Goal: Task Accomplishment & Management: Use online tool/utility

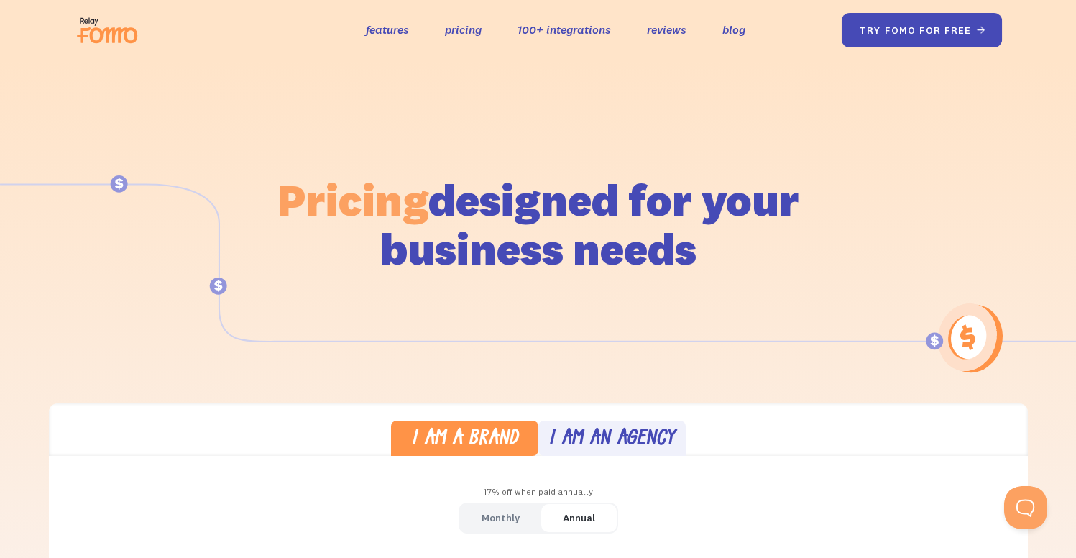
click at [865, 36] on link "try fomo for free " at bounding box center [921, 30] width 161 height 34
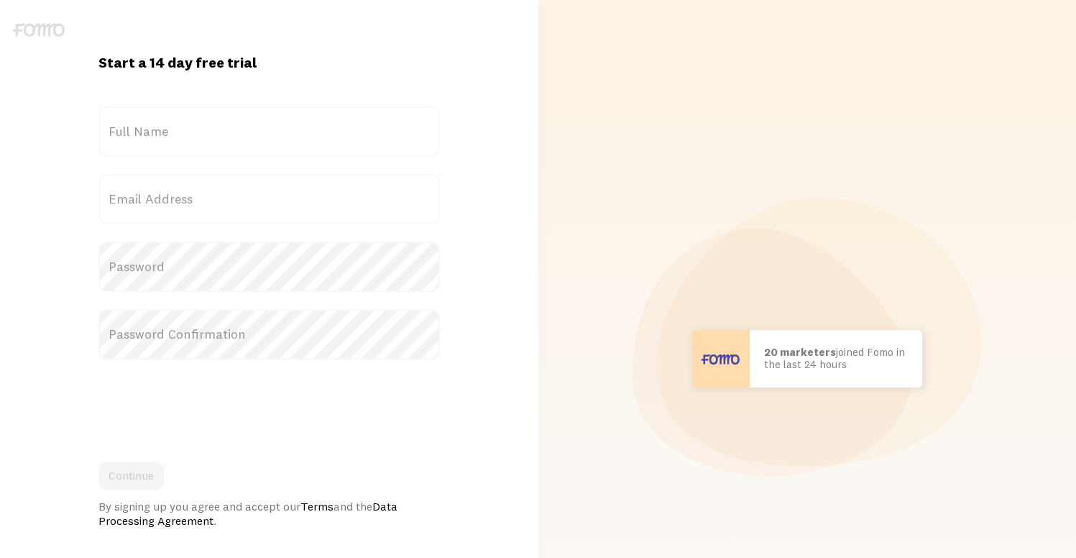
click at [226, 137] on label "Full Name" at bounding box center [268, 131] width 341 height 50
click at [226, 137] on input "Full Name" at bounding box center [268, 131] width 341 height 50
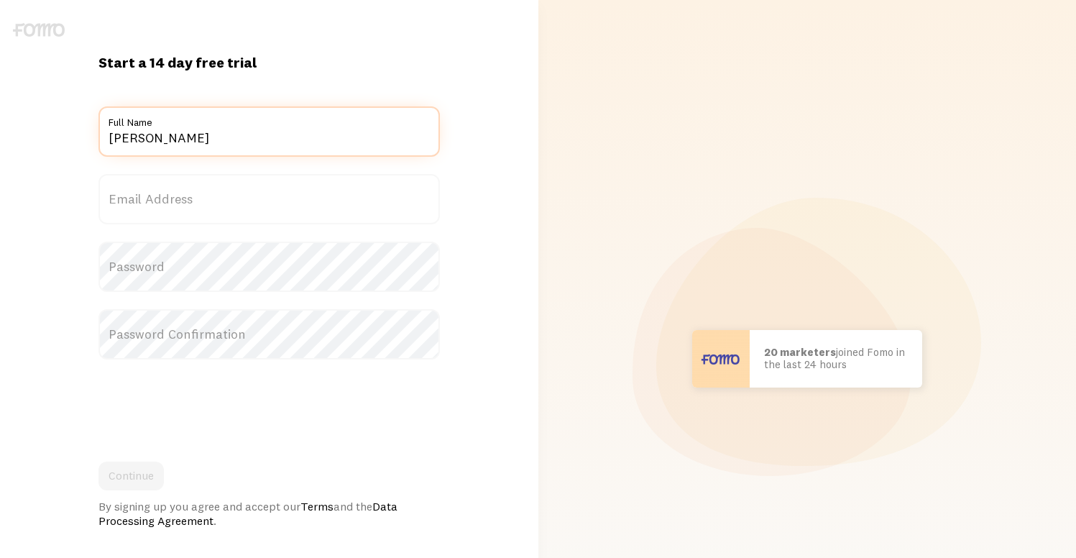
type input "Thor Fernandes"
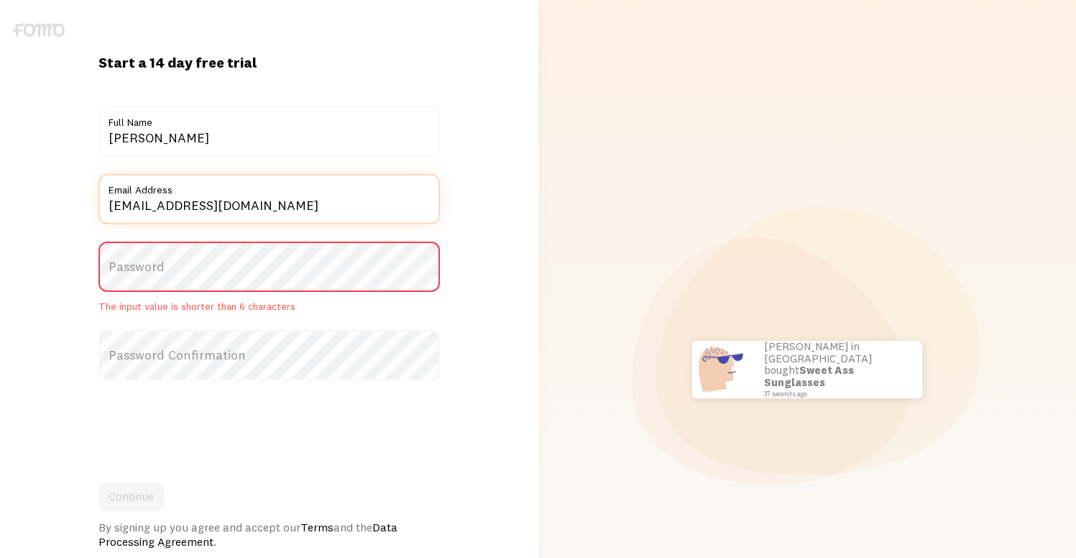
click at [119, 201] on input "thor@purplefire.io" at bounding box center [268, 199] width 341 height 50
type input "[EMAIL_ADDRESS][DOMAIN_NAME]"
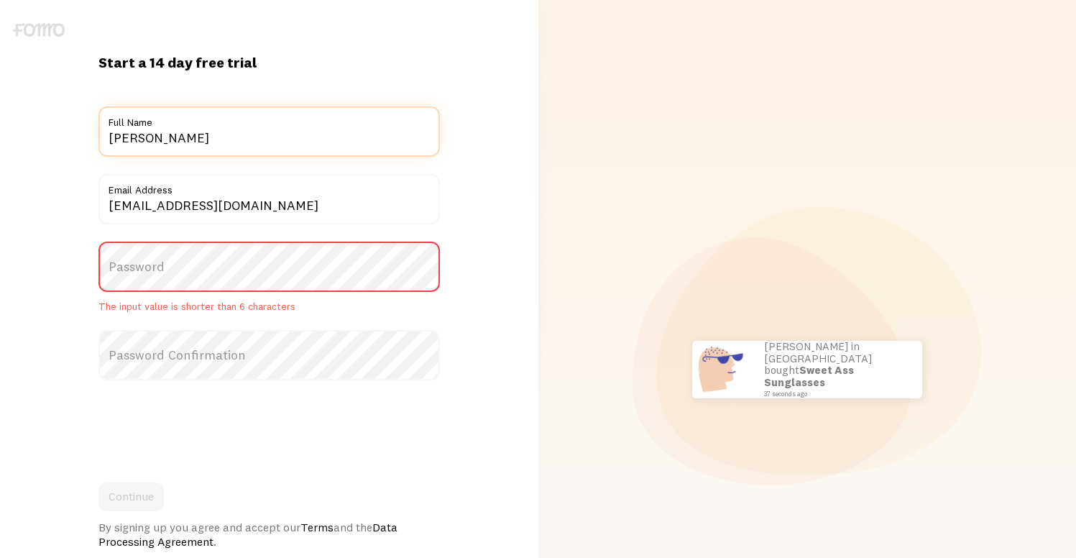
click at [137, 138] on input "Thor Fernandes" at bounding box center [268, 131] width 341 height 50
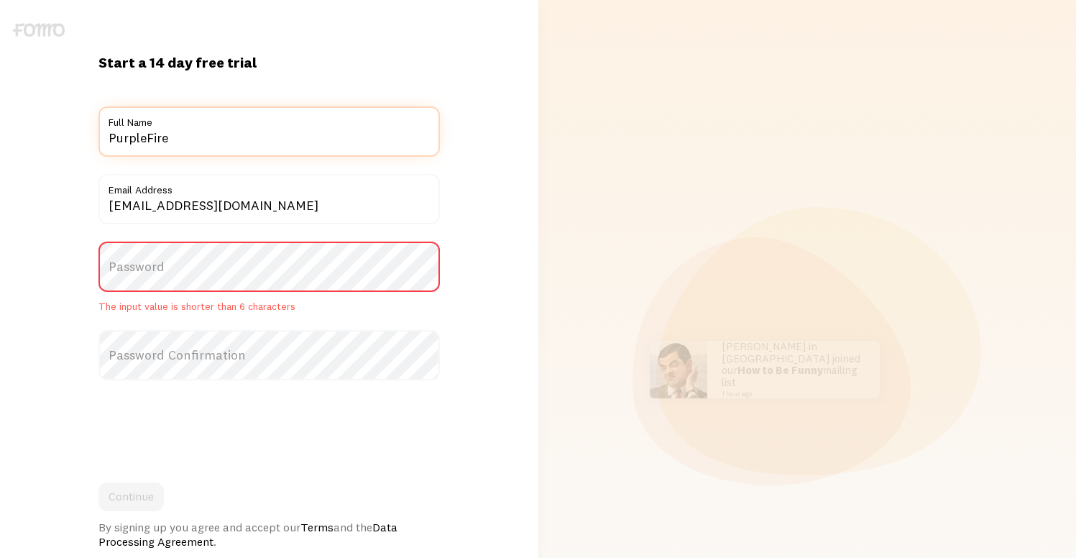
type input "PurpleFire"
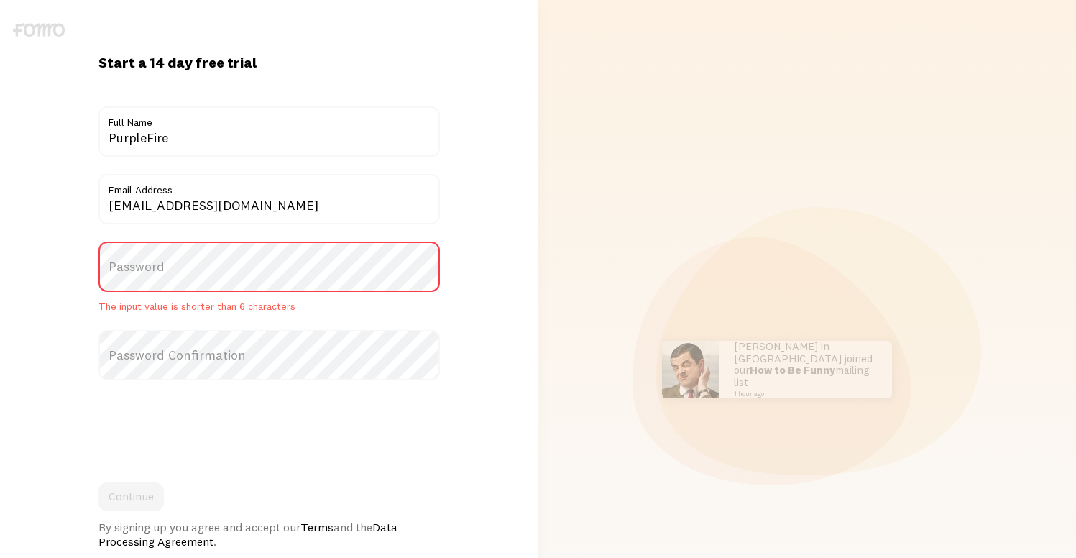
click at [157, 263] on label "Password" at bounding box center [268, 266] width 341 height 50
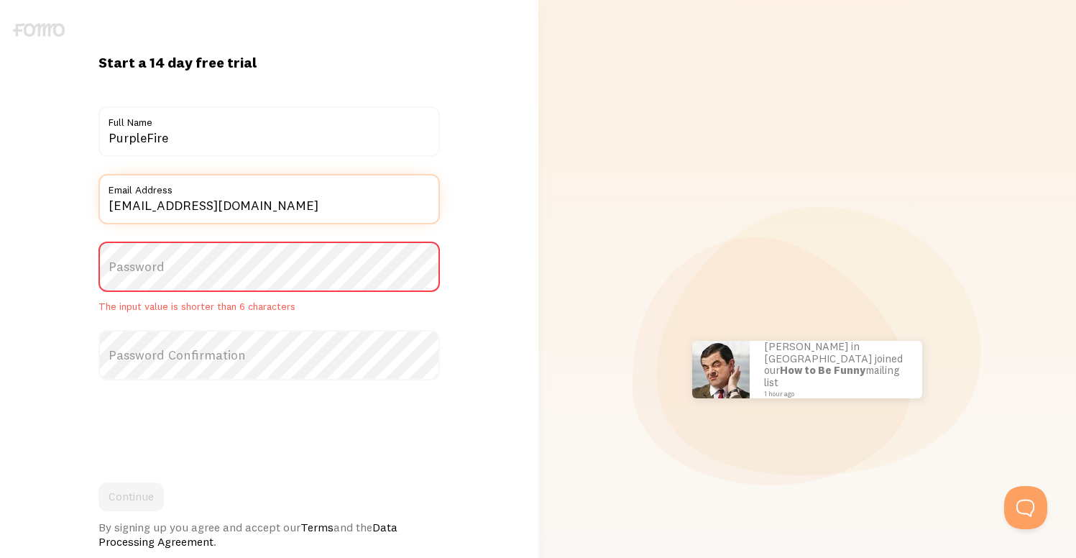
click at [268, 200] on input "[EMAIL_ADDRESS][DOMAIN_NAME]" at bounding box center [268, 199] width 341 height 50
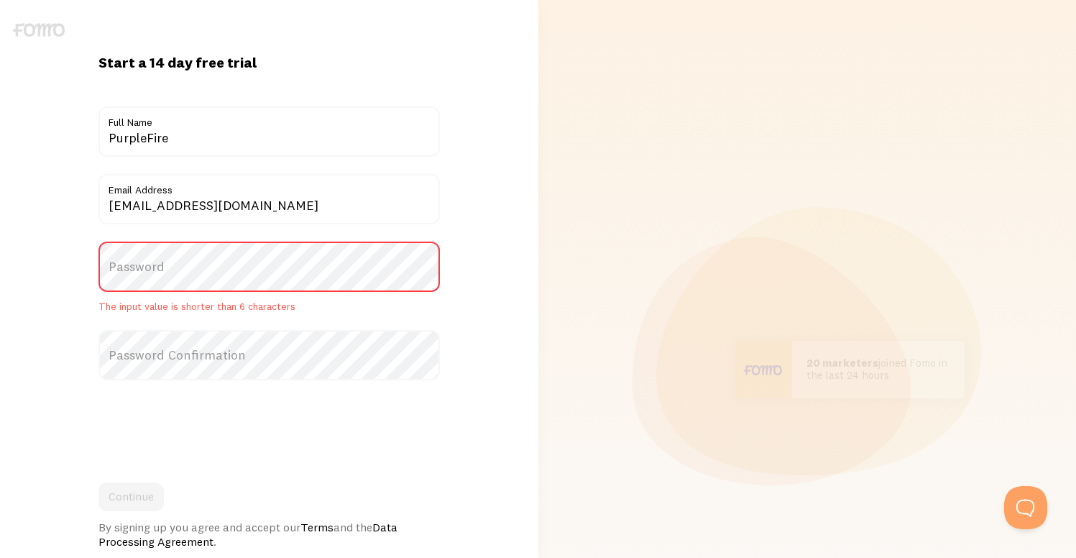
click at [282, 273] on label "Password" at bounding box center [268, 266] width 341 height 50
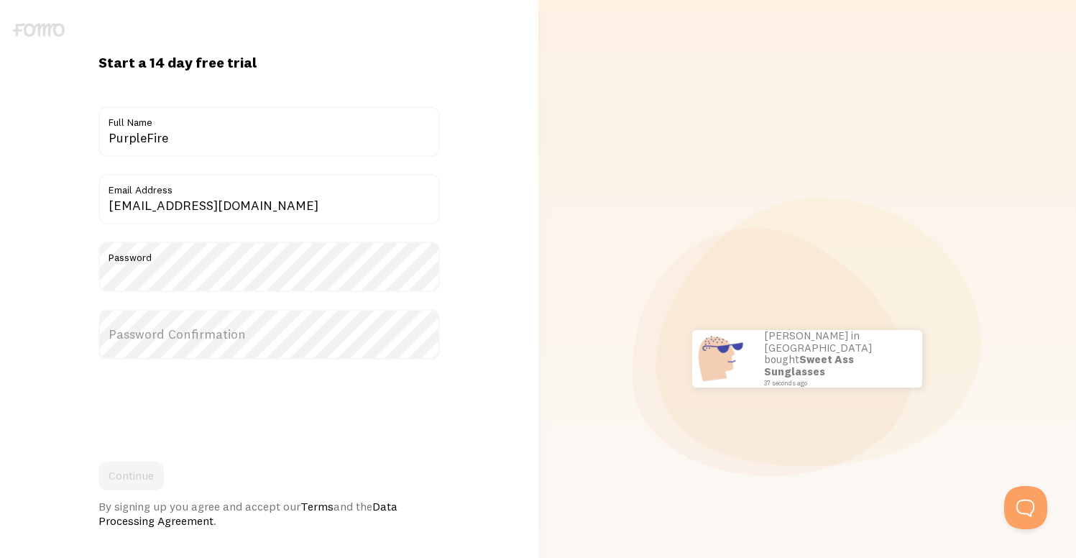
click at [383, 342] on label "Password Confirmation" at bounding box center [268, 334] width 341 height 50
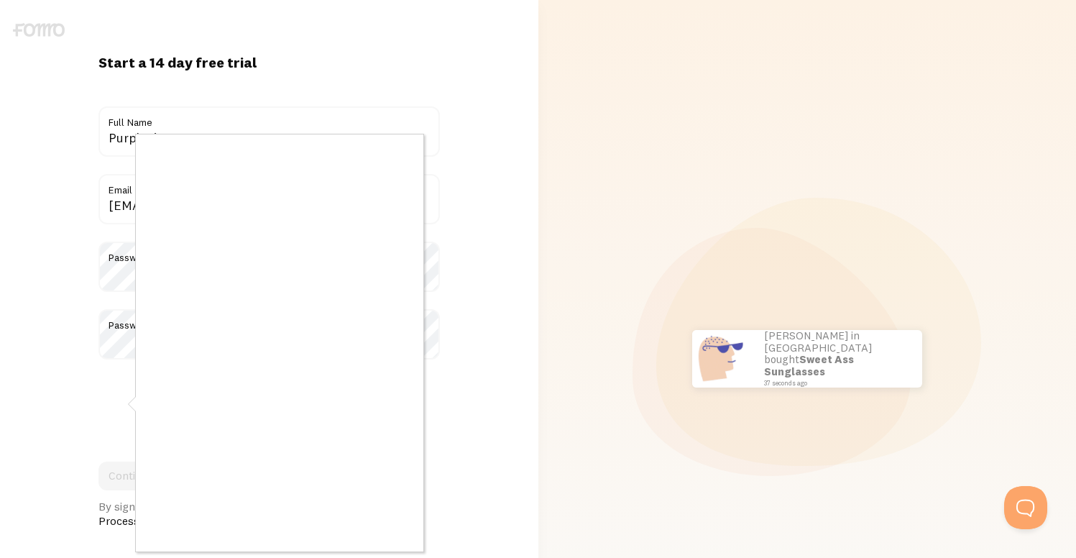
click at [67, 364] on div at bounding box center [538, 279] width 1076 height 558
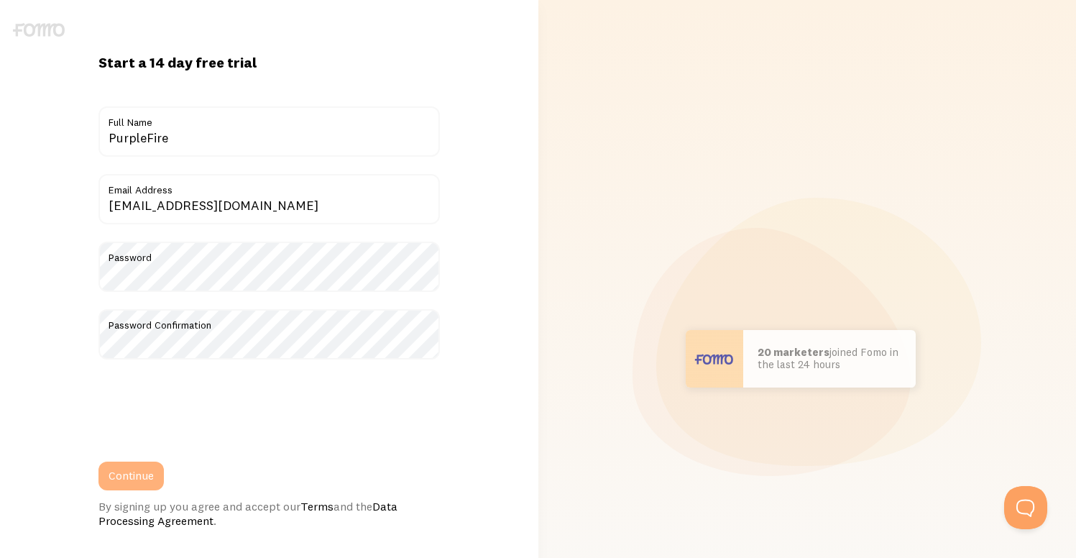
click at [122, 481] on button "Continue" at bounding box center [130, 475] width 65 height 29
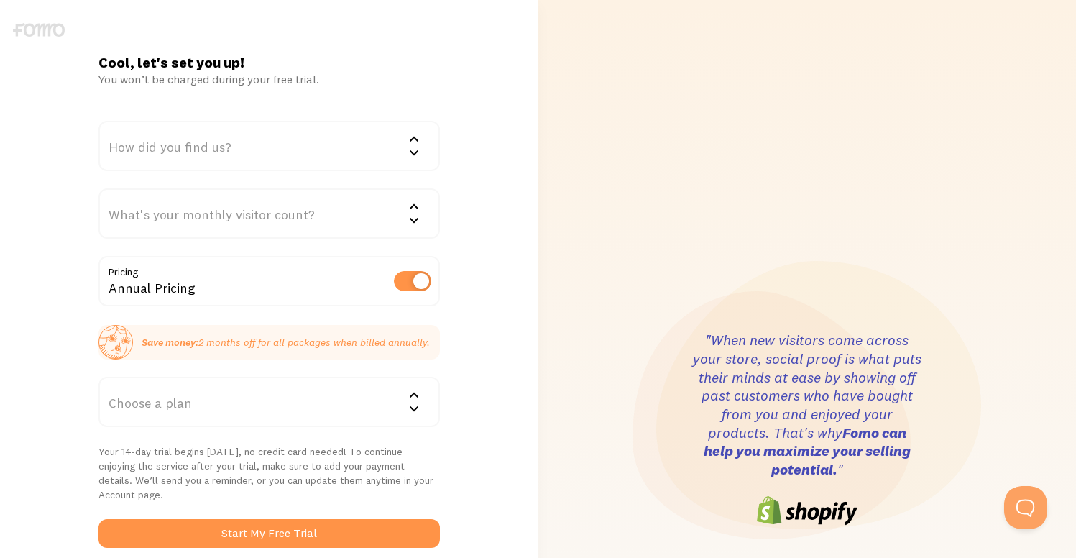
click at [298, 140] on div "How did you find us?" at bounding box center [268, 146] width 341 height 50
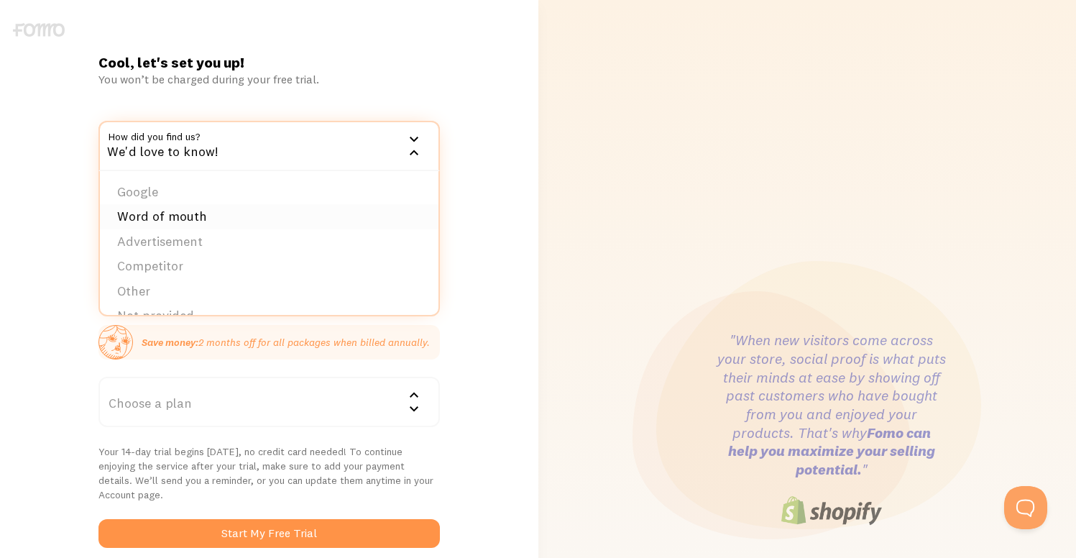
click at [185, 208] on li "Word of mouth" at bounding box center [269, 216] width 339 height 25
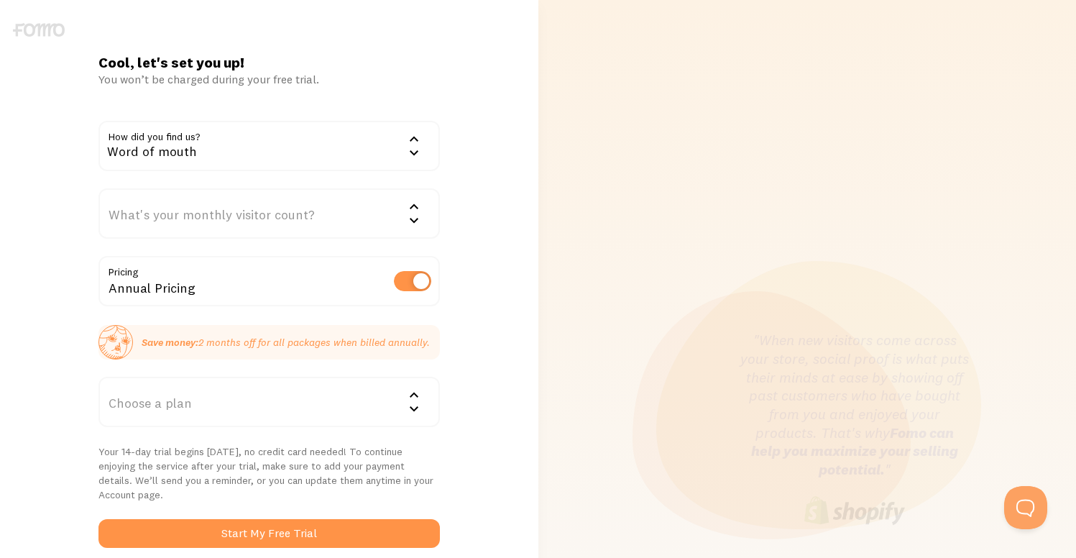
click at [228, 213] on div "What's your monthly visitor count?" at bounding box center [268, 213] width 341 height 50
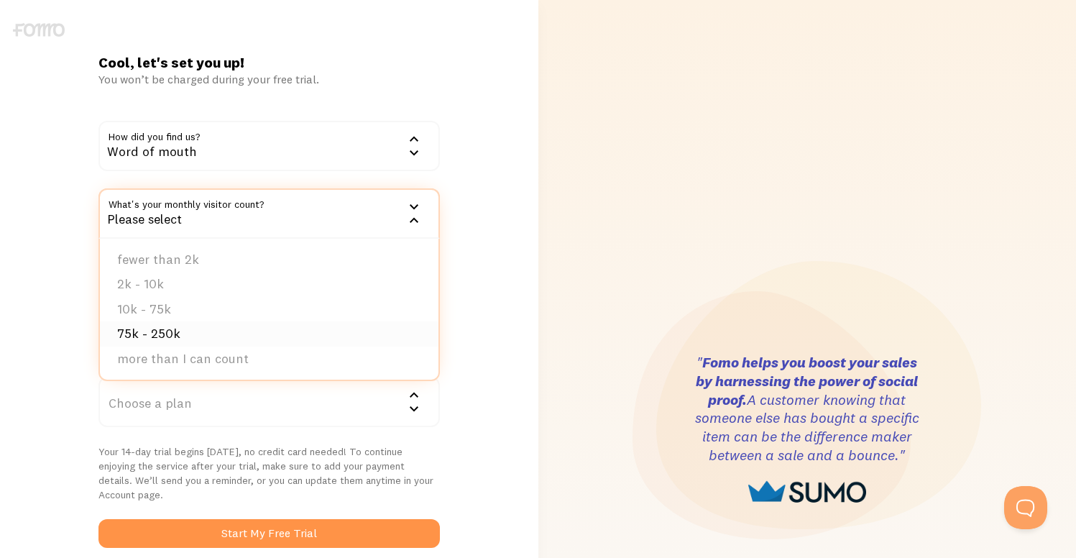
click at [183, 331] on li "75k - 250k" at bounding box center [269, 333] width 339 height 25
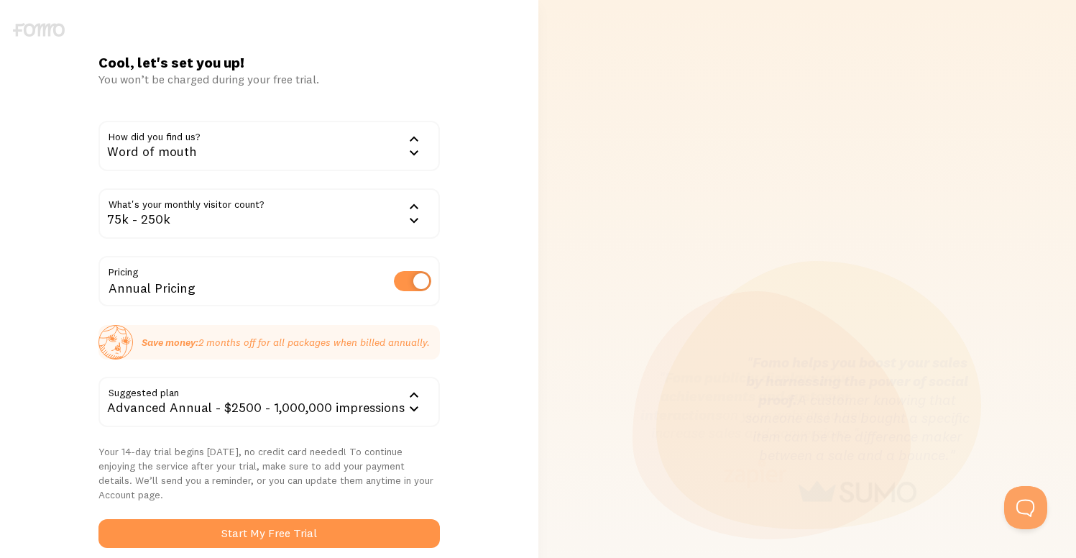
click at [231, 210] on div "75k - 250k" at bounding box center [268, 213] width 341 height 50
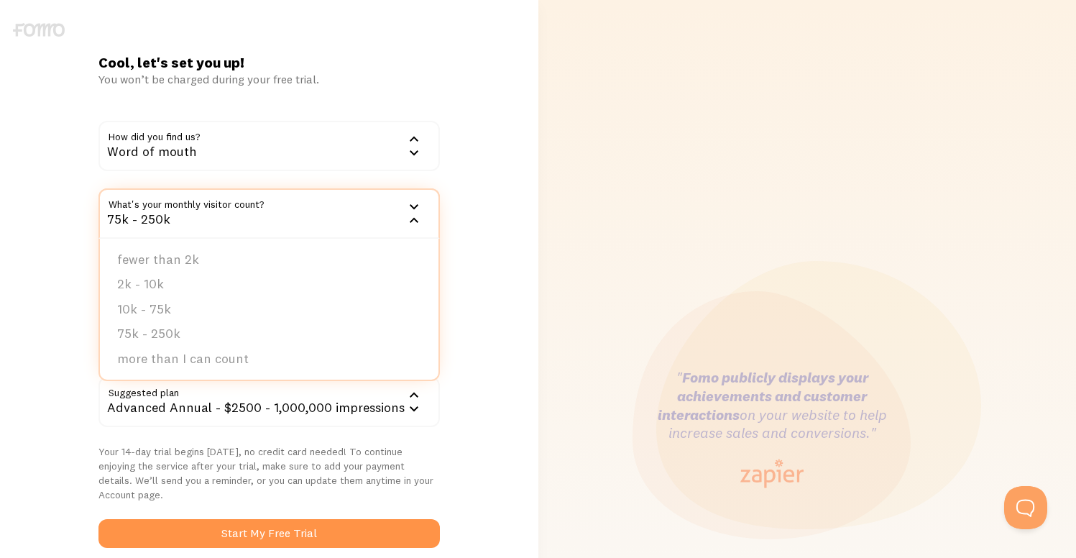
click at [231, 210] on div "75k - 250k" at bounding box center [268, 213] width 341 height 50
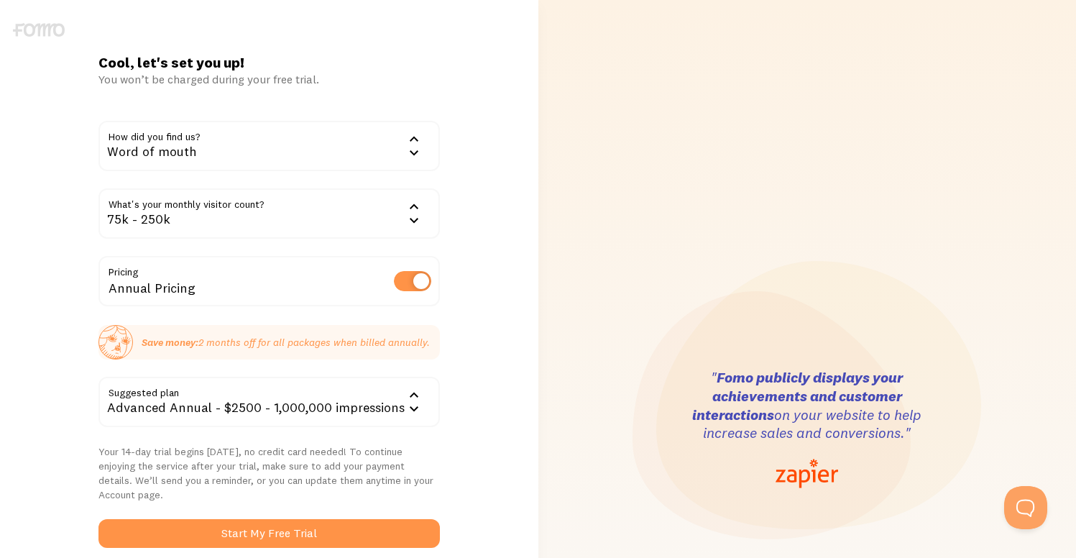
click at [415, 282] on label at bounding box center [412, 281] width 37 height 20
click at [415, 282] on input "checkbox" at bounding box center [412, 281] width 37 height 20
checkbox input "false"
click at [331, 395] on div "Advanced - $250 - 1,000,000 impressions" at bounding box center [268, 402] width 341 height 50
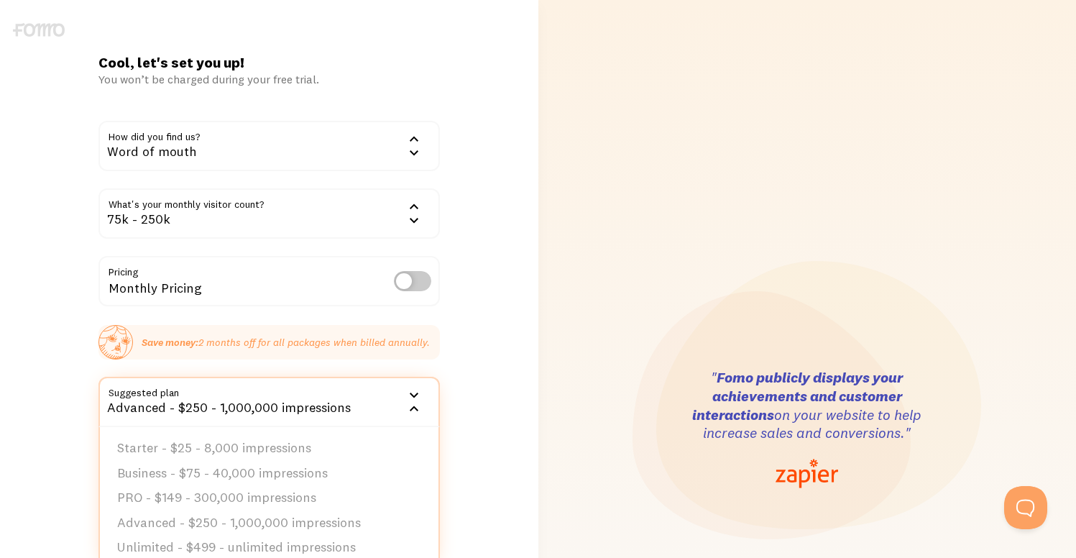
click at [471, 368] on div "Cool, let's set you up! You won’t be charged during your free trial. How did yo…" at bounding box center [269, 429] width 538 height 752
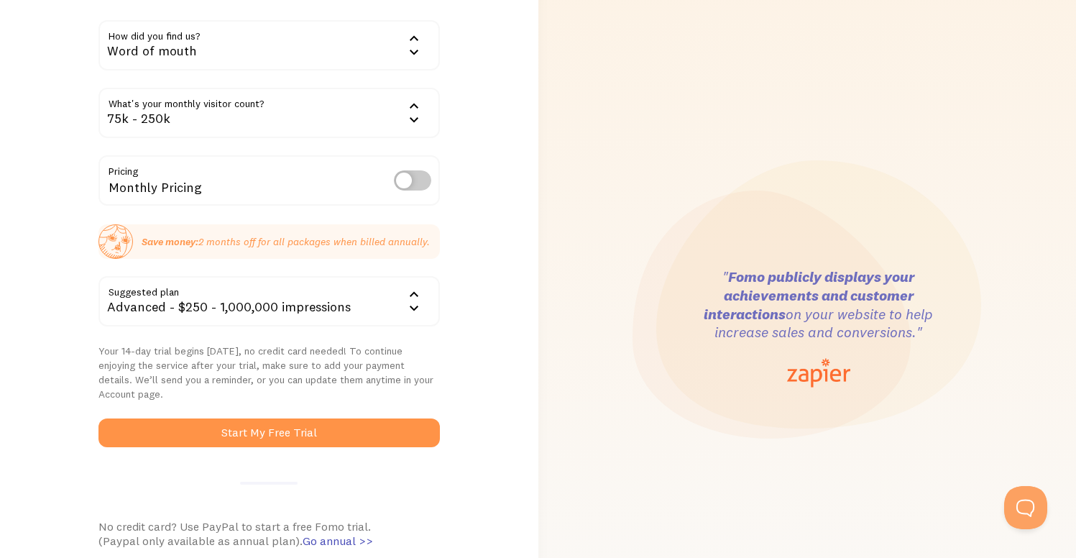
scroll to position [103, 0]
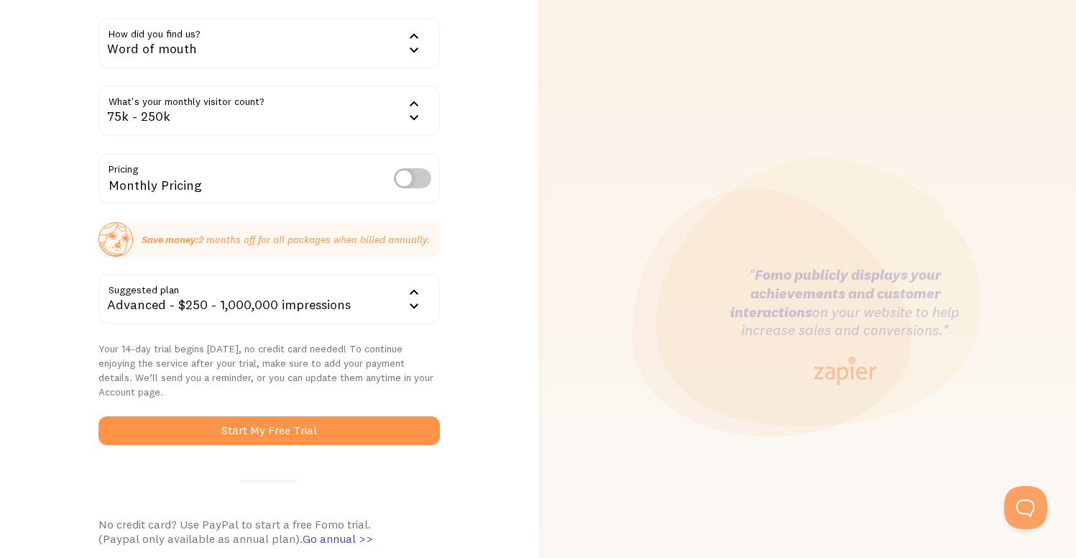
click at [346, 310] on div "Advanced - $250 - 1,000,000 impressions" at bounding box center [268, 299] width 341 height 50
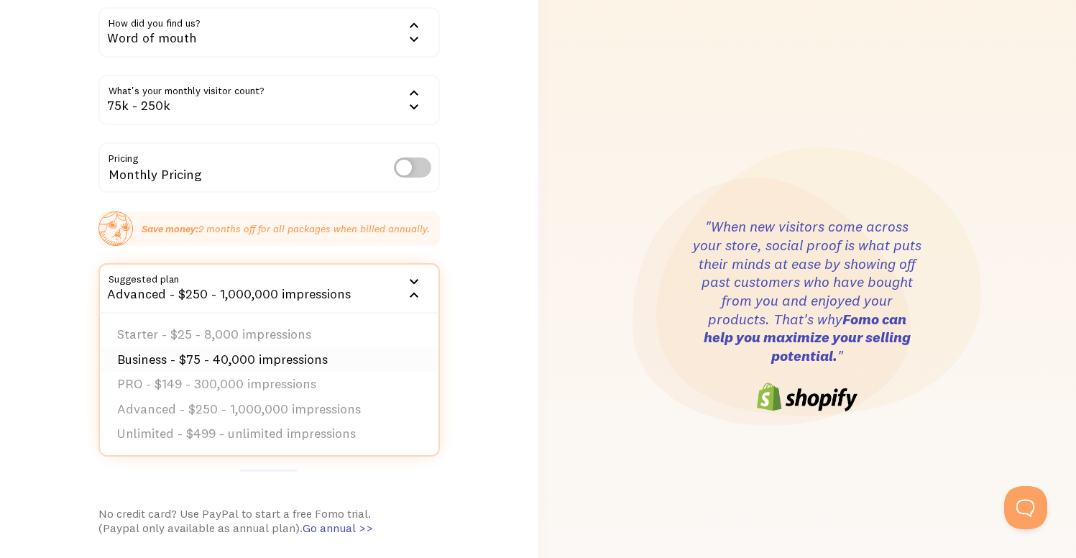
scroll to position [111, 0]
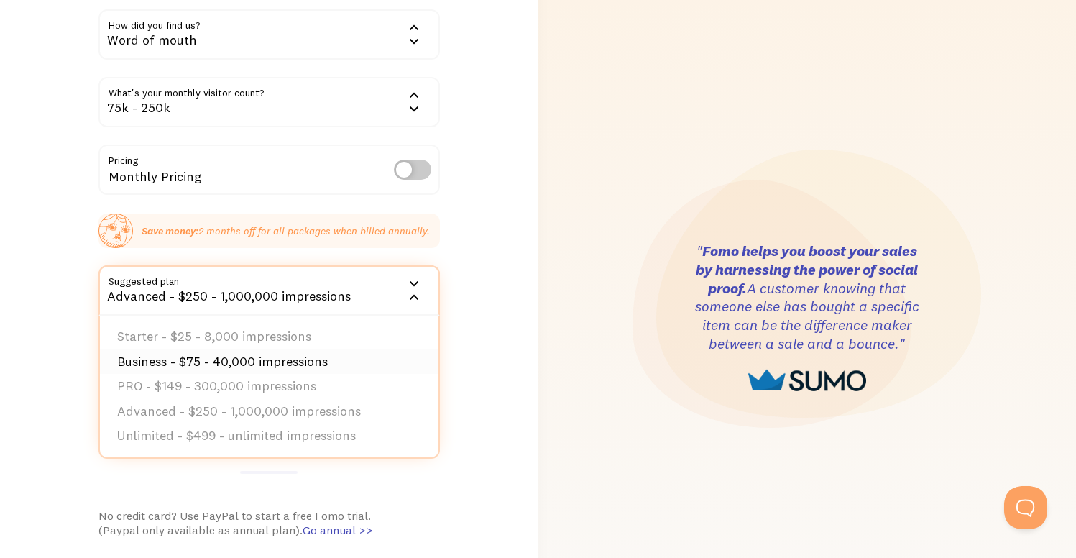
click at [296, 361] on li "Business - $75 - 40,000 impressions" at bounding box center [269, 361] width 339 height 25
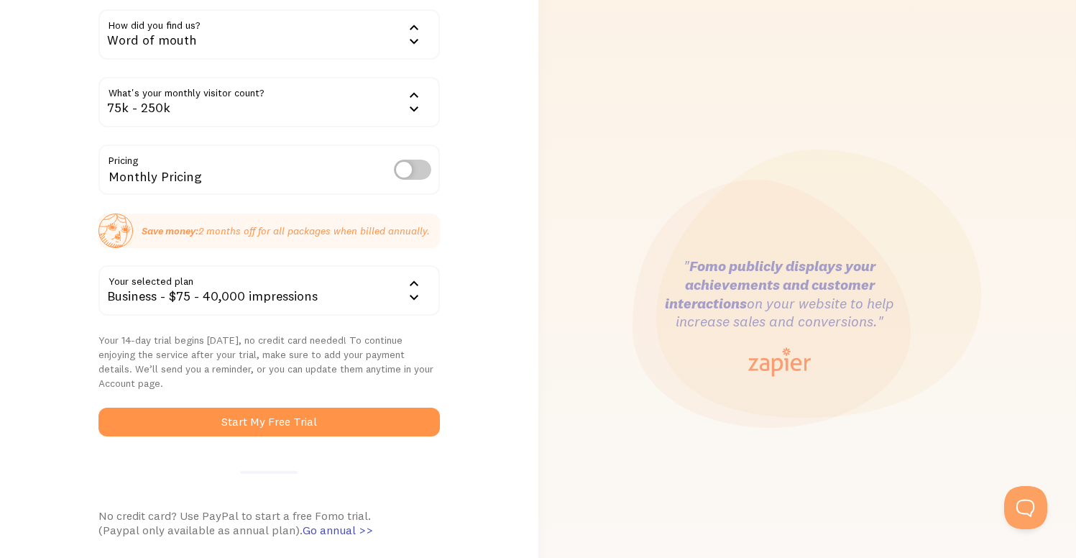
click at [367, 303] on div "Business - $75 - 40,000 impressions" at bounding box center [268, 290] width 341 height 50
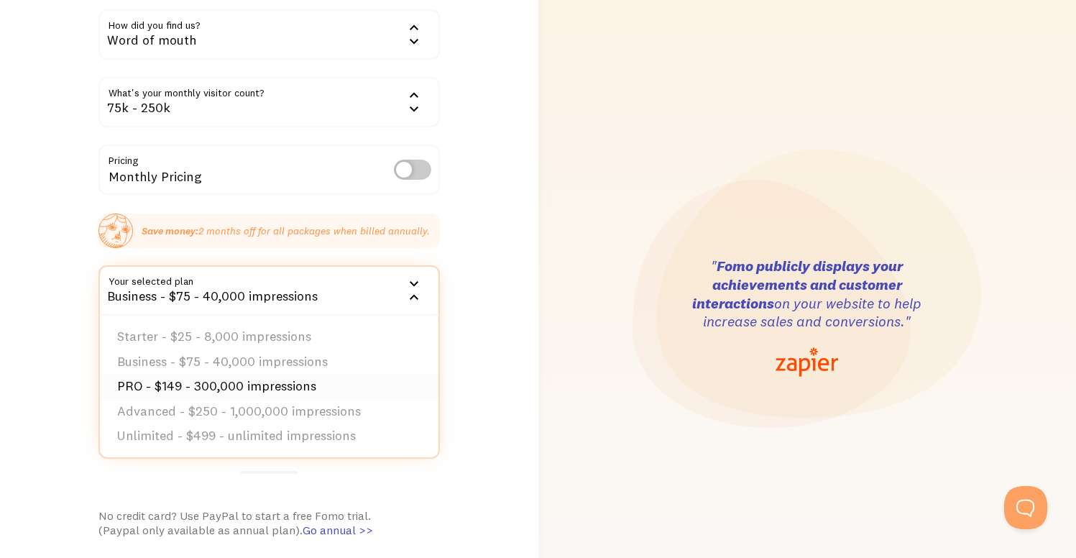
click at [267, 381] on li "PRO - $149 - 300,000 impressions" at bounding box center [269, 386] width 339 height 25
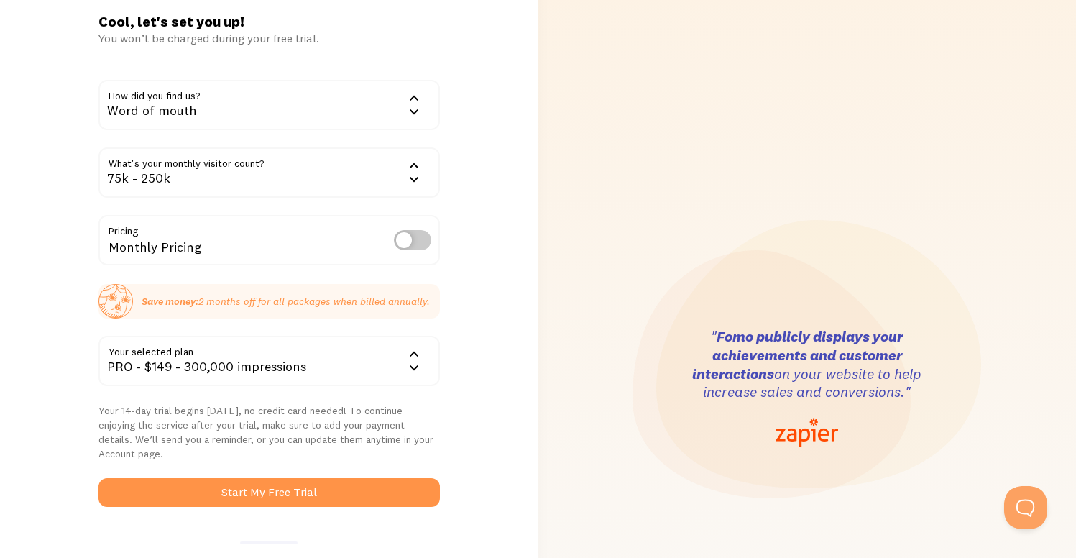
scroll to position [0, 0]
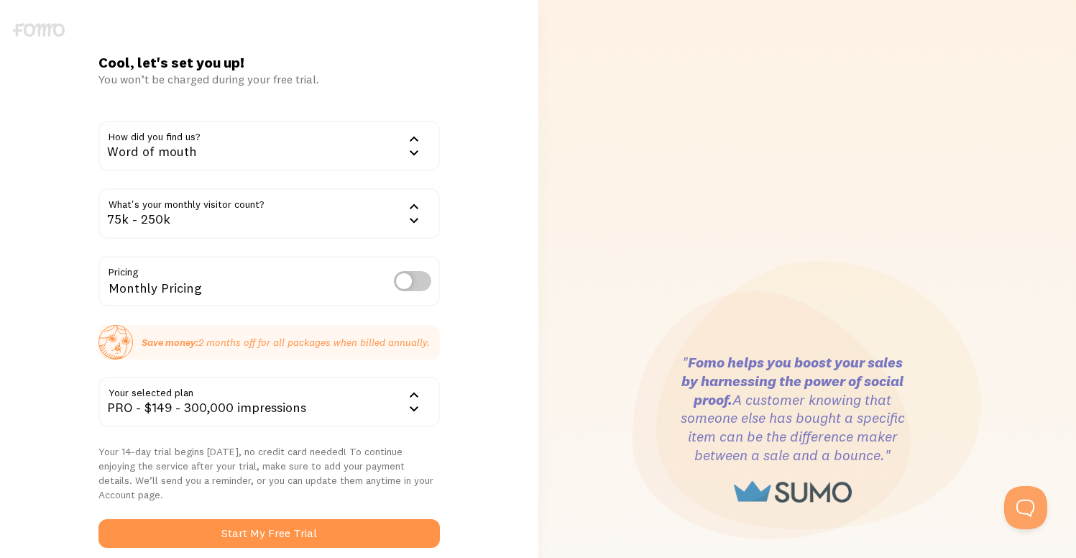
click at [326, 402] on div "PRO - $149 - 300,000 impressions" at bounding box center [268, 402] width 341 height 50
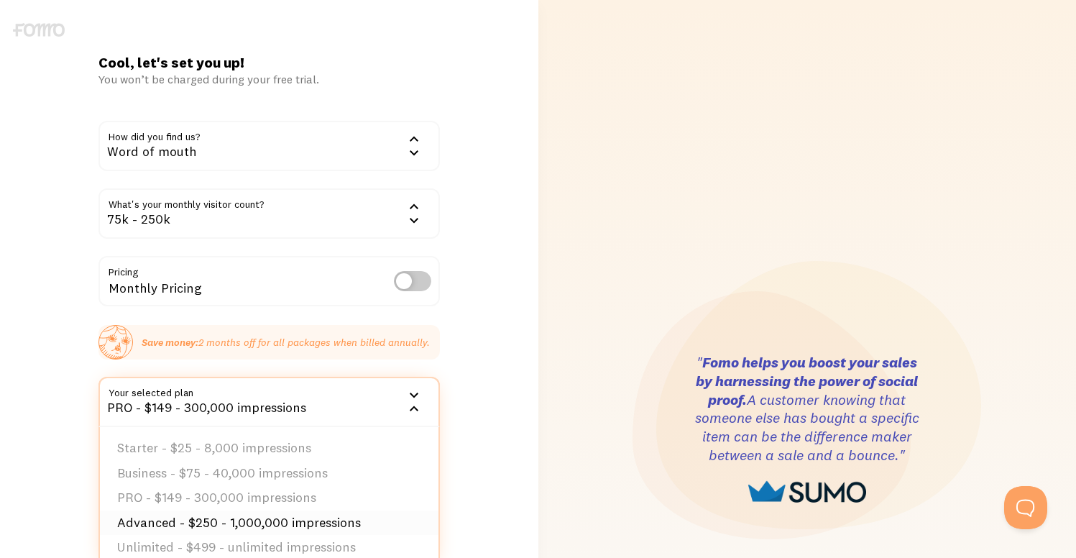
click at [293, 513] on li "Advanced - $250 - 1,000,000 impressions" at bounding box center [269, 522] width 339 height 25
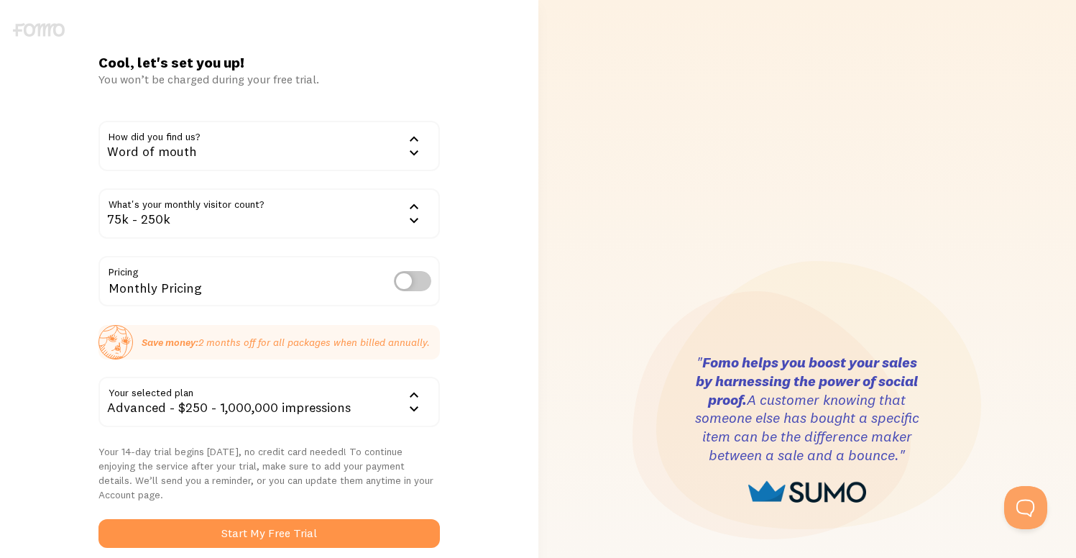
scroll to position [24, 0]
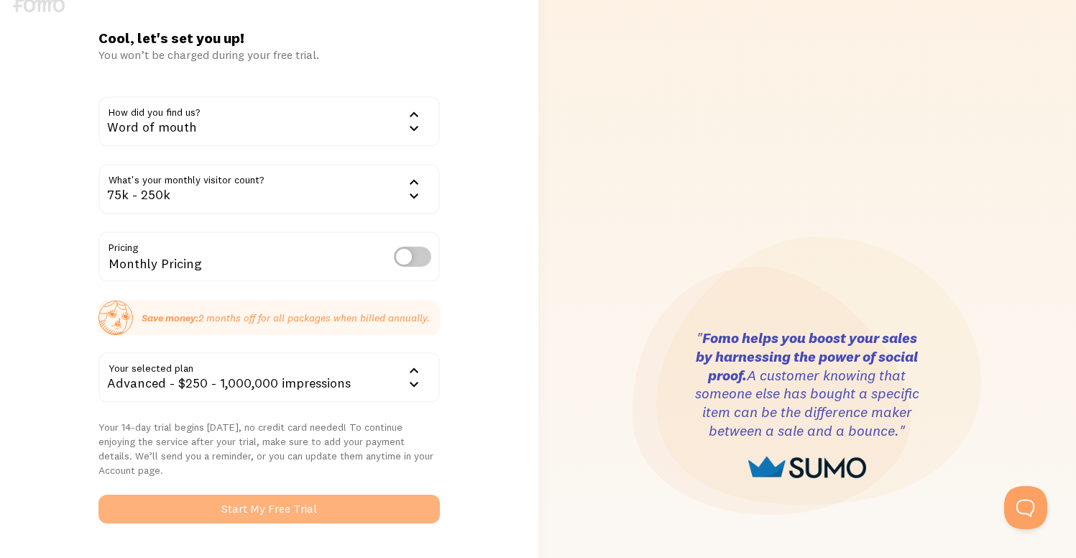
click at [305, 494] on button "Start My Free Trial" at bounding box center [268, 508] width 341 height 29
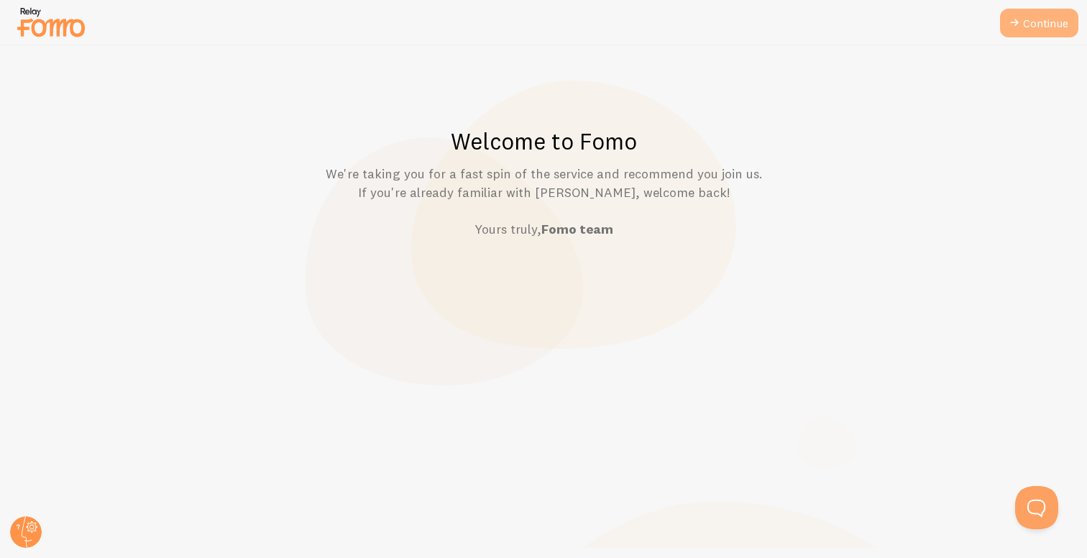
click at [1018, 17] on icon at bounding box center [1013, 22] width 17 height 17
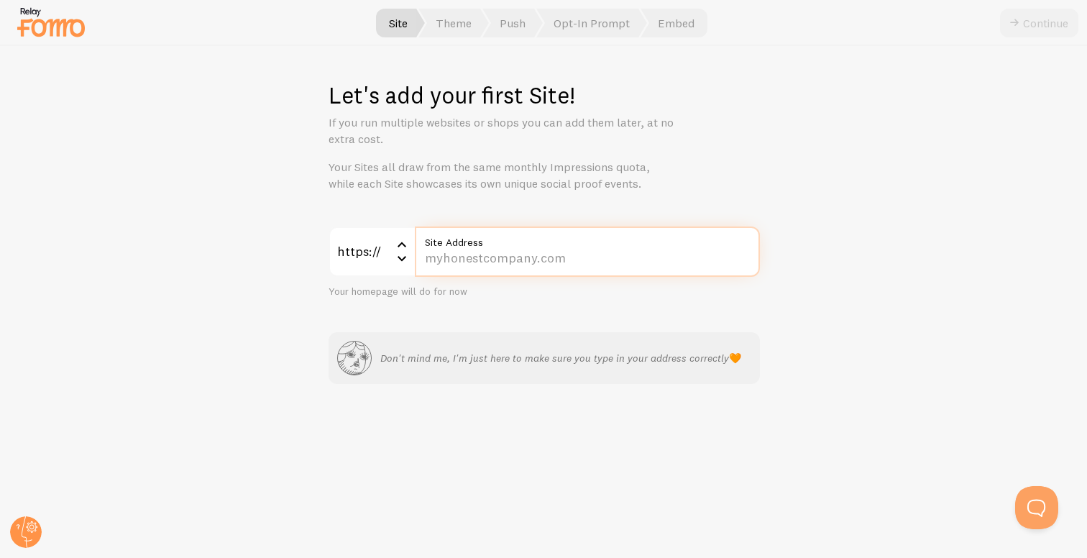
click at [471, 264] on input "Site Address" at bounding box center [587, 251] width 345 height 50
click at [518, 257] on input "Site Address" at bounding box center [587, 251] width 345 height 50
paste input "www.nordicpeace.com/"
type input "www.nordicpeace.com/"
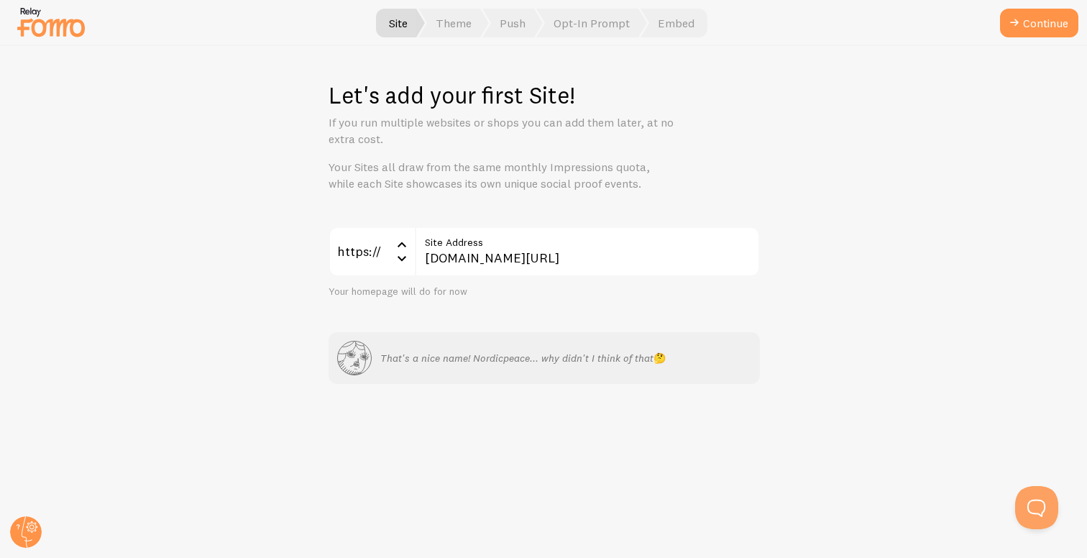
click at [348, 244] on div "https://" at bounding box center [371, 251] width 86 height 50
click at [351, 243] on div "https://" at bounding box center [371, 251] width 86 height 50
click at [1022, 17] on button "Continue" at bounding box center [1039, 23] width 78 height 29
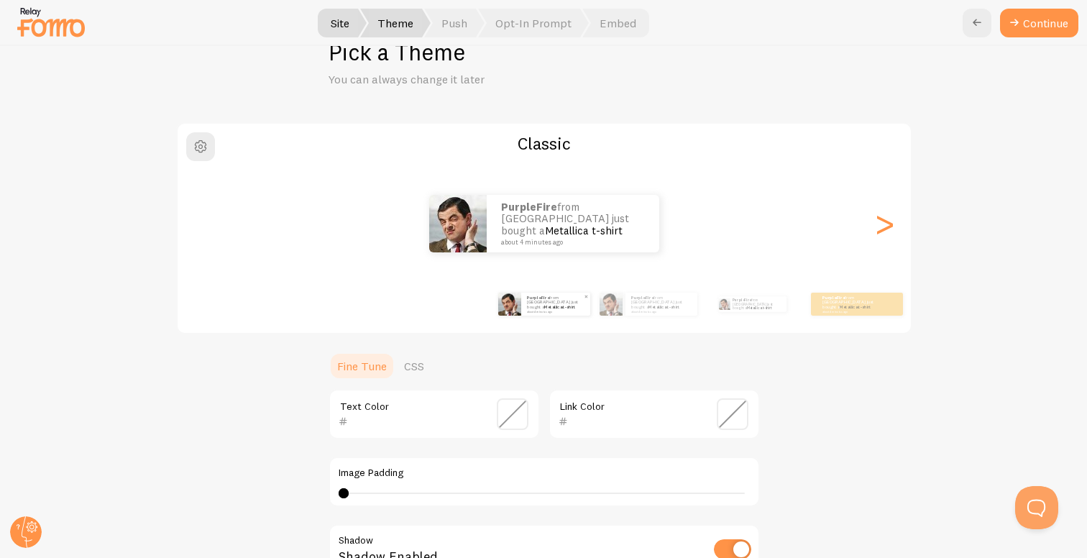
scroll to position [45, 0]
click at [402, 367] on link "CSS" at bounding box center [413, 363] width 37 height 29
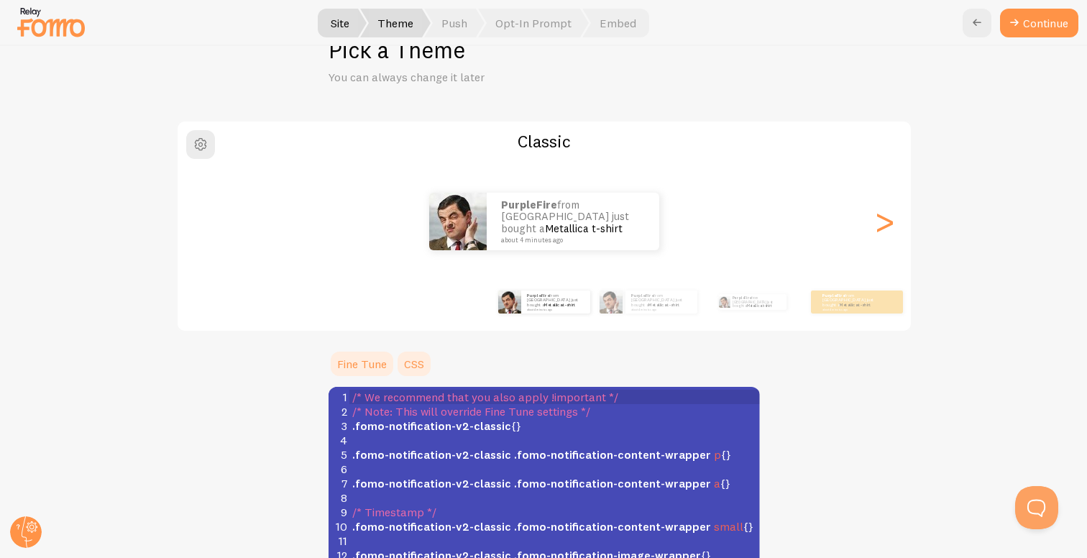
click at [371, 362] on link "Fine Tune" at bounding box center [361, 363] width 67 height 29
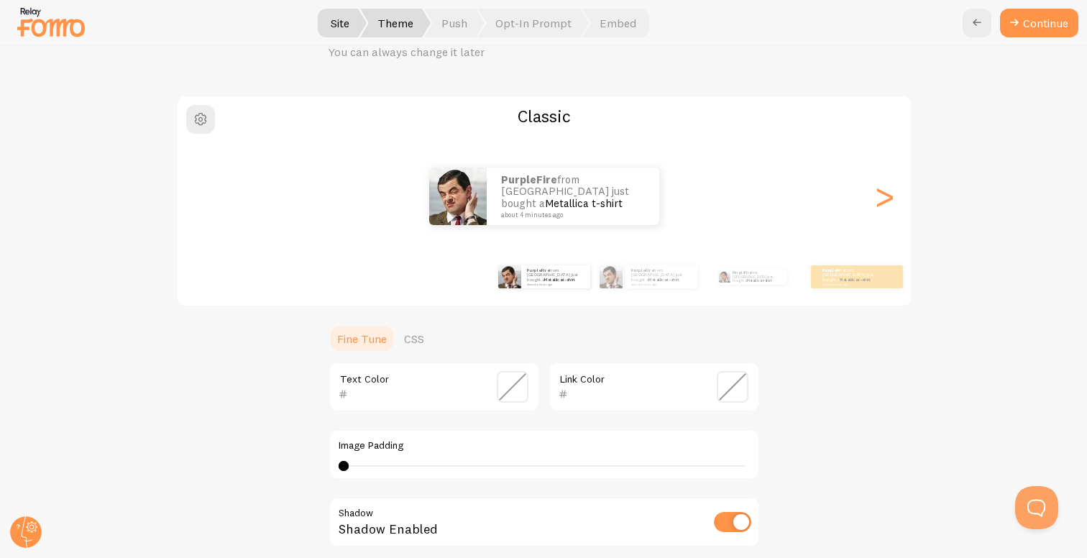
scroll to position [63, 0]
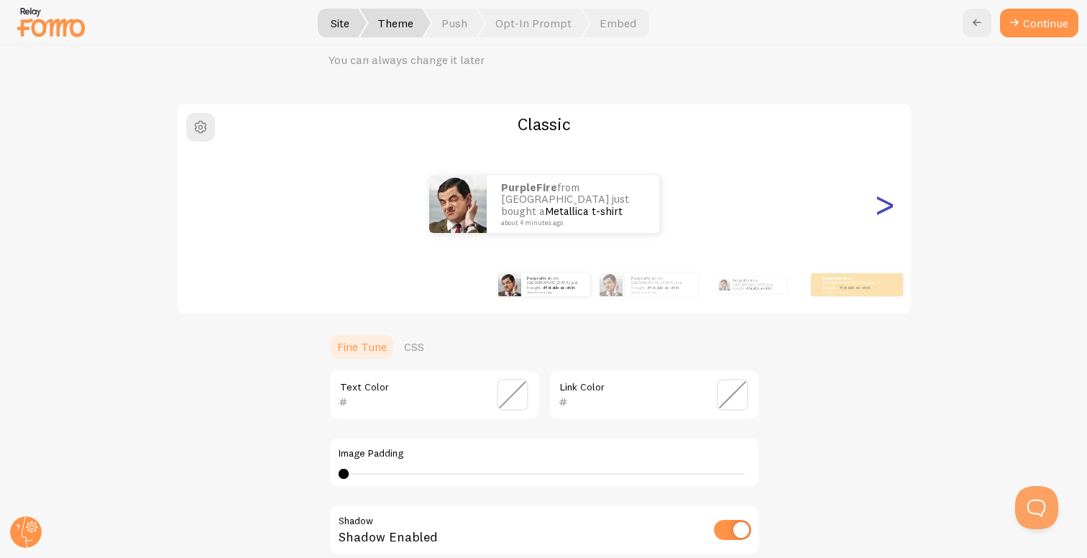
click at [880, 213] on div ">" at bounding box center [884, 203] width 17 height 103
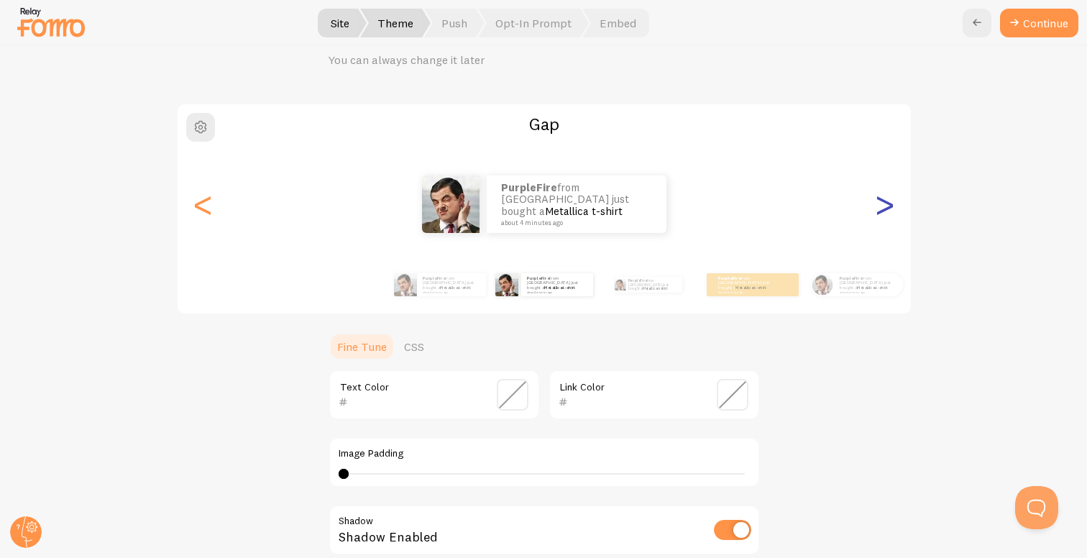
click at [880, 213] on div ">" at bounding box center [884, 203] width 17 height 103
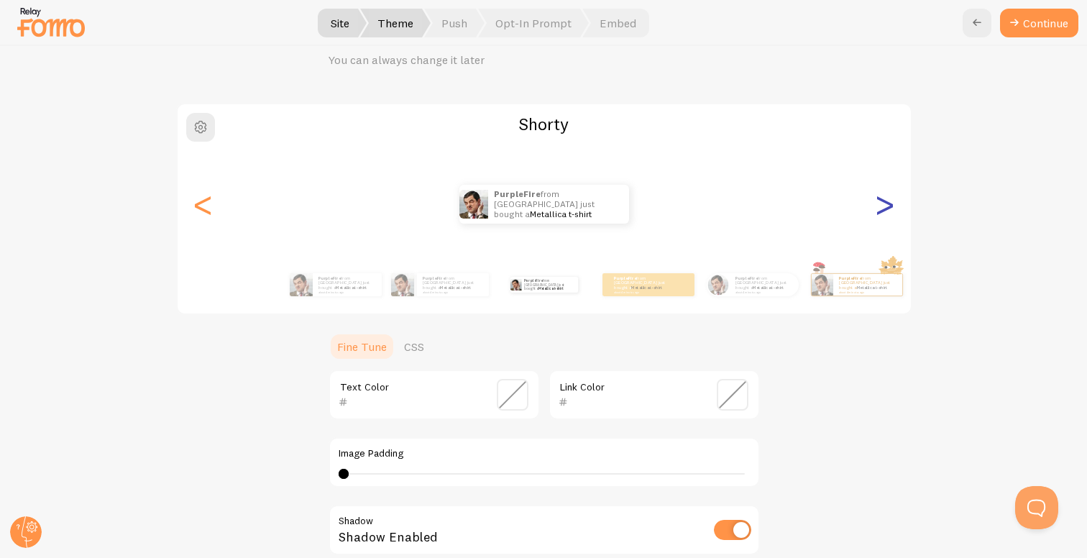
click at [880, 213] on div ">" at bounding box center [884, 203] width 17 height 103
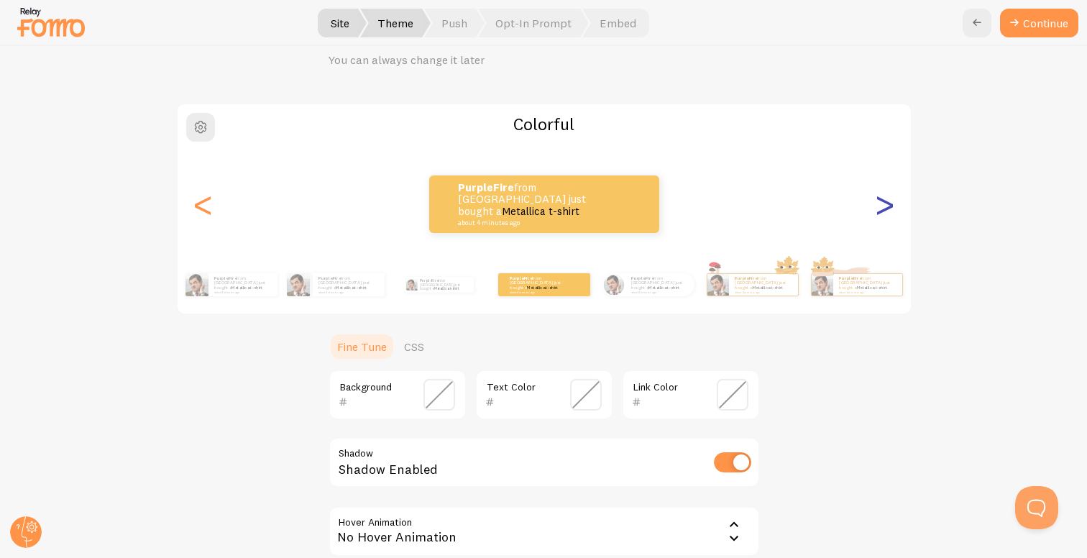
click at [880, 213] on div ">" at bounding box center [884, 203] width 17 height 103
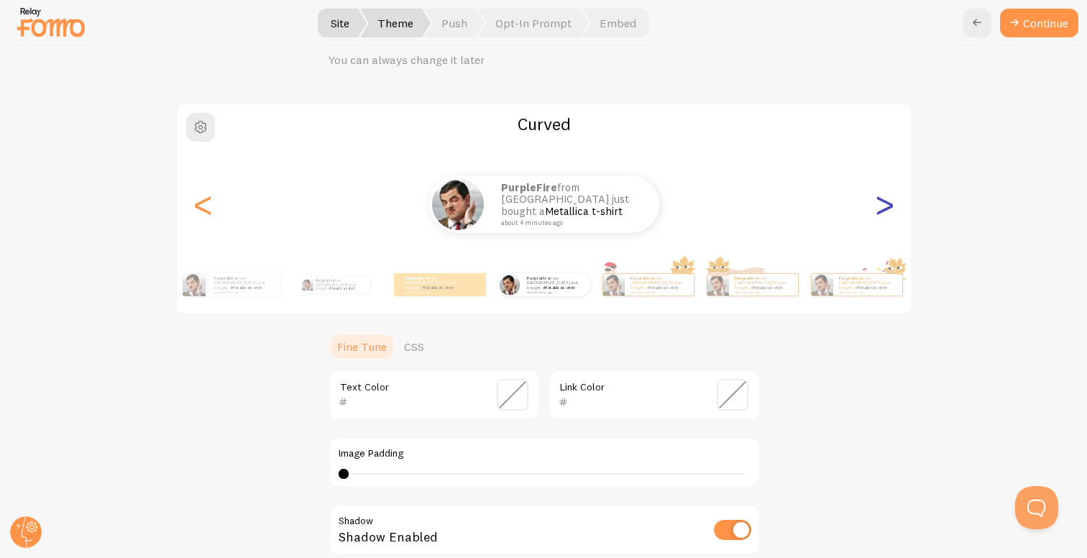
click at [880, 213] on div ">" at bounding box center [884, 203] width 17 height 103
type input "0"
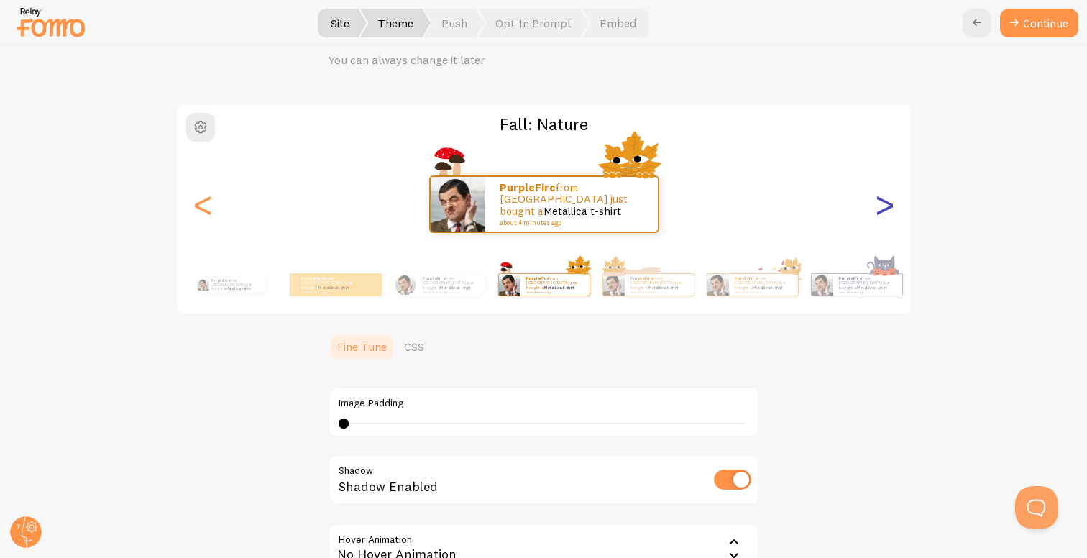
click at [880, 213] on div ">" at bounding box center [884, 203] width 17 height 103
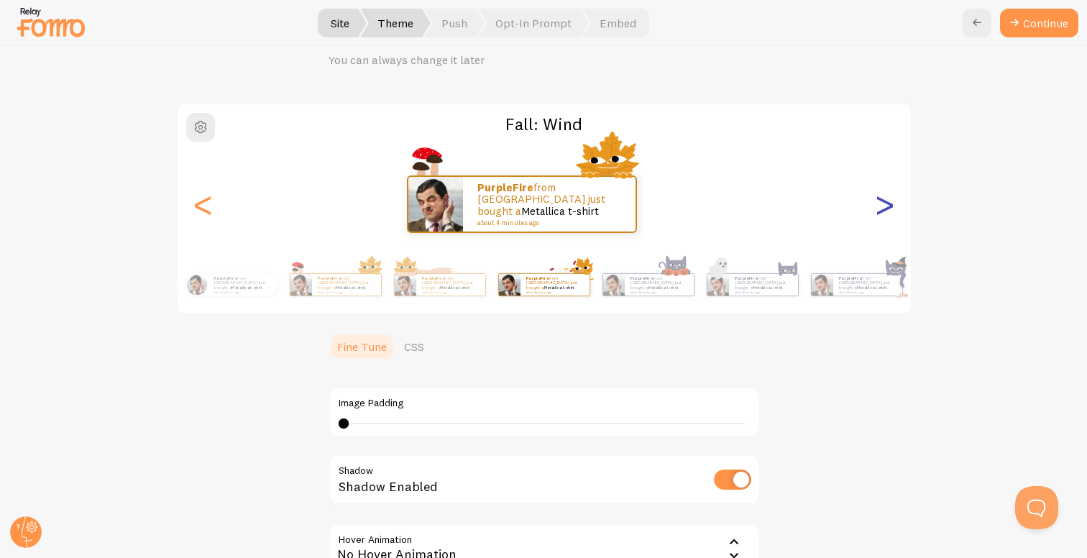
click at [878, 206] on div ">" at bounding box center [884, 203] width 17 height 103
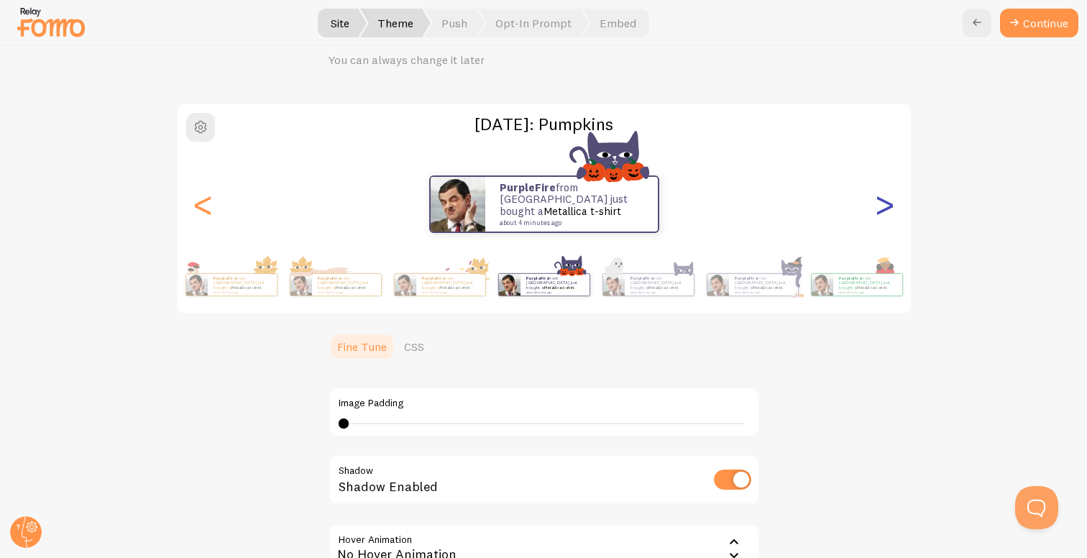
click at [878, 206] on div ">" at bounding box center [884, 203] width 17 height 103
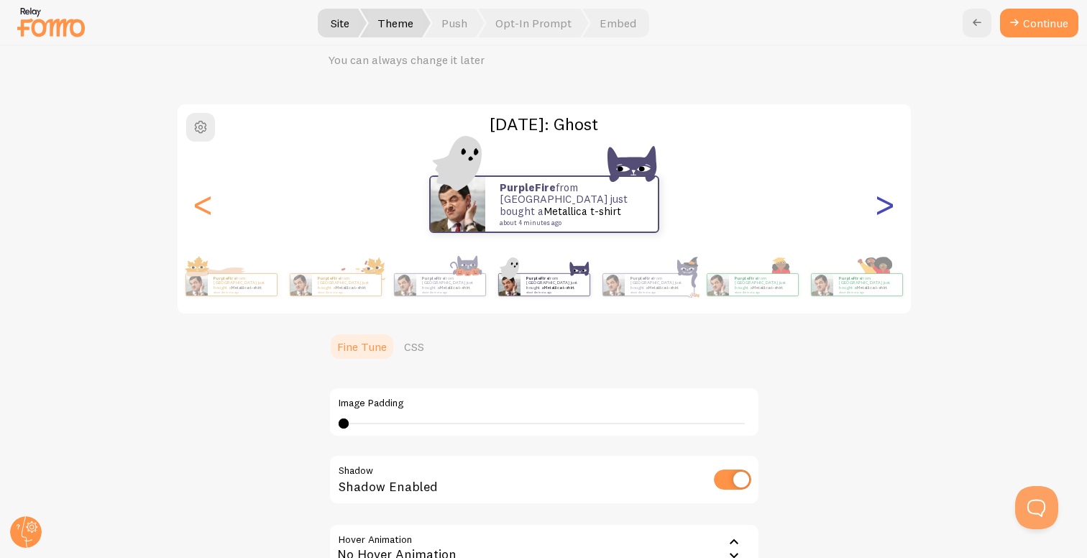
click at [878, 206] on div ">" at bounding box center [884, 203] width 17 height 103
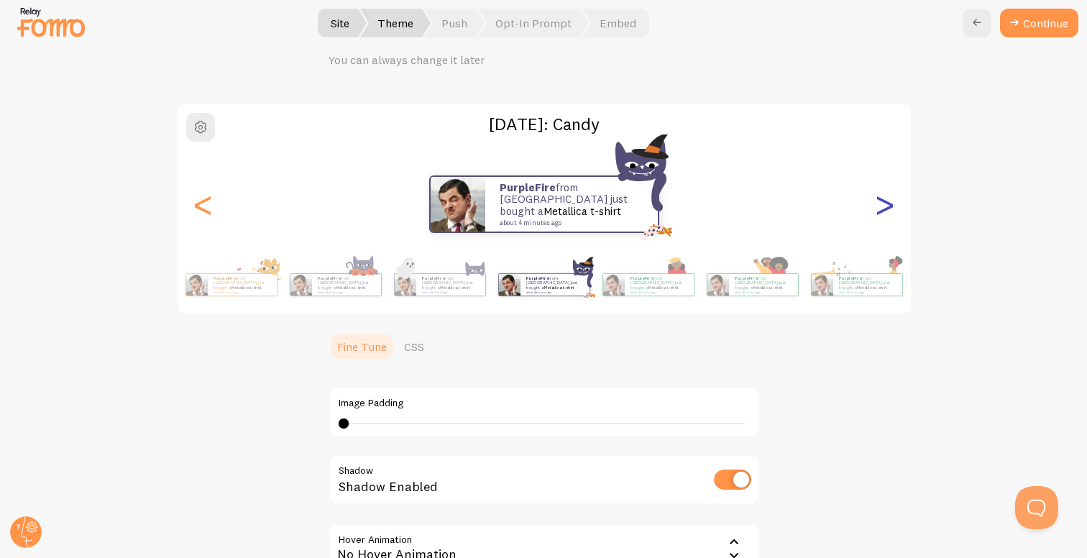
click at [878, 206] on div ">" at bounding box center [884, 203] width 17 height 103
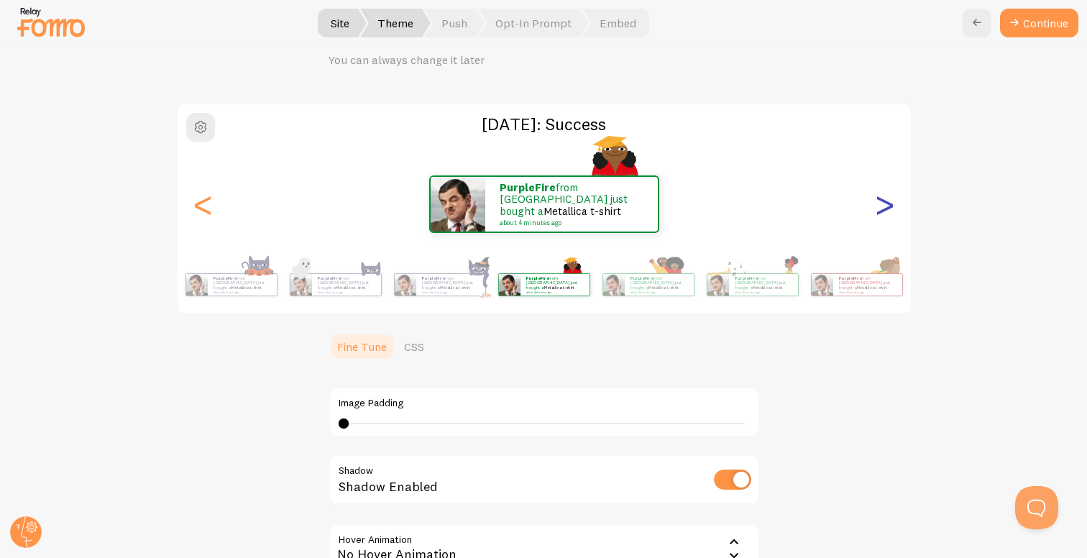
click at [878, 206] on div ">" at bounding box center [884, 203] width 17 height 103
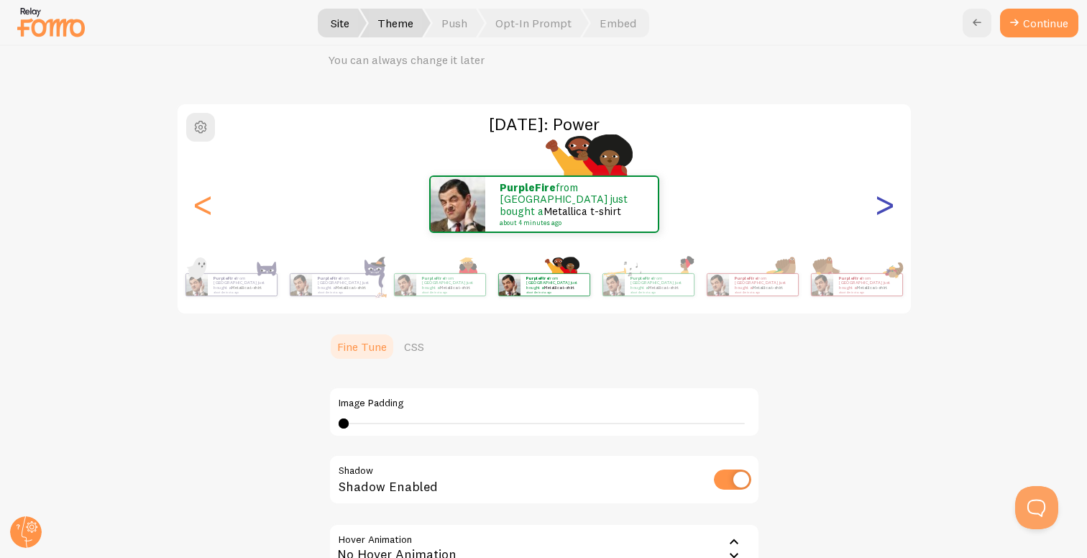
click at [878, 206] on div ">" at bounding box center [884, 203] width 17 height 103
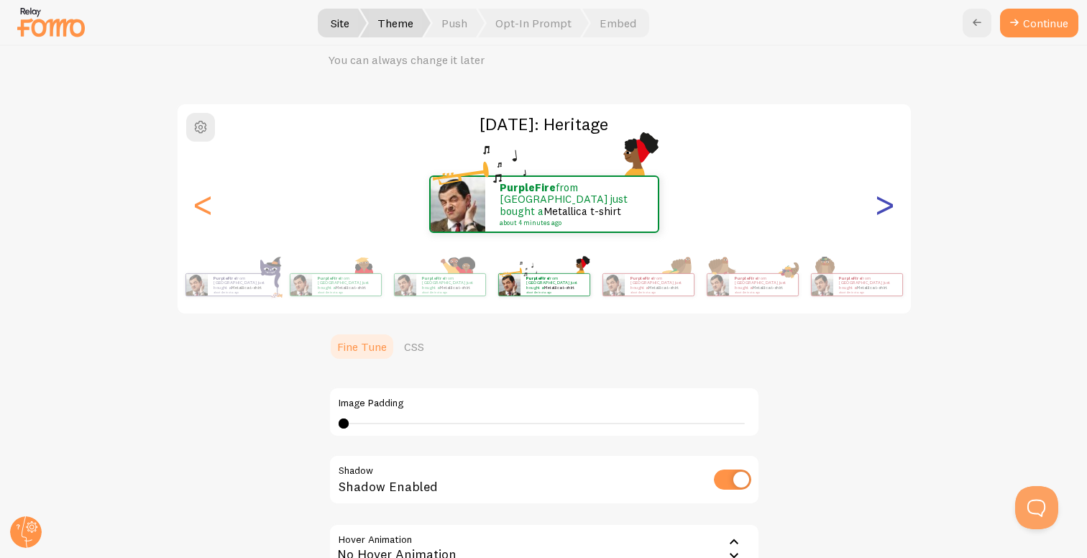
click at [878, 206] on div ">" at bounding box center [884, 203] width 17 height 103
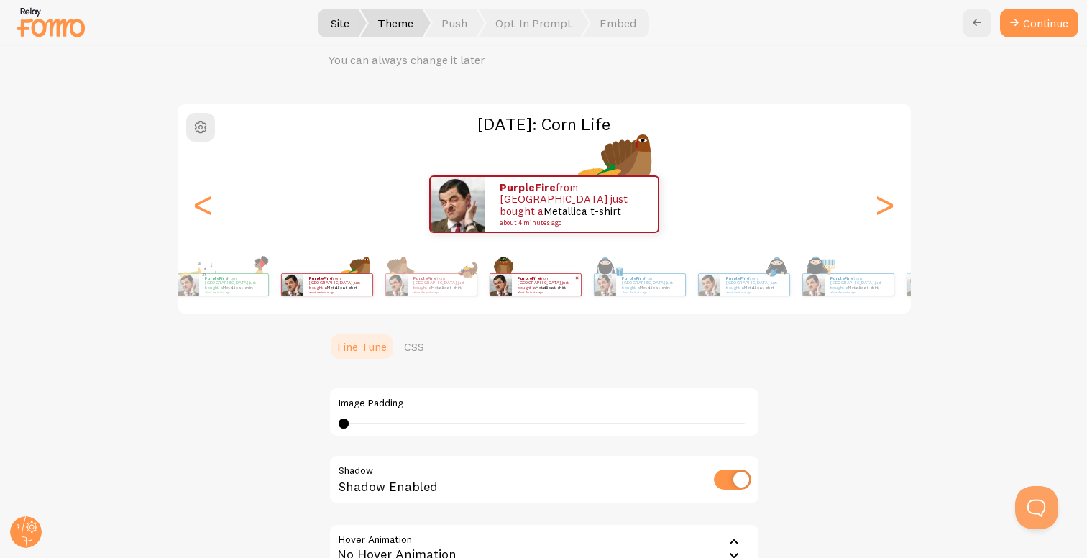
click at [517, 291] on p "PurpleFire from Brazil just bought a Metallica t-shirt about 4 minutes ago" at bounding box center [545, 284] width 57 height 18
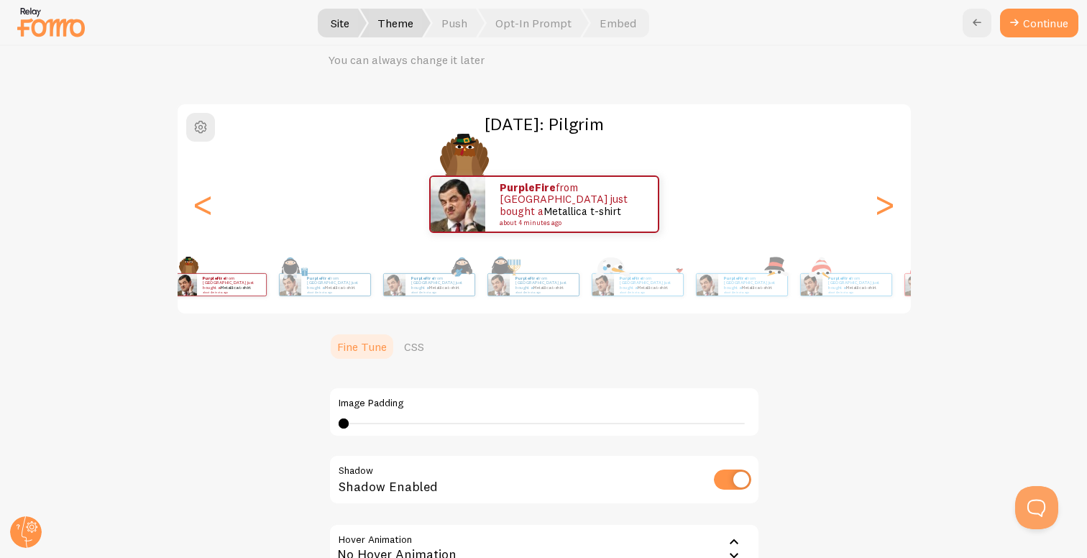
click at [193, 291] on div "PurpleFire from Brazil just bought a Metallica t-shirt about 4 minutes ago Purp…" at bounding box center [544, 284] width 825 height 57
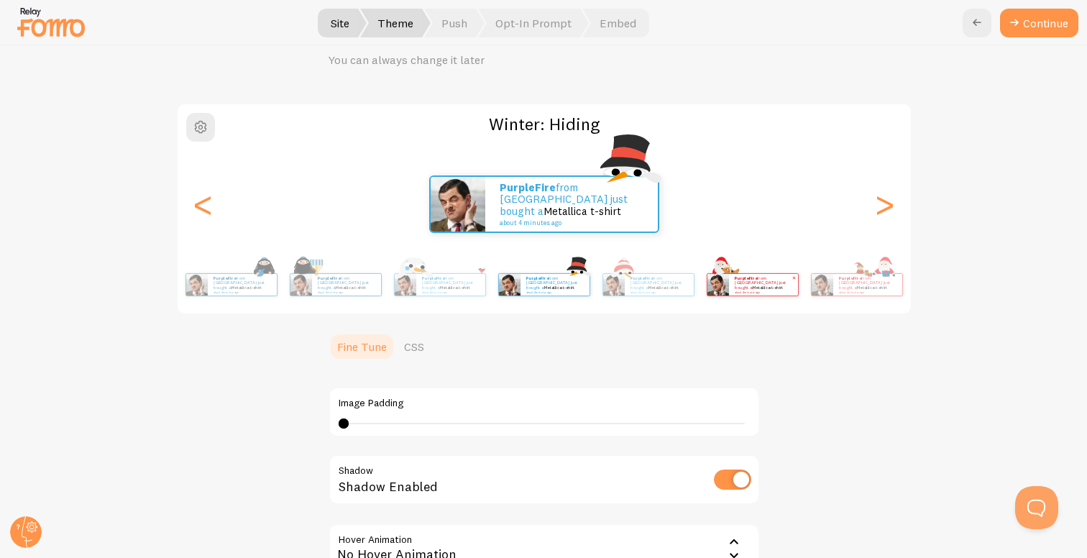
click at [753, 285] on link "Metallica t-shirt" at bounding box center [768, 288] width 31 height 6
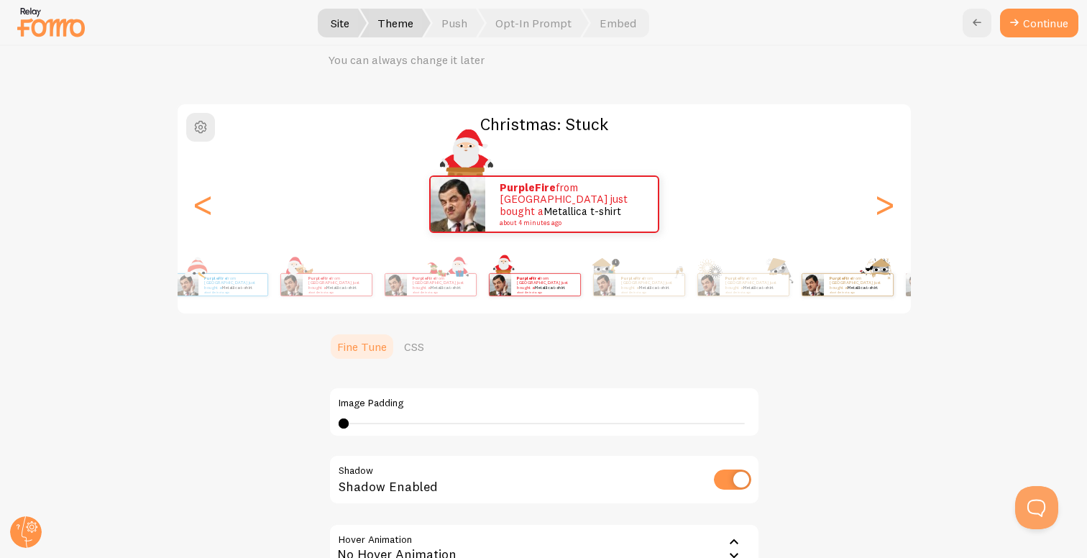
click at [801, 299] on div "PurpleFire from Brazil just bought a Metallica t-shirt about 4 minutes ago" at bounding box center [847, 284] width 93 height 40
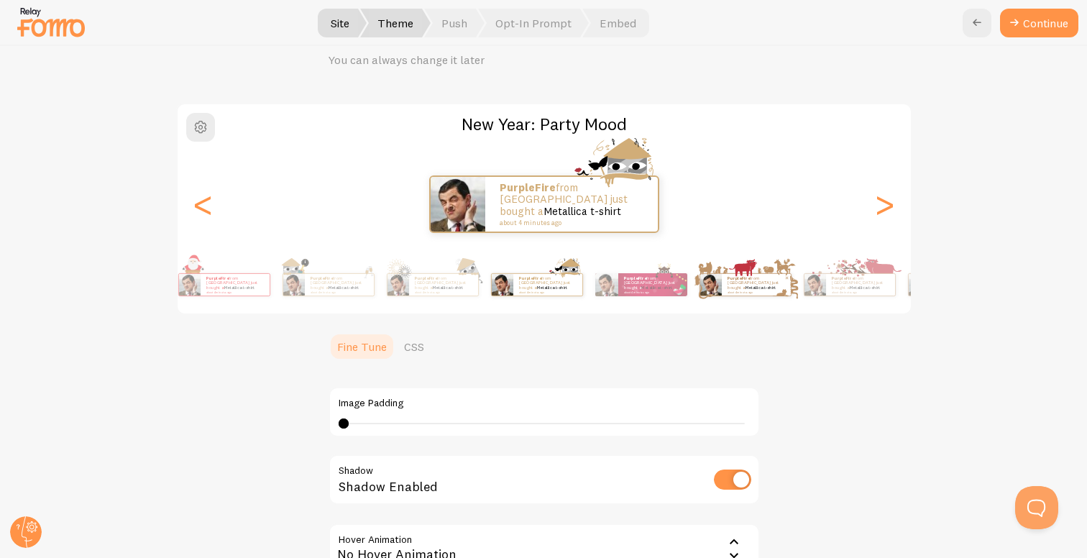
click at [699, 303] on div "PurpleFire from Brazil just bought a Metallica t-shirt about 4 minutes ago" at bounding box center [745, 284] width 93 height 40
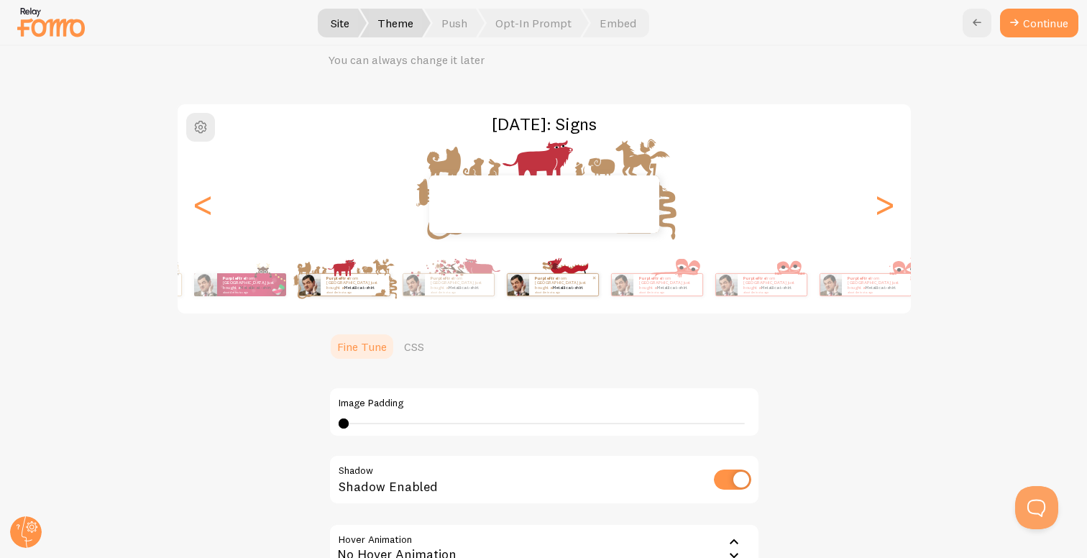
click at [535, 287] on p "PurpleFire from Brazil just bought a Metallica t-shirt about 4 minutes ago" at bounding box center [563, 284] width 57 height 18
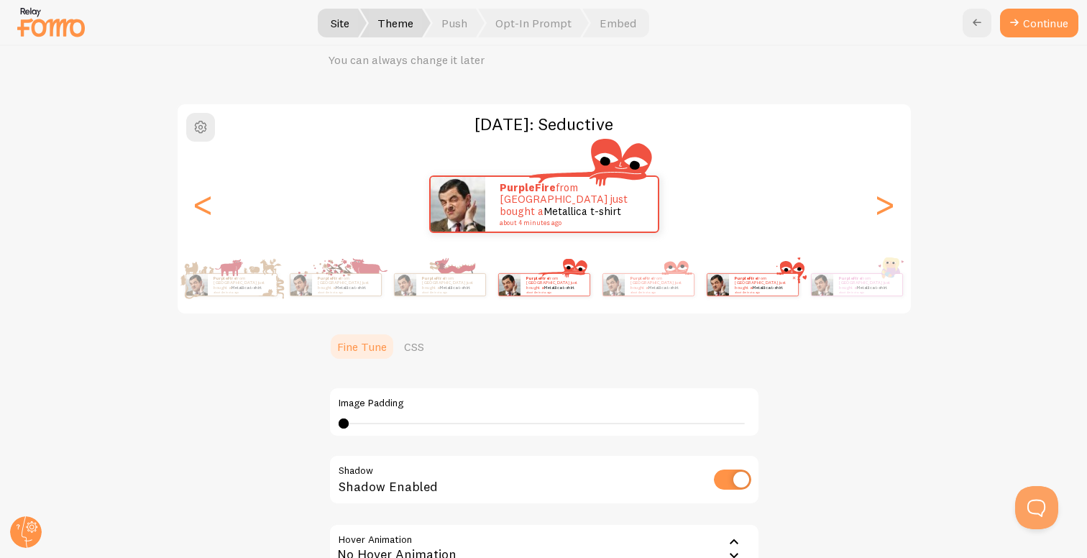
click at [789, 280] on span at bounding box center [794, 277] width 10 height 10
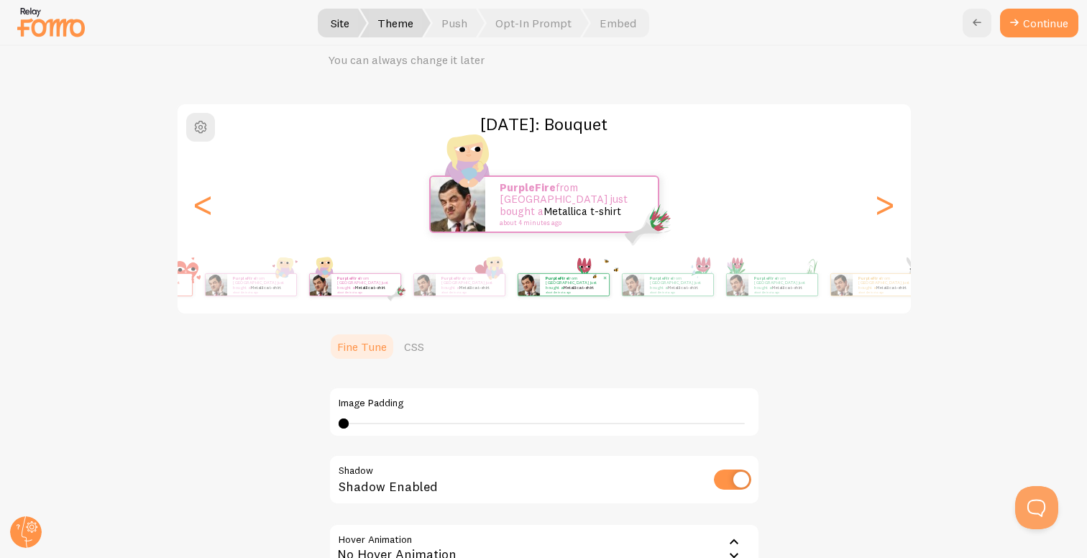
click at [600, 279] on span at bounding box center [605, 277] width 10 height 10
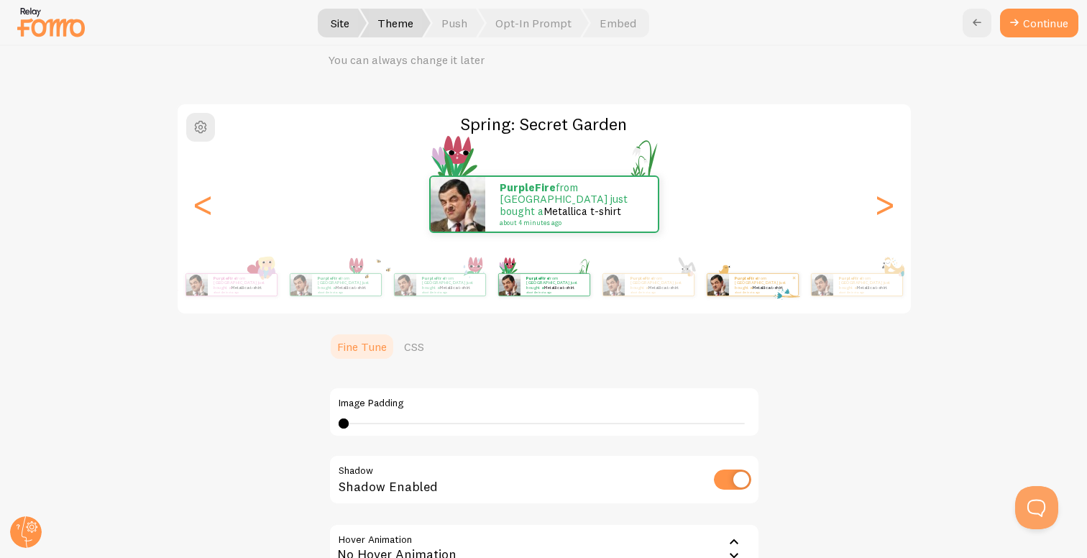
click at [735, 278] on p "PurpleFire from Brazil just bought a Metallica t-shirt about 4 minutes ago" at bounding box center [763, 284] width 57 height 18
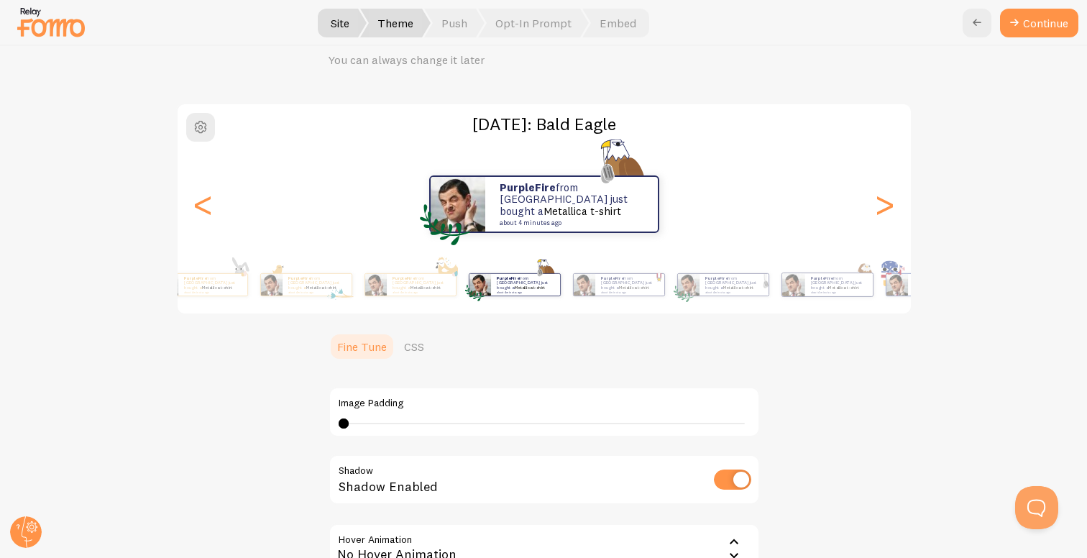
click at [538, 287] on div "PurpleFire from Brazil just bought a Metallica t-shirt about 4 minutes ago Purp…" at bounding box center [544, 284] width 825 height 57
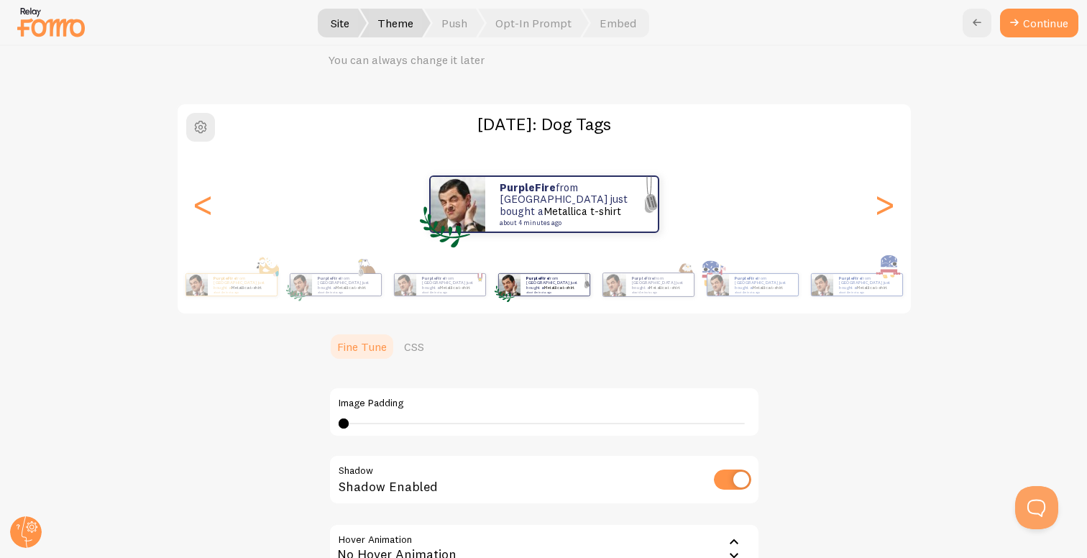
click at [707, 292] on img at bounding box center [718, 285] width 22 height 22
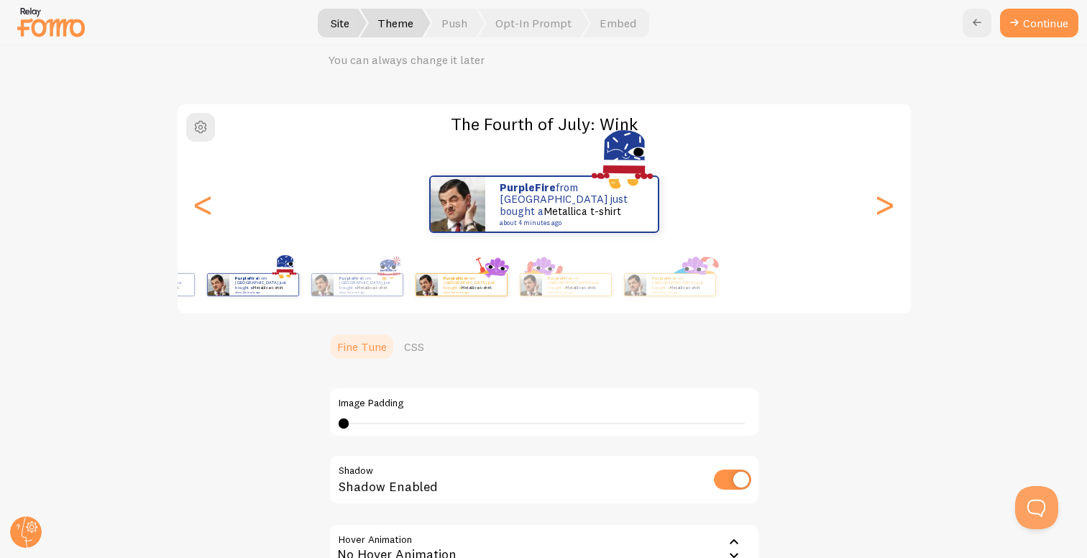
click at [435, 272] on div "PurpleFire from Brazil just bought a Metallica t-shirt about 4 minutes ago" at bounding box center [461, 284] width 93 height 40
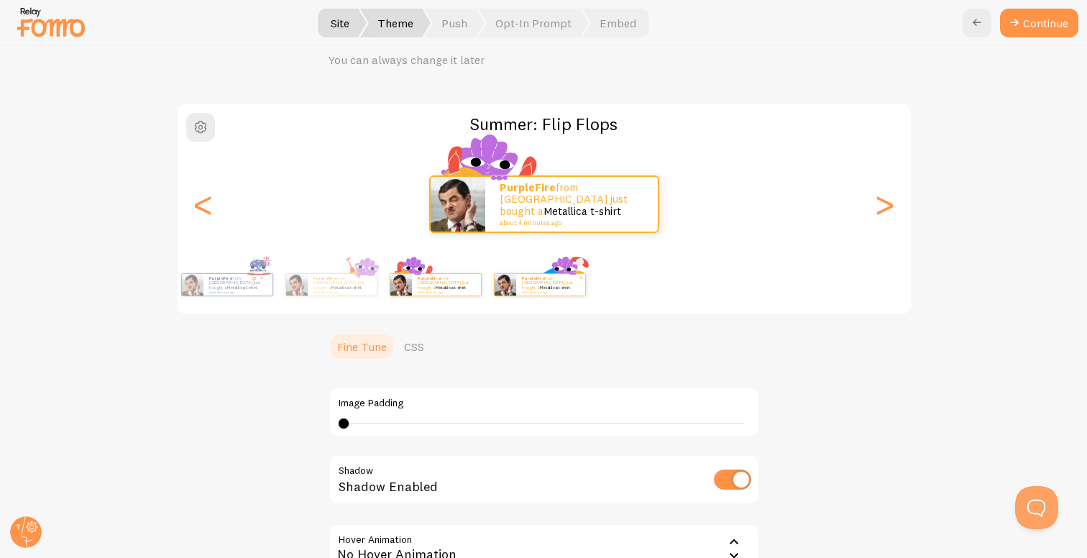
click at [524, 290] on small "about 4 minutes ago" at bounding box center [550, 291] width 56 height 3
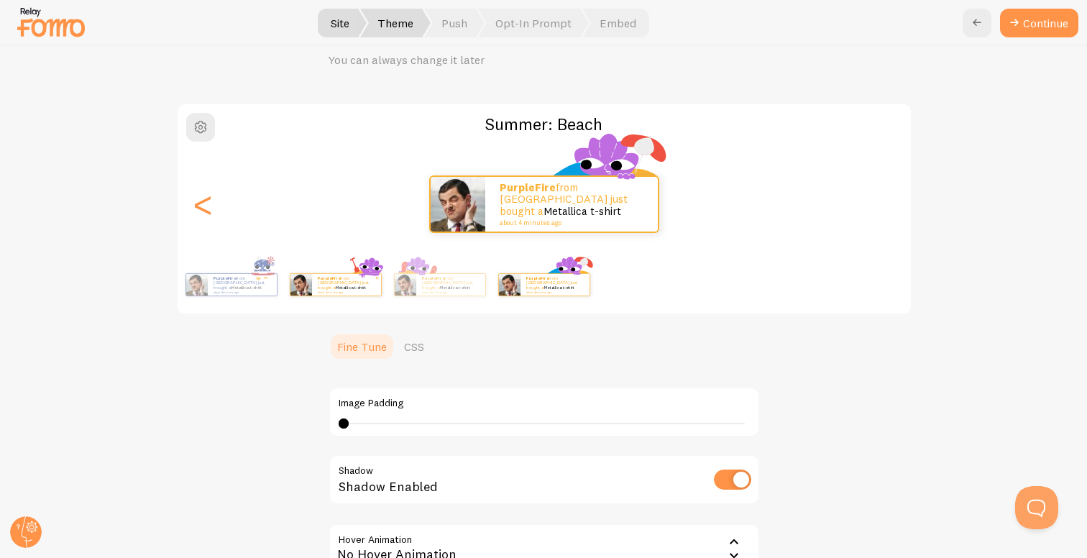
click at [374, 291] on small "about 4 minutes ago" at bounding box center [346, 291] width 56 height 3
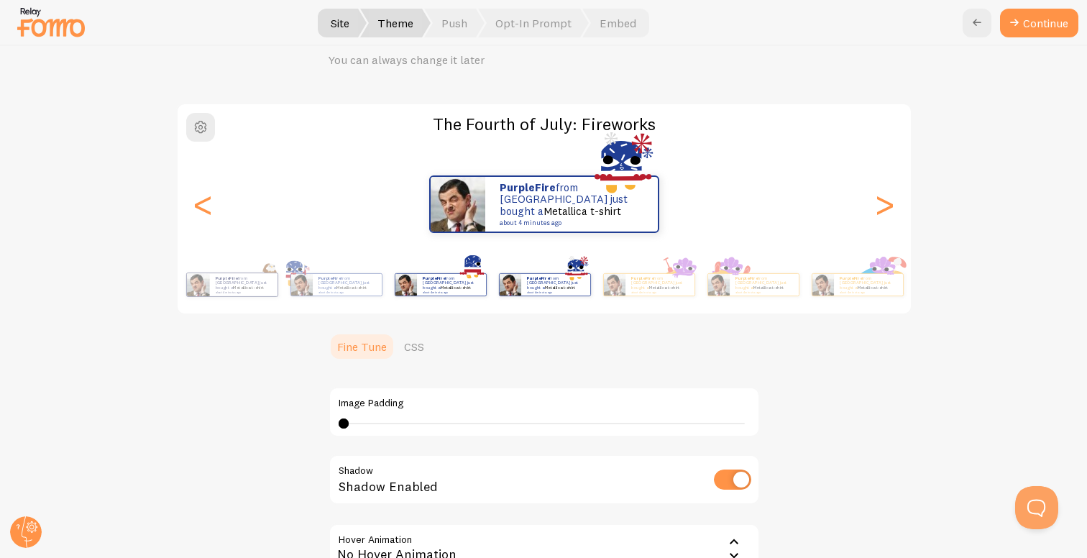
click at [487, 265] on div "PurpleFire from Brazil just bought a Metallica t-shirt about 4 minutes ago" at bounding box center [441, 284] width 93 height 40
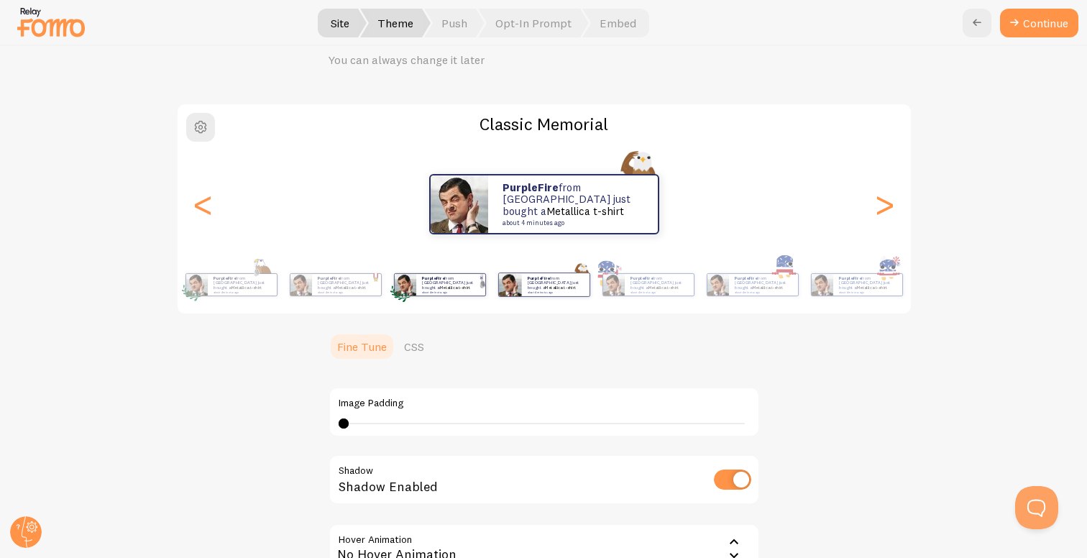
click at [485, 275] on div "PurpleFire from Brazil just bought a Metallica t-shirt about 4 minutes ago" at bounding box center [450, 285] width 69 height 22
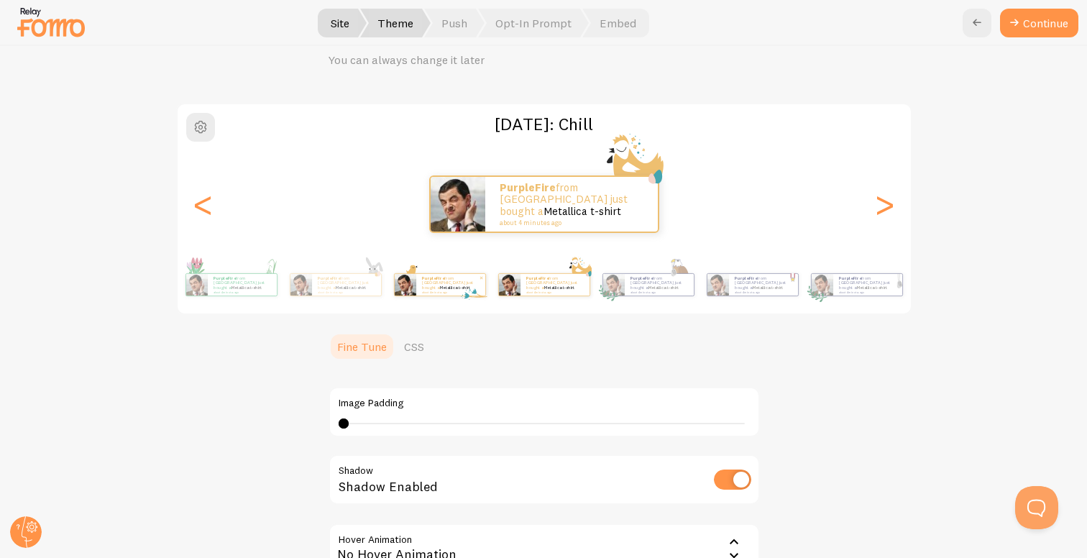
click at [416, 278] on img at bounding box center [406, 285] width 22 height 22
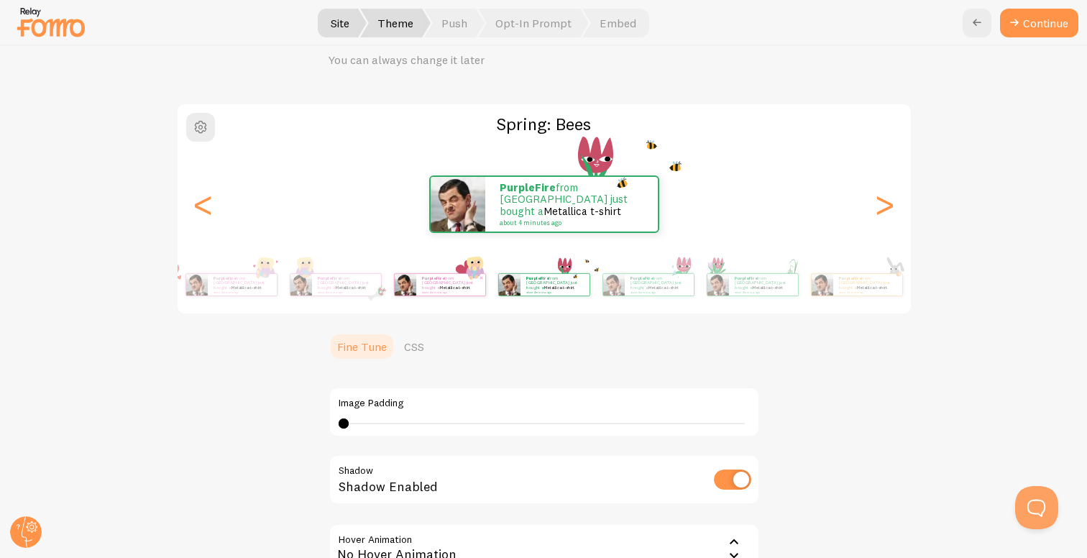
click at [478, 290] on small "about 4 minutes ago" at bounding box center [450, 291] width 56 height 3
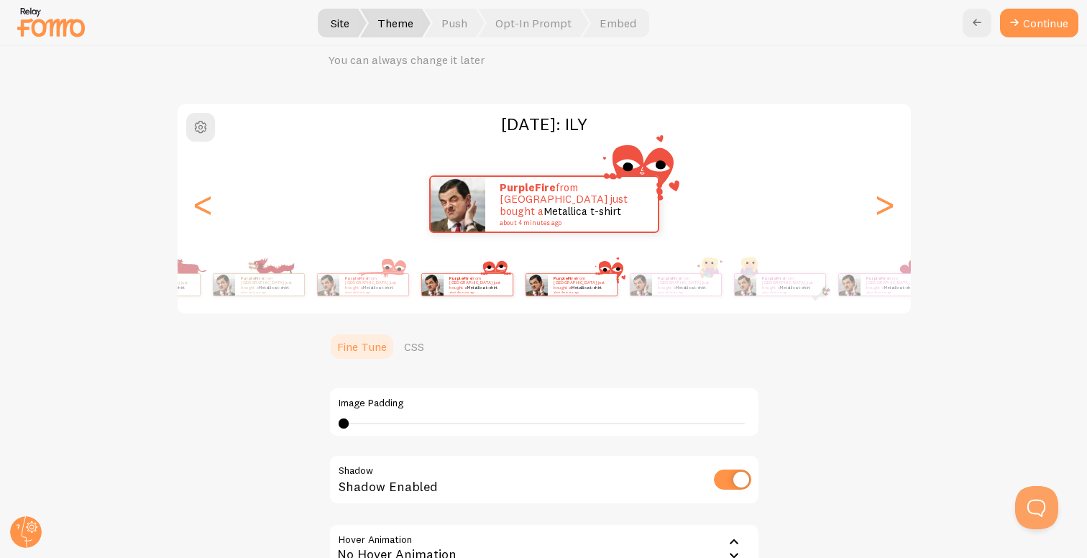
click at [726, 305] on div "PurpleFire from Brazil just bought a Metallica t-shirt about 4 minutes ago Purp…" at bounding box center [544, 284] width 825 height 57
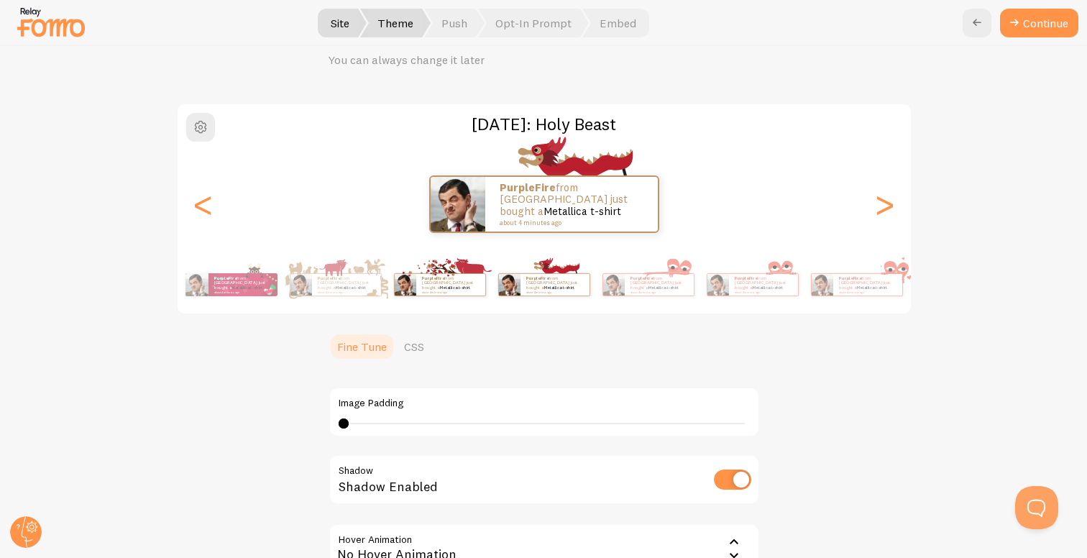
click at [487, 303] on div "PurpleFire from Brazil just bought a Metallica t-shirt about 4 minutes ago" at bounding box center [440, 284] width 93 height 40
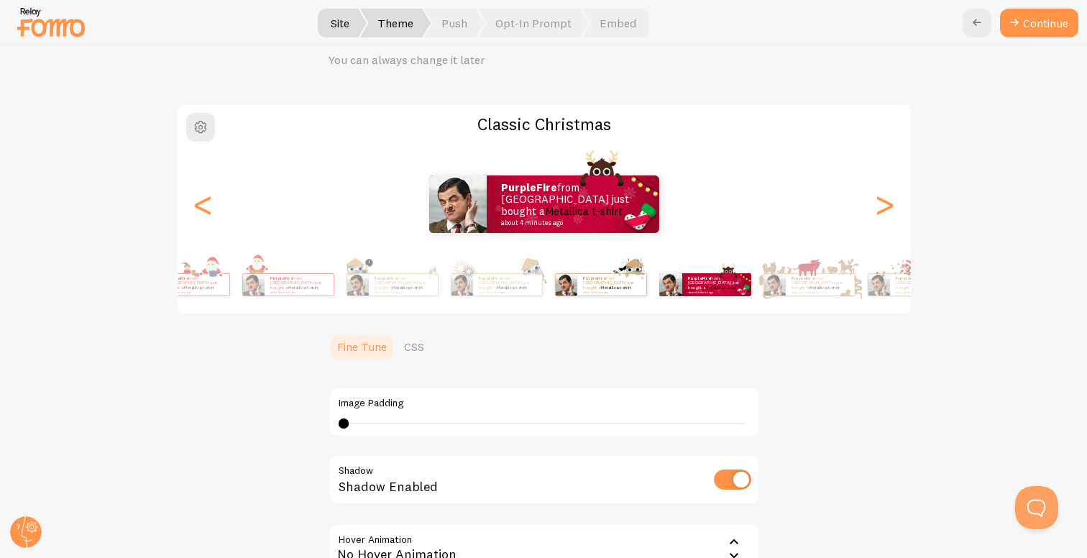
click at [640, 287] on p "PurpleFire from Brazil just bought a Metallica t-shirt about 4 minutes ago" at bounding box center [611, 284] width 57 height 18
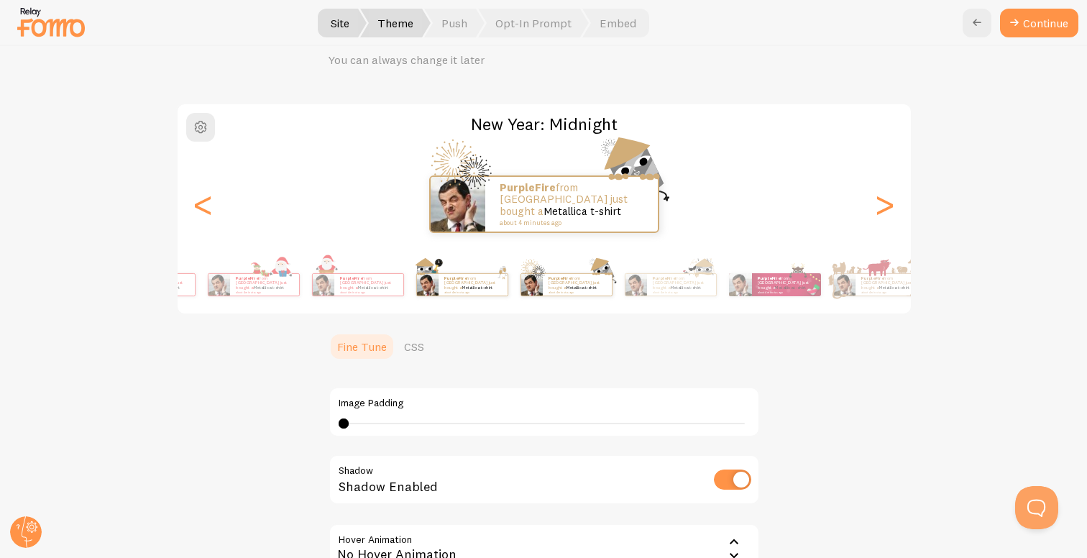
click at [500, 290] on small "about 4 minutes ago" at bounding box center [472, 291] width 56 height 3
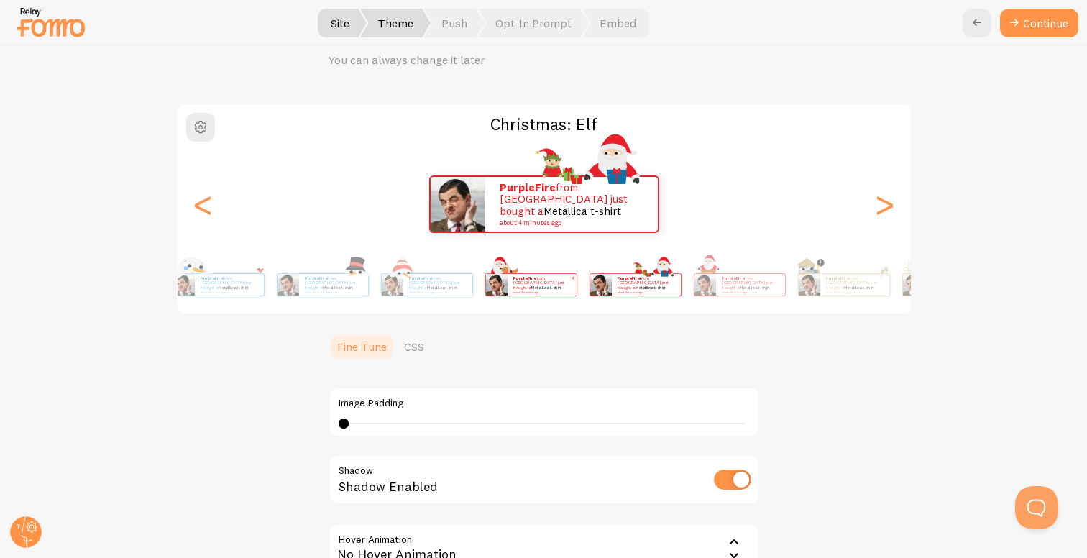
click at [507, 289] on img at bounding box center [497, 285] width 22 height 22
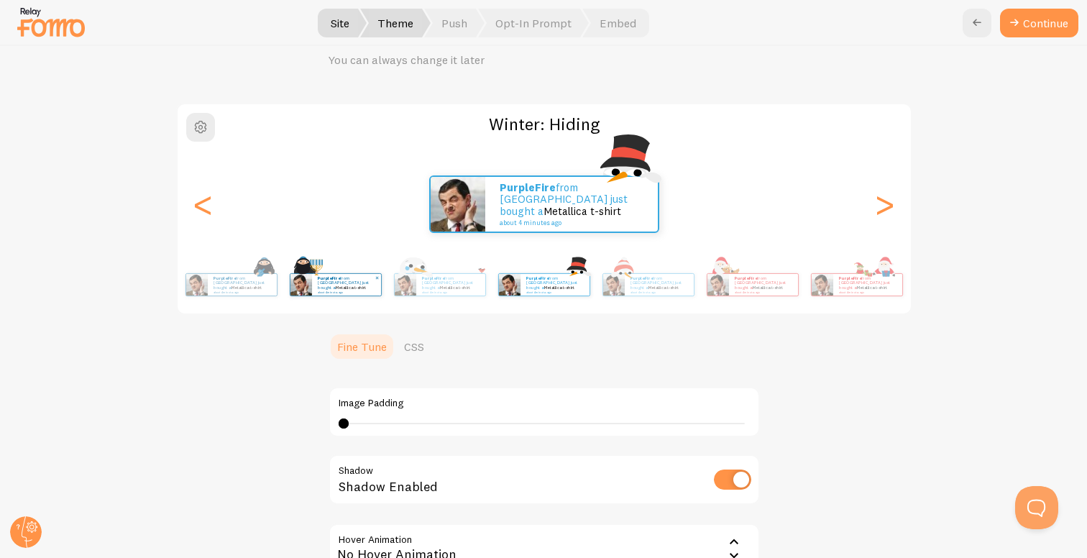
click at [367, 285] on link "Metallica t-shirt" at bounding box center [351, 288] width 31 height 6
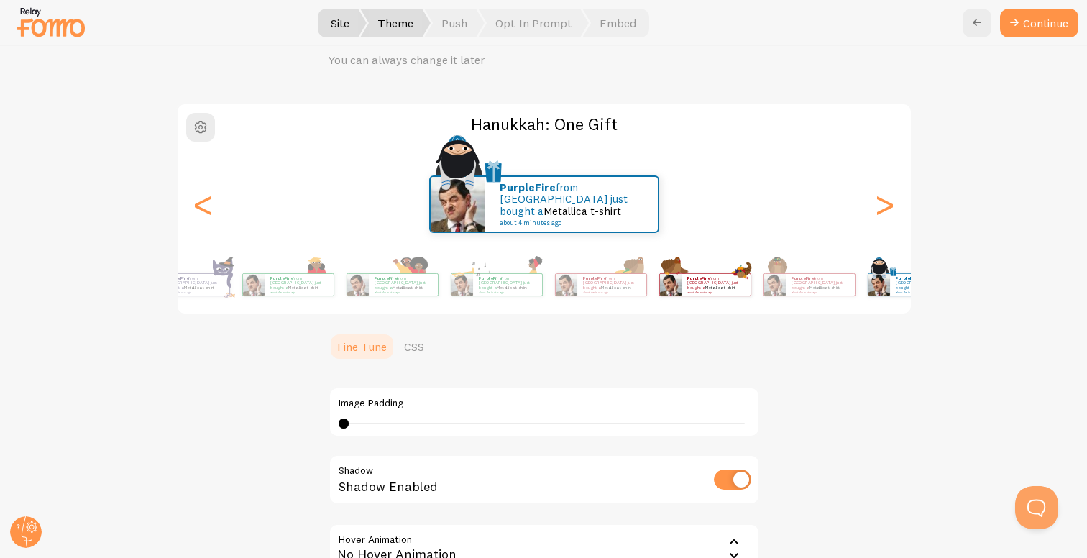
click at [718, 281] on p "PurpleFire from Brazil just bought a Metallica t-shirt about 4 minutes ago" at bounding box center [715, 284] width 57 height 18
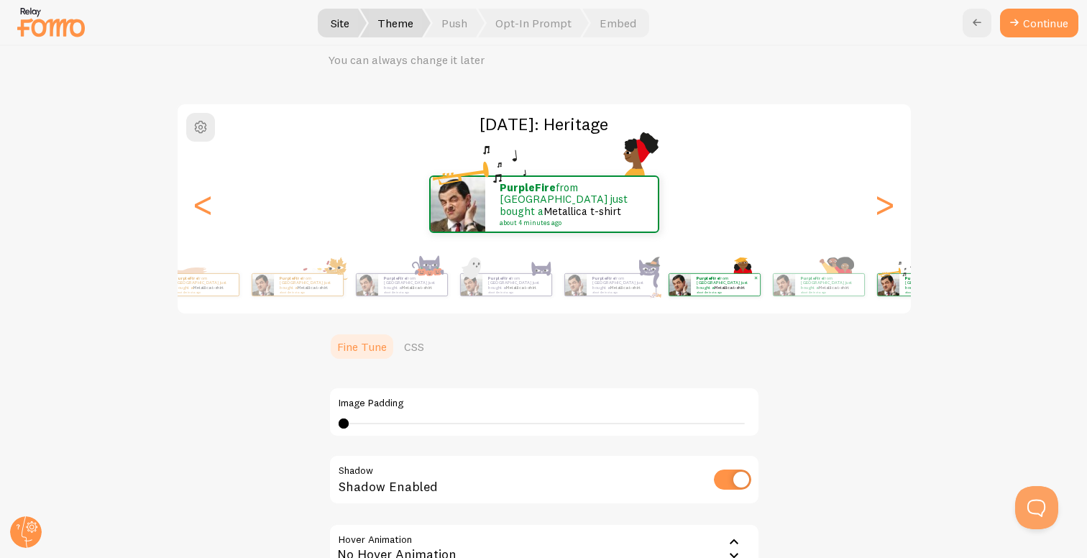
click at [760, 283] on div "PurpleFire from Brazil just bought a Metallica t-shirt about 4 minutes ago" at bounding box center [725, 285] width 69 height 22
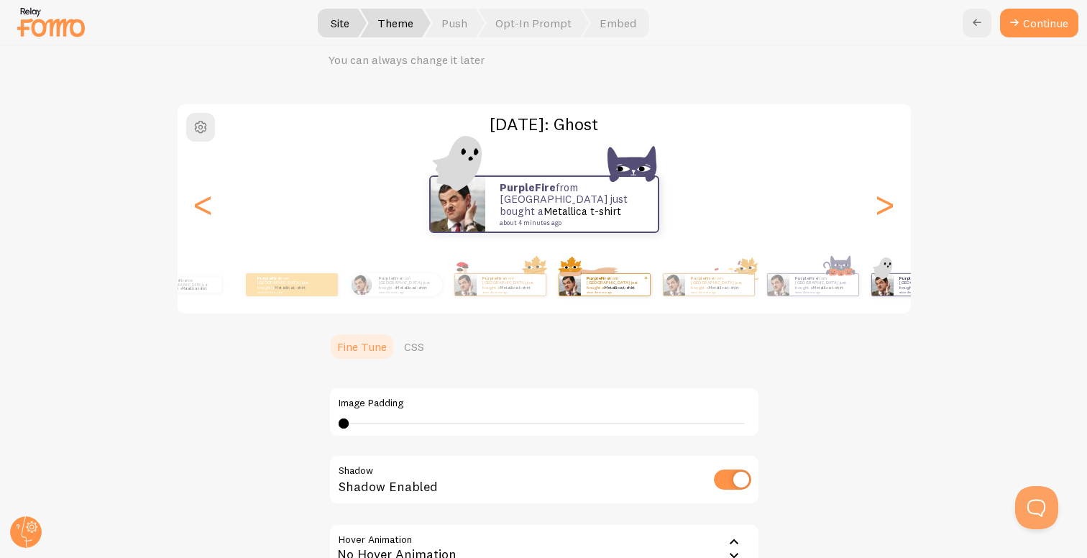
click at [727, 310] on div "PurpleFire from Brazil just bought a Metallica t-shirt about 4 minutes ago Purp…" at bounding box center [544, 284] width 825 height 57
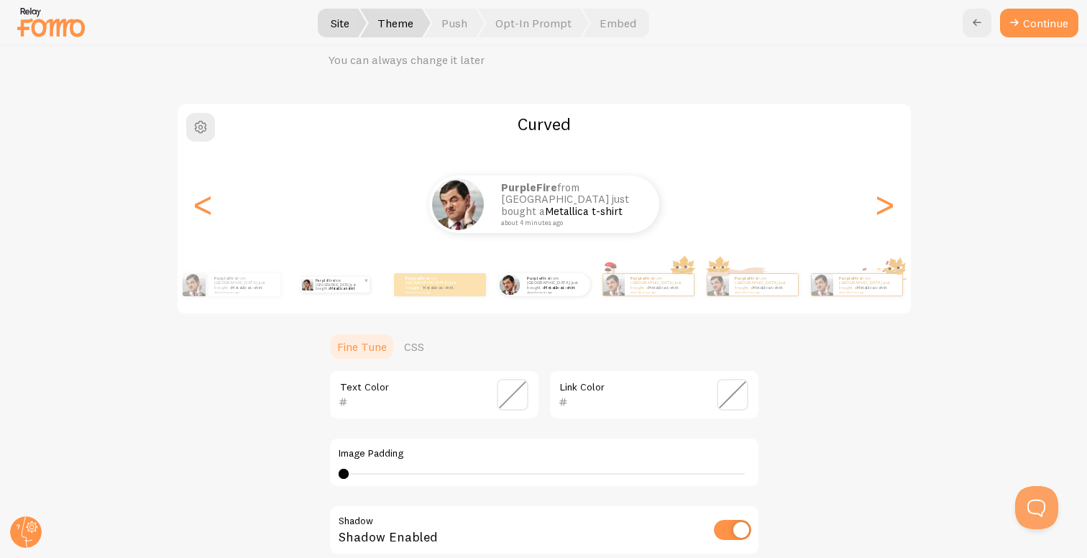
click at [316, 285] on p "PurpleFire from Brazil just bought a Metallica t-shirt about 4 minutes ago" at bounding box center [340, 285] width 48 height 16
click at [256, 290] on small "about 4 minutes ago" at bounding box center [243, 291] width 59 height 3
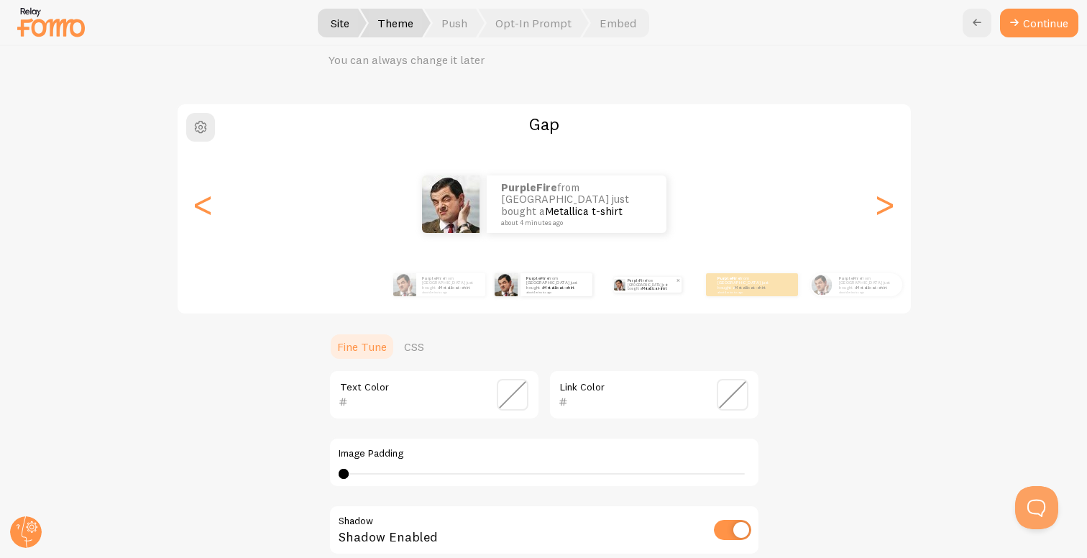
click at [628, 279] on p "PurpleFire from Brazil just bought a Metallica t-shirt about 4 minutes ago" at bounding box center [651, 285] width 48 height 16
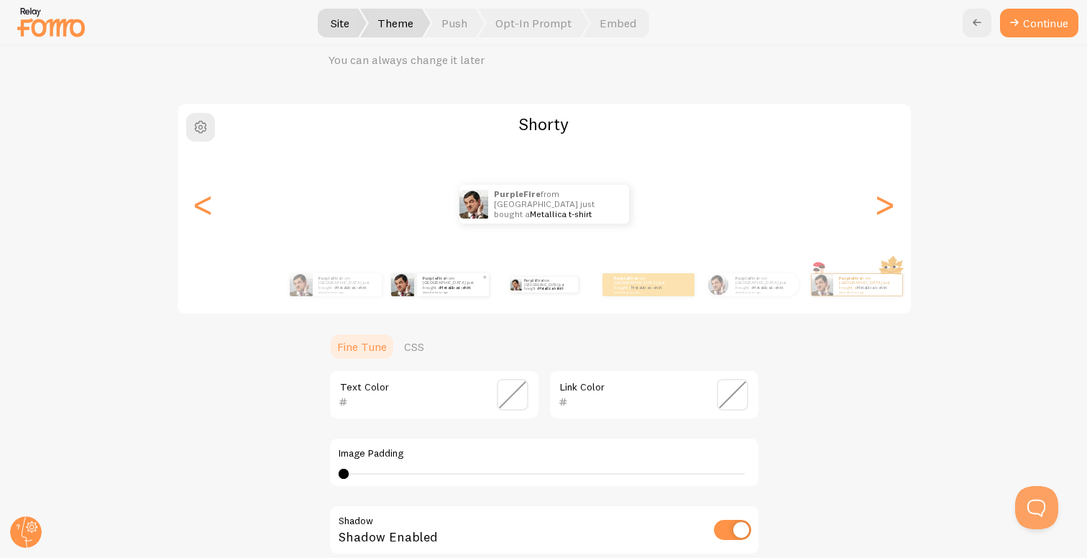
click at [400, 285] on img at bounding box center [402, 284] width 23 height 23
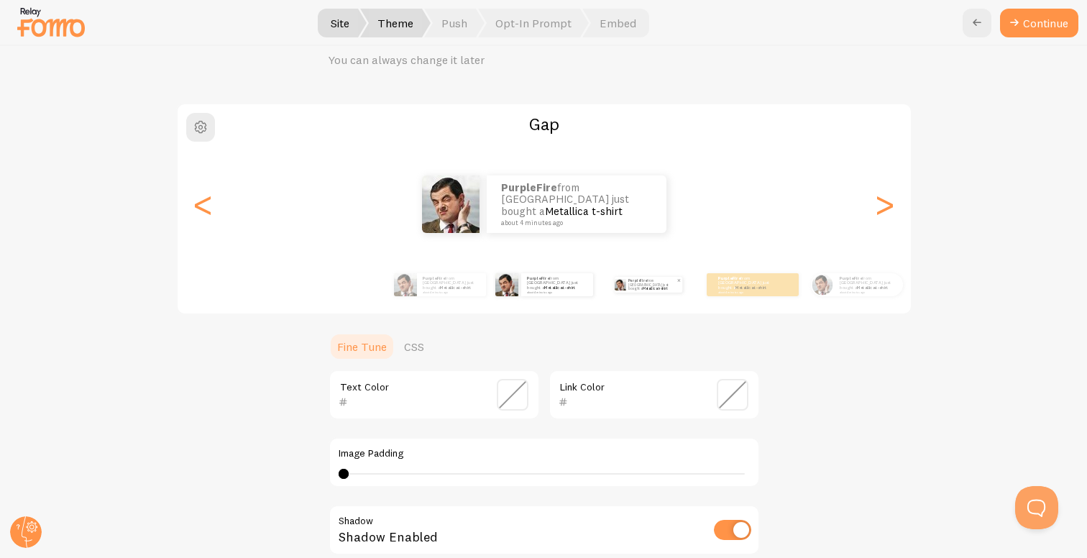
click at [618, 287] on img at bounding box center [620, 284] width 11 height 11
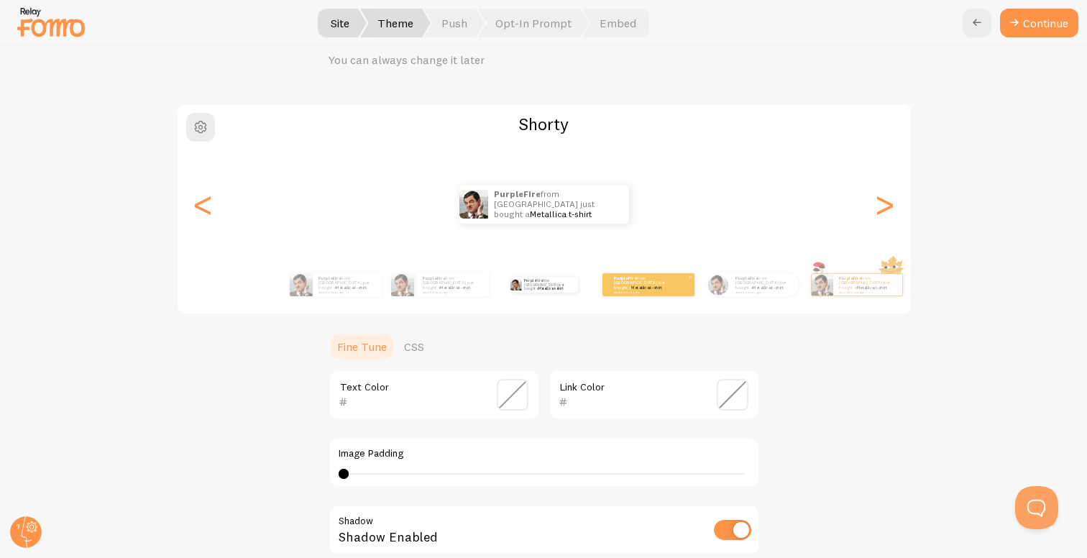
click at [640, 291] on div "PurpleFire from Brazil just bought a Metallica t-shirt about 4 minutes ago" at bounding box center [648, 284] width 92 height 23
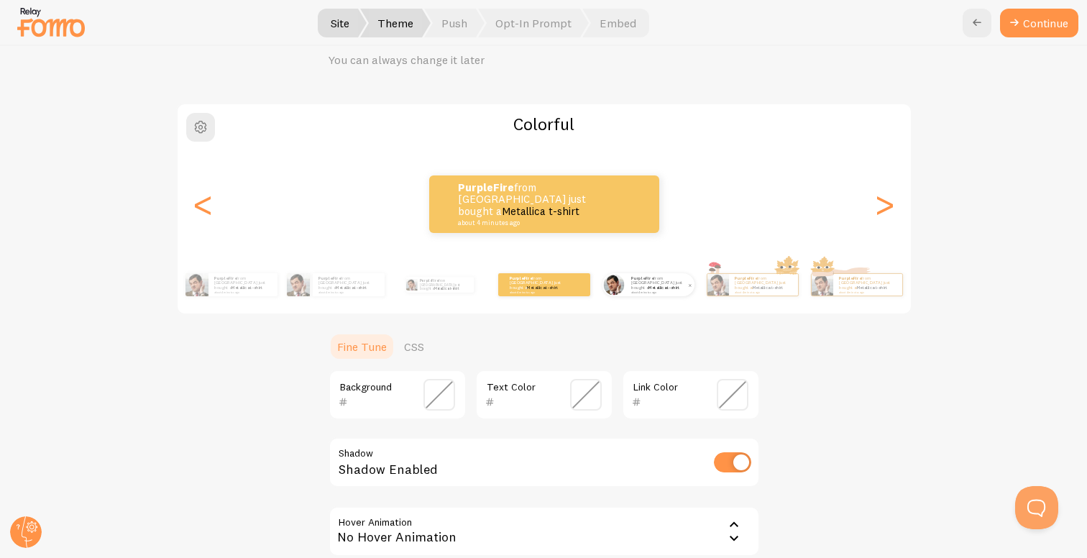
click at [638, 284] on p "PurpleFire from Brazil just bought a Metallica t-shirt about 4 minutes ago" at bounding box center [659, 284] width 57 height 18
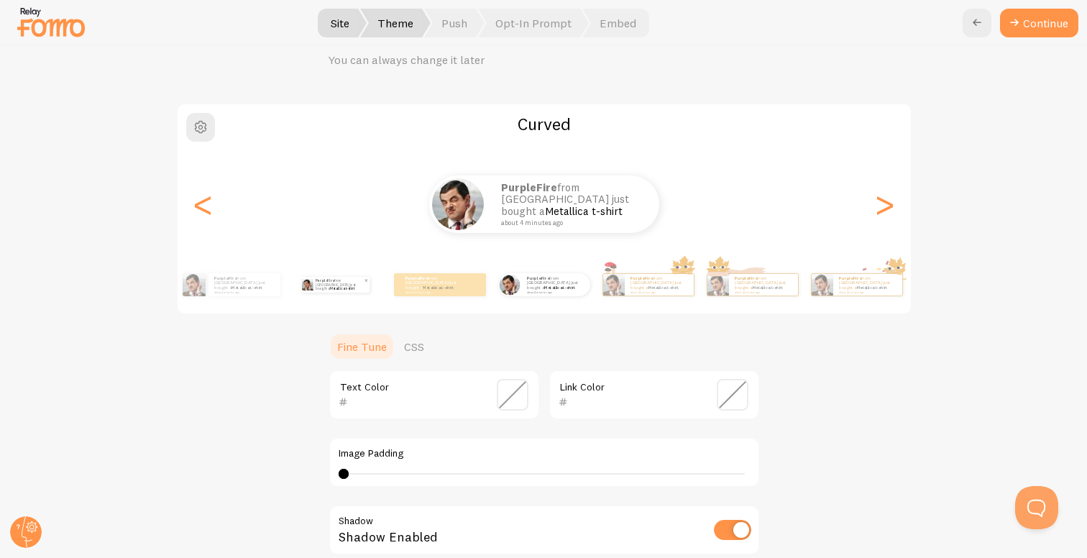
click at [316, 282] on strong "PurpleFire" at bounding box center [325, 280] width 19 height 4
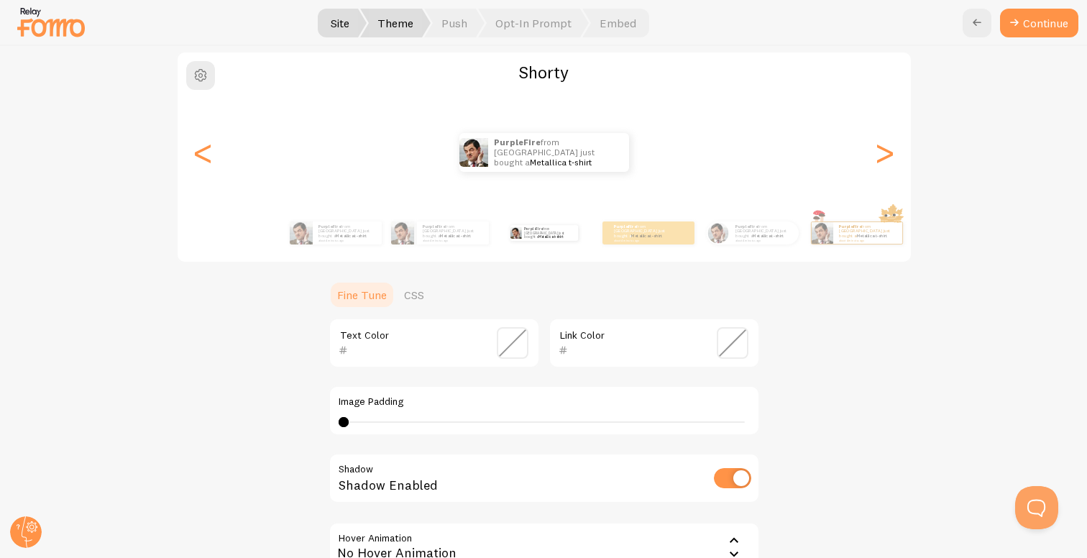
scroll to position [119, 0]
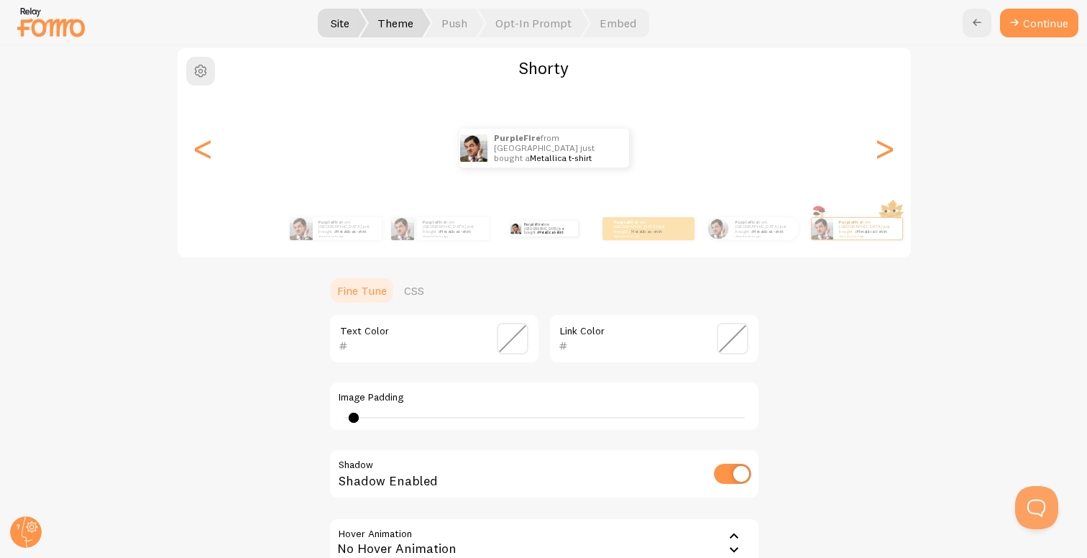
type input "0"
drag, startPoint x: 335, startPoint y: 413, endPoint x: 288, endPoint y: 412, distance: 46.7
click at [290, 410] on div "Shorty PurpleFire from Brazil just bought a Metallica t-shirt about 4 minutes a…" at bounding box center [543, 345] width 1017 height 597
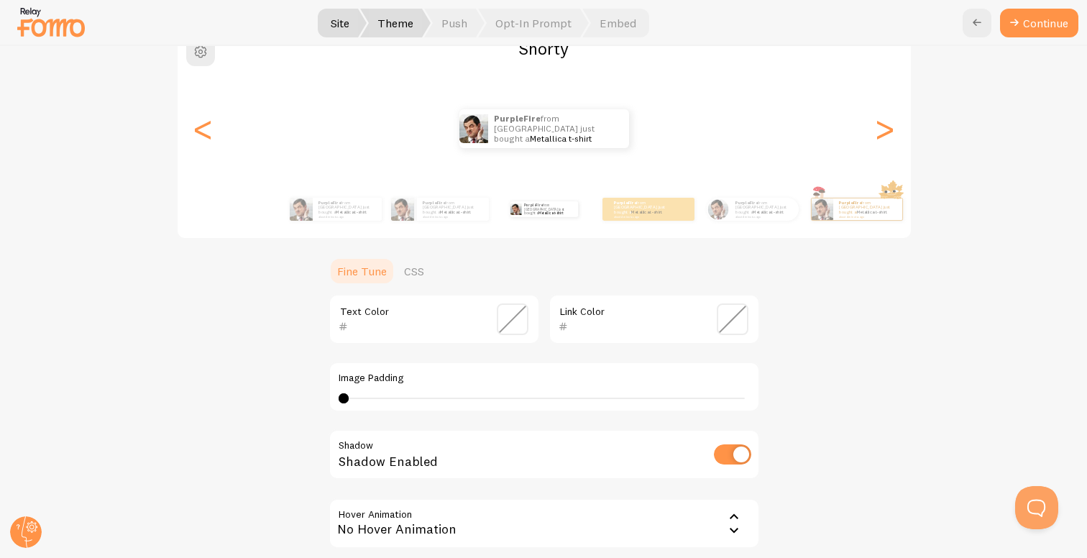
scroll to position [139, 0]
click at [735, 448] on input "checkbox" at bounding box center [732, 453] width 37 height 20
click at [727, 451] on input "checkbox" at bounding box center [732, 453] width 37 height 20
checkbox input "true"
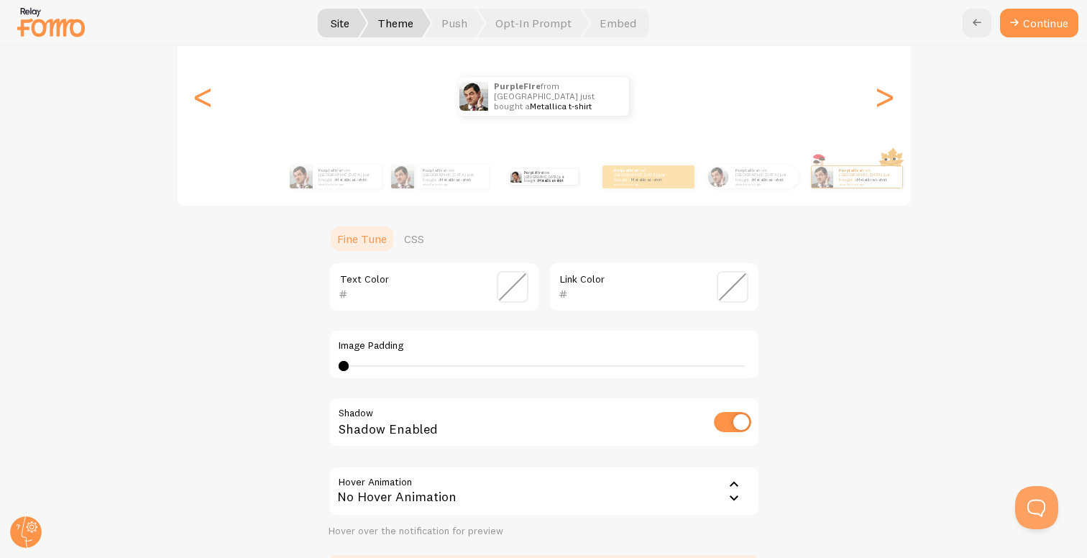
click at [667, 489] on div "No Hover Animation" at bounding box center [543, 491] width 431 height 50
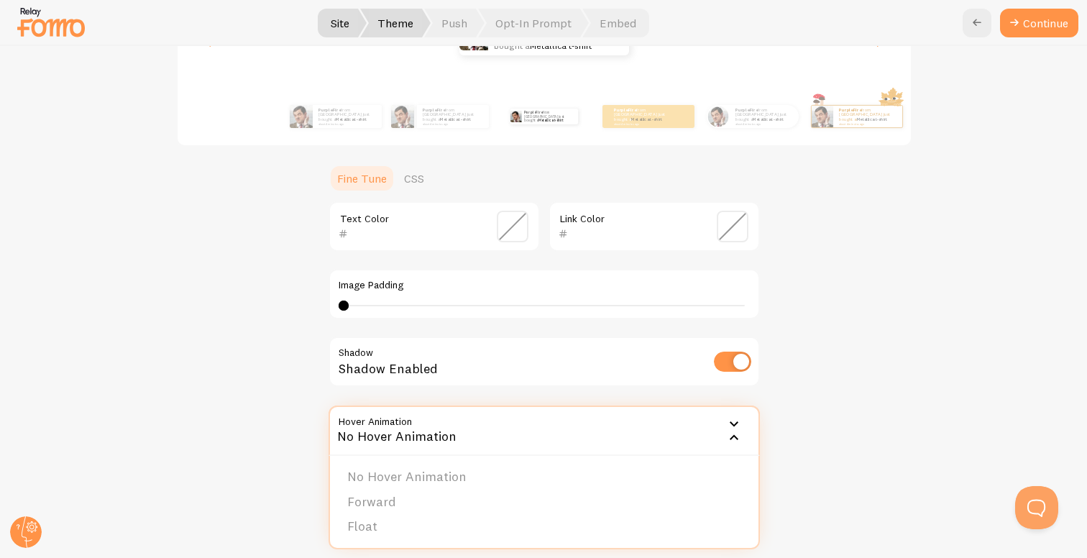
scroll to position [233, 0]
click at [446, 496] on li "Forward" at bounding box center [544, 499] width 428 height 25
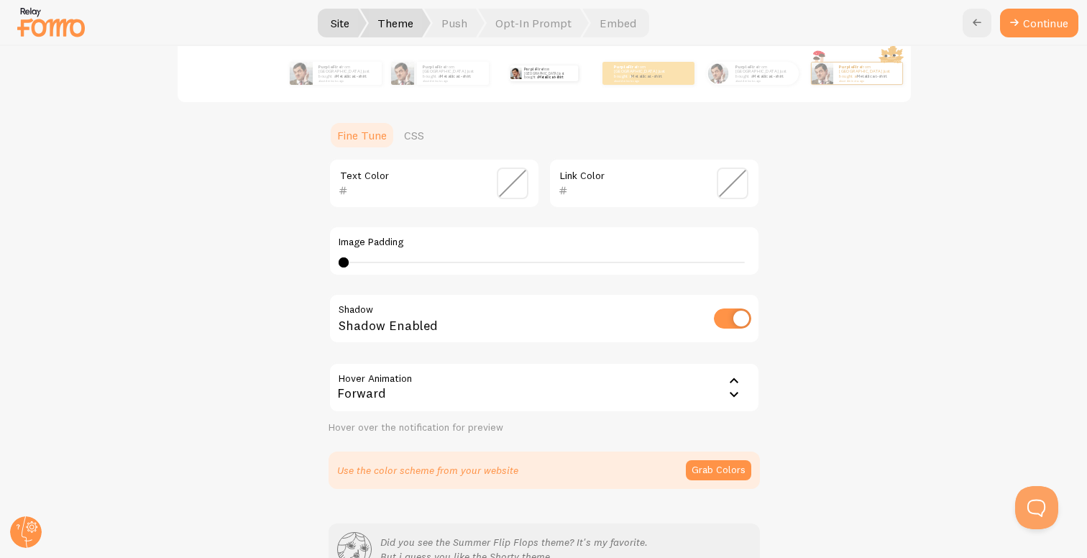
scroll to position [293, 0]
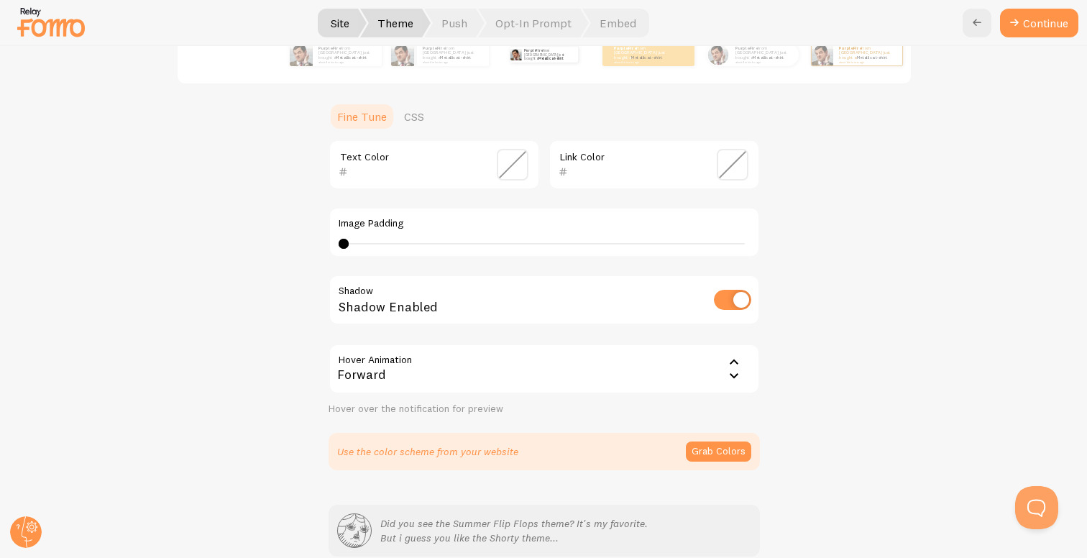
click at [640, 379] on div "Forward" at bounding box center [543, 369] width 431 height 50
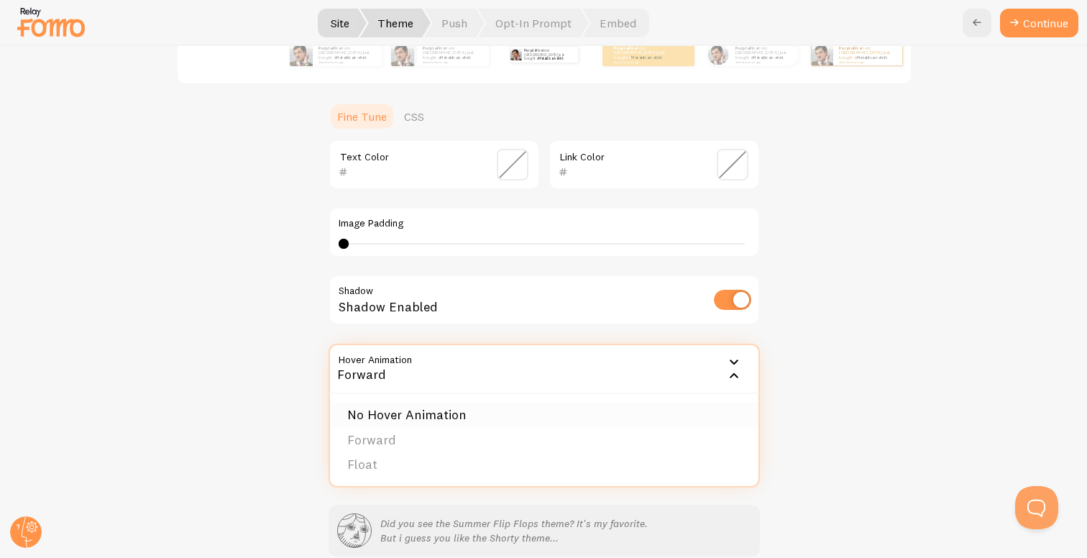
click at [491, 411] on li "No Hover Animation" at bounding box center [544, 414] width 428 height 25
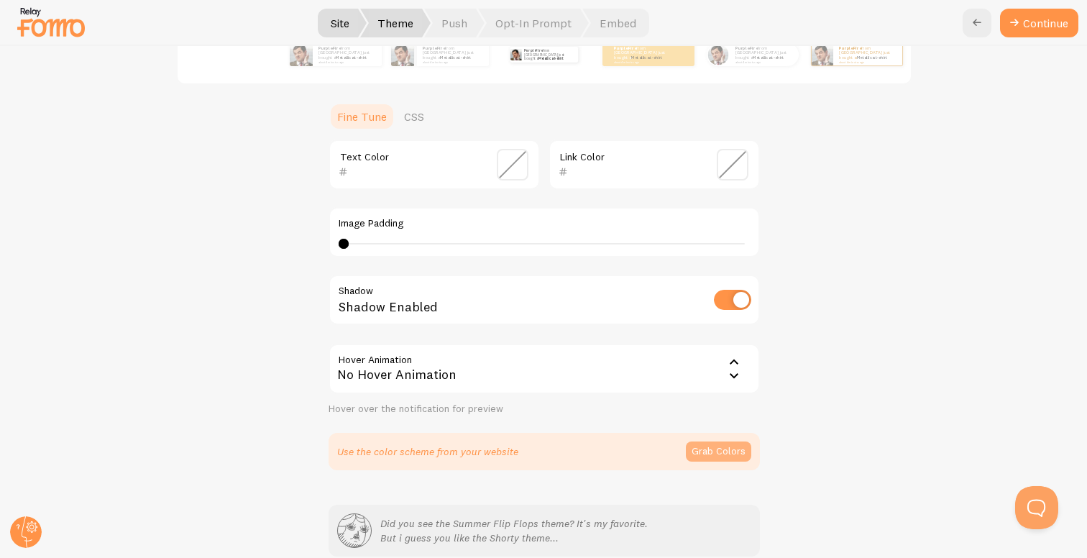
click at [714, 451] on button "Grab Colors" at bounding box center [718, 451] width 65 height 20
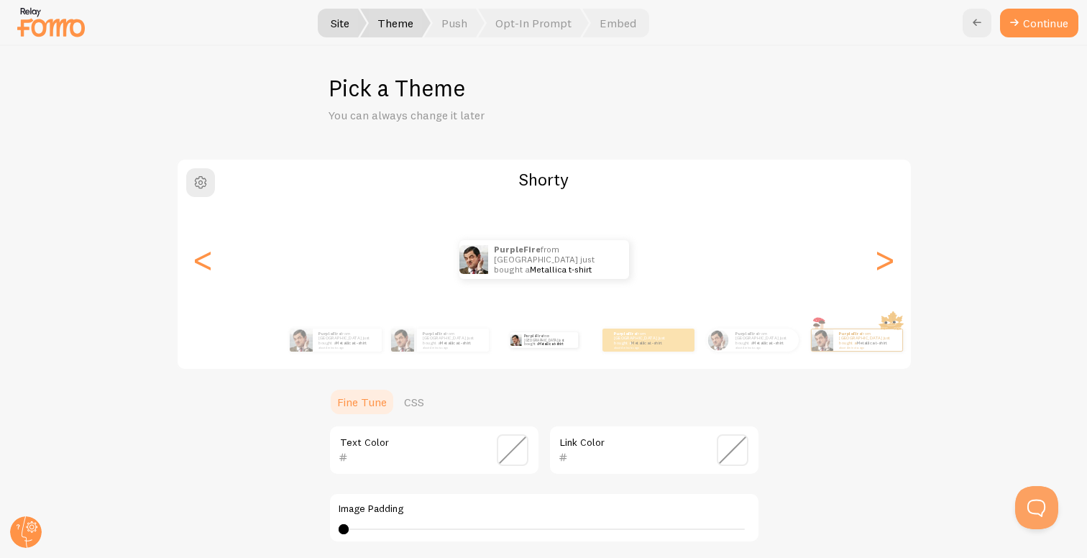
scroll to position [0, 0]
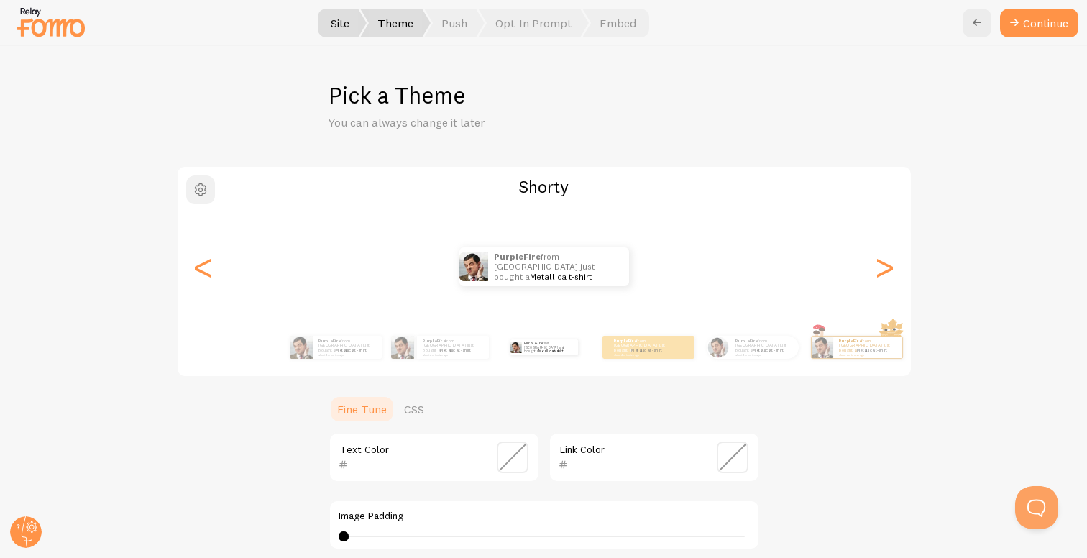
click at [196, 192] on span "button" at bounding box center [200, 189] width 17 height 17
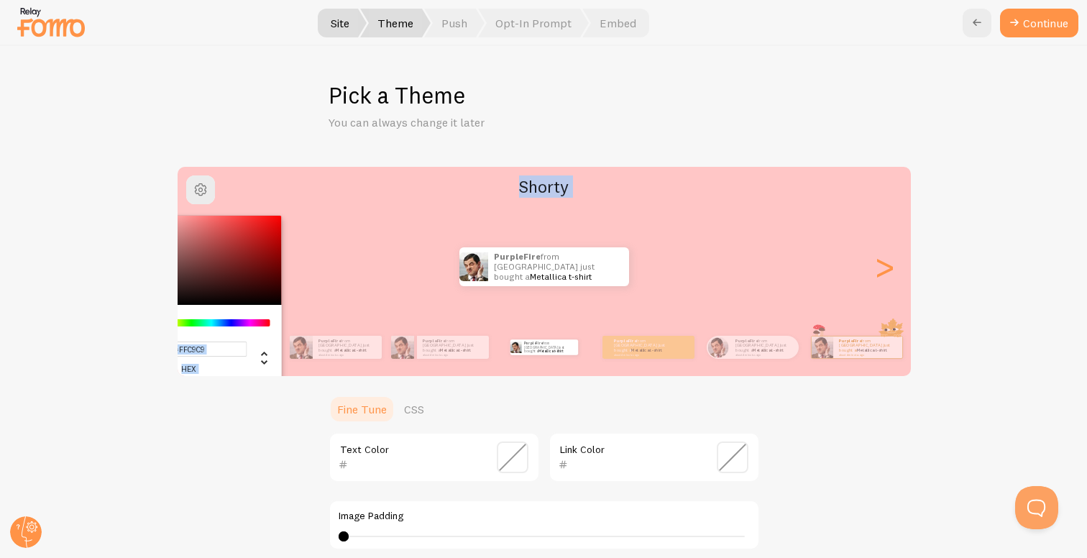
type input "#FFCACA"
drag, startPoint x: 210, startPoint y: 268, endPoint x: 147, endPoint y: 203, distance: 90.5
click at [147, 203] on div "#FFCACA hex 255 r 202 g 202 b 0 h 100% s 90% l Shorty PurpleFire from Brazil ju…" at bounding box center [543, 461] width 1017 height 592
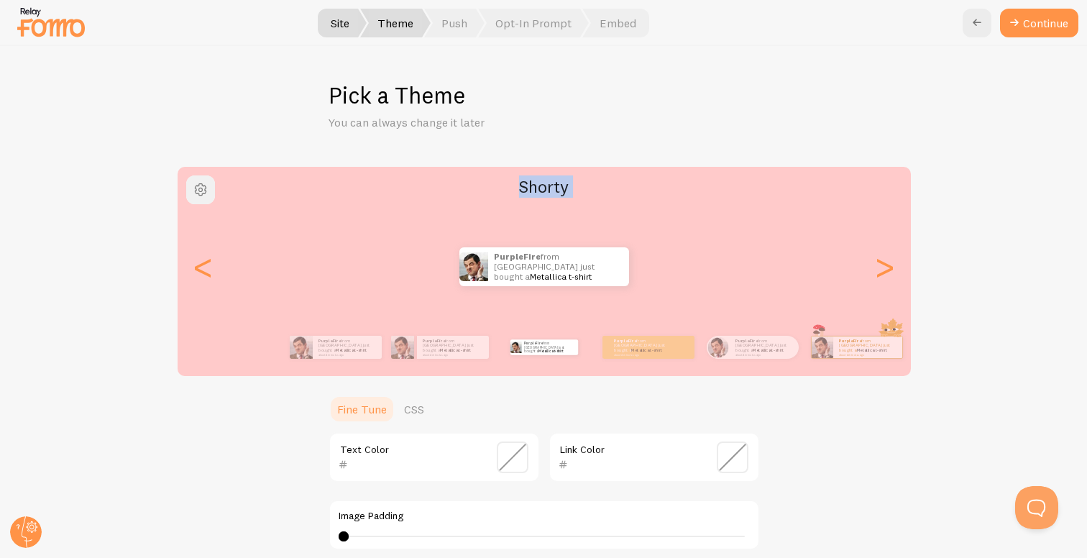
click at [203, 184] on span "button" at bounding box center [200, 189] width 17 height 17
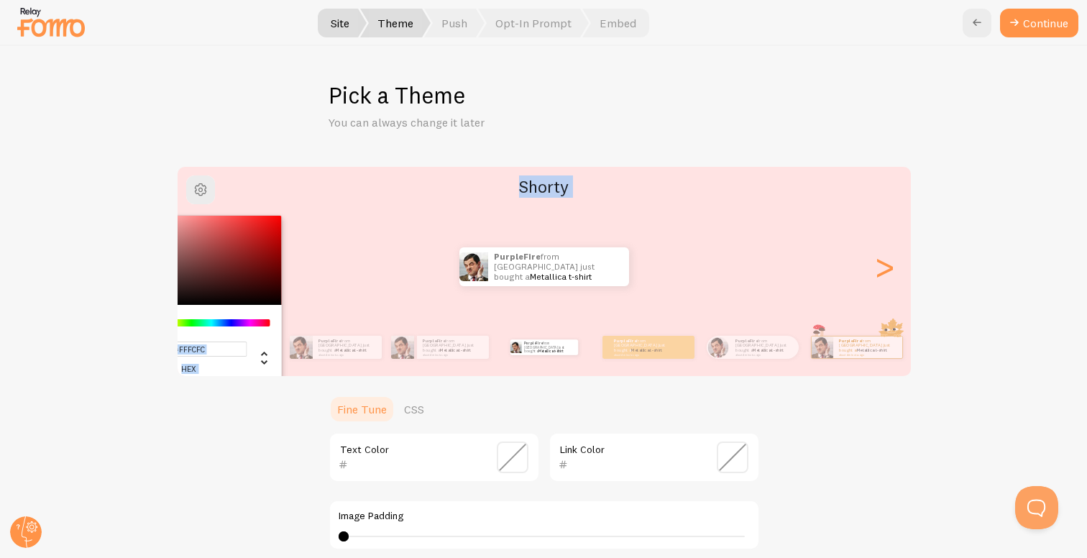
type input "#FFFFFF"
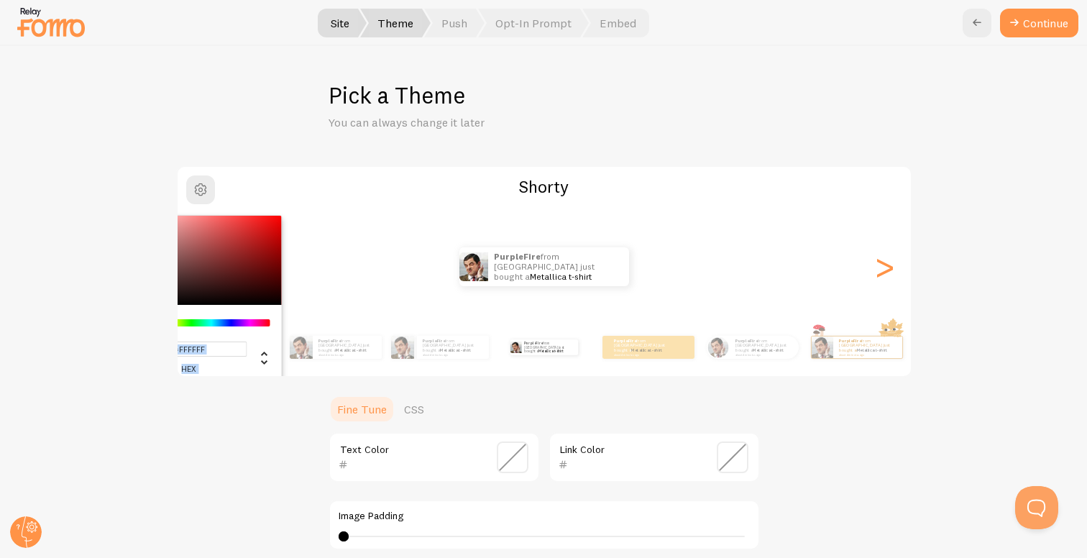
drag, startPoint x: 178, startPoint y: 225, endPoint x: 26, endPoint y: 183, distance: 157.5
click at [26, 183] on div "Pick a Theme You can always change it later #FFFFFF hex 255 r 255 g 255 b 0 h 0…" at bounding box center [544, 302] width 1086 height 512
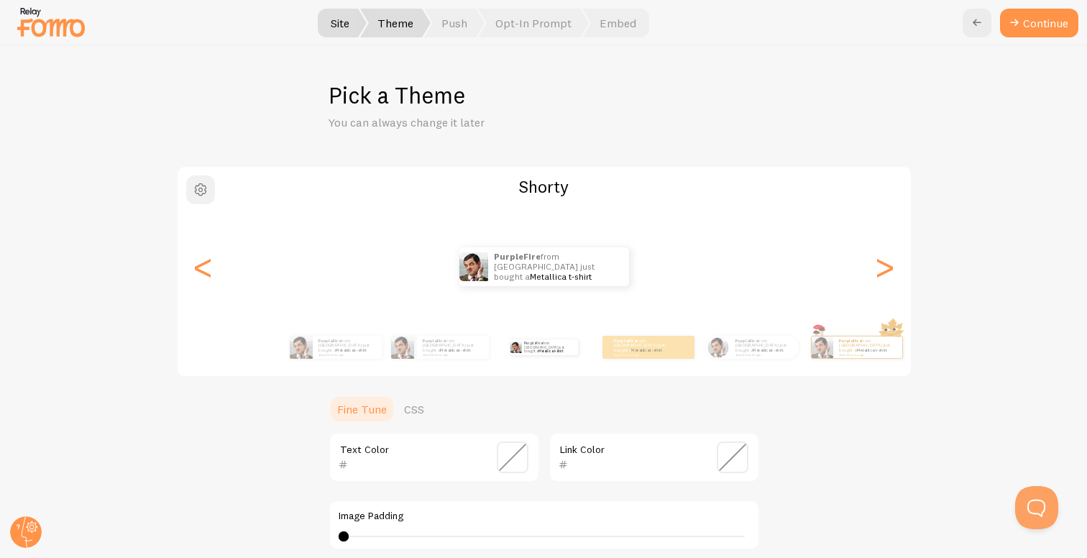
click at [201, 188] on span "button" at bounding box center [200, 189] width 17 height 17
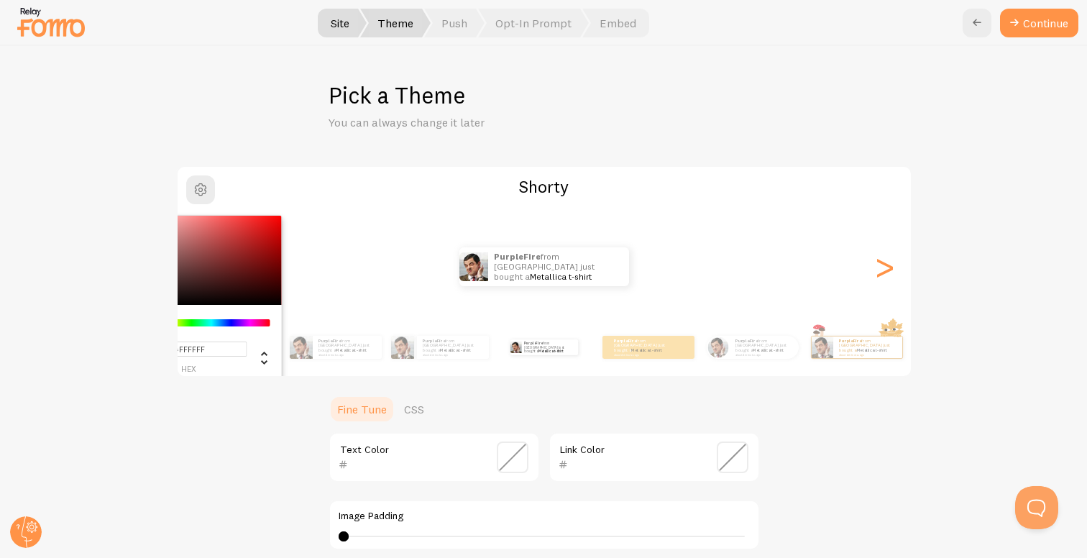
click at [257, 369] on div "Change another color definition" at bounding box center [260, 359] width 26 height 20
click at [257, 363] on icon "Change another color definition" at bounding box center [263, 357] width 17 height 17
click at [260, 363] on icon "Change another color definition" at bounding box center [263, 357] width 6 height 13
click at [193, 432] on div "#FFFFFF hex 255 r 255 g 255 b 0 h 0% s 100% l Shorty PurpleFire from Brazil jus…" at bounding box center [543, 461] width 1017 height 592
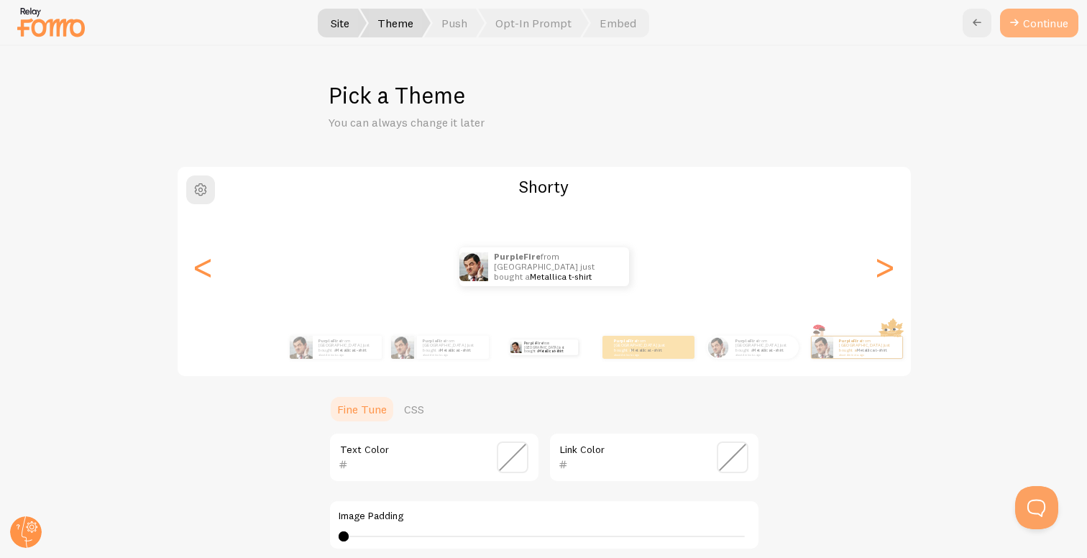
click at [1034, 18] on button "Continue" at bounding box center [1039, 23] width 78 height 29
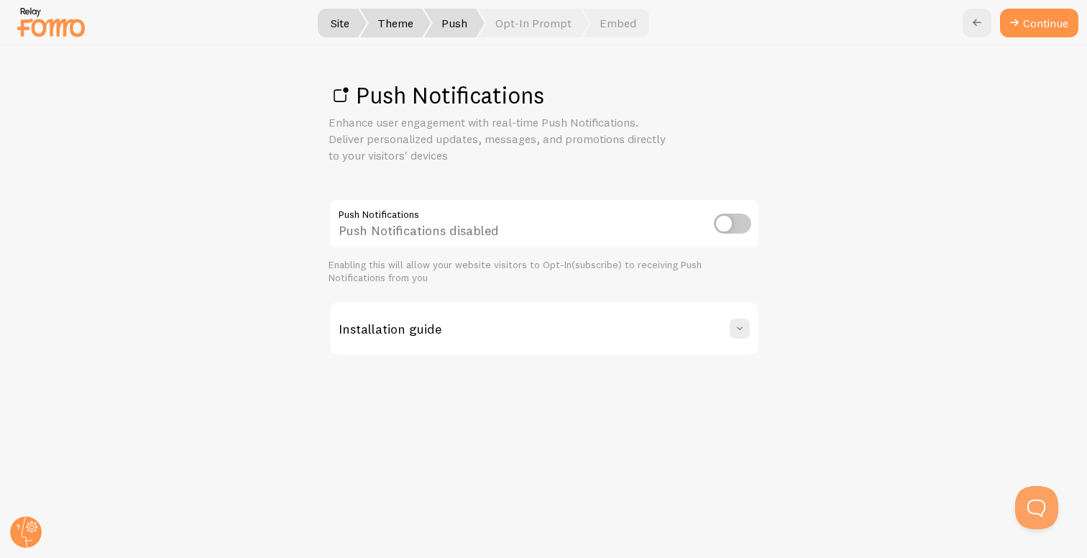
click at [728, 235] on div "Push Notifications disabled" at bounding box center [543, 224] width 431 height 52
click at [728, 223] on input "checkbox" at bounding box center [732, 223] width 37 height 20
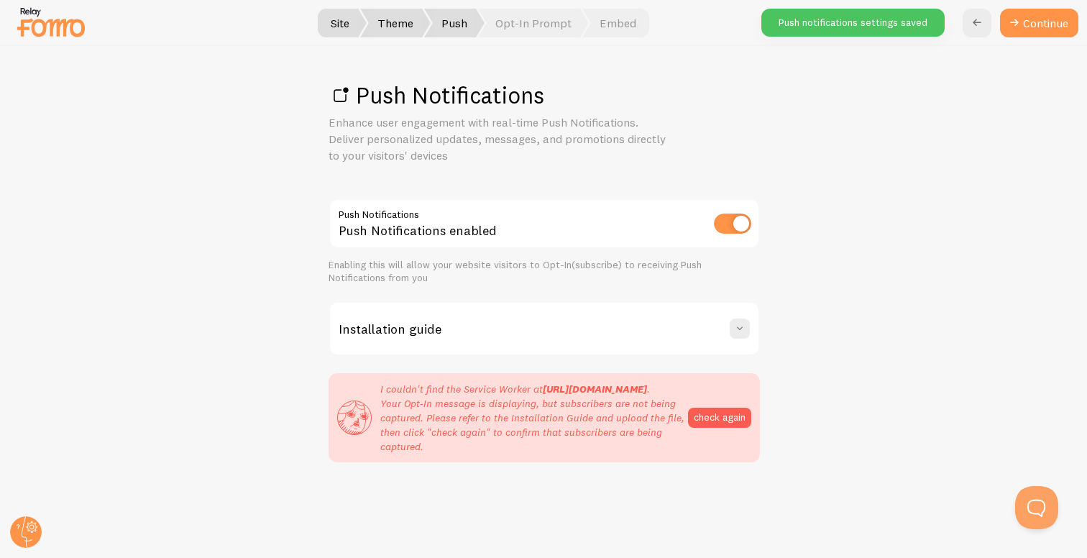
click at [728, 223] on input "checkbox" at bounding box center [732, 223] width 37 height 20
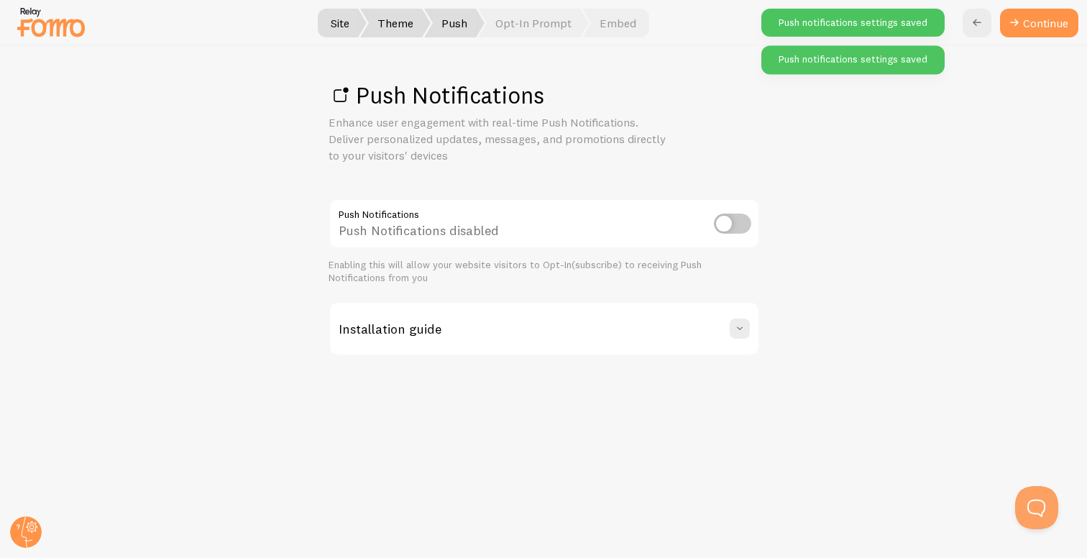
click at [727, 218] on input "checkbox" at bounding box center [732, 223] width 37 height 20
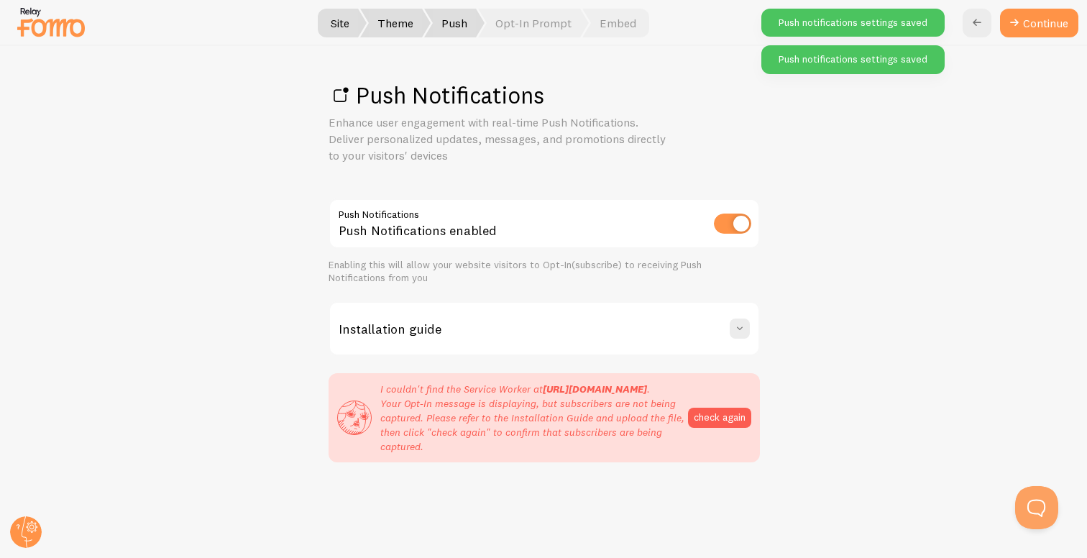
click at [726, 217] on input "checkbox" at bounding box center [732, 223] width 37 height 20
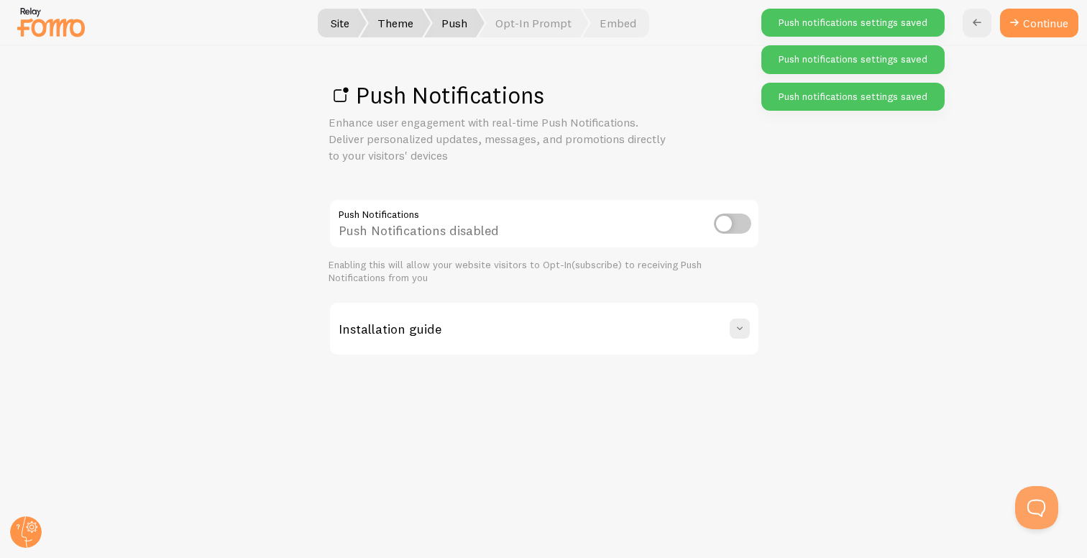
click at [723, 217] on input "checkbox" at bounding box center [732, 223] width 37 height 20
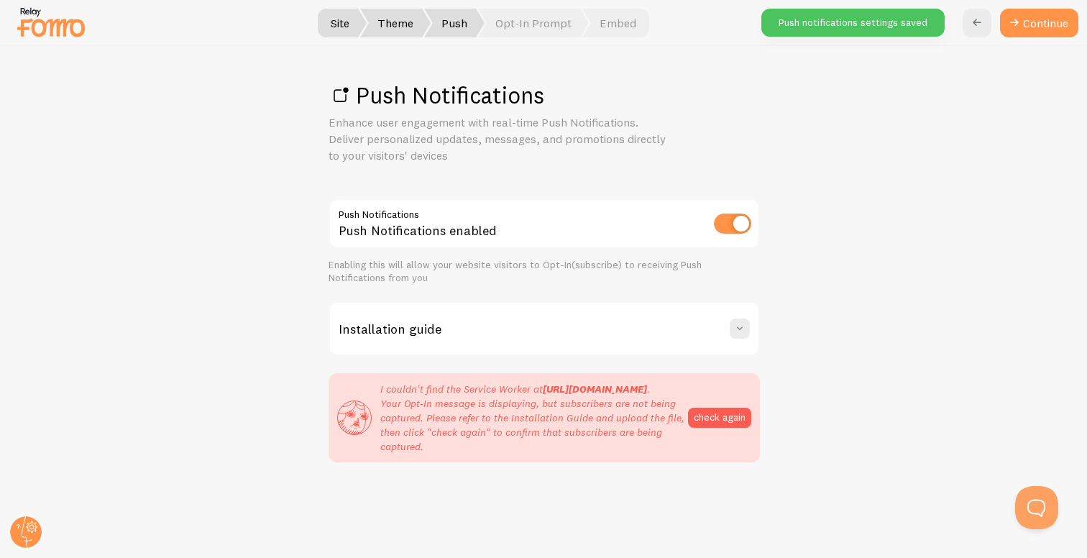
click at [724, 216] on input "checkbox" at bounding box center [732, 223] width 37 height 20
checkbox input "false"
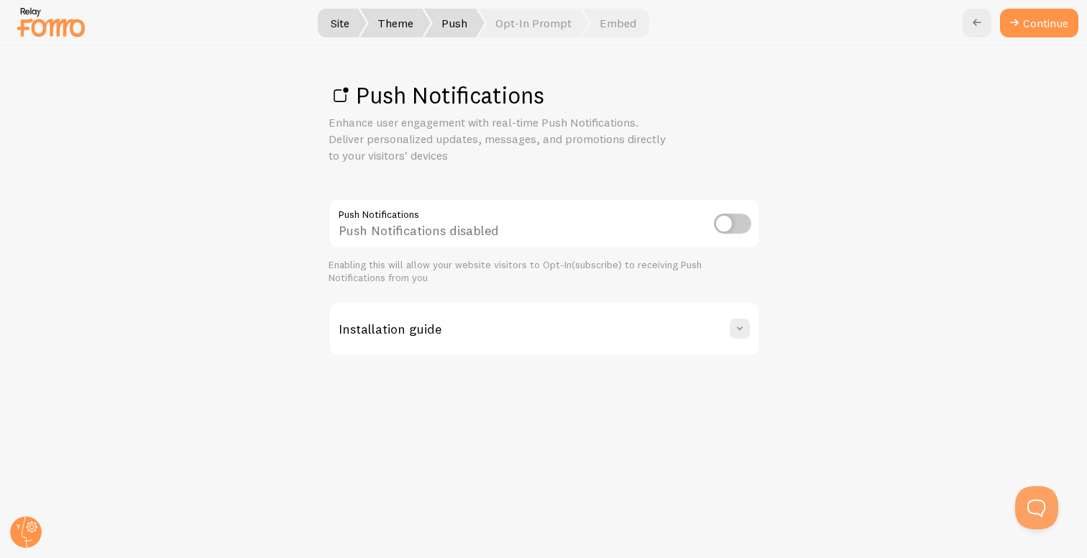
click at [671, 318] on div "Installation guide" at bounding box center [544, 329] width 428 height 52
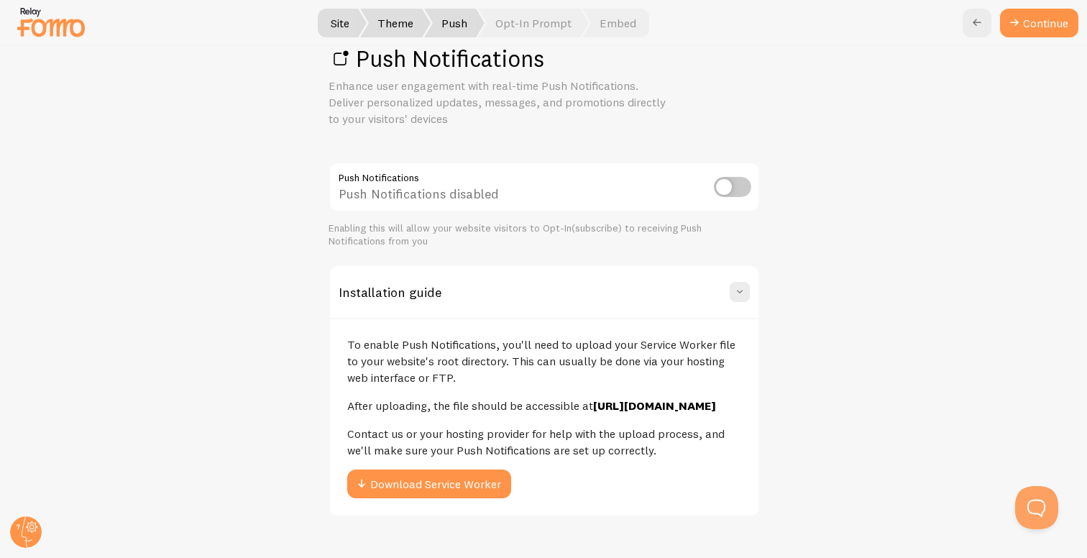
scroll to position [37, 0]
click at [705, 290] on div "Installation guide" at bounding box center [544, 291] width 428 height 52
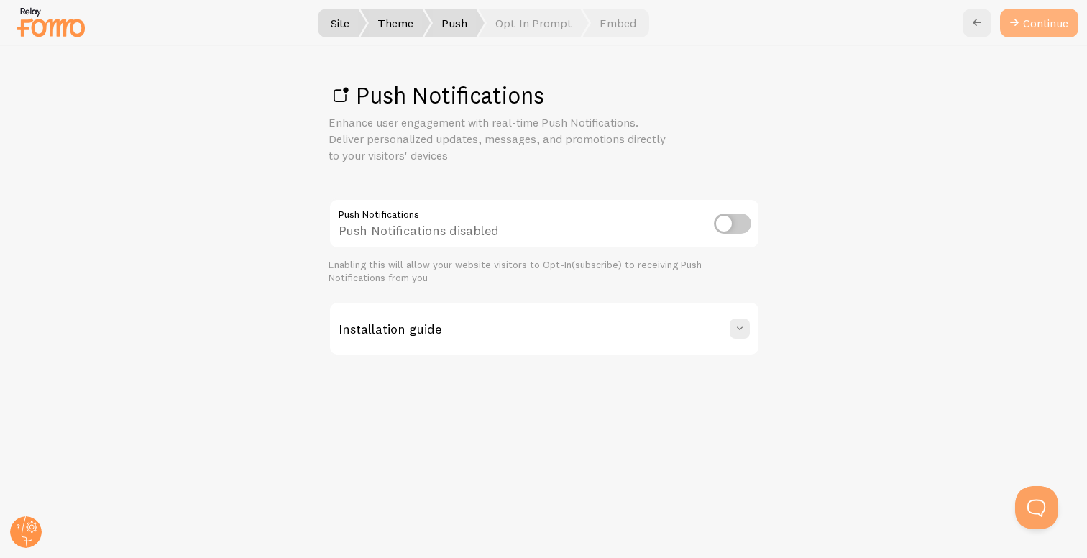
click at [1032, 15] on link "Continue" at bounding box center [1039, 23] width 78 height 29
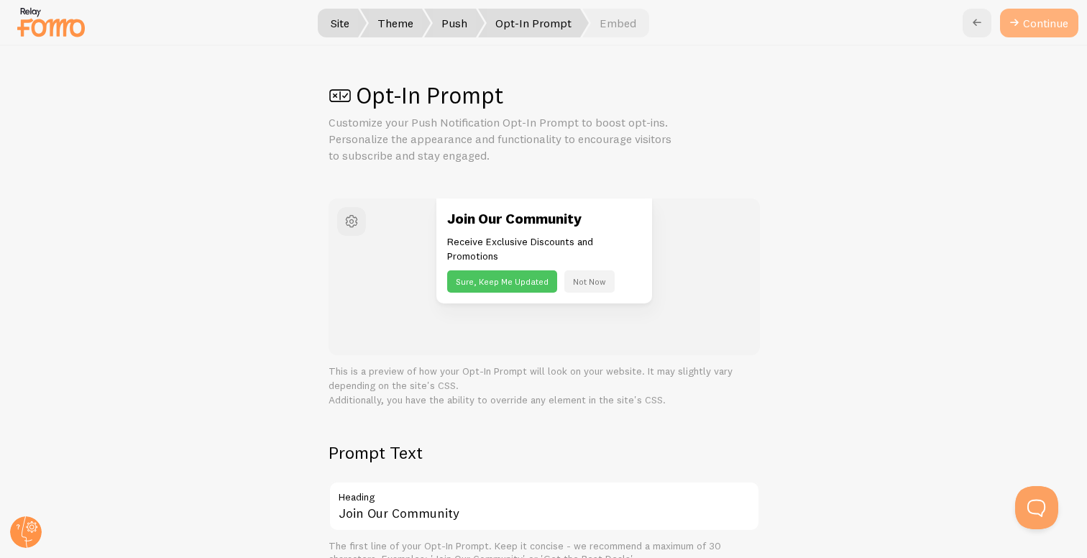
click at [1015, 26] on icon at bounding box center [1013, 22] width 17 height 17
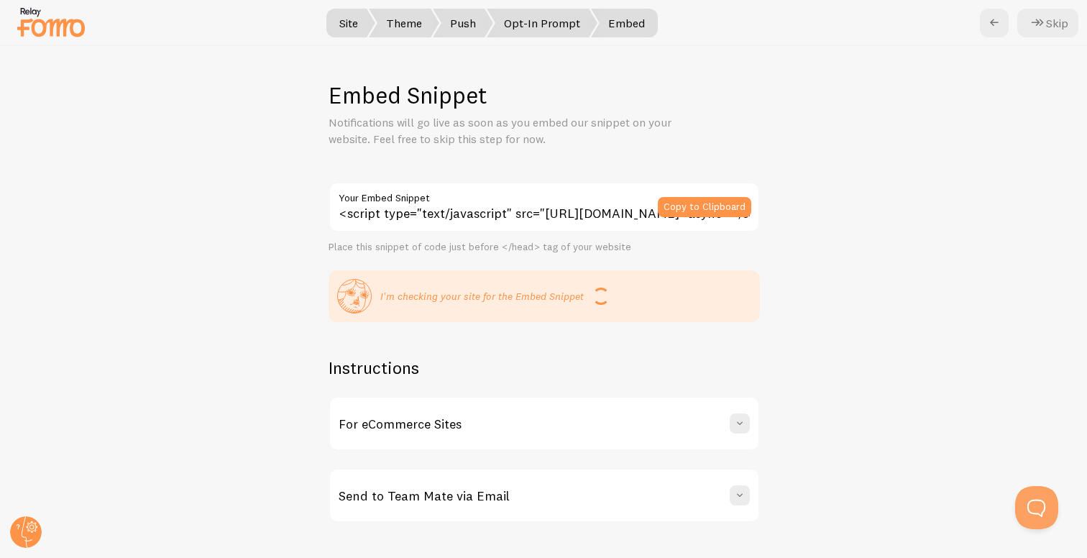
click at [656, 445] on div "For eCommerce Sites" at bounding box center [544, 423] width 428 height 52
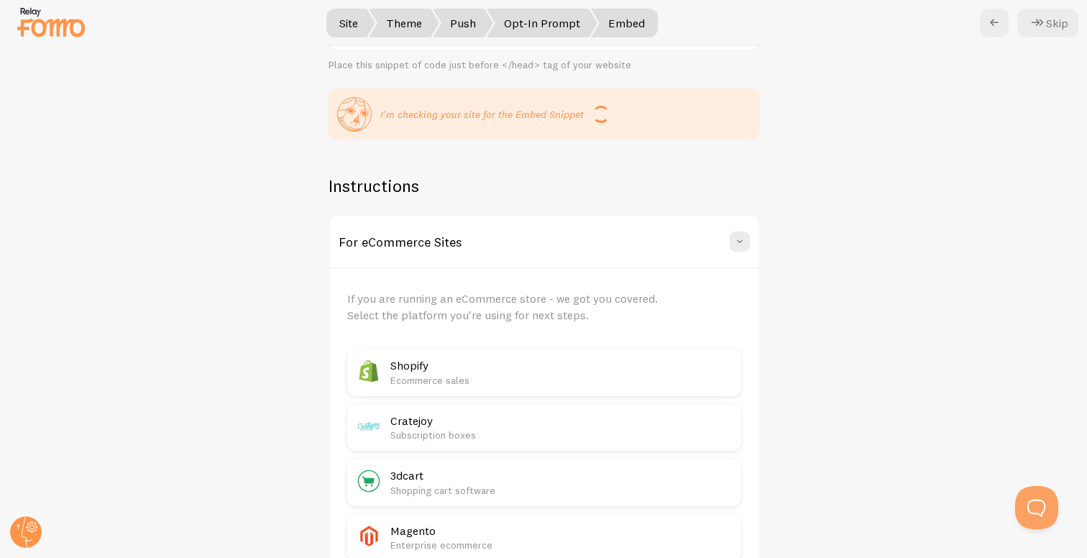
scroll to position [178, 0]
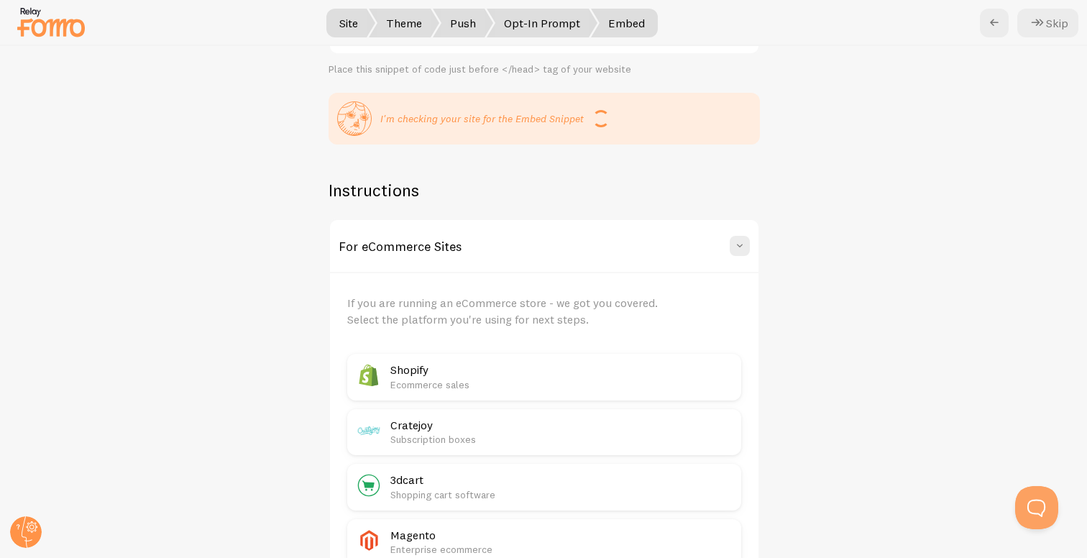
click at [670, 251] on div "For eCommerce Sites" at bounding box center [544, 246] width 428 height 52
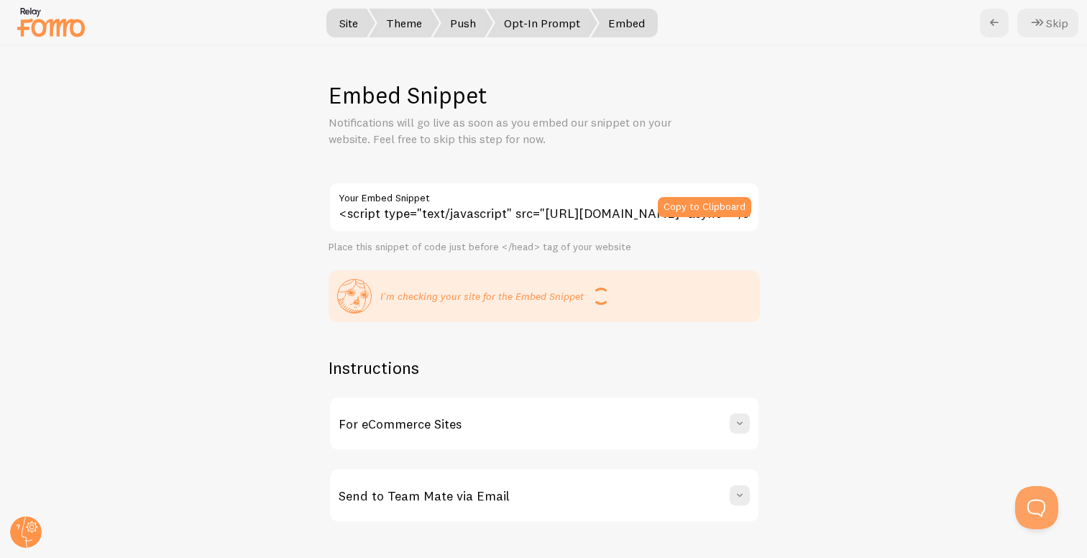
scroll to position [17, 0]
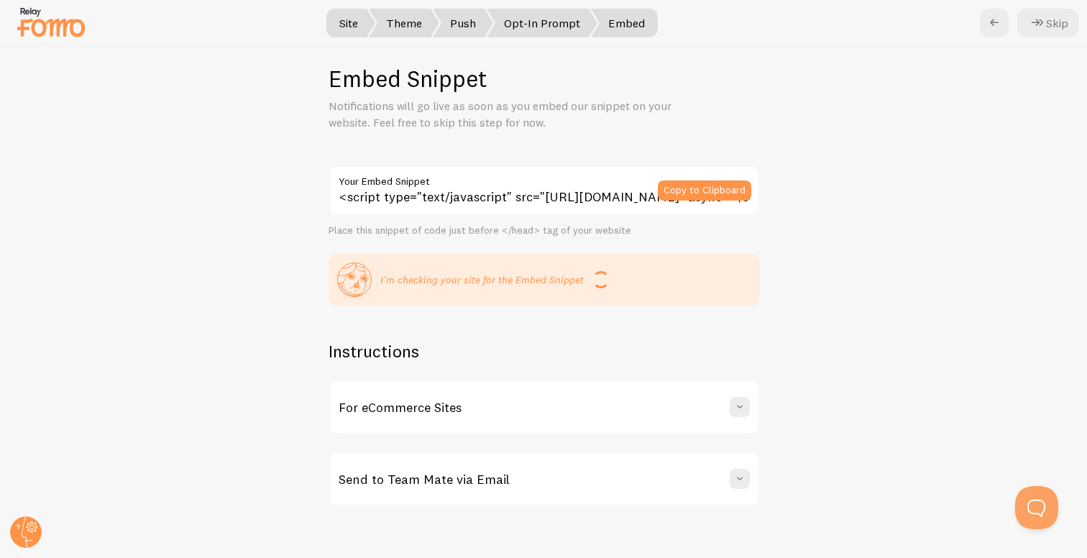
click at [683, 392] on div "For eCommerce Sites" at bounding box center [544, 407] width 428 height 52
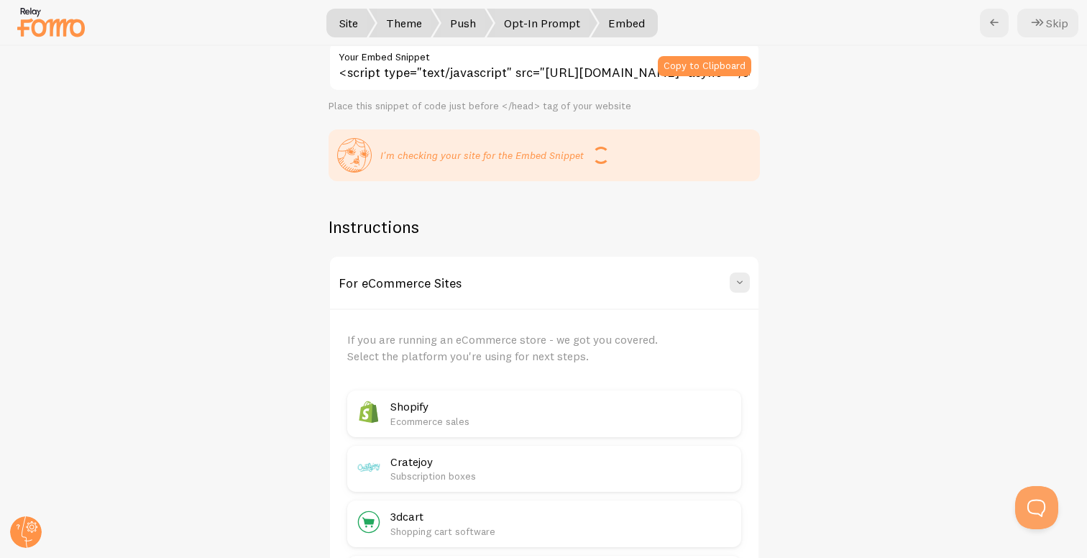
scroll to position [208, 0]
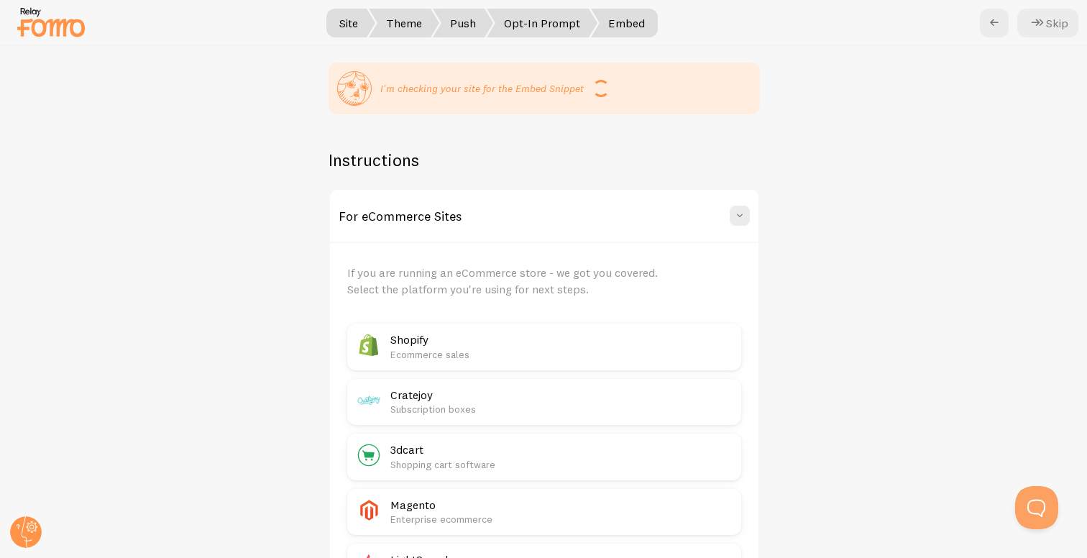
click at [433, 355] on p "Ecommerce sales" at bounding box center [561, 354] width 342 height 14
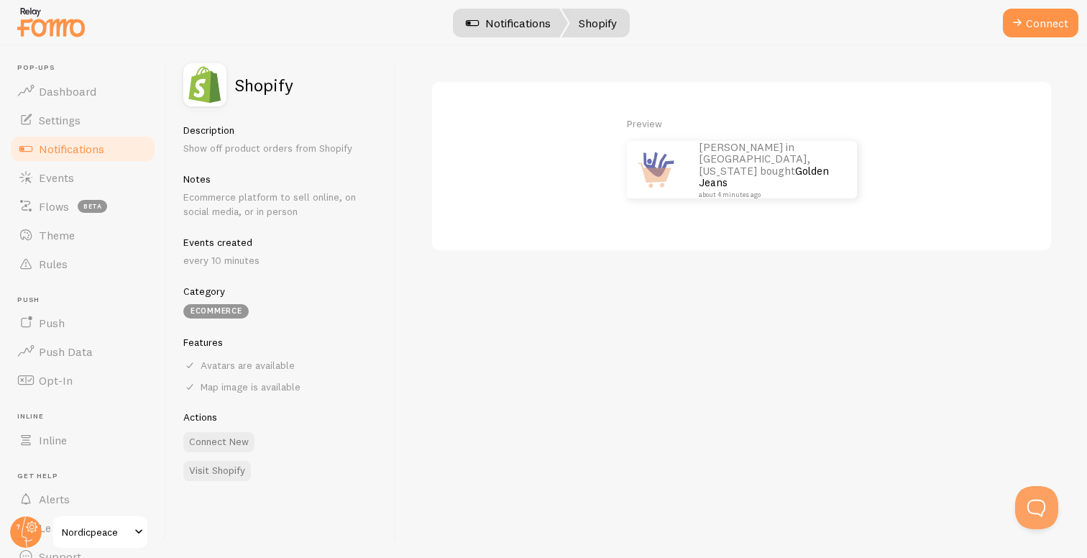
click at [523, 22] on link "Notifications" at bounding box center [507, 23] width 119 height 29
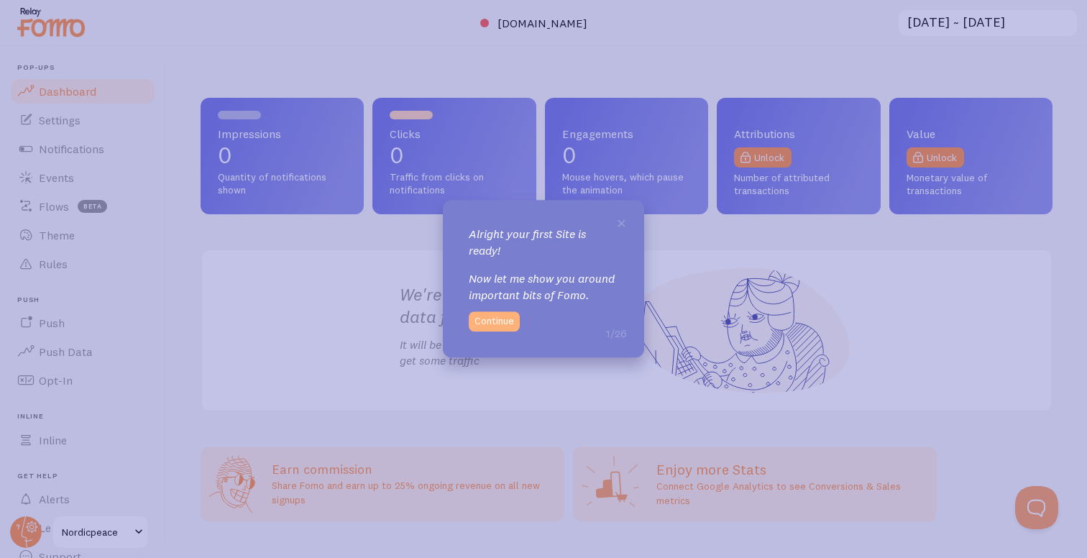
click at [510, 324] on button "Continue" at bounding box center [494, 322] width 51 height 20
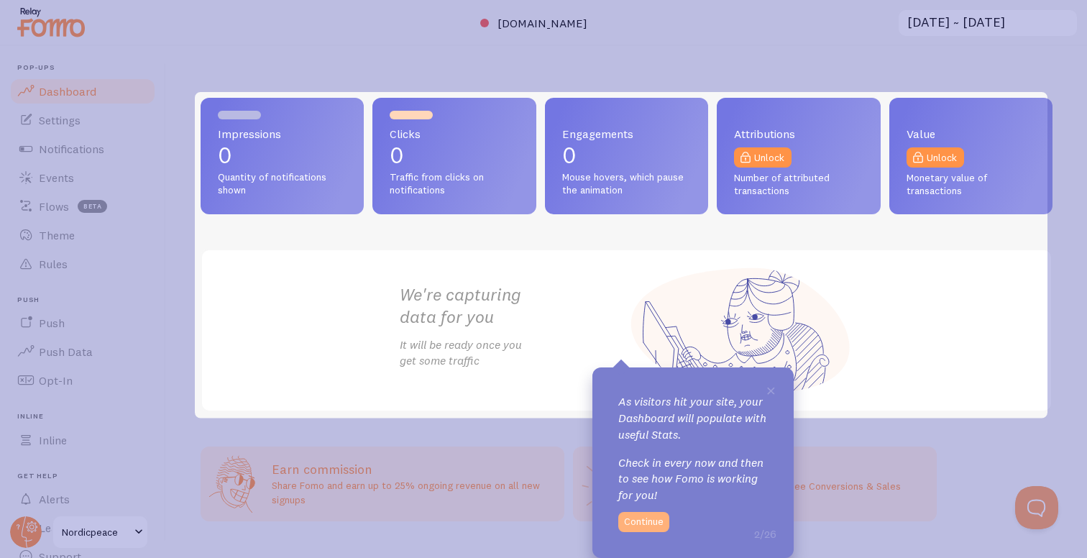
click at [649, 518] on button "Continue" at bounding box center [643, 522] width 51 height 20
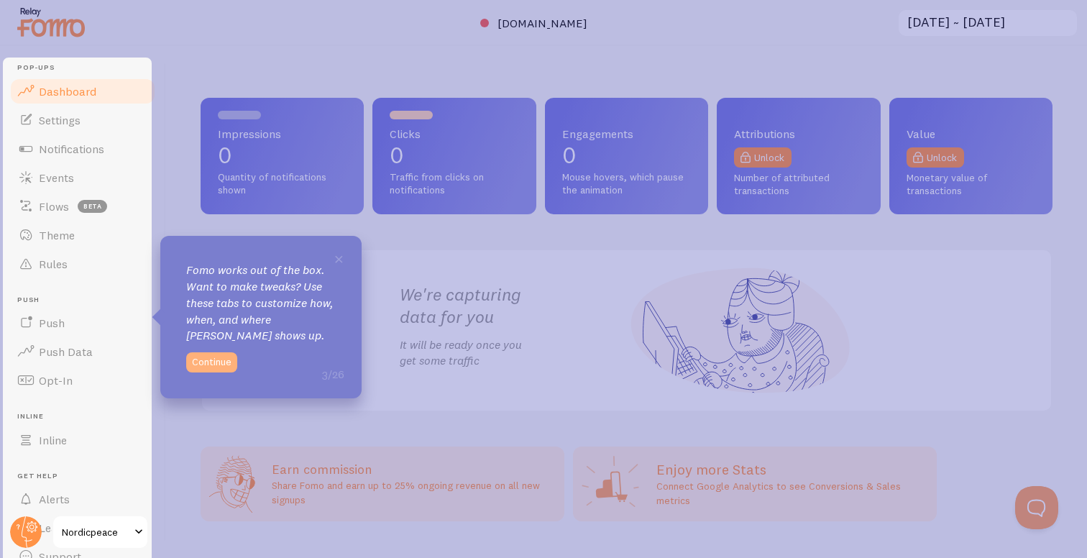
click at [226, 363] on button "Continue" at bounding box center [211, 362] width 51 height 20
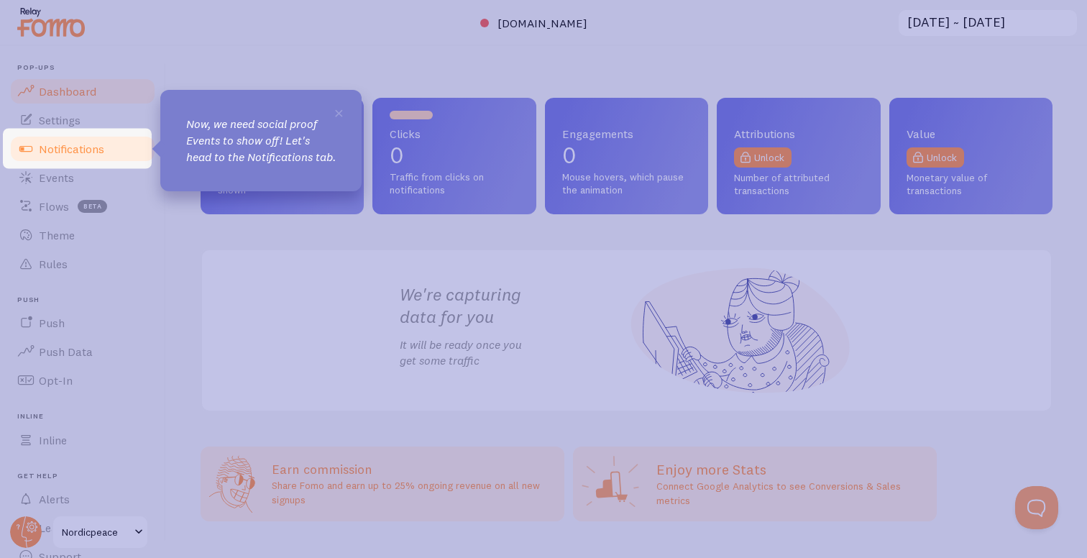
click at [99, 150] on span "Notifications" at bounding box center [71, 149] width 65 height 14
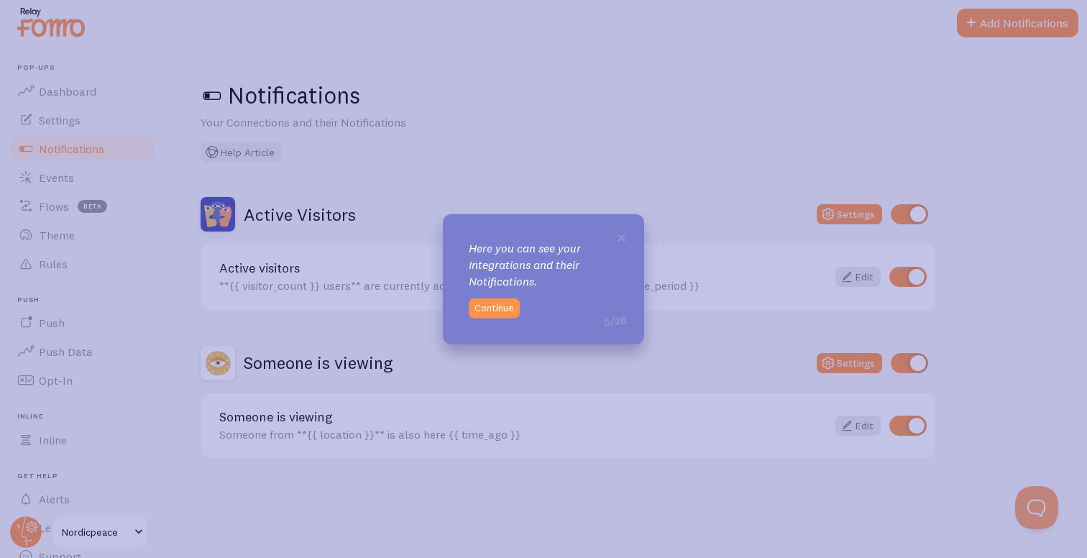
click at [492, 251] on p "Here you can see your Integrations and their Notifications." at bounding box center [543, 265] width 149 height 50
click at [512, 252] on p "Here you can see your Integrations and their Notifications." at bounding box center [543, 265] width 149 height 50
click at [496, 300] on button "Continue" at bounding box center [494, 308] width 51 height 20
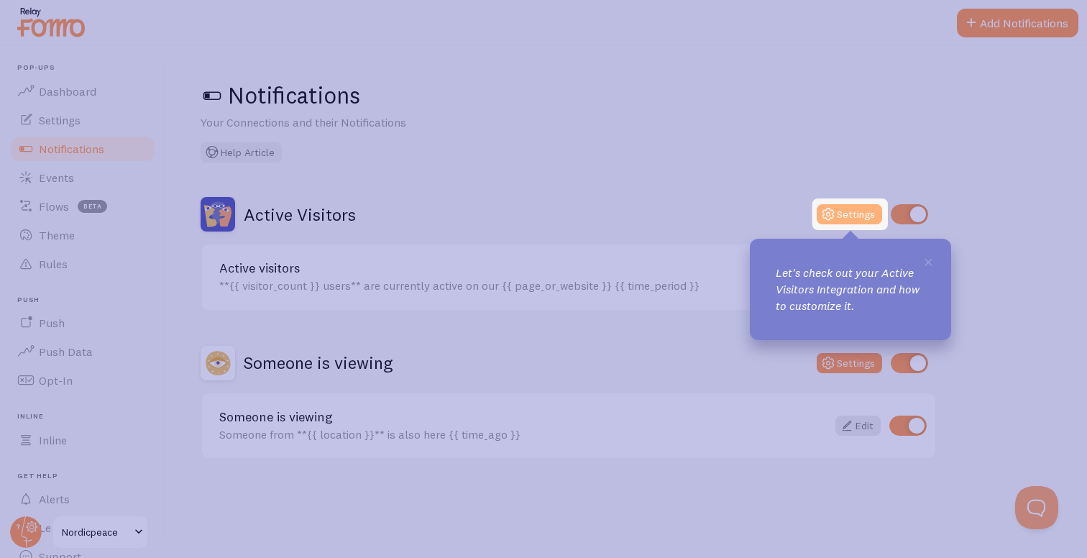
click at [850, 216] on button "Settings" at bounding box center [848, 214] width 65 height 20
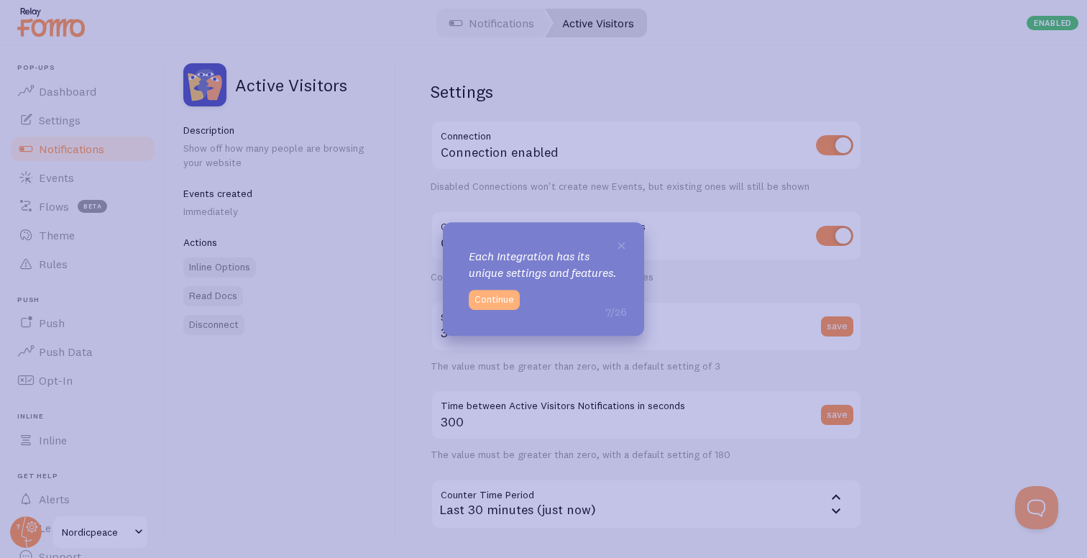
click at [502, 305] on button "Continue" at bounding box center [494, 300] width 51 height 20
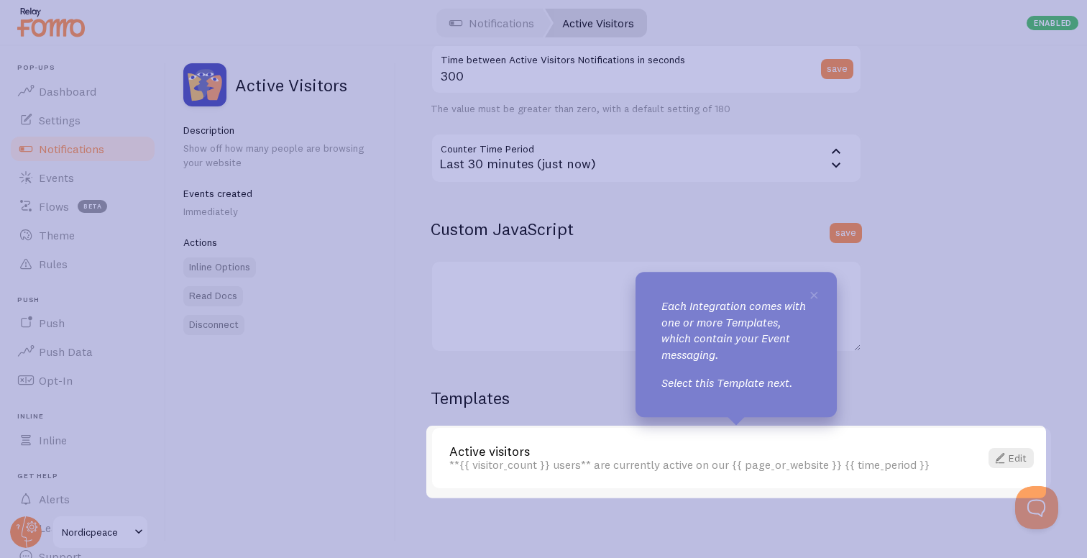
scroll to position [346, 0]
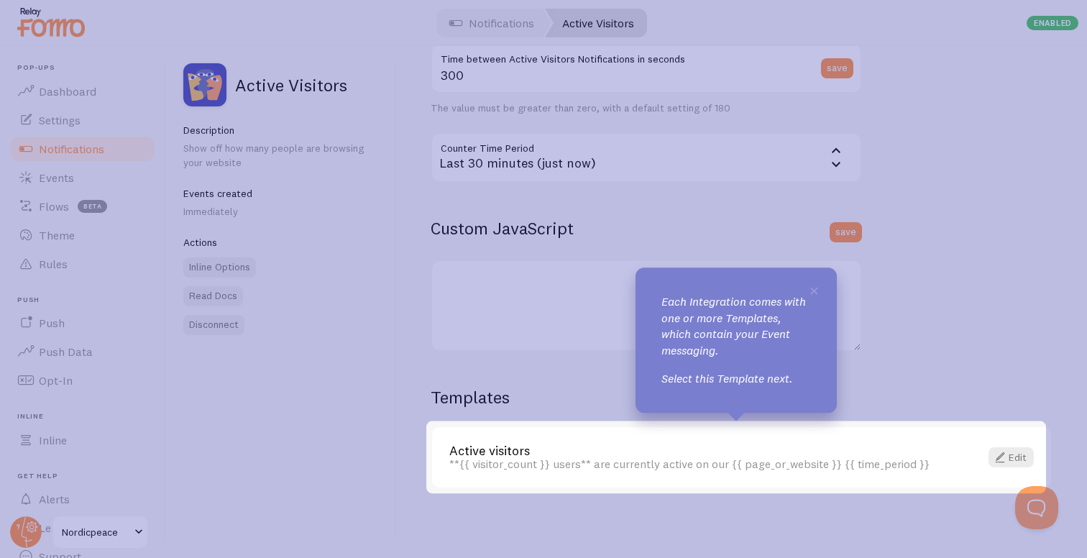
click at [735, 444] on link "Active visitors" at bounding box center [705, 450] width 513 height 13
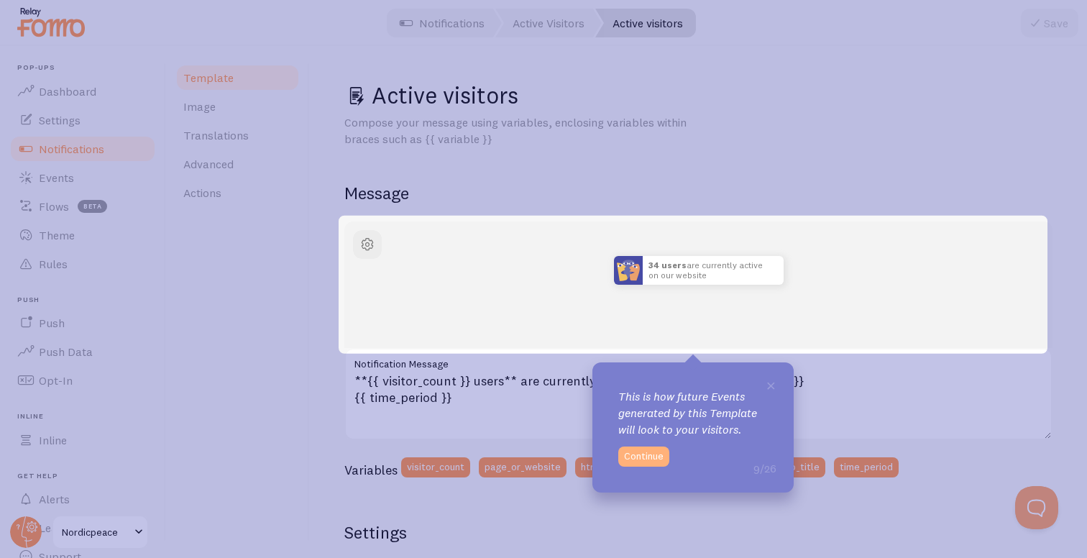
click at [641, 451] on button "Continue" at bounding box center [643, 456] width 51 height 20
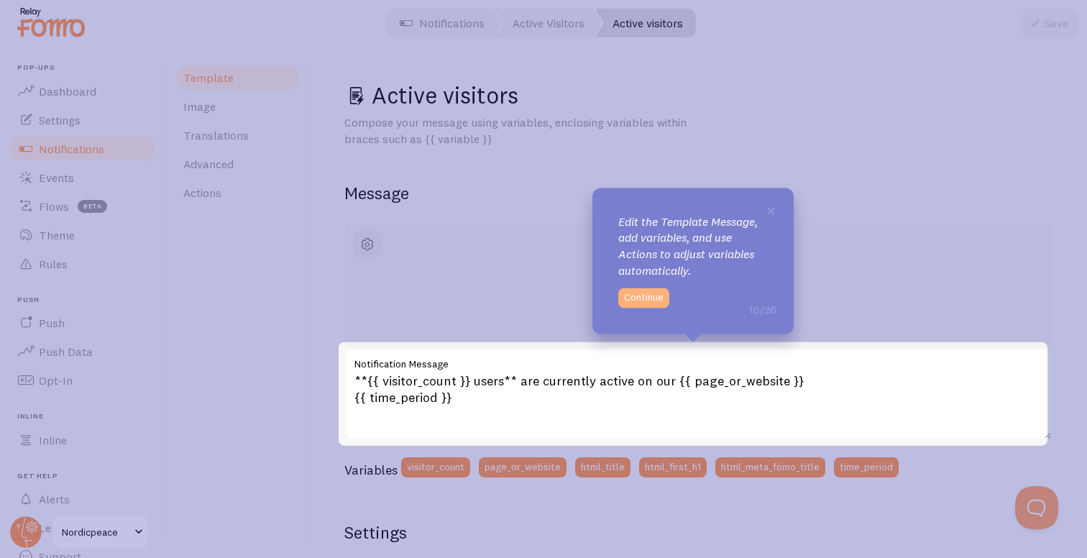
click at [656, 294] on button "Continue" at bounding box center [643, 297] width 51 height 20
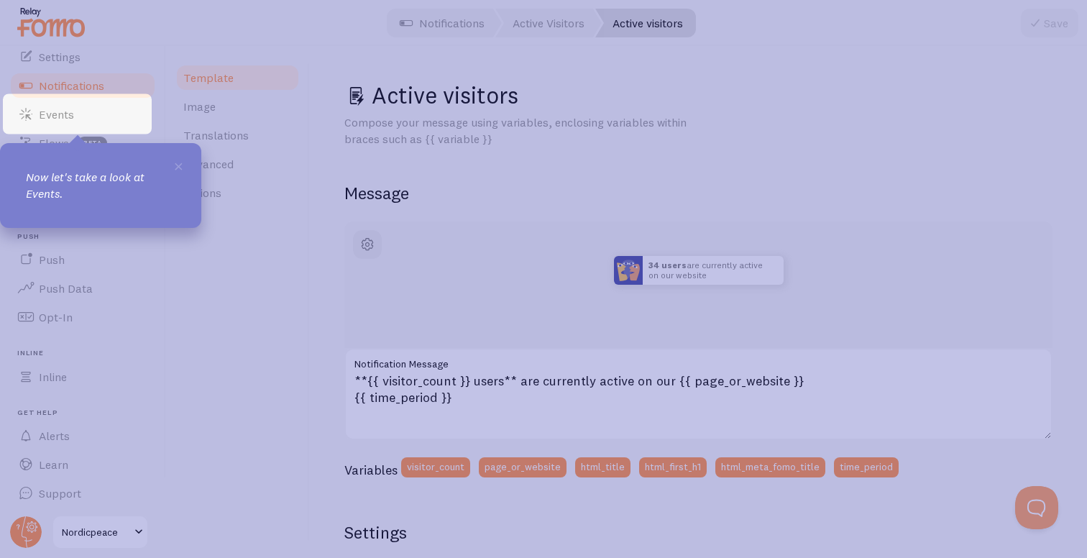
scroll to position [65, 0]
click at [101, 116] on link "Events" at bounding box center [83, 112] width 148 height 29
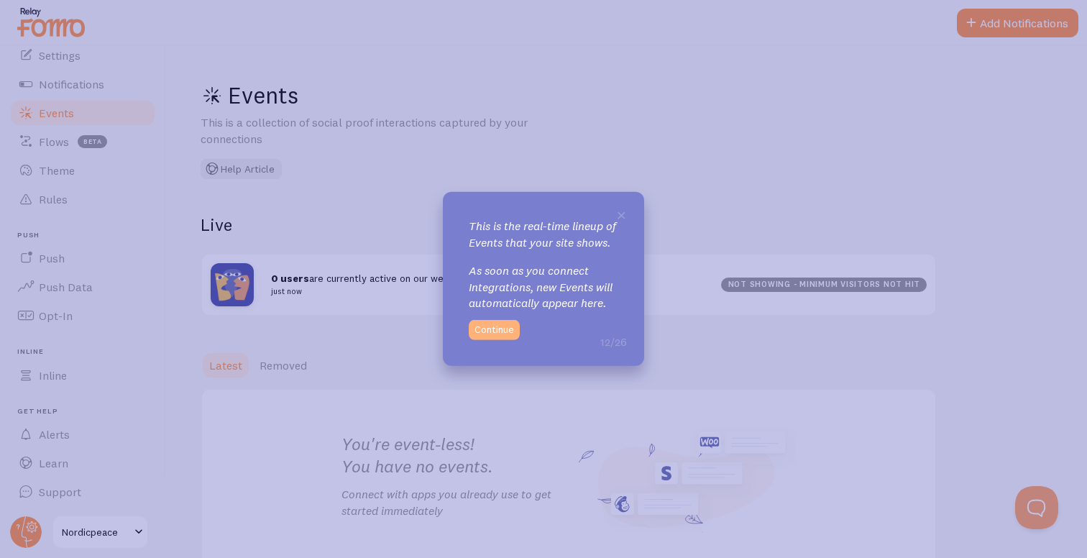
click at [498, 339] on button "Continue" at bounding box center [494, 330] width 51 height 20
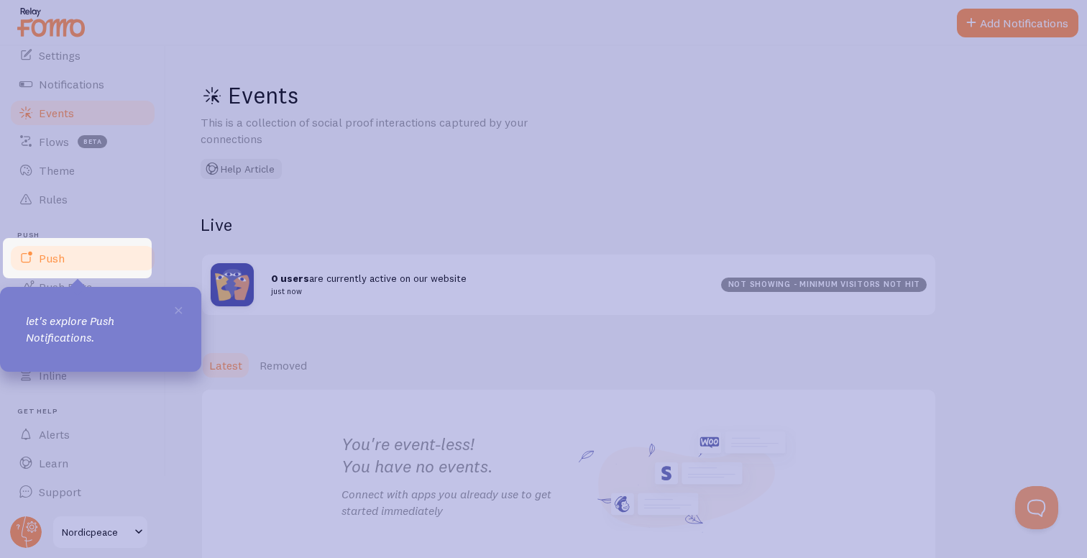
click at [89, 262] on link "Push" at bounding box center [83, 258] width 148 height 29
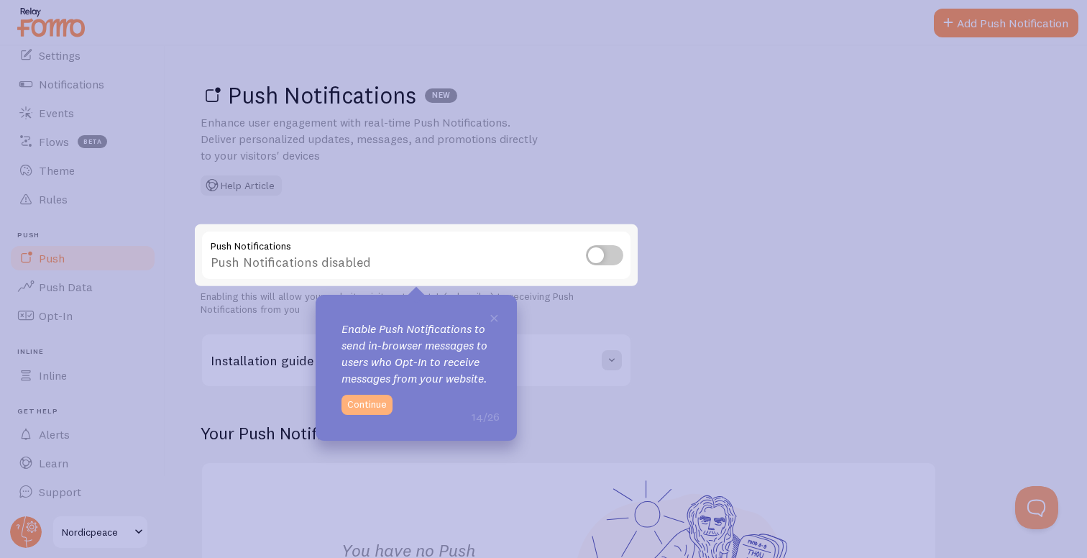
click at [382, 400] on button "Continue" at bounding box center [366, 405] width 51 height 20
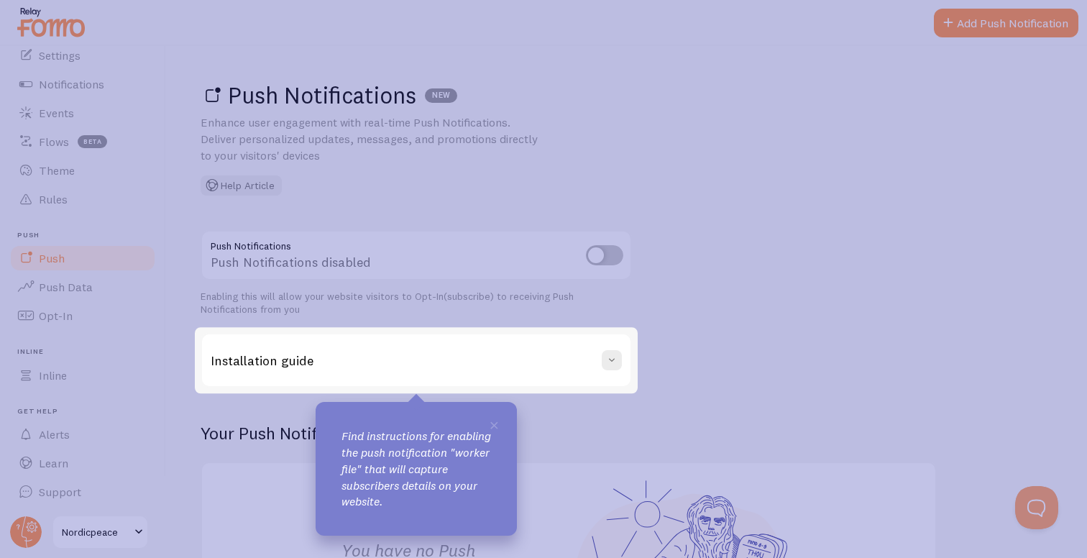
click at [429, 369] on div "Installation guide" at bounding box center [416, 360] width 428 height 52
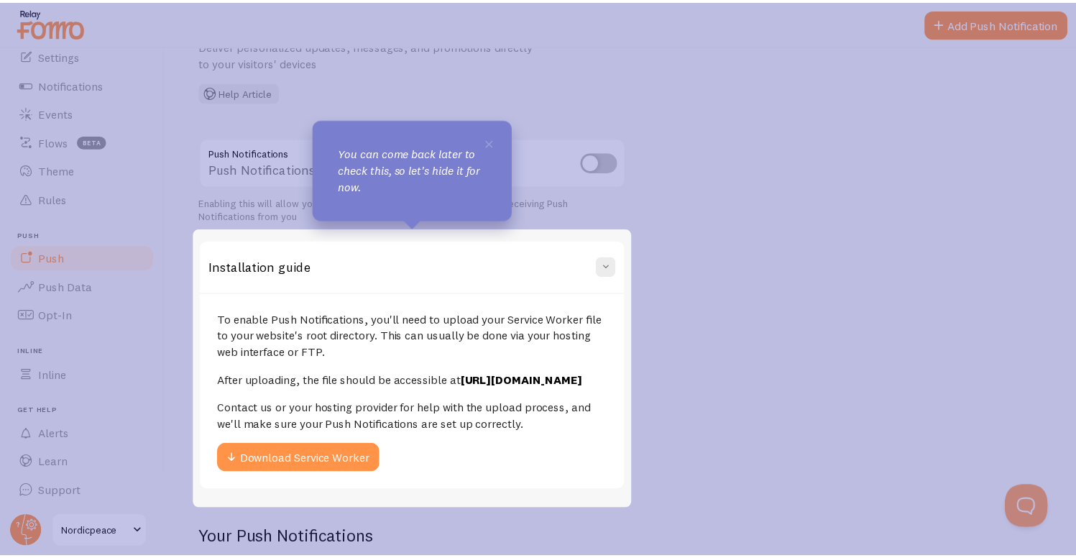
scroll to position [103, 0]
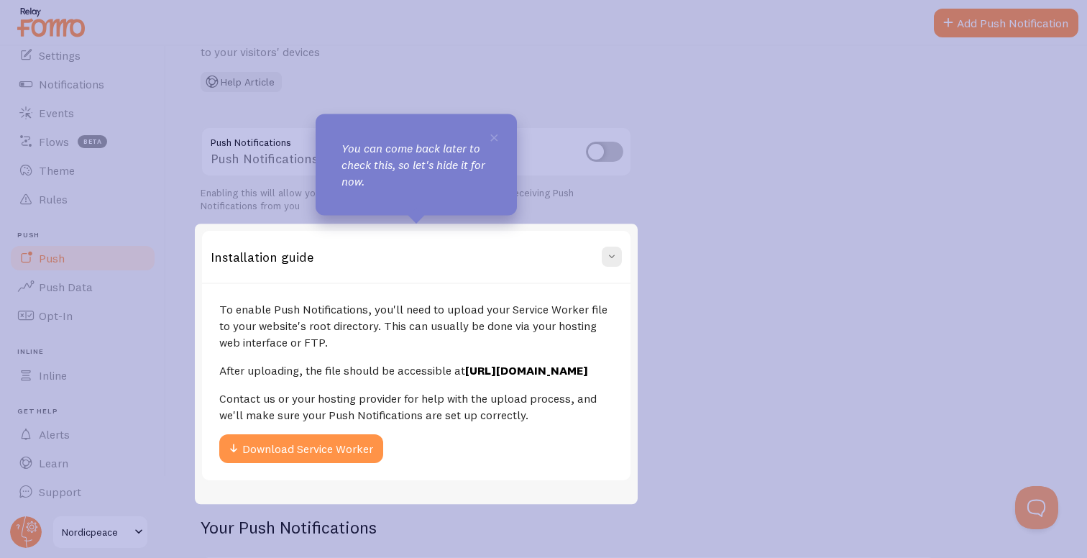
click at [434, 270] on div "Installation guide" at bounding box center [416, 257] width 428 height 52
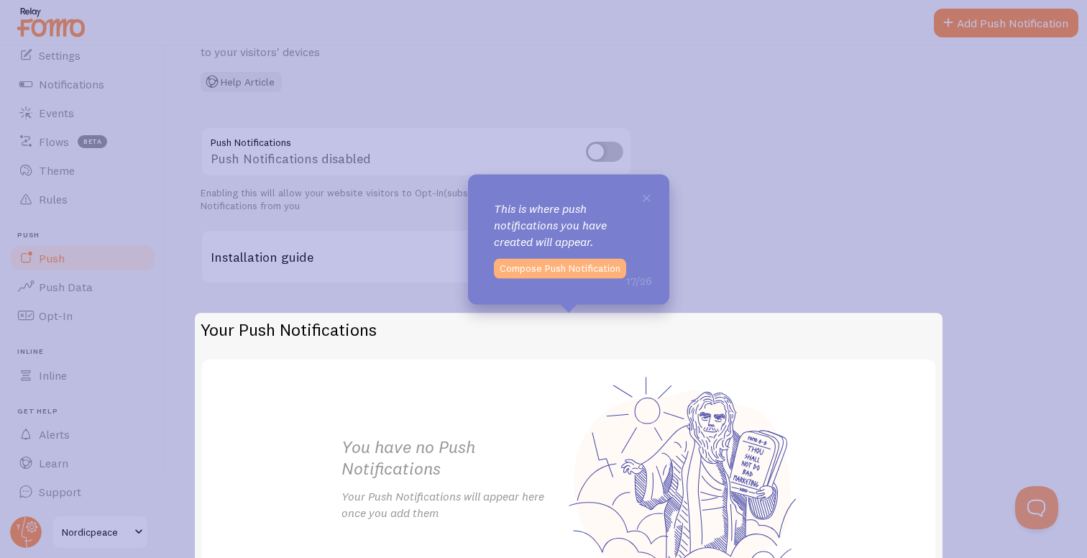
click at [537, 266] on button "Compose Push Notification" at bounding box center [560, 269] width 132 height 20
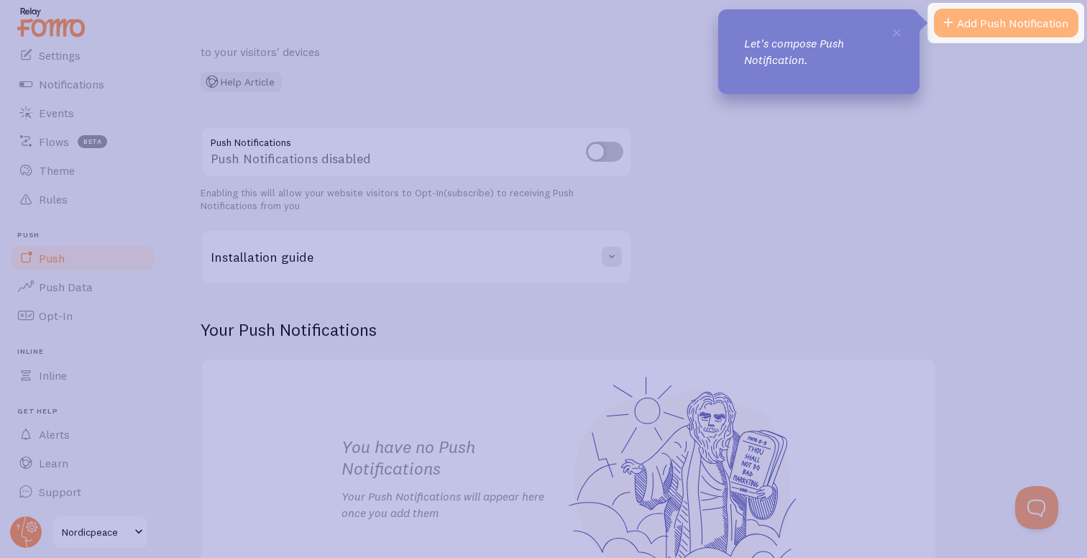
click at [974, 27] on link "Add Push Notification" at bounding box center [1006, 23] width 144 height 29
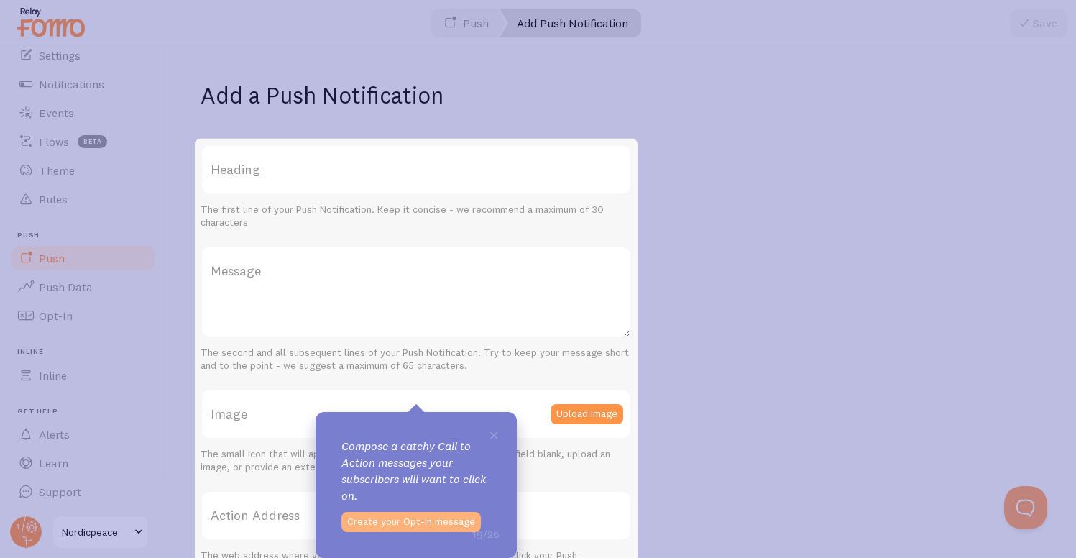
click at [418, 515] on button "Create your Opt-In message" at bounding box center [410, 522] width 139 height 20
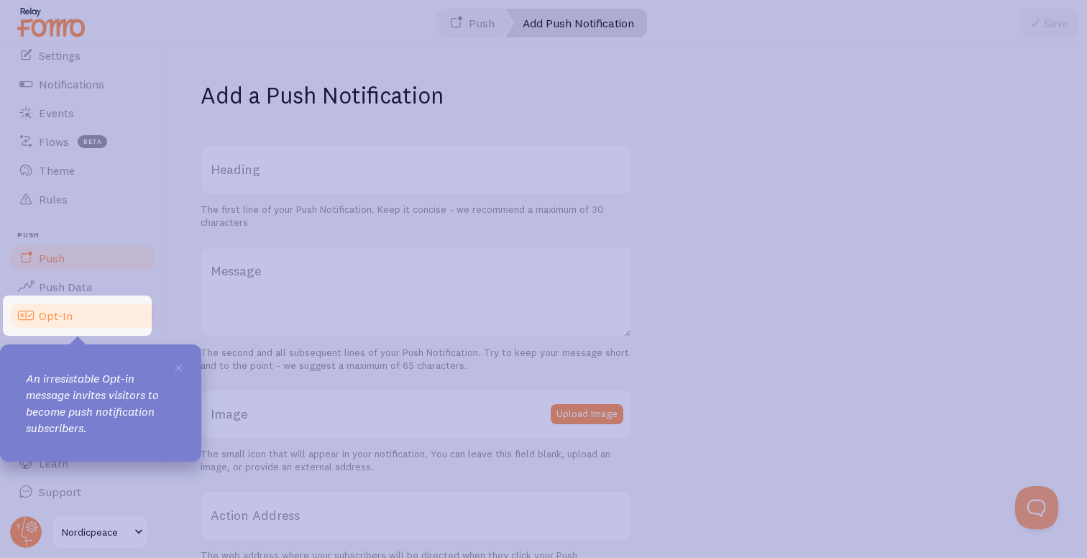
click at [96, 318] on link "Opt-In" at bounding box center [83, 315] width 148 height 29
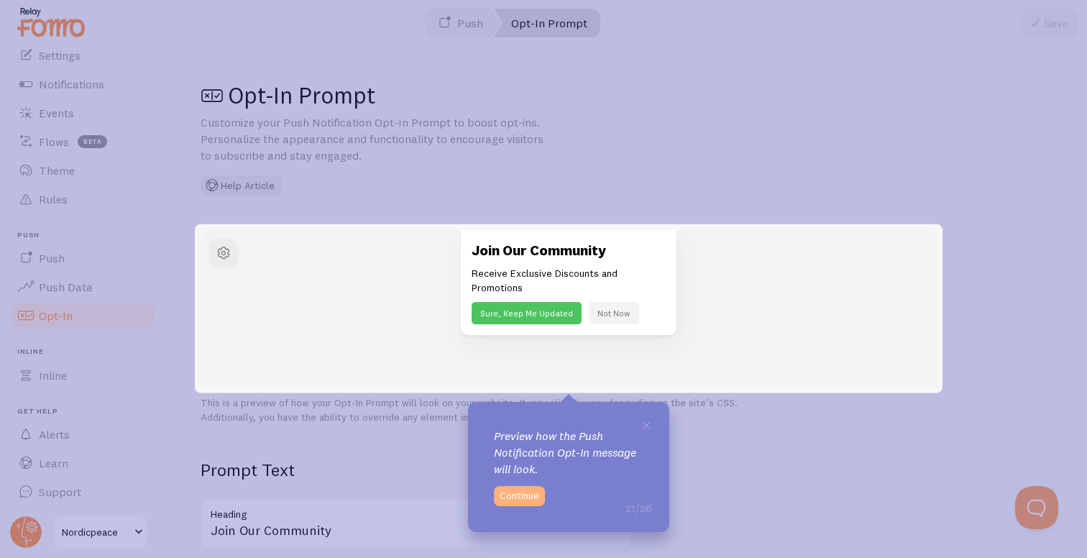
click at [520, 494] on button "Continue" at bounding box center [519, 496] width 51 height 20
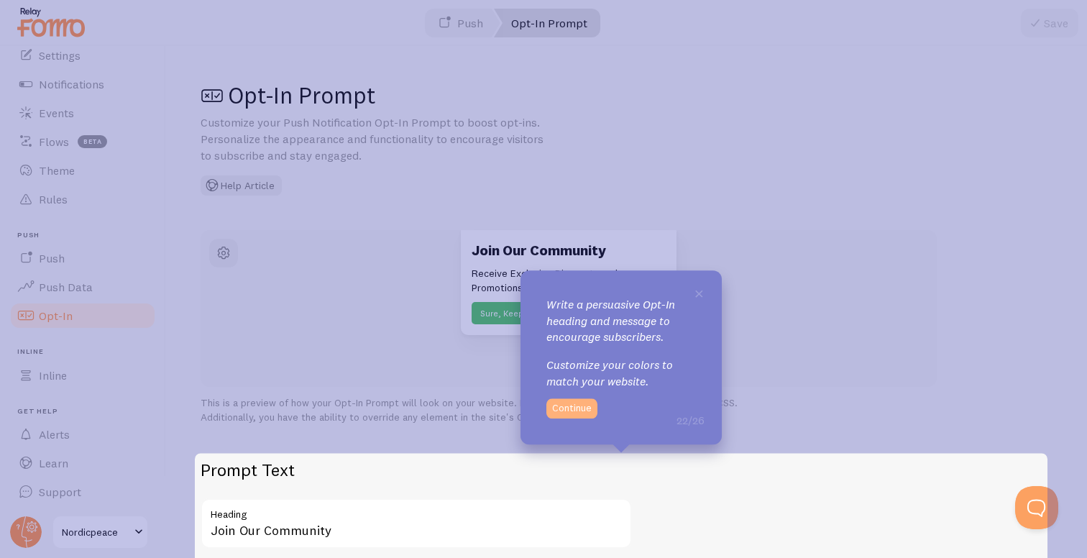
click at [572, 407] on button "Continue" at bounding box center [571, 408] width 51 height 20
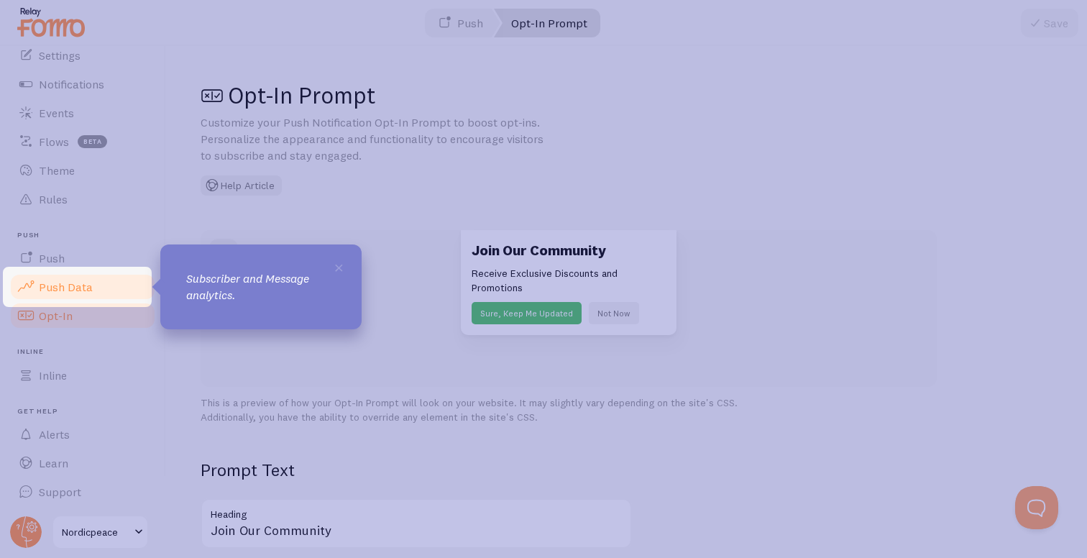
click at [108, 290] on link "Push Data" at bounding box center [83, 286] width 148 height 29
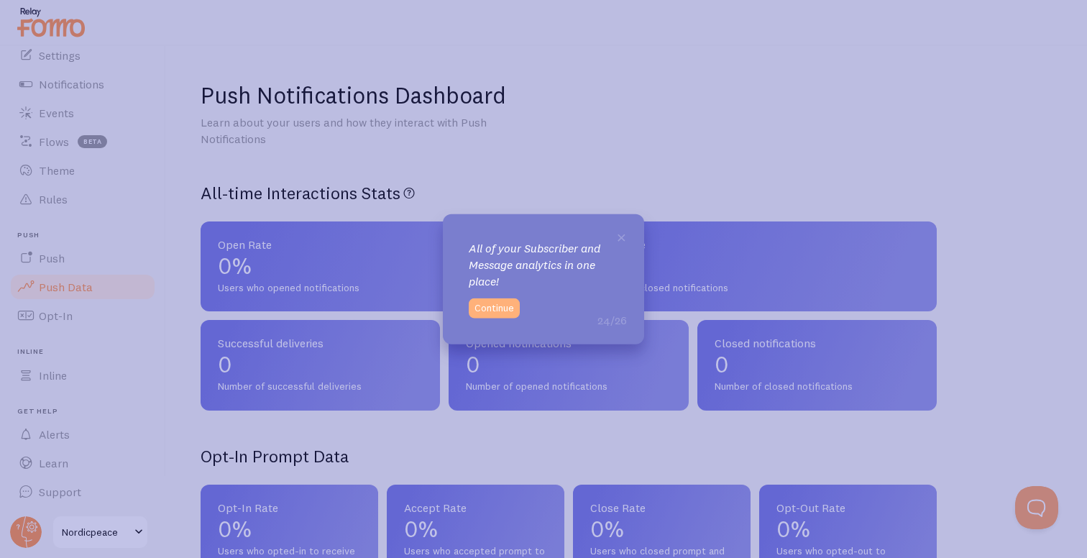
click at [494, 308] on button "Continue" at bounding box center [494, 308] width 51 height 20
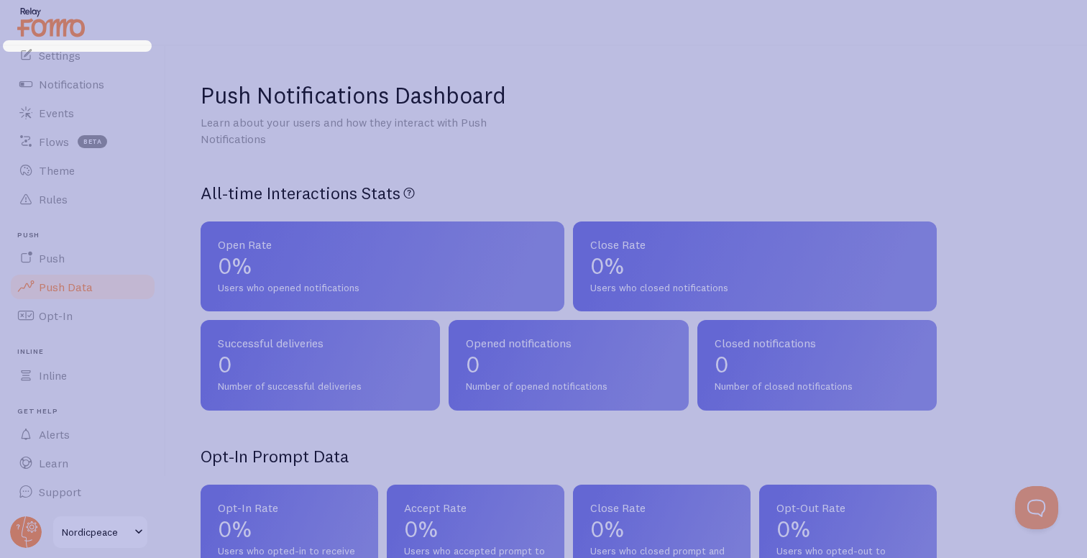
drag, startPoint x: 158, startPoint y: 259, endPoint x: 155, endPoint y: 181, distance: 77.7
click at [155, 181] on icon at bounding box center [543, 279] width 1087 height 558
click at [54, 50] on span "Settings" at bounding box center [60, 55] width 42 height 14
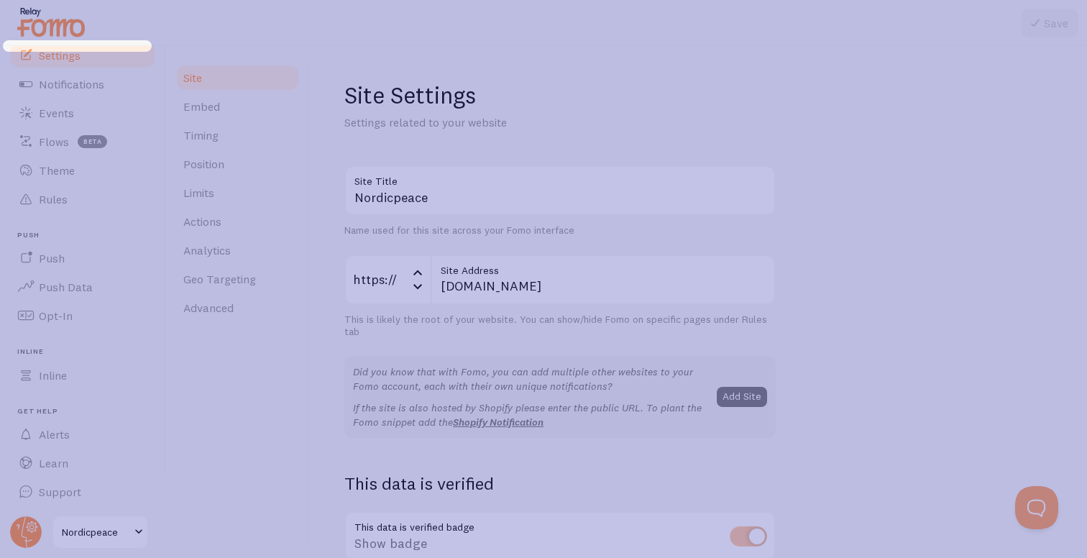
click at [66, 80] on icon at bounding box center [543, 279] width 1087 height 558
click at [58, 27] on icon at bounding box center [543, 279] width 1087 height 558
click at [67, 116] on icon at bounding box center [543, 279] width 1087 height 558
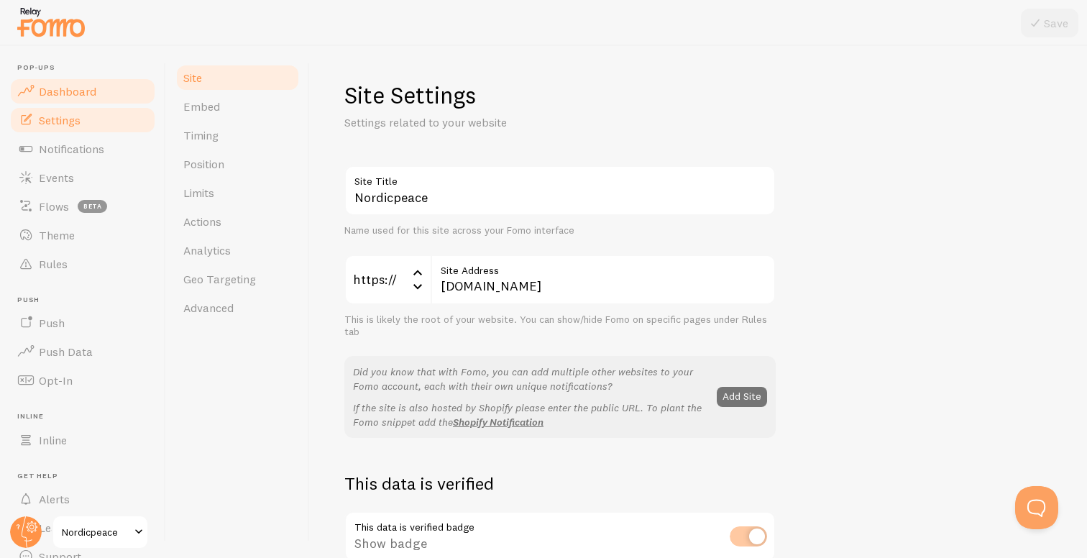
click at [114, 94] on link "Dashboard" at bounding box center [83, 91] width 148 height 29
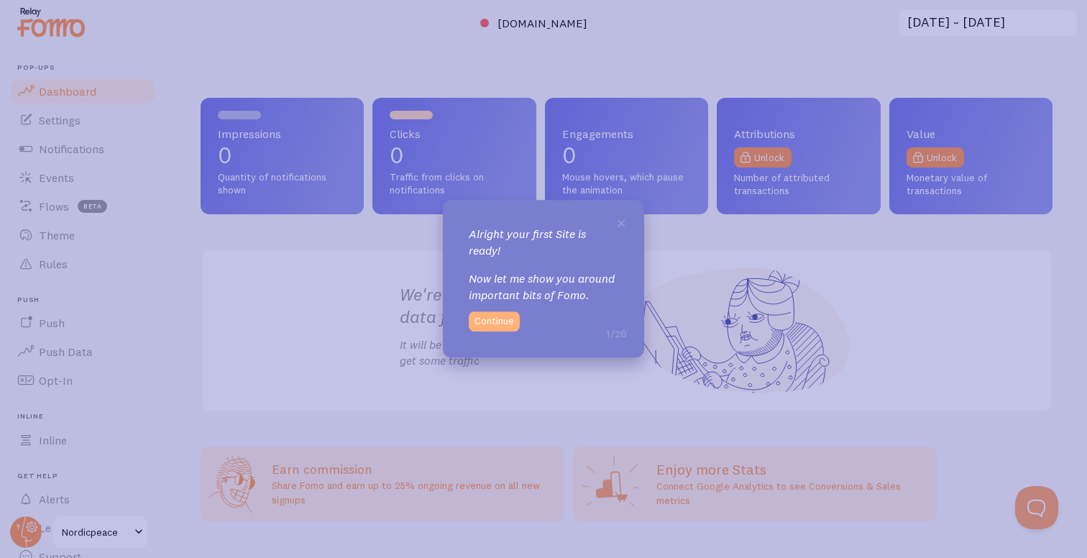
click at [496, 323] on button "Continue" at bounding box center [494, 322] width 51 height 20
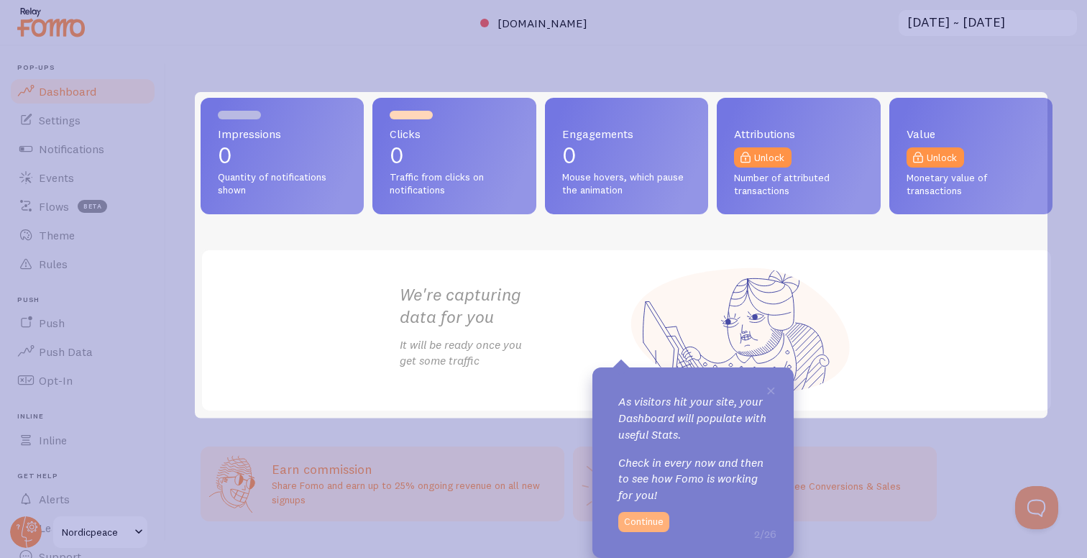
click at [648, 521] on button "Continue" at bounding box center [643, 522] width 51 height 20
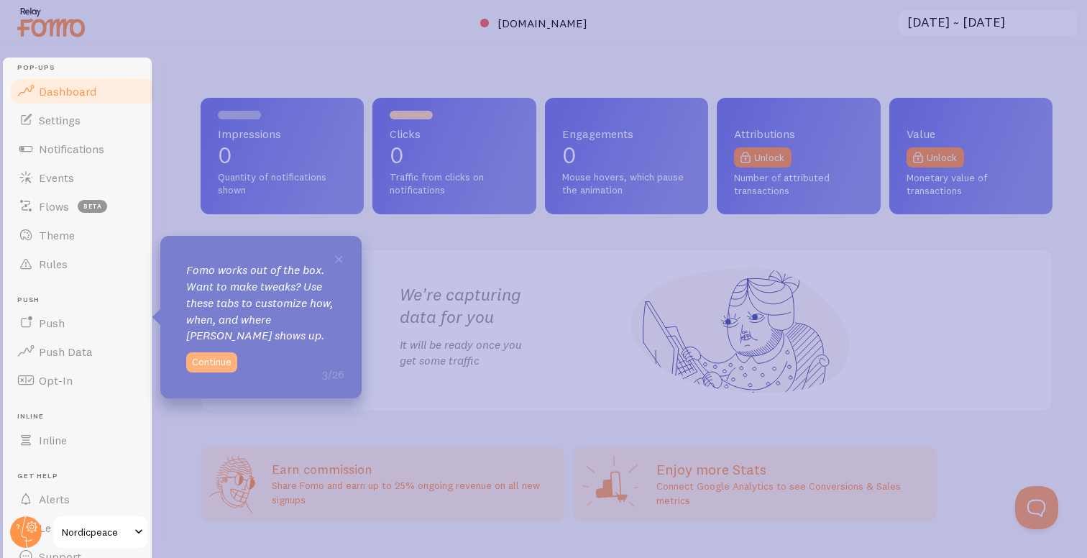
click at [224, 357] on button "Continue" at bounding box center [211, 362] width 51 height 20
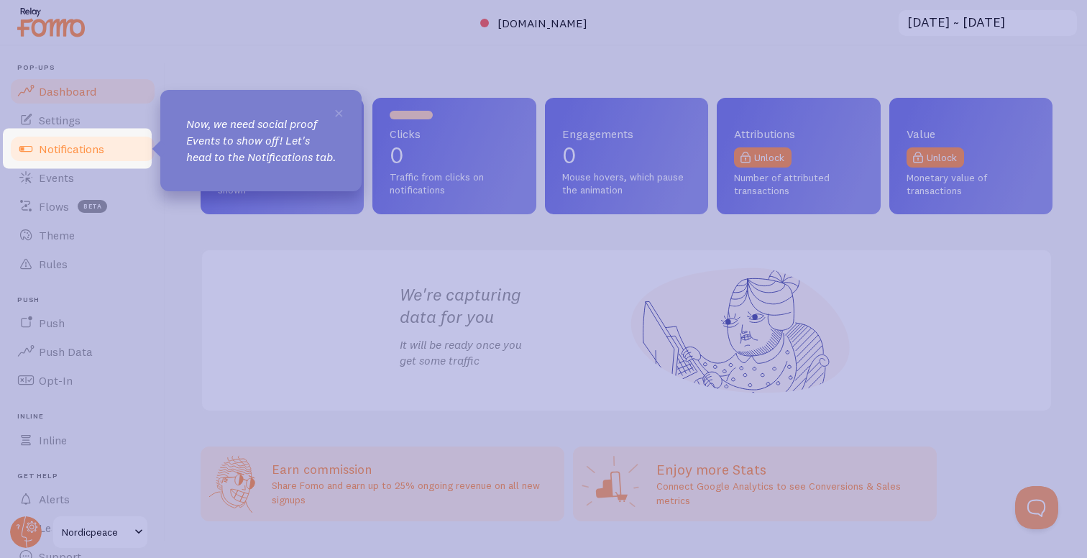
click at [69, 146] on span "Notifications" at bounding box center [71, 149] width 65 height 14
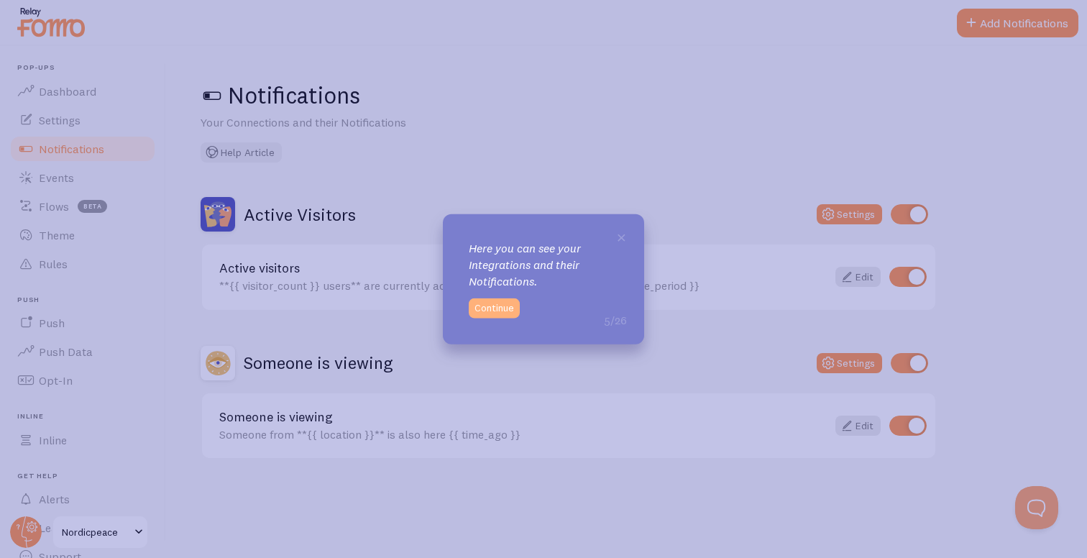
click at [492, 311] on button "Continue" at bounding box center [494, 308] width 51 height 20
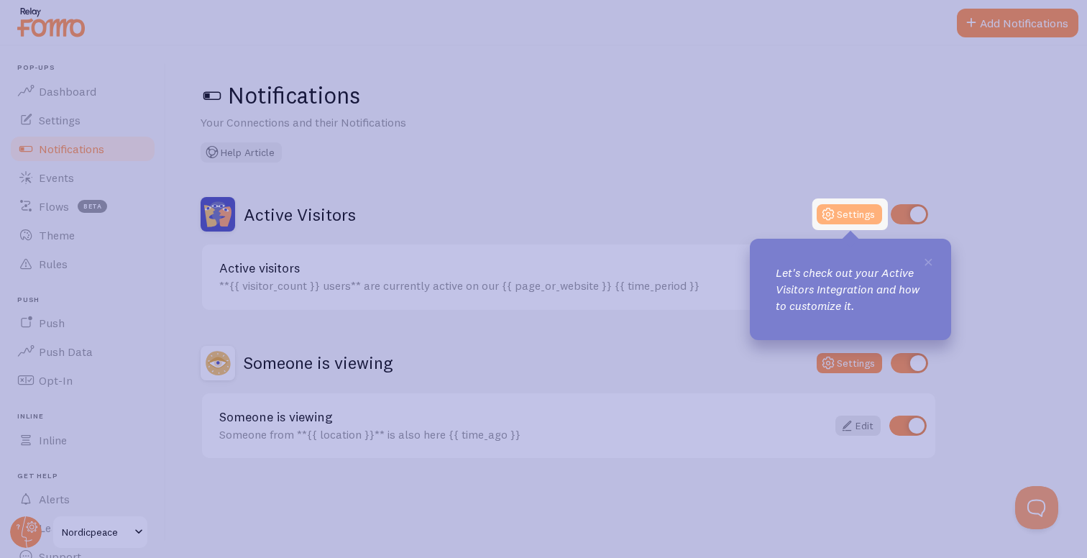
click at [853, 214] on button "Settings" at bounding box center [848, 214] width 65 height 20
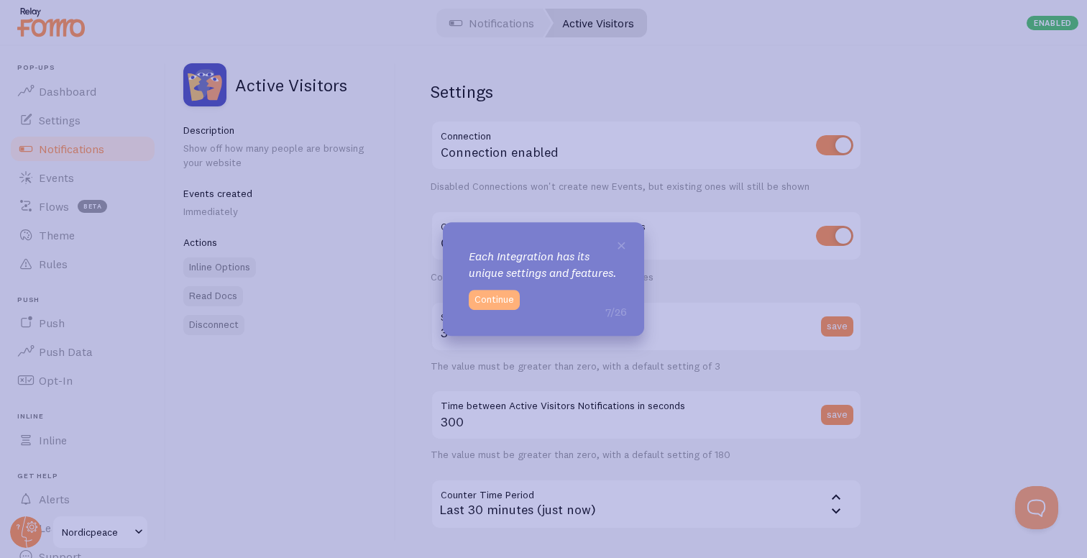
click at [502, 304] on button "Continue" at bounding box center [494, 300] width 51 height 20
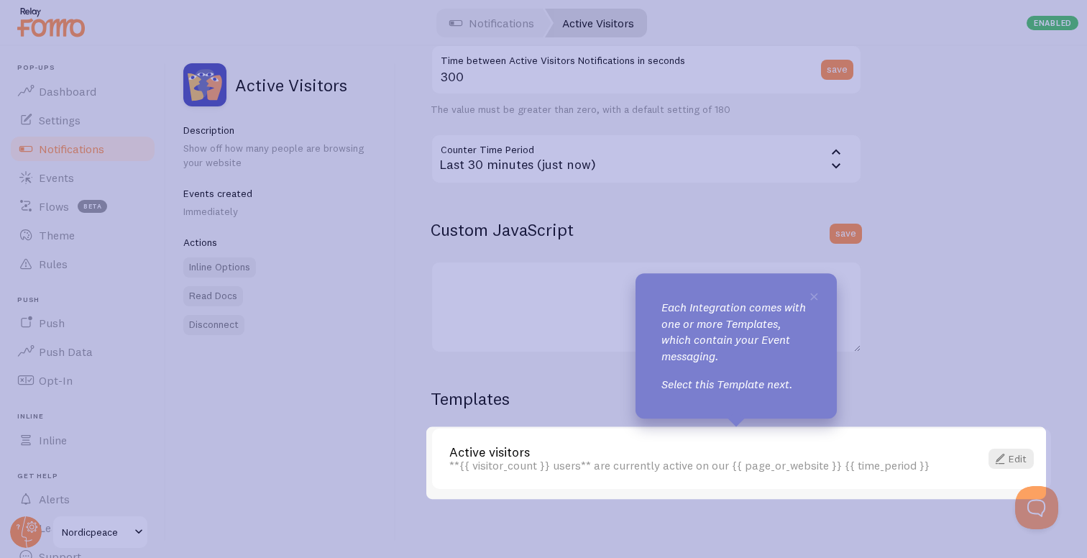
scroll to position [346, 0]
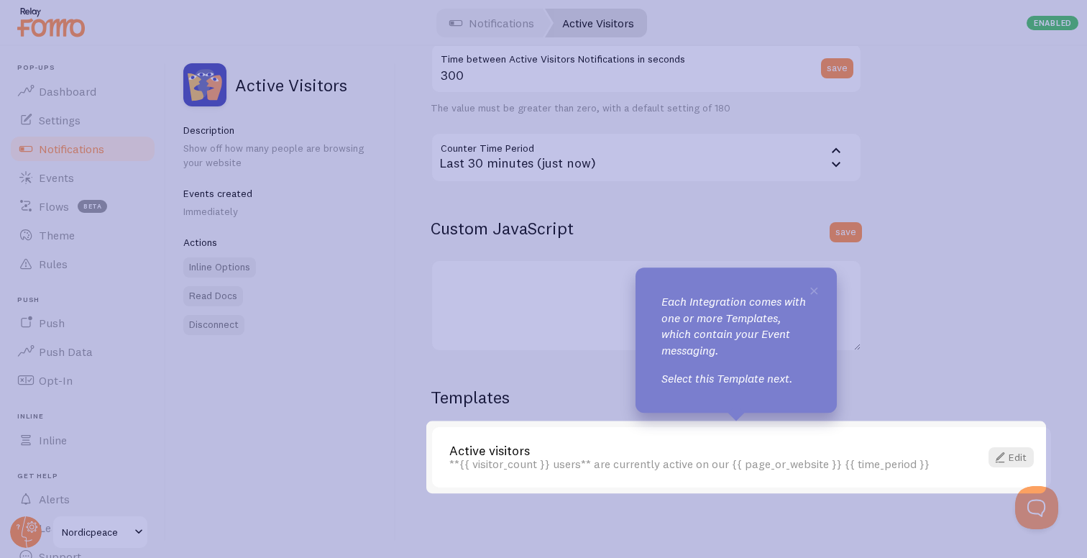
click at [746, 446] on link "Active visitors" at bounding box center [705, 450] width 513 height 13
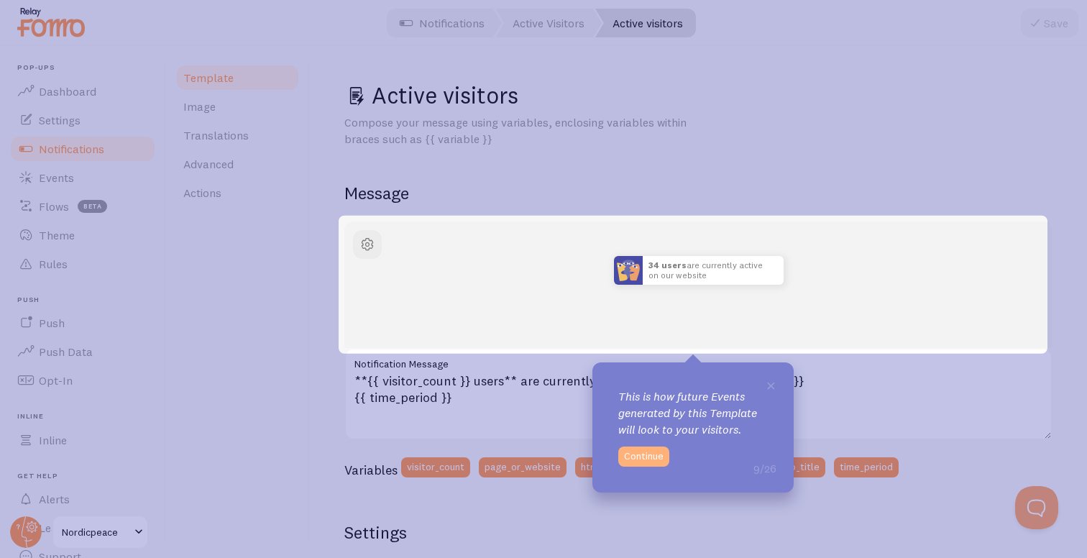
click at [645, 452] on button "Continue" at bounding box center [643, 456] width 51 height 20
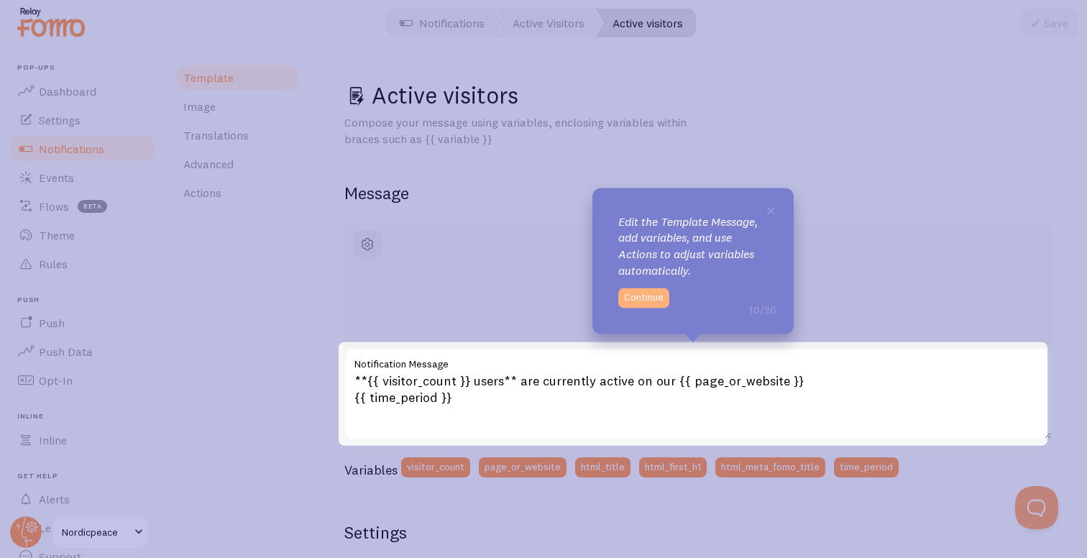
click at [653, 300] on button "Continue" at bounding box center [643, 297] width 51 height 20
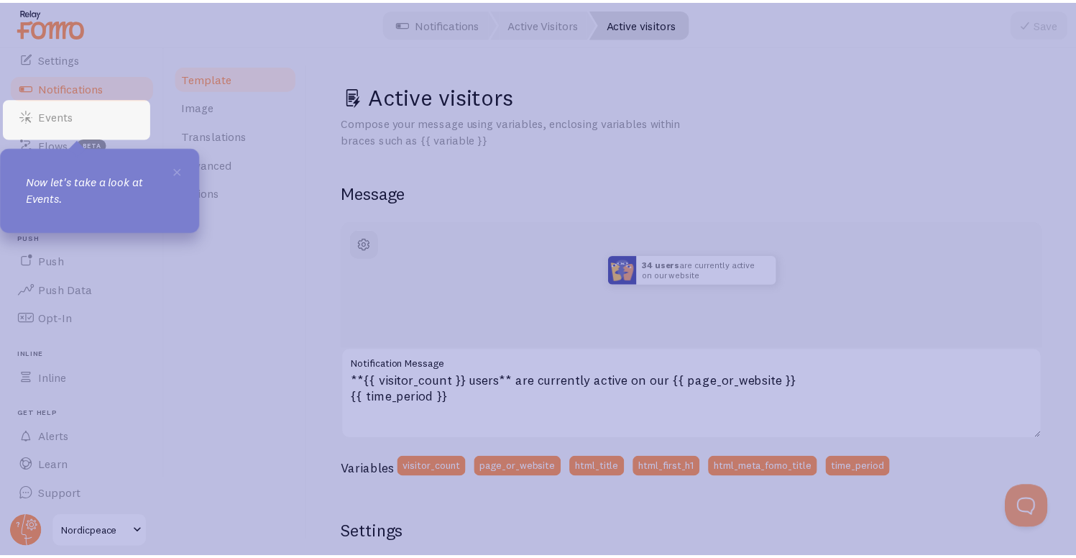
scroll to position [65, 0]
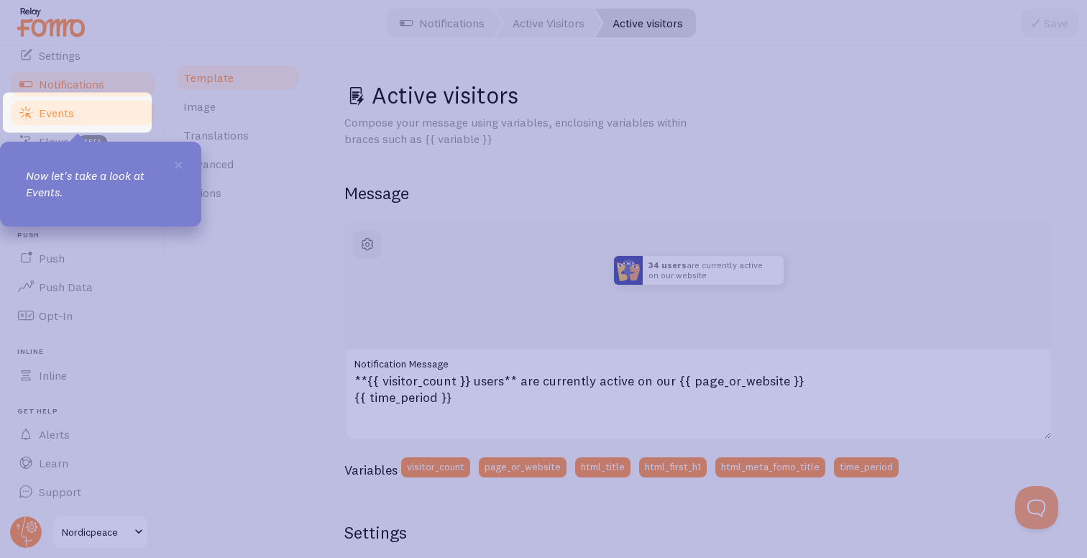
click at [82, 115] on link "Events" at bounding box center [83, 112] width 148 height 29
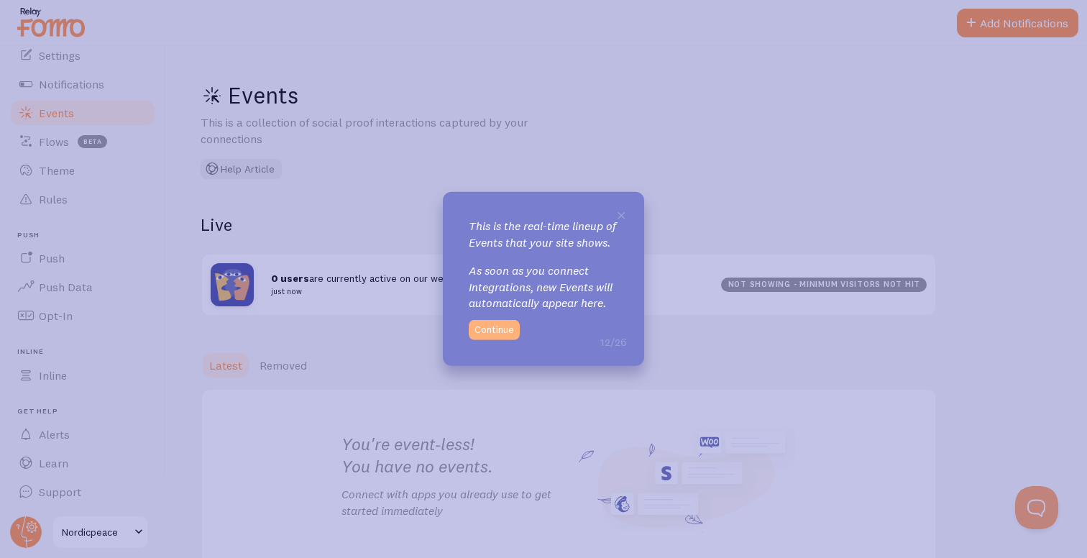
click at [493, 333] on button "Continue" at bounding box center [494, 330] width 51 height 20
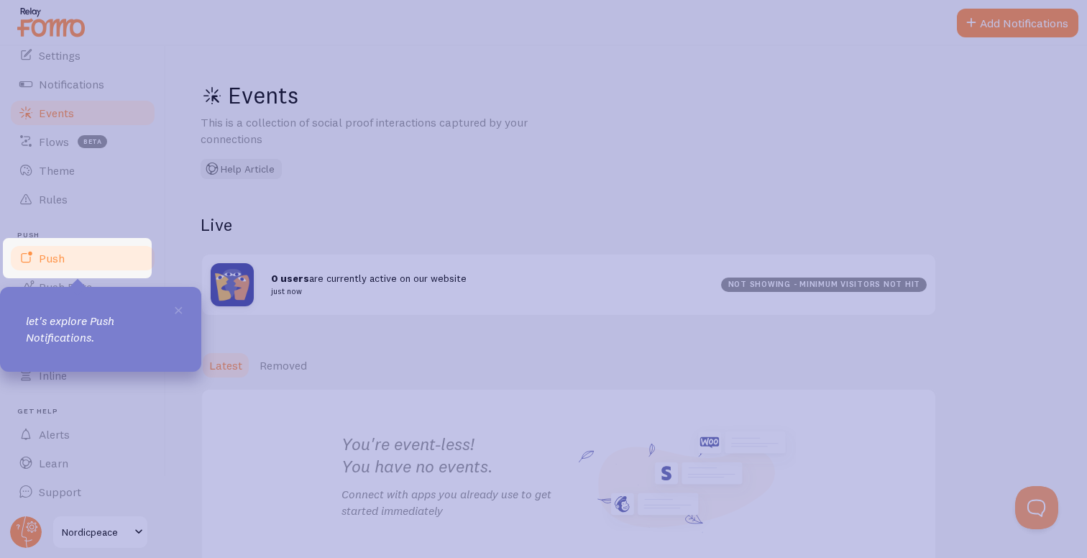
click at [87, 252] on link "Push" at bounding box center [83, 258] width 148 height 29
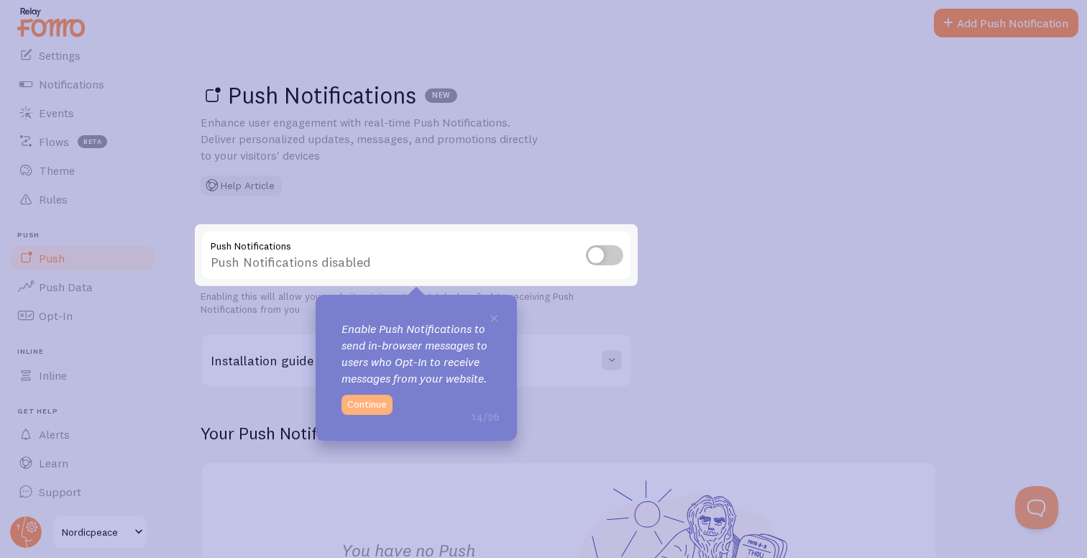
click at [357, 400] on button "Continue" at bounding box center [366, 405] width 51 height 20
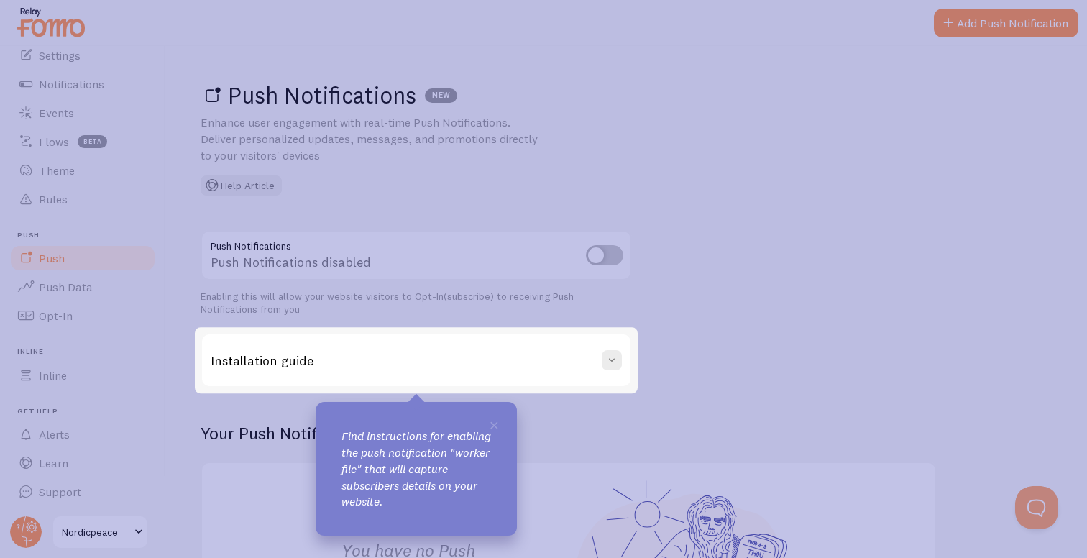
click at [379, 362] on div "Installation guide" at bounding box center [416, 360] width 428 height 52
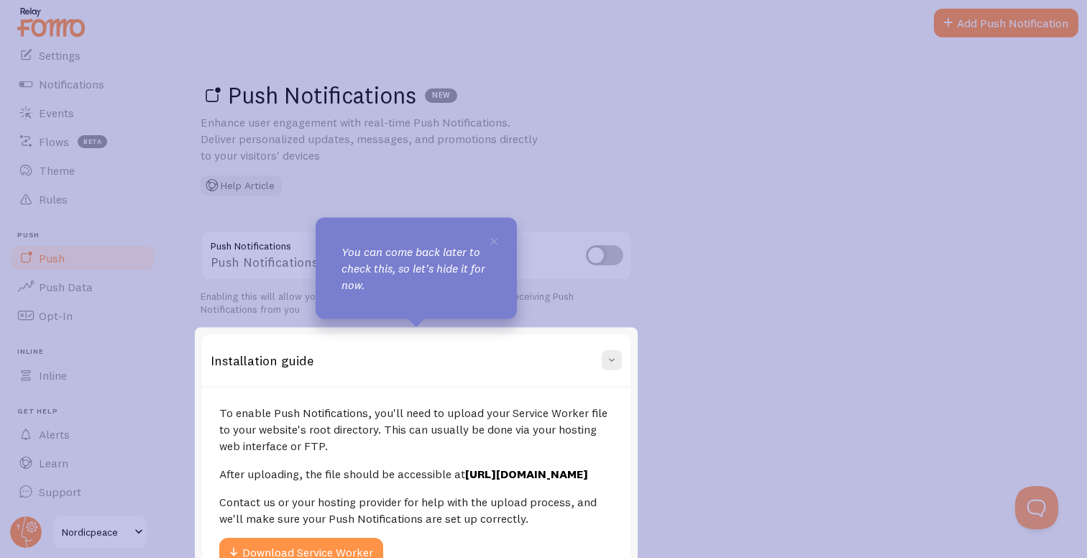
click at [380, 356] on div "Installation guide" at bounding box center [416, 360] width 428 height 52
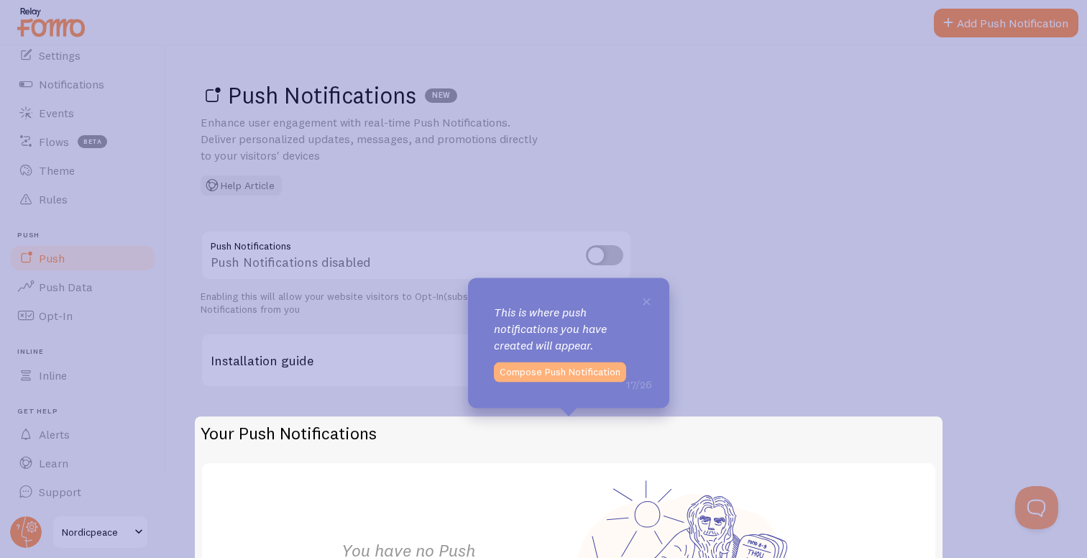
click at [540, 377] on button "Compose Push Notification" at bounding box center [560, 372] width 132 height 20
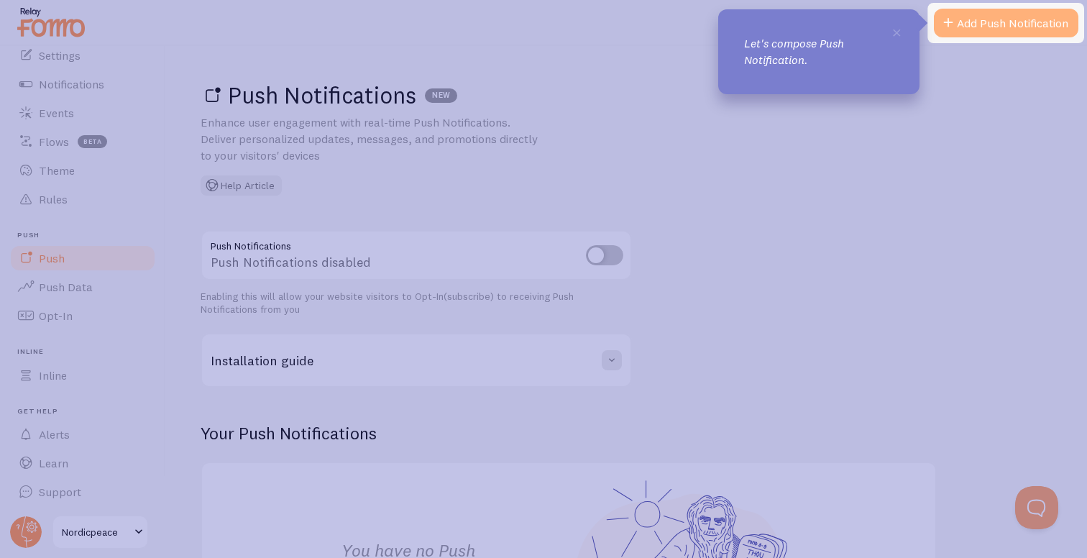
click at [1031, 22] on link "Add Push Notification" at bounding box center [1006, 23] width 144 height 29
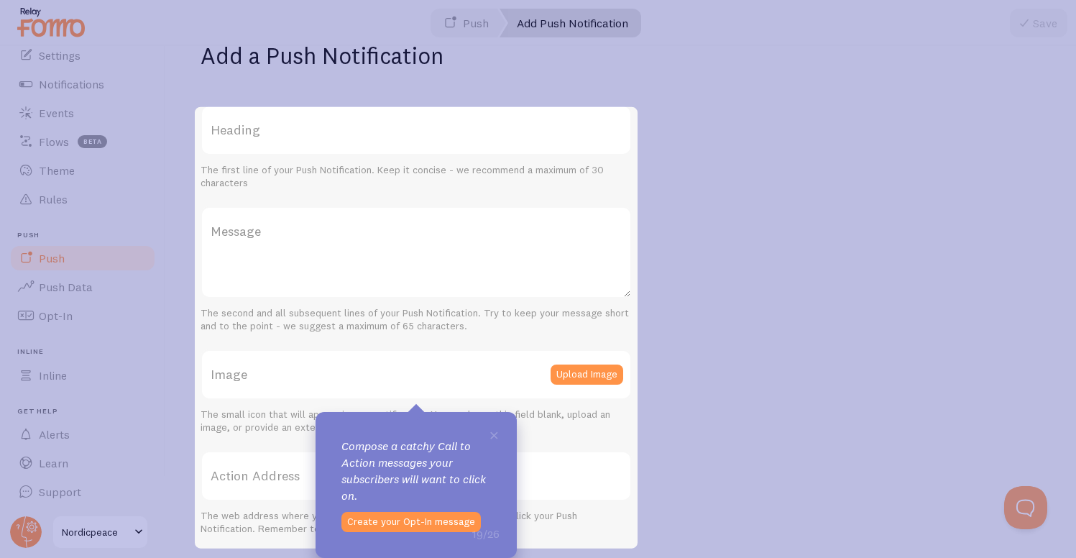
scroll to position [67, 0]
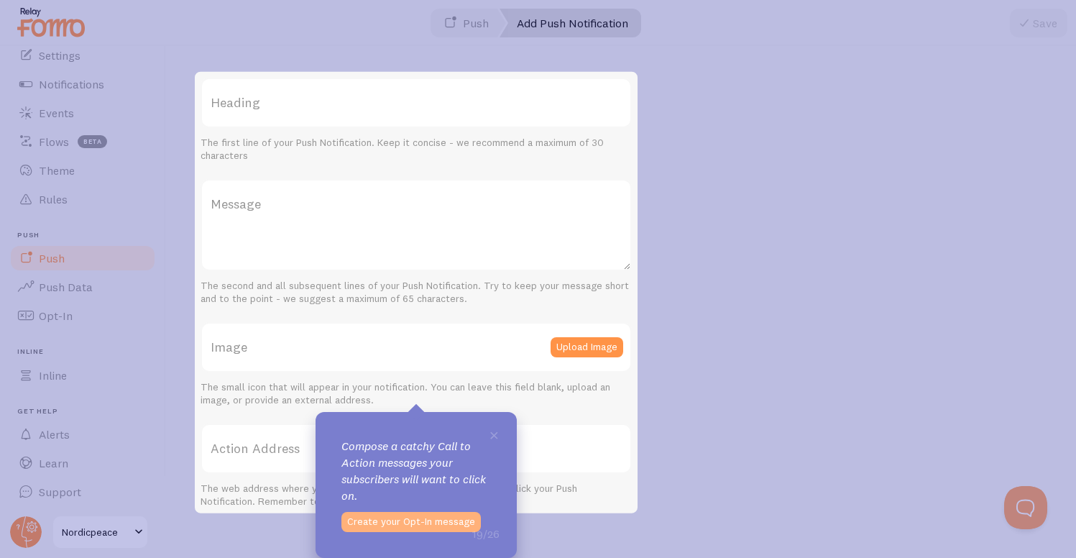
click at [440, 512] on button "Create your Opt-In message" at bounding box center [410, 522] width 139 height 20
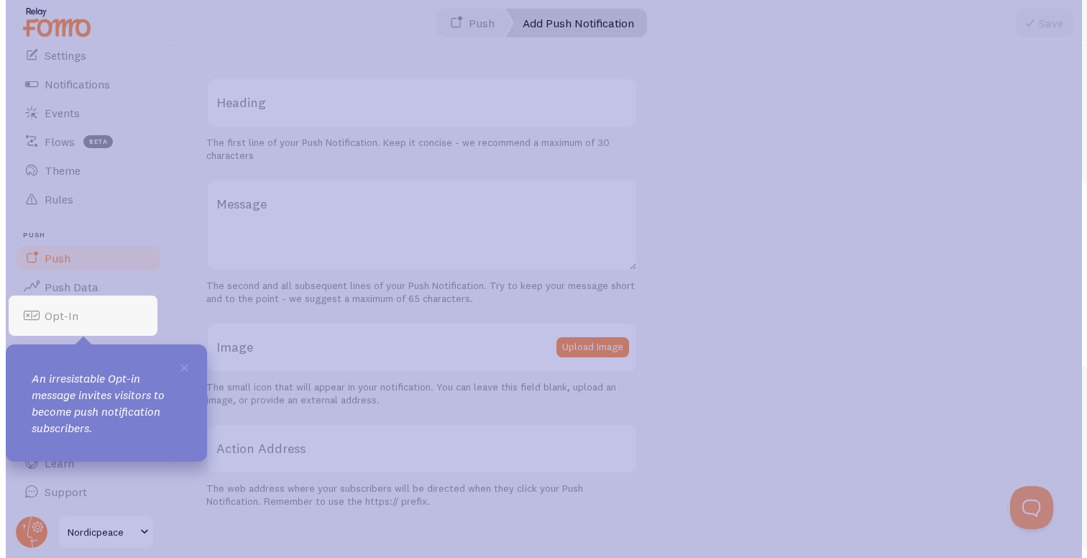
scroll to position [0, 0]
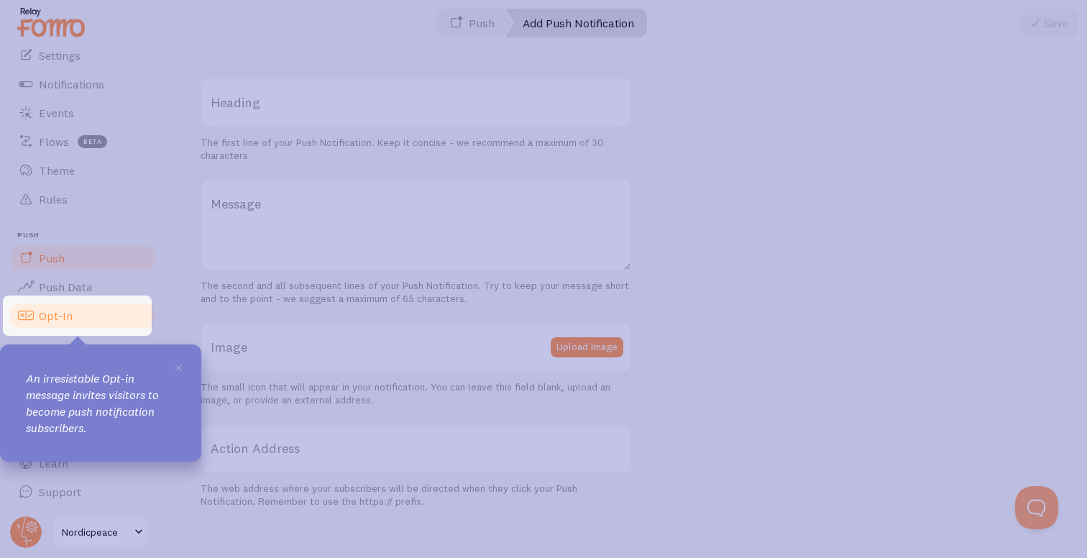
click at [61, 316] on span "Opt-In" at bounding box center [56, 315] width 34 height 14
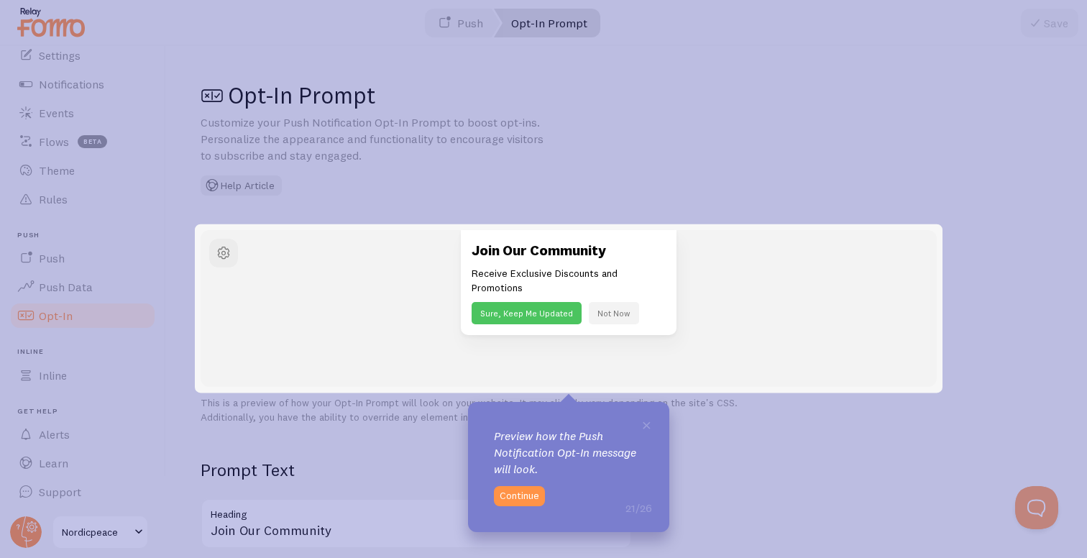
click at [512, 484] on div "× Preview how the Push Notification Opt-In message will look. 21/26 Continue" at bounding box center [568, 467] width 201 height 130
click at [512, 489] on button "Continue" at bounding box center [519, 496] width 51 height 20
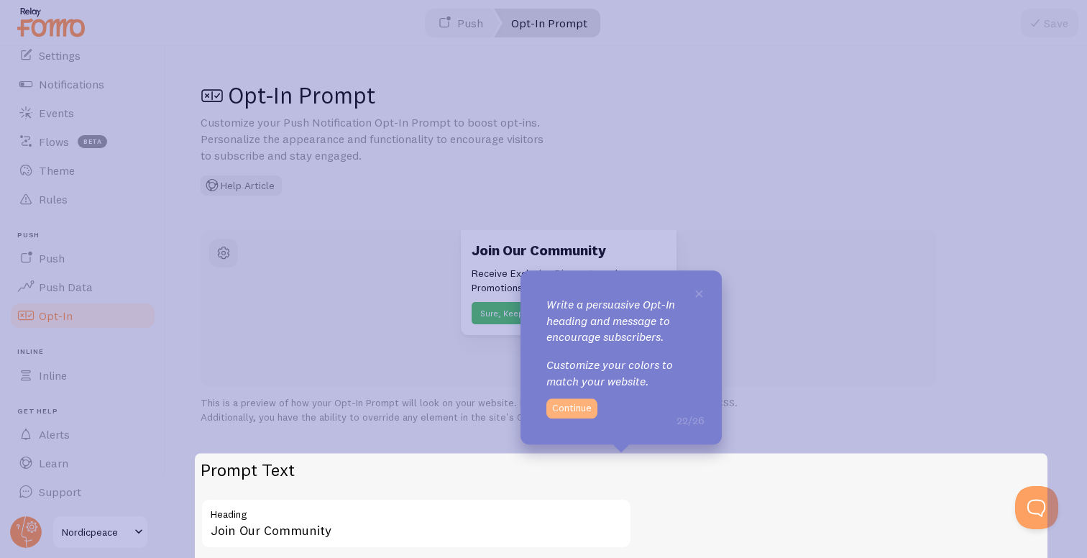
click at [571, 408] on button "Continue" at bounding box center [571, 408] width 51 height 20
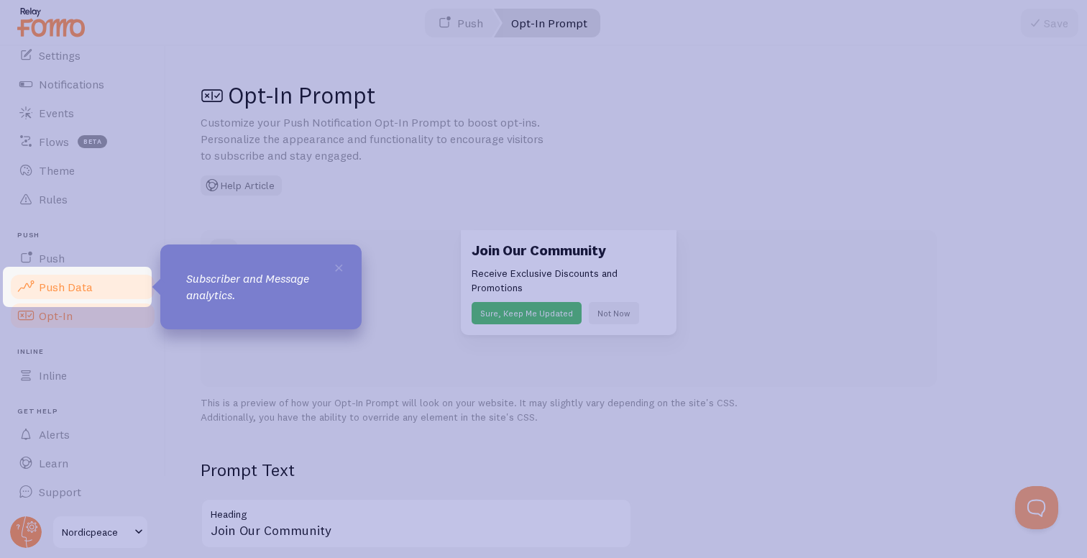
click at [63, 282] on span "Push Data" at bounding box center [66, 287] width 54 height 14
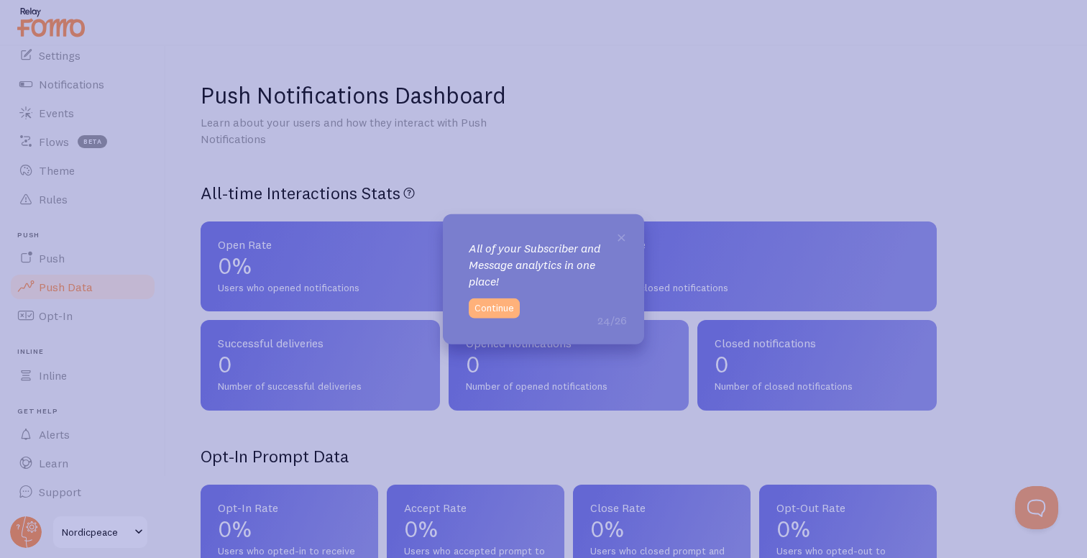
click at [480, 312] on button "Continue" at bounding box center [494, 308] width 51 height 20
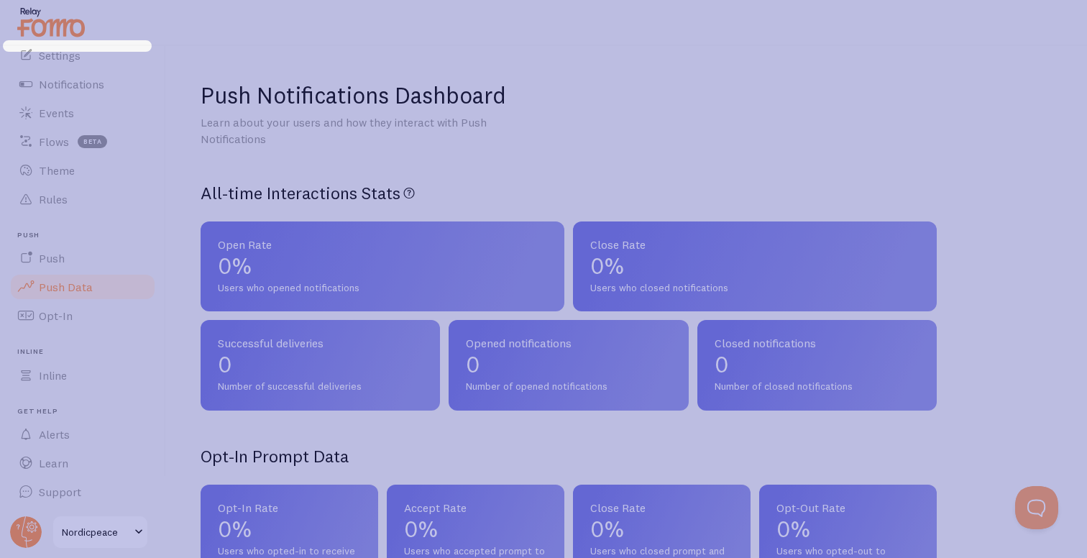
click at [66, 55] on icon at bounding box center [543, 279] width 1087 height 558
click at [80, 59] on icon at bounding box center [543, 279] width 1087 height 558
click at [73, 46] on link "Settings" at bounding box center [83, 55] width 148 height 29
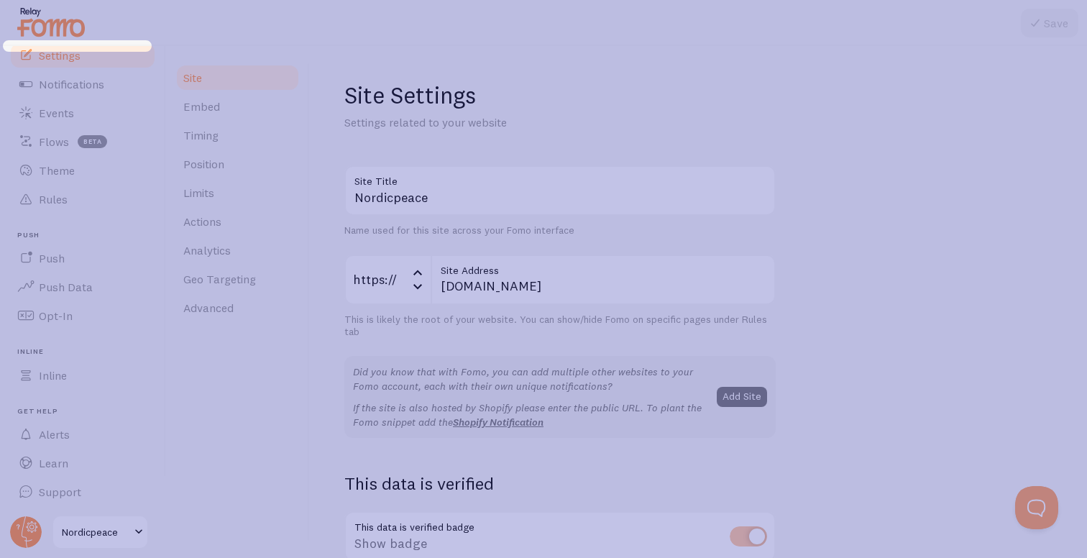
click at [71, 32] on icon at bounding box center [543, 279] width 1087 height 558
click at [70, 27] on icon at bounding box center [543, 279] width 1087 height 558
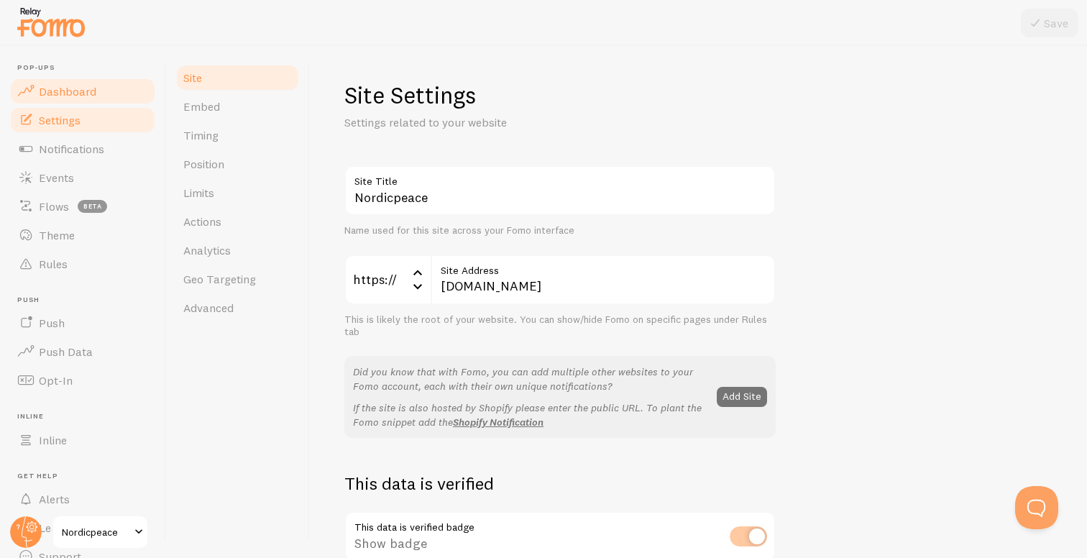
click at [101, 85] on link "Dashboard" at bounding box center [83, 91] width 148 height 29
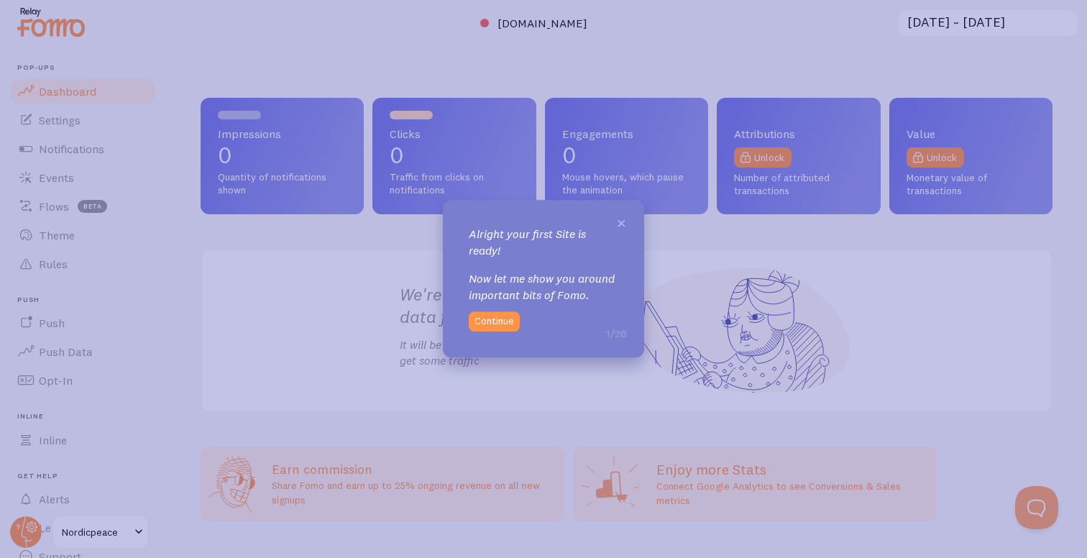
click at [620, 221] on span "×" at bounding box center [621, 222] width 11 height 22
click at [507, 314] on button "Continue" at bounding box center [494, 322] width 51 height 20
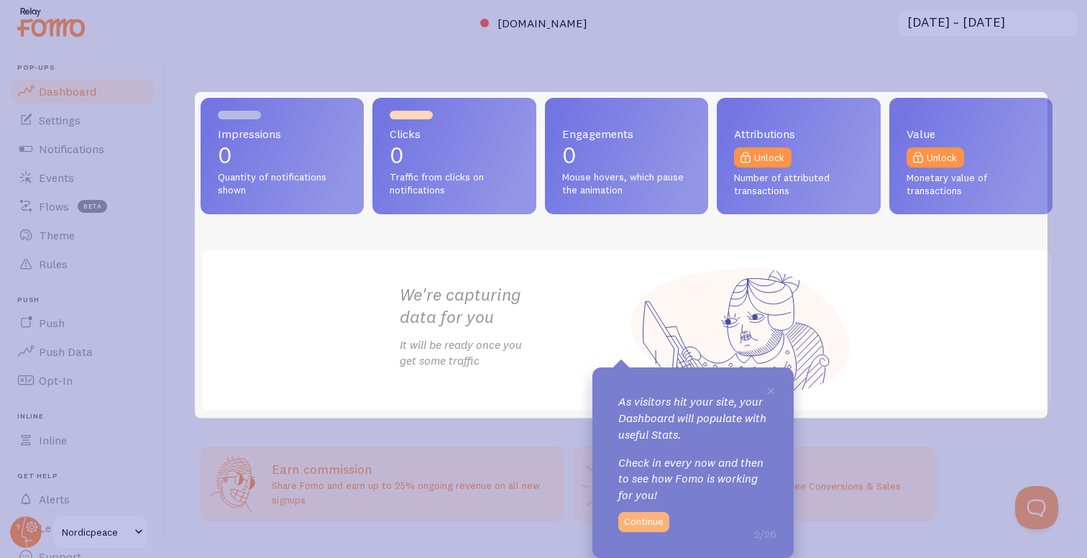
click at [638, 530] on button "Continue" at bounding box center [643, 522] width 51 height 20
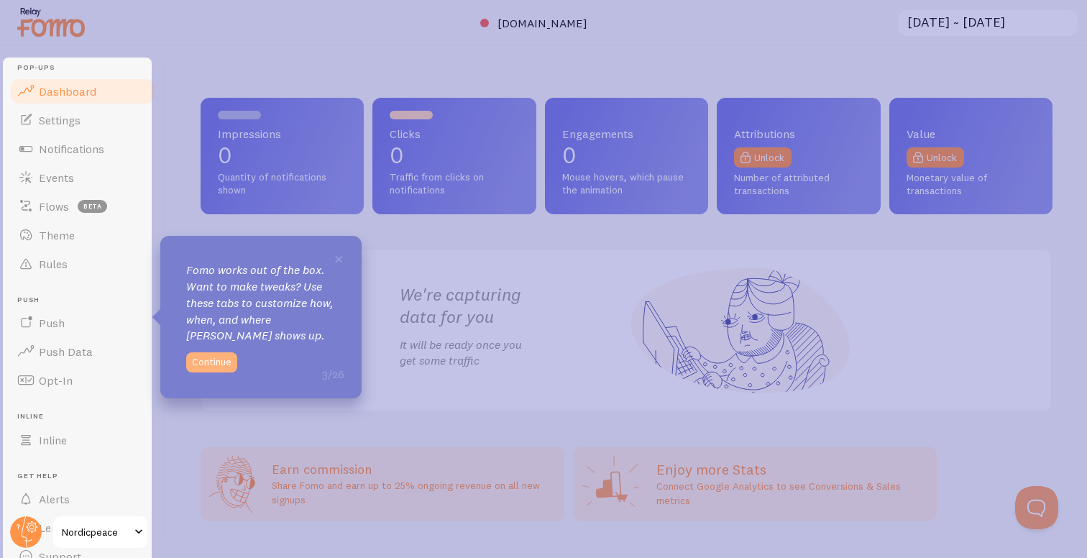
click at [232, 366] on button "Continue" at bounding box center [211, 362] width 51 height 20
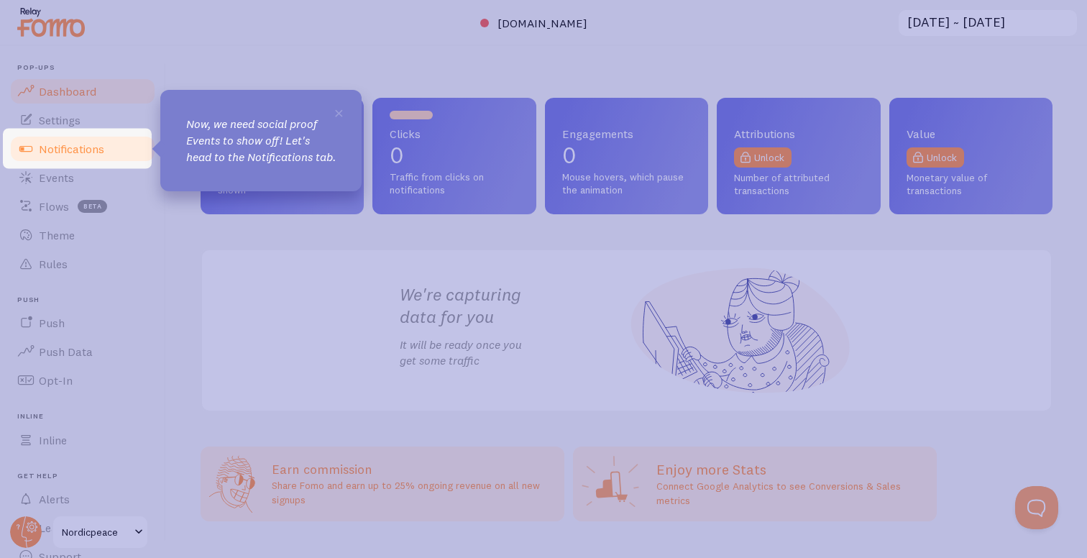
click at [116, 149] on link "Notifications" at bounding box center [83, 148] width 148 height 29
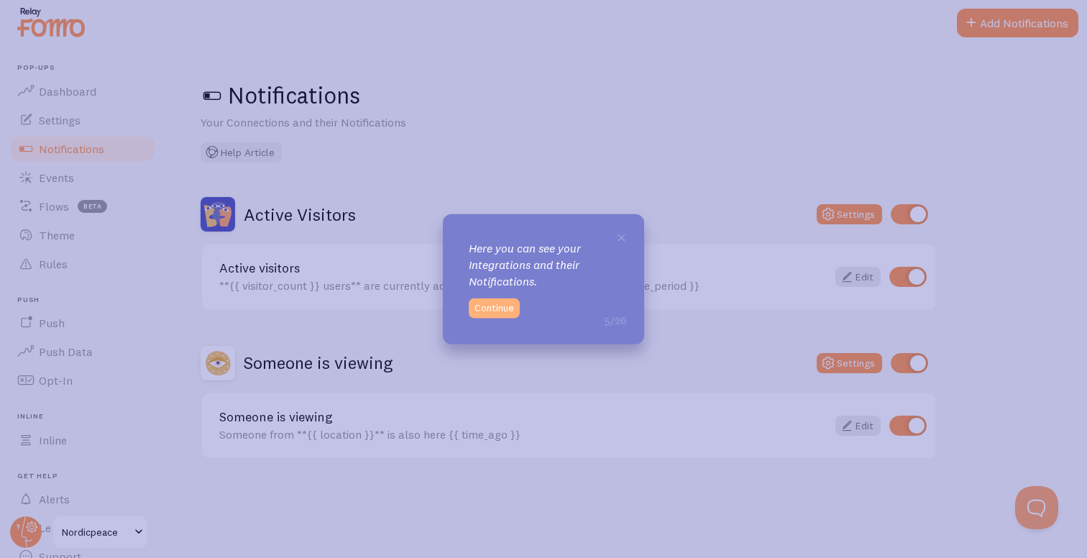
click at [517, 314] on button "Continue" at bounding box center [494, 308] width 51 height 20
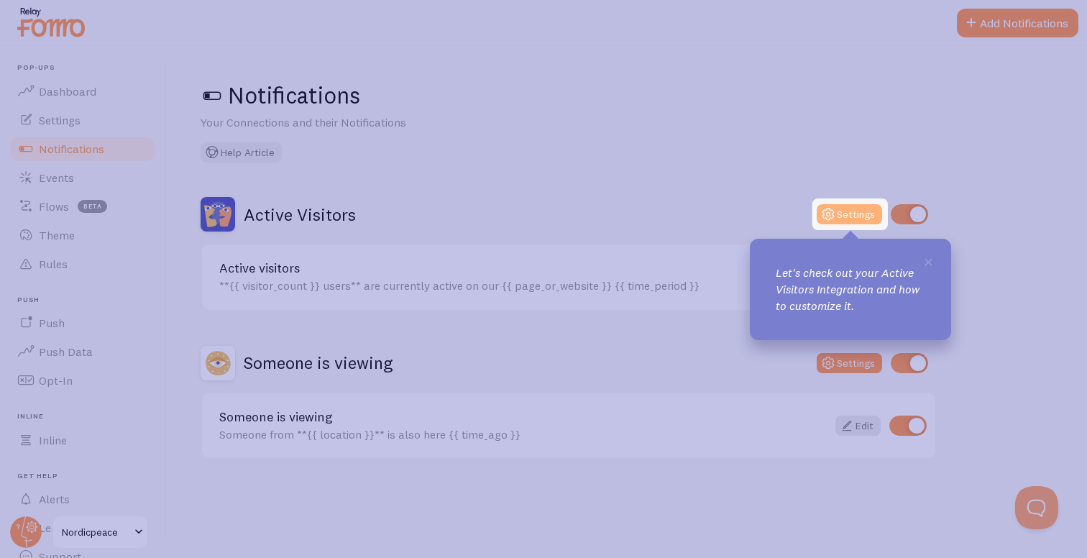
click at [837, 207] on icon at bounding box center [827, 214] width 17 height 17
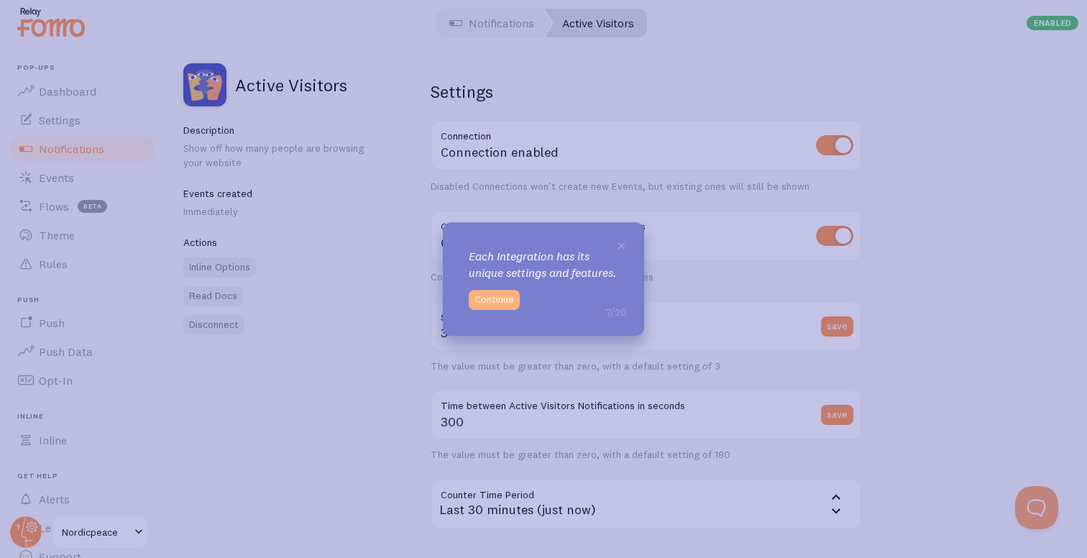
click at [507, 304] on button "Continue" at bounding box center [494, 300] width 51 height 20
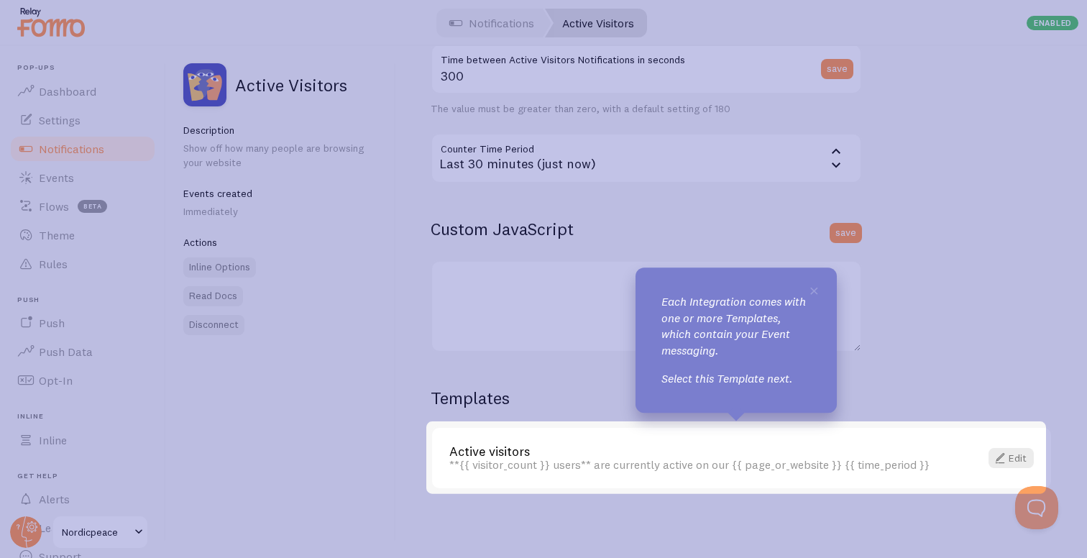
scroll to position [346, 0]
click at [592, 447] on link "Active visitors" at bounding box center [705, 450] width 513 height 13
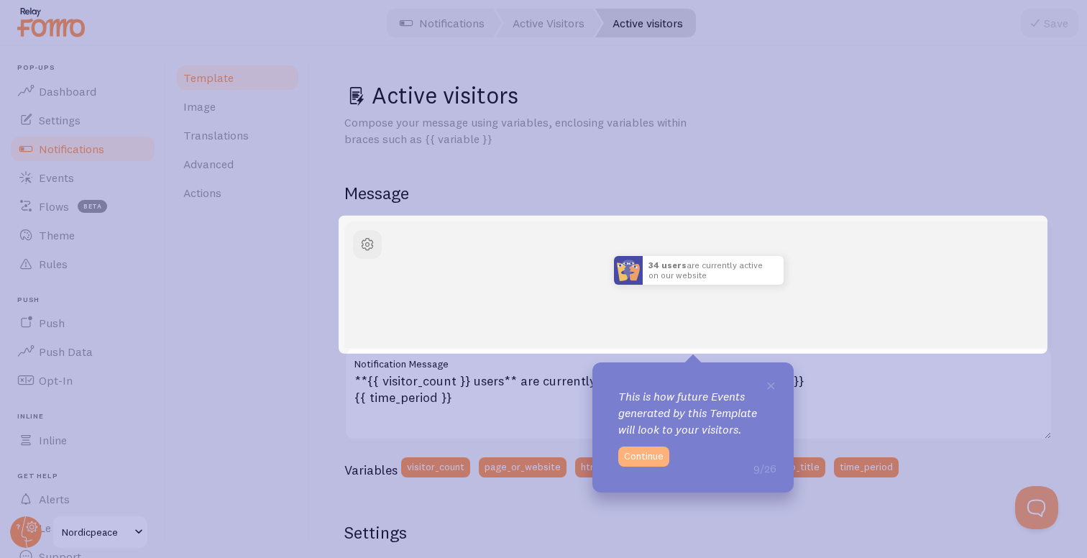
click at [642, 457] on button "Continue" at bounding box center [643, 456] width 51 height 20
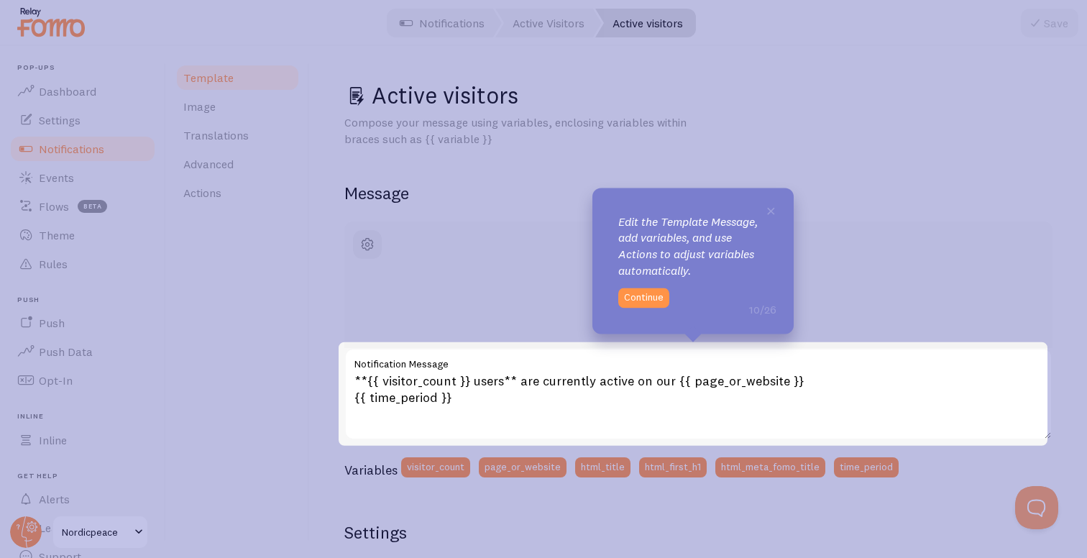
click at [581, 390] on div "**{{ visitor_count }} users** are currently active on our {{ page_or_website }}…" at bounding box center [698, 394] width 708 height 92
click at [652, 298] on button "Continue" at bounding box center [643, 297] width 51 height 20
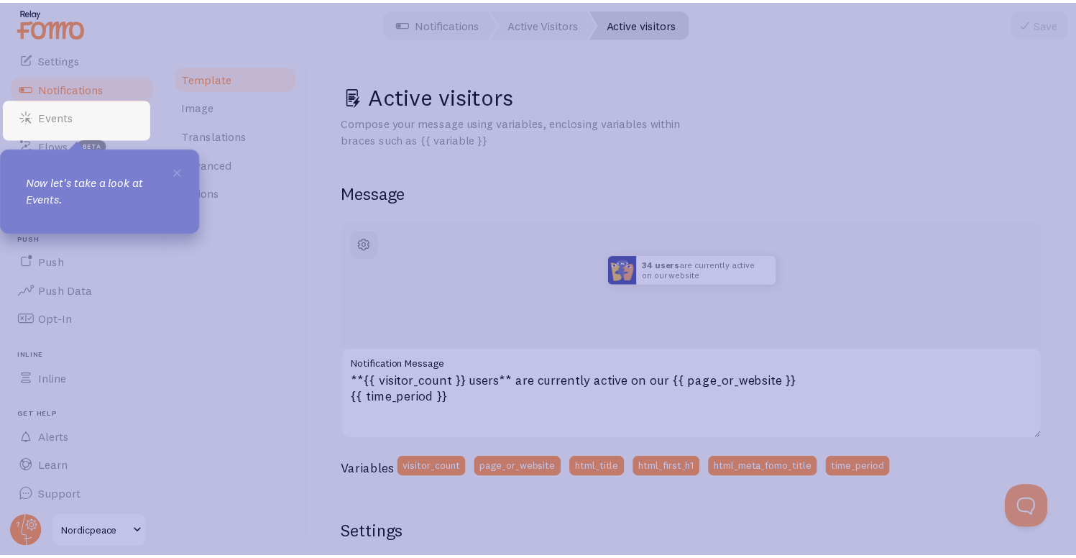
scroll to position [65, 0]
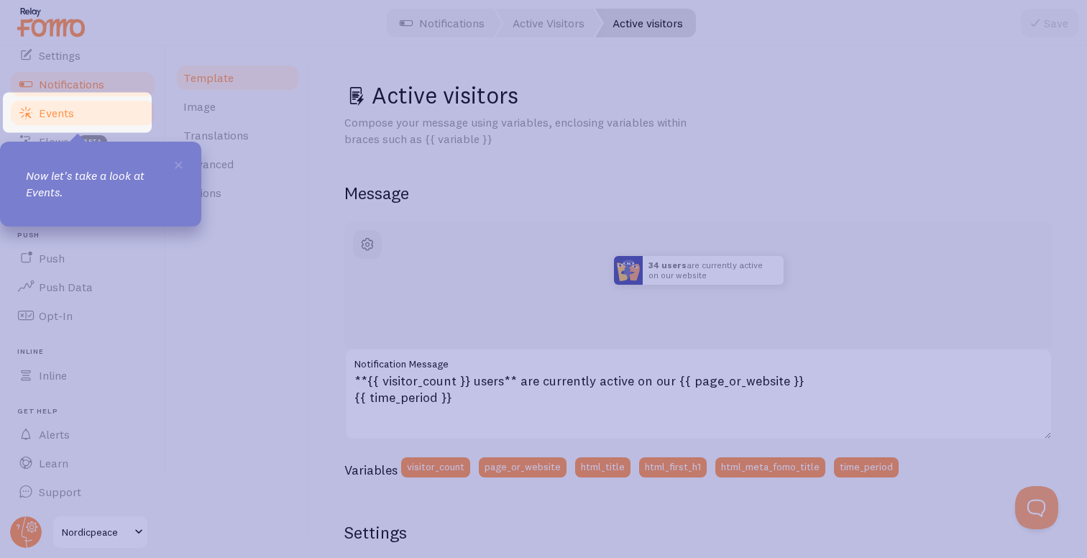
click at [86, 109] on link "Events" at bounding box center [83, 112] width 148 height 29
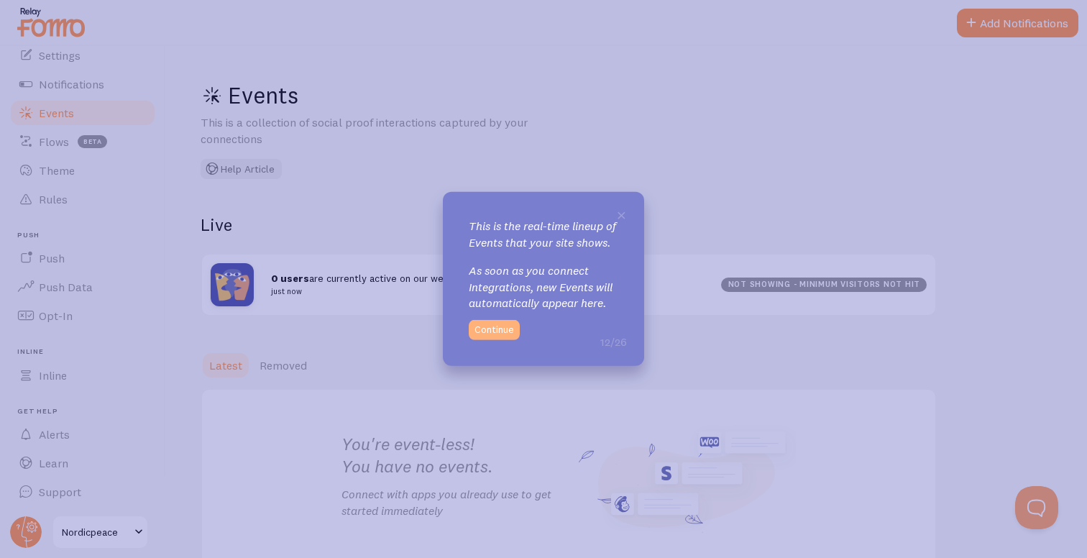
click at [489, 339] on button "Continue" at bounding box center [494, 330] width 51 height 20
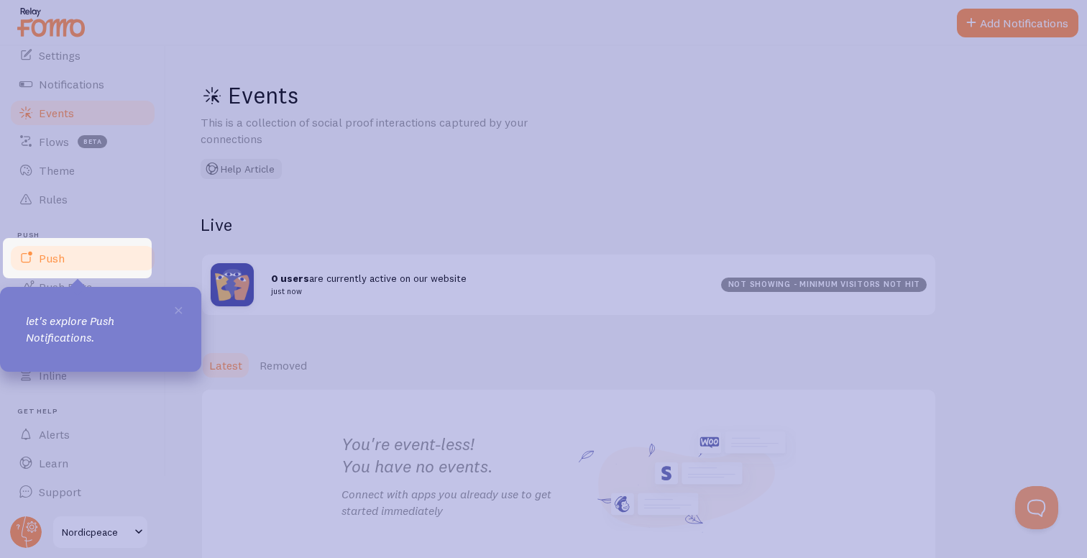
click at [47, 264] on span "Push" at bounding box center [52, 258] width 26 height 14
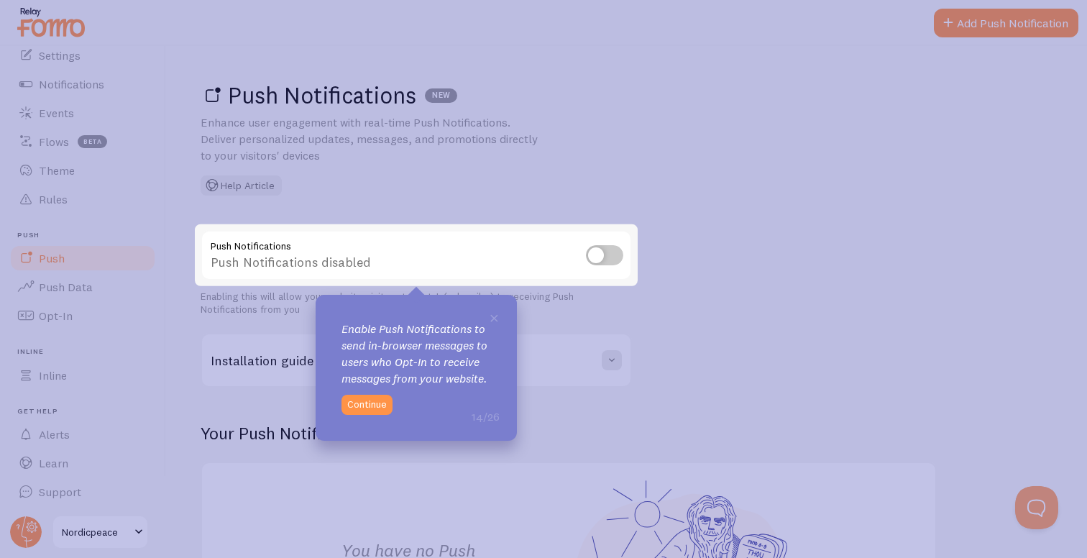
click at [609, 259] on input "checkbox" at bounding box center [604, 255] width 37 height 20
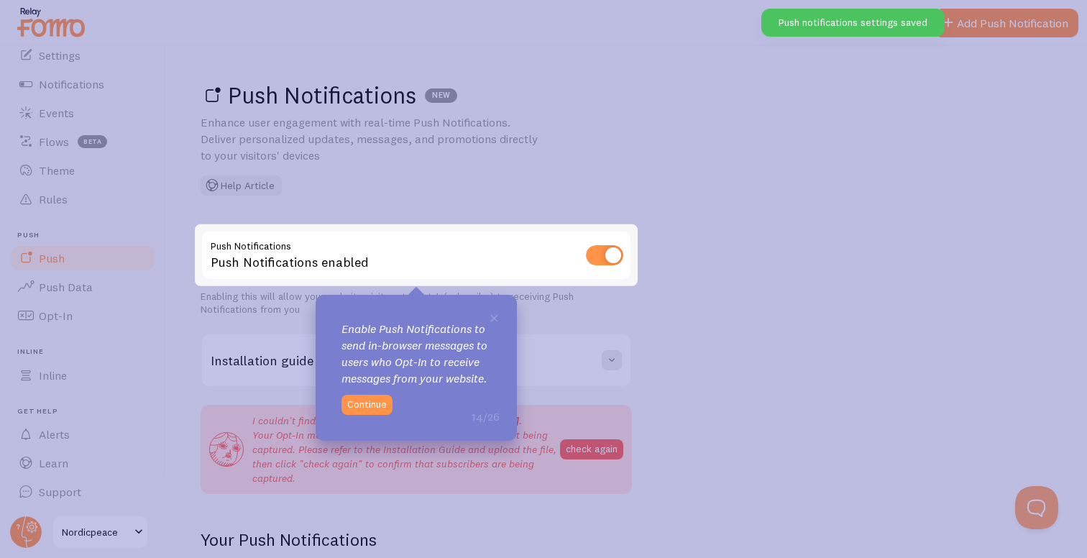
click at [602, 250] on input "checkbox" at bounding box center [604, 255] width 37 height 20
checkbox input "false"
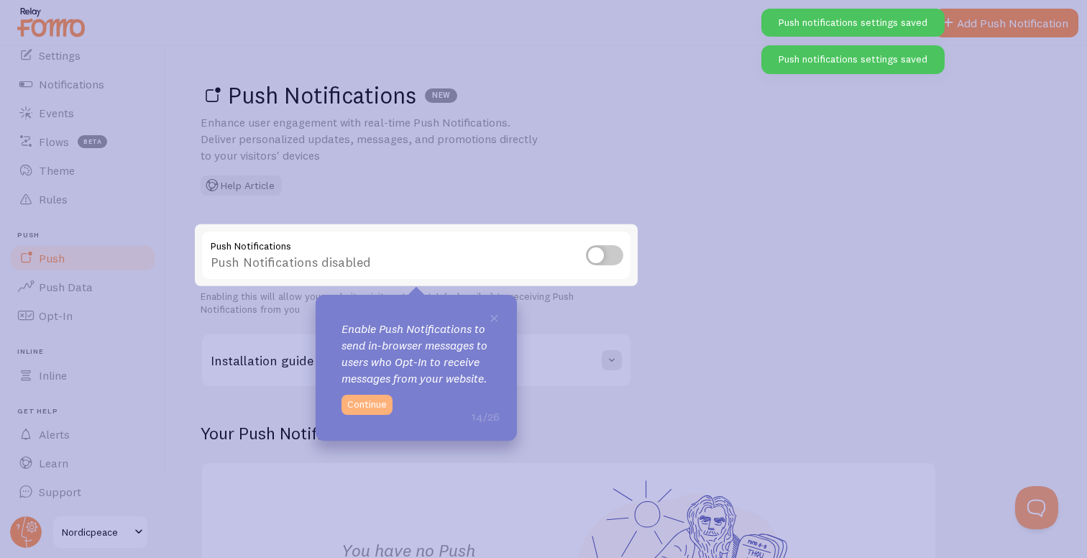
click at [384, 408] on button "Continue" at bounding box center [366, 405] width 51 height 20
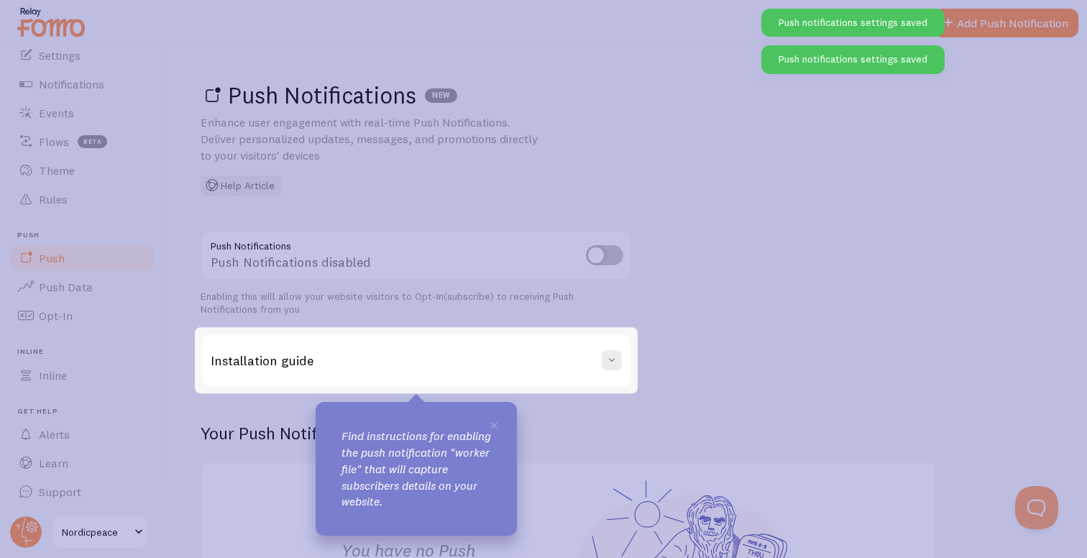
click at [443, 369] on div "Installation guide" at bounding box center [416, 360] width 428 height 52
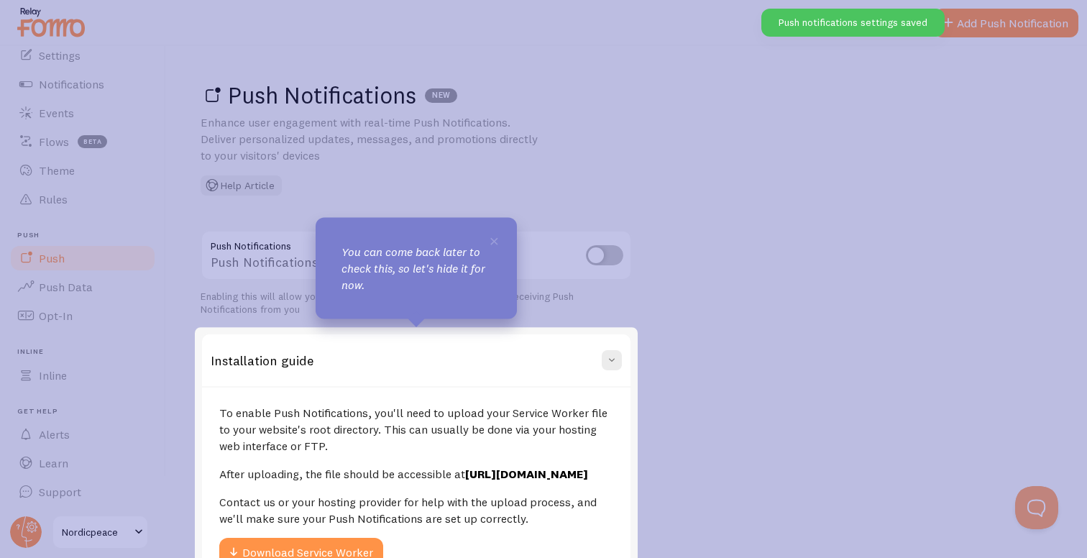
click at [421, 358] on div "Installation guide" at bounding box center [416, 360] width 428 height 52
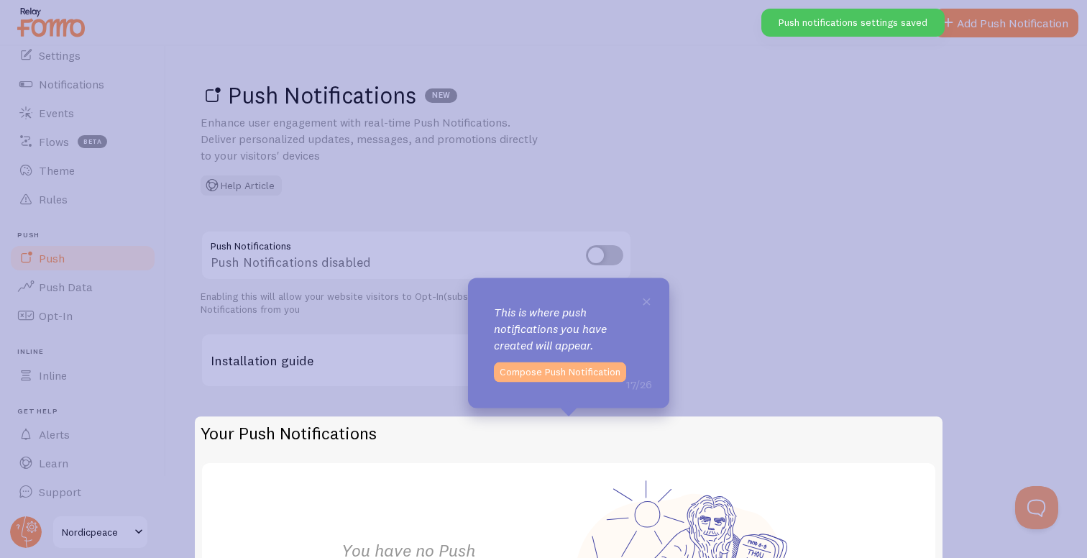
click at [566, 371] on button "Compose Push Notification" at bounding box center [560, 372] width 132 height 20
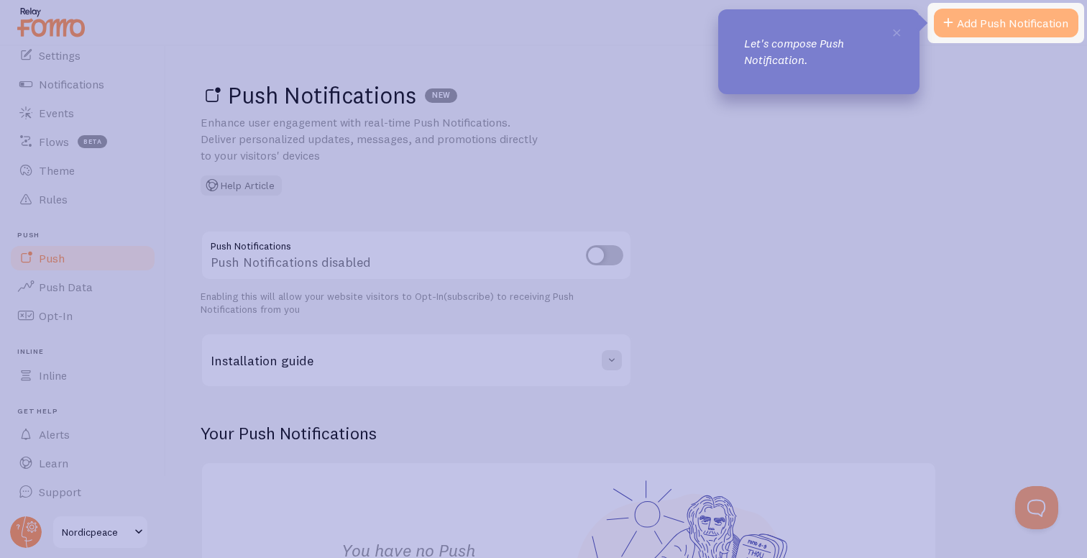
click at [948, 25] on span at bounding box center [947, 22] width 17 height 17
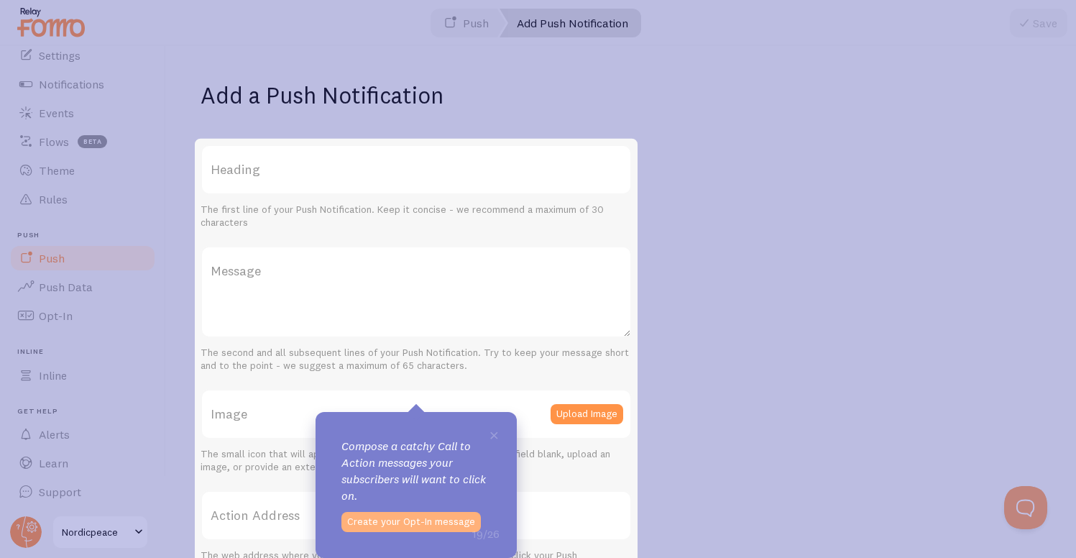
click at [432, 520] on button "Create your Opt-In message" at bounding box center [410, 522] width 139 height 20
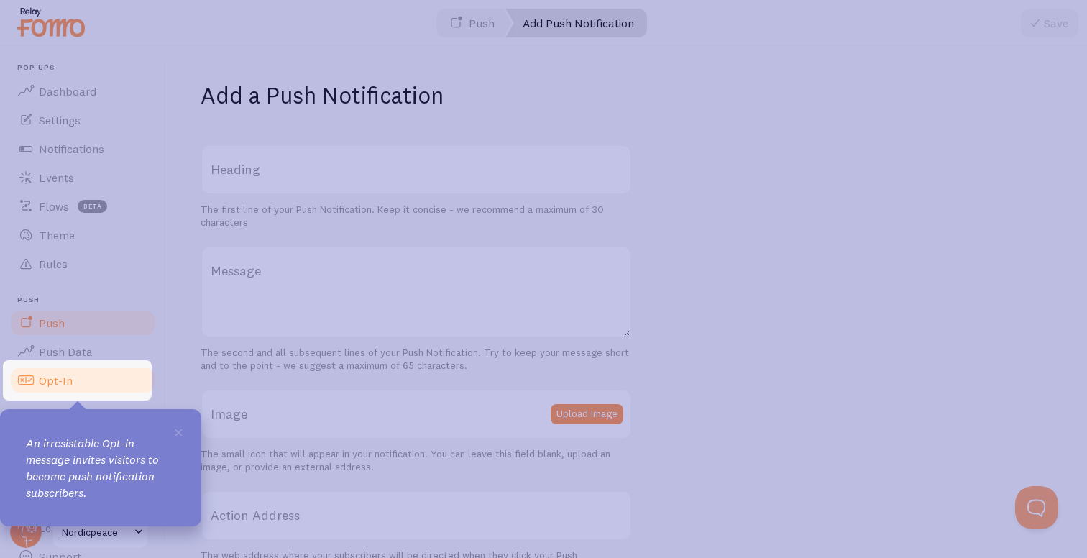
click at [76, 387] on link "Opt-In" at bounding box center [83, 380] width 148 height 29
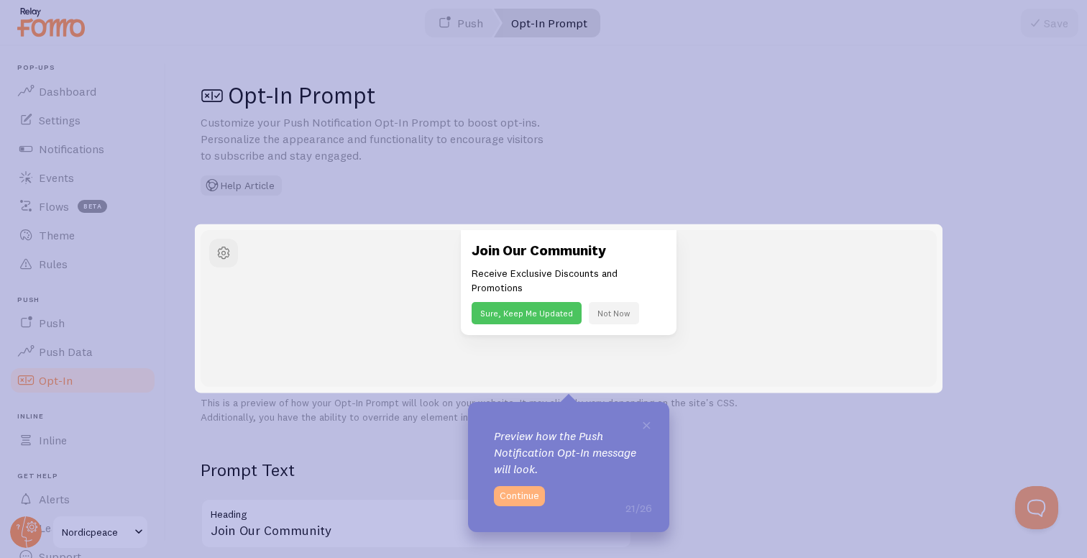
click at [523, 487] on button "Continue" at bounding box center [519, 496] width 51 height 20
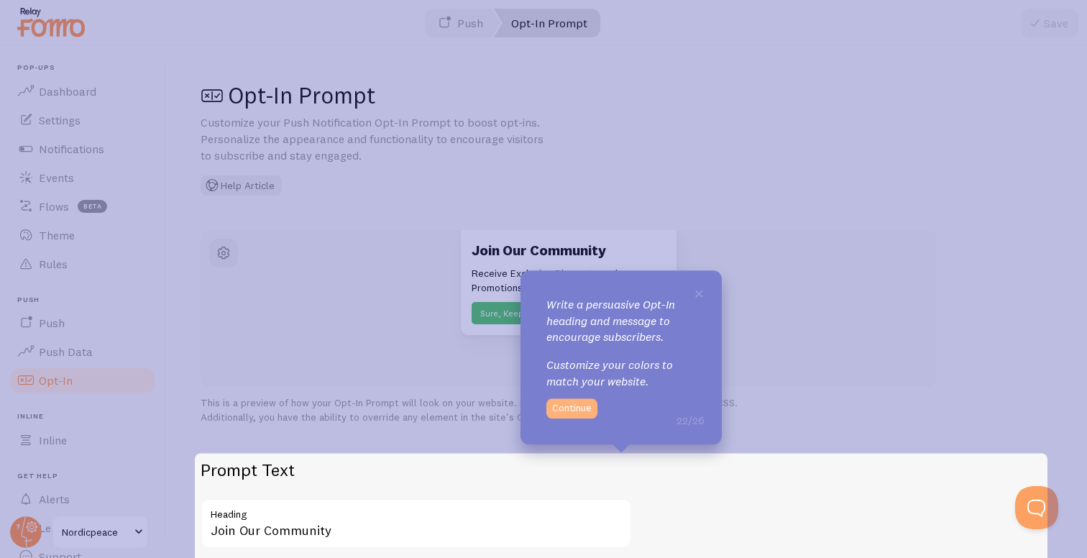
click at [583, 405] on button "Continue" at bounding box center [571, 408] width 51 height 20
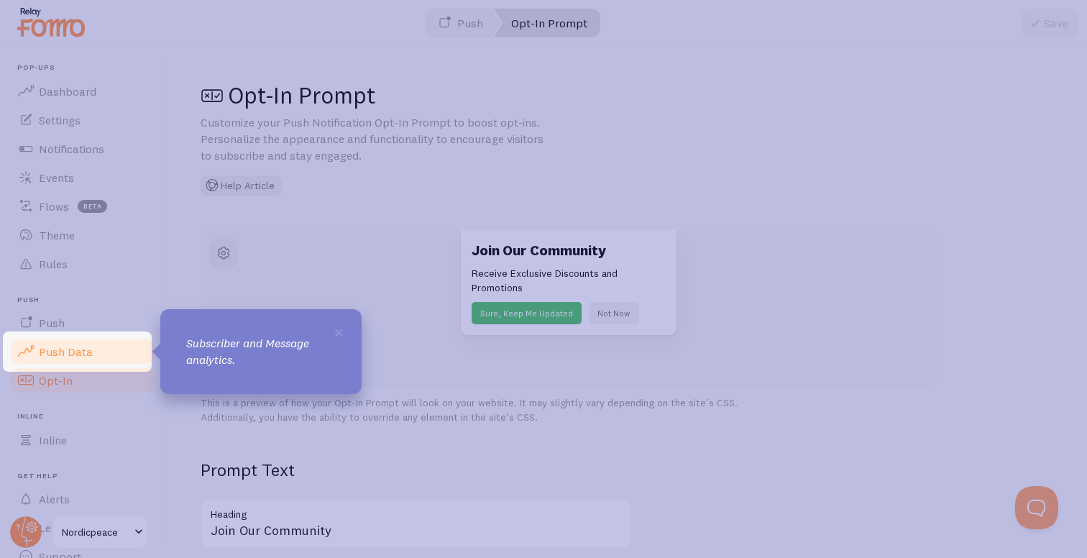
click at [75, 344] on span "Push Data" at bounding box center [66, 351] width 54 height 14
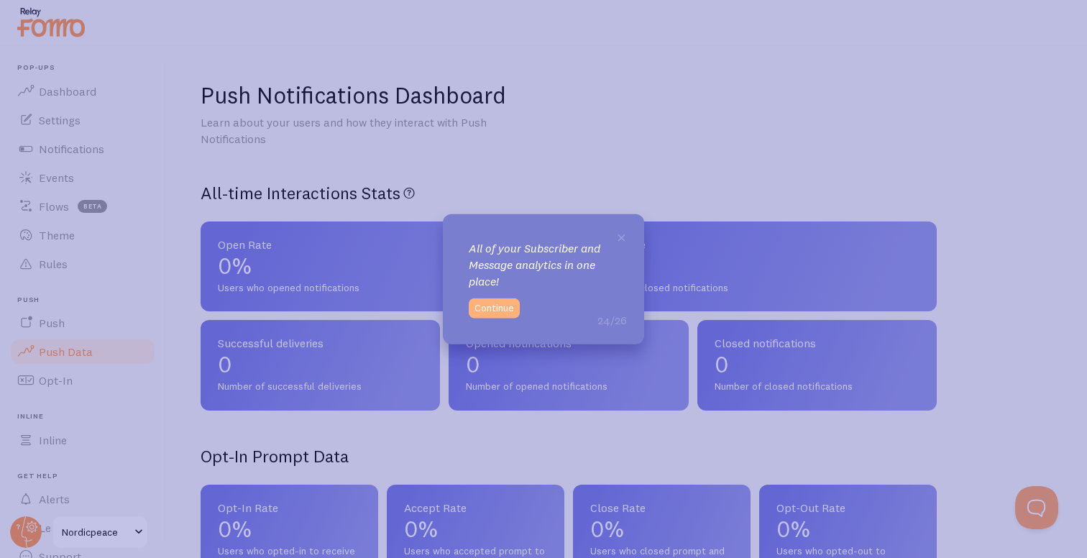
click at [500, 307] on button "Continue" at bounding box center [494, 308] width 51 height 20
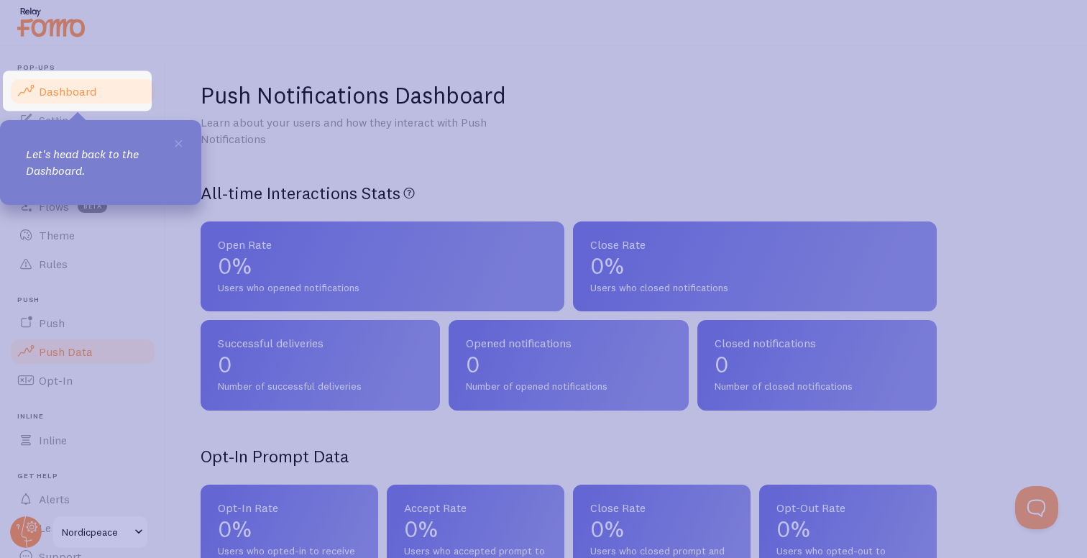
click at [82, 92] on span "Dashboard" at bounding box center [67, 91] width 57 height 14
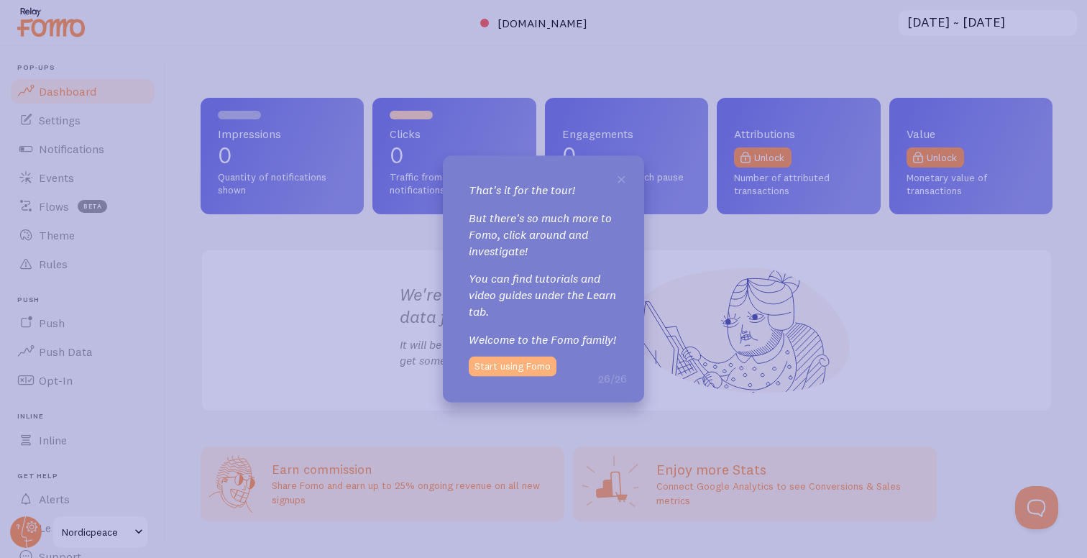
click at [513, 366] on button "Start using Fomo" at bounding box center [513, 366] width 88 height 20
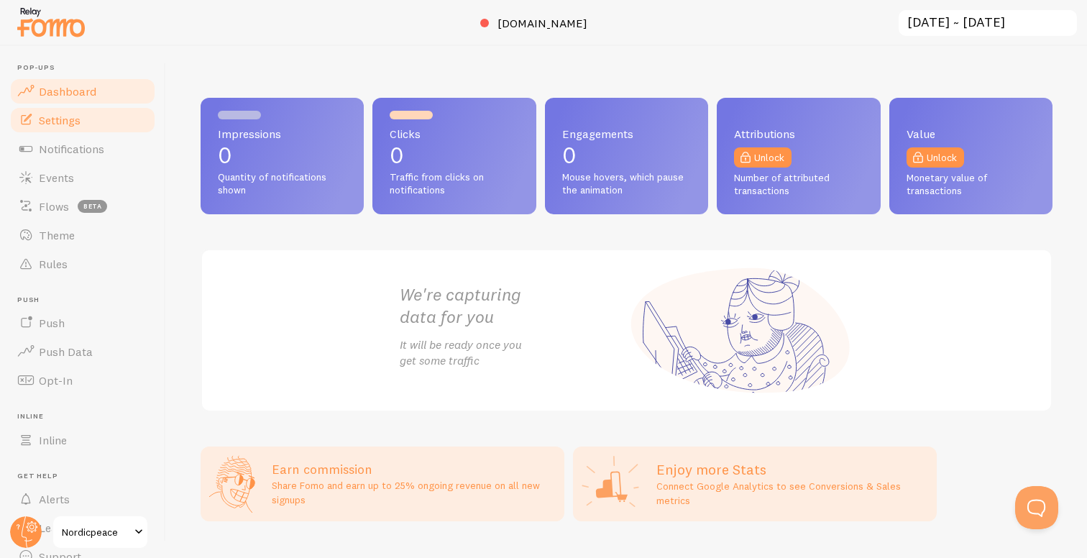
click at [83, 122] on link "Settings" at bounding box center [83, 120] width 148 height 29
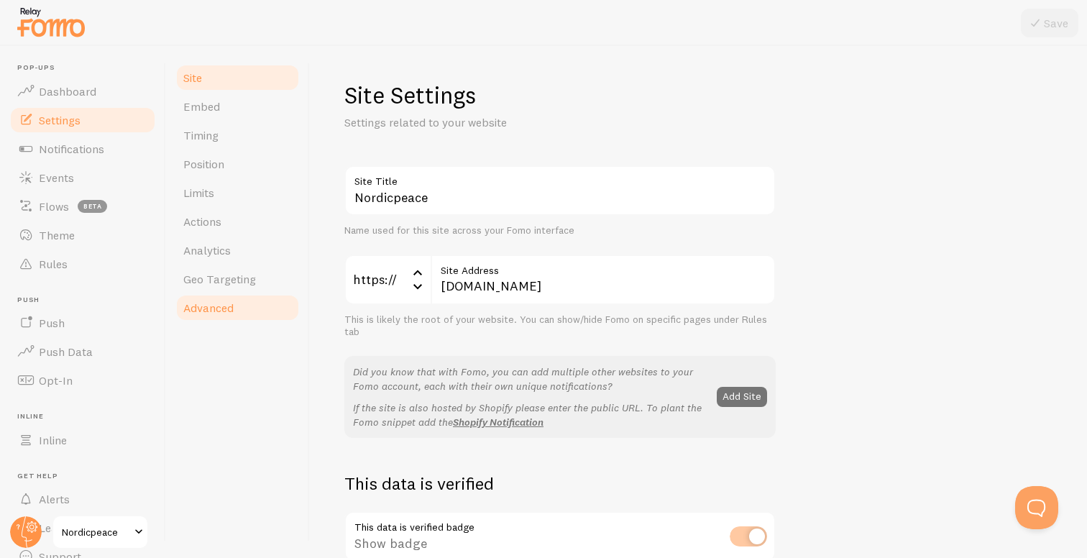
click at [214, 300] on link "Advanced" at bounding box center [238, 307] width 126 height 29
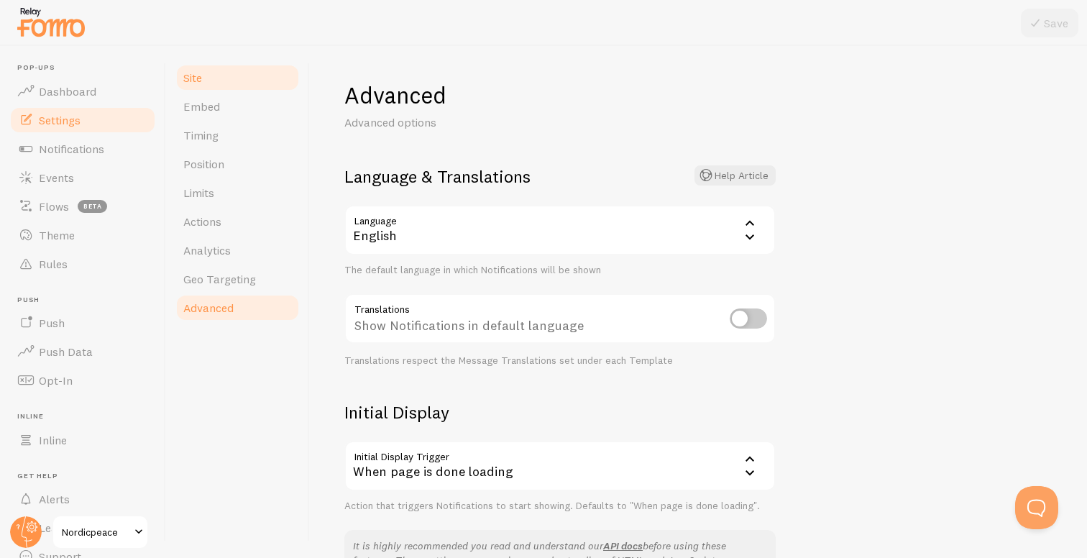
click at [239, 75] on link "Site" at bounding box center [238, 77] width 126 height 29
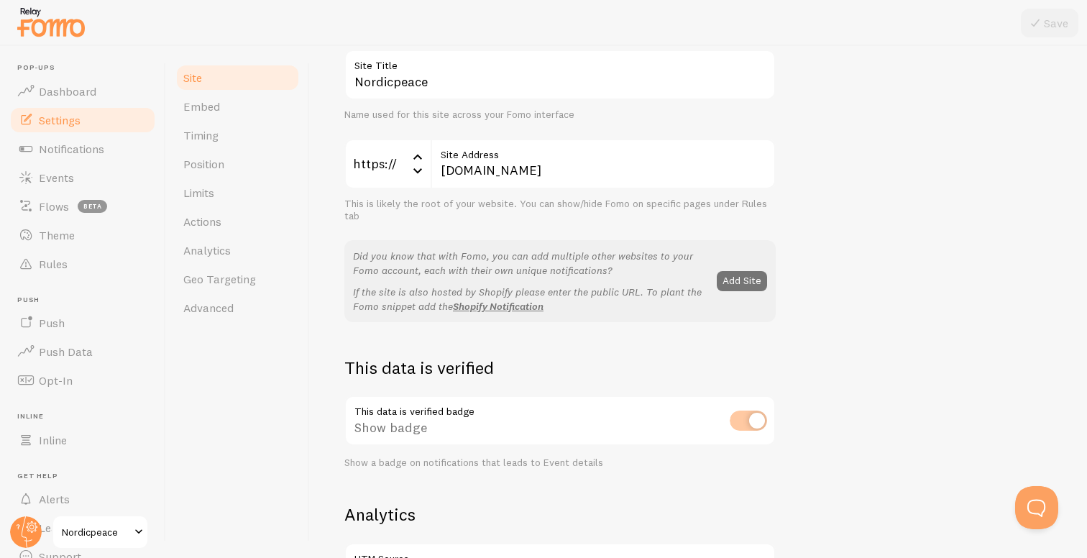
scroll to position [120, 0]
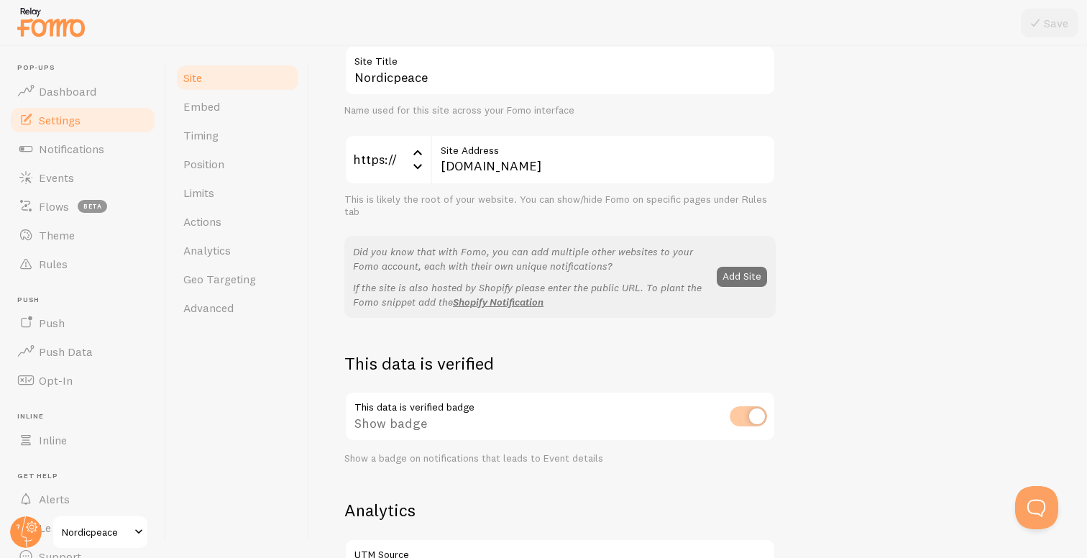
click at [405, 287] on p "If the site is also hosted by Shopify please enter the public URL. To plant the…" at bounding box center [530, 294] width 355 height 29
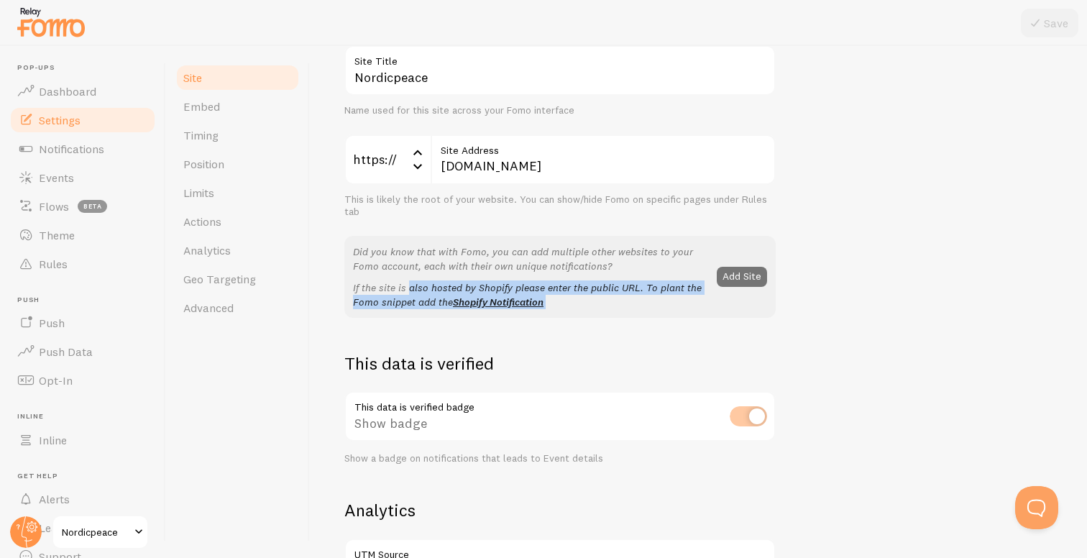
click at [405, 287] on p "If the site is also hosted by Shopify please enter the public URL. To plant the…" at bounding box center [530, 294] width 355 height 29
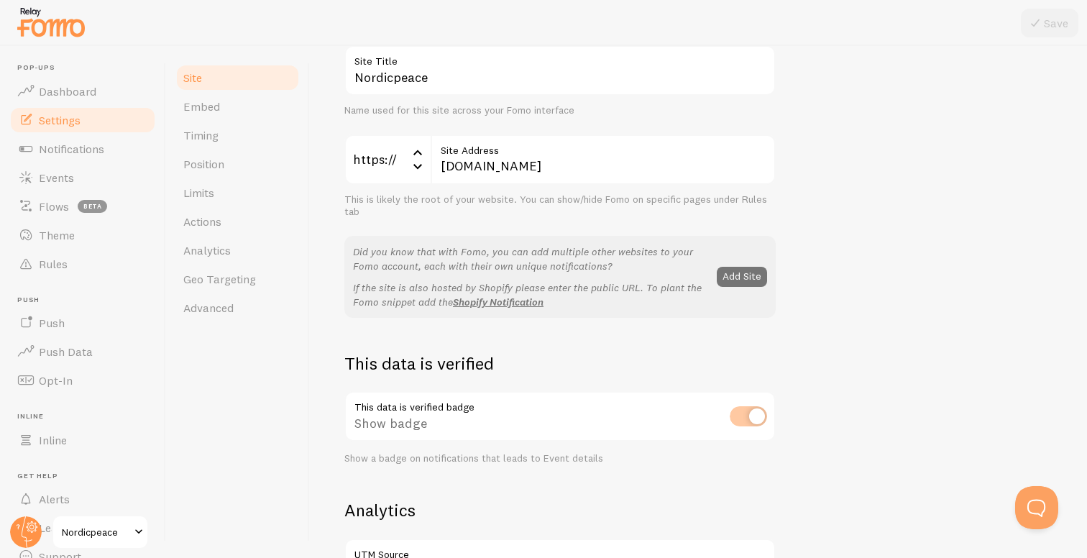
click at [407, 287] on p "If the site is also hosted by Shopify please enter the public URL. To plant the…" at bounding box center [530, 294] width 355 height 29
click at [739, 278] on button "Add Site" at bounding box center [742, 277] width 50 height 20
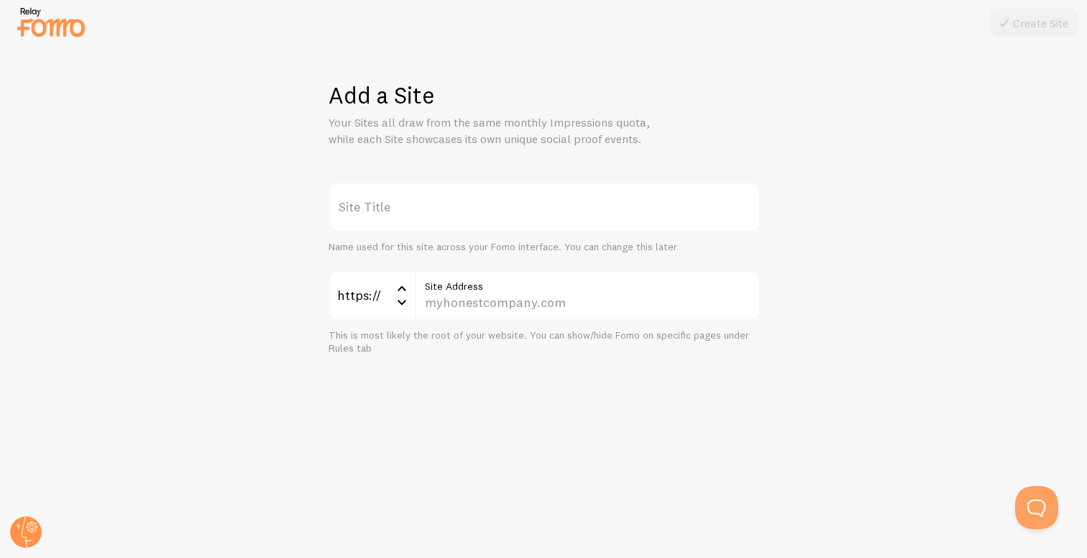
click at [438, 210] on label "Site Title" at bounding box center [543, 207] width 431 height 50
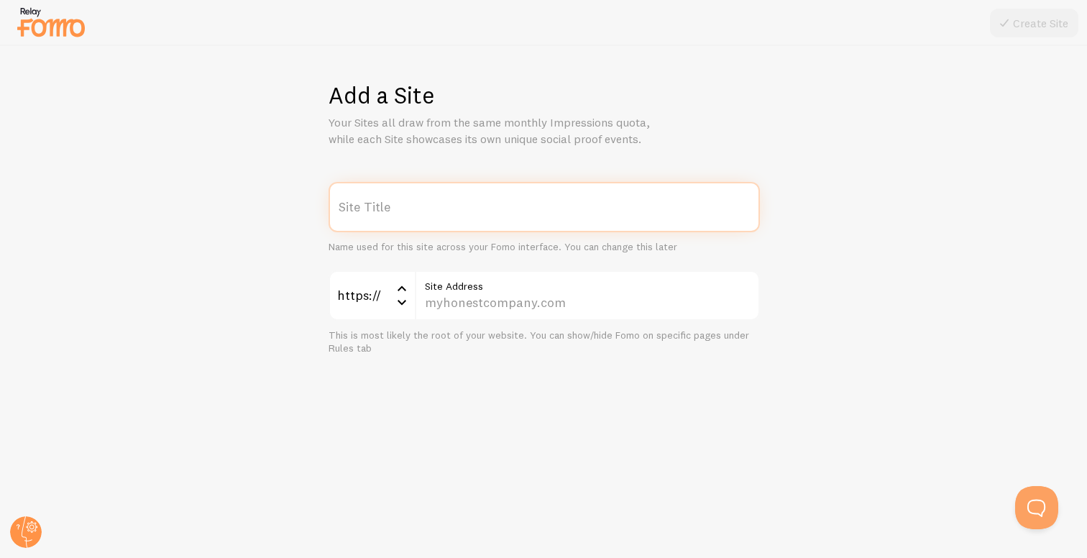
click at [438, 210] on input "Site Title" at bounding box center [543, 207] width 431 height 50
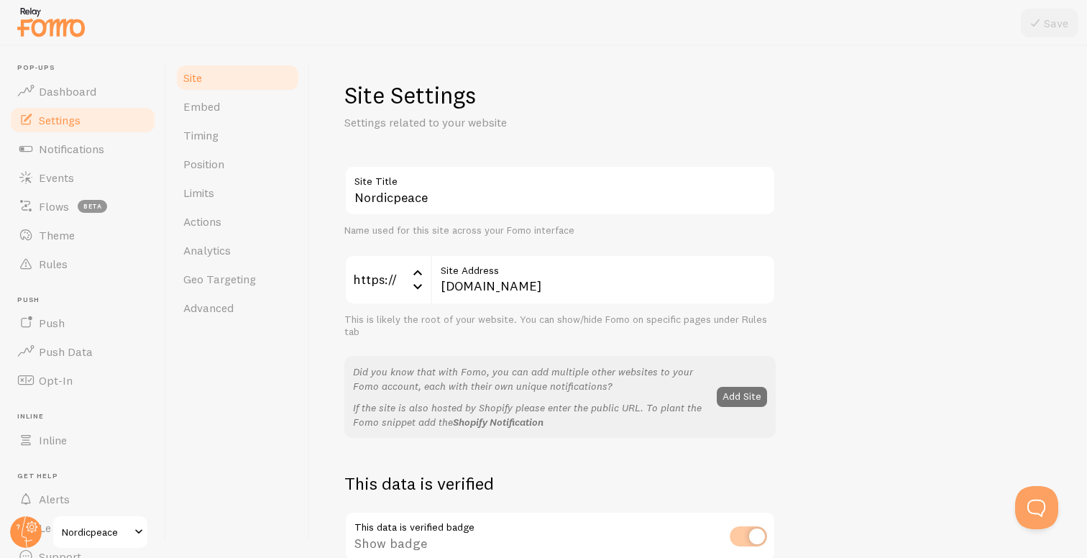
click at [509, 418] on link "Shopify Notification" at bounding box center [498, 421] width 91 height 13
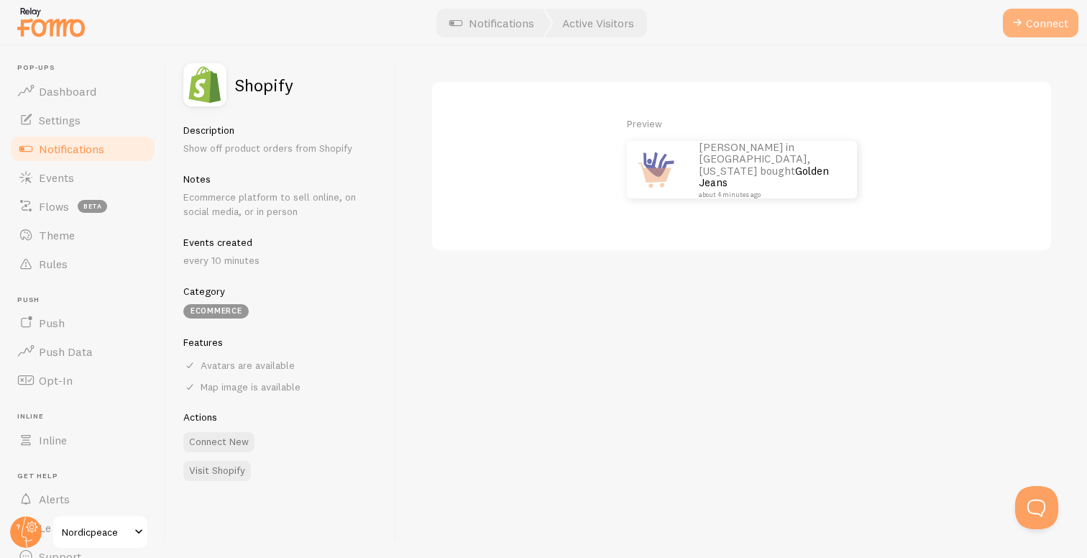
click at [1032, 29] on button "Connect" at bounding box center [1040, 23] width 75 height 29
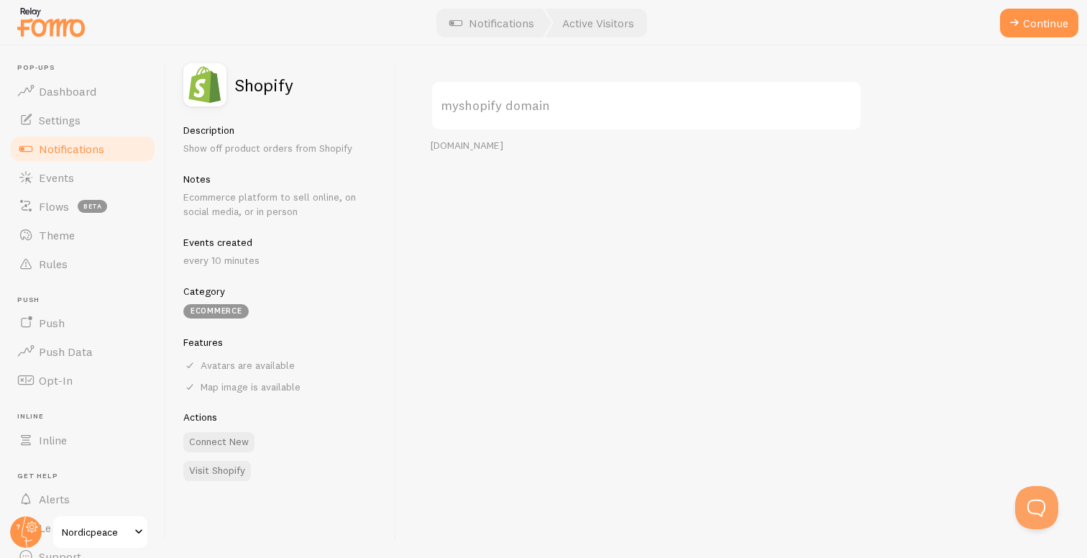
click at [525, 103] on label "myshopify domain" at bounding box center [646, 105] width 431 height 50
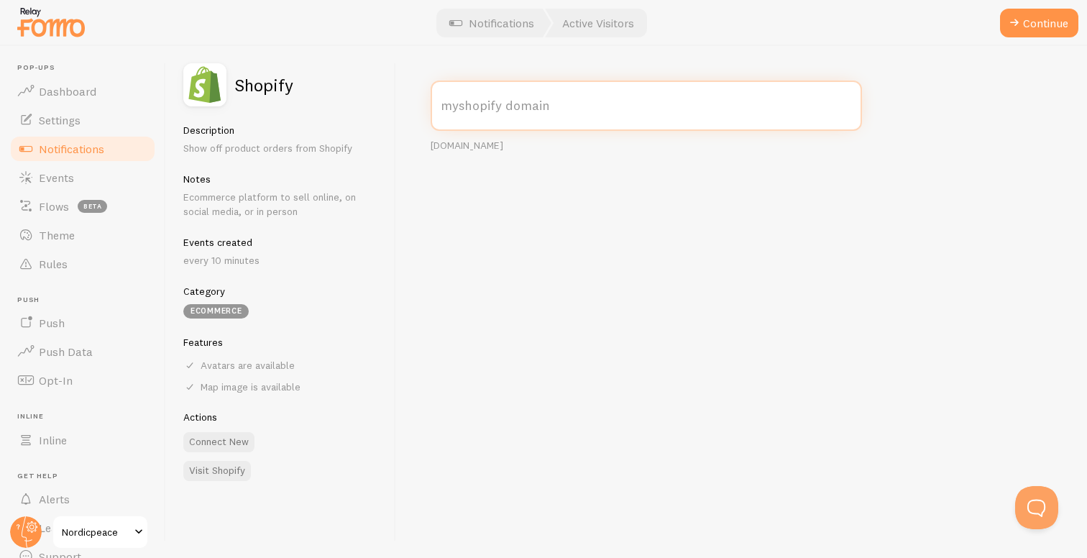
click at [525, 103] on input "myshopify domain" at bounding box center [646, 105] width 431 height 50
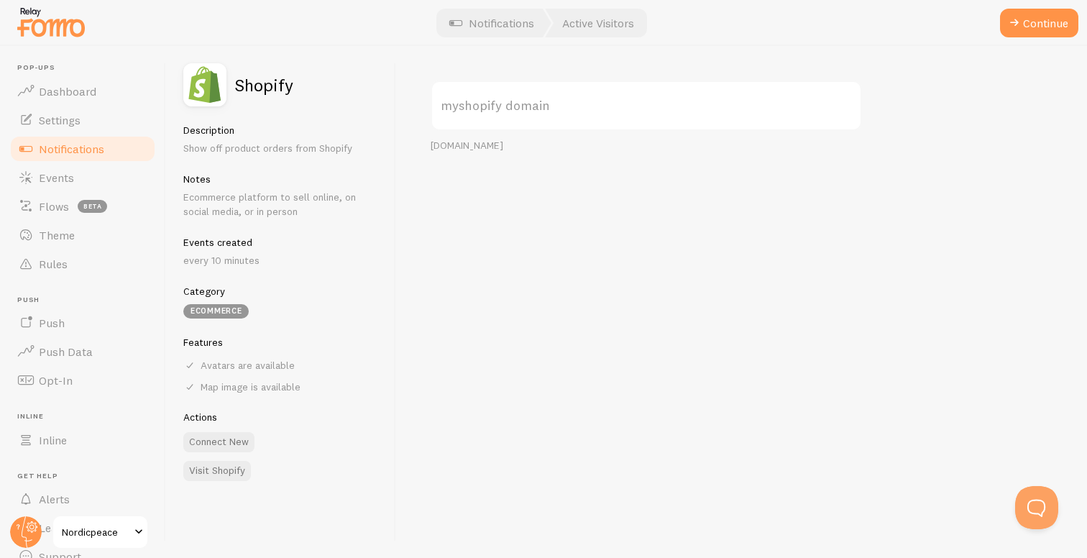
click at [475, 152] on div "myshopify domain your-shop.myshopify.com" at bounding box center [741, 302] width 691 height 512
click at [482, 150] on div "your-shop.myshopify.com" at bounding box center [646, 145] width 431 height 13
drag, startPoint x: 481, startPoint y: 149, endPoint x: 545, endPoint y: 147, distance: 64.0
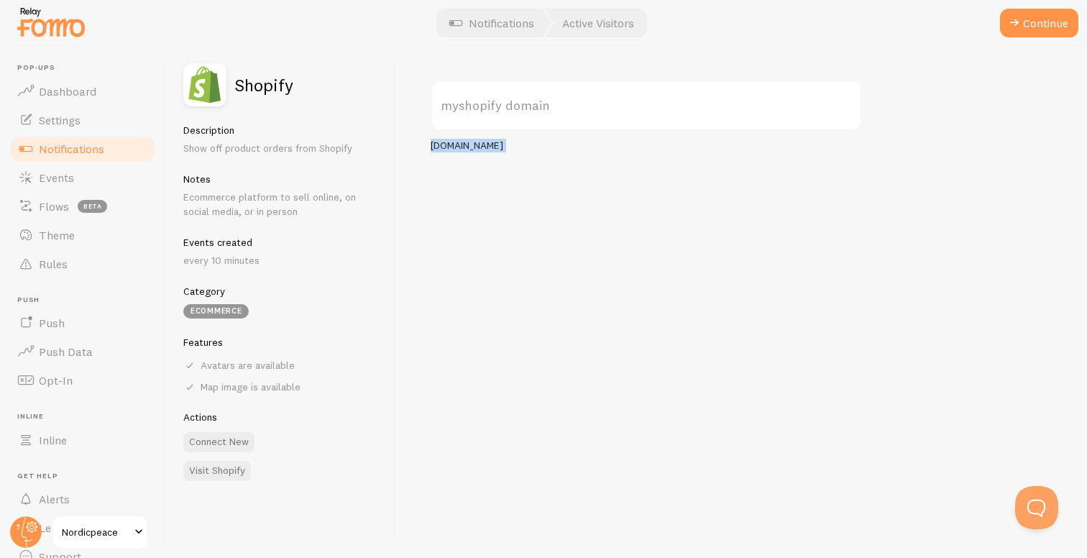
click at [545, 147] on div "your-shop.myshopify.com" at bounding box center [646, 145] width 431 height 13
copy div "myshopify.com"
click at [548, 107] on label "myshopify domain" at bounding box center [646, 105] width 431 height 50
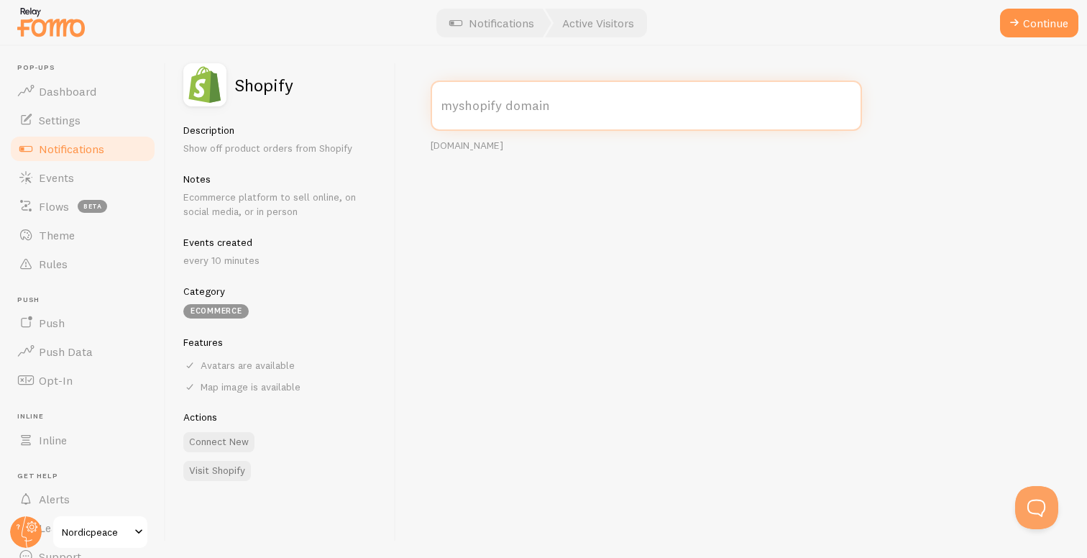
click at [548, 107] on input "myshopify domain" at bounding box center [646, 105] width 431 height 50
paste input "nordic-peace.myshopify.com"
type input "nordic-peace.myshopify.com"
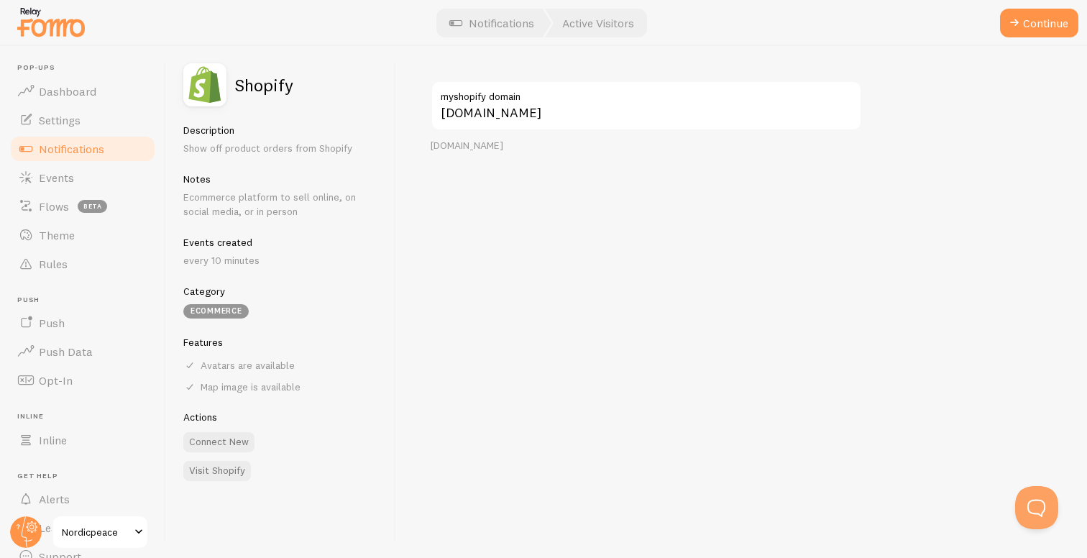
click at [648, 257] on div "nordic-peace.myshopify.com myshopify domain your-shop.myshopify.com" at bounding box center [741, 302] width 691 height 512
click at [1010, 32] on button "Continue" at bounding box center [1039, 23] width 78 height 29
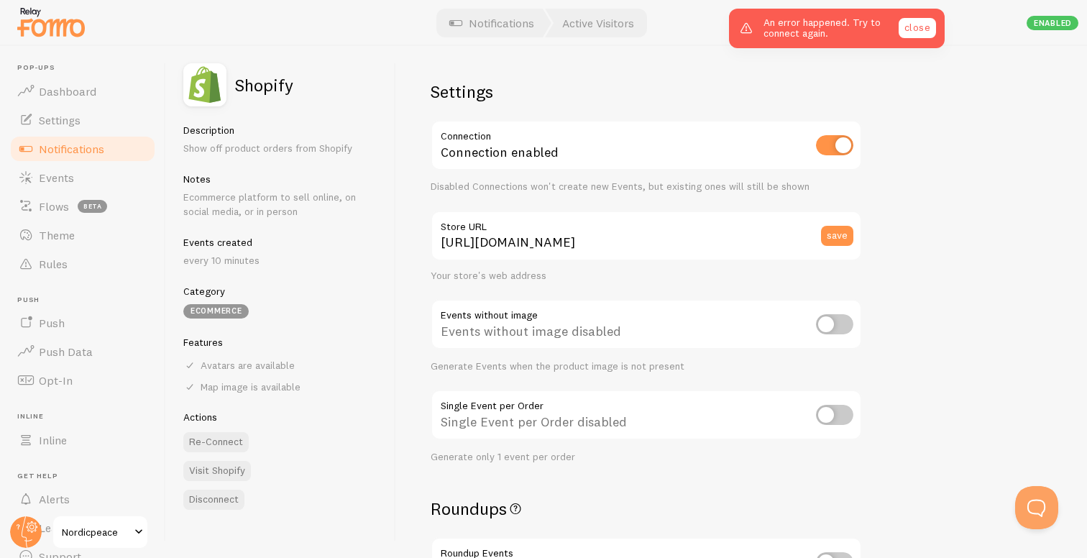
click at [927, 29] on link "close" at bounding box center [916, 28] width 37 height 20
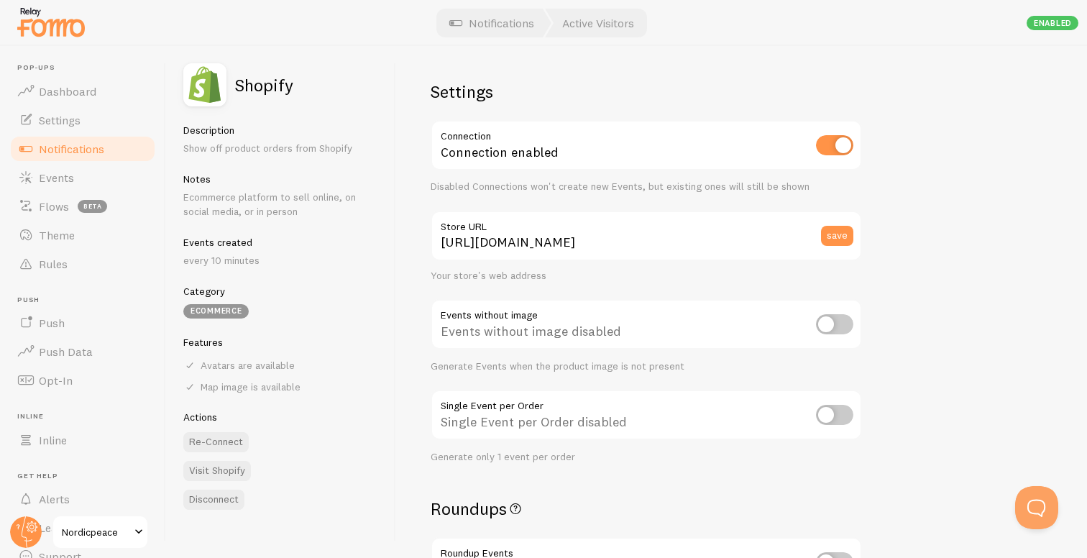
click at [839, 153] on input "checkbox" at bounding box center [834, 145] width 37 height 20
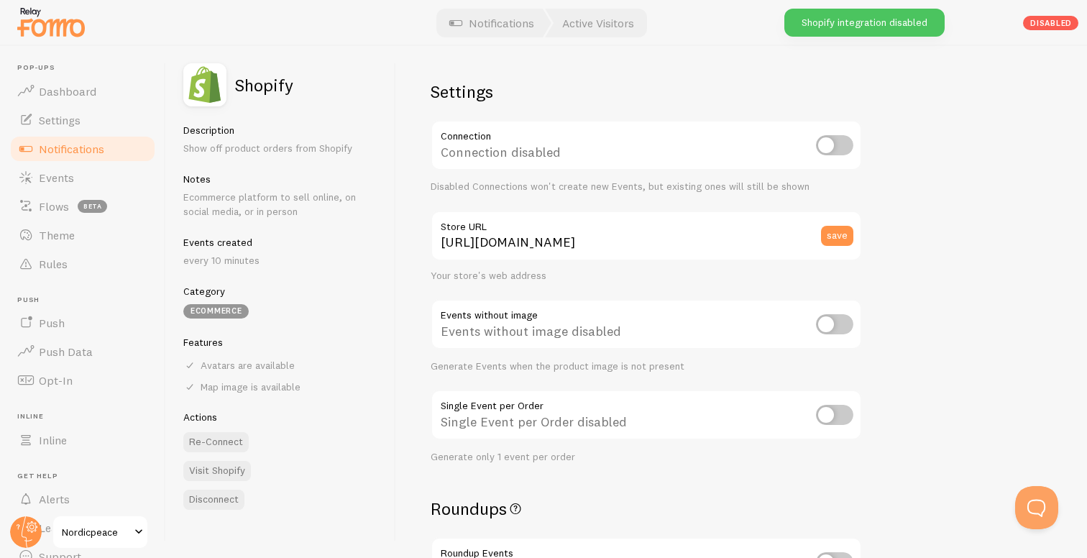
click at [842, 142] on input "checkbox" at bounding box center [834, 145] width 37 height 20
checkbox input "true"
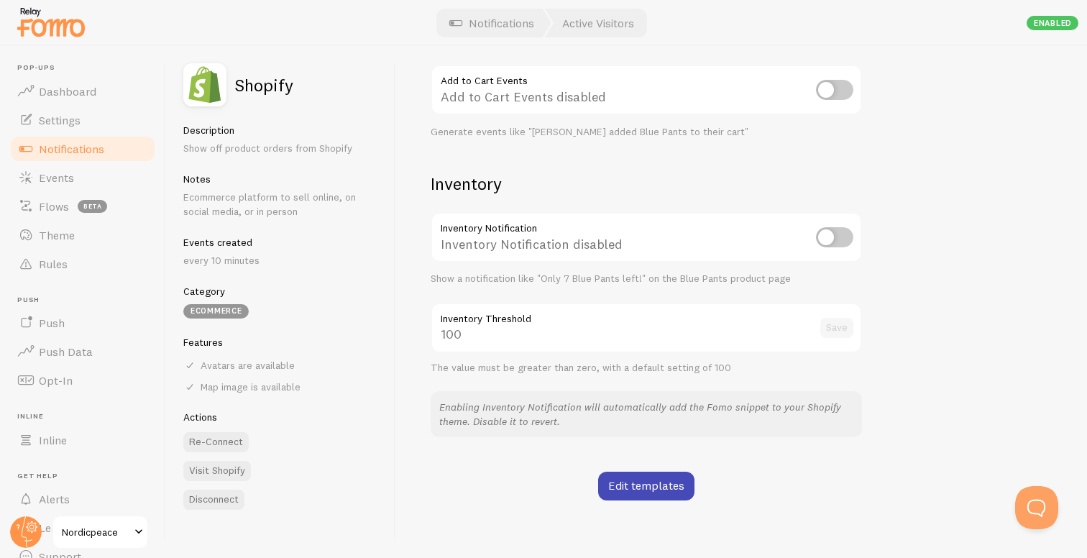
scroll to position [631, 0]
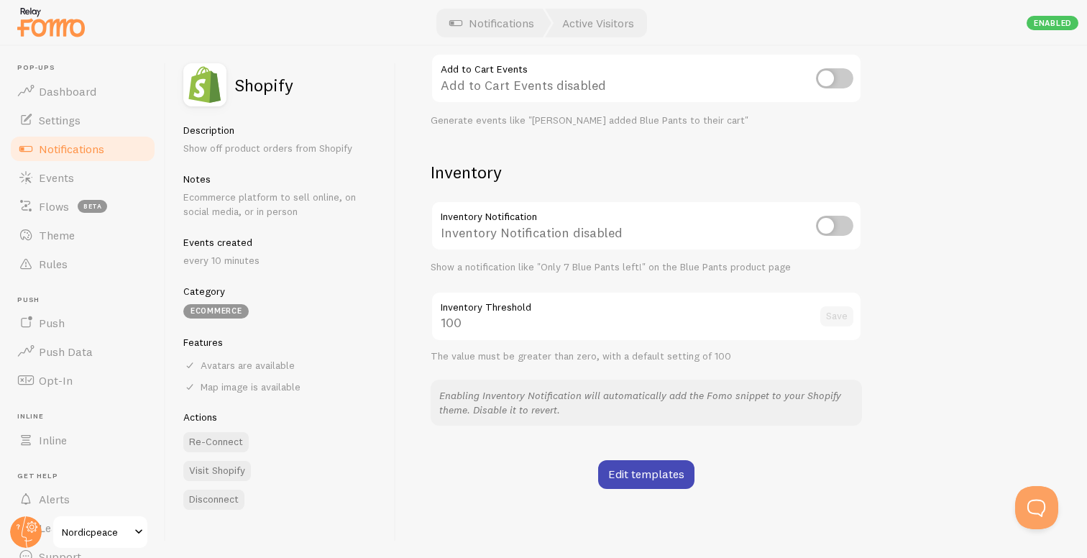
click at [510, 321] on div "100 Inventory Threshold Save" at bounding box center [646, 316] width 431 height 50
click at [451, 321] on div "100 Inventory Threshold Save" at bounding box center [646, 316] width 431 height 50
click at [648, 471] on link "Edit templates" at bounding box center [646, 474] width 96 height 29
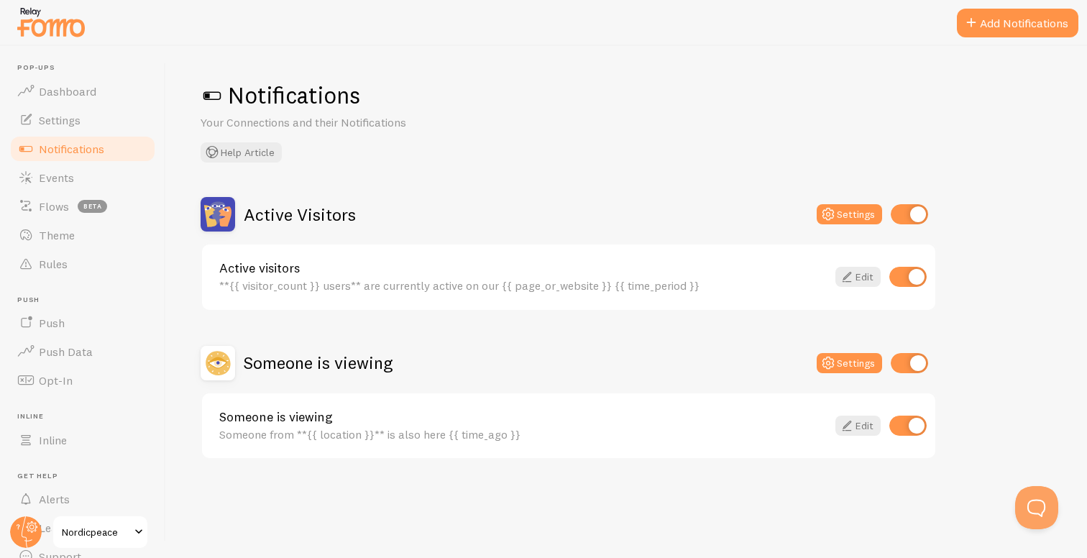
click at [758, 278] on div "Active visitors **{{ visitor_count }} users** are currently active on our {{ pa…" at bounding box center [522, 277] width 607 height 31
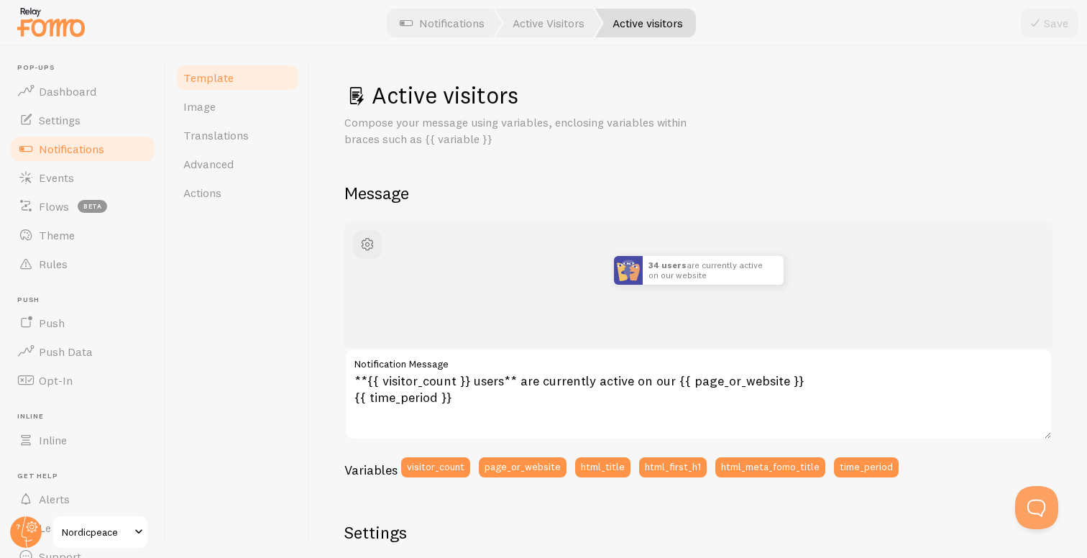
click at [98, 150] on span "Notifications" at bounding box center [71, 149] width 65 height 14
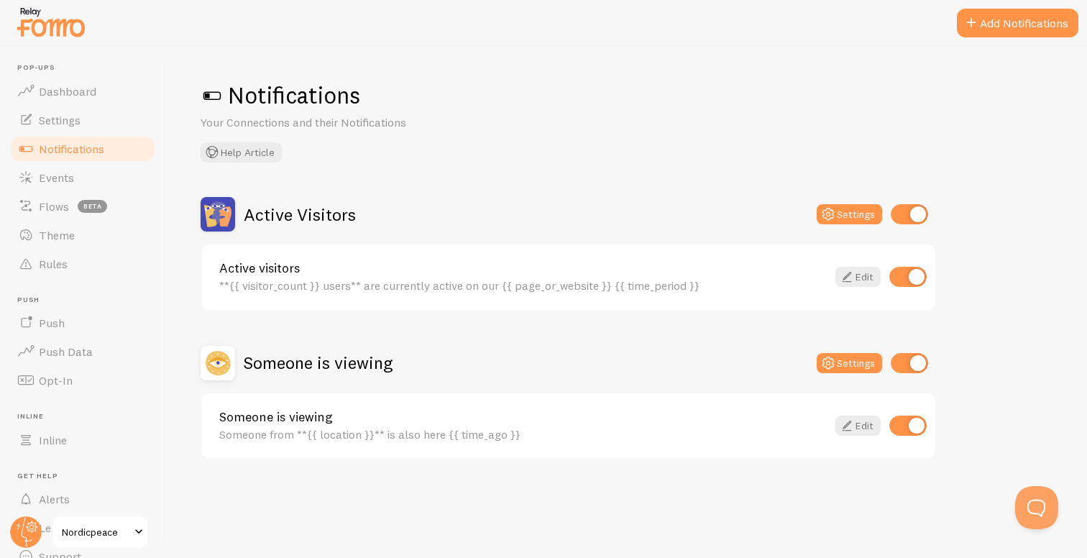
click at [906, 218] on input "checkbox" at bounding box center [908, 214] width 37 height 20
checkbox input "false"
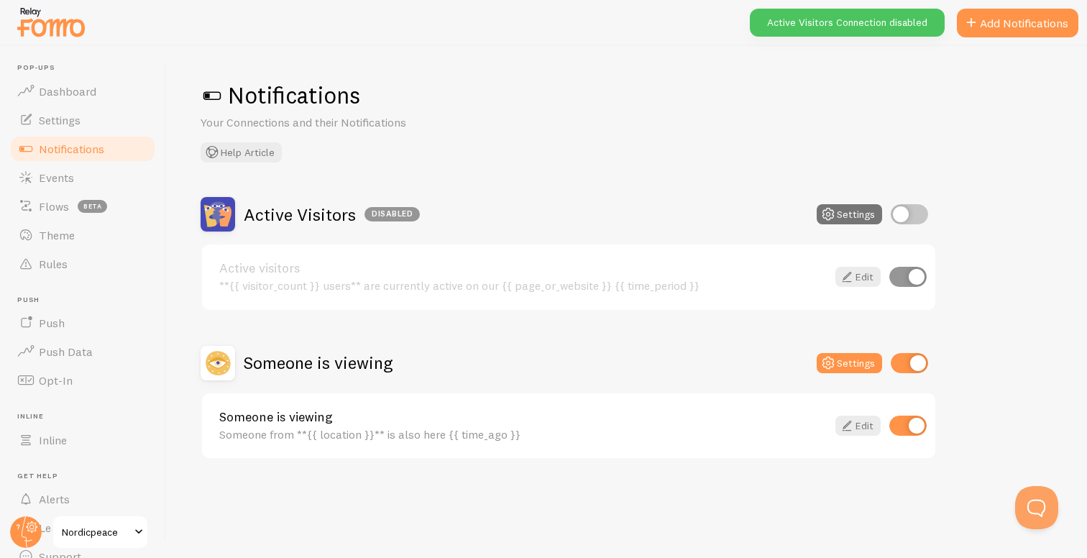
click at [911, 369] on input "checkbox" at bounding box center [908, 363] width 37 height 20
checkbox input "false"
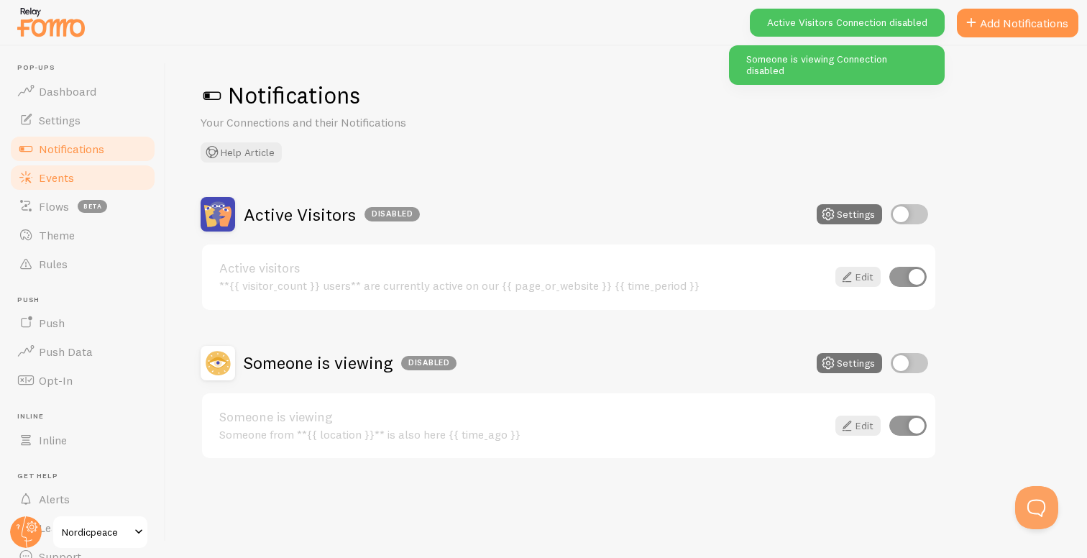
click at [82, 175] on link "Events" at bounding box center [83, 177] width 148 height 29
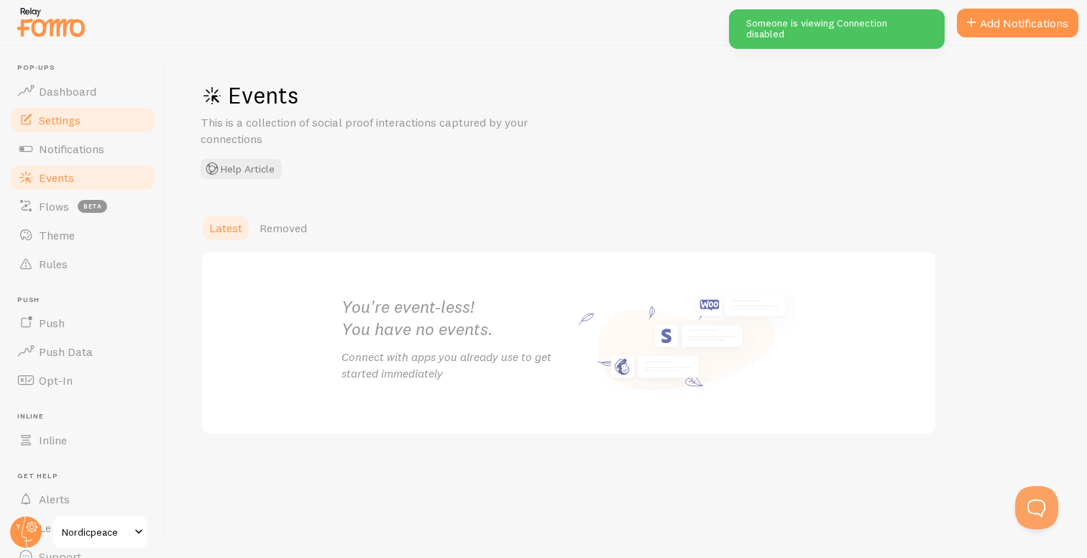
click at [72, 113] on span "Settings" at bounding box center [60, 120] width 42 height 14
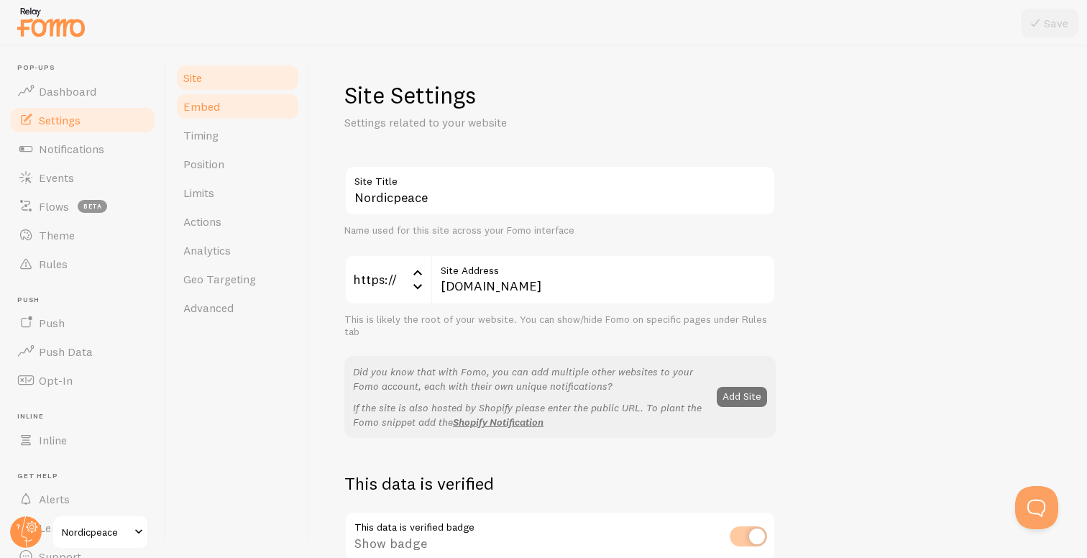
click at [226, 108] on link "Embed" at bounding box center [238, 106] width 126 height 29
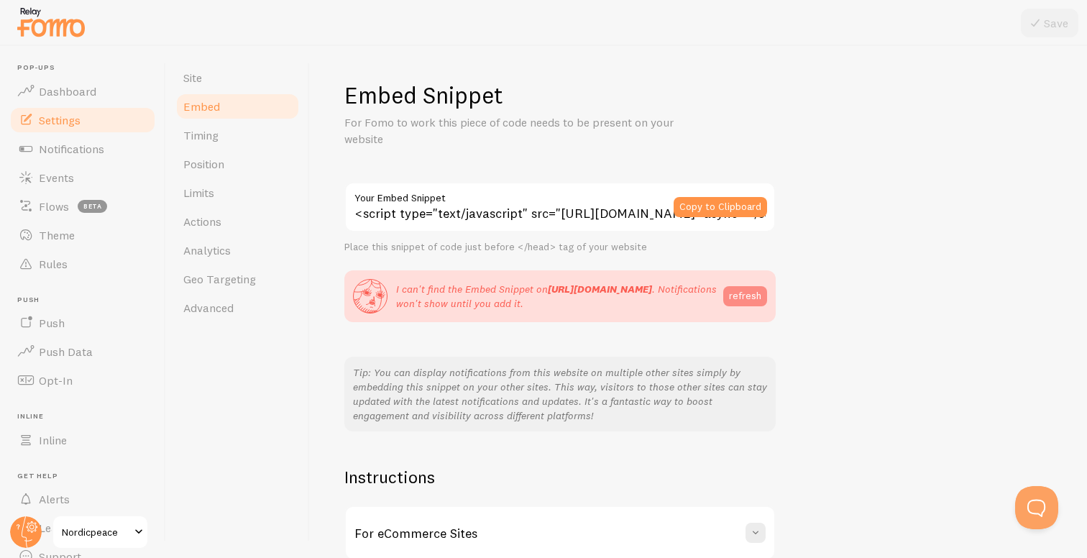
click at [740, 292] on button "refresh" at bounding box center [745, 296] width 44 height 20
click at [739, 296] on button "refresh" at bounding box center [745, 296] width 44 height 20
click at [701, 211] on button "Copy to Clipboard" at bounding box center [719, 207] width 93 height 20
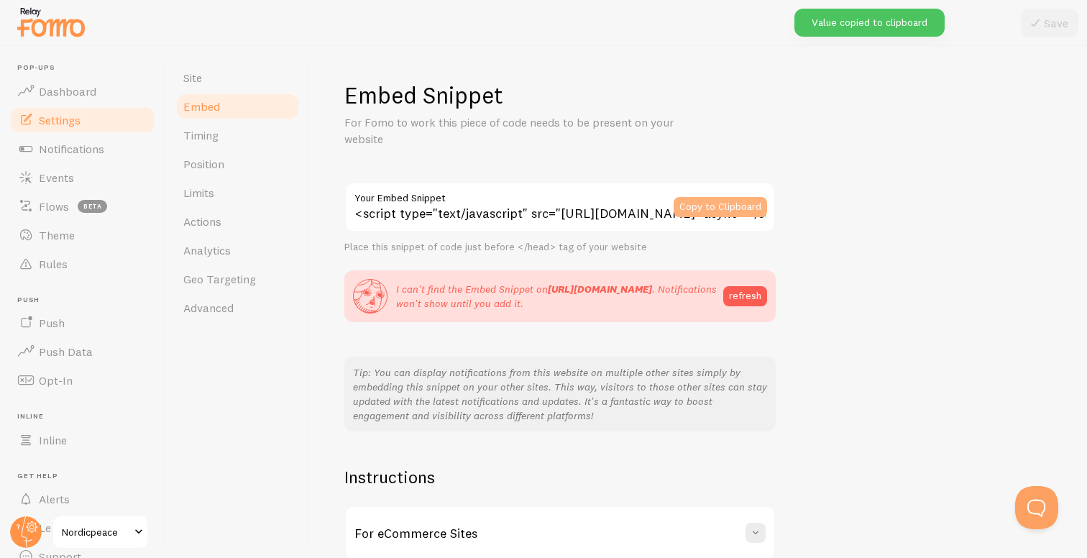
click at [719, 203] on button "Copy to Clipboard" at bounding box center [719, 207] width 93 height 20
click at [739, 300] on button "refresh" at bounding box center [745, 296] width 44 height 20
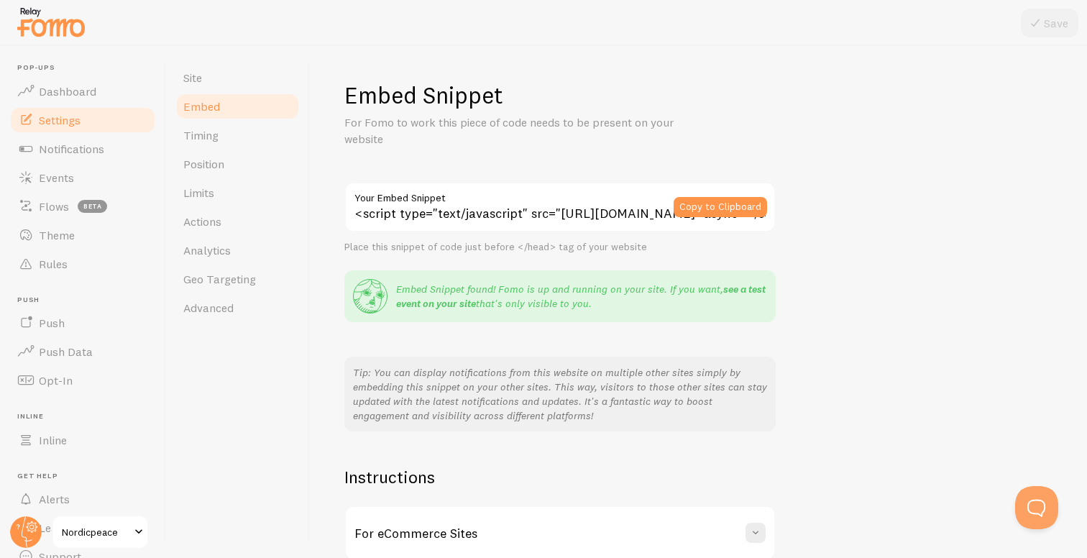
click at [730, 288] on link "see a test event on your site" at bounding box center [580, 295] width 369 height 27
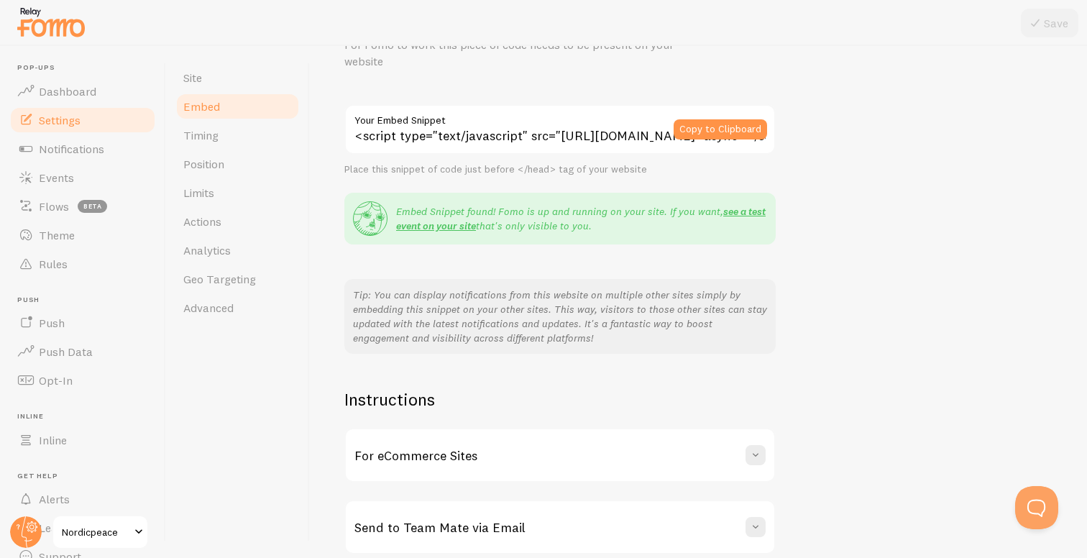
scroll to position [143, 0]
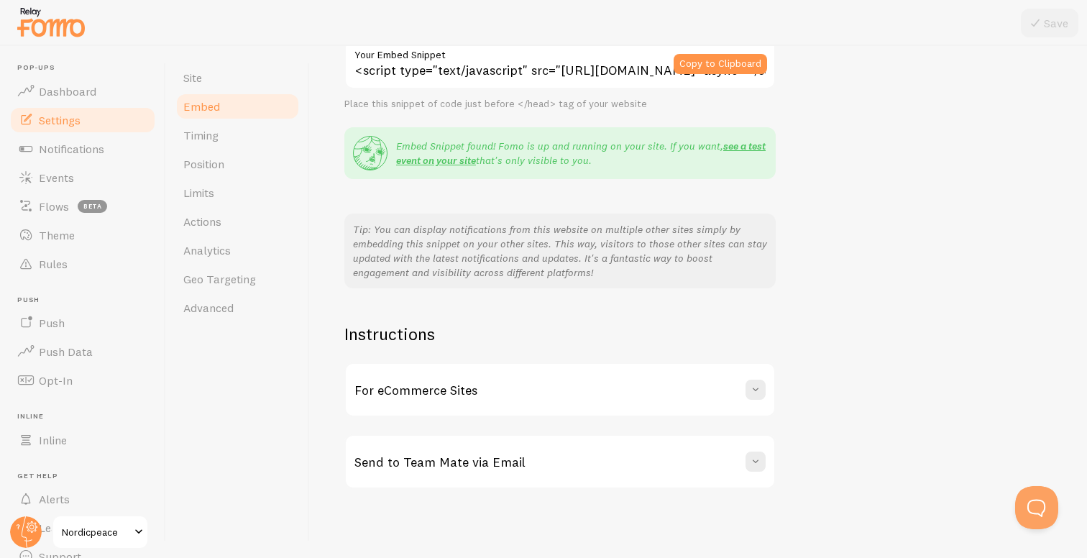
click at [564, 399] on div "For eCommerce Sites" at bounding box center [560, 390] width 428 height 52
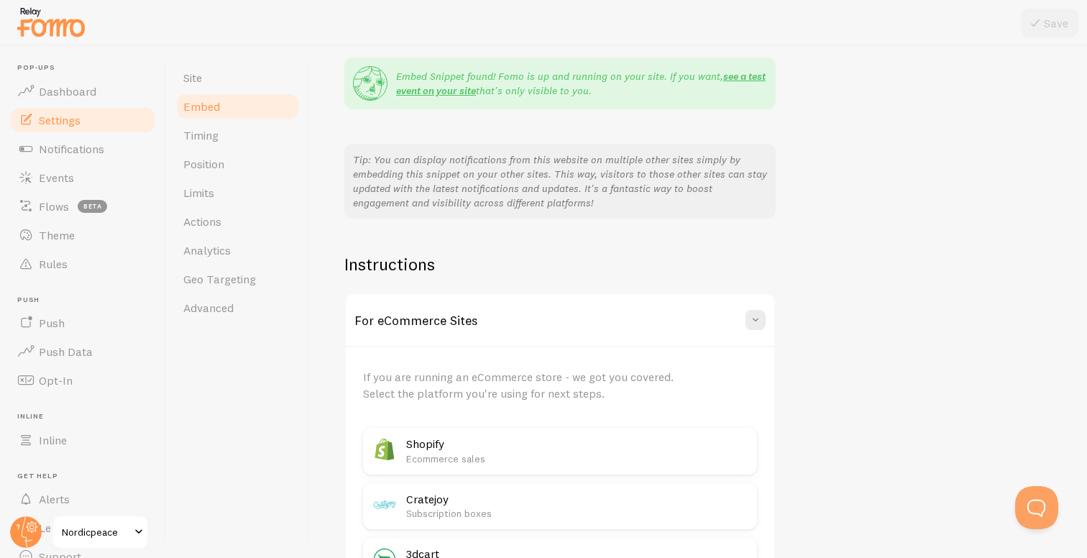
click at [553, 311] on div "For eCommerce Sites" at bounding box center [560, 320] width 428 height 52
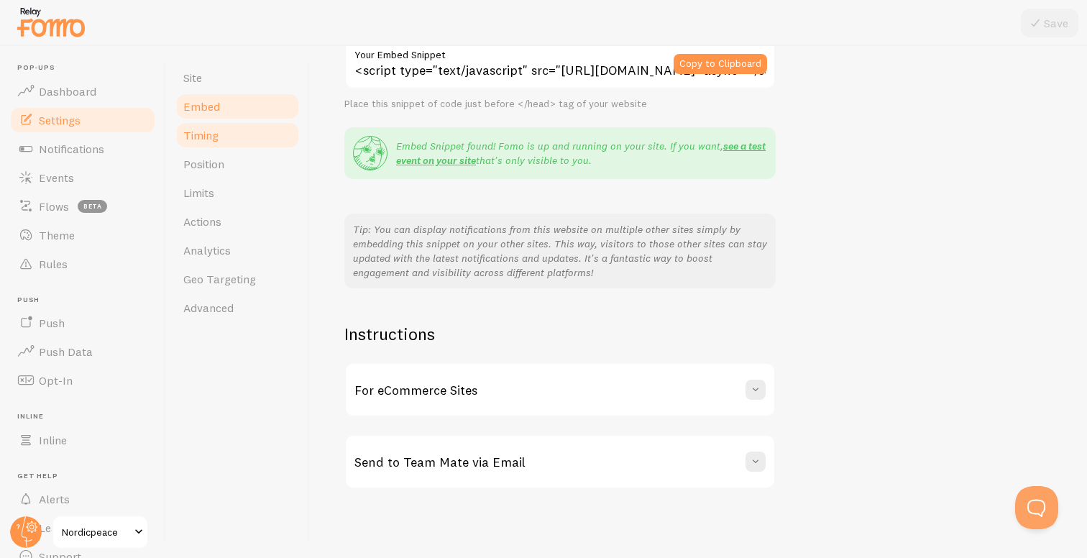
click at [236, 143] on link "Timing" at bounding box center [238, 135] width 126 height 29
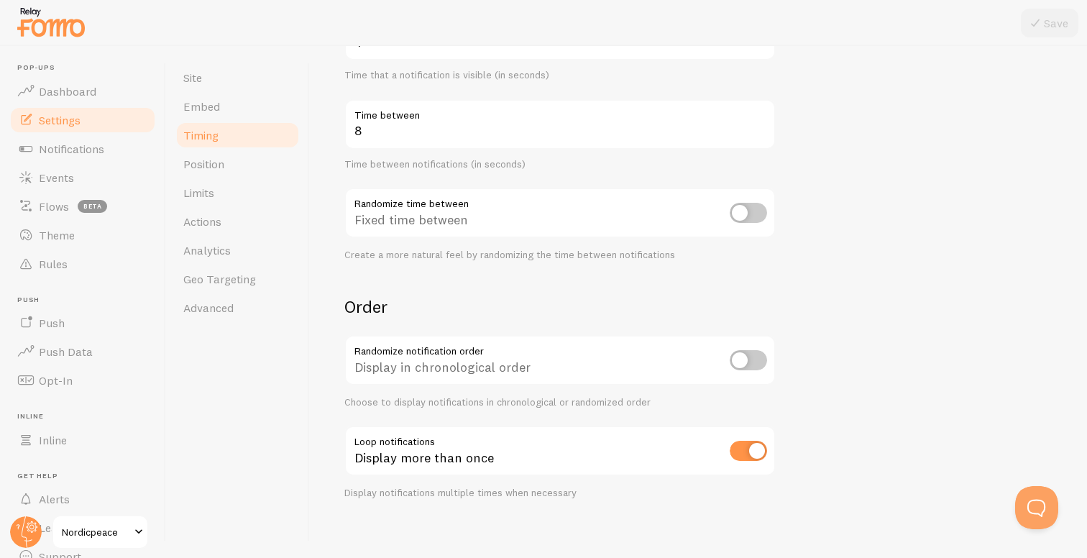
scroll to position [293, 0]
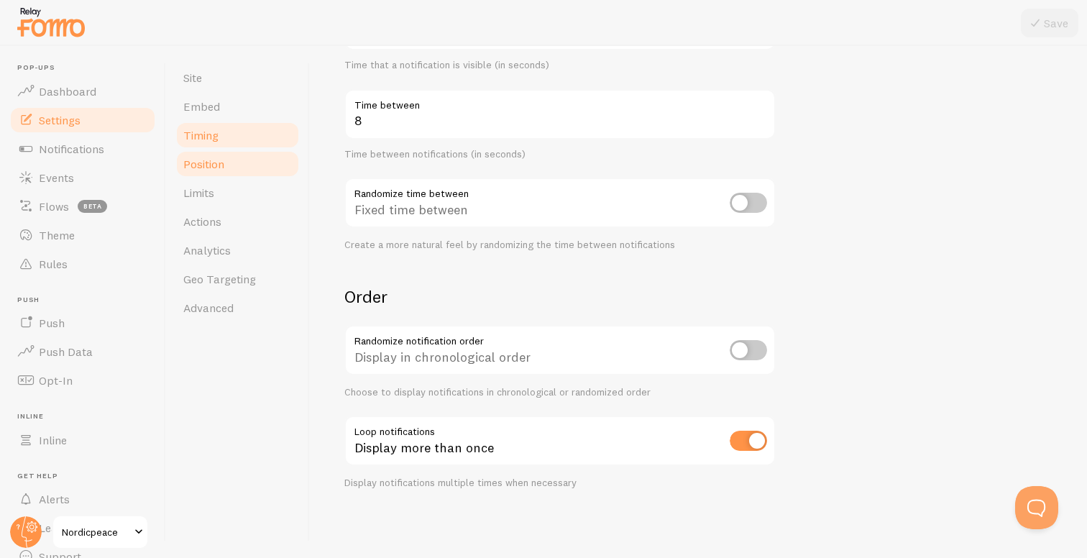
click at [252, 163] on link "Position" at bounding box center [238, 163] width 126 height 29
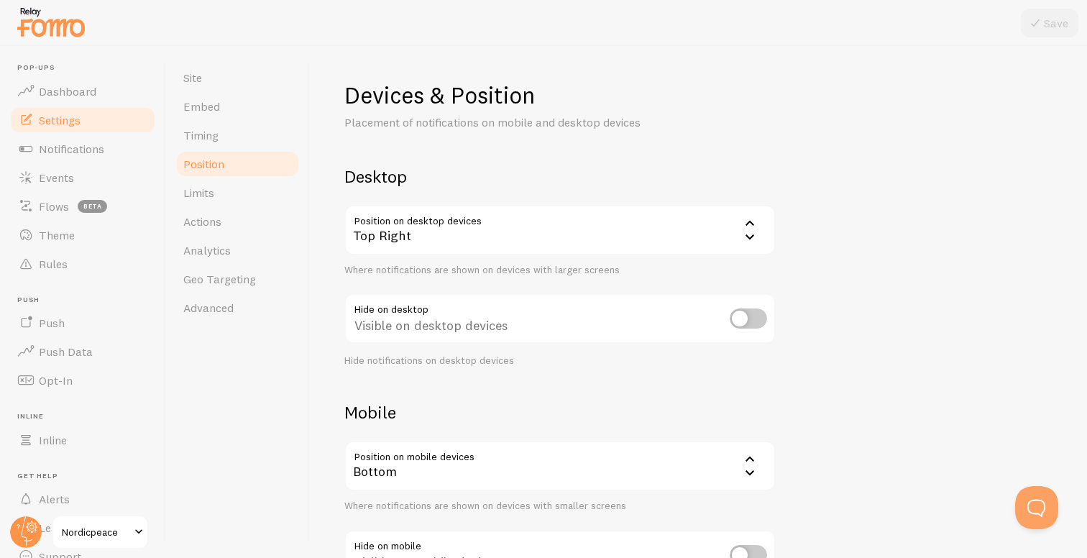
click at [469, 231] on div "Top Right" at bounding box center [559, 230] width 431 height 50
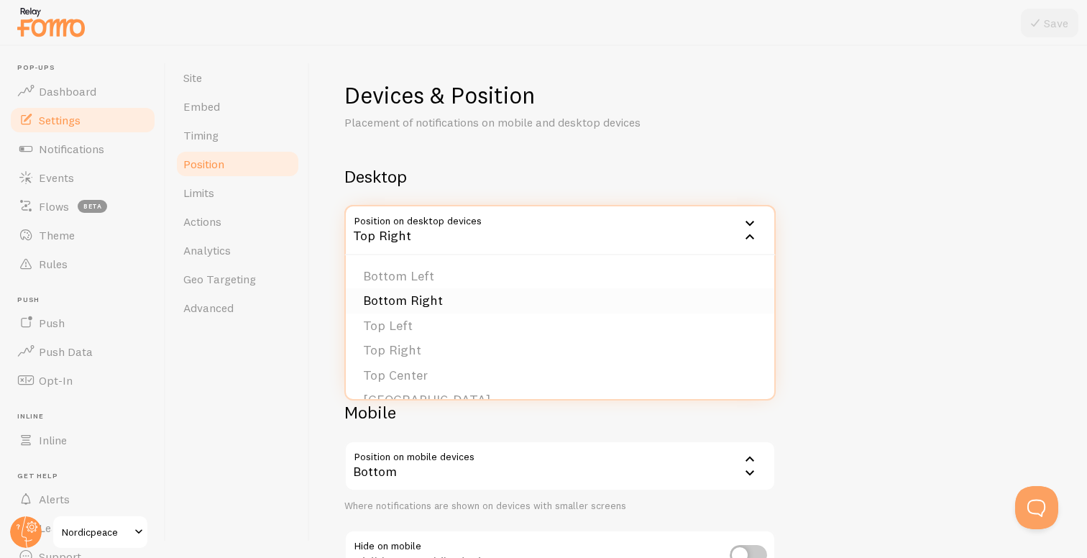
click at [452, 293] on li "Bottom Right" at bounding box center [560, 300] width 428 height 25
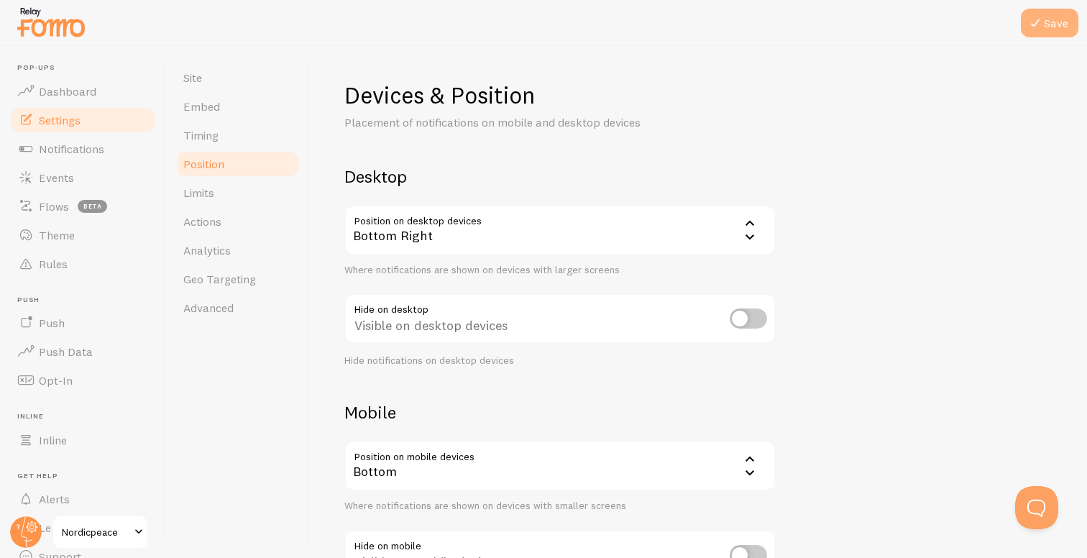
click at [1039, 22] on icon at bounding box center [1034, 22] width 17 height 17
click at [504, 244] on div "Bottom Right" at bounding box center [559, 230] width 431 height 50
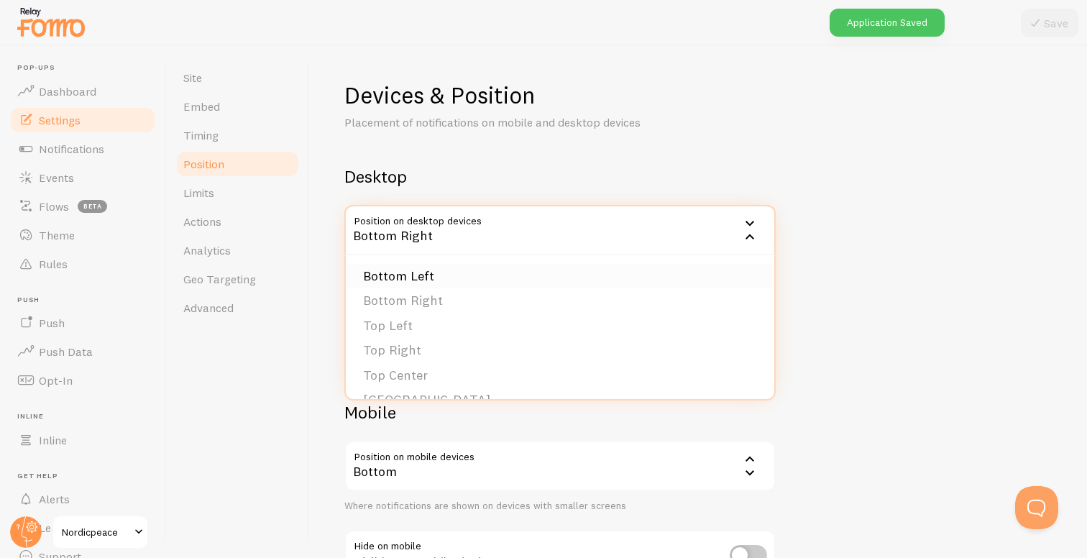
click at [464, 280] on li "Bottom Left" at bounding box center [560, 276] width 428 height 25
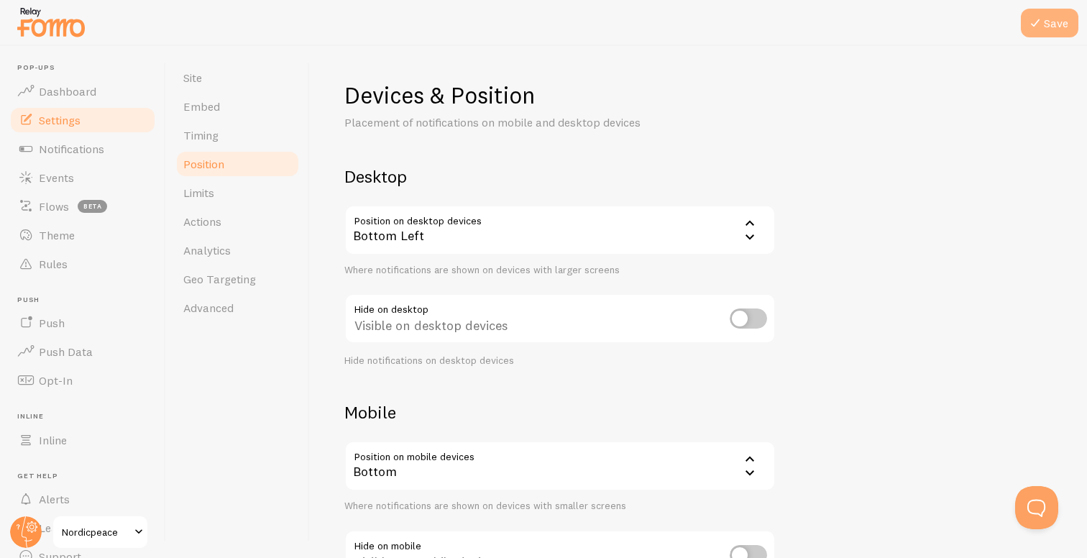
click at [1039, 17] on icon at bounding box center [1034, 22] width 17 height 17
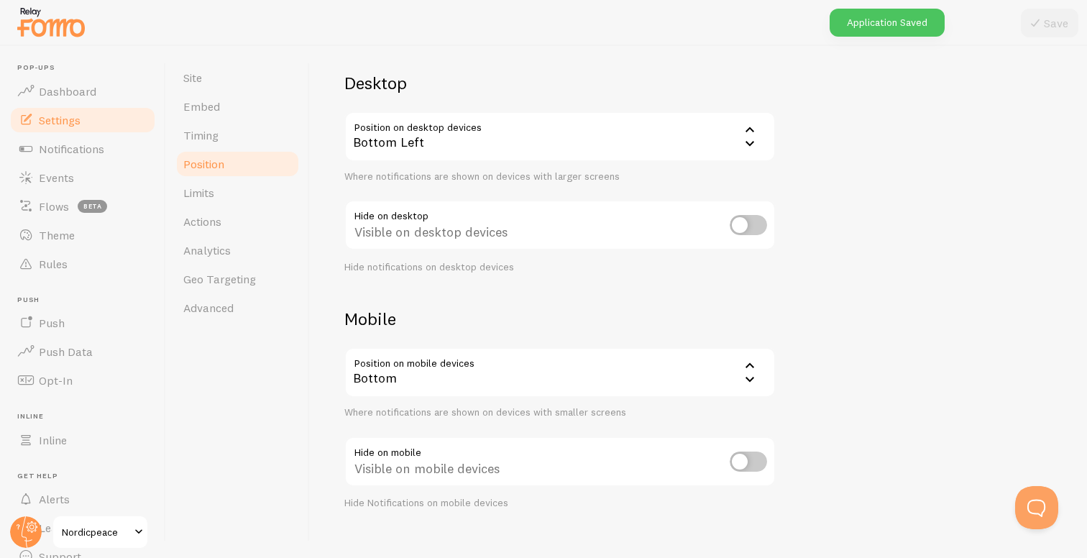
scroll to position [114, 0]
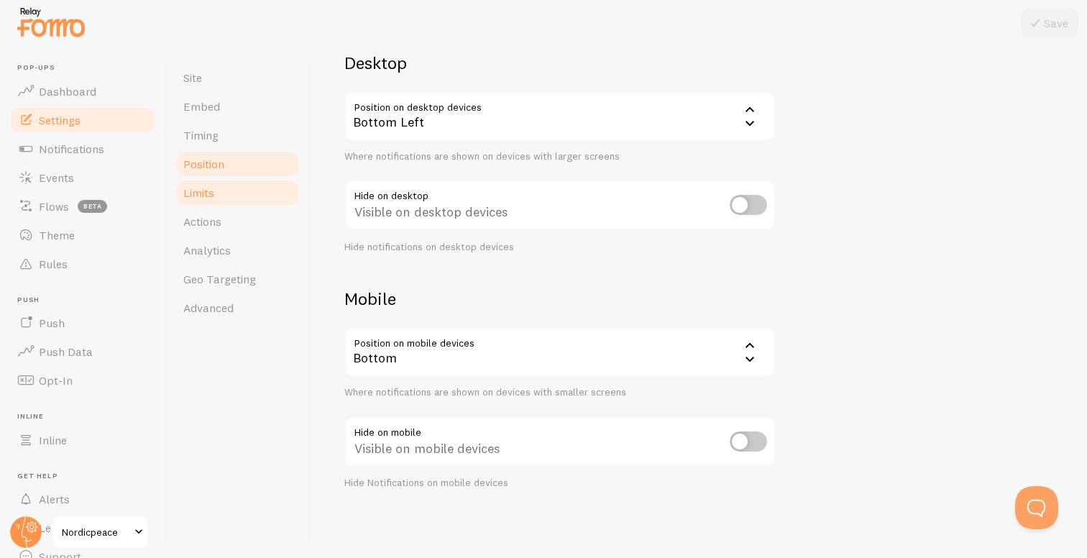
click at [216, 187] on link "Limits" at bounding box center [238, 192] width 126 height 29
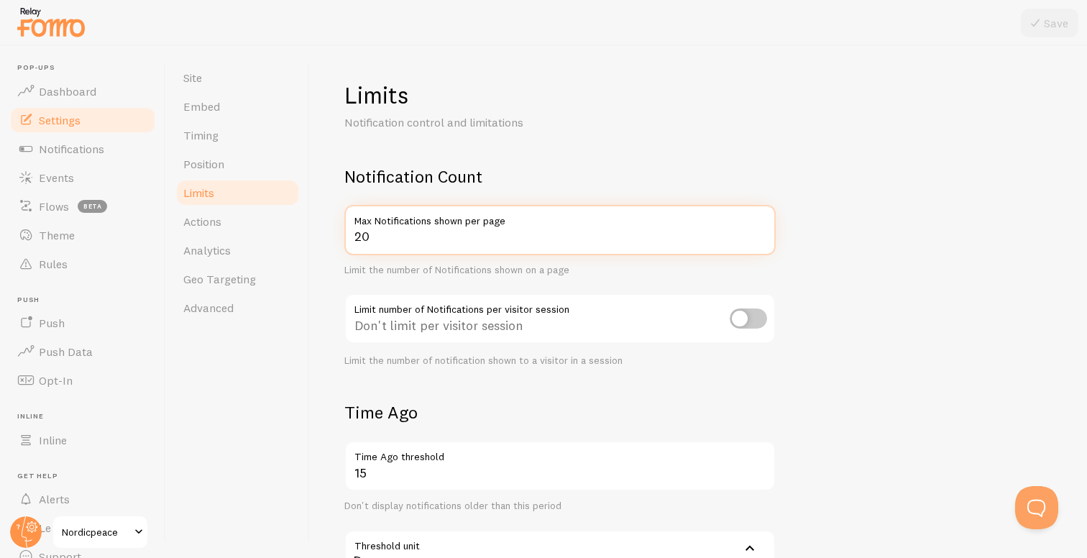
click at [451, 234] on input "20" at bounding box center [559, 230] width 431 height 50
type input "1"
type input "5"
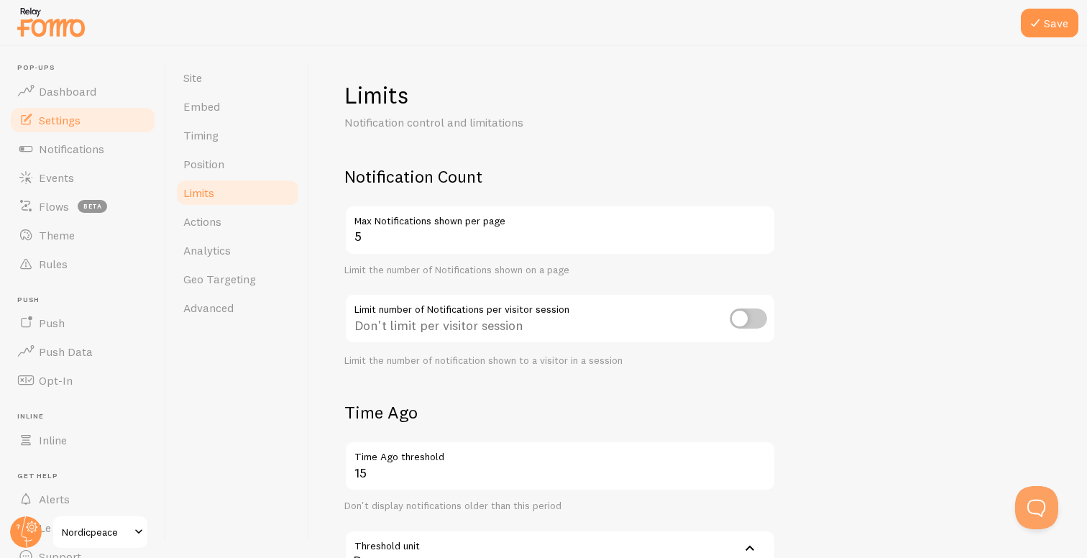
click at [497, 154] on div "Limits Notification control and limitations Notification Count 5 Max Notificati…" at bounding box center [698, 457] width 708 height 755
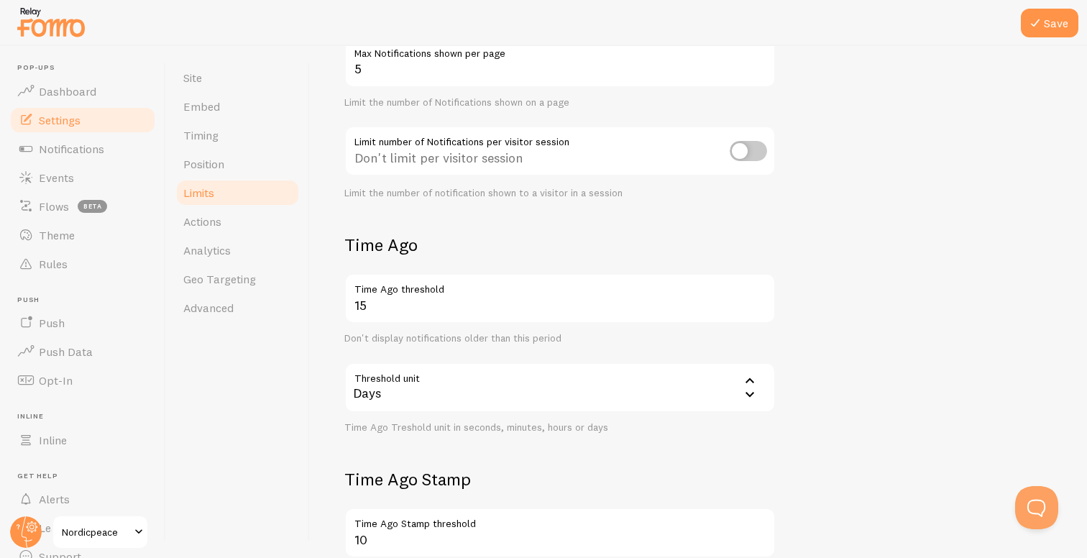
scroll to position [188, 0]
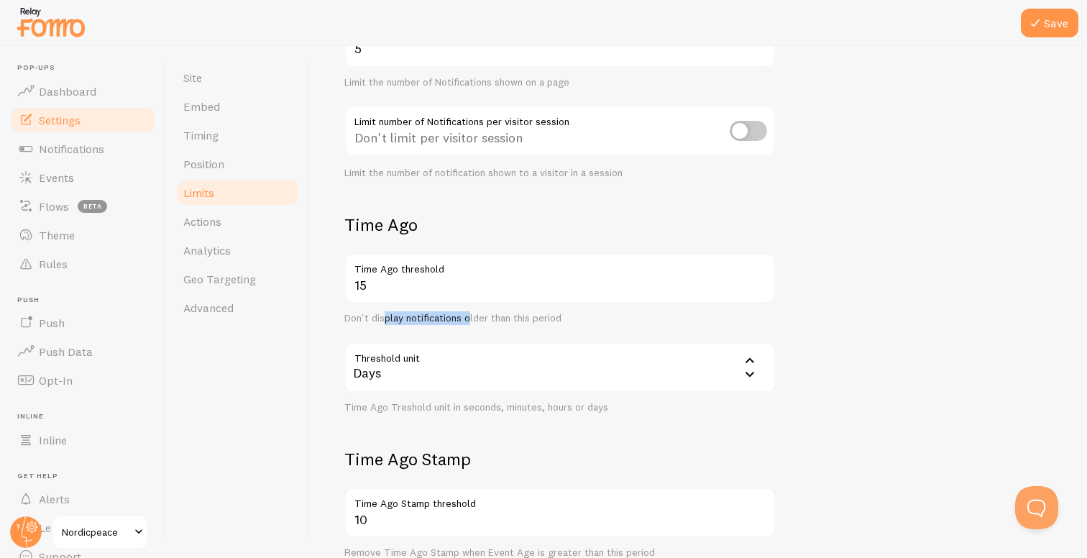
drag, startPoint x: 383, startPoint y: 321, endPoint x: 474, endPoint y: 321, distance: 91.3
click at [472, 321] on div "Don't display notifications older than this period" at bounding box center [559, 318] width 431 height 13
click at [474, 321] on div "Don't display notifications older than this period" at bounding box center [559, 318] width 431 height 13
click at [424, 368] on div "Days" at bounding box center [559, 367] width 431 height 50
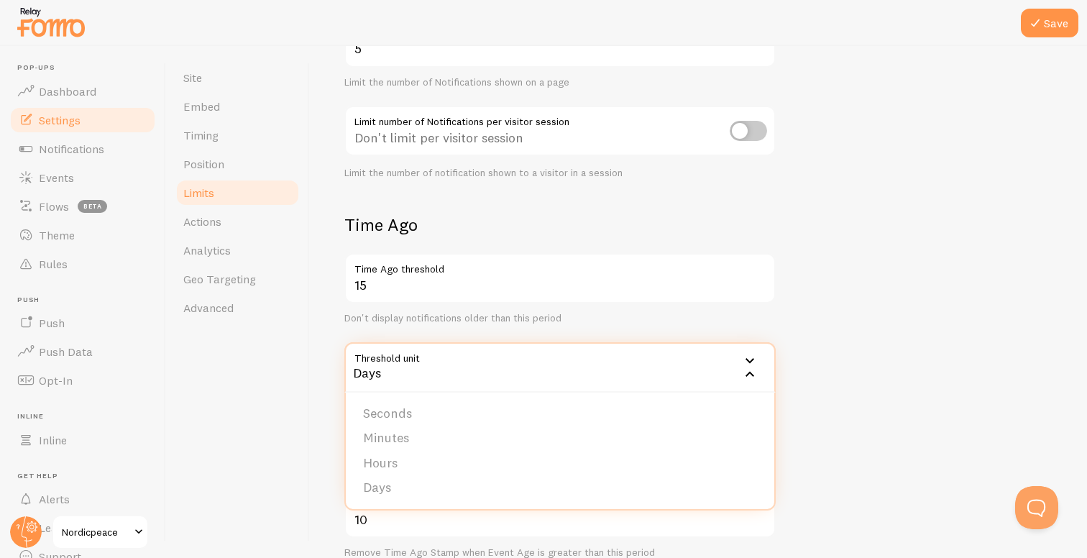
click at [419, 365] on div "Days" at bounding box center [559, 367] width 431 height 50
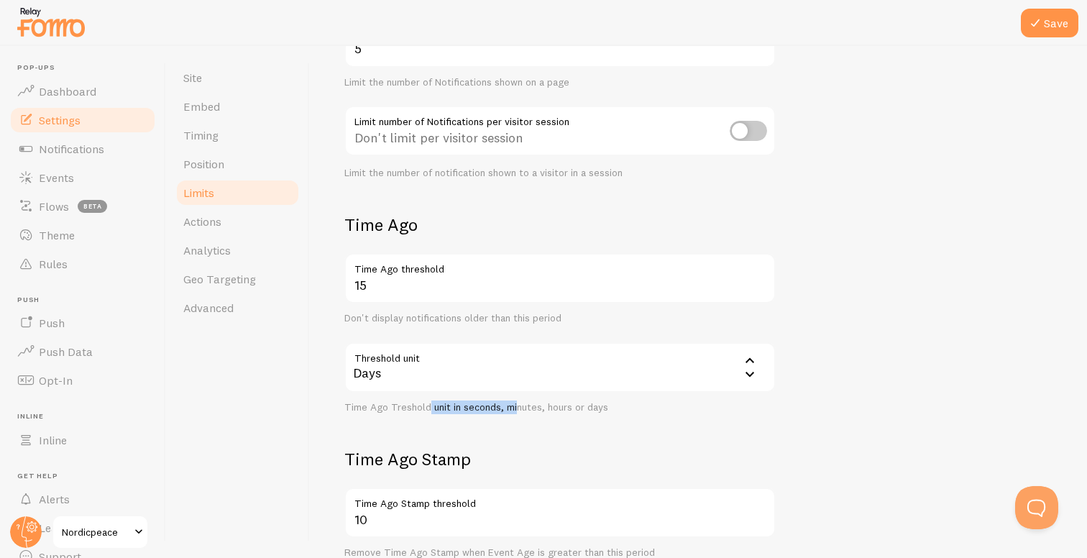
drag, startPoint x: 427, startPoint y: 406, endPoint x: 516, endPoint y: 404, distance: 89.1
click at [516, 405] on div "Time Ago Treshold unit in seconds, minutes, hours or days" at bounding box center [559, 407] width 431 height 13
click at [516, 404] on div "Time Ago Treshold unit in seconds, minutes, hours or days" at bounding box center [559, 407] width 431 height 13
click at [448, 366] on div "Days" at bounding box center [559, 367] width 431 height 50
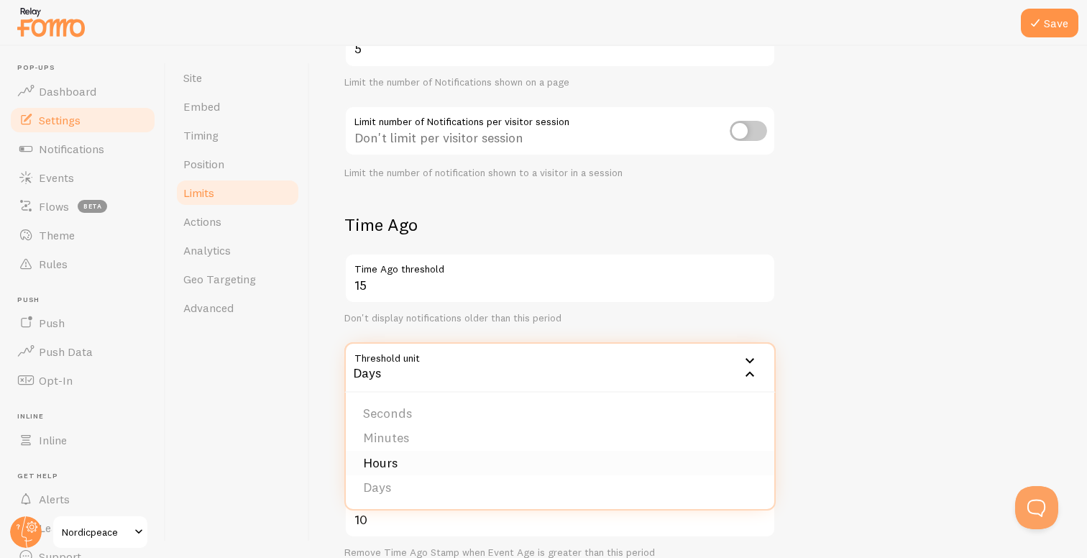
click at [395, 463] on li "Hours" at bounding box center [560, 463] width 428 height 25
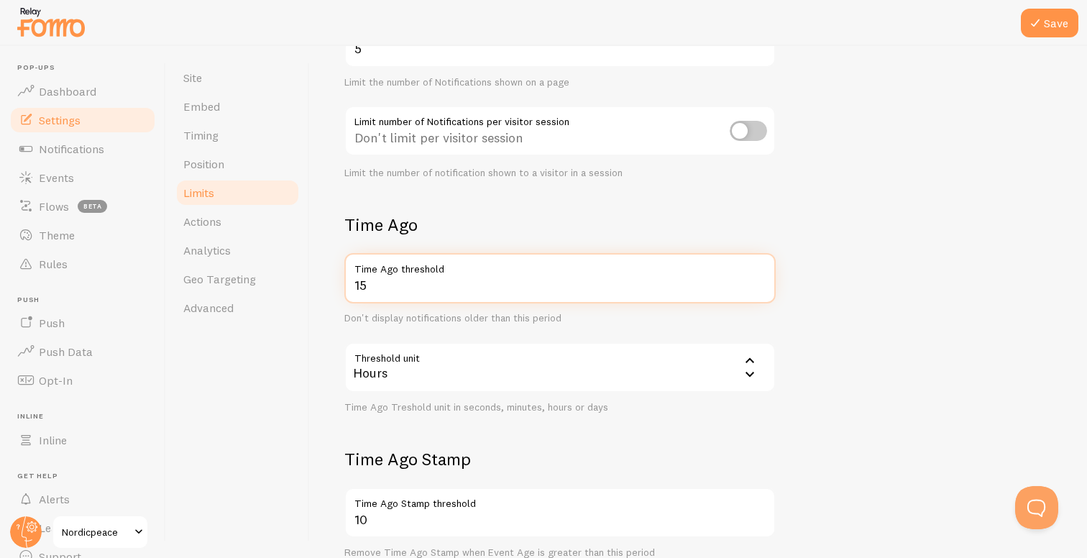
drag, startPoint x: 384, startPoint y: 299, endPoint x: 353, endPoint y: 300, distance: 30.9
click at [352, 300] on input "15" at bounding box center [559, 278] width 431 height 50
click at [359, 290] on input "15" at bounding box center [559, 278] width 431 height 50
type input "5"
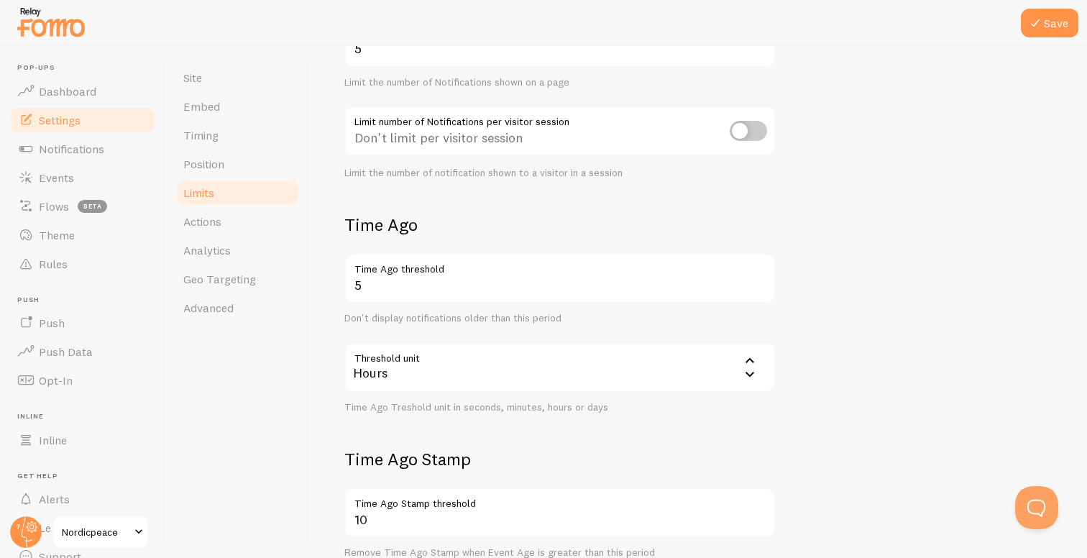
click at [409, 316] on div "Don't display notifications older than this period" at bounding box center [559, 318] width 431 height 13
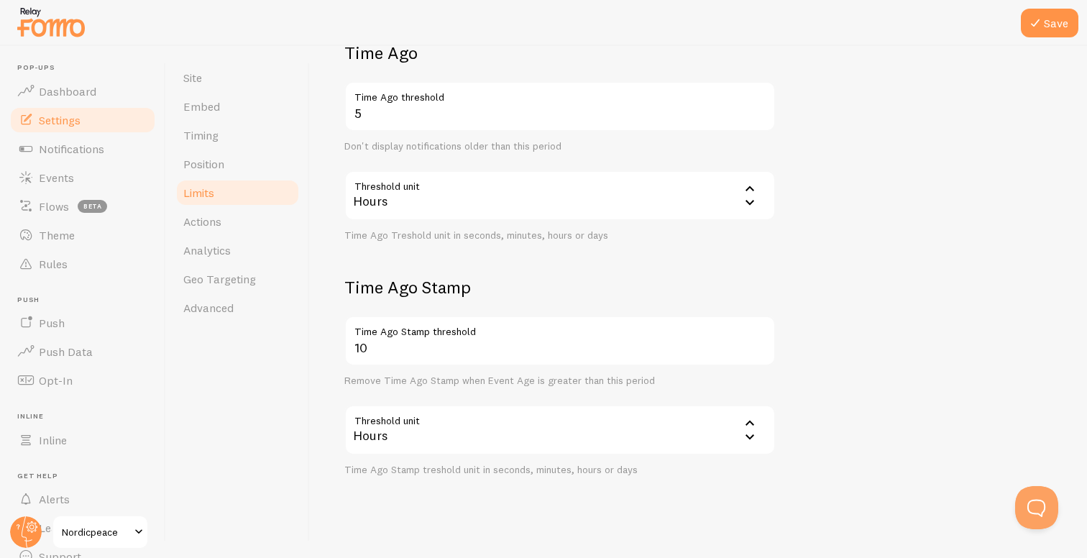
scroll to position [363, 0]
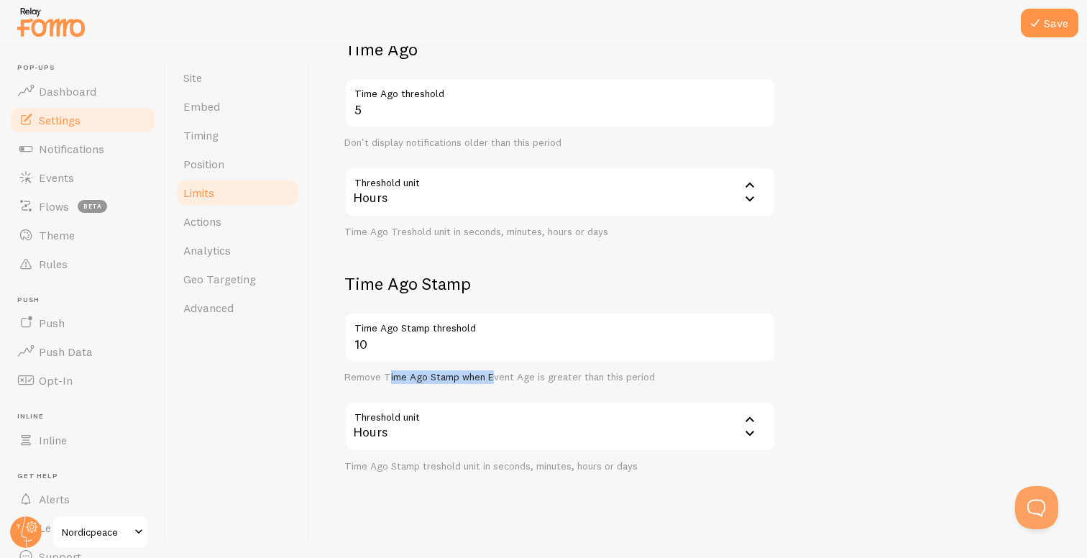
drag, startPoint x: 387, startPoint y: 377, endPoint x: 493, endPoint y: 374, distance: 105.7
click at [493, 374] on div "Remove Time Ago Stamp when Event Age is greater than this period" at bounding box center [559, 377] width 431 height 13
click at [247, 215] on link "Actions" at bounding box center [238, 221] width 126 height 29
click at [1044, 29] on button "Save" at bounding box center [1049, 23] width 57 height 29
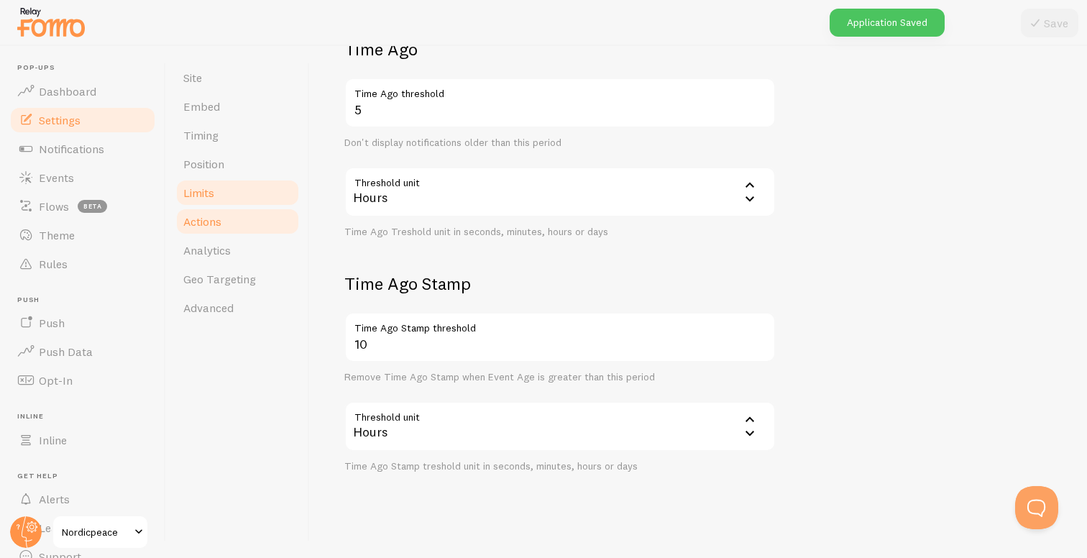
click at [218, 222] on span "Actions" at bounding box center [202, 221] width 38 height 14
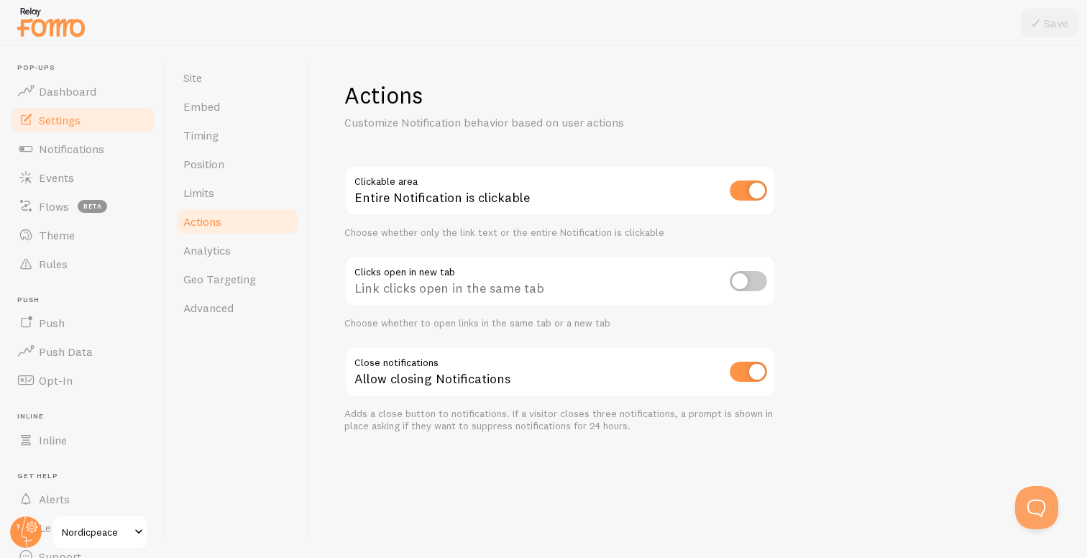
click at [438, 234] on div "Choose whether only the link text or the entire Notification is clickable" at bounding box center [559, 232] width 431 height 13
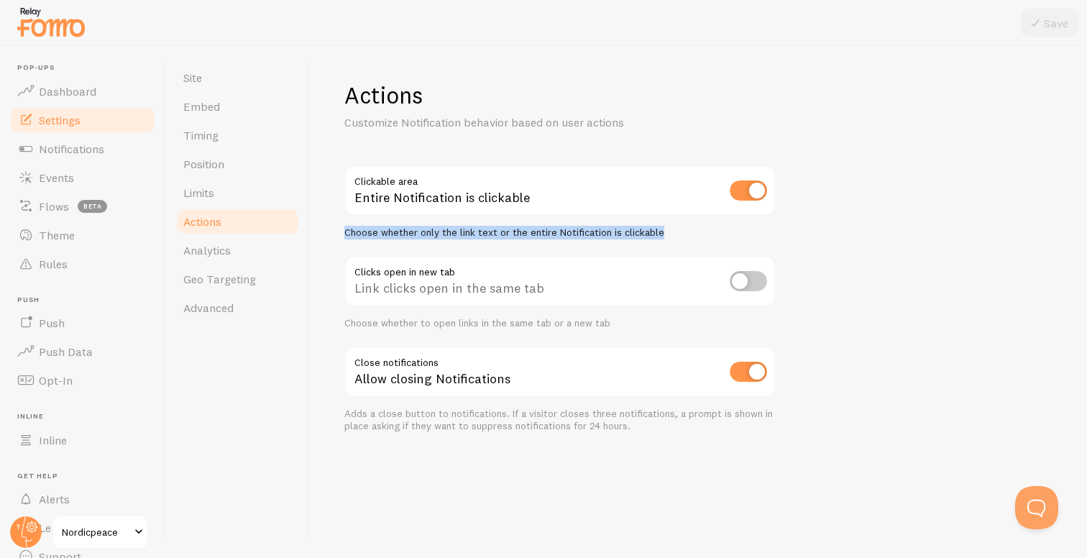
click at [438, 234] on div "Choose whether only the link text or the entire Notification is clickable" at bounding box center [559, 232] width 431 height 13
click at [461, 234] on div "Choose whether only the link text or the entire Notification is clickable" at bounding box center [559, 232] width 431 height 13
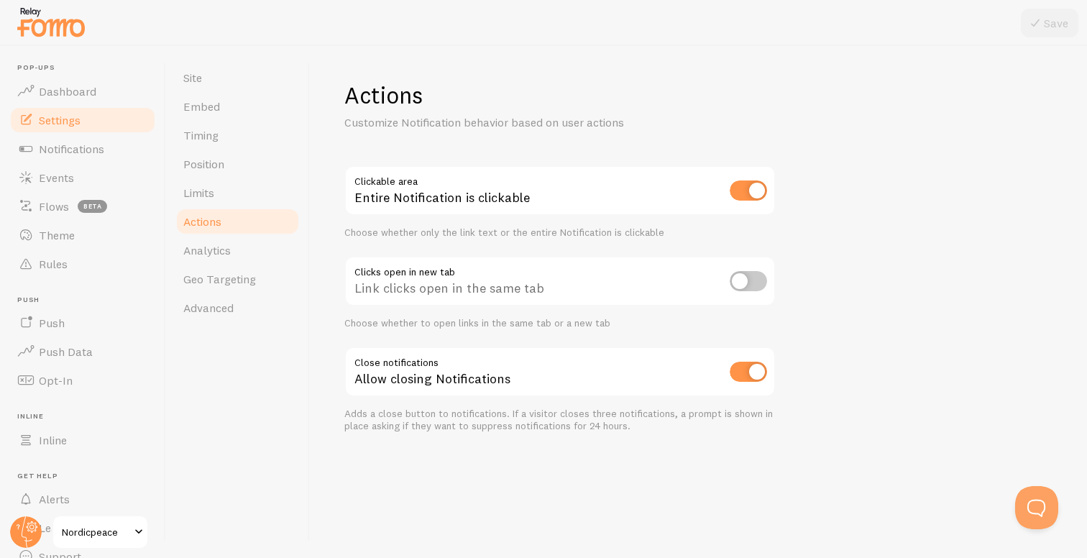
click at [748, 277] on input "checkbox" at bounding box center [748, 281] width 37 height 20
click at [746, 280] on input "checkbox" at bounding box center [748, 281] width 37 height 20
checkbox input "false"
click at [234, 259] on link "Analytics" at bounding box center [238, 250] width 126 height 29
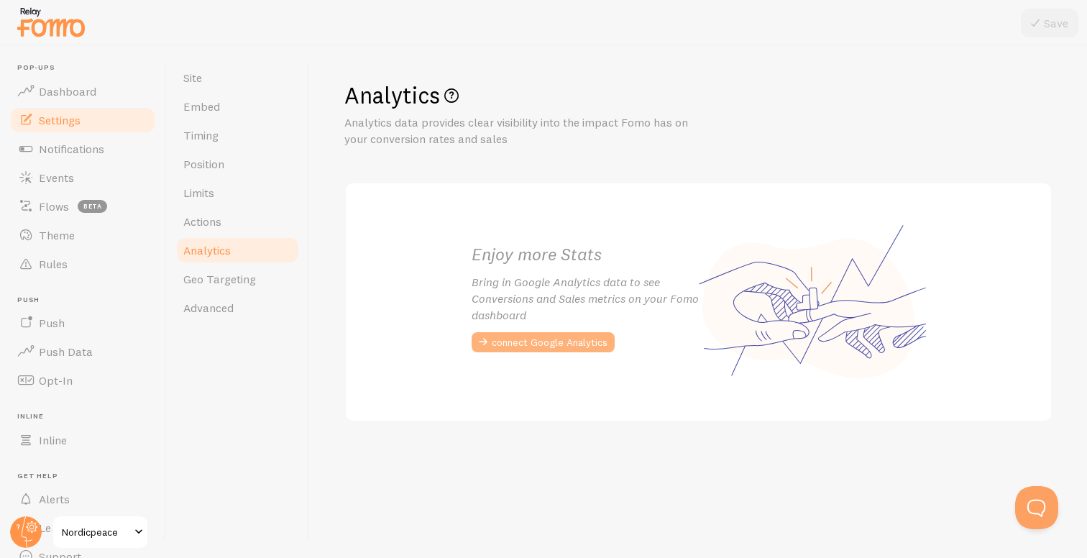
click at [498, 338] on button "connect Google Analytics" at bounding box center [542, 342] width 143 height 20
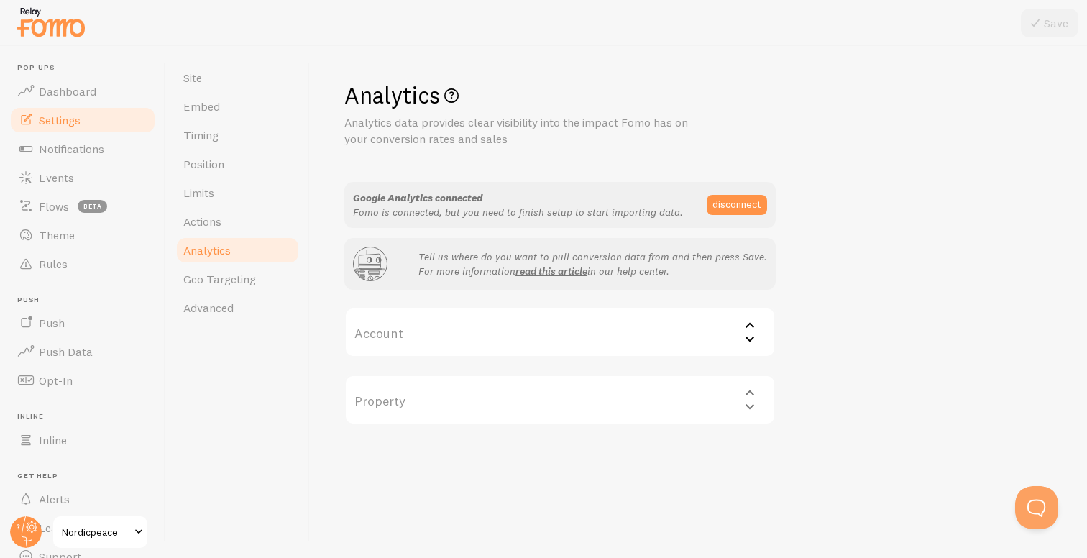
click at [553, 326] on label "Account" at bounding box center [559, 332] width 431 height 50
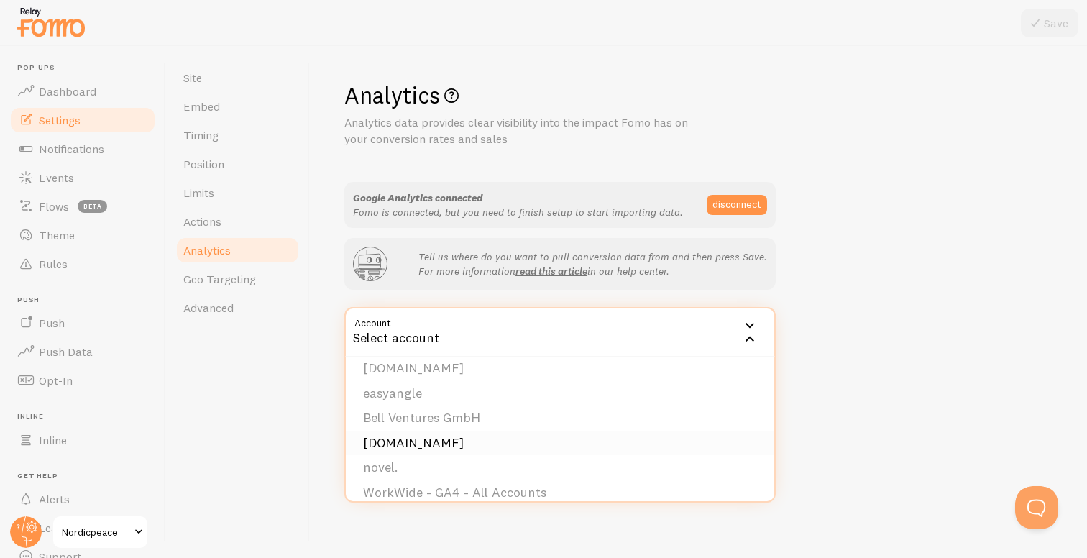
scroll to position [1113, 0]
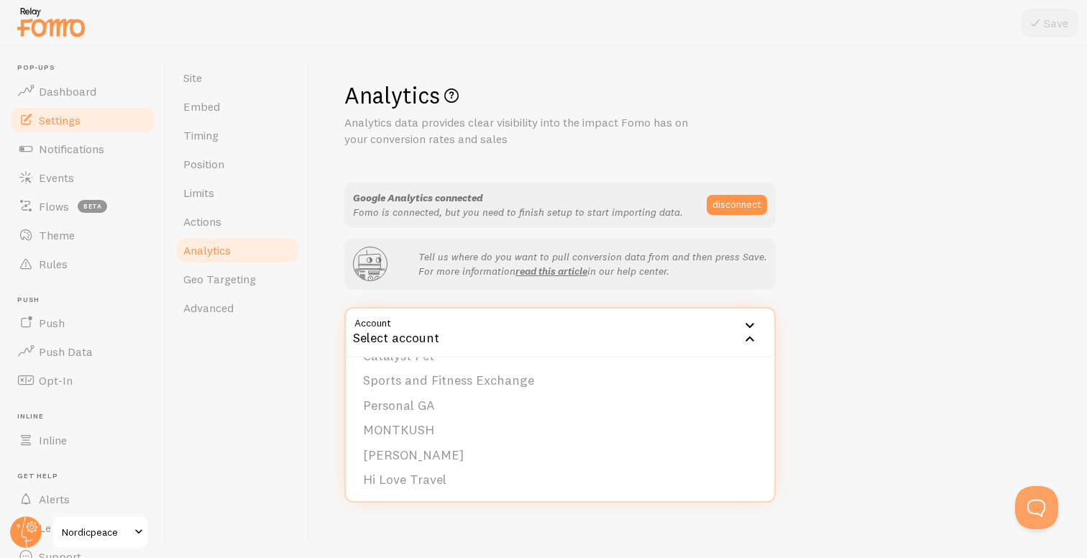
click at [328, 406] on div "Analytics Analytics data provides clear visibility into the impact Fomo has on …" at bounding box center [698, 302] width 777 height 512
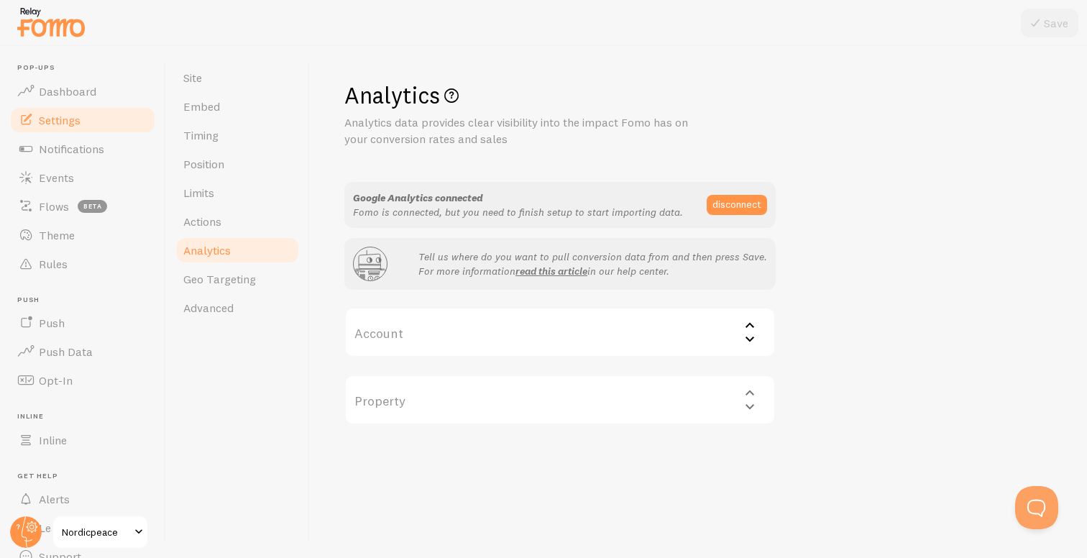
click at [483, 340] on label "Account" at bounding box center [559, 332] width 431 height 50
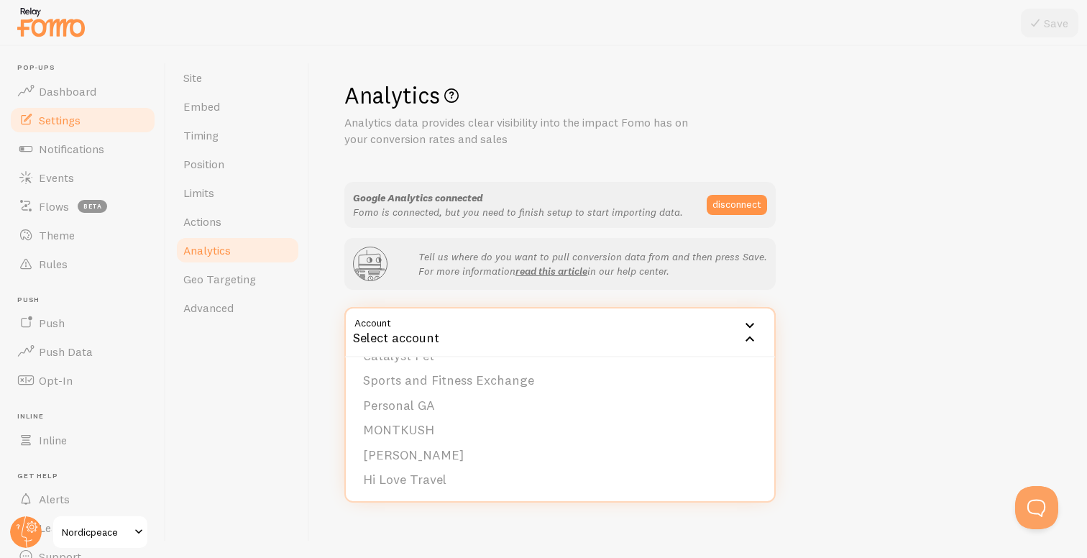
click at [298, 389] on div "Site Embed Timing Position Limits Actions Analytics Geo Targeting Advanced" at bounding box center [238, 302] width 144 height 512
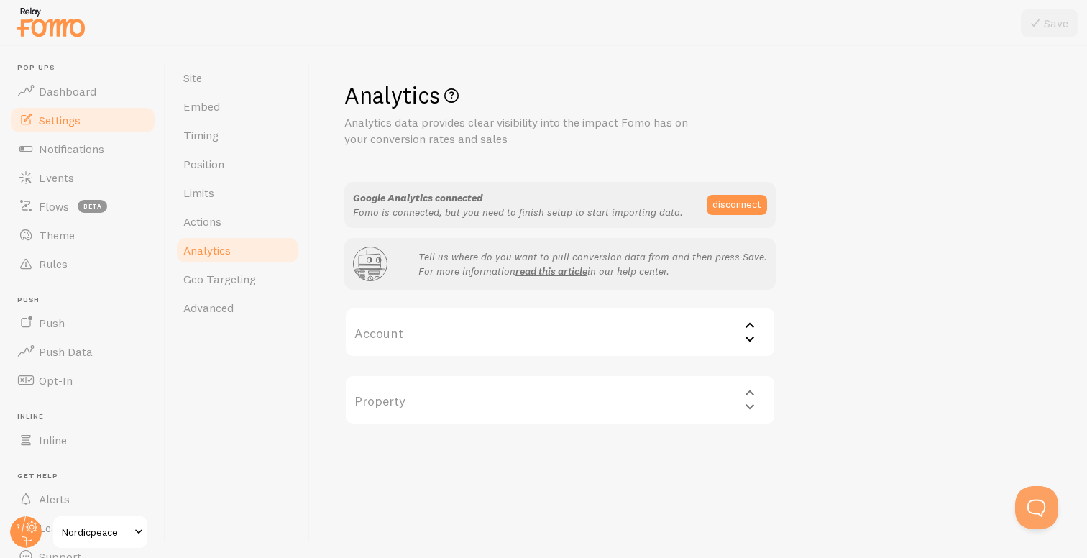
click at [451, 387] on div "Property Select property" at bounding box center [559, 399] width 431 height 50
click at [445, 406] on div "Property Select property" at bounding box center [559, 399] width 431 height 50
click at [513, 355] on label "Account" at bounding box center [559, 332] width 431 height 50
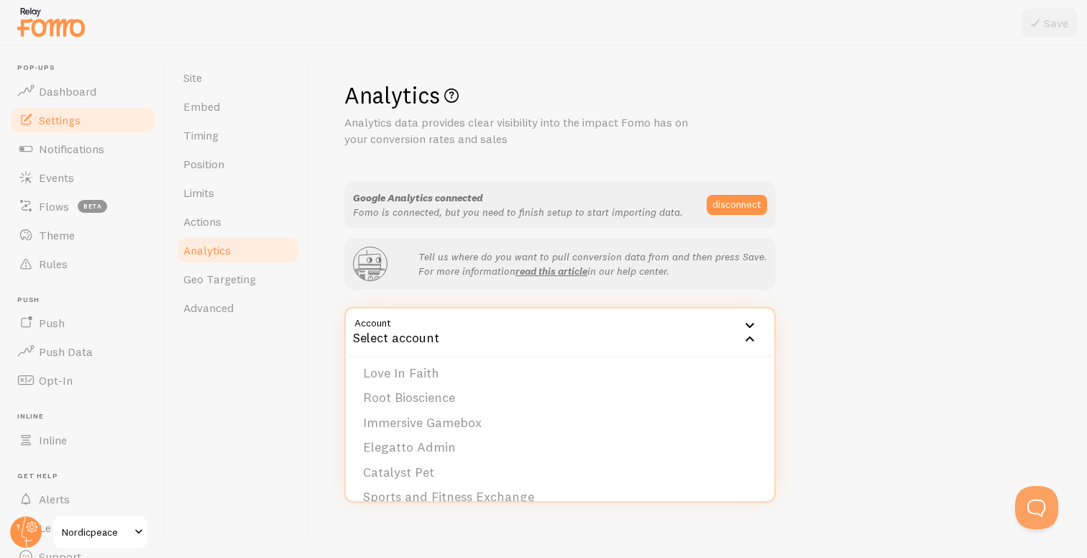
scroll to position [994, 0]
click at [632, 295] on div "Google Analytics connected Fomo is connected, but you need to finish setup to s…" at bounding box center [559, 303] width 431 height 243
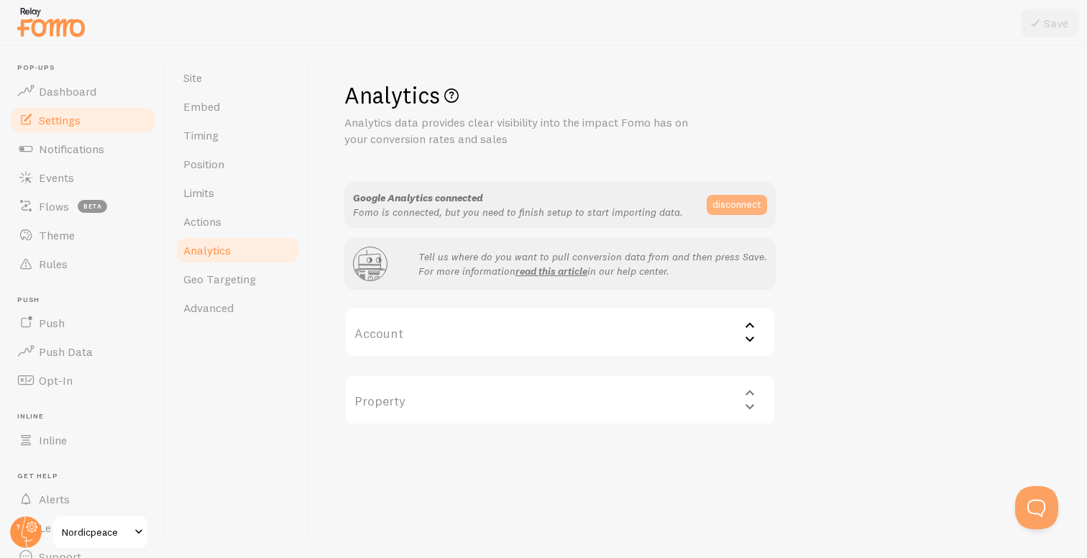
click at [725, 204] on button "disconnect" at bounding box center [737, 205] width 60 height 20
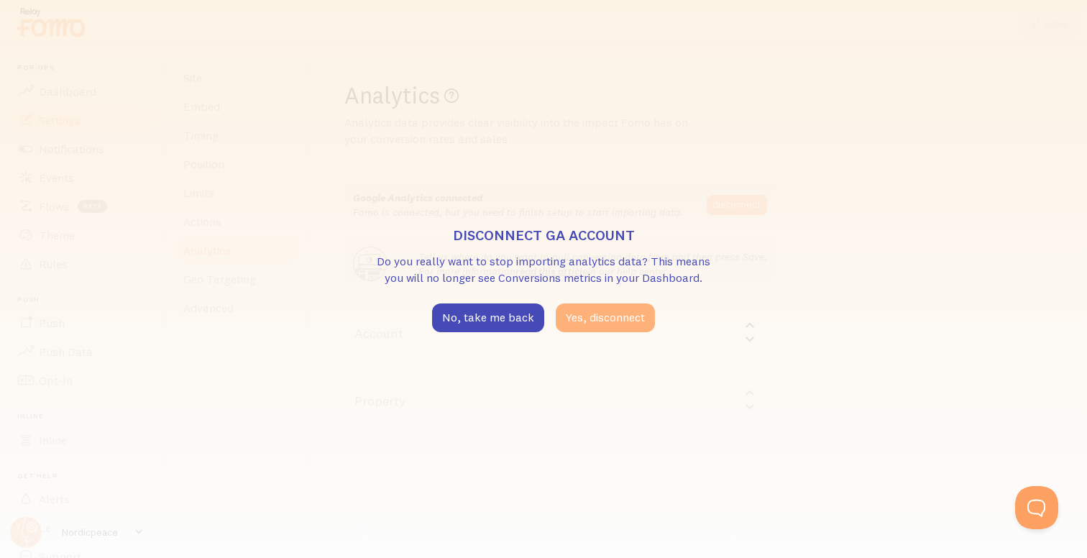
click at [601, 315] on button "Yes, disconnect" at bounding box center [605, 317] width 99 height 29
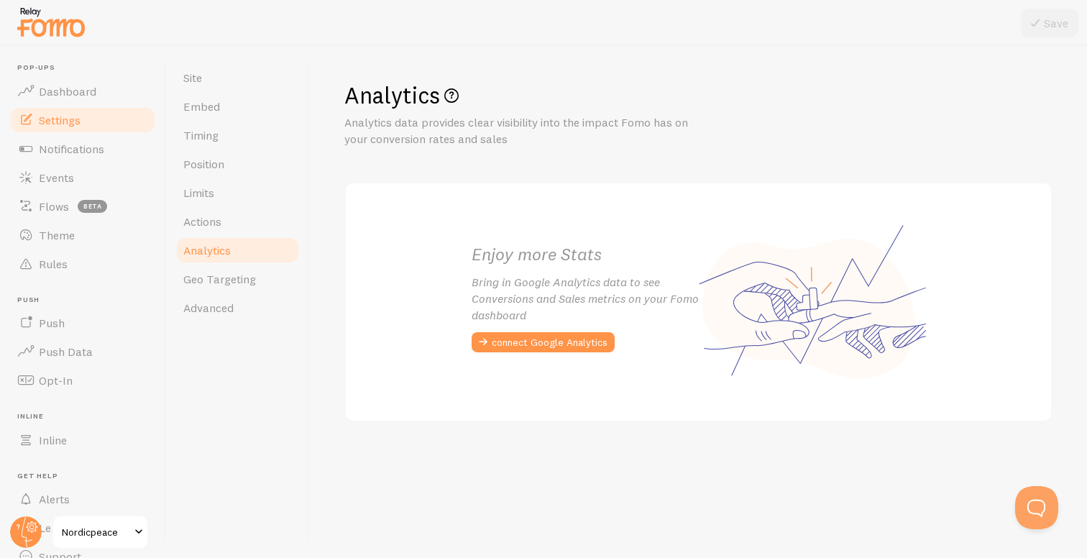
click at [546, 364] on div "Enjoy more Stats Bring in Google Analytics data to see Conversions and Sales me…" at bounding box center [698, 302] width 489 height 203
click at [525, 332] on button "connect Google Analytics" at bounding box center [542, 342] width 143 height 20
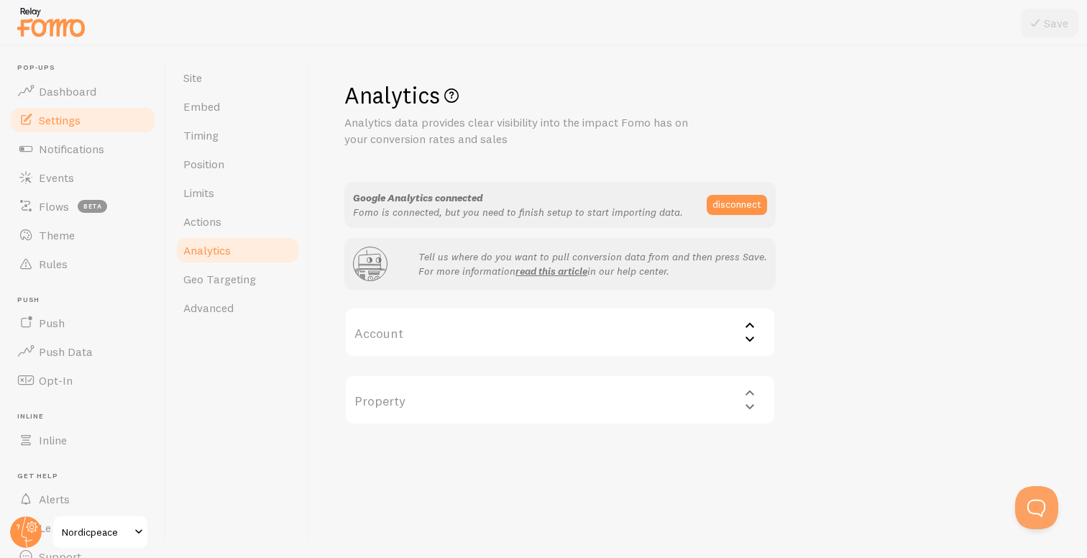
click at [666, 321] on label "Account" at bounding box center [559, 332] width 431 height 50
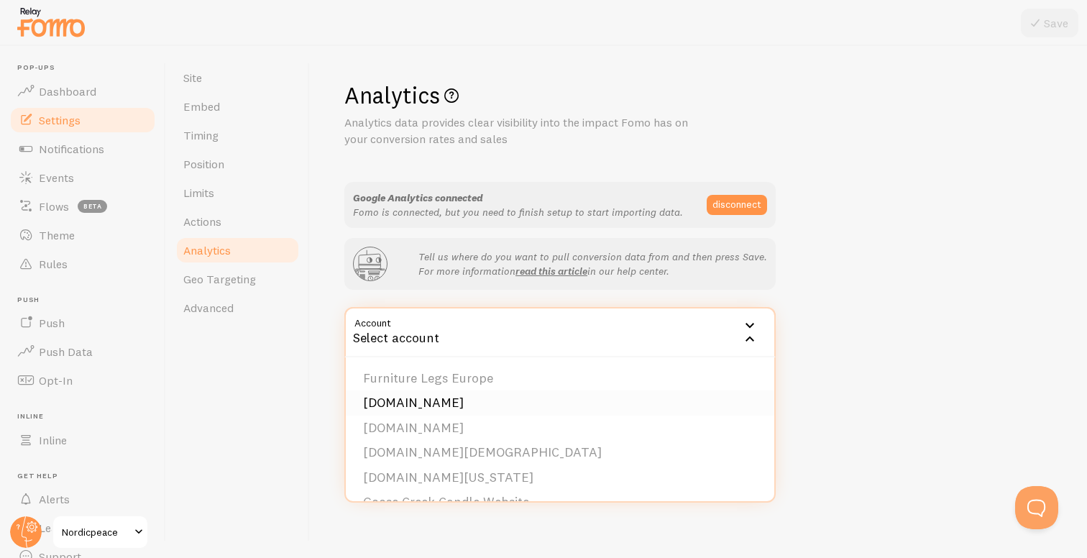
scroll to position [916, 0]
click at [459, 433] on li "Nordic Peace" at bounding box center [560, 429] width 428 height 25
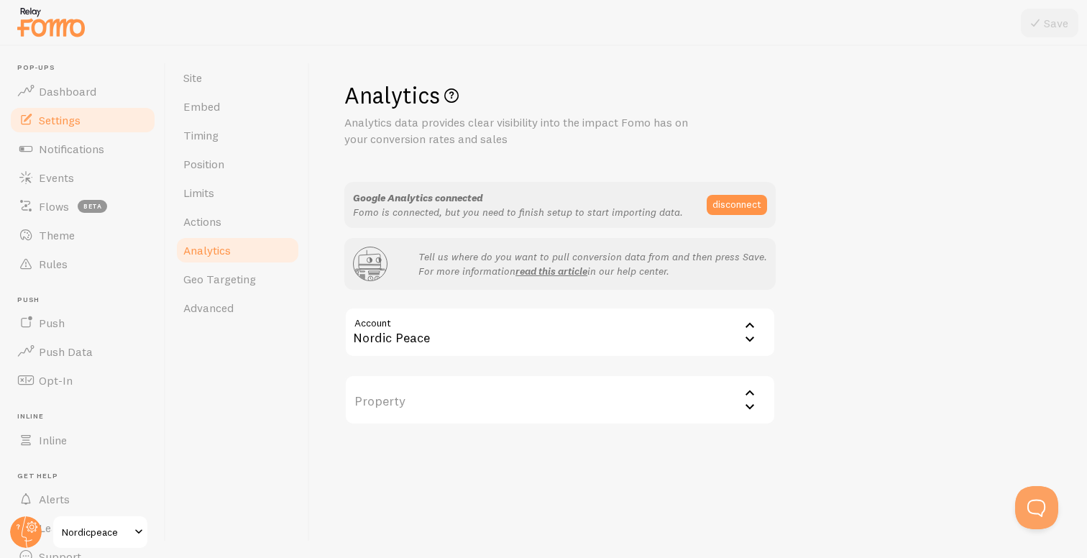
click at [487, 402] on label "Property" at bounding box center [559, 399] width 431 height 50
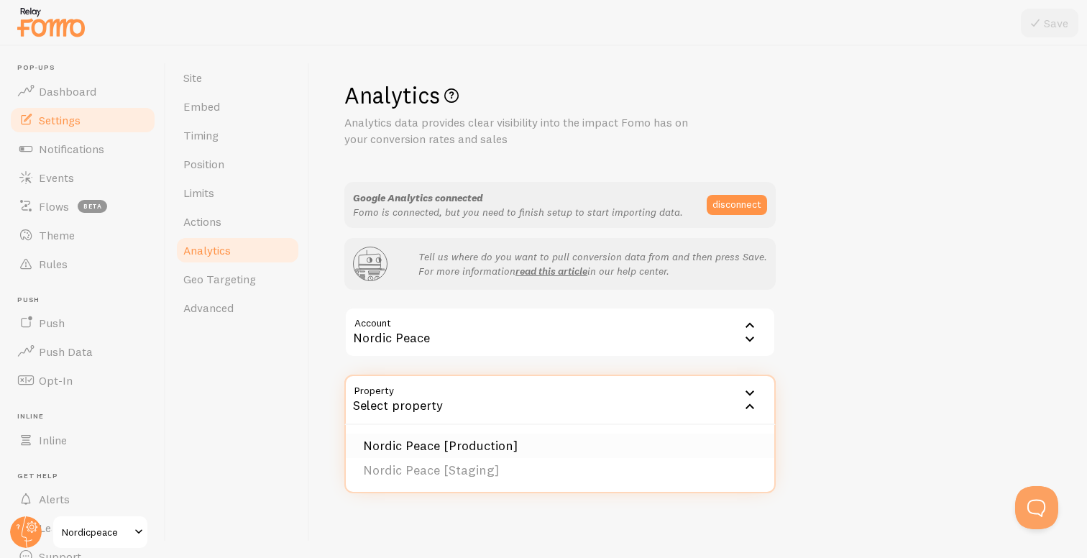
click at [492, 449] on li "Nordic Peace [Production]" at bounding box center [560, 445] width 428 height 25
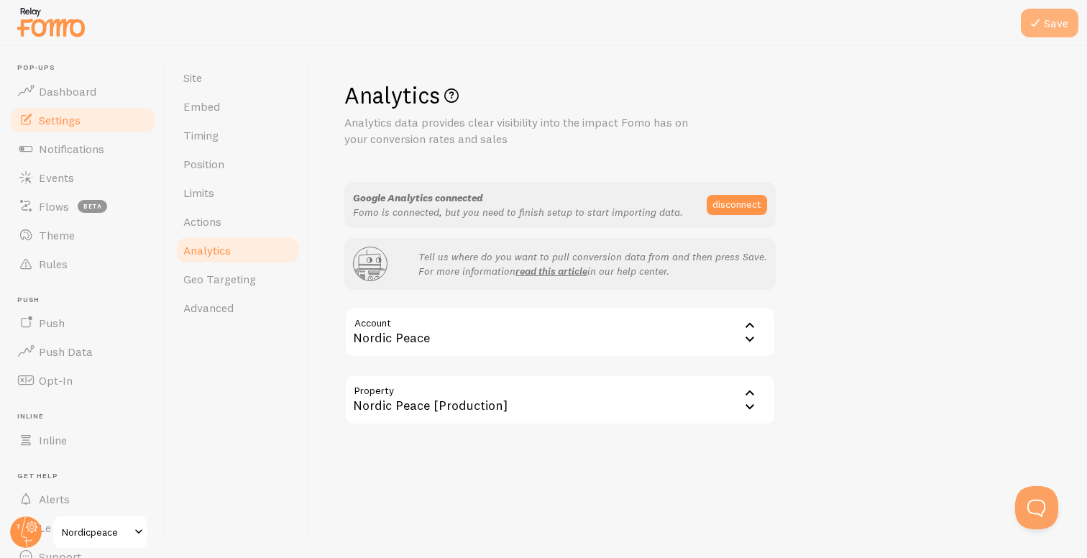
click at [1047, 33] on button "Save" at bounding box center [1049, 23] width 57 height 29
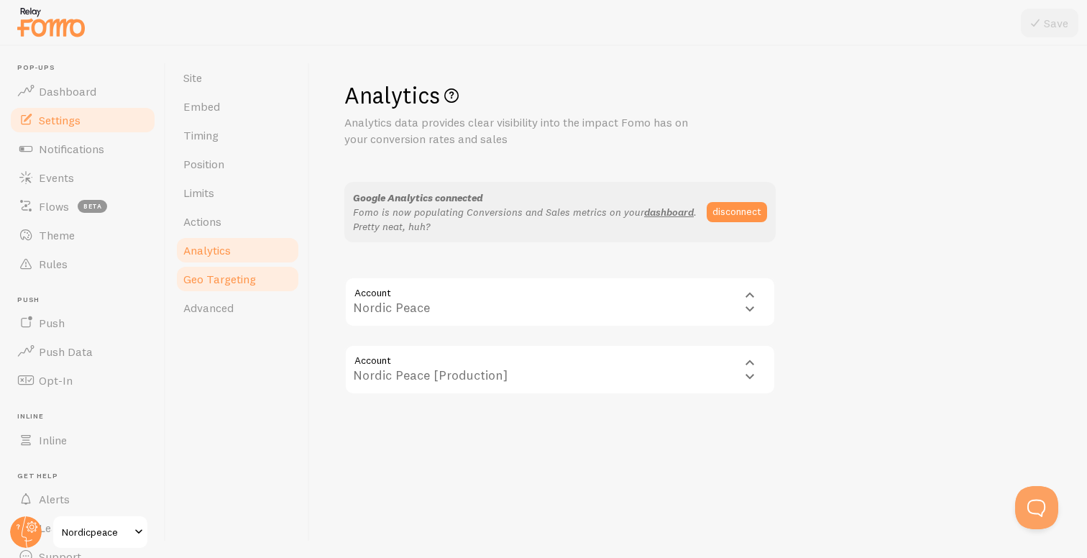
click at [227, 281] on span "Geo Targeting" at bounding box center [219, 279] width 73 height 14
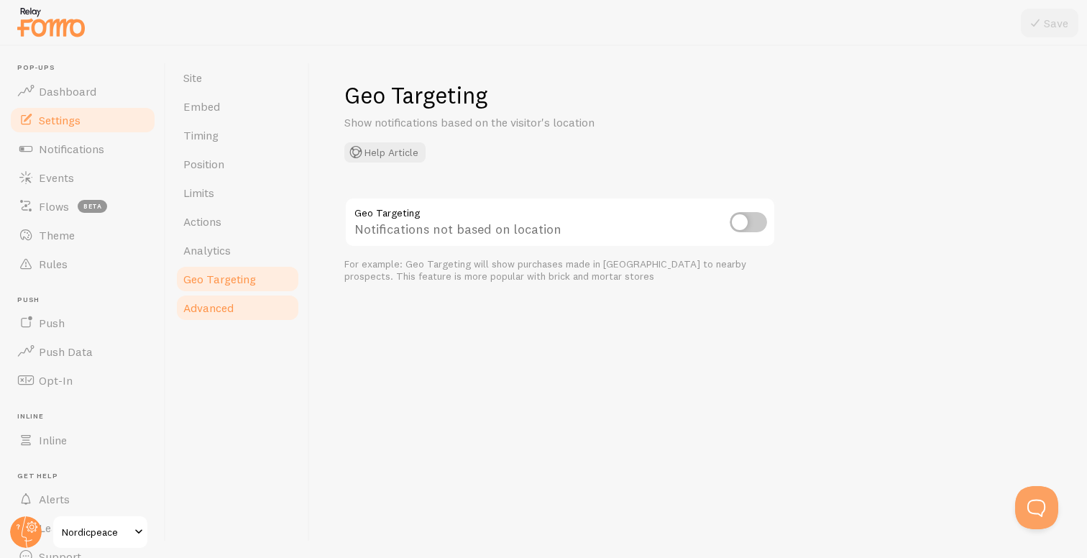
click at [258, 303] on link "Advanced" at bounding box center [238, 307] width 126 height 29
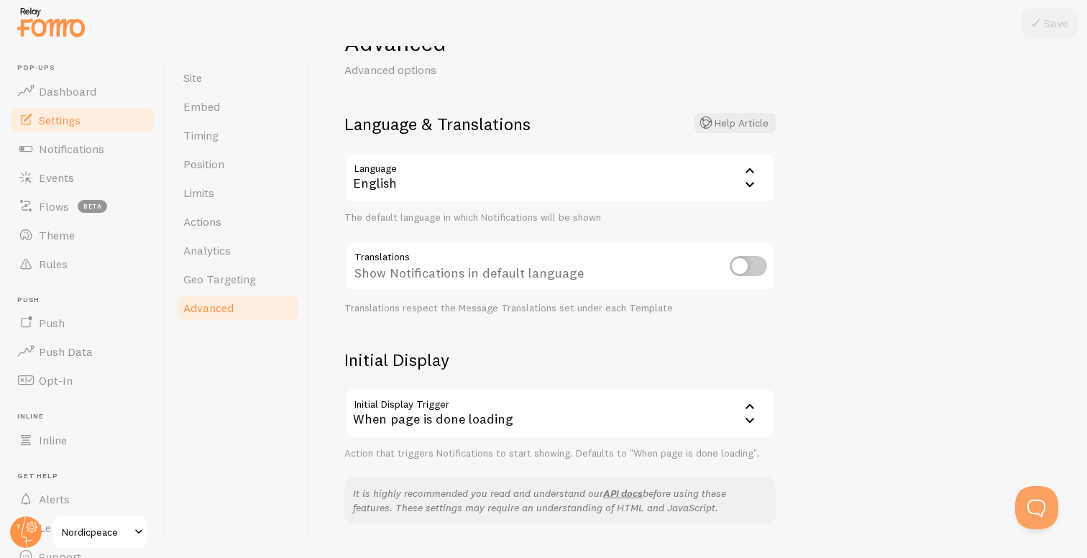
scroll to position [57, 0]
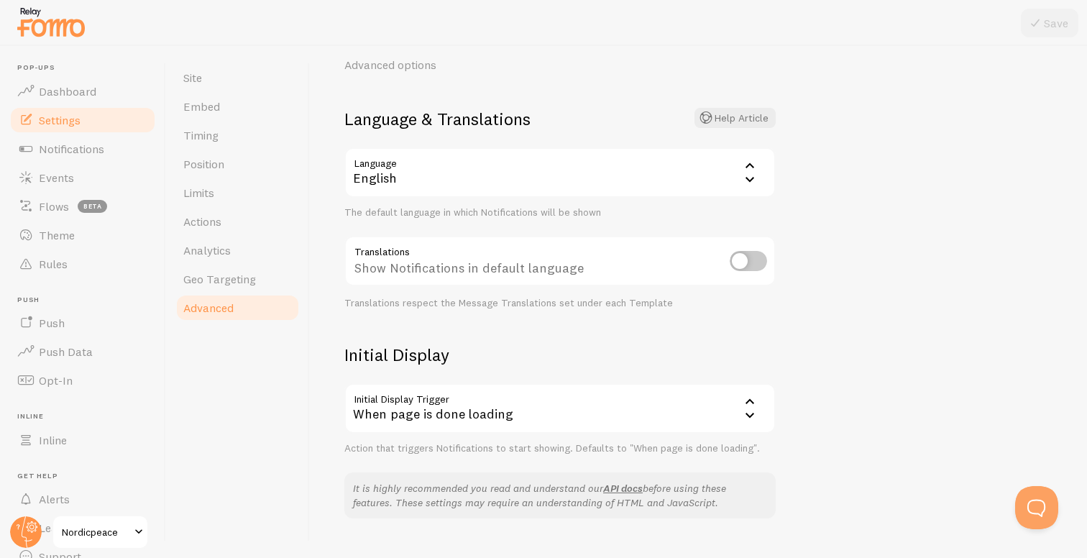
click at [742, 262] on input "checkbox" at bounding box center [748, 261] width 37 height 20
click at [739, 262] on input "checkbox" at bounding box center [748, 261] width 37 height 20
click at [740, 262] on input "checkbox" at bounding box center [748, 261] width 37 height 20
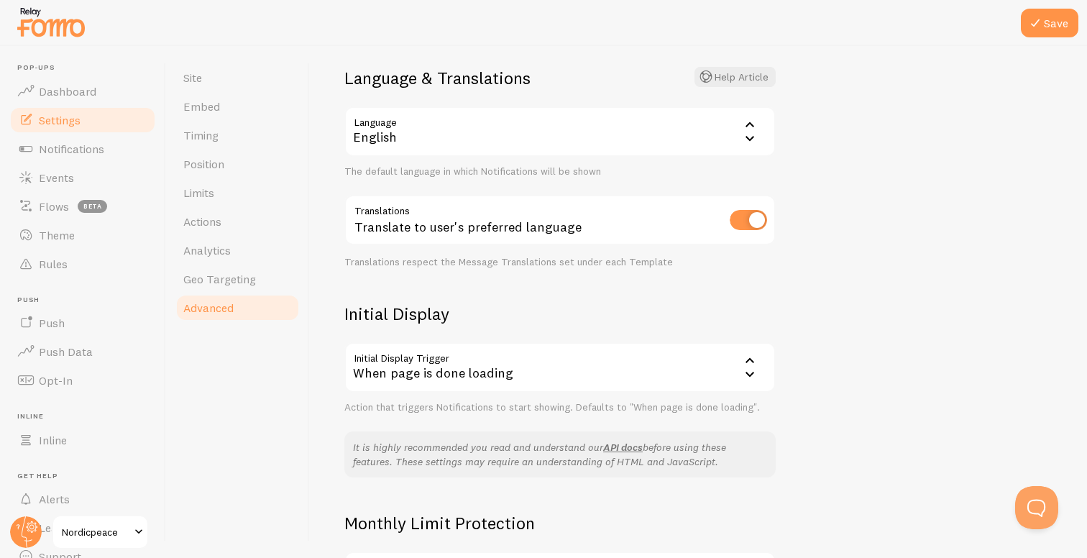
scroll to position [101, 0]
click at [740, 220] on input "checkbox" at bounding box center [748, 218] width 37 height 20
checkbox input "false"
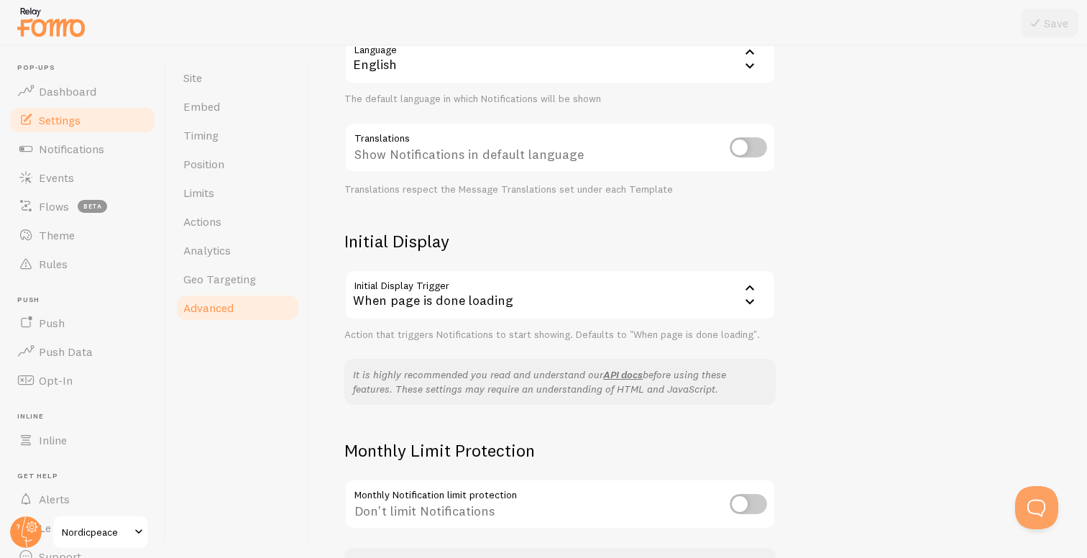
scroll to position [181, 0]
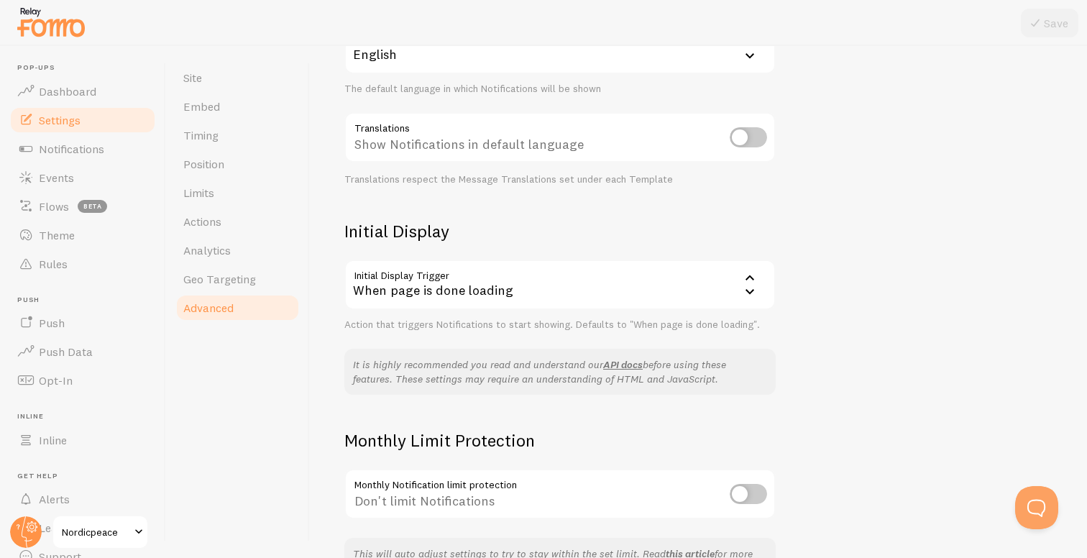
click at [520, 291] on div "When page is done loading" at bounding box center [559, 284] width 431 height 50
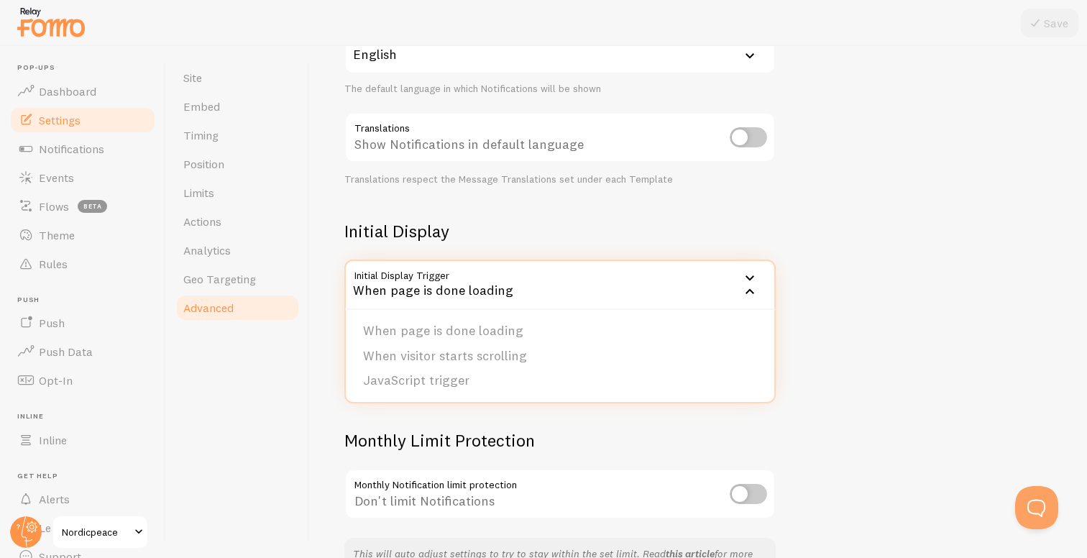
click at [512, 282] on div "When page is done loading" at bounding box center [559, 284] width 431 height 50
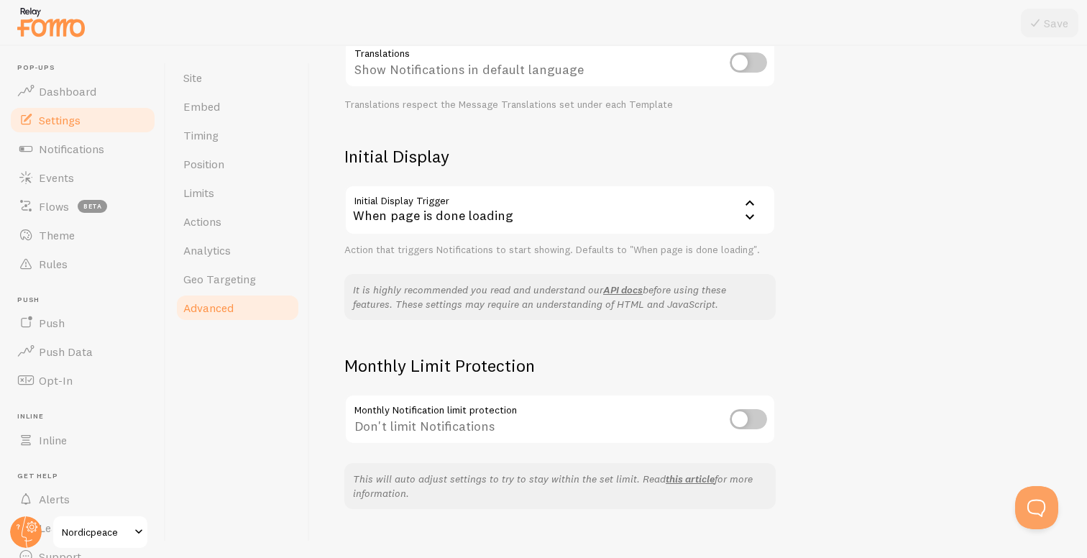
scroll to position [276, 0]
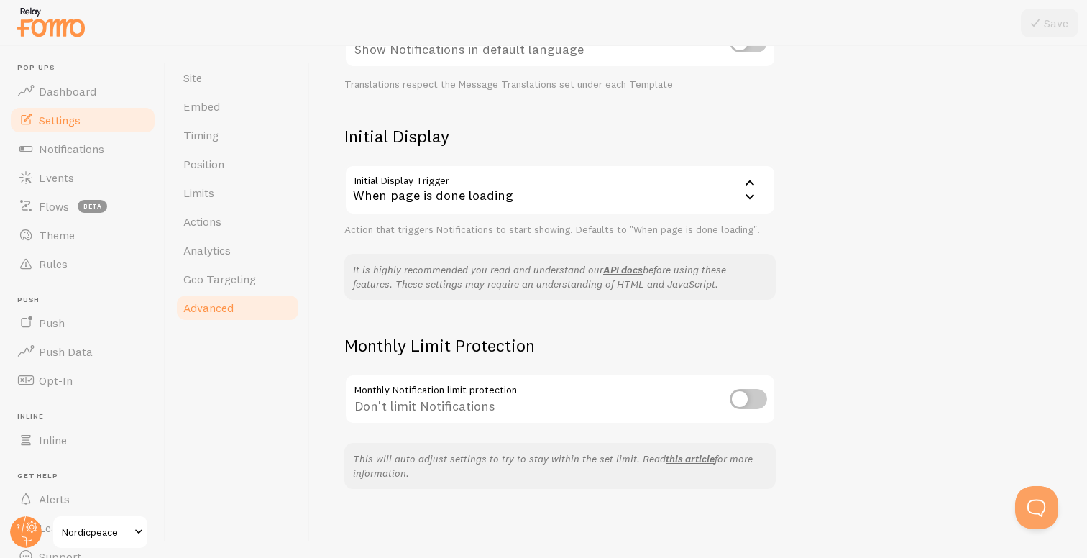
click at [481, 406] on div "Don't limit Notifications" at bounding box center [559, 400] width 431 height 52
click at [80, 147] on span "Notifications" at bounding box center [71, 149] width 65 height 14
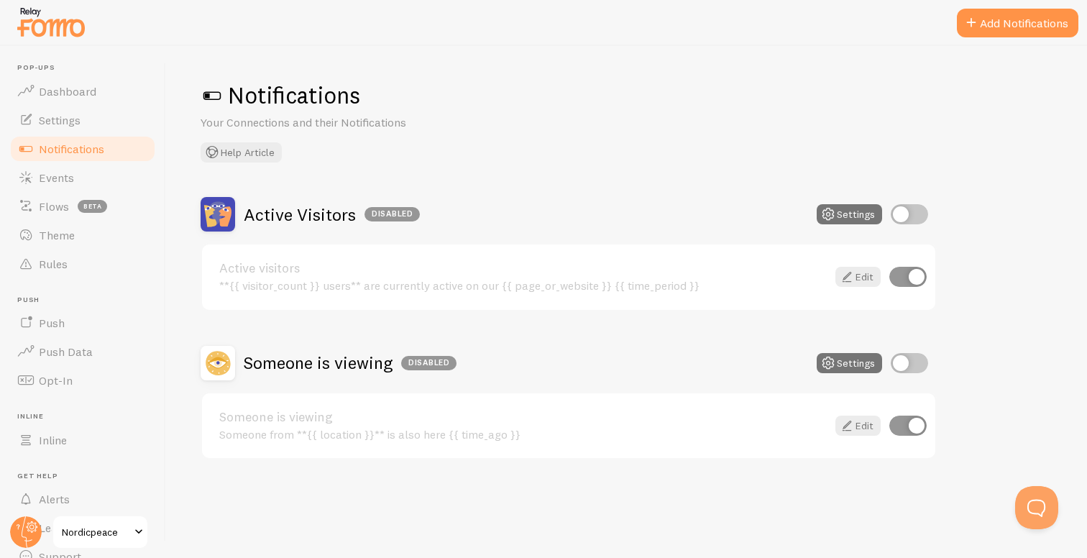
click at [379, 275] on div "Active visitors **{{ visitor_count }} users** are currently active on our {{ pa…" at bounding box center [522, 277] width 607 height 31
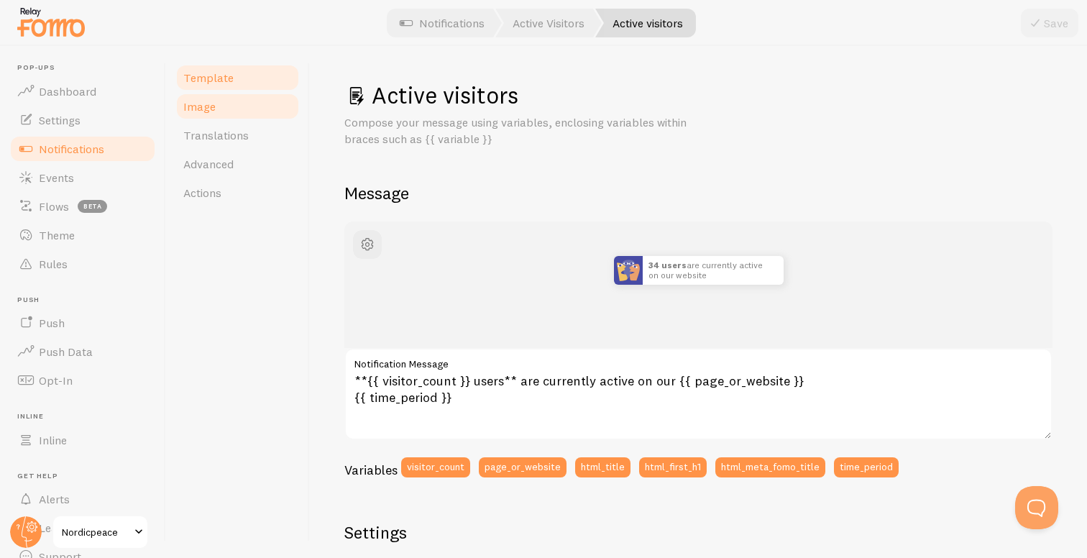
click at [237, 110] on link "Image" at bounding box center [238, 106] width 126 height 29
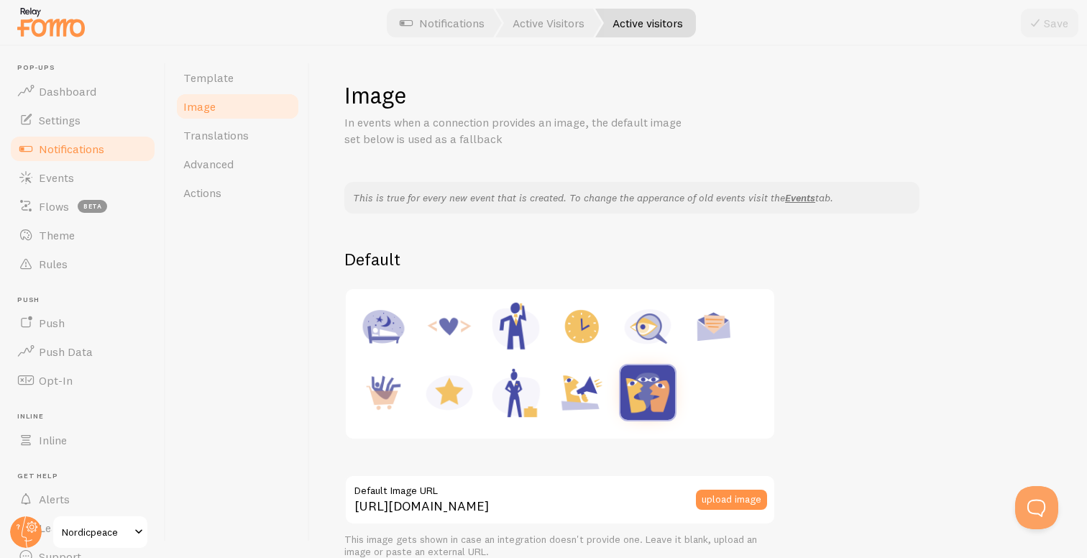
click at [237, 110] on link "Image" at bounding box center [238, 106] width 126 height 29
click at [236, 149] on link "Advanced" at bounding box center [238, 163] width 126 height 29
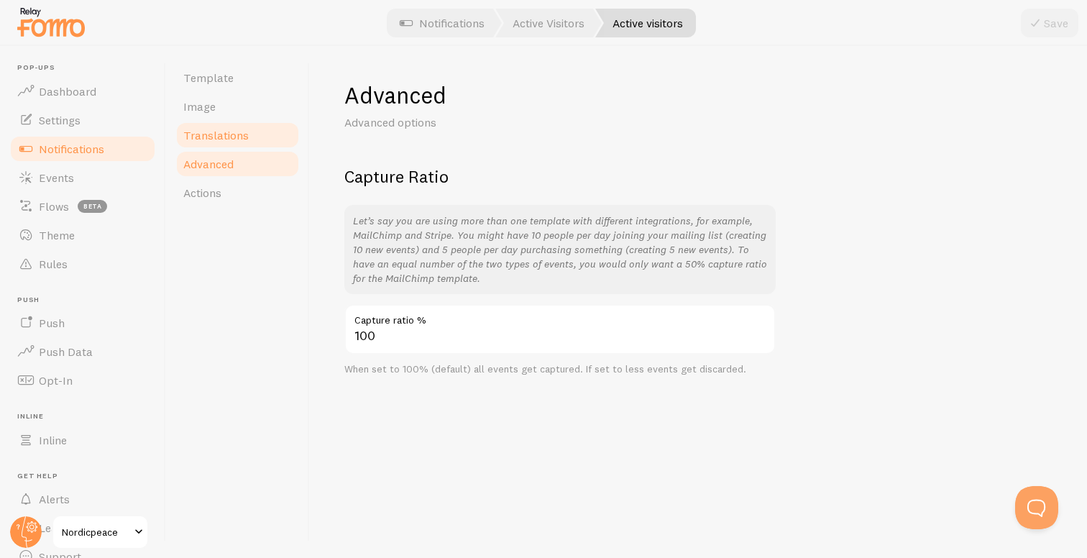
click at [242, 124] on link "Translations" at bounding box center [238, 135] width 126 height 29
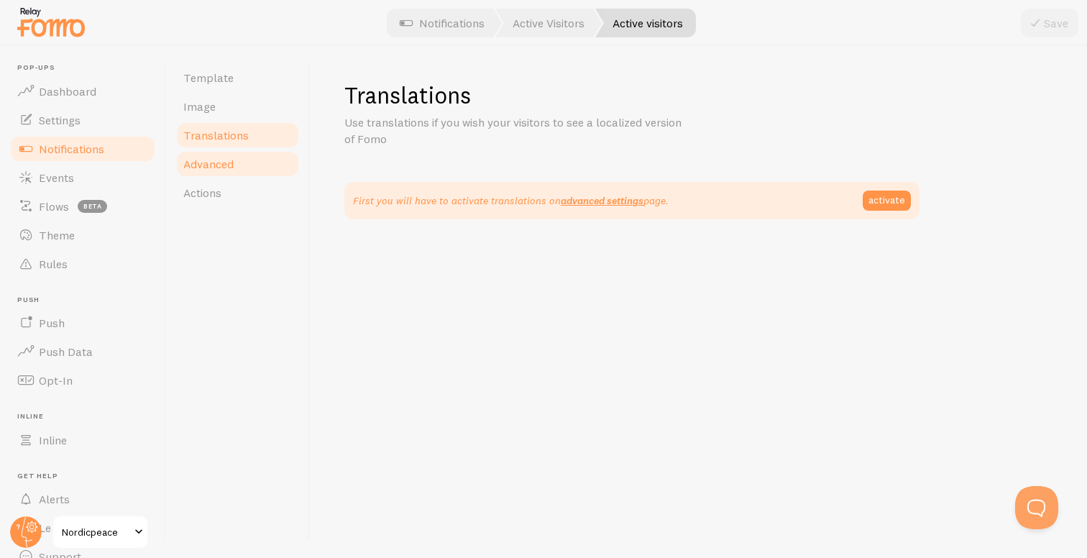
click at [247, 160] on link "Advanced" at bounding box center [238, 163] width 126 height 29
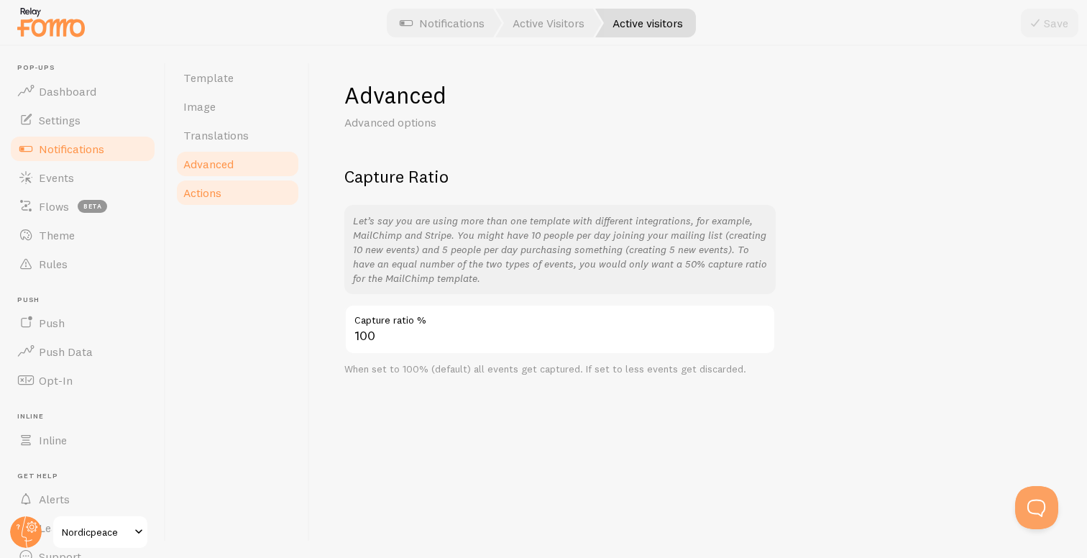
click at [236, 188] on link "Actions" at bounding box center [238, 192] width 126 height 29
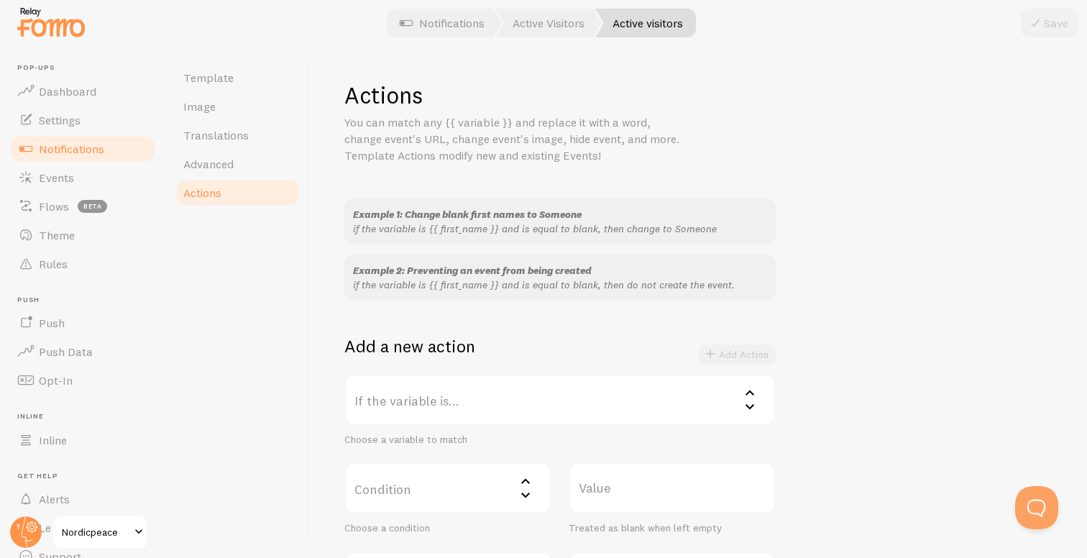
click at [480, 415] on label "If the variable is..." at bounding box center [559, 399] width 431 height 50
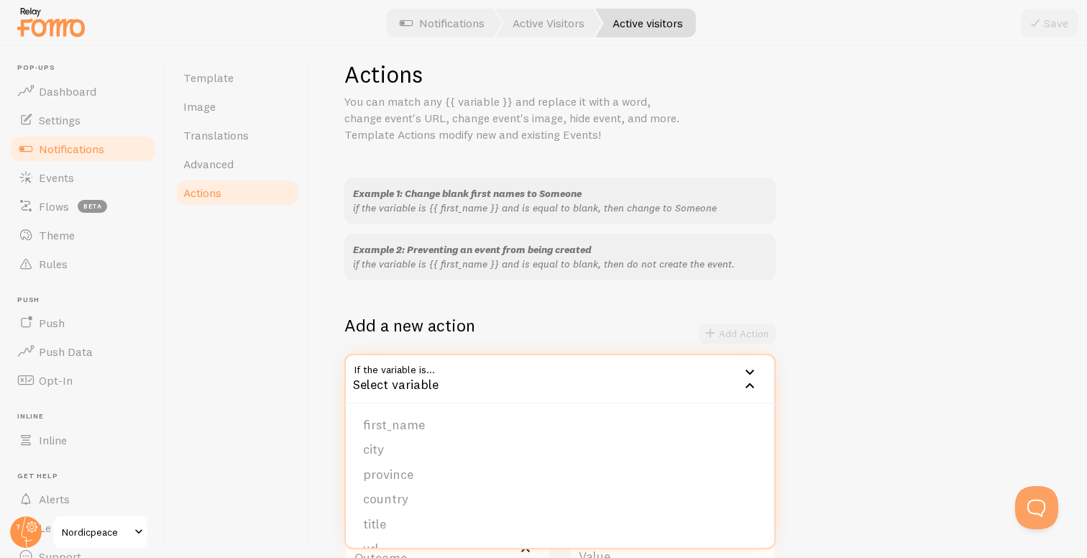
scroll to position [9, 0]
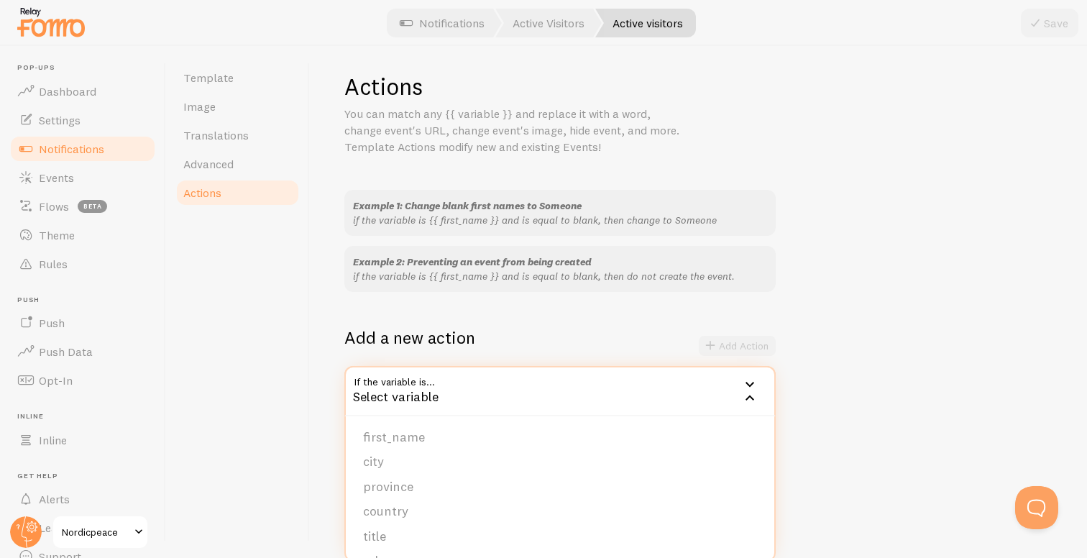
click at [187, 57] on div "Template Image Translations Advanced Actions" at bounding box center [238, 302] width 144 height 512
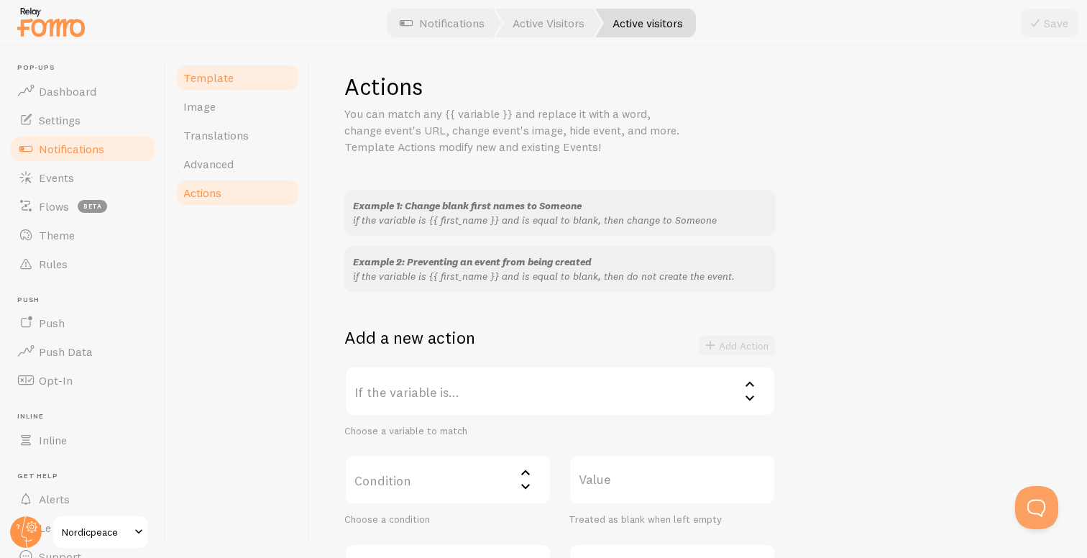
click at [193, 70] on link "Template" at bounding box center [238, 77] width 126 height 29
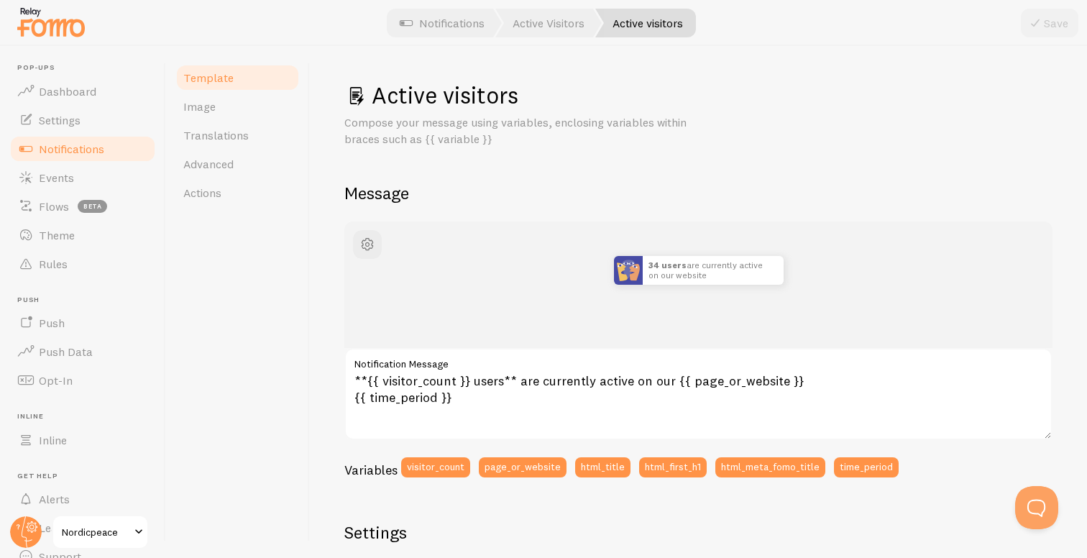
click at [89, 149] on span "Notifications" at bounding box center [71, 149] width 65 height 14
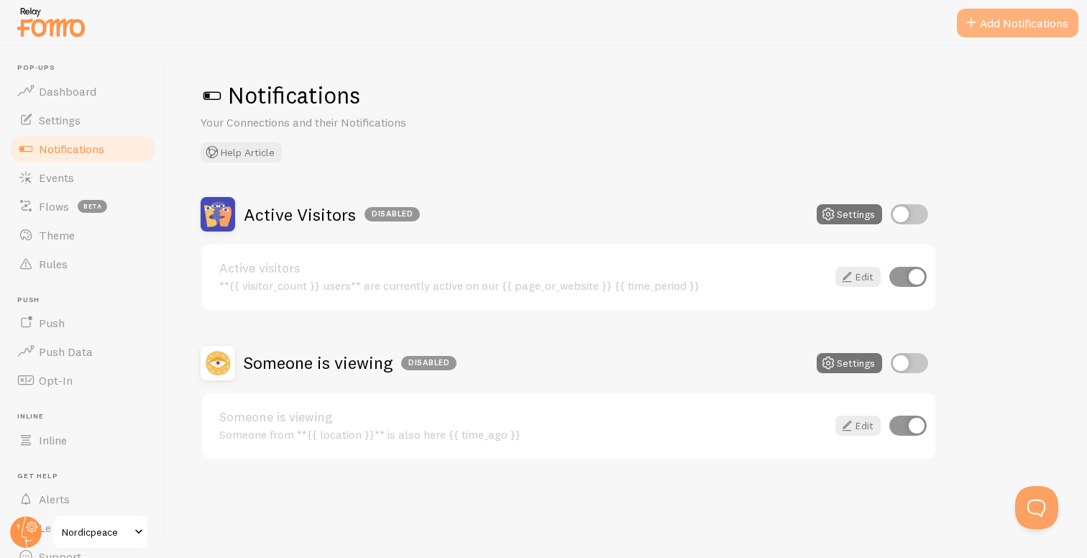
click at [987, 23] on button "Add Notifications" at bounding box center [1017, 23] width 121 height 29
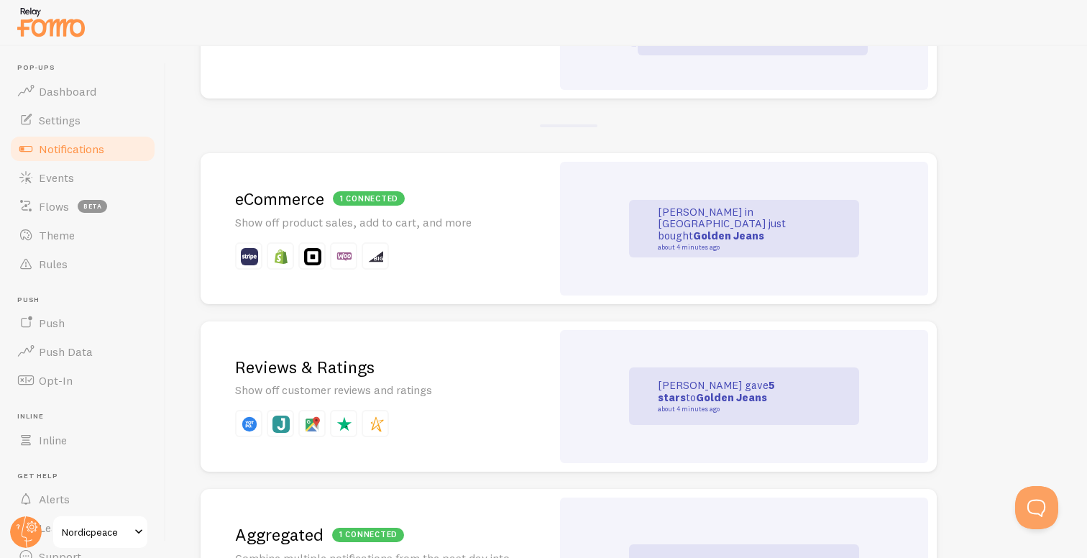
scroll to position [237, 0]
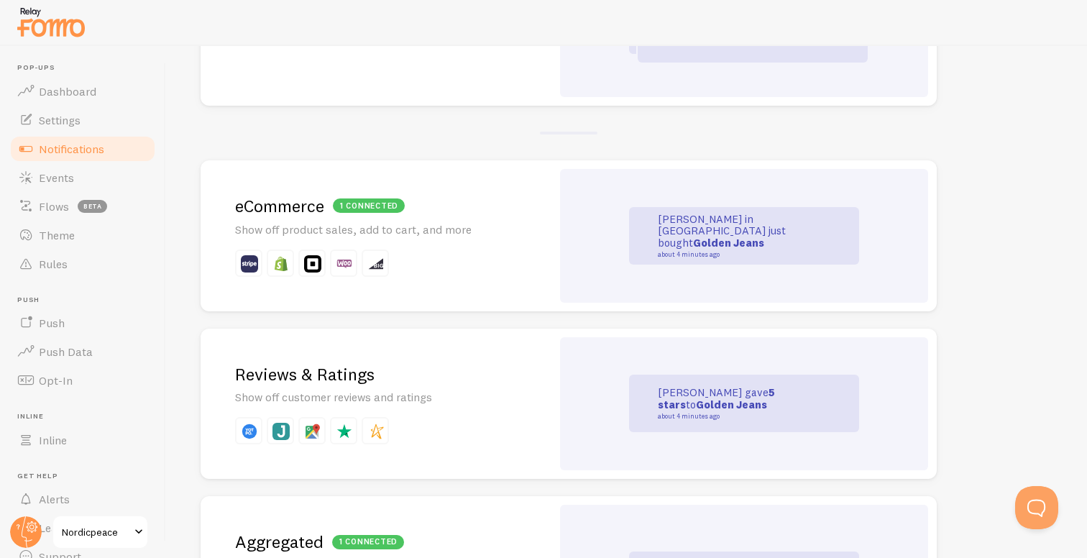
click at [432, 204] on h2 "1 connected eCommerce" at bounding box center [376, 206] width 282 height 22
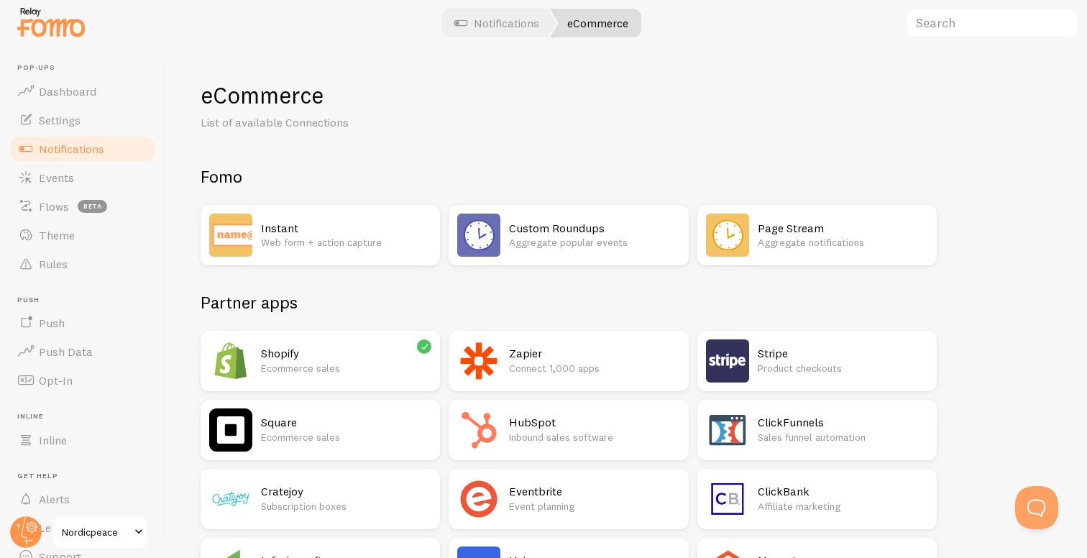
click at [349, 366] on p "Ecommerce sales" at bounding box center [346, 368] width 170 height 14
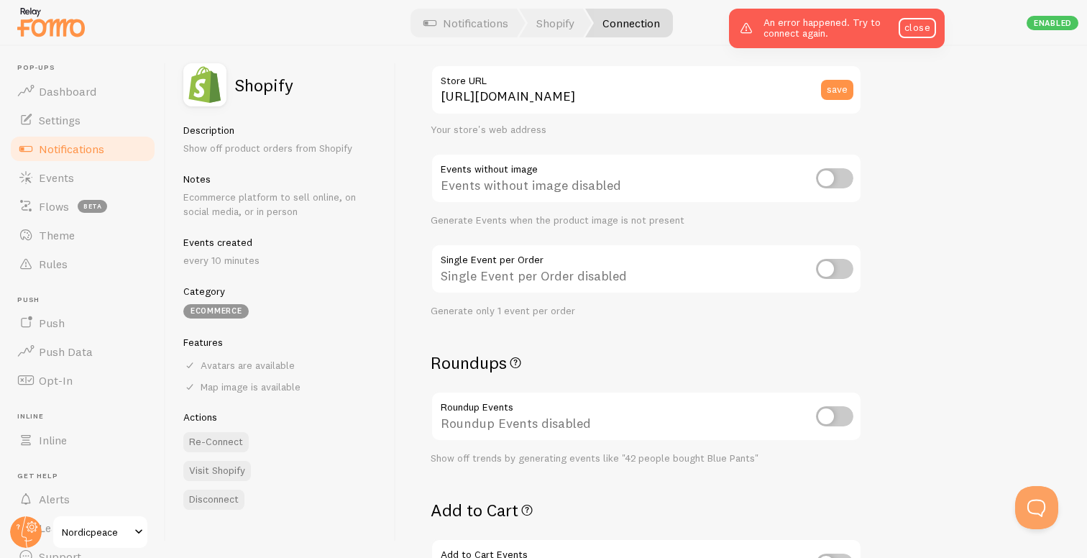
scroll to position [63, 0]
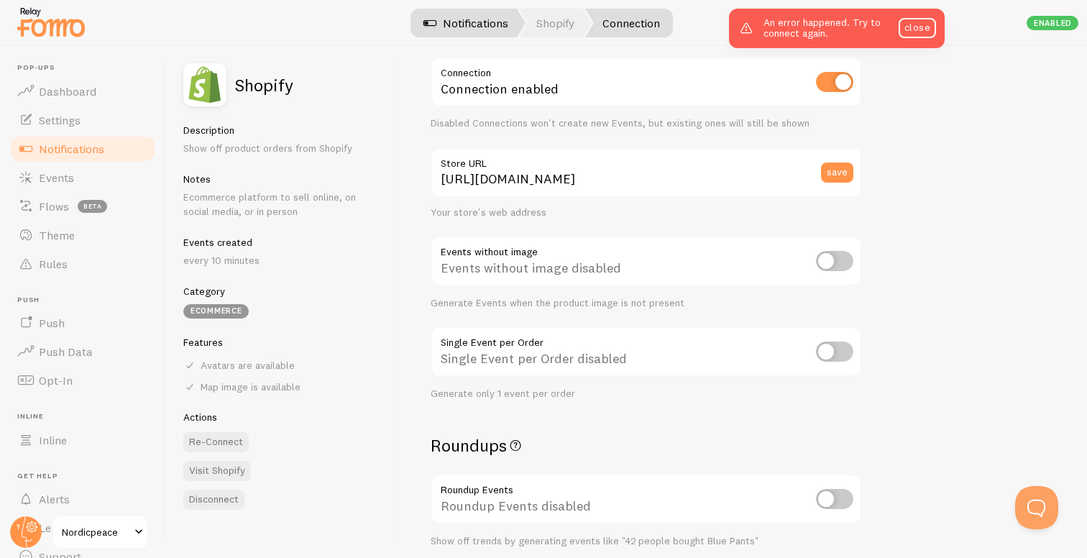
click at [470, 25] on link "Notifications" at bounding box center [465, 23] width 119 height 29
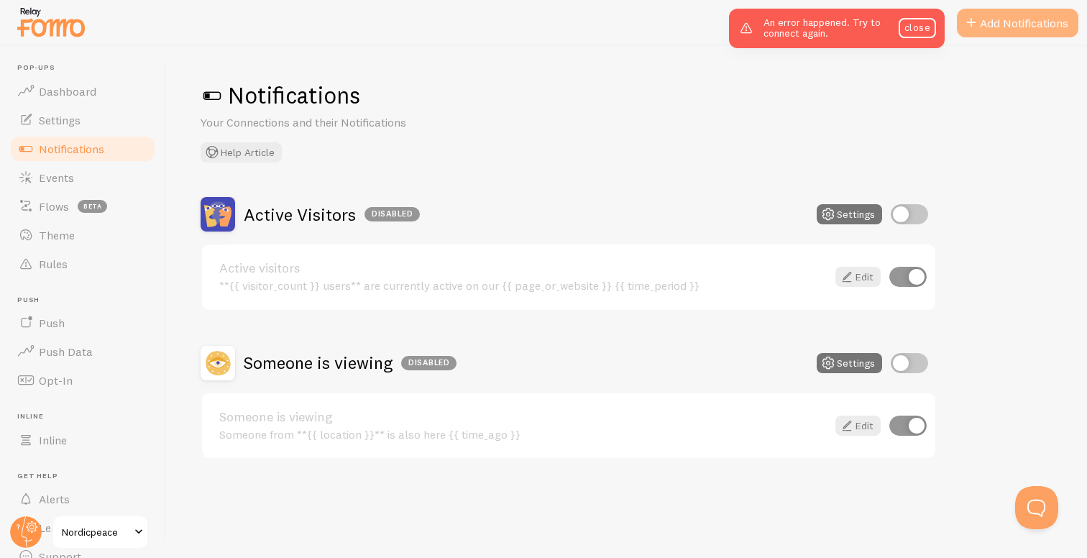
click at [1021, 17] on button "Add Notifications" at bounding box center [1017, 23] width 121 height 29
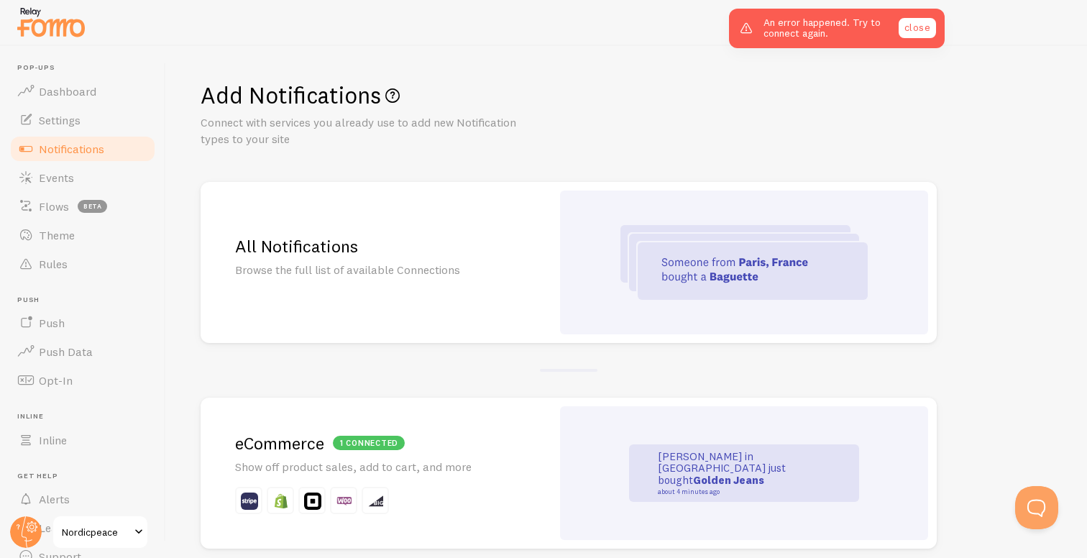
click at [921, 27] on link "close" at bounding box center [916, 28] width 37 height 20
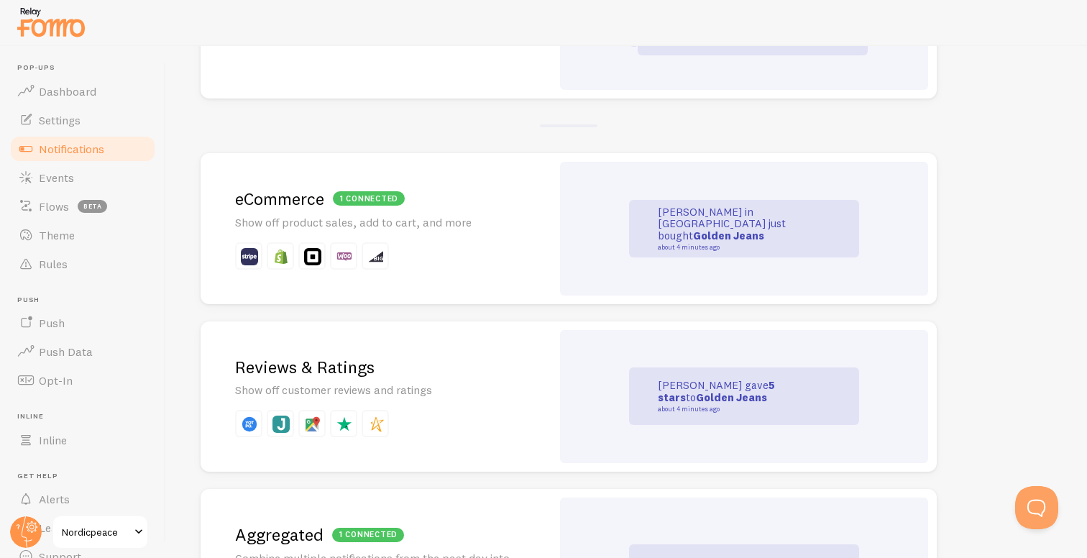
scroll to position [247, 0]
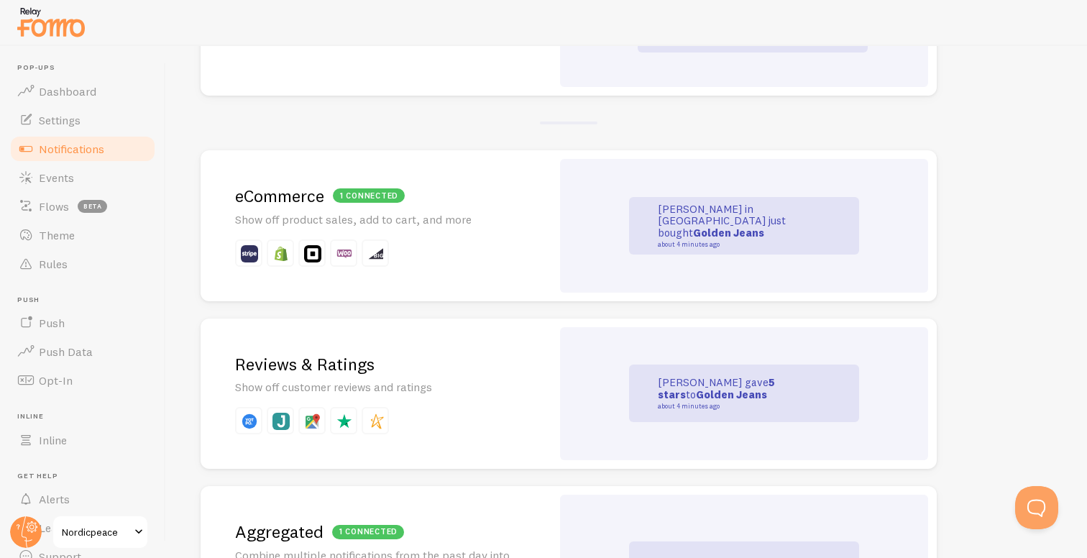
click at [450, 226] on p "Show off product sales, add to cart, and more" at bounding box center [376, 219] width 282 height 17
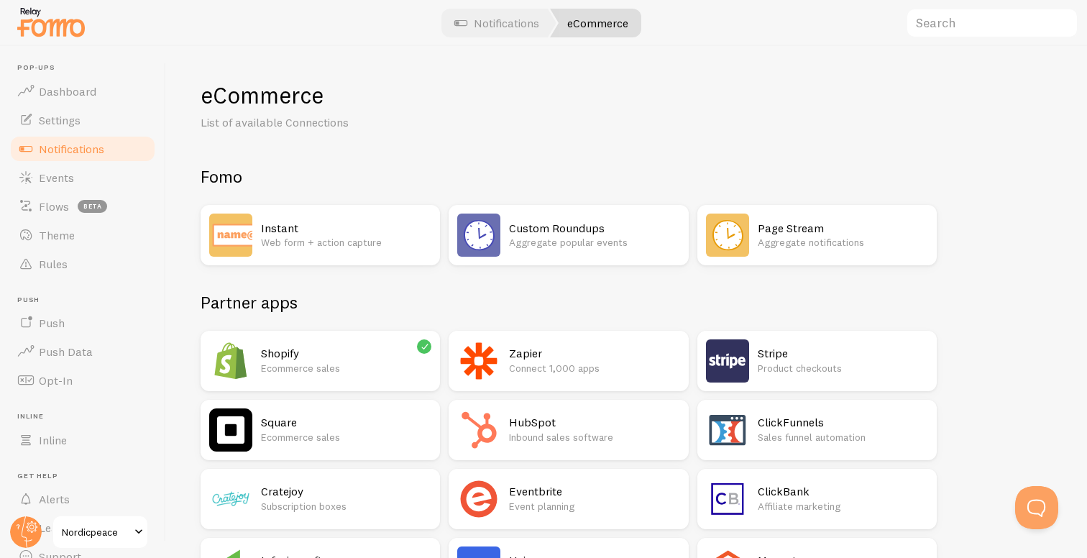
click at [348, 338] on div "Shopify Ecommerce sales" at bounding box center [320, 361] width 239 height 60
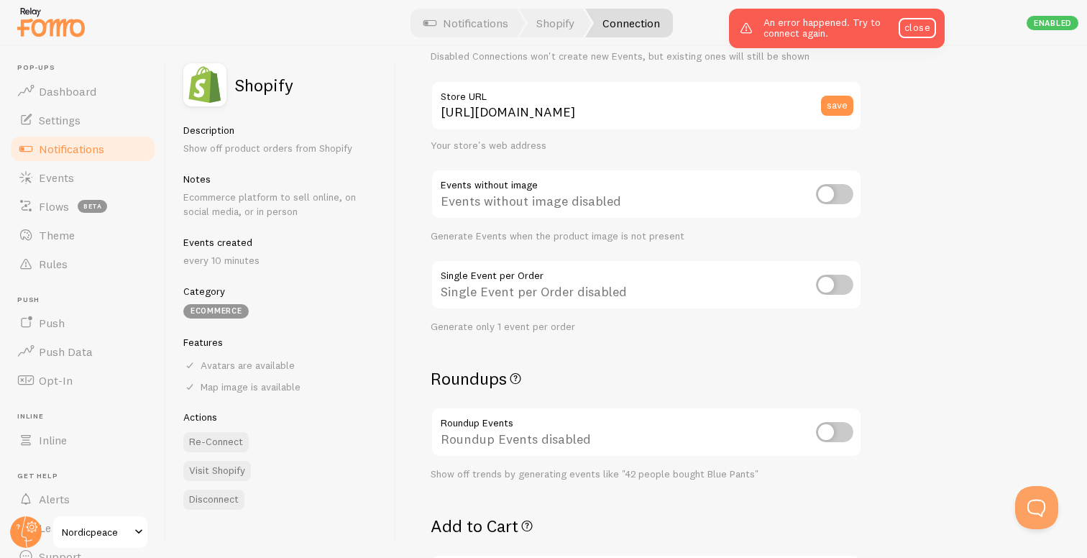
scroll to position [129, 0]
click at [433, 326] on div "Generate only 1 event per order" at bounding box center [646, 327] width 431 height 13
drag, startPoint x: 438, startPoint y: 326, endPoint x: 592, endPoint y: 326, distance: 153.8
click at [592, 326] on div "Generate only 1 event per order" at bounding box center [646, 327] width 431 height 13
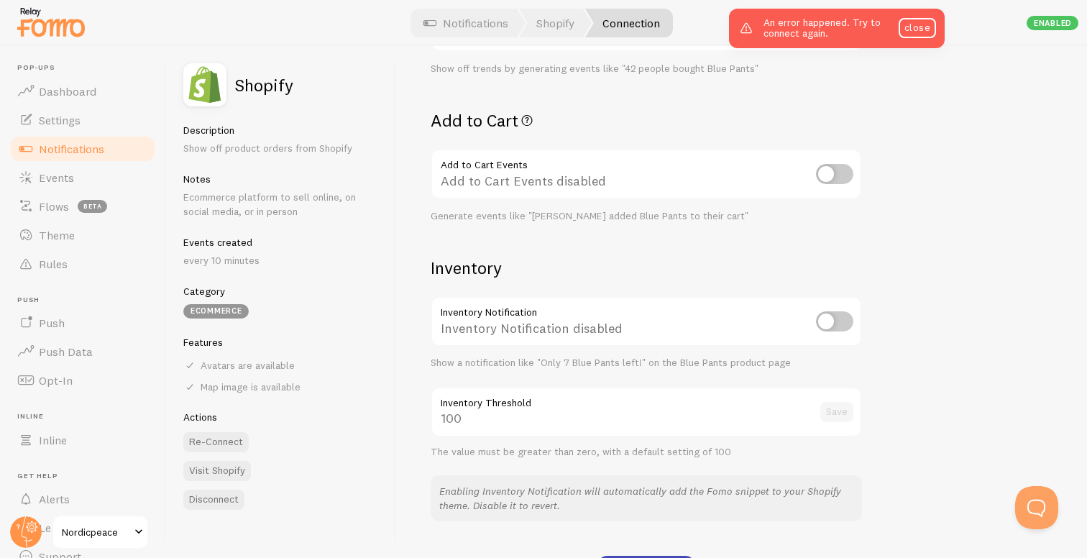
scroll to position [537, 0]
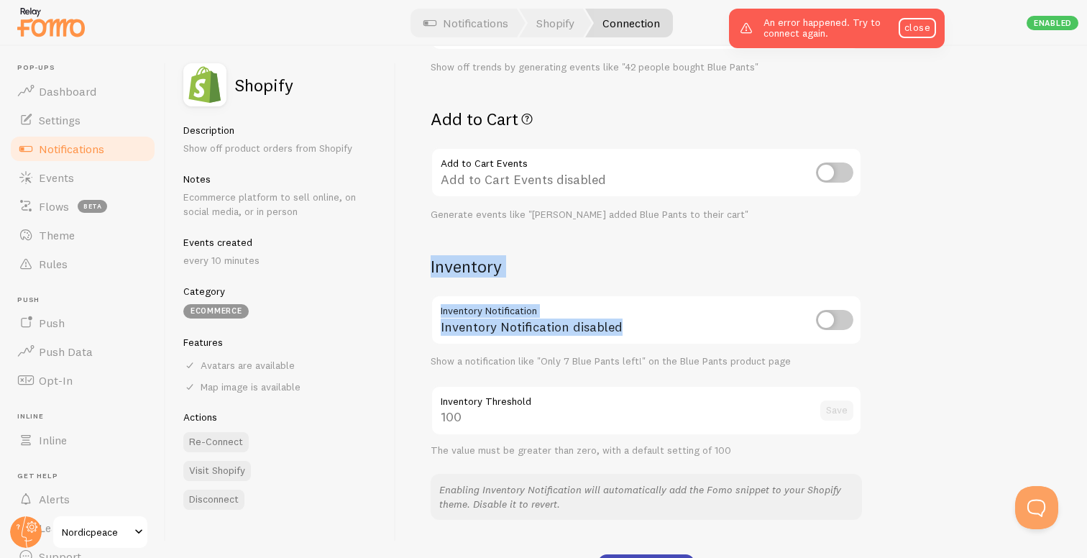
drag, startPoint x: 428, startPoint y: 263, endPoint x: 634, endPoint y: 331, distance: 217.1
click at [634, 331] on div "Settings Connection Connection enabled Disabled Connections won't create new Ev…" at bounding box center [741, 302] width 691 height 512
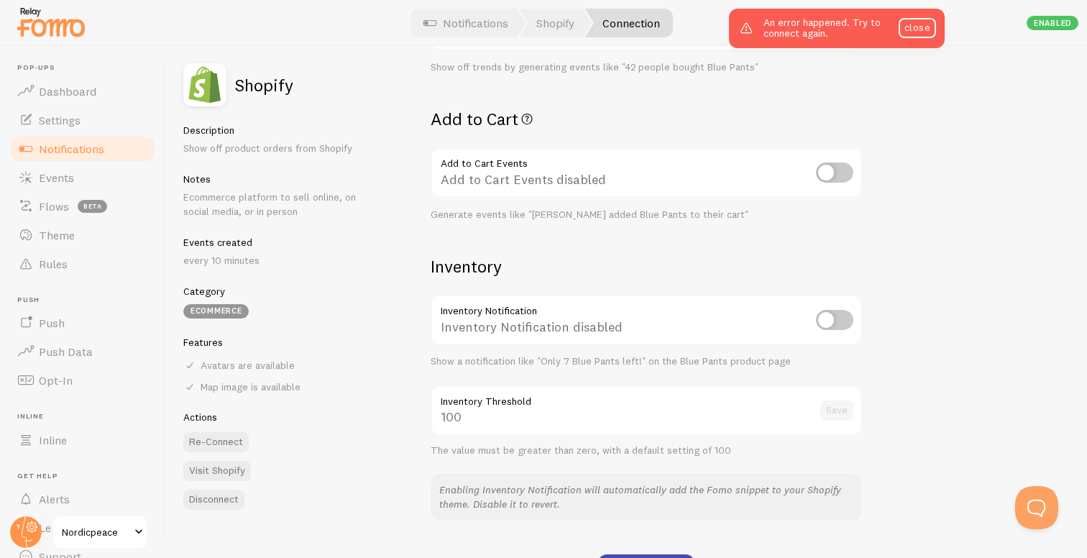
click at [601, 359] on div "Show a notification like "Only 7 Blue Pants left!" on the Blue Pants product pa…" at bounding box center [646, 361] width 431 height 13
click at [647, 359] on div "Show a notification like "Only 7 Blue Pants left!" on the Blue Pants product pa…" at bounding box center [646, 361] width 431 height 13
click at [830, 322] on input "checkbox" at bounding box center [834, 320] width 37 height 20
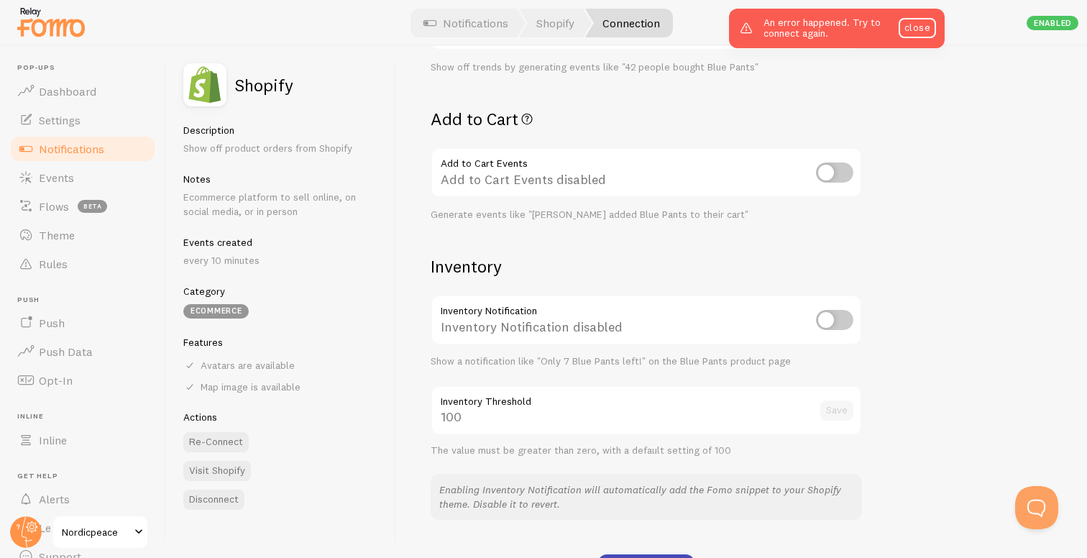
checkbox input "true"
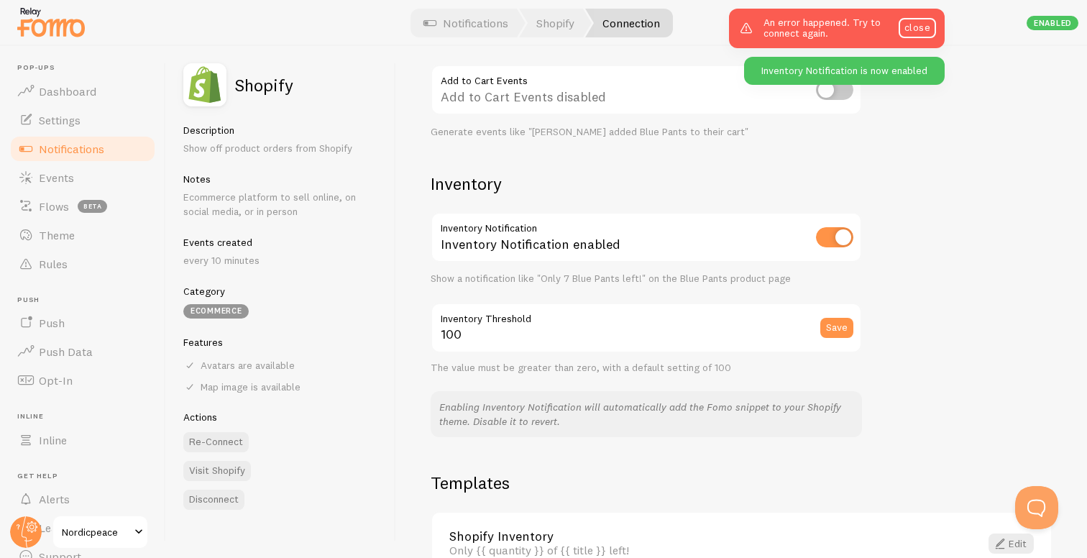
scroll to position [626, 0]
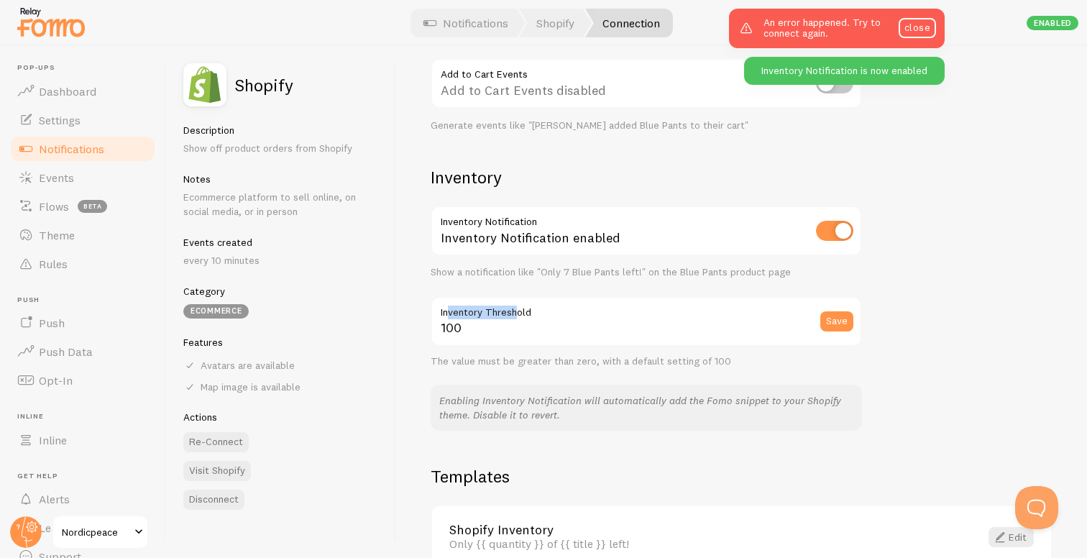
drag, startPoint x: 446, startPoint y: 313, endPoint x: 518, endPoint y: 313, distance: 71.9
click at [518, 313] on label "Inventory Threshold" at bounding box center [646, 308] width 431 height 24
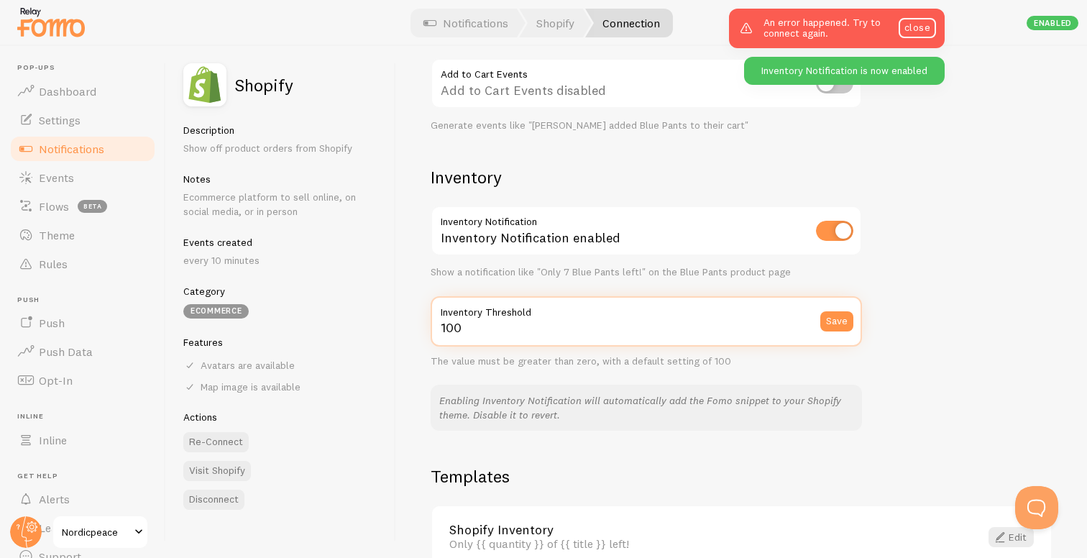
click at [515, 333] on input "100" at bounding box center [646, 321] width 431 height 50
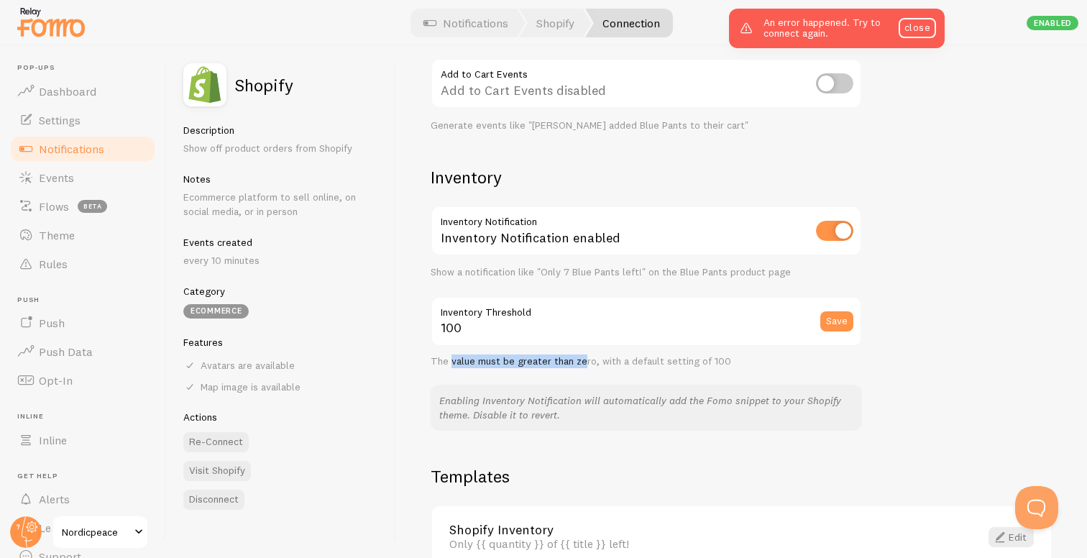
drag, startPoint x: 450, startPoint y: 359, endPoint x: 582, endPoint y: 363, distance: 132.3
click at [582, 363] on div "The value must be greater than zero, with a default setting of 100" at bounding box center [646, 361] width 431 height 13
click at [586, 359] on div "The value must be greater than zero, with a default setting of 100" at bounding box center [646, 361] width 431 height 13
drag, startPoint x: 622, startPoint y: 362, endPoint x: 703, endPoint y: 362, distance: 80.5
click at [703, 362] on div "The value must be greater than zero, with a default setting of 100" at bounding box center [646, 361] width 431 height 13
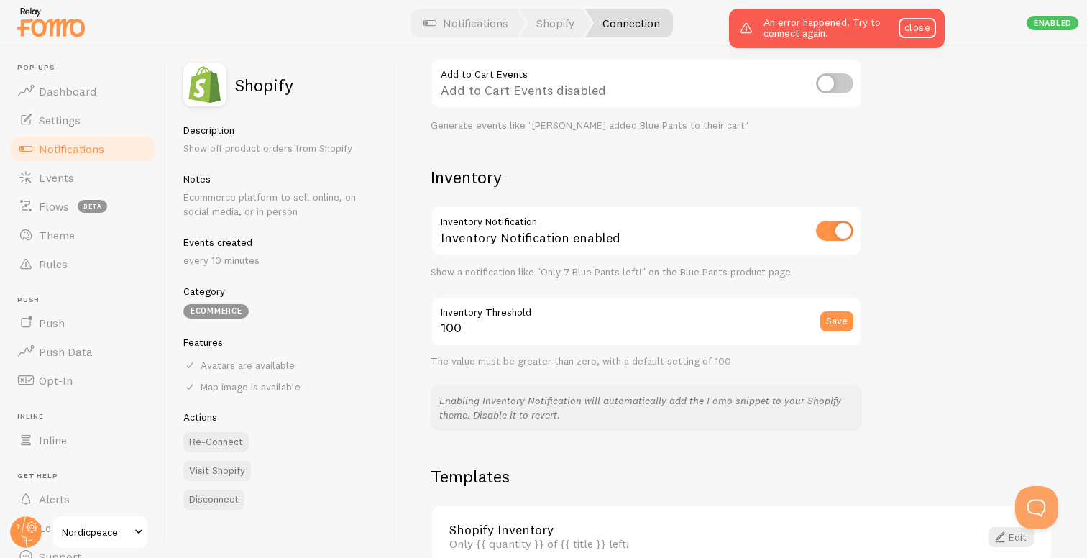
click at [728, 364] on div "The value must be greater than zero, with a default setting of 100" at bounding box center [646, 361] width 431 height 13
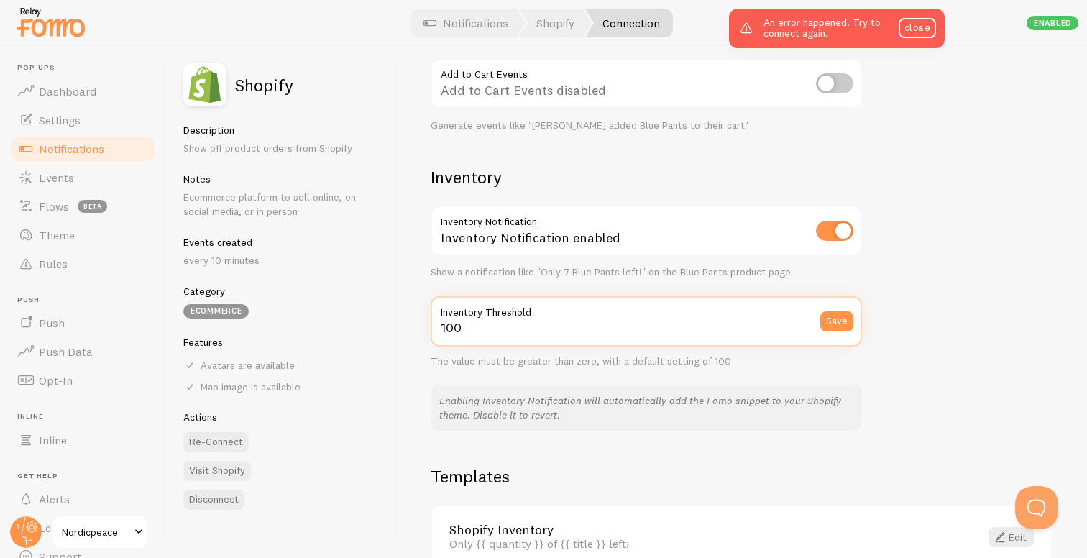
click at [520, 333] on input "100" at bounding box center [646, 321] width 431 height 50
click at [520, 333] on input "50" at bounding box center [646, 321] width 431 height 50
type input "5"
type input "25"
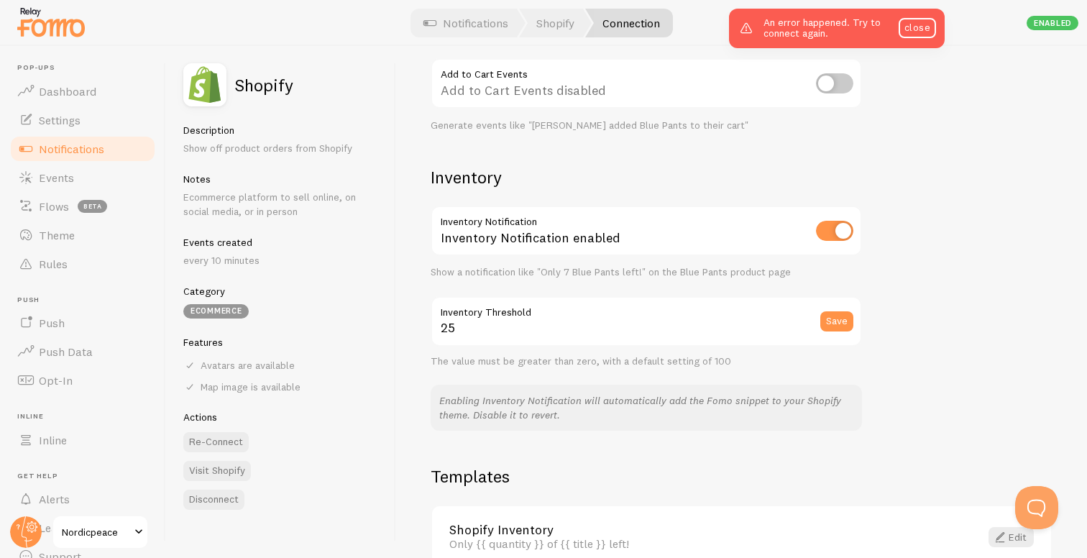
click at [500, 397] on p "Enabling Inventory Notification will automatically add the Fomo snippet to your…" at bounding box center [646, 407] width 414 height 29
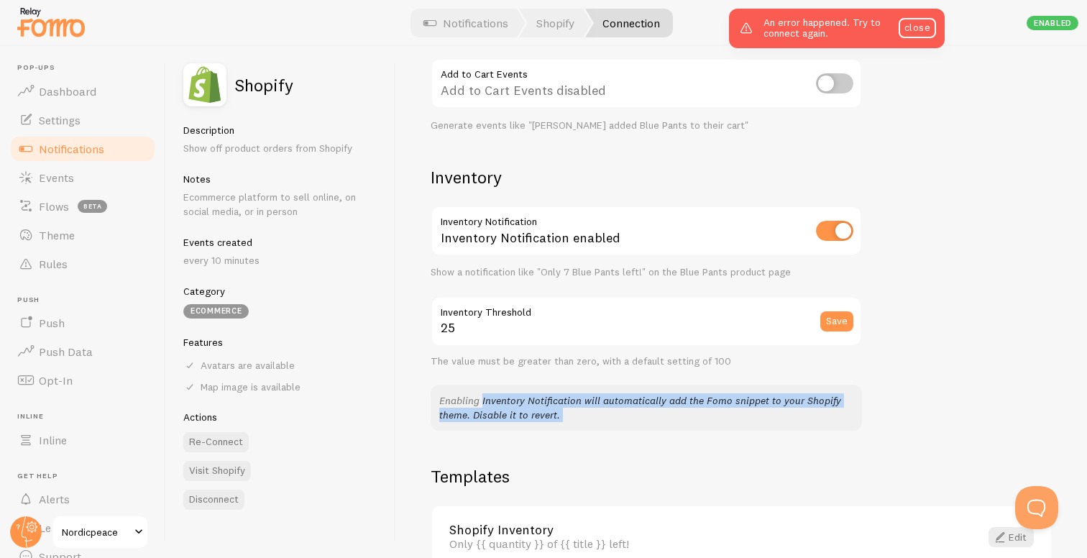
click at [500, 397] on p "Enabling Inventory Notification will automatically add the Fomo snippet to your…" at bounding box center [646, 407] width 414 height 29
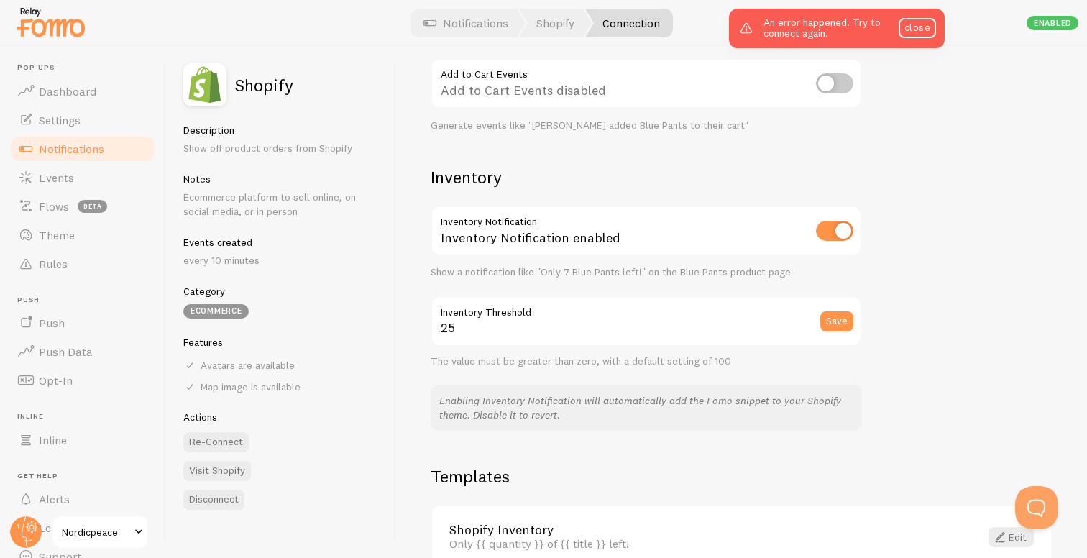
click at [534, 397] on p "Enabling Inventory Notification will automatically add the Fomo snippet to your…" at bounding box center [646, 407] width 414 height 29
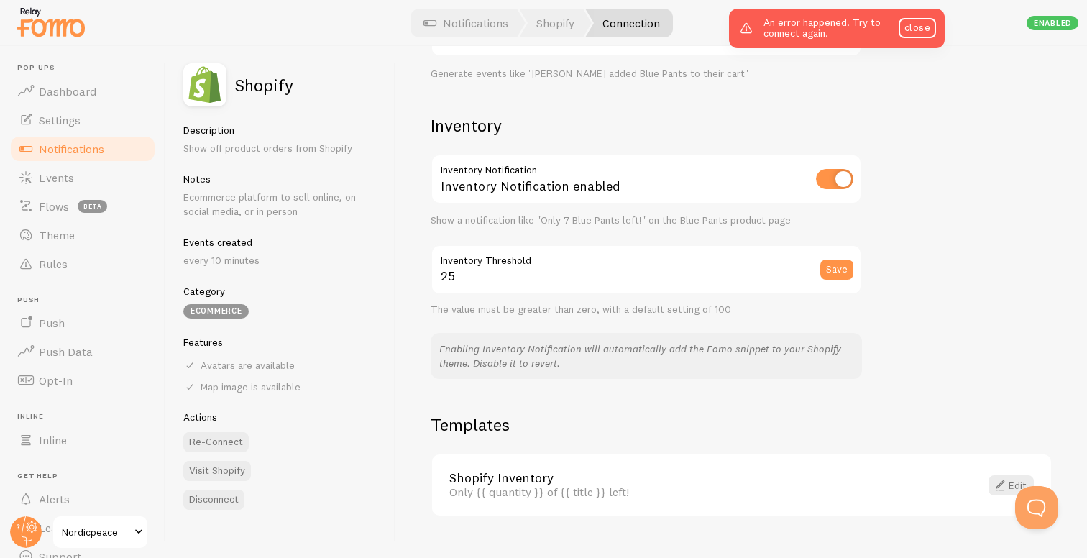
scroll to position [706, 0]
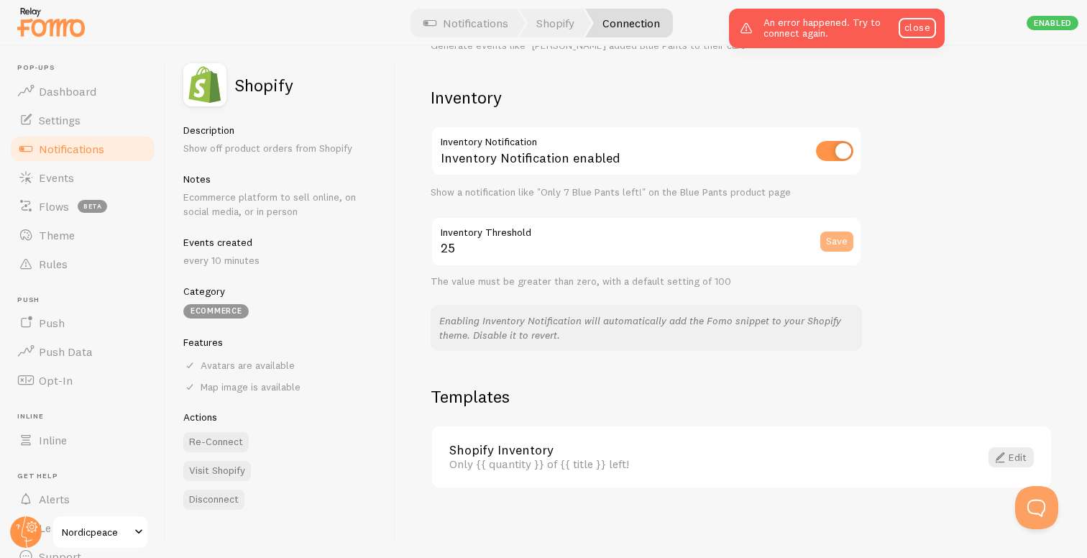
click at [842, 243] on button "Save" at bounding box center [836, 241] width 33 height 20
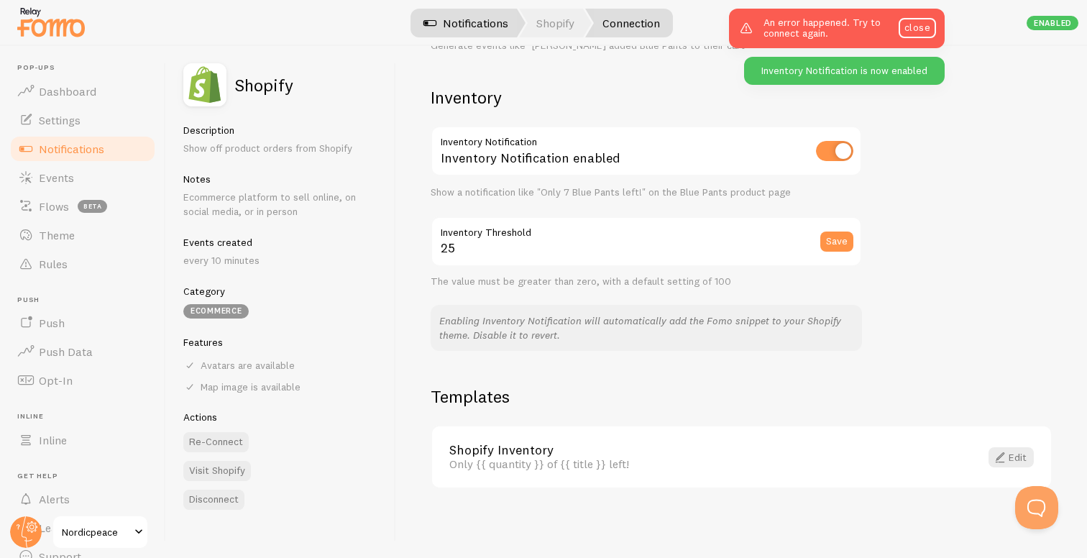
click at [464, 19] on link "Notifications" at bounding box center [465, 23] width 119 height 29
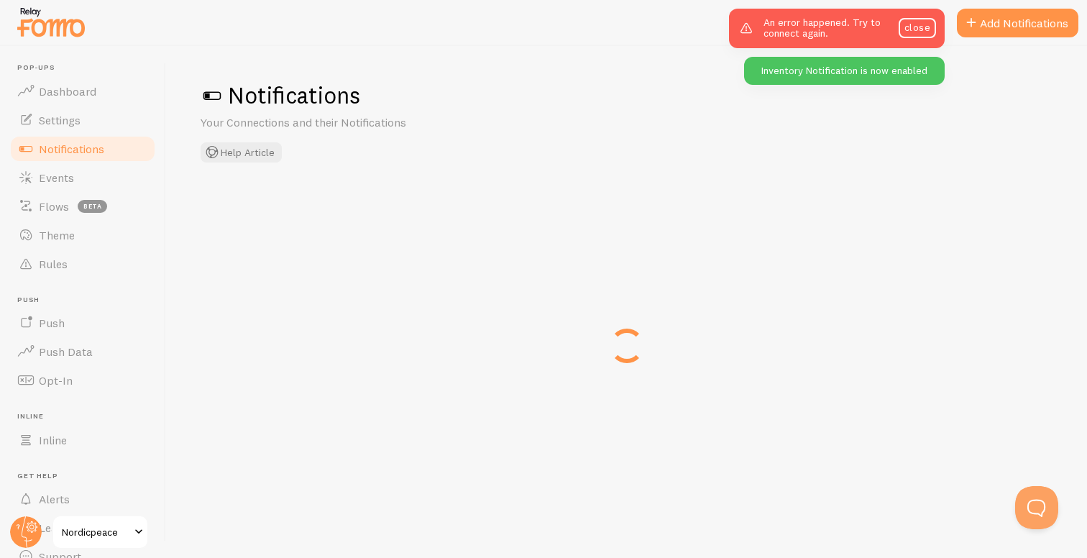
checkbox input "true"
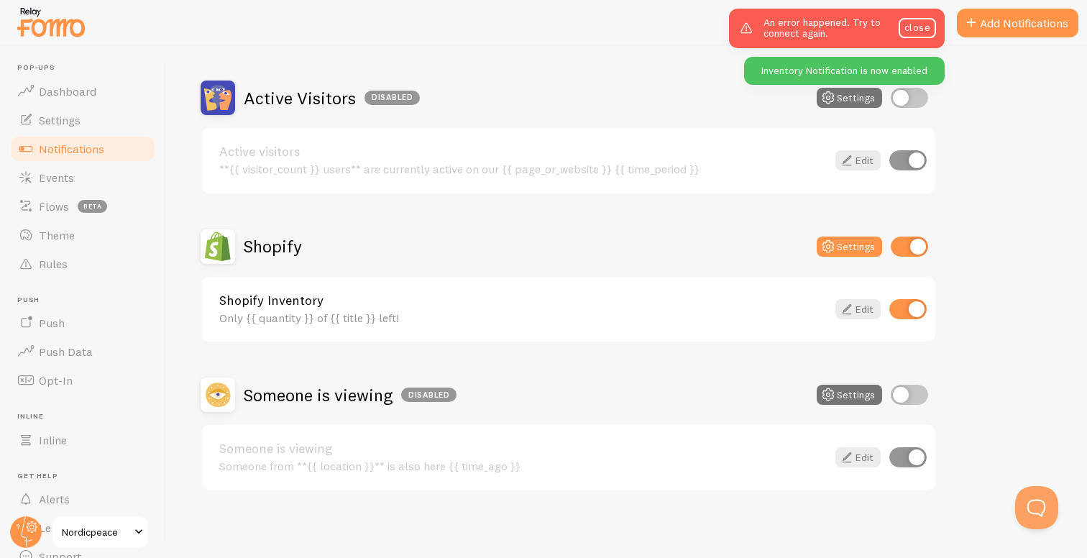
scroll to position [119, 0]
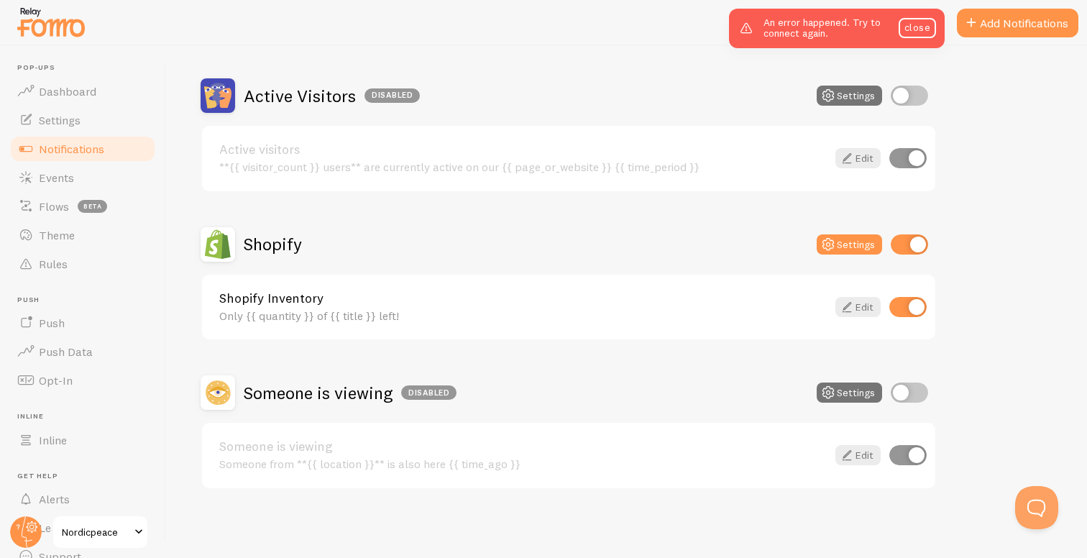
click at [910, 308] on input "checkbox" at bounding box center [907, 307] width 37 height 20
checkbox input "false"
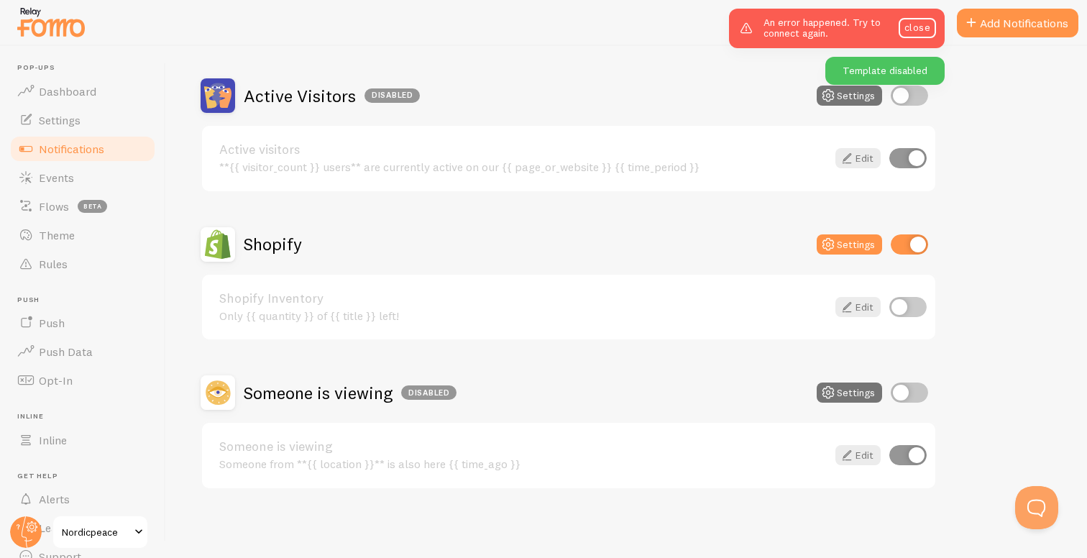
click at [317, 298] on link "Shopify Inventory" at bounding box center [522, 298] width 607 height 13
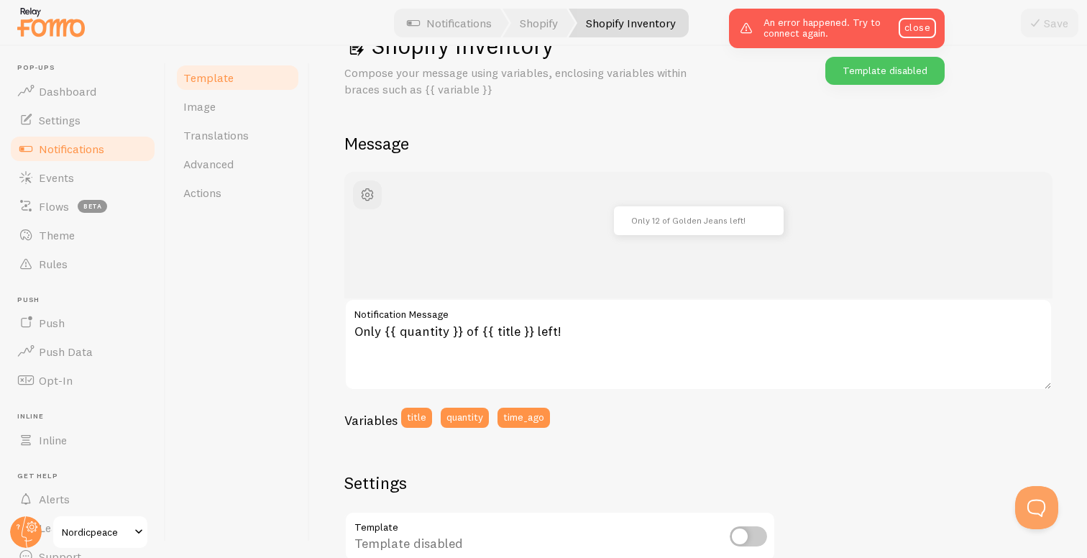
scroll to position [37, 0]
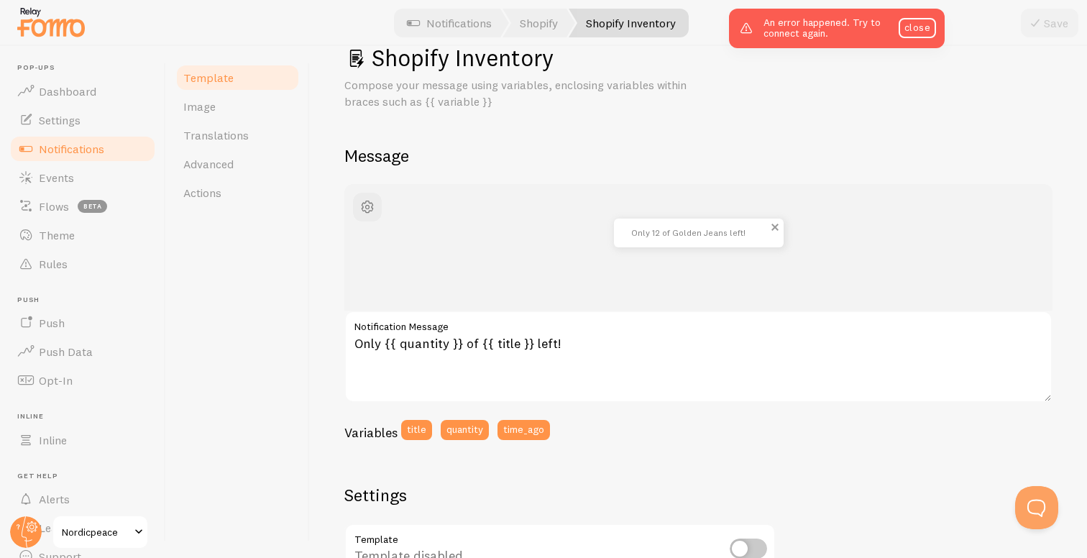
drag, startPoint x: 628, startPoint y: 231, endPoint x: 709, endPoint y: 231, distance: 81.2
click at [709, 231] on p "Only 12 of Golden Jeans left!" at bounding box center [698, 233] width 135 height 19
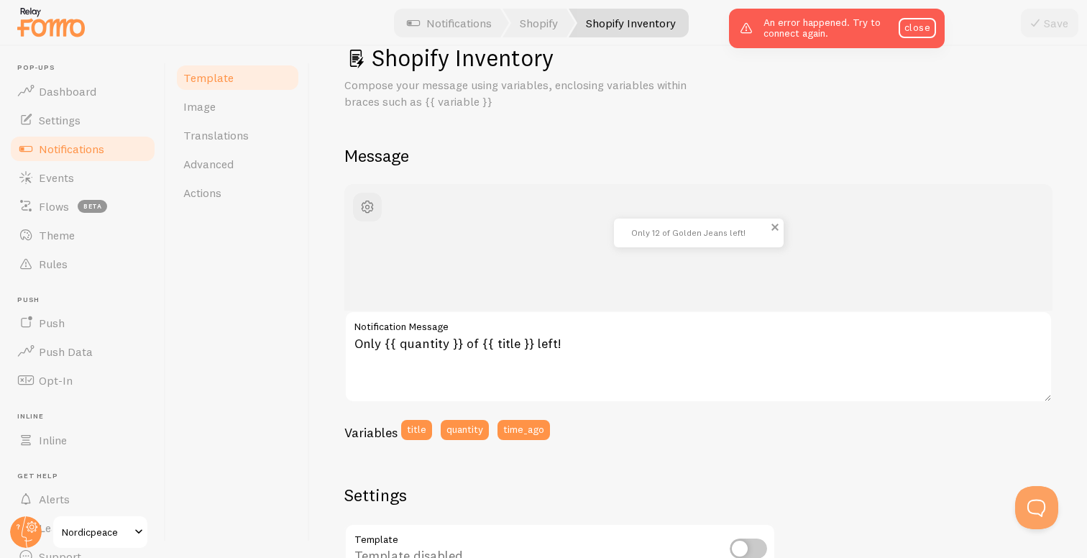
click at [650, 229] on p "Only 12 of Golden Jeans left!" at bounding box center [698, 233] width 135 height 19
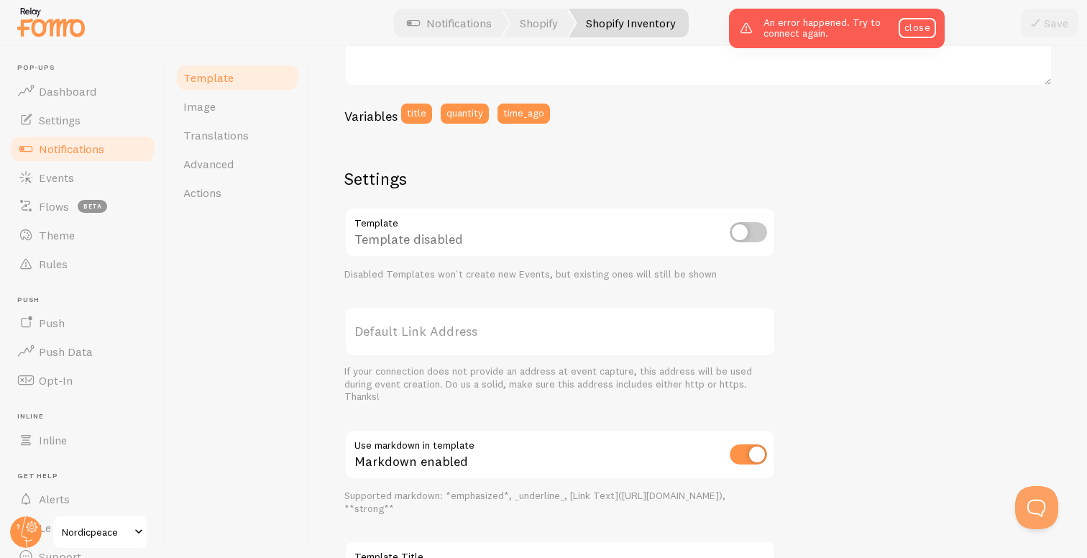
scroll to position [386, 0]
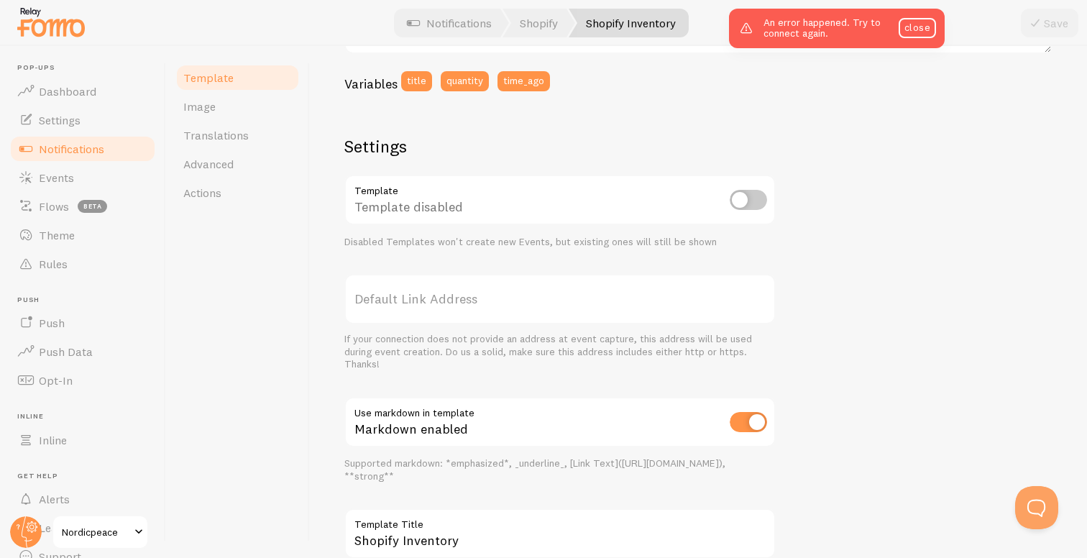
click at [385, 205] on div "Template disabled" at bounding box center [559, 201] width 431 height 52
click at [417, 239] on div "Disabled Templates won't create new Events, but existing ones will still be sho…" at bounding box center [559, 242] width 431 height 13
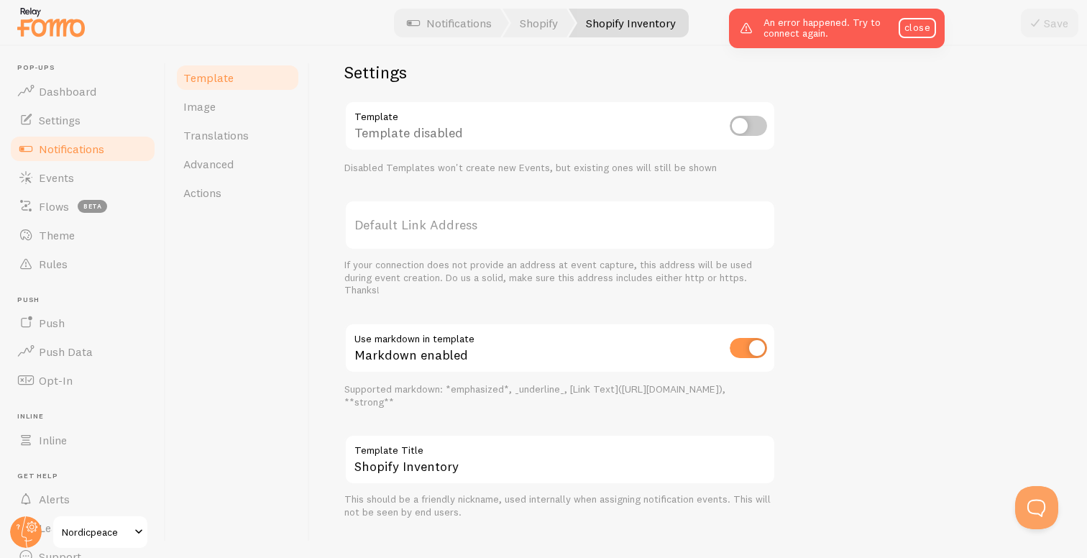
scroll to position [481, 0]
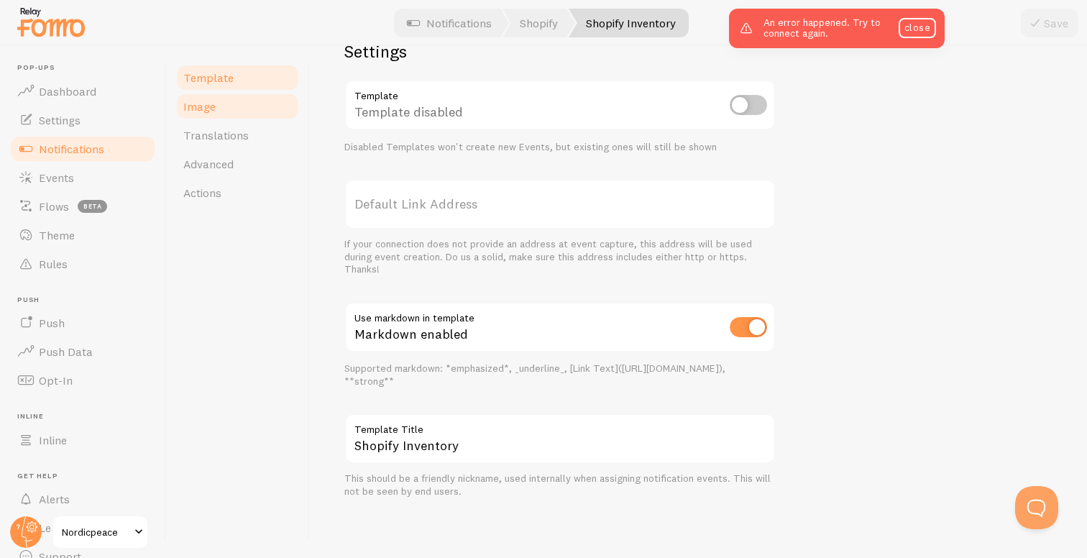
click at [224, 103] on link "Image" at bounding box center [238, 106] width 126 height 29
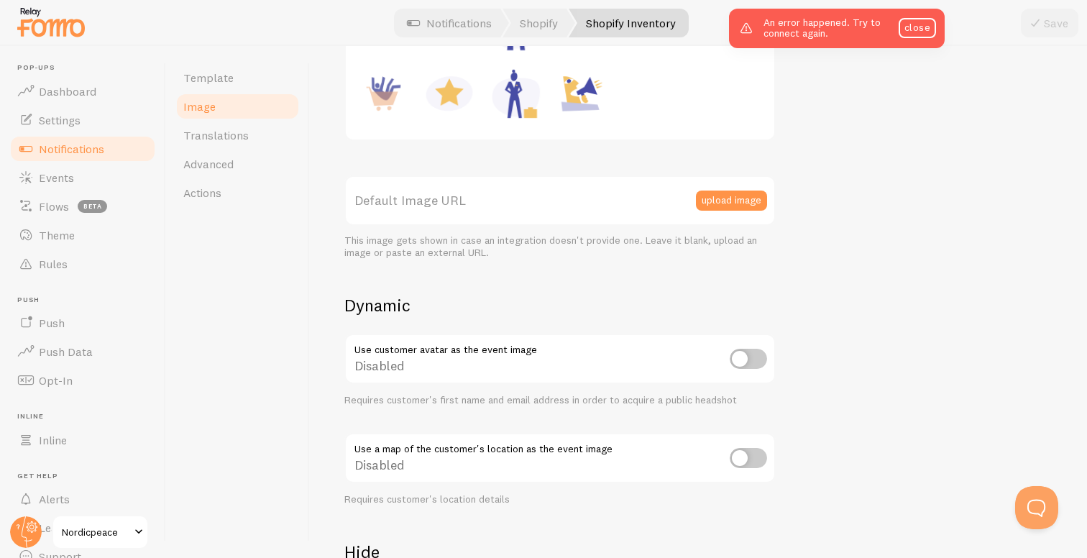
scroll to position [301, 0]
click at [912, 25] on link "close" at bounding box center [916, 28] width 37 height 20
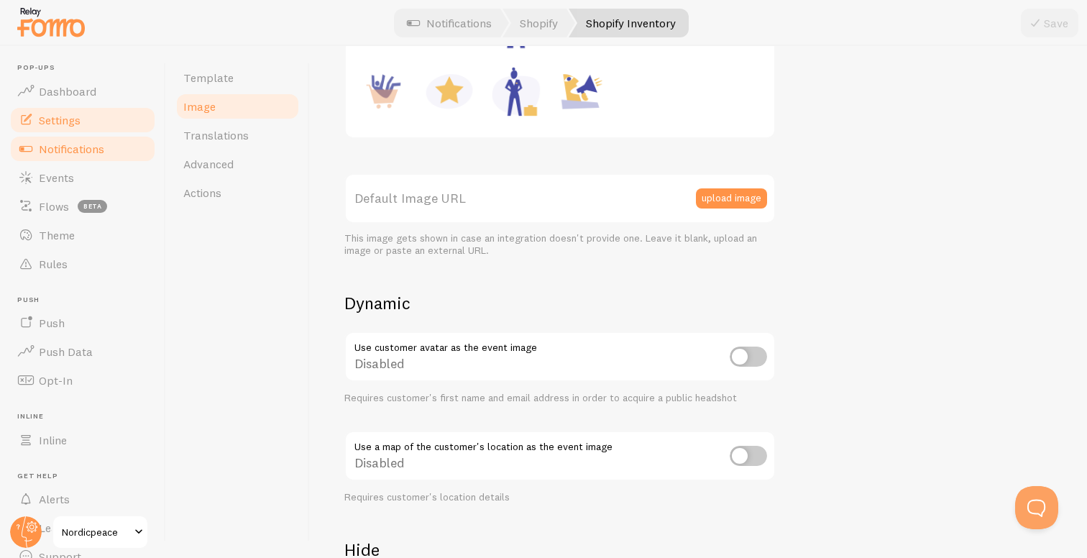
click at [42, 126] on span "Settings" at bounding box center [60, 120] width 42 height 14
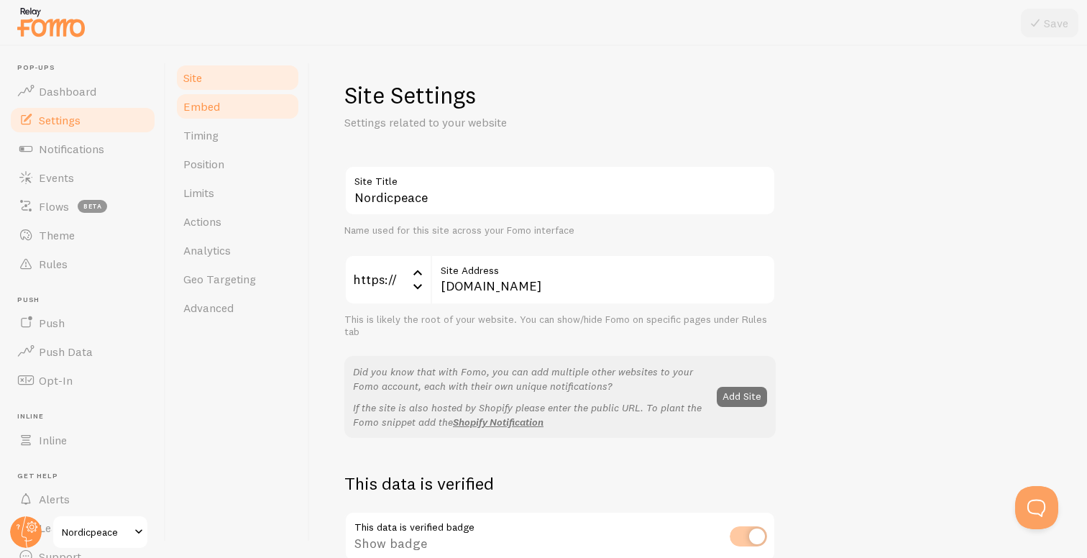
click at [244, 103] on link "Embed" at bounding box center [238, 106] width 126 height 29
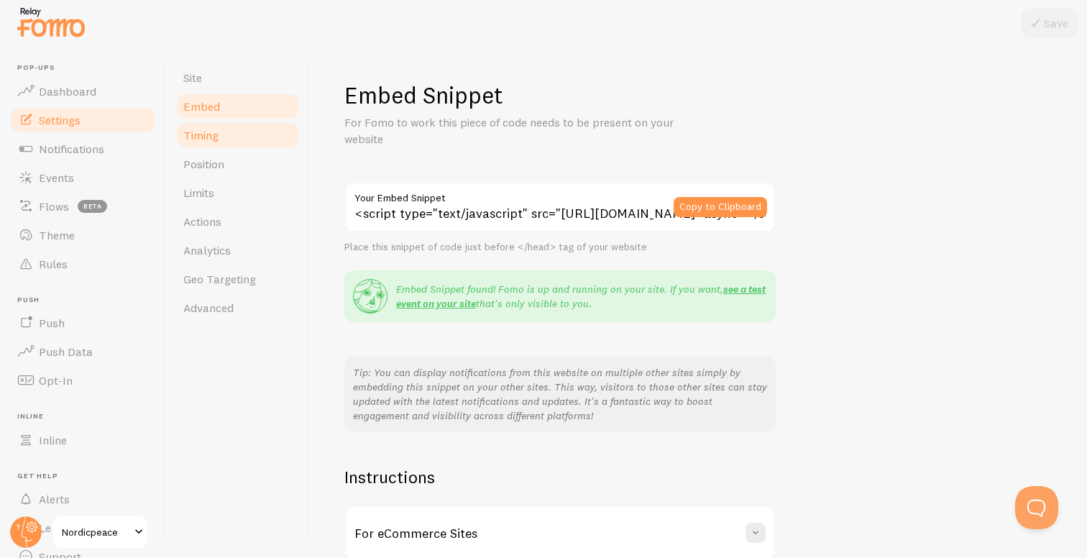
click at [238, 129] on link "Timing" at bounding box center [238, 135] width 126 height 29
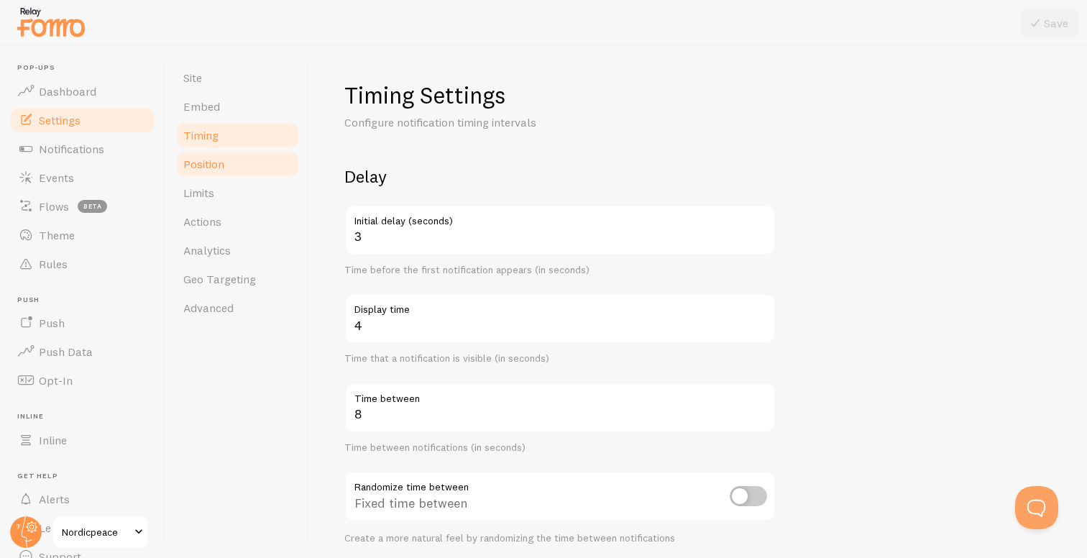
click at [237, 162] on link "Position" at bounding box center [238, 163] width 126 height 29
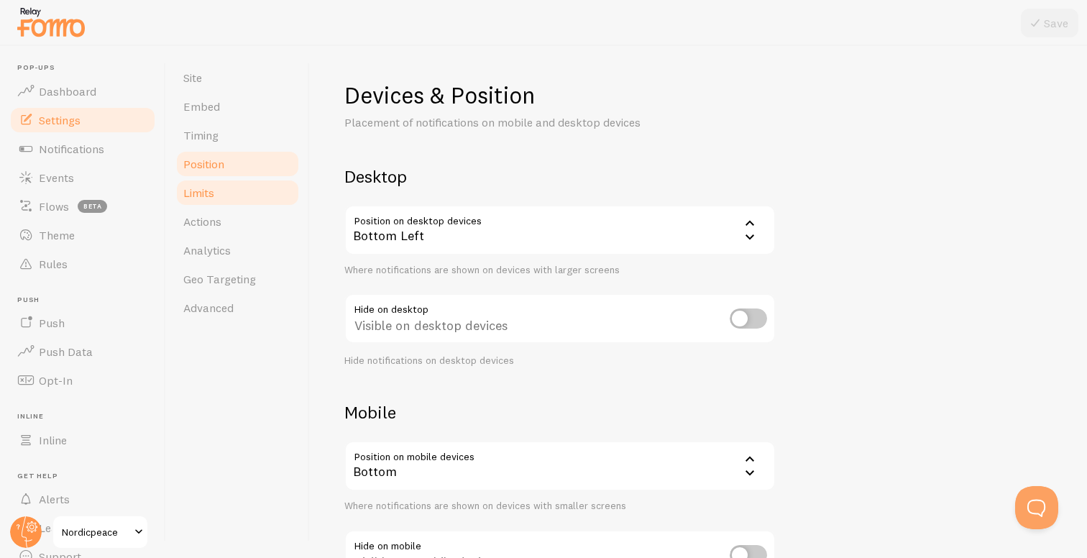
click at [236, 192] on link "Limits" at bounding box center [238, 192] width 126 height 29
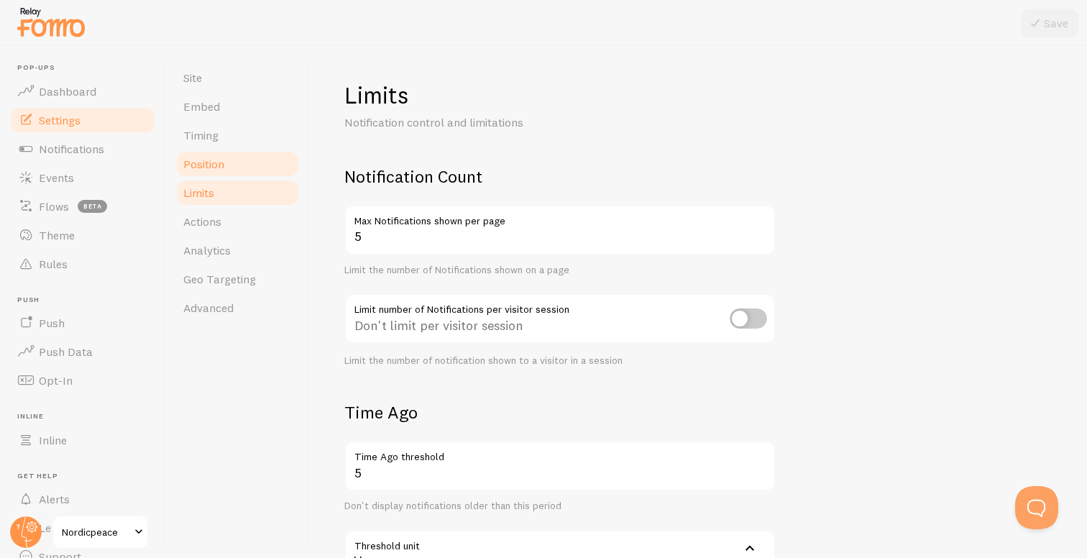
click at [238, 165] on link "Position" at bounding box center [238, 163] width 126 height 29
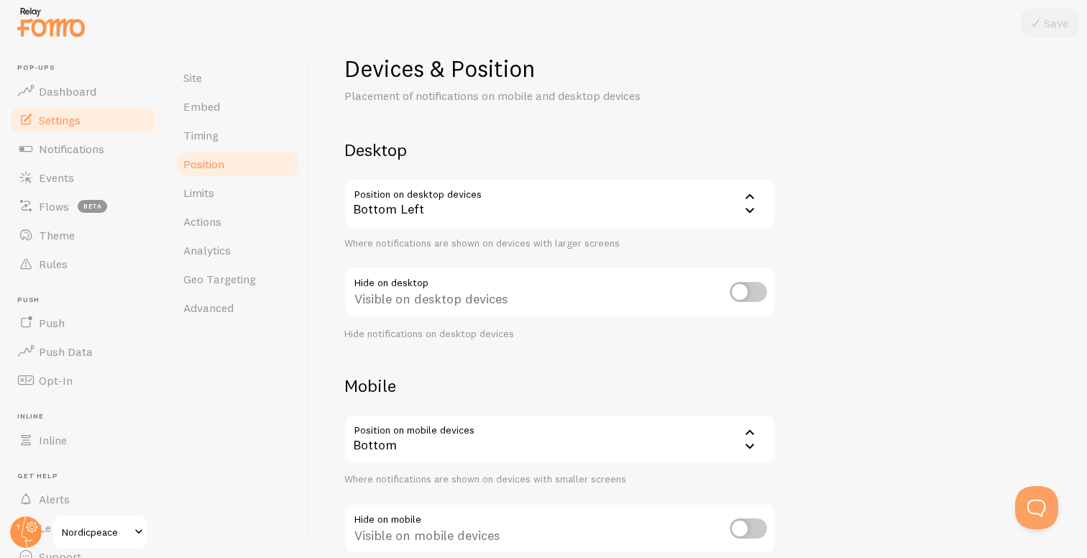
scroll to position [114, 0]
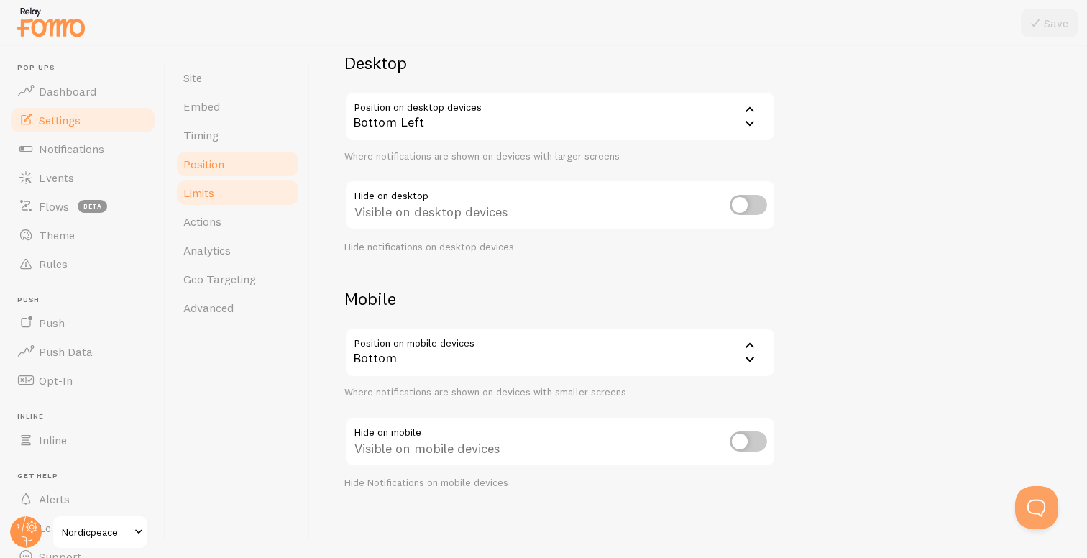
click at [219, 196] on link "Limits" at bounding box center [238, 192] width 126 height 29
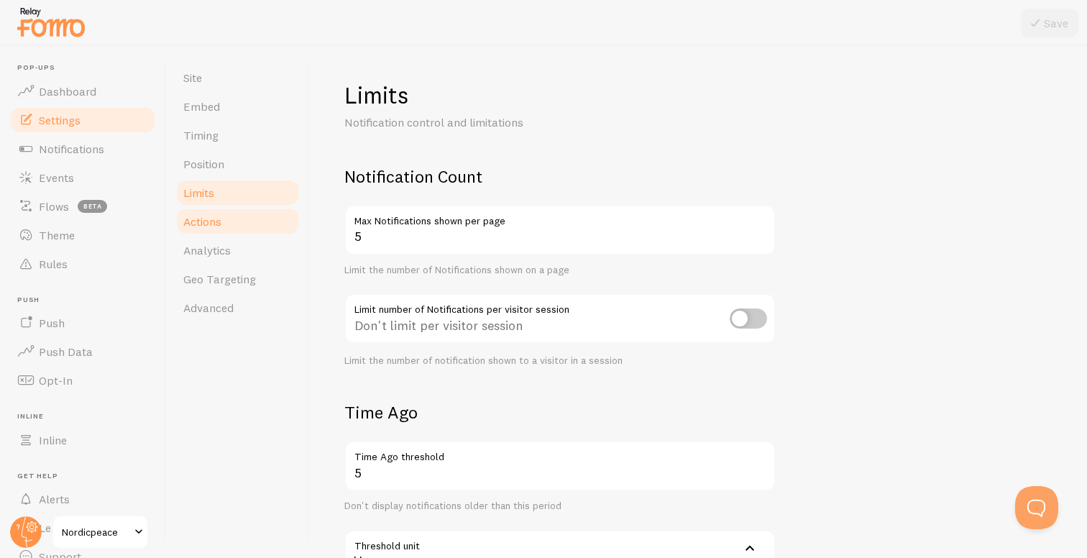
click at [233, 224] on link "Actions" at bounding box center [238, 221] width 126 height 29
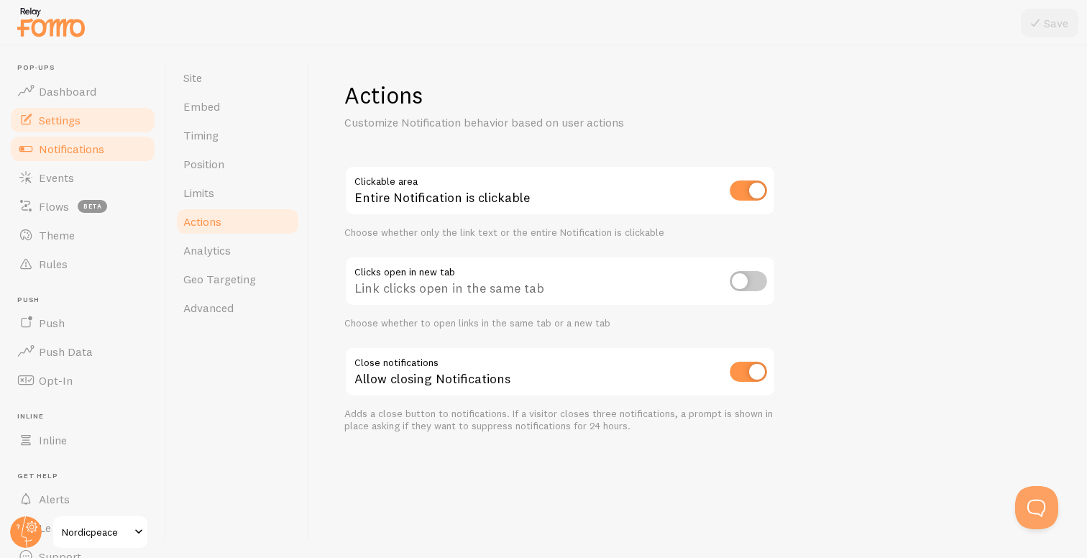
click at [81, 145] on span "Notifications" at bounding box center [71, 149] width 65 height 14
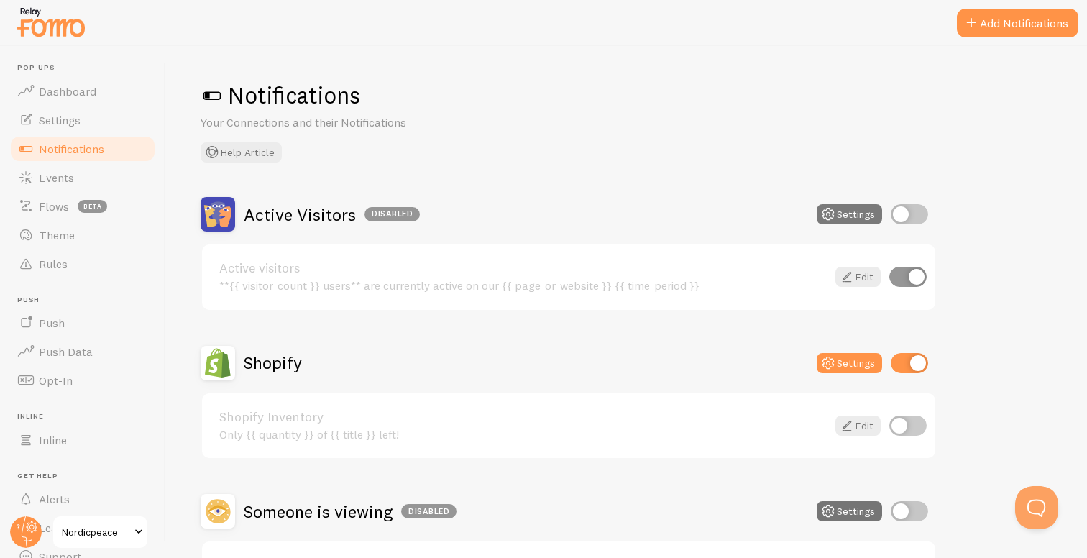
click at [843, 220] on button "Settings" at bounding box center [848, 214] width 65 height 20
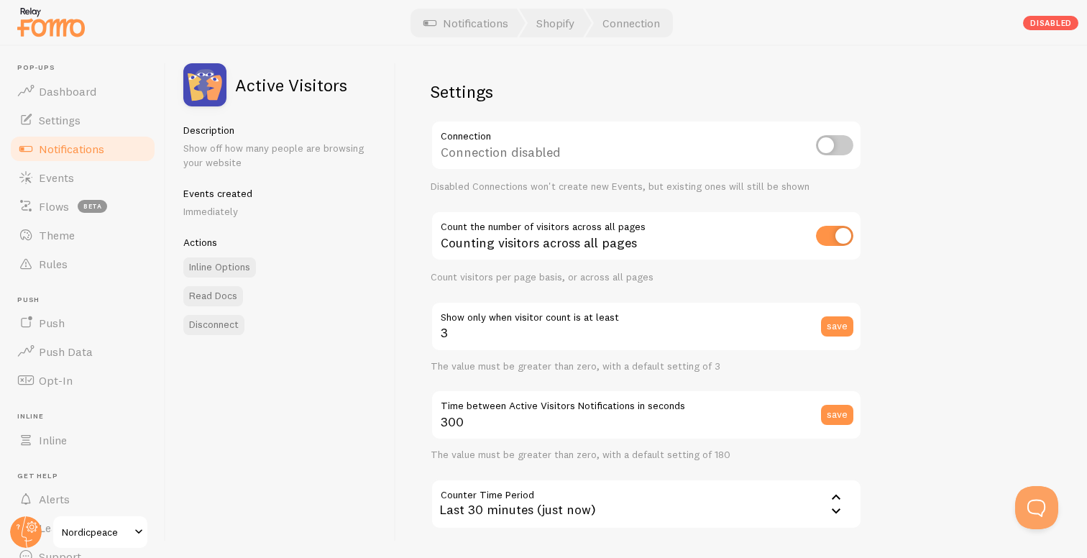
click at [679, 185] on div "Disabled Connections won't create new Events, but existing ones will still be s…" at bounding box center [646, 186] width 431 height 13
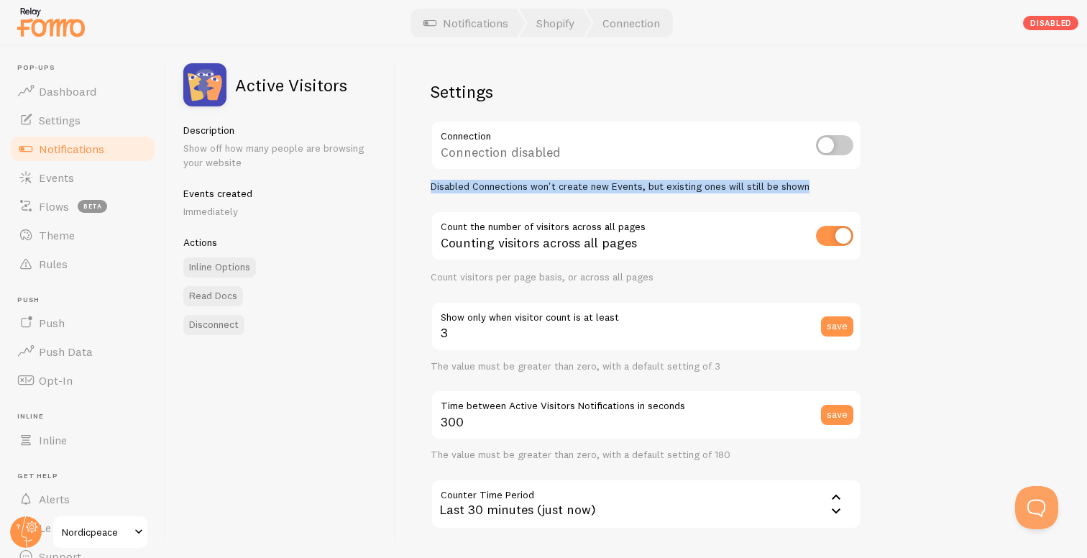
click at [679, 185] on div "Disabled Connections won't create new Events, but existing ones will still be s…" at bounding box center [646, 186] width 431 height 13
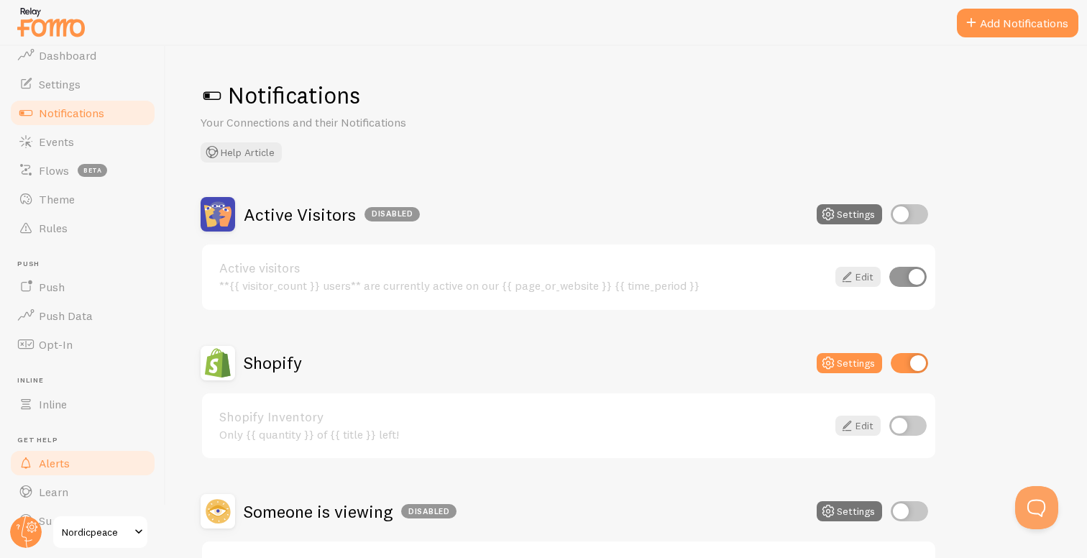
scroll to position [34, 0]
click at [118, 387] on li "Inline Inline" at bounding box center [83, 398] width 148 height 42
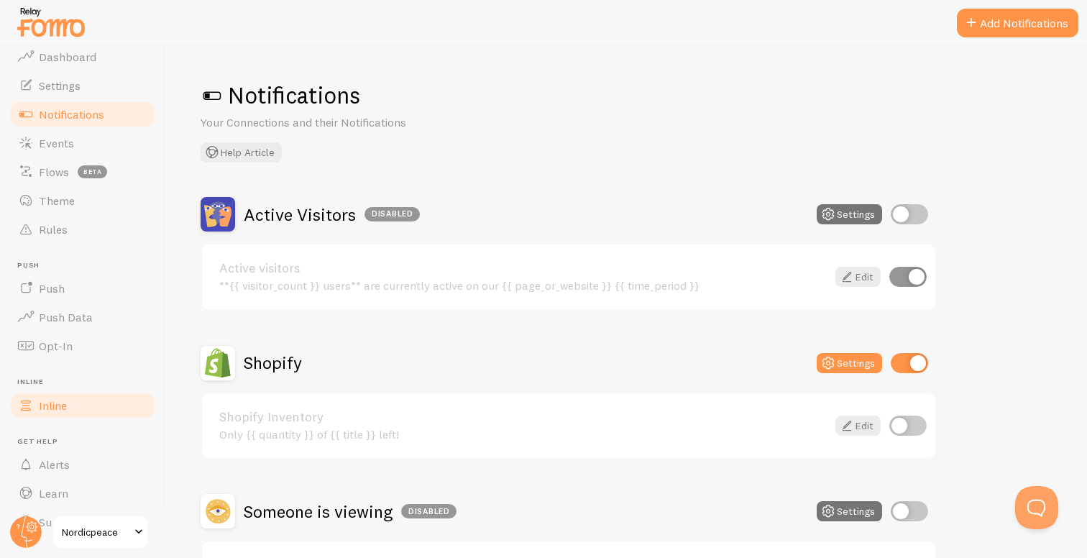
click at [89, 414] on link "Inline" at bounding box center [83, 405] width 148 height 29
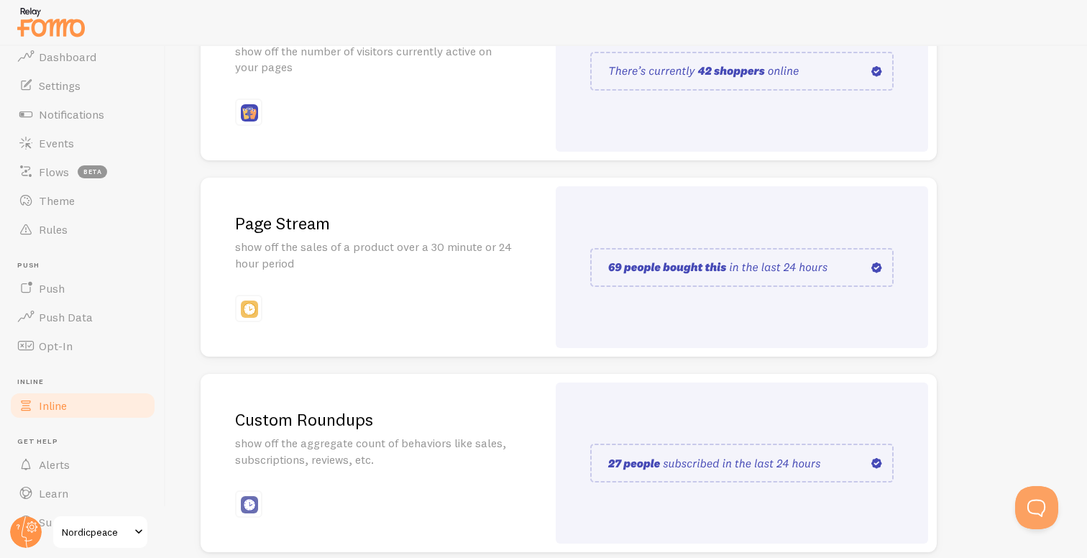
scroll to position [252, 0]
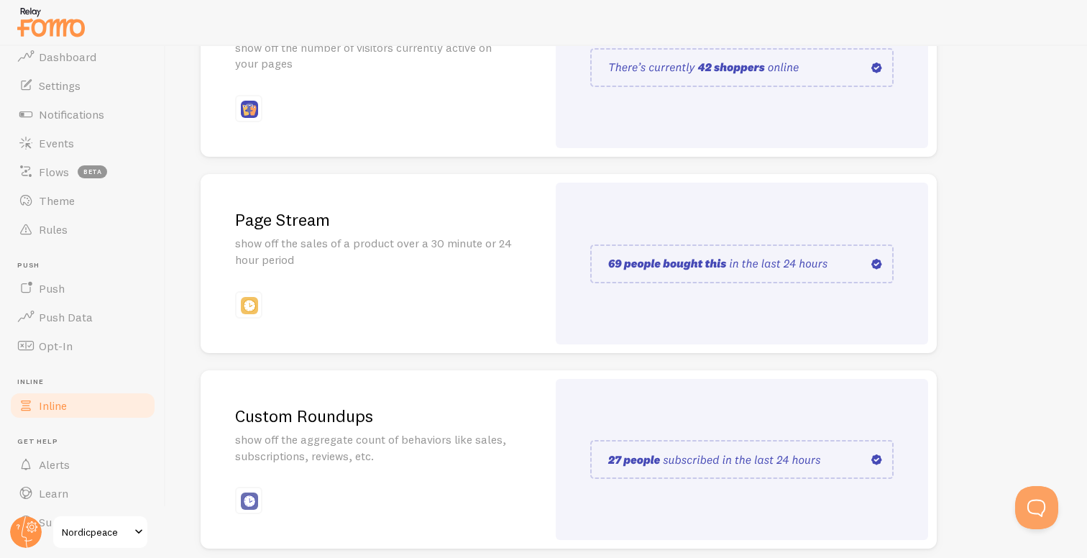
click at [452, 246] on p "show off the sales of a product over a 30 minute or 24 hour period" at bounding box center [373, 251] width 277 height 33
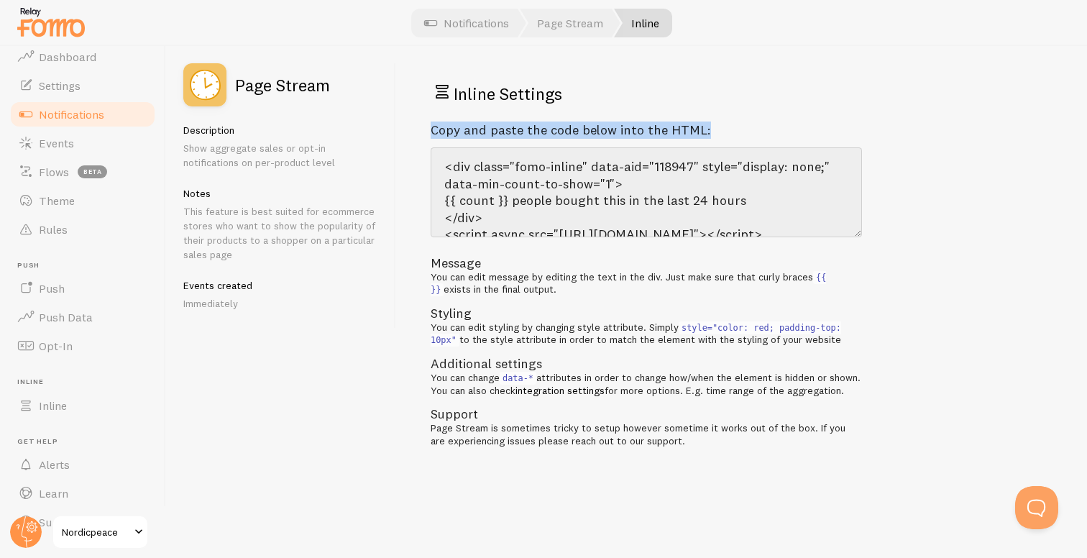
drag, startPoint x: 427, startPoint y: 128, endPoint x: 710, endPoint y: 130, distance: 283.2
click at [710, 130] on div "Inline Settings Copy and paste the code below into the HTML: <div class="fomo-i…" at bounding box center [741, 302] width 691 height 512
click at [711, 130] on div "Copy and paste the code below into the HTML:" at bounding box center [646, 130] width 431 height 17
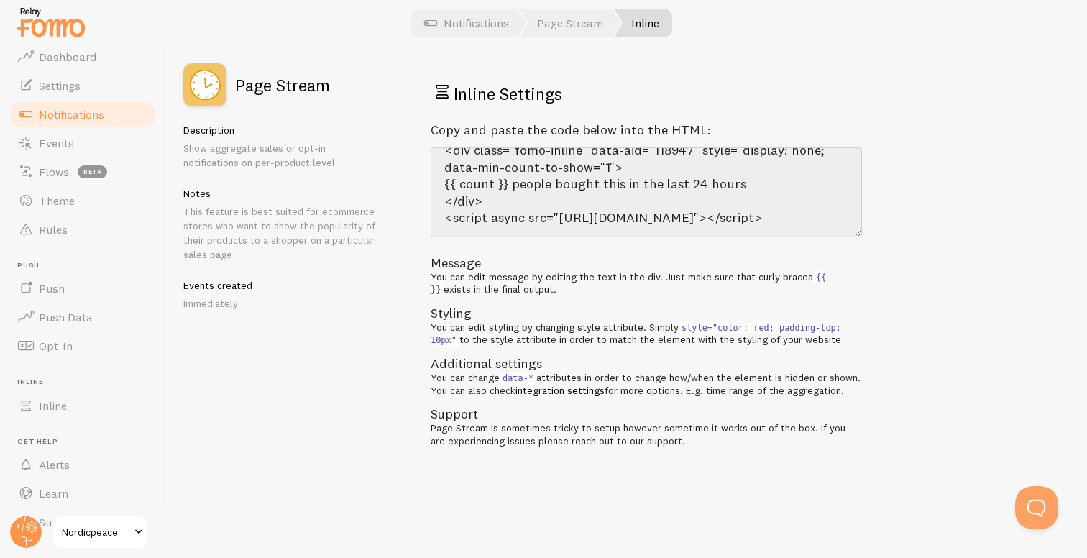
scroll to position [34, 0]
click at [69, 231] on link "Rules" at bounding box center [83, 229] width 148 height 29
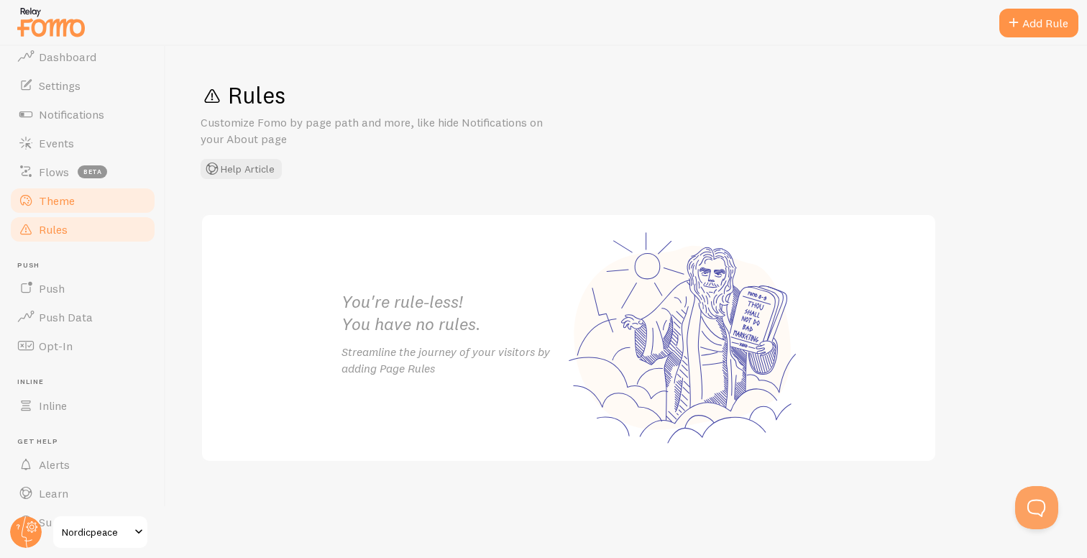
click at [73, 212] on link "Theme" at bounding box center [83, 200] width 148 height 29
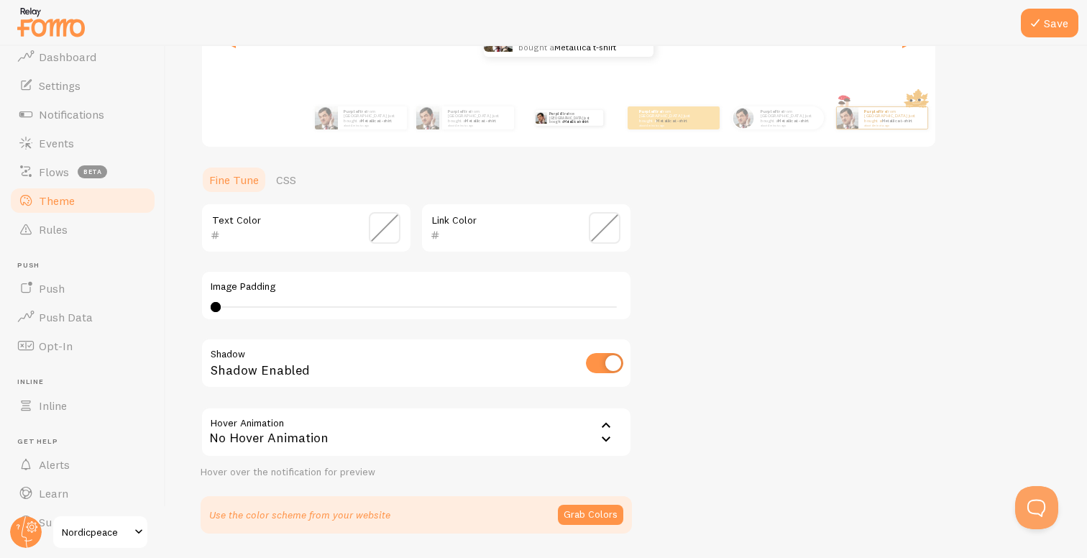
scroll to position [274, 0]
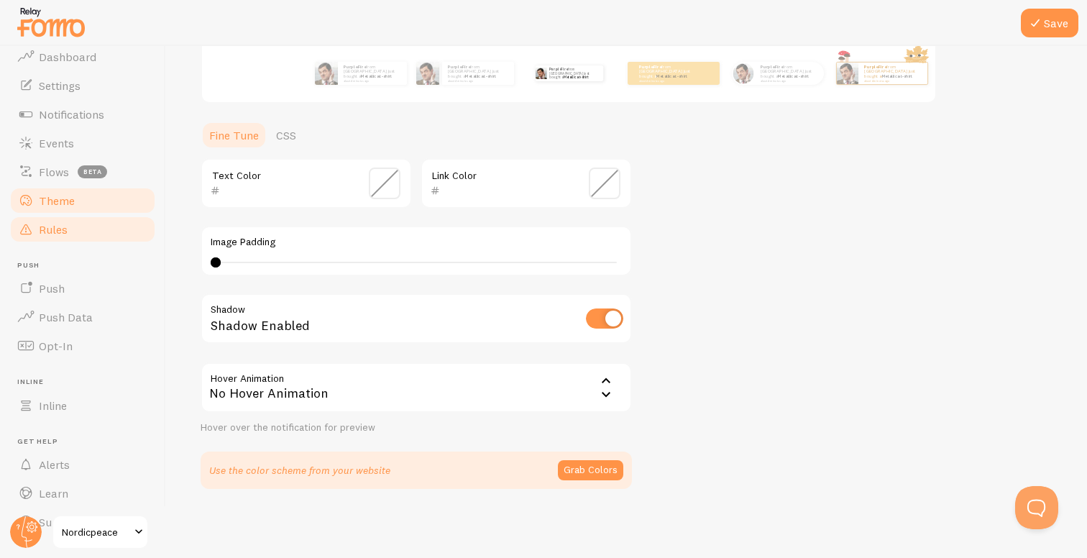
click at [75, 239] on link "Rules" at bounding box center [83, 229] width 148 height 29
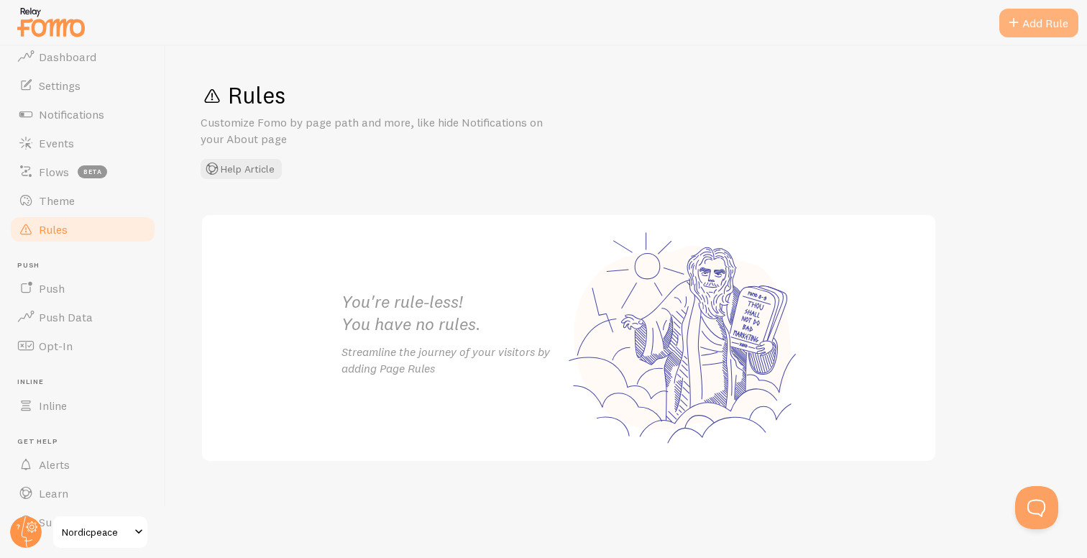
click at [1028, 29] on div "Add Rule" at bounding box center [1038, 23] width 79 height 29
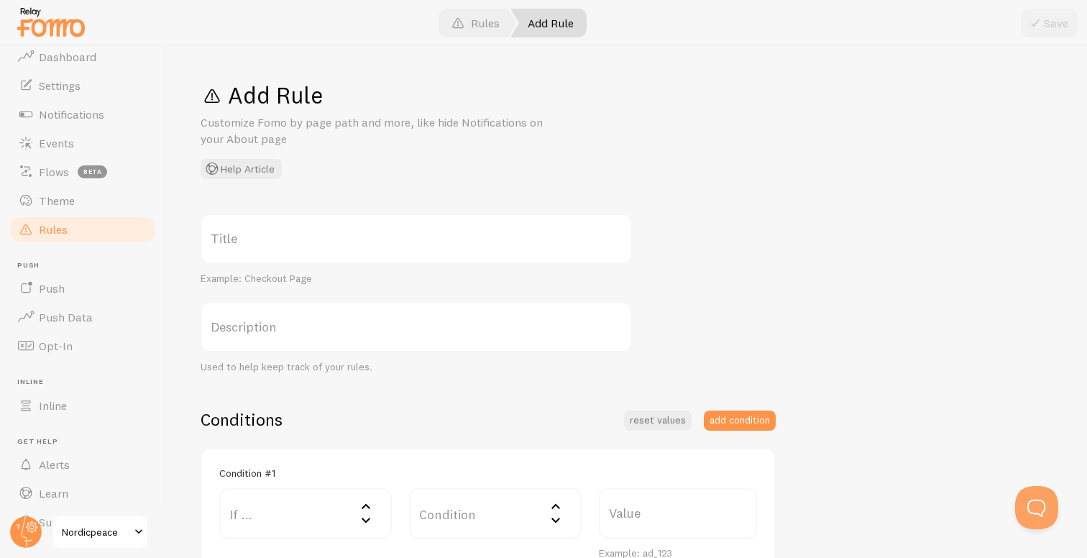
click at [318, 232] on label "Title" at bounding box center [416, 238] width 431 height 50
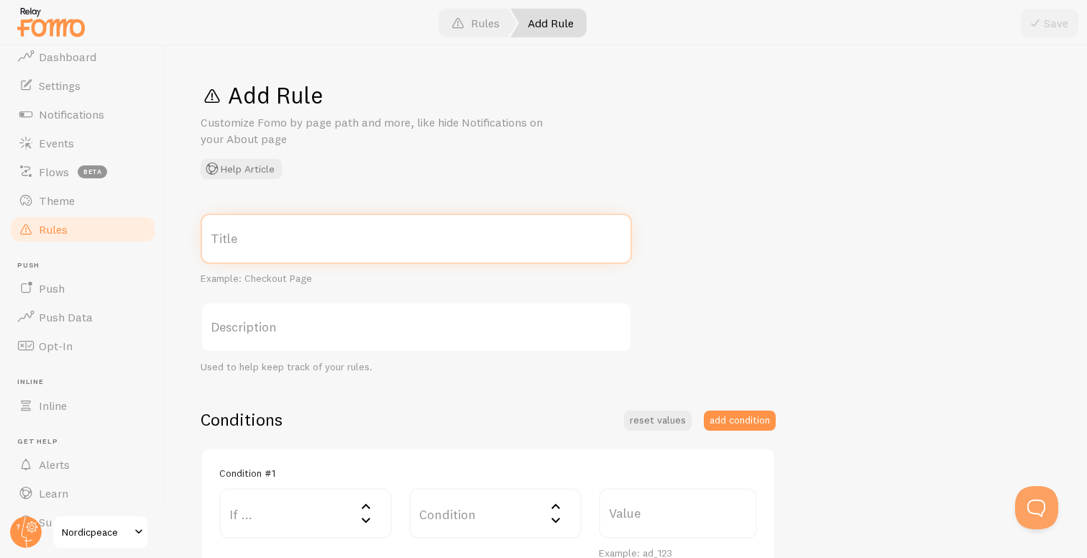
click at [318, 232] on input "Title" at bounding box center [416, 238] width 431 height 50
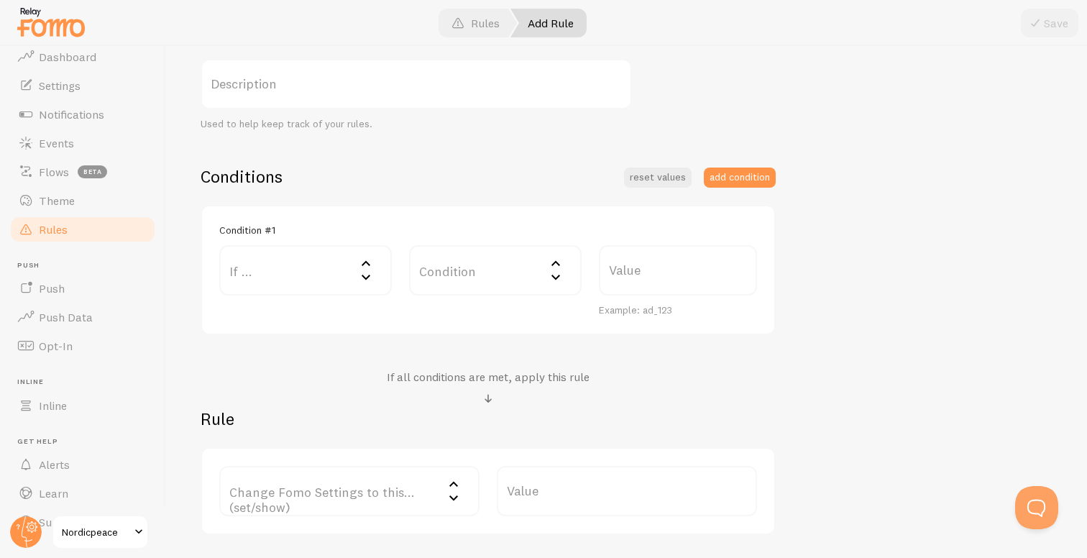
scroll to position [259, 0]
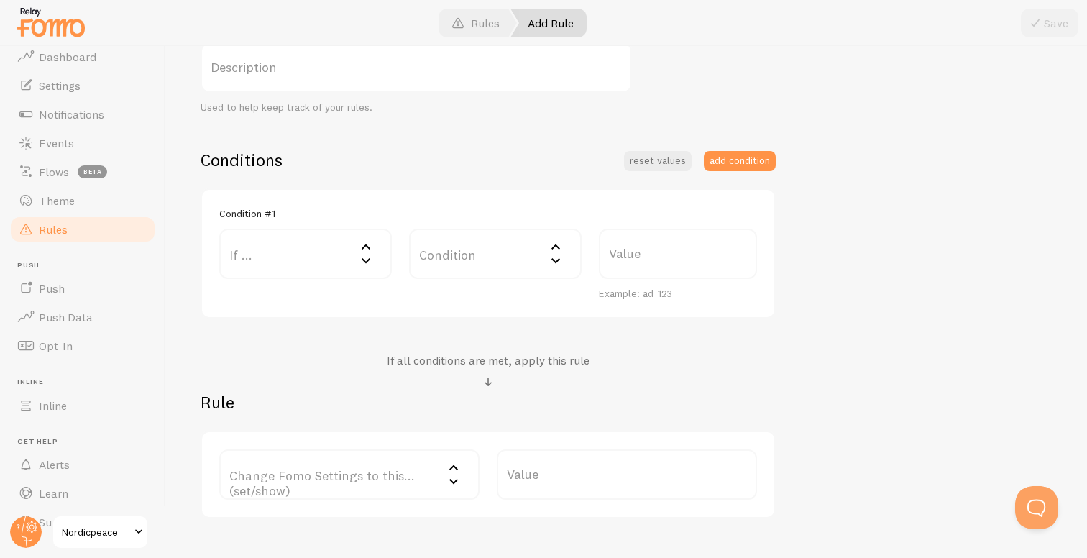
type input "Scroll and time on page"
click at [341, 280] on div "If ... If user is on... URL Path URL Parameter Home page Mobile Browser URL Hos…" at bounding box center [306, 265] width 190 height 72
click at [332, 262] on label "If ..." at bounding box center [305, 254] width 172 height 50
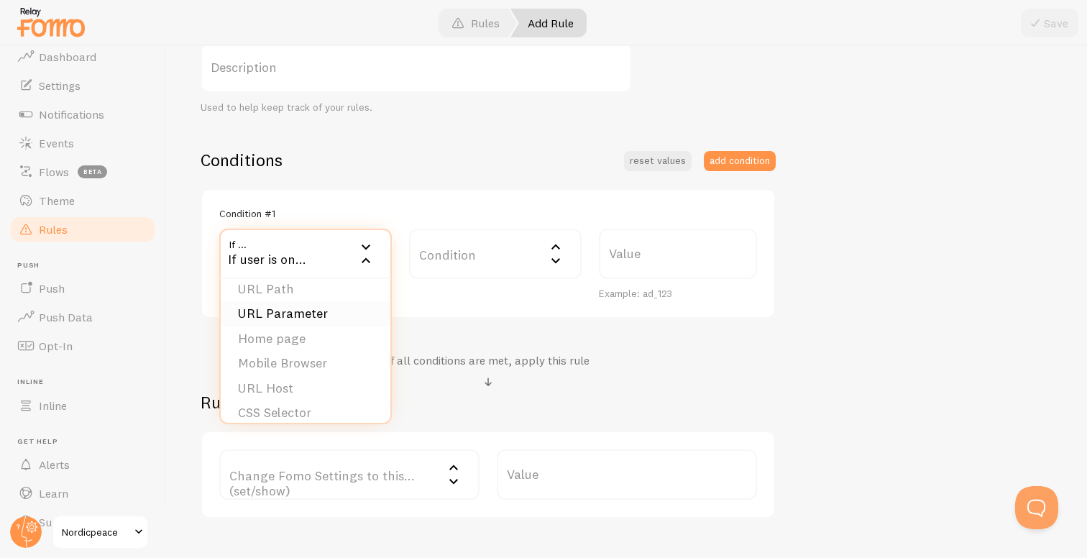
scroll to position [0, 0]
click at [308, 304] on li "URL Path" at bounding box center [306, 299] width 170 height 25
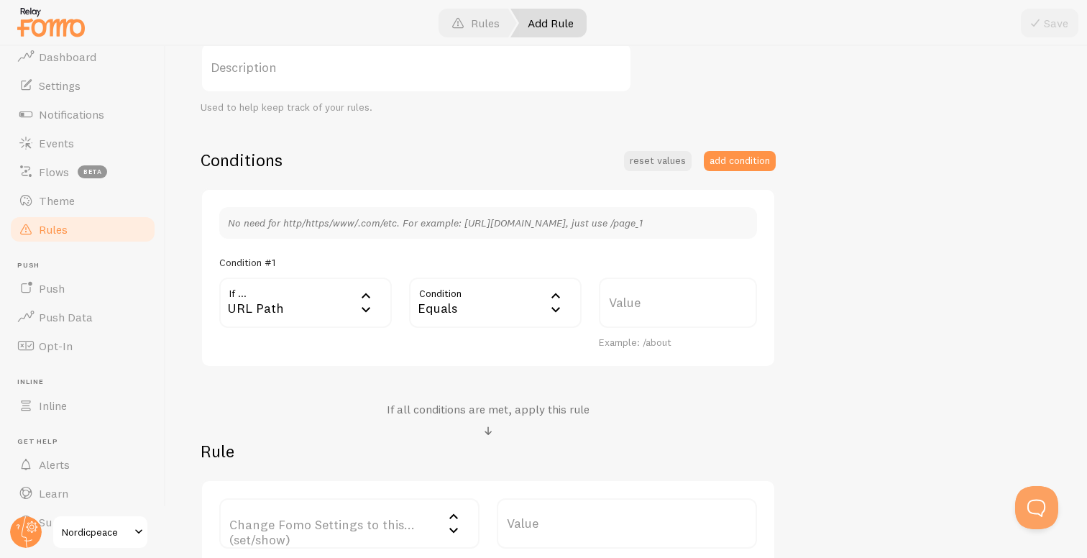
click at [462, 314] on div "Equals" at bounding box center [495, 302] width 172 height 50
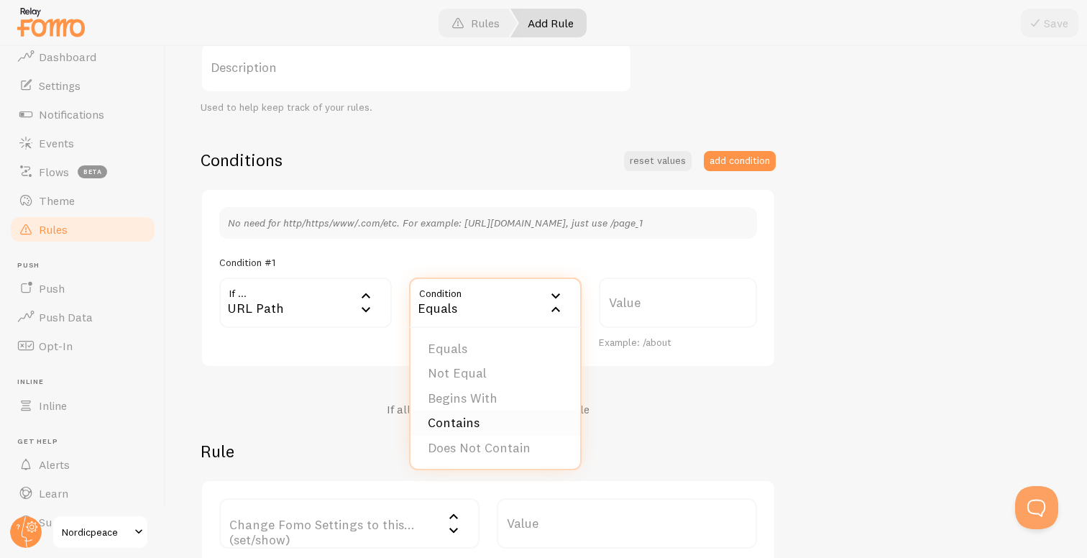
click at [476, 419] on li "Contains" at bounding box center [495, 422] width 170 height 25
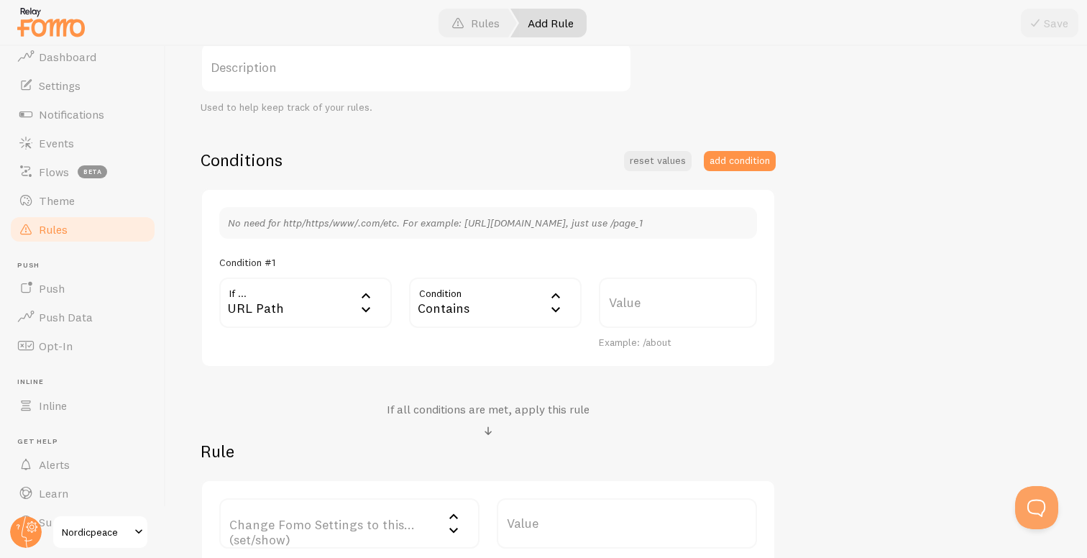
click at [673, 303] on label "Value" at bounding box center [678, 302] width 158 height 50
click at [673, 303] on input "Value" at bounding box center [678, 302] width 158 height 50
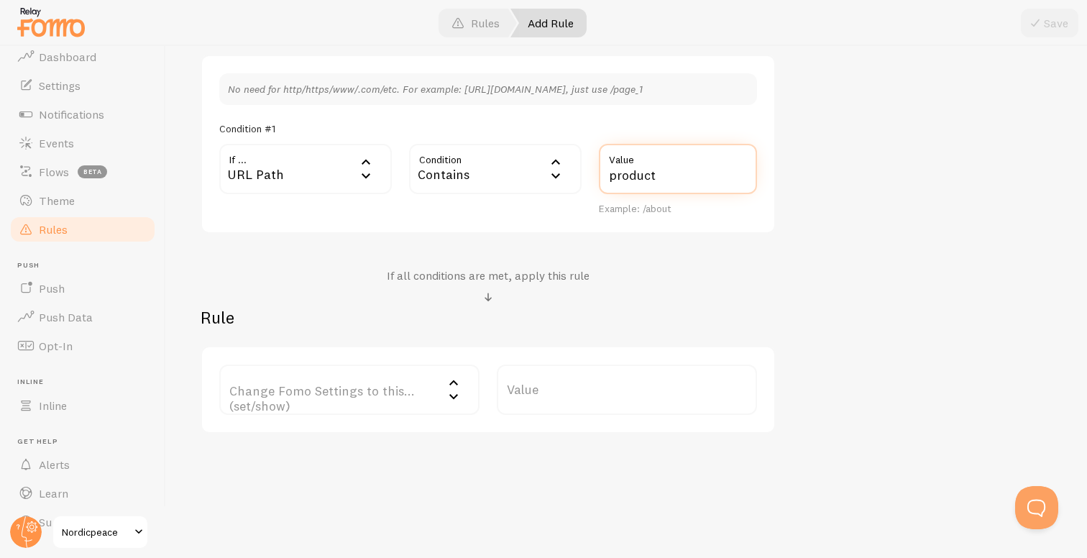
scroll to position [395, 0]
type input "product"
click at [383, 375] on label "Change Fomo Settings to this... (set/show)" at bounding box center [349, 388] width 260 height 50
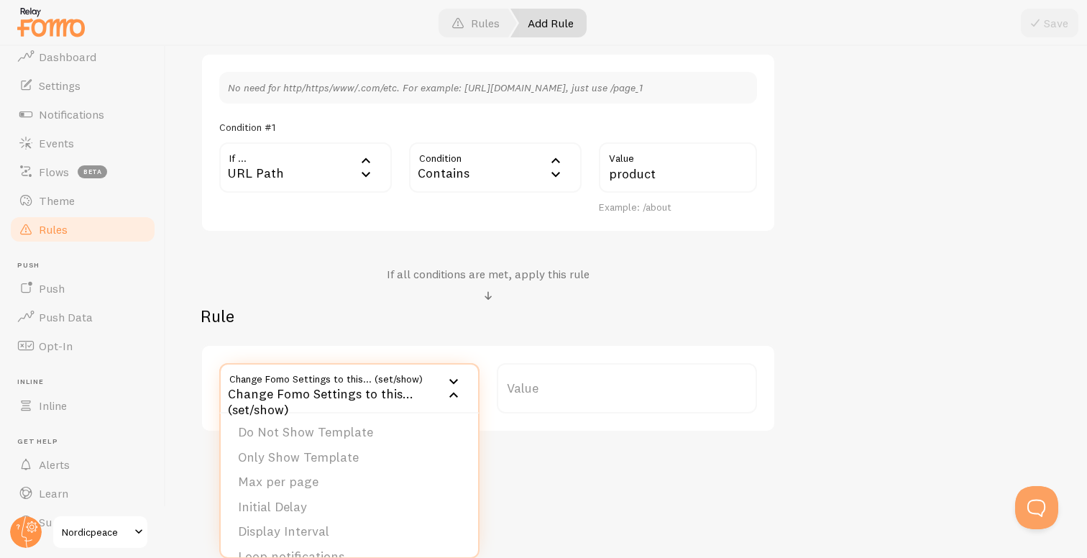
scroll to position [26, 0]
click at [318, 459] on li "Only Show Template" at bounding box center [349, 458] width 257 height 25
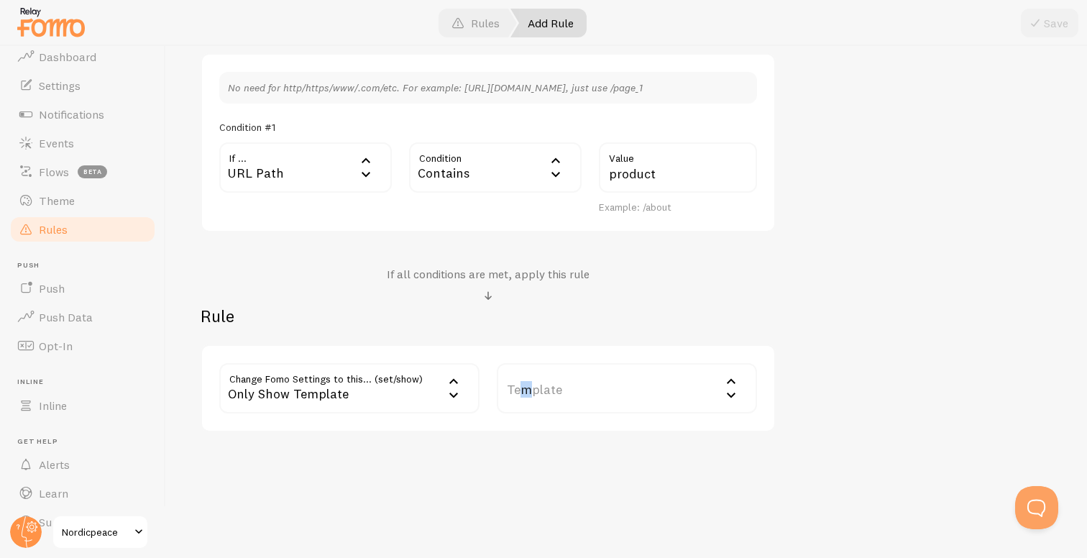
click at [525, 386] on label "Template" at bounding box center [627, 388] width 260 height 50
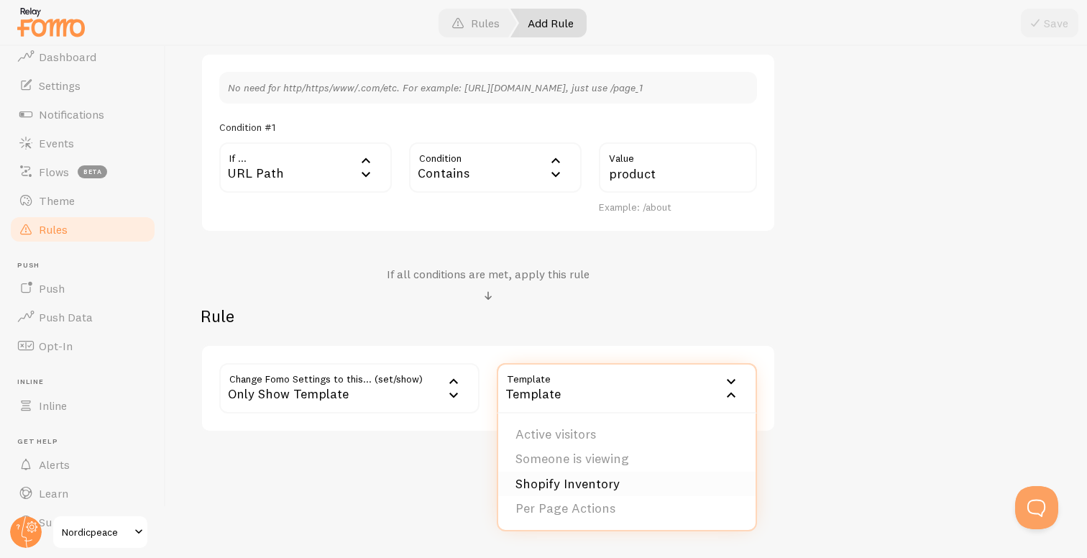
click at [544, 482] on li "Shopify Inventory" at bounding box center [626, 483] width 257 height 25
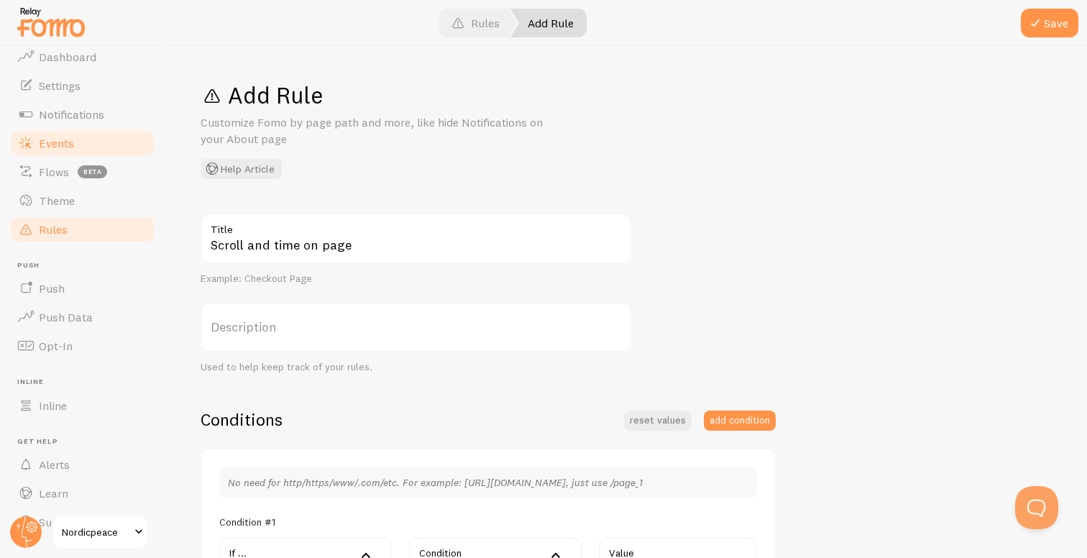
scroll to position [0, 0]
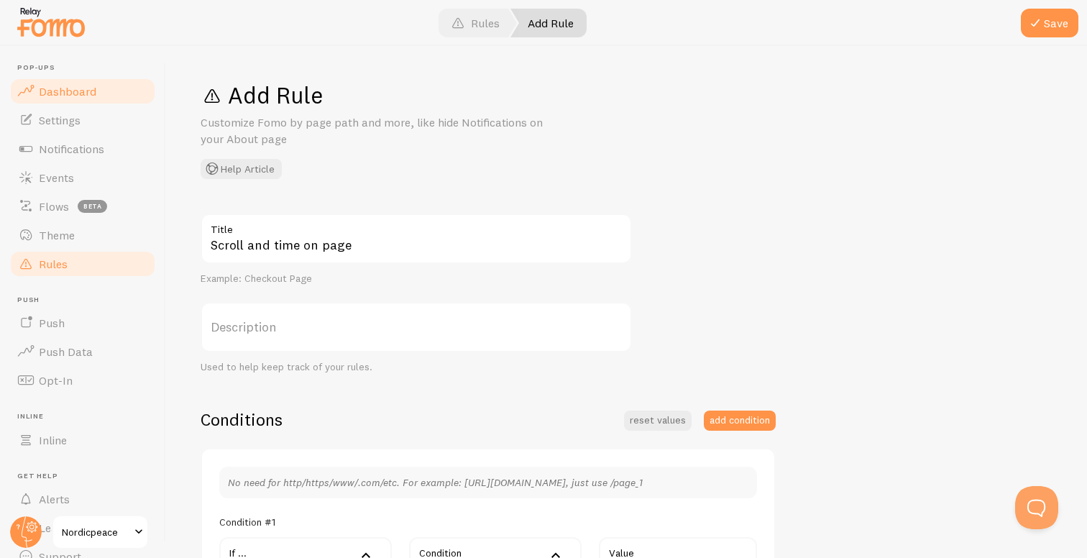
click at [75, 91] on span "Dashboard" at bounding box center [67, 91] width 57 height 14
click at [42, 94] on span "Dashboard" at bounding box center [67, 91] width 57 height 14
click at [107, 88] on link "Dashboard" at bounding box center [83, 91] width 148 height 29
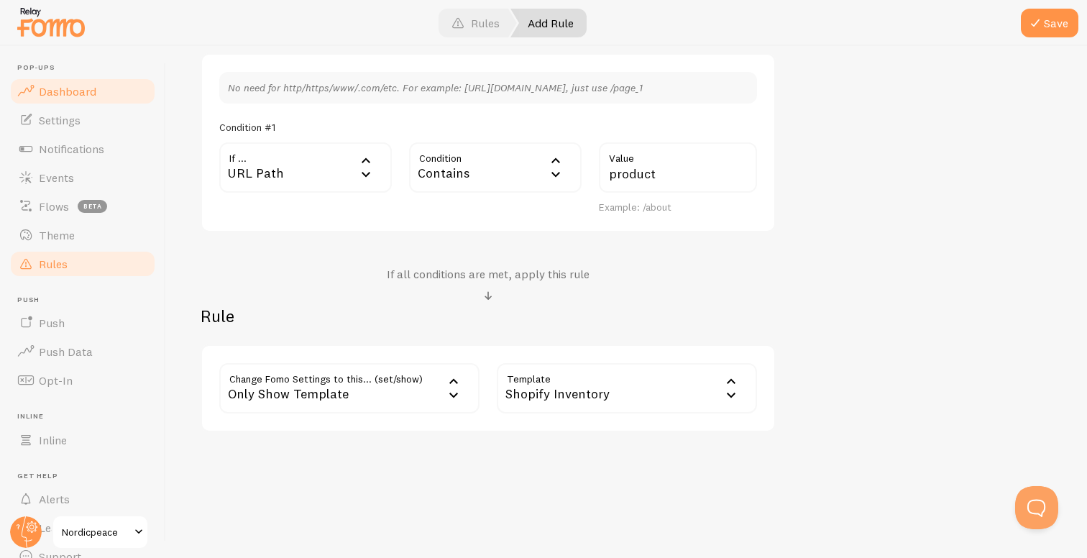
click at [52, 86] on span "Dashboard" at bounding box center [67, 91] width 57 height 14
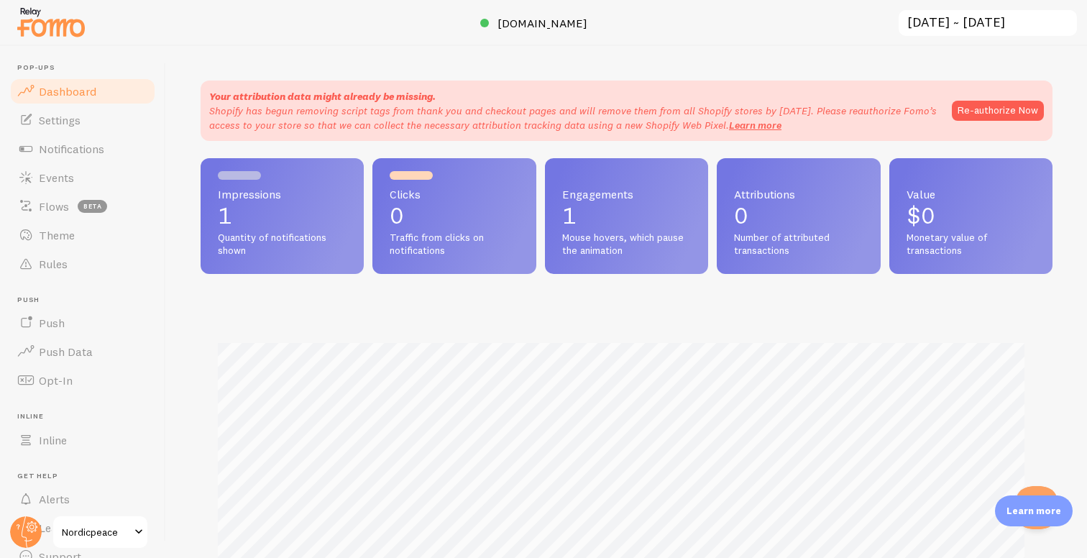
scroll to position [377, 841]
click at [97, 122] on link "Settings" at bounding box center [83, 120] width 148 height 29
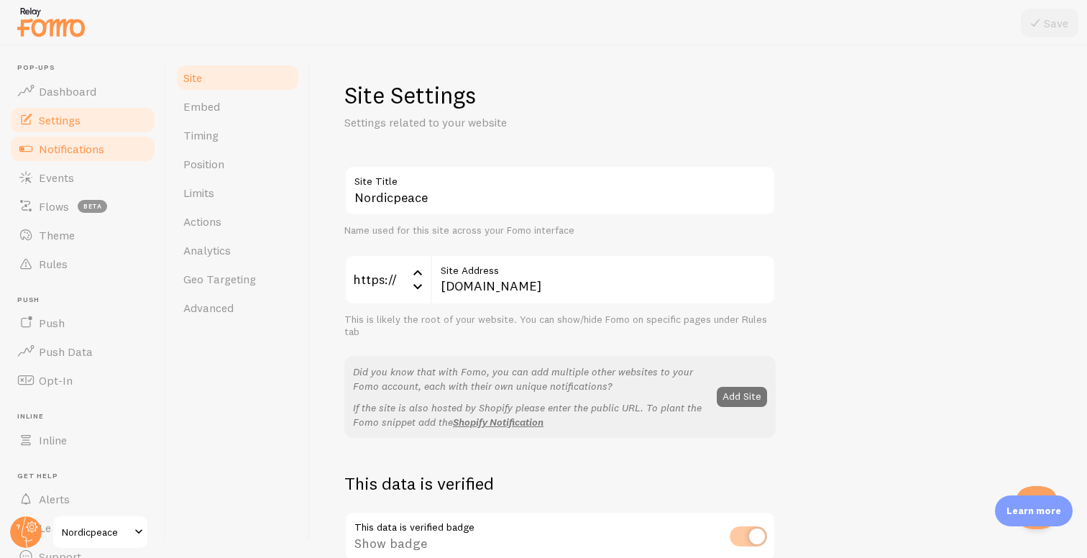
click at [75, 155] on span "Notifications" at bounding box center [71, 149] width 65 height 14
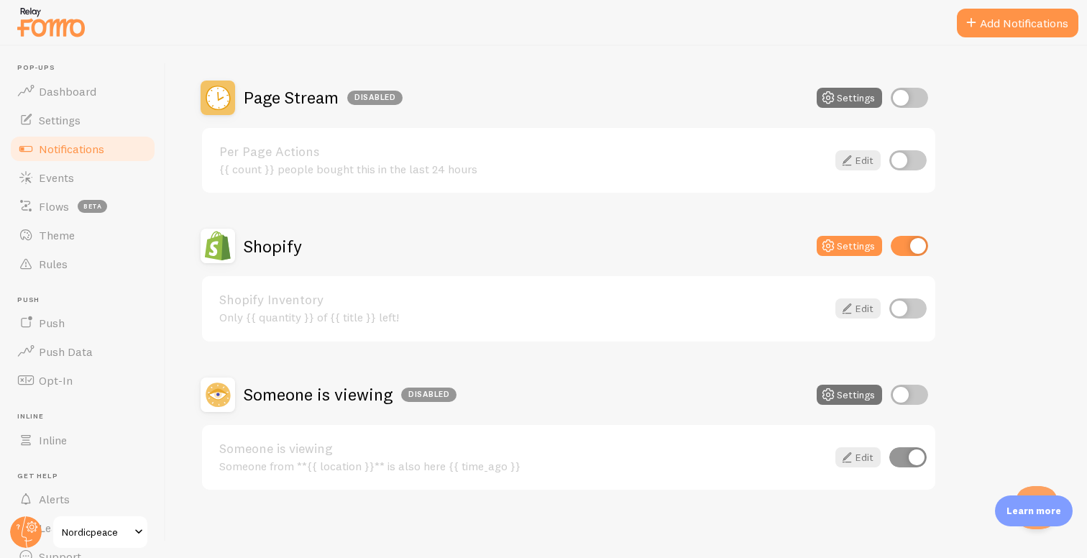
scroll to position [267, 0]
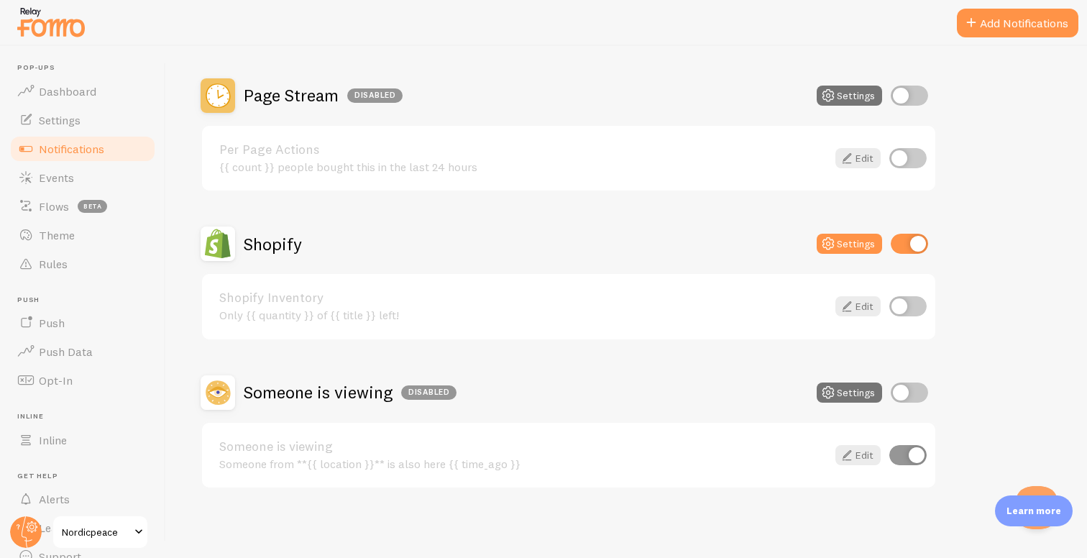
click at [900, 313] on input "checkbox" at bounding box center [907, 306] width 37 height 20
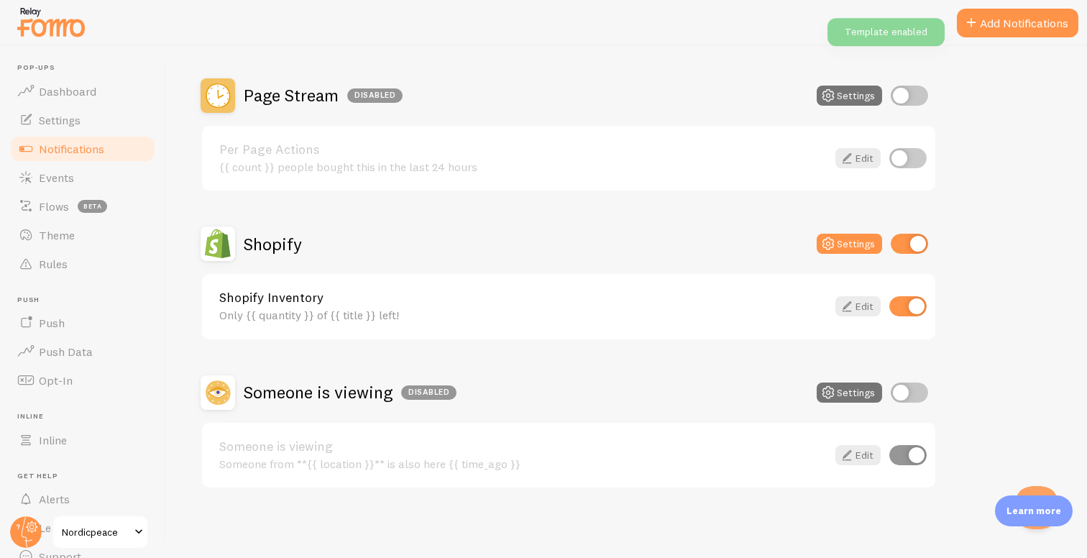
click at [909, 310] on input "checkbox" at bounding box center [907, 306] width 37 height 20
checkbox input "false"
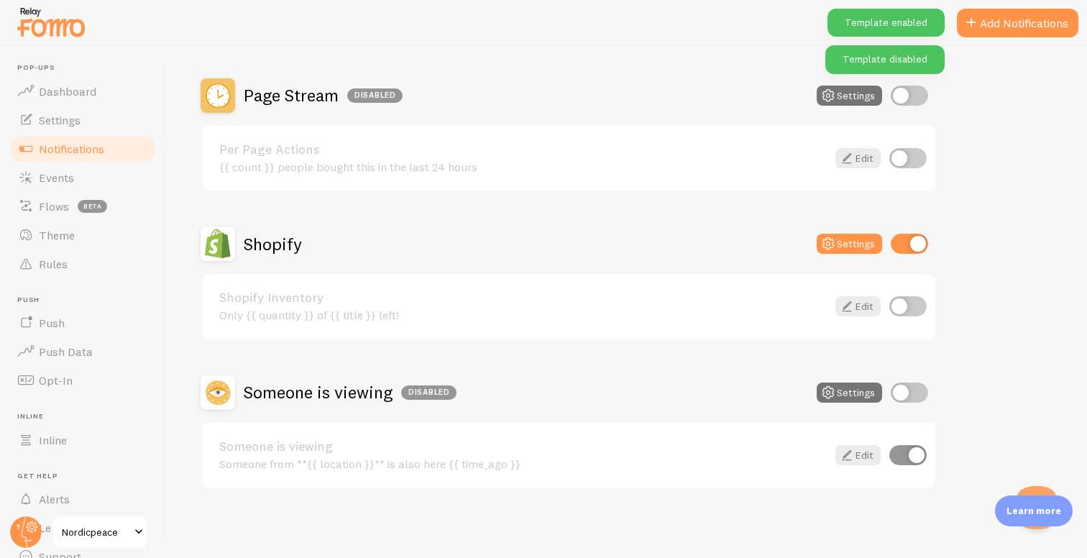
click at [756, 300] on link "Shopify Inventory" at bounding box center [522, 297] width 607 height 13
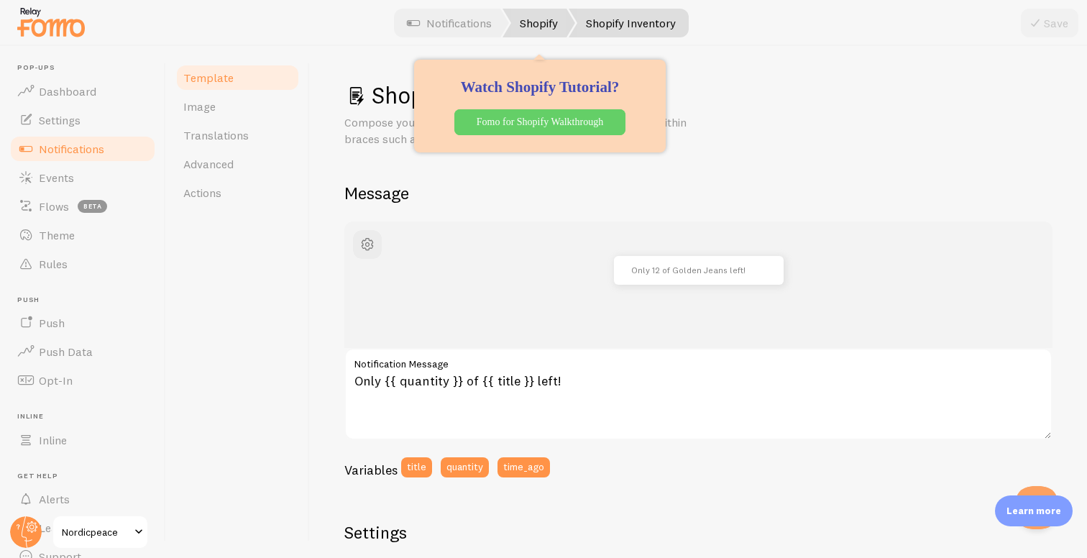
click at [526, 24] on link "Shopify" at bounding box center [538, 23] width 73 height 29
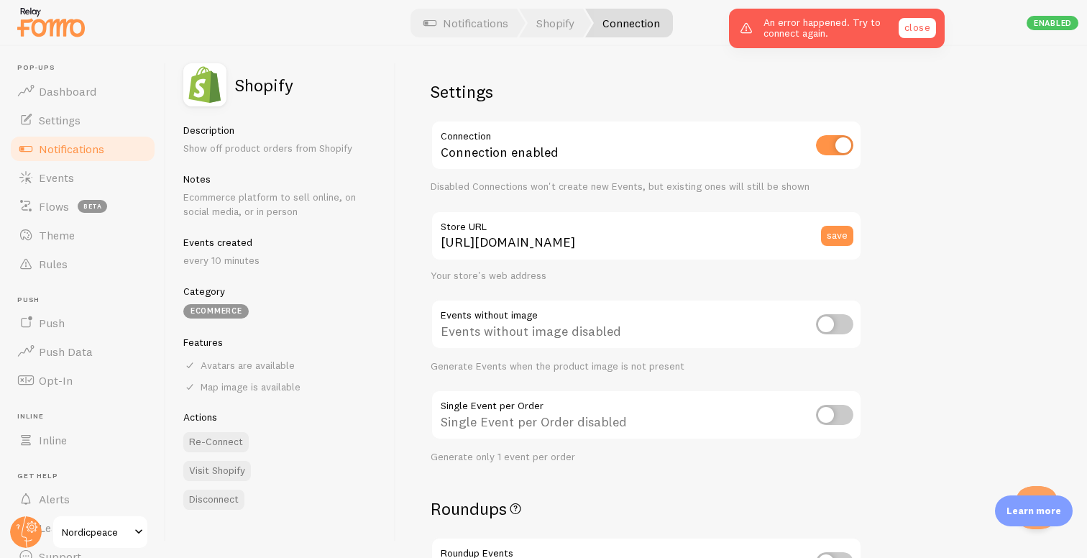
click at [916, 29] on link "close" at bounding box center [916, 28] width 37 height 20
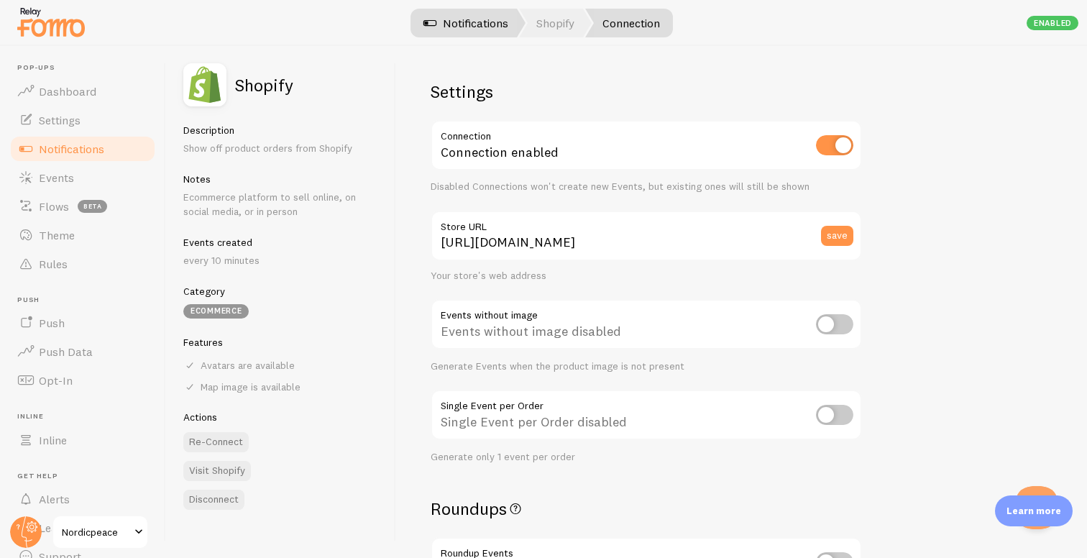
click at [473, 29] on link "Notifications" at bounding box center [465, 23] width 119 height 29
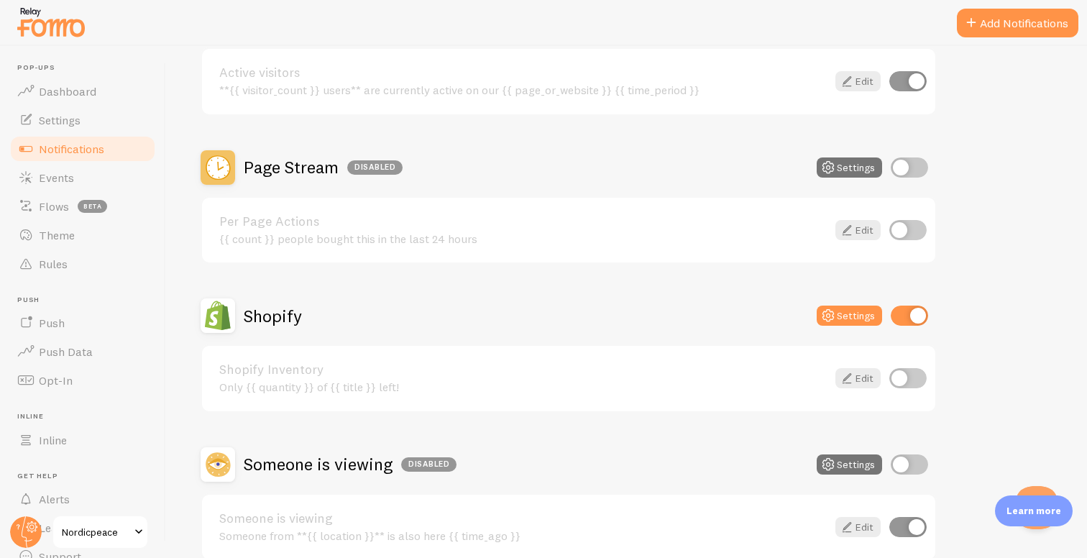
scroll to position [213, 0]
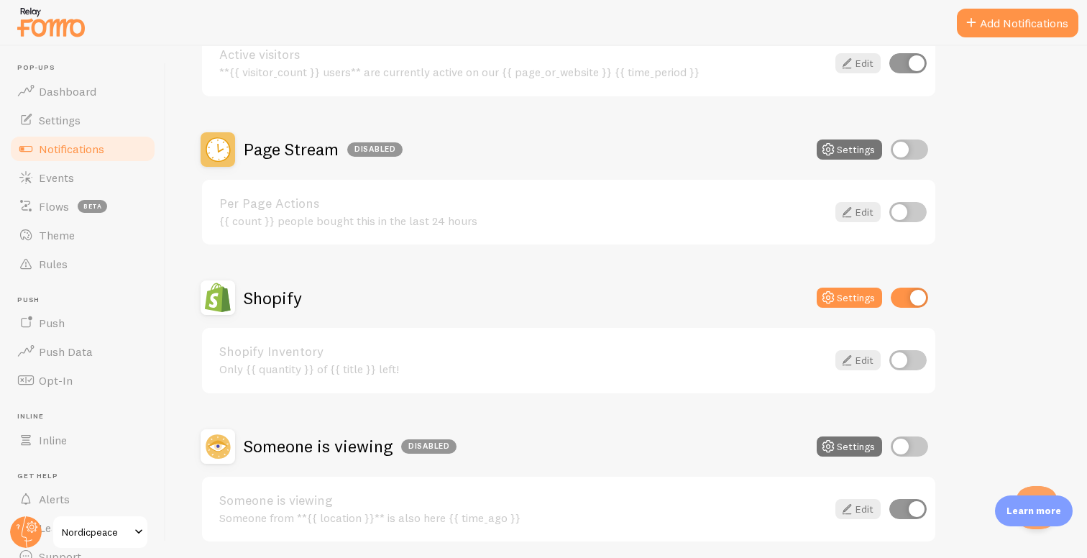
click at [918, 364] on input "checkbox" at bounding box center [907, 360] width 37 height 20
checkbox input "true"
click at [727, 347] on link "Shopify Inventory" at bounding box center [522, 351] width 607 height 13
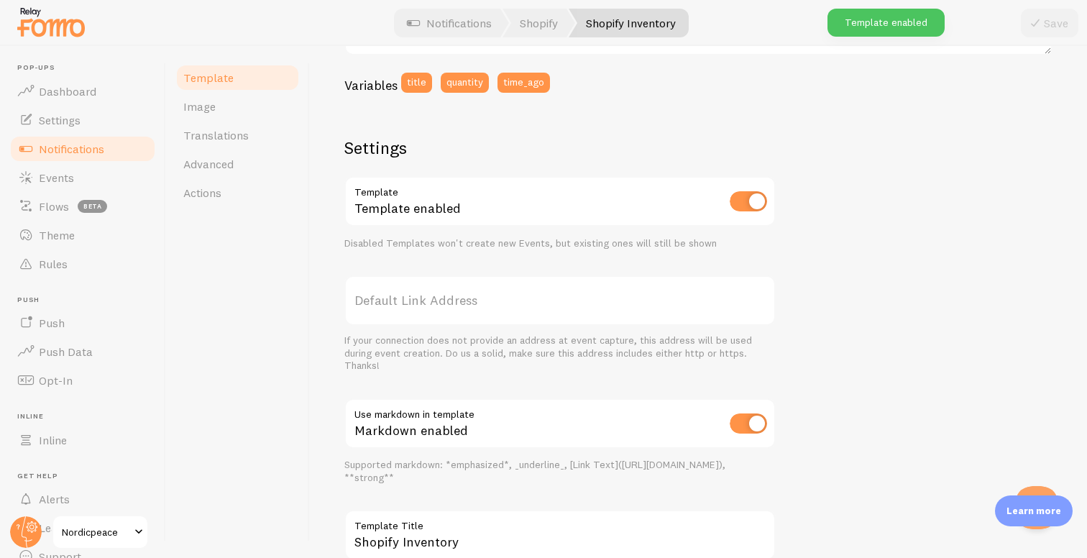
scroll to position [395, 0]
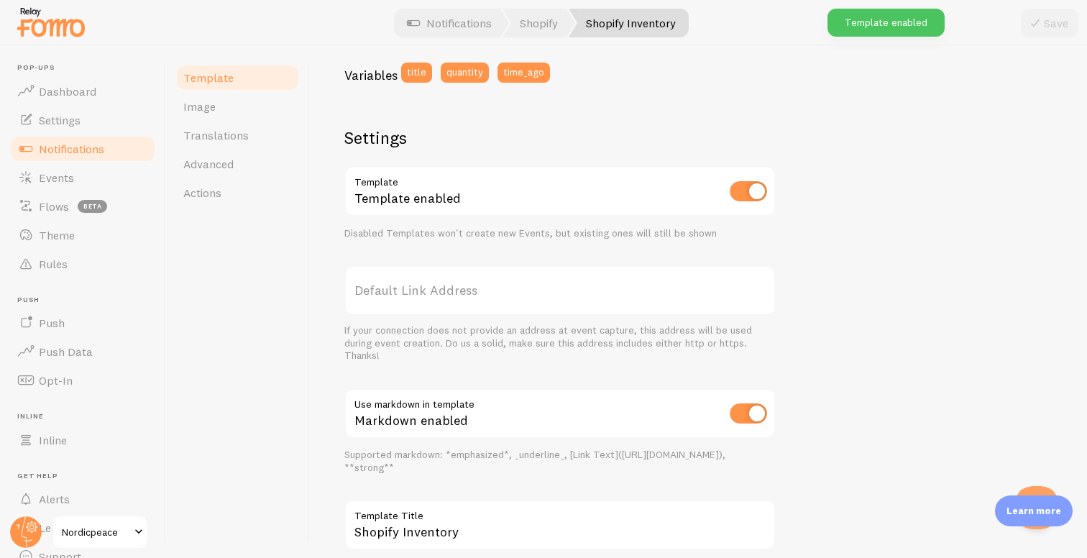
click at [747, 192] on input "checkbox" at bounding box center [748, 191] width 37 height 20
checkbox input "false"
click at [525, 293] on label "Default Link Address" at bounding box center [559, 290] width 431 height 50
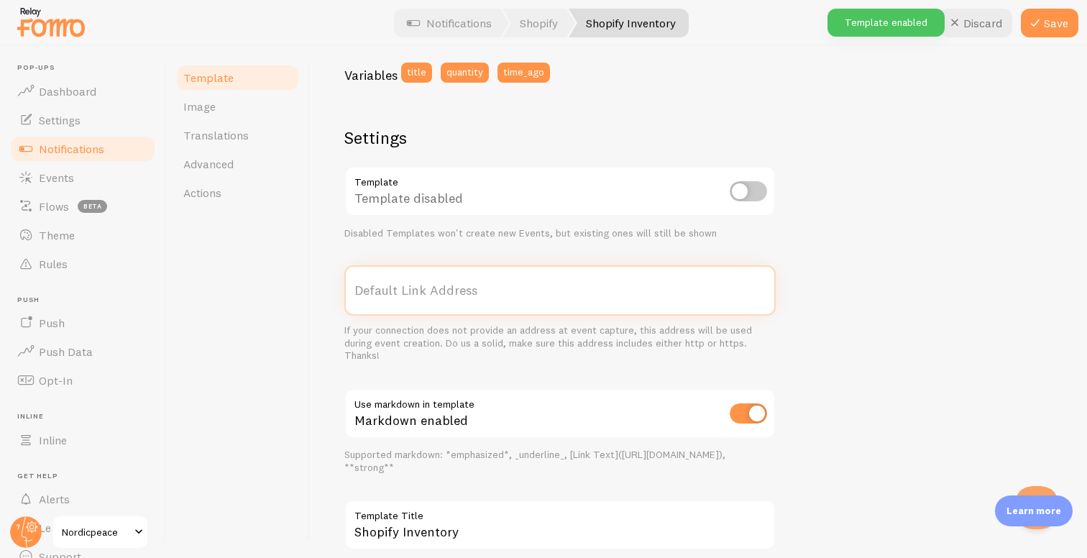
click at [525, 293] on input "Default Link Address" at bounding box center [559, 290] width 431 height 50
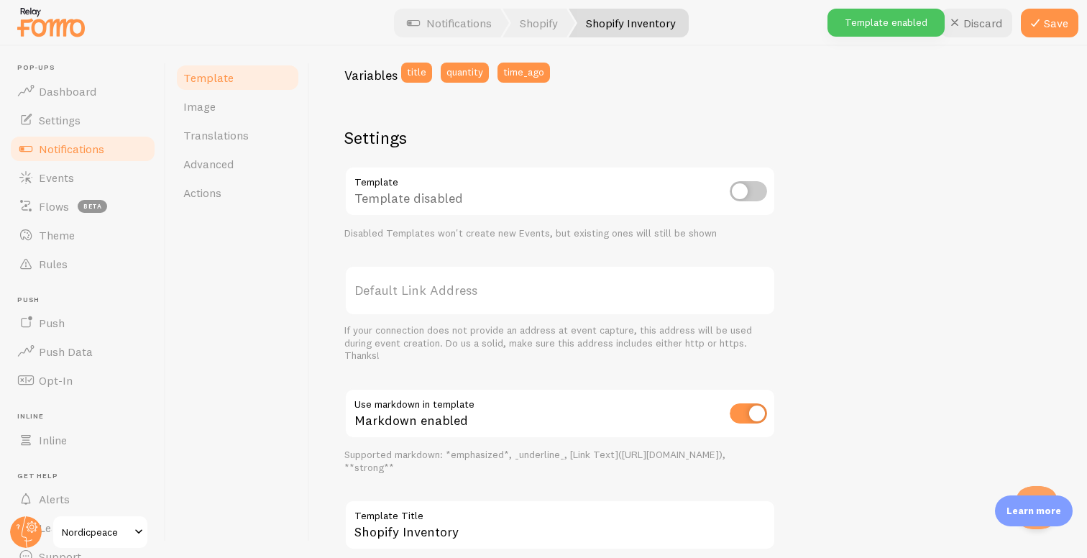
click at [434, 331] on div "If your connection does not provide an address at event capture, this address w…" at bounding box center [559, 343] width 431 height 38
click at [460, 331] on div "If your connection does not provide an address at event capture, this address w…" at bounding box center [559, 343] width 431 height 38
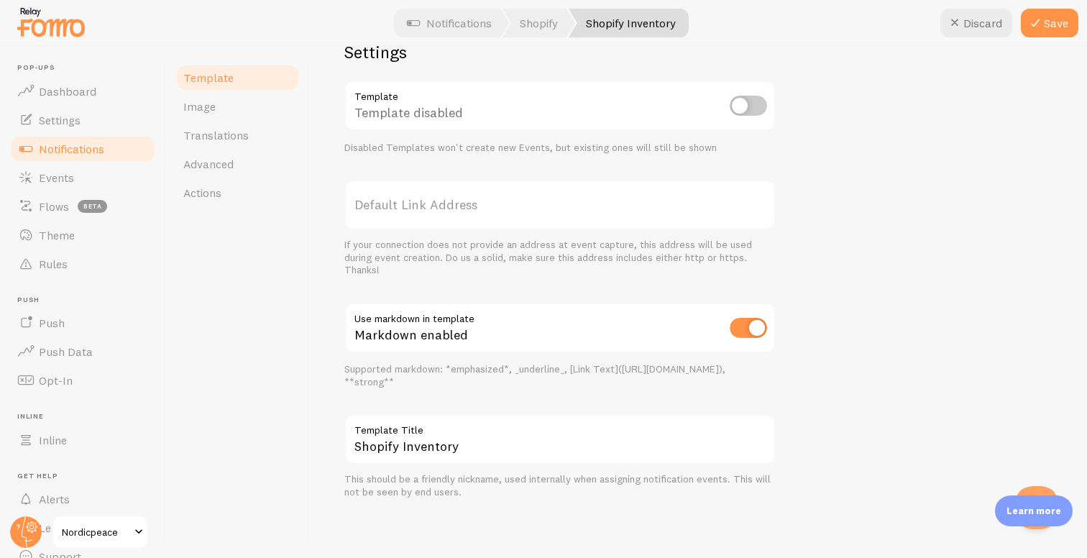
scroll to position [481, 0]
click at [426, 368] on div "Supported markdown: *emphasized*, _underline_, [Link Text]([URL][DOMAIN_NAME]),…" at bounding box center [559, 374] width 431 height 25
copy div "markdown"
click at [480, 371] on div "Supported markdown: *emphasized*, _underline_, [Link Text]([URL][DOMAIN_NAME]),…" at bounding box center [559, 374] width 431 height 25
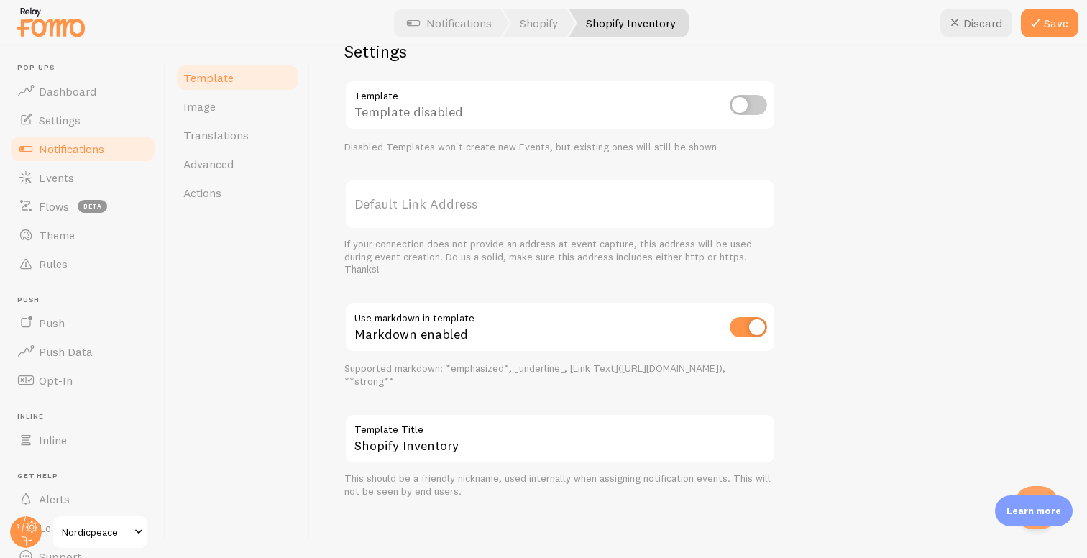
click at [522, 369] on div "Supported markdown: *emphasized*, _underline_, [Link Text]([URL][DOMAIN_NAME]),…" at bounding box center [559, 374] width 431 height 25
click at [559, 369] on div "Supported markdown: *emphasized*, _underline_, [Link Text]([URL][DOMAIN_NAME]),…" at bounding box center [559, 374] width 431 height 25
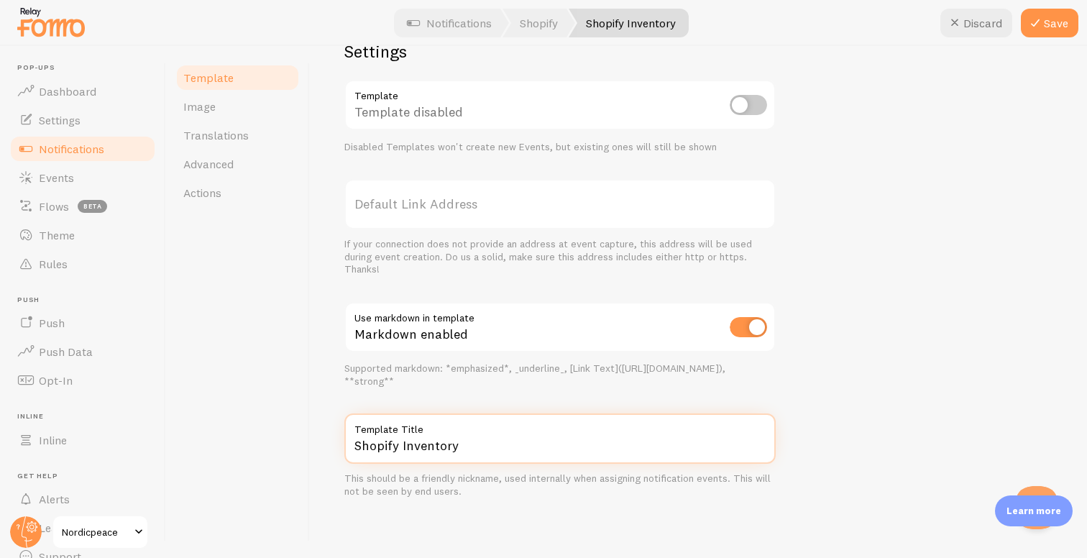
click at [451, 446] on input "Shopify Inventory" at bounding box center [559, 438] width 431 height 50
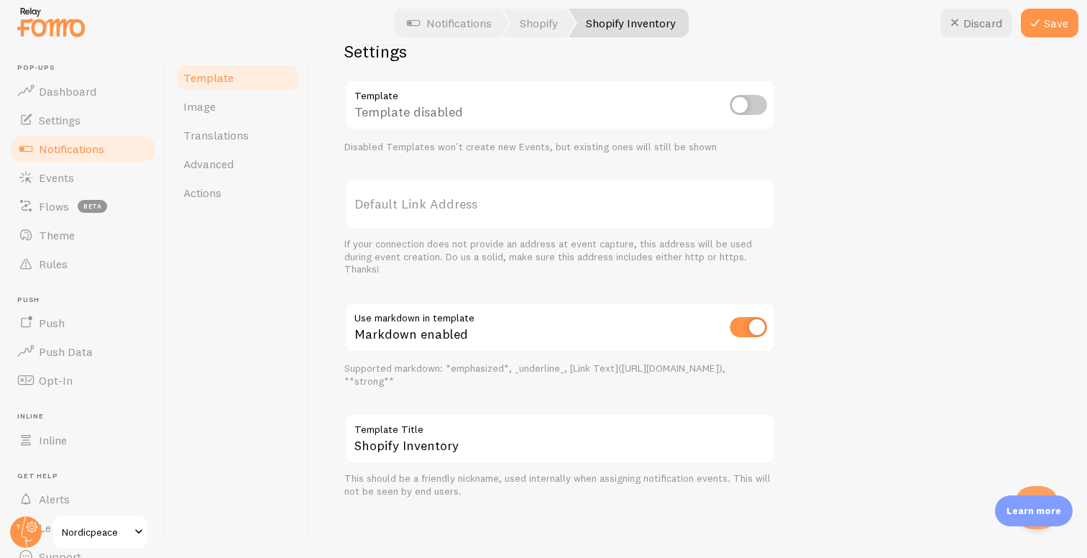
click at [495, 405] on div "Settings Template Template disabled Disabled Templates won't create new Events,…" at bounding box center [559, 268] width 431 height 457
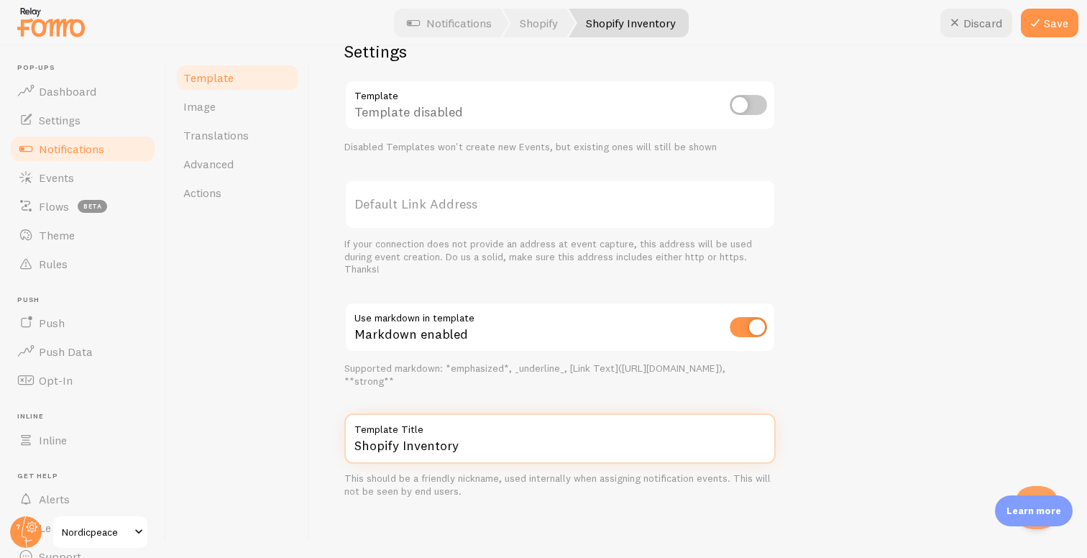
click at [476, 440] on input "Shopify Inventory" at bounding box center [559, 438] width 431 height 50
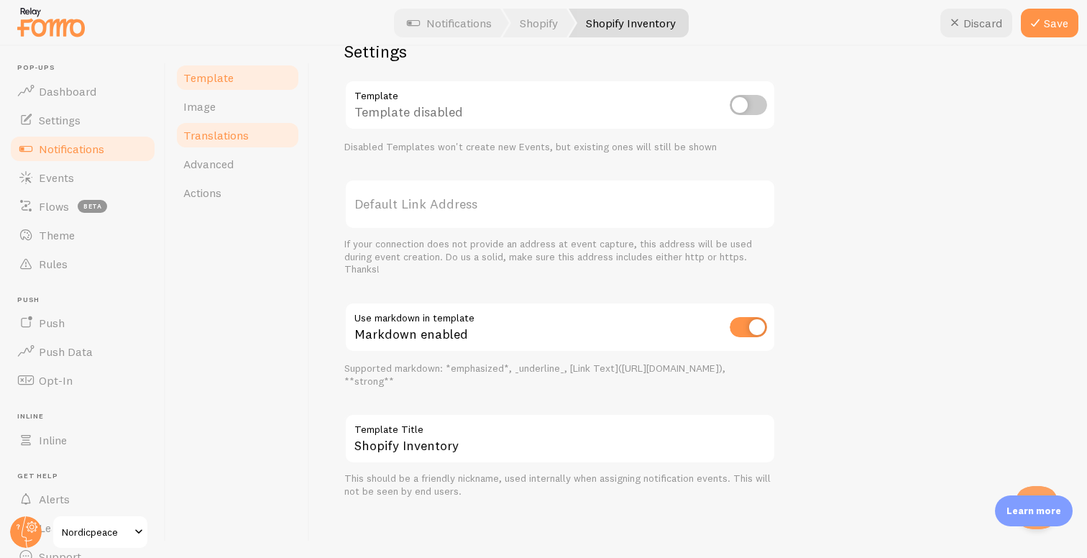
click at [249, 132] on link "Translations" at bounding box center [238, 135] width 126 height 29
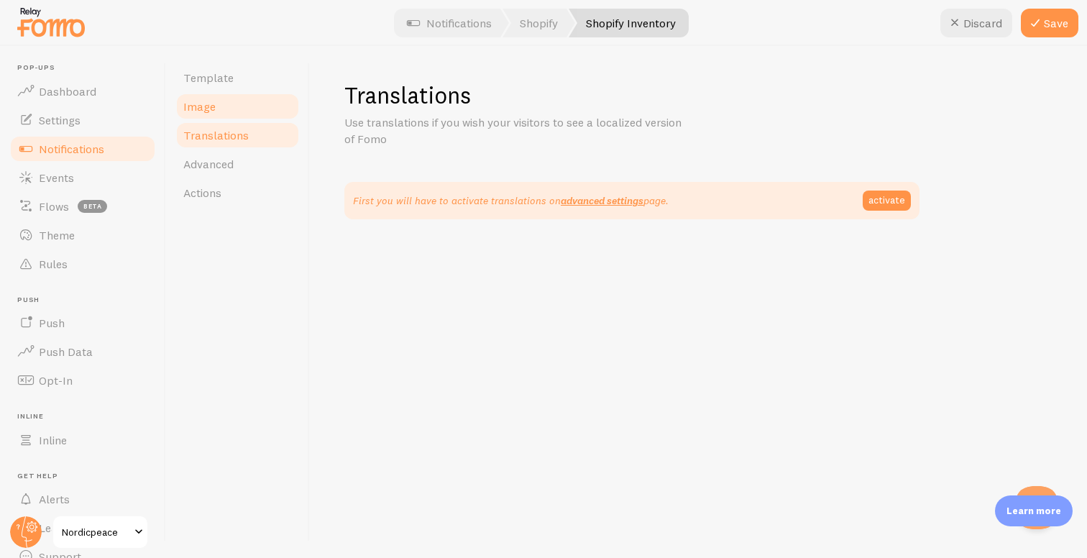
click at [249, 113] on link "Image" at bounding box center [238, 106] width 126 height 29
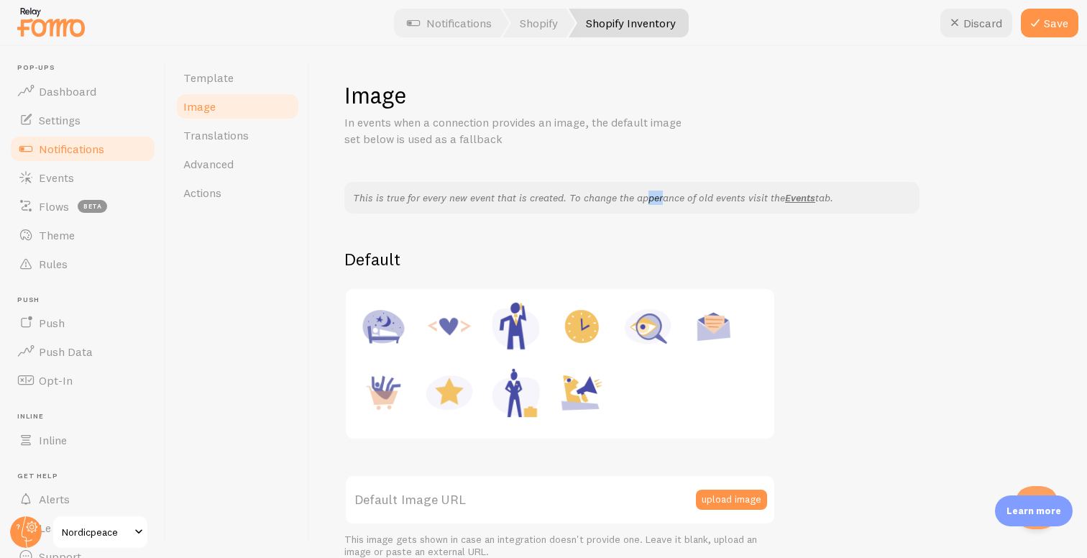
drag, startPoint x: 581, startPoint y: 200, endPoint x: 612, endPoint y: 200, distance: 31.6
click at [604, 200] on p "This is true for every new event that is created. To change the apperance of ol…" at bounding box center [632, 197] width 558 height 14
click at [636, 200] on p "This is true for every new event that is created. To change the apperance of ol…" at bounding box center [632, 197] width 558 height 14
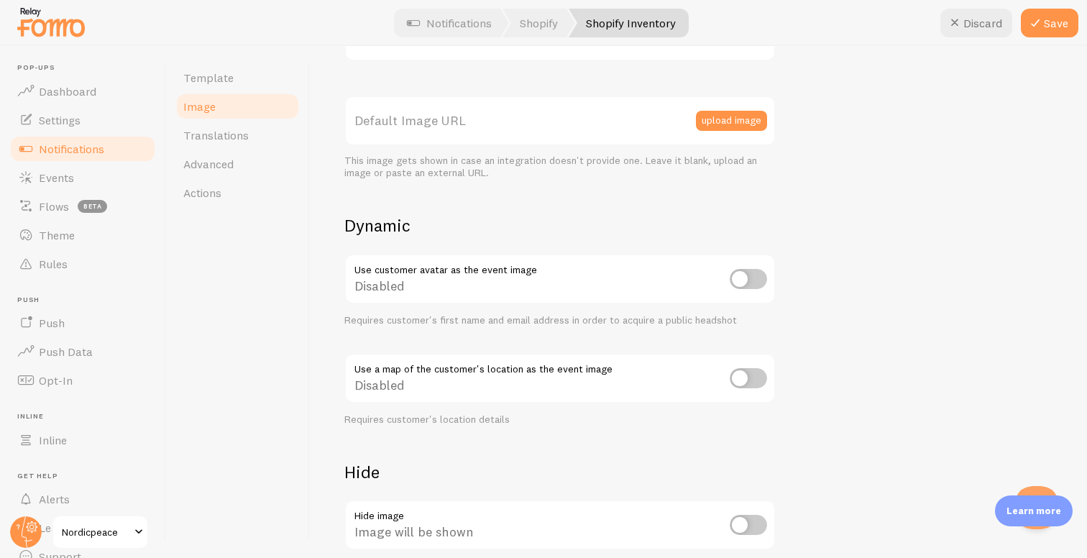
scroll to position [379, 0]
click at [740, 275] on input "checkbox" at bounding box center [748, 278] width 37 height 20
click at [743, 276] on input "checkbox" at bounding box center [748, 278] width 37 height 20
checkbox input "false"
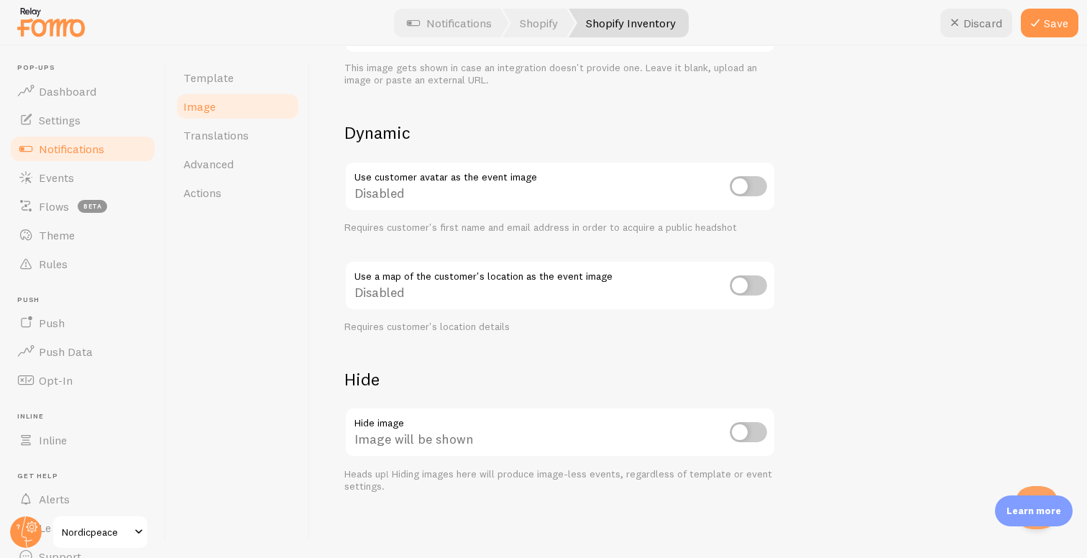
scroll to position [476, 0]
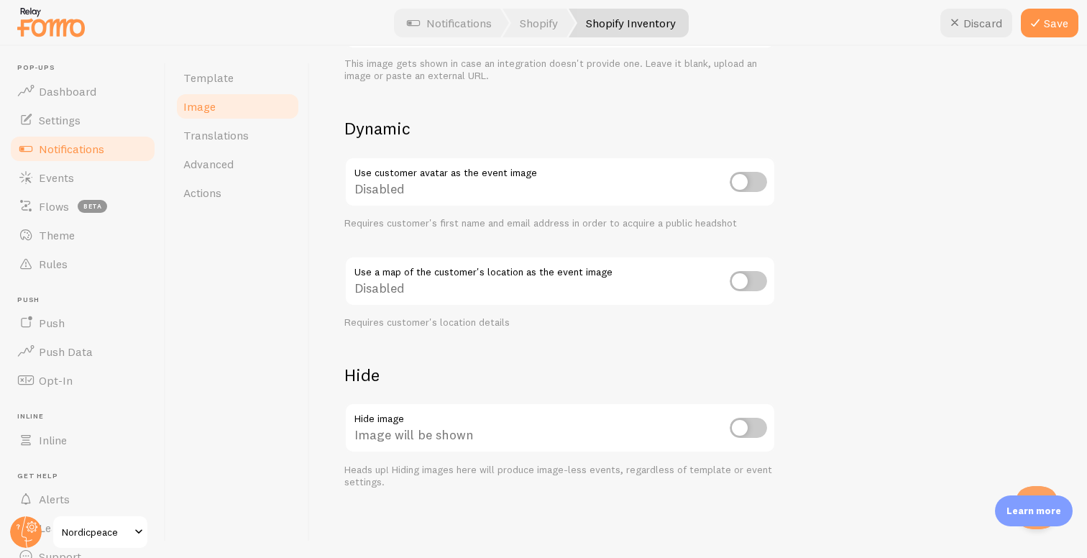
click at [755, 429] on input "checkbox" at bounding box center [748, 428] width 37 height 20
click at [749, 430] on input "checkbox" at bounding box center [748, 428] width 37 height 20
checkbox input "false"
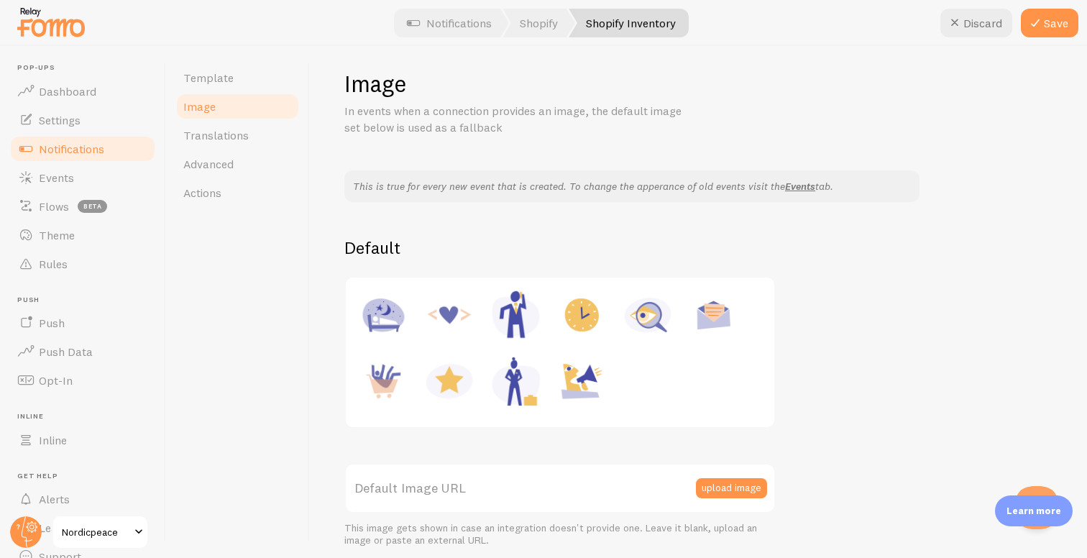
scroll to position [0, 0]
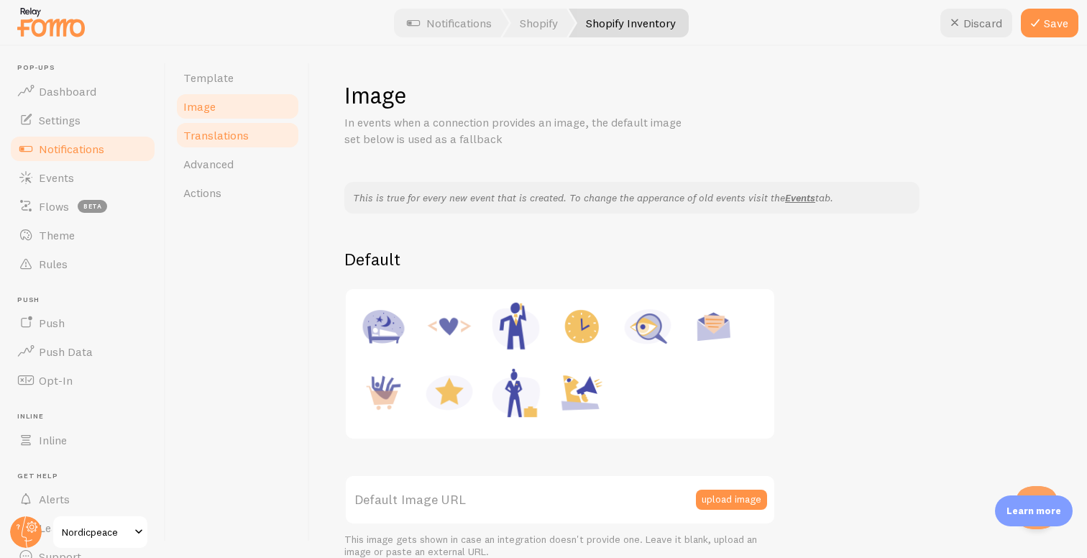
click at [266, 142] on link "Translations" at bounding box center [238, 135] width 126 height 29
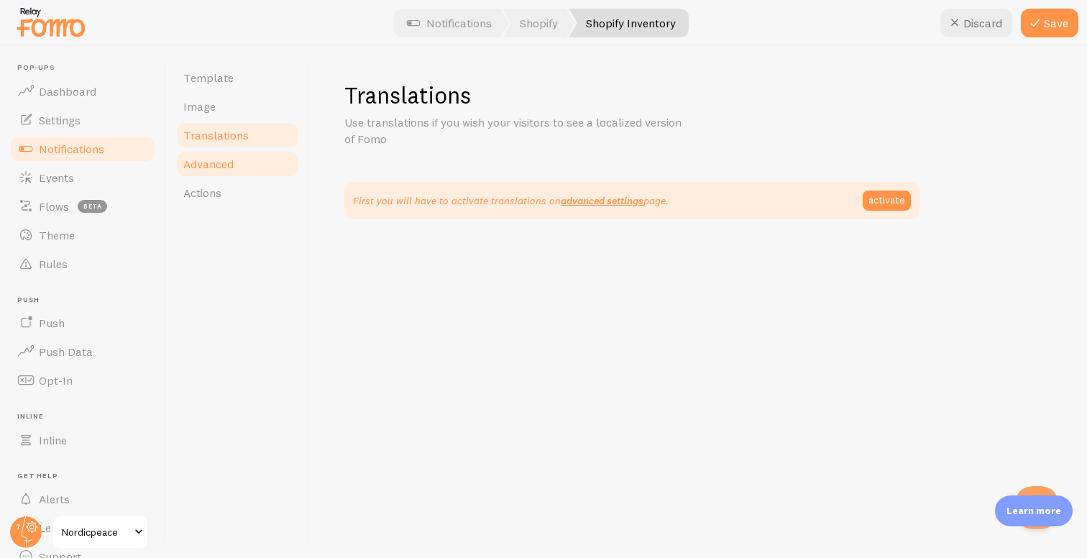
click at [238, 155] on link "Advanced" at bounding box center [238, 163] width 126 height 29
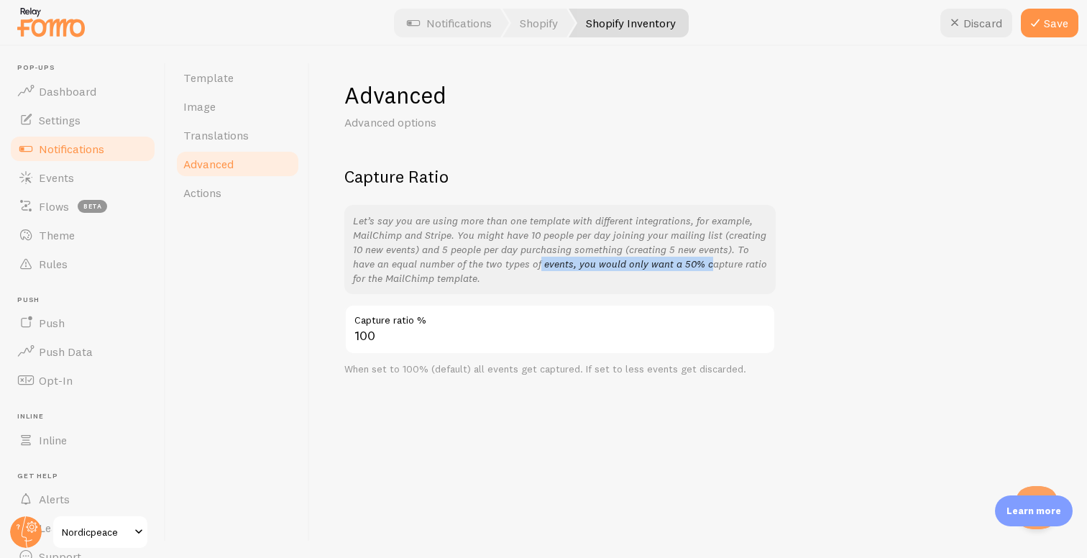
drag, startPoint x: 488, startPoint y: 264, endPoint x: 657, endPoint y: 270, distance: 169.0
click at [655, 270] on p "Let’s say you are using more than one template with different integrations, for…" at bounding box center [560, 249] width 414 height 72
click at [657, 270] on p "Let’s say you are using more than one template with different integrations, for…" at bounding box center [560, 249] width 414 height 72
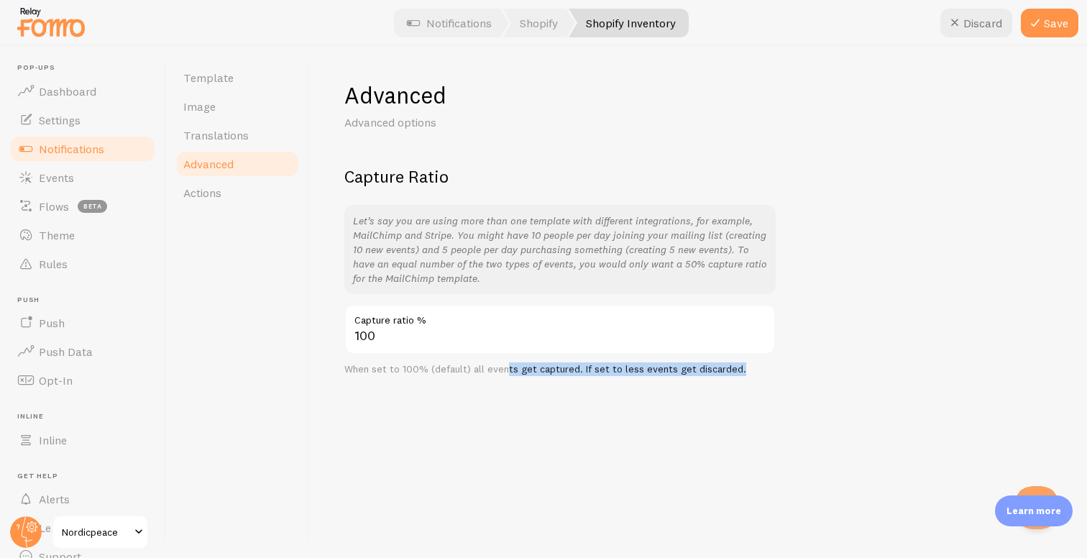
drag, startPoint x: 502, startPoint y: 374, endPoint x: 670, endPoint y: 378, distance: 168.2
click at [668, 378] on div "Advanced Advanced options Capture Ratio Let’s say you are using more than one t…" at bounding box center [698, 302] width 777 height 512
click at [670, 378] on div "Advanced Advanced options Capture Ratio Let’s say you are using more than one t…" at bounding box center [698, 302] width 777 height 512
drag, startPoint x: 607, startPoint y: 370, endPoint x: 710, endPoint y: 372, distance: 103.5
click at [710, 371] on div "When set to 100% (default) all events get captured. If set to less events get d…" at bounding box center [559, 369] width 431 height 13
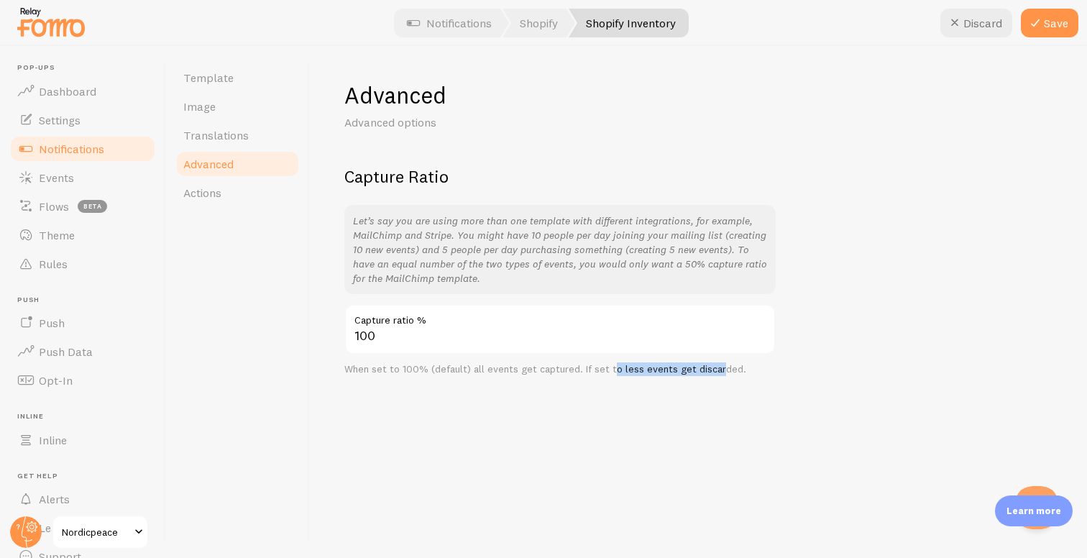
click at [710, 372] on div "When set to 100% (default) all events get captured. If set to less events get d…" at bounding box center [559, 369] width 431 height 13
click at [231, 198] on link "Actions" at bounding box center [238, 192] width 126 height 29
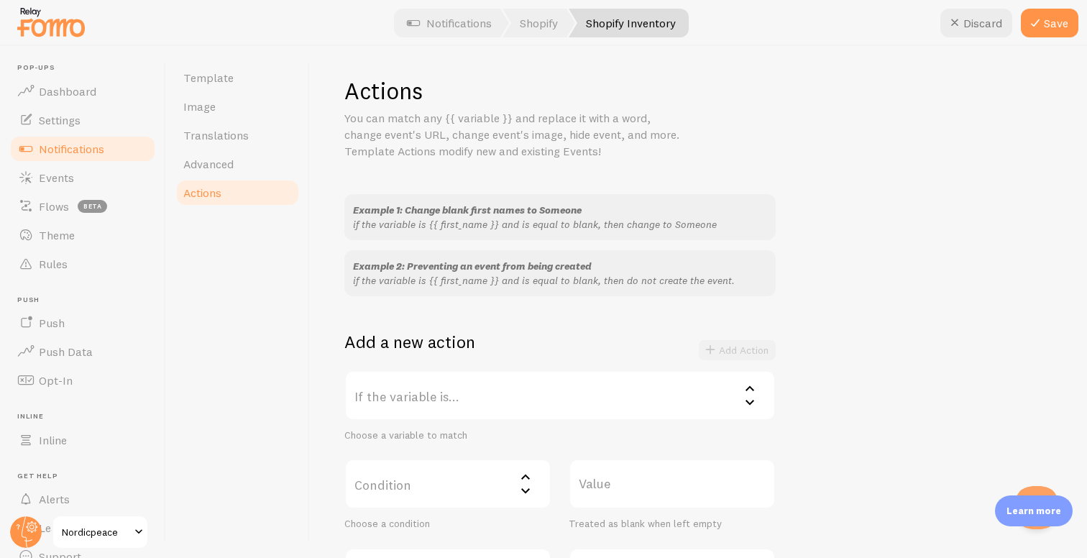
scroll to position [1, 0]
drag, startPoint x: 390, startPoint y: 127, endPoint x: 502, endPoint y: 128, distance: 112.1
click at [500, 128] on p "You can match any {{ variable }} and replace it with a word, change event's URL…" at bounding box center [516, 139] width 345 height 50
click at [502, 128] on p "You can match any {{ variable }} and replace it with a word, change event's URL…" at bounding box center [516, 139] width 345 height 50
click at [527, 393] on label "If the variable is..." at bounding box center [559, 399] width 431 height 50
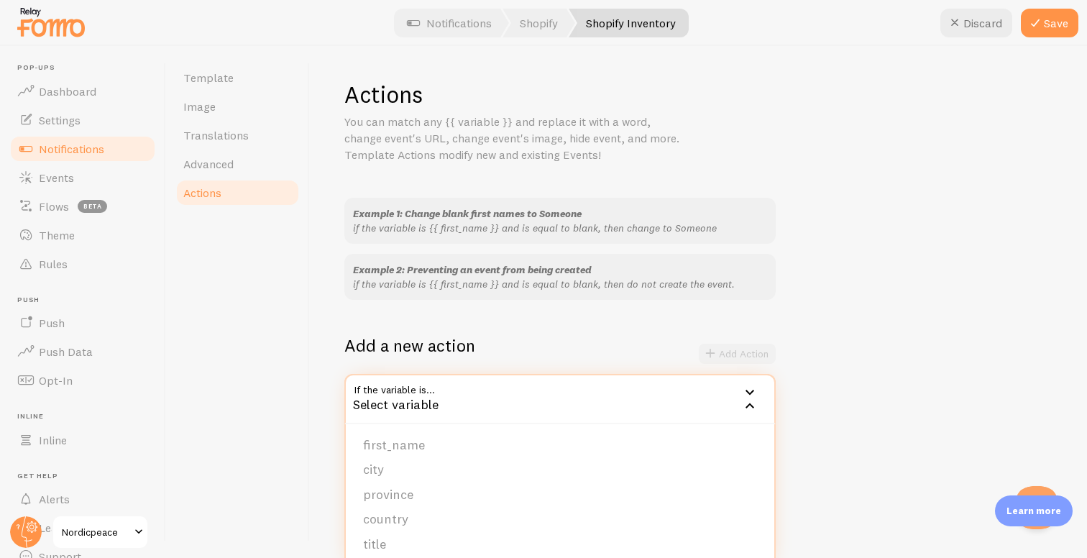
click at [504, 334] on div "Add a new action Add Action" at bounding box center [559, 354] width 431 height 40
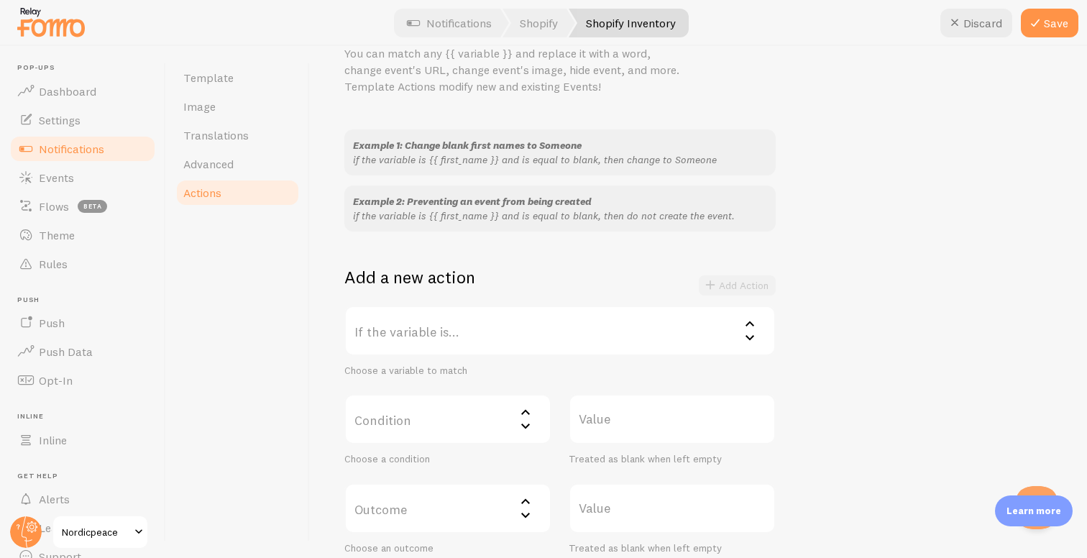
scroll to position [76, 0]
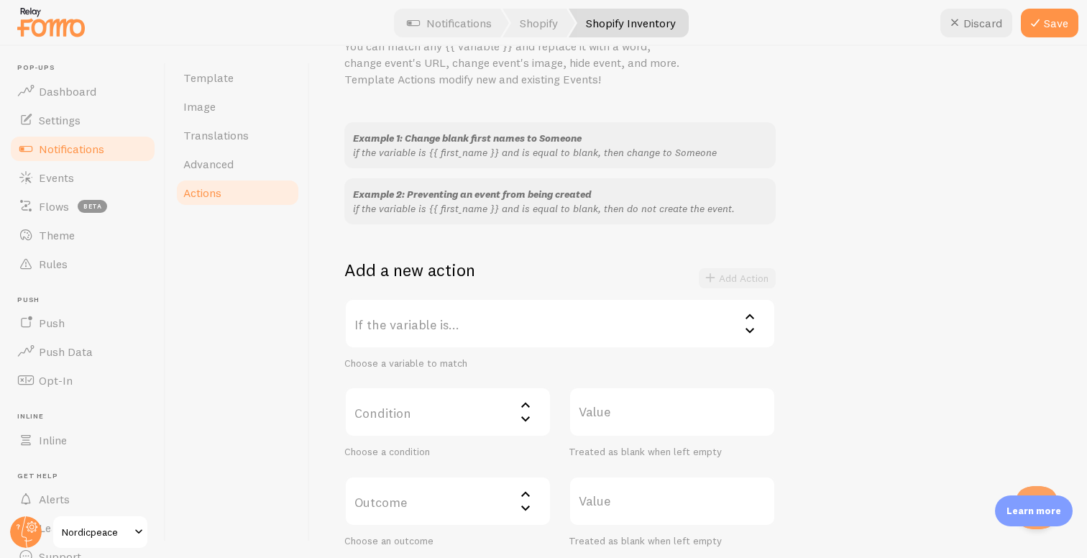
click at [497, 325] on label "If the variable is..." at bounding box center [559, 323] width 431 height 50
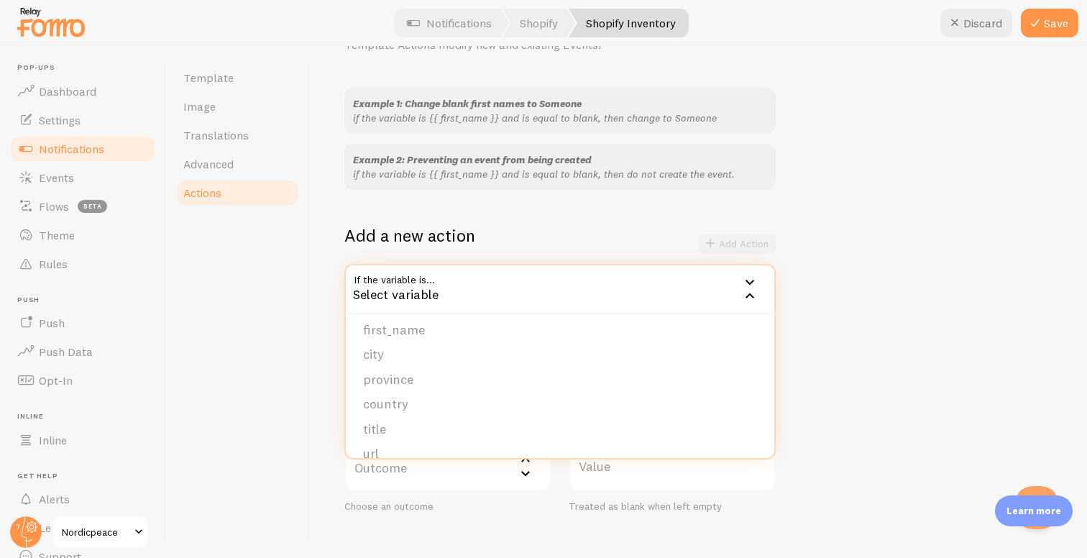
scroll to position [0, 0]
click at [295, 296] on div "Template Image Translations Advanced Actions" at bounding box center [238, 302] width 144 height 512
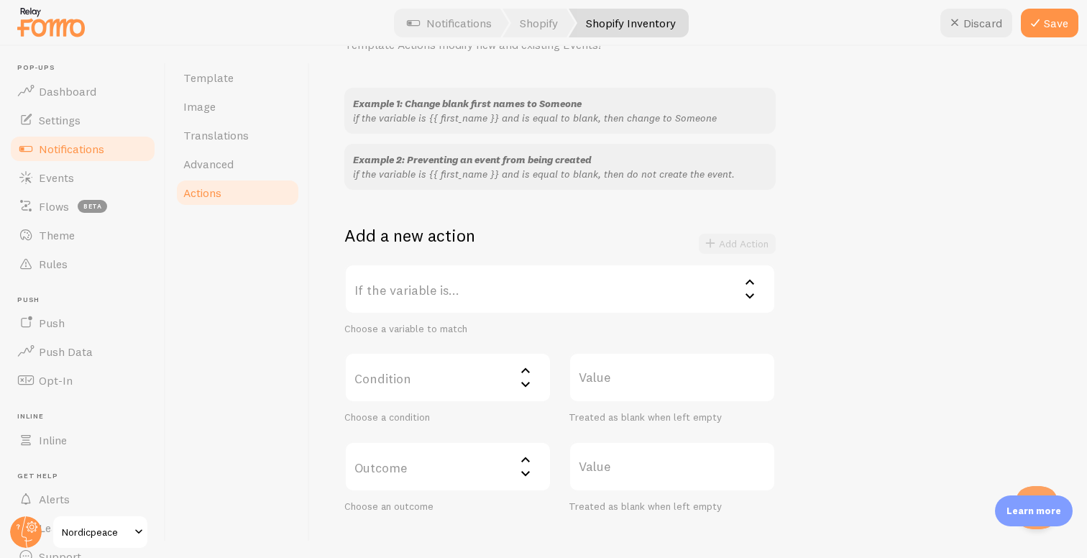
click at [410, 375] on label "Condition" at bounding box center [447, 377] width 207 height 50
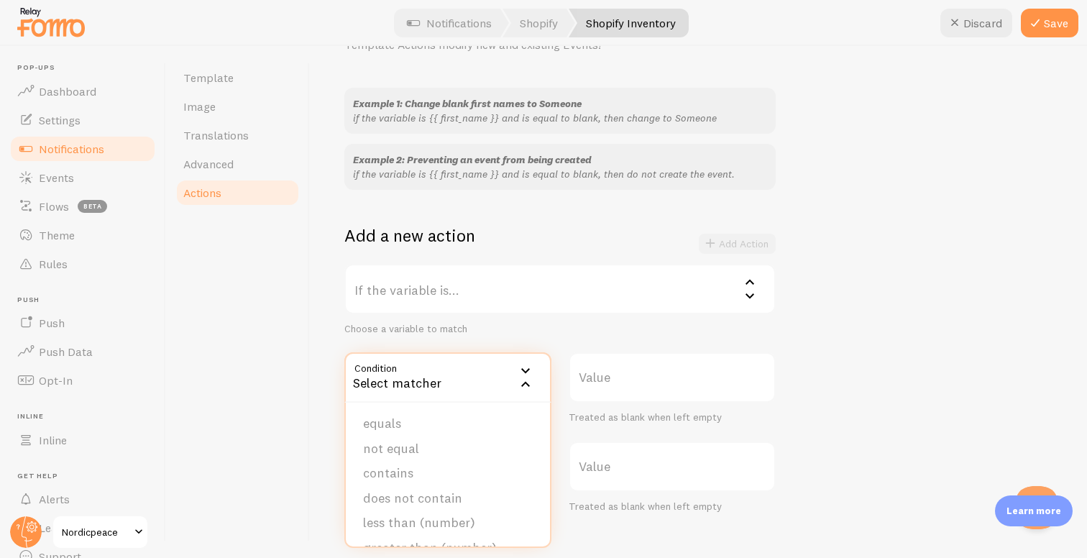
click at [300, 360] on div "Template Image Translations Advanced Actions" at bounding box center [238, 302] width 144 height 512
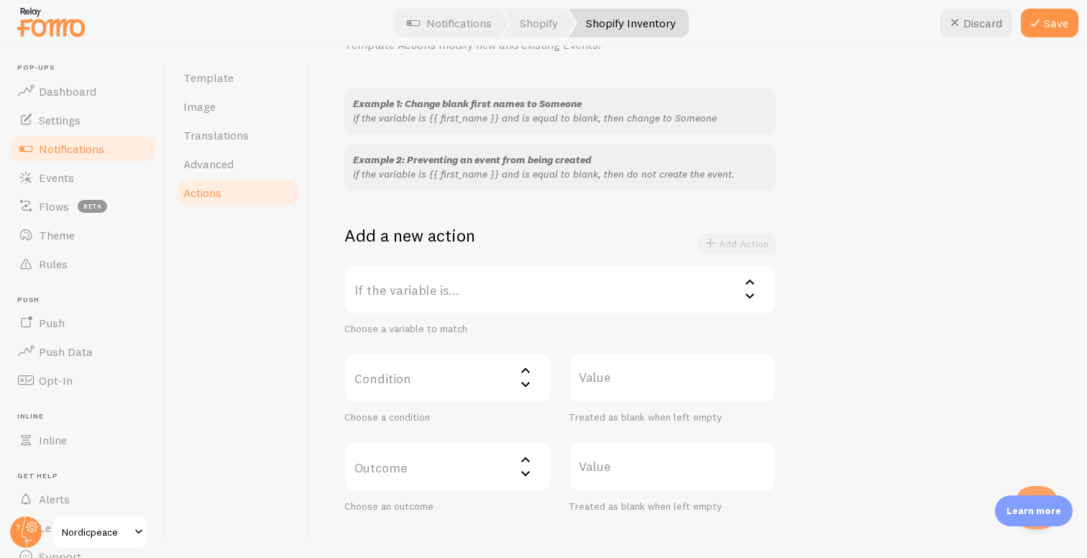
click at [435, 298] on label "If the variable is..." at bounding box center [559, 289] width 431 height 50
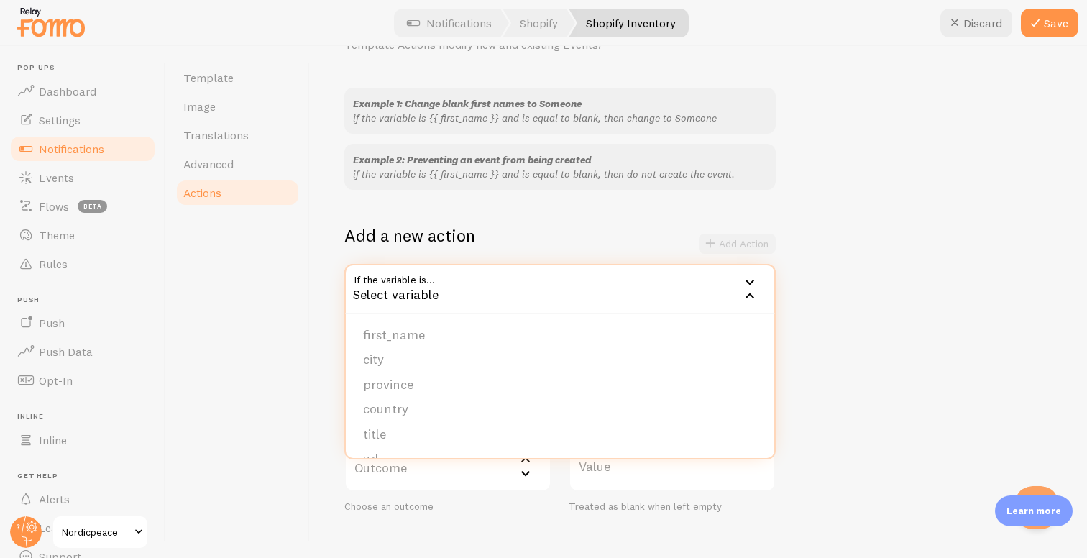
click at [315, 355] on div "Actions You can match any {{ variable }} and replace it with a word, change eve…" at bounding box center [698, 302] width 777 height 512
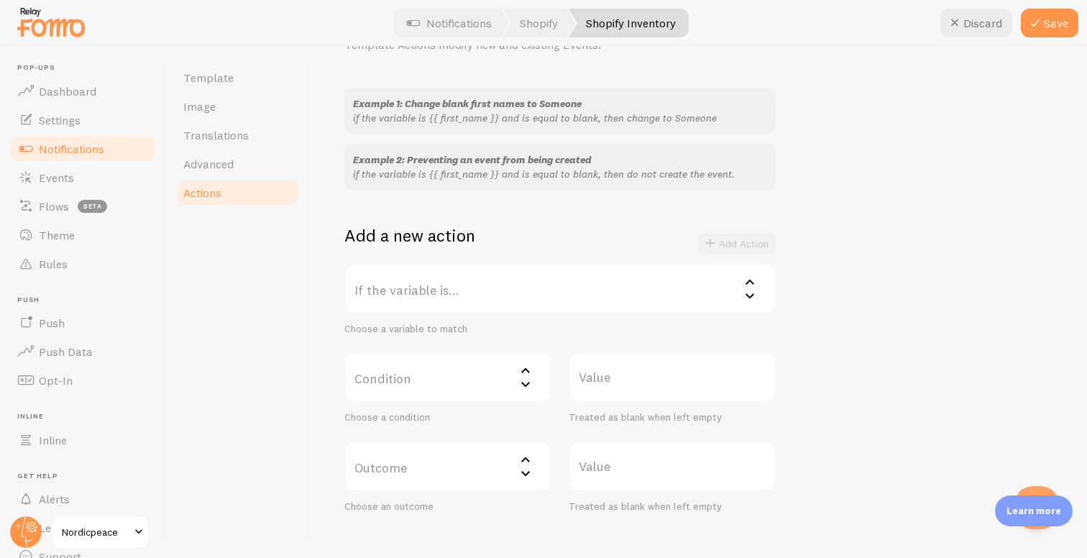
click at [448, 295] on label "If the variable is..." at bounding box center [559, 289] width 431 height 50
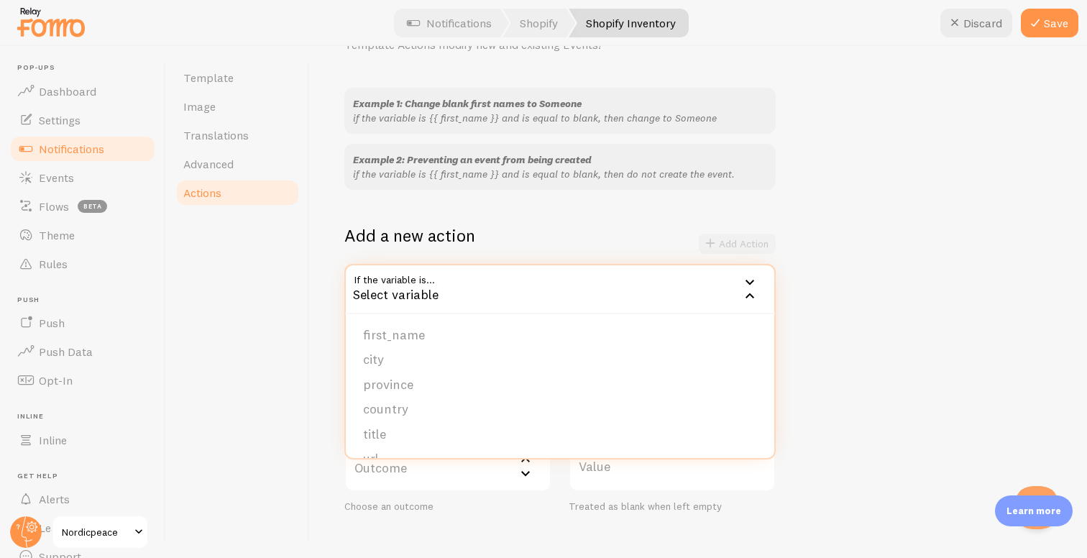
click at [333, 327] on div "Actions You can match any {{ variable }} and replace it with a word, change eve…" at bounding box center [698, 302] width 777 height 512
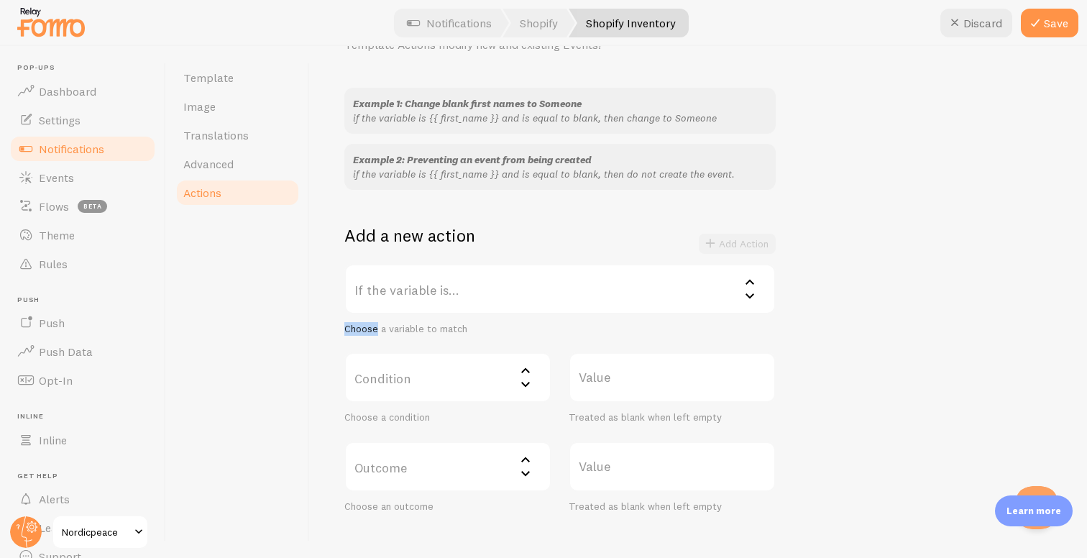
click at [333, 327] on div "Actions You can match any {{ variable }} and replace it with a word, change eve…" at bounding box center [698, 302] width 777 height 512
click at [351, 387] on label "Condition" at bounding box center [447, 377] width 207 height 50
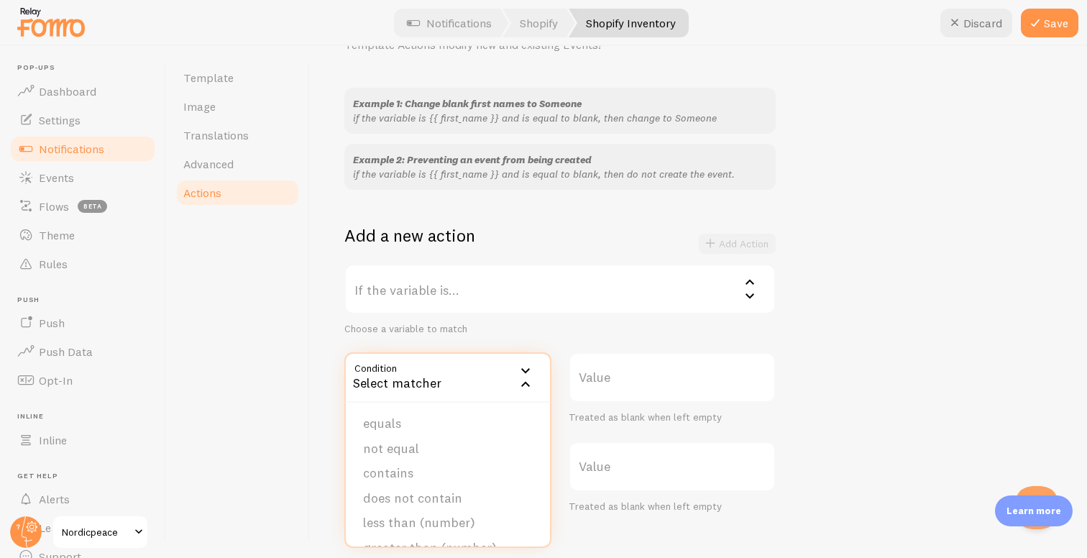
click at [279, 390] on div "Template Image Translations Advanced Actions" at bounding box center [238, 302] width 144 height 512
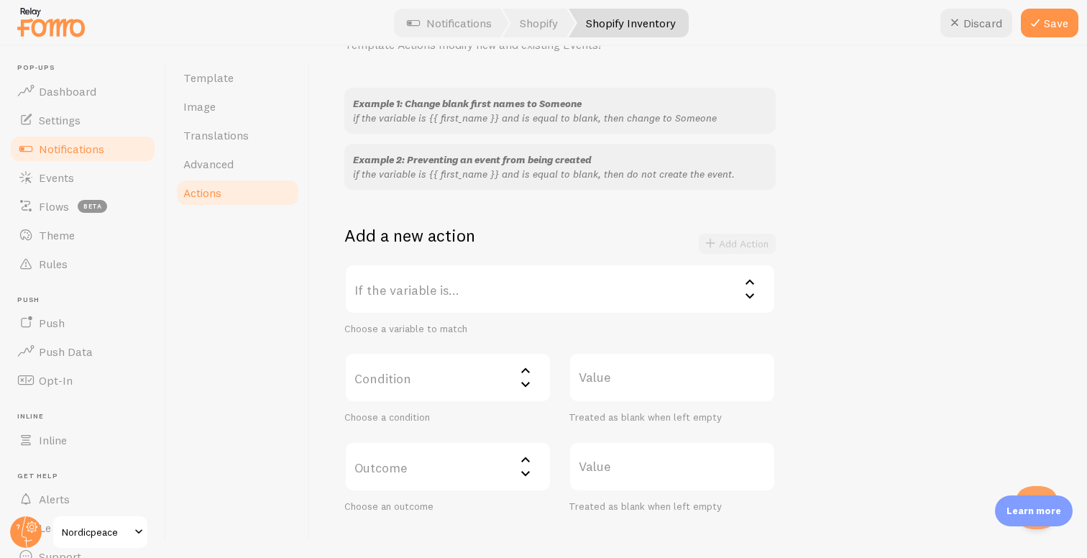
click at [543, 293] on label "If the variable is..." at bounding box center [559, 289] width 431 height 50
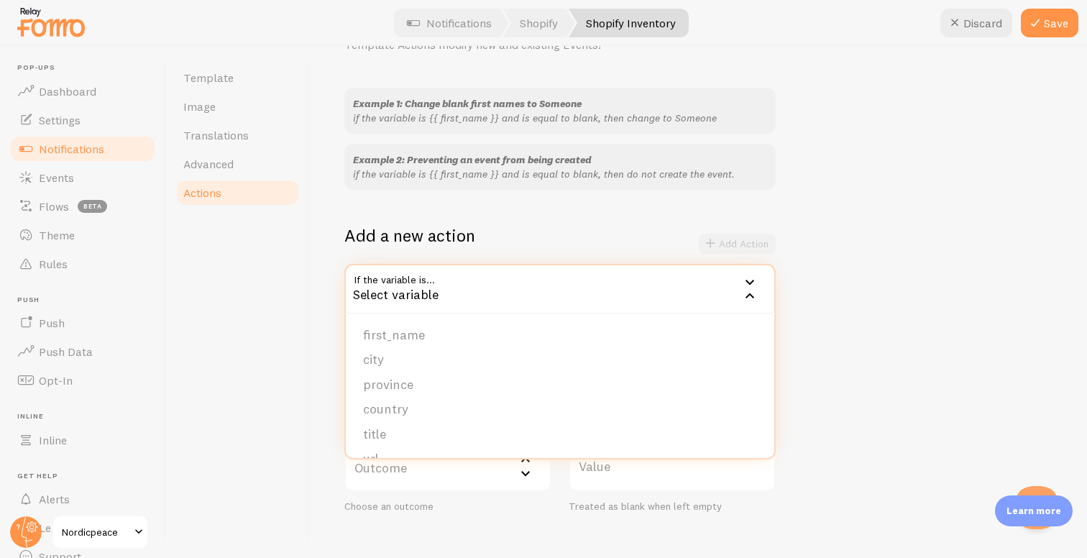
click at [270, 325] on div "Template Image Translations Advanced Actions" at bounding box center [238, 302] width 144 height 512
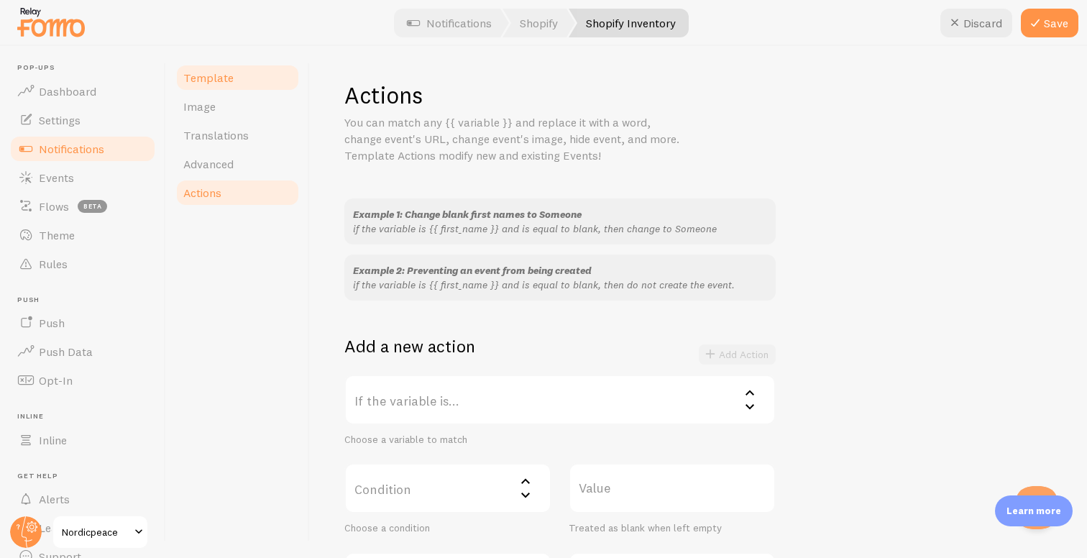
click at [250, 78] on link "Template" at bounding box center [238, 77] width 126 height 29
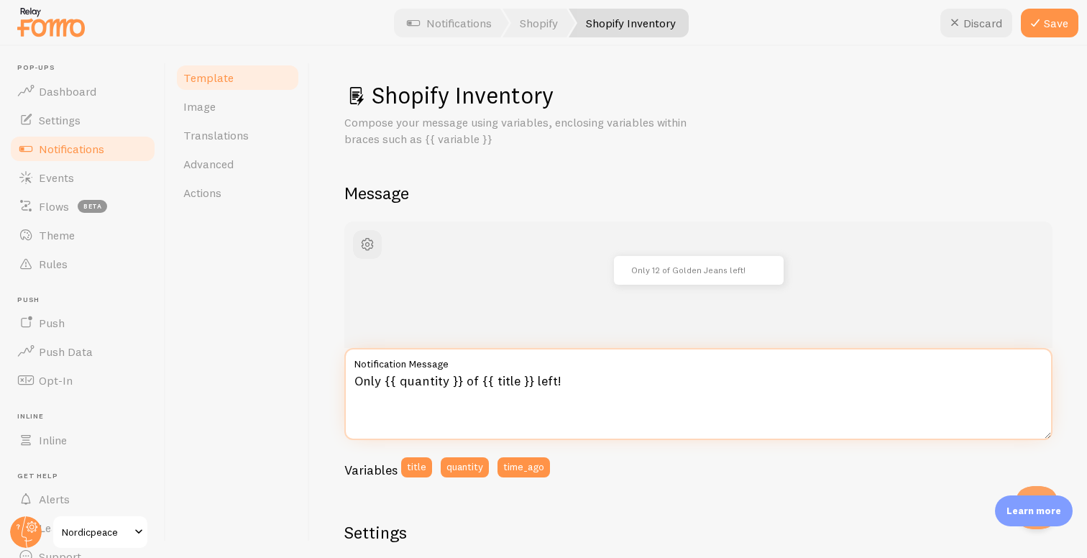
click at [356, 382] on textarea "Only {{ quantity }} of {{ title }} left!" at bounding box center [698, 394] width 708 height 92
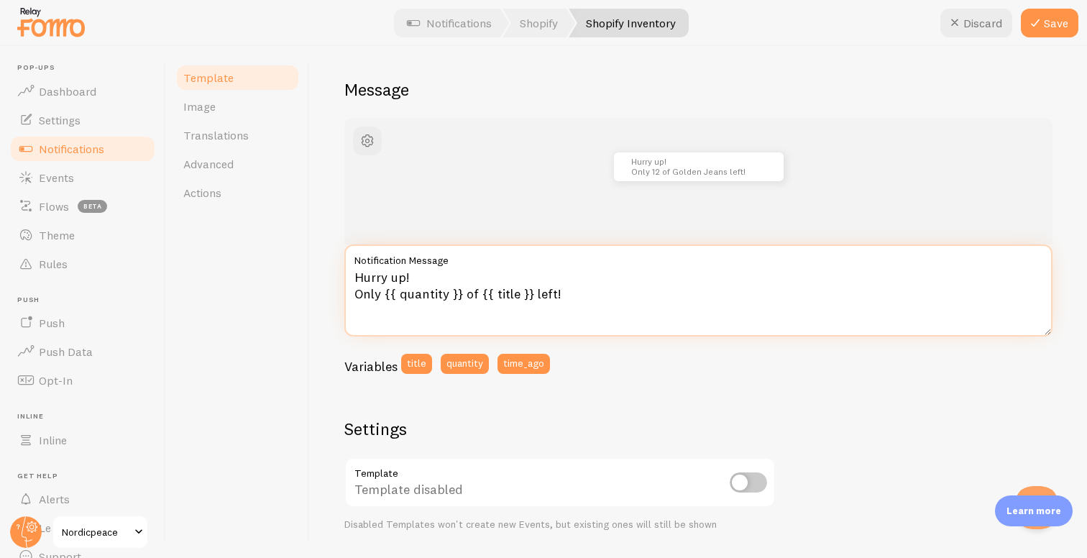
scroll to position [112, 0]
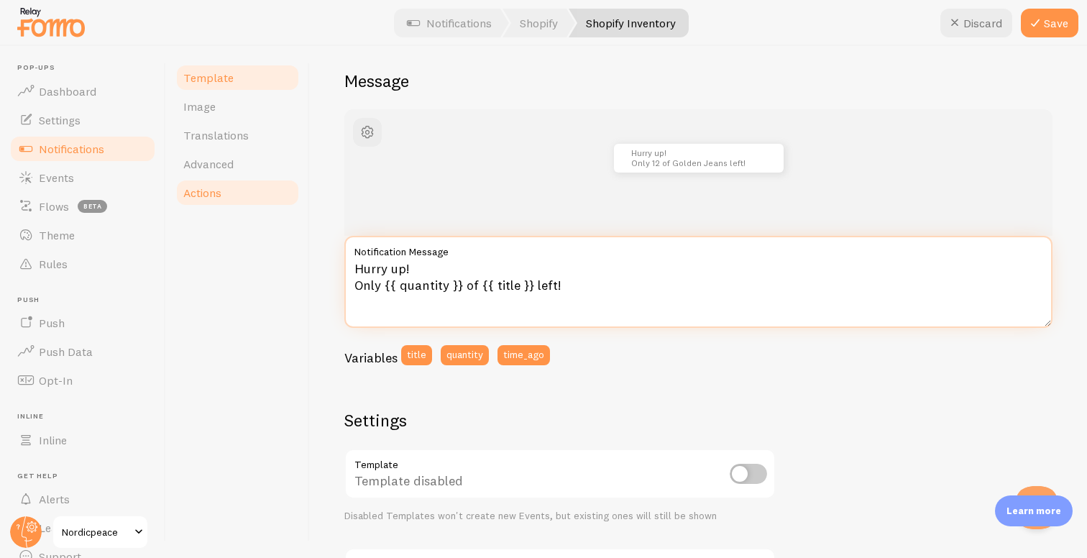
type textarea "Hurry up! Only {{ quantity }} of {{ title }} left!"
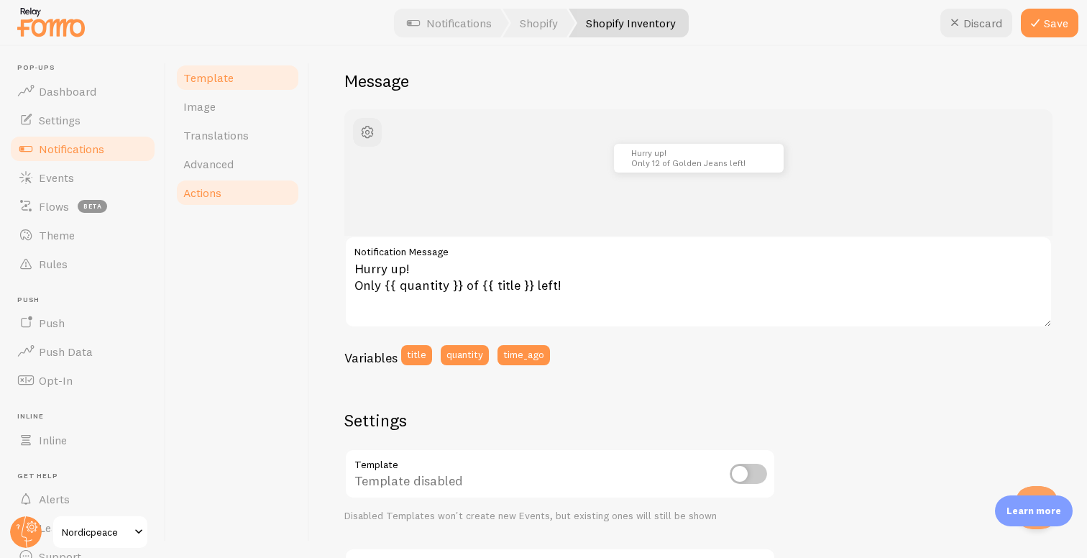
click at [226, 182] on link "Actions" at bounding box center [238, 192] width 126 height 29
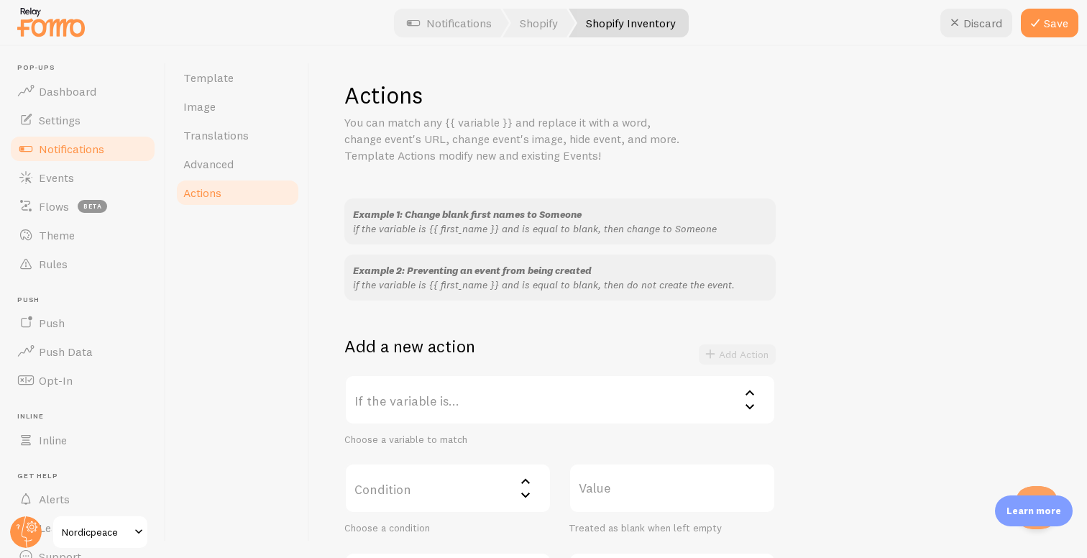
click at [505, 395] on label "If the variable is..." at bounding box center [559, 399] width 431 height 50
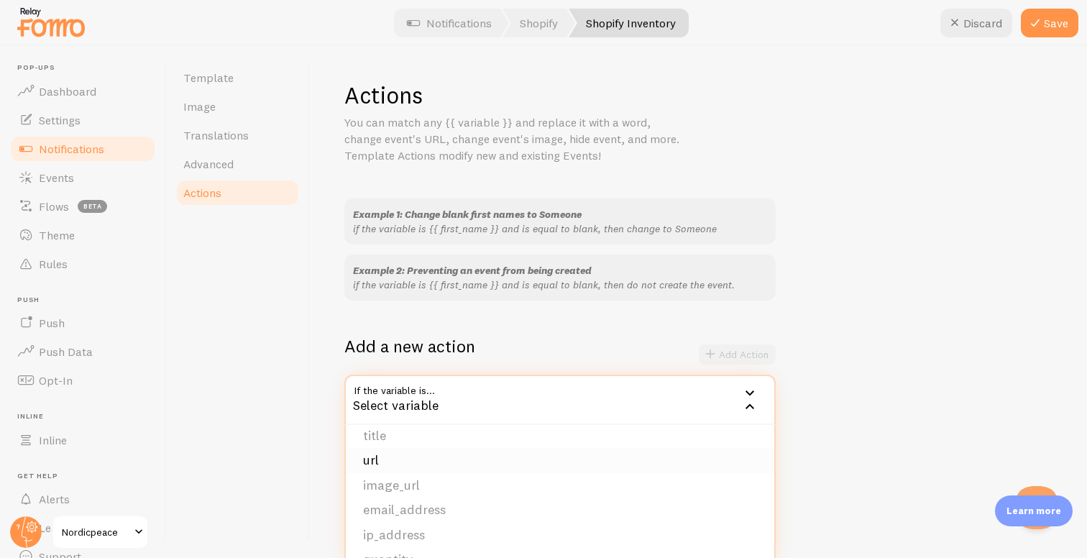
scroll to position [121, 0]
click at [400, 541] on li "quantity" at bounding box center [560, 547] width 428 height 25
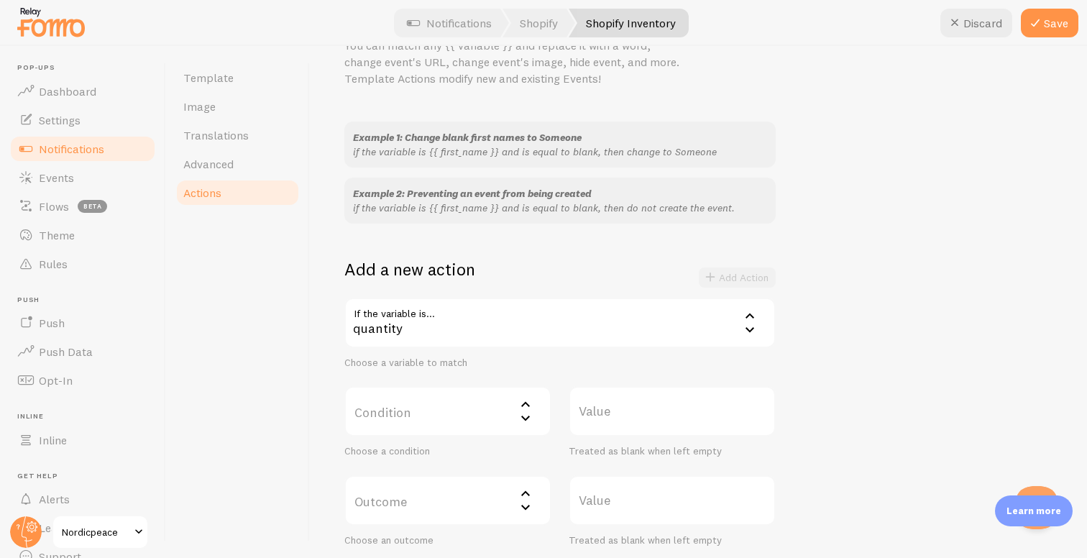
scroll to position [80, 0]
click at [401, 413] on label "Condition" at bounding box center [447, 407] width 207 height 50
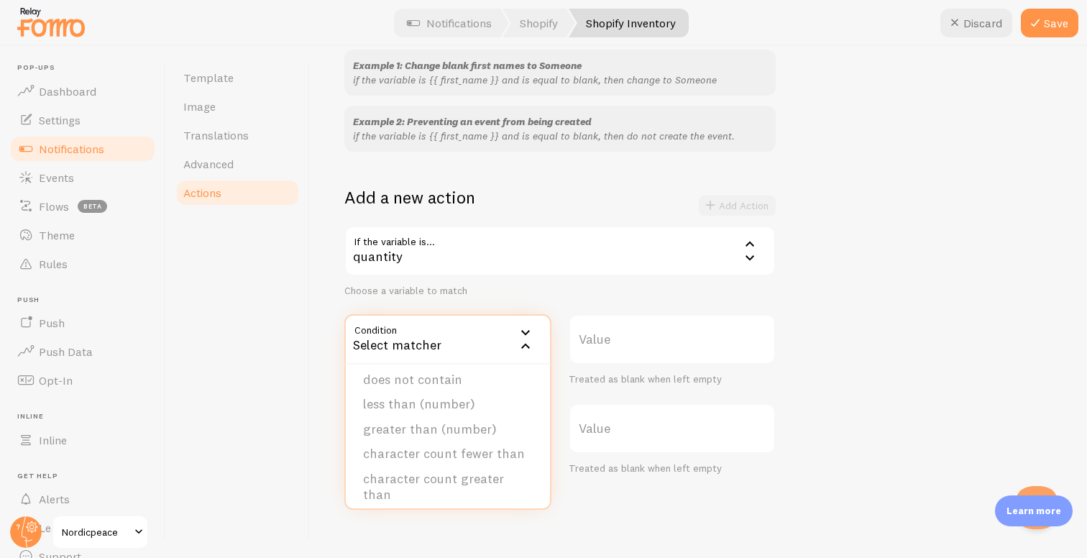
scroll to position [88, 0]
click at [394, 418] on li "greater than (number)" at bounding box center [448, 422] width 204 height 25
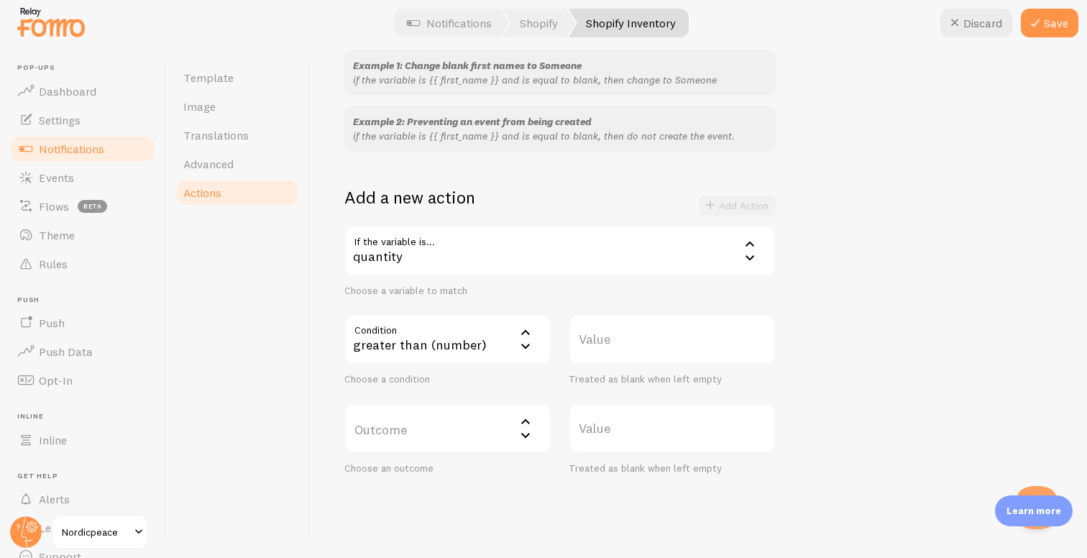
click at [595, 346] on label "Value" at bounding box center [672, 339] width 207 height 50
click at [595, 346] on input "Value" at bounding box center [672, 339] width 207 height 50
type input "30"
click at [461, 415] on label "Outcome" at bounding box center [447, 428] width 207 height 50
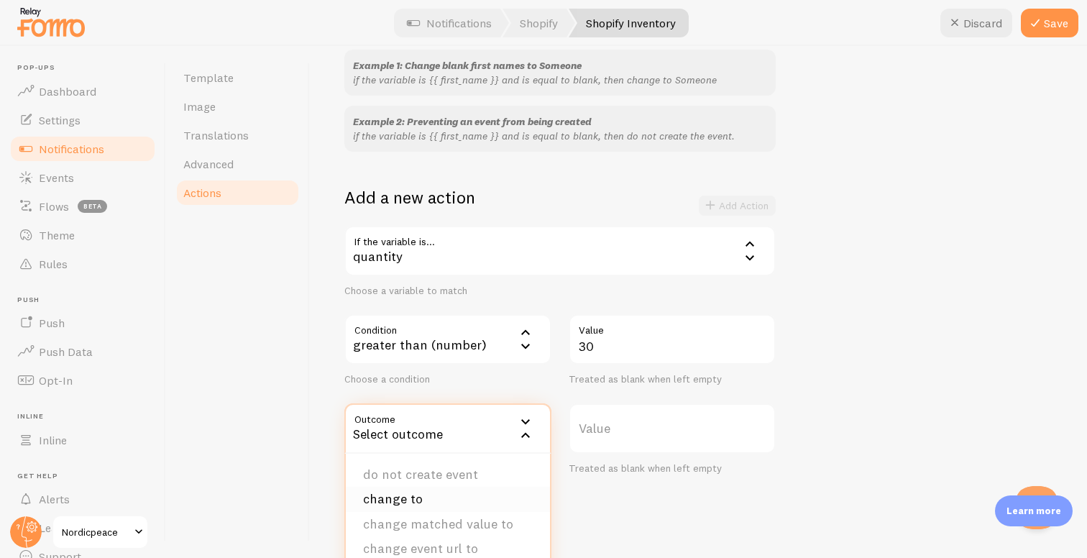
click at [405, 497] on li "change to" at bounding box center [448, 499] width 204 height 25
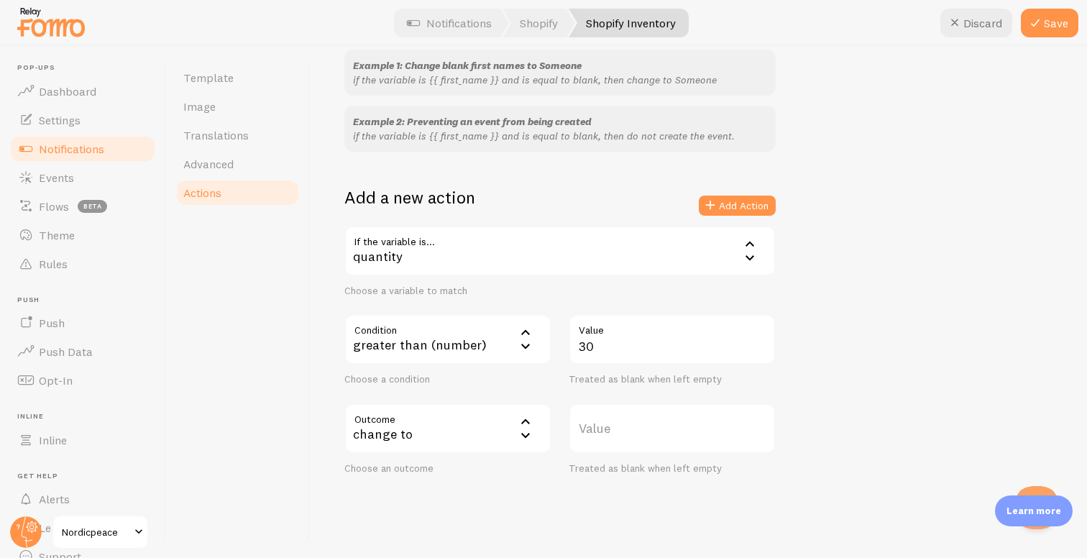
click at [605, 435] on label "Value" at bounding box center [672, 428] width 207 height 50
click at [605, 435] on input "Value" at bounding box center [672, 428] width 207 height 50
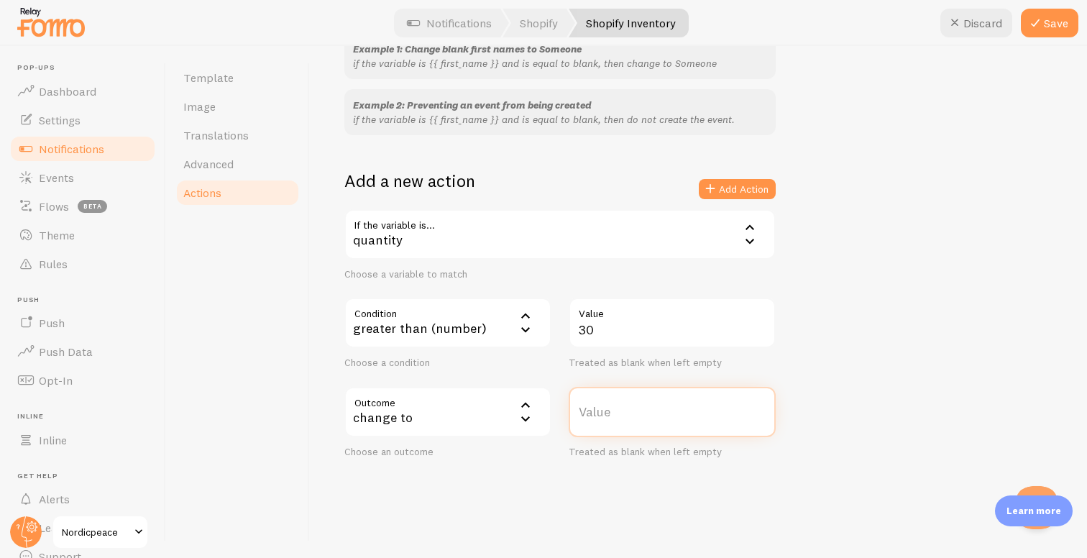
scroll to position [189, 0]
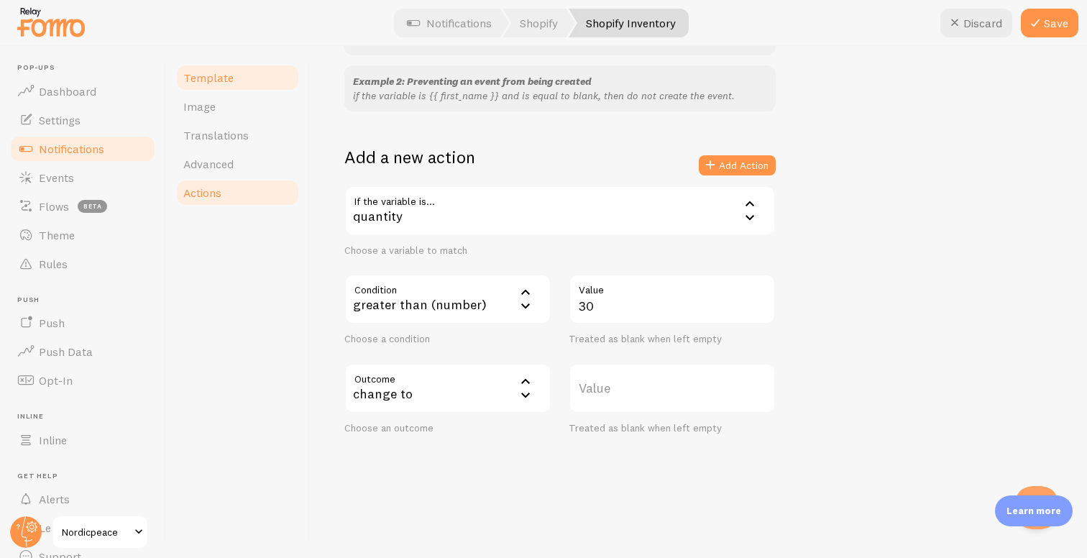
click at [267, 86] on link "Template" at bounding box center [238, 77] width 126 height 29
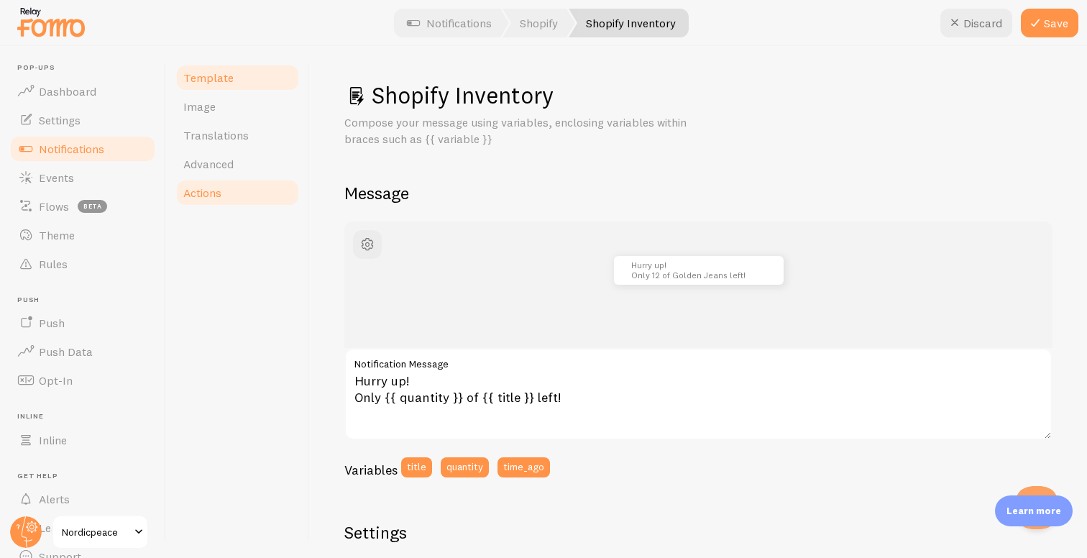
click at [235, 193] on link "Actions" at bounding box center [238, 192] width 126 height 29
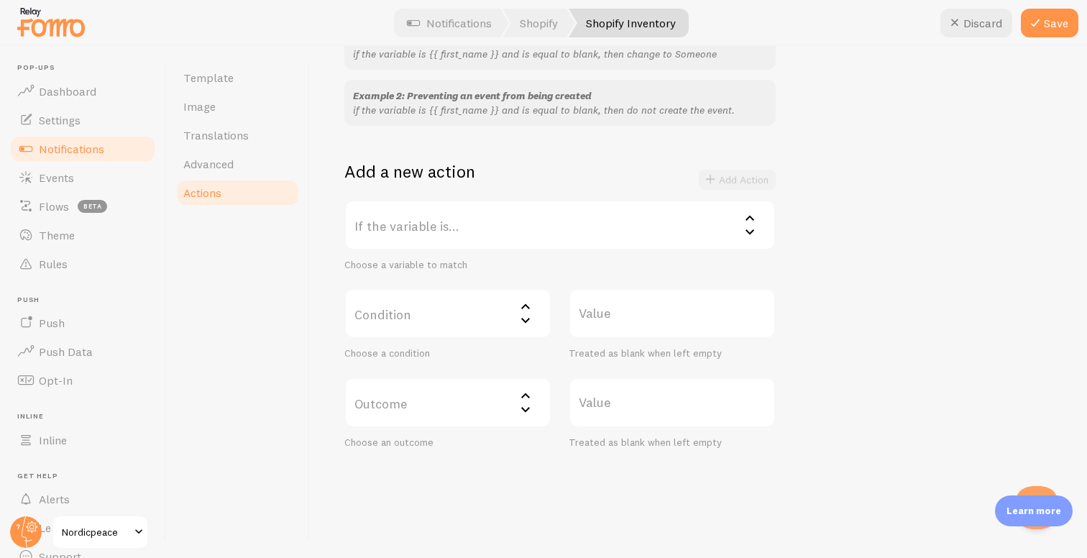
scroll to position [189, 0]
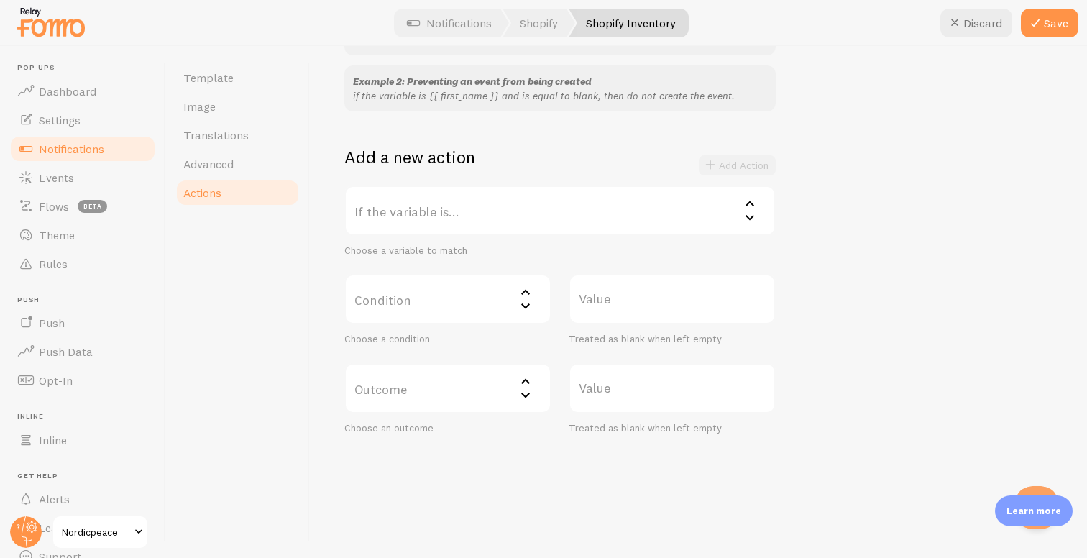
click at [501, 216] on label "If the variable is..." at bounding box center [559, 210] width 431 height 50
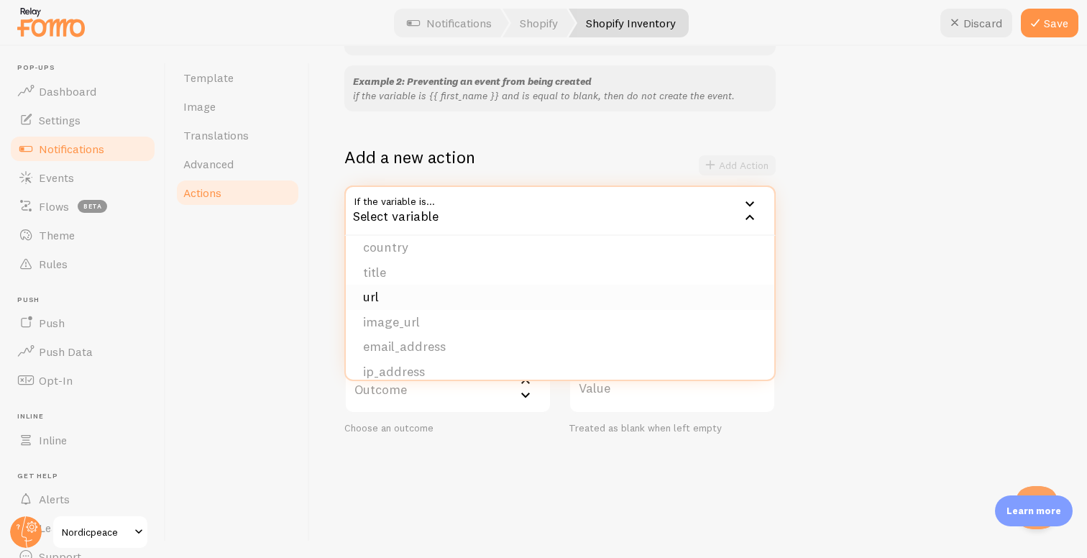
scroll to position [121, 0]
click at [420, 352] on li "quantity" at bounding box center [560, 358] width 428 height 25
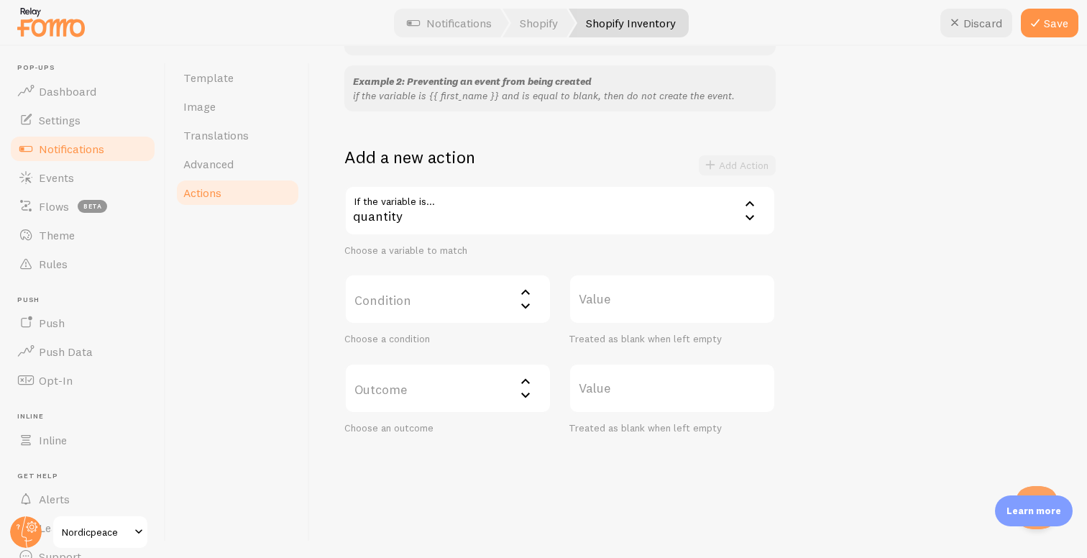
click at [441, 301] on label "Condition" at bounding box center [447, 299] width 207 height 50
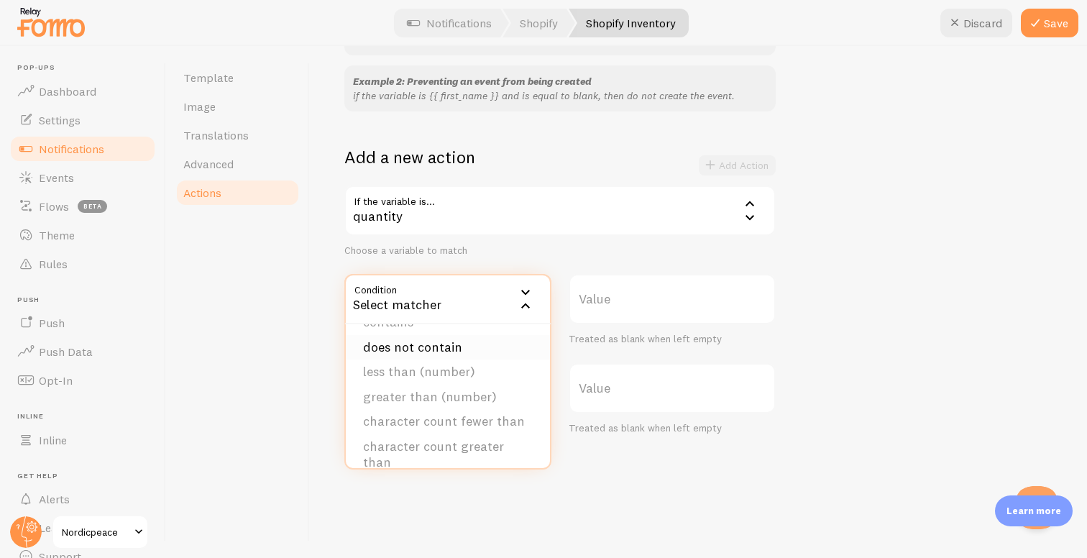
scroll to position [75, 0]
click at [432, 398] on li "greater than (number)" at bounding box center [448, 394] width 204 height 25
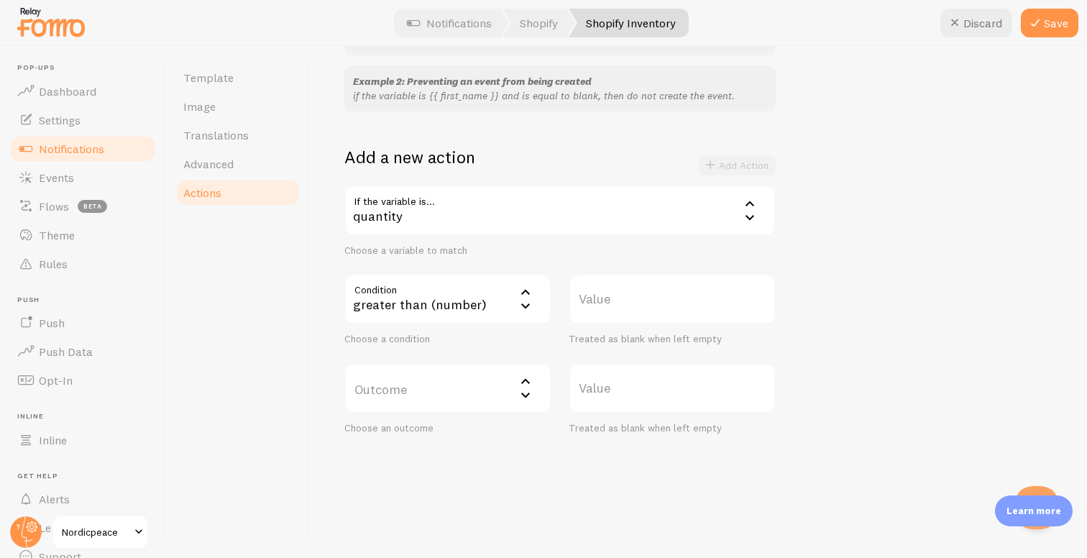
click at [620, 285] on label "Value" at bounding box center [672, 299] width 207 height 50
click at [620, 285] on input "Value" at bounding box center [672, 299] width 207 height 50
type input "25"
click at [466, 378] on label "Outcome" at bounding box center [447, 388] width 207 height 50
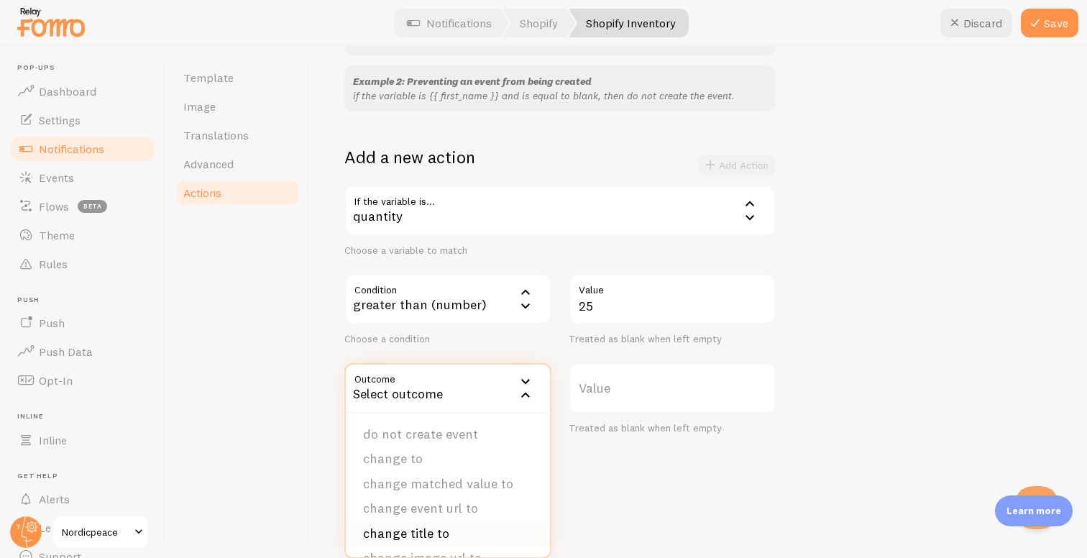
scroll to position [7, 0]
click at [448, 453] on li "change to" at bounding box center [448, 451] width 204 height 25
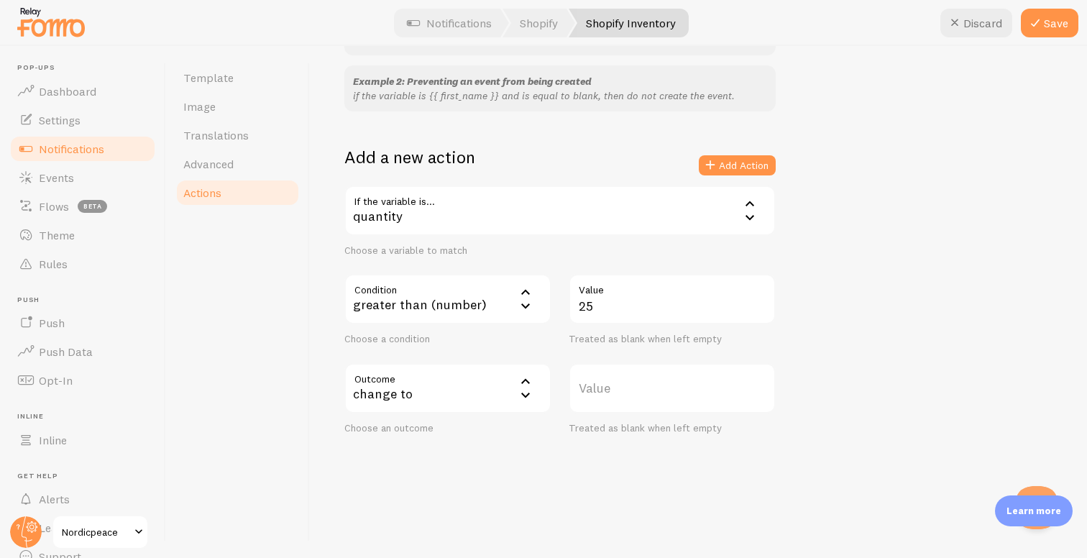
click at [499, 395] on div "change to" at bounding box center [447, 388] width 207 height 50
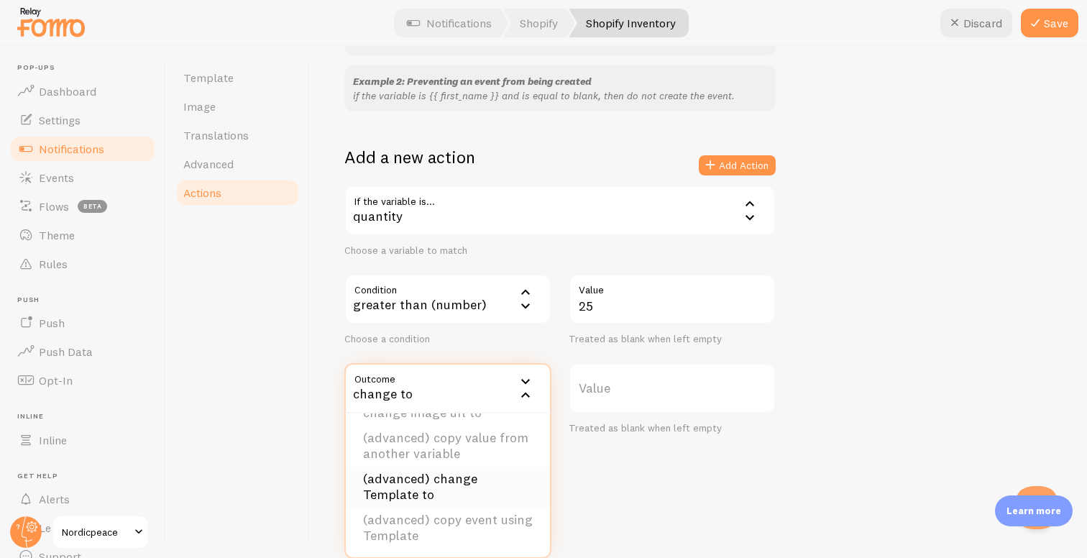
click at [464, 487] on li "(advanced) change Template to" at bounding box center [448, 486] width 204 height 41
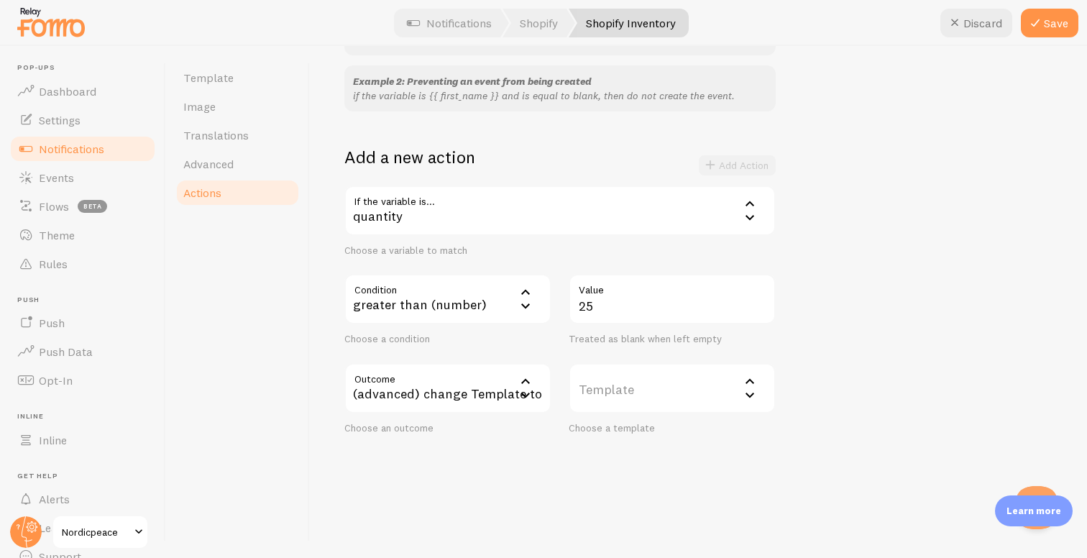
click at [655, 365] on label "Template" at bounding box center [672, 388] width 207 height 50
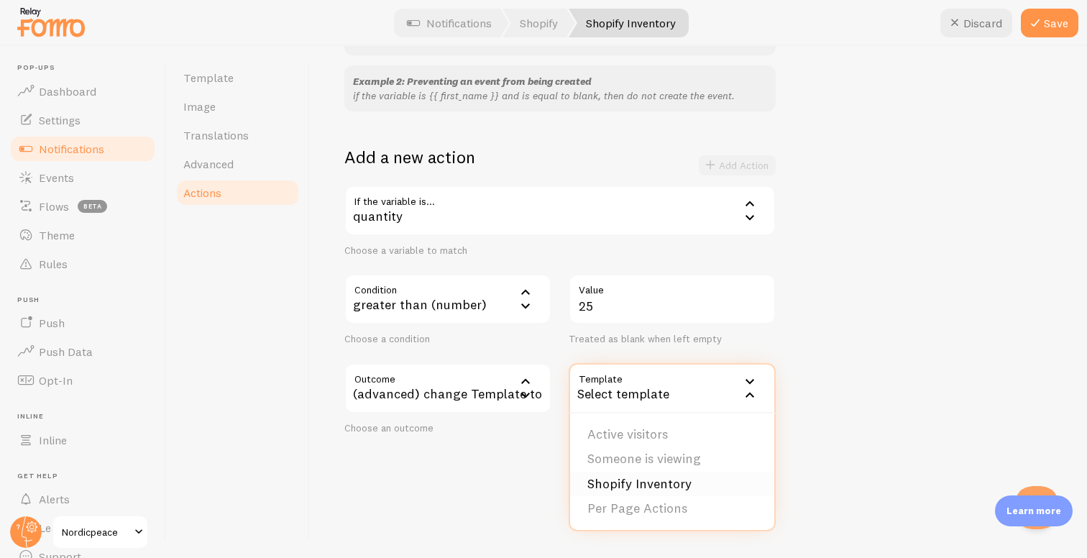
click at [631, 485] on li "Shopify Inventory" at bounding box center [672, 483] width 204 height 25
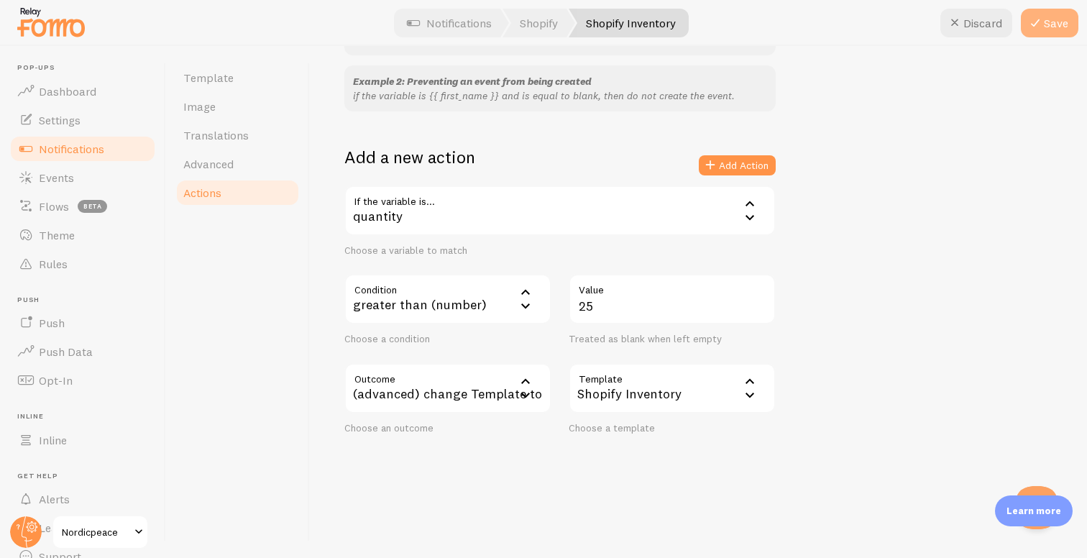
click at [1048, 15] on button "Save" at bounding box center [1049, 23] width 57 height 29
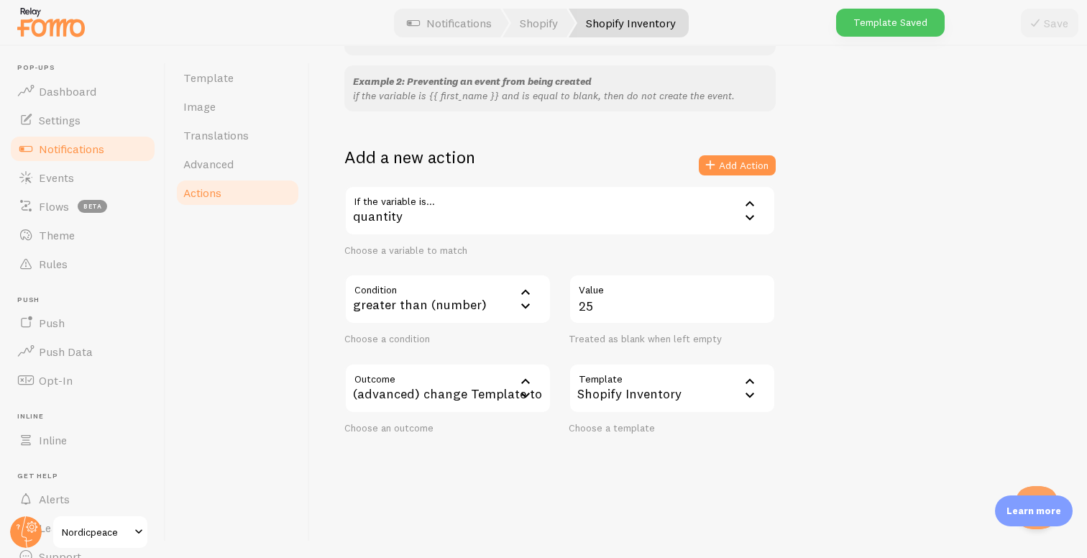
scroll to position [0, 0]
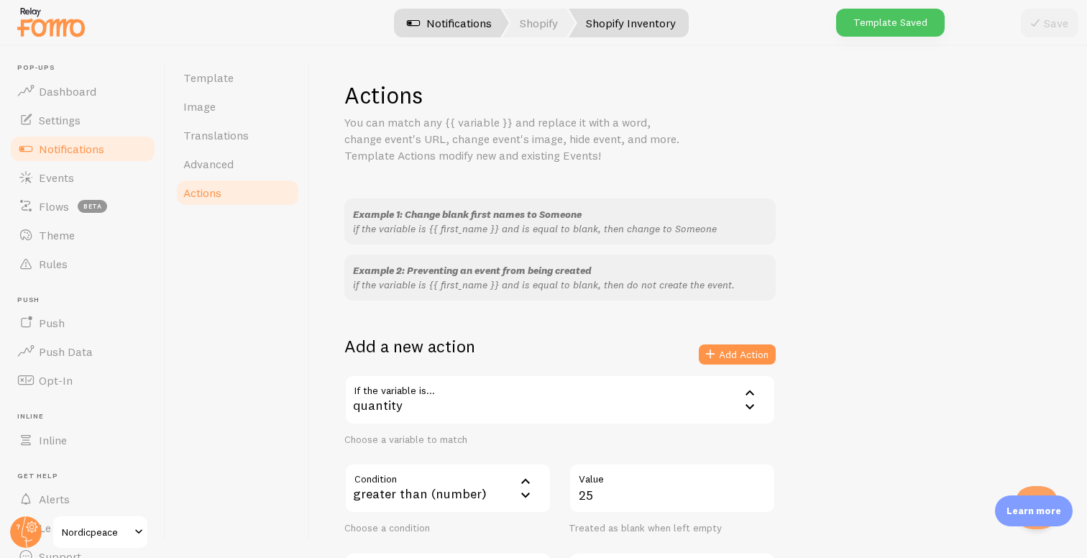
click at [428, 27] on link "Notifications" at bounding box center [449, 23] width 119 height 29
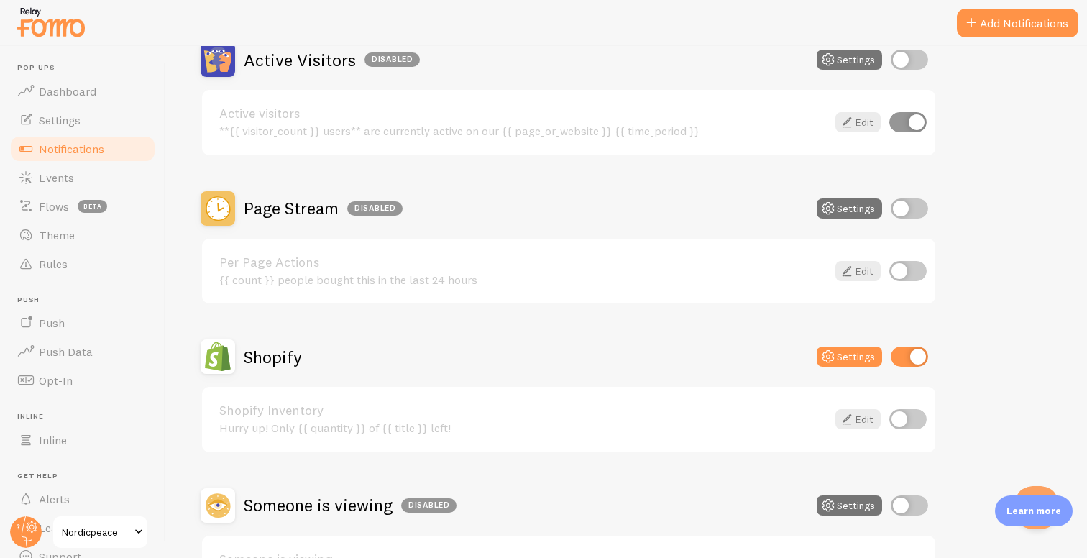
scroll to position [170, 0]
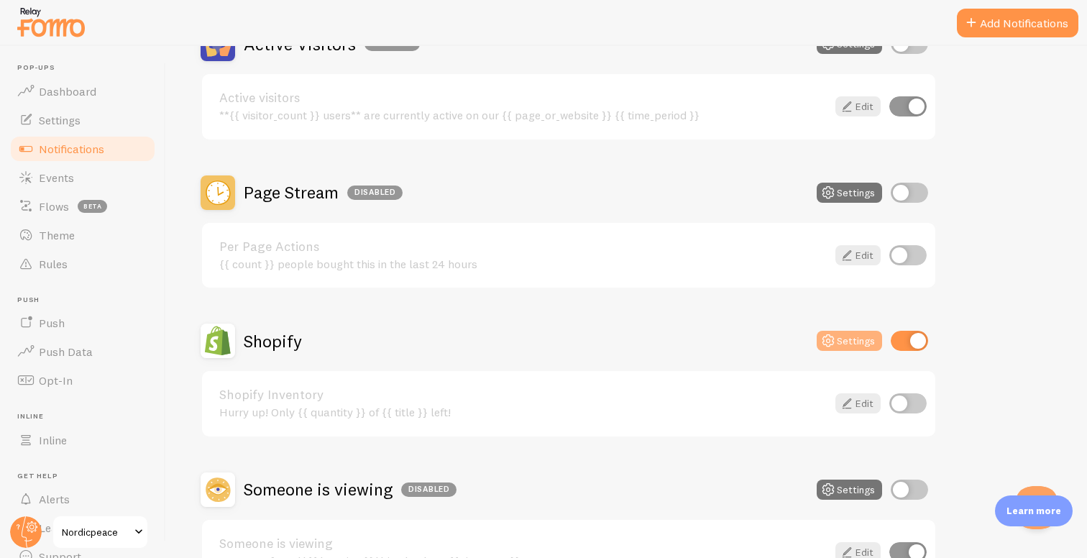
click at [834, 340] on icon at bounding box center [827, 340] width 17 height 17
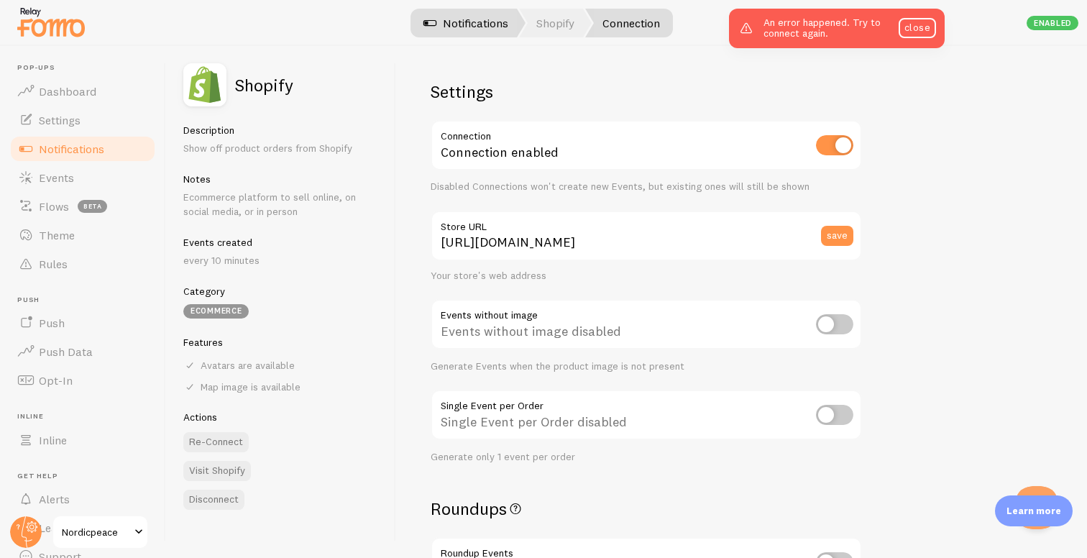
click at [436, 21] on span at bounding box center [429, 22] width 17 height 17
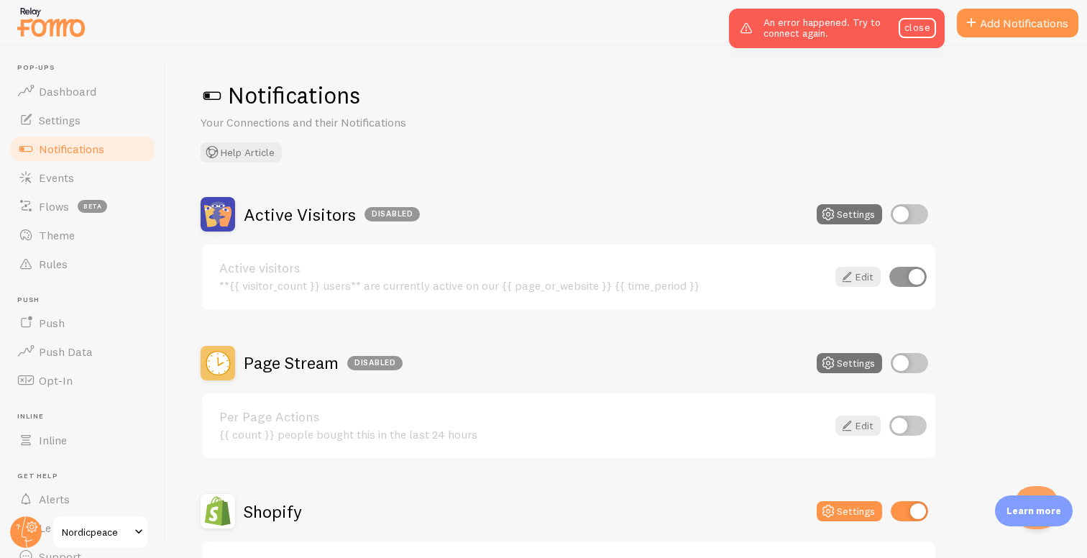
scroll to position [267, 0]
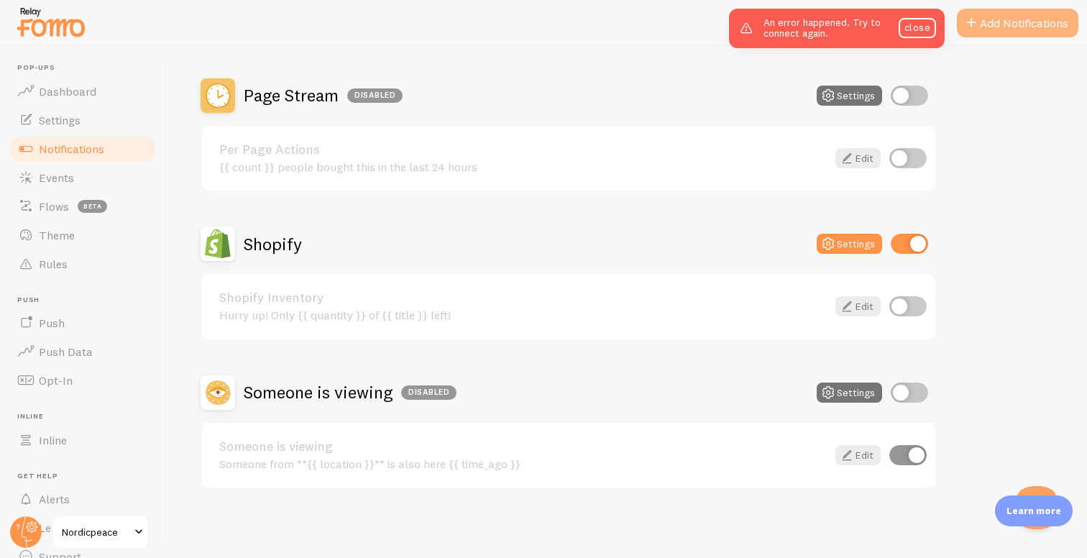
click at [1026, 19] on button "Add Notifications" at bounding box center [1017, 23] width 121 height 29
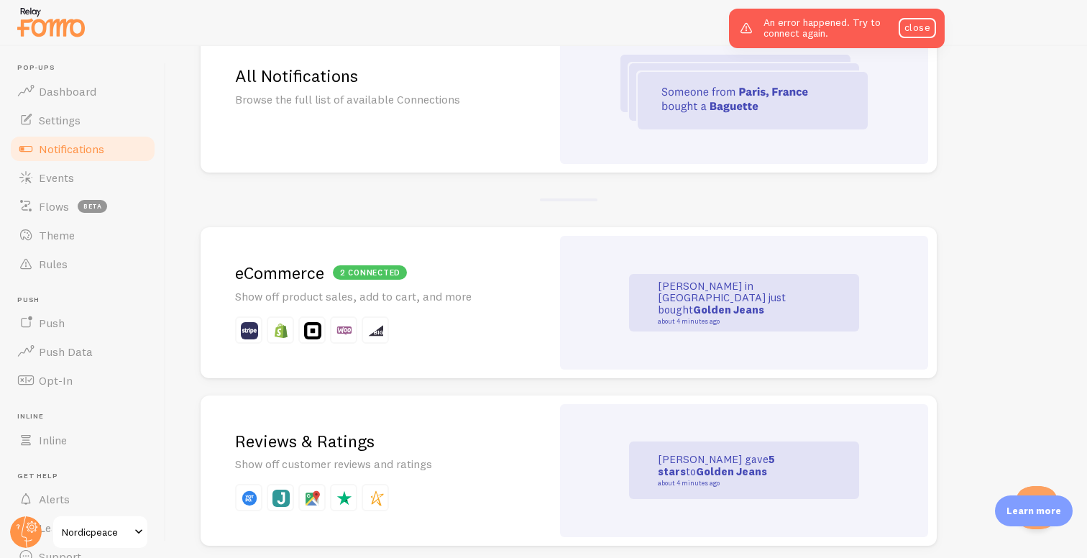
scroll to position [177, 0]
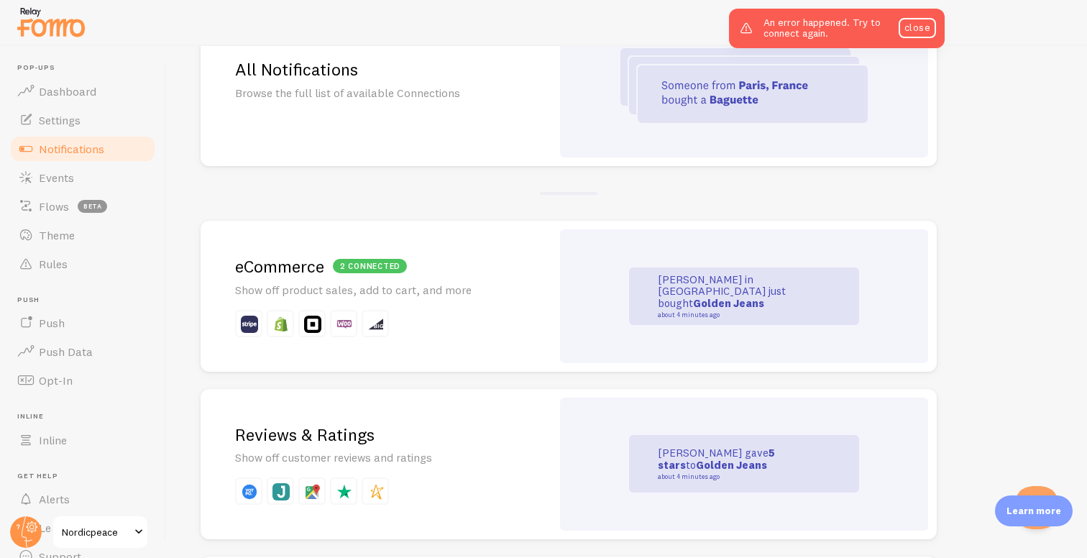
click at [476, 300] on div "2 connected eCommerce Show off product sales, add to cart, and more" at bounding box center [376, 296] width 351 height 151
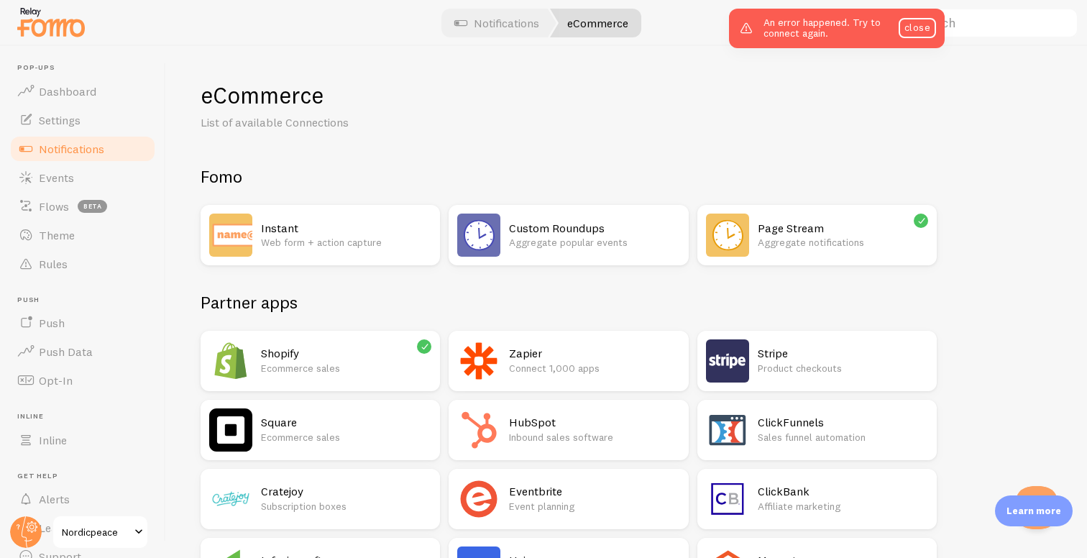
click at [375, 354] on h2 "Shopify" at bounding box center [346, 353] width 170 height 15
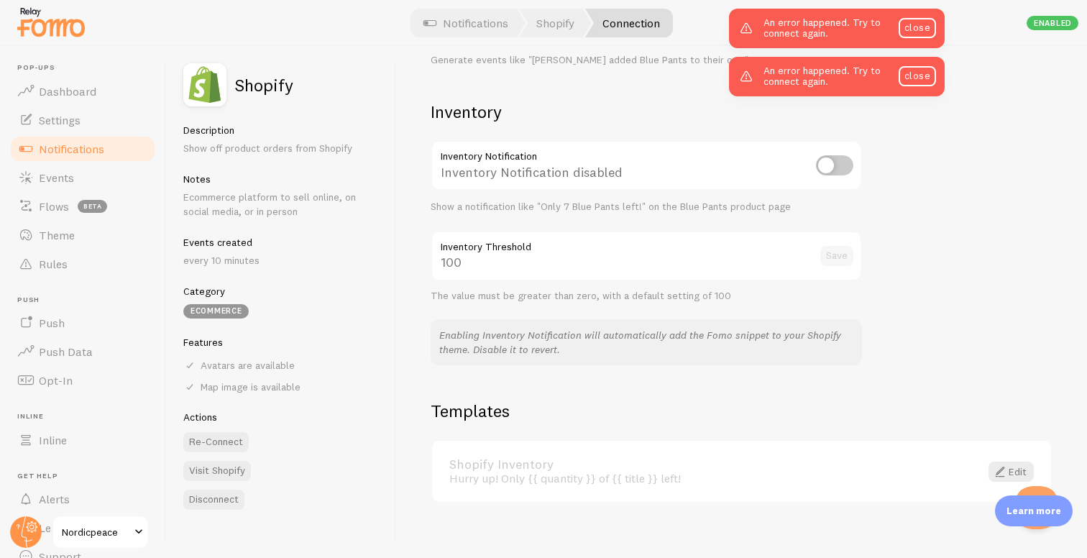
scroll to position [706, 0]
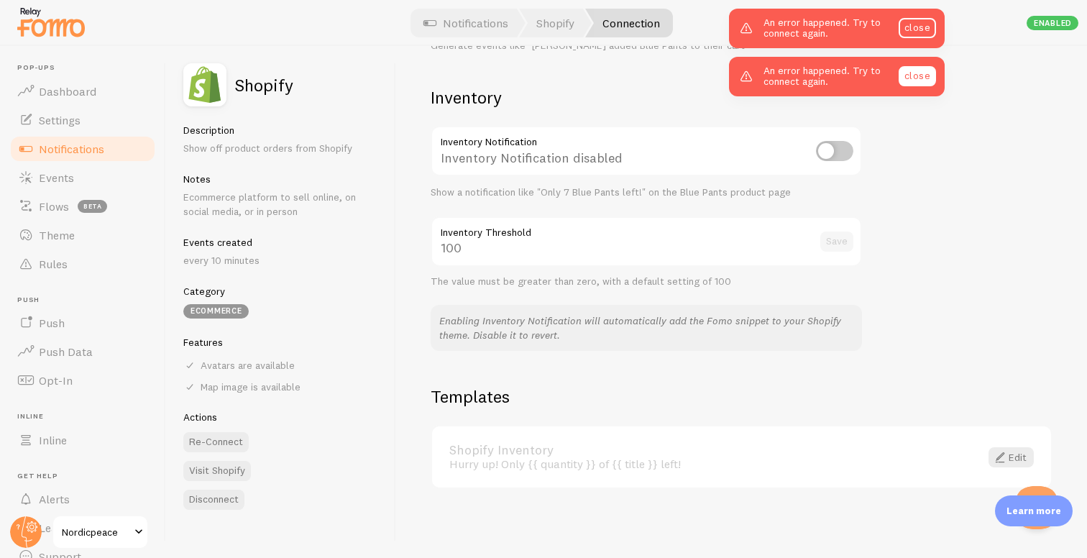
click at [908, 78] on link "close" at bounding box center [916, 76] width 37 height 20
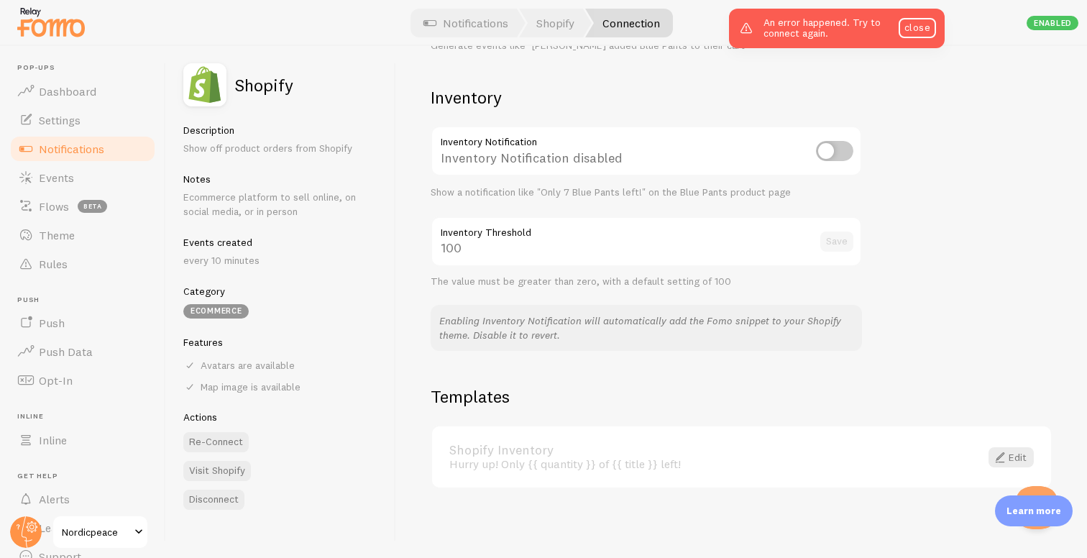
click at [905, 11] on div "An error happened. Try to connect again. close" at bounding box center [837, 29] width 216 height 40
click at [905, 19] on link "close" at bounding box center [916, 28] width 37 height 20
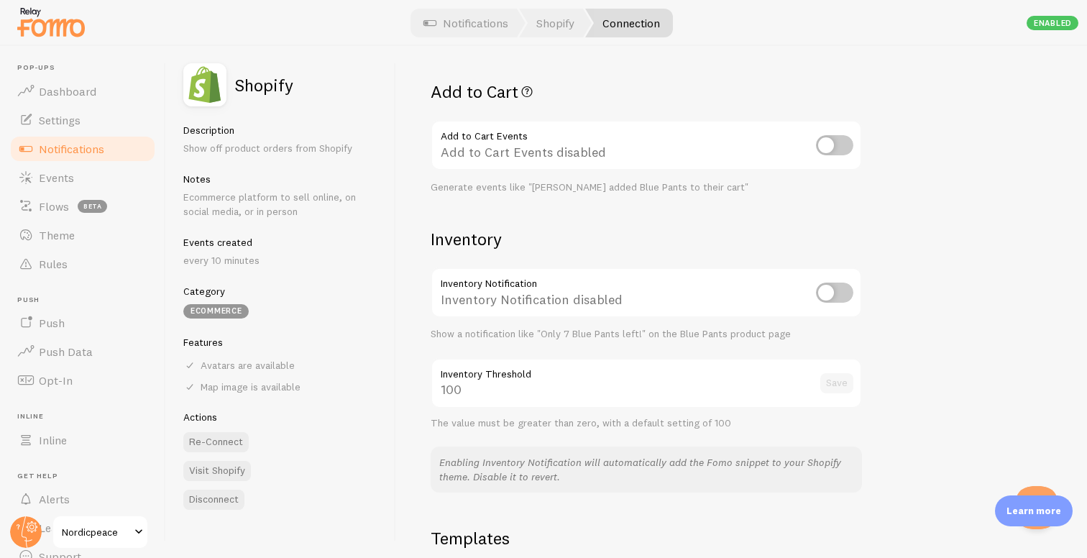
scroll to position [568, 0]
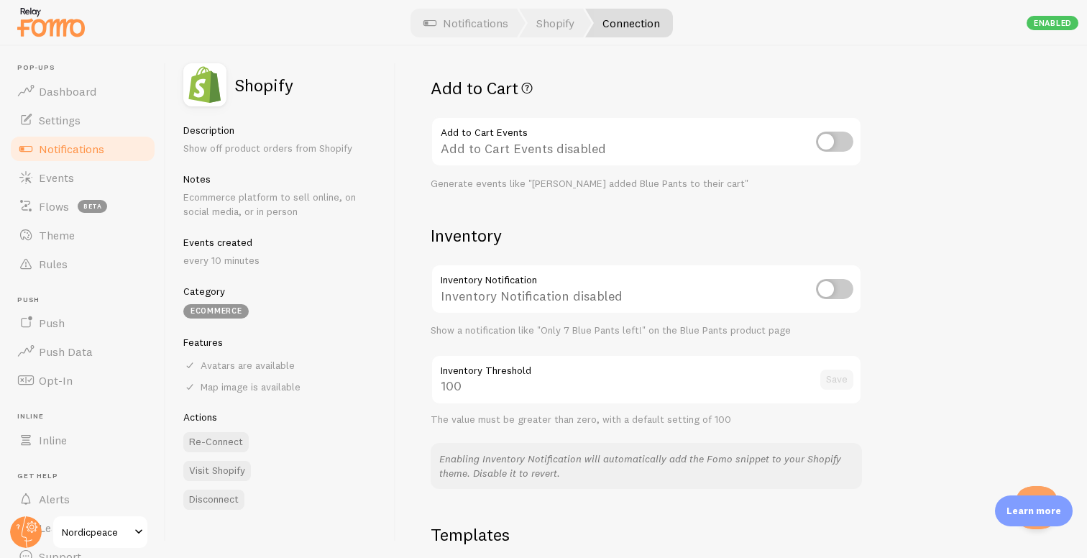
click at [834, 288] on input "checkbox" at bounding box center [834, 289] width 37 height 20
checkbox input "true"
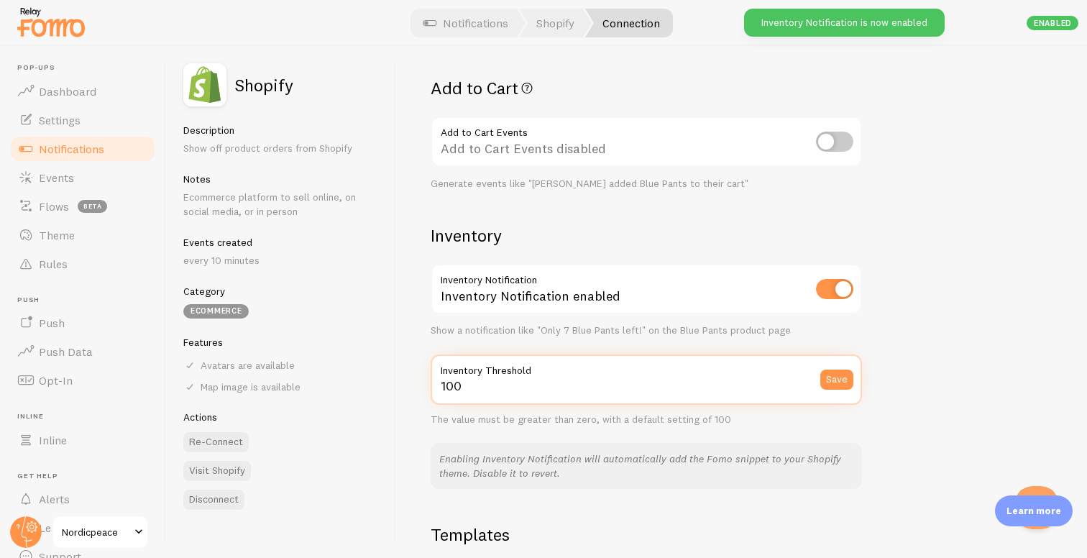
drag, startPoint x: 474, startPoint y: 388, endPoint x: 439, endPoint y: 388, distance: 34.5
click at [439, 388] on input "100" at bounding box center [646, 379] width 431 height 50
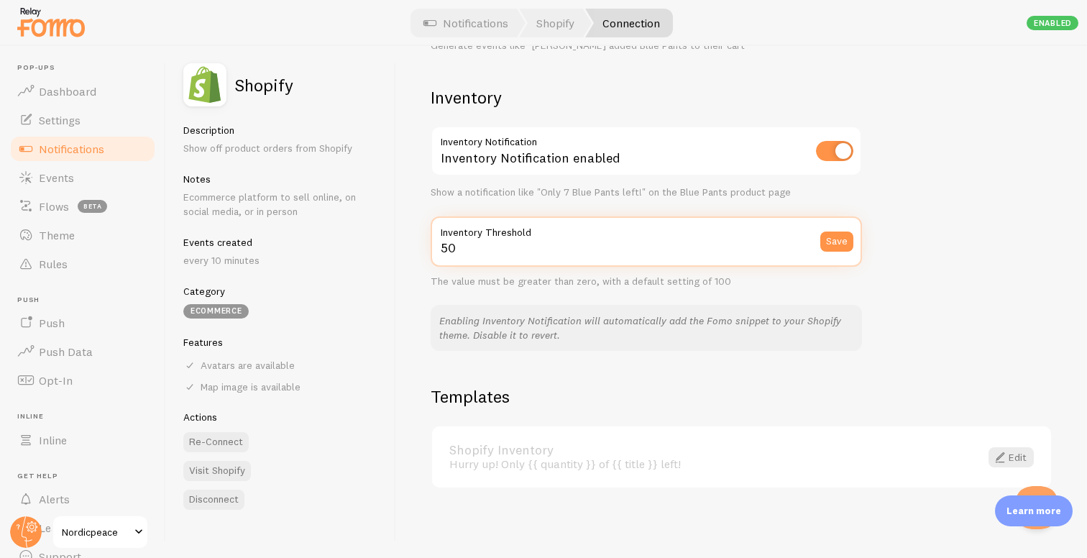
type input "50"
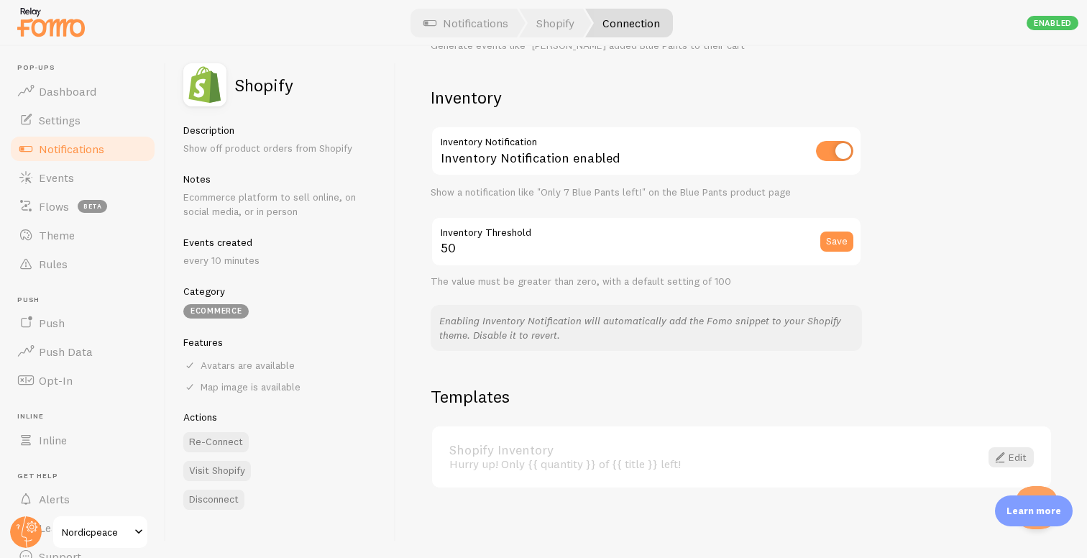
click at [948, 366] on div "Settings Connection Connection enabled Disabled Connections won't create new Ev…" at bounding box center [741, 302] width 691 height 512
drag, startPoint x: 1028, startPoint y: 513, endPoint x: 1028, endPoint y: 405, distance: 107.8
click at [1028, 405] on body "Pop-ups Dashboard Settings Notifications Events Flows beta Theme Rules Push Pus…" at bounding box center [543, 279] width 1087 height 558
click at [1035, 487] on button "Open Beacon popover" at bounding box center [1033, 504] width 43 height 43
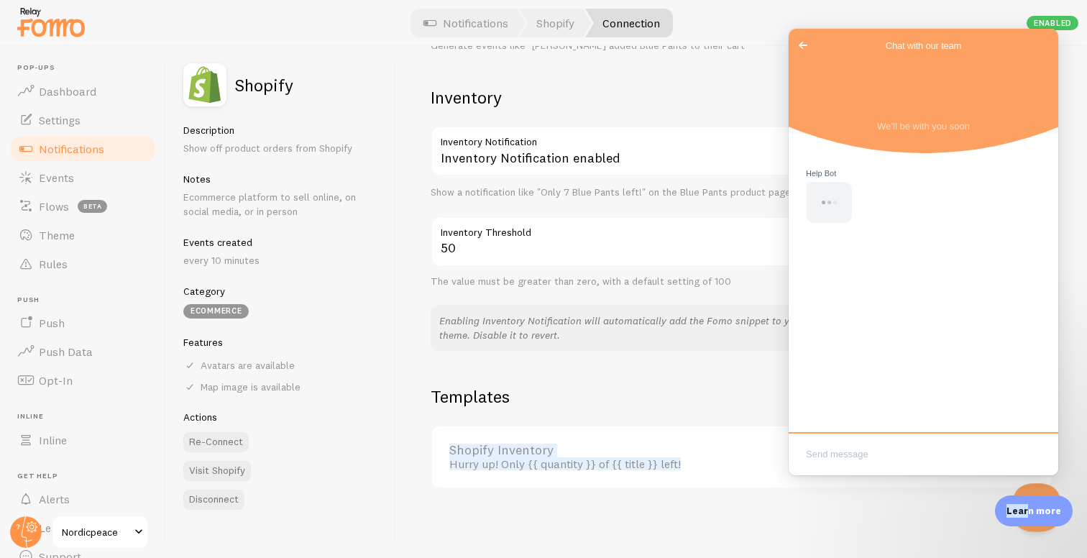
click at [1038, 475] on html "Go back Chat with our team We’ll be with you soon Help Bot" at bounding box center [923, 252] width 270 height 446
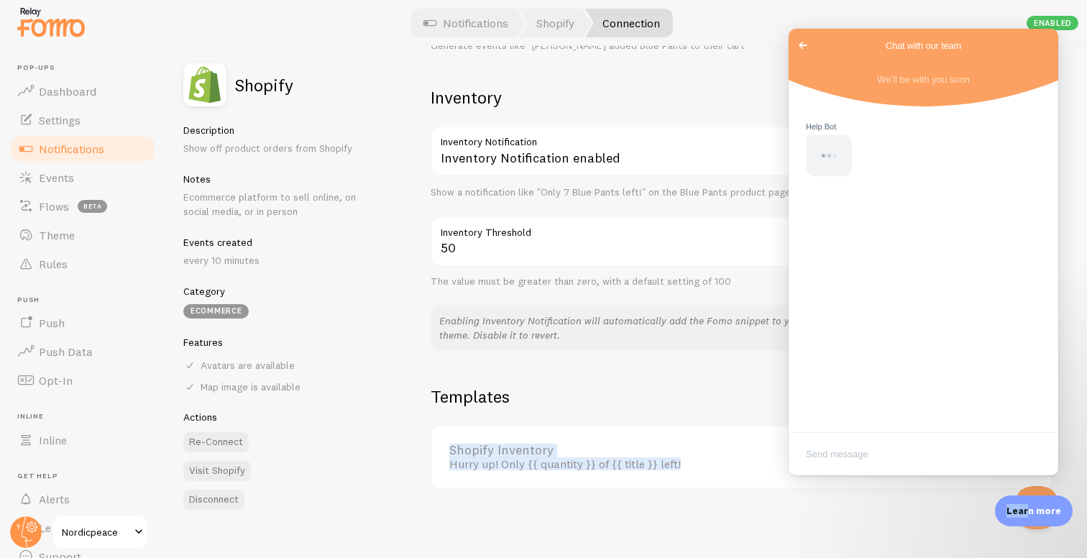
click at [898, 541] on div "Settings Connection Connection enabled Disabled Connections won't create new Ev…" at bounding box center [741, 302] width 691 height 512
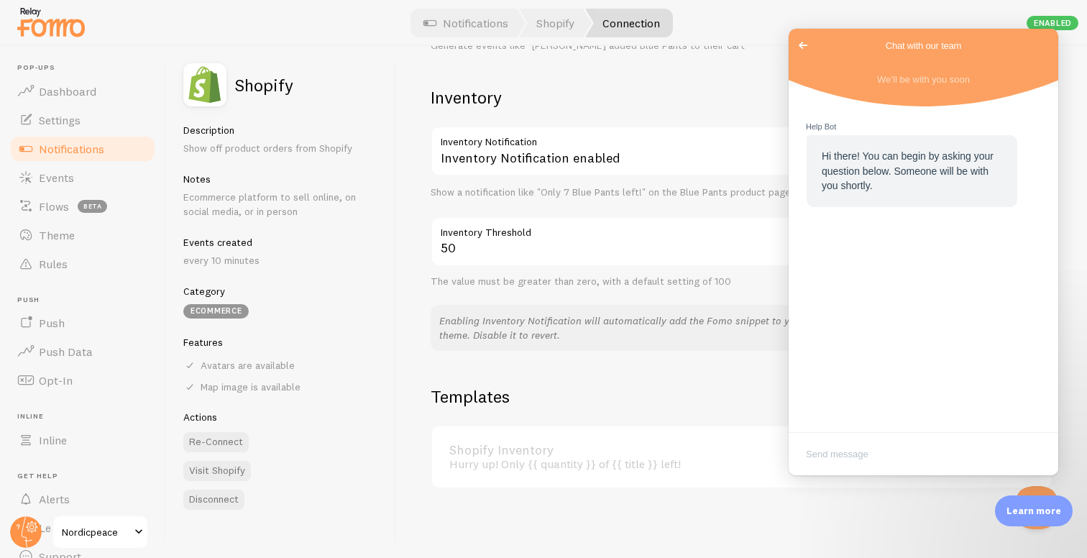
click at [916, 535] on div "Settings Connection Connection enabled Disabled Connections won't create new Ev…" at bounding box center [741, 302] width 691 height 512
click at [803, 45] on span "Go back" at bounding box center [802, 45] width 17 height 17
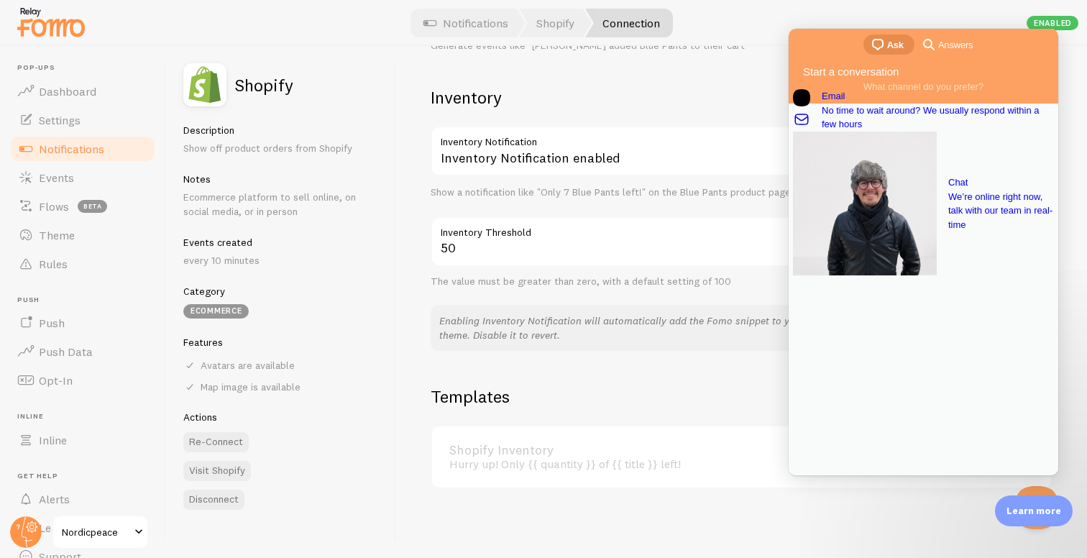
drag, startPoint x: 773, startPoint y: 46, endPoint x: 1, endPoint y: 18, distance: 771.7
click at [773, 46] on div "Generate events like "Benjamin added Blue Pants to their cart"" at bounding box center [646, 46] width 431 height 13
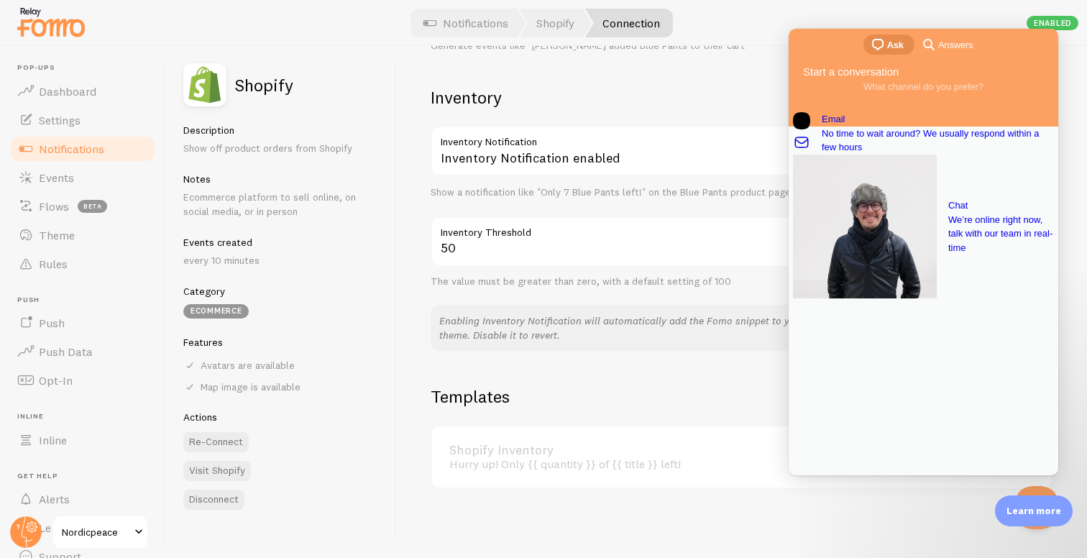
click at [752, 103] on h2 "Inventory" at bounding box center [646, 97] width 431 height 22
click at [1036, 486] on button "Close Beacon popover" at bounding box center [1033, 504] width 43 height 43
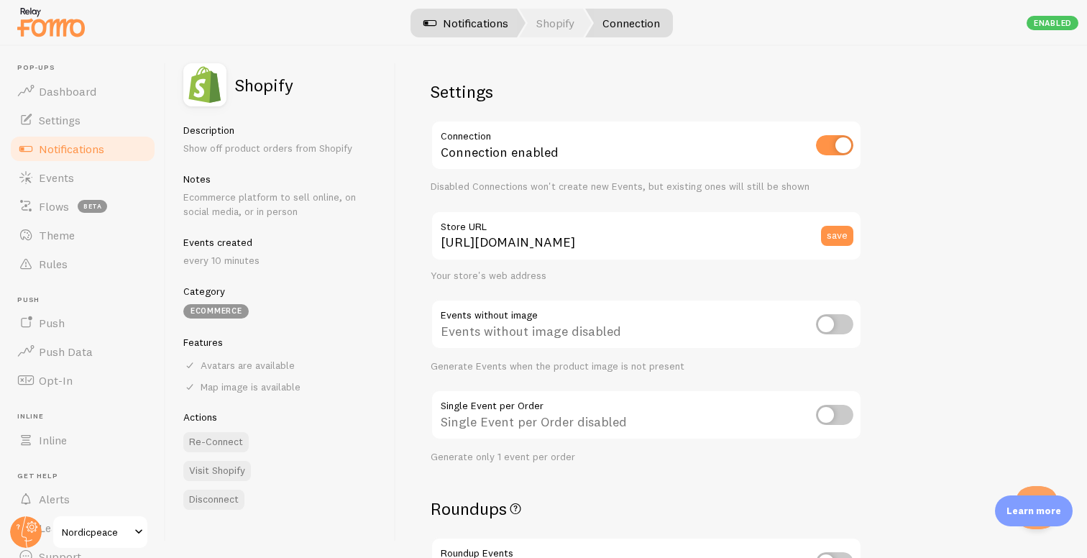
click at [457, 17] on link "Notifications" at bounding box center [465, 23] width 119 height 29
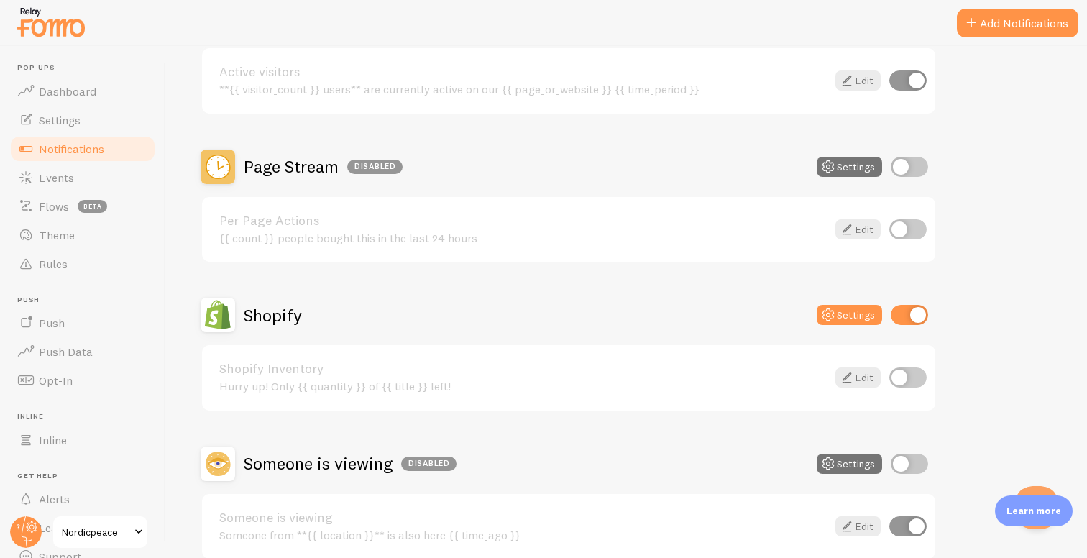
scroll to position [241, 0]
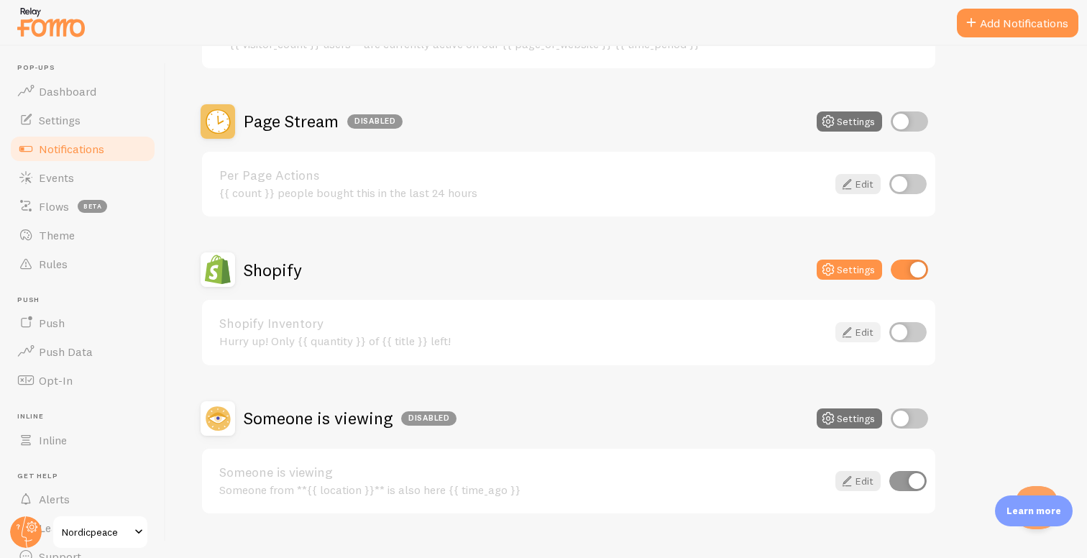
click at [862, 336] on link "Edit" at bounding box center [857, 332] width 45 height 20
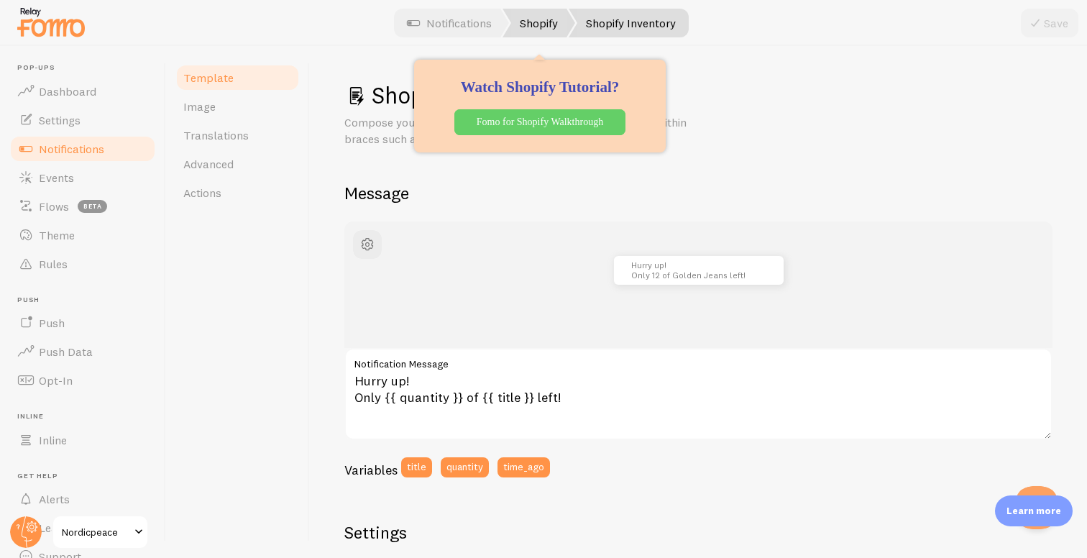
click at [546, 26] on link "Shopify" at bounding box center [538, 23] width 73 height 29
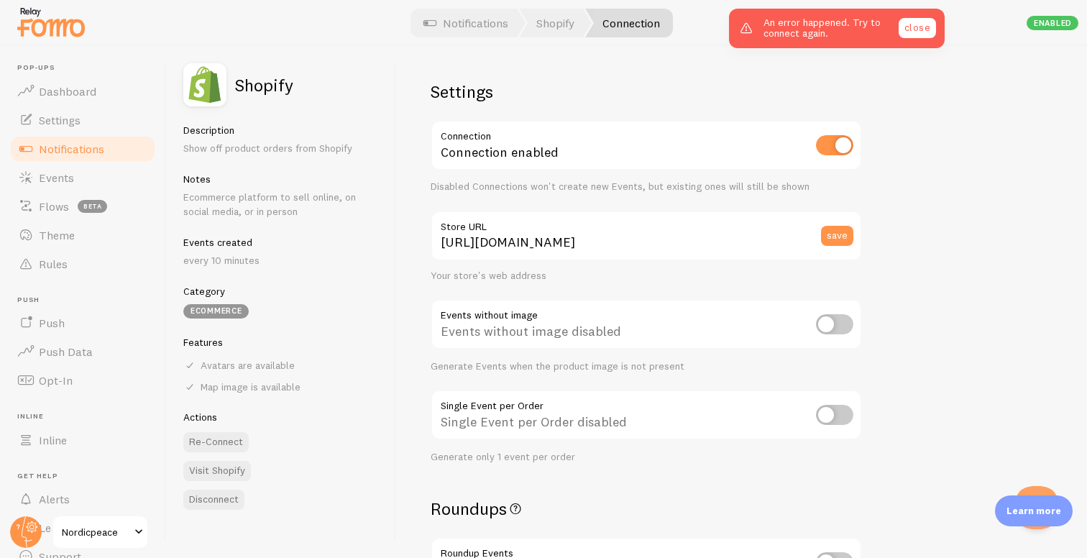
click at [913, 28] on link "close" at bounding box center [916, 28] width 37 height 20
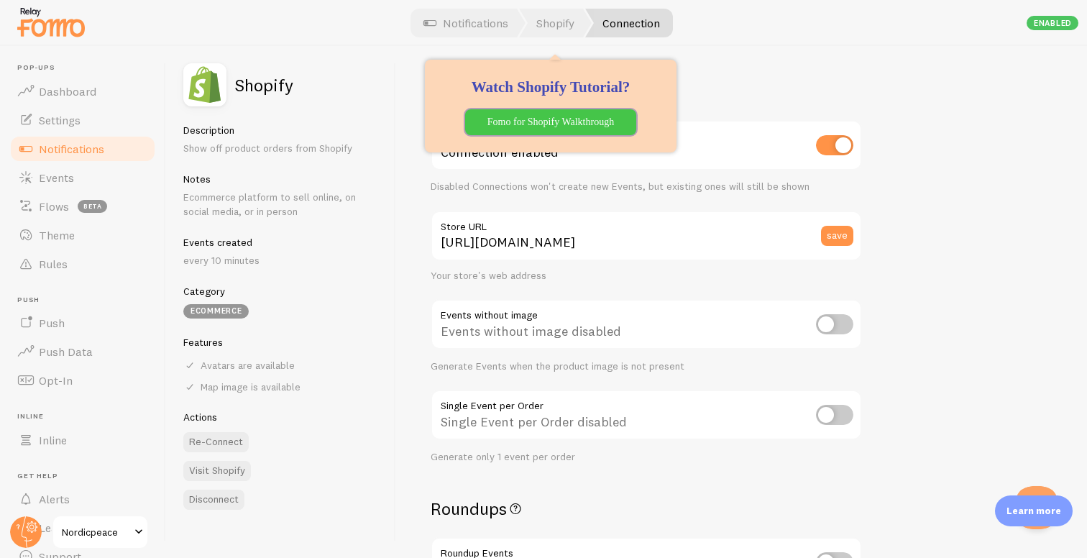
click at [552, 116] on p "Fomo for Shopify Walkthrough" at bounding box center [551, 122] width 154 height 14
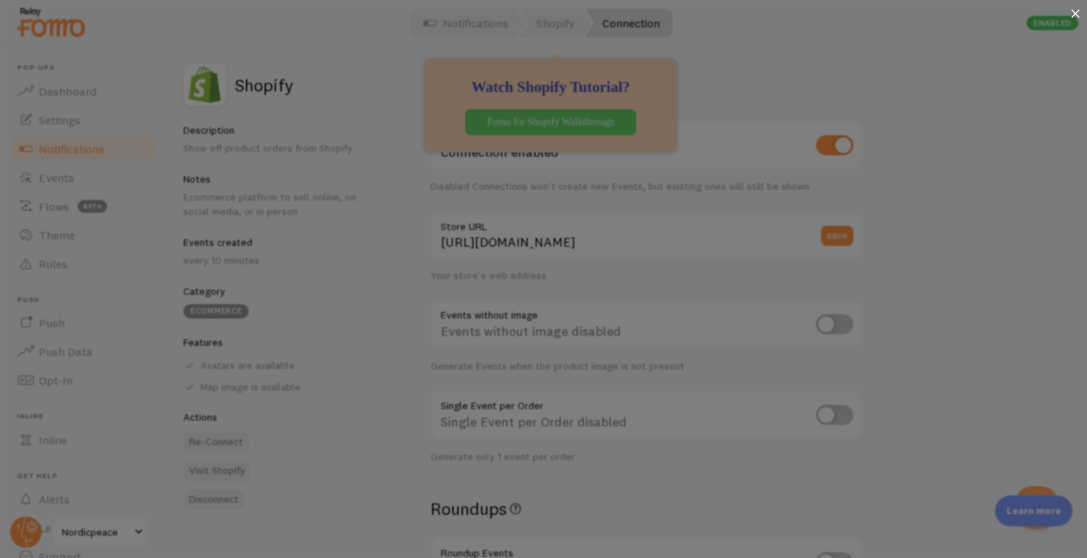
click at [1072, 14] on icon at bounding box center [1075, 13] width 9 height 9
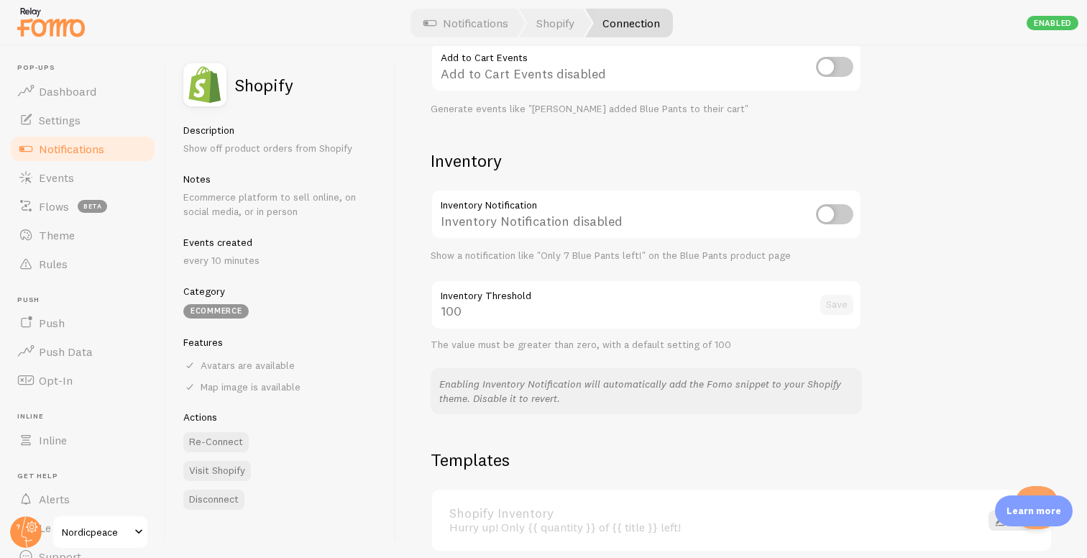
scroll to position [706, 0]
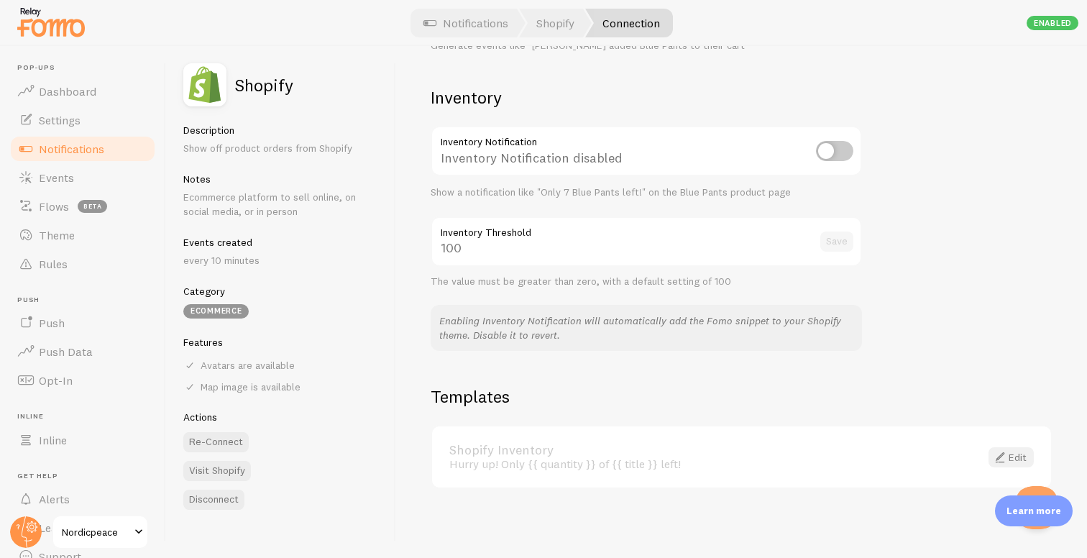
click at [991, 451] on span at bounding box center [999, 456] width 17 height 17
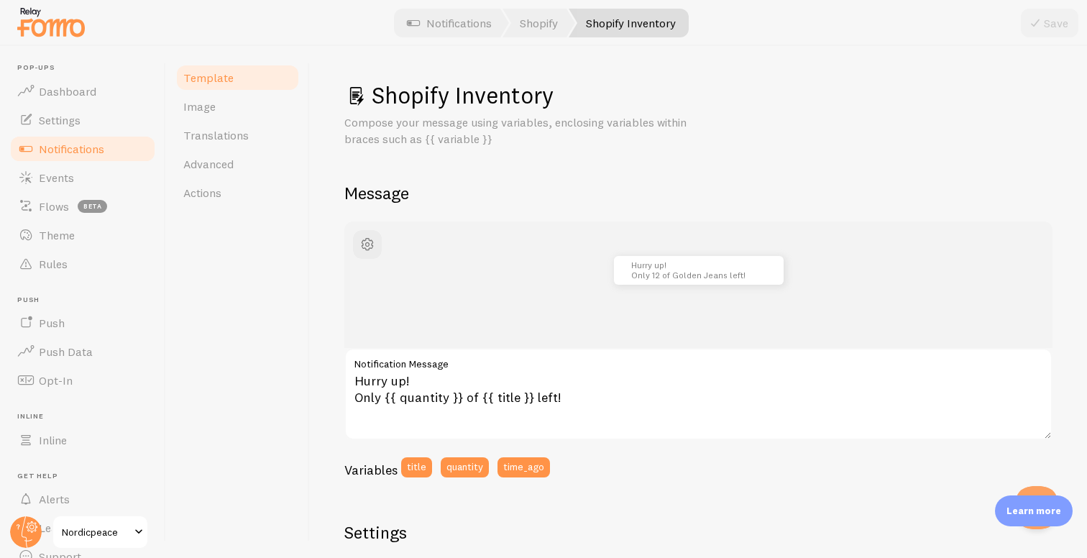
click at [90, 150] on span "Notifications" at bounding box center [71, 149] width 65 height 14
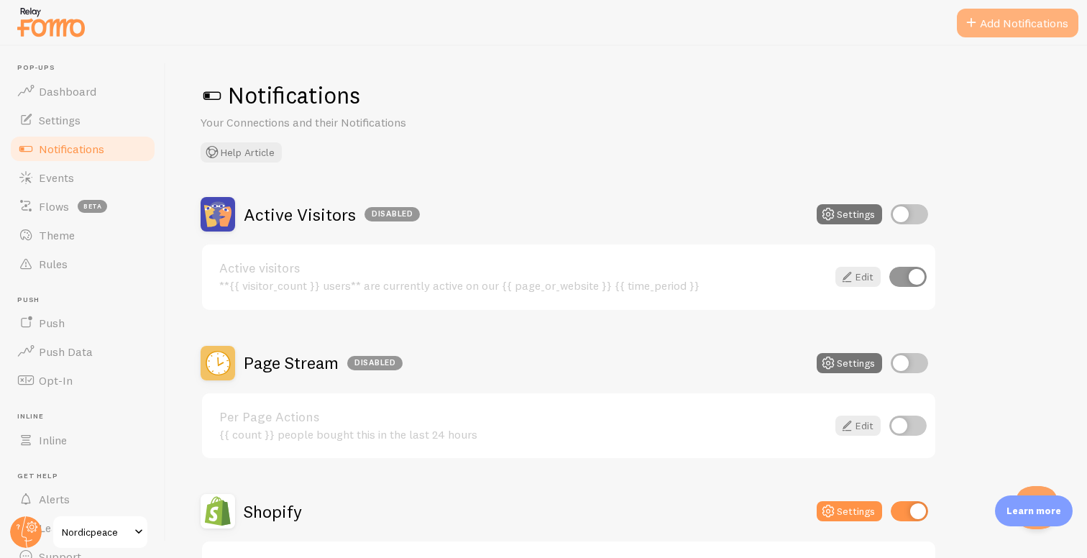
click at [975, 19] on span at bounding box center [970, 22] width 17 height 17
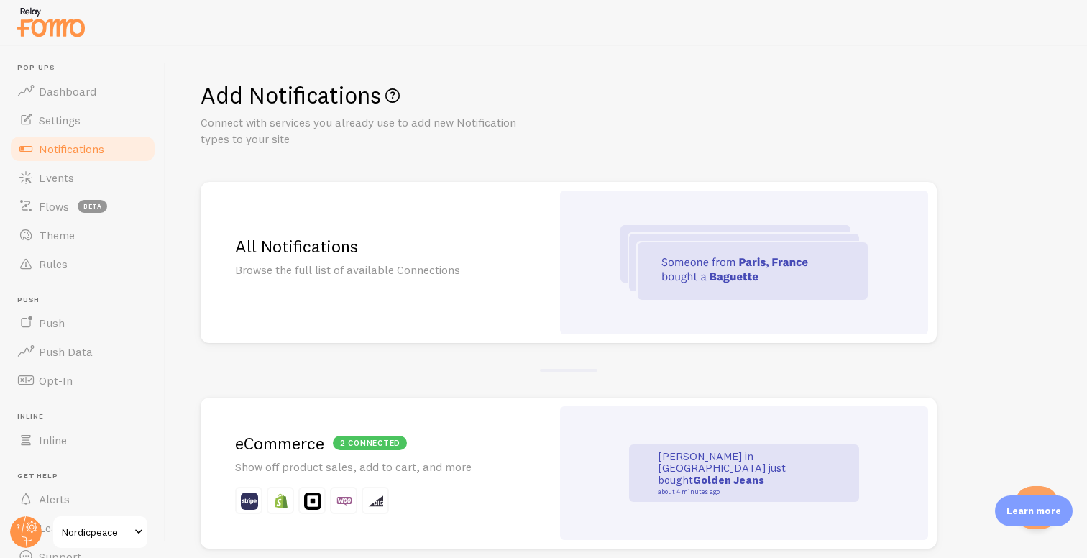
click at [392, 258] on div "All Notifications Browse the full list of available Connections" at bounding box center [376, 262] width 351 height 161
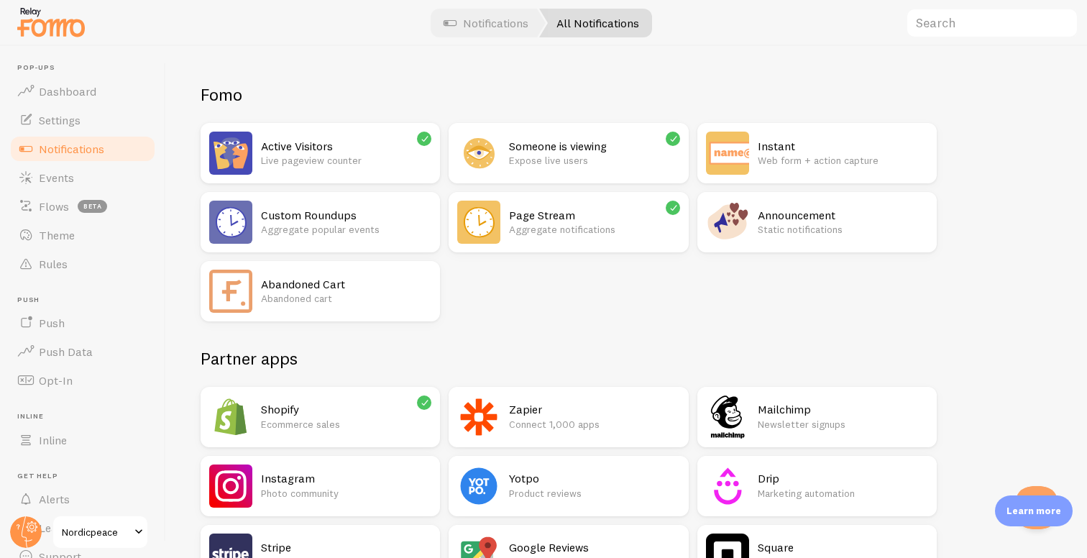
scroll to position [87, 0]
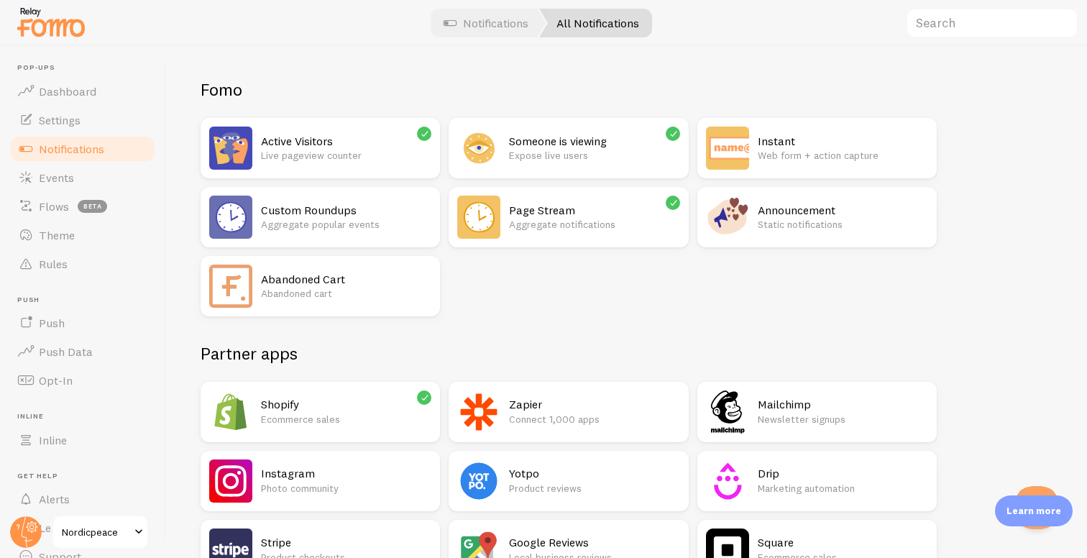
click at [348, 297] on p "Abandoned cart" at bounding box center [346, 293] width 170 height 14
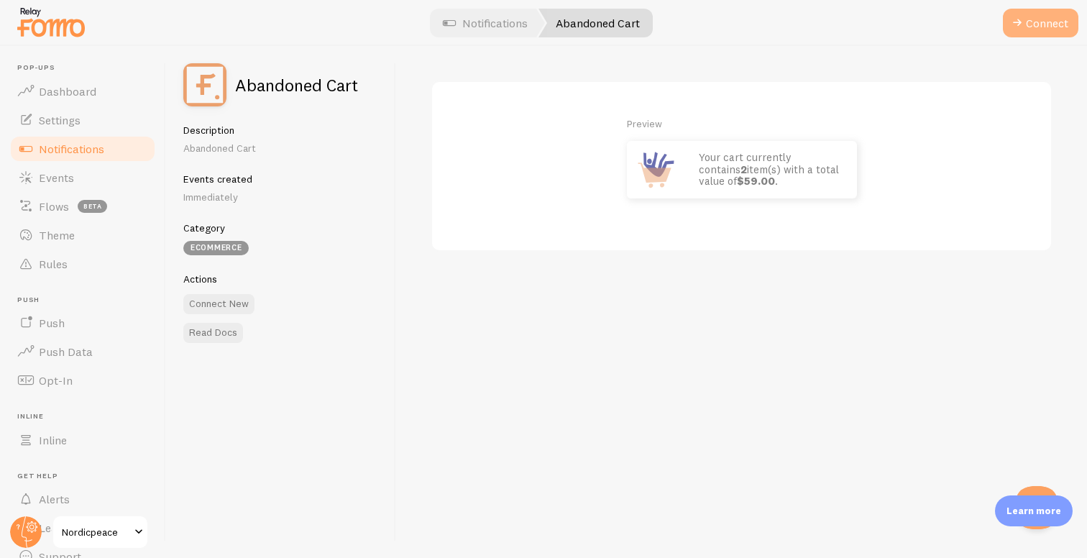
click at [1032, 28] on button "Connect" at bounding box center [1040, 23] width 75 height 29
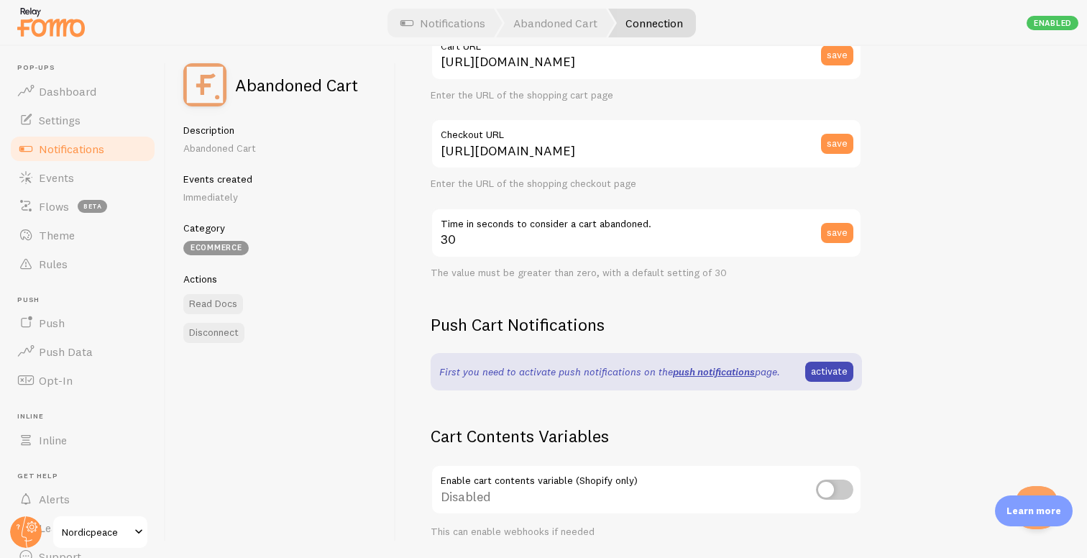
scroll to position [185, 0]
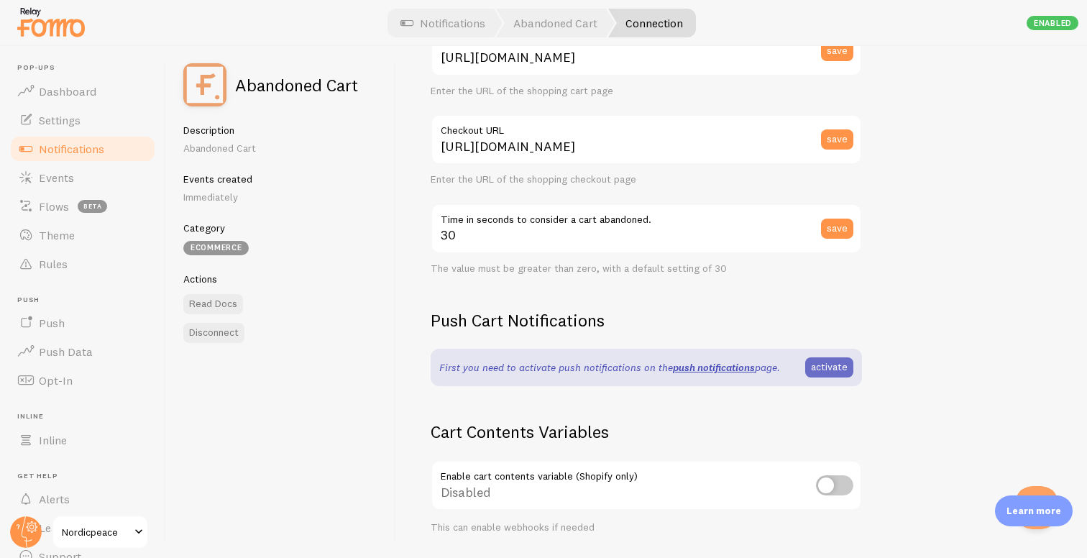
click at [831, 369] on link "activate" at bounding box center [829, 367] width 48 height 20
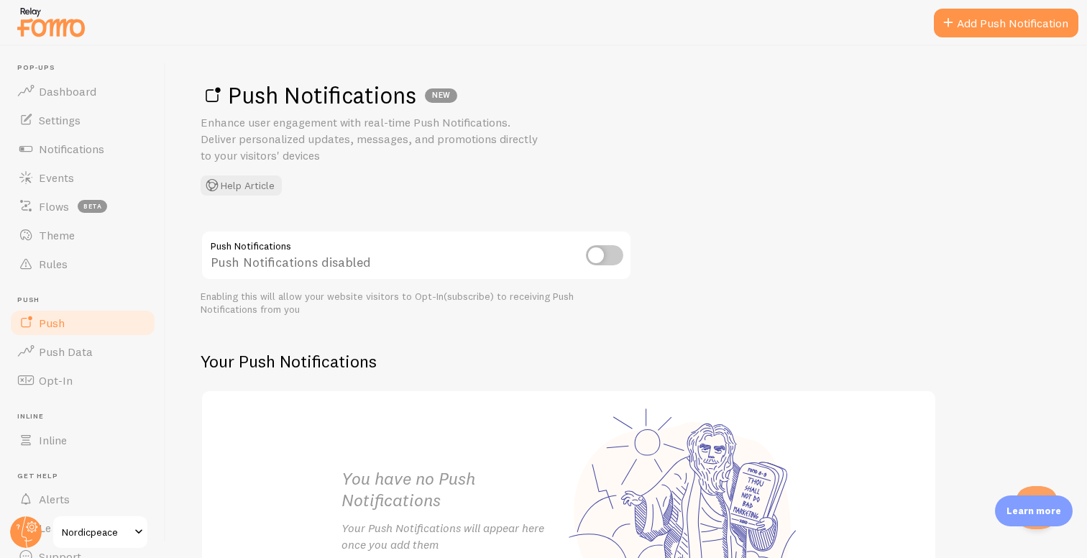
click at [597, 262] on input "checkbox" at bounding box center [604, 255] width 37 height 20
checkbox input "true"
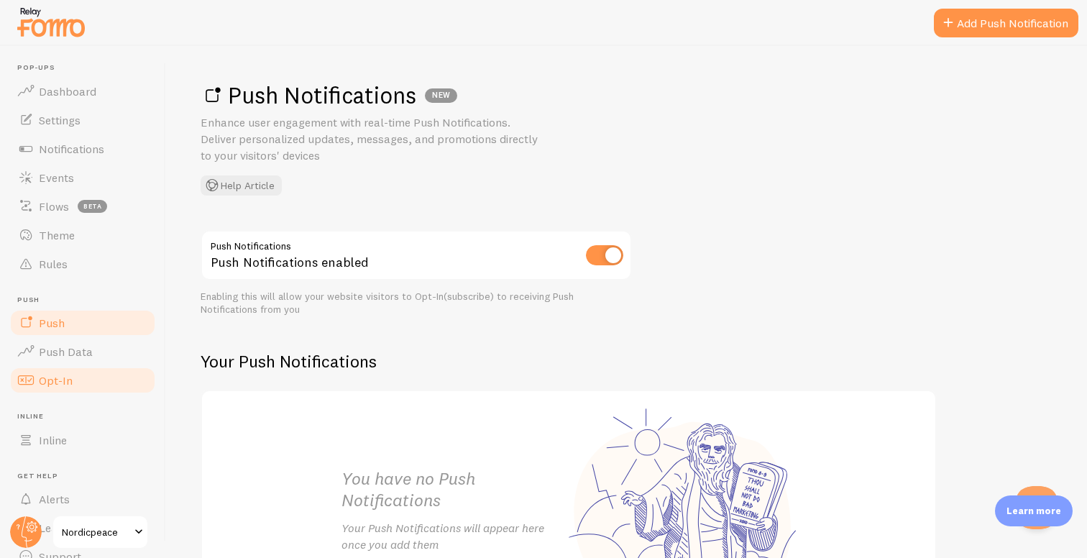
click at [57, 380] on span "Opt-In" at bounding box center [56, 380] width 34 height 14
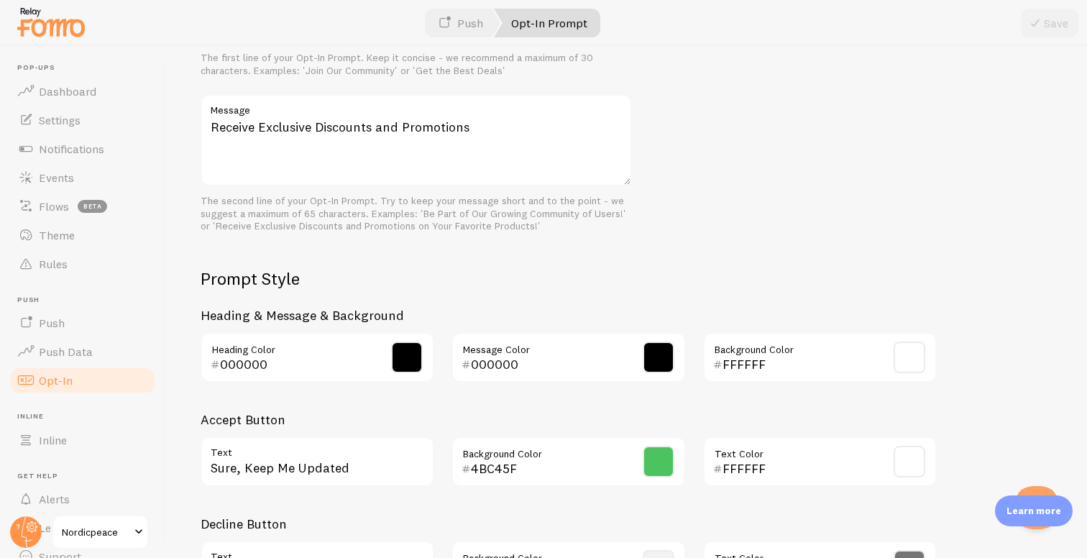
scroll to position [510, 0]
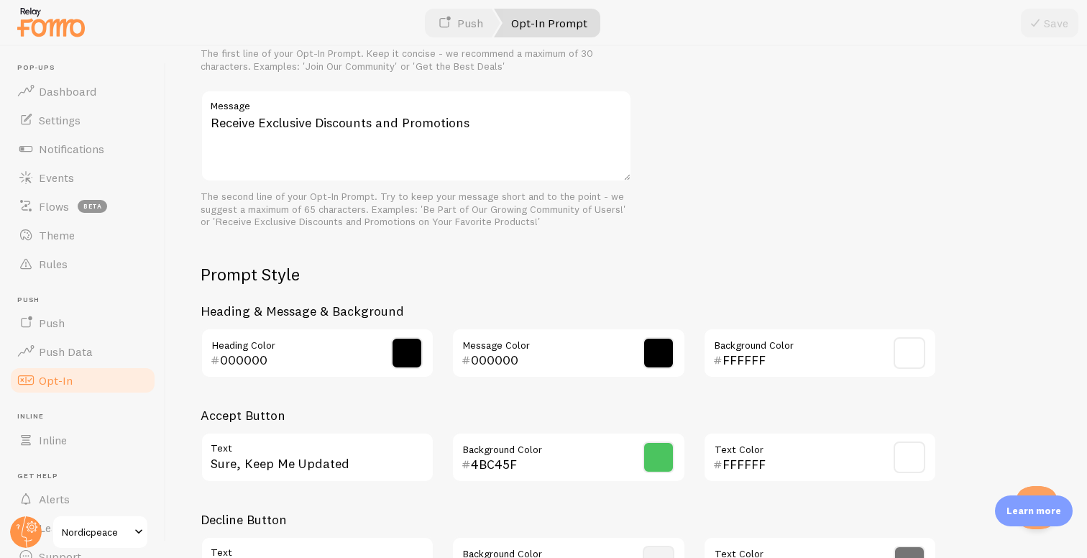
click at [653, 466] on span at bounding box center [659, 457] width 32 height 32
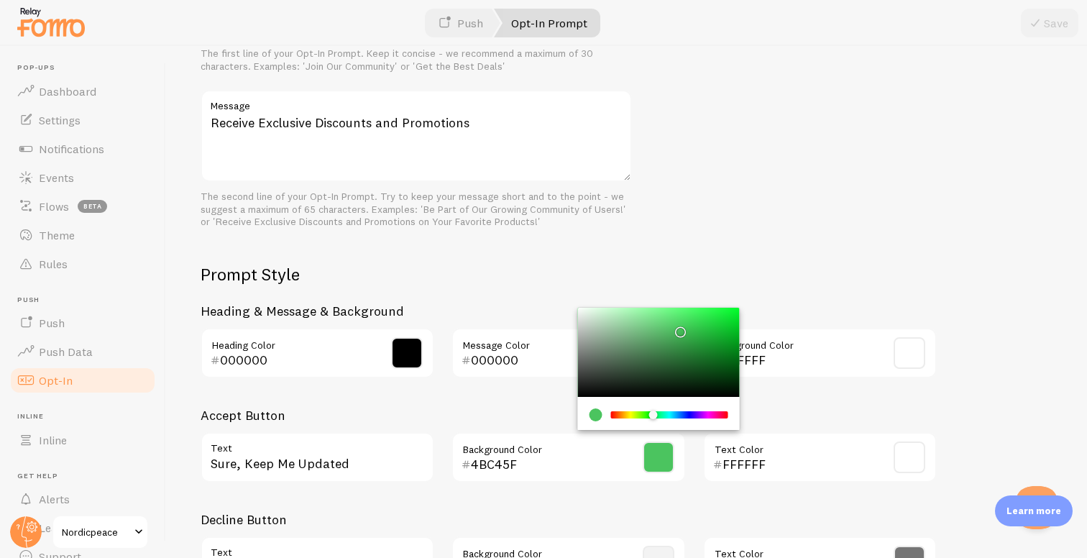
click at [597, 415] on div "current color is #4BC45F" at bounding box center [595, 414] width 13 height 13
click at [499, 471] on input "4BC45F" at bounding box center [548, 464] width 154 height 17
paste input "dcc2cc"
type input "dcc2cc"
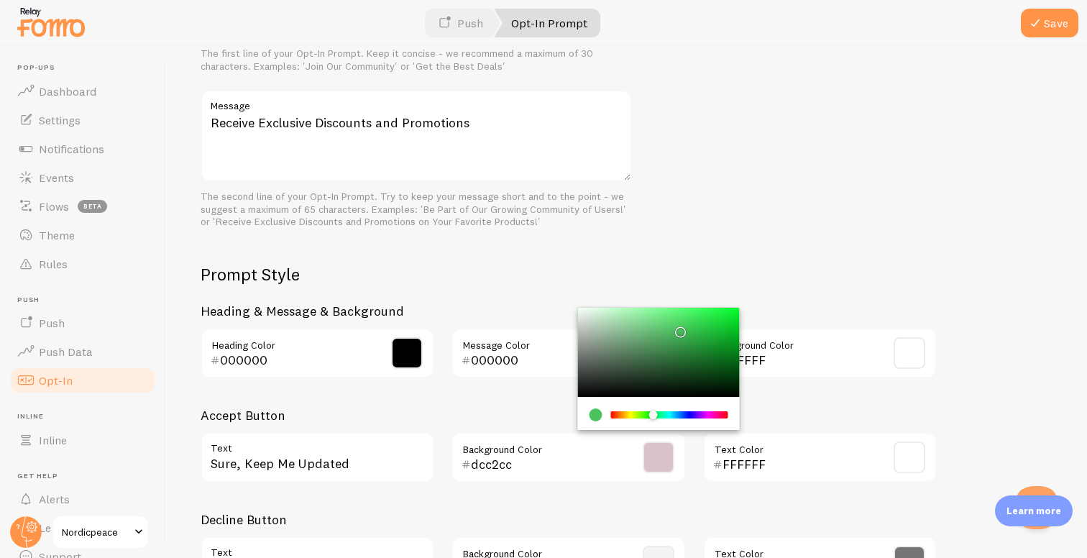
click at [538, 500] on div "Prompt Style Heading & Message & Background 000000 Heading Color 000000 Message…" at bounding box center [569, 430] width 736 height 335
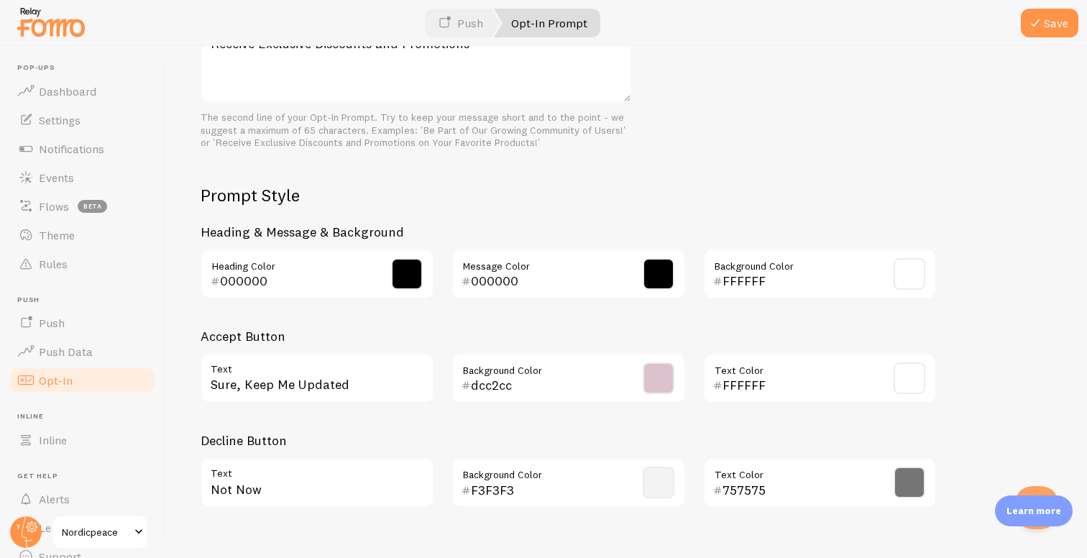
scroll to position [589, 0]
click at [909, 372] on span at bounding box center [909, 378] width 32 height 32
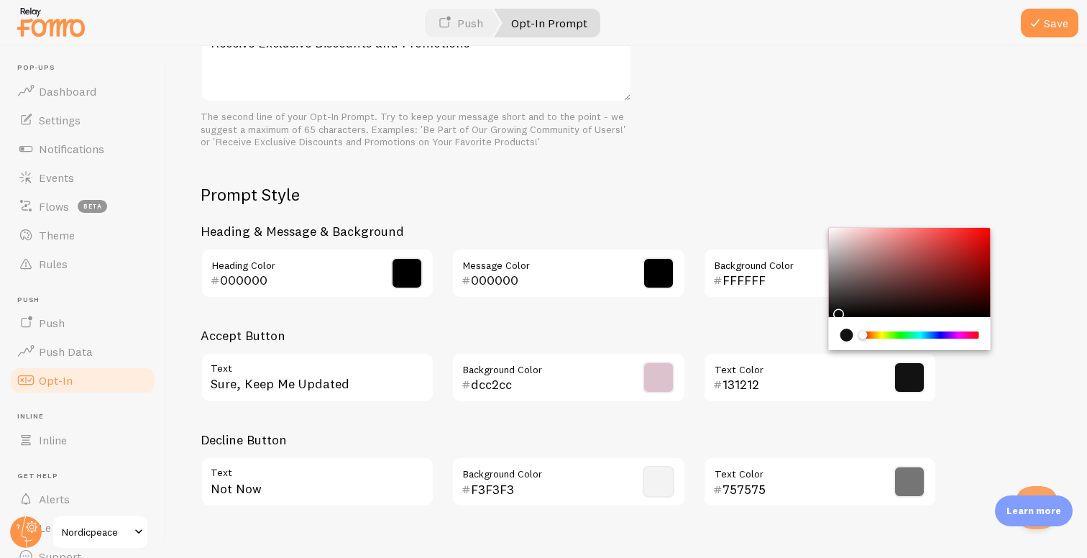
type input "000000"
drag, startPoint x: 842, startPoint y: 294, endPoint x: 797, endPoint y: 377, distance: 94.9
click at [798, 377] on div "000000 Text Color" at bounding box center [820, 377] width 234 height 50
click at [765, 423] on div "Prompt Style Heading & Message & Background 000000 Heading Color 000000 Message…" at bounding box center [569, 350] width 736 height 335
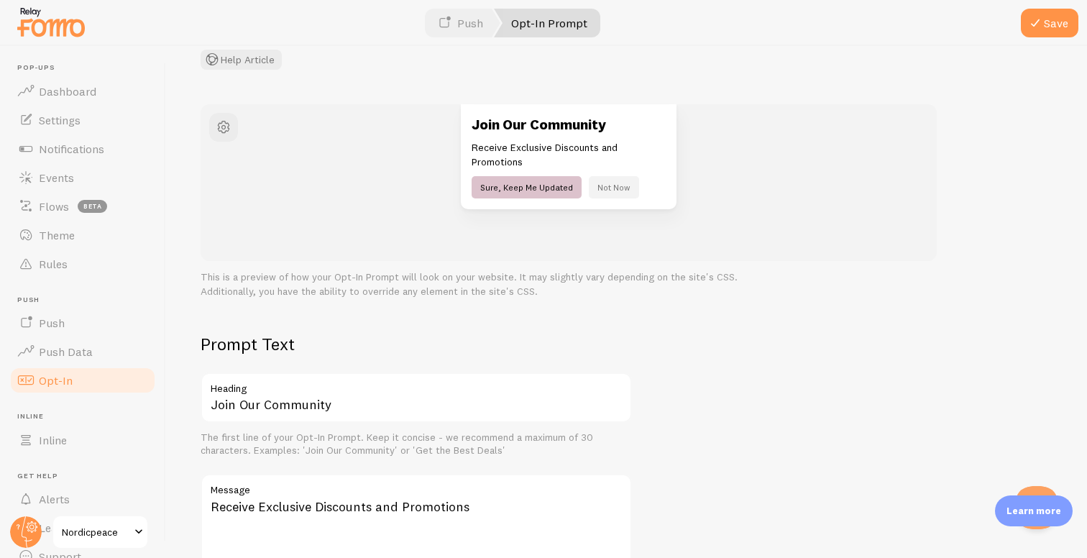
scroll to position [191, 0]
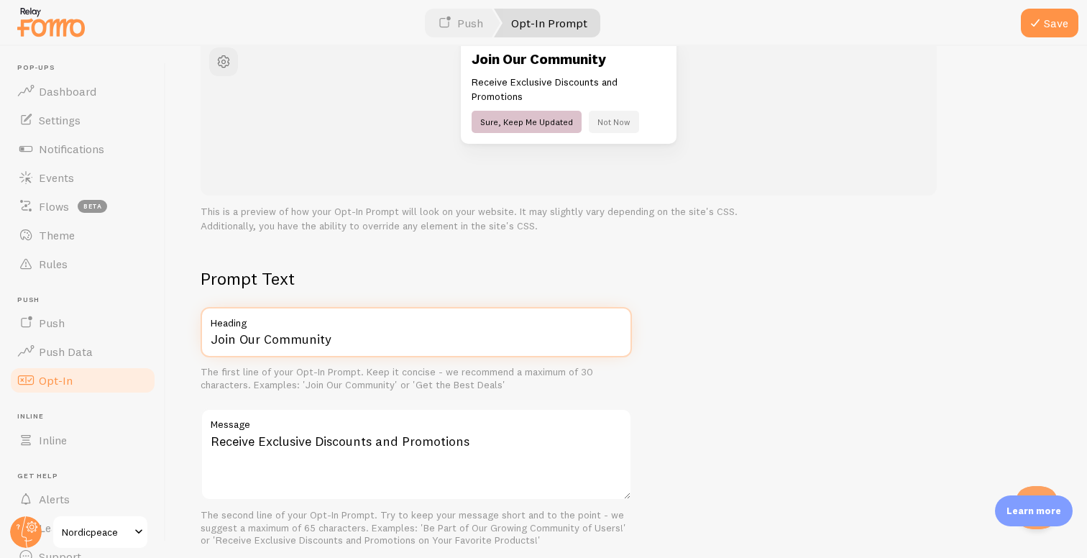
click at [290, 339] on input "Join Our Community" at bounding box center [416, 332] width 431 height 50
type input "Join Our Supporters"
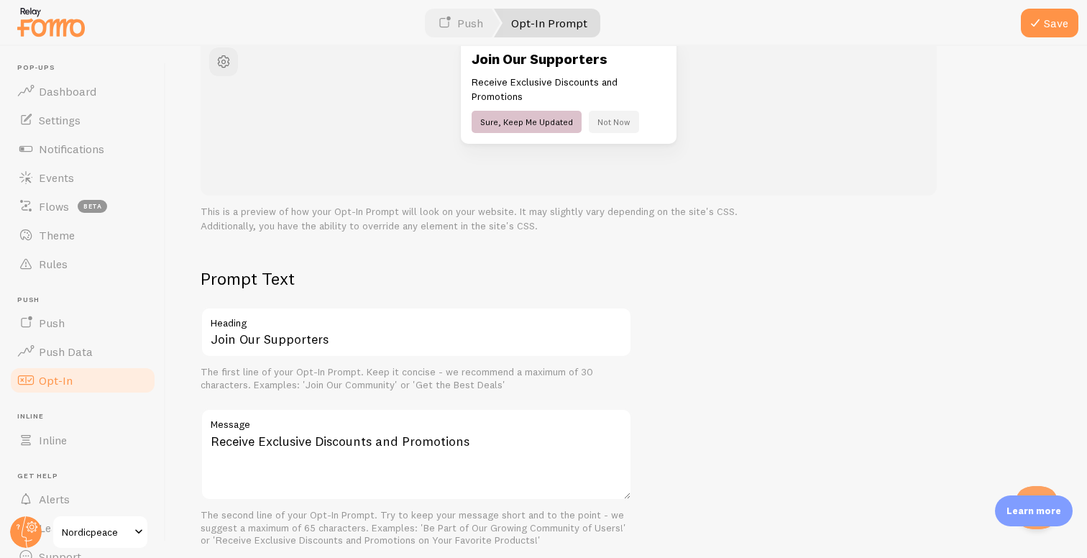
click at [618, 262] on div "Opt-In Prompt Customize your Push Notification Opt-In Prompt to boost opt-ins. …" at bounding box center [626, 302] width 921 height 512
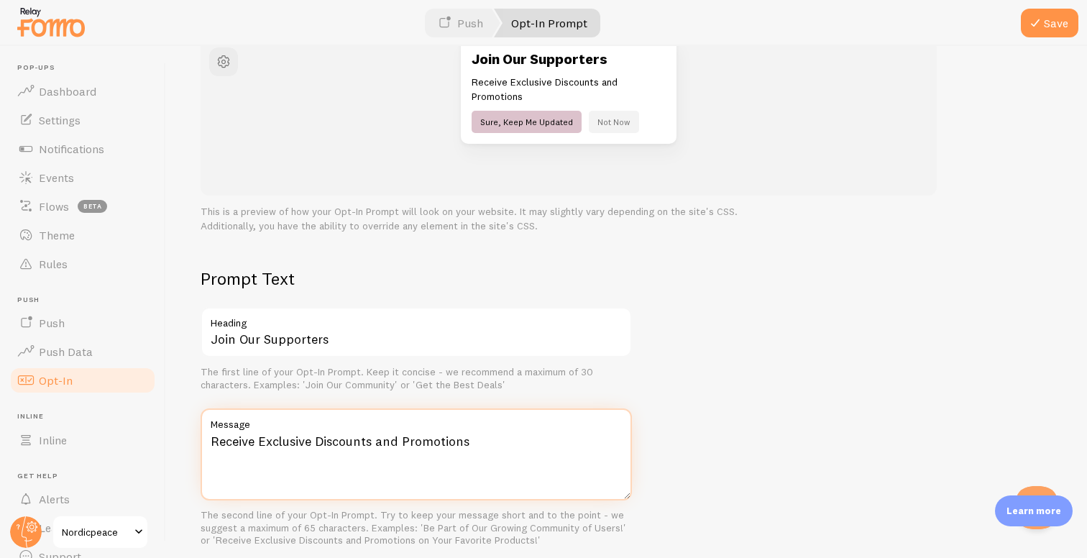
click at [238, 439] on textarea "Receive Exclusive Discounts and Promotions" at bounding box center [416, 454] width 431 height 92
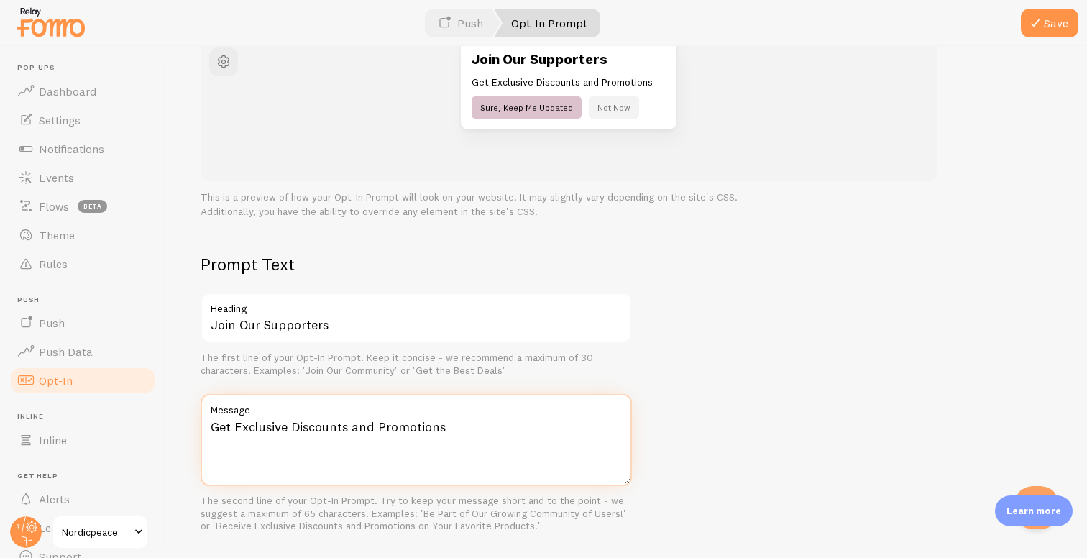
type textarea "Get Exclusive Discounts and Promotions"
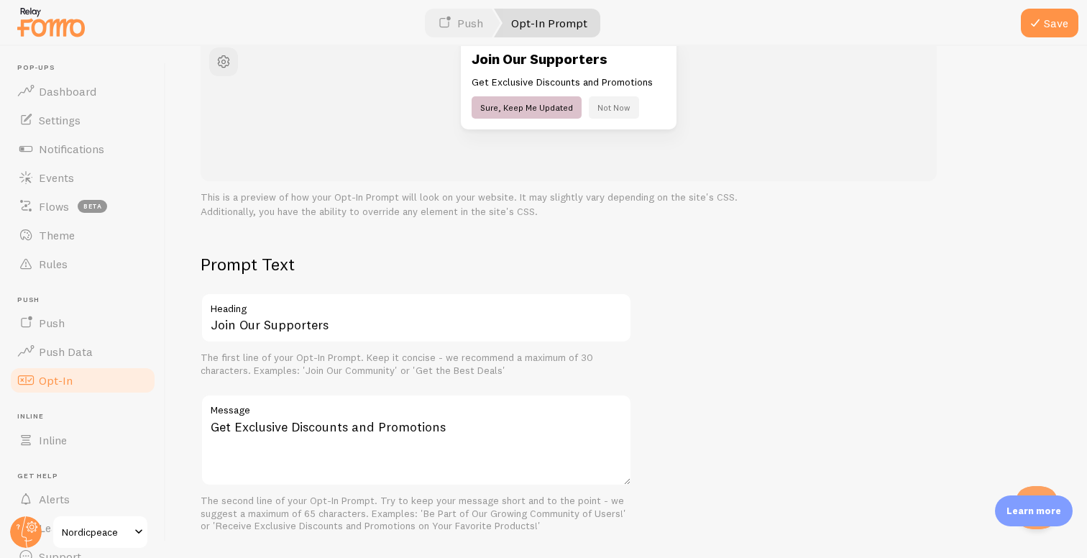
click at [459, 373] on div "The first line of your Opt-In Prompt. Keep it concise - we recommend a maximum …" at bounding box center [416, 363] width 431 height 25
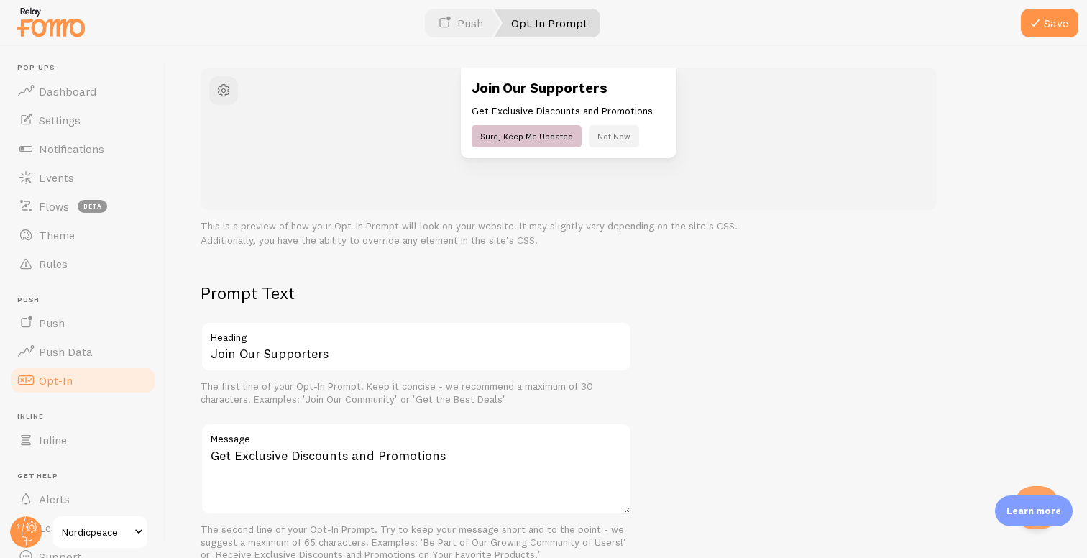
scroll to position [157, 0]
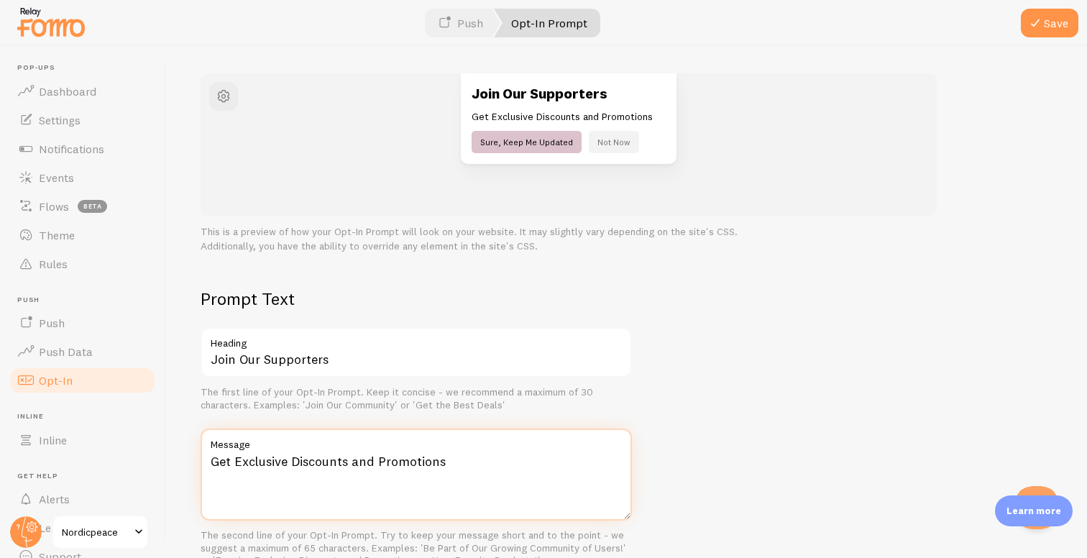
click at [466, 462] on textarea "Get Exclusive Discounts and Promotions" at bounding box center [416, 474] width 431 height 92
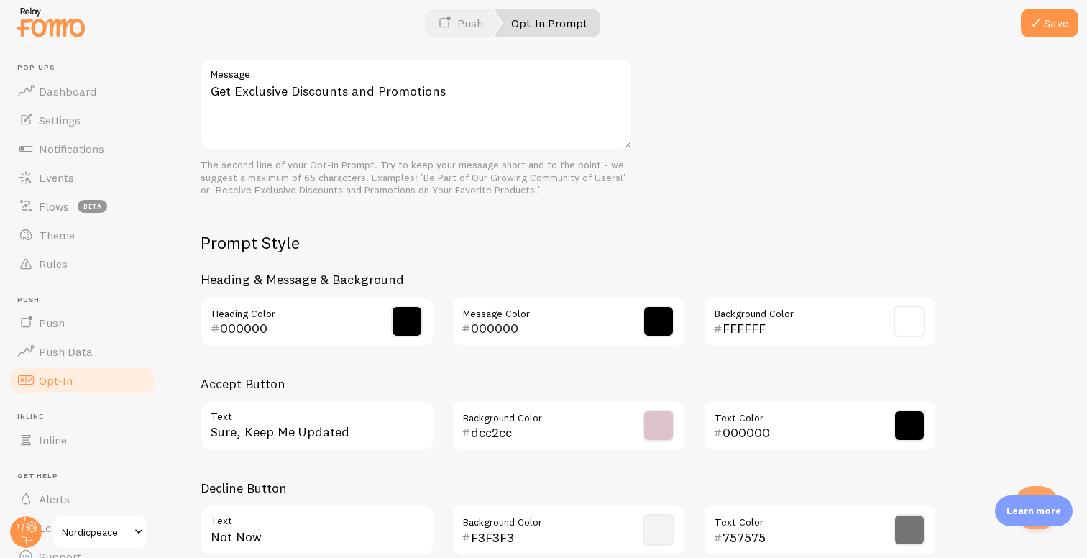
scroll to position [530, 0]
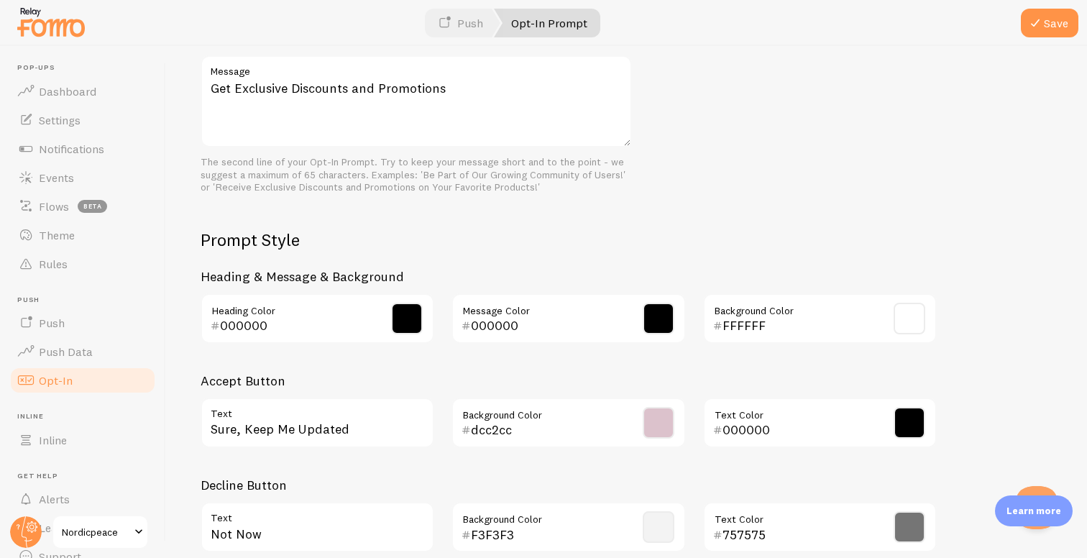
click at [893, 406] on div "000000 Text Color" at bounding box center [820, 422] width 234 height 50
click at [902, 417] on span at bounding box center [909, 423] width 32 height 32
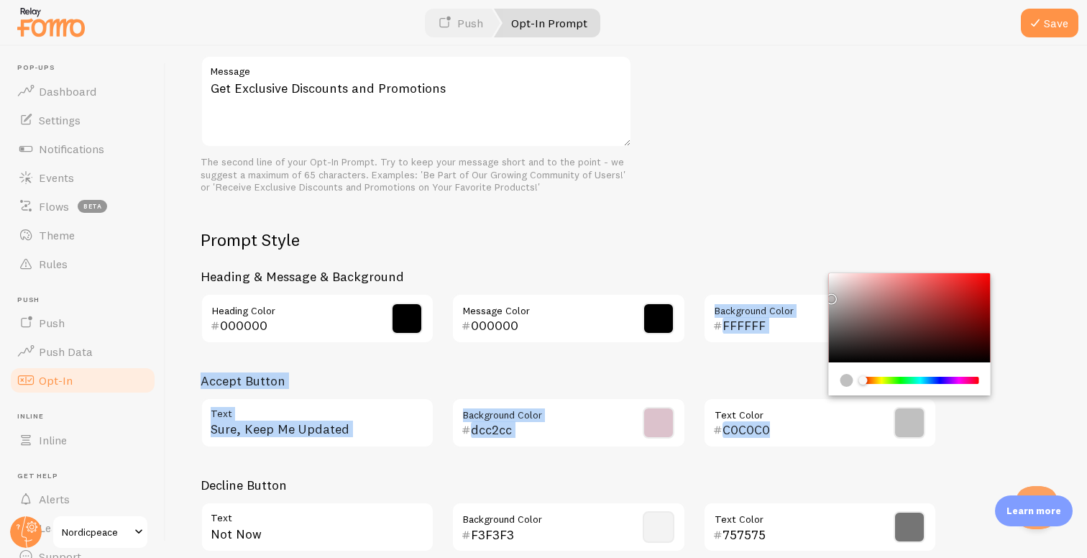
drag, startPoint x: 852, startPoint y: 324, endPoint x: 827, endPoint y: 296, distance: 38.1
click at [827, 296] on div "Prompt Style Heading & Message & Background 000000 Heading Color 000000 Message…" at bounding box center [569, 396] width 736 height 335
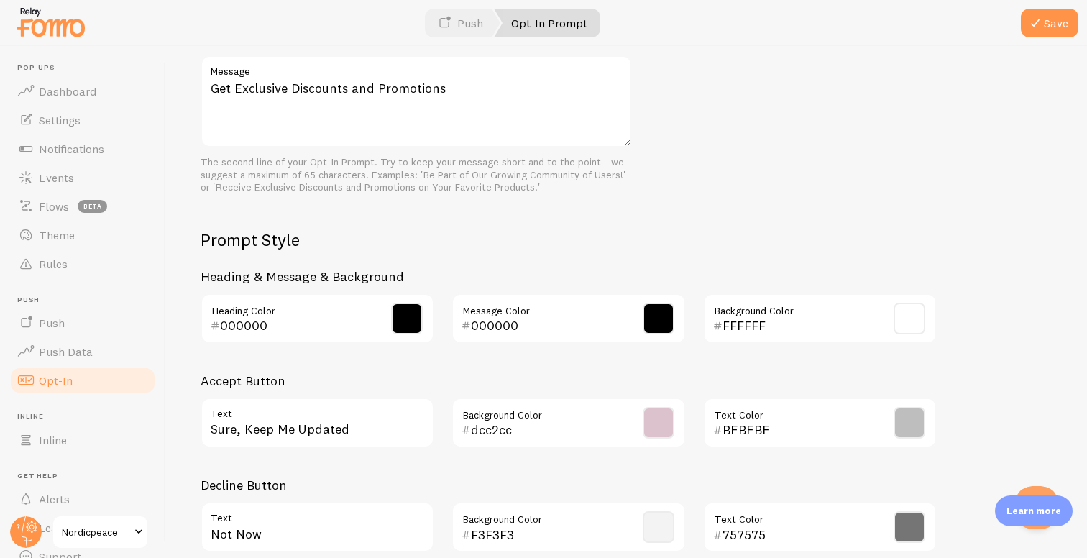
click at [796, 180] on div "Prompt Text Join Our Supporters Heading The first line of your Opt-In Prompt. K…" at bounding box center [627, 238] width 852 height 649
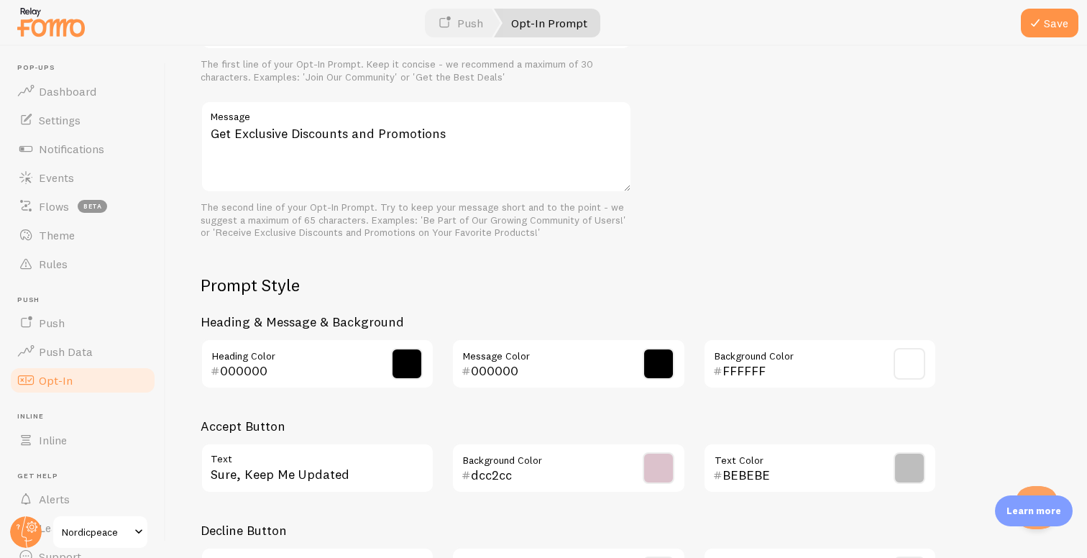
scroll to position [491, 0]
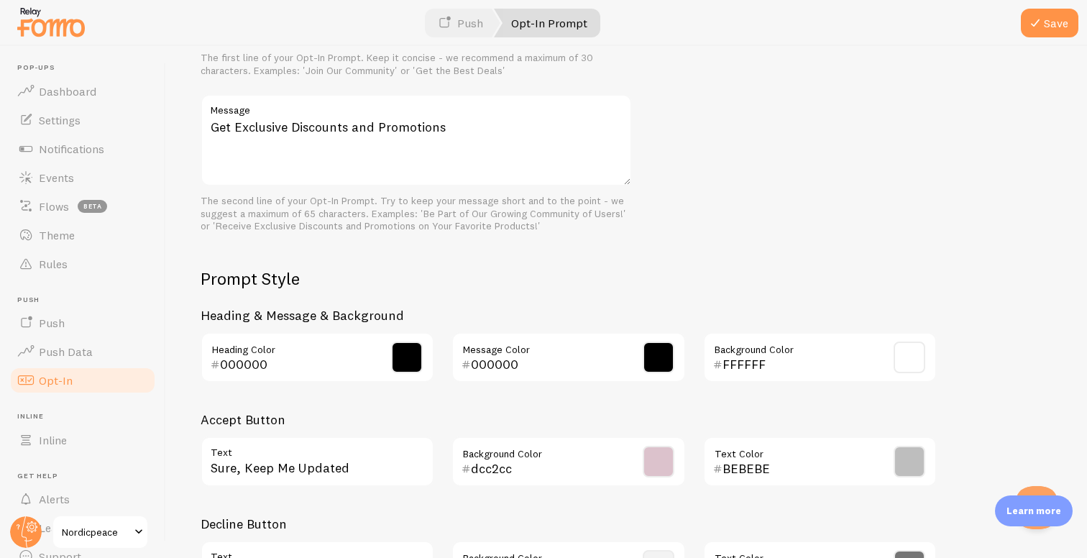
click at [913, 453] on span at bounding box center [909, 462] width 32 height 32
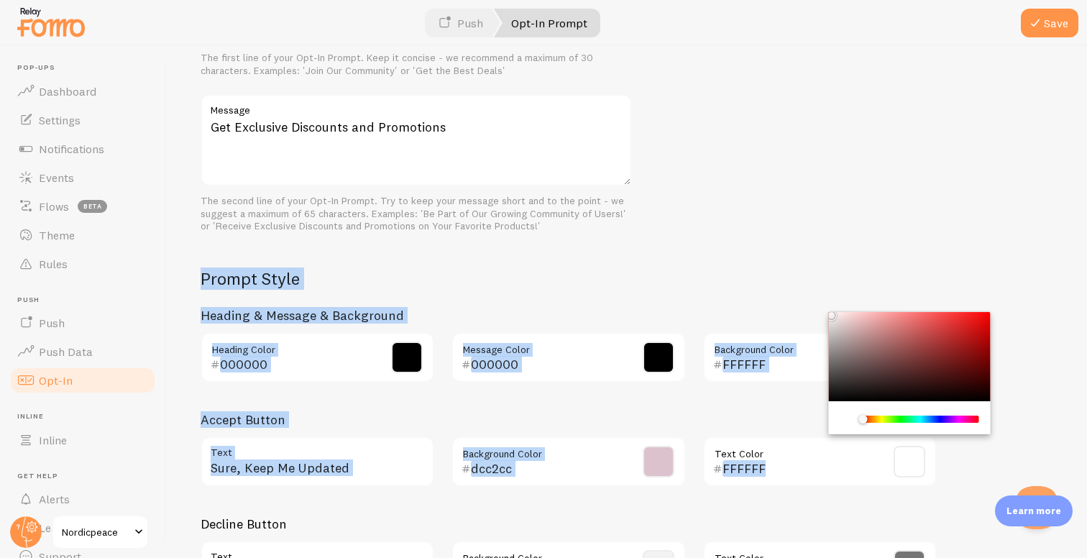
drag, startPoint x: 834, startPoint y: 343, endPoint x: 723, endPoint y: 246, distance: 147.2
click at [723, 246] on div "Prompt Text Join Our Supporters Heading The first line of your Opt-In Prompt. K…" at bounding box center [627, 277] width 852 height 649
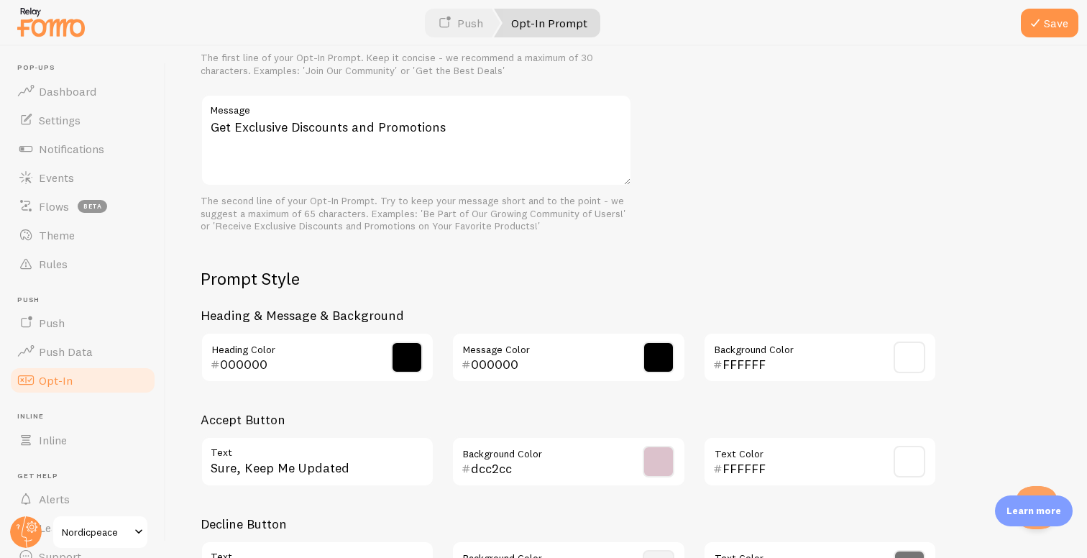
click at [763, 241] on div "Prompt Text Join Our Supporters Heading The first line of your Opt-In Prompt. K…" at bounding box center [627, 277] width 852 height 649
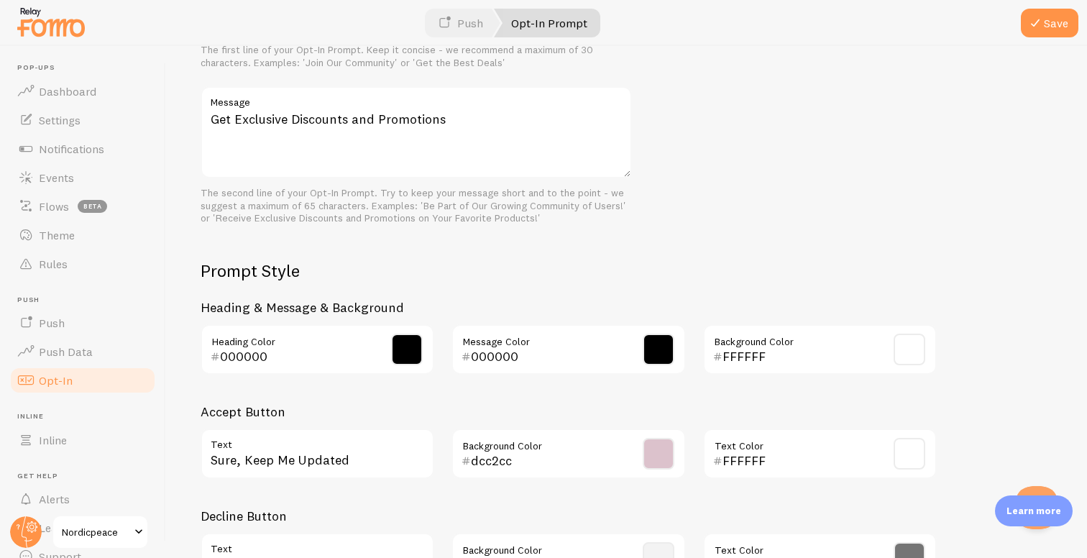
scroll to position [515, 0]
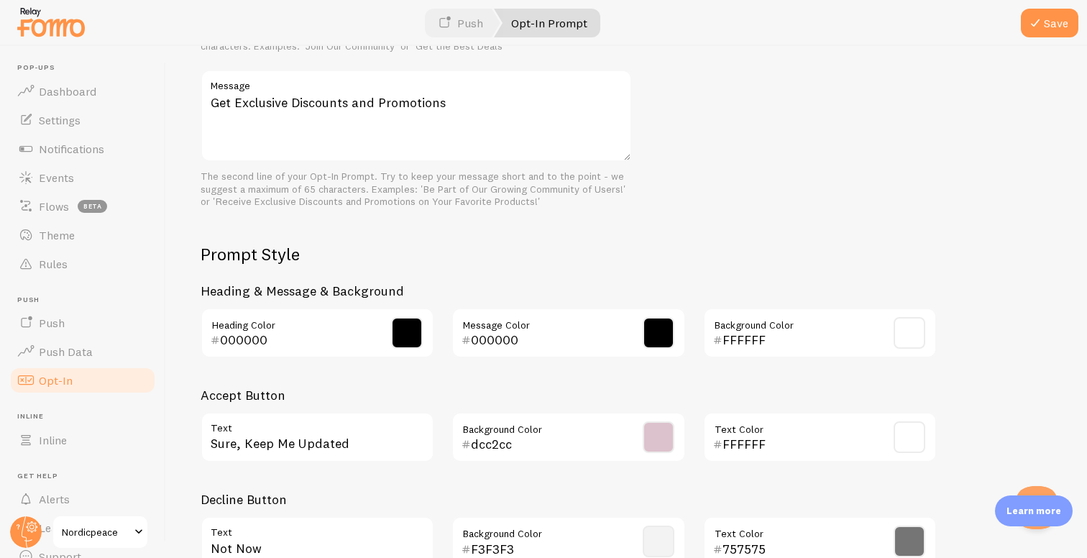
click at [917, 441] on span at bounding box center [909, 437] width 32 height 32
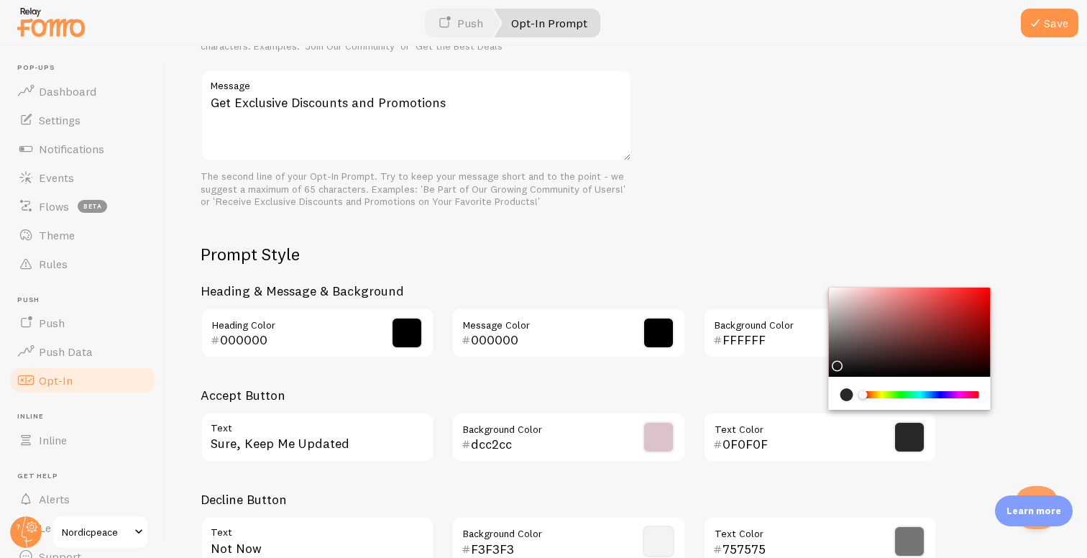
type input "000000"
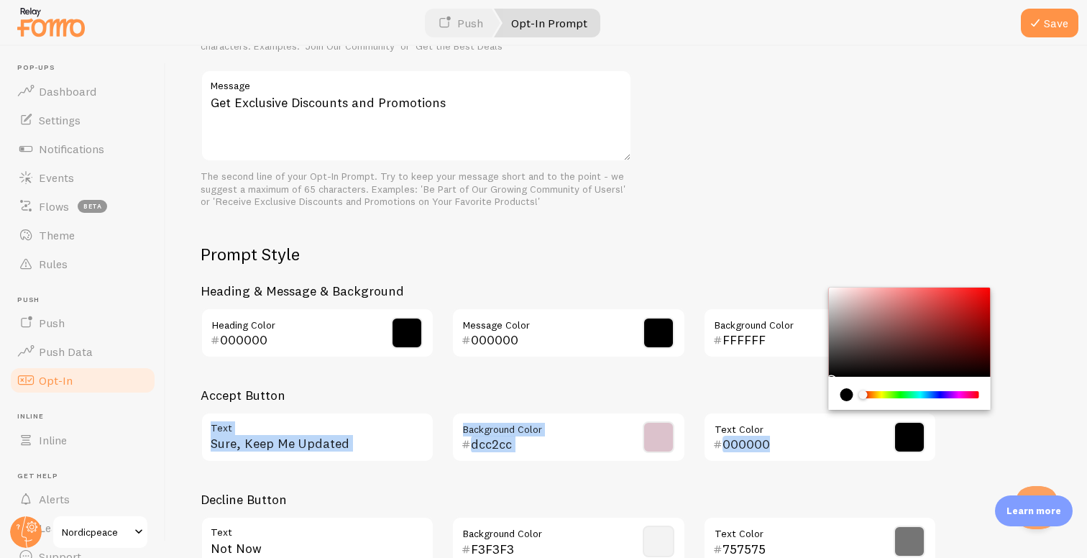
drag, startPoint x: 850, startPoint y: 329, endPoint x: 807, endPoint y: 399, distance: 81.6
click at [807, 399] on div "Accept Button Sure, Keep Me Updated Text dcc2cc Background Color 000000 Text Co…" at bounding box center [569, 430] width 736 height 87
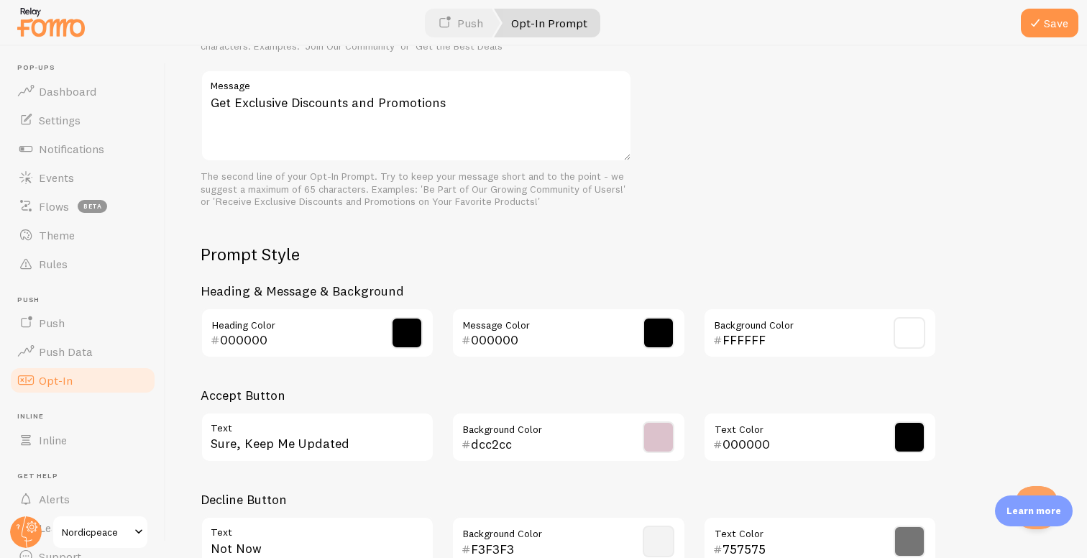
click at [761, 388] on h3 "Accept Button" at bounding box center [569, 395] width 736 height 17
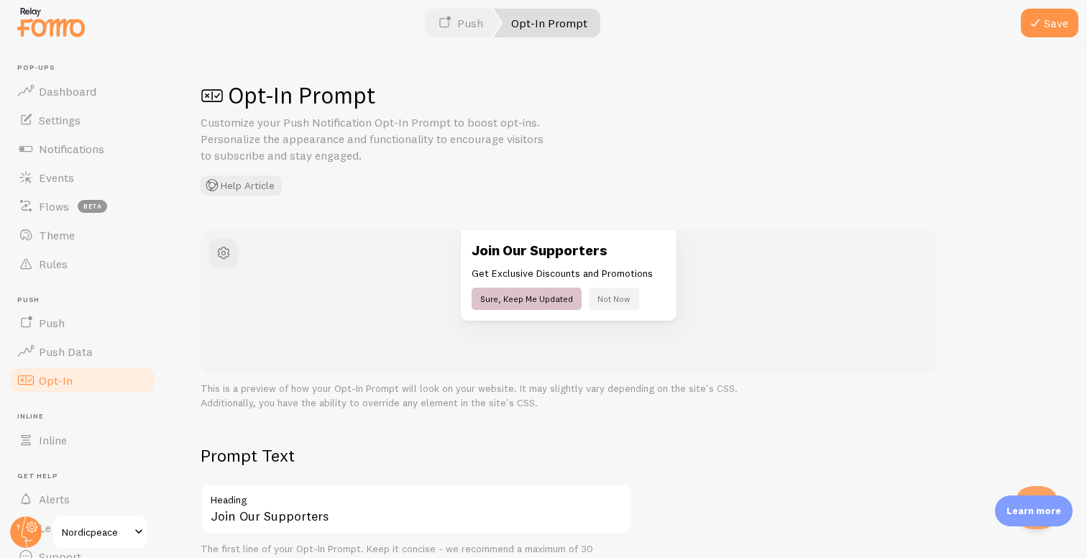
scroll to position [604, 0]
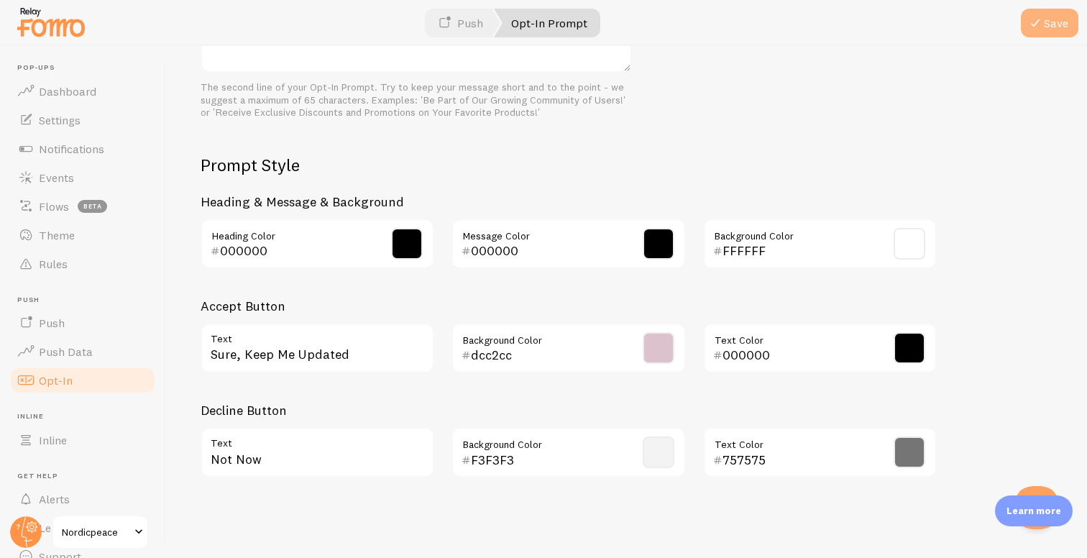
click at [1036, 19] on span at bounding box center [1034, 22] width 17 height 17
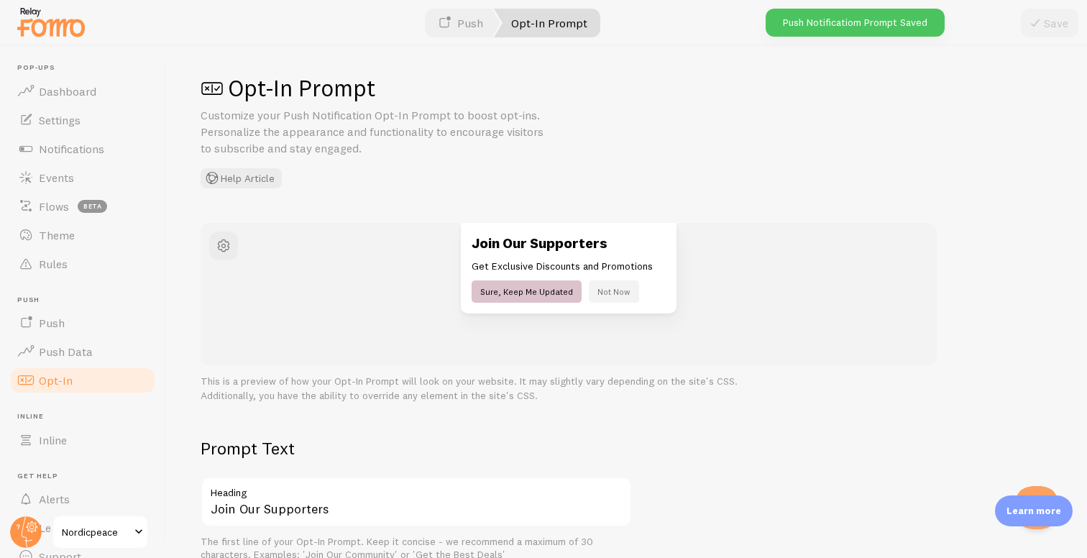
scroll to position [0, 0]
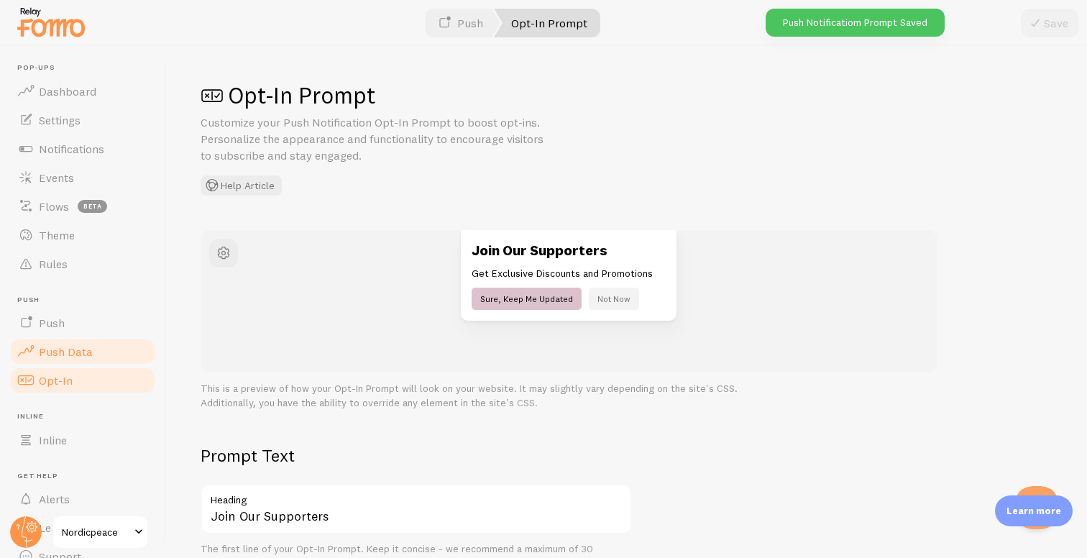
click at [97, 351] on link "Push Data" at bounding box center [83, 351] width 148 height 29
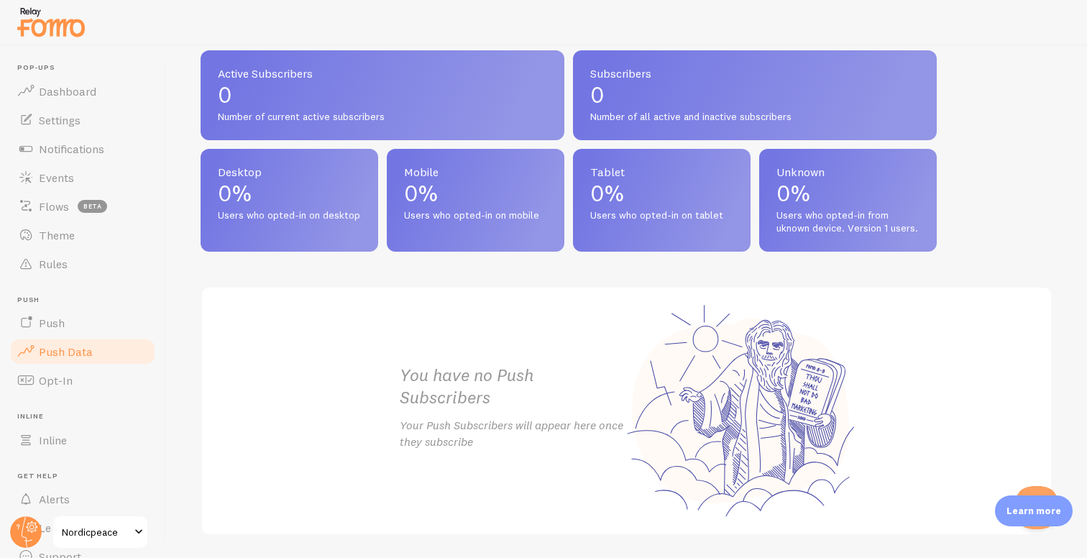
scroll to position [670, 0]
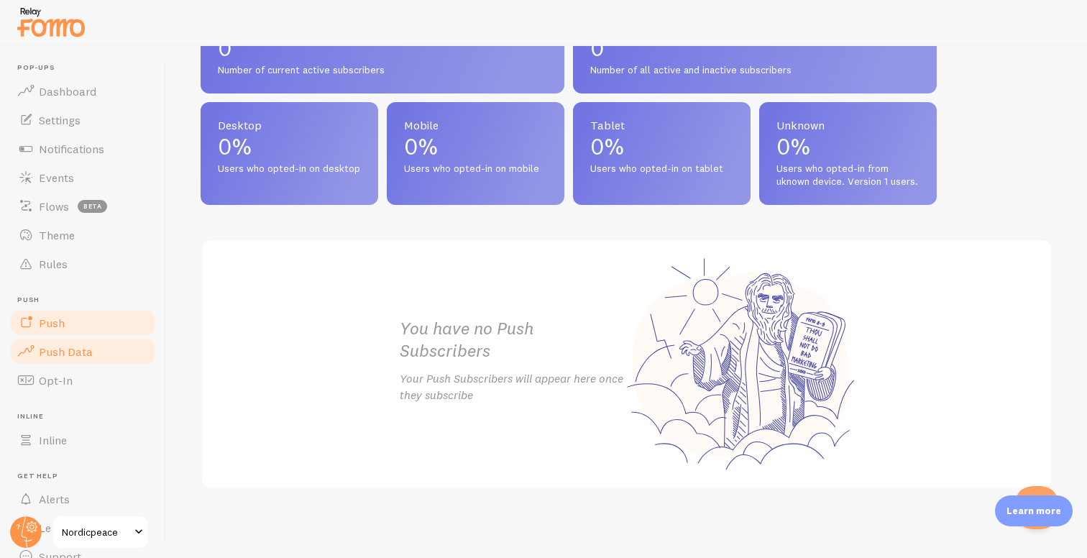
click at [114, 327] on link "Push" at bounding box center [83, 322] width 148 height 29
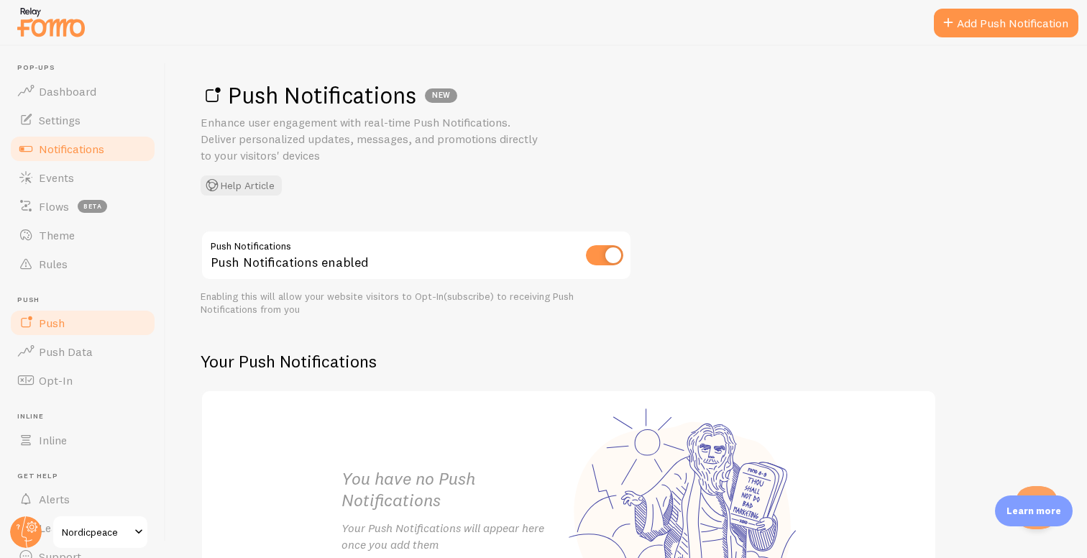
click at [101, 143] on span "Notifications" at bounding box center [71, 149] width 65 height 14
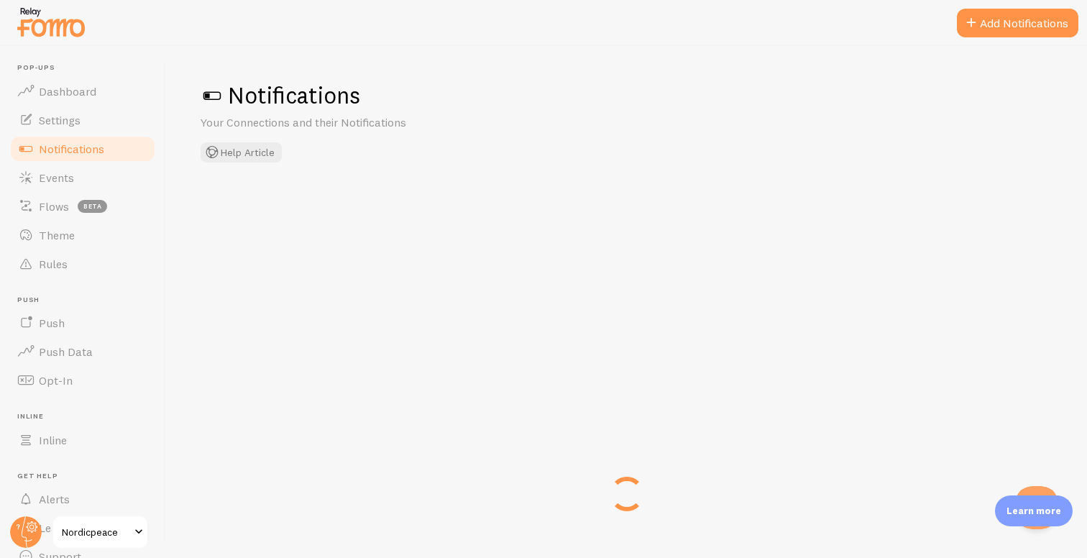
checkbox input "true"
checkbox input "false"
checkbox input "true"
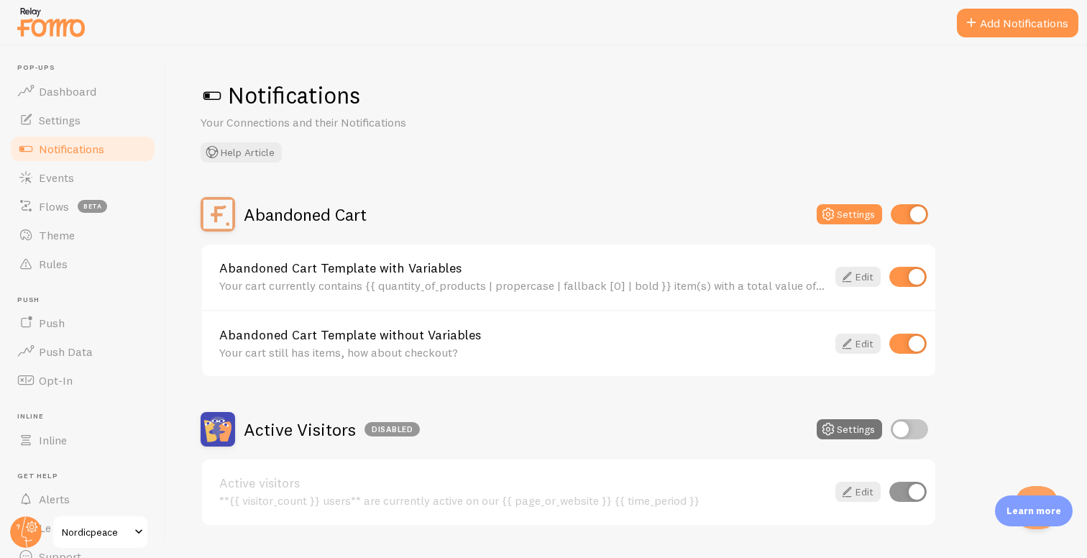
scroll to position [19, 0]
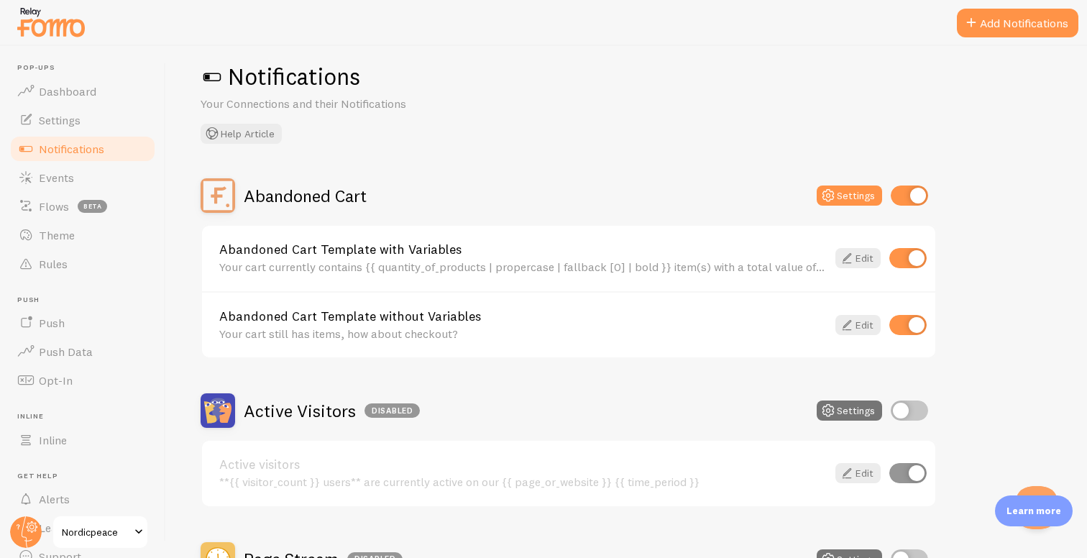
click at [920, 264] on input "checkbox" at bounding box center [907, 258] width 37 height 20
checkbox input "false"
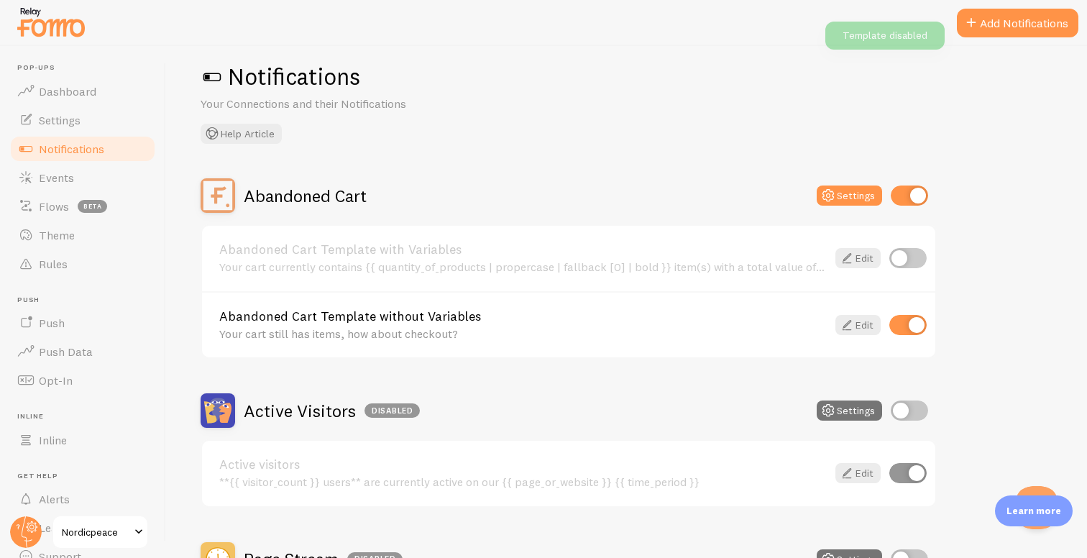
click at [903, 332] on input "checkbox" at bounding box center [907, 325] width 37 height 20
checkbox input "false"
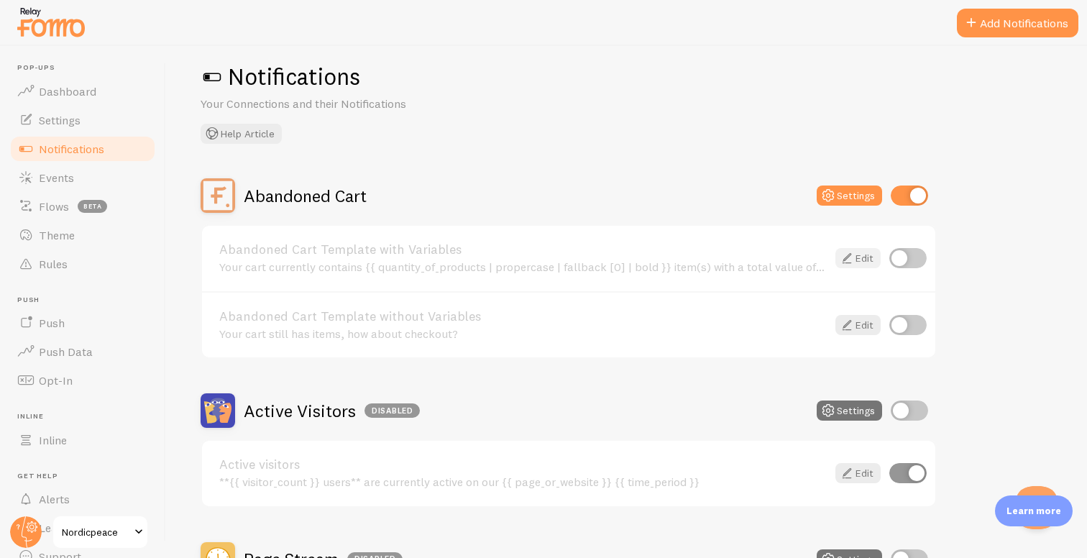
click at [860, 256] on link "Edit" at bounding box center [857, 258] width 45 height 20
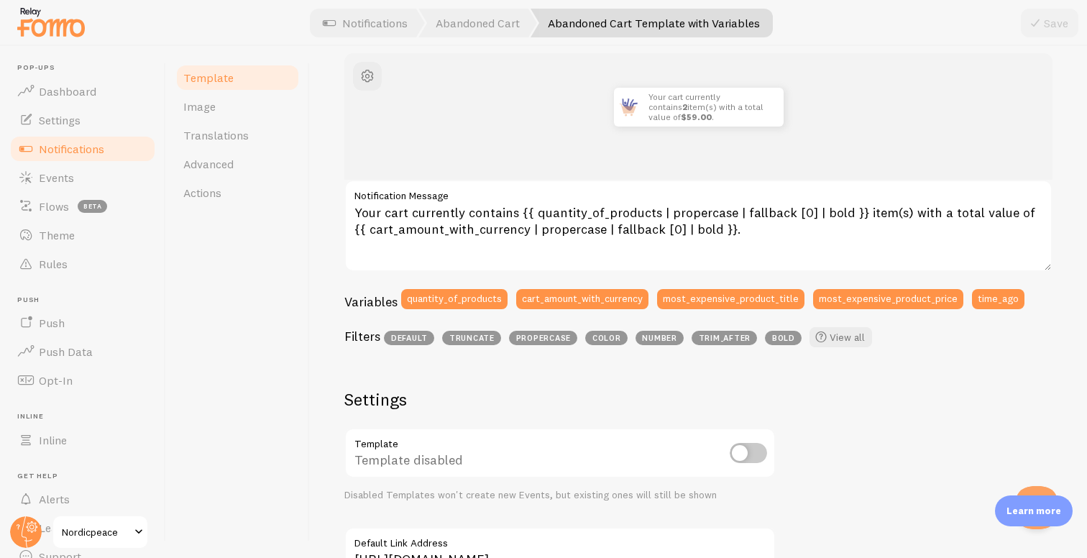
scroll to position [179, 0]
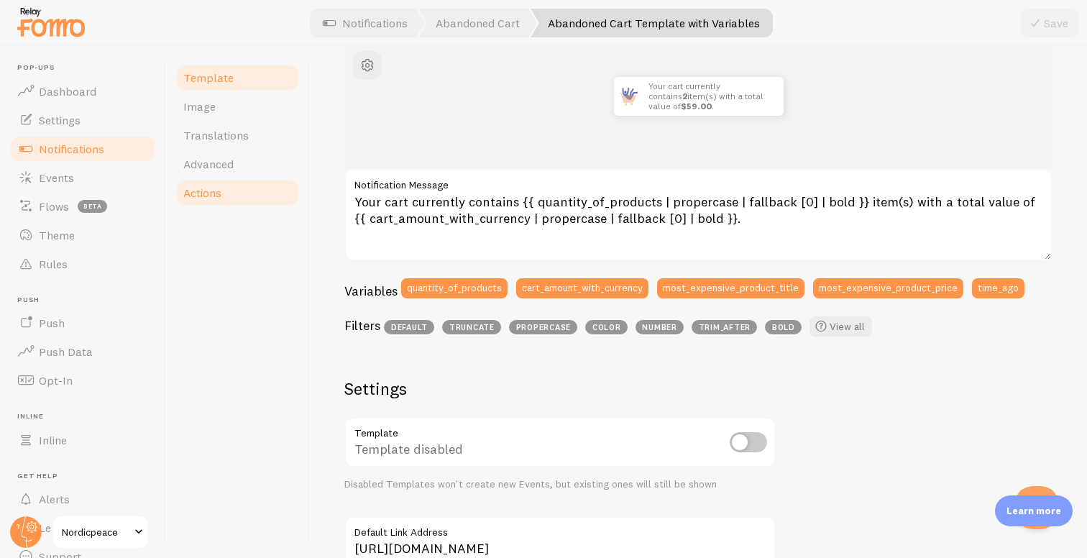
click at [213, 193] on span "Actions" at bounding box center [202, 192] width 38 height 14
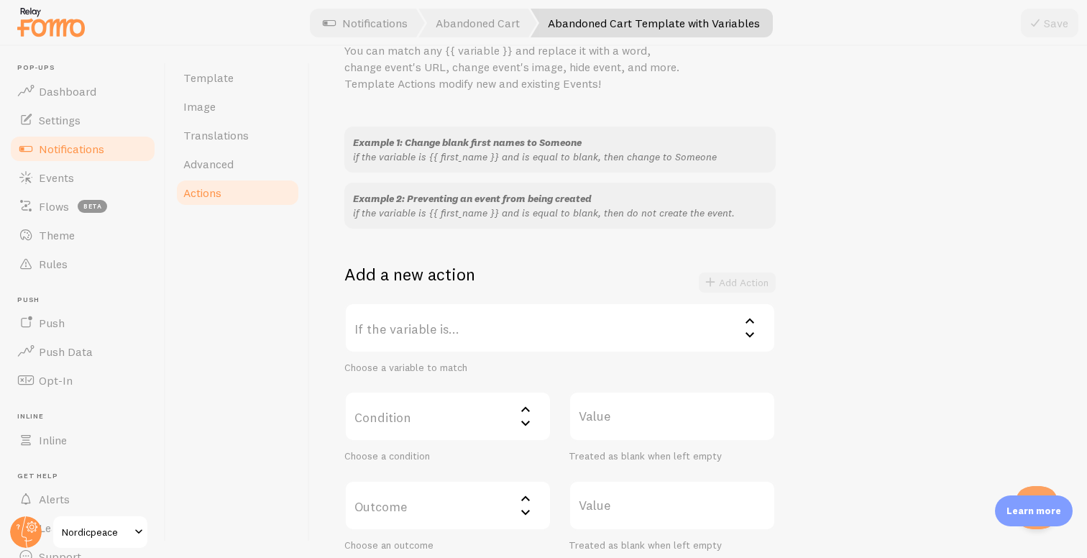
scroll to position [130, 0]
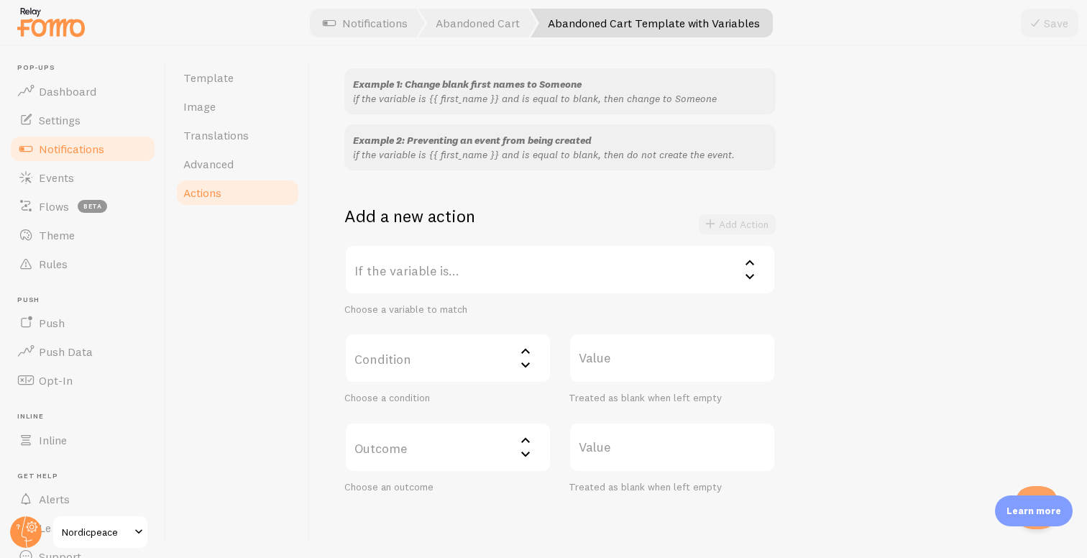
click at [482, 278] on label "If the variable is..." at bounding box center [559, 269] width 431 height 50
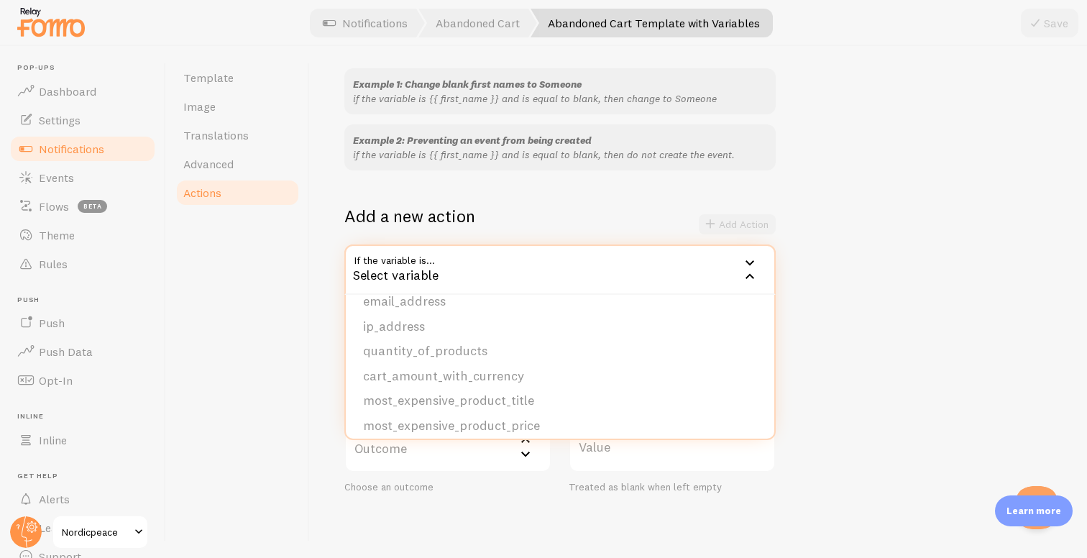
scroll to position [195, 0]
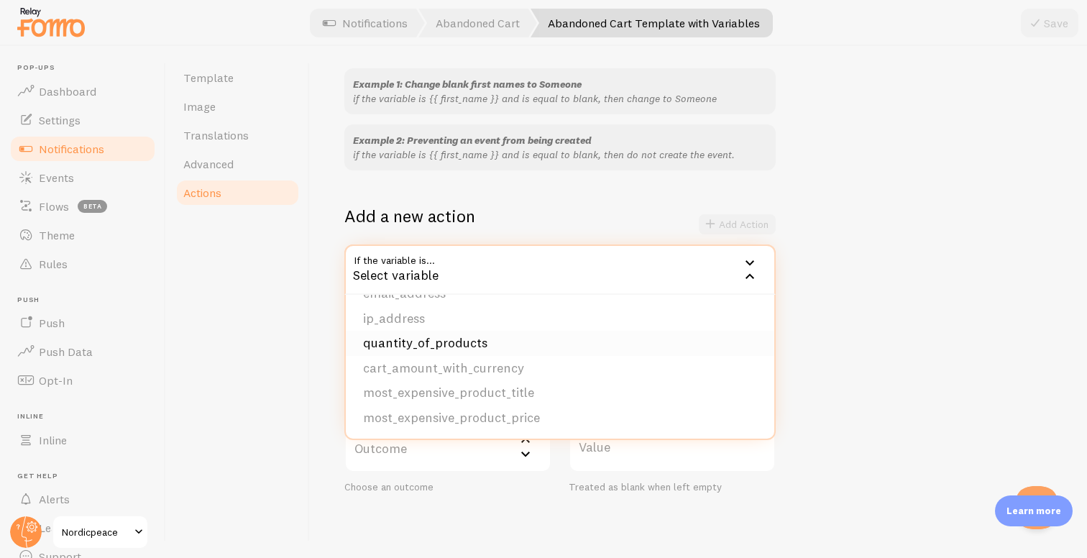
click at [421, 351] on li "quantity_of_products" at bounding box center [560, 343] width 428 height 25
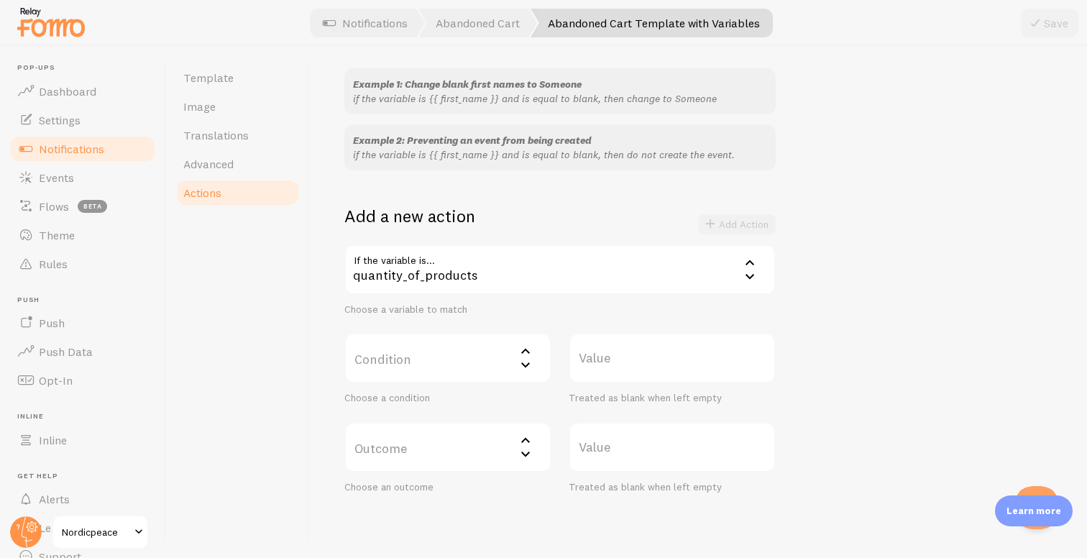
click at [443, 351] on label "Condition" at bounding box center [447, 358] width 207 height 50
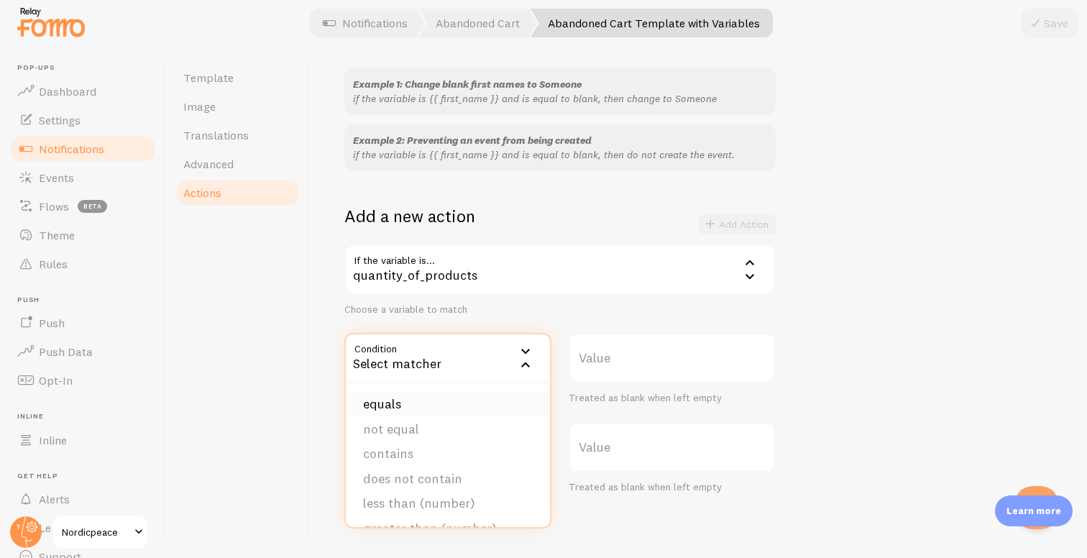
click at [433, 400] on li "equals" at bounding box center [448, 404] width 204 height 25
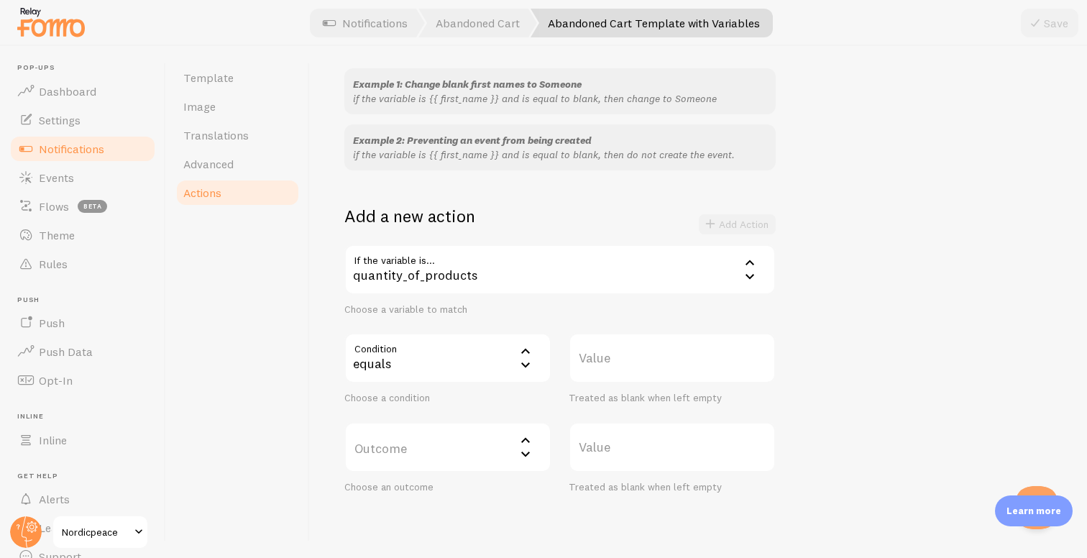
click at [627, 368] on label "Value" at bounding box center [672, 358] width 207 height 50
click at [627, 368] on input "Value" at bounding box center [672, 358] width 207 height 50
type input "0"
click at [485, 436] on label "Outcome" at bounding box center [447, 447] width 207 height 50
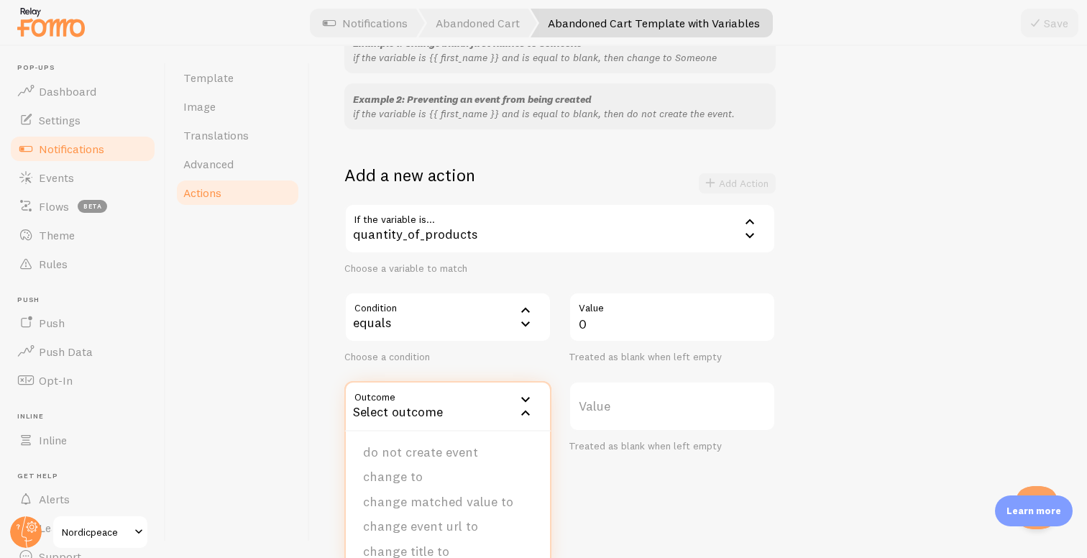
scroll to position [189, 0]
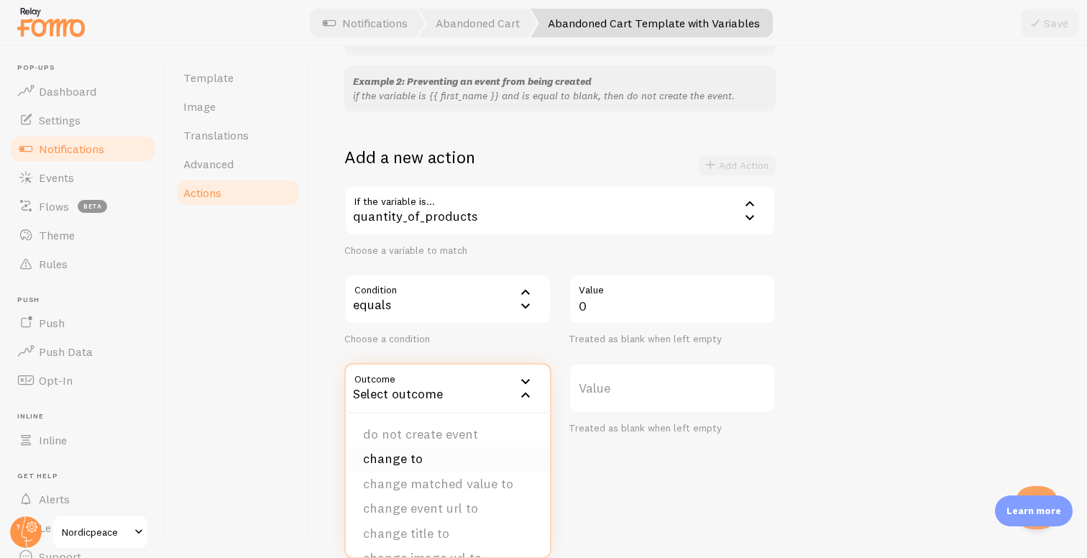
click at [423, 459] on li "change to" at bounding box center [448, 458] width 204 height 25
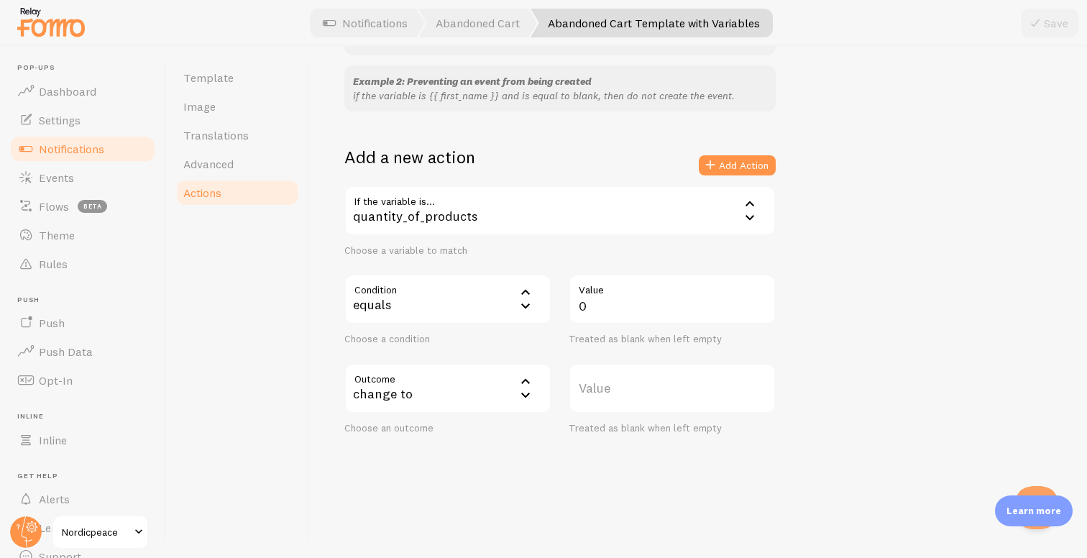
click at [454, 405] on div "change to" at bounding box center [447, 388] width 207 height 50
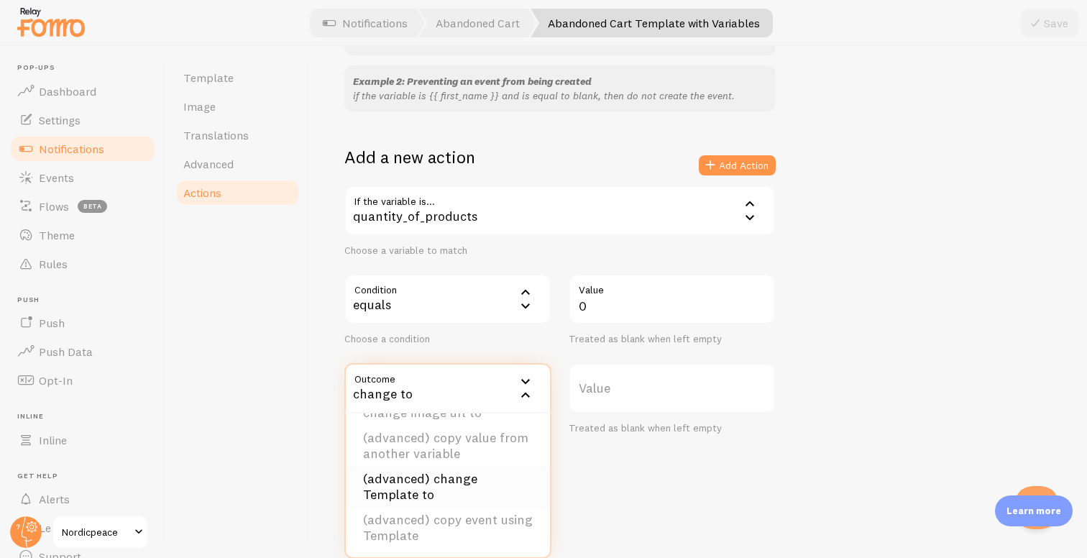
click at [457, 479] on li "(advanced) change Template to" at bounding box center [448, 486] width 204 height 41
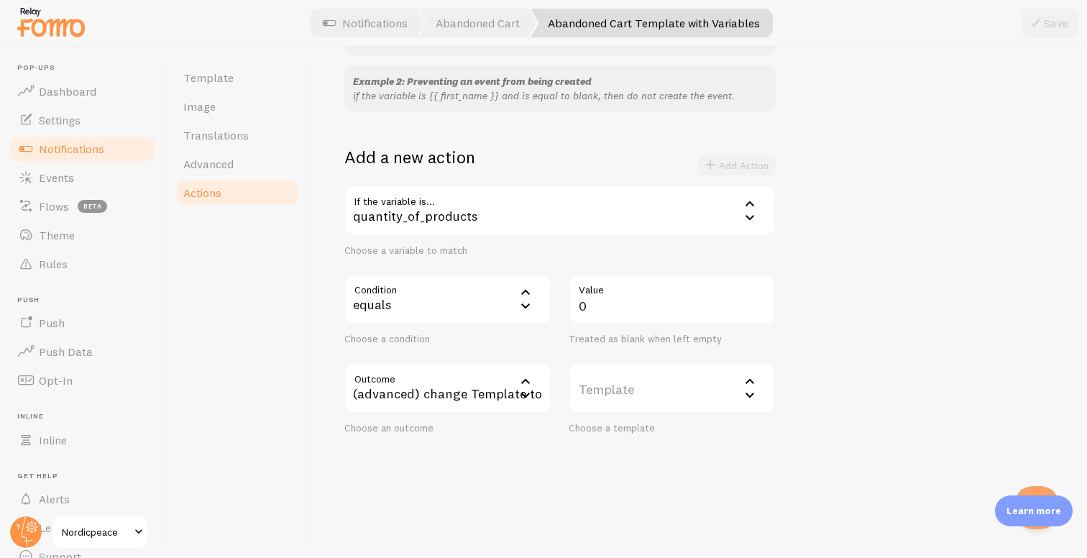
click at [674, 386] on label "Template" at bounding box center [672, 388] width 207 height 50
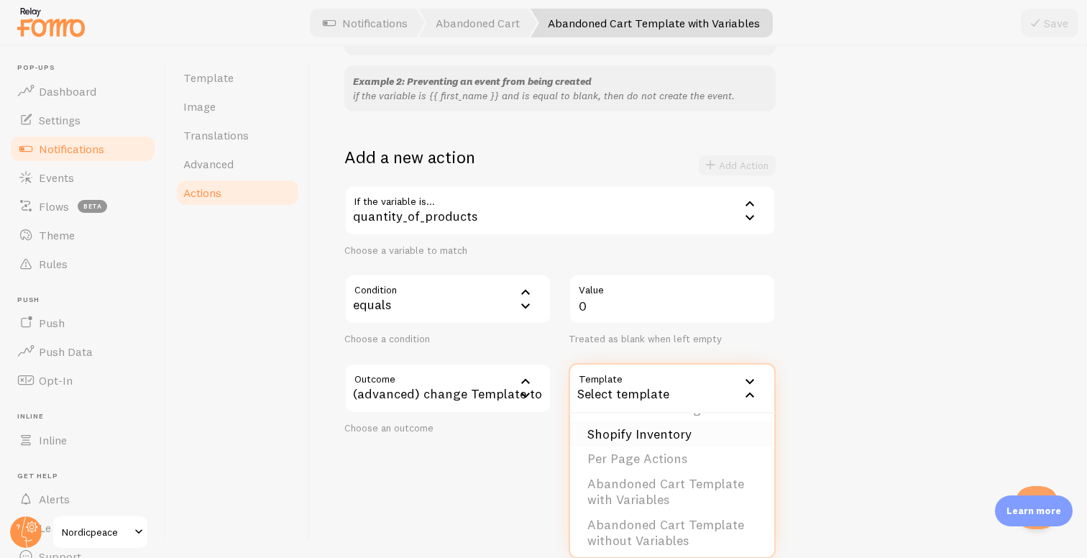
scroll to position [55, 0]
click at [643, 523] on li "Abandoned Cart Template without Variables" at bounding box center [672, 527] width 204 height 41
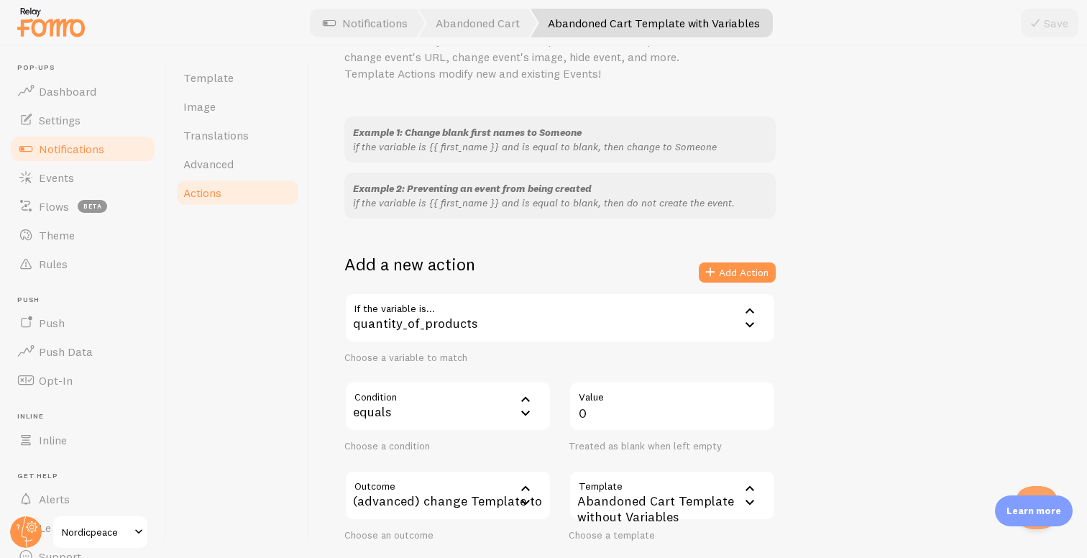
scroll to position [0, 0]
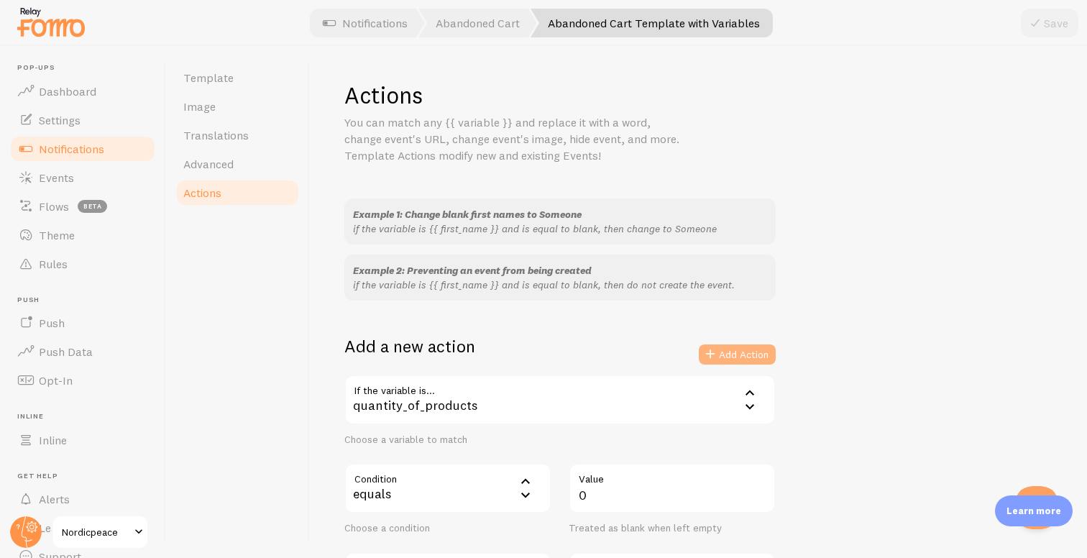
click at [724, 360] on button "Add Action" at bounding box center [737, 354] width 77 height 20
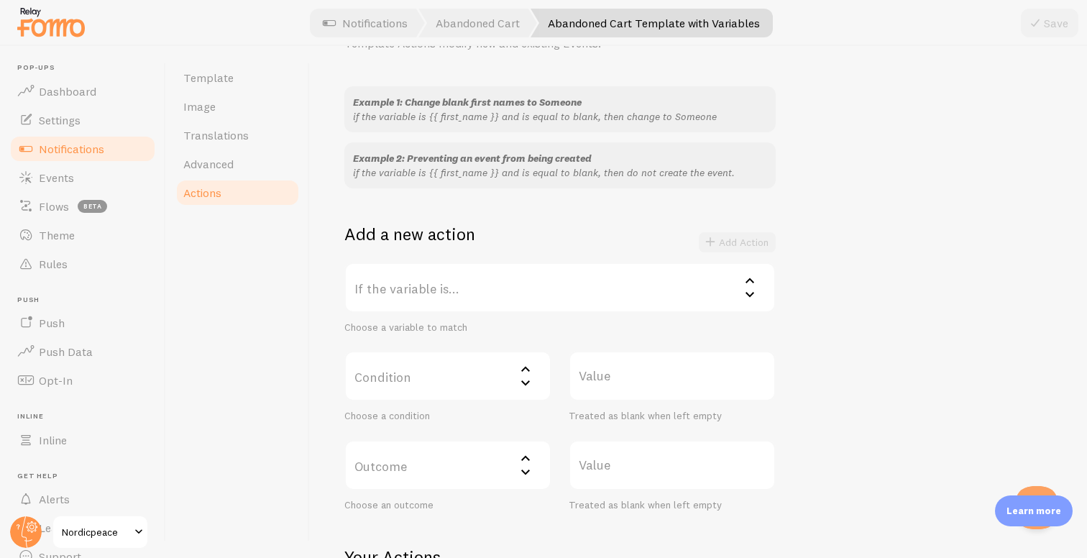
scroll to position [1, 0]
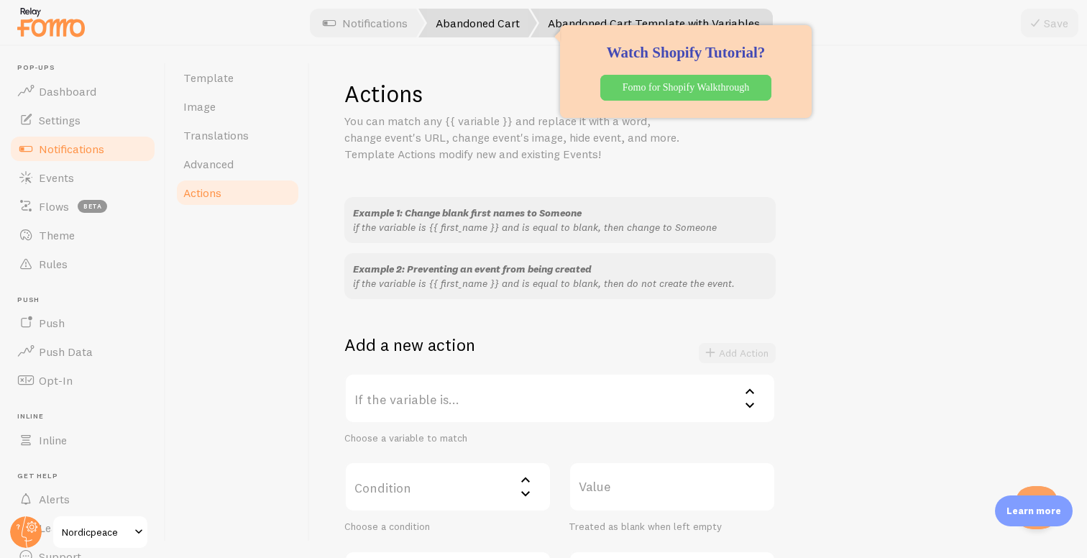
click at [489, 23] on link "Abandoned Cart" at bounding box center [477, 23] width 119 height 29
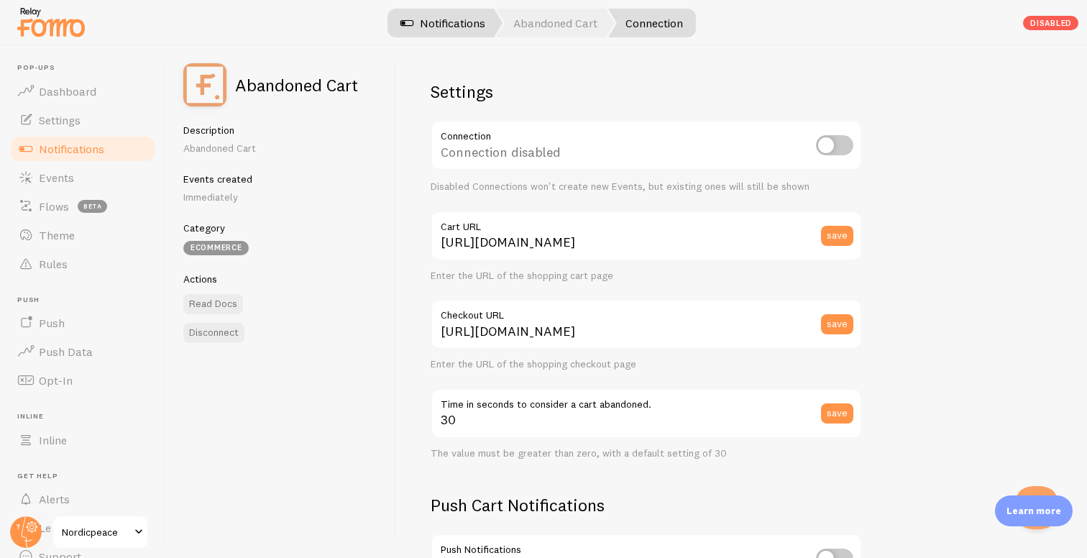
click at [432, 11] on link "Notifications" at bounding box center [442, 23] width 119 height 29
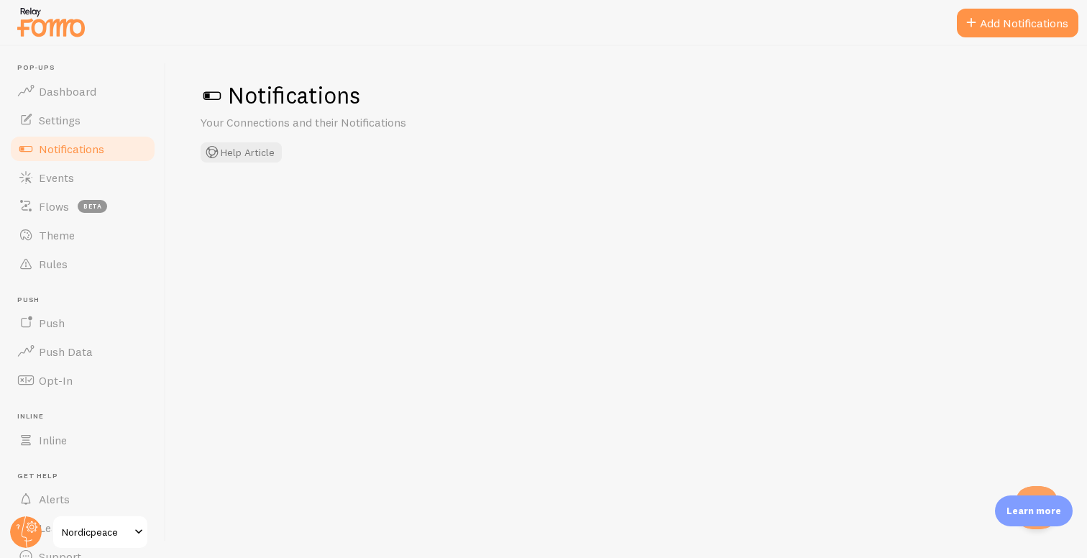
checkbox input "false"
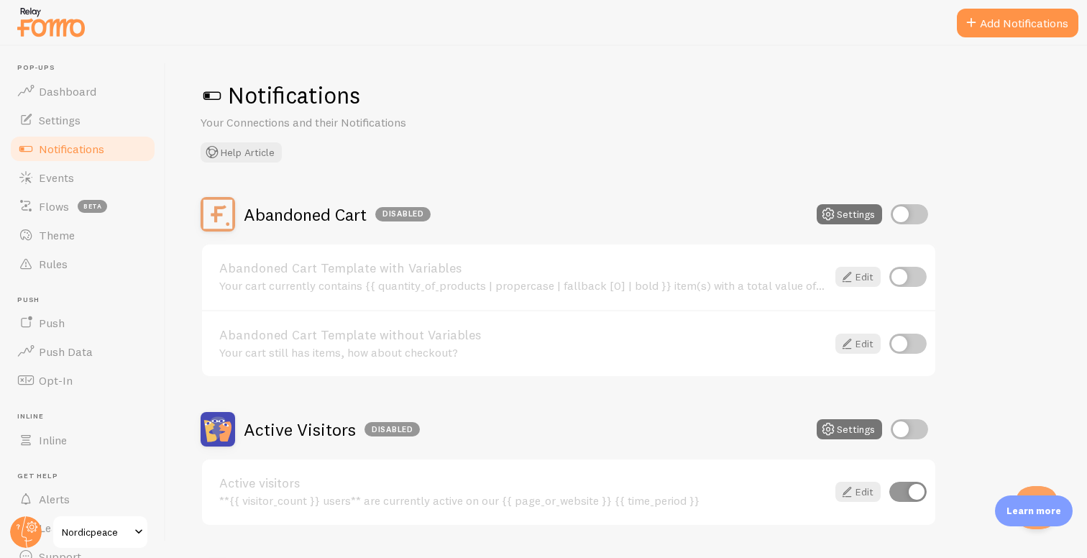
click at [593, 281] on div "Your cart currently contains {{ quantity_of_products | propercase | fallback [0…" at bounding box center [522, 285] width 607 height 13
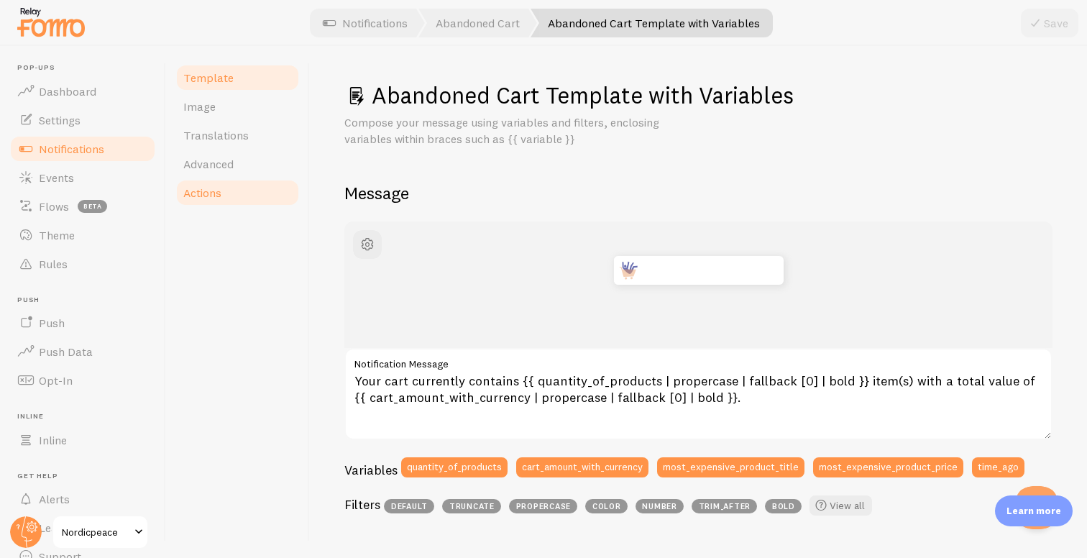
click at [241, 187] on link "Actions" at bounding box center [238, 192] width 126 height 29
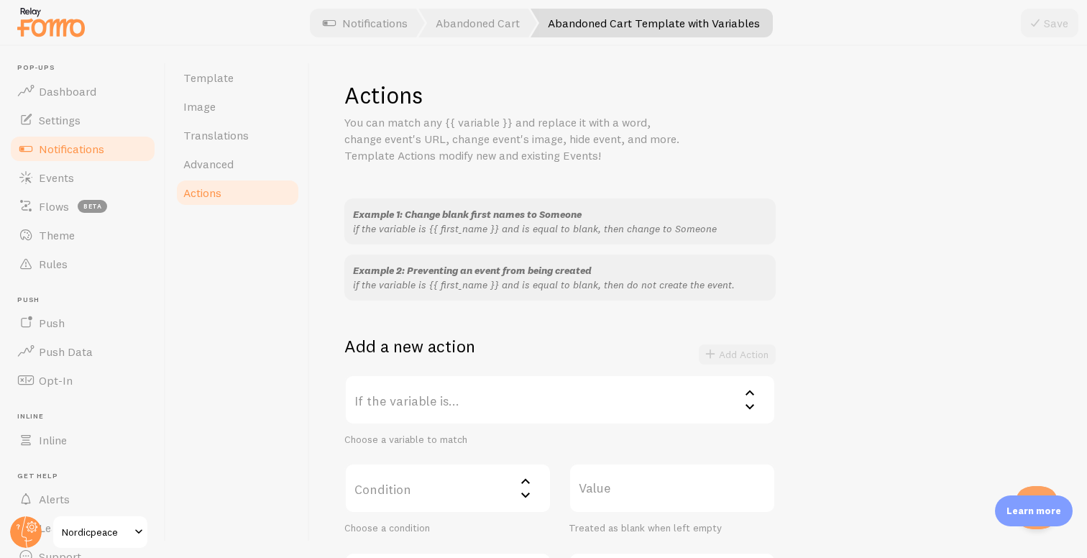
scroll to position [279, 0]
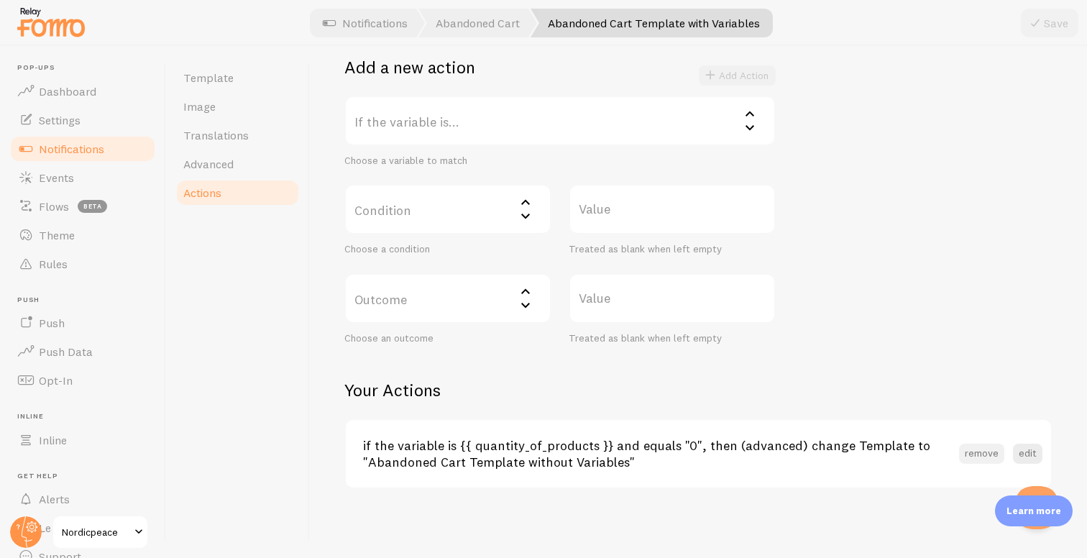
click at [979, 462] on button "remove" at bounding box center [981, 453] width 45 height 20
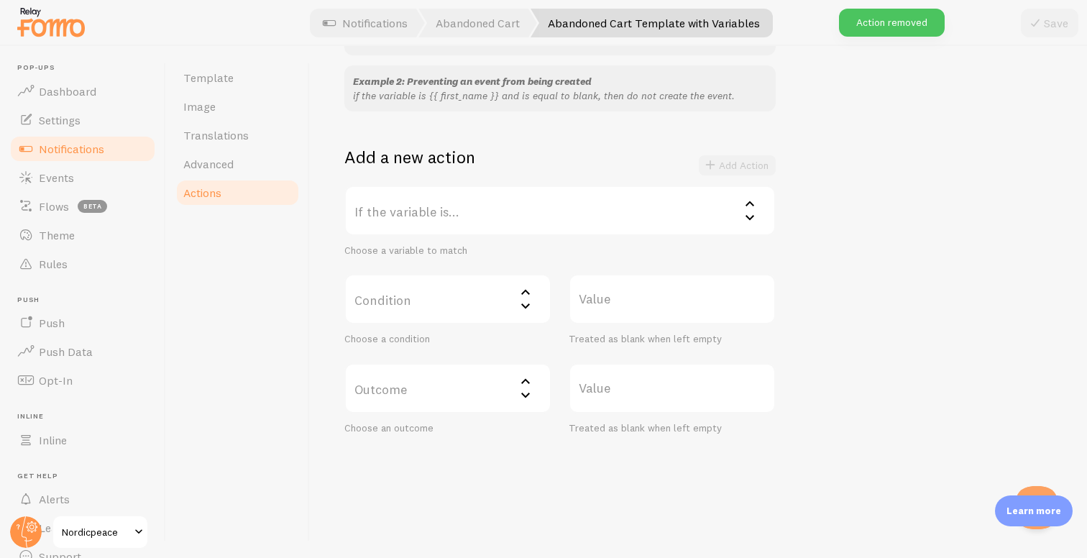
click at [501, 211] on label "If the variable is..." at bounding box center [559, 210] width 431 height 50
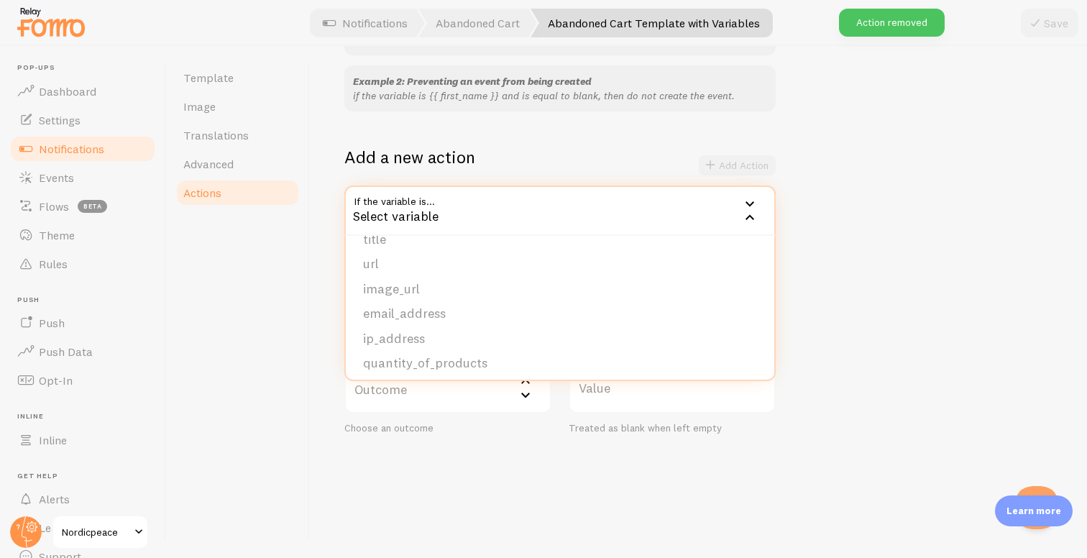
scroll to position [158, 0]
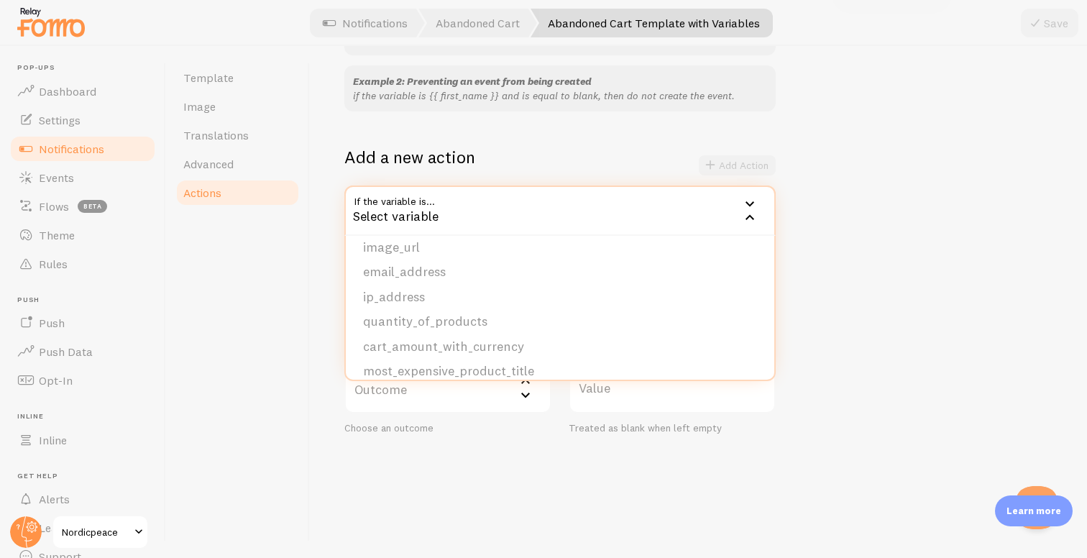
click at [920, 349] on div "Example 1: Change blank first names to Someone if the variable is {{ first_name…" at bounding box center [698, 221] width 708 height 425
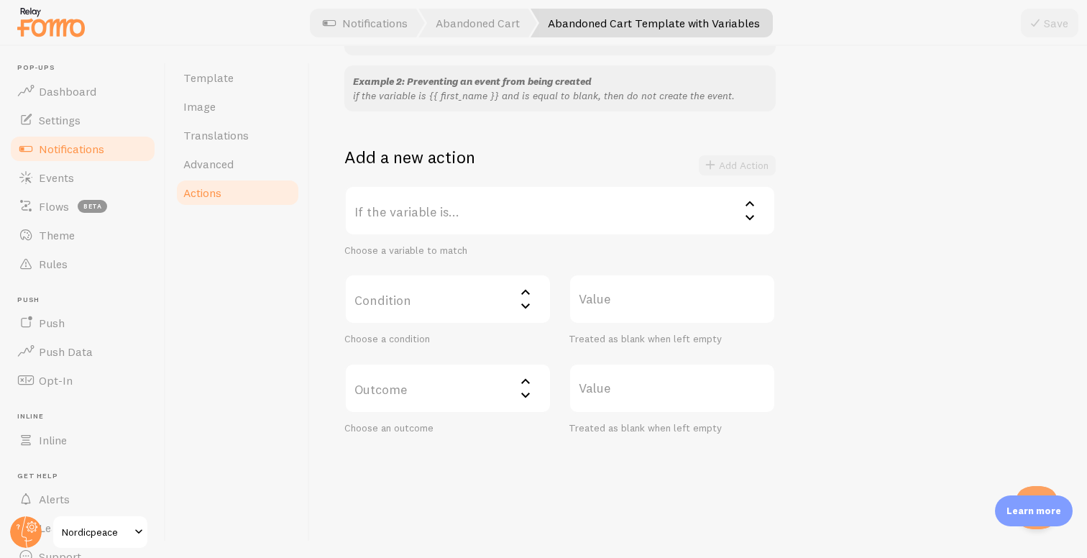
click at [920, 351] on div "Example 1: Change blank first names to Someone if the variable is {{ first_name…" at bounding box center [698, 221] width 708 height 425
click at [498, 382] on label "Outcome" at bounding box center [447, 388] width 207 height 50
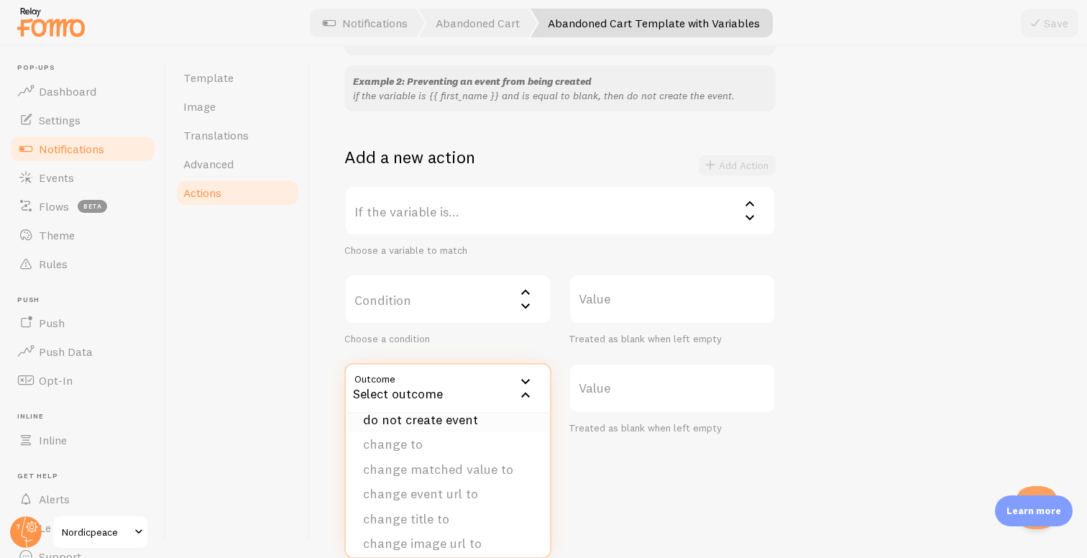
scroll to position [19, 0]
click at [441, 444] on li "change to" at bounding box center [448, 439] width 204 height 25
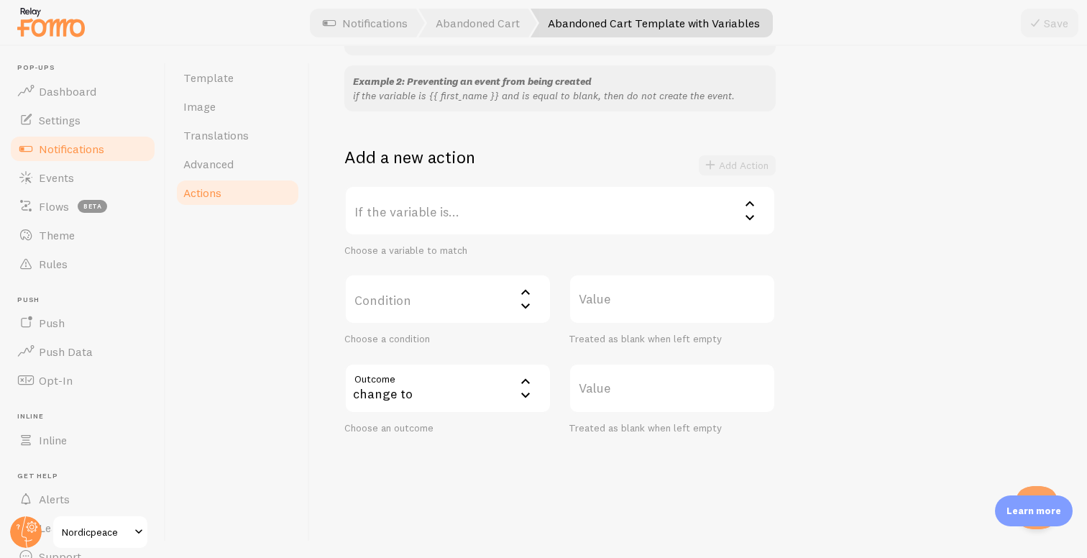
click at [457, 391] on div "change to" at bounding box center [447, 388] width 207 height 50
click at [433, 435] on li "do not create event" at bounding box center [448, 434] width 204 height 25
click at [458, 214] on label "If the variable is..." at bounding box center [559, 210] width 431 height 50
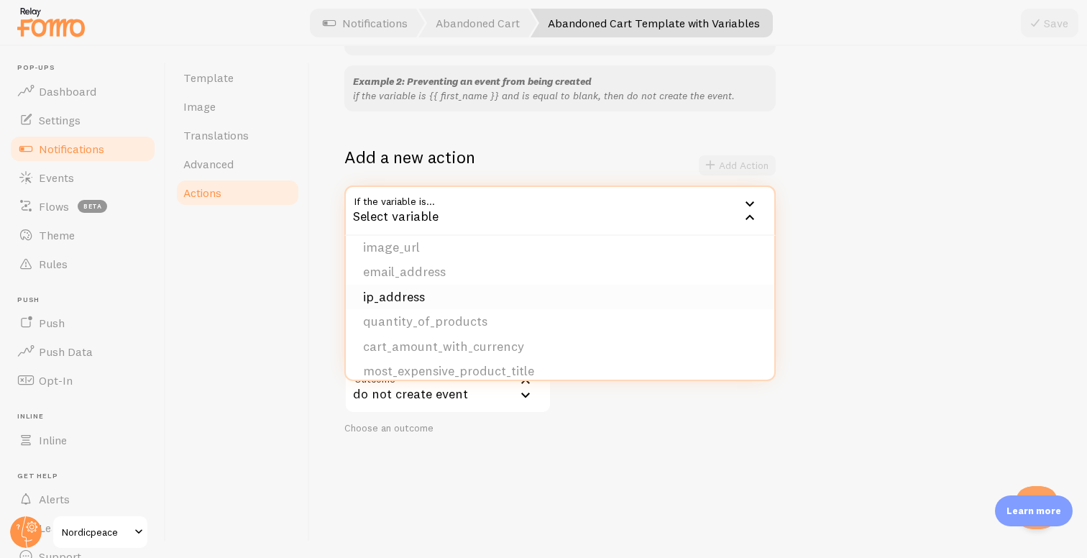
scroll to position [195, 0]
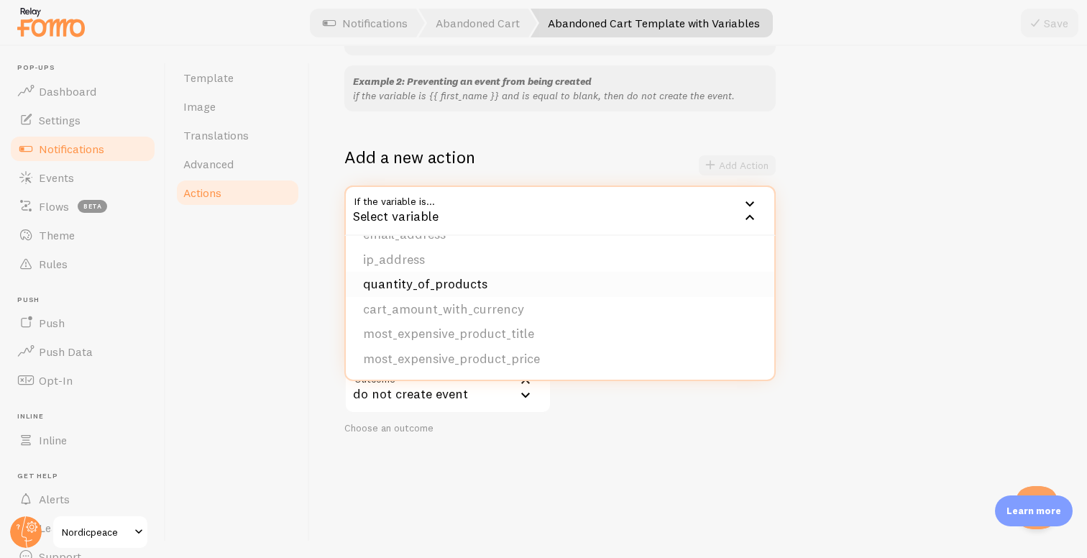
click at [451, 289] on li "quantity_of_products" at bounding box center [560, 284] width 428 height 25
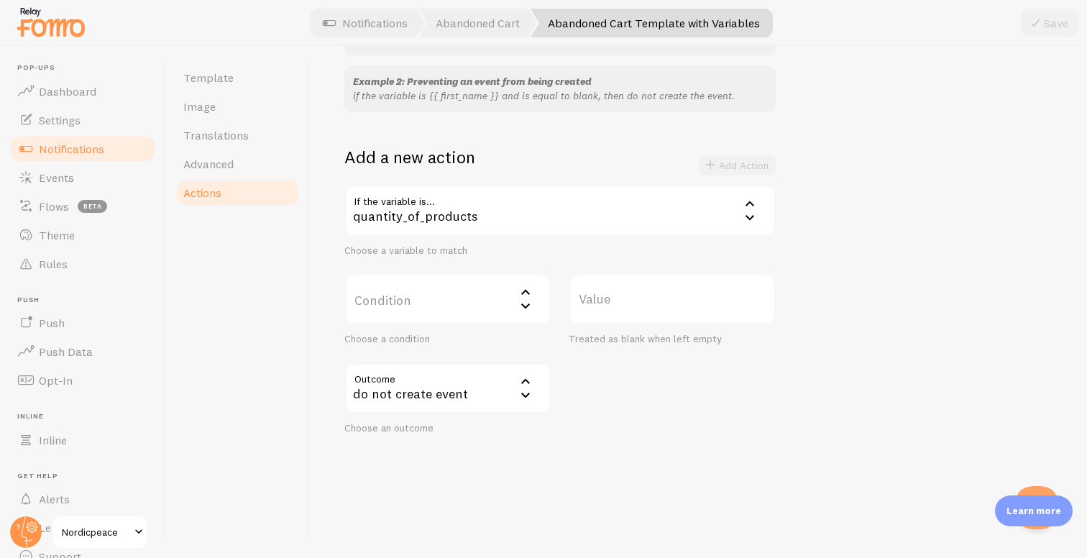
click at [456, 293] on label "Condition" at bounding box center [447, 299] width 207 height 50
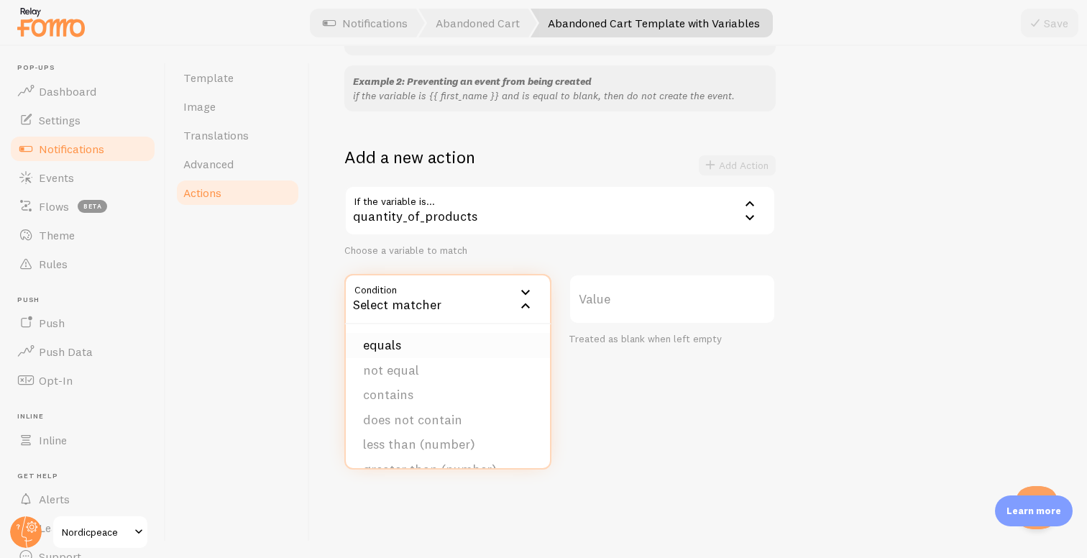
click at [438, 338] on li "equals" at bounding box center [448, 345] width 204 height 25
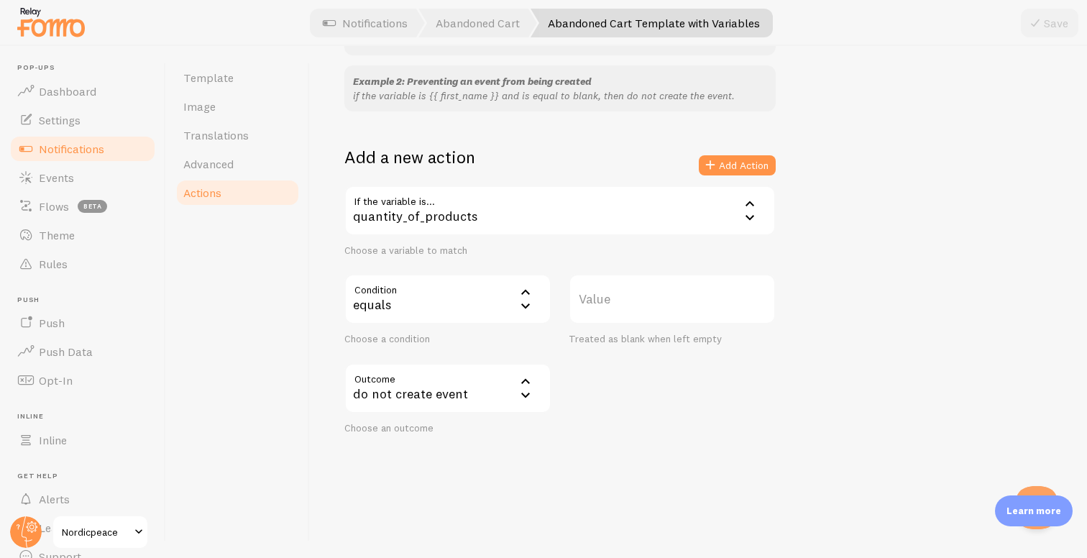
click at [657, 317] on label "Value" at bounding box center [672, 299] width 207 height 50
click at [657, 317] on input "Value" at bounding box center [672, 299] width 207 height 50
type input "0"
click at [731, 165] on button "Add Action" at bounding box center [737, 165] width 77 height 20
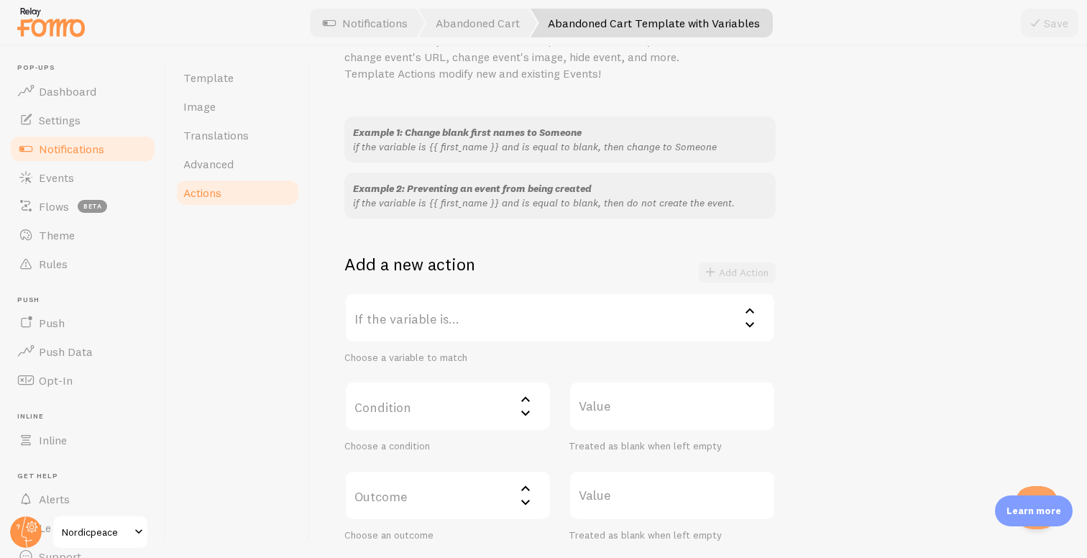
scroll to position [266, 0]
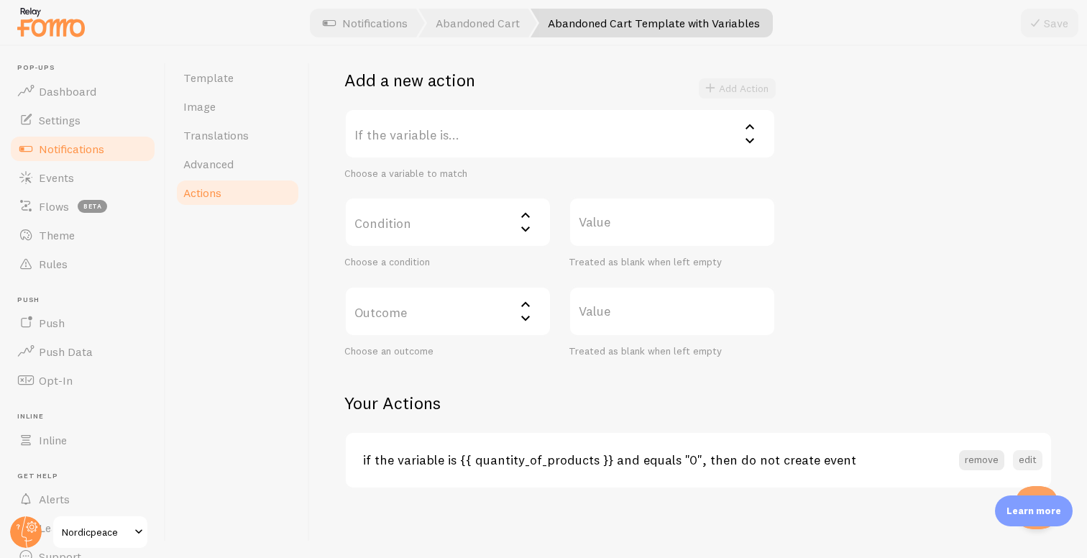
click at [1018, 457] on button "edit" at bounding box center [1027, 460] width 29 height 20
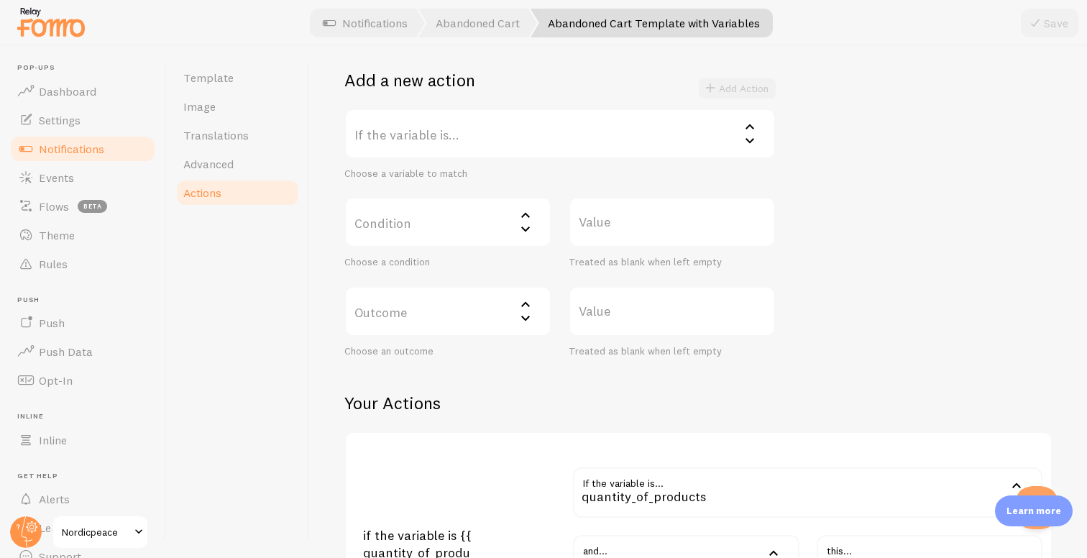
scroll to position [540, 0]
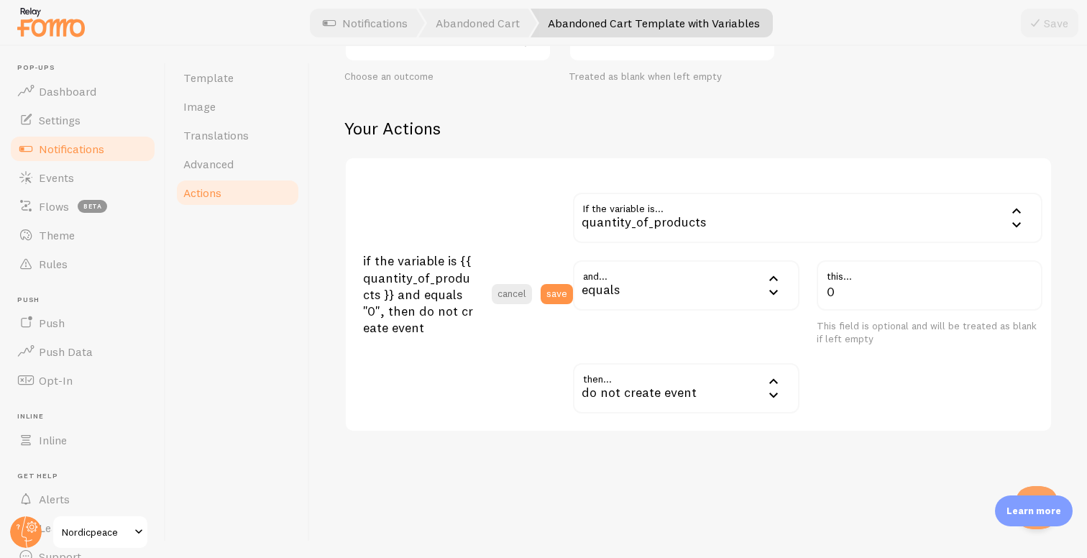
click at [693, 382] on div "do not create event" at bounding box center [686, 388] width 226 height 50
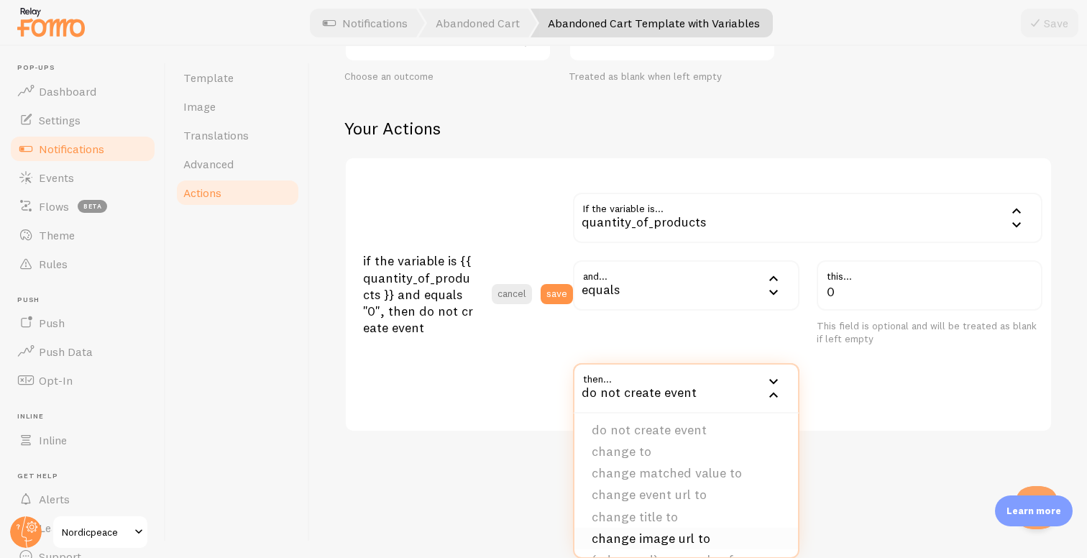
scroll to position [0, 0]
click at [457, 479] on div "Actions You can match any {{ variable }} and replace it with a word, change eve…" at bounding box center [698, 302] width 777 height 512
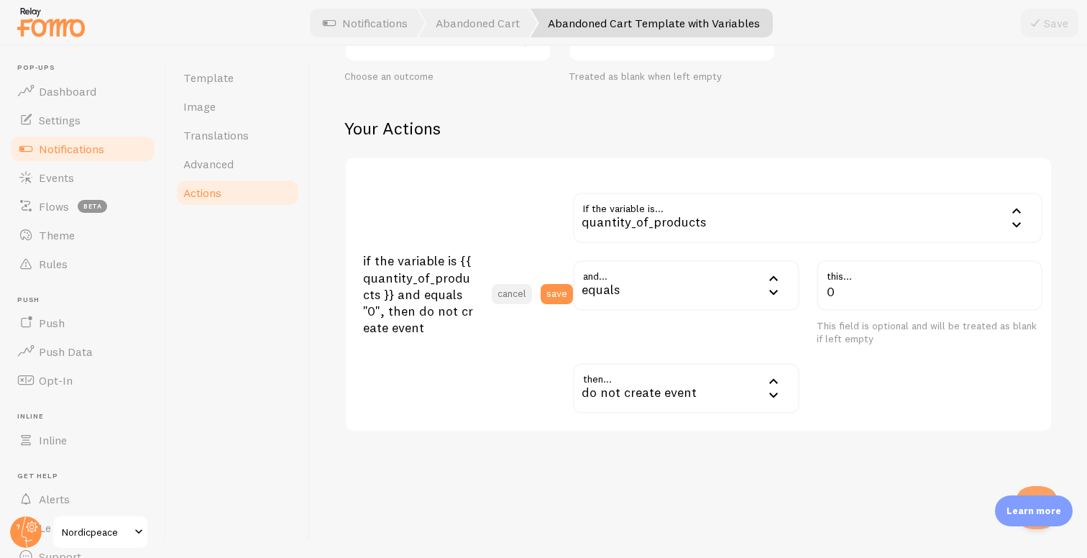
click at [516, 295] on button "cancel" at bounding box center [512, 294] width 40 height 20
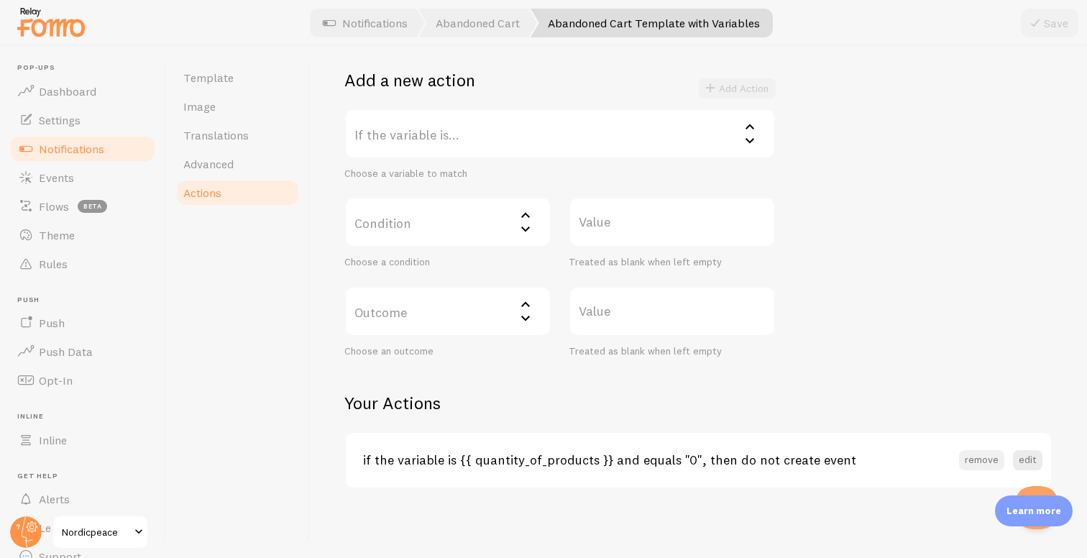
click at [980, 463] on button "remove" at bounding box center [981, 460] width 45 height 20
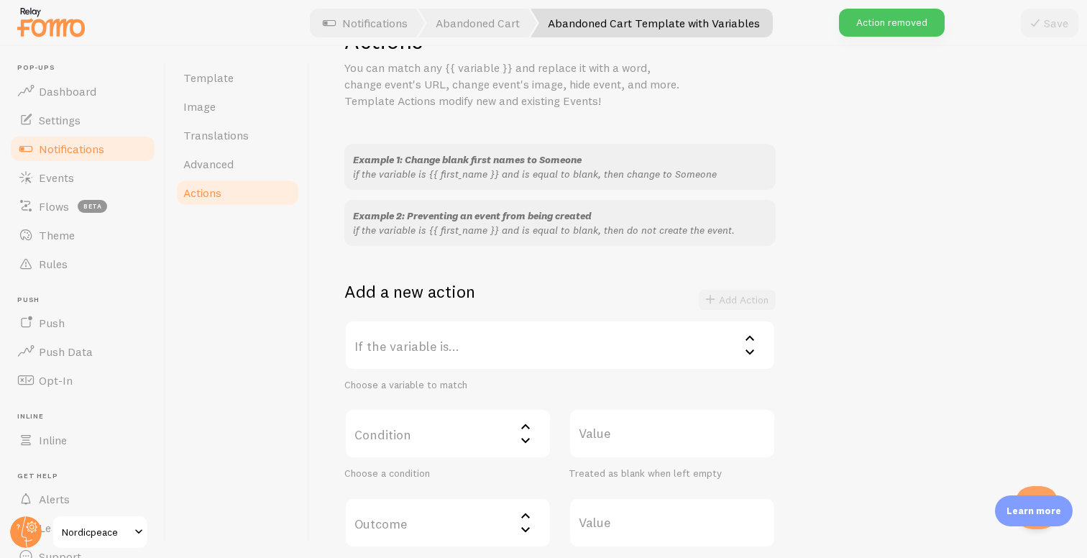
scroll to position [0, 0]
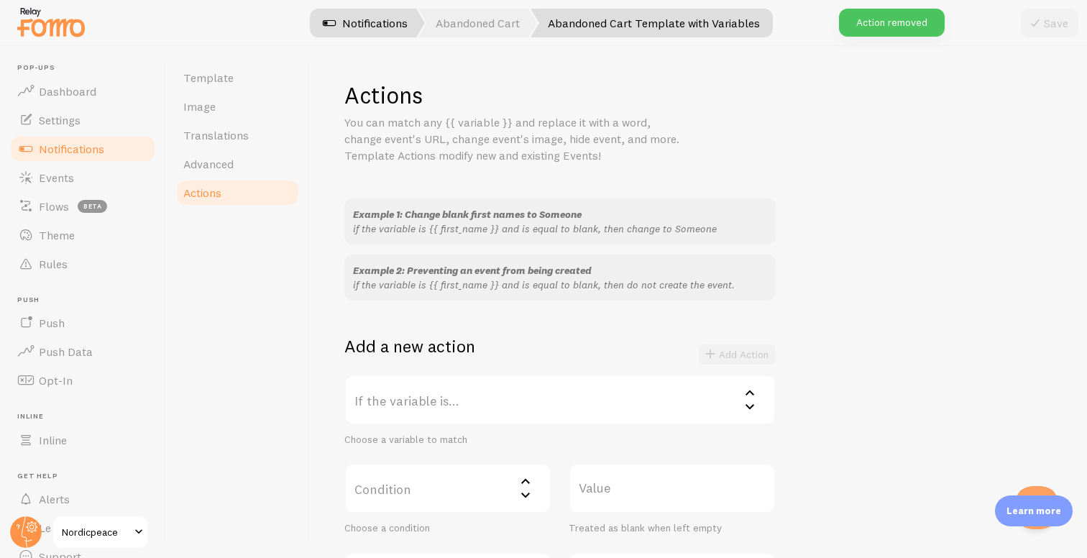
click at [352, 19] on link "Notifications" at bounding box center [364, 23] width 119 height 29
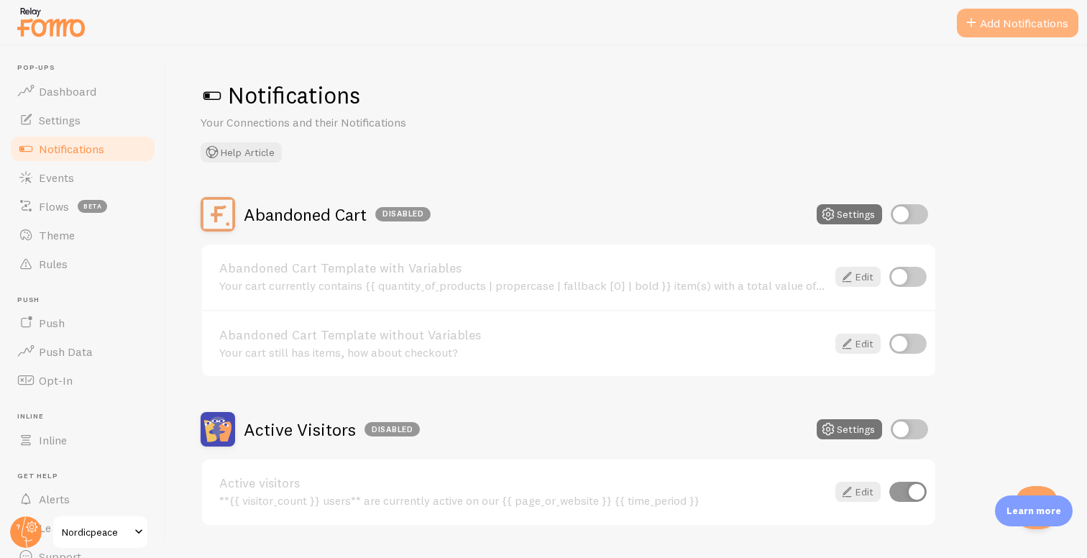
click at [972, 26] on span at bounding box center [970, 22] width 17 height 17
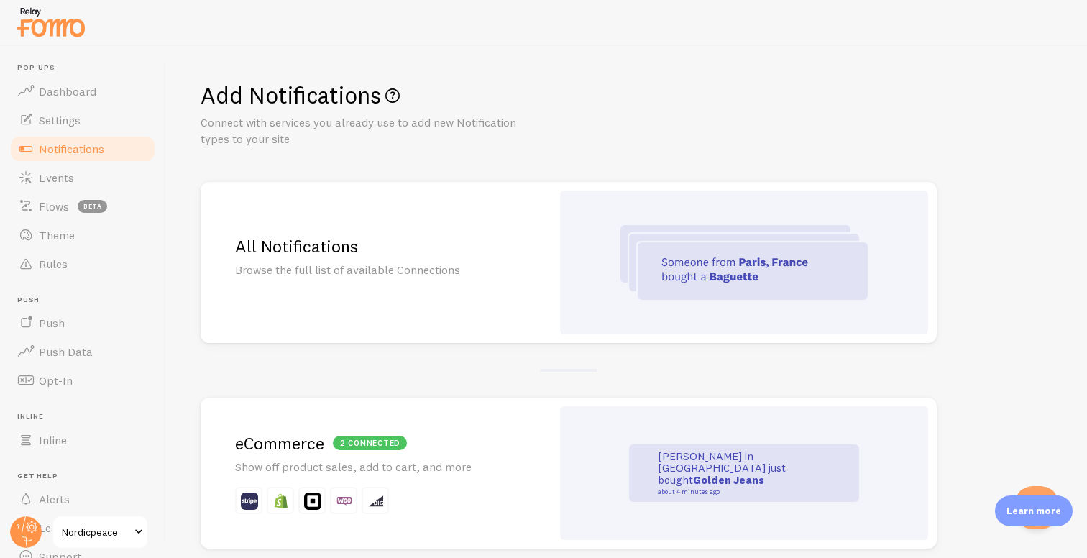
click at [436, 251] on h2 "All Notifications" at bounding box center [376, 246] width 282 height 22
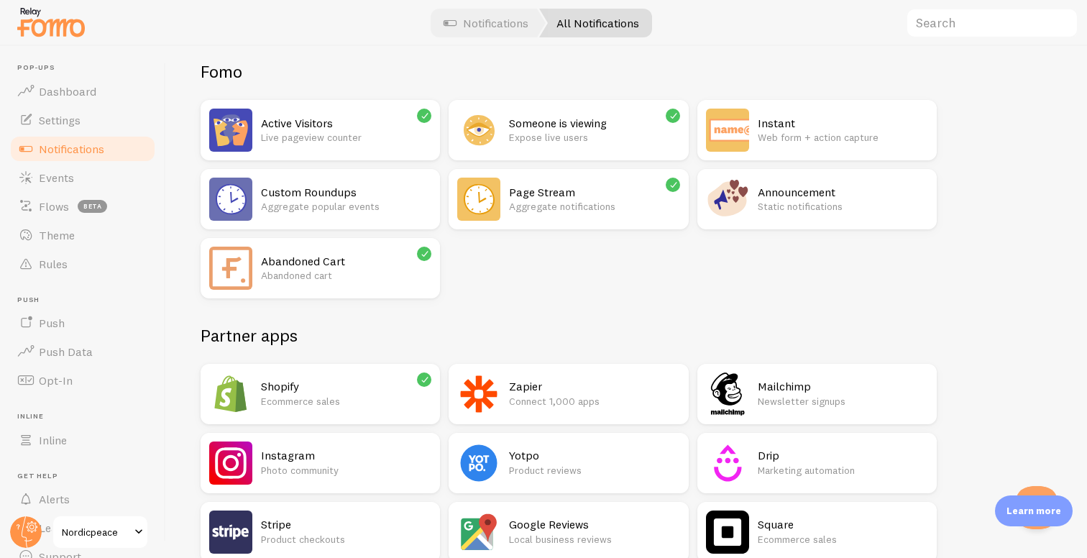
scroll to position [95, 0]
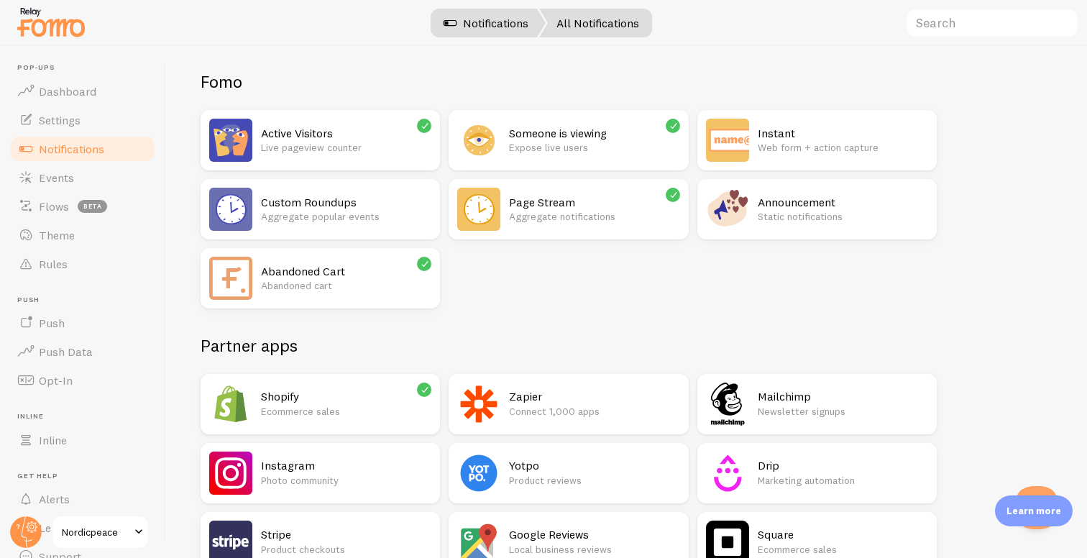
click at [512, 24] on link "Notifications" at bounding box center [485, 23] width 119 height 29
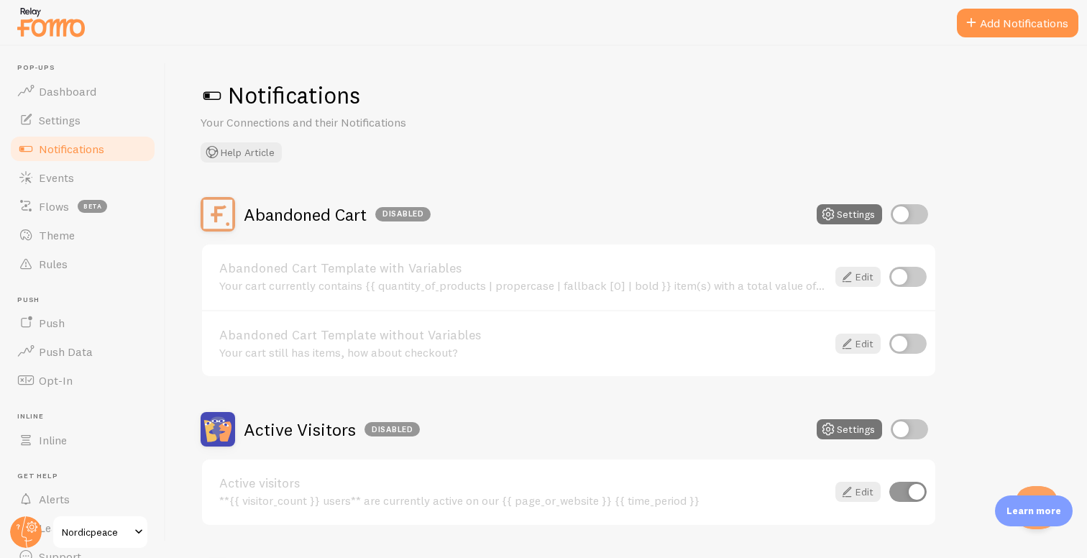
click at [1013, 0] on div at bounding box center [543, 23] width 1087 height 46
click at [1009, 20] on button "Add Notifications" at bounding box center [1017, 23] width 121 height 29
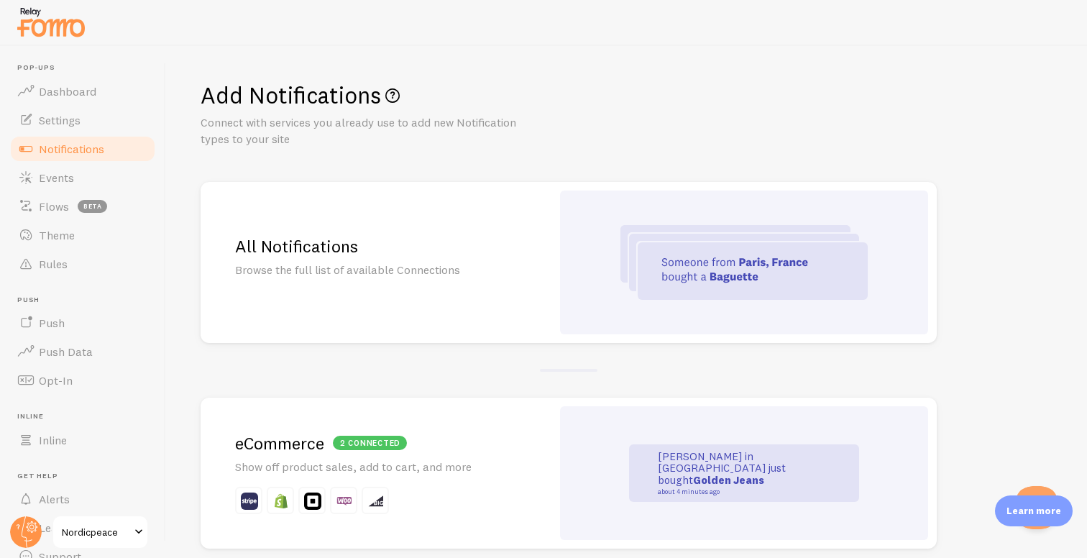
click at [459, 247] on h2 "All Notifications" at bounding box center [376, 246] width 282 height 22
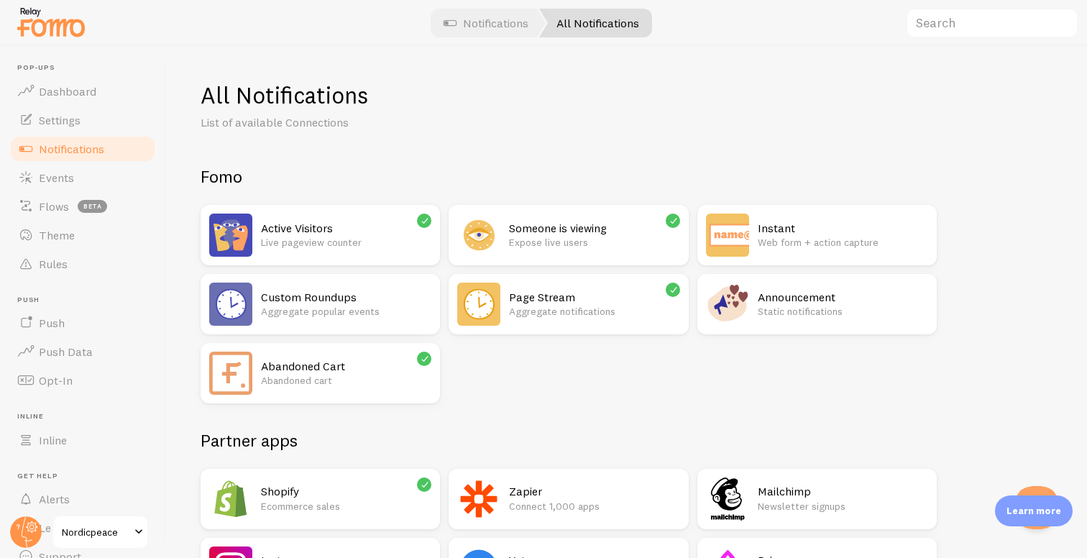
click at [361, 474] on div "Shopify Ecommerce sales" at bounding box center [320, 499] width 239 height 60
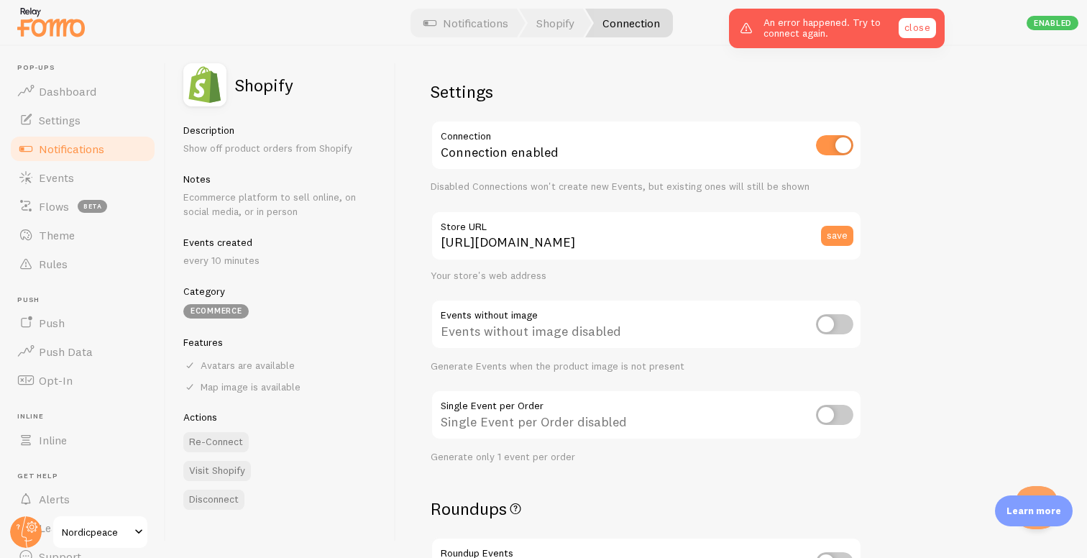
click at [915, 37] on link "close" at bounding box center [916, 28] width 37 height 20
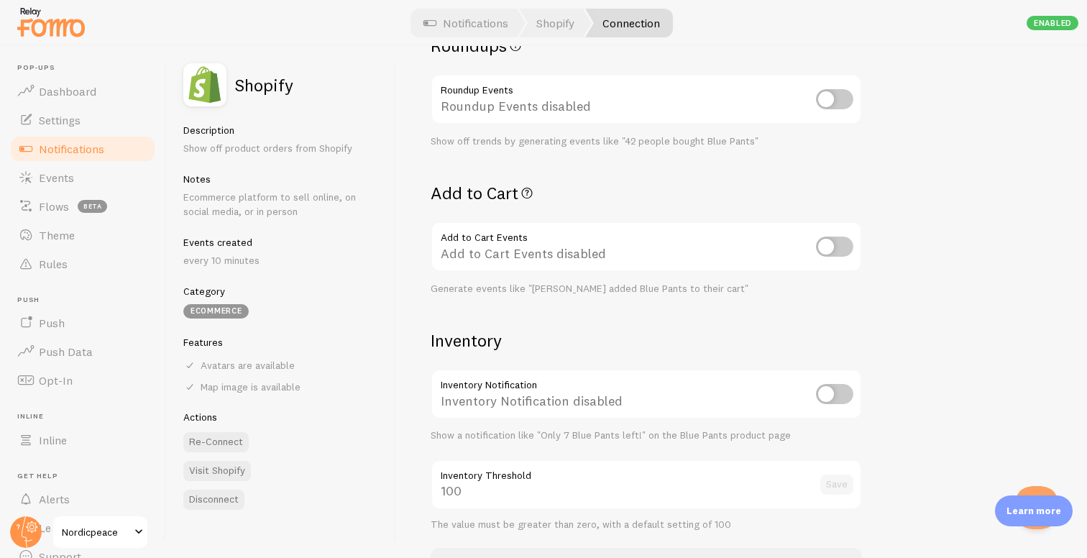
scroll to position [465, 0]
click at [840, 390] on input "checkbox" at bounding box center [834, 392] width 37 height 20
checkbox input "true"
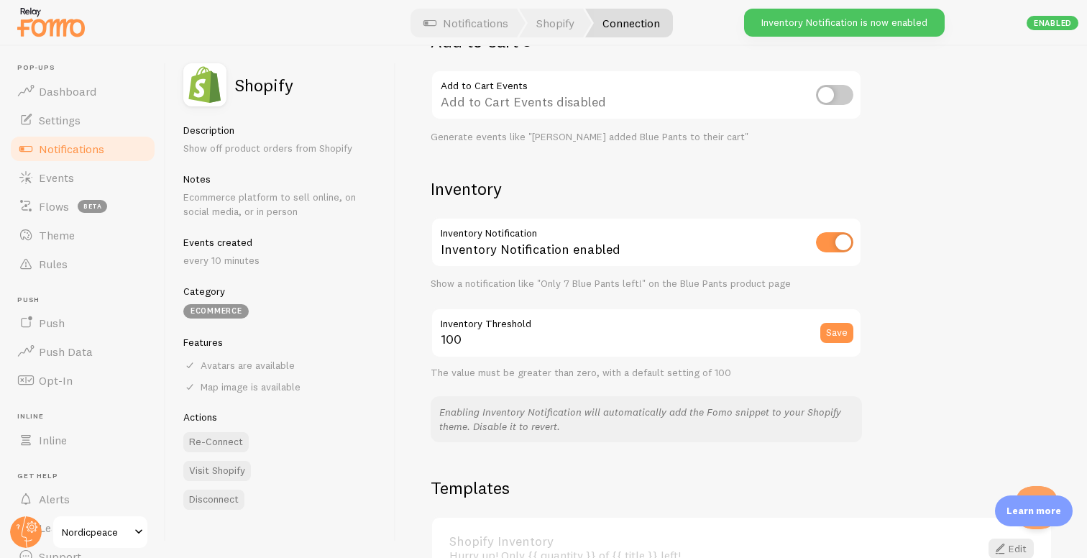
scroll to position [616, 0]
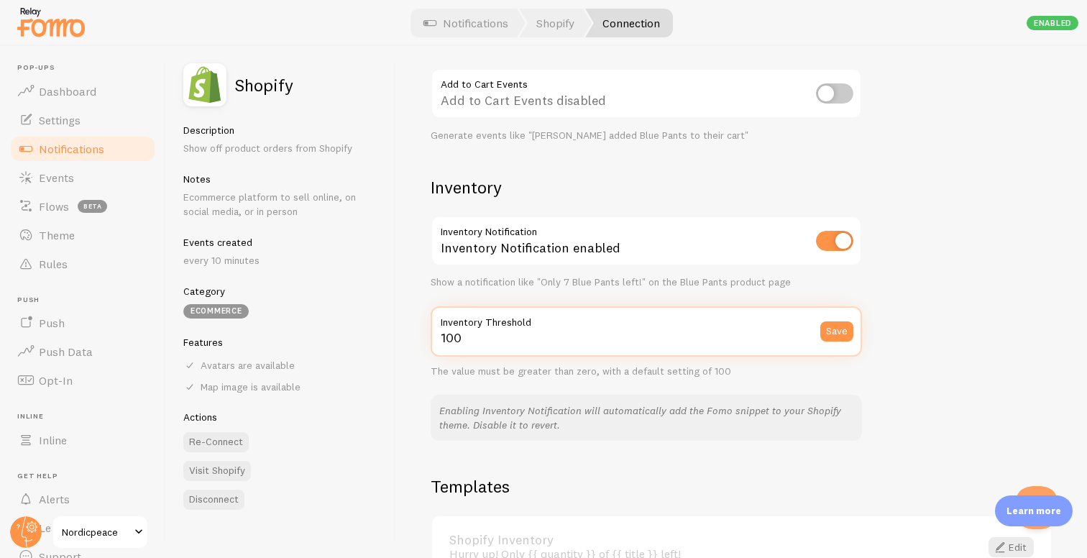
drag, startPoint x: 752, startPoint y: 343, endPoint x: 436, endPoint y: 341, distance: 315.5
click at [436, 342] on input "100" at bounding box center [646, 331] width 431 height 50
type input "50"
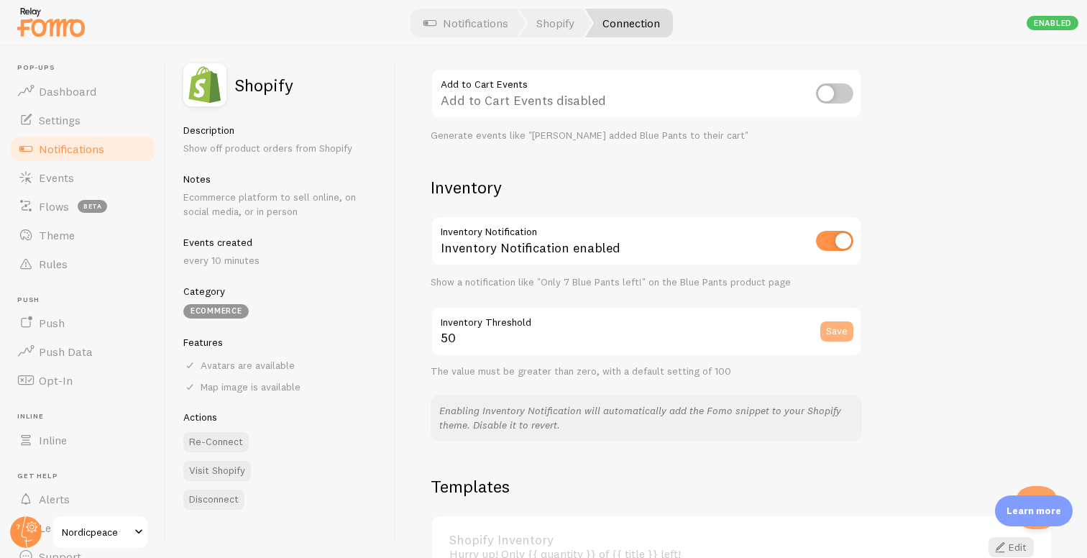
click at [832, 338] on button "Save" at bounding box center [836, 331] width 33 height 20
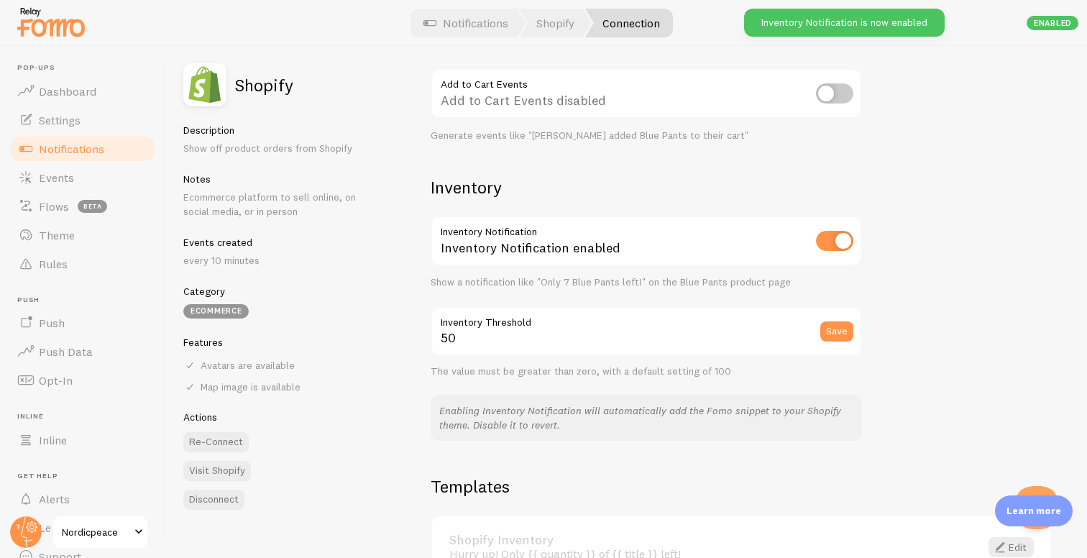
click at [945, 334] on div "Settings Connection Connection enabled Disabled Connections won't create new Ev…" at bounding box center [741, 302] width 691 height 512
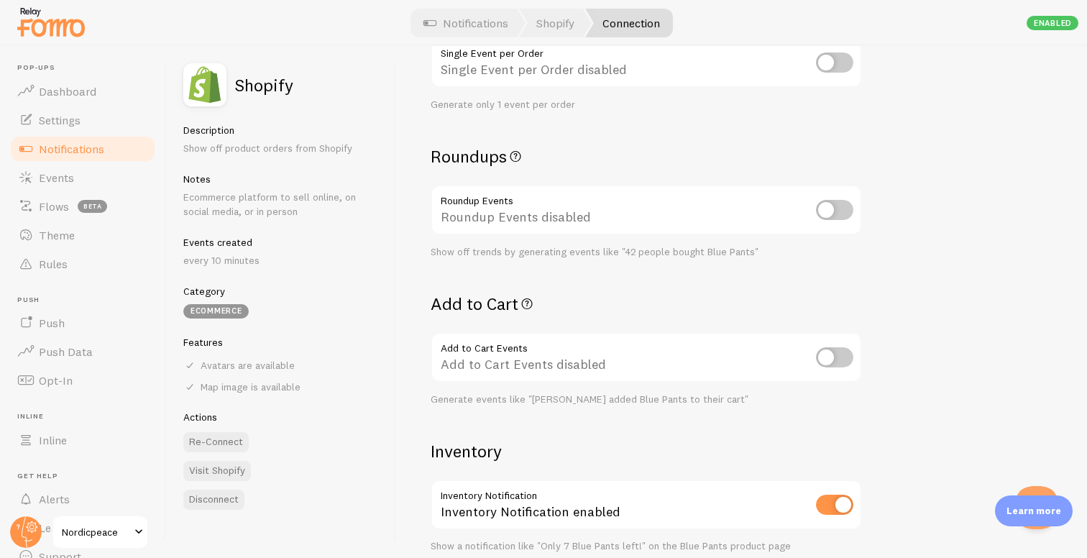
scroll to position [346, 0]
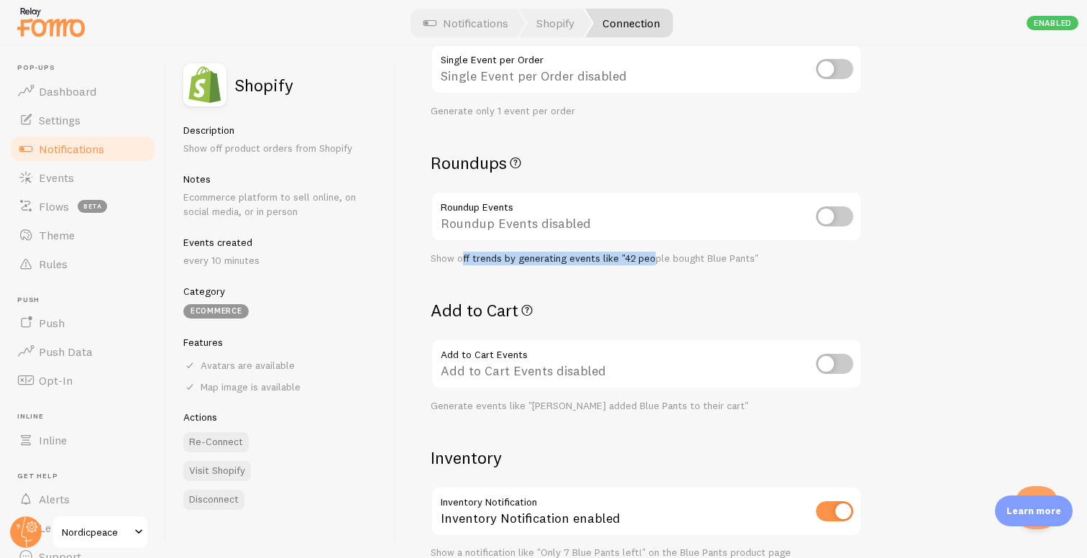
drag, startPoint x: 461, startPoint y: 259, endPoint x: 663, endPoint y: 254, distance: 202.0
click at [660, 254] on div "Show off trends by generating events like "42 people bought Blue Pants"" at bounding box center [646, 258] width 431 height 13
click at [663, 254] on div "Show off trends by generating events like "42 people bought Blue Pants"" at bounding box center [646, 258] width 431 height 13
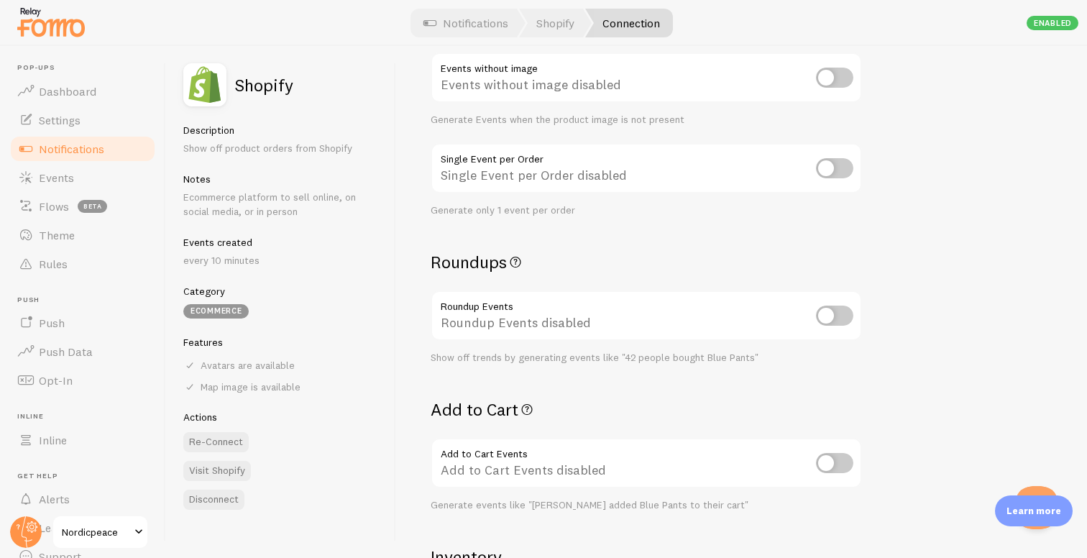
scroll to position [244, 0]
click at [834, 321] on input "checkbox" at bounding box center [834, 318] width 37 height 20
checkbox input "true"
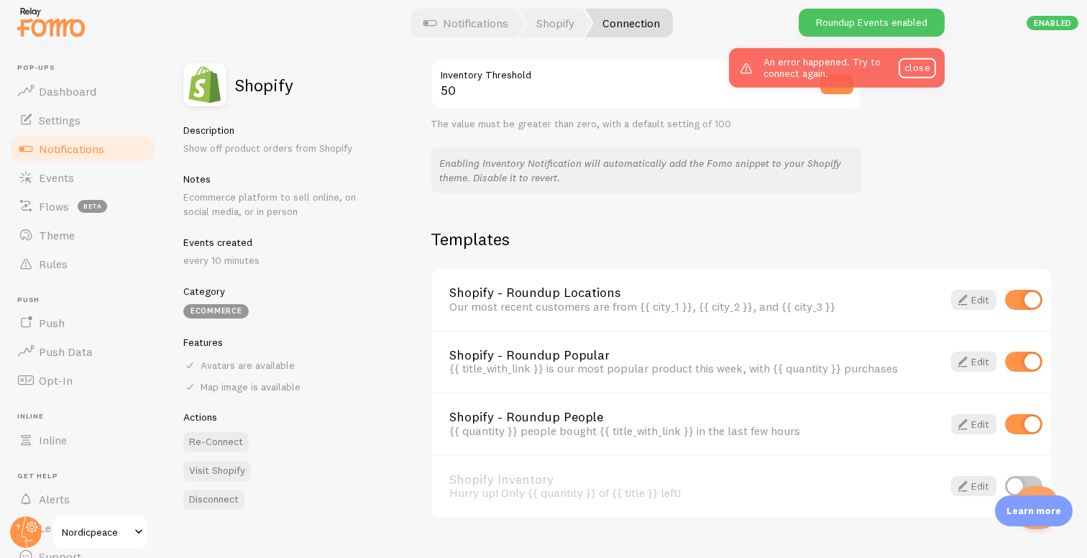
scroll to position [892, 0]
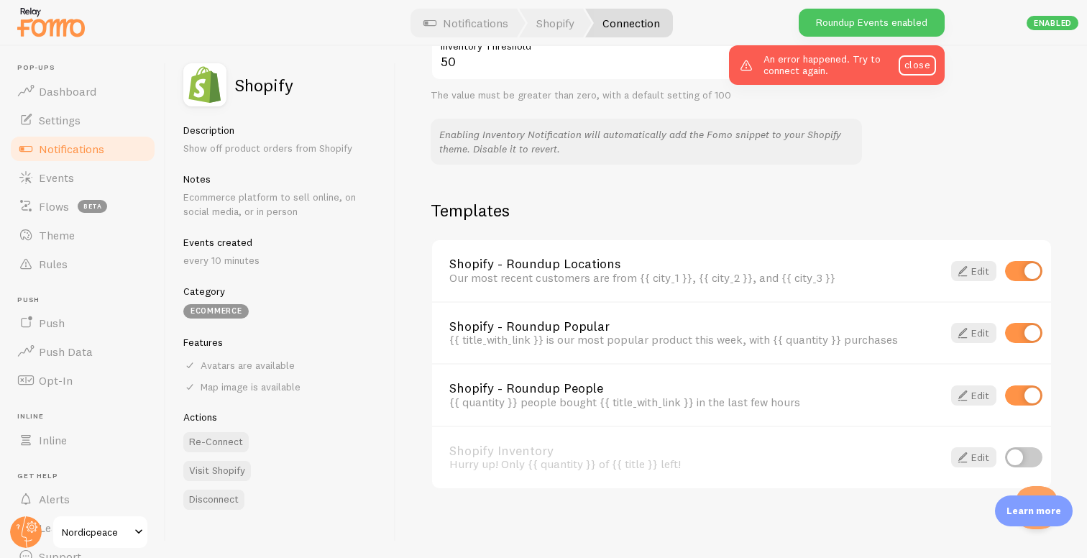
click at [1023, 281] on input "checkbox" at bounding box center [1023, 271] width 37 height 20
checkbox input "false"
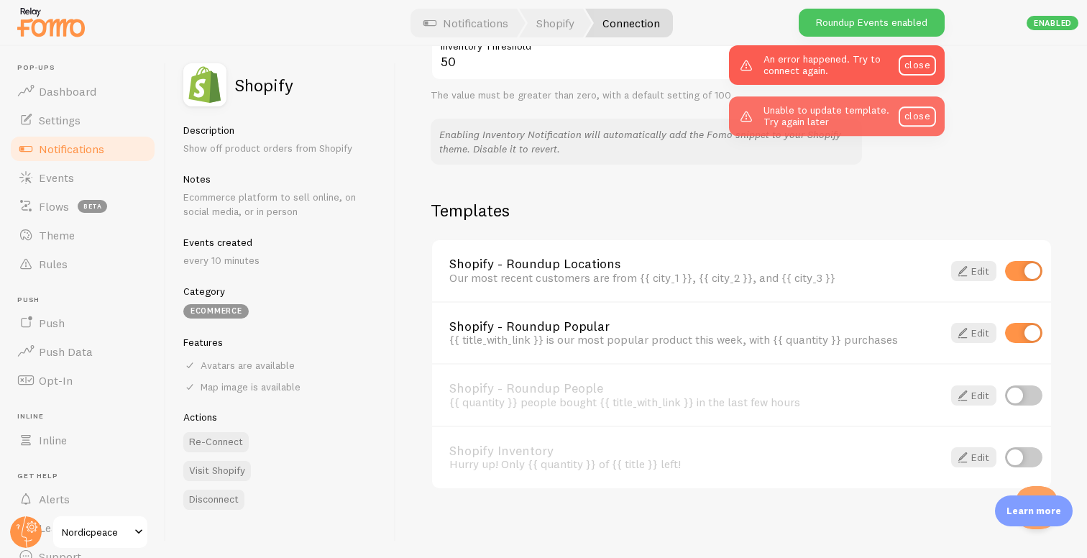
click at [1011, 346] on div "Shopify - Roundup Popular {{ title_with_link }} is our most popular product thi…" at bounding box center [741, 332] width 619 height 63
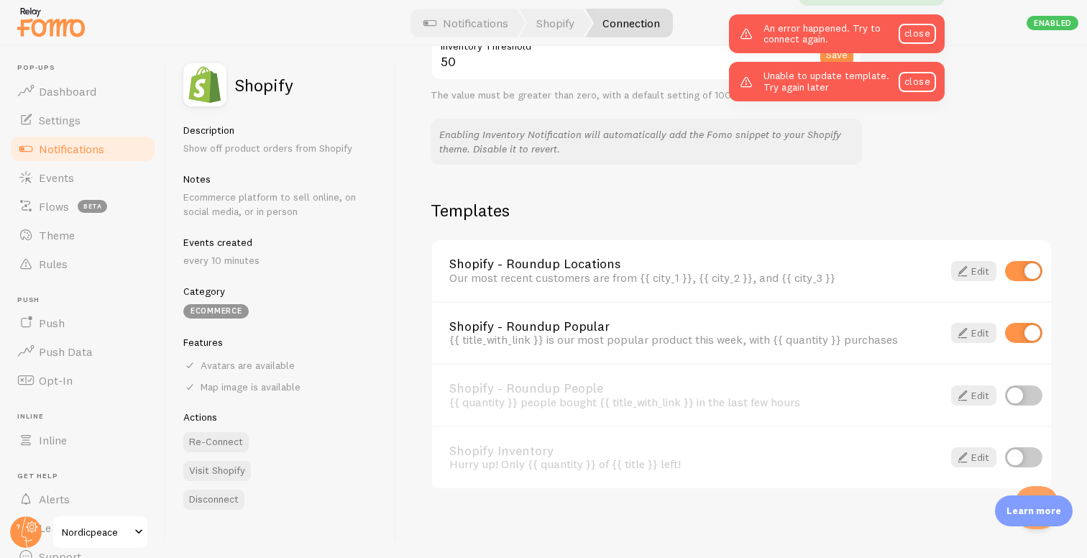
click at [1011, 281] on input "checkbox" at bounding box center [1023, 271] width 37 height 20
checkbox input "false"
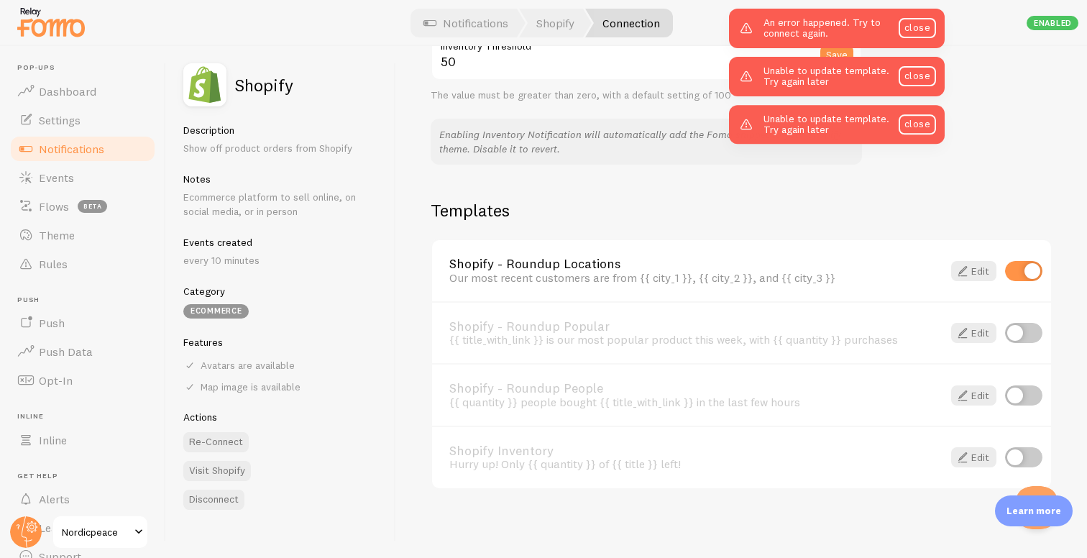
click at [1012, 279] on input "checkbox" at bounding box center [1023, 271] width 37 height 20
checkbox input "false"
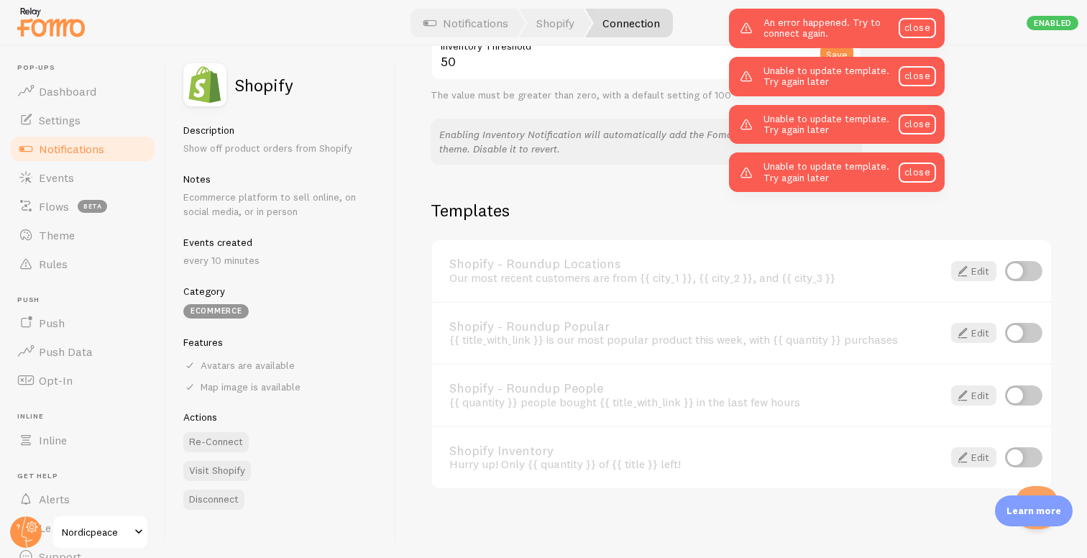
click at [809, 447] on link "Shopify Inventory" at bounding box center [687, 450] width 476 height 13
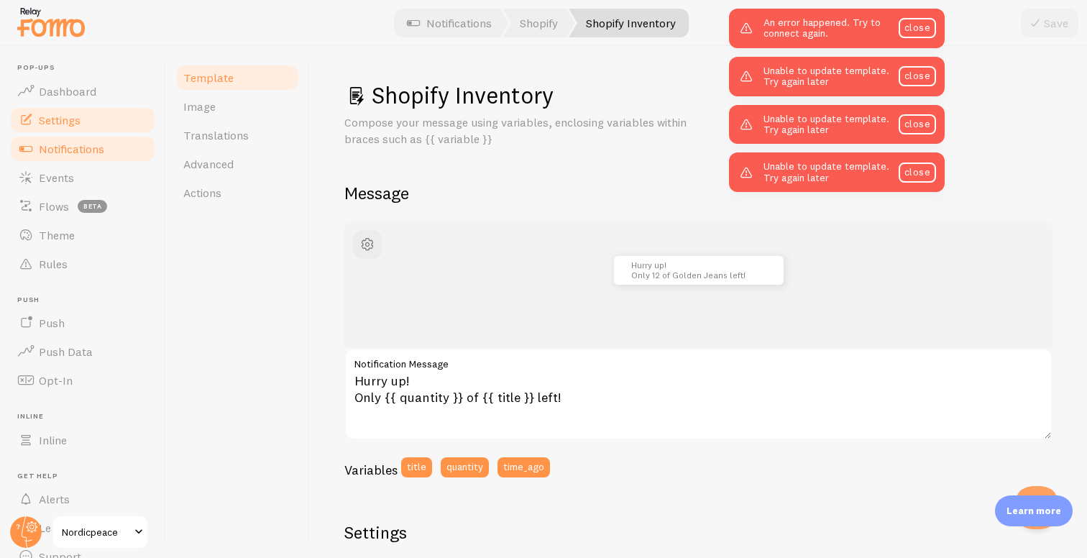
click at [92, 126] on link "Settings" at bounding box center [83, 120] width 148 height 29
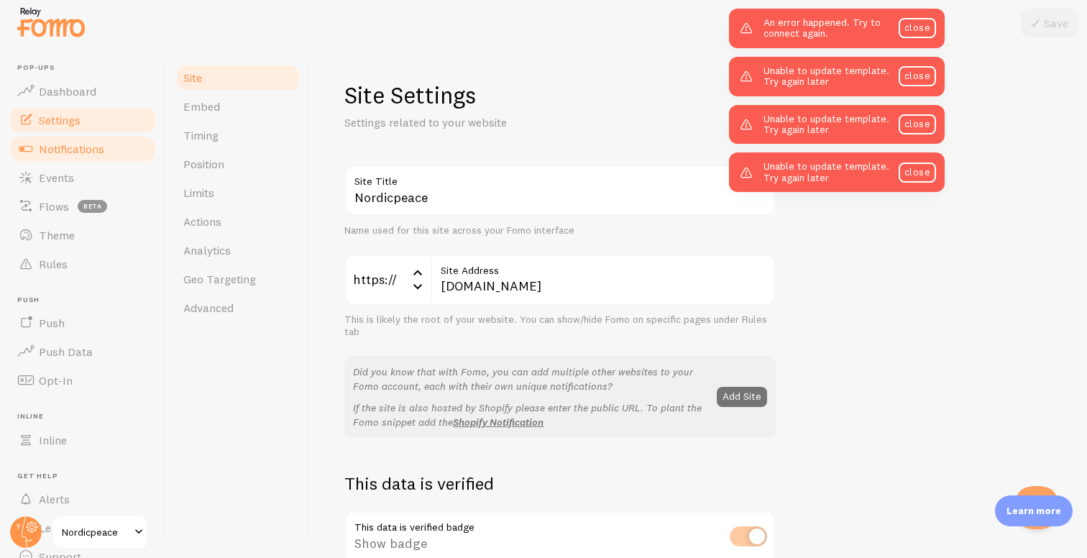
click at [85, 143] on span "Notifications" at bounding box center [71, 149] width 65 height 14
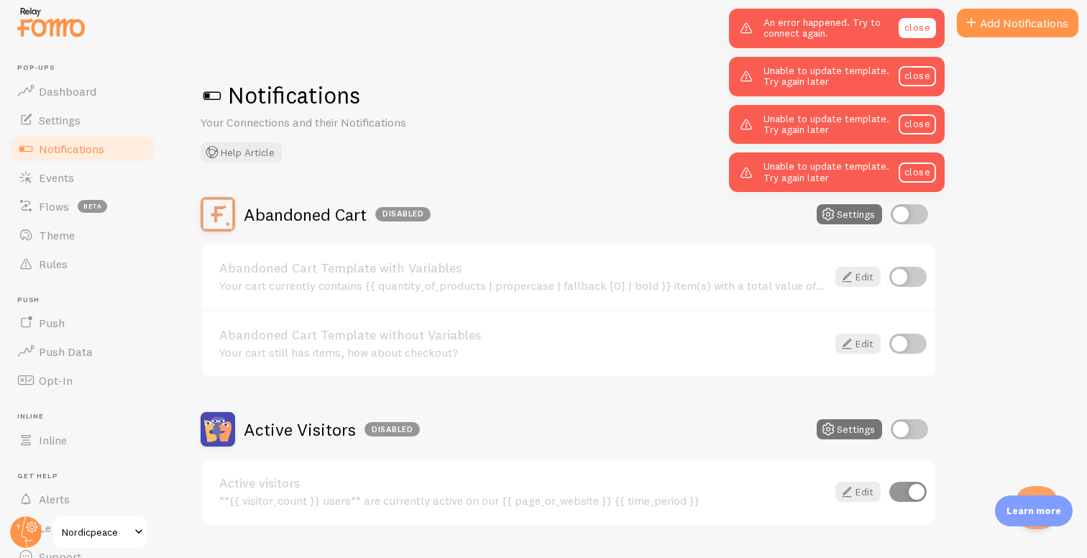
click at [904, 27] on link "close" at bounding box center [916, 28] width 37 height 20
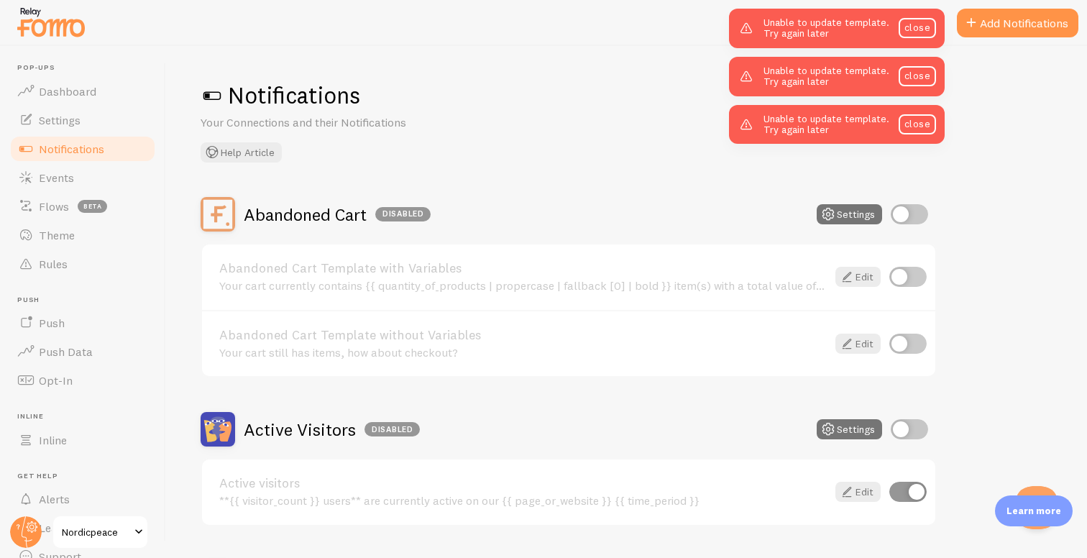
click at [905, 27] on div "Unable to update template. Try again later close" at bounding box center [837, 29] width 216 height 40
click at [905, 27] on link "close" at bounding box center [916, 28] width 37 height 20
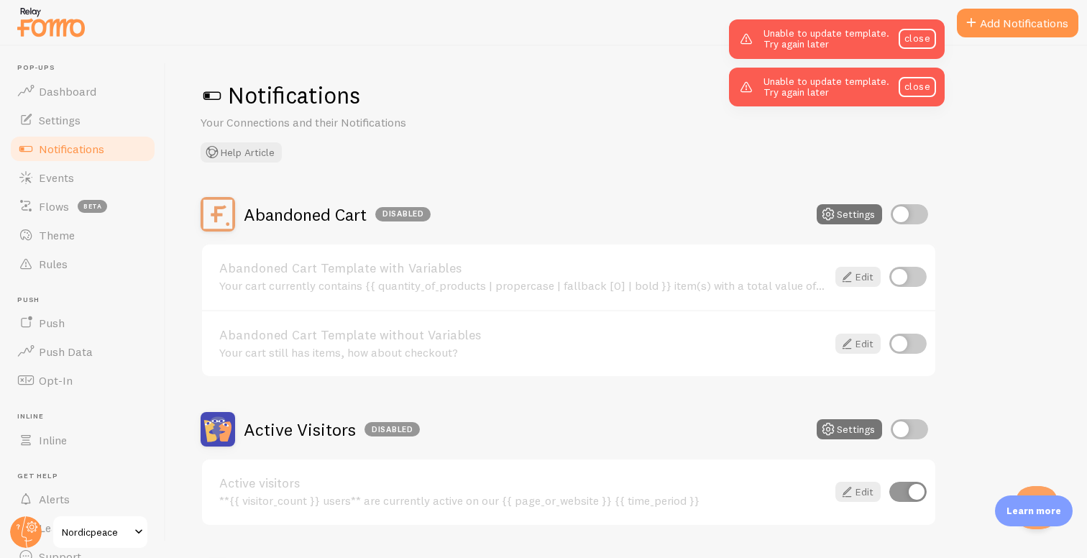
click at [905, 27] on div "Unable to update template. Try again later close" at bounding box center [837, 39] width 216 height 40
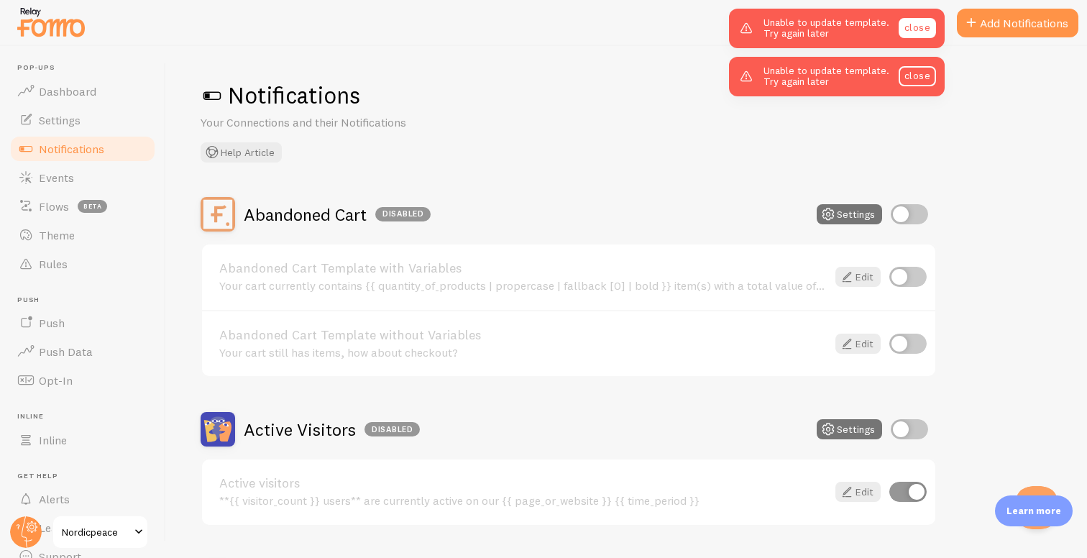
click at [905, 27] on link "close" at bounding box center [916, 28] width 37 height 20
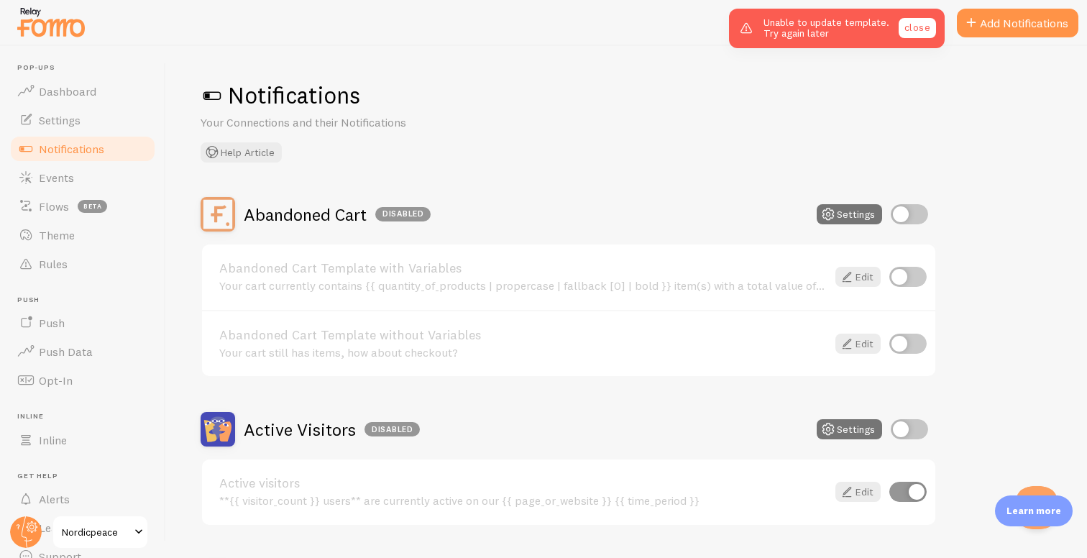
click at [908, 32] on link "close" at bounding box center [916, 28] width 37 height 20
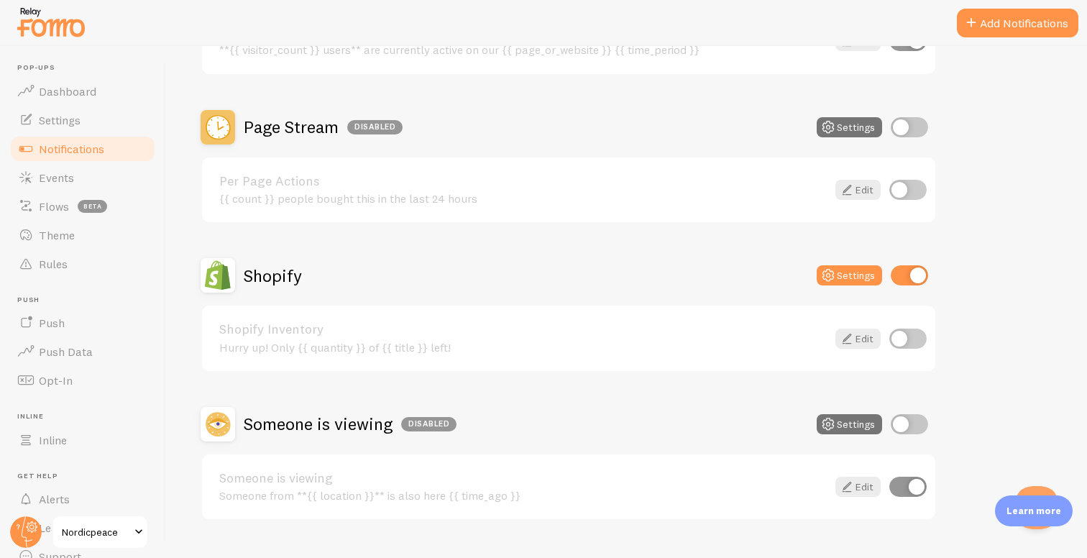
scroll to position [482, 0]
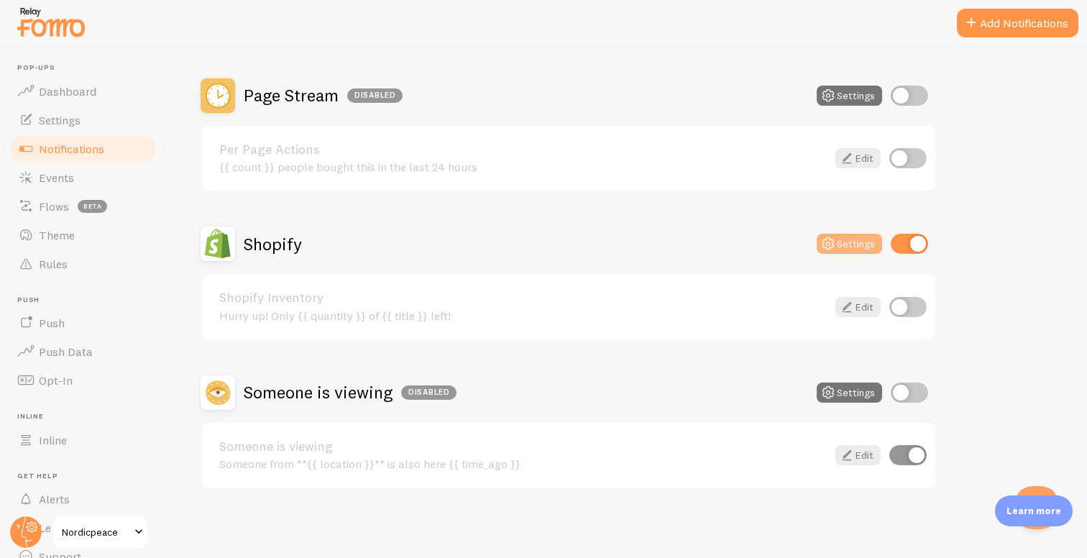
click at [850, 244] on button "Settings" at bounding box center [848, 244] width 65 height 20
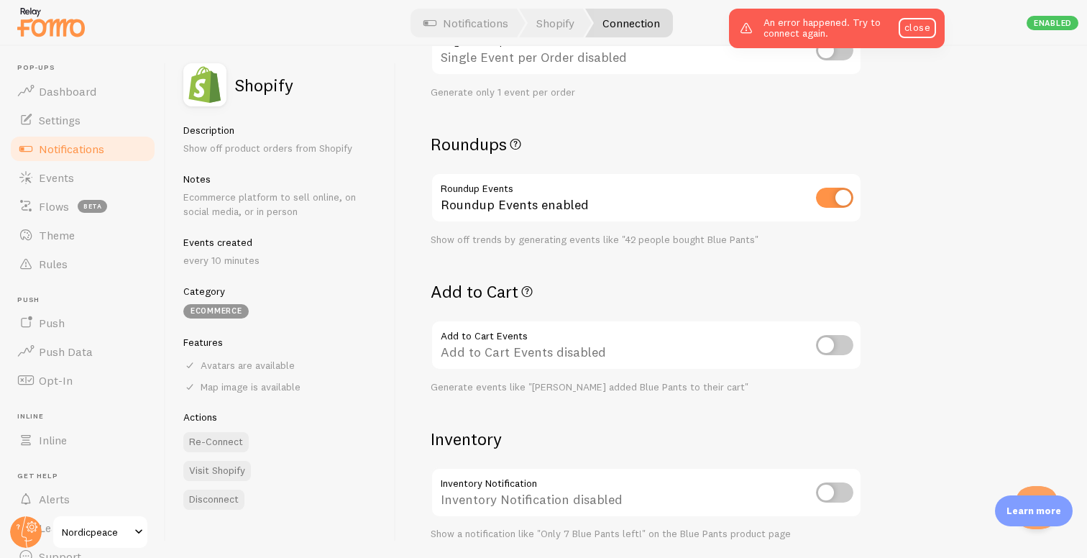
scroll to position [361, 0]
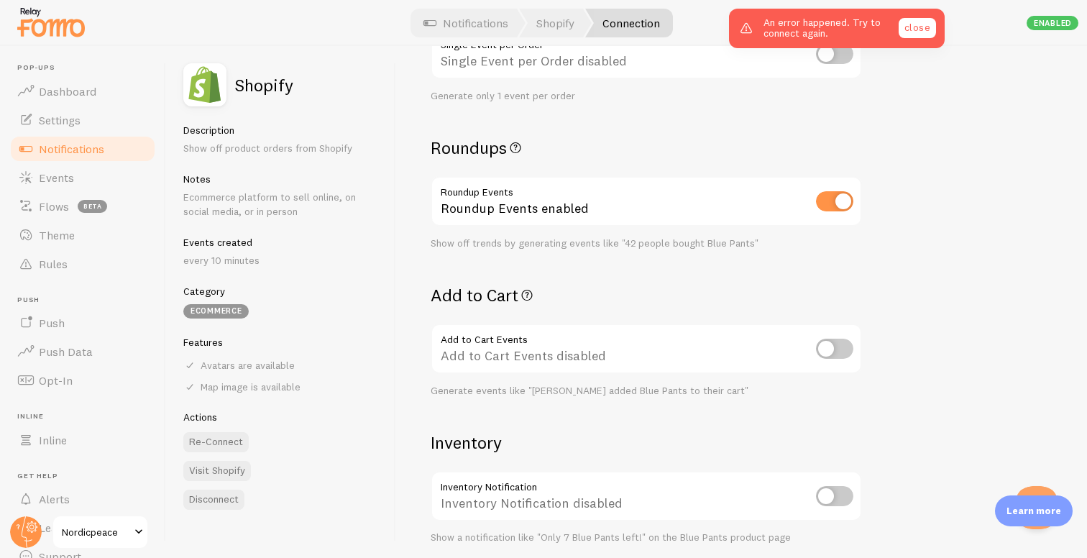
click at [920, 26] on link "close" at bounding box center [916, 28] width 37 height 20
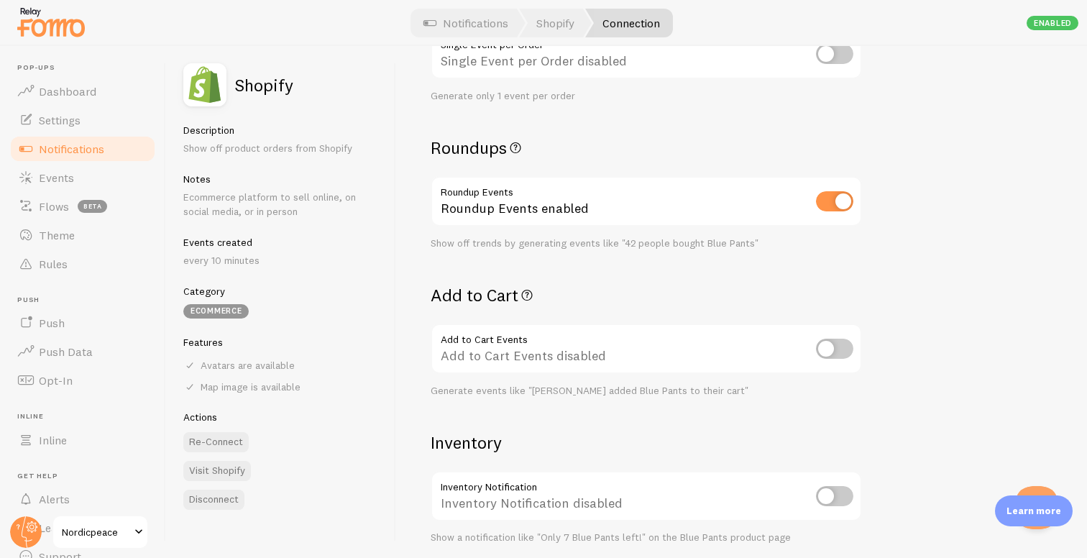
click at [88, 153] on span "Notifications" at bounding box center [71, 149] width 65 height 14
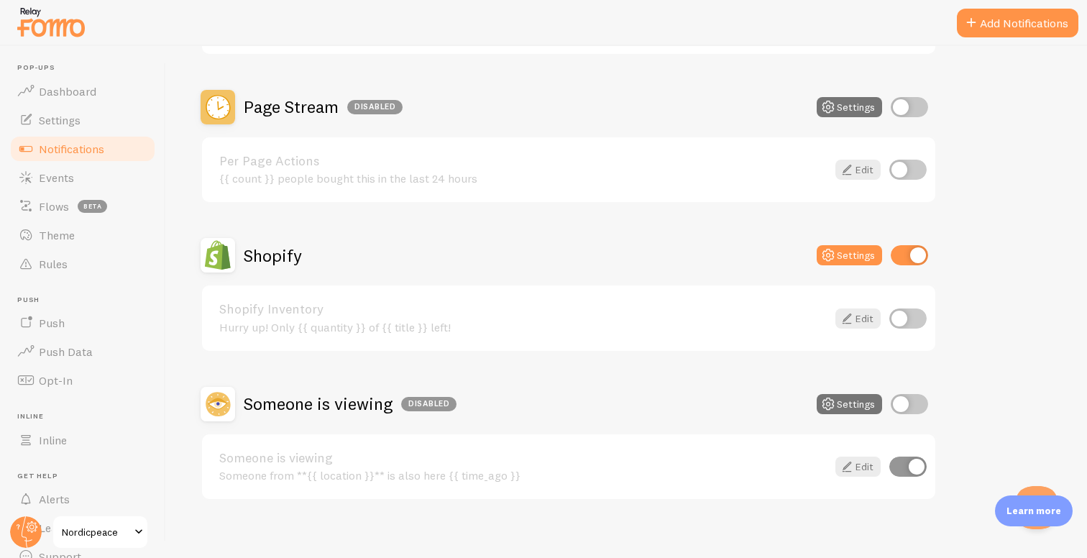
scroll to position [482, 0]
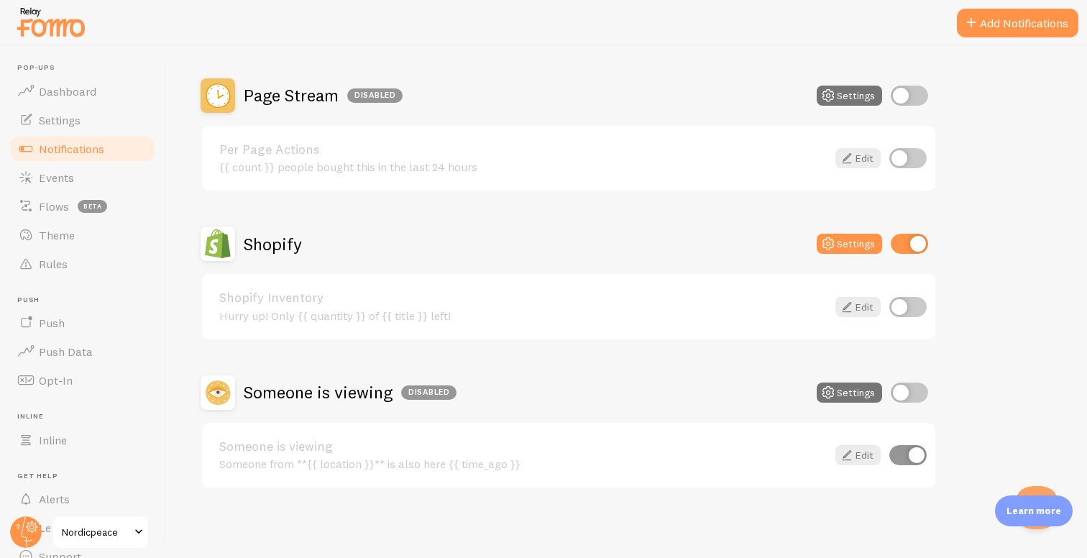
click at [681, 318] on div "Hurry up! Only {{ quantity }} of {{ title }} left!" at bounding box center [522, 315] width 607 height 13
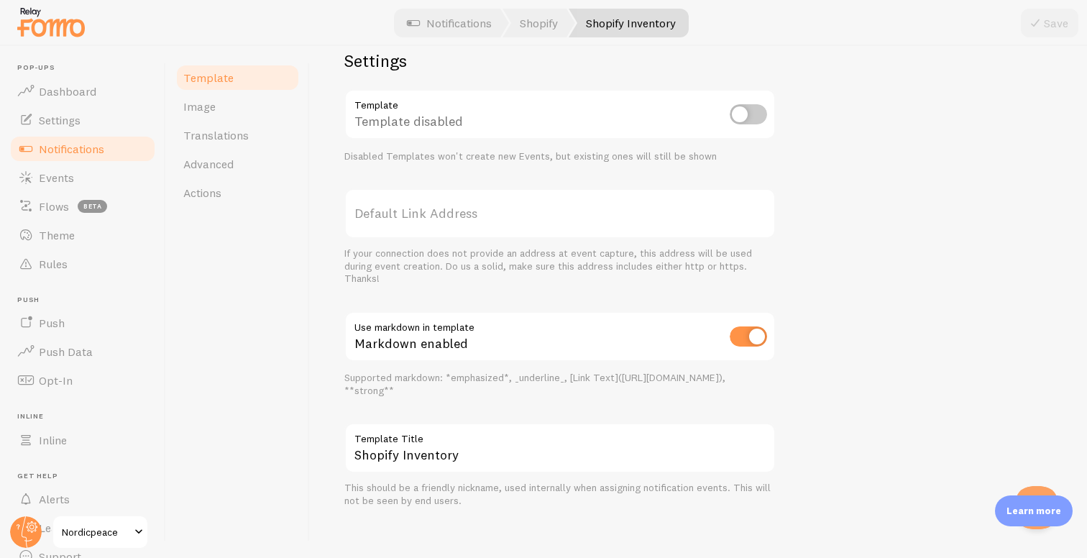
scroll to position [481, 0]
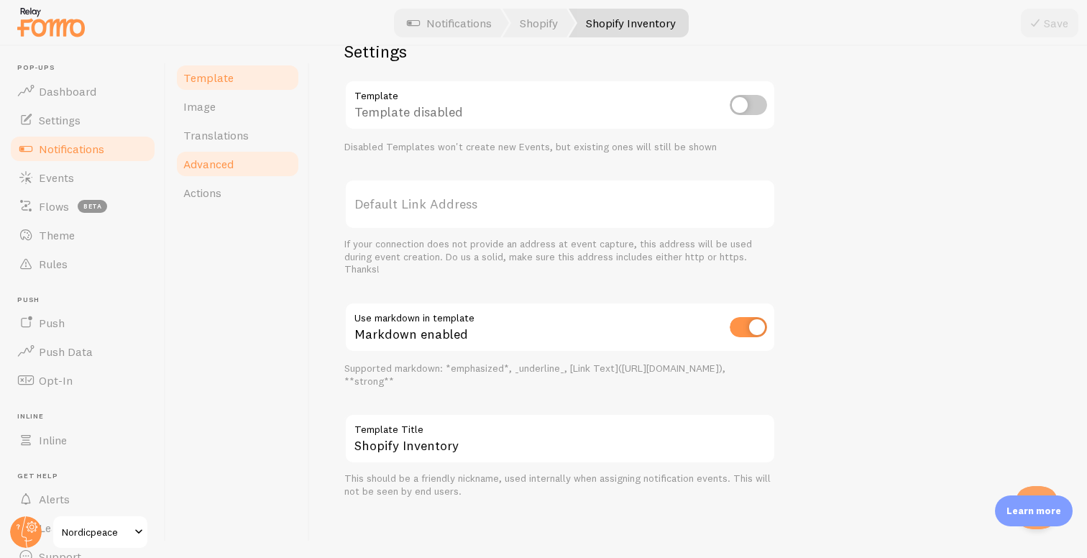
click at [248, 161] on link "Advanced" at bounding box center [238, 163] width 126 height 29
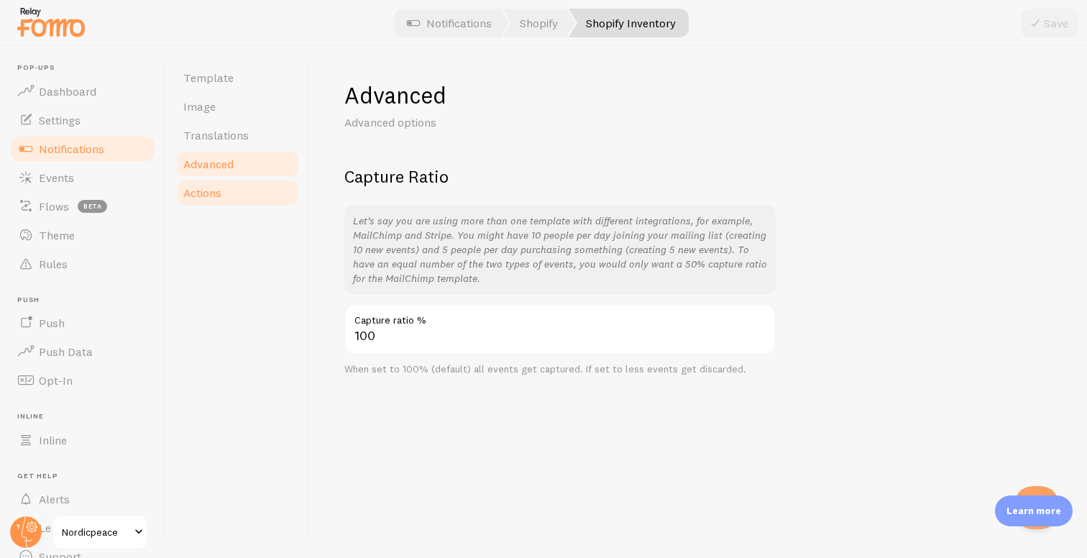
click at [242, 190] on link "Actions" at bounding box center [238, 192] width 126 height 29
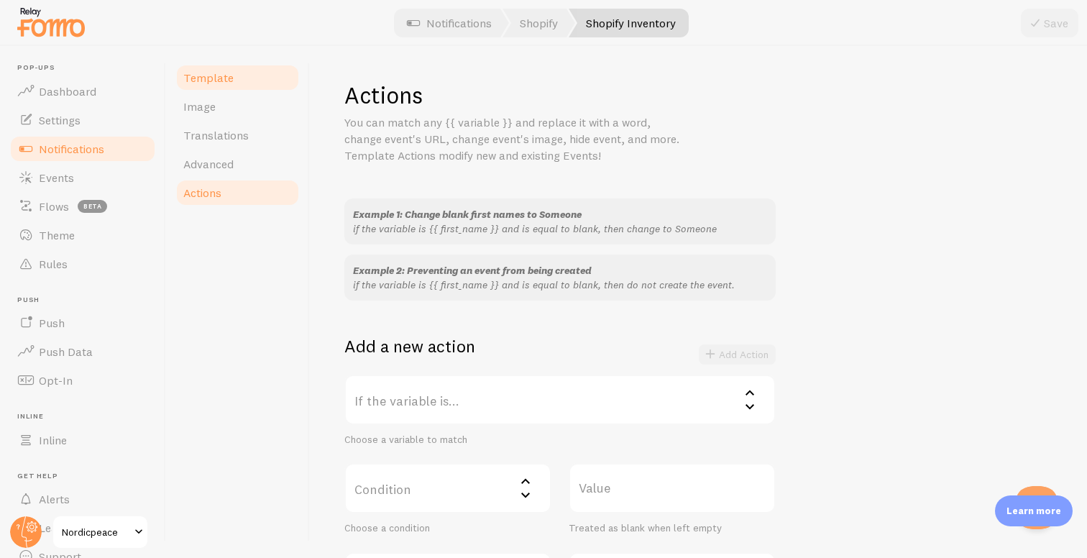
click at [222, 69] on link "Template" at bounding box center [238, 77] width 126 height 29
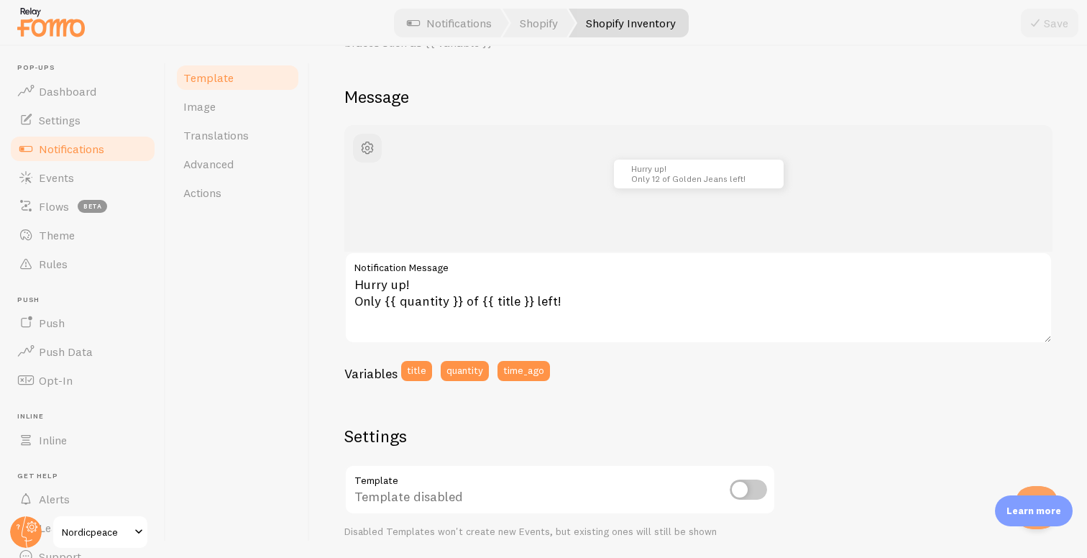
scroll to position [102, 0]
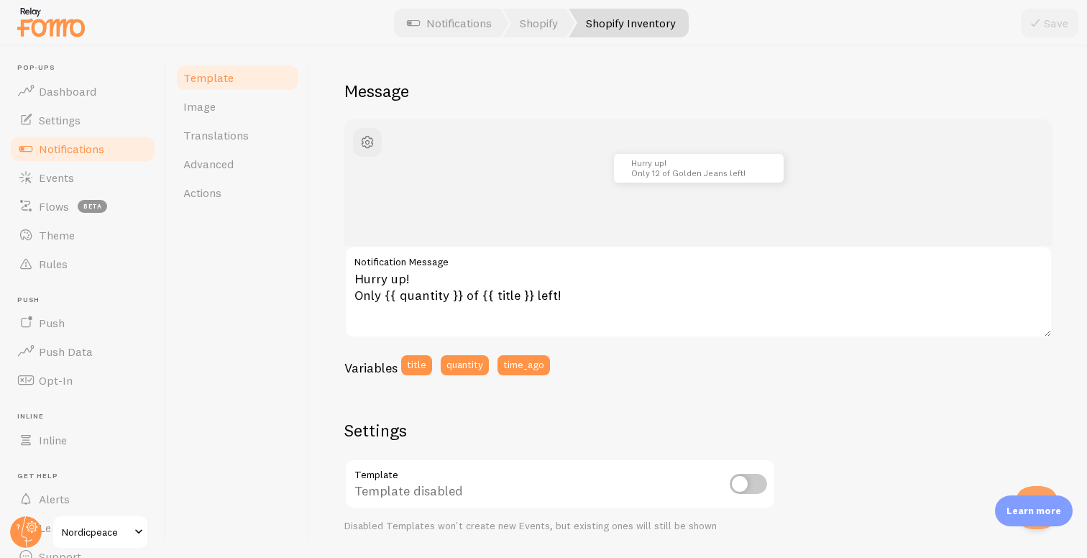
drag, startPoint x: 1036, startPoint y: 332, endPoint x: 1049, endPoint y: 298, distance: 36.4
click at [1049, 298] on div "Shopify Inventory Compose your message using variables, enclosing variables wit…" at bounding box center [698, 302] width 777 height 512
click at [465, 359] on button "quantity" at bounding box center [465, 365] width 48 height 20
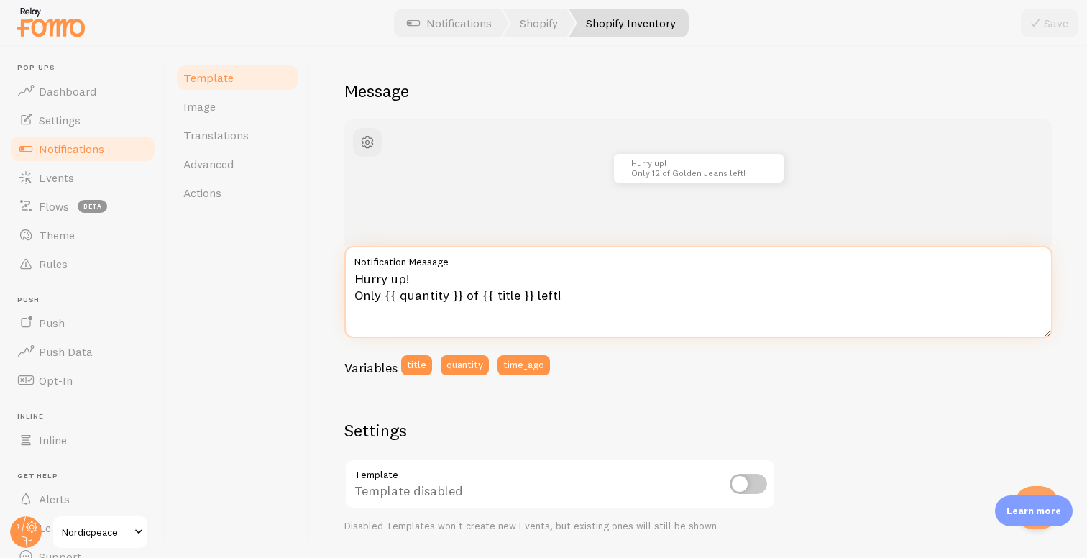
type textarea "Hurry up! Only {{ quantity }} of {{ title }} left!"
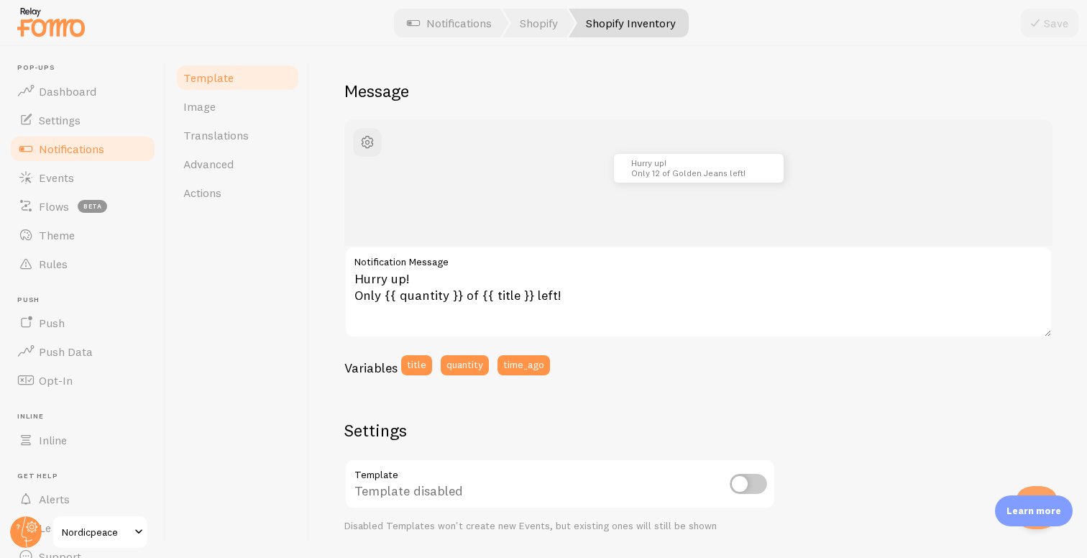
click at [623, 367] on div "Variables title quantity time_ago" at bounding box center [698, 370] width 708 height 30
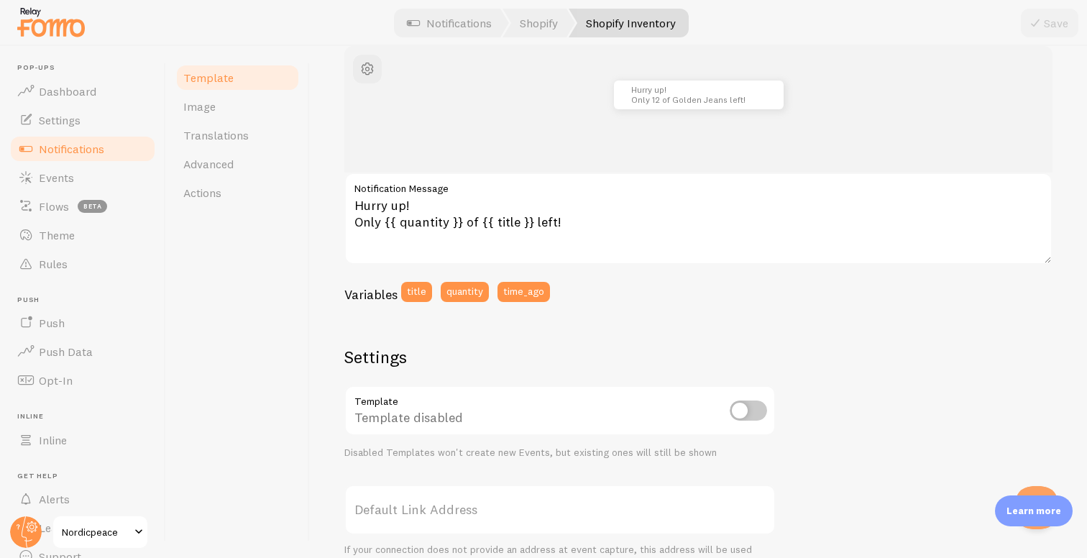
scroll to position [0, 0]
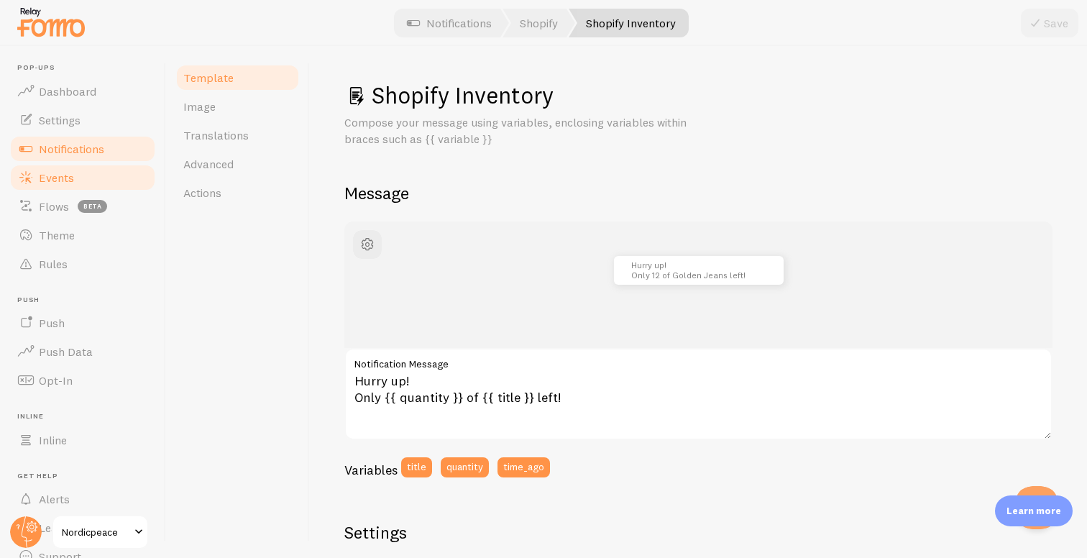
click at [88, 180] on link "Events" at bounding box center [83, 177] width 148 height 29
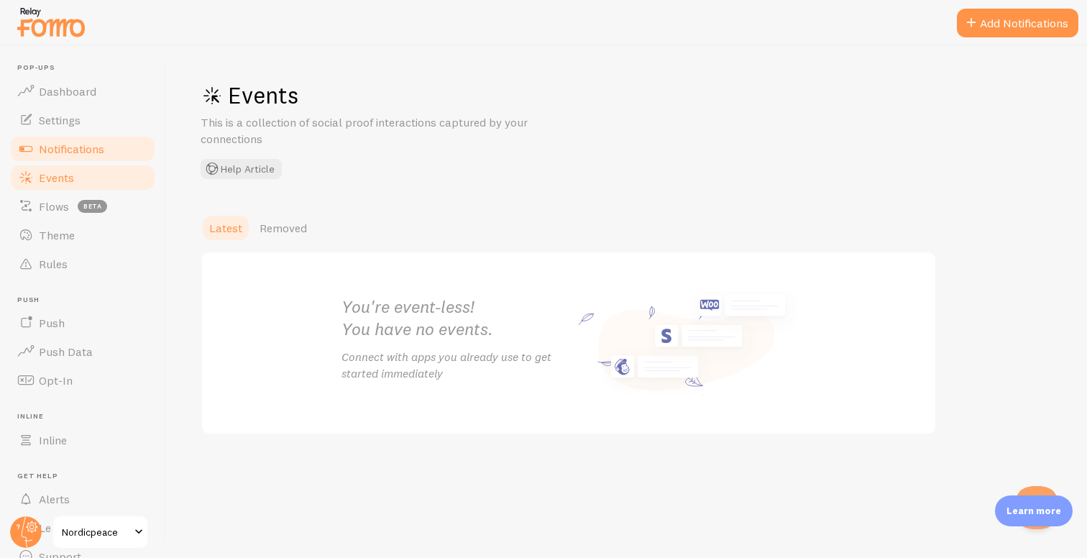
click at [96, 153] on span "Notifications" at bounding box center [71, 149] width 65 height 14
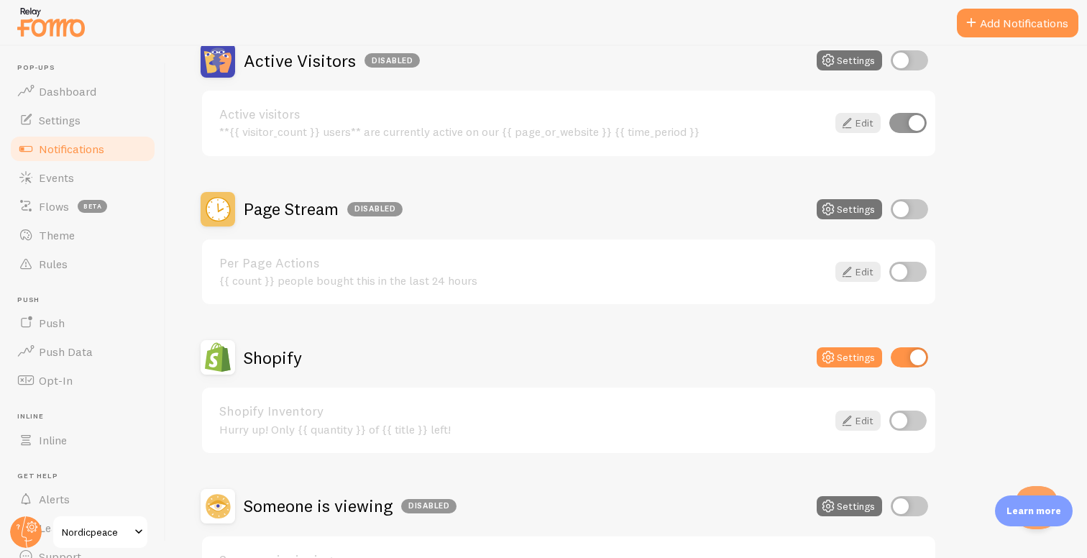
scroll to position [385, 0]
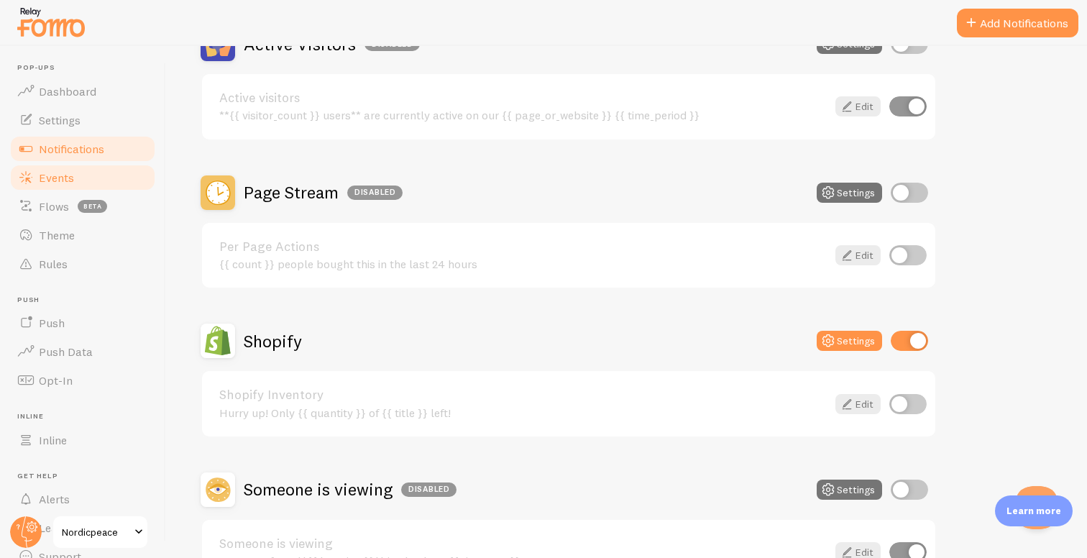
click at [93, 176] on link "Events" at bounding box center [83, 177] width 148 height 29
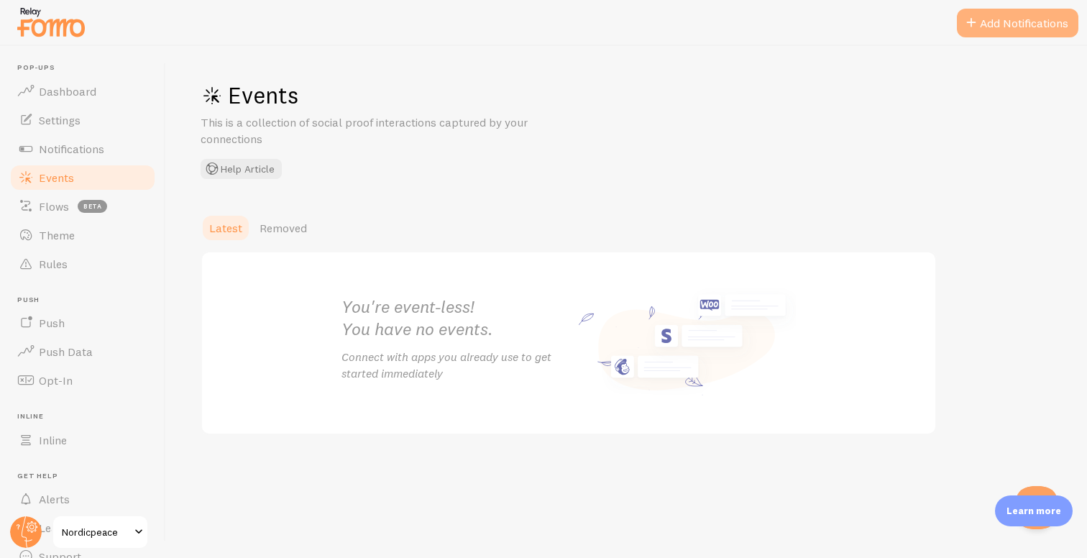
click at [1012, 14] on button "Add Notifications" at bounding box center [1017, 23] width 121 height 29
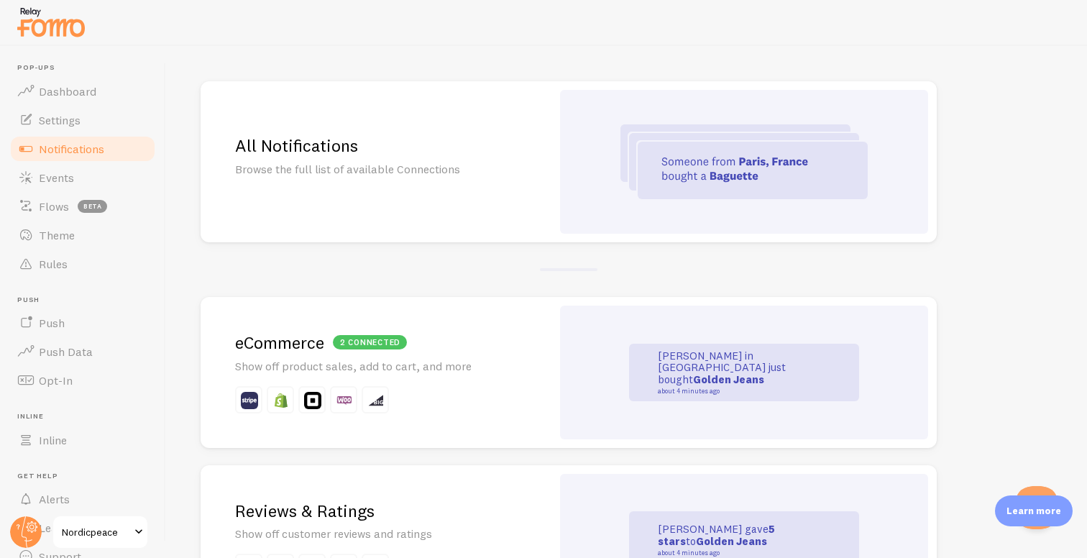
scroll to position [106, 0]
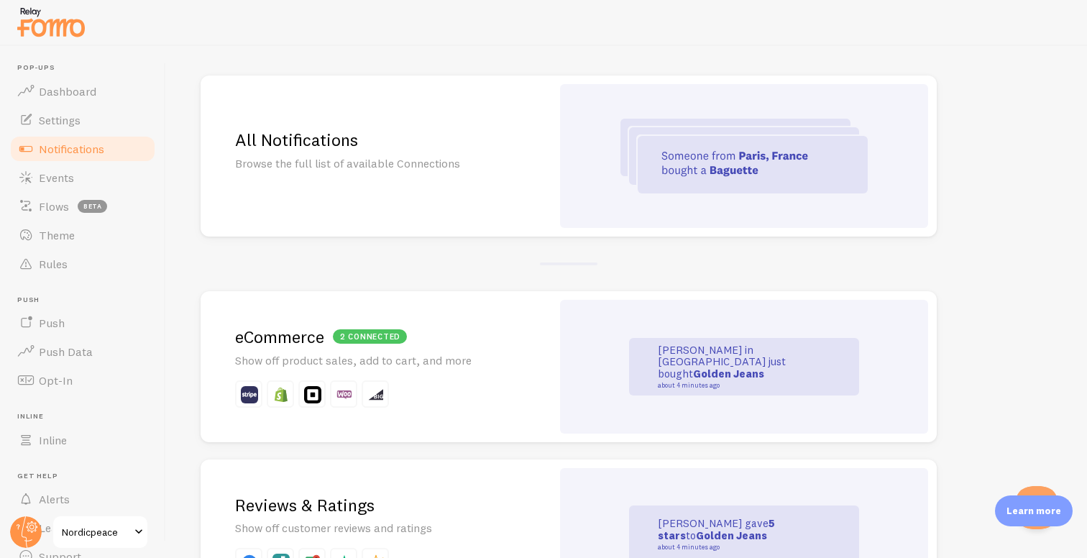
click at [489, 346] on h2 "2 connected eCommerce" at bounding box center [376, 337] width 282 height 22
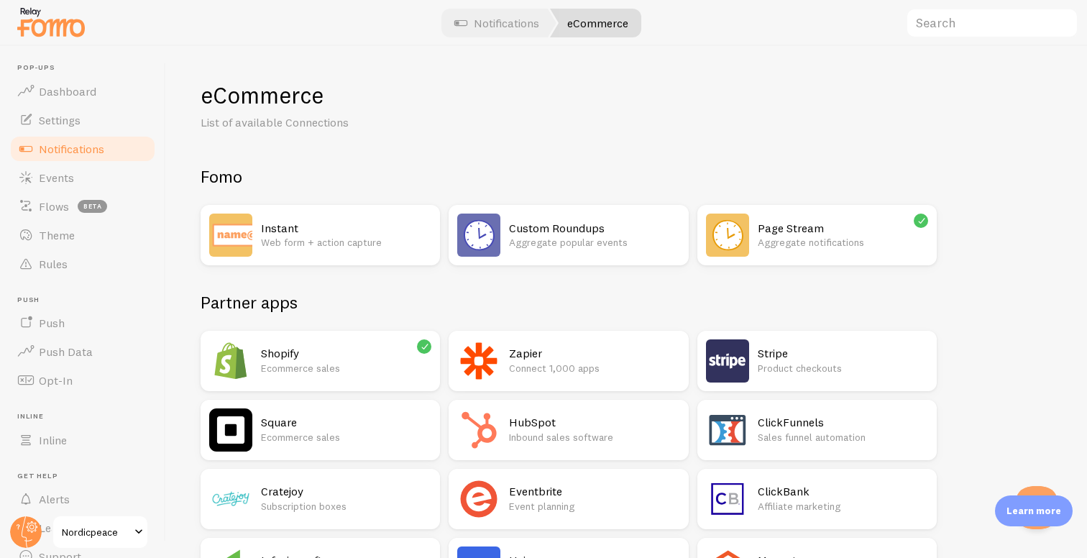
click at [367, 358] on h2 "Shopify" at bounding box center [346, 353] width 170 height 15
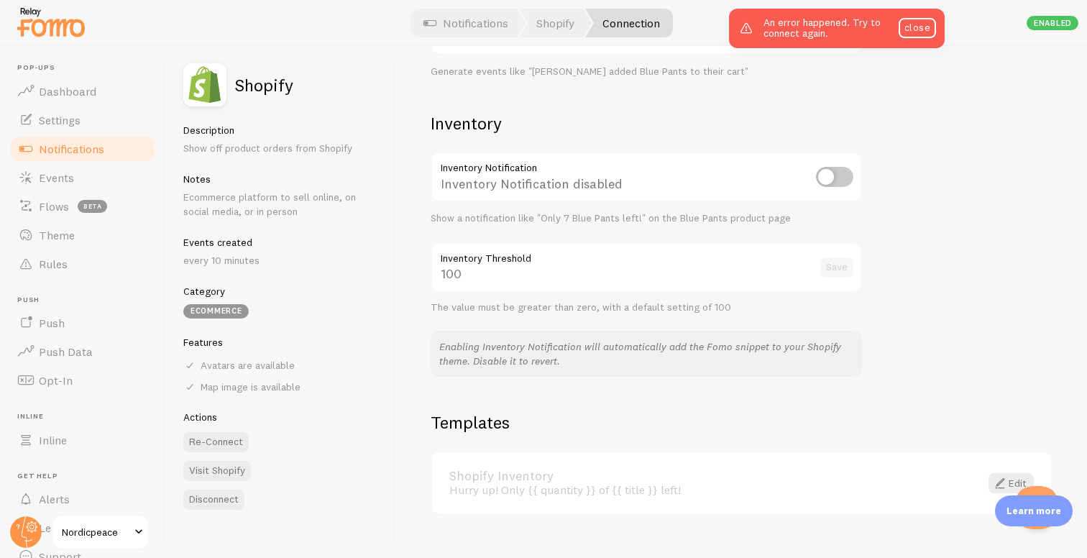
scroll to position [706, 0]
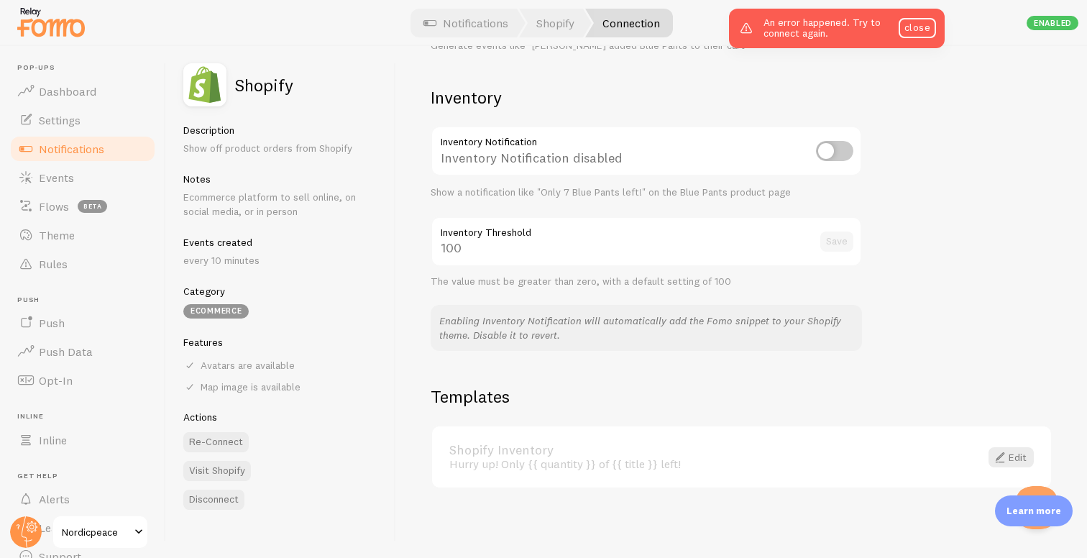
click at [556, 456] on link "Shopify Inventory" at bounding box center [705, 449] width 513 height 13
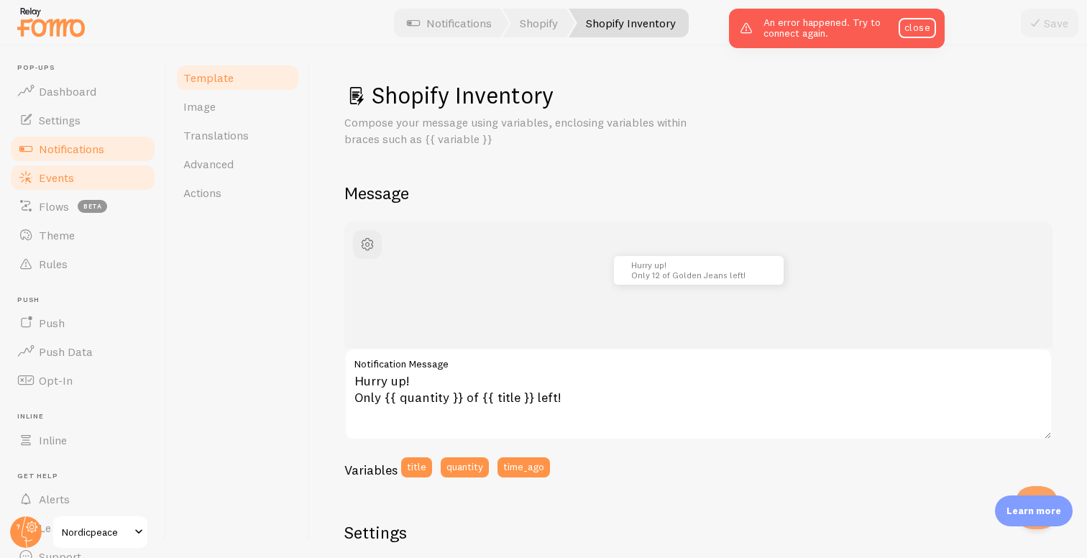
click at [98, 183] on link "Events" at bounding box center [83, 177] width 148 height 29
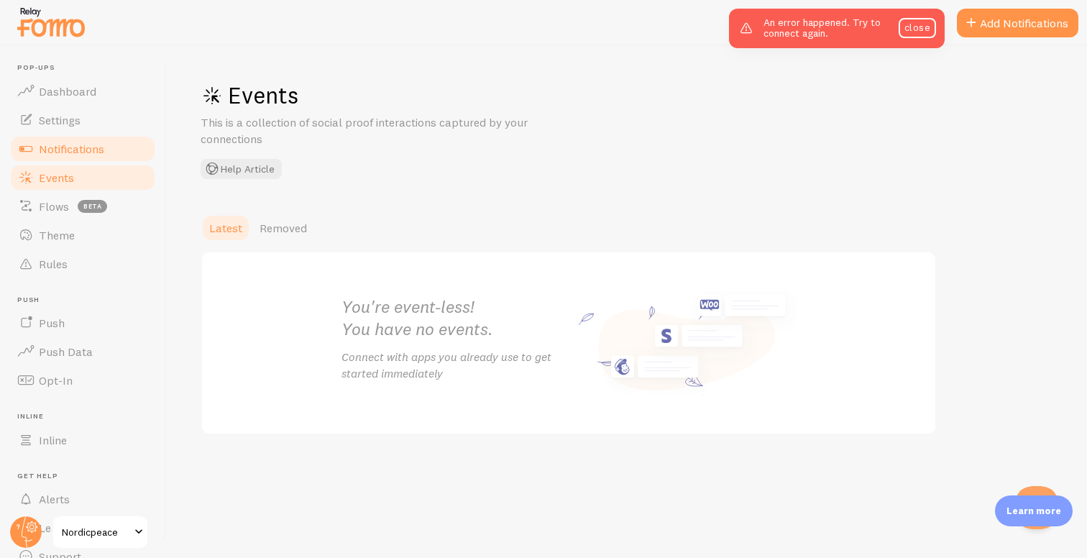
click at [88, 157] on link "Notifications" at bounding box center [83, 148] width 148 height 29
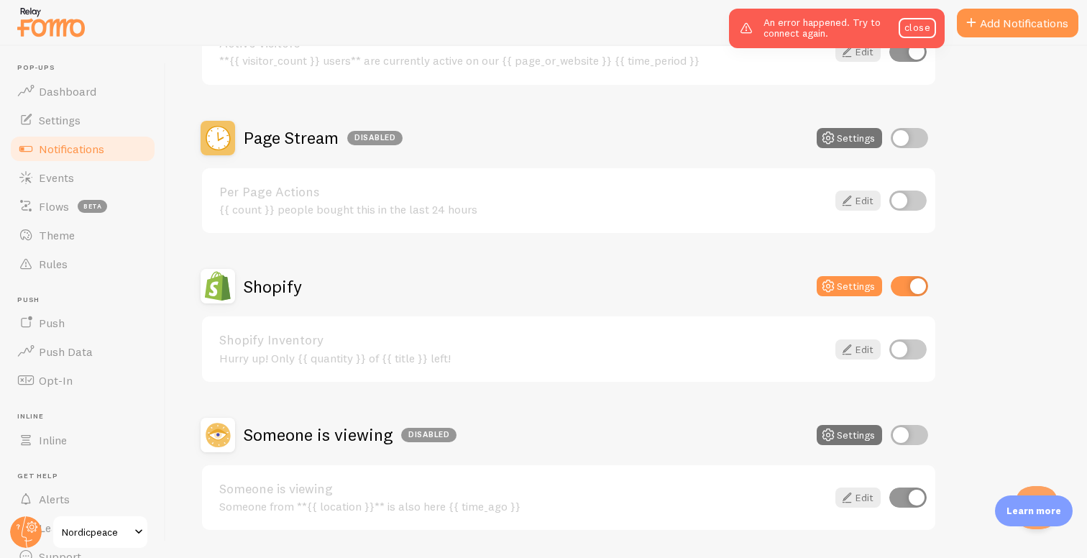
scroll to position [438, 0]
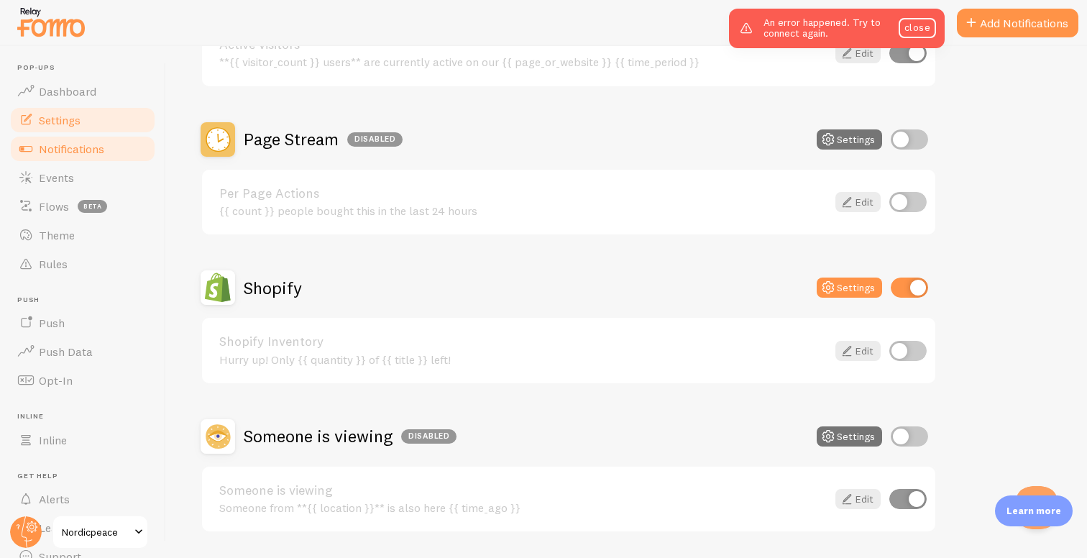
click at [92, 119] on link "Settings" at bounding box center [83, 120] width 148 height 29
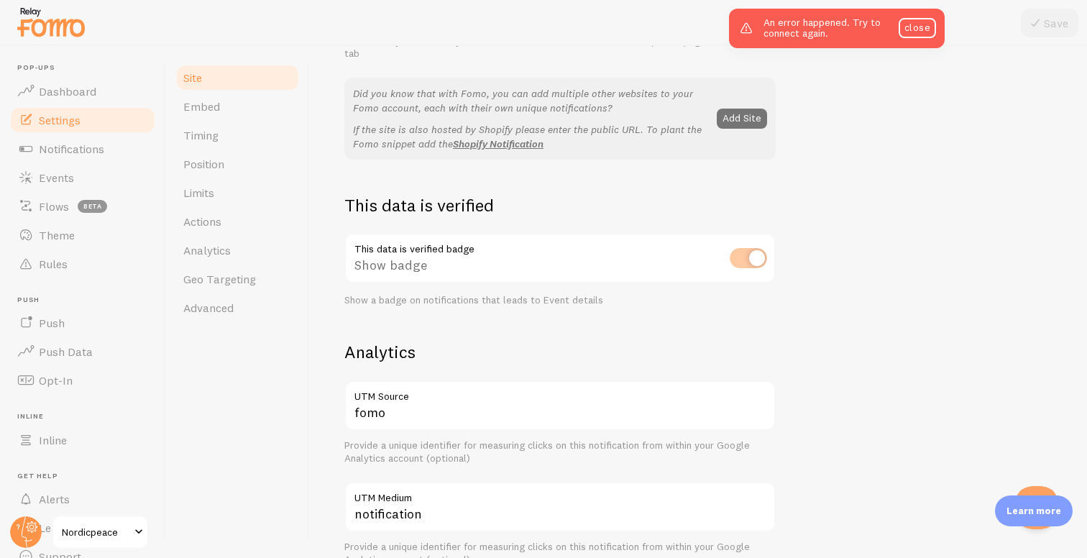
scroll to position [295, 0]
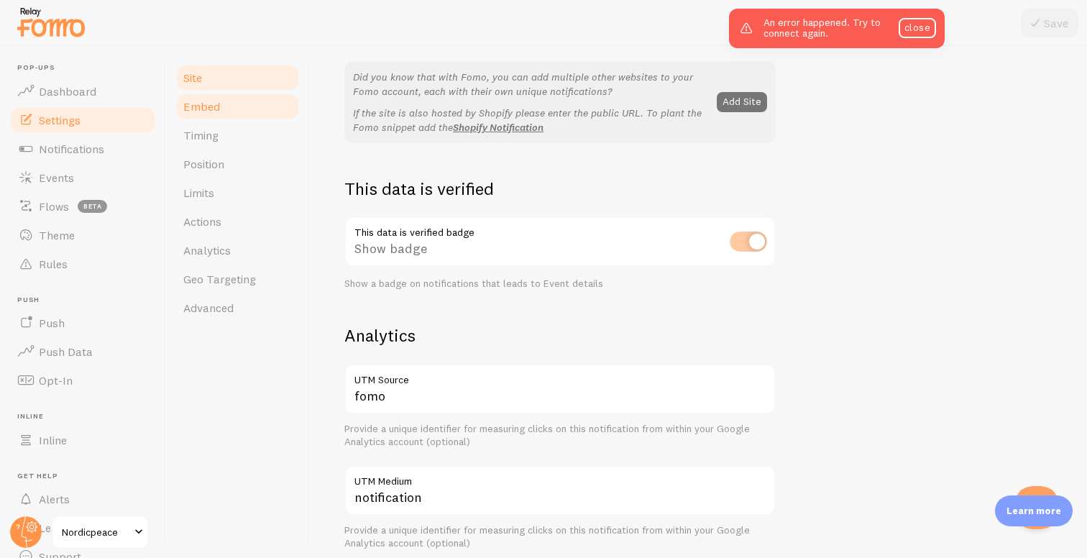
click at [242, 106] on link "Embed" at bounding box center [238, 106] width 126 height 29
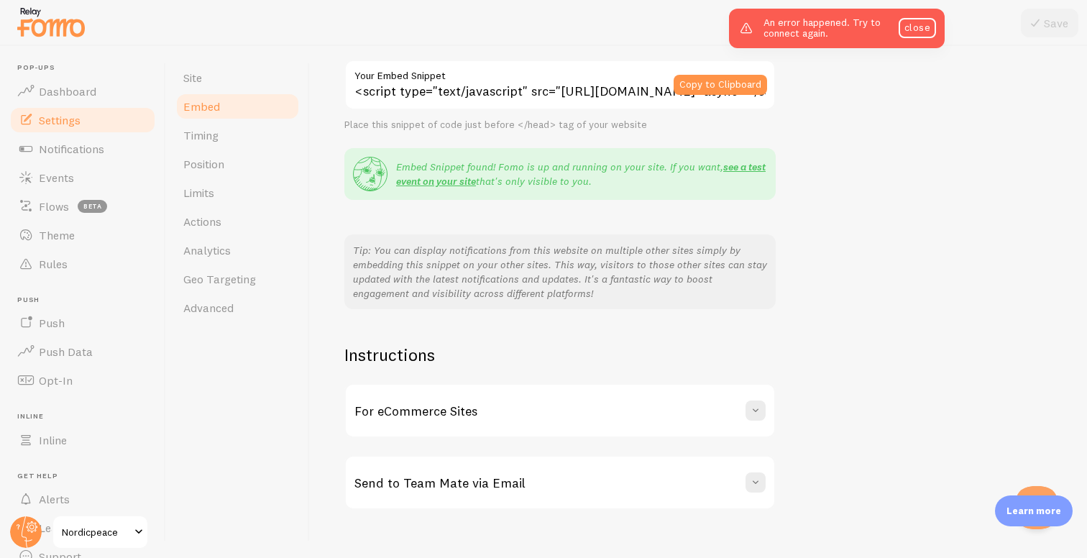
scroll to position [134, 0]
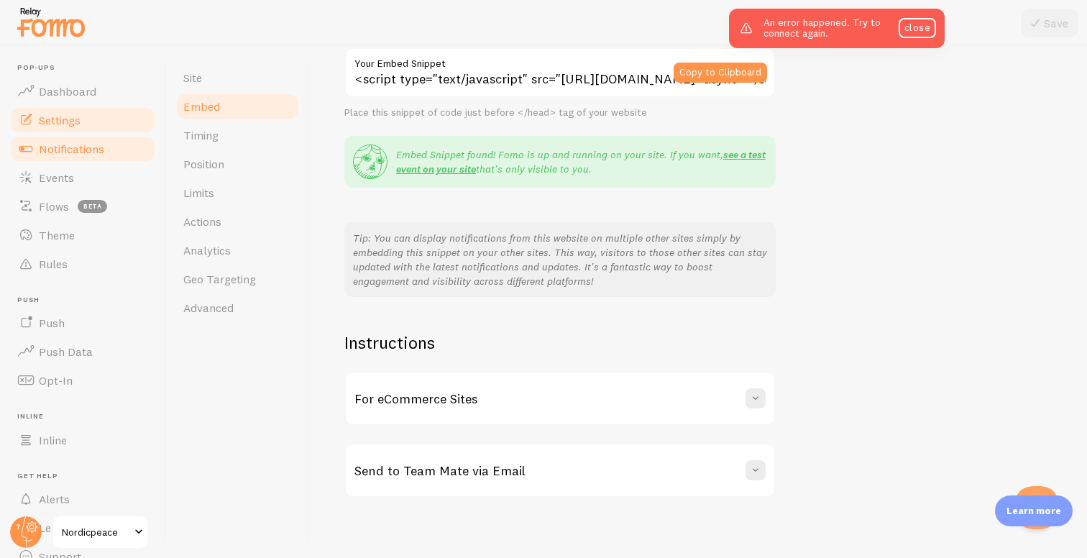
click at [114, 147] on link "Notifications" at bounding box center [83, 148] width 148 height 29
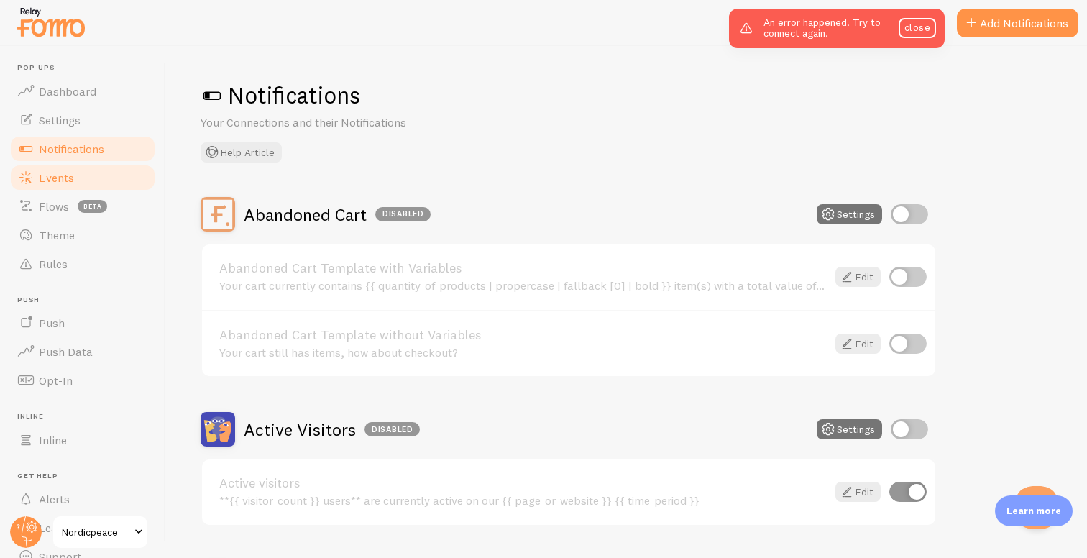
click at [97, 175] on link "Events" at bounding box center [83, 177] width 148 height 29
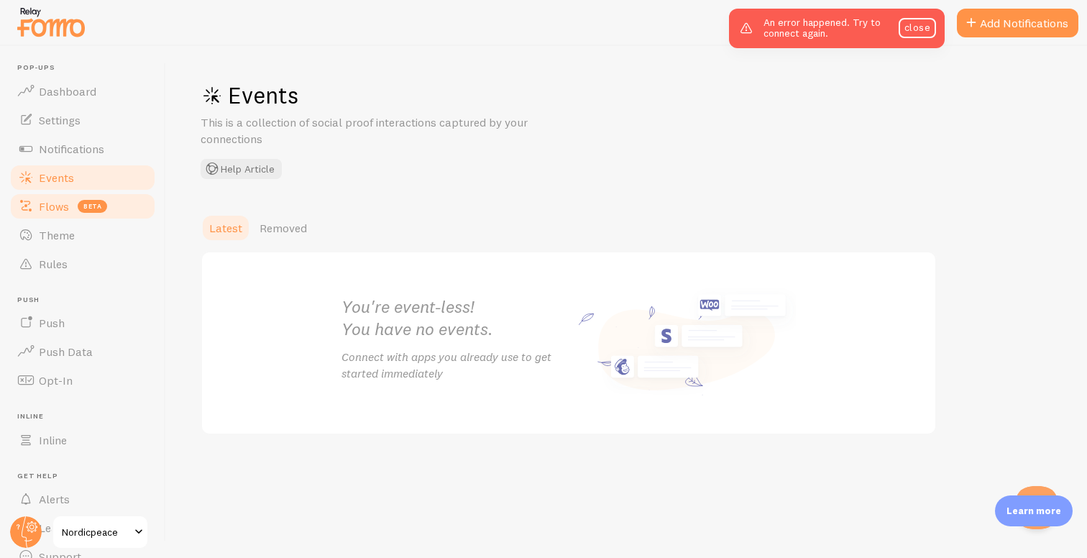
click at [89, 198] on link "Flows beta" at bounding box center [83, 206] width 148 height 29
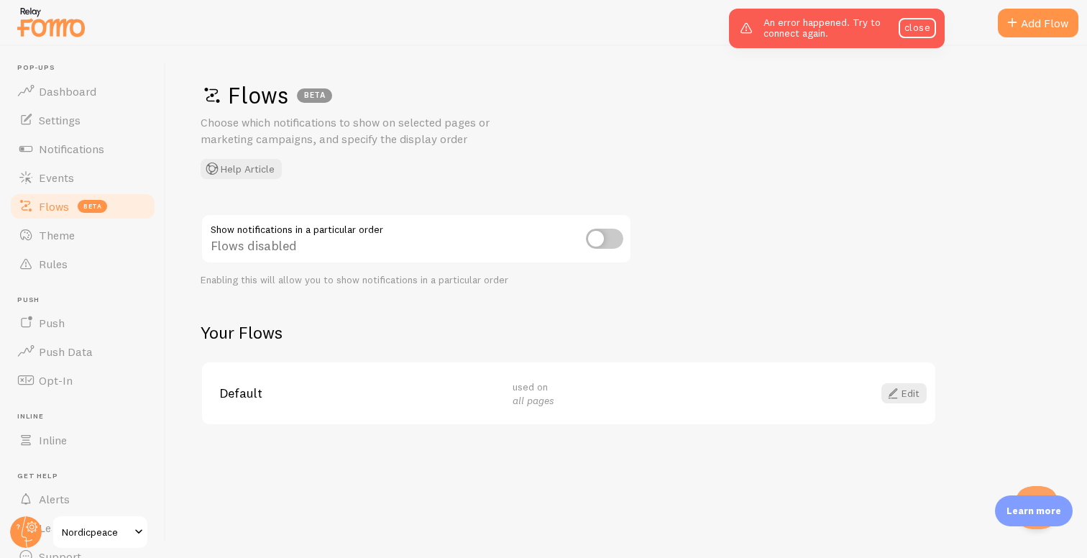
click at [599, 244] on input "checkbox" at bounding box center [604, 239] width 37 height 20
checkbox input "true"
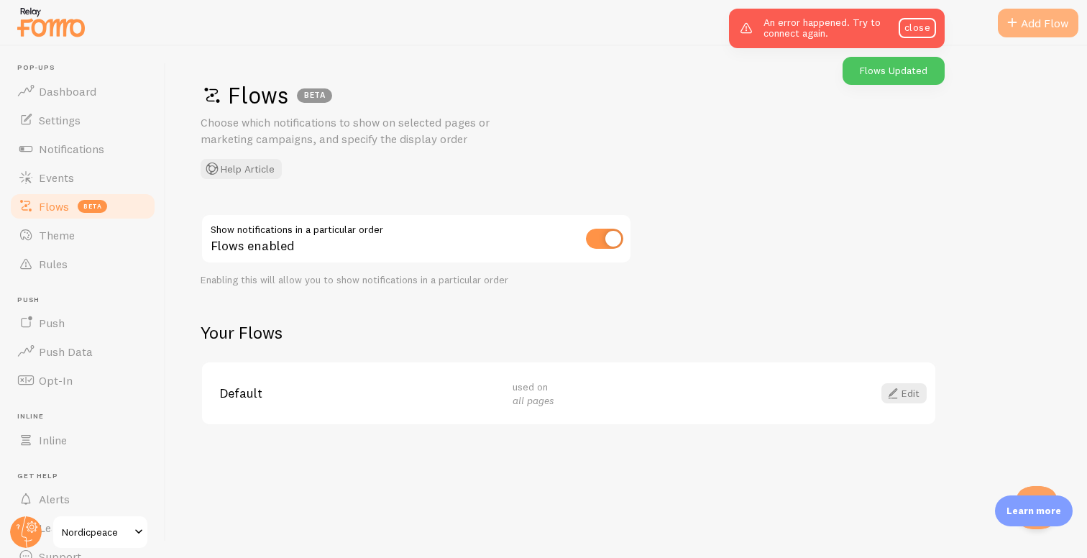
click at [1021, 29] on div "Add Flow" at bounding box center [1038, 23] width 80 height 29
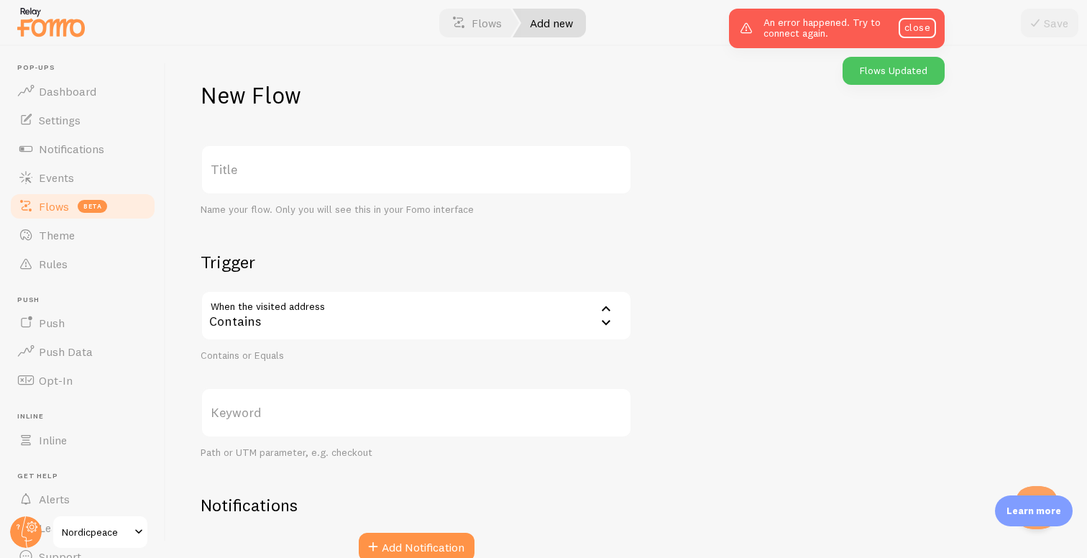
click at [359, 170] on label "Title" at bounding box center [416, 169] width 431 height 50
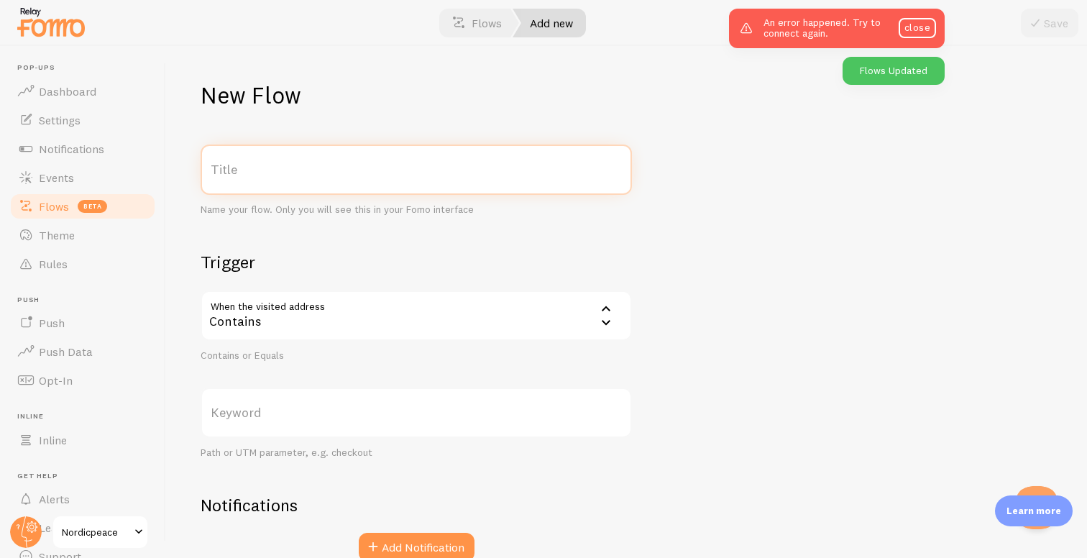
click at [359, 170] on input "Title" at bounding box center [416, 169] width 431 height 50
type input "Stock Scarcity on PDPs"
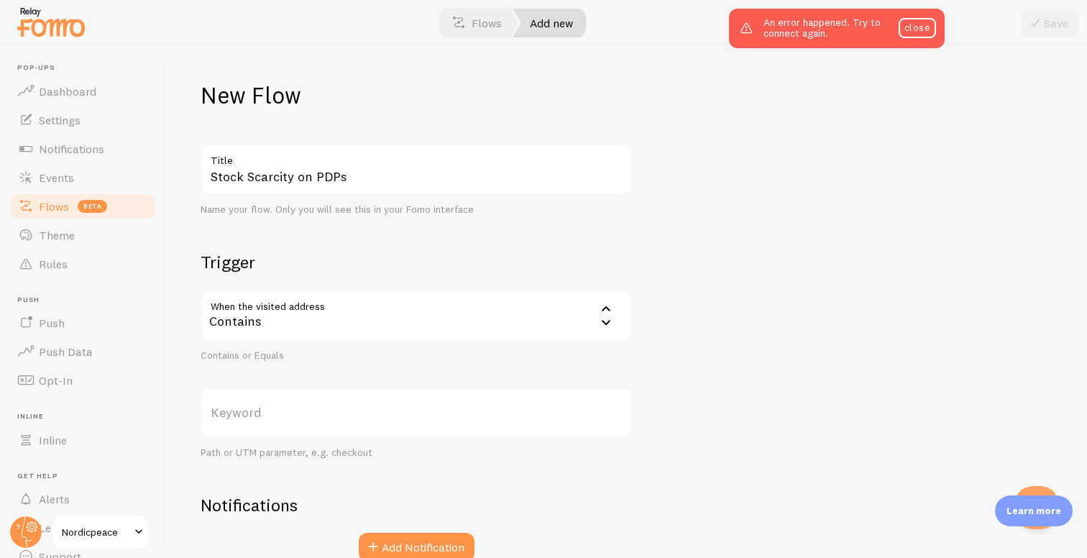
click at [356, 321] on div "Contains" at bounding box center [416, 315] width 431 height 50
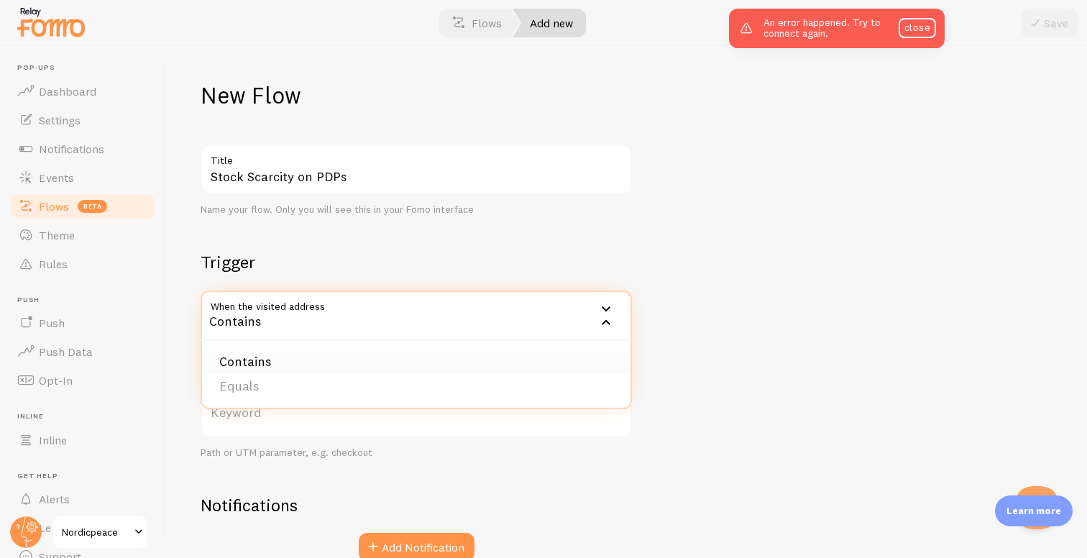
click at [290, 361] on li "Contains" at bounding box center [416, 361] width 428 height 25
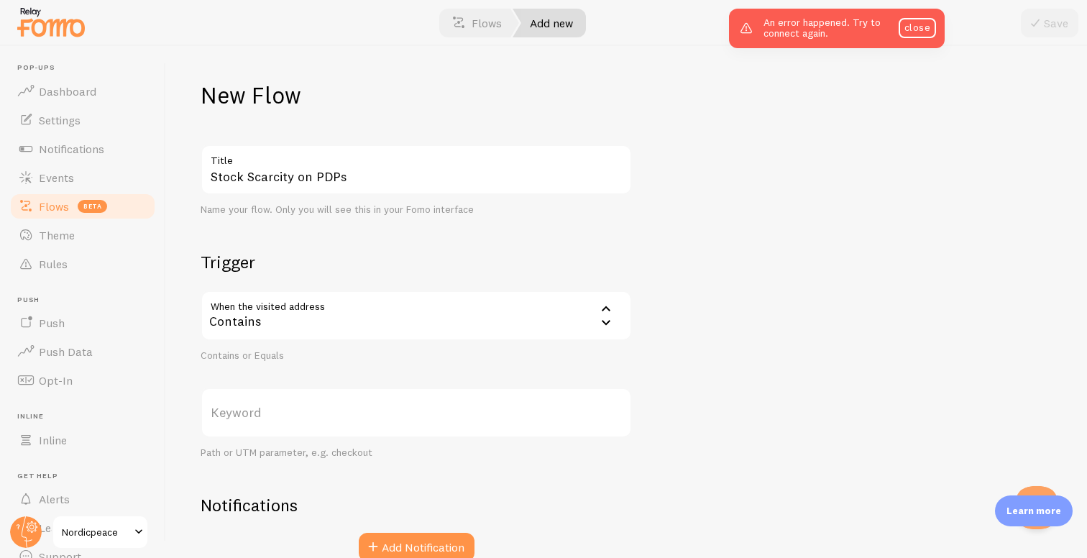
click at [268, 408] on label "Keyword" at bounding box center [416, 412] width 431 height 50
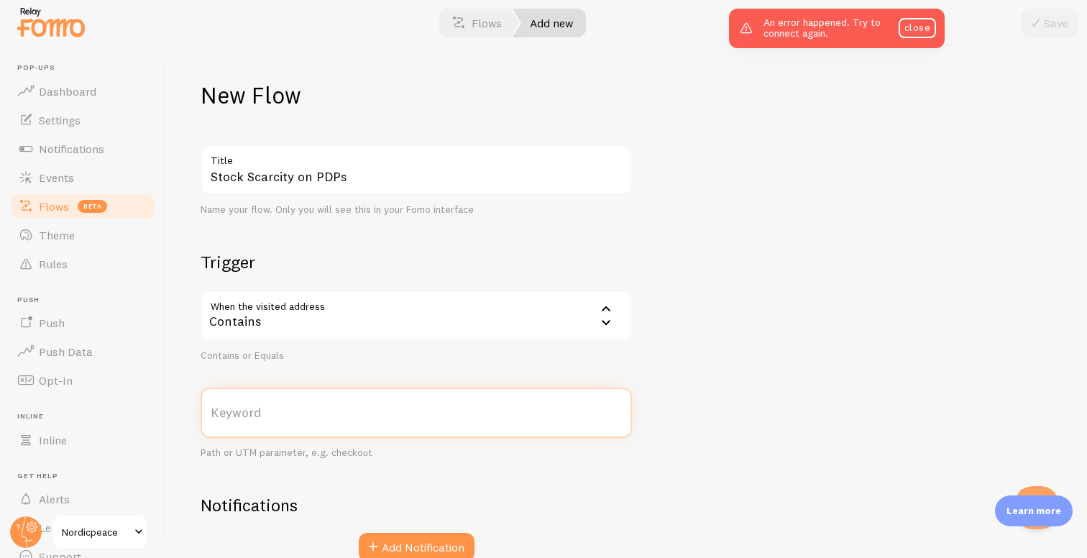
click at [268, 408] on input "Keyword" at bounding box center [416, 412] width 431 height 50
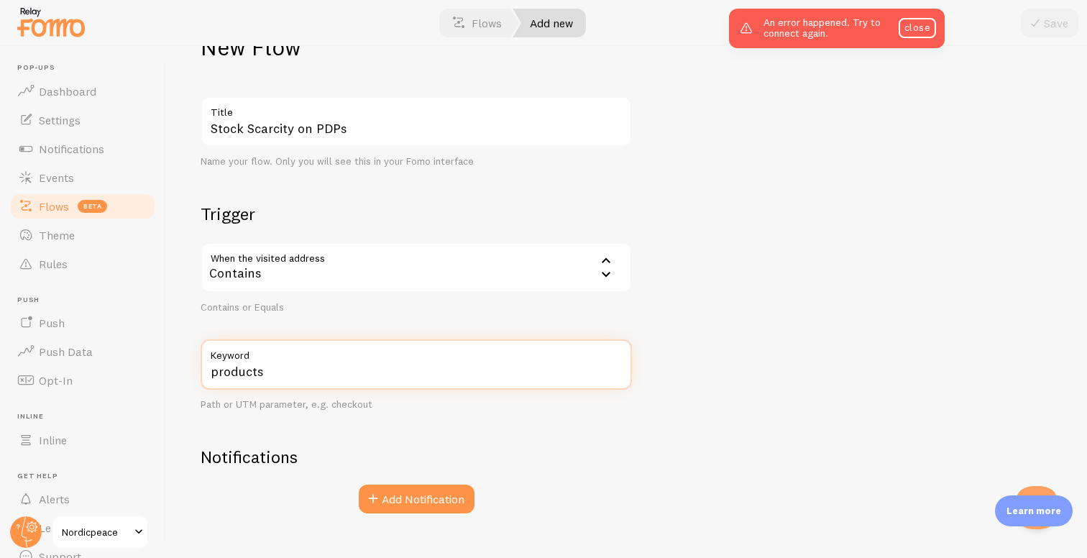
scroll to position [73, 0]
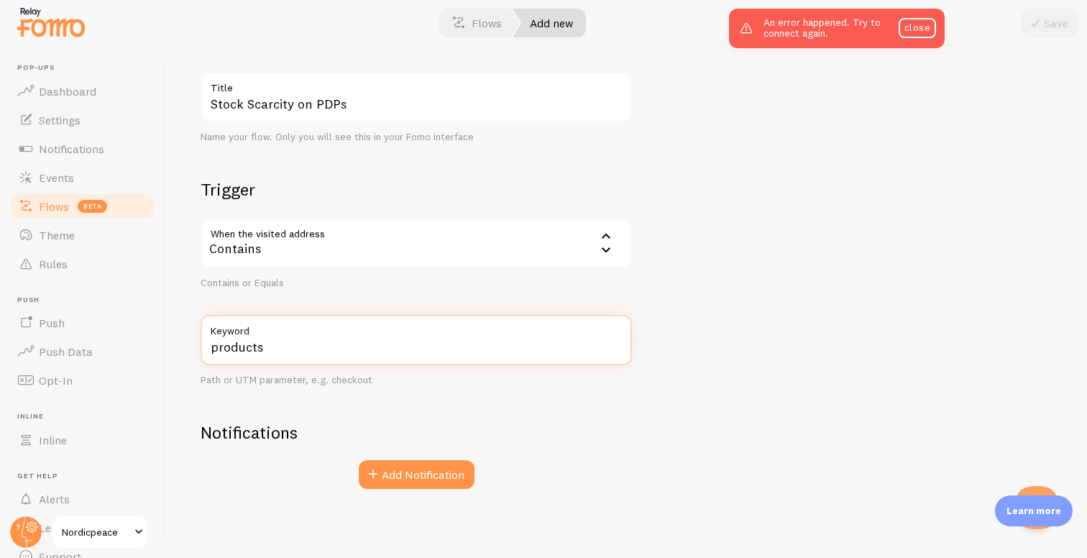
type input "products"
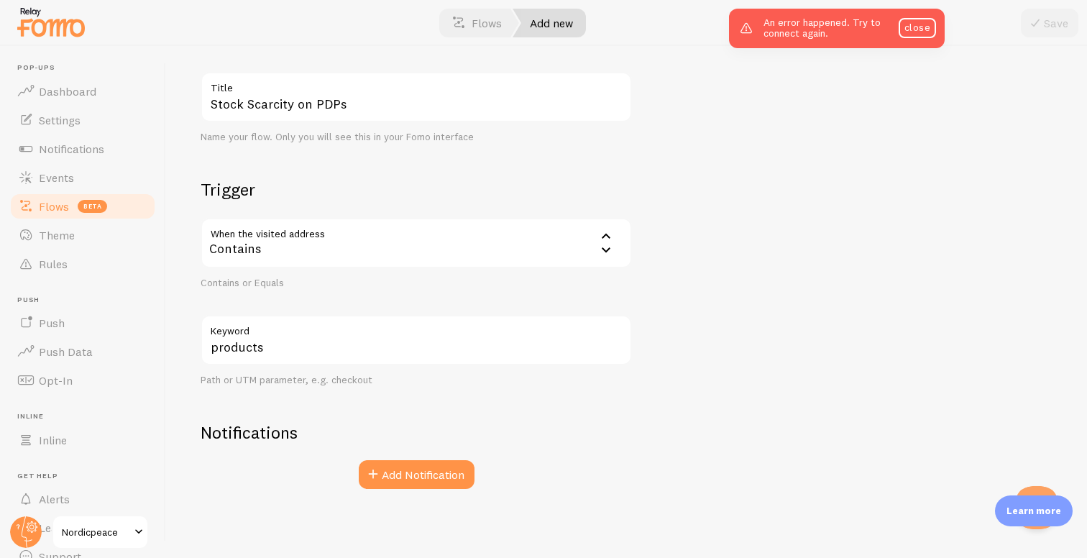
click at [407, 415] on div "Stock Scarcity on PDPs Title Name your flow. Only you will see this in your Fom…" at bounding box center [416, 280] width 431 height 417
click at [415, 470] on button "Add Notification" at bounding box center [417, 474] width 116 height 29
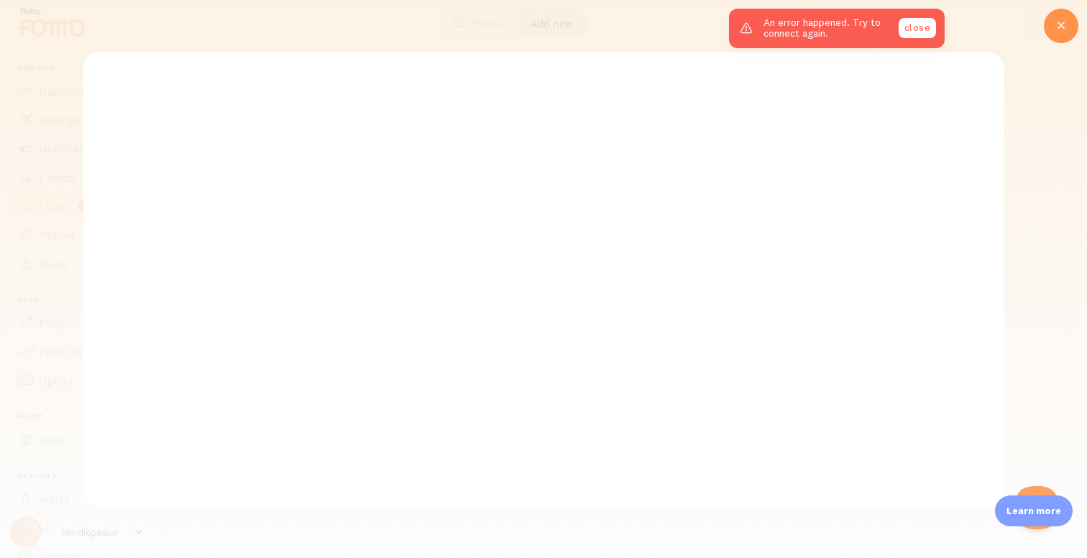
click at [908, 26] on link "close" at bounding box center [916, 28] width 37 height 20
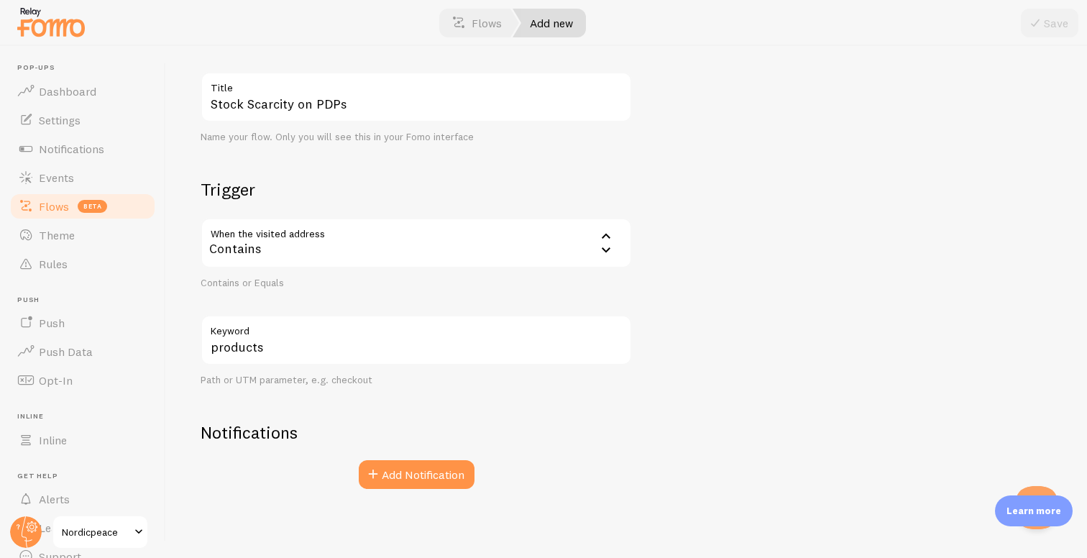
click at [417, 489] on div "New Flow Stock Scarcity on PDPs Title Name your flow. Only you will see this in…" at bounding box center [626, 302] width 921 height 512
click at [420, 463] on button "Add Notification" at bounding box center [417, 474] width 116 height 29
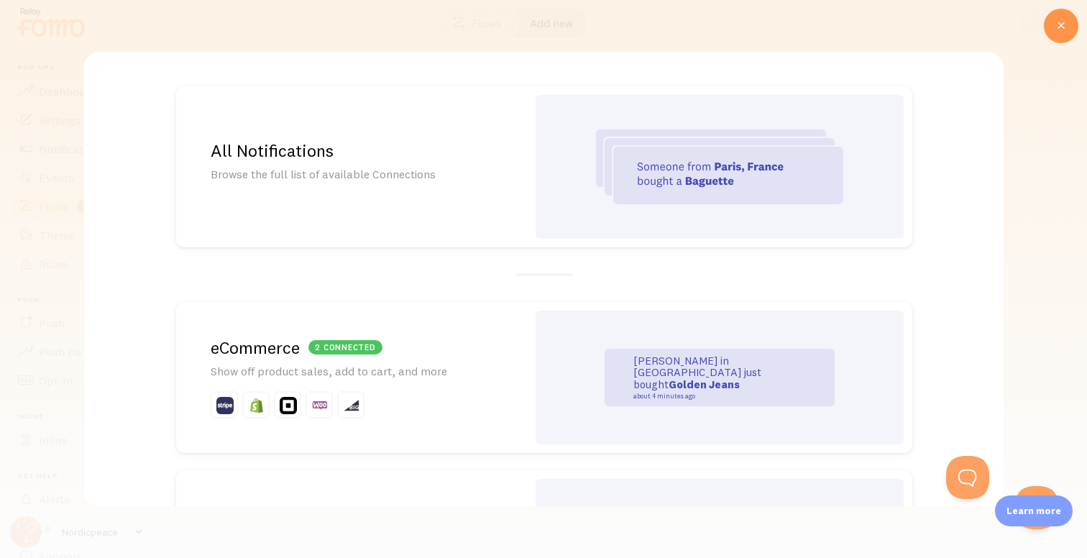
click at [449, 339] on h2 "2 connected eCommerce" at bounding box center [352, 347] width 282 height 22
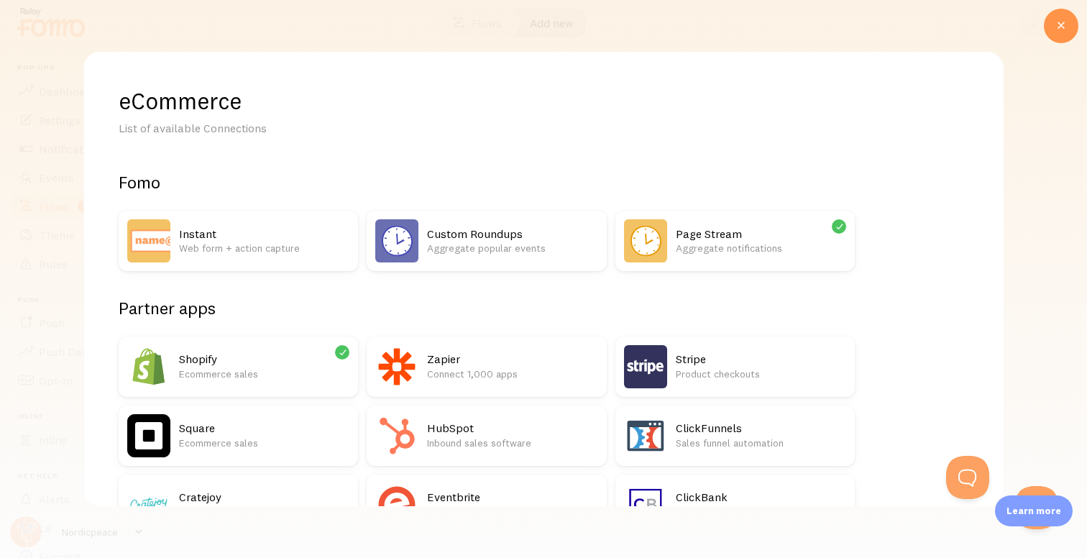
click at [293, 367] on p "Ecommerce sales" at bounding box center [264, 374] width 170 height 14
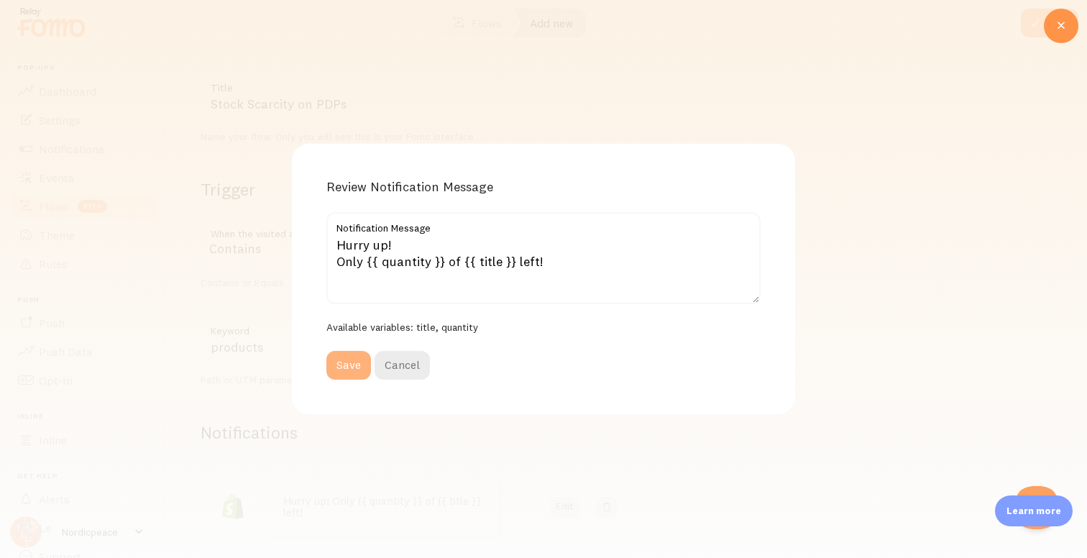
click at [343, 360] on button "Save" at bounding box center [348, 365] width 45 height 29
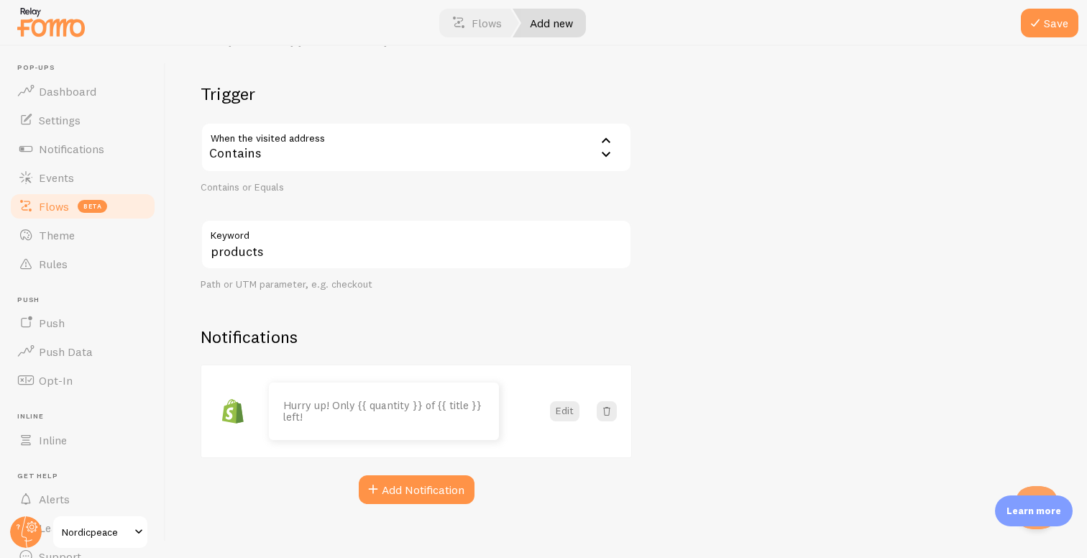
scroll to position [183, 0]
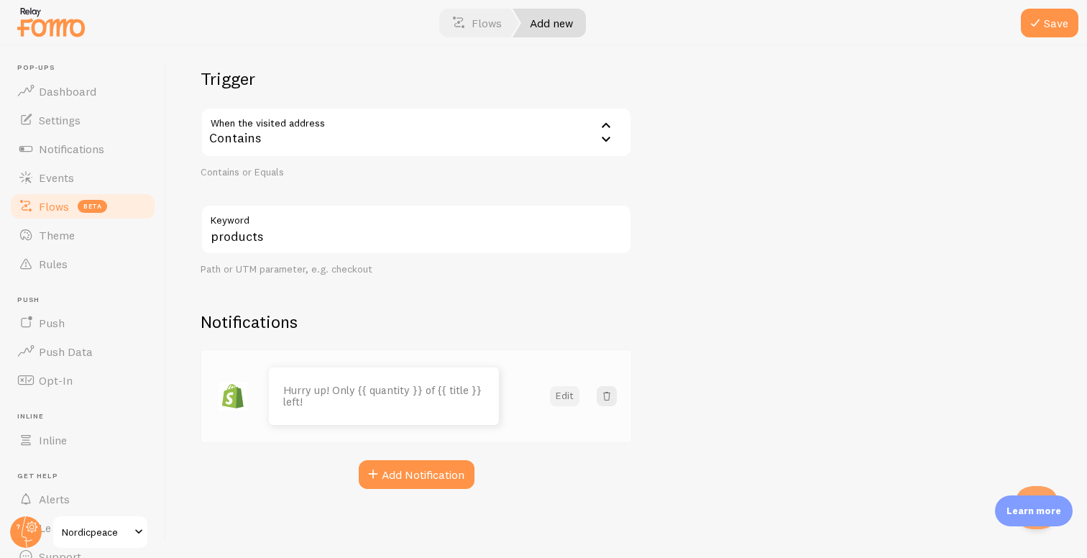
click at [563, 400] on button "Edit" at bounding box center [564, 396] width 29 height 20
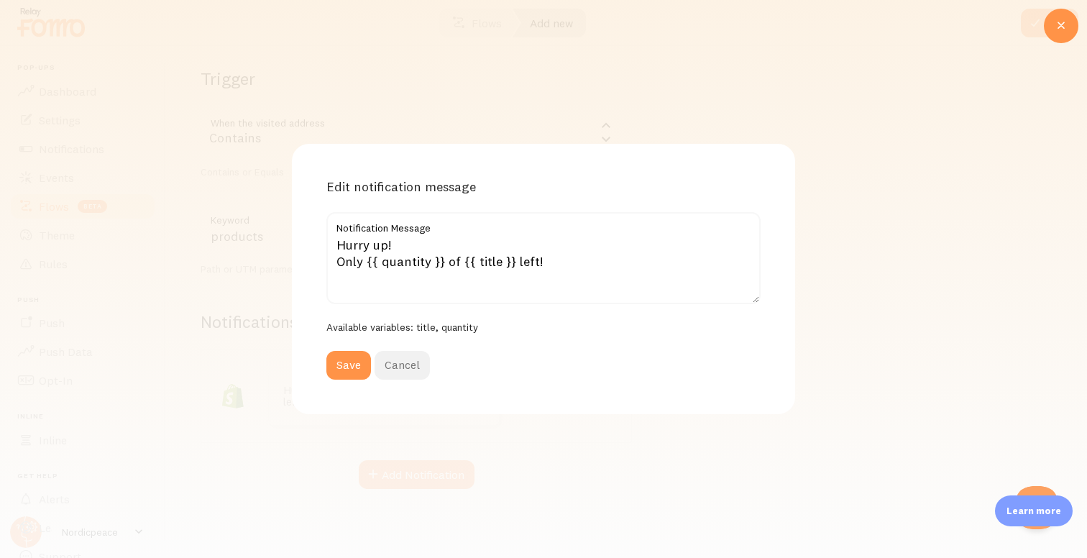
click at [415, 363] on button "Cancel" at bounding box center [401, 365] width 55 height 29
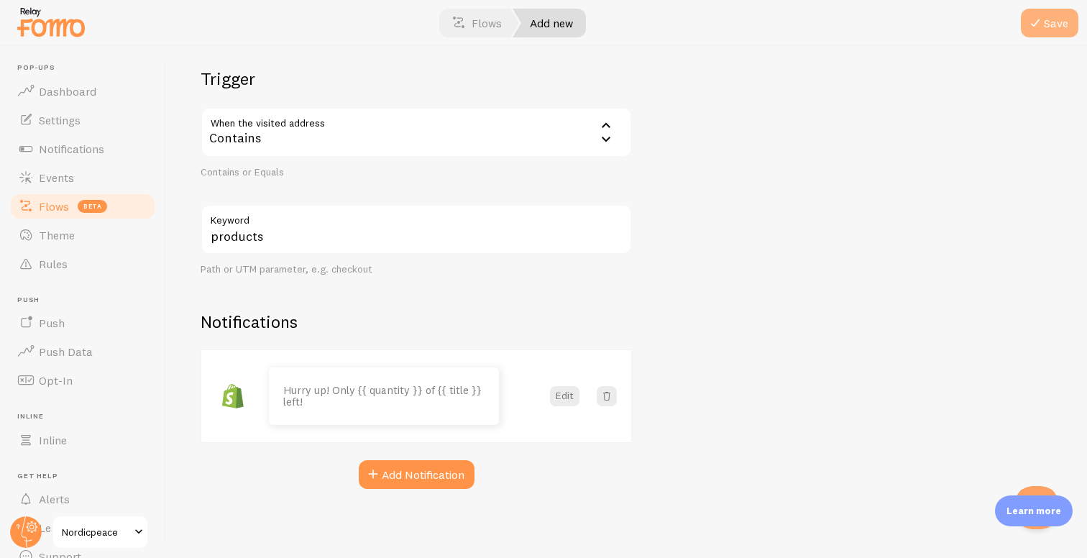
click at [1036, 24] on span at bounding box center [1034, 22] width 17 height 17
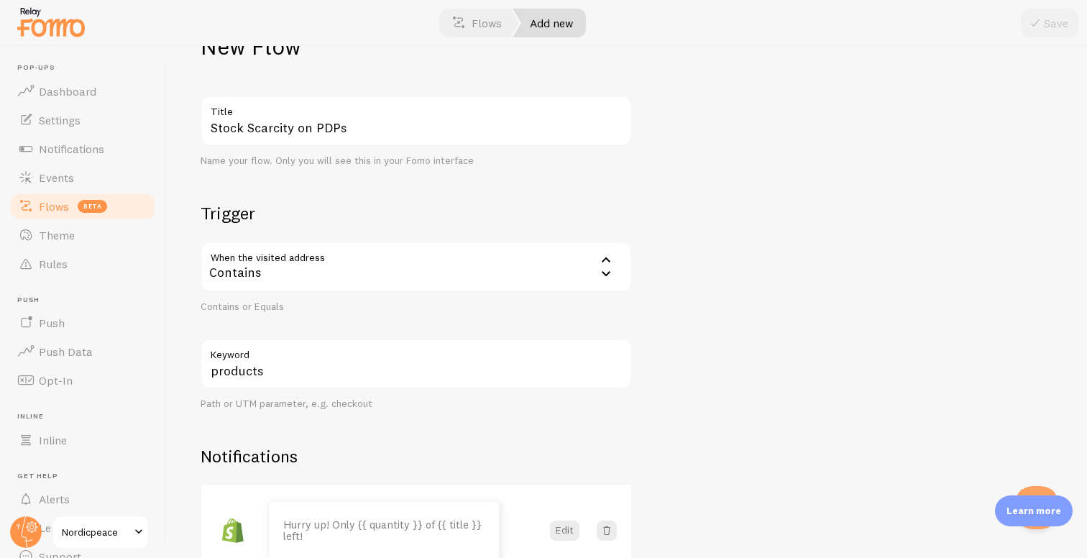
scroll to position [0, 0]
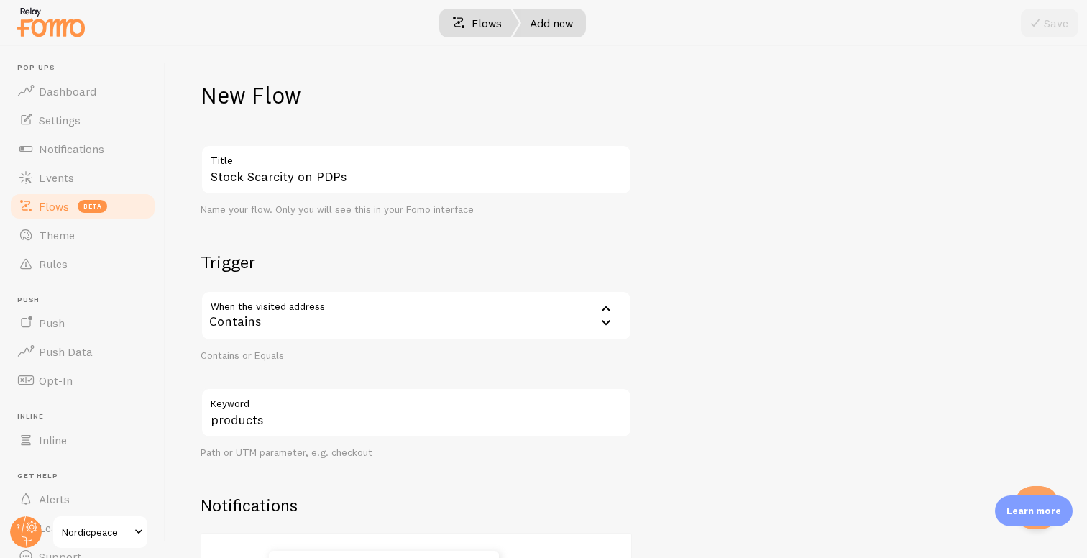
click at [490, 27] on link "Flows" at bounding box center [477, 23] width 84 height 29
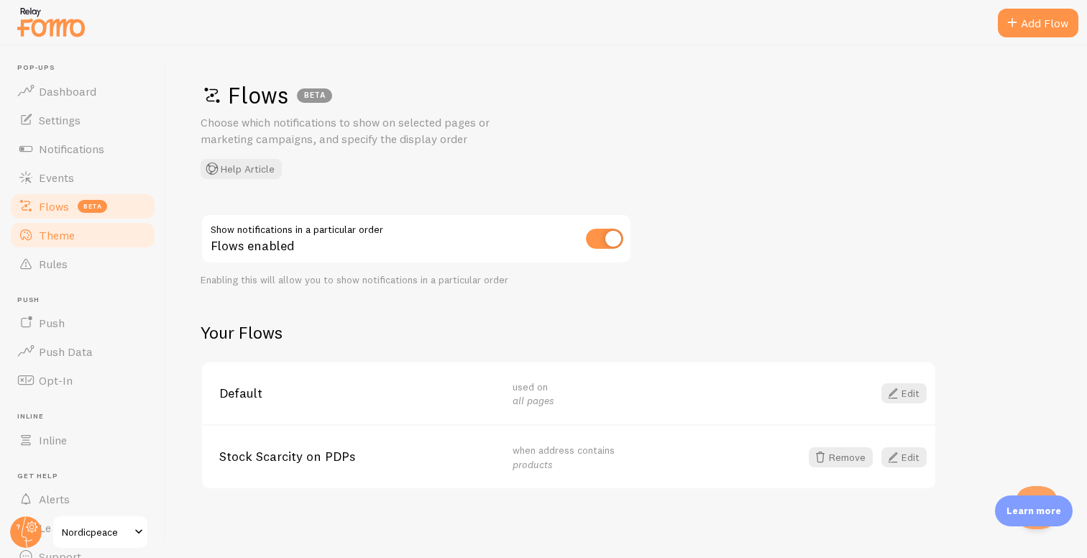
click at [109, 241] on link "Theme" at bounding box center [83, 235] width 148 height 29
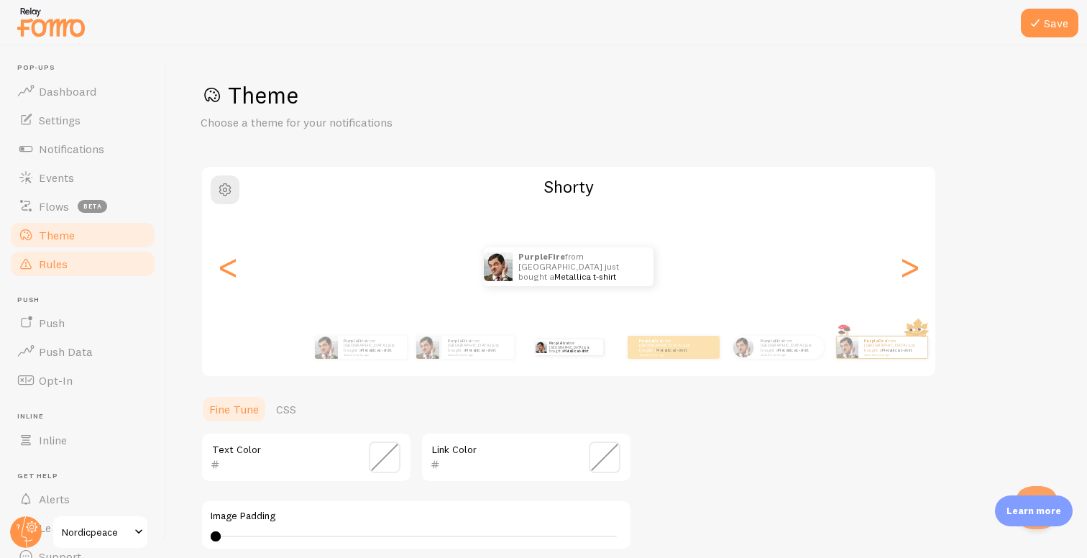
click at [111, 267] on link "Rules" at bounding box center [83, 263] width 148 height 29
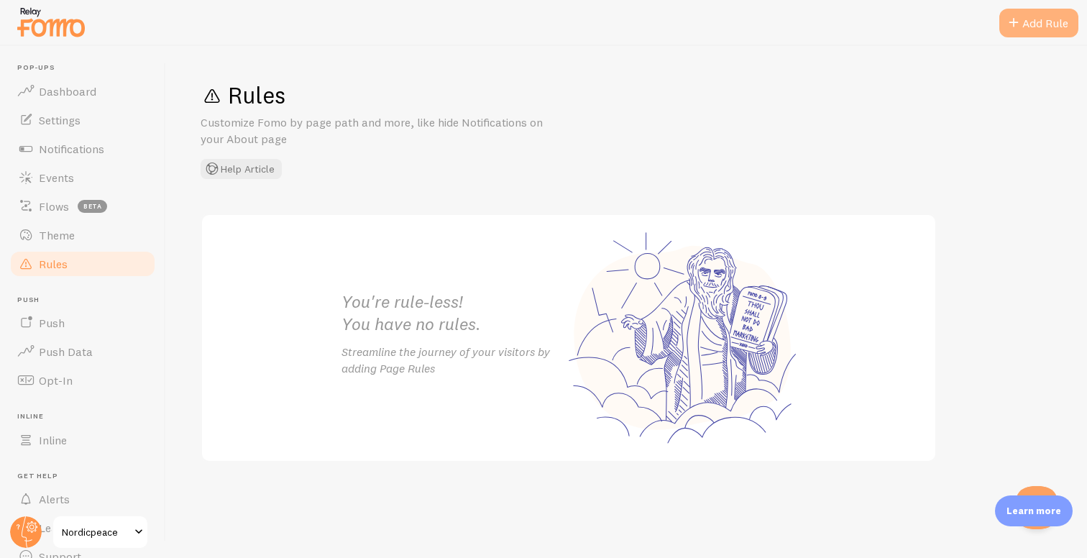
click at [1023, 27] on div "Add Rule" at bounding box center [1038, 23] width 79 height 29
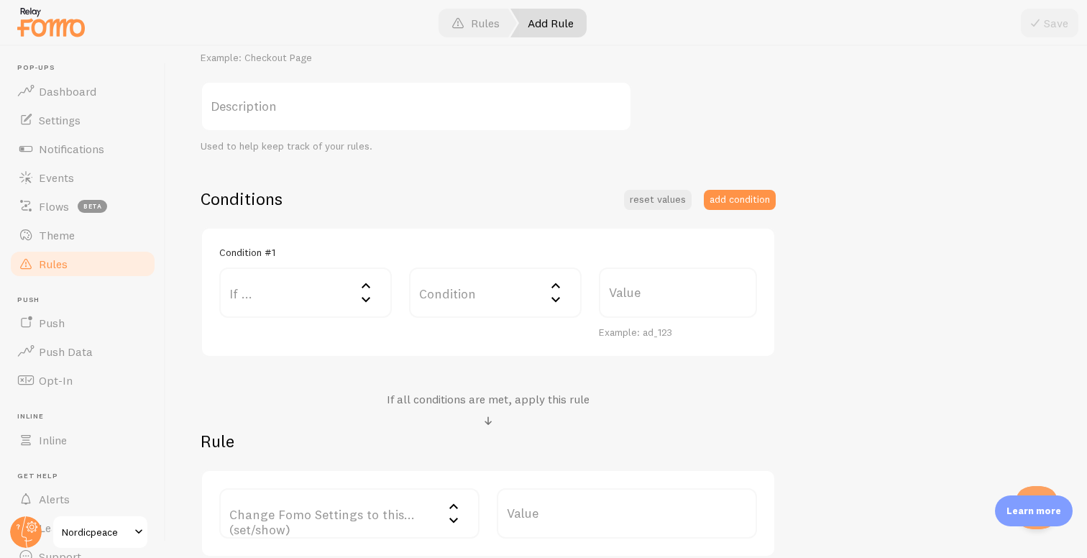
scroll to position [212, 0]
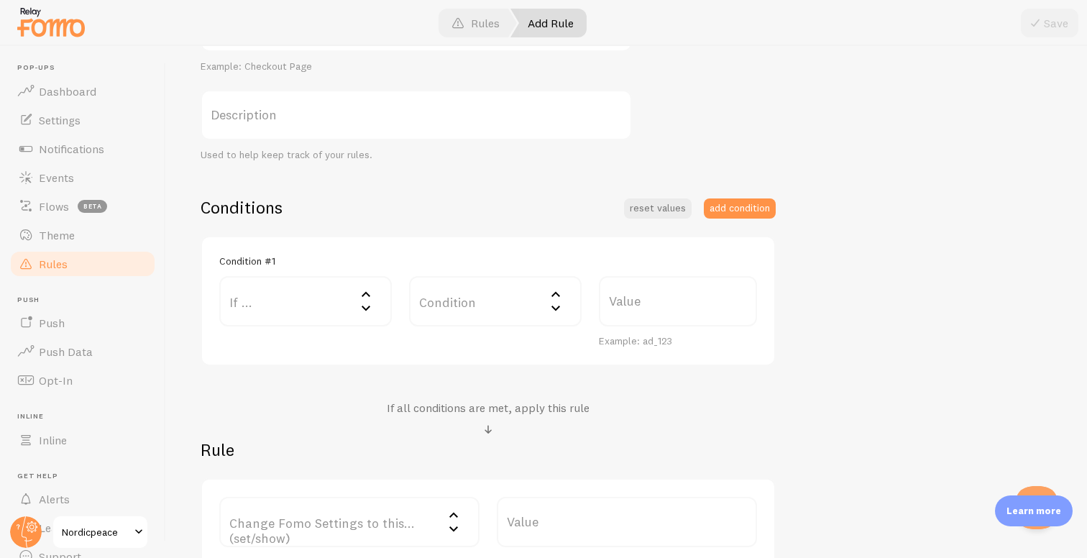
click at [332, 307] on label "If ..." at bounding box center [305, 301] width 172 height 50
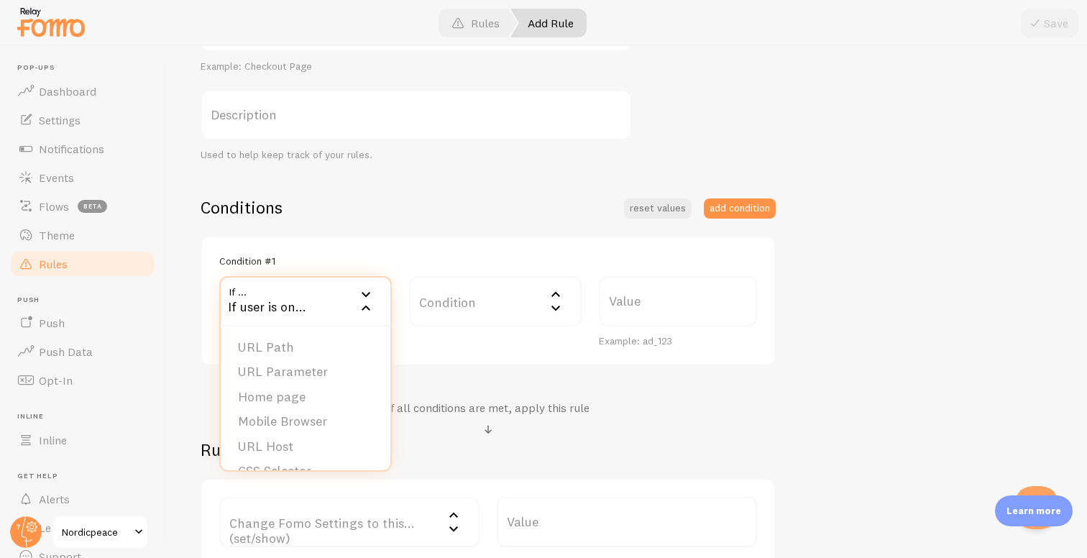
click at [347, 259] on div "Condition #1" at bounding box center [488, 260] width 538 height 13
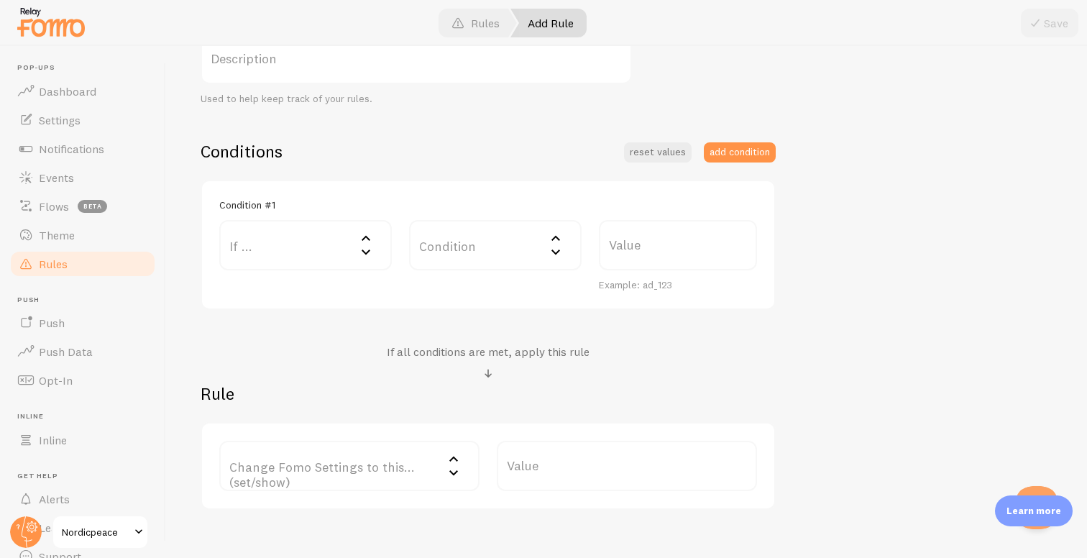
scroll to position [270, 0]
click at [368, 467] on label "Change Fomo Settings to this... (set/show)" at bounding box center [349, 463] width 260 height 50
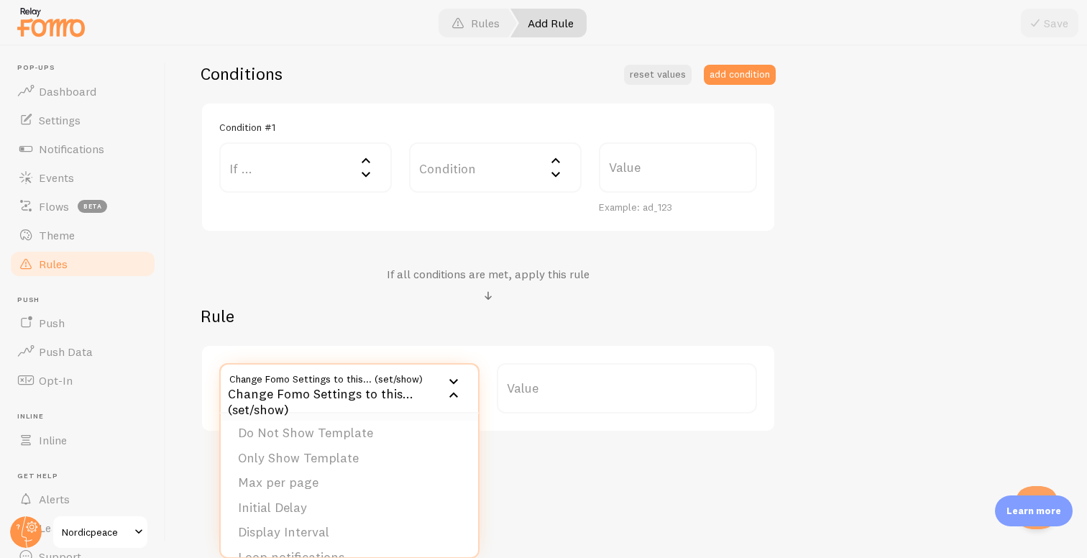
scroll to position [0, 0]
click at [387, 318] on h2 "Rule" at bounding box center [488, 316] width 575 height 22
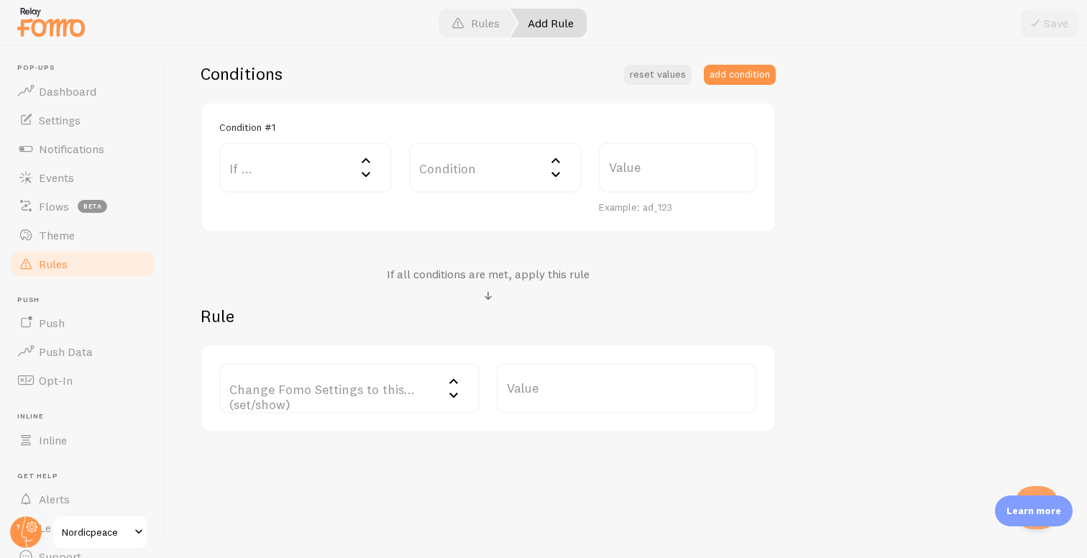
click at [290, 159] on label "If ..." at bounding box center [305, 167] width 172 height 50
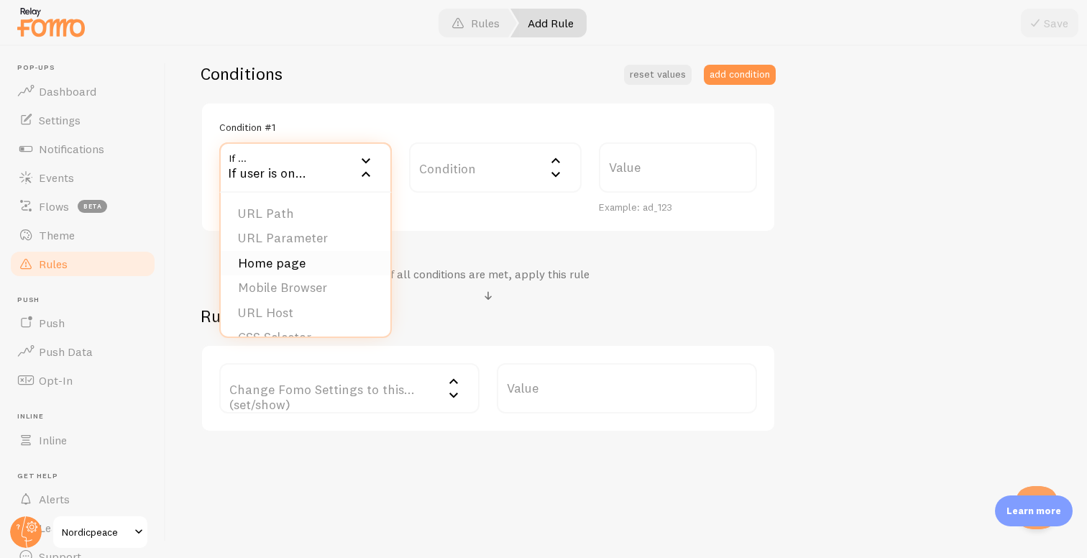
click at [308, 259] on li "Home page" at bounding box center [306, 263] width 170 height 25
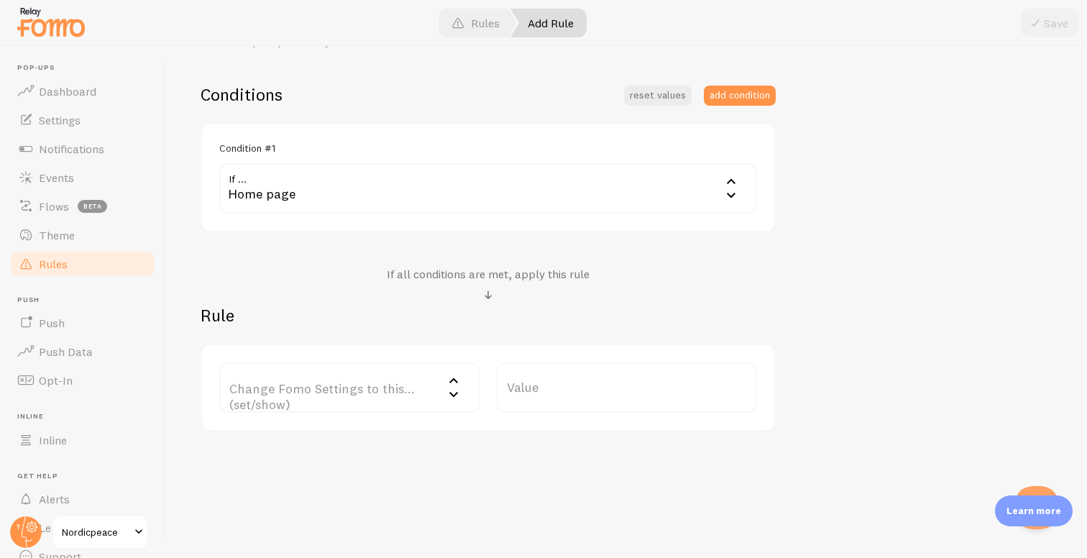
click at [433, 191] on div "Home page" at bounding box center [488, 188] width 538 height 50
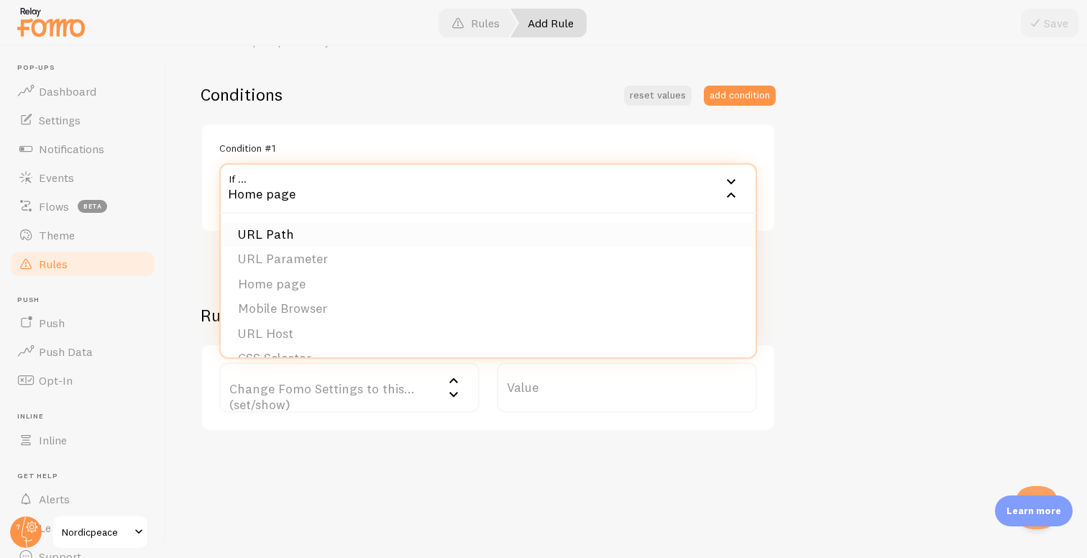
click at [304, 236] on li "URL Path" at bounding box center [488, 234] width 535 height 25
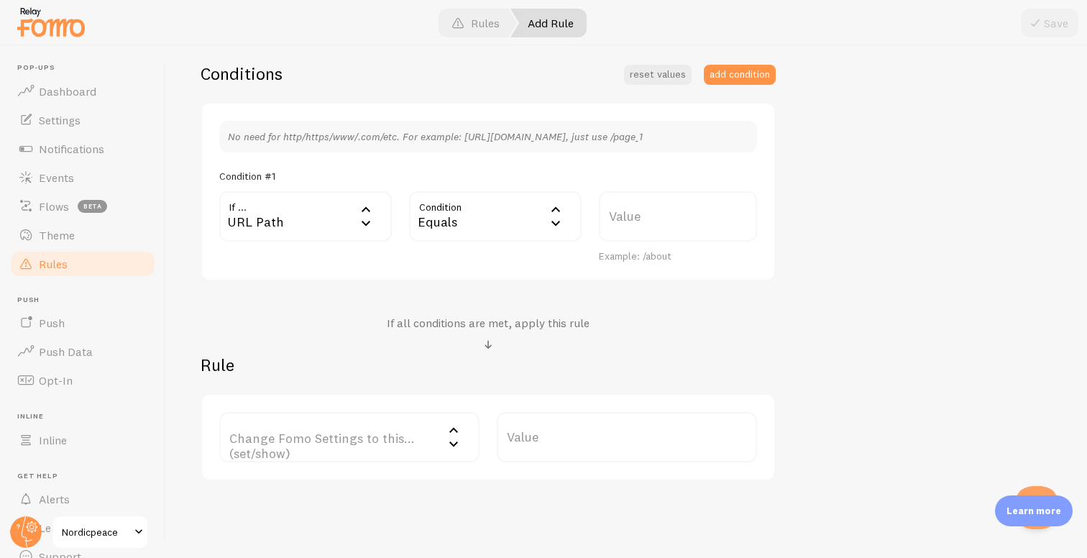
click at [458, 215] on div "Equals" at bounding box center [495, 216] width 172 height 50
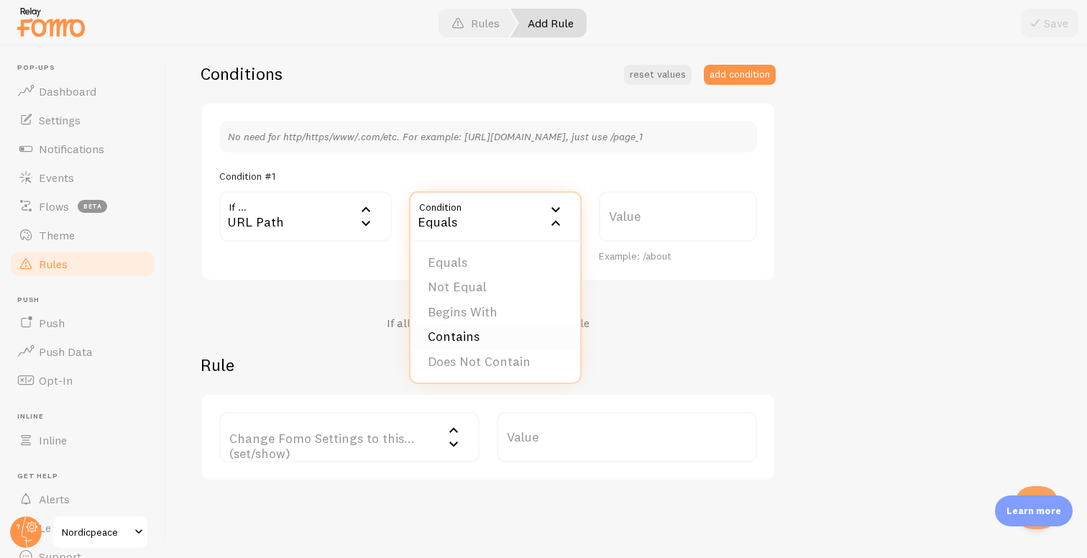
click at [473, 326] on li "Contains" at bounding box center [495, 336] width 170 height 25
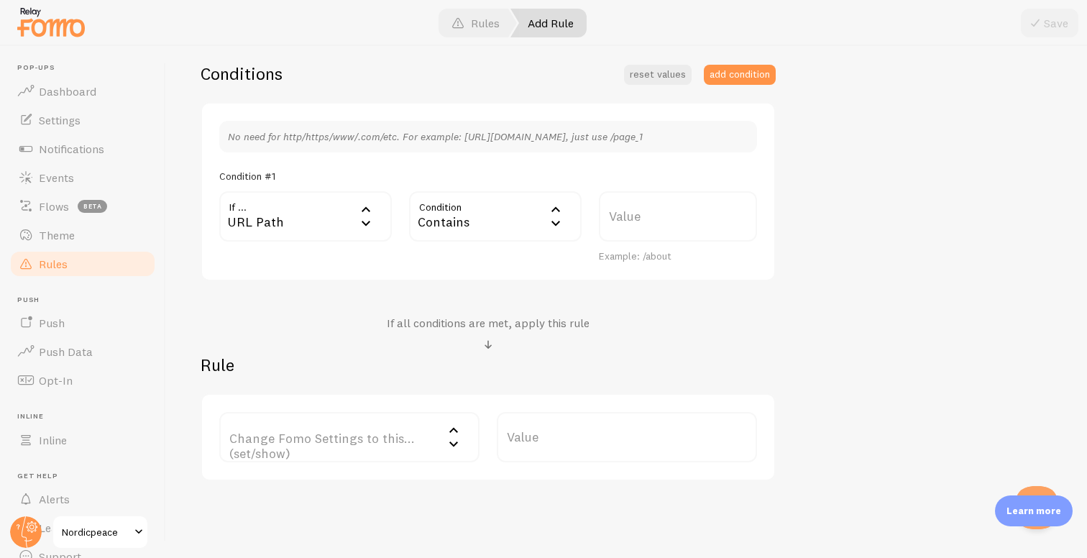
click at [290, 203] on div "URL Path" at bounding box center [305, 216] width 172 height 50
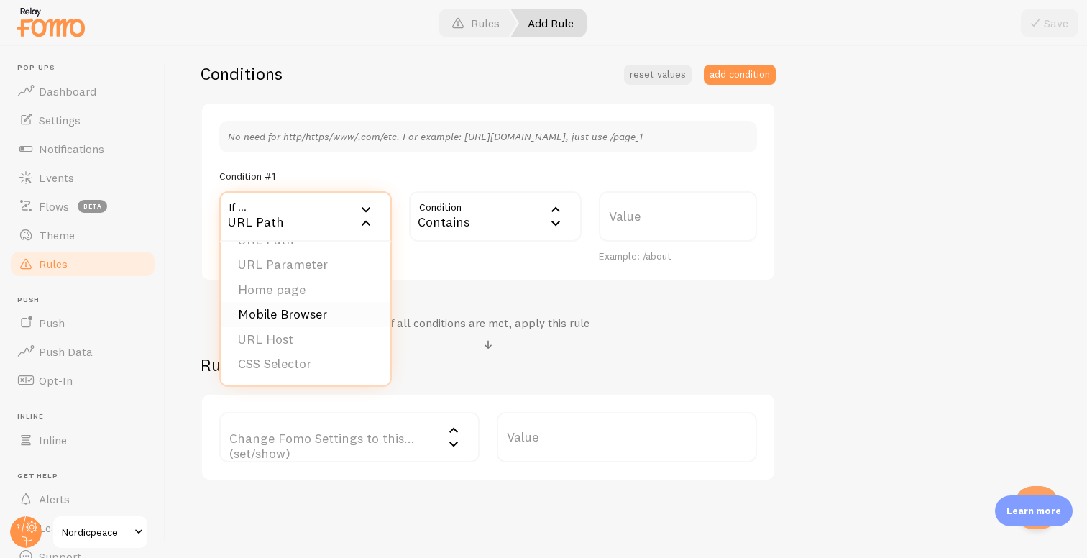
scroll to position [0, 0]
click at [436, 295] on div "Conditions reset values add condition No need for http/https/www/.com/etc. For …" at bounding box center [488, 272] width 575 height 418
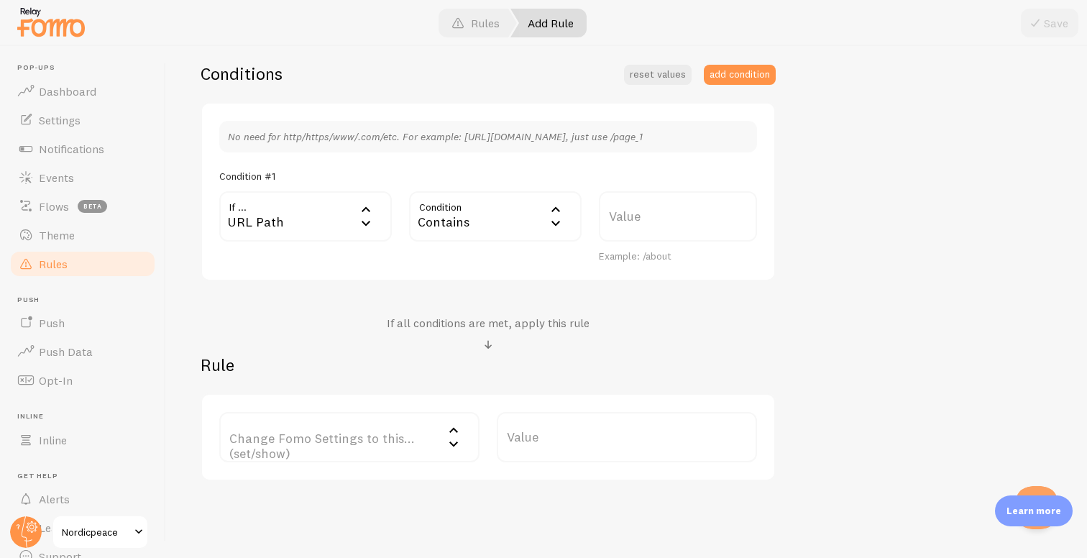
click at [349, 135] on p "No need for http/https/www/.com/etc. For example: http://www.yourwebsite.com/pa…" at bounding box center [488, 136] width 520 height 14
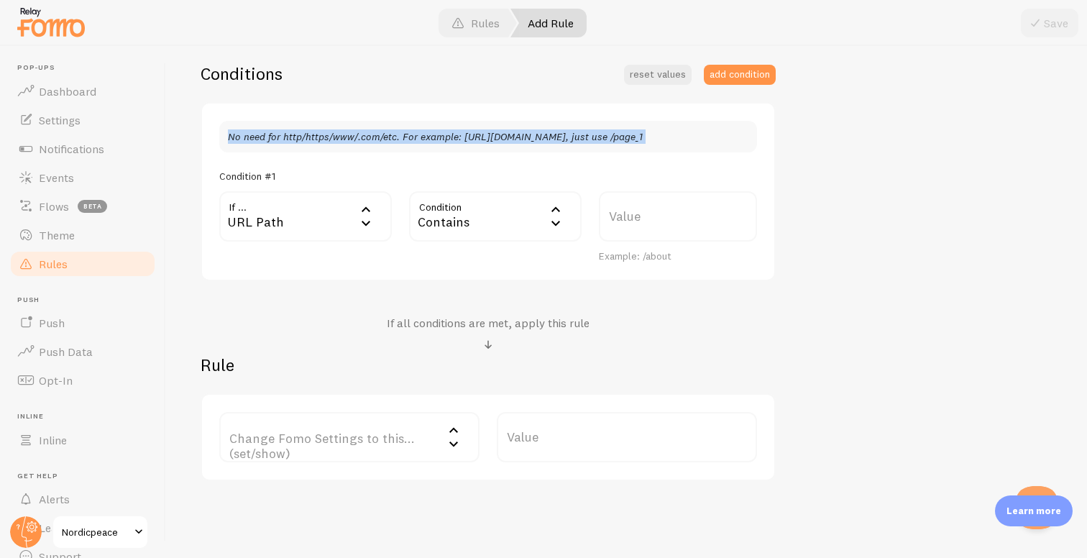
click at [349, 135] on p "No need for http/https/www/.com/etc. For example: http://www.yourwebsite.com/pa…" at bounding box center [488, 136] width 520 height 14
click at [366, 149] on div "No need for http/https/www/.com/etc. For example: http://www.yourwebsite.com/pa…" at bounding box center [488, 137] width 538 height 32
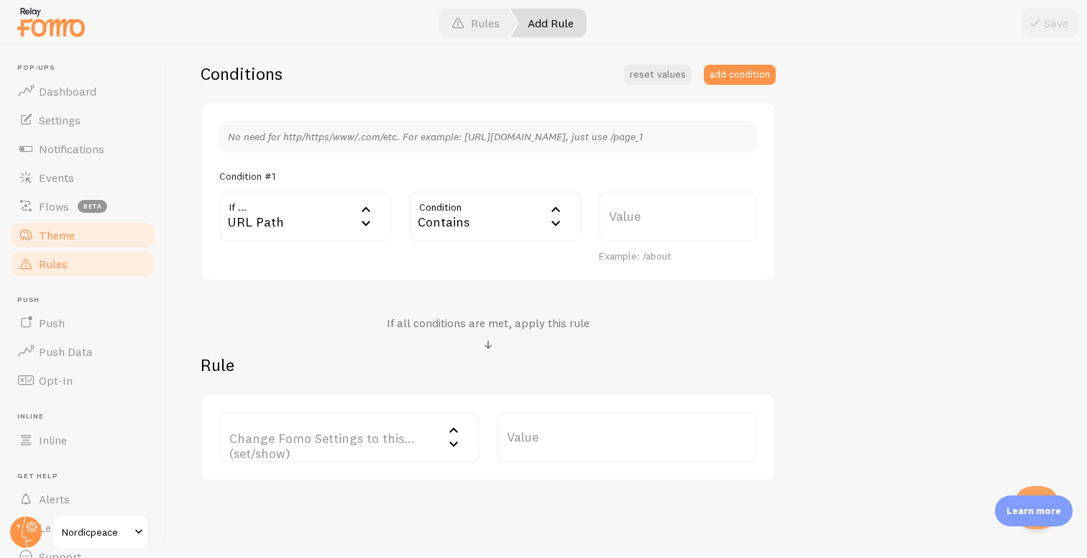
click at [70, 231] on span "Theme" at bounding box center [57, 235] width 36 height 14
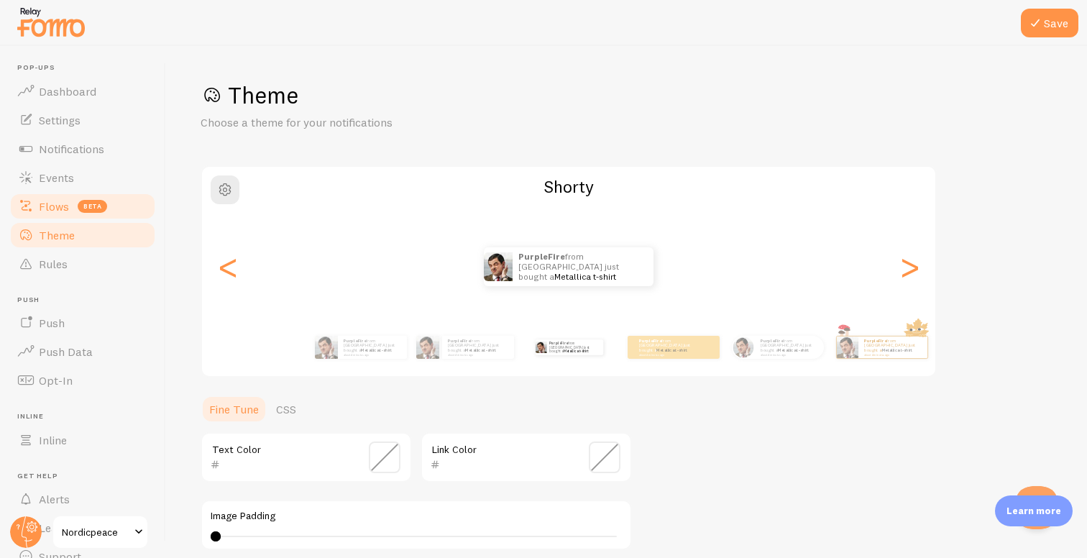
click at [77, 211] on link "Flows beta" at bounding box center [83, 206] width 148 height 29
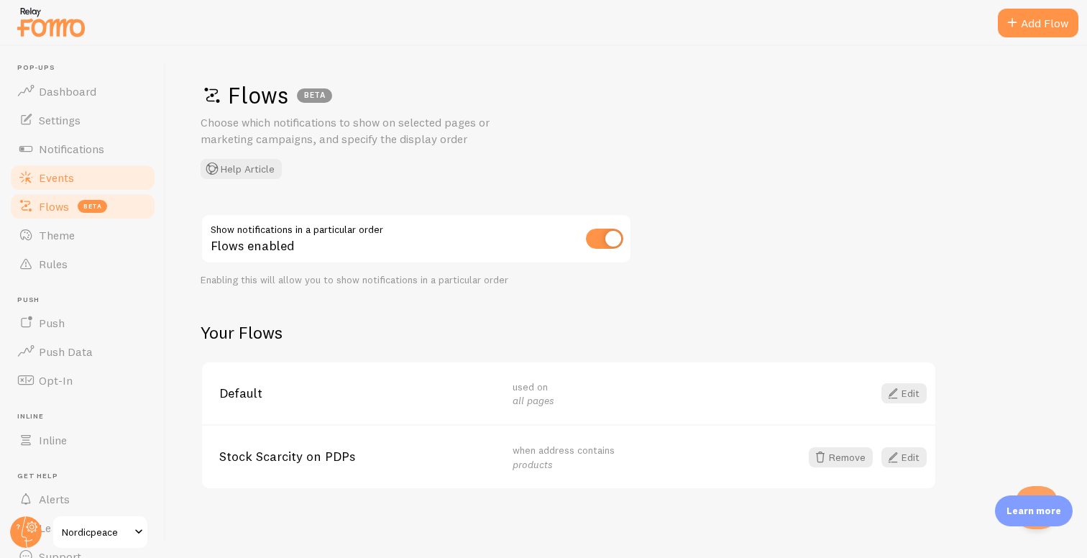
click at [64, 182] on span "Events" at bounding box center [56, 177] width 35 height 14
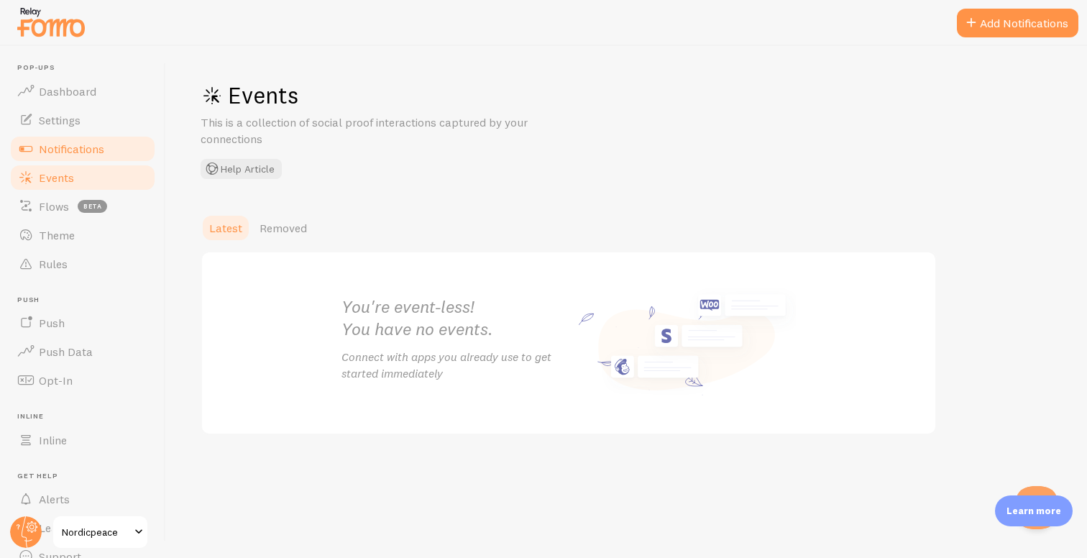
click at [68, 146] on span "Notifications" at bounding box center [71, 149] width 65 height 14
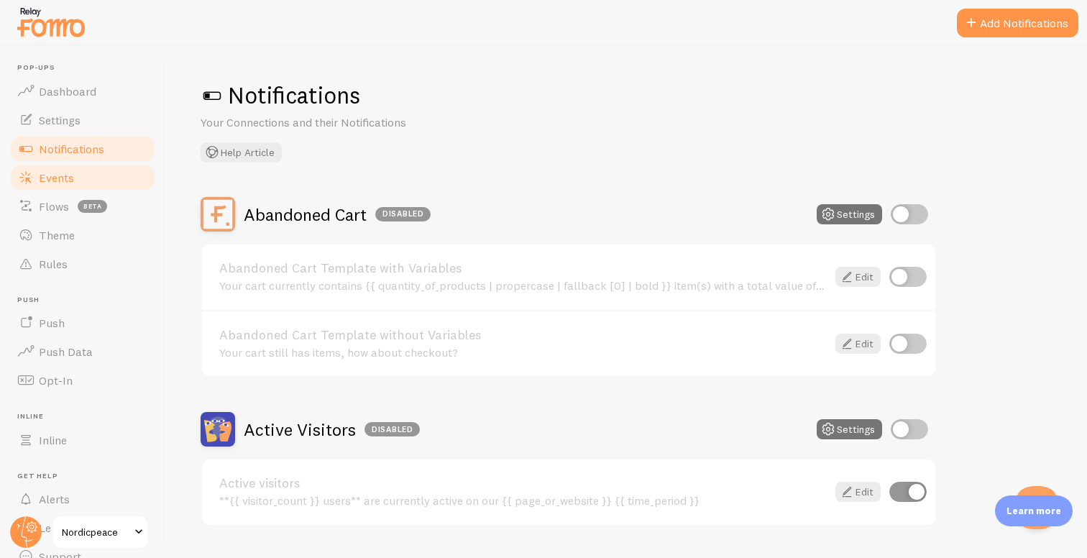
click at [72, 178] on span "Events" at bounding box center [56, 177] width 35 height 14
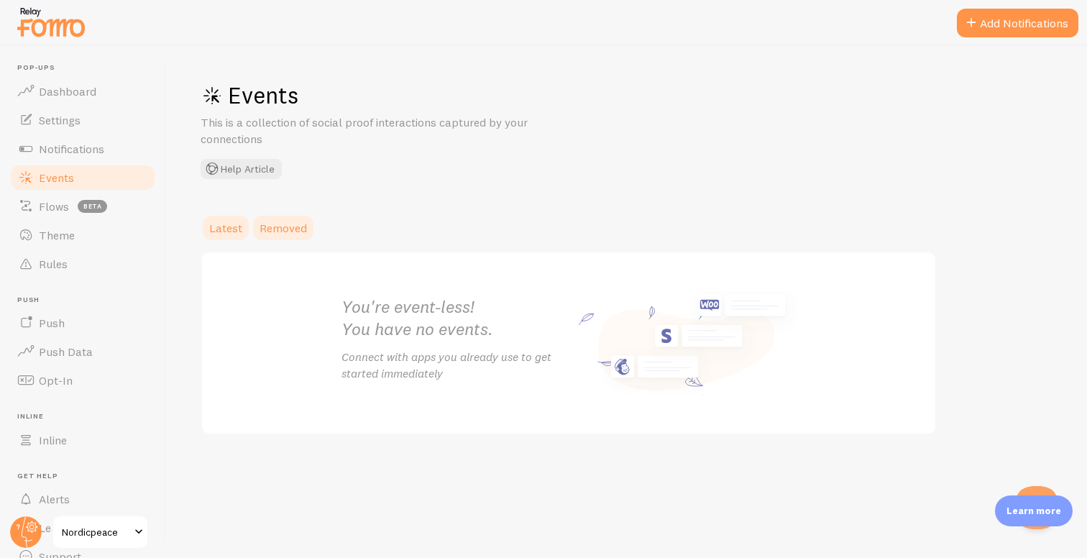
click at [275, 231] on span "Removed" at bounding box center [282, 228] width 47 height 14
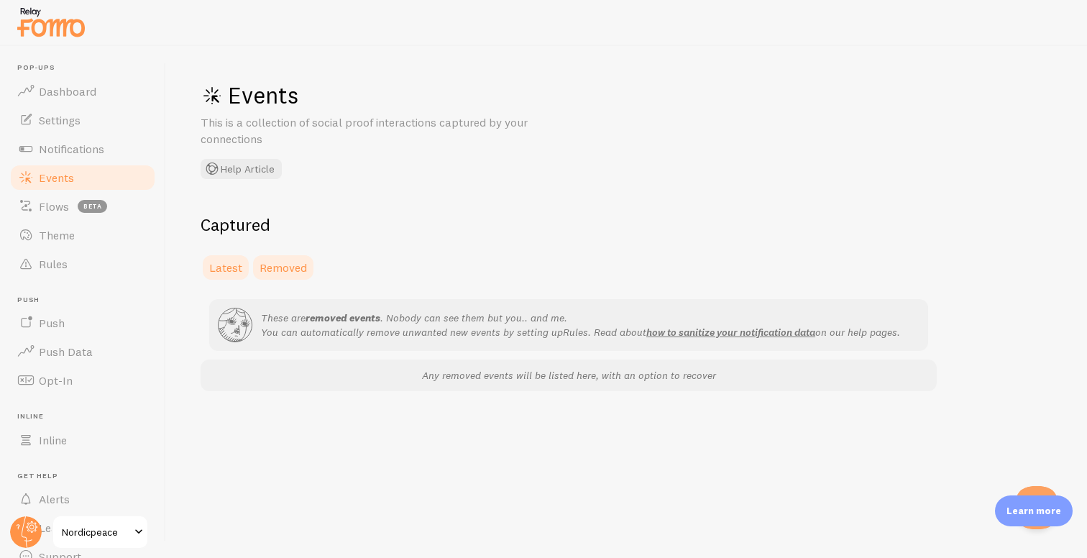
click at [236, 267] on span "Latest" at bounding box center [225, 267] width 33 height 14
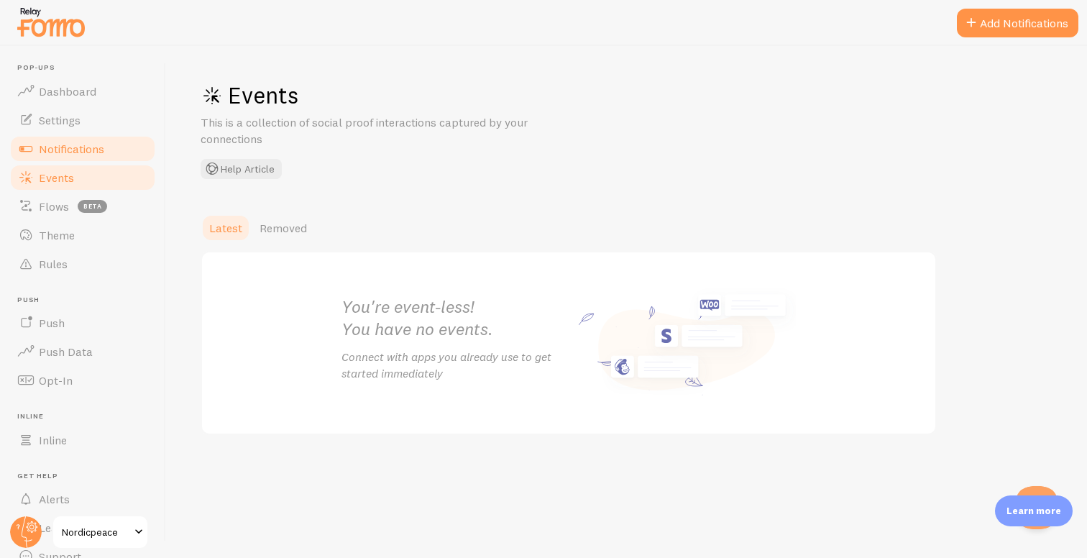
click at [91, 154] on span "Notifications" at bounding box center [71, 149] width 65 height 14
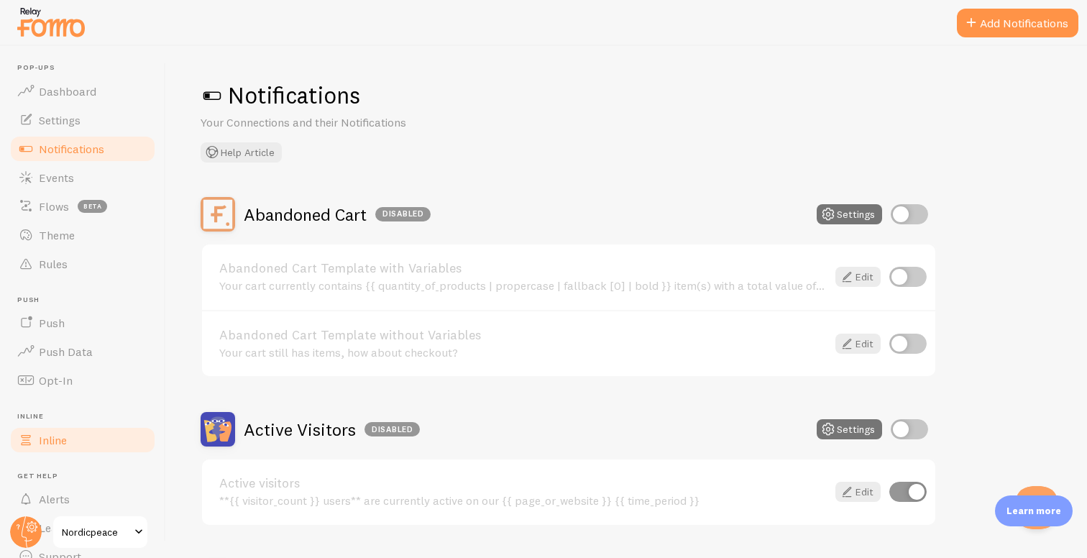
click at [86, 430] on link "Inline" at bounding box center [83, 439] width 148 height 29
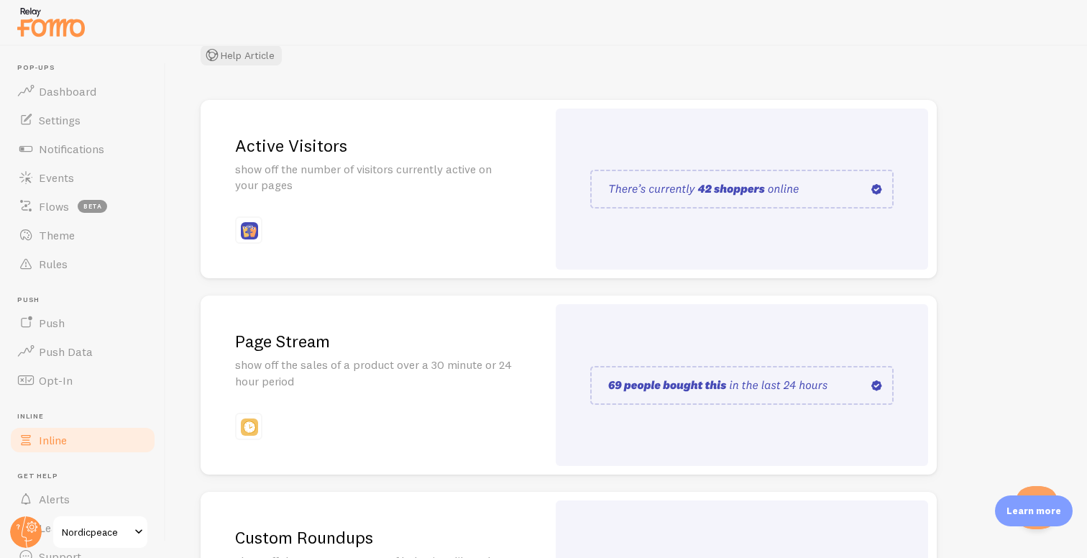
scroll to position [136, 0]
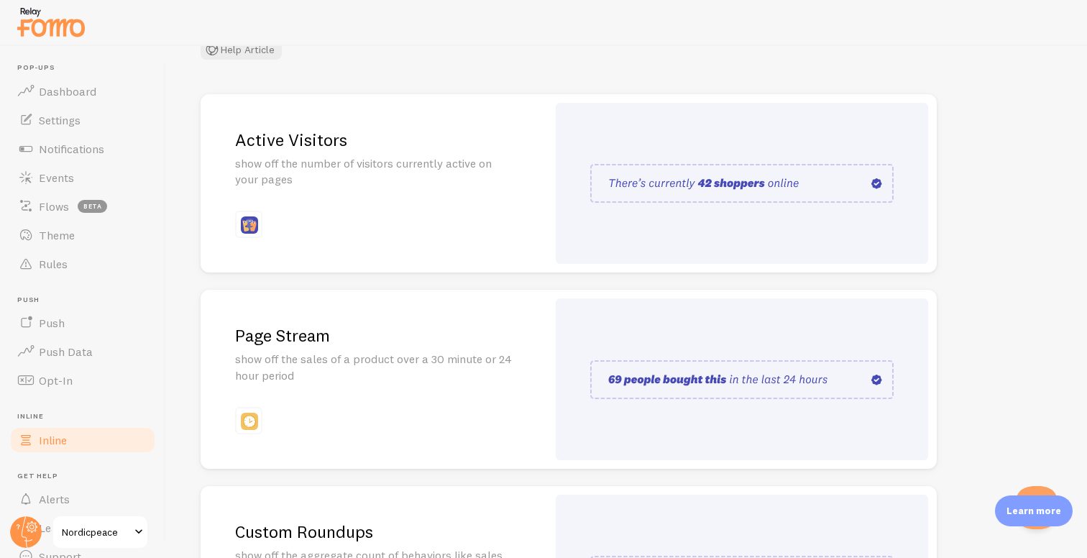
click at [456, 359] on p "show off the sales of a product over a 30 minute or 24 hour period" at bounding box center [373, 367] width 277 height 33
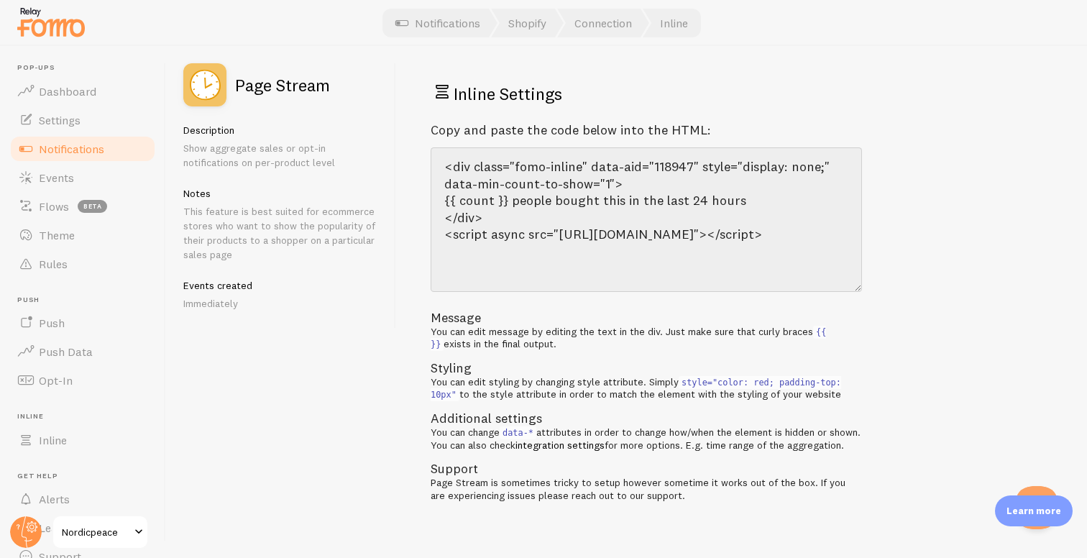
drag, startPoint x: 857, startPoint y: 235, endPoint x: 852, endPoint y: 290, distance: 54.9
click at [852, 290] on textarea "<div class="fomo-inline" data-aid="118947" style="display: none;" data-min-coun…" at bounding box center [646, 219] width 431 height 144
click at [86, 316] on link "Push" at bounding box center [83, 322] width 148 height 29
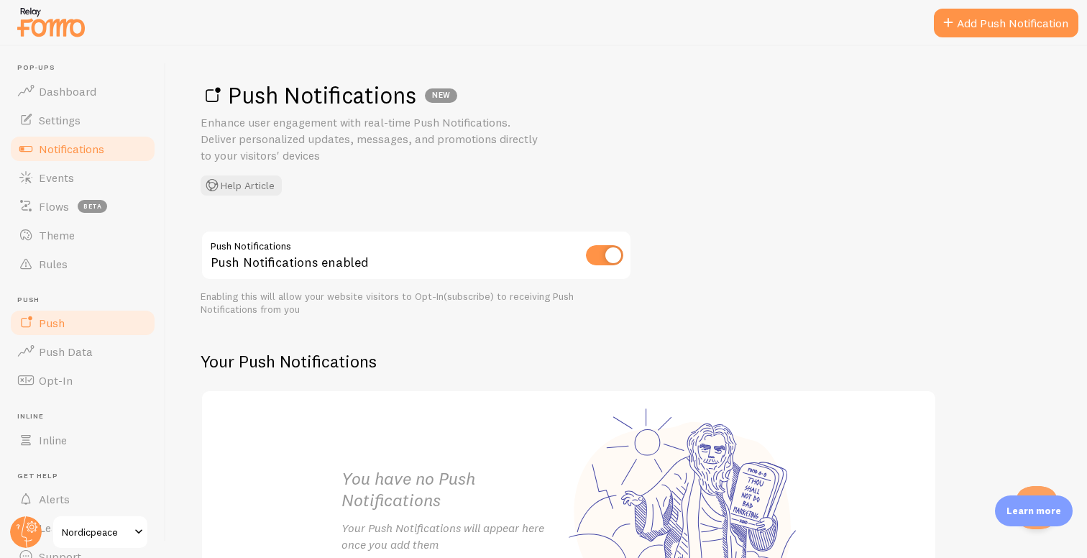
click at [93, 153] on span "Notifications" at bounding box center [71, 149] width 65 height 14
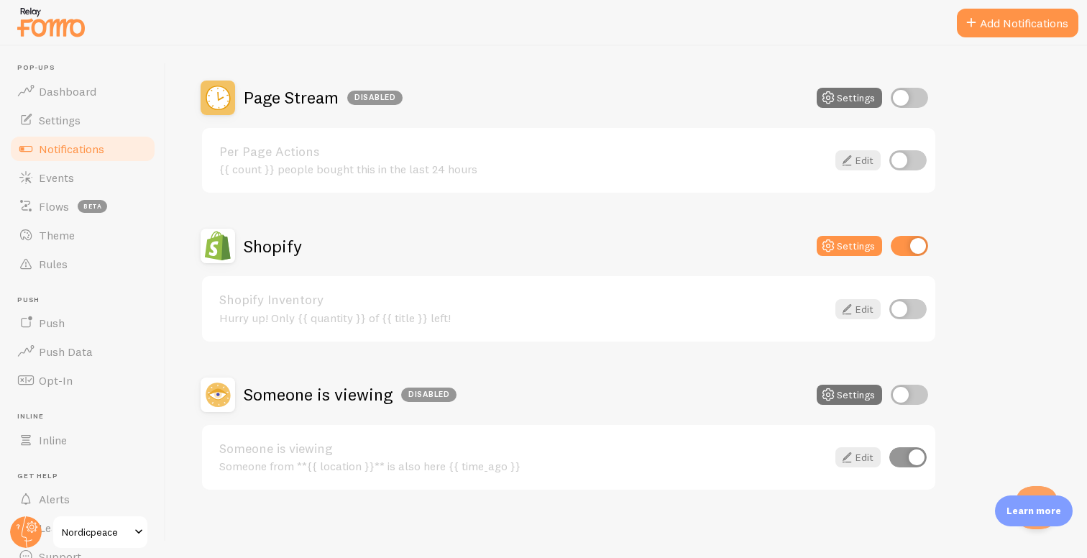
scroll to position [481, 0]
click at [851, 446] on link "Edit" at bounding box center [857, 456] width 45 height 20
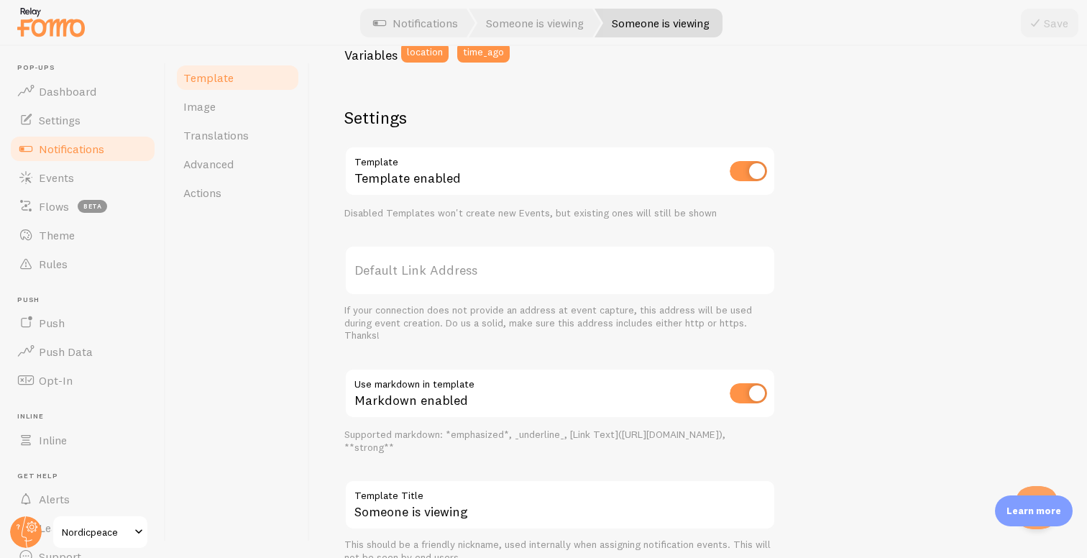
scroll to position [481, 0]
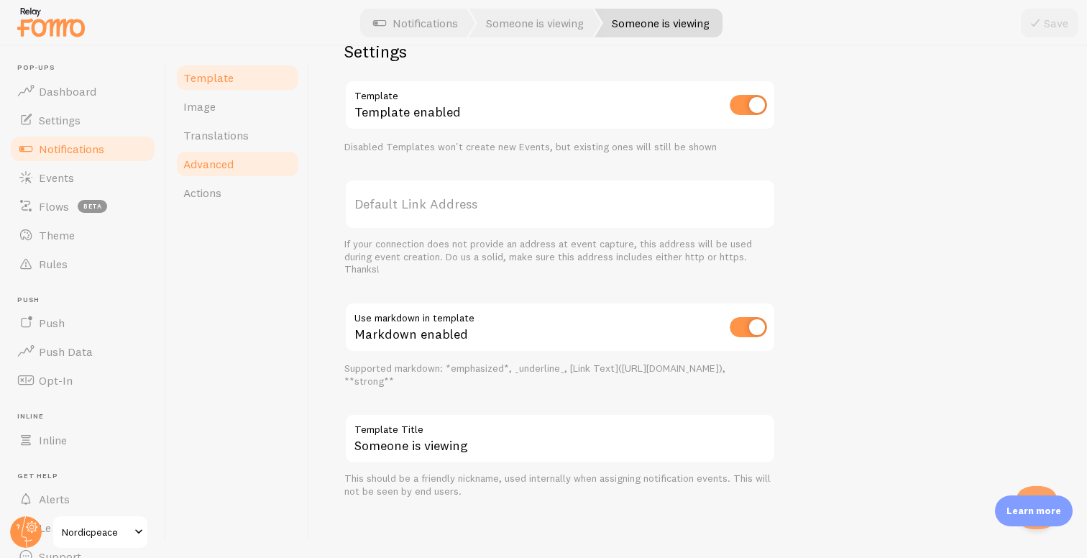
click at [234, 156] on link "Advanced" at bounding box center [238, 163] width 126 height 29
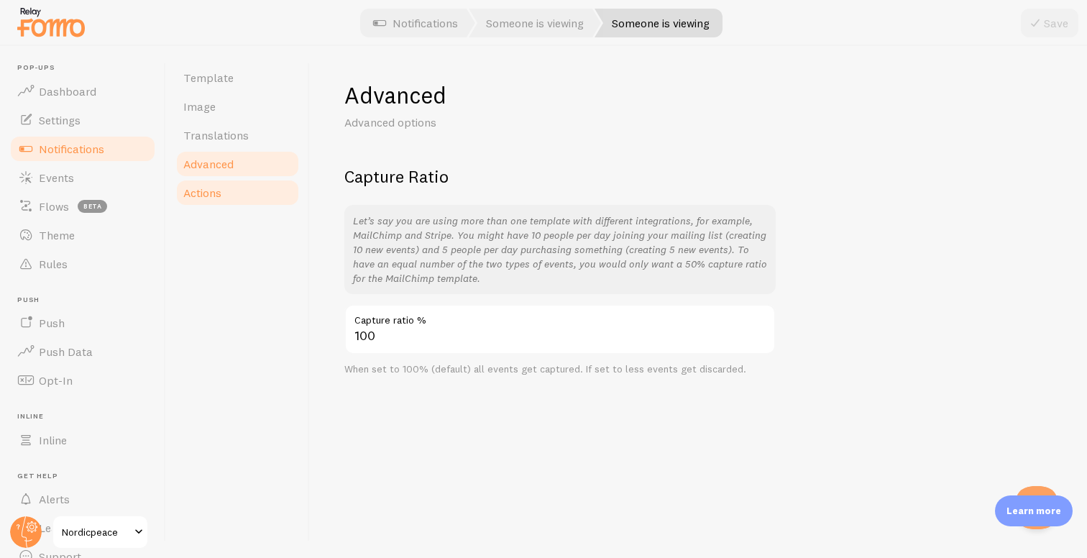
click at [242, 197] on link "Actions" at bounding box center [238, 192] width 126 height 29
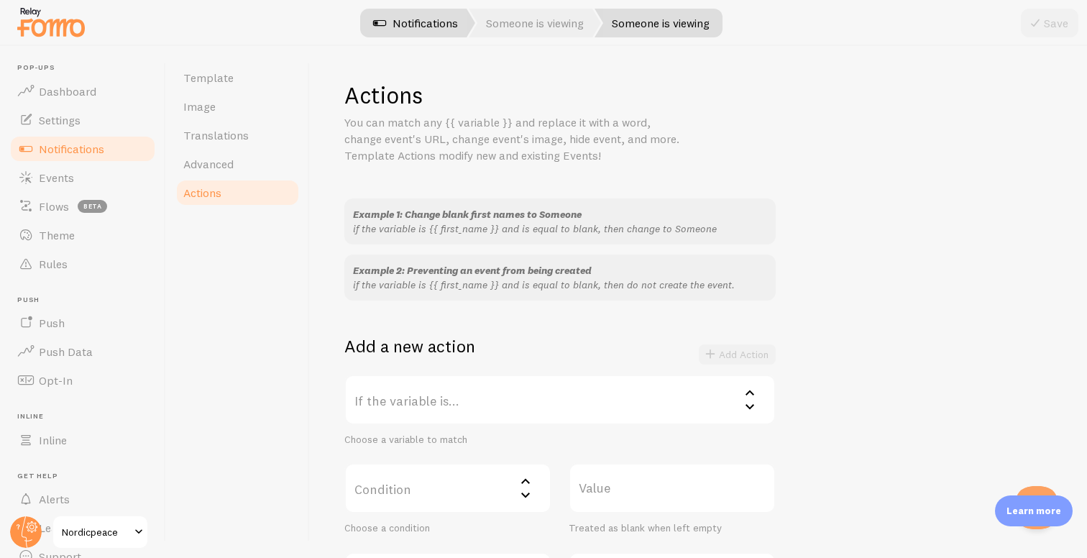
click at [410, 32] on link "Notifications" at bounding box center [415, 23] width 119 height 29
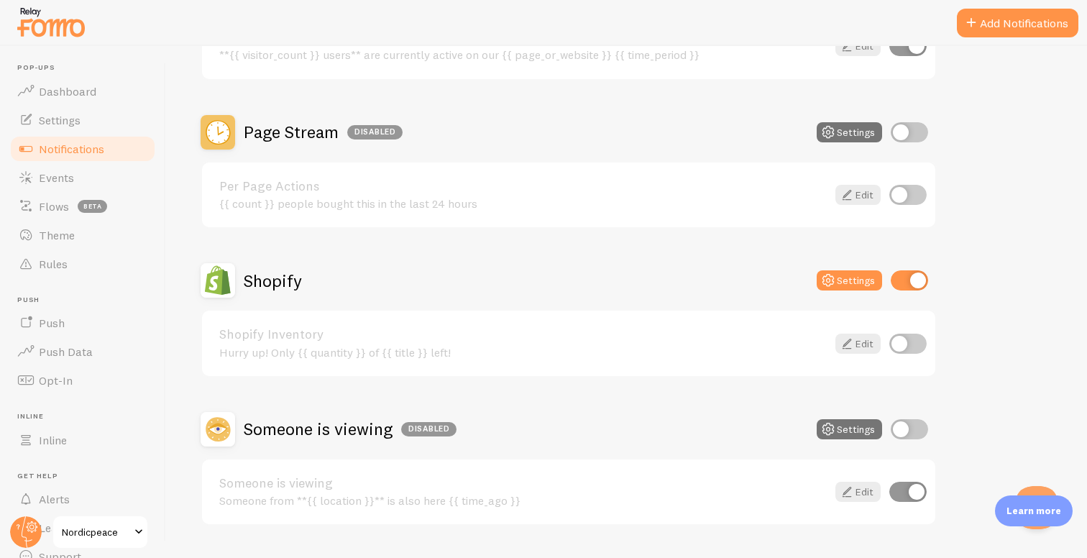
scroll to position [434, 0]
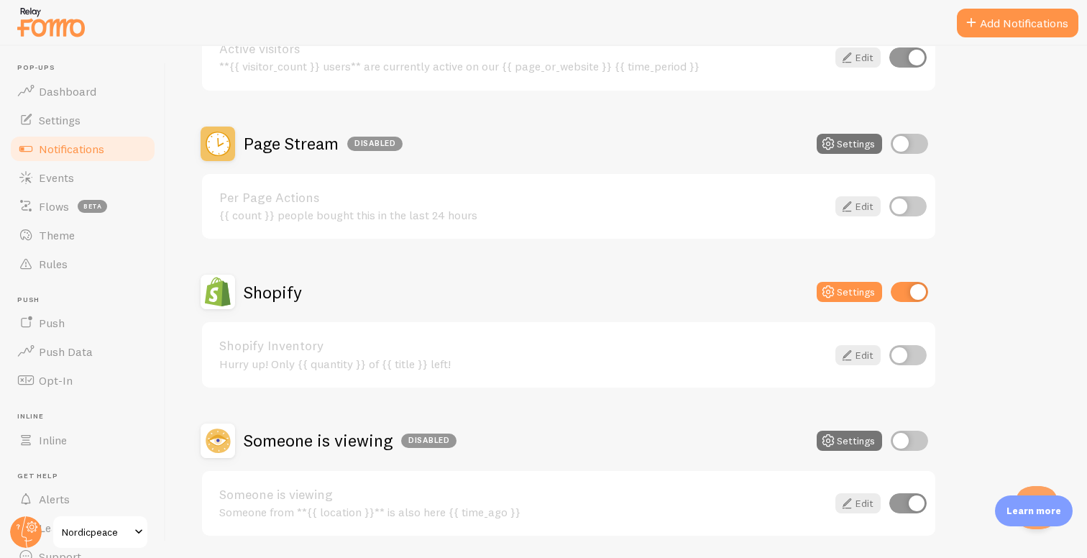
click at [675, 211] on div "{{ count }} people bought this in the last 24 hours" at bounding box center [522, 214] width 607 height 13
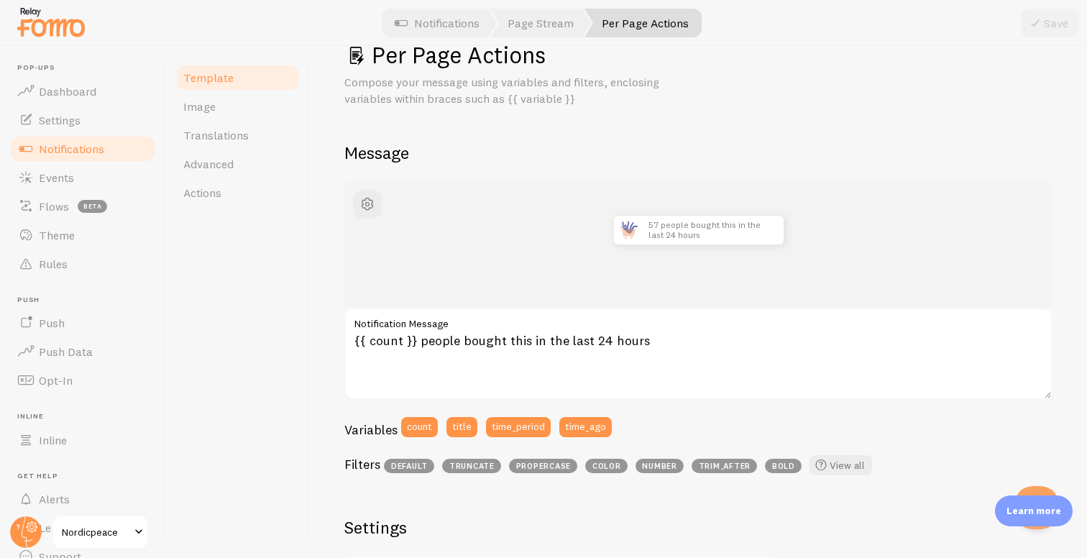
scroll to position [47, 0]
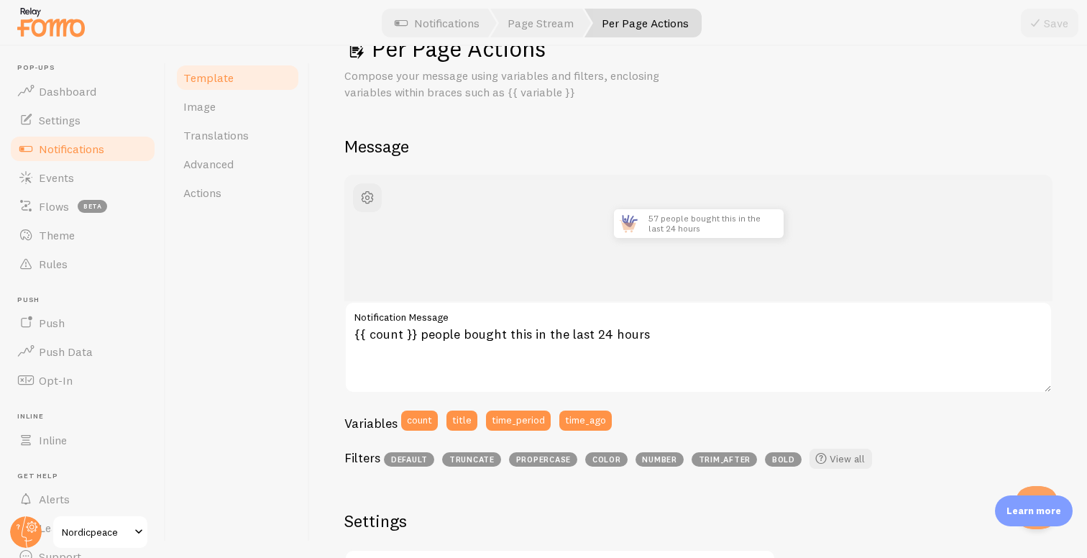
click at [487, 463] on span "truncate" at bounding box center [471, 459] width 59 height 14
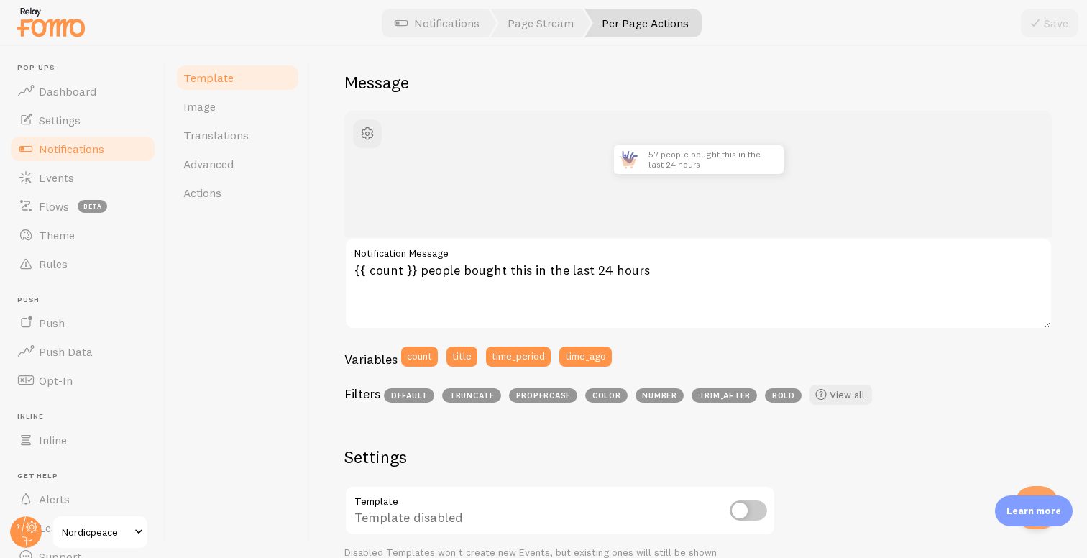
scroll to position [116, 0]
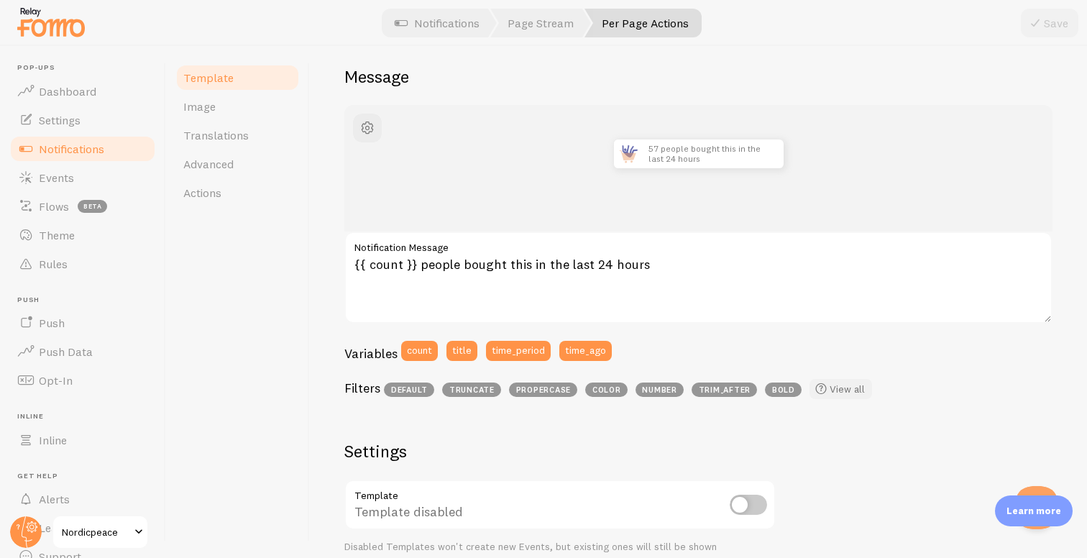
click at [822, 389] on span at bounding box center [820, 388] width 17 height 17
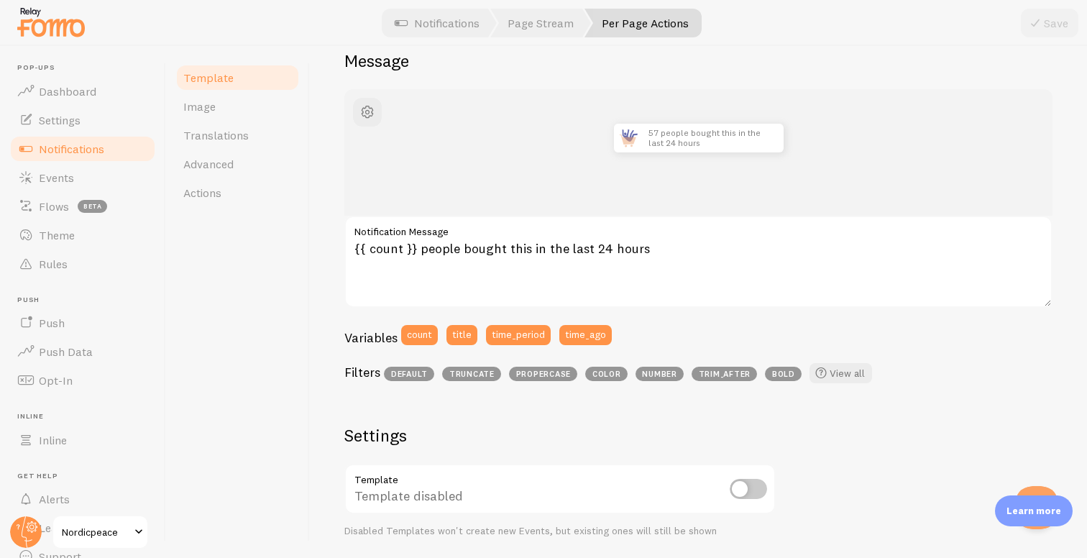
scroll to position [130, 0]
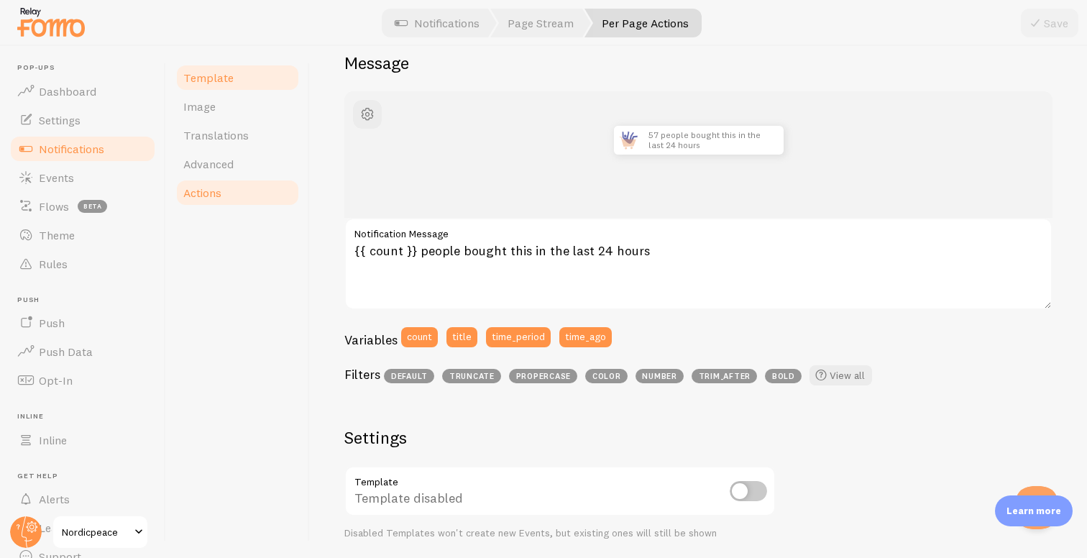
click at [228, 185] on link "Actions" at bounding box center [238, 192] width 126 height 29
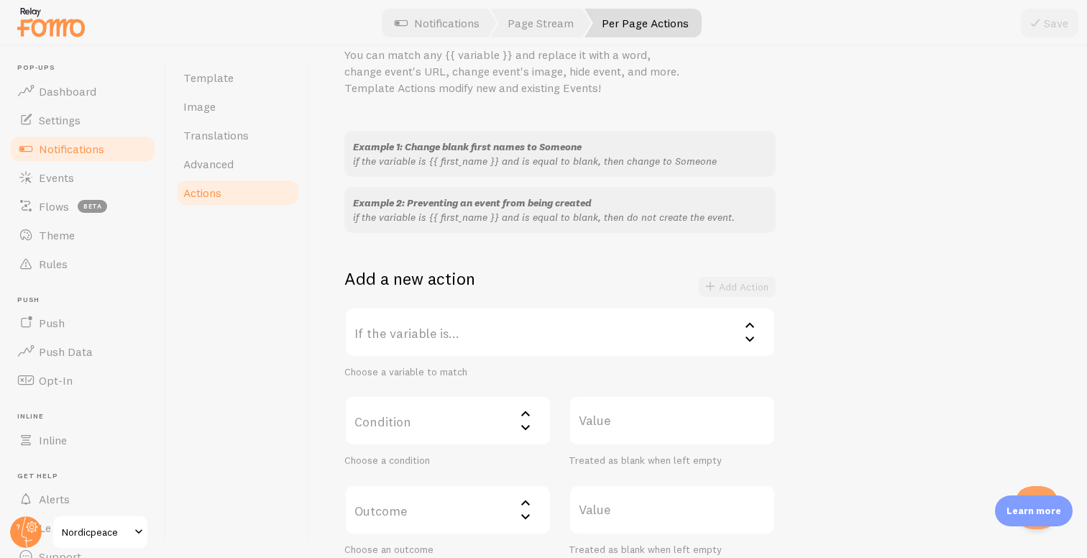
scroll to position [92, 0]
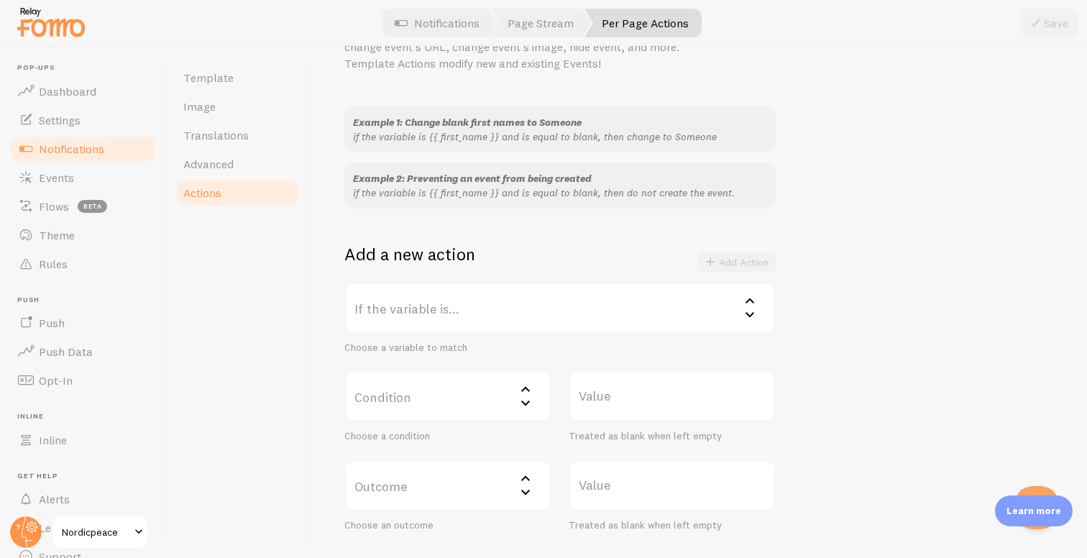
click at [469, 319] on label "If the variable is..." at bounding box center [559, 307] width 431 height 50
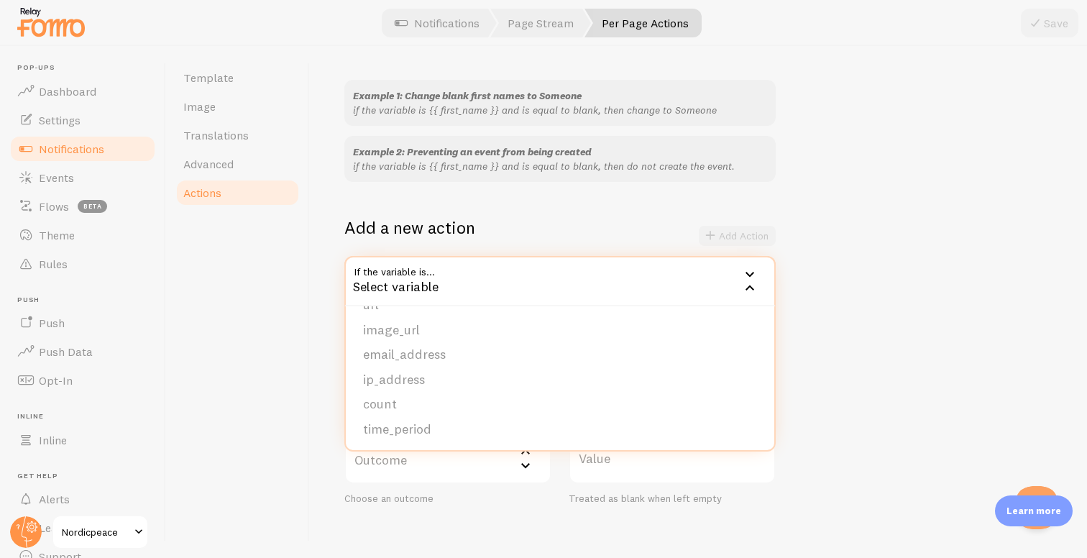
scroll to position [119, 0]
click at [436, 400] on li "count" at bounding box center [560, 403] width 428 height 25
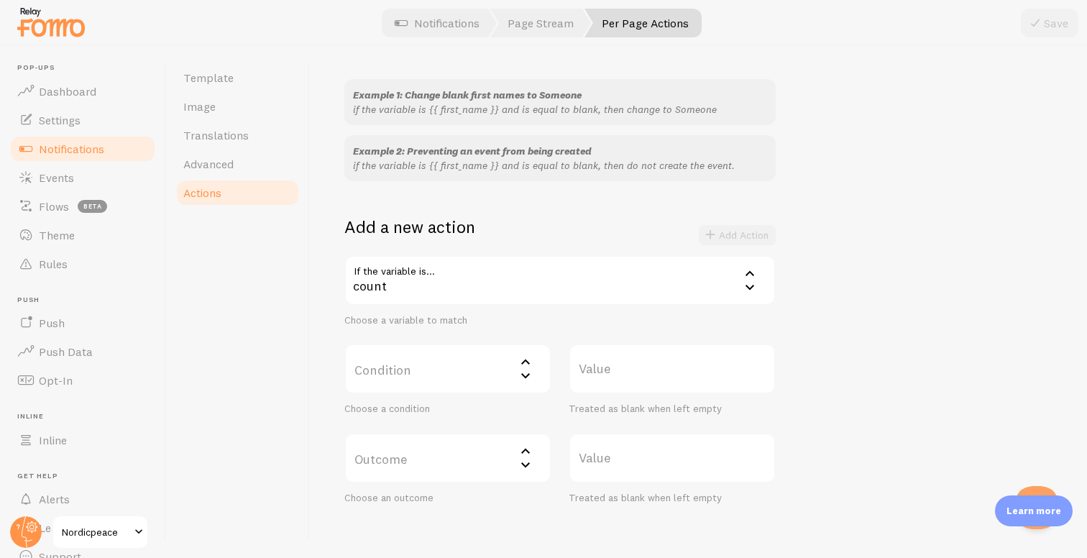
click at [439, 374] on label "Condition" at bounding box center [447, 369] width 207 height 50
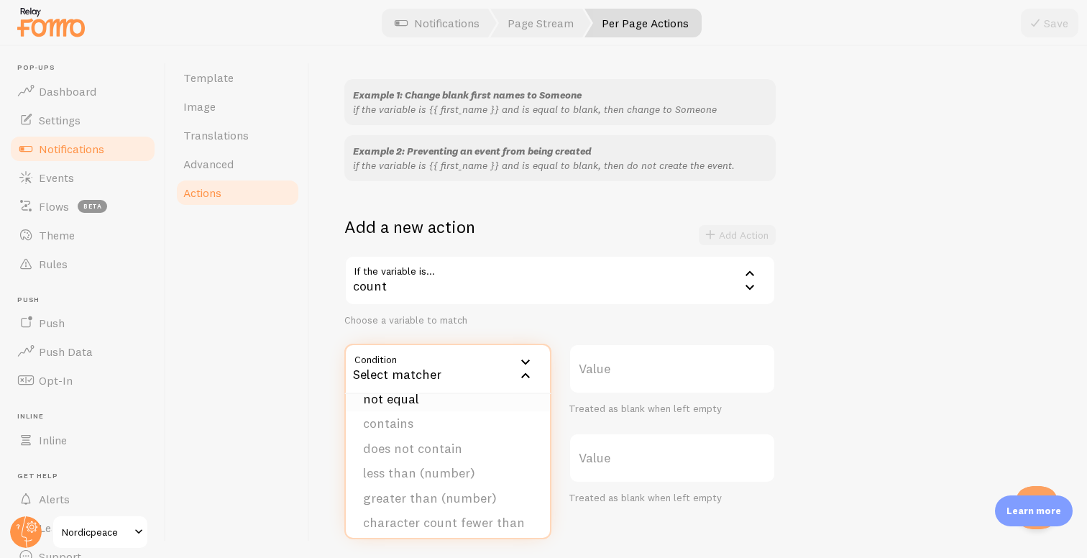
scroll to position [45, 0]
click at [439, 469] on li "less than (number)" at bounding box center [448, 469] width 204 height 25
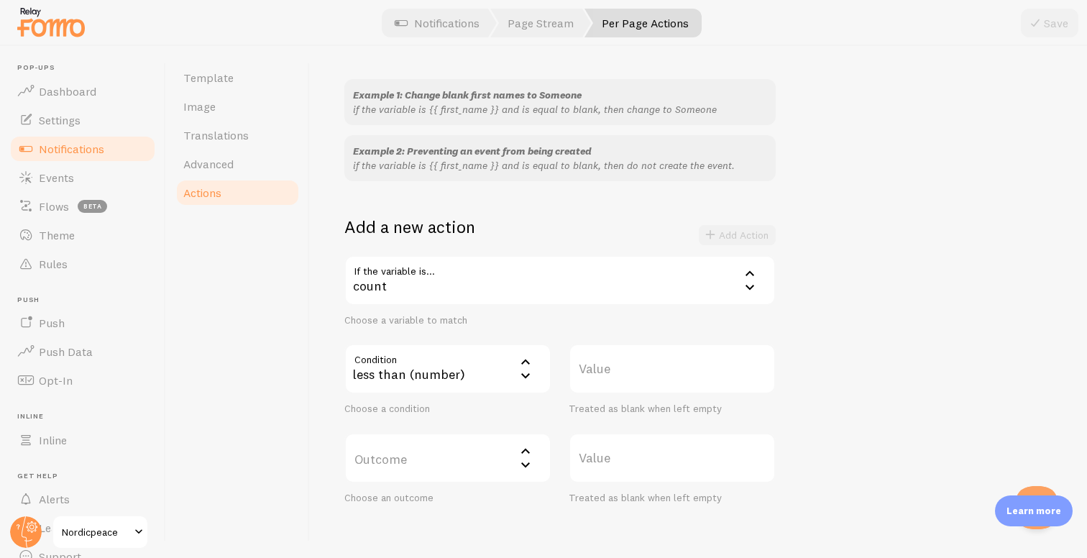
click at [602, 378] on label "Value" at bounding box center [672, 369] width 207 height 50
click at [602, 378] on input "Value" at bounding box center [672, 369] width 207 height 50
click at [655, 366] on label "Value" at bounding box center [672, 369] width 207 height 50
click at [655, 366] on input "Value" at bounding box center [672, 369] width 207 height 50
type input "5"
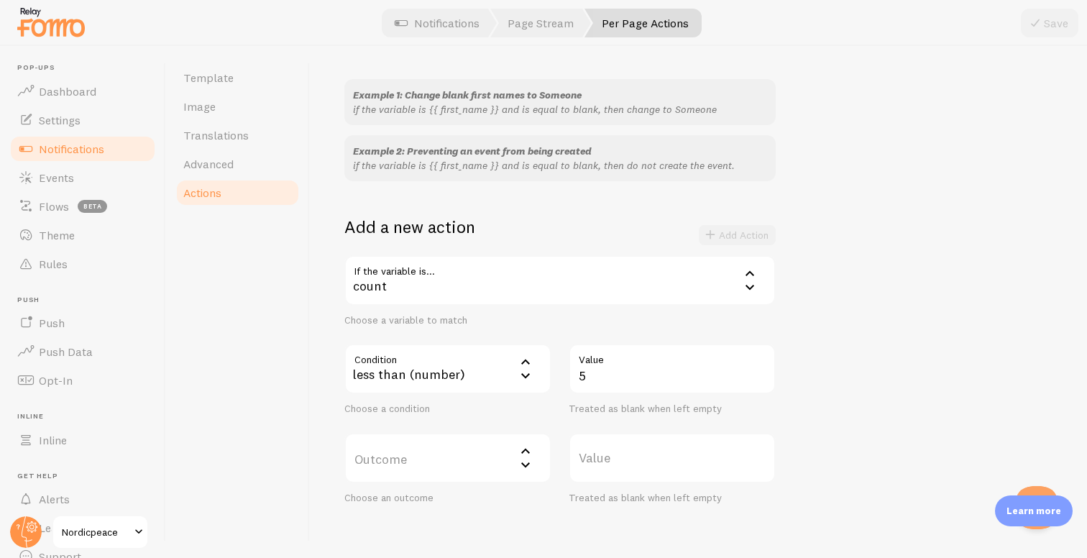
click at [468, 462] on label "Outcome" at bounding box center [447, 458] width 207 height 50
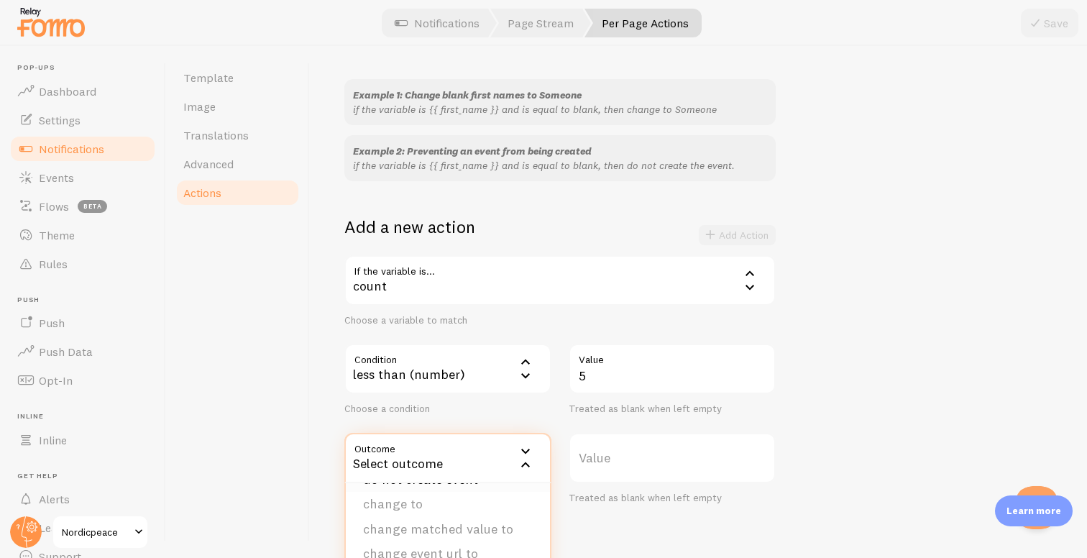
scroll to position [26, 0]
click at [425, 500] on li "change to" at bounding box center [448, 502] width 204 height 25
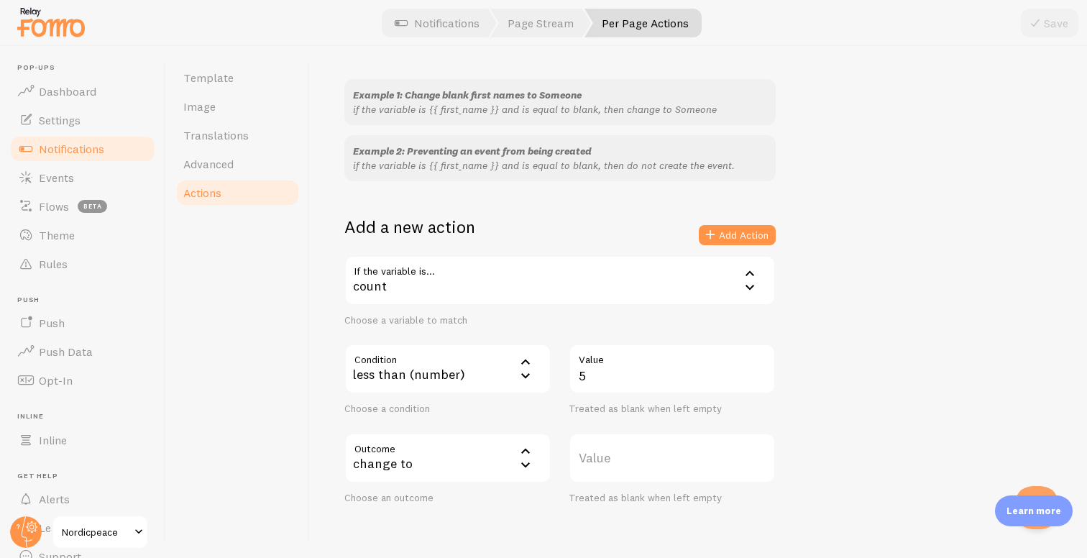
click at [636, 453] on label "Value" at bounding box center [672, 458] width 207 height 50
click at [636, 453] on input "Value" at bounding box center [672, 458] width 207 height 50
type input "26"
click at [722, 230] on button "Add Action" at bounding box center [737, 235] width 77 height 20
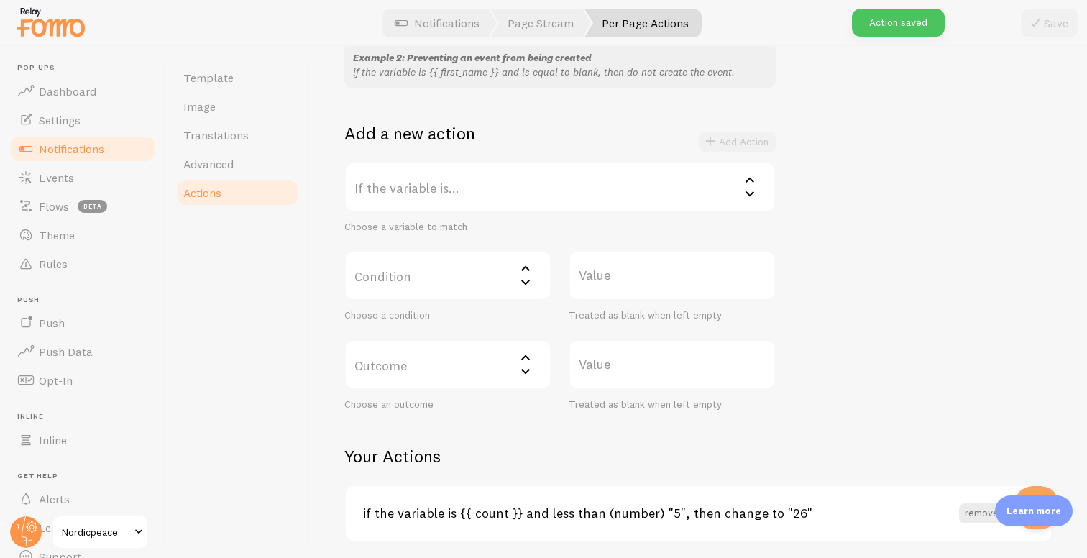
scroll to position [266, 0]
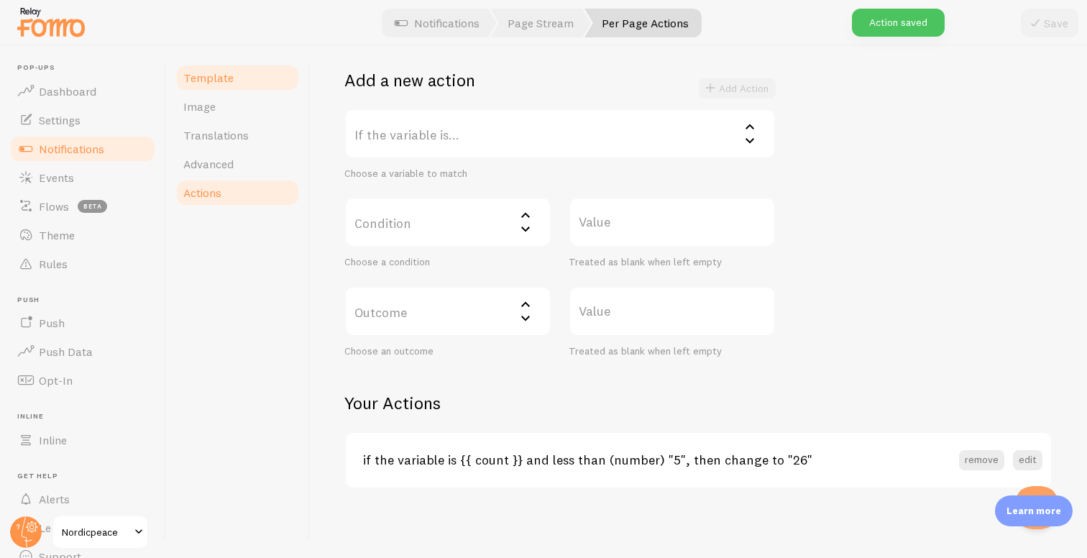
click at [254, 86] on link "Template" at bounding box center [238, 77] width 126 height 29
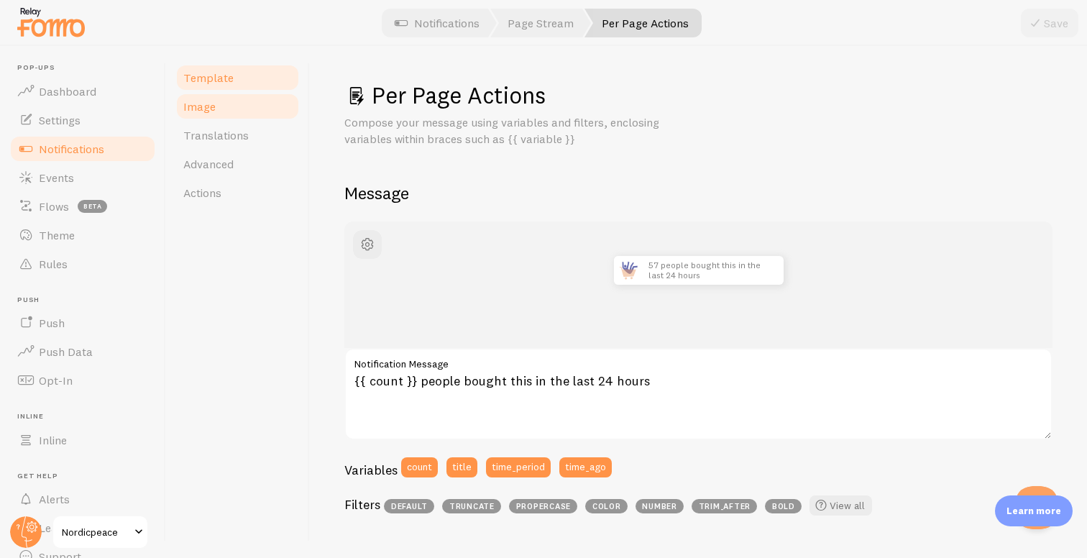
click at [254, 111] on link "Image" at bounding box center [238, 106] width 126 height 29
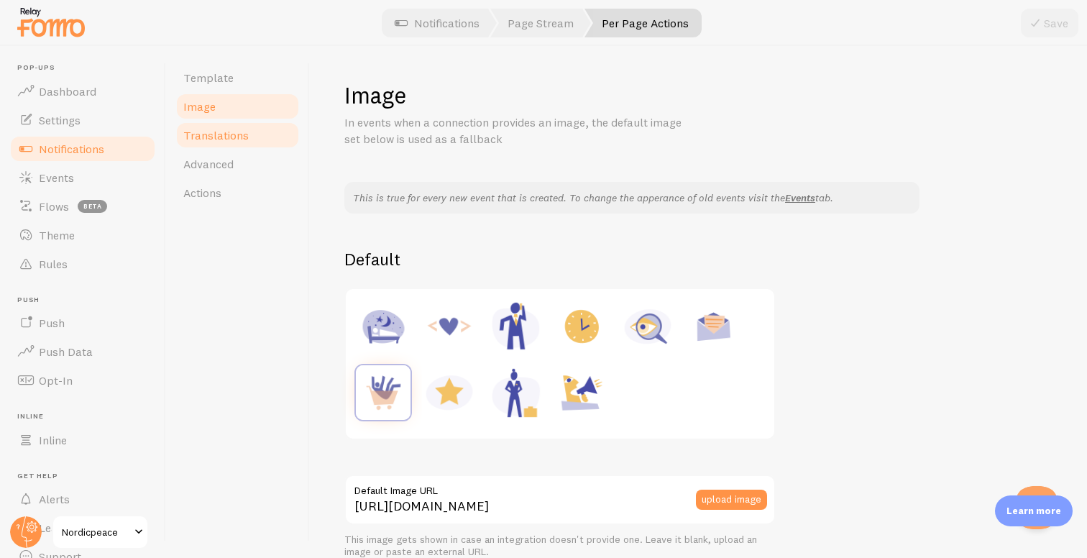
click at [248, 137] on link "Translations" at bounding box center [238, 135] width 126 height 29
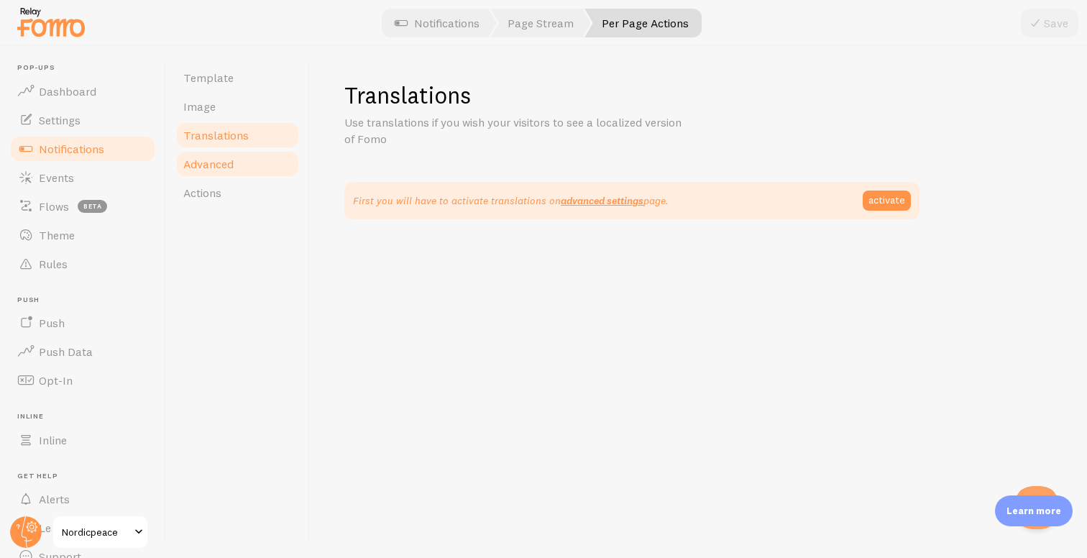
click at [248, 152] on link "Advanced" at bounding box center [238, 163] width 126 height 29
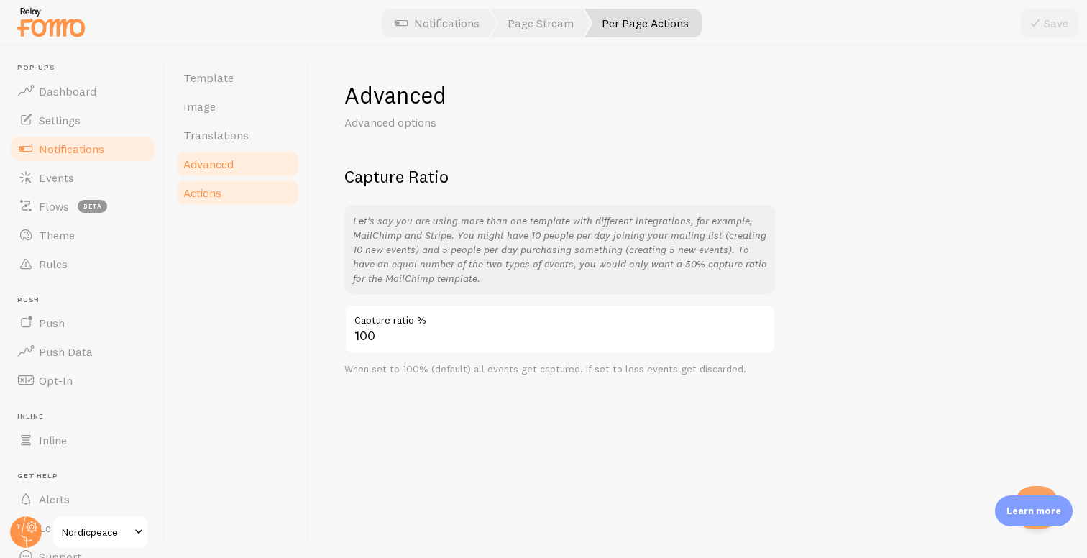
click at [242, 197] on link "Actions" at bounding box center [238, 192] width 126 height 29
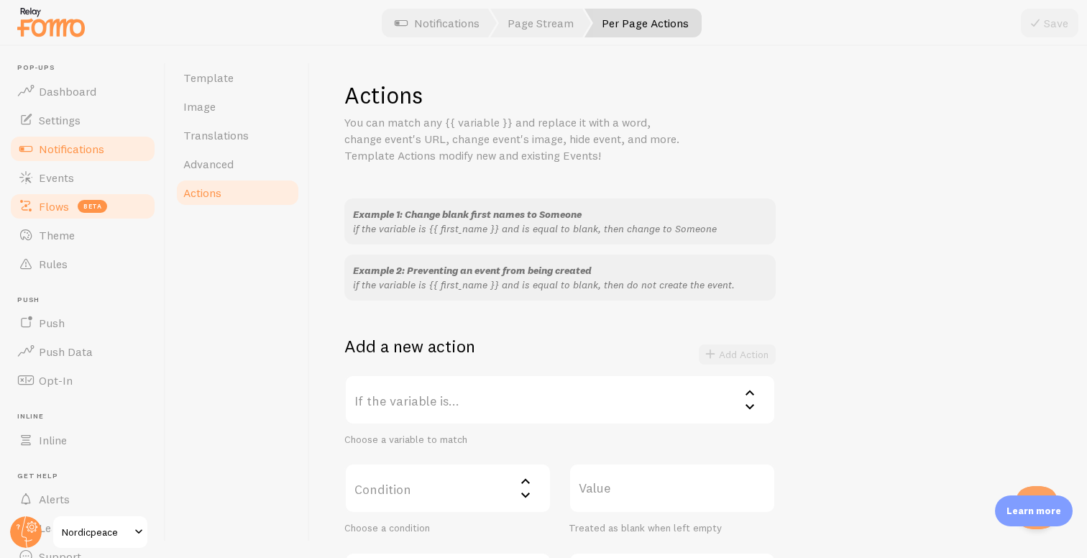
click at [99, 203] on span "beta" at bounding box center [92, 206] width 29 height 13
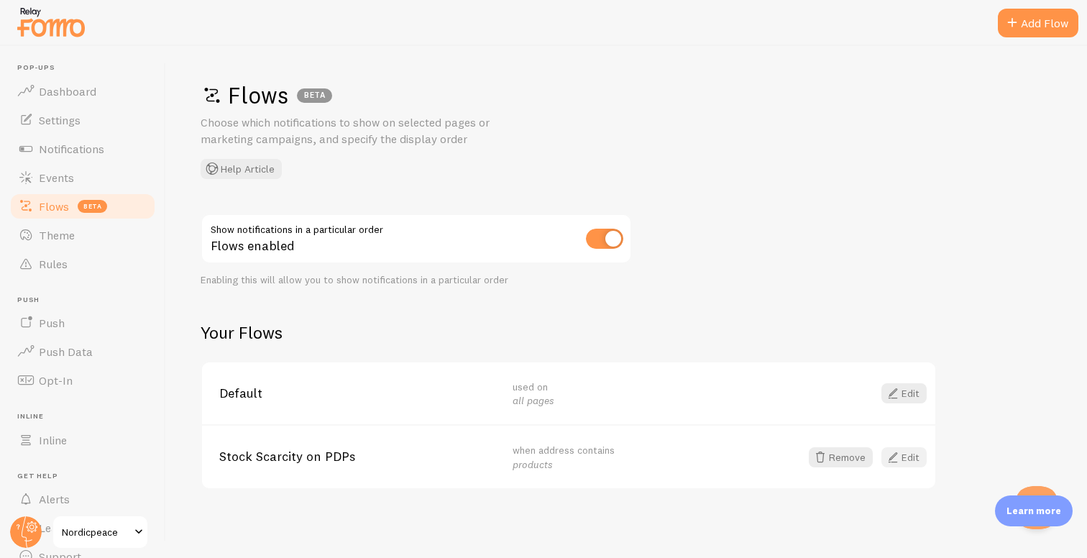
click at [903, 461] on link "Edit" at bounding box center [903, 457] width 45 height 20
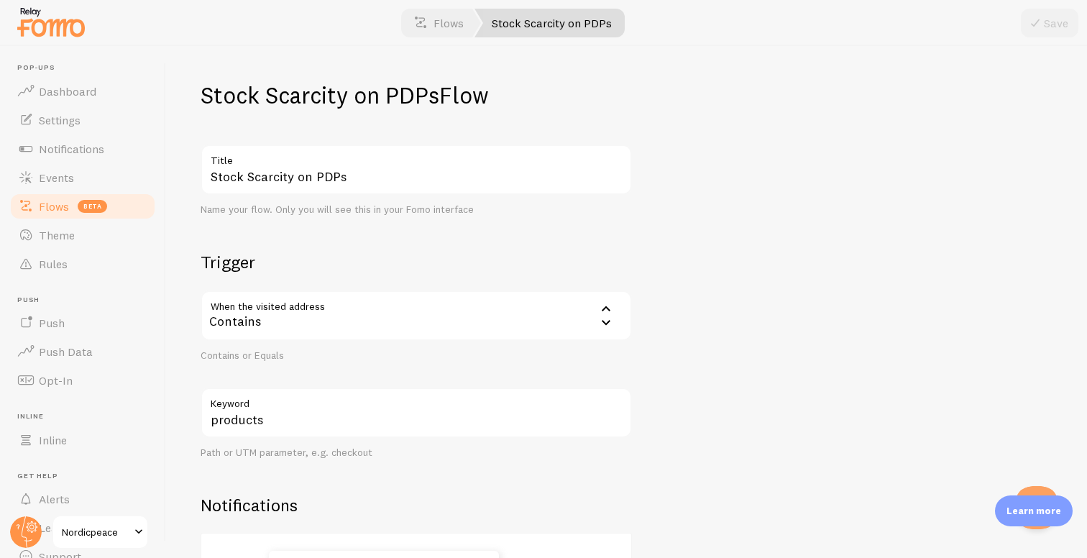
scroll to position [183, 0]
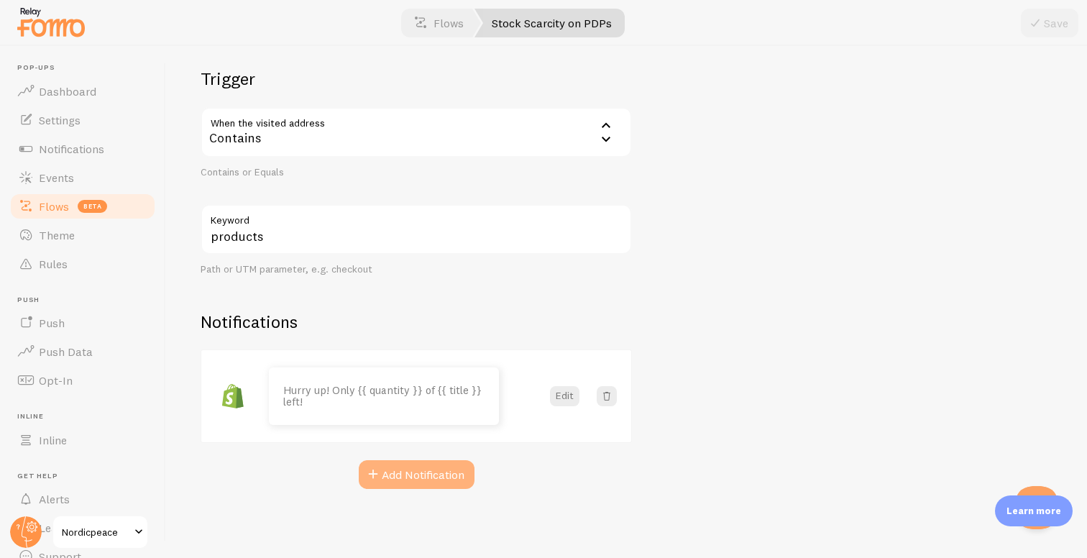
click at [411, 476] on button "Add Notification" at bounding box center [417, 474] width 116 height 29
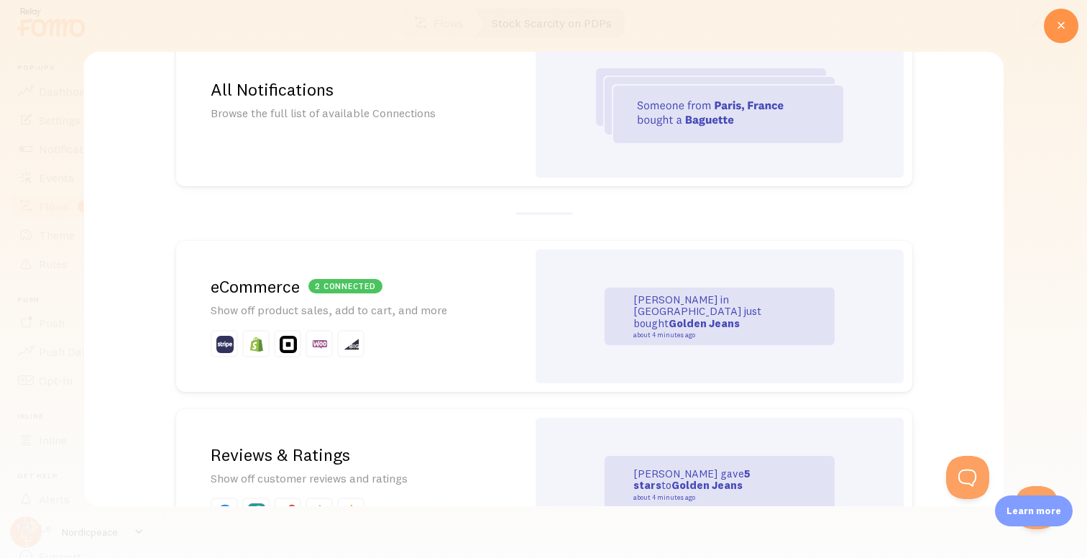
scroll to position [0, 0]
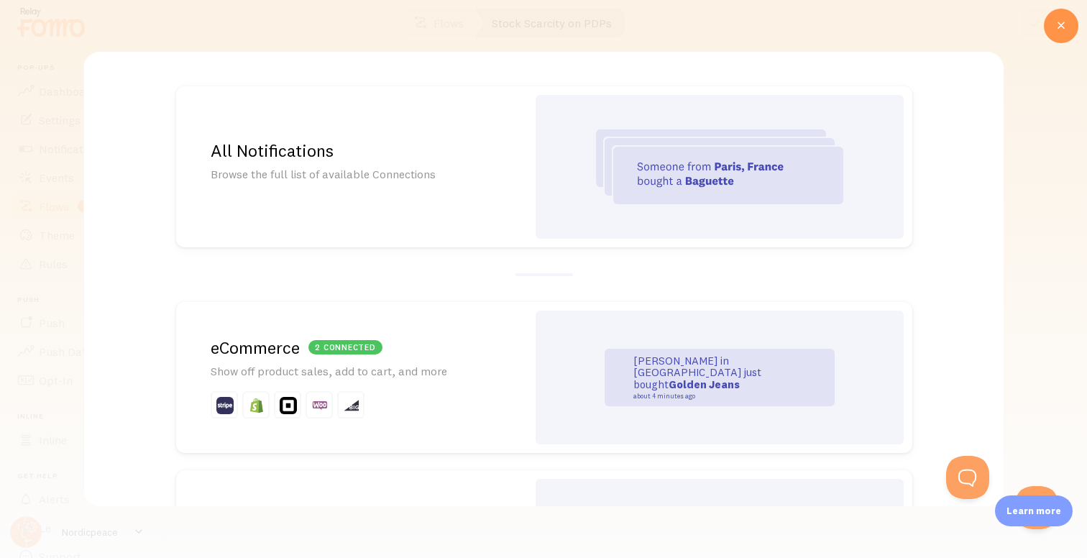
click at [488, 196] on div "All Notifications Browse the full list of available Connections" at bounding box center [351, 166] width 351 height 161
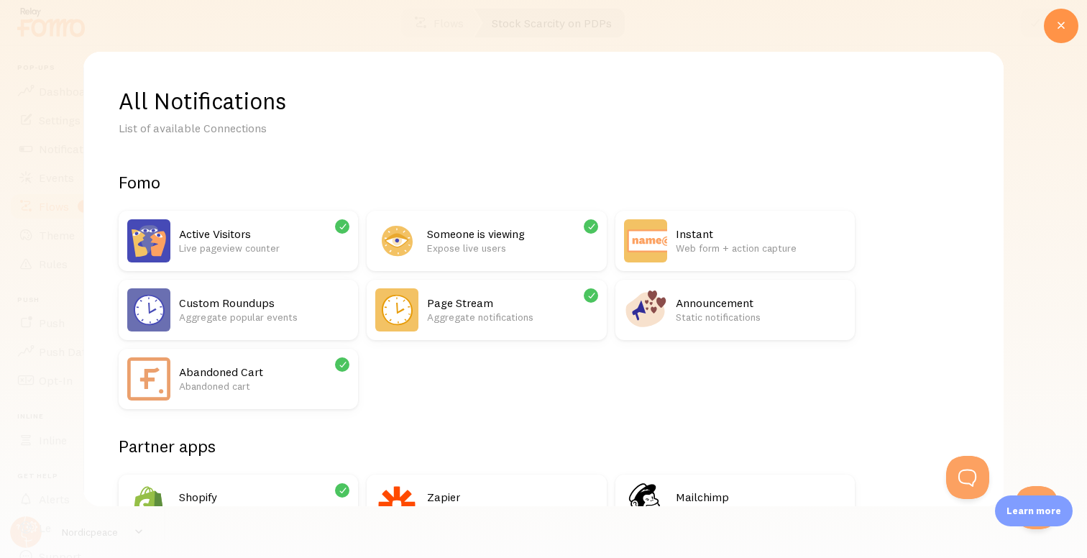
click at [464, 316] on p "Aggregate notifications" at bounding box center [512, 317] width 170 height 14
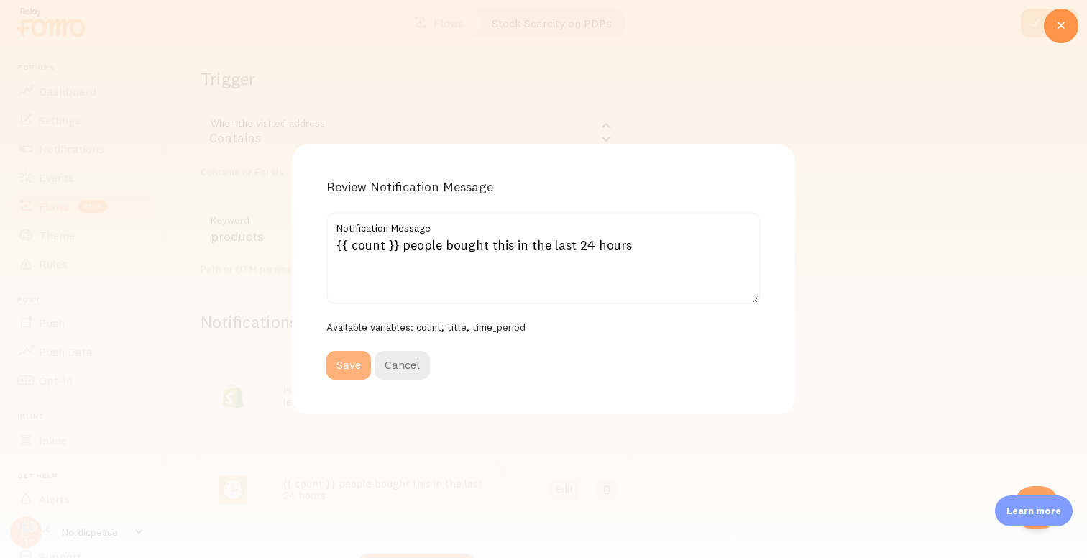
click at [356, 371] on button "Save" at bounding box center [348, 365] width 45 height 29
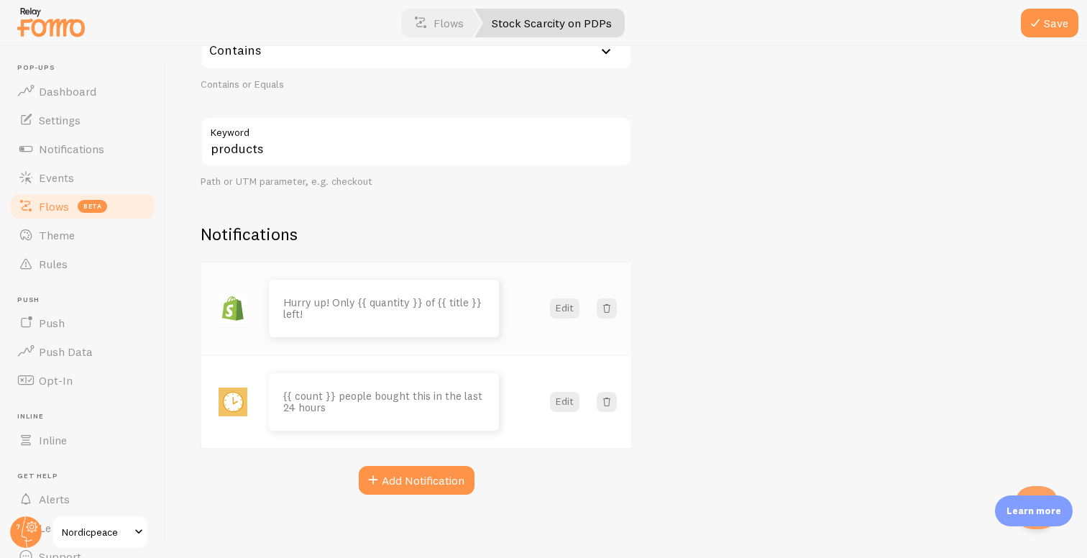
scroll to position [277, 0]
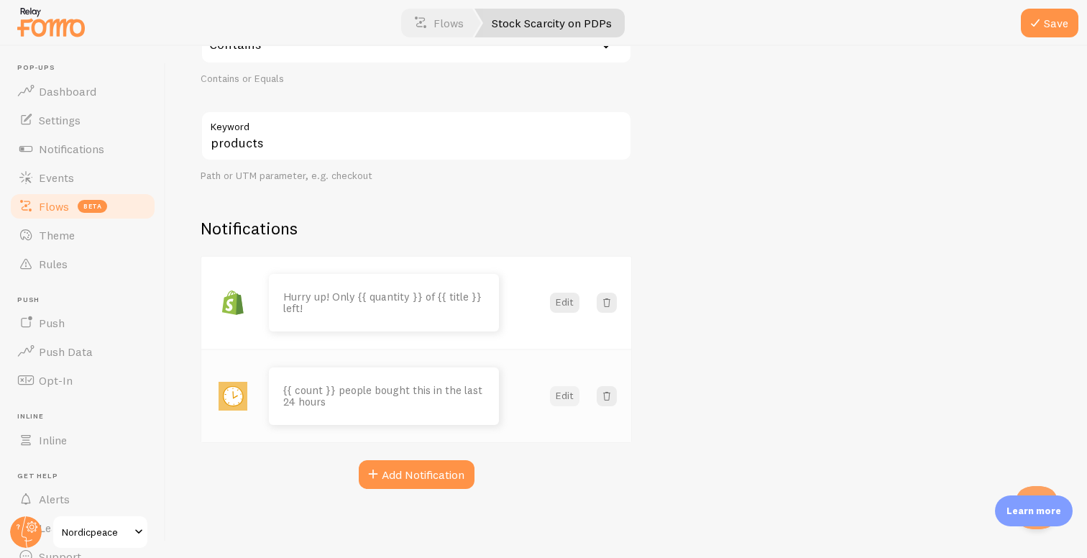
click at [556, 396] on button "Edit" at bounding box center [564, 396] width 29 height 20
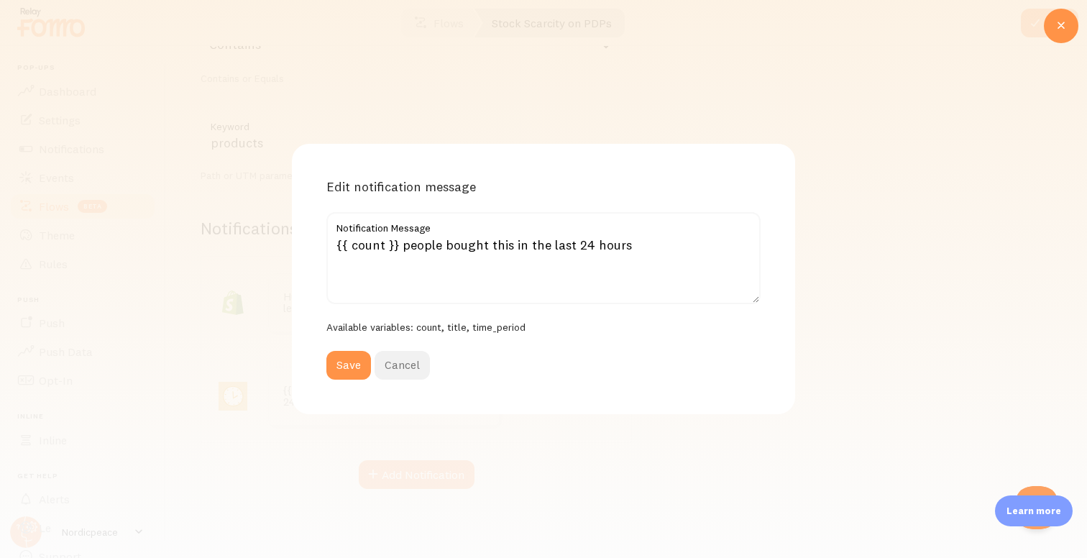
click at [417, 371] on button "Cancel" at bounding box center [401, 365] width 55 height 29
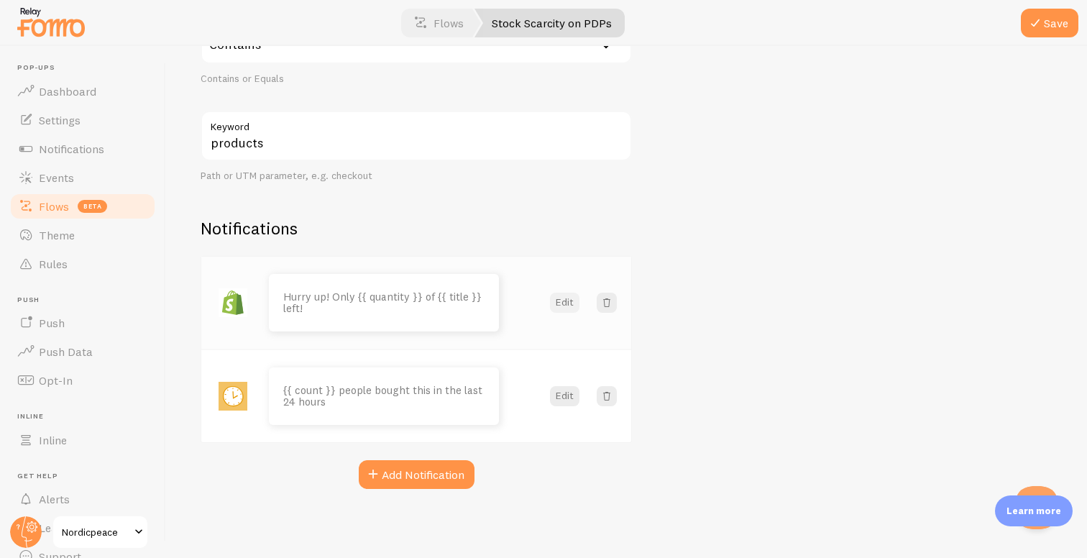
click at [566, 308] on button "Edit" at bounding box center [564, 303] width 29 height 20
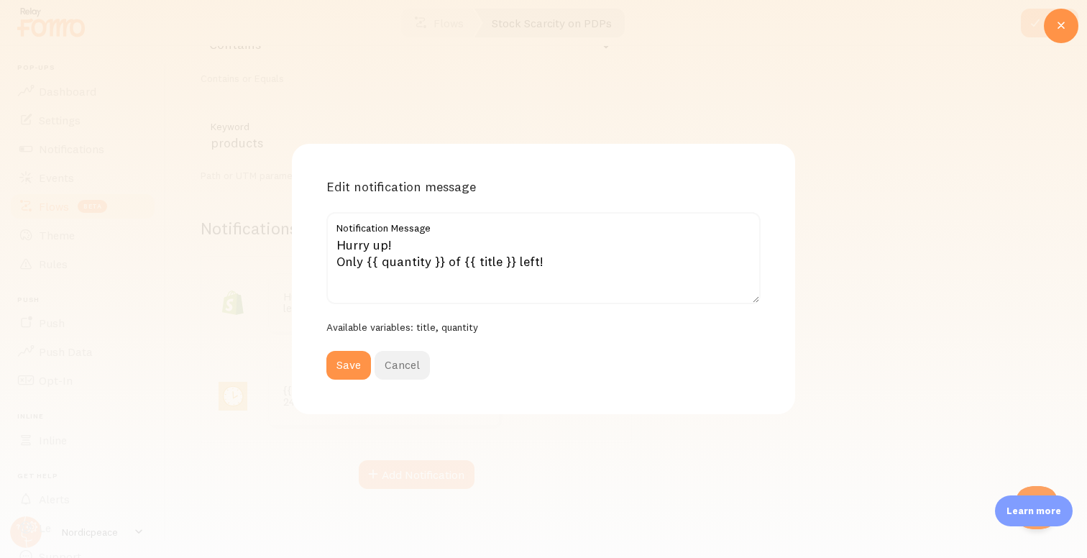
click at [413, 362] on button "Cancel" at bounding box center [401, 365] width 55 height 29
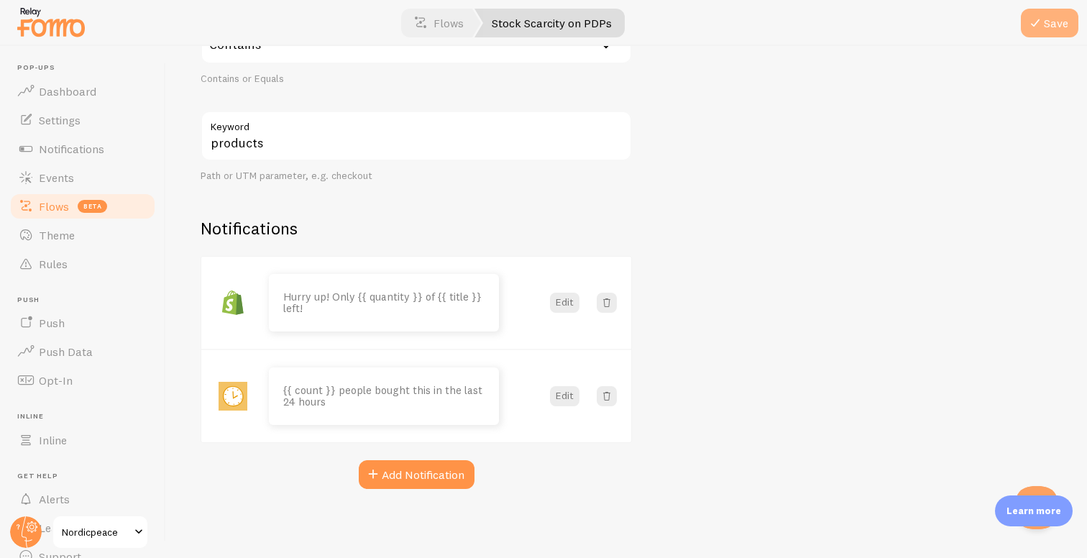
click at [1041, 23] on span at bounding box center [1034, 22] width 17 height 17
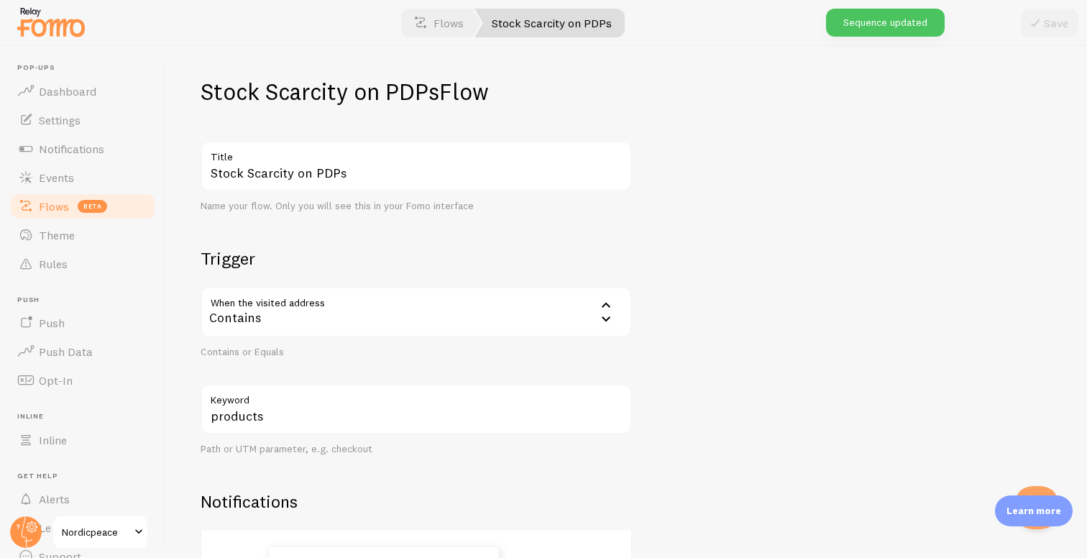
scroll to position [0, 0]
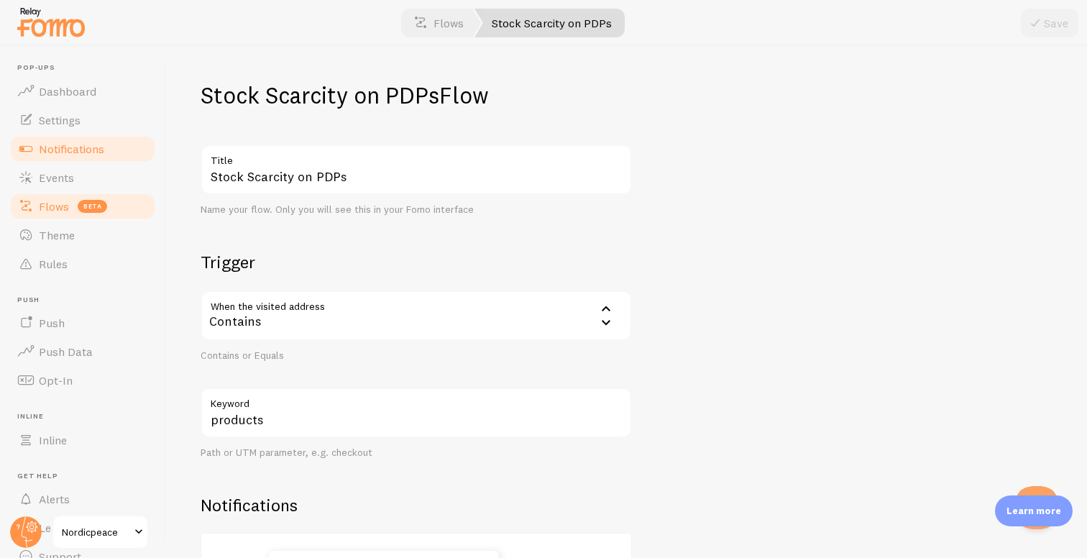
click at [109, 145] on link "Notifications" at bounding box center [83, 148] width 148 height 29
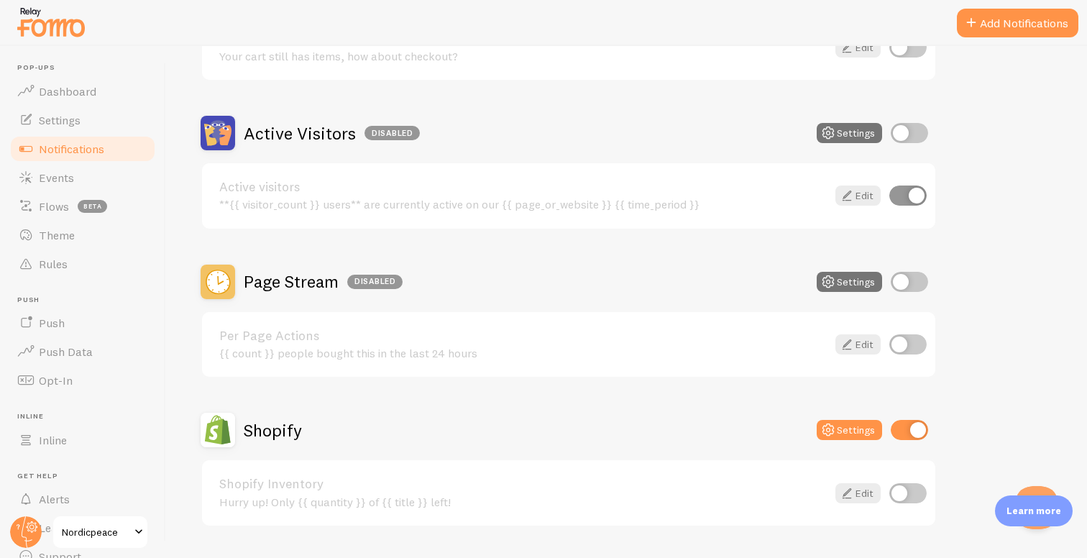
scroll to position [295, 0]
click at [907, 192] on input "checkbox" at bounding box center [907, 196] width 37 height 20
click at [910, 202] on input "checkbox" at bounding box center [907, 196] width 37 height 20
click at [914, 197] on input "checkbox" at bounding box center [907, 196] width 37 height 20
checkbox input "false"
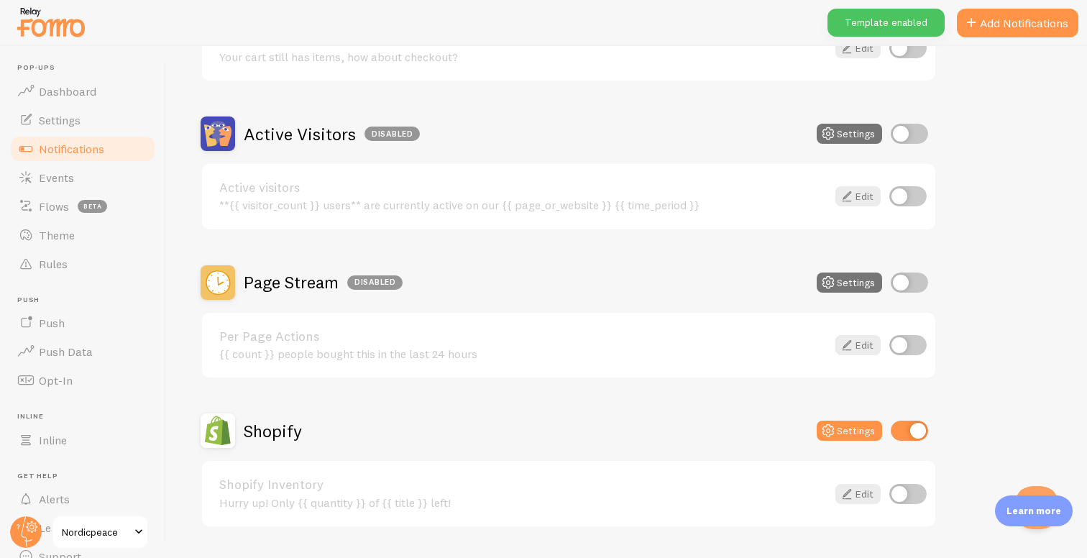
click at [903, 133] on input "checkbox" at bounding box center [908, 134] width 37 height 20
checkbox input "true"
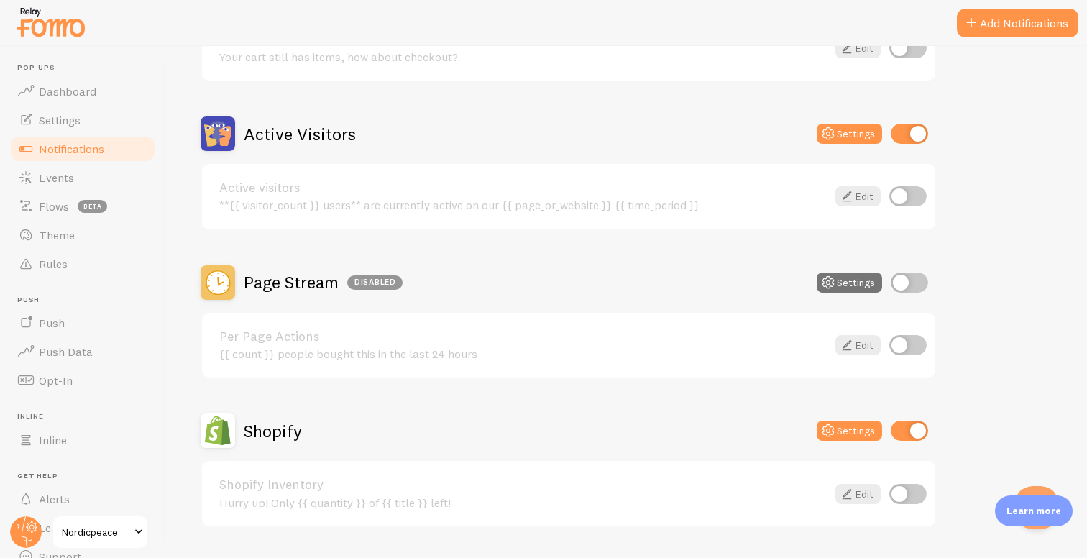
scroll to position [482, 0]
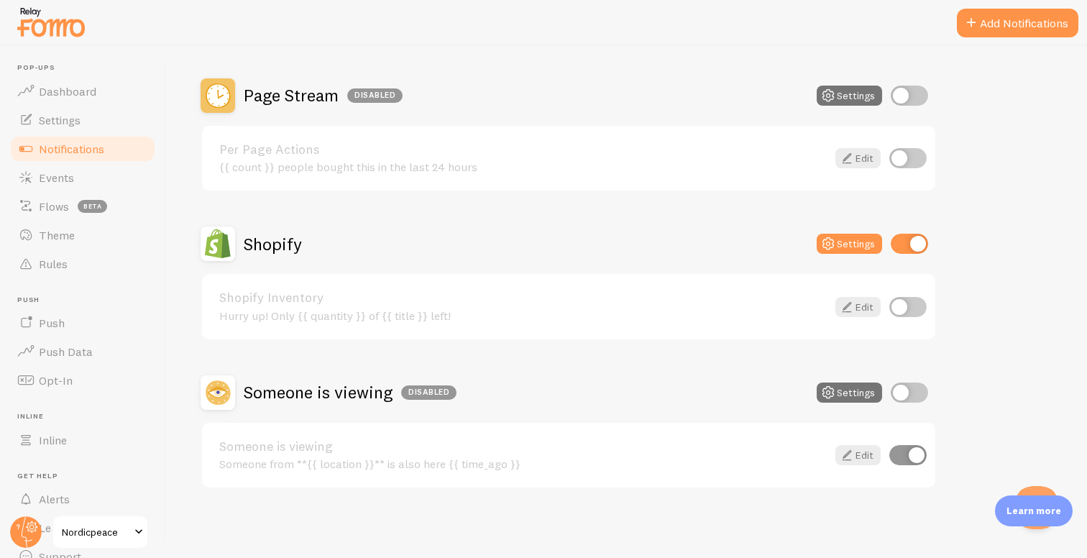
click at [912, 455] on input "checkbox" at bounding box center [907, 455] width 37 height 20
checkbox input "false"
click at [913, 397] on input "checkbox" at bounding box center [908, 392] width 37 height 20
checkbox input "true"
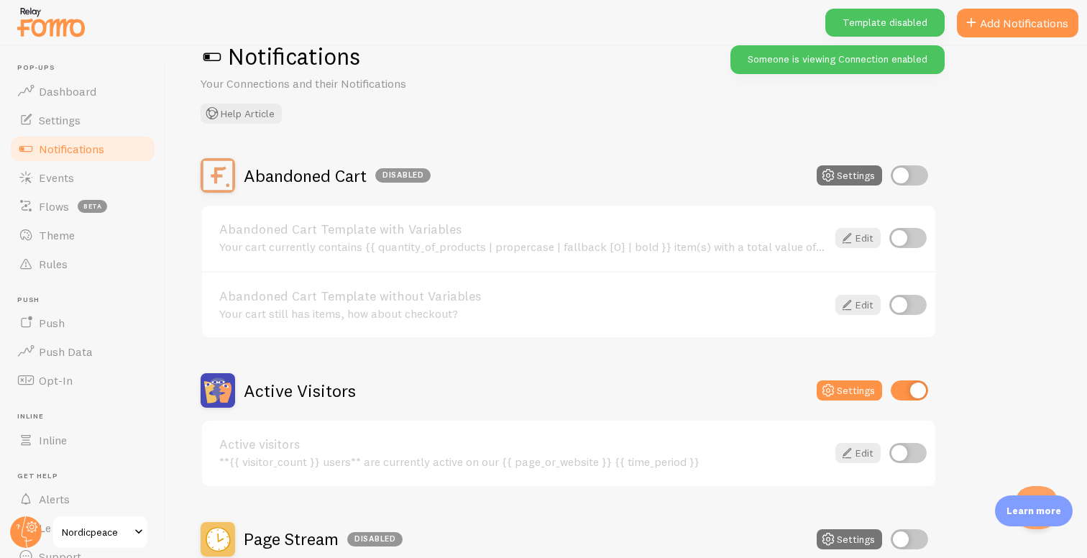
scroll to position [17, 0]
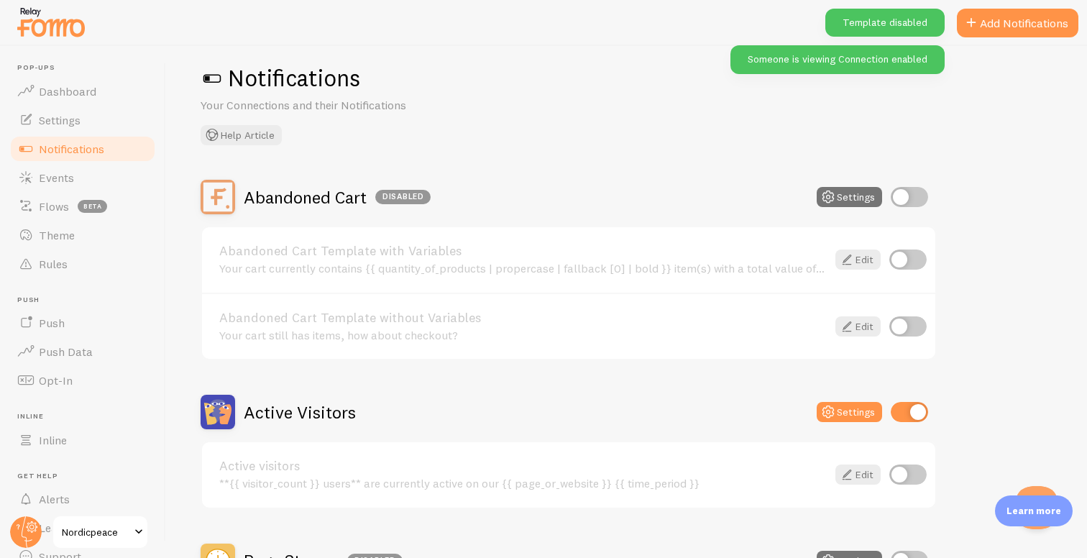
click at [897, 198] on input "checkbox" at bounding box center [908, 197] width 37 height 20
checkbox input "true"
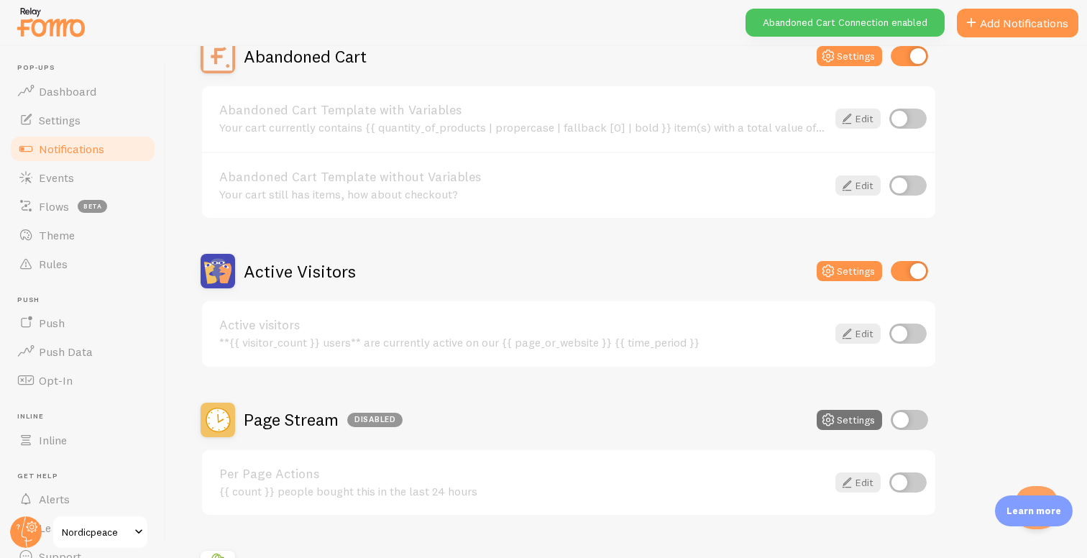
scroll to position [162, 0]
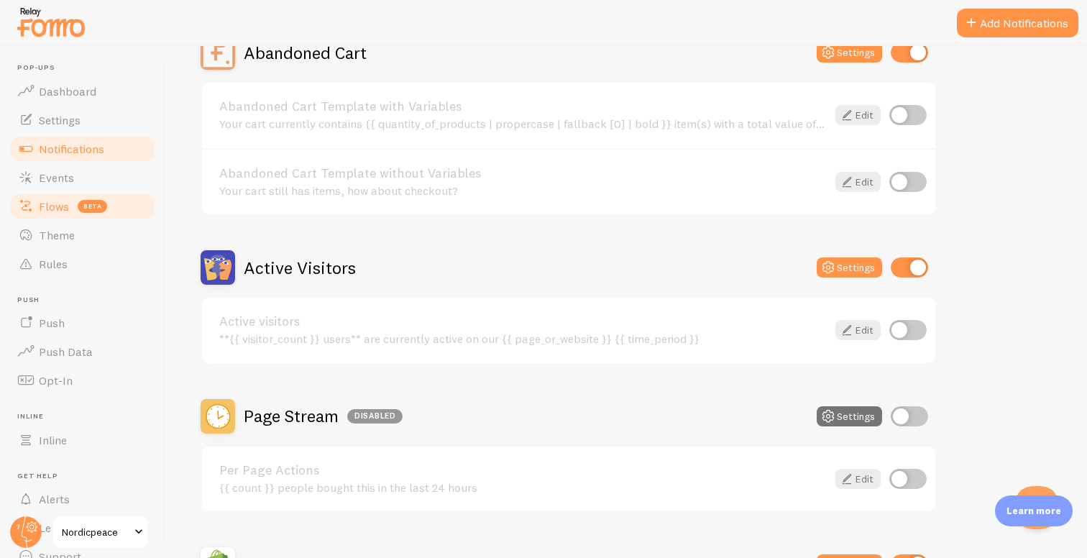
click at [98, 211] on span "beta" at bounding box center [92, 206] width 29 height 13
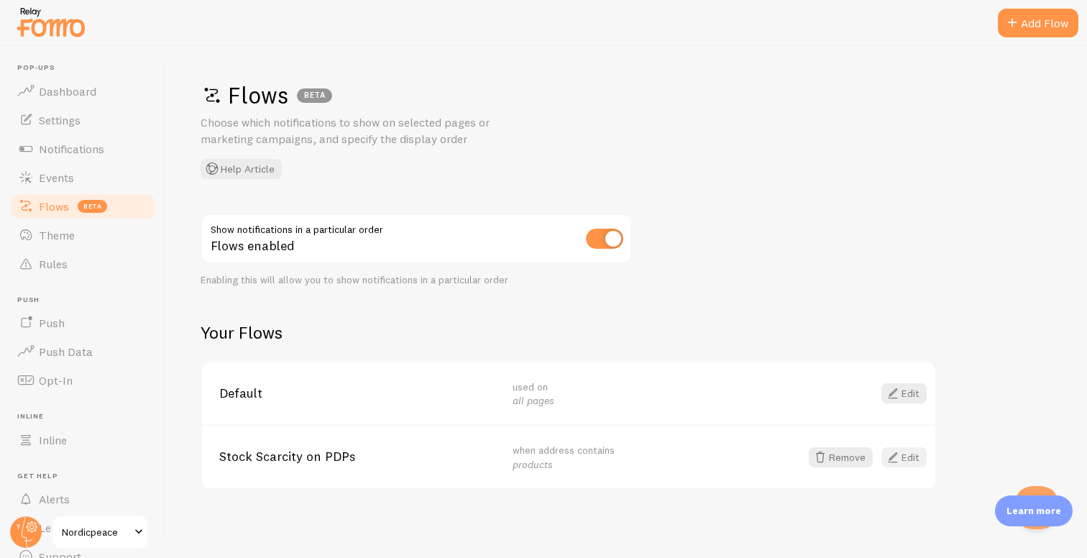
click at [911, 454] on link "Edit" at bounding box center [903, 457] width 45 height 20
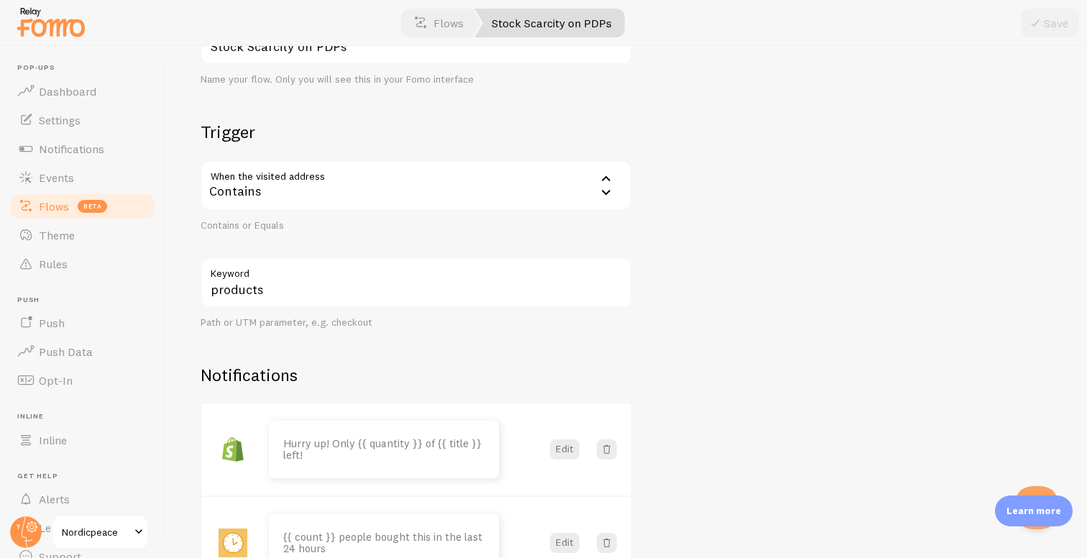
scroll to position [277, 0]
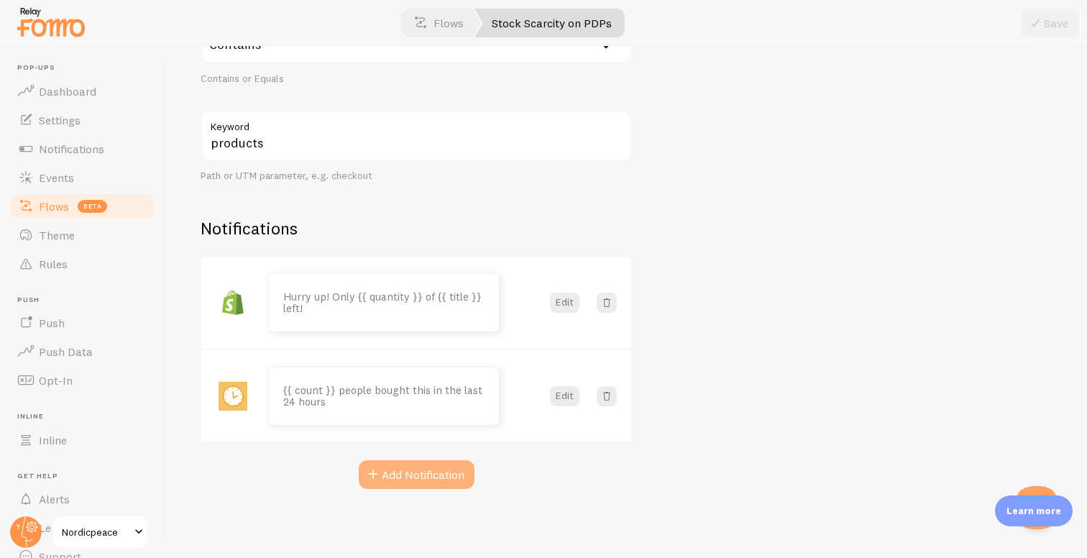
click at [456, 477] on button "Add Notification" at bounding box center [417, 474] width 116 height 29
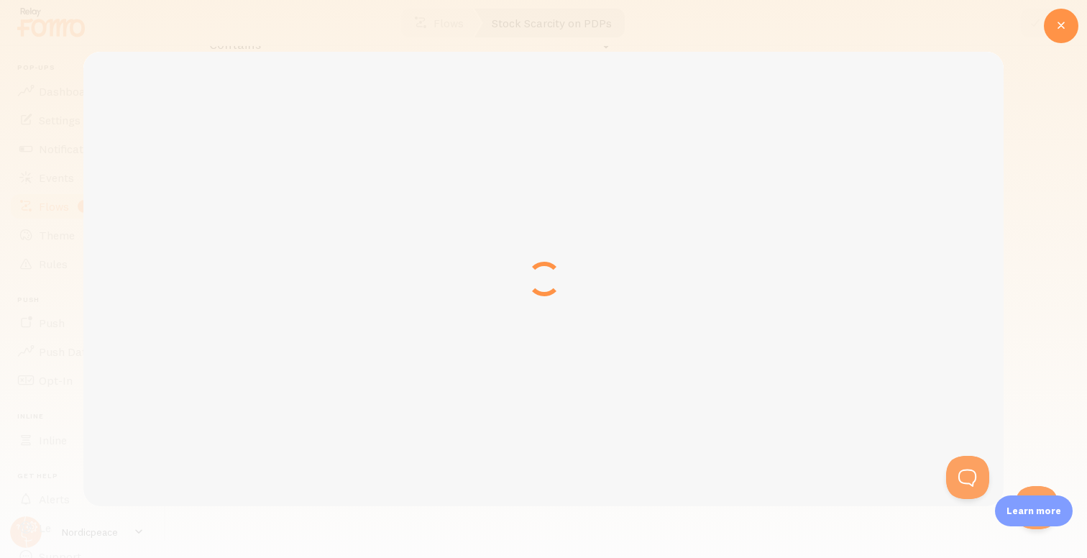
scroll to position [0, 0]
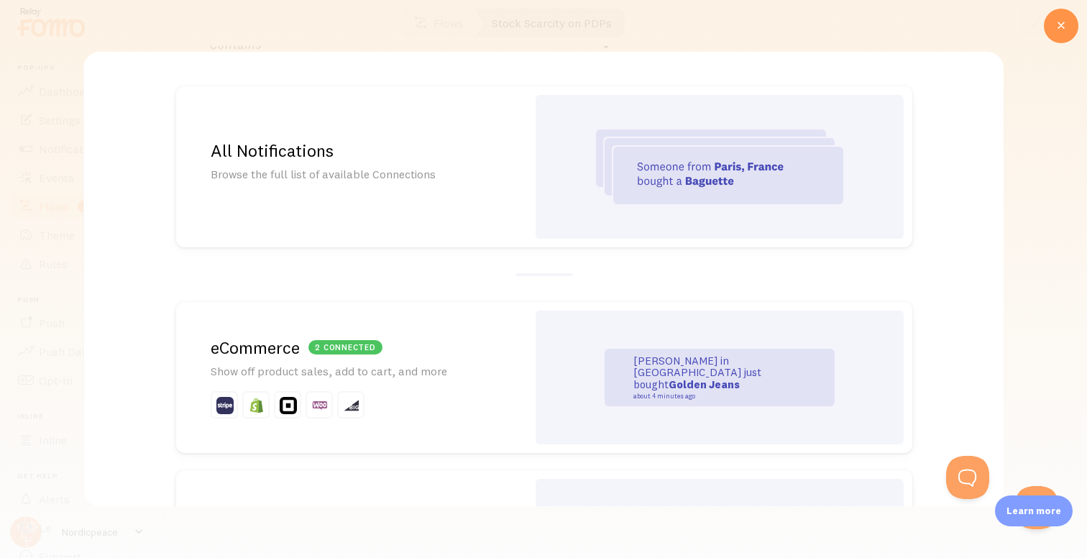
click at [494, 202] on div "All Notifications Browse the full list of available Connections" at bounding box center [351, 166] width 351 height 161
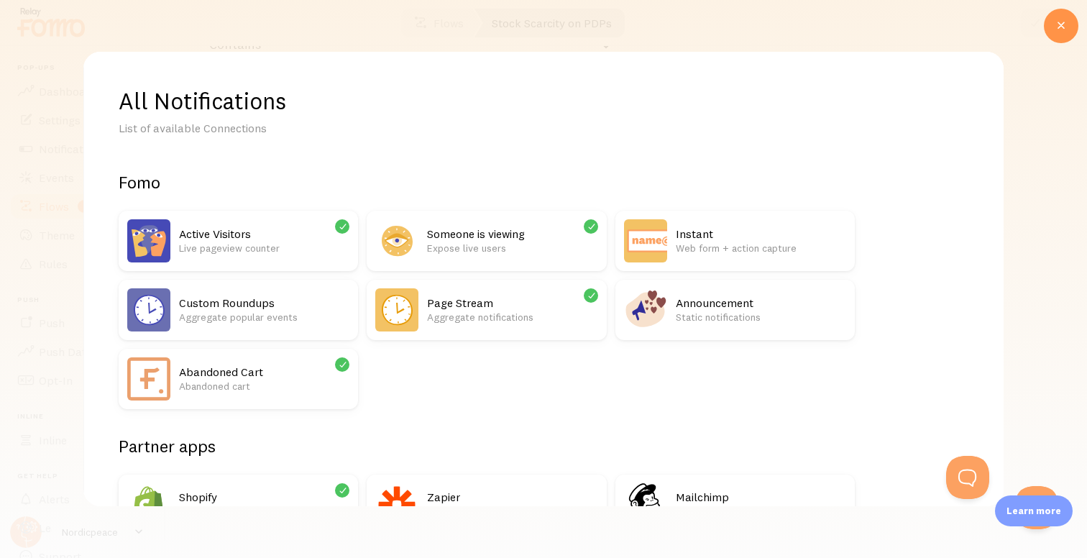
click at [294, 254] on p "Live pageview counter" at bounding box center [264, 248] width 170 height 14
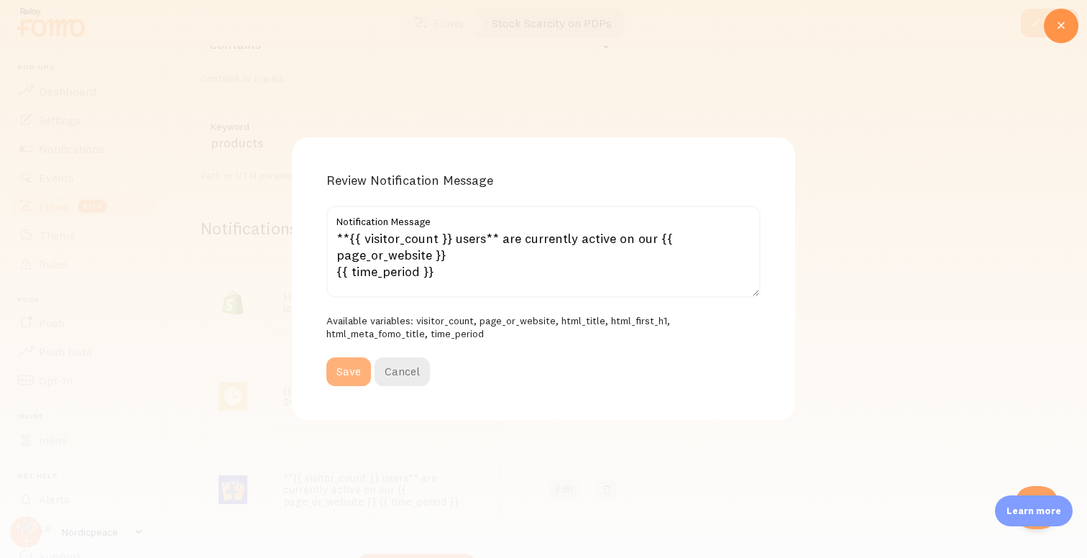
click at [357, 372] on button "Save" at bounding box center [348, 371] width 45 height 29
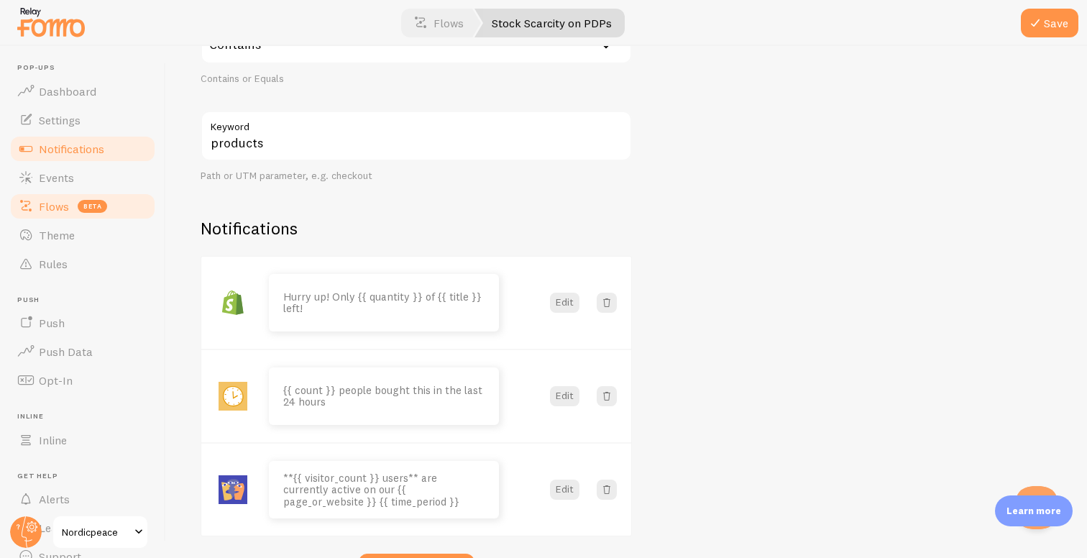
click at [78, 137] on link "Notifications" at bounding box center [83, 148] width 148 height 29
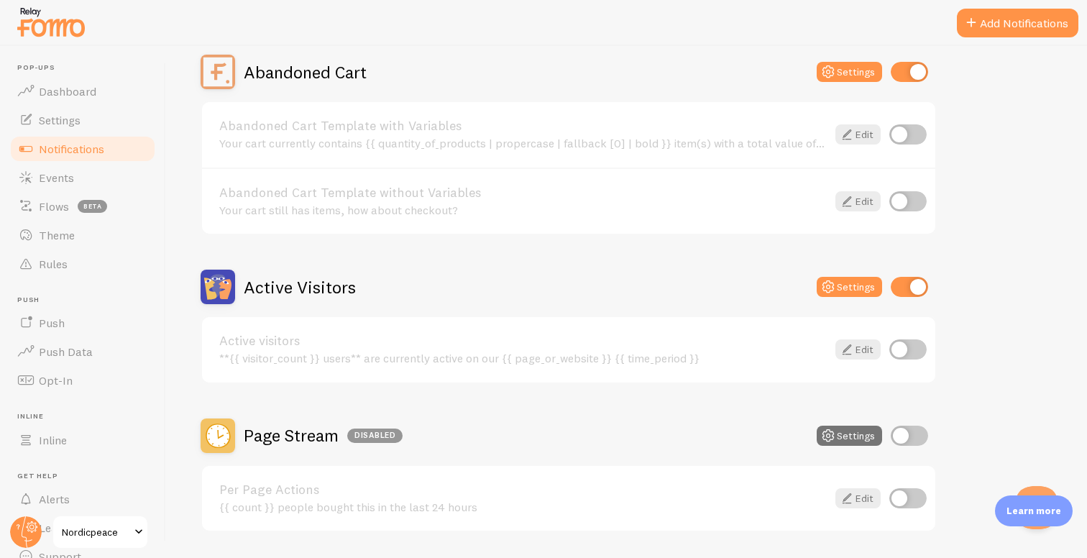
scroll to position [147, 0]
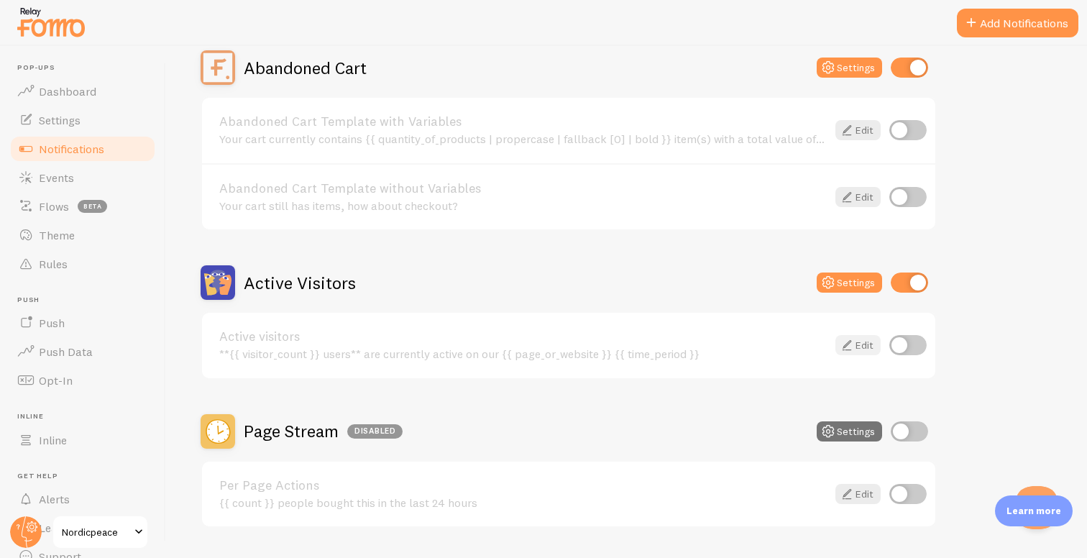
click at [862, 355] on link "Edit" at bounding box center [857, 345] width 45 height 20
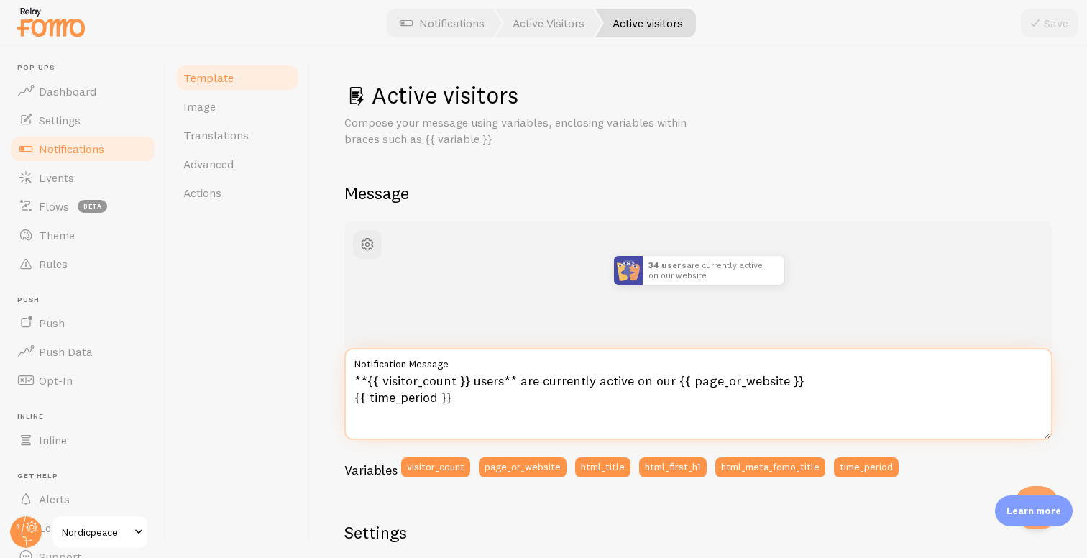
click at [705, 381] on textarea "**{{ visitor_count }} users** are currently active on our {{ page_or_website }}…" at bounding box center [698, 394] width 708 height 92
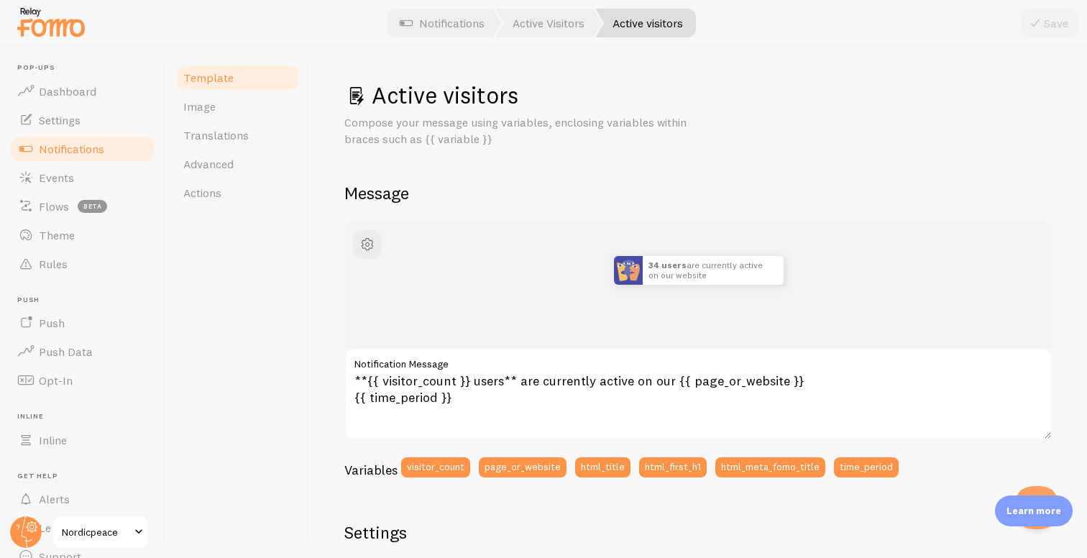
click at [686, 441] on div "34 users are currently active on our website just now **{{ visitor_count }} use…" at bounding box center [698, 354] width 708 height 266
click at [547, 466] on button "page_or_website" at bounding box center [523, 467] width 88 height 20
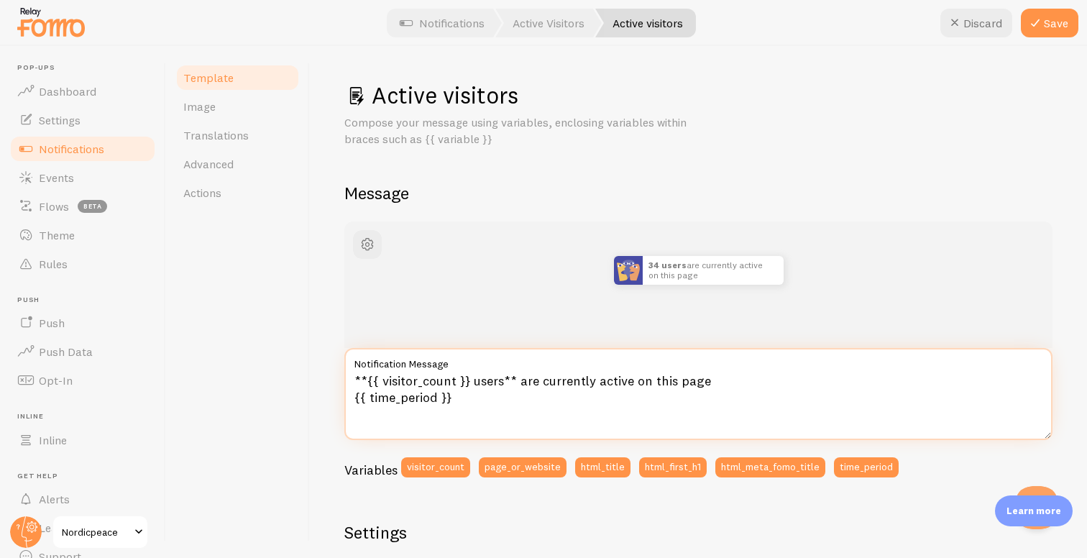
drag, startPoint x: 451, startPoint y: 400, endPoint x: 356, endPoint y: 398, distance: 94.9
click at [356, 398] on textarea "**{{ visitor_count }} users** are currently active on this page {{ time_period …" at bounding box center [698, 394] width 708 height 92
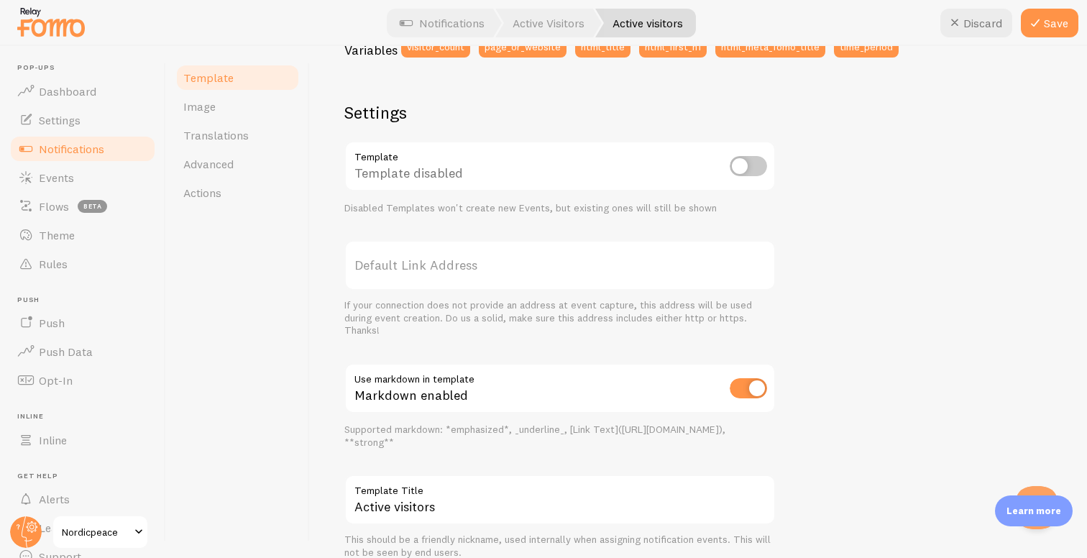
scroll to position [150, 0]
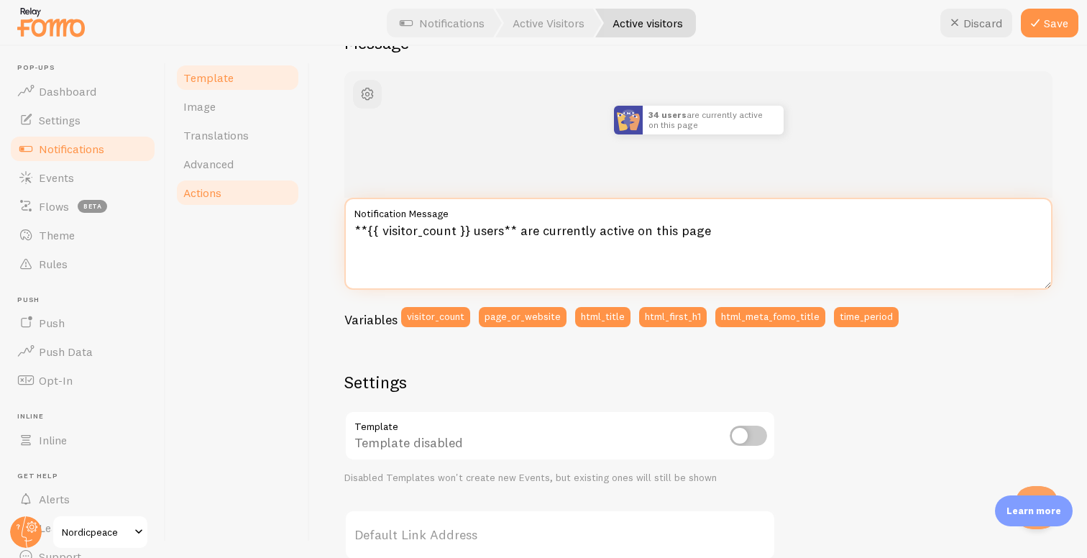
type textarea "**{{ visitor_count }} users** are currently active on this page"
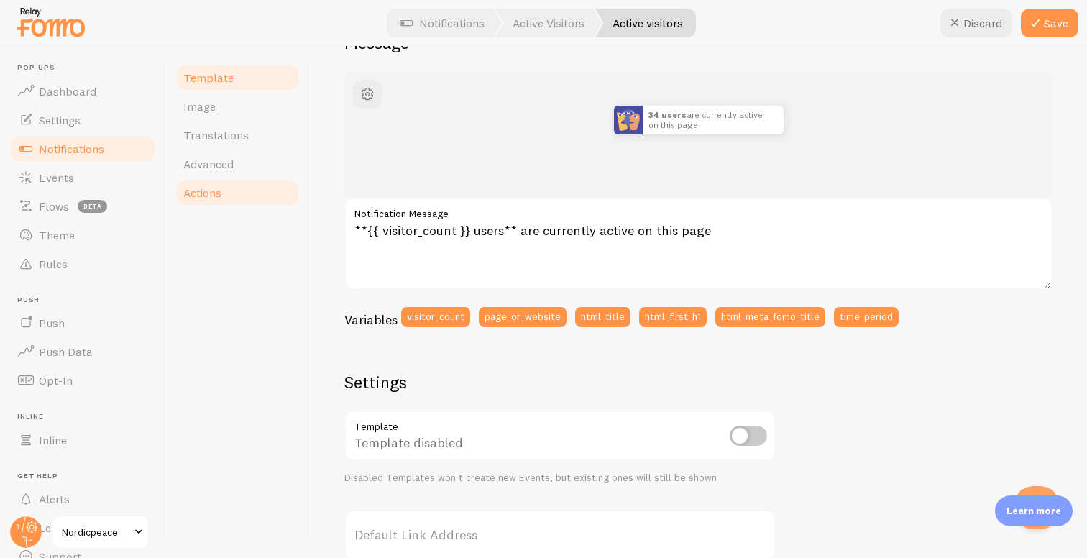
click at [241, 195] on link "Actions" at bounding box center [238, 192] width 126 height 29
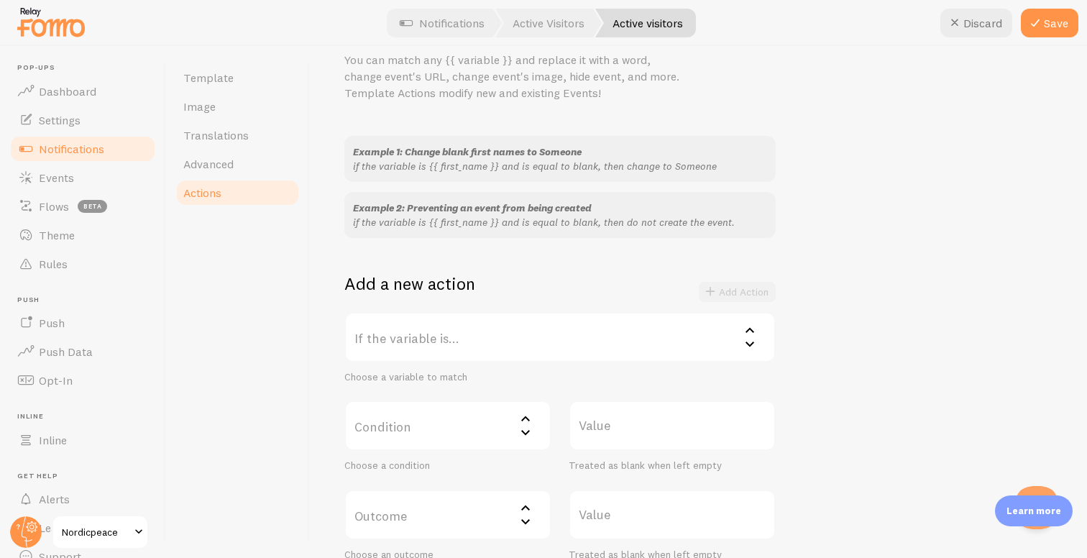
scroll to position [88, 0]
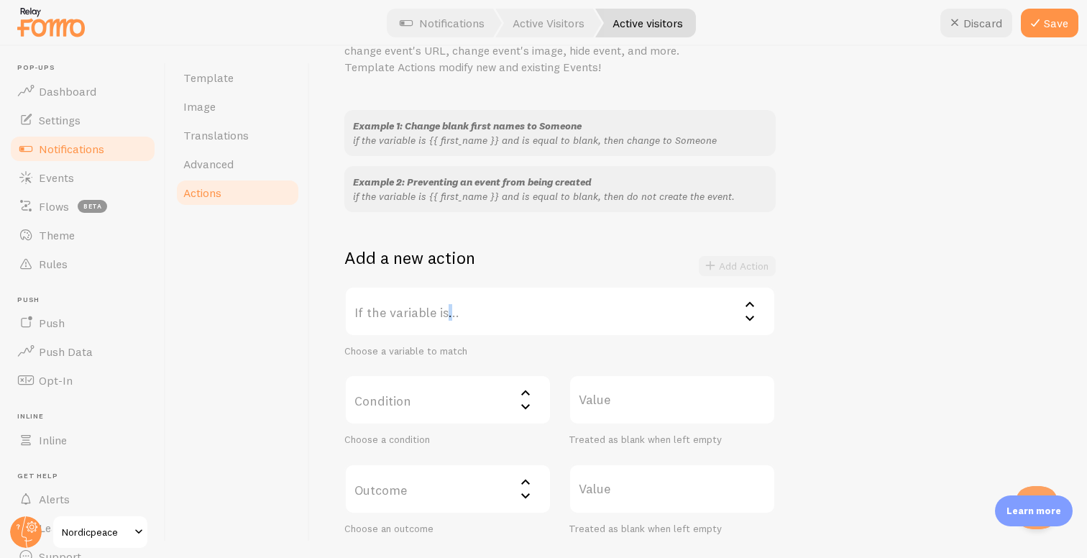
click at [448, 313] on label "If the variable is..." at bounding box center [559, 311] width 431 height 50
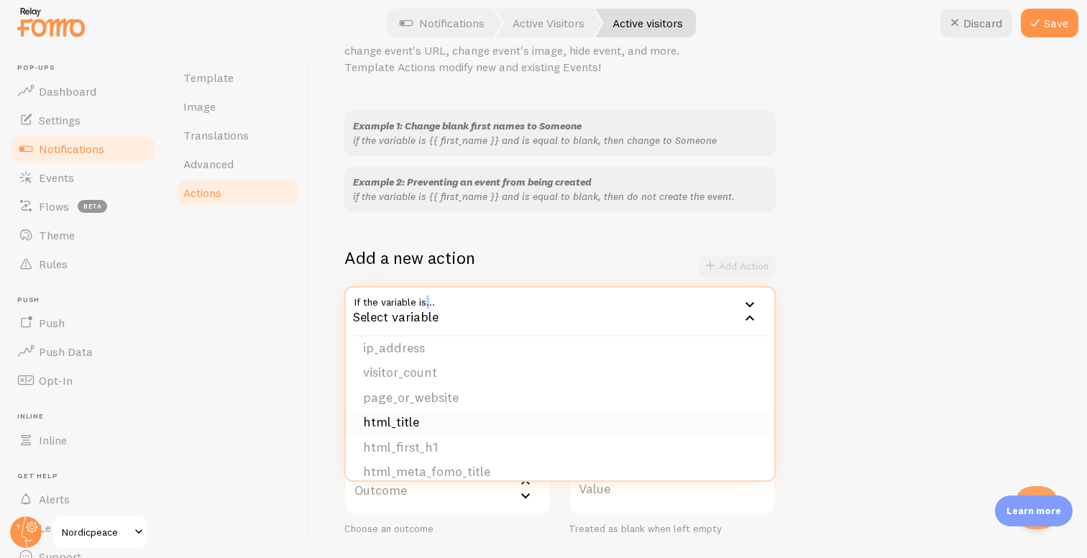
scroll to position [198, 0]
click at [446, 381] on li "visitor_count" at bounding box center [560, 382] width 428 height 25
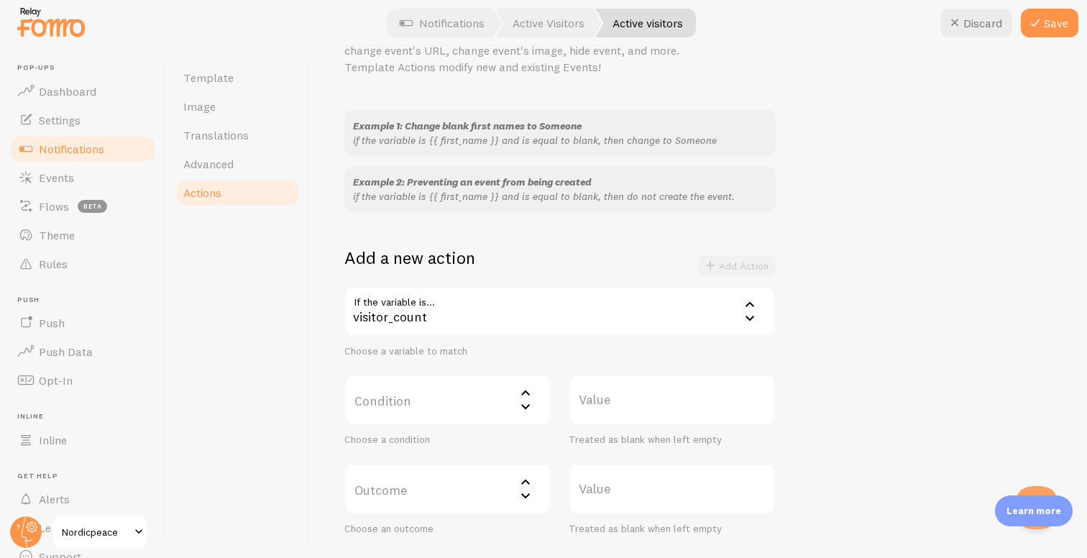
click at [454, 403] on label "Condition" at bounding box center [447, 399] width 207 height 50
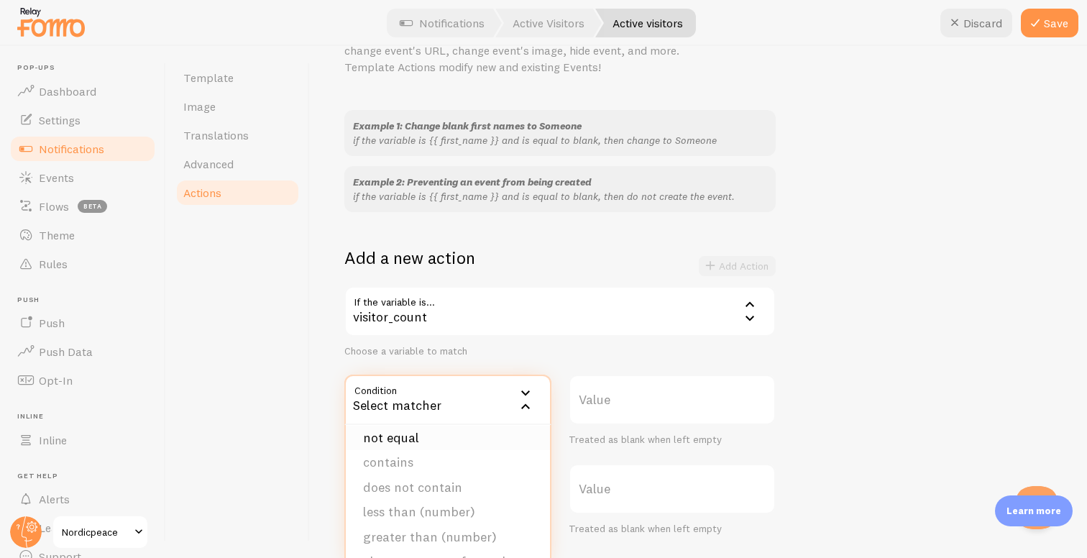
scroll to position [53, 0]
click at [456, 485] on li "less than (number)" at bounding box center [448, 491] width 204 height 25
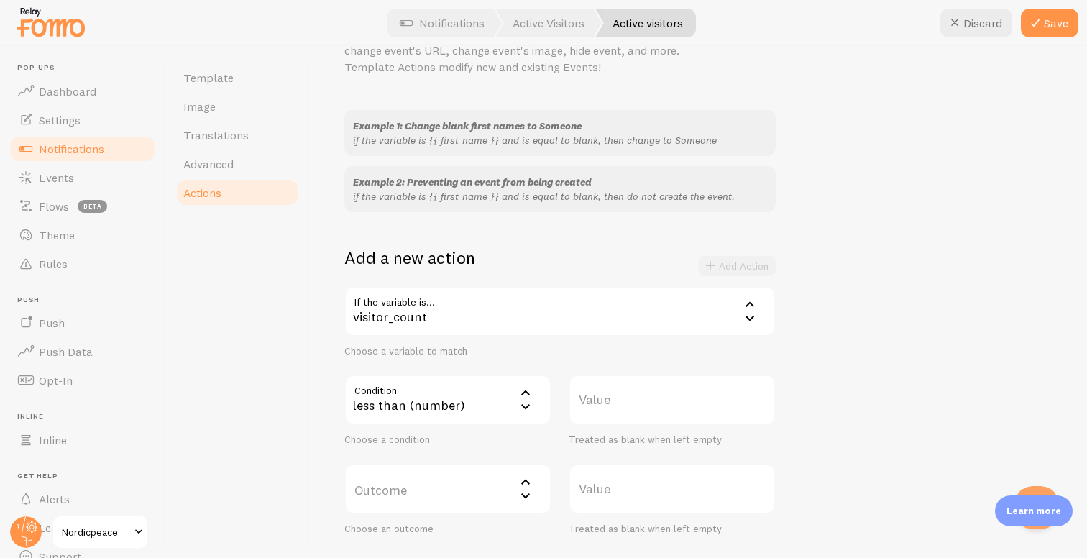
click at [607, 409] on label "Value" at bounding box center [672, 399] width 207 height 50
click at [607, 409] on input "Value" at bounding box center [672, 399] width 207 height 50
type input "20"
click at [507, 479] on label "Outcome" at bounding box center [447, 489] width 207 height 50
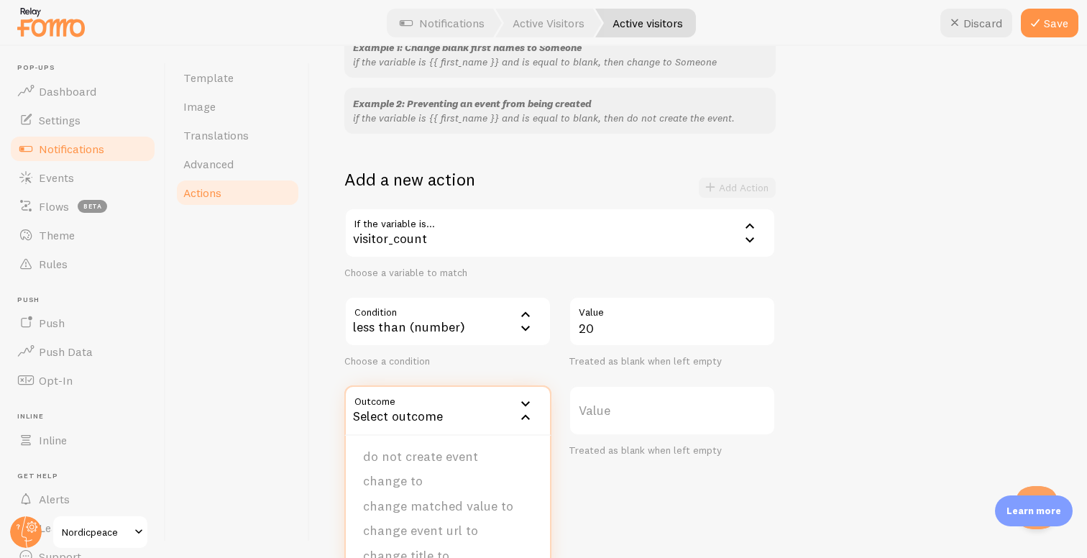
scroll to position [172, 0]
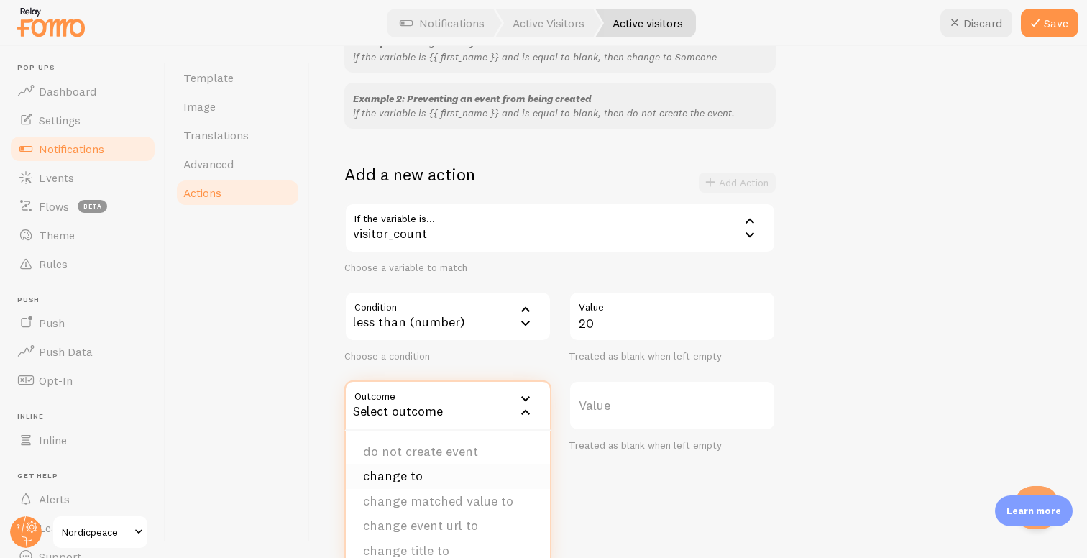
click at [443, 479] on li "change to" at bounding box center [448, 476] width 204 height 25
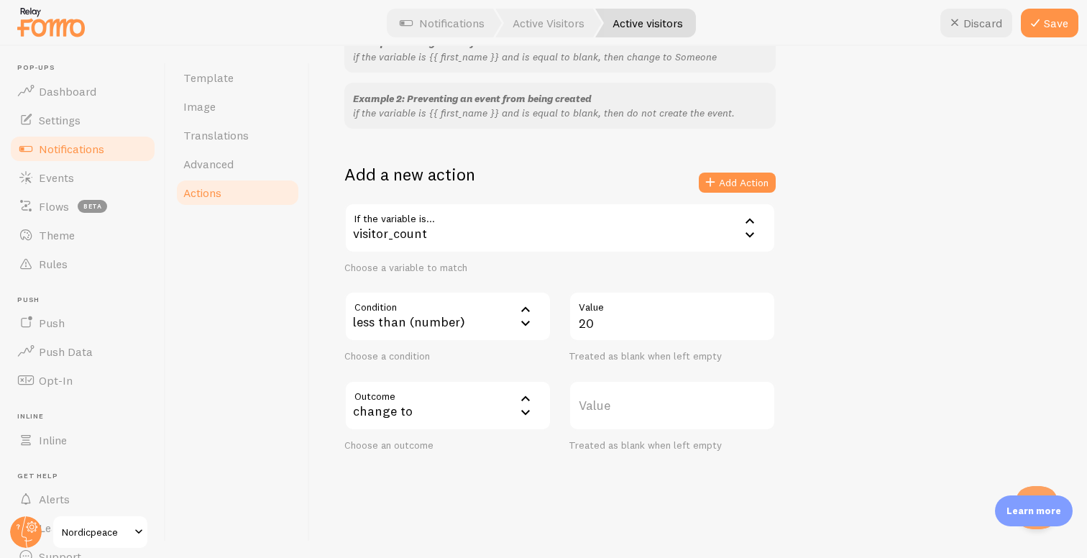
click at [650, 413] on label "Value" at bounding box center [672, 405] width 207 height 50
click at [650, 413] on input "Value" at bounding box center [672, 405] width 207 height 50
type input "1"
type input "21"
click at [1050, 25] on button "Save" at bounding box center [1049, 23] width 57 height 29
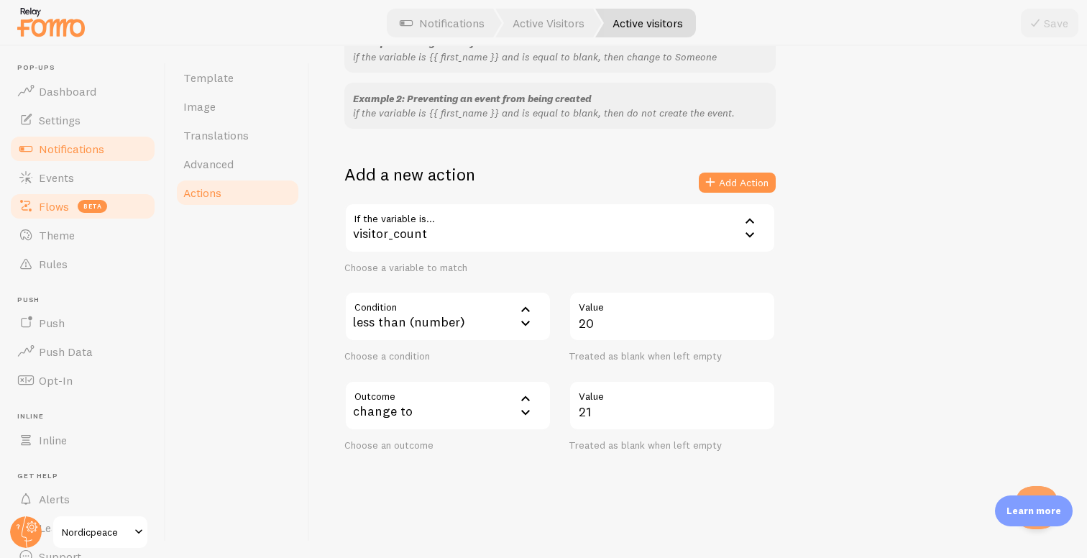
click at [96, 208] on span "beta" at bounding box center [92, 206] width 29 height 13
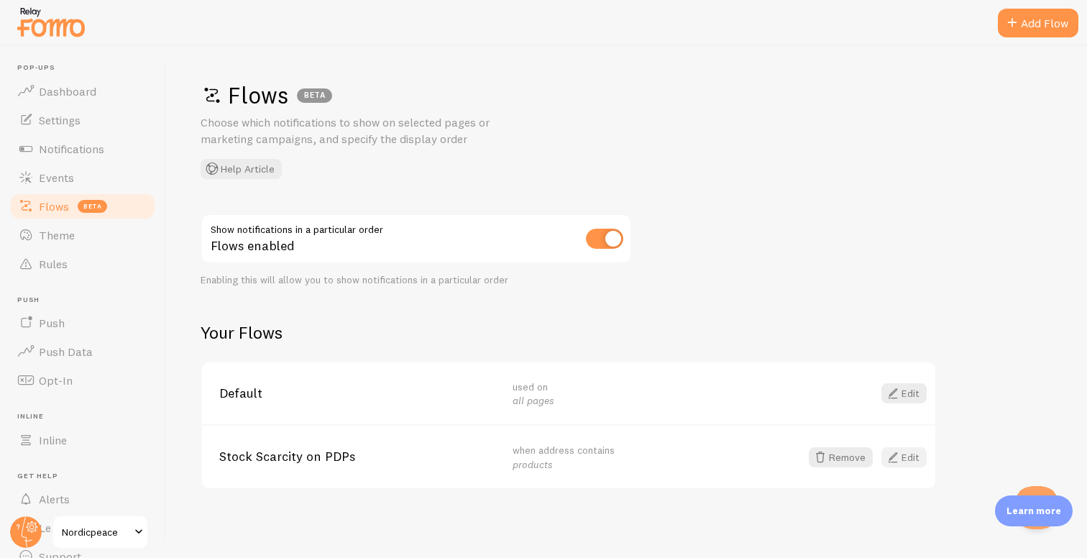
click at [913, 459] on link "Edit" at bounding box center [903, 457] width 45 height 20
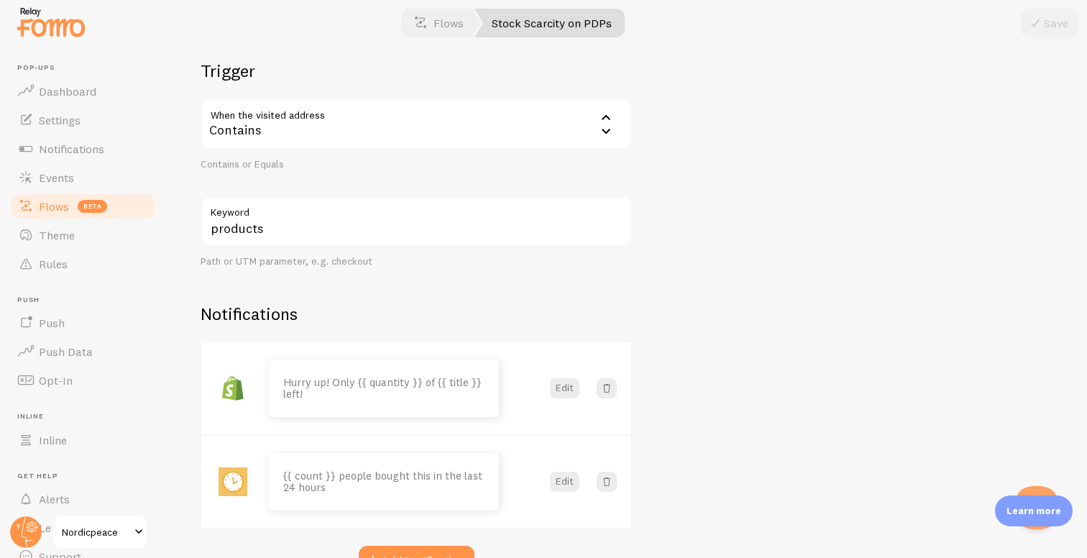
scroll to position [277, 0]
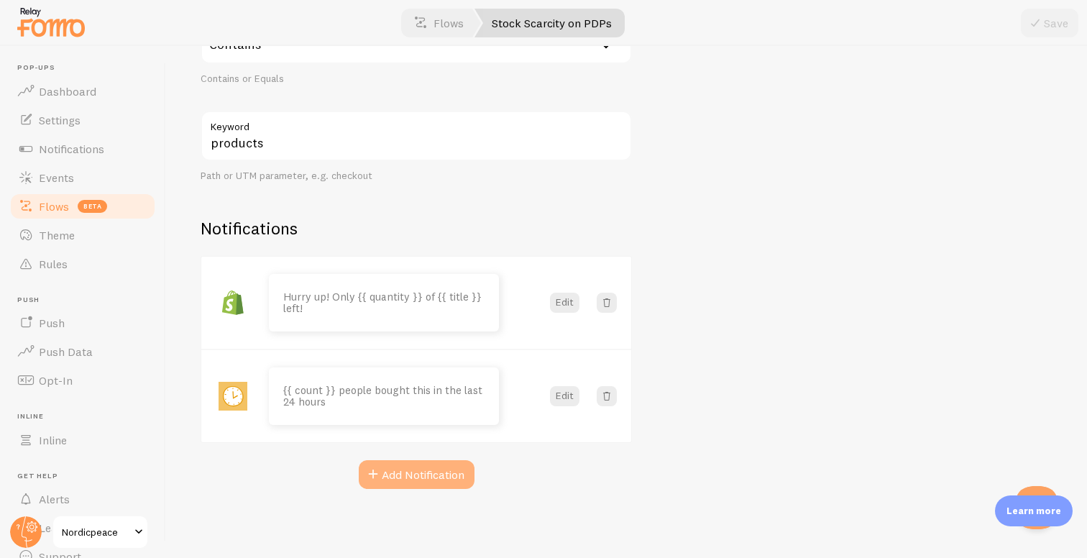
click at [430, 482] on button "Add Notification" at bounding box center [417, 474] width 116 height 29
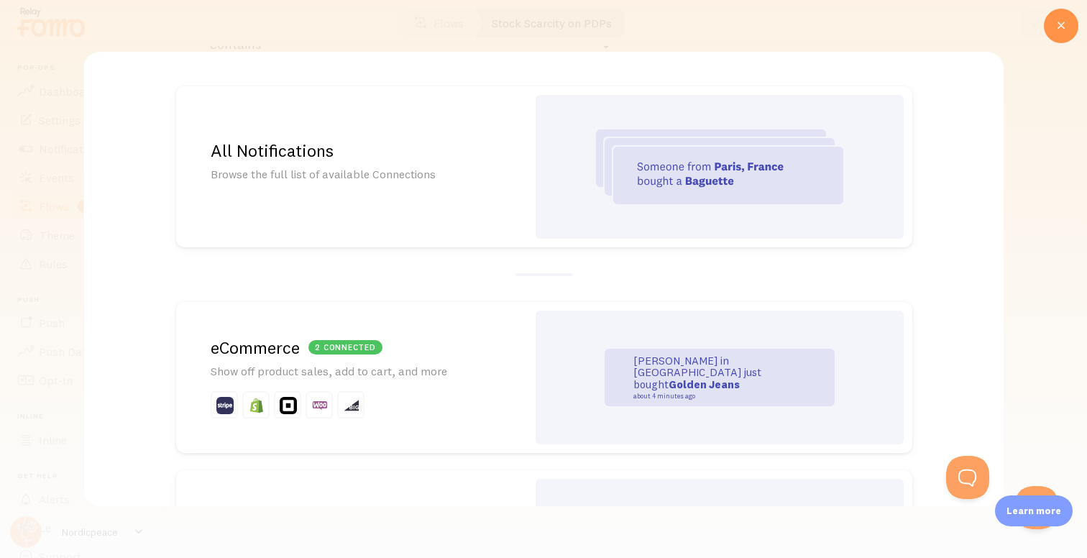
scroll to position [0, 0]
click at [503, 195] on div "All Notifications Browse the full list of available Connections" at bounding box center [351, 166] width 351 height 161
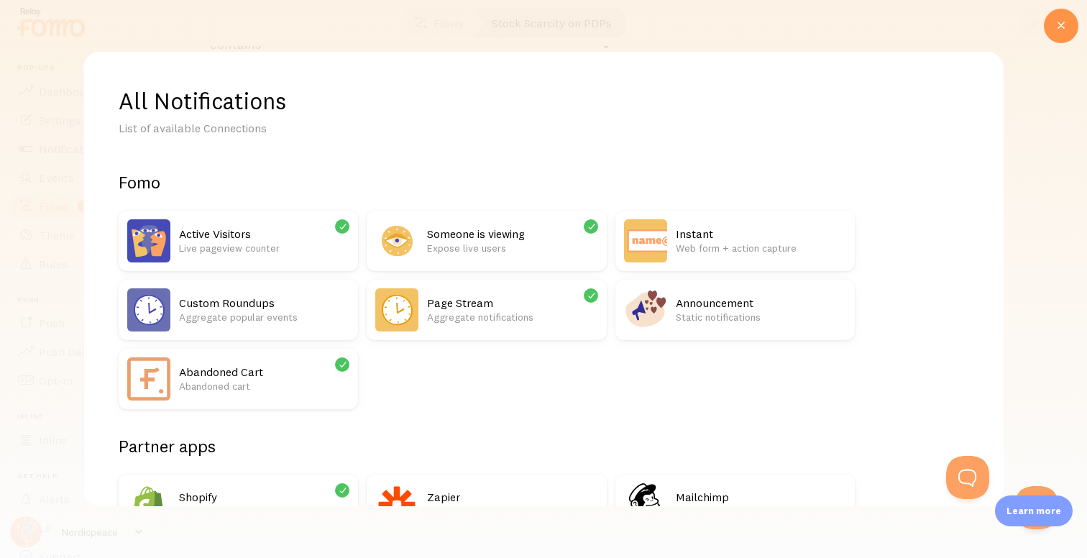
click at [306, 244] on p "Live pageview counter" at bounding box center [264, 248] width 170 height 14
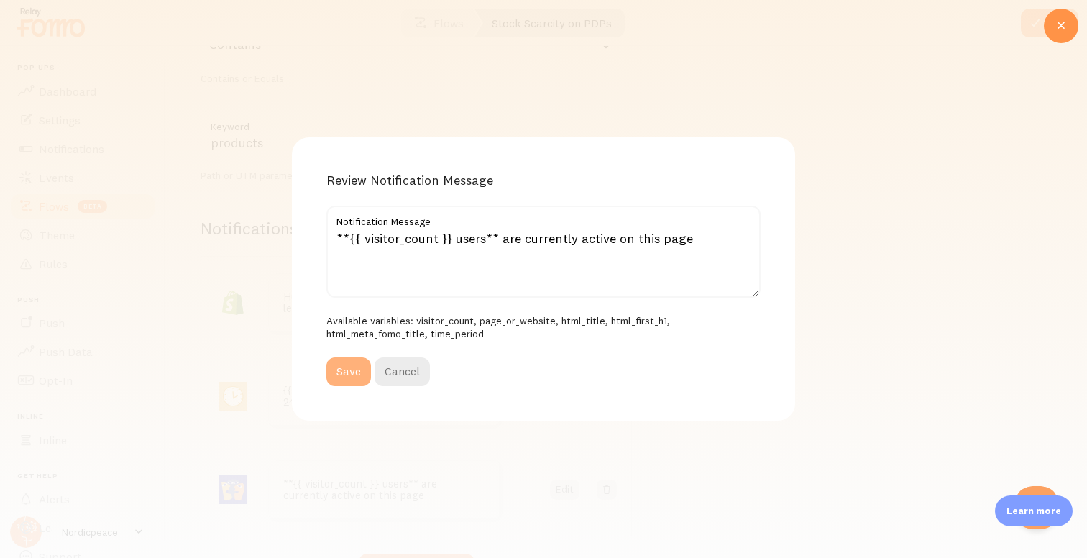
click at [340, 378] on button "Save" at bounding box center [348, 371] width 45 height 29
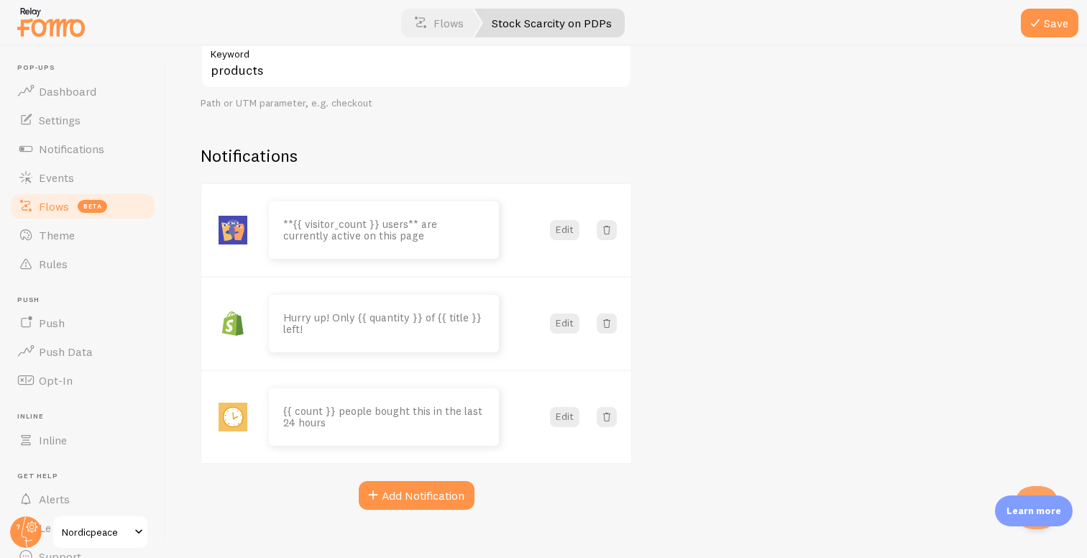
scroll to position [370, 0]
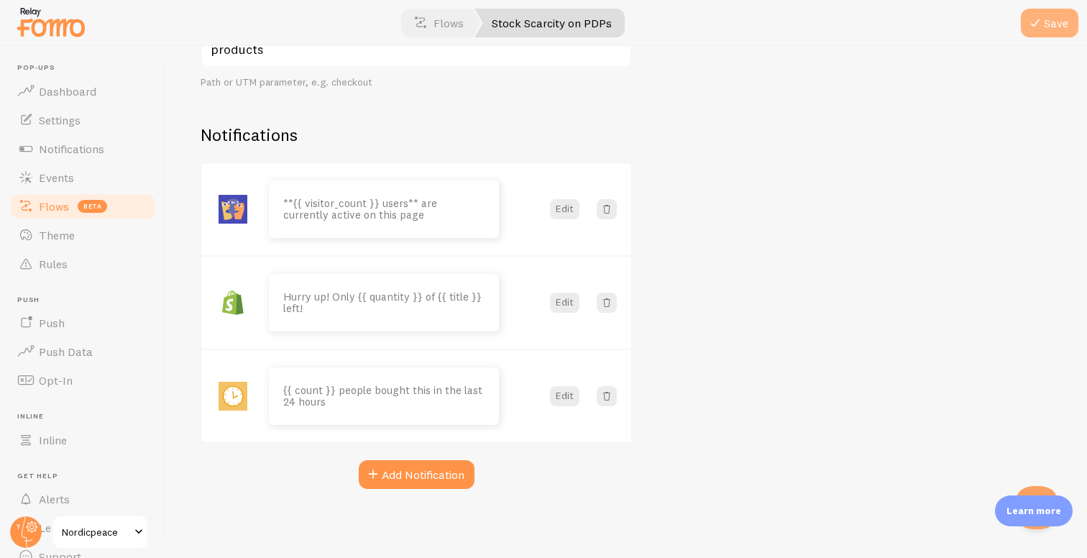
click at [1030, 23] on span at bounding box center [1034, 22] width 17 height 17
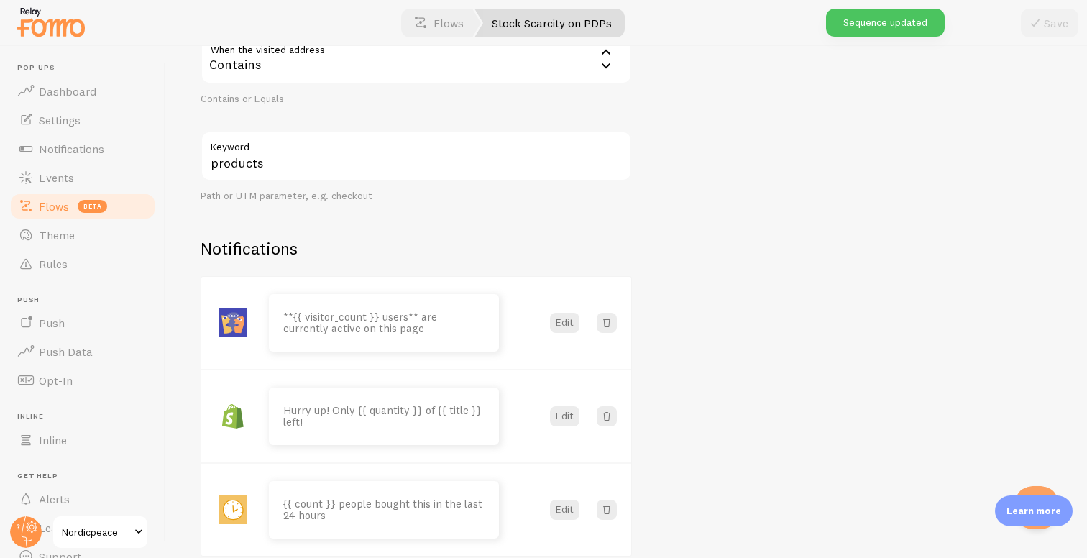
scroll to position [231, 0]
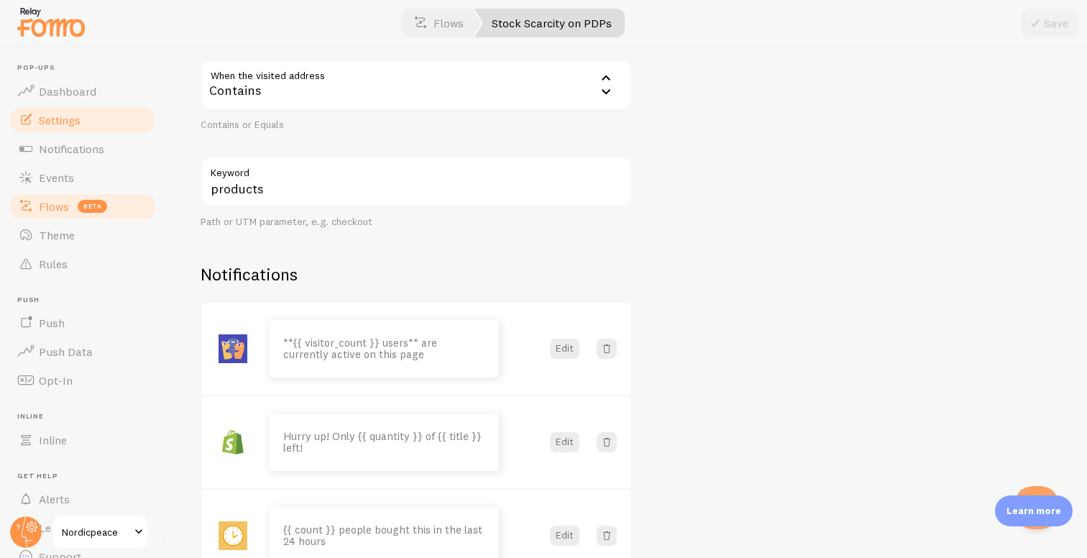
click at [92, 121] on link "Settings" at bounding box center [83, 120] width 148 height 29
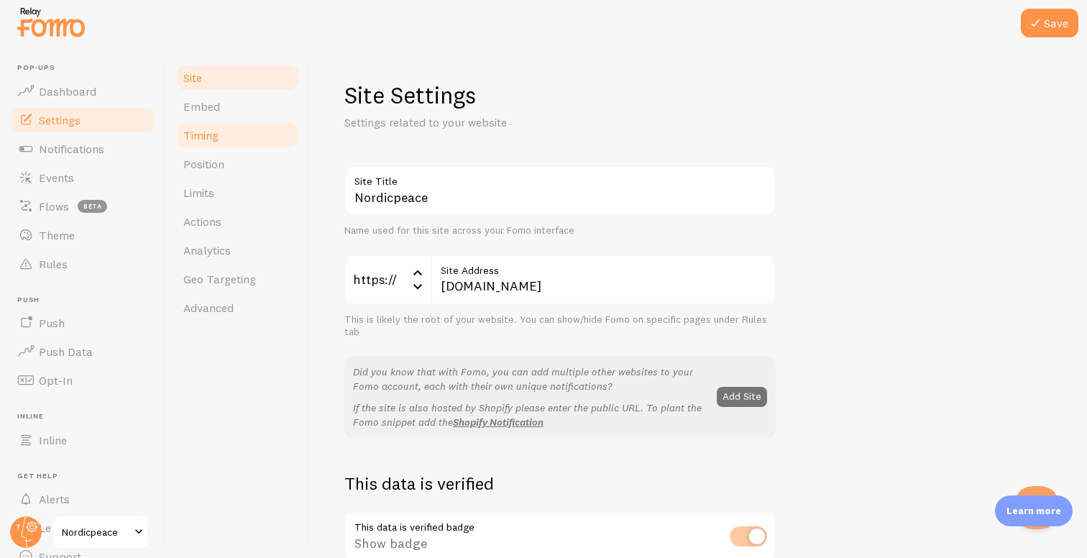
click at [230, 134] on link "Timing" at bounding box center [238, 135] width 126 height 29
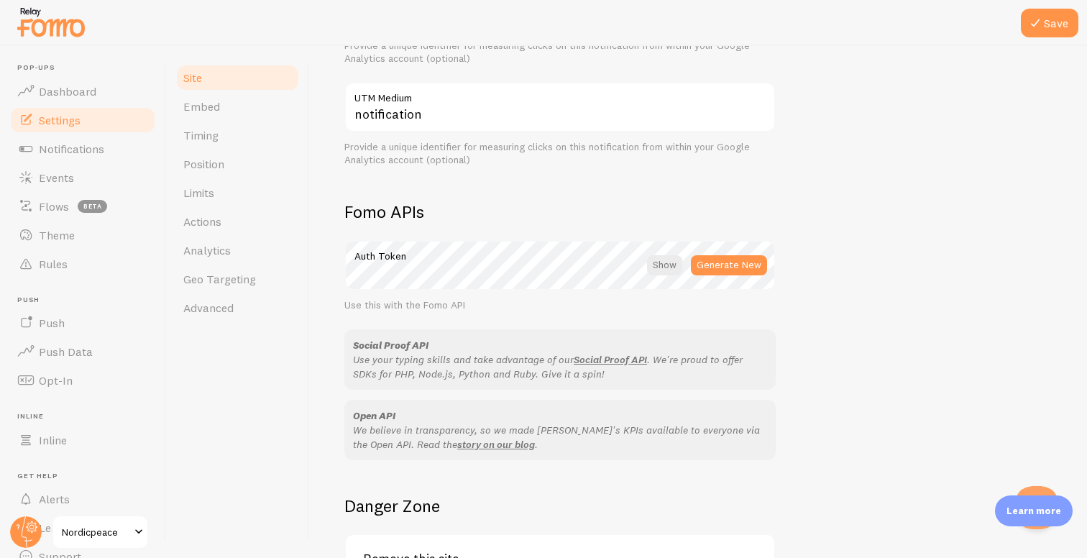
scroll to position [673, 0]
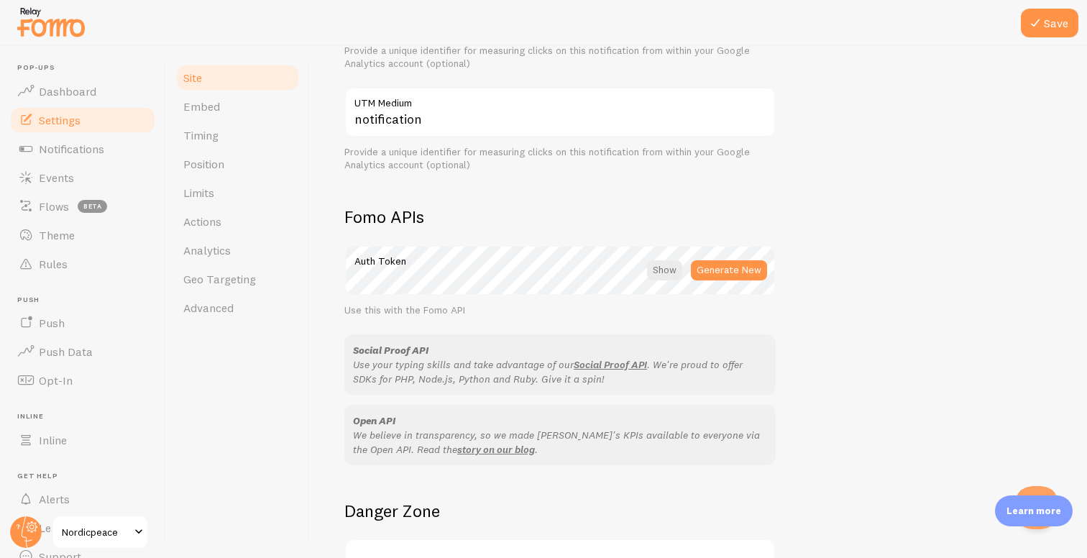
click at [1082, 17] on div at bounding box center [543, 23] width 1087 height 46
click at [1061, 24] on button "Save" at bounding box center [1049, 23] width 57 height 29
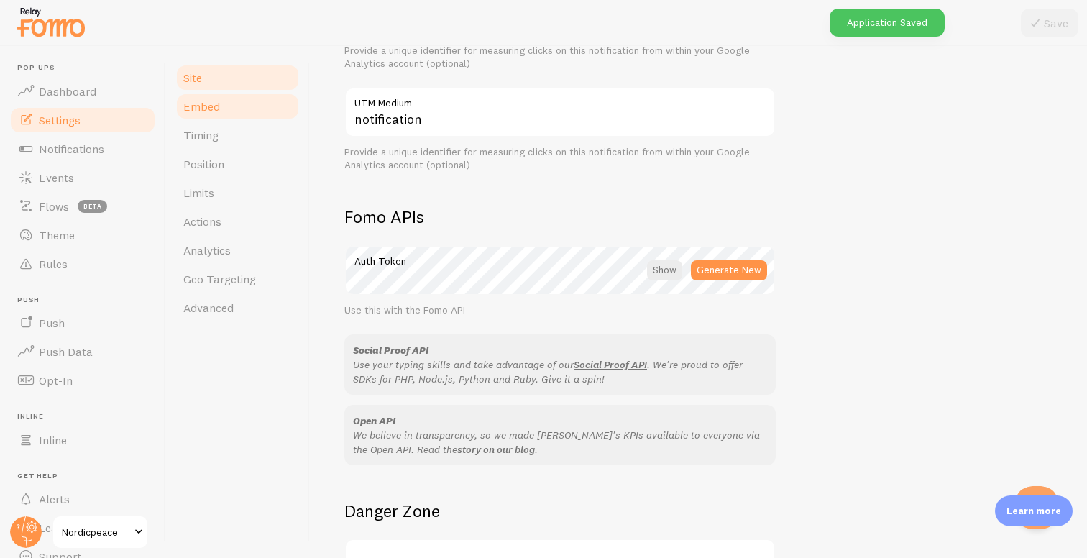
click at [234, 108] on link "Embed" at bounding box center [238, 106] width 126 height 29
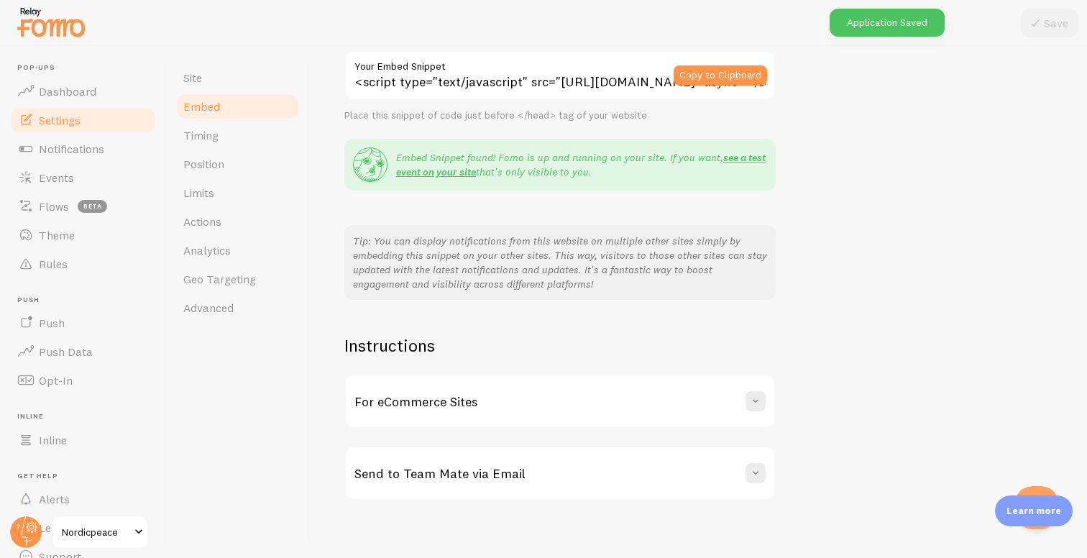
scroll to position [143, 0]
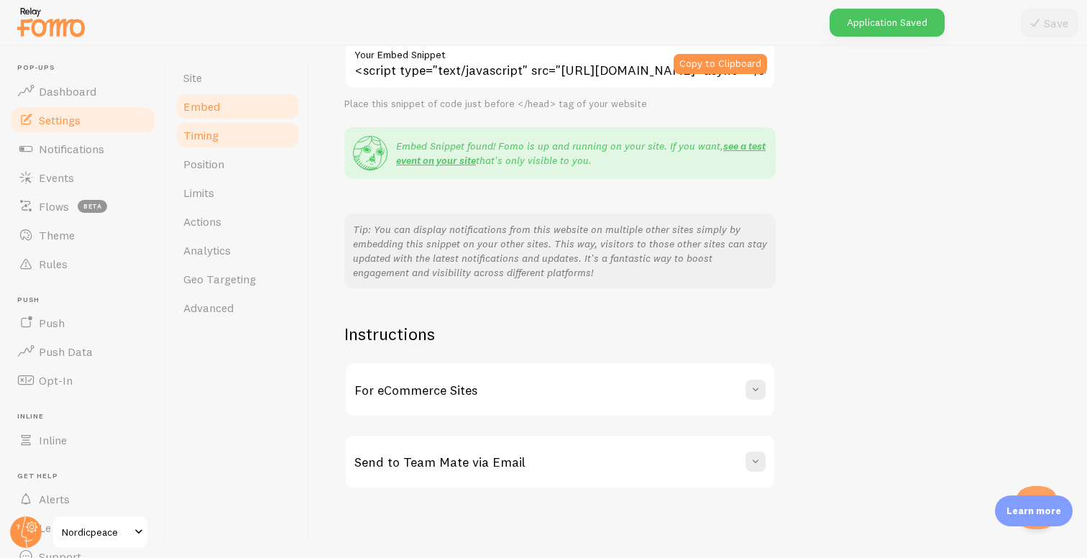
click at [246, 139] on link "Timing" at bounding box center [238, 135] width 126 height 29
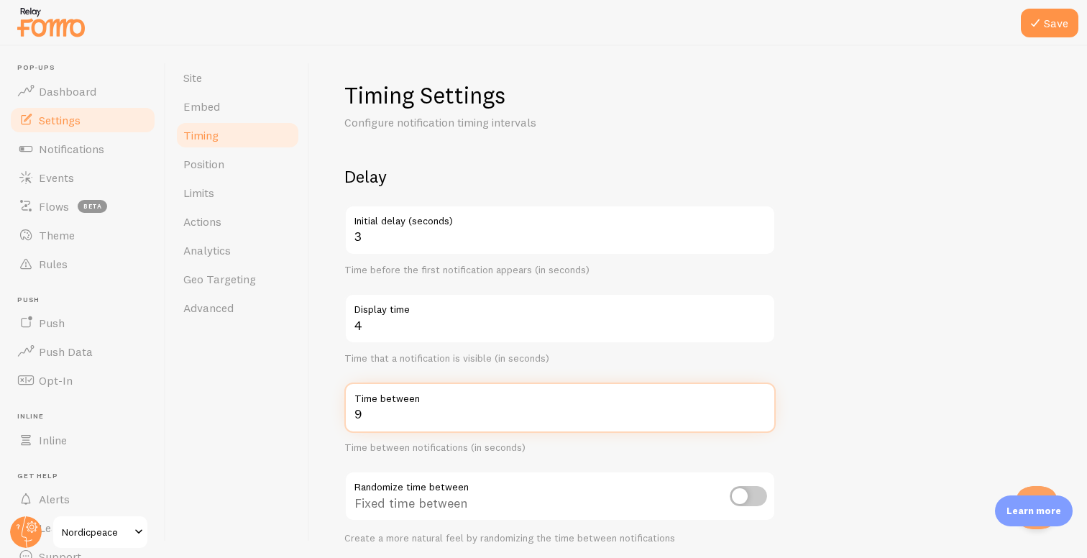
click at [760, 410] on input "9" at bounding box center [559, 407] width 431 height 50
type input "10"
click at [760, 410] on input "10" at bounding box center [559, 407] width 431 height 50
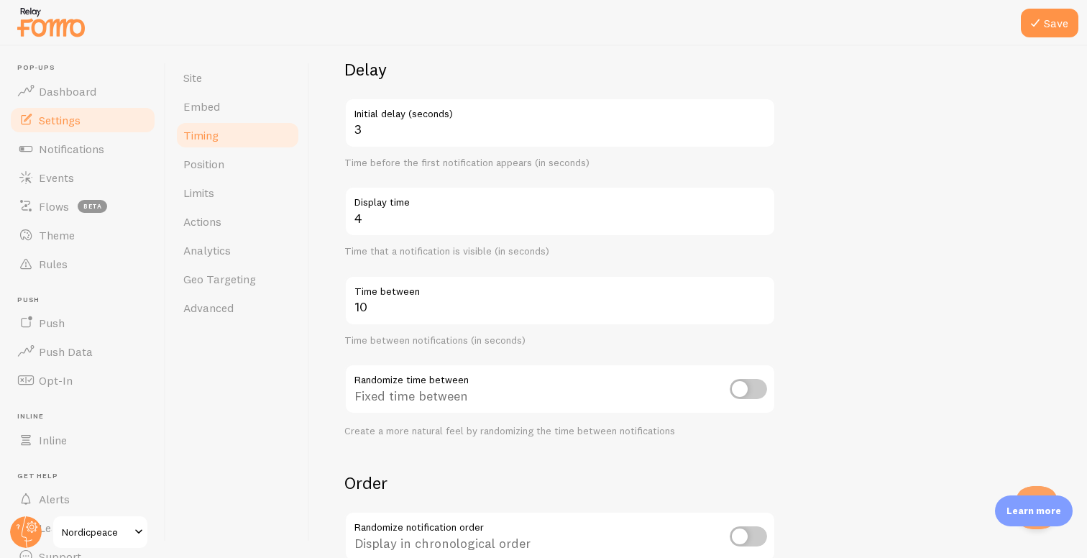
scroll to position [118, 0]
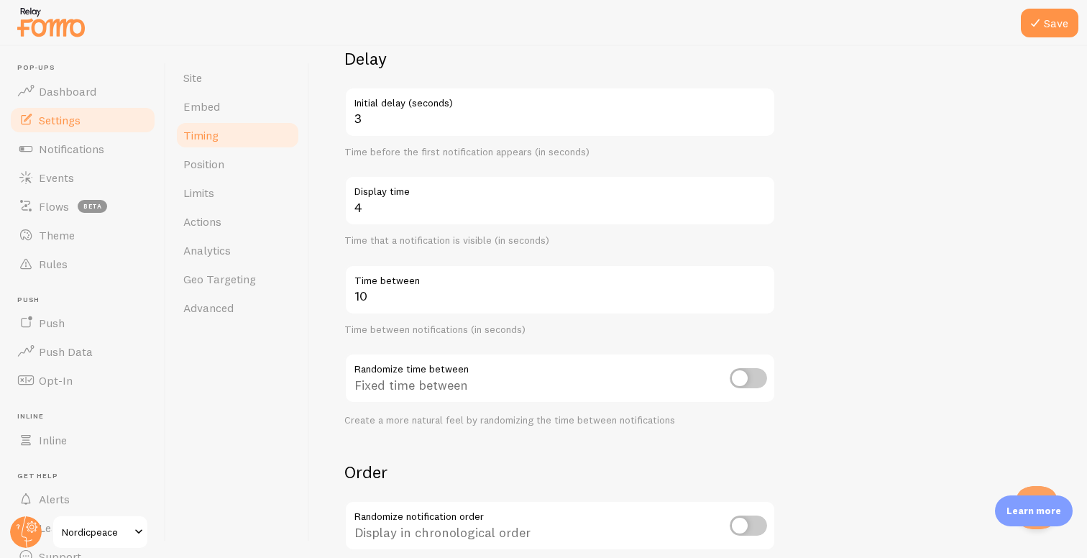
click at [723, 374] on div "Fixed time between" at bounding box center [559, 379] width 431 height 52
click at [732, 378] on input "checkbox" at bounding box center [748, 378] width 37 height 20
checkbox input "true"
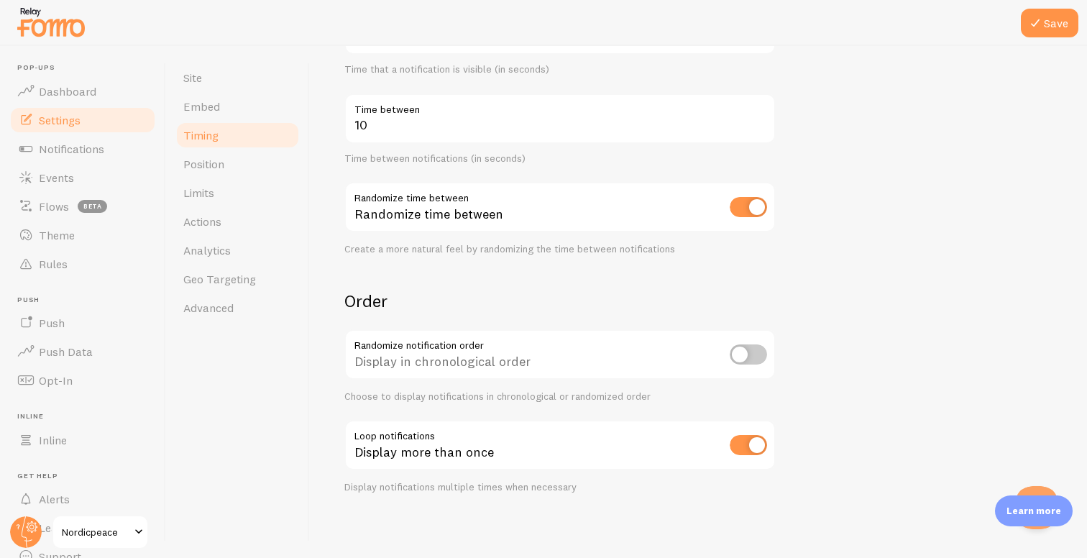
scroll to position [293, 0]
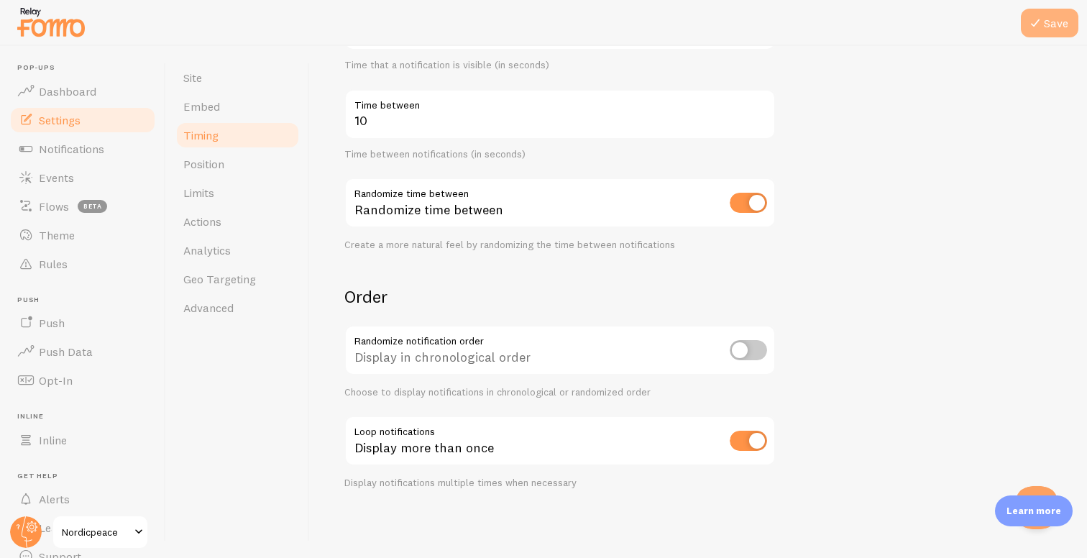
click at [1055, 13] on button "Save" at bounding box center [1049, 23] width 57 height 29
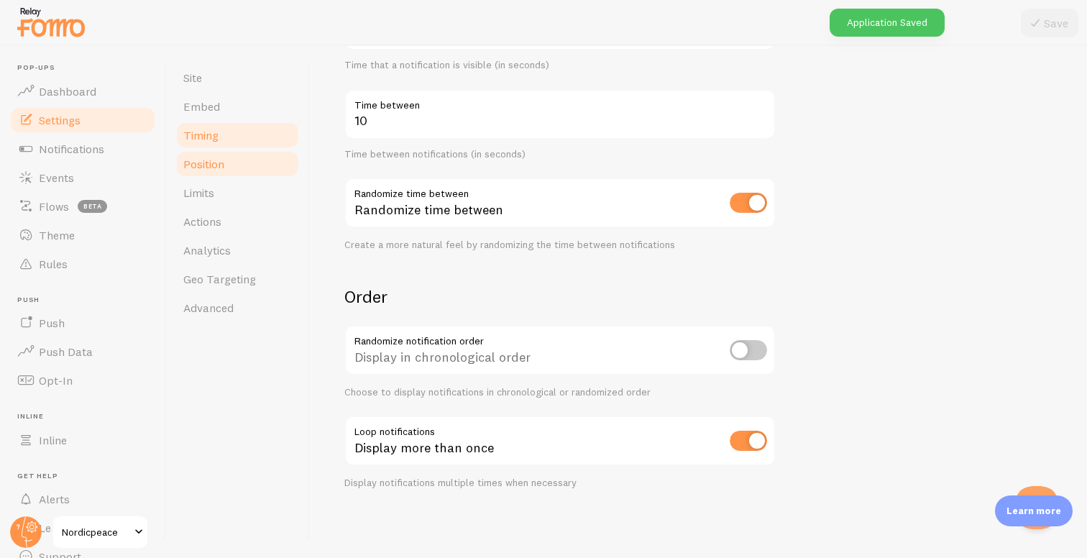
click at [249, 169] on link "Position" at bounding box center [238, 163] width 126 height 29
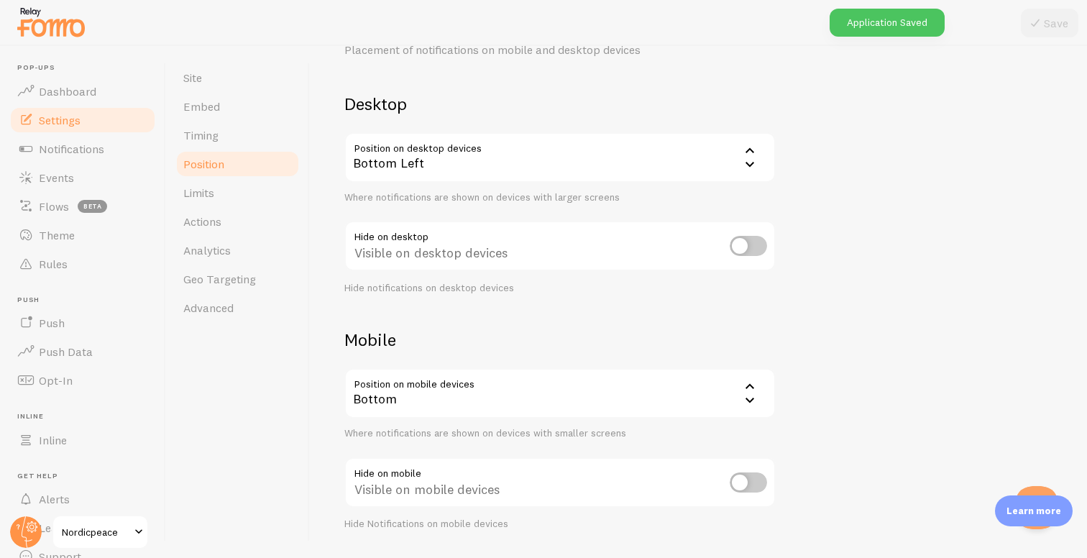
scroll to position [78, 0]
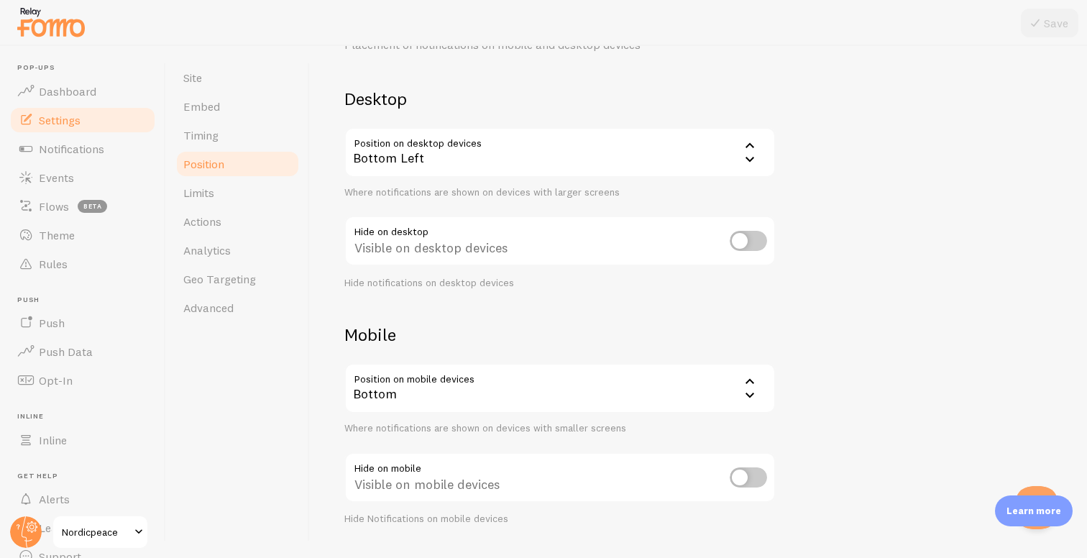
click at [516, 387] on div "Bottom" at bounding box center [559, 388] width 431 height 50
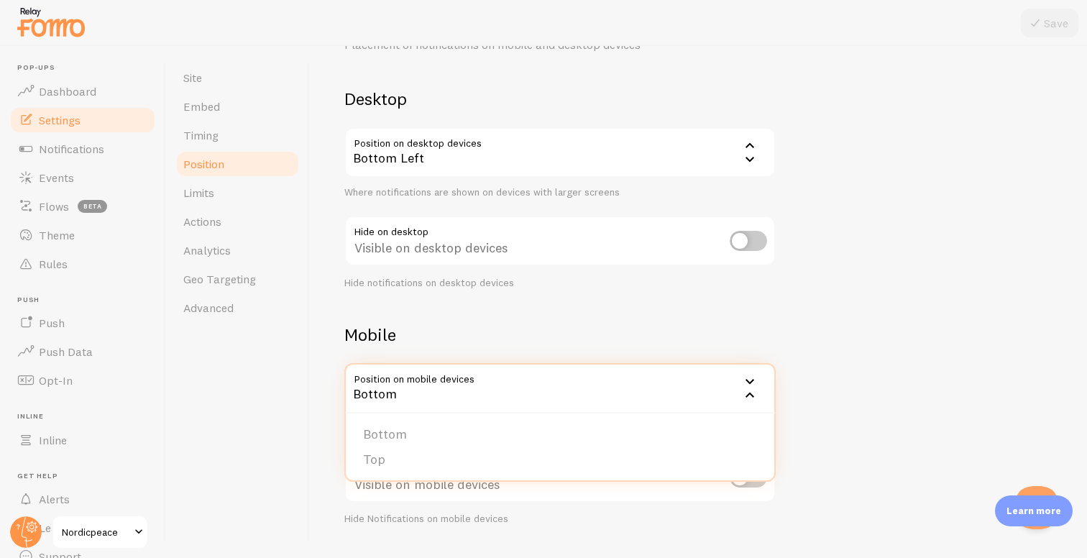
click at [517, 326] on h2 "Mobile" at bounding box center [559, 334] width 431 height 22
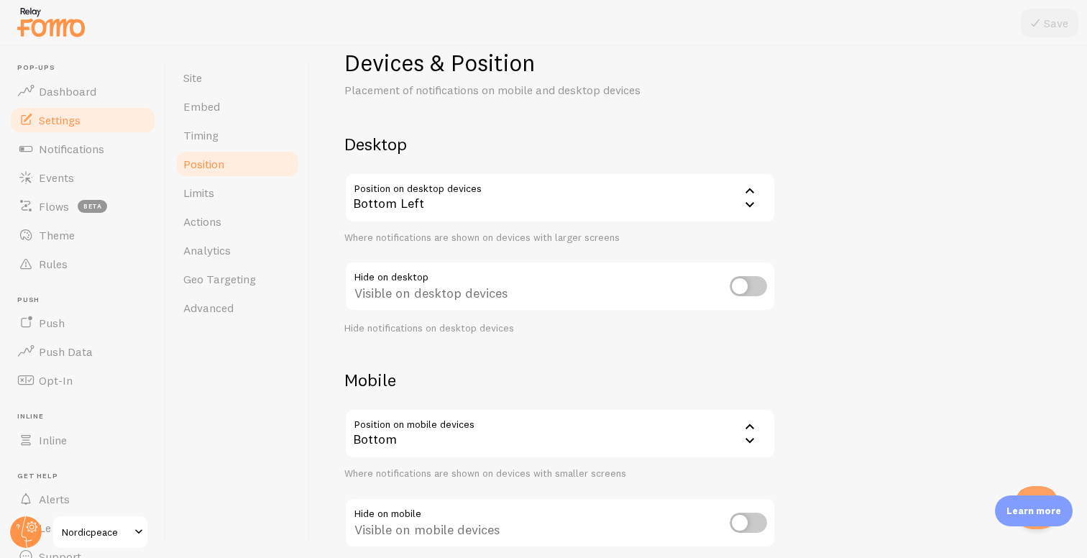
scroll to position [0, 0]
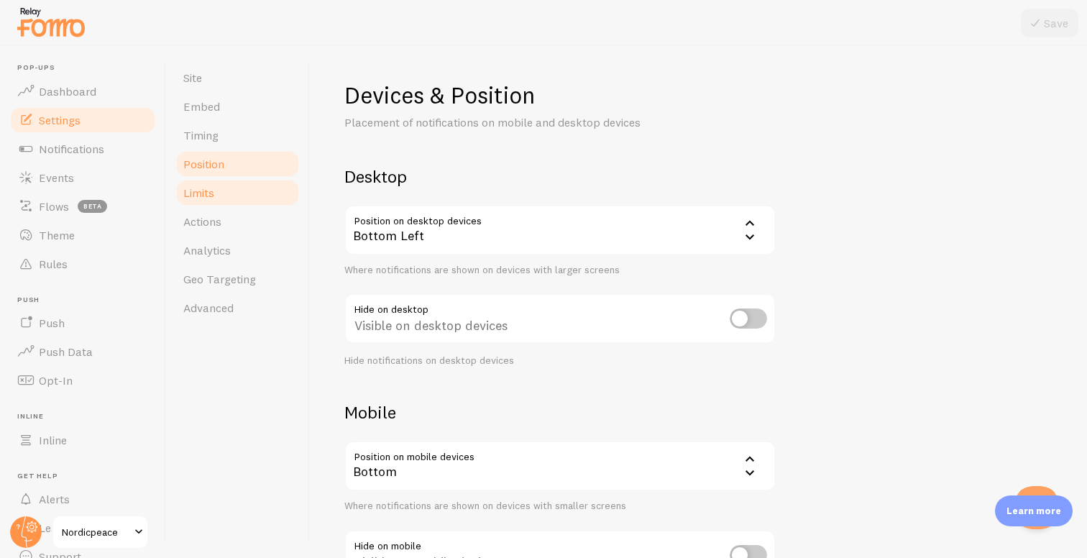
click at [242, 192] on link "Limits" at bounding box center [238, 192] width 126 height 29
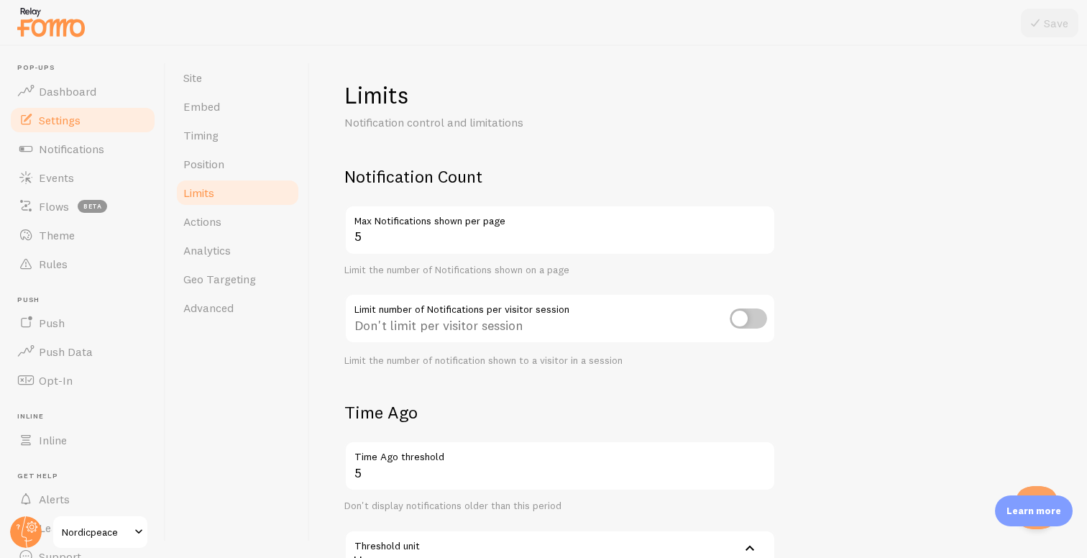
click at [748, 321] on input "checkbox" at bounding box center [748, 318] width 37 height 20
checkbox input "true"
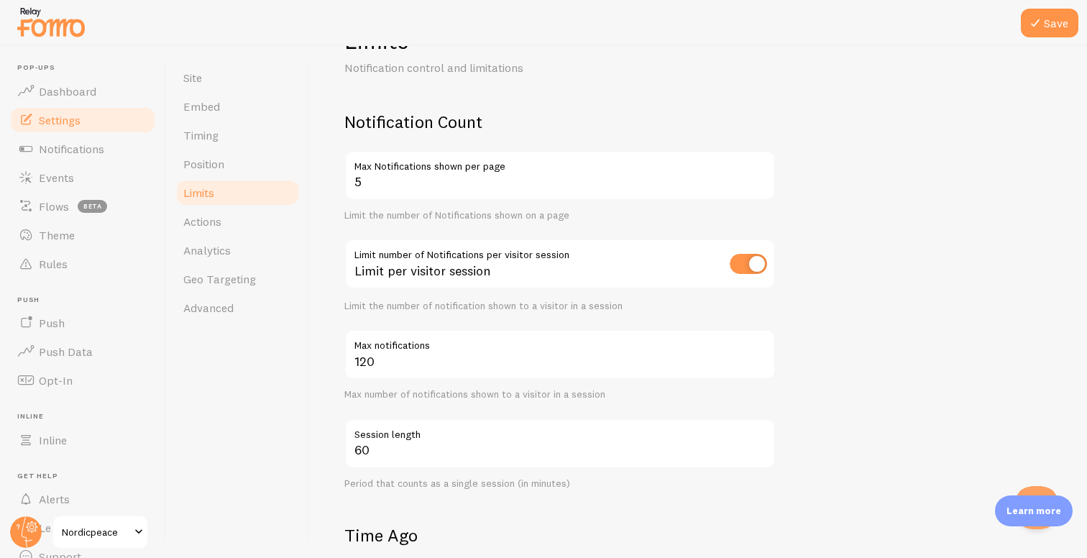
scroll to position [67, 0]
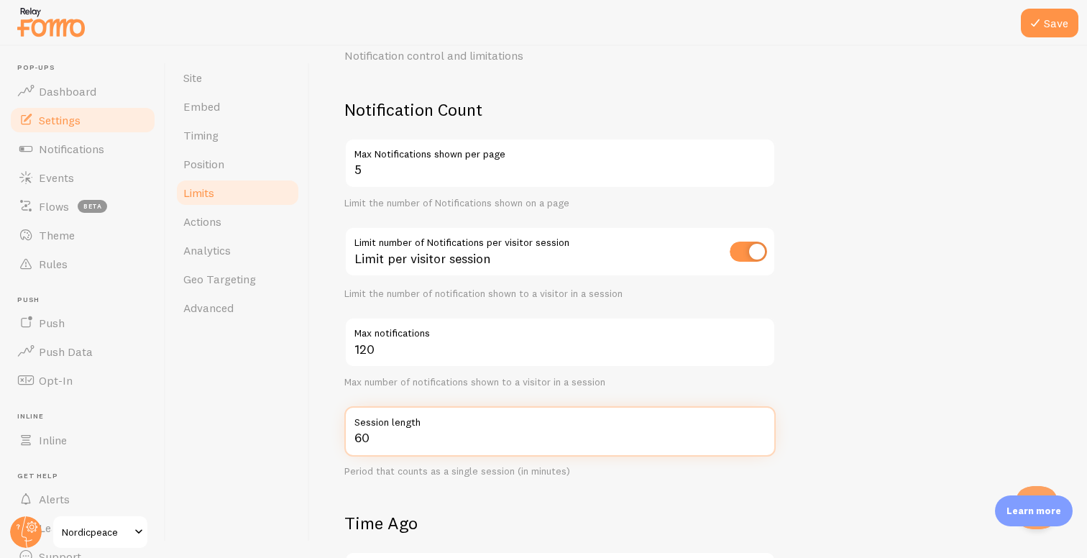
drag, startPoint x: 385, startPoint y: 442, endPoint x: 356, endPoint y: 439, distance: 29.6
click at [356, 439] on input "60" at bounding box center [559, 431] width 431 height 50
type input "30"
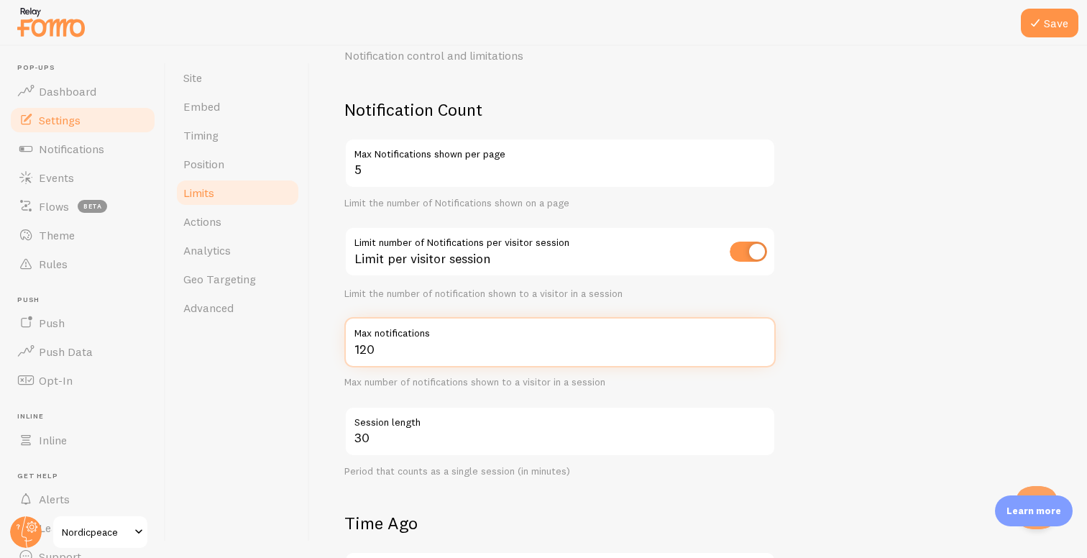
drag, startPoint x: 384, startPoint y: 356, endPoint x: 354, endPoint y: 354, distance: 30.3
click at [354, 354] on input "120" at bounding box center [559, 342] width 431 height 50
type input "20"
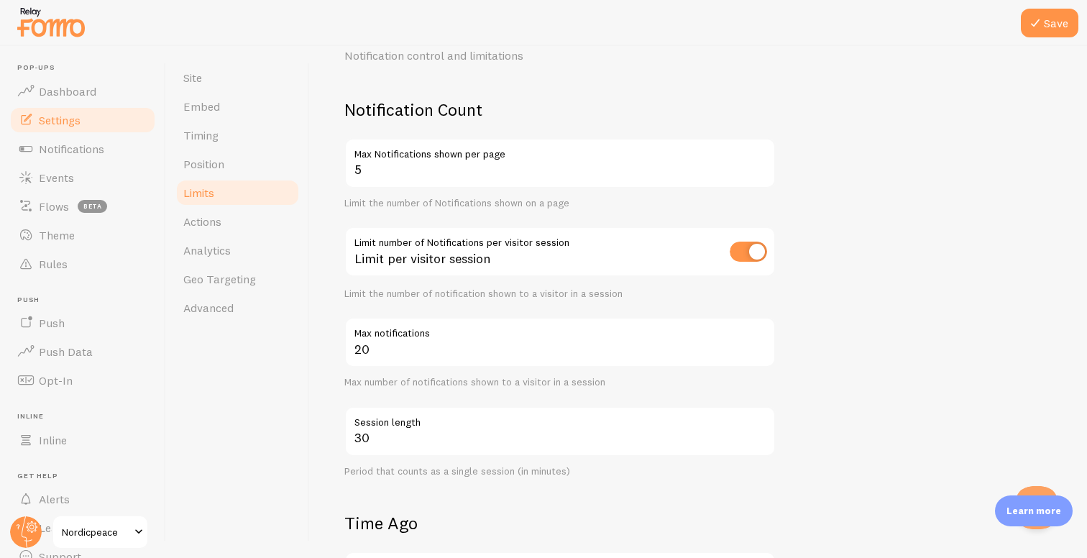
click at [297, 392] on div "Site Embed Timing Position Limits Actions Analytics Geo Targeting Advanced" at bounding box center [238, 302] width 144 height 512
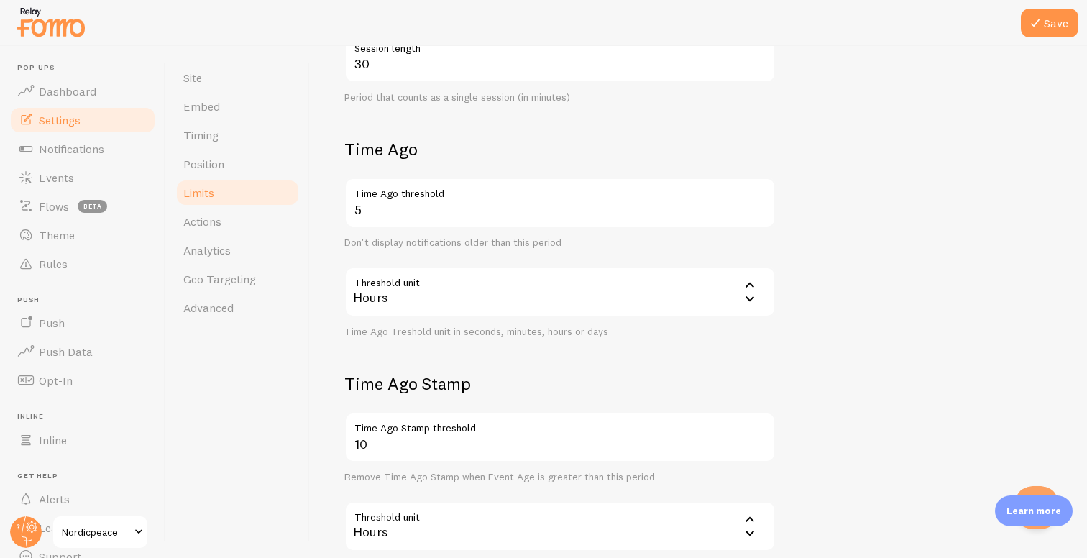
scroll to position [456, 0]
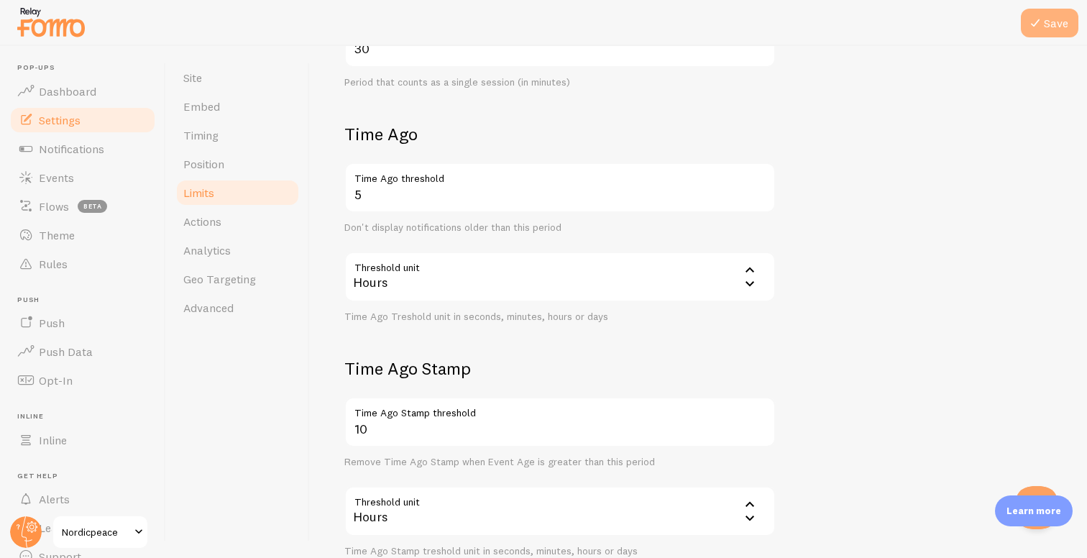
click at [1057, 14] on button "Save" at bounding box center [1049, 23] width 57 height 29
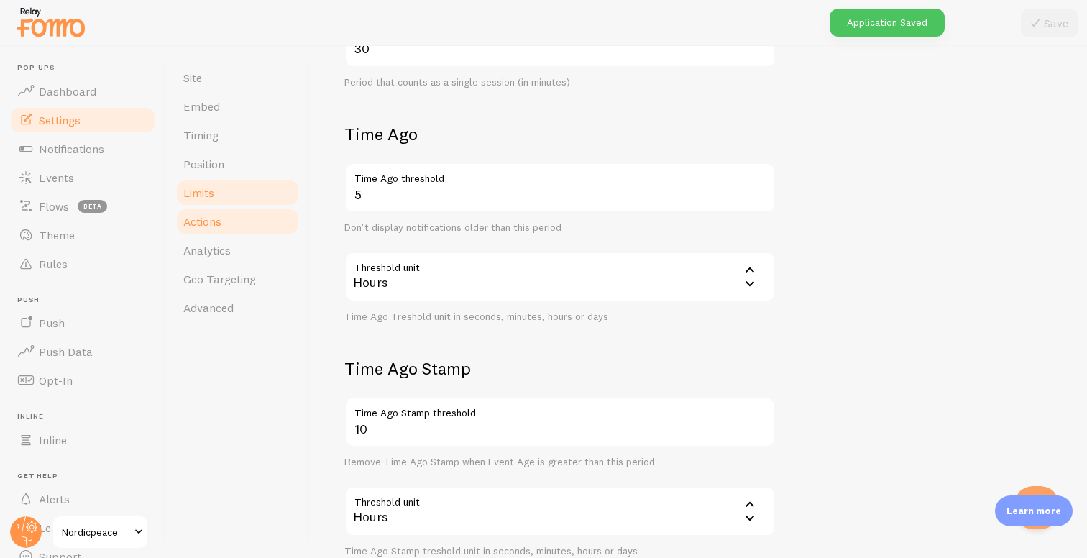
click at [232, 218] on link "Actions" at bounding box center [238, 221] width 126 height 29
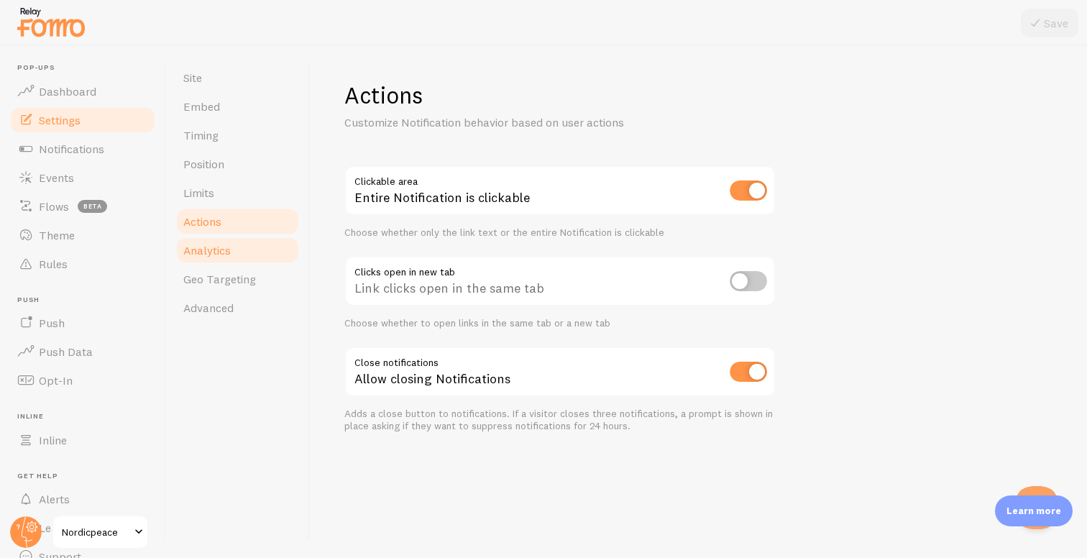
click at [241, 247] on link "Analytics" at bounding box center [238, 250] width 126 height 29
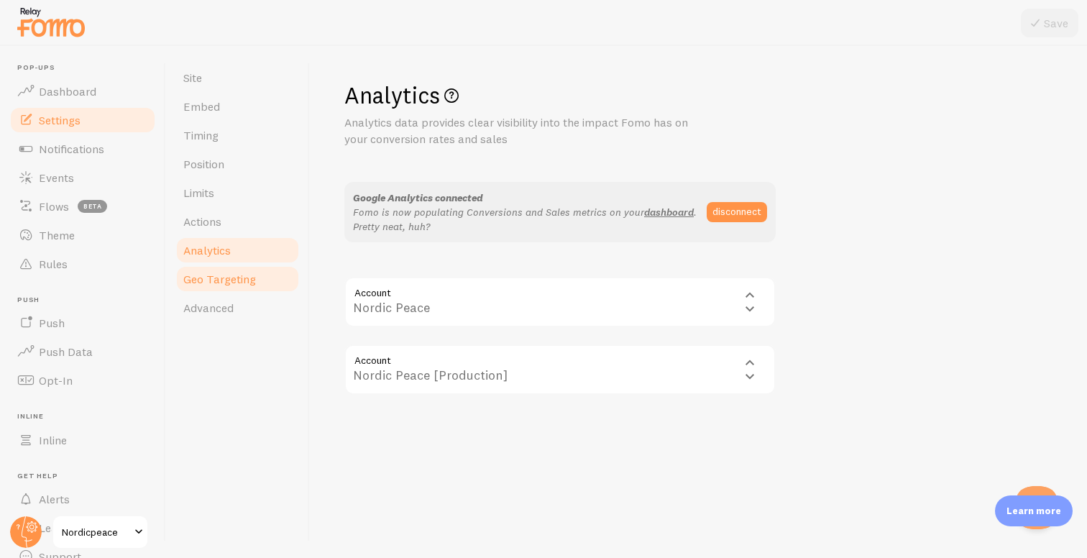
click at [236, 278] on span "Geo Targeting" at bounding box center [219, 279] width 73 height 14
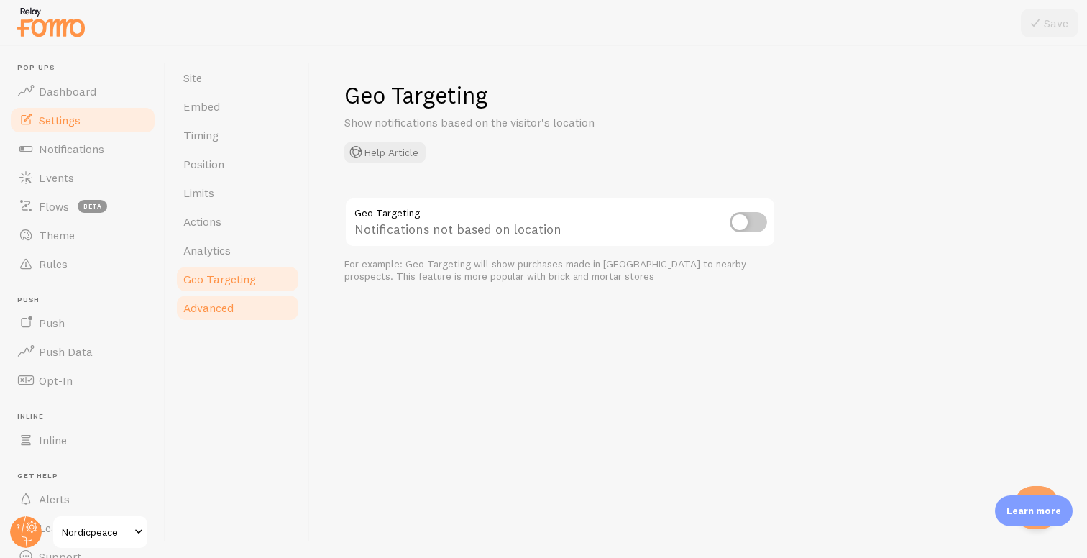
click at [235, 303] on link "Advanced" at bounding box center [238, 307] width 126 height 29
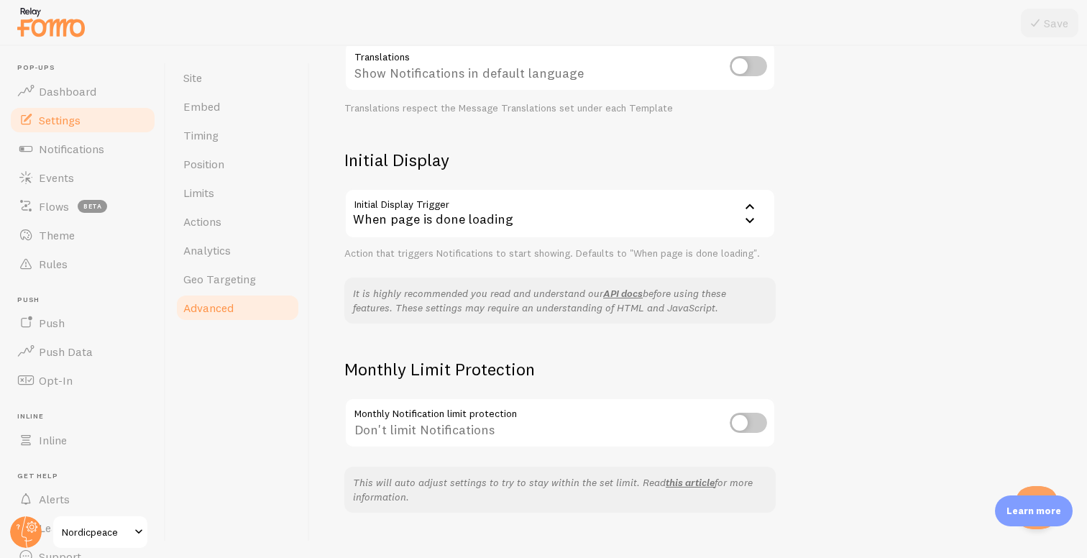
scroll to position [276, 0]
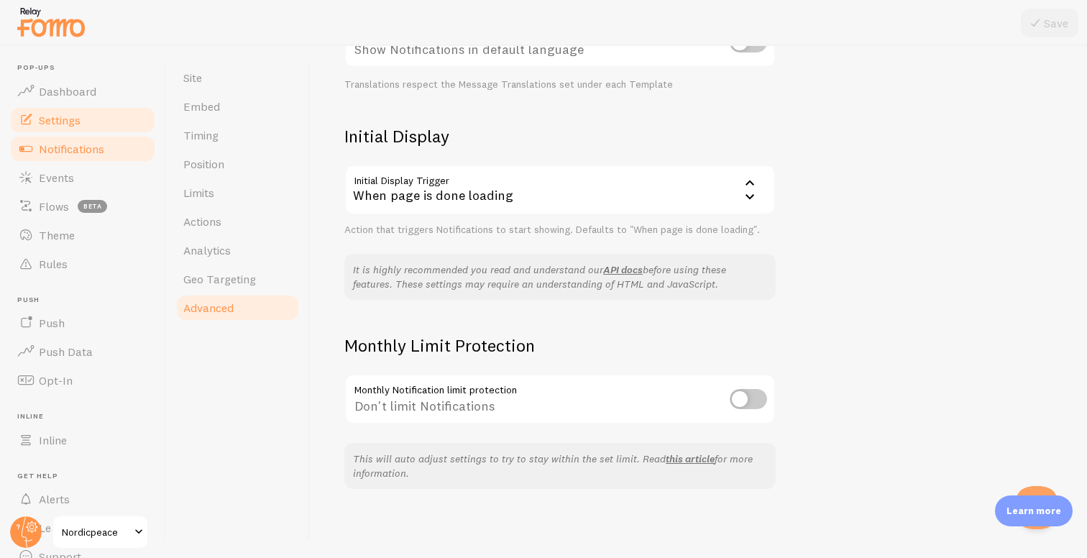
click at [84, 142] on span "Notifications" at bounding box center [71, 149] width 65 height 14
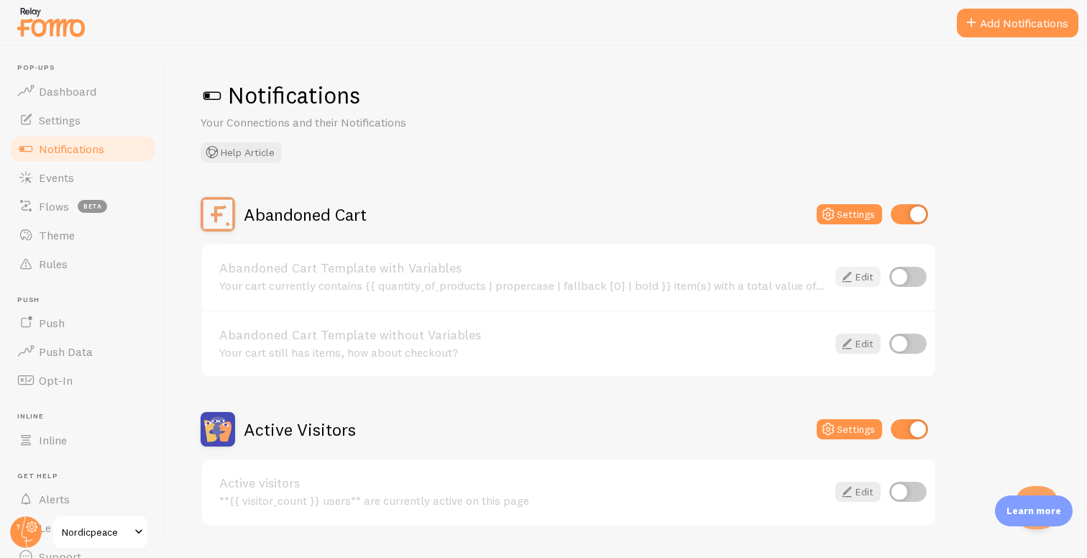
click at [851, 278] on icon at bounding box center [846, 276] width 17 height 17
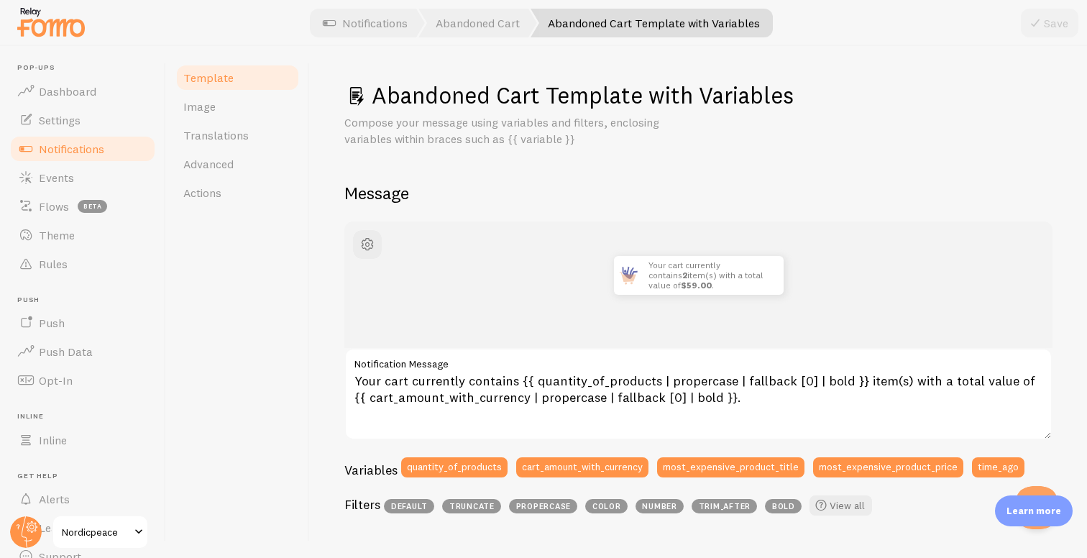
scroll to position [516, 0]
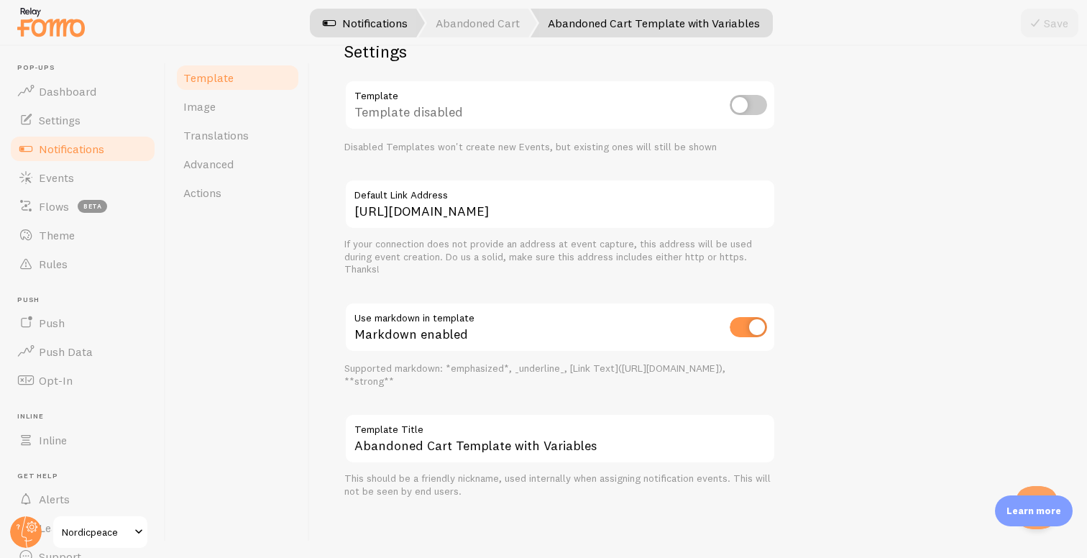
click at [377, 12] on link "Notifications" at bounding box center [364, 23] width 119 height 29
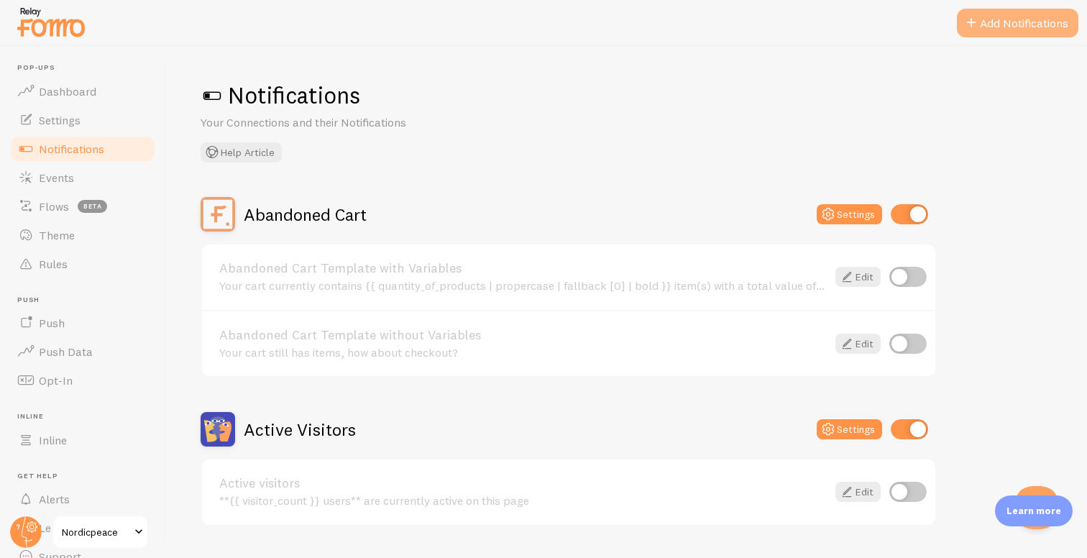
click at [982, 24] on button "Add Notifications" at bounding box center [1017, 23] width 121 height 29
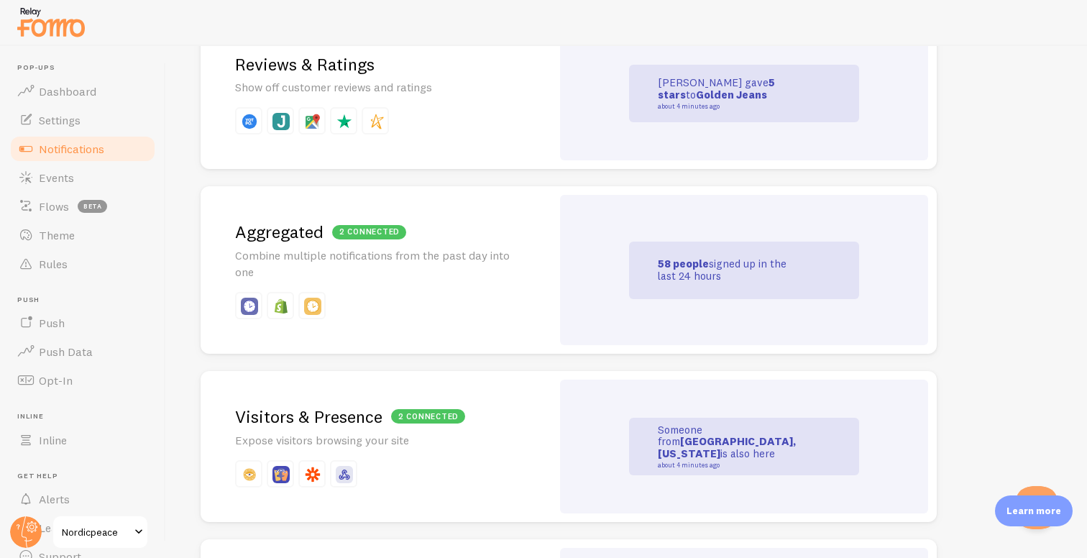
scroll to position [548, 0]
click at [480, 272] on p "Combine multiple notifications from the past day into one" at bounding box center [376, 262] width 282 height 33
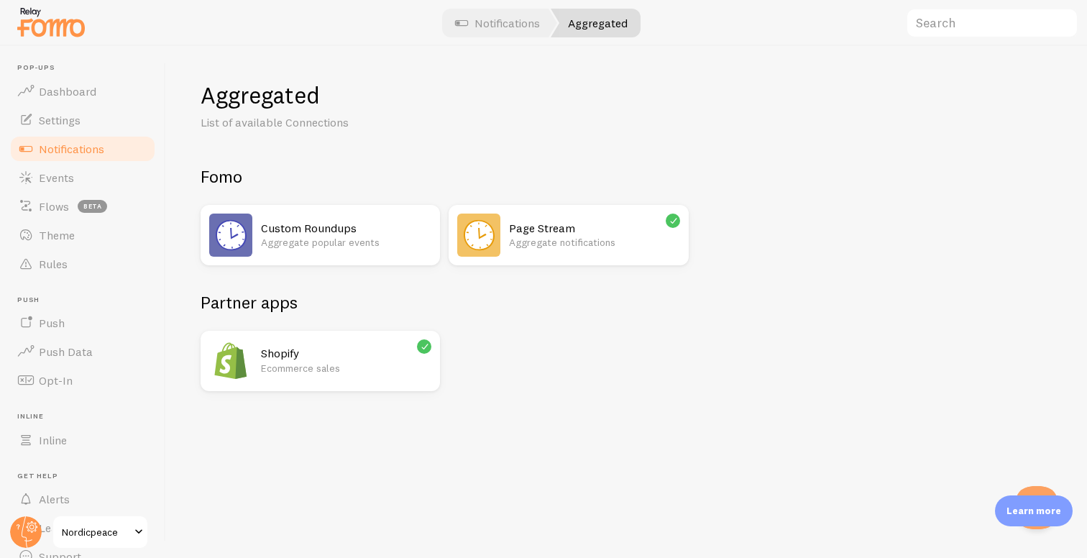
click at [405, 362] on p "Ecommerce sales" at bounding box center [346, 368] width 170 height 14
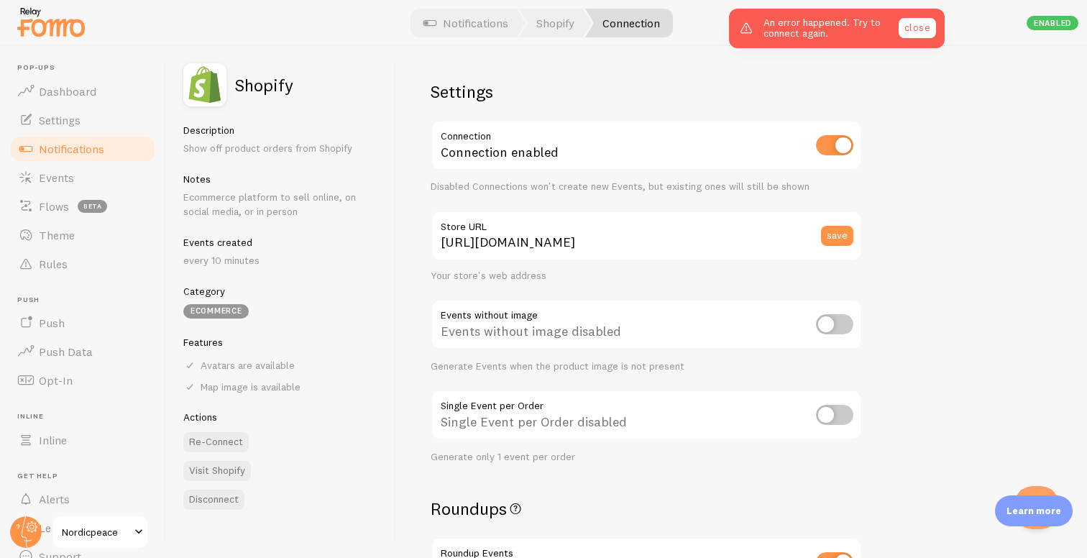
click at [913, 27] on link "close" at bounding box center [916, 28] width 37 height 20
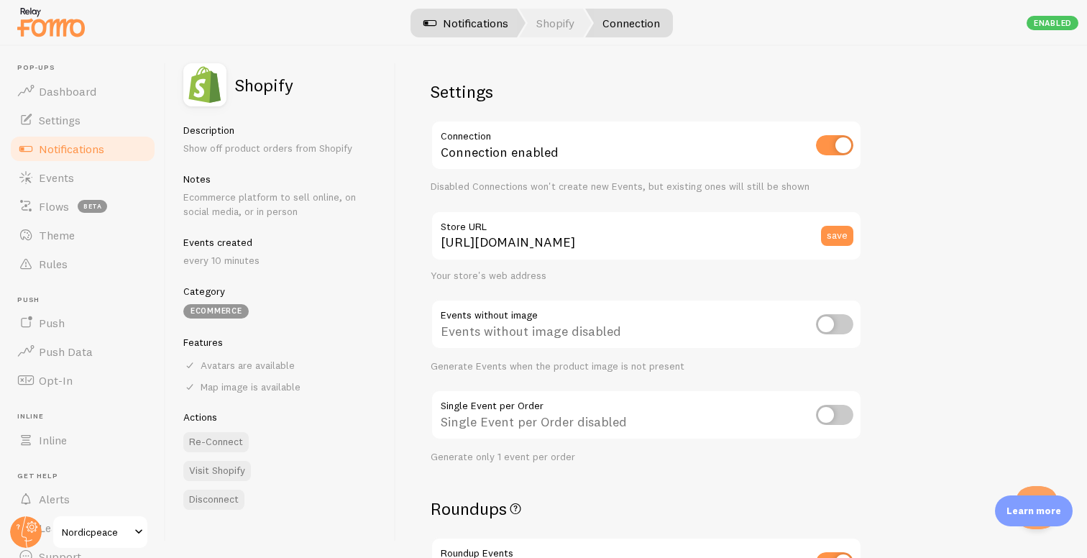
click at [469, 16] on link "Notifications" at bounding box center [465, 23] width 119 height 29
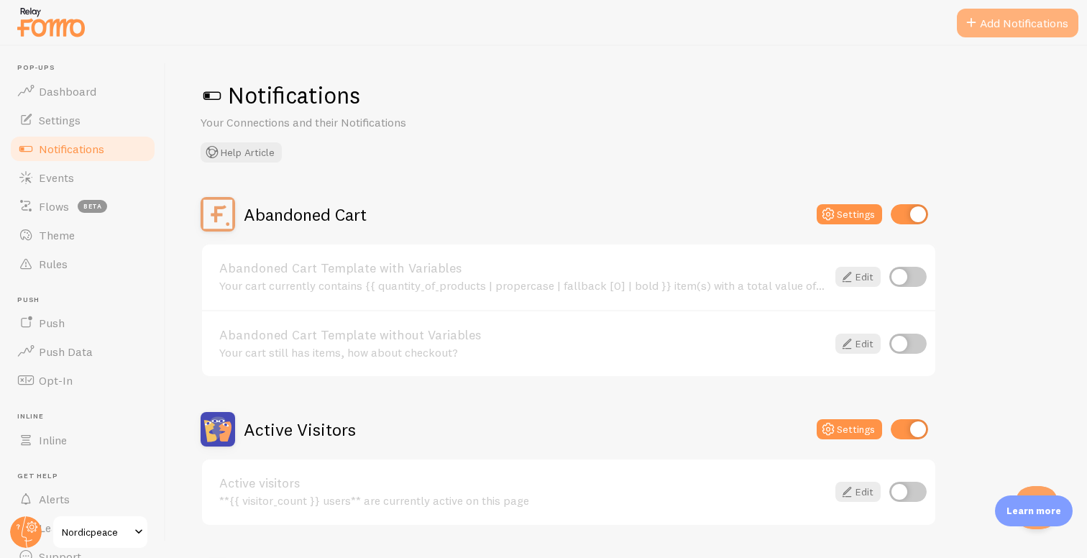
click at [976, 19] on span at bounding box center [970, 22] width 17 height 17
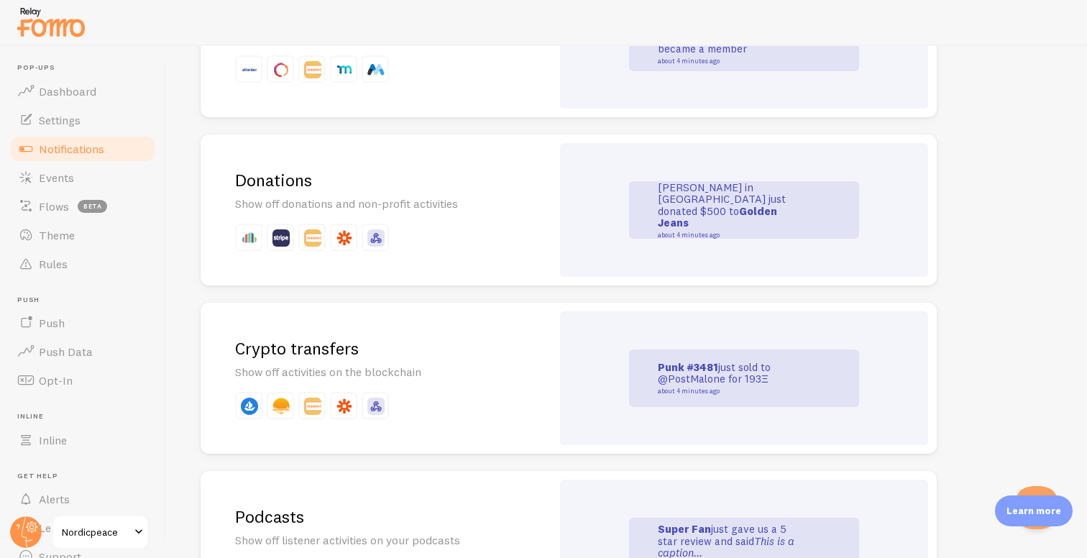
scroll to position [3132, 0]
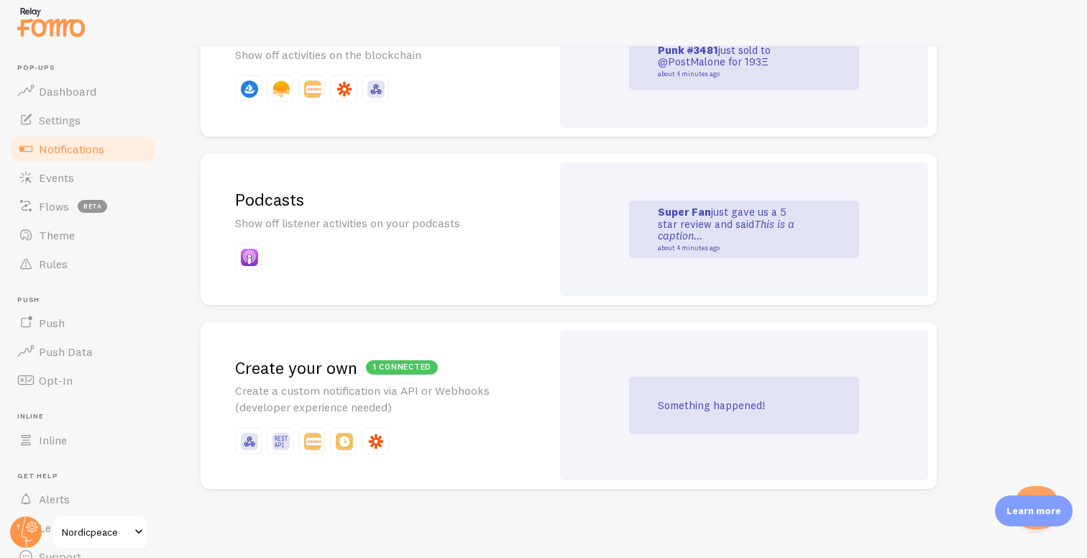
click at [494, 393] on p "Create a custom notification via API or Webhooks (developer experience needed)" at bounding box center [376, 398] width 282 height 33
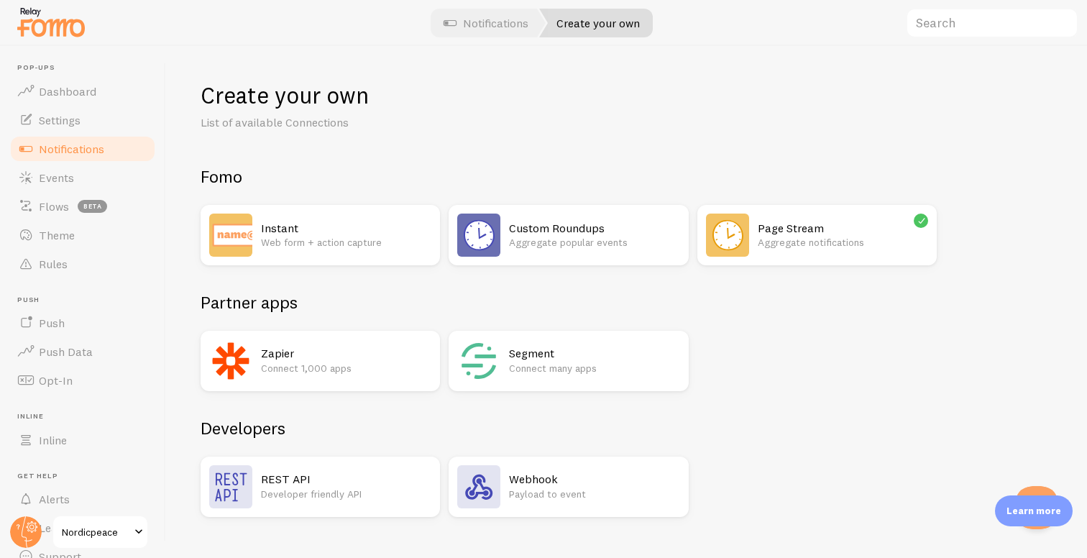
click at [641, 248] on p "Aggregate popular events" at bounding box center [594, 242] width 170 height 14
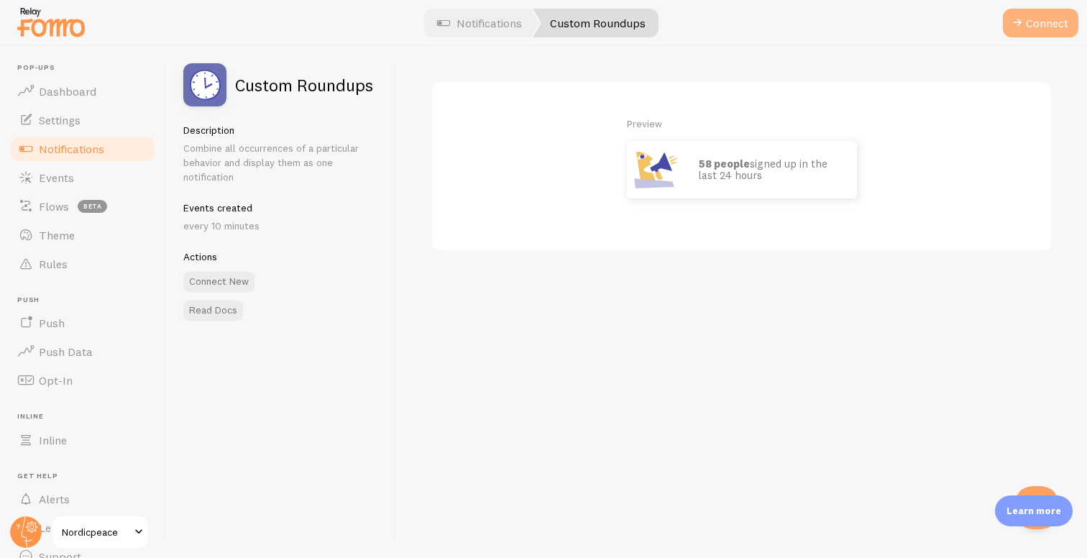
click at [1031, 25] on button "Connect" at bounding box center [1040, 23] width 75 height 29
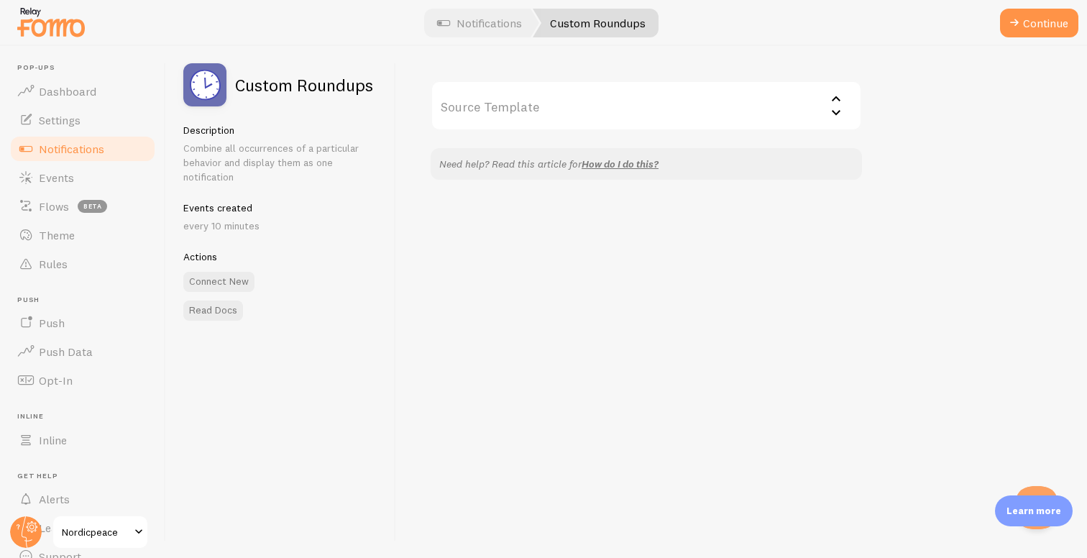
click at [683, 112] on input "Source Template" at bounding box center [646, 105] width 431 height 50
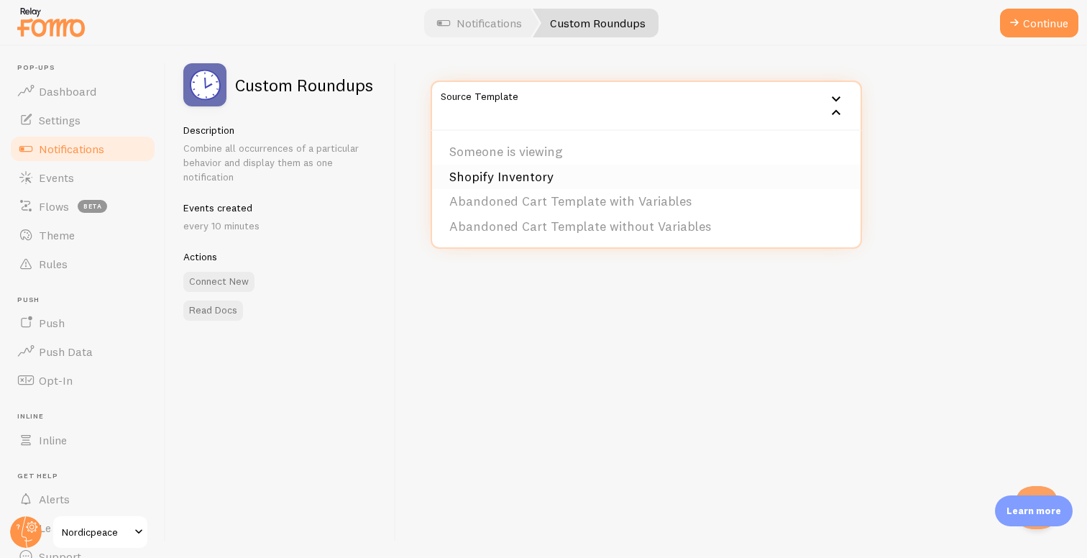
click at [597, 177] on li "Shopify Inventory" at bounding box center [646, 177] width 428 height 25
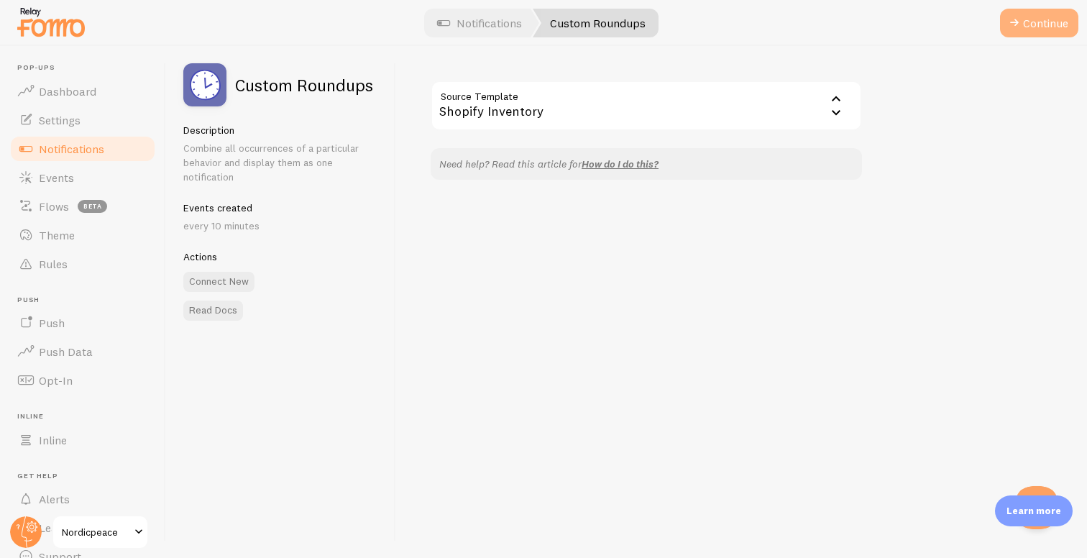
click at [1013, 28] on span at bounding box center [1013, 22] width 17 height 17
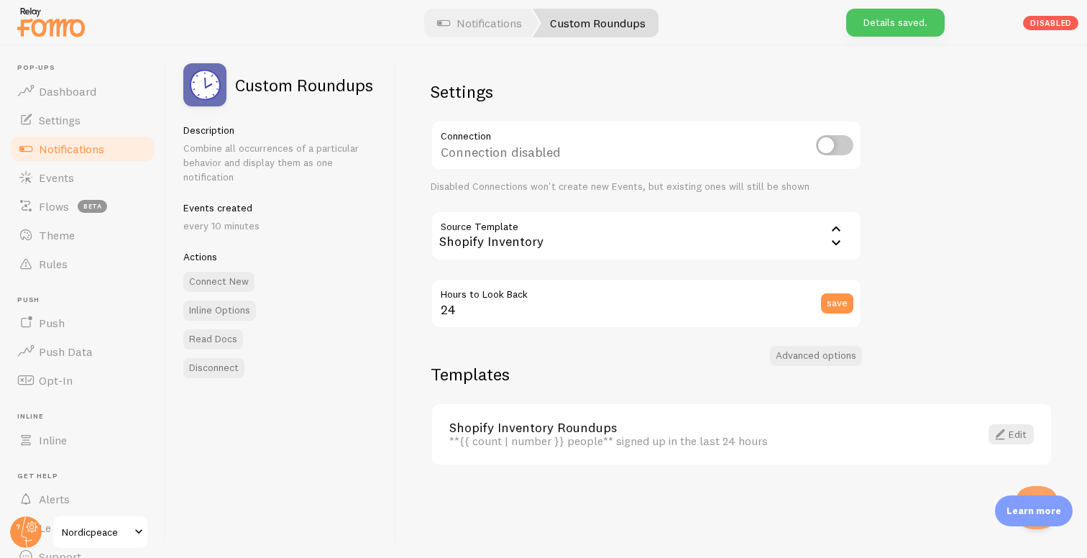
click at [688, 247] on div "Shopify Inventory" at bounding box center [646, 236] width 431 height 50
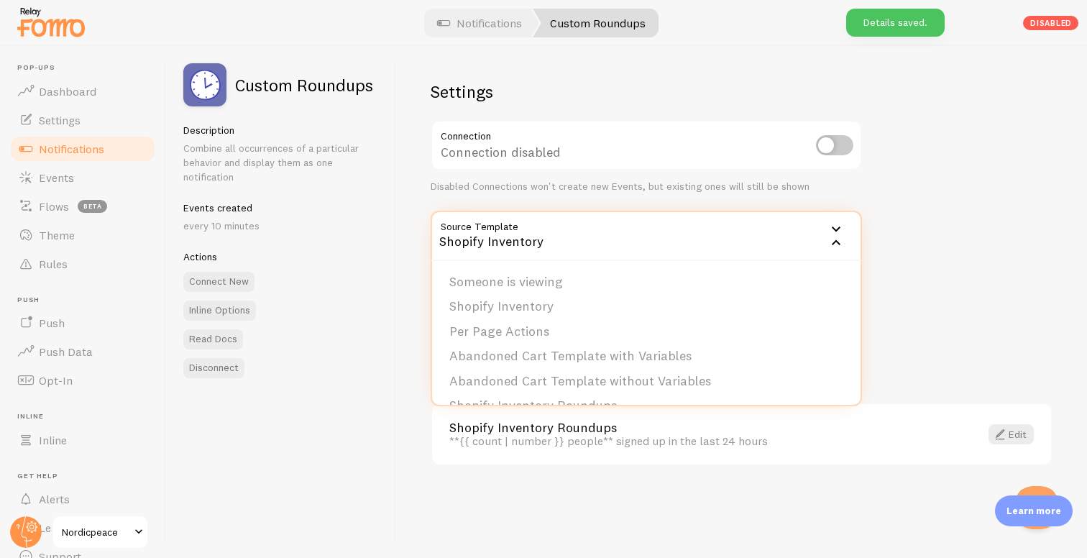
click at [822, 229] on div "Shopify Inventory" at bounding box center [646, 236] width 431 height 50
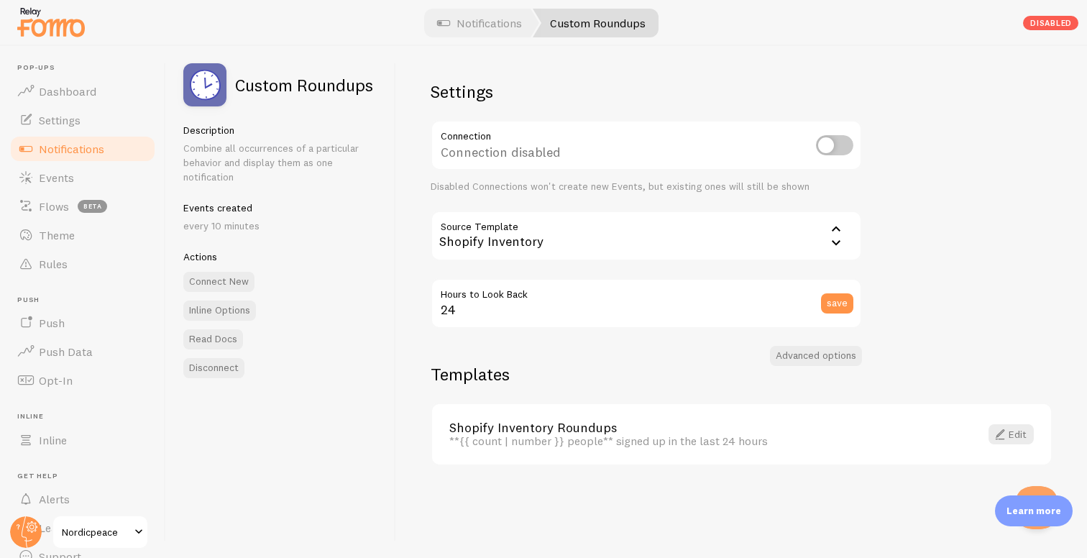
click at [839, 142] on input "checkbox" at bounding box center [834, 145] width 37 height 20
checkbox input "true"
click at [1010, 433] on link "Edit" at bounding box center [1010, 434] width 45 height 20
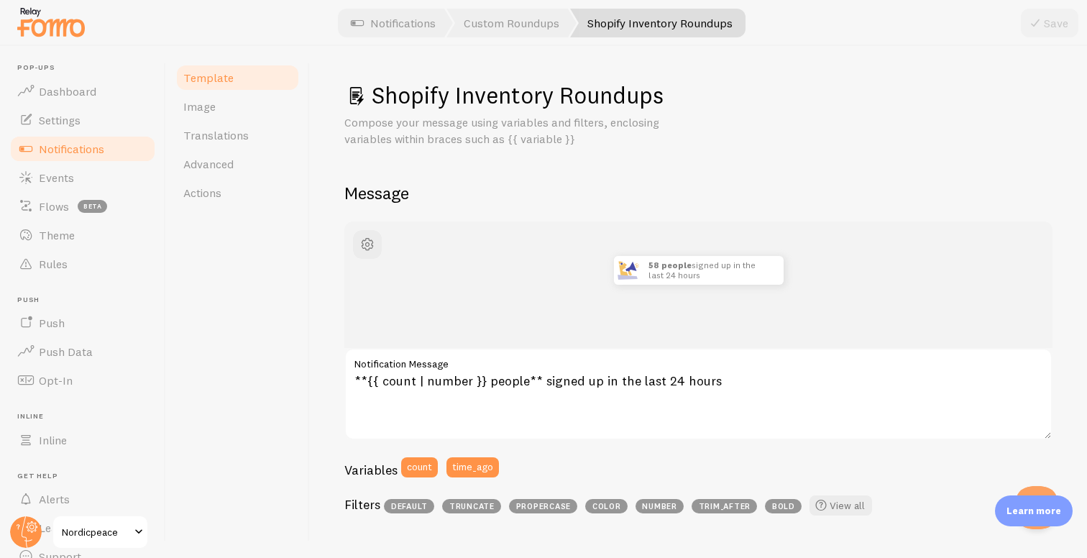
click at [119, 147] on link "Notifications" at bounding box center [83, 148] width 148 height 29
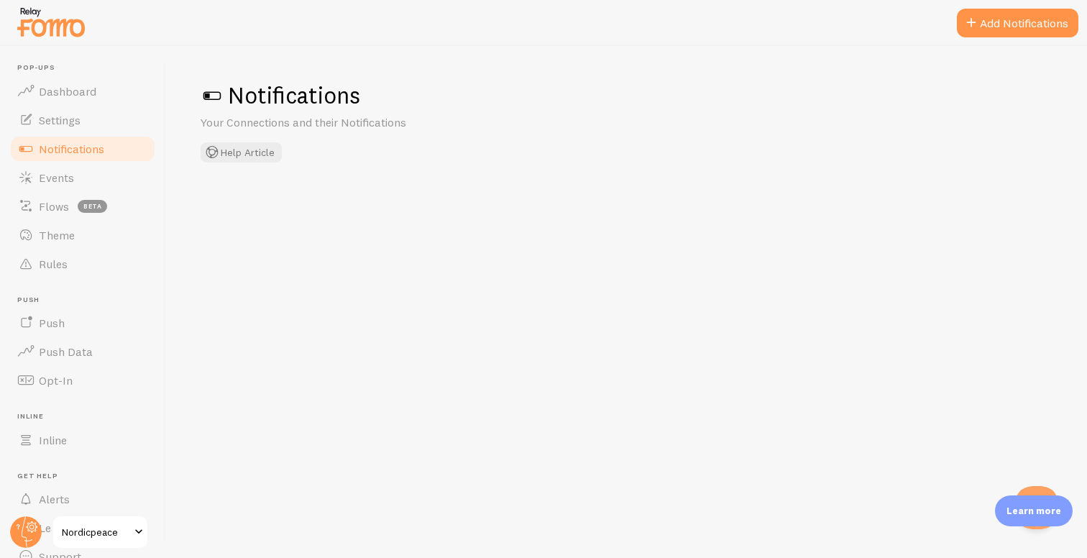
checkbox input "true"
checkbox input "false"
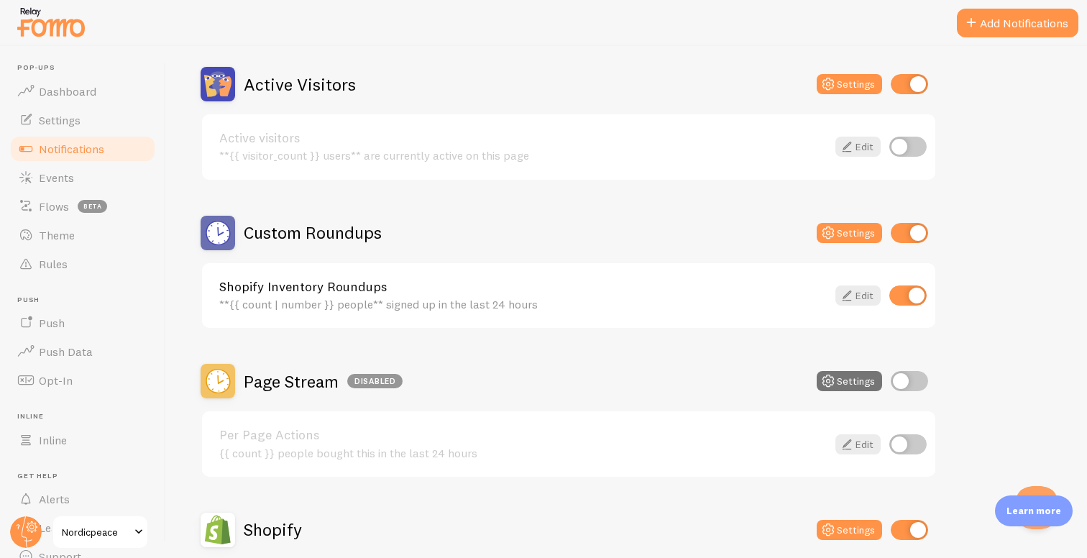
scroll to position [343, 0]
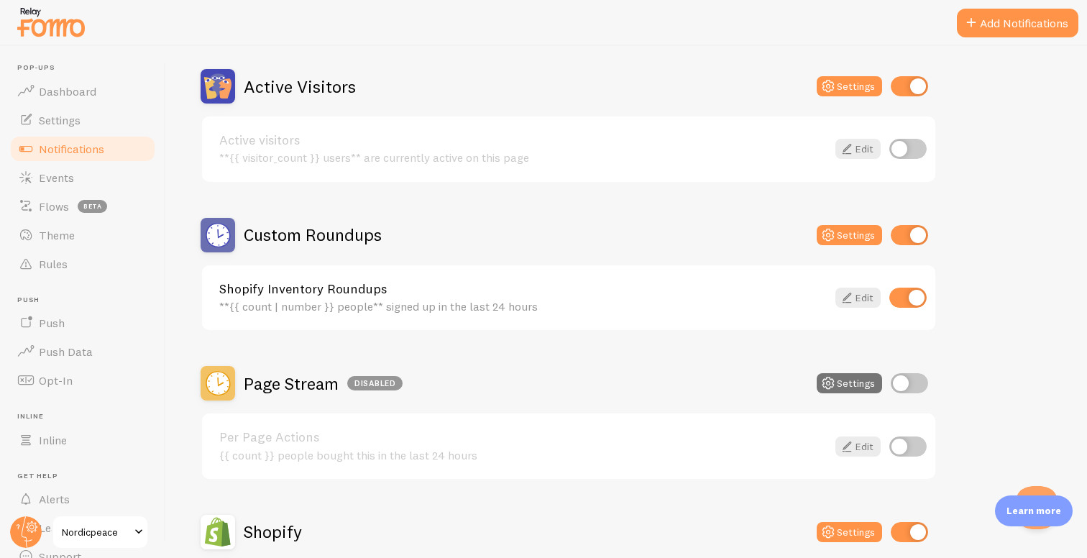
click at [909, 304] on input "checkbox" at bounding box center [907, 297] width 37 height 20
checkbox input "false"
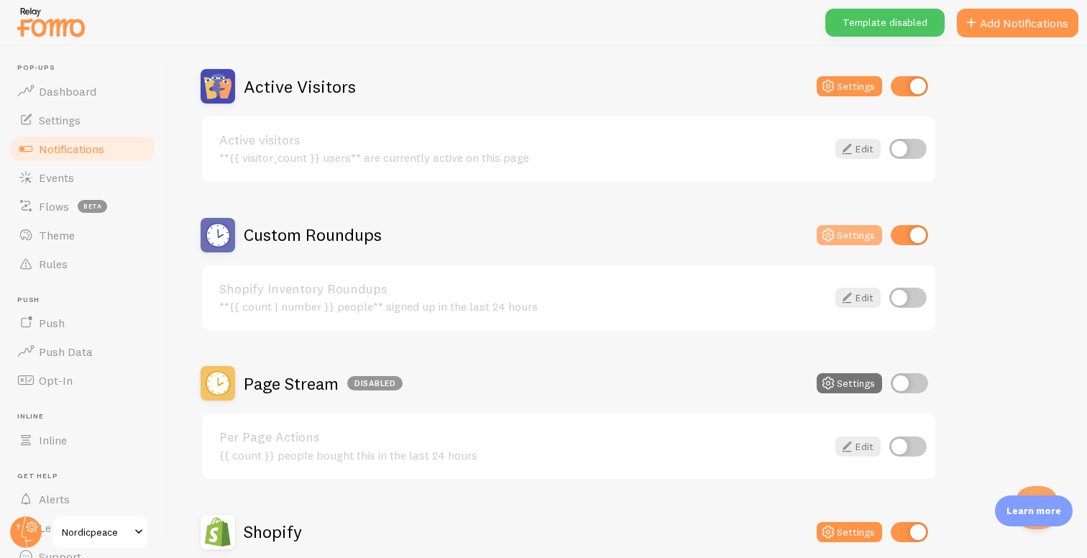
click at [845, 230] on button "Settings" at bounding box center [848, 235] width 65 height 20
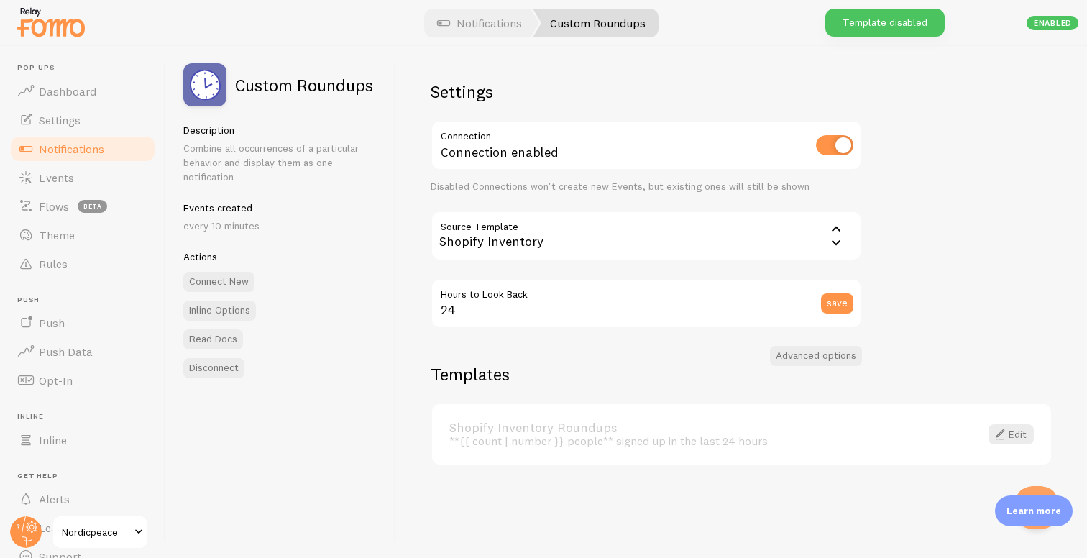
click at [641, 220] on div "Shopify Inventory" at bounding box center [646, 236] width 431 height 50
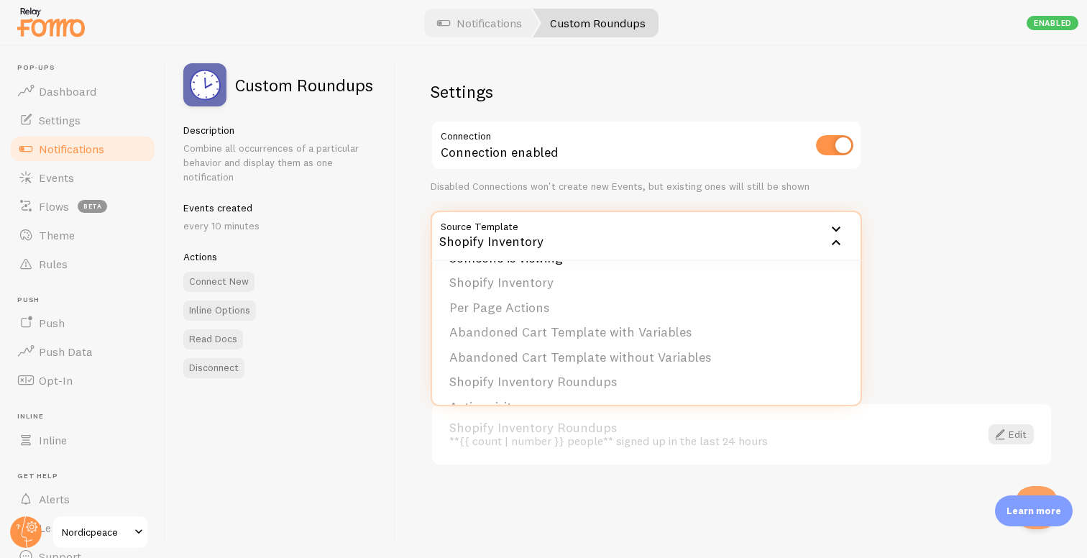
scroll to position [45, 0]
click at [622, 313] on li "Abandoned Cart Template with Variables" at bounding box center [646, 310] width 428 height 25
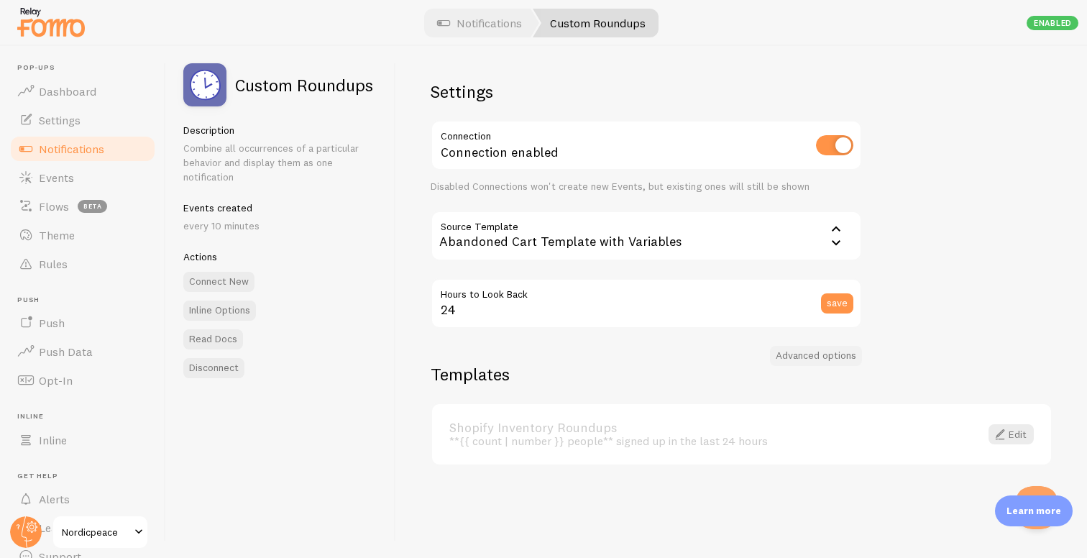
click at [838, 356] on button "Advanced options" at bounding box center [816, 356] width 92 height 20
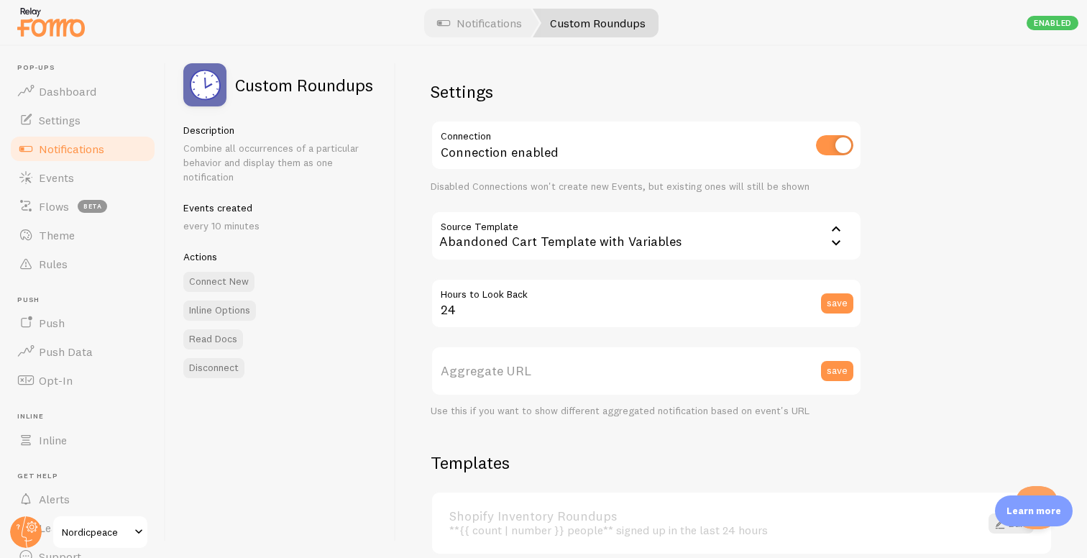
click at [672, 362] on label "Aggregate URL" at bounding box center [646, 371] width 431 height 50
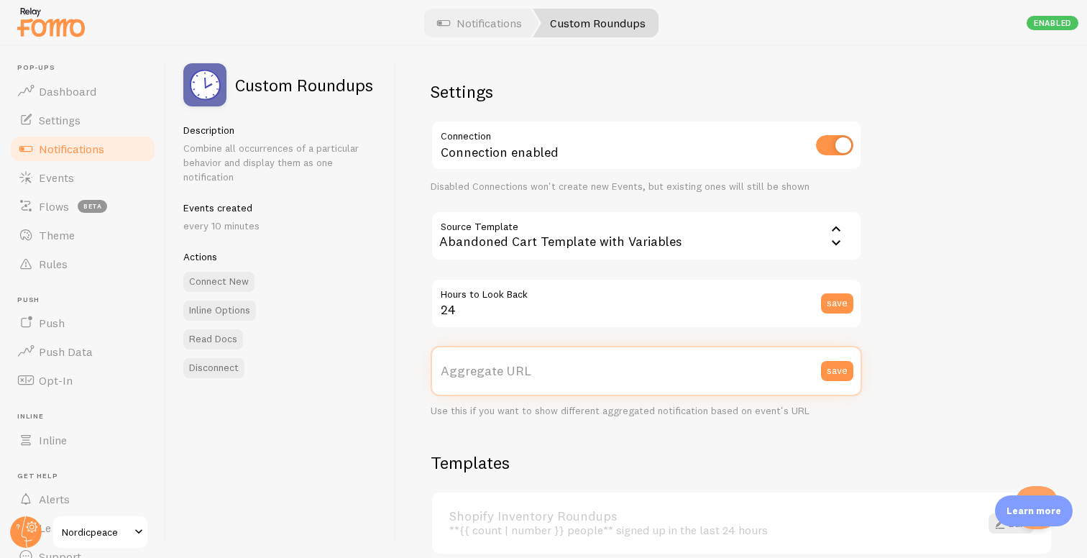
click at [672, 362] on input "Aggregate URL" at bounding box center [646, 371] width 431 height 50
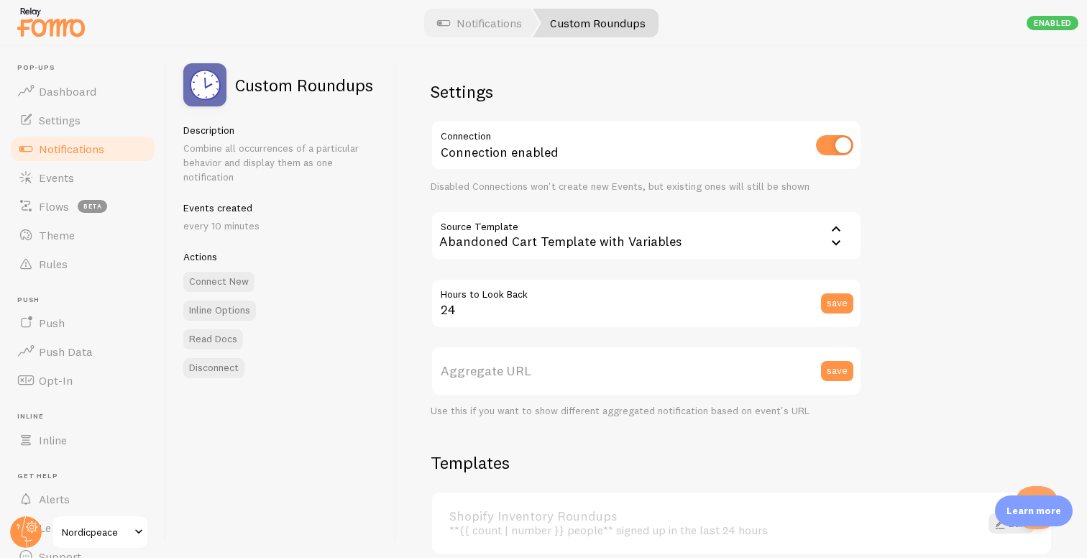
click at [781, 422] on div "Settings Connection Connection enabled Disabled Connections won't create new Ev…" at bounding box center [741, 302] width 691 height 512
click at [829, 369] on button "save" at bounding box center [837, 371] width 32 height 20
click at [735, 420] on div "Settings Connection Connection enabled Disabled Connections won't create new Ev…" at bounding box center [741, 302] width 691 height 512
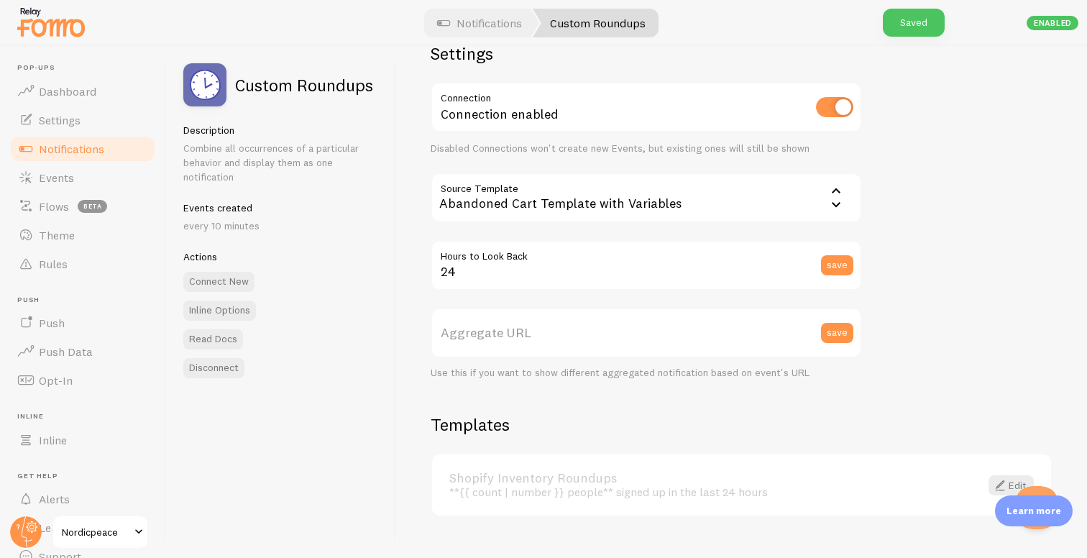
scroll to position [66, 0]
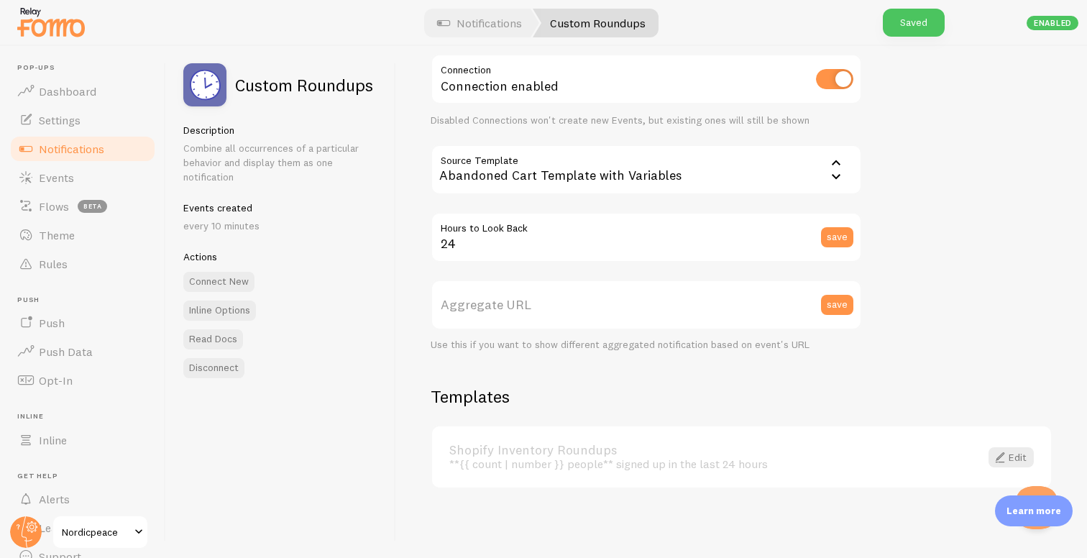
click at [793, 472] on div "Shopify Inventory Roundups **{{ count | number }} people** signed up in the las…" at bounding box center [741, 456] width 619 height 61
click at [998, 460] on link "Edit" at bounding box center [1010, 457] width 45 height 20
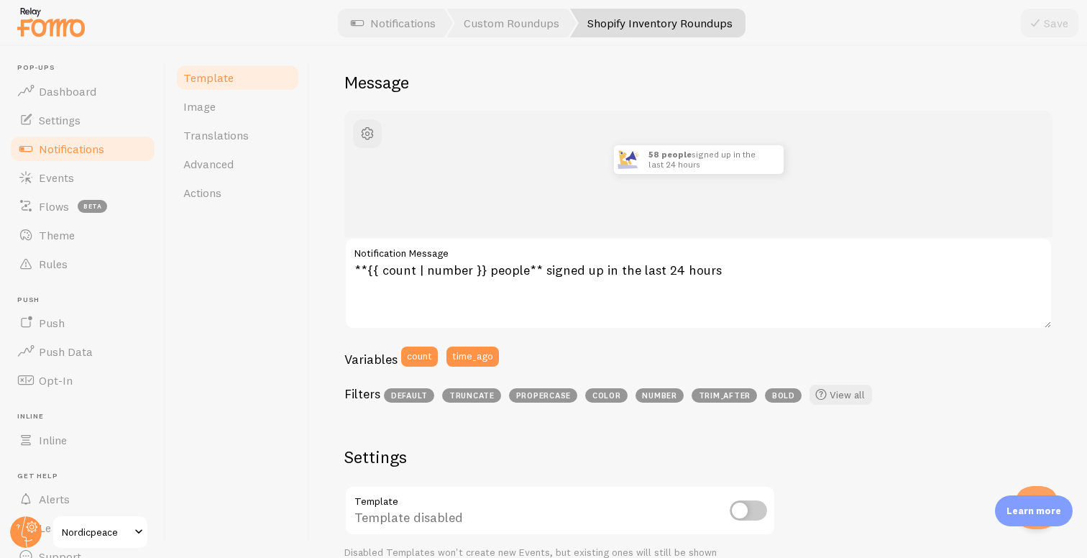
scroll to position [113, 0]
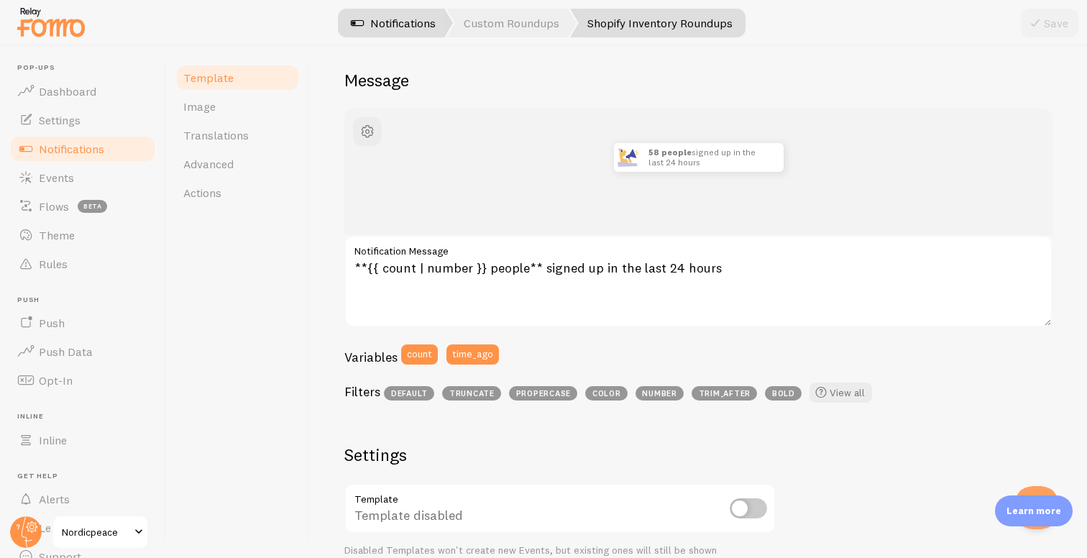
click at [415, 31] on link "Notifications" at bounding box center [392, 23] width 119 height 29
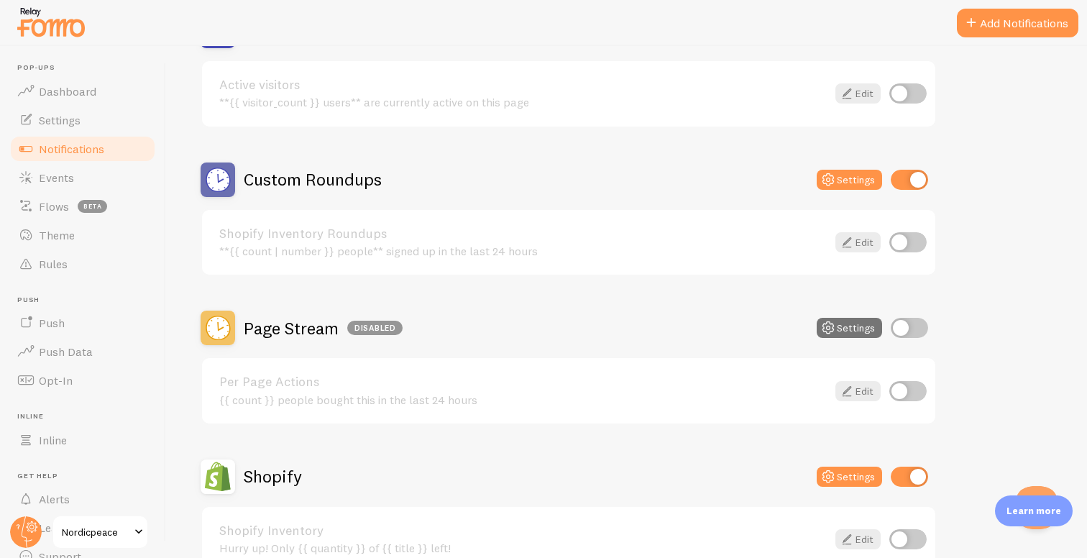
scroll to position [390, 0]
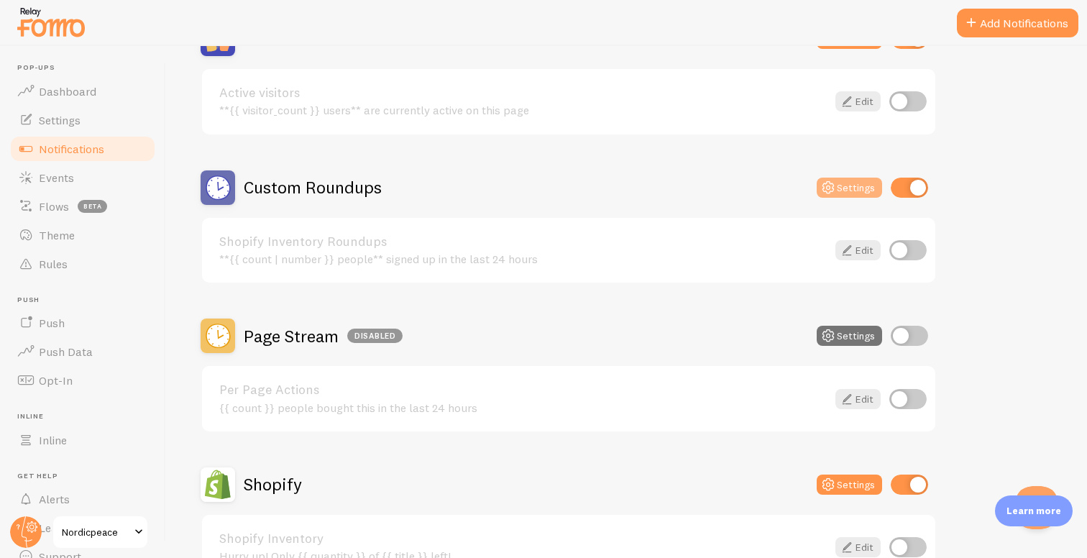
click at [840, 188] on button "Settings" at bounding box center [848, 188] width 65 height 20
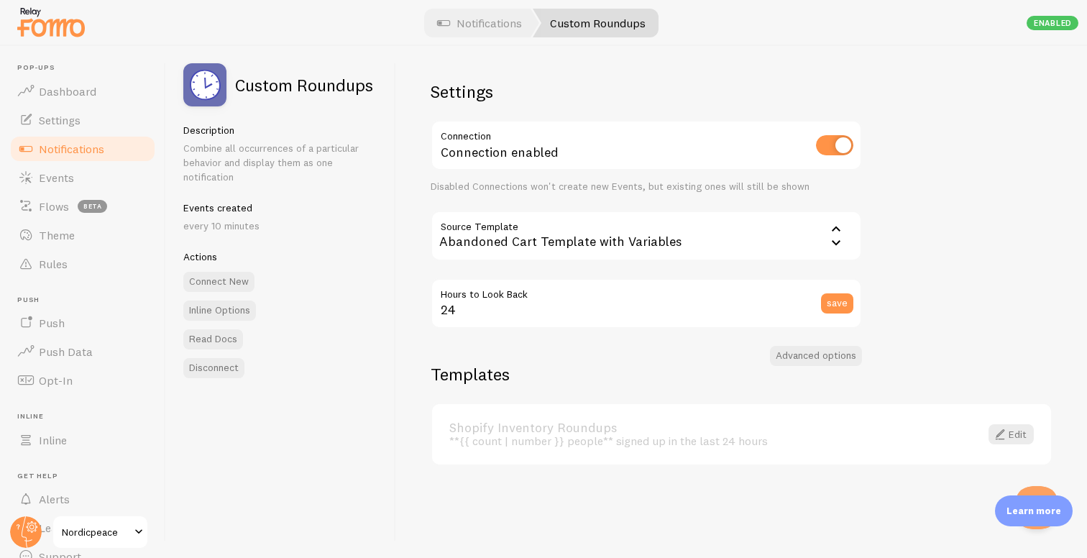
click at [831, 147] on input "checkbox" at bounding box center [834, 145] width 37 height 20
checkbox input "false"
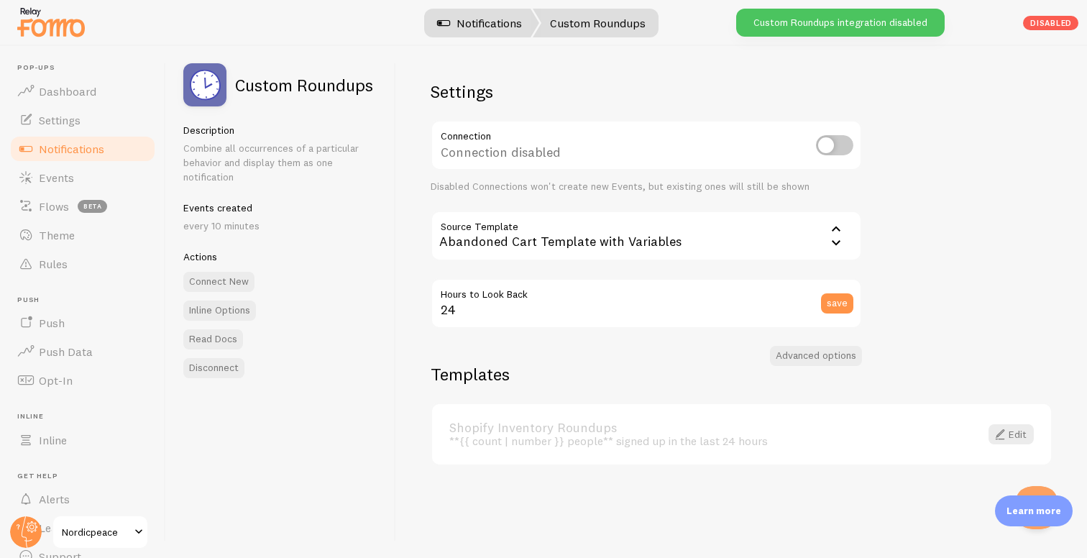
click at [459, 22] on link "Notifications" at bounding box center [479, 23] width 119 height 29
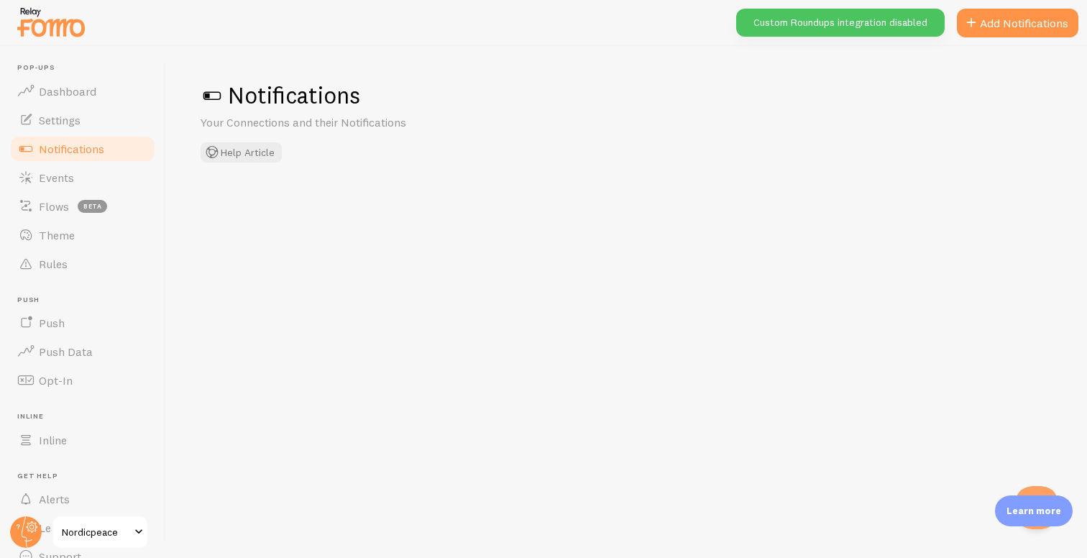
checkbox input "false"
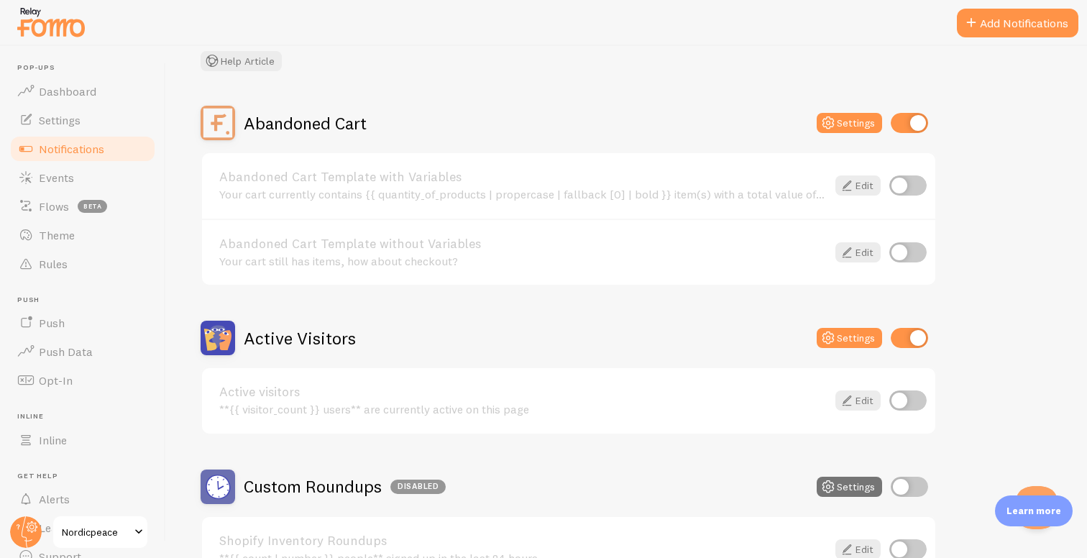
scroll to position [91, 0]
click at [81, 210] on span "beta" at bounding box center [92, 206] width 29 height 13
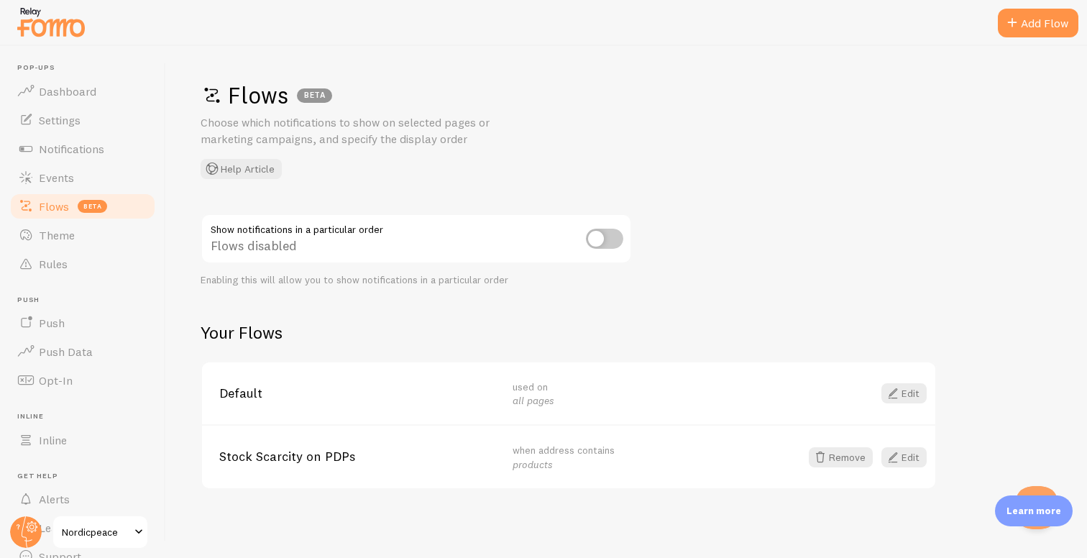
click at [598, 242] on input "checkbox" at bounding box center [604, 239] width 37 height 20
click at [602, 236] on input "checkbox" at bounding box center [604, 239] width 37 height 20
checkbox input "false"
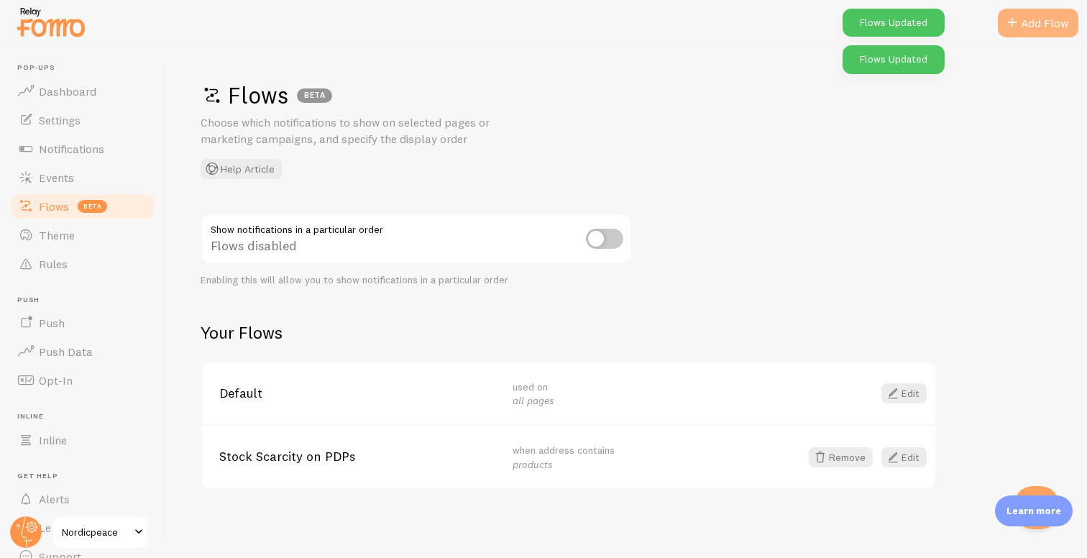
click at [1034, 23] on div "Add Flow" at bounding box center [1038, 23] width 80 height 29
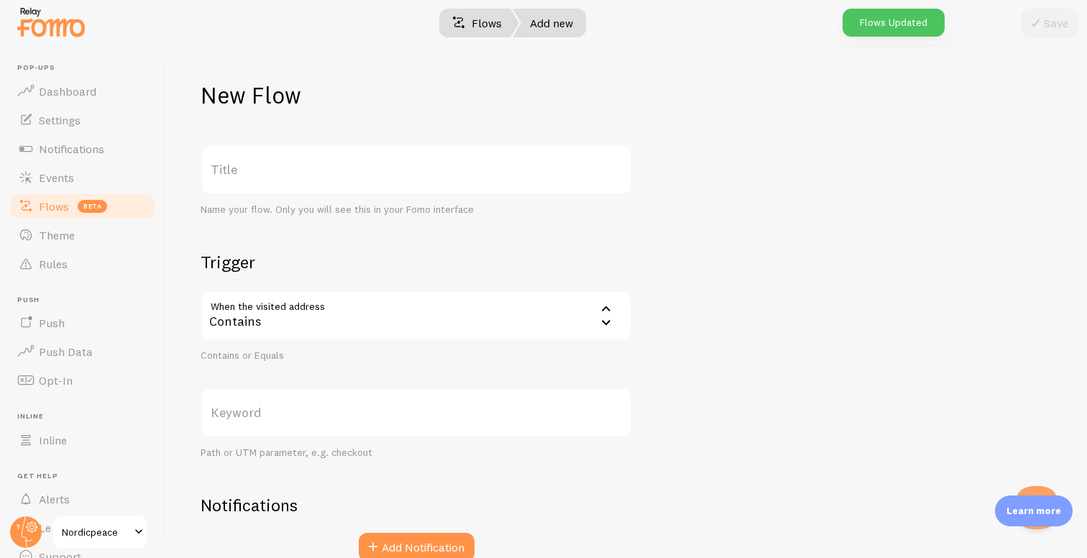
click at [481, 19] on link "Flows" at bounding box center [477, 23] width 84 height 29
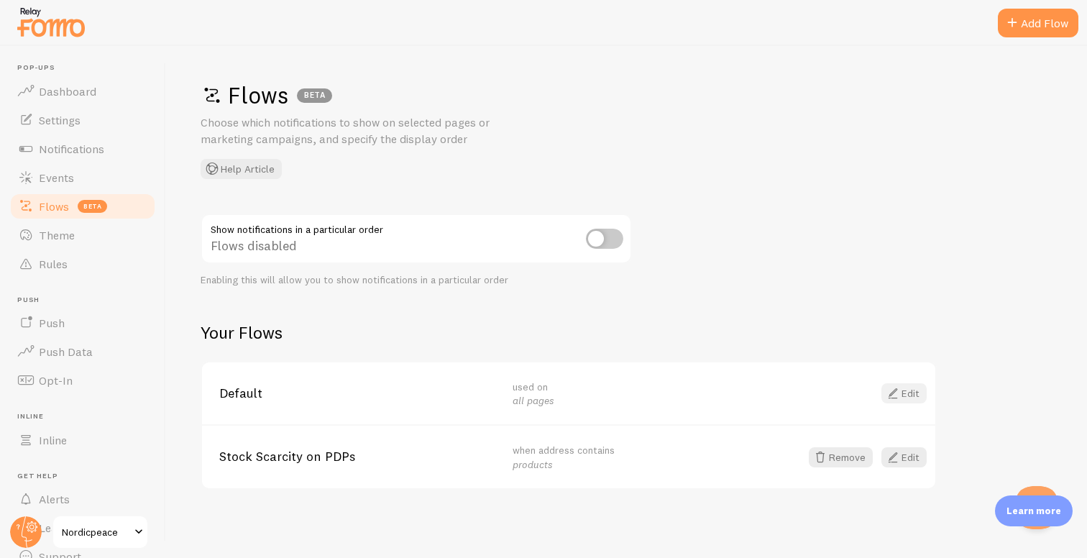
click at [890, 397] on span at bounding box center [892, 393] width 17 height 17
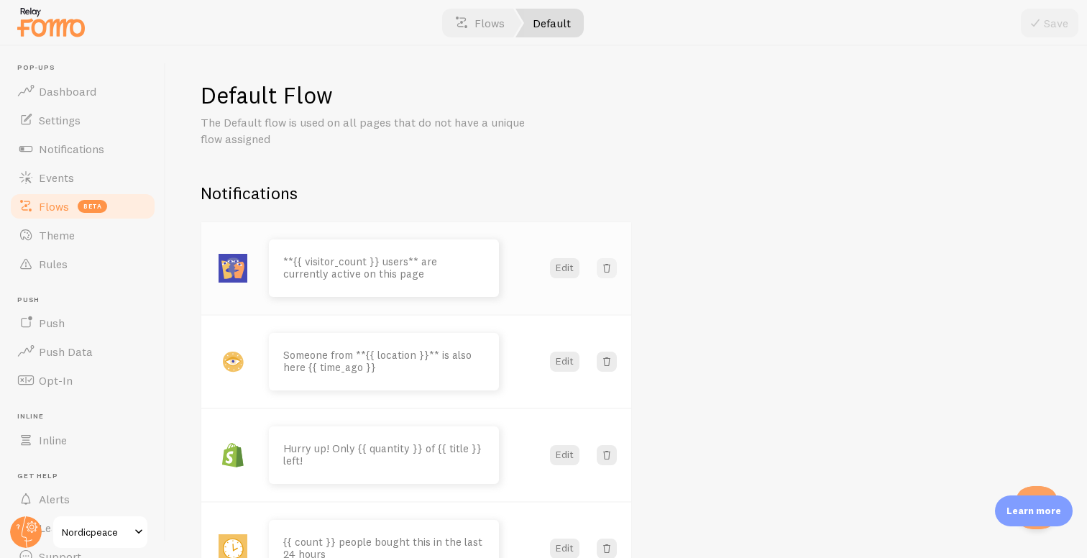
click at [607, 264] on span at bounding box center [606, 268] width 14 height 14
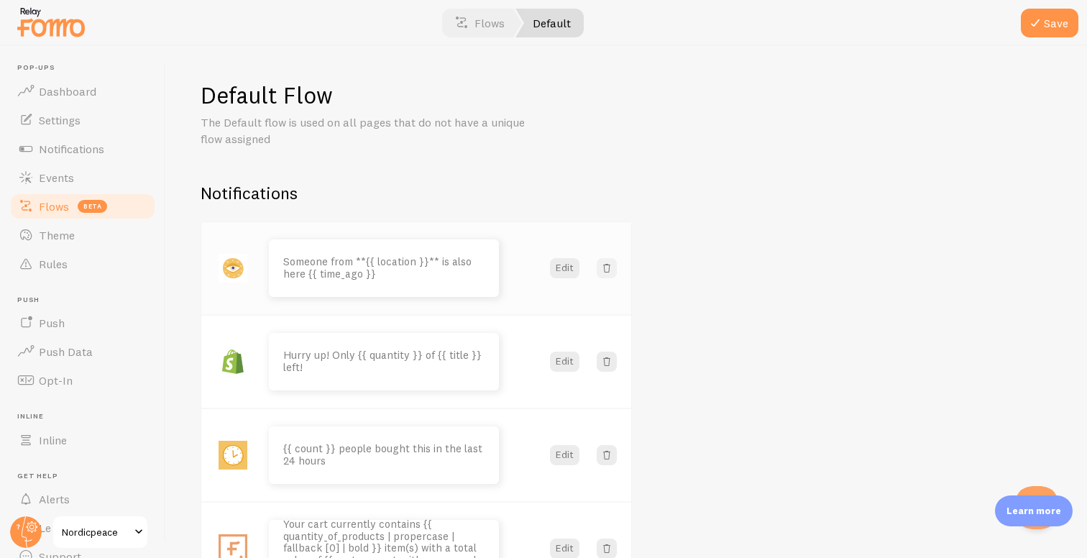
click at [607, 264] on span at bounding box center [606, 268] width 14 height 14
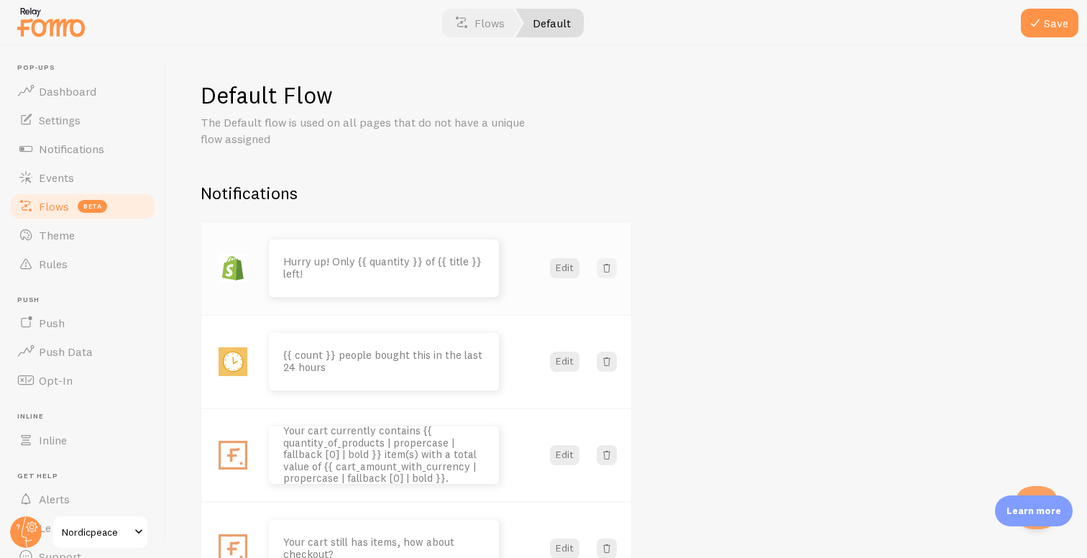
click at [607, 264] on span at bounding box center [606, 268] width 14 height 14
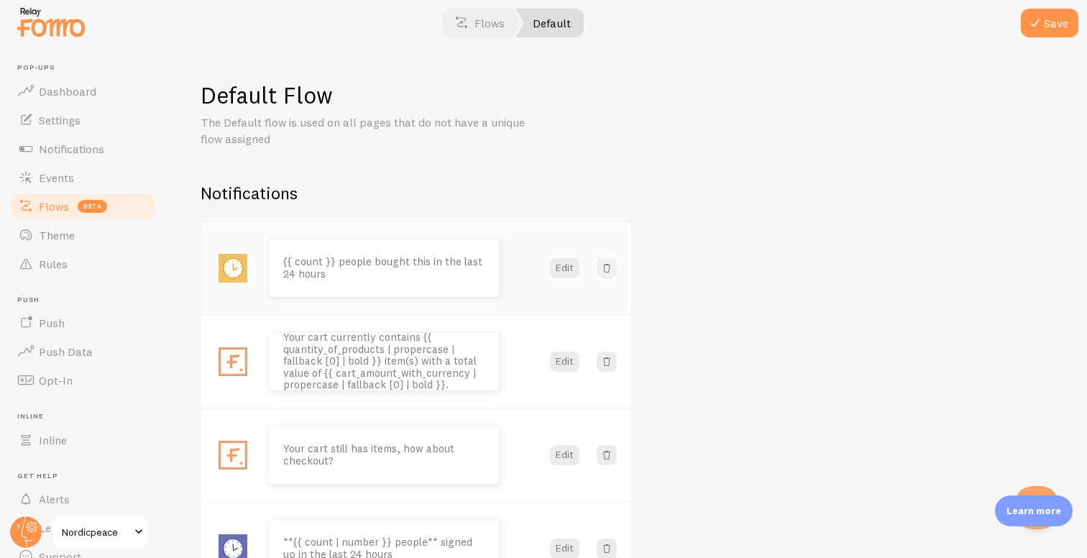
click at [607, 264] on span at bounding box center [606, 268] width 14 height 14
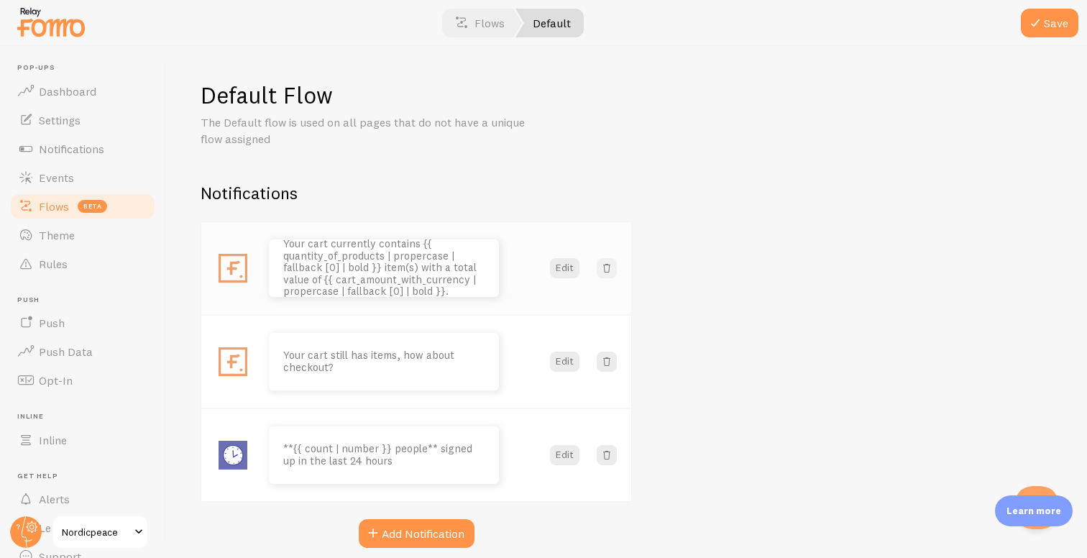
click at [607, 264] on span at bounding box center [606, 268] width 14 height 14
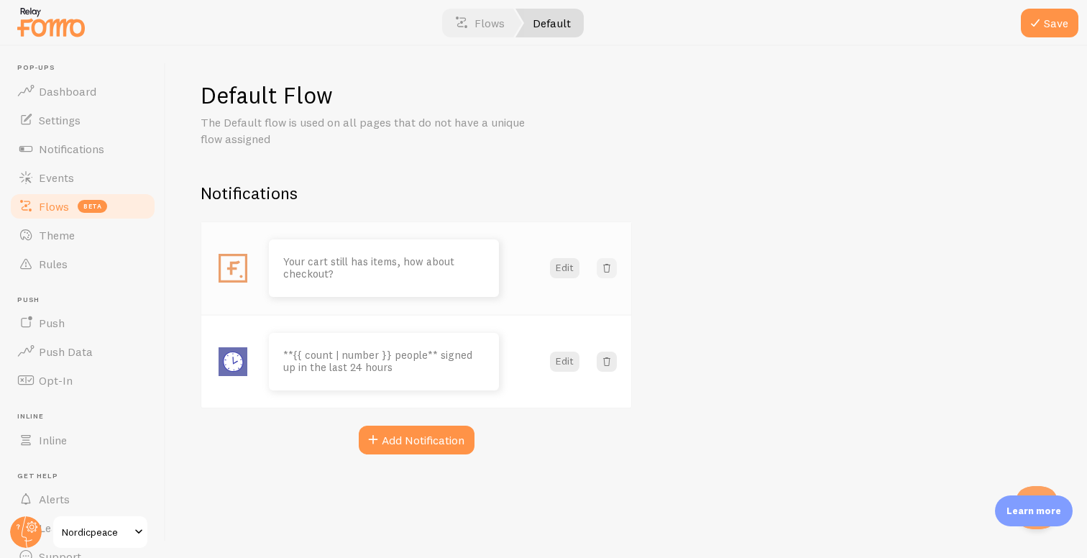
click at [607, 264] on span at bounding box center [606, 268] width 14 height 14
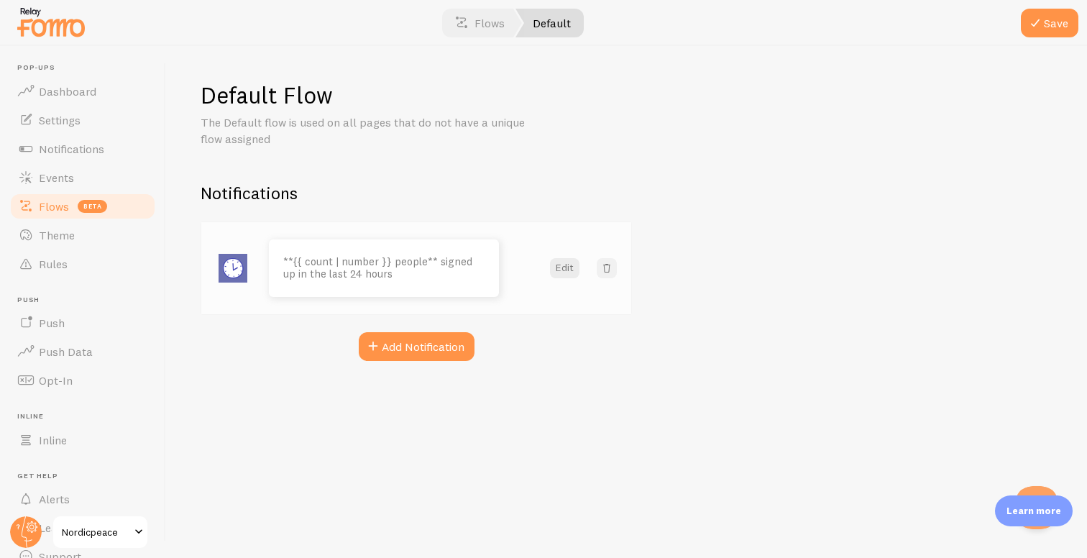
click at [607, 264] on span at bounding box center [606, 268] width 14 height 14
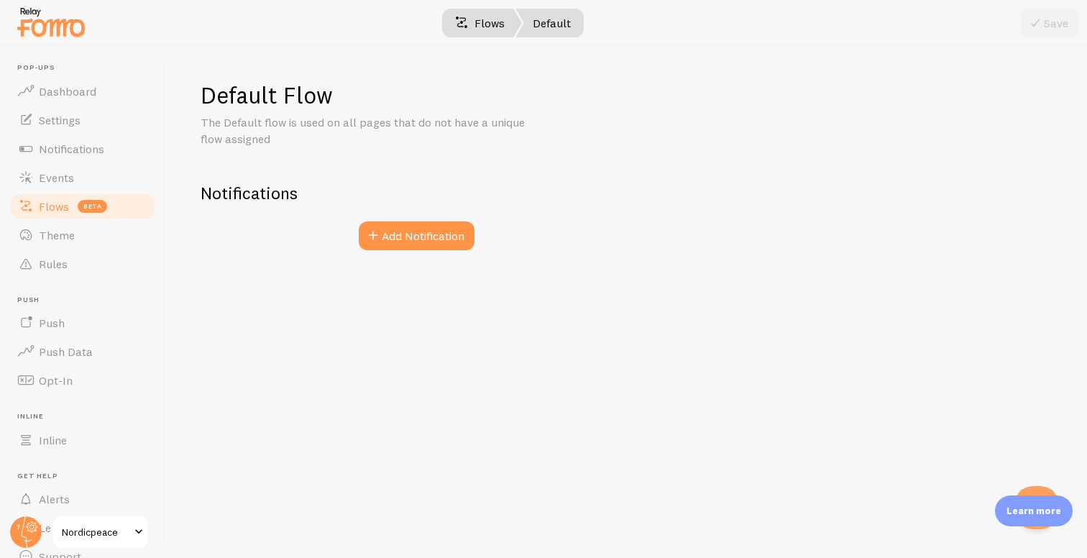
click at [488, 24] on link "Flows" at bounding box center [480, 23] width 84 height 29
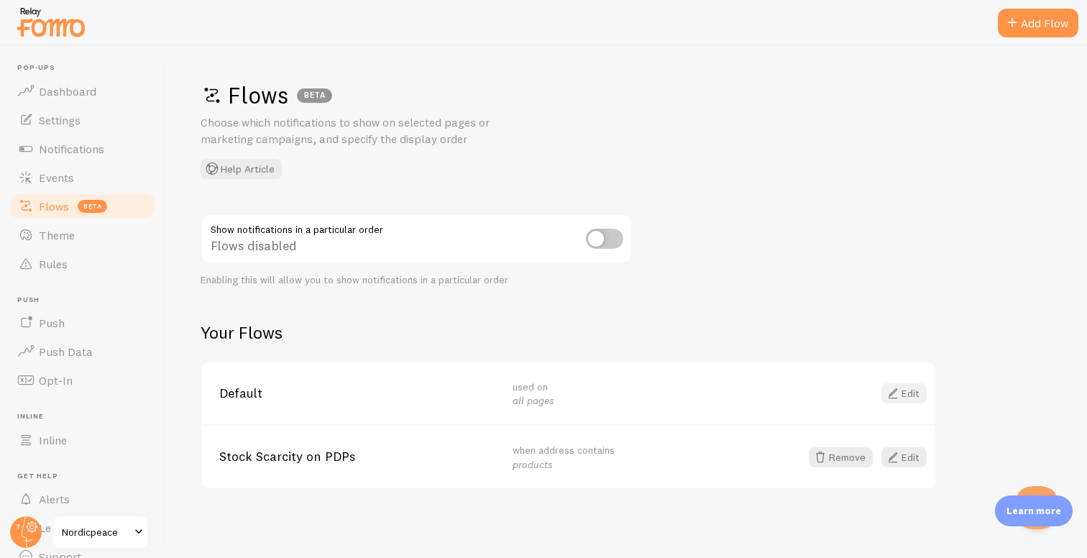
click at [901, 393] on link "Edit" at bounding box center [903, 393] width 45 height 20
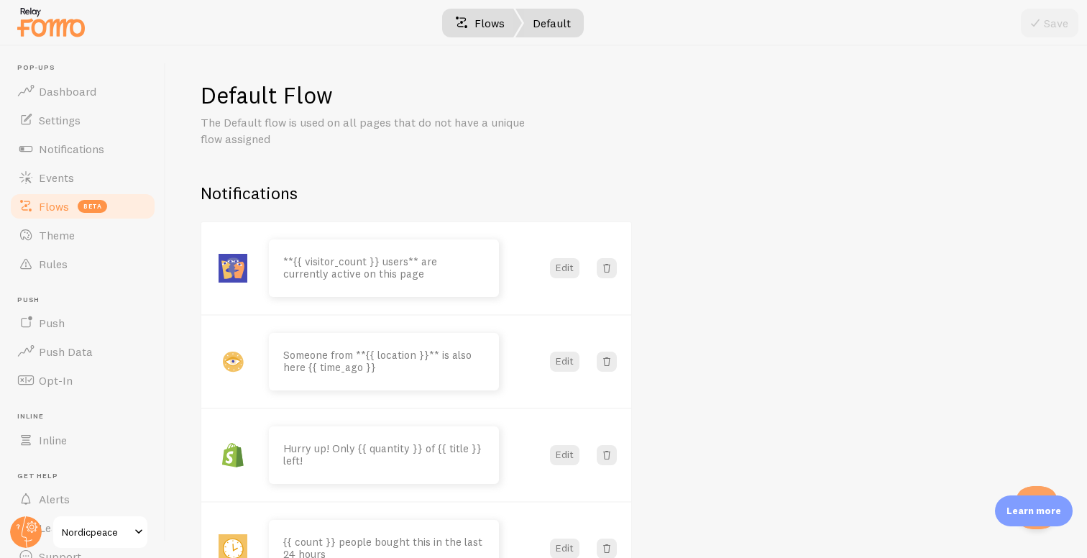
click at [491, 26] on link "Flows" at bounding box center [480, 23] width 84 height 29
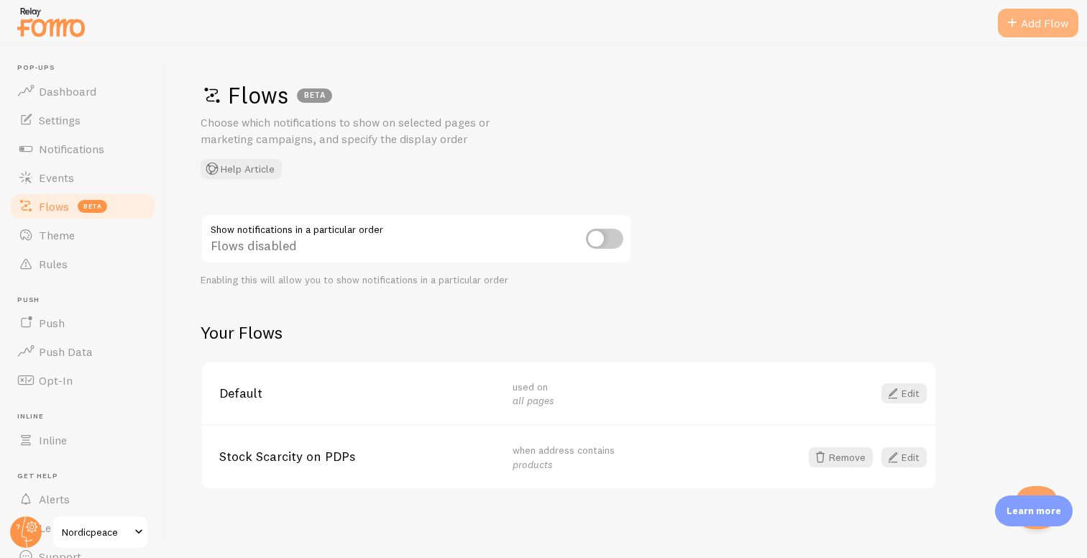
click at [1013, 30] on span at bounding box center [1011, 22] width 17 height 17
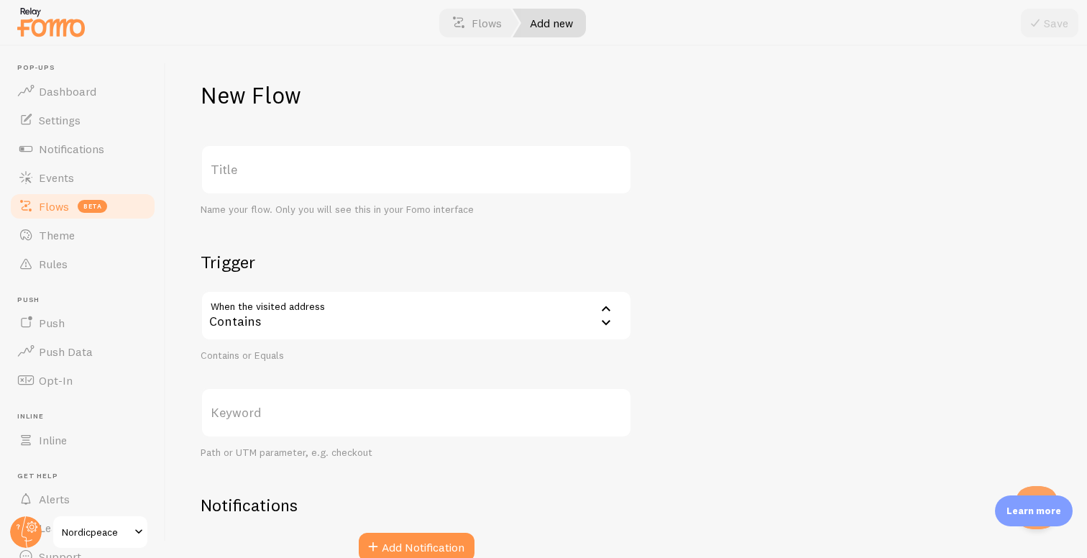
click at [372, 167] on label "Title" at bounding box center [416, 169] width 431 height 50
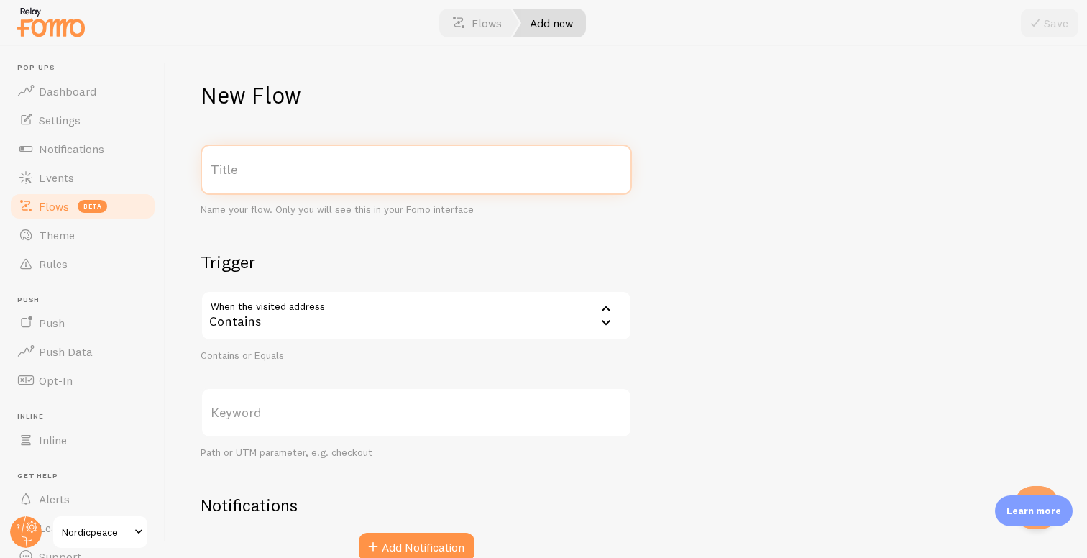
click at [372, 167] on input "Title" at bounding box center [416, 169] width 431 height 50
type input "Cart Urgency"
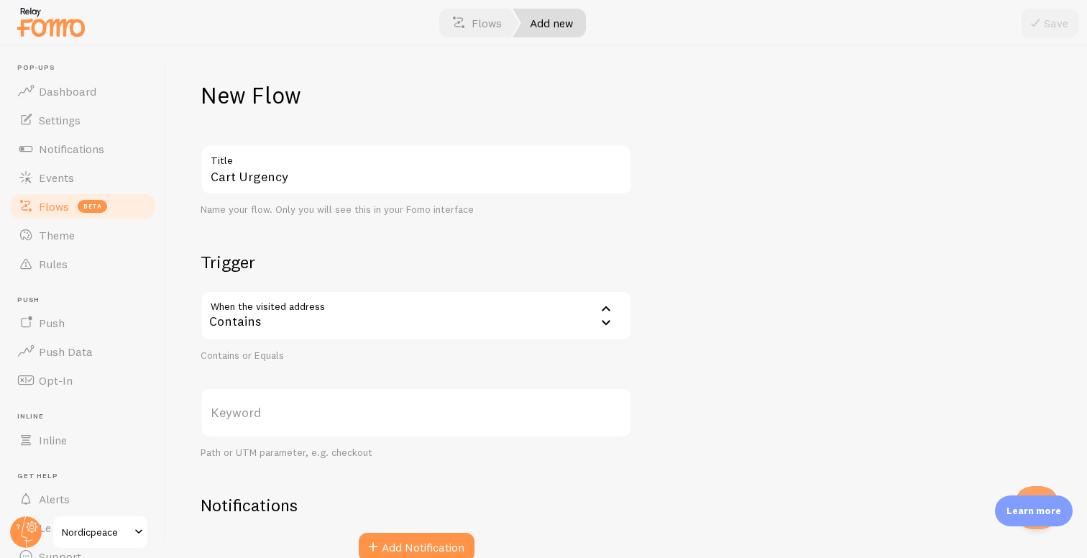
click at [327, 305] on div "Contains" at bounding box center [416, 315] width 431 height 50
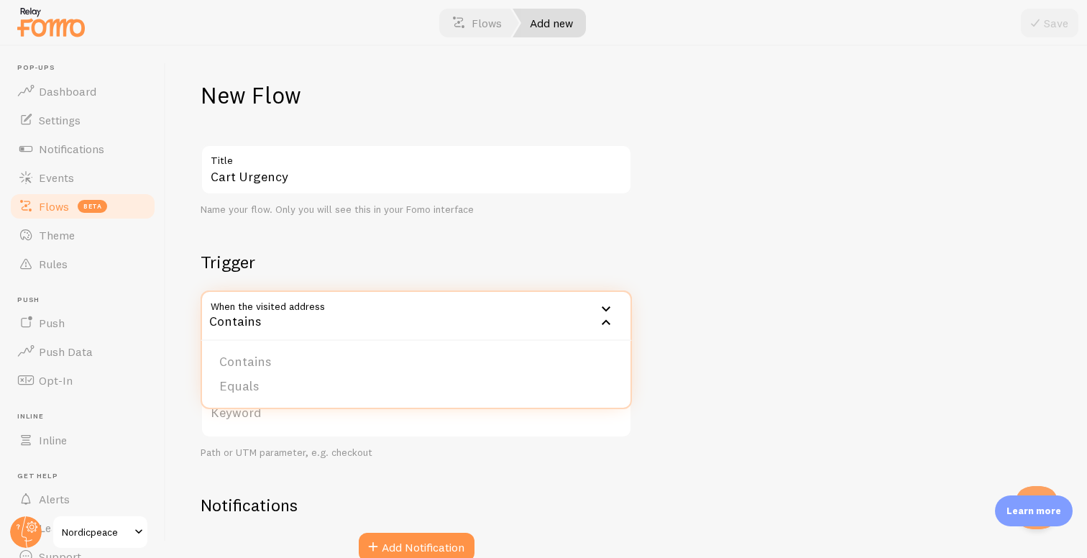
click at [336, 260] on h2 "Trigger" at bounding box center [416, 262] width 431 height 22
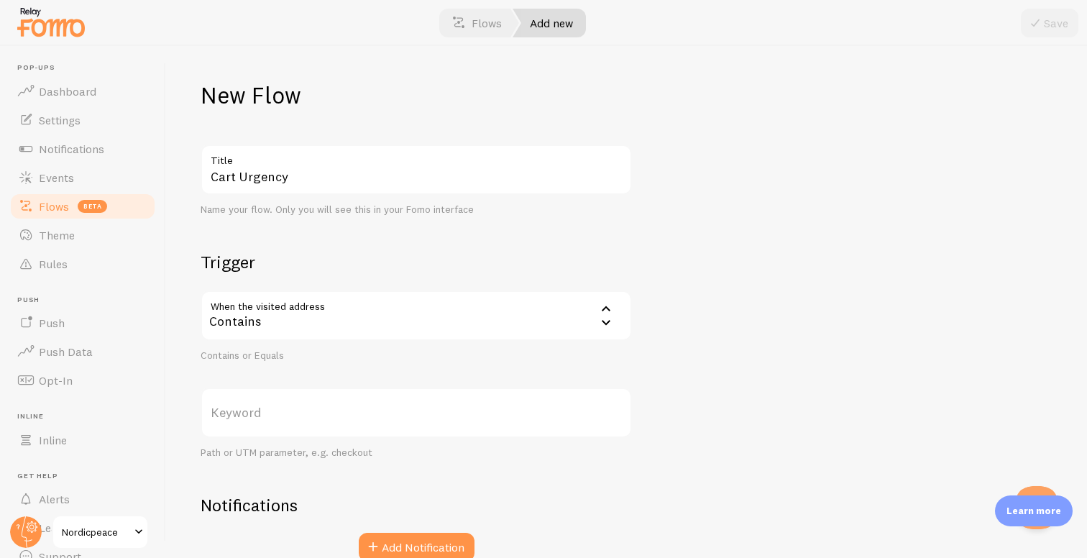
click at [328, 310] on div "Contains" at bounding box center [416, 315] width 431 height 50
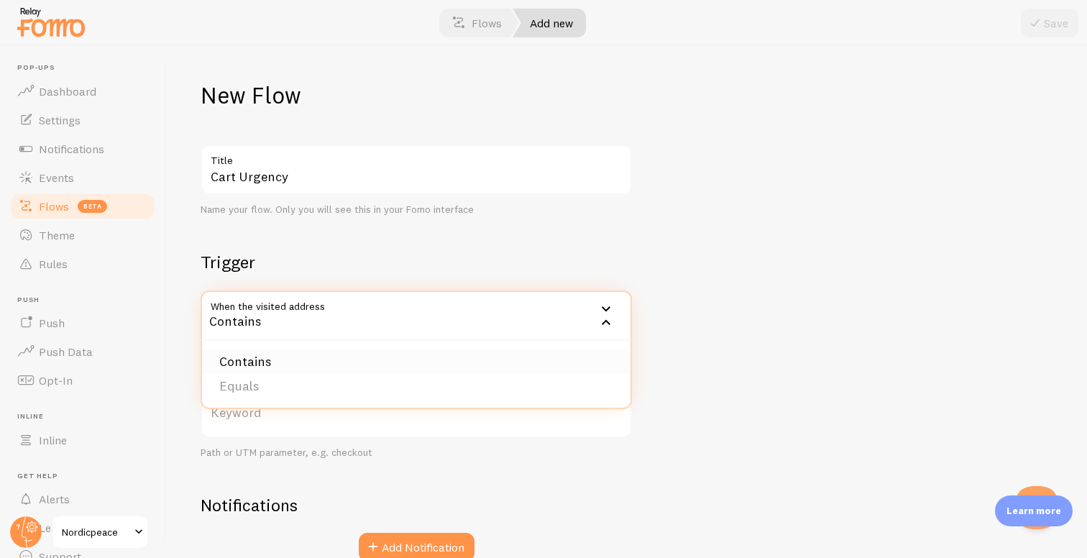
click at [320, 368] on li "Contains" at bounding box center [416, 361] width 428 height 25
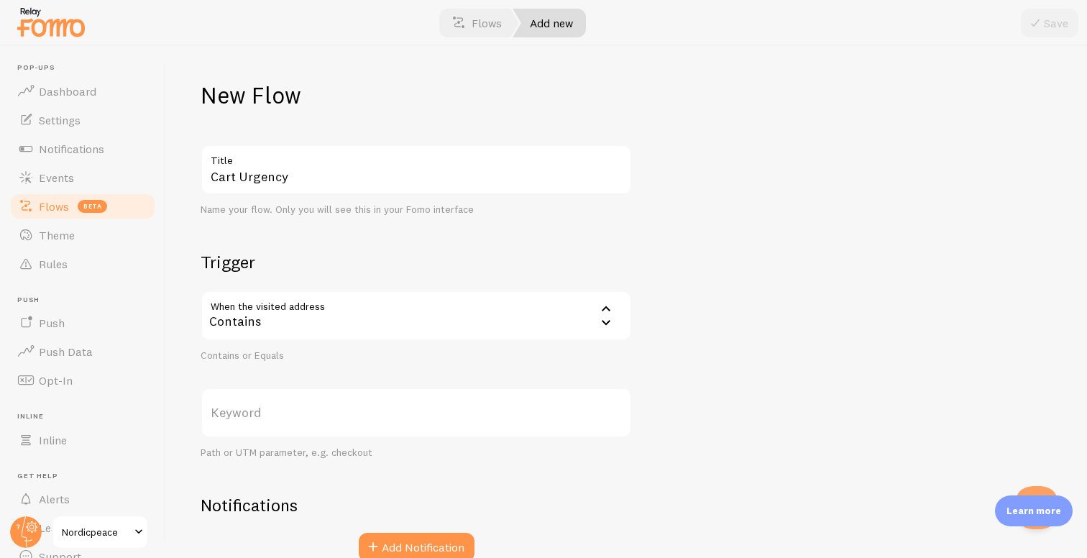
click at [351, 418] on label "Keyword" at bounding box center [416, 412] width 431 height 50
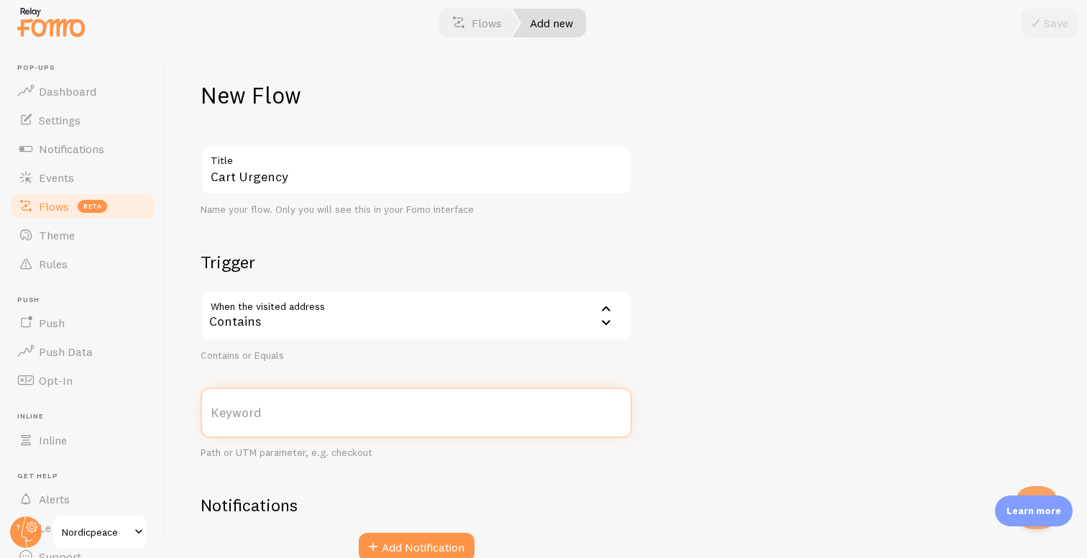
click at [351, 418] on input "Keyword" at bounding box center [416, 412] width 431 height 50
type input "nordicpeace"
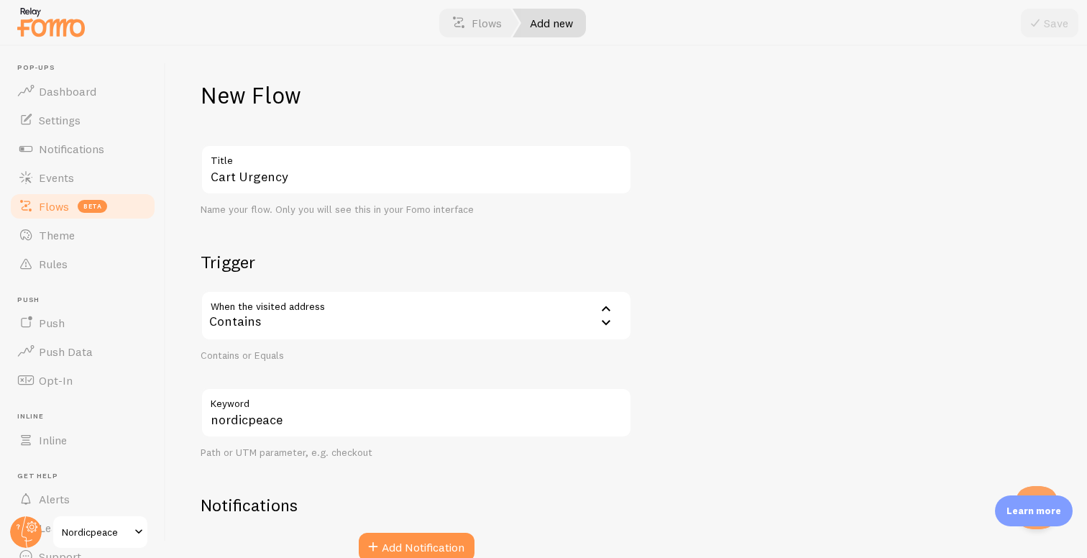
scroll to position [73, 0]
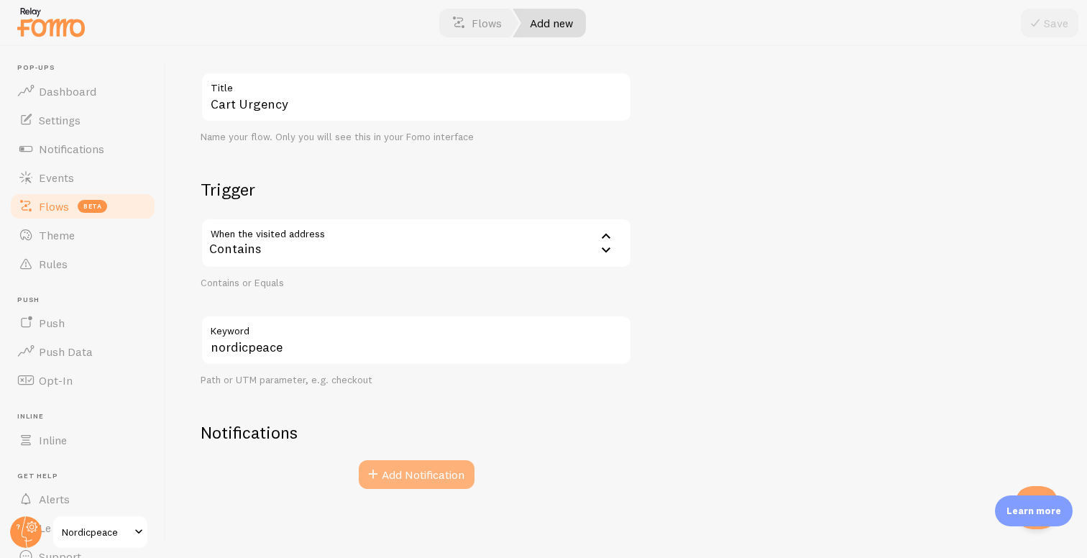
click at [424, 483] on button "Add Notification" at bounding box center [417, 474] width 116 height 29
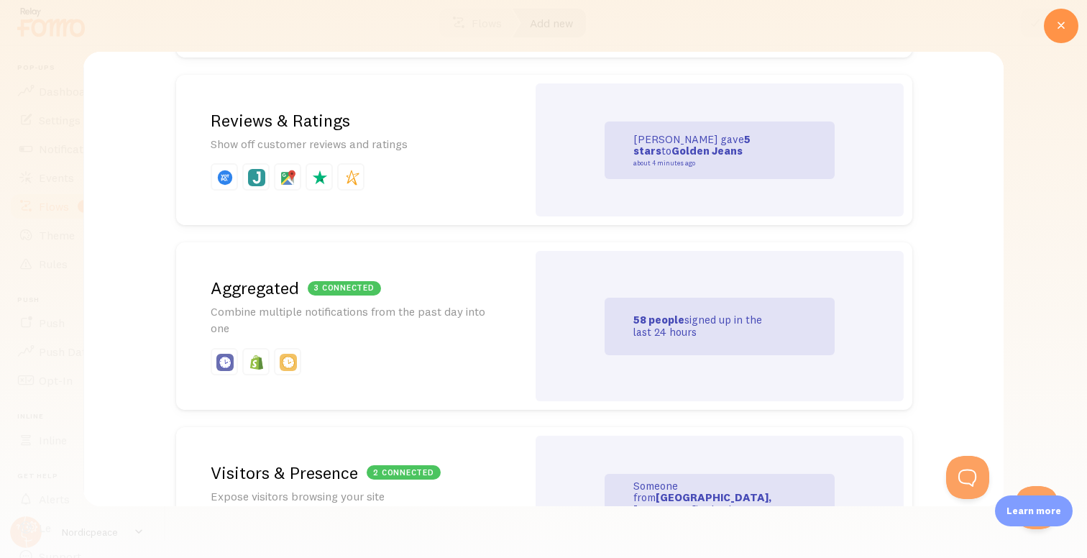
scroll to position [0, 0]
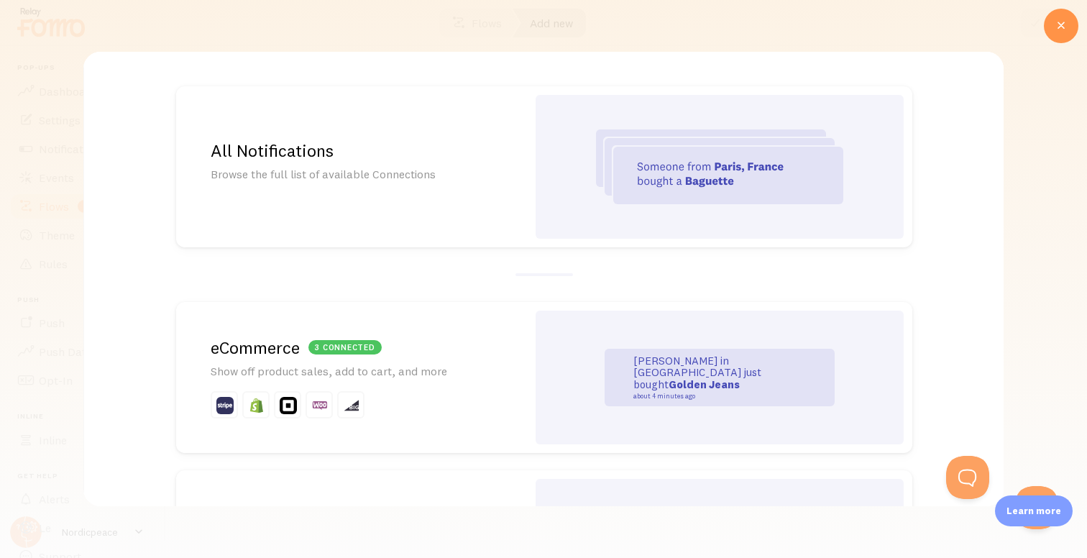
click at [481, 195] on div "All Notifications Browse the full list of available Connections" at bounding box center [351, 166] width 351 height 161
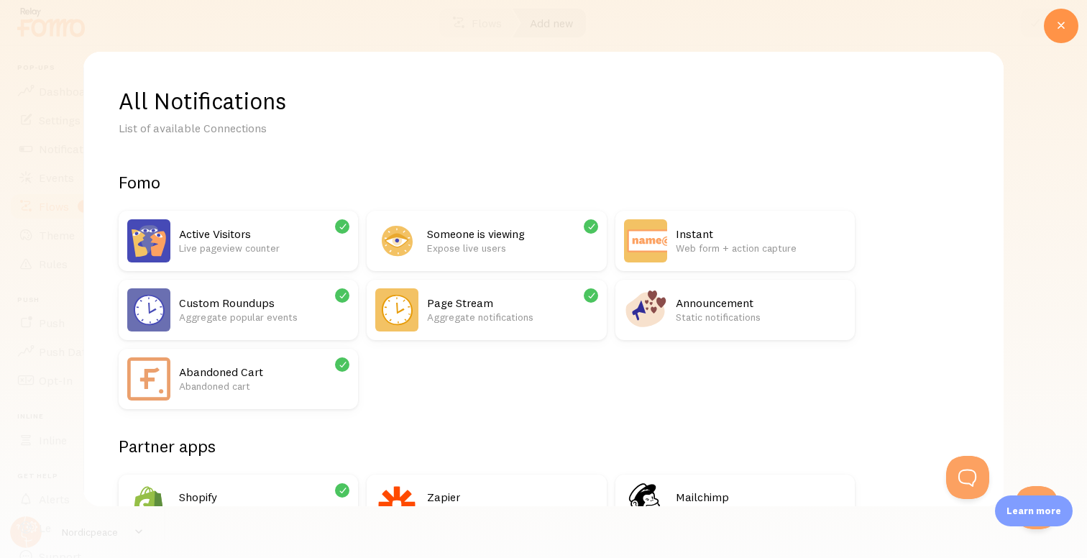
click at [242, 367] on h2 "Abandoned Cart" at bounding box center [264, 371] width 170 height 15
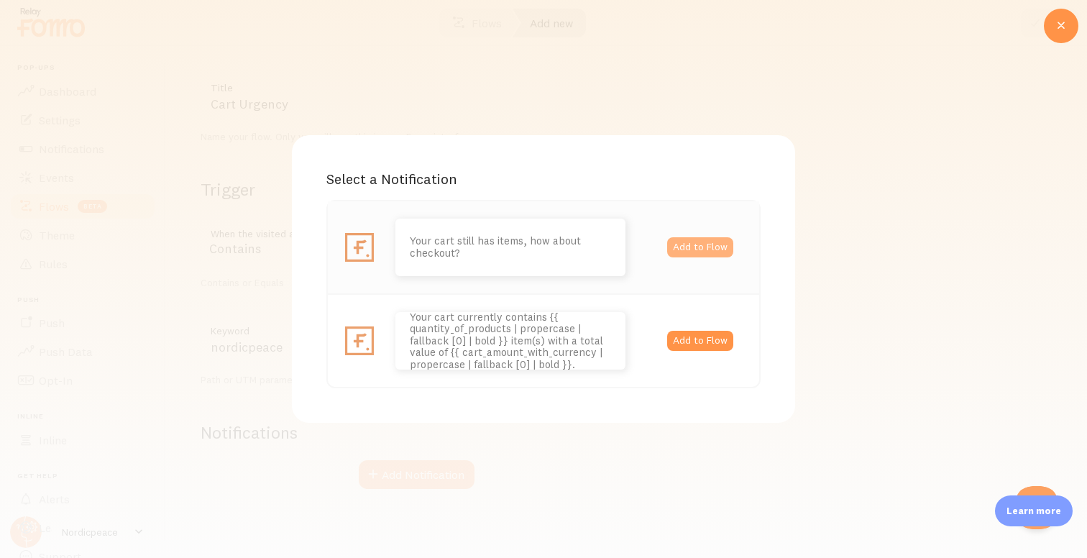
click at [690, 249] on button "Add to Flow" at bounding box center [700, 247] width 66 height 20
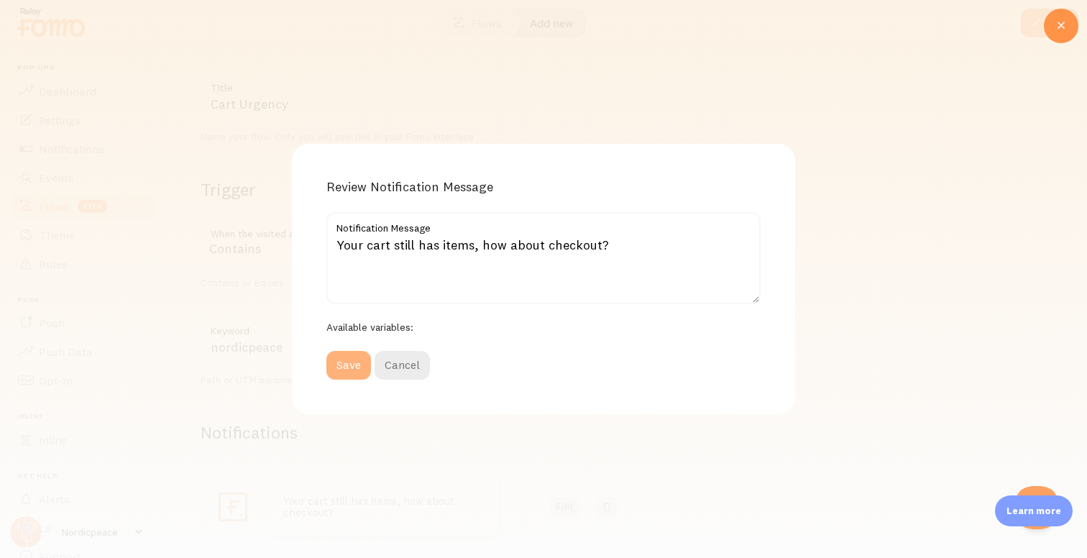
click at [336, 369] on button "Save" at bounding box center [348, 365] width 45 height 29
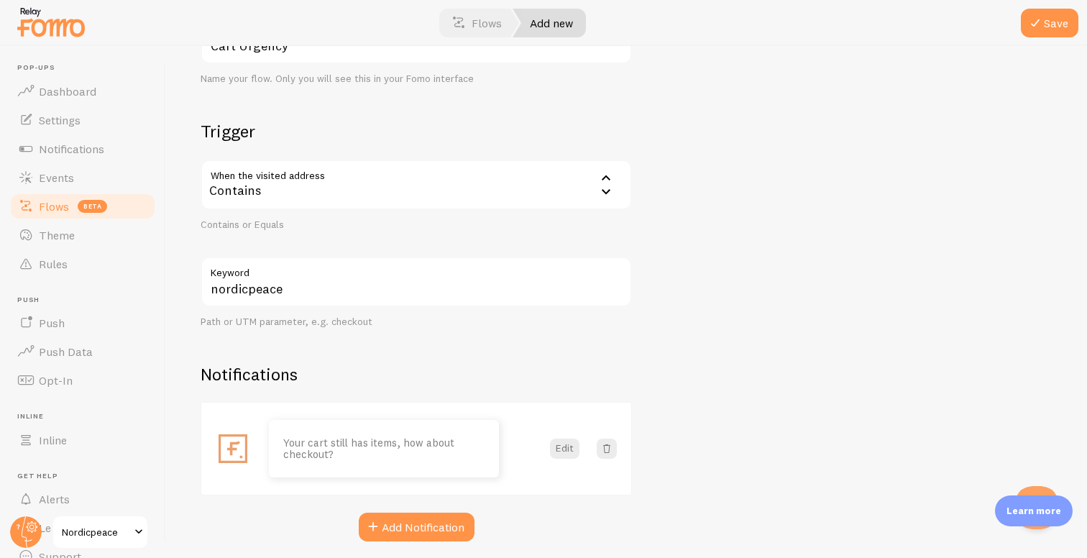
scroll to position [183, 0]
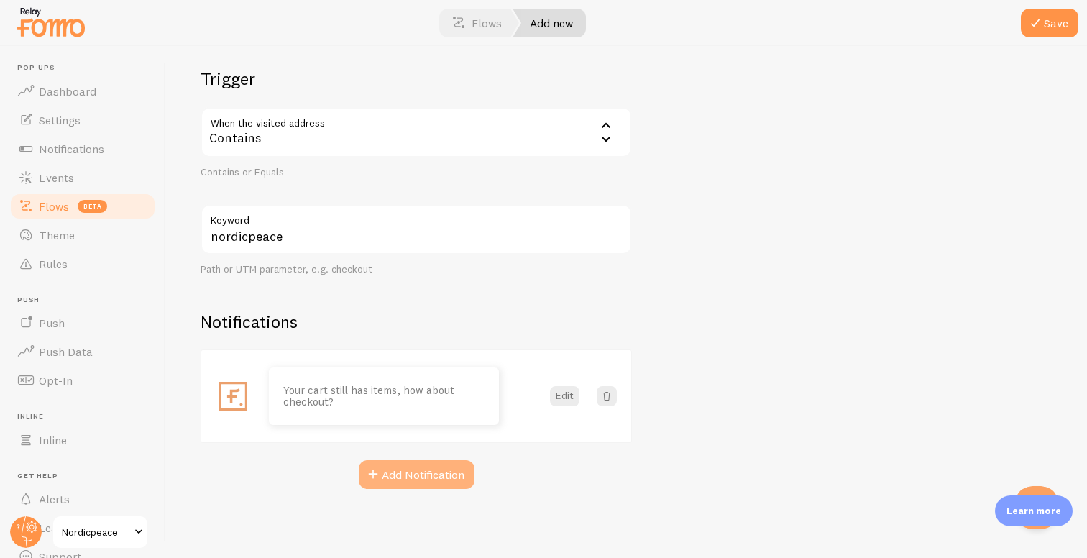
click at [421, 461] on button "Add Notification" at bounding box center [417, 474] width 116 height 29
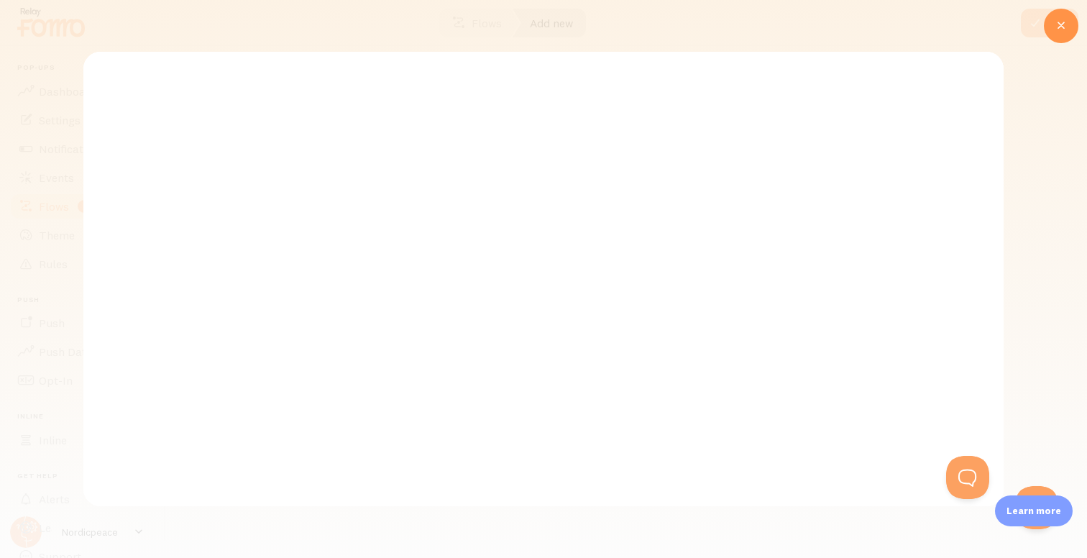
scroll to position [0, 0]
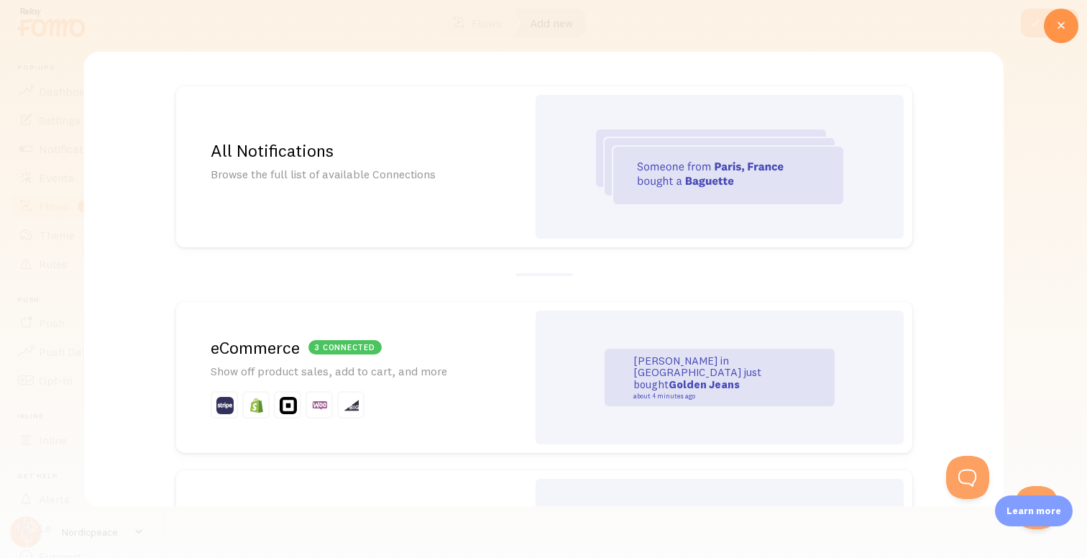
click at [457, 346] on h2 "3 connected eCommerce" at bounding box center [352, 347] width 282 height 22
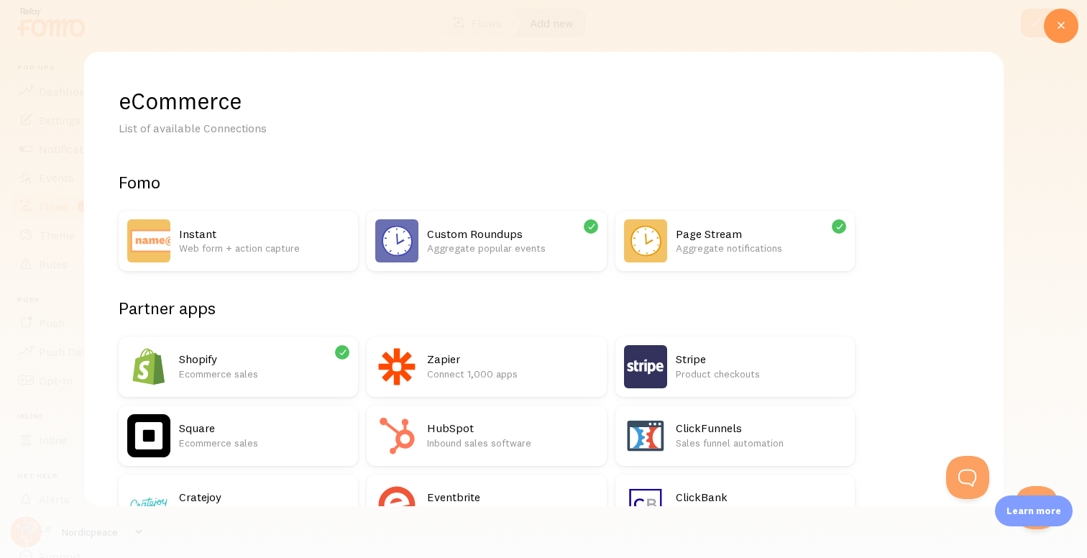
click at [288, 358] on h2 "Shopify" at bounding box center [264, 358] width 170 height 15
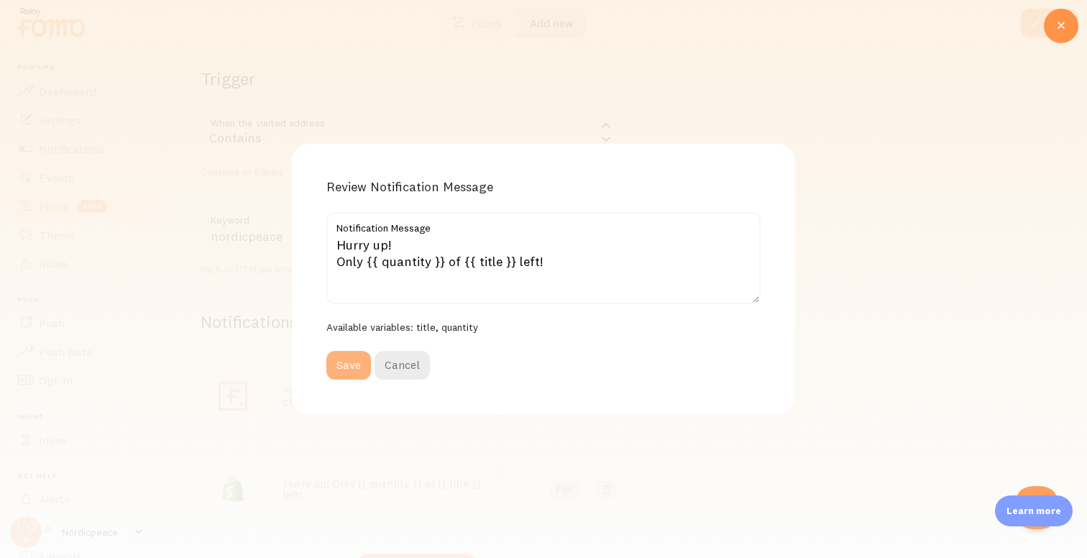
click at [349, 362] on button "Save" at bounding box center [348, 365] width 45 height 29
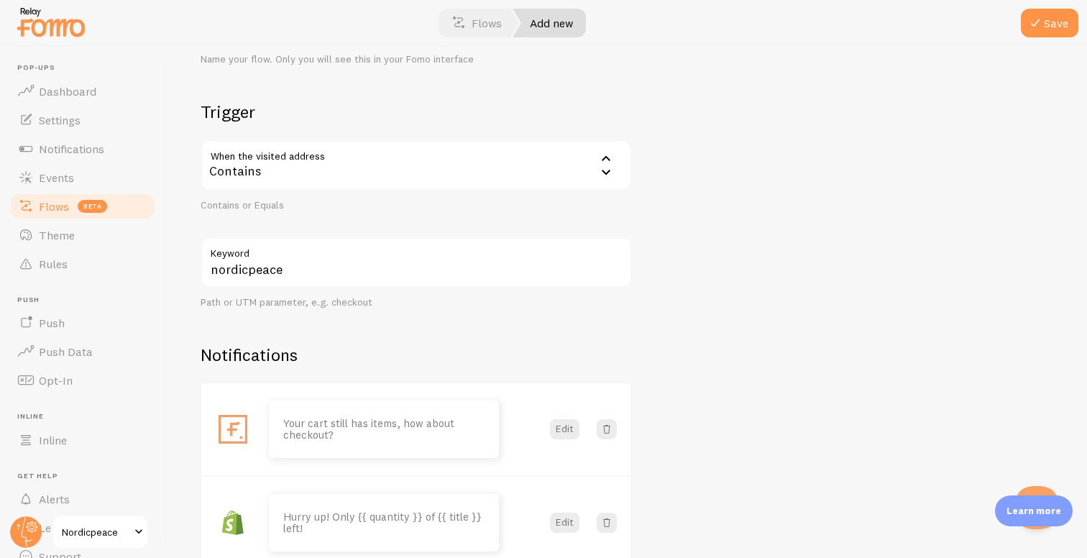
scroll to position [149, 0]
click at [566, 426] on button "Edit" at bounding box center [564, 430] width 29 height 20
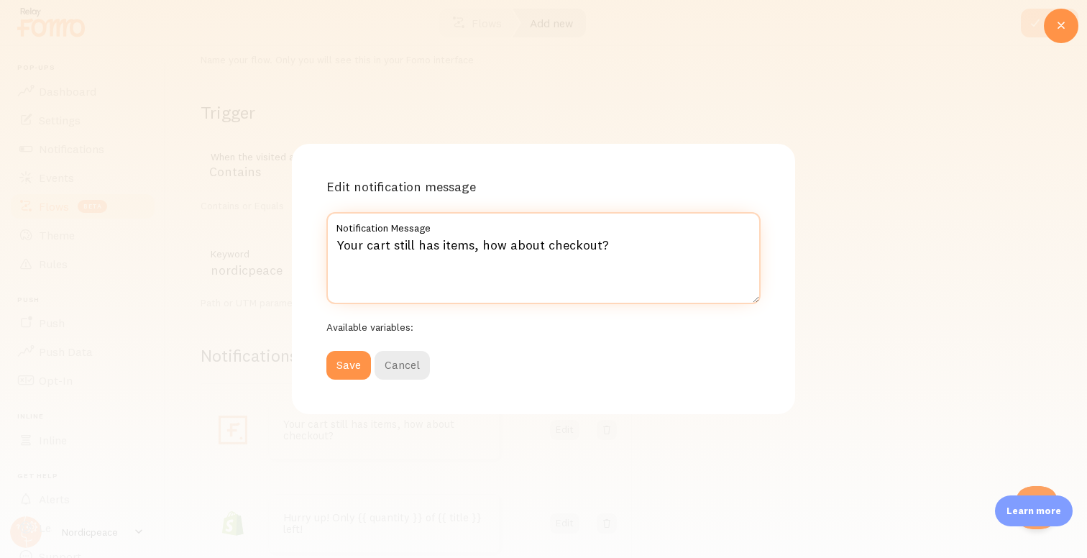
click at [471, 249] on textarea "Your cart still has items, how about checkout?" at bounding box center [543, 258] width 434 height 92
type textarea "Your cart still has items that are selling fast, how about checkout?"
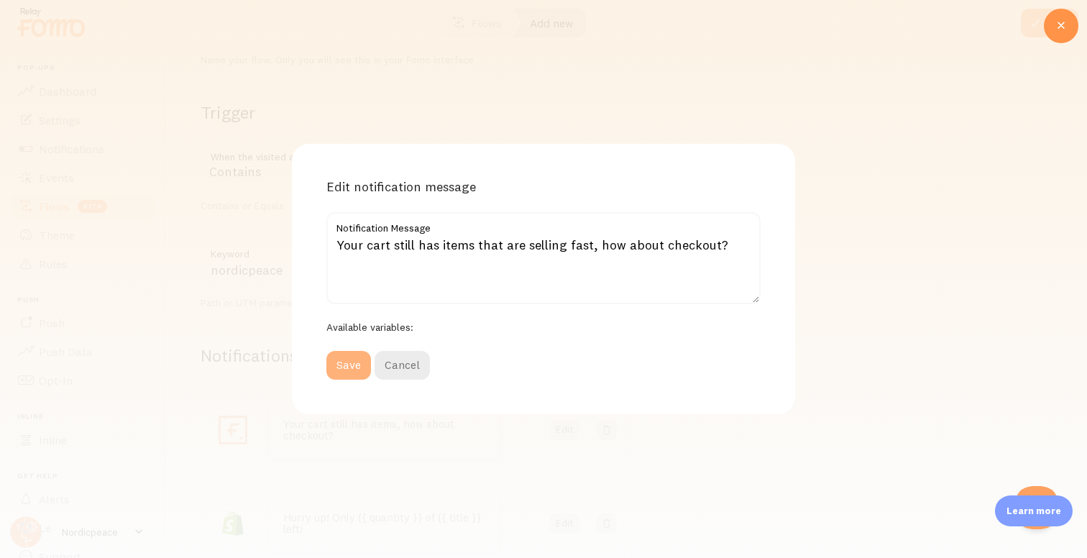
click at [346, 359] on button "Save" at bounding box center [348, 365] width 45 height 29
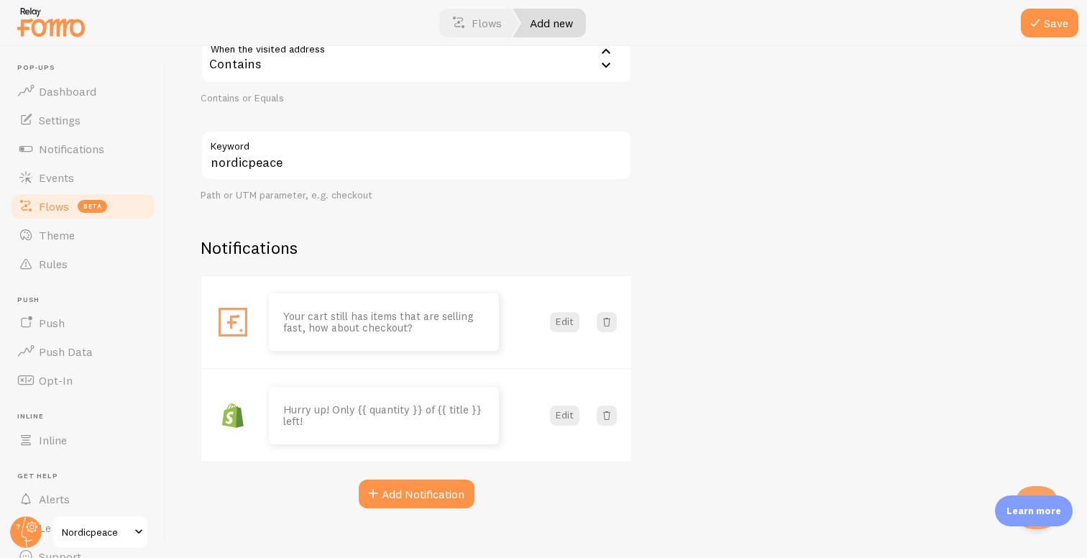
scroll to position [277, 0]
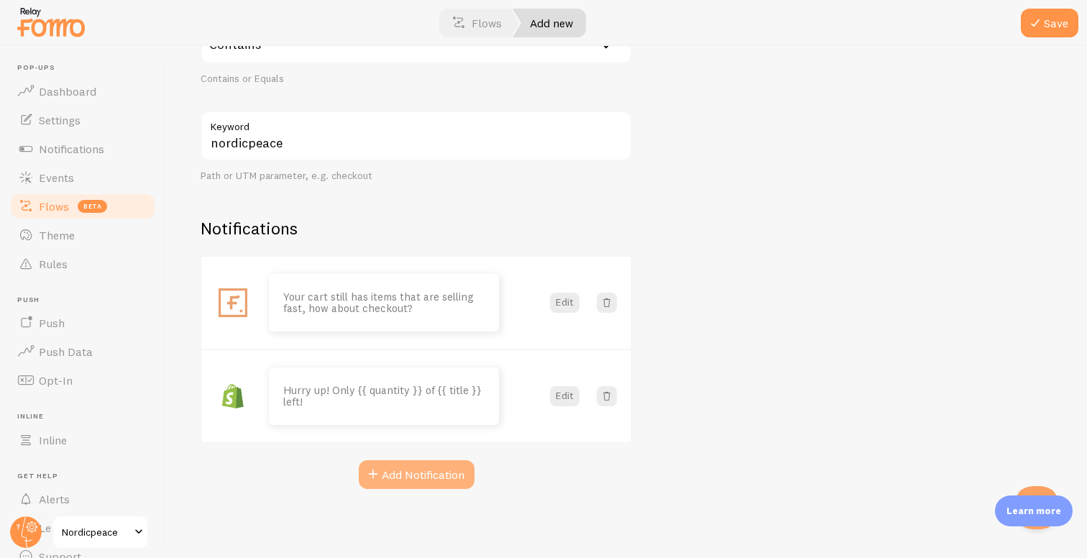
click at [425, 472] on button "Add Notification" at bounding box center [417, 474] width 116 height 29
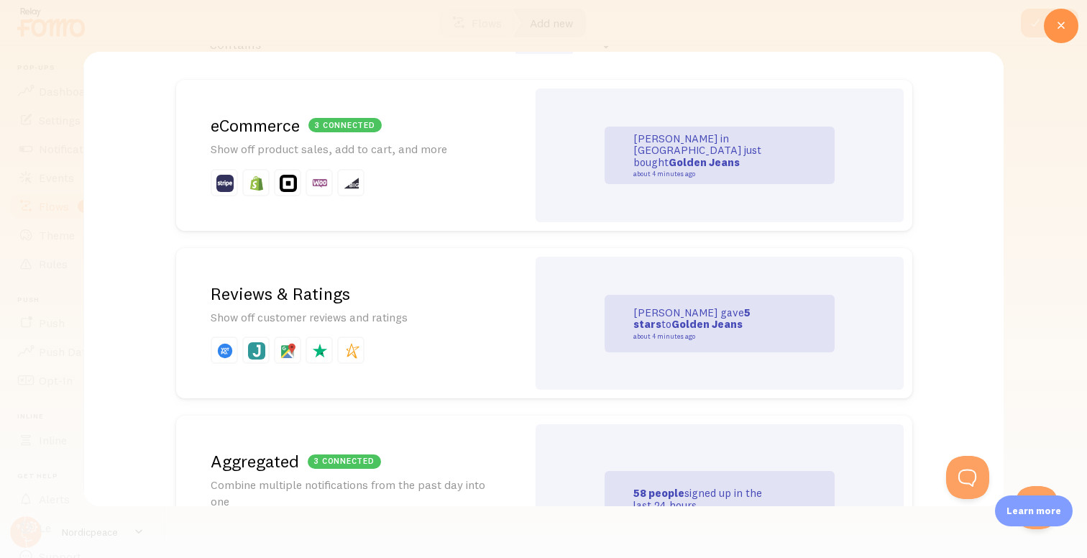
scroll to position [0, 0]
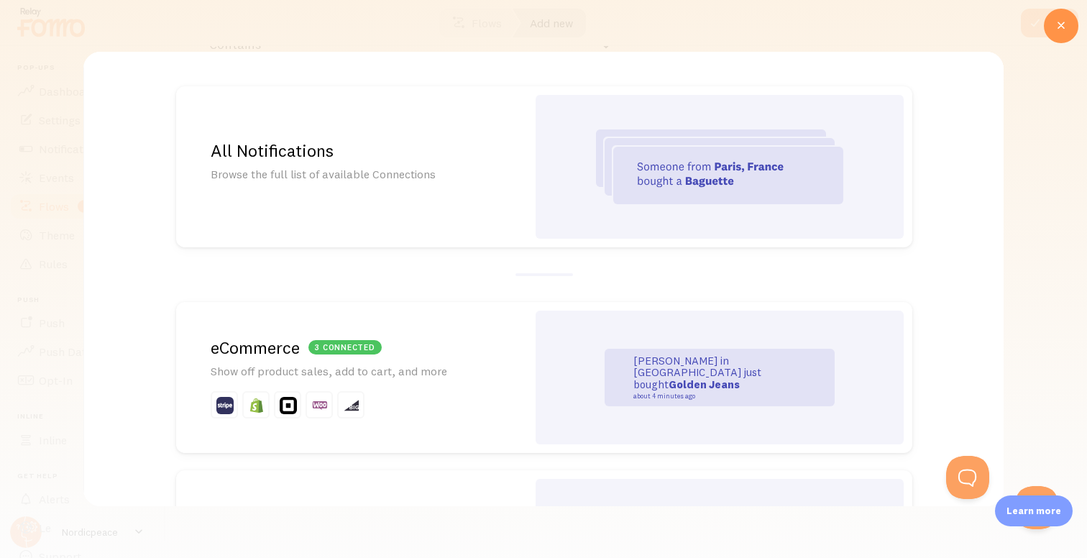
click at [435, 351] on h2 "3 connected eCommerce" at bounding box center [352, 347] width 282 height 22
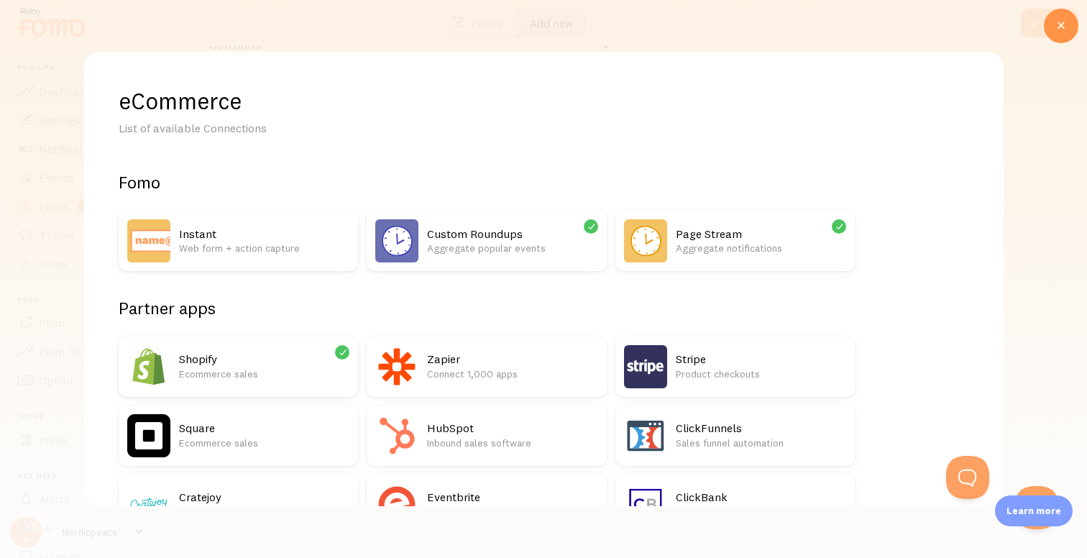
click at [276, 359] on h2 "Shopify" at bounding box center [264, 358] width 170 height 15
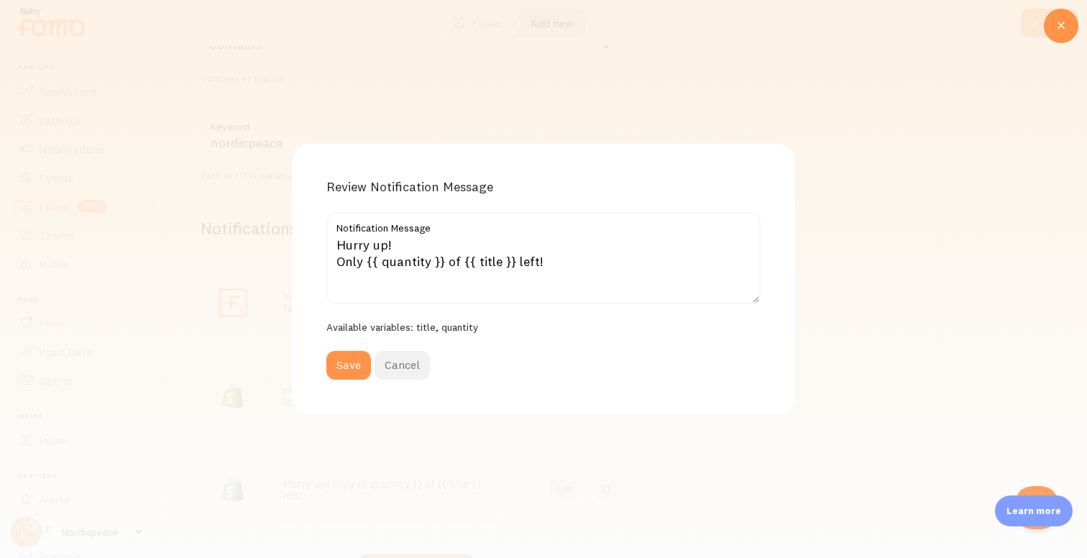
click at [418, 368] on button "Cancel" at bounding box center [401, 365] width 55 height 29
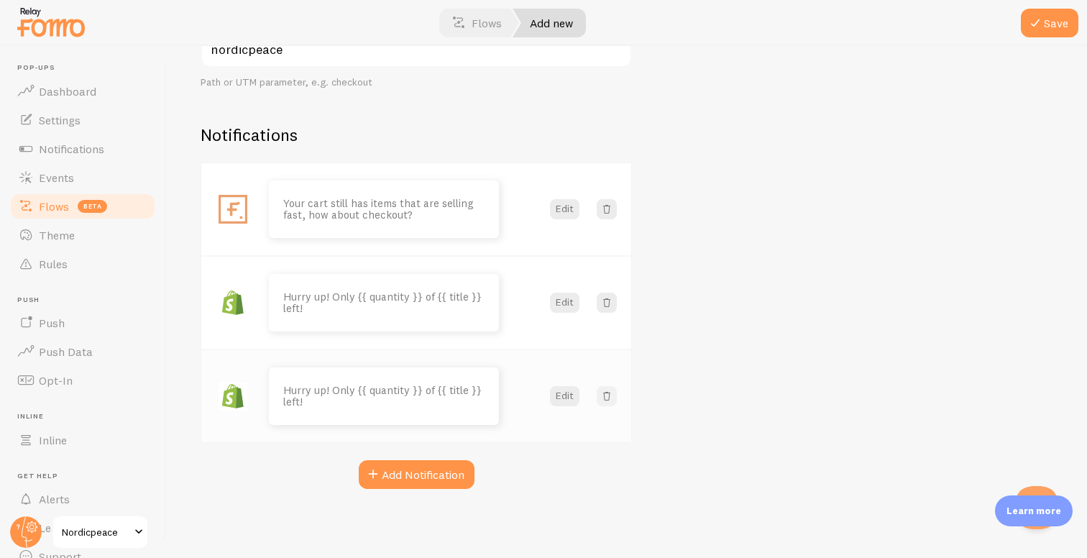
click at [610, 399] on span at bounding box center [606, 396] width 14 height 14
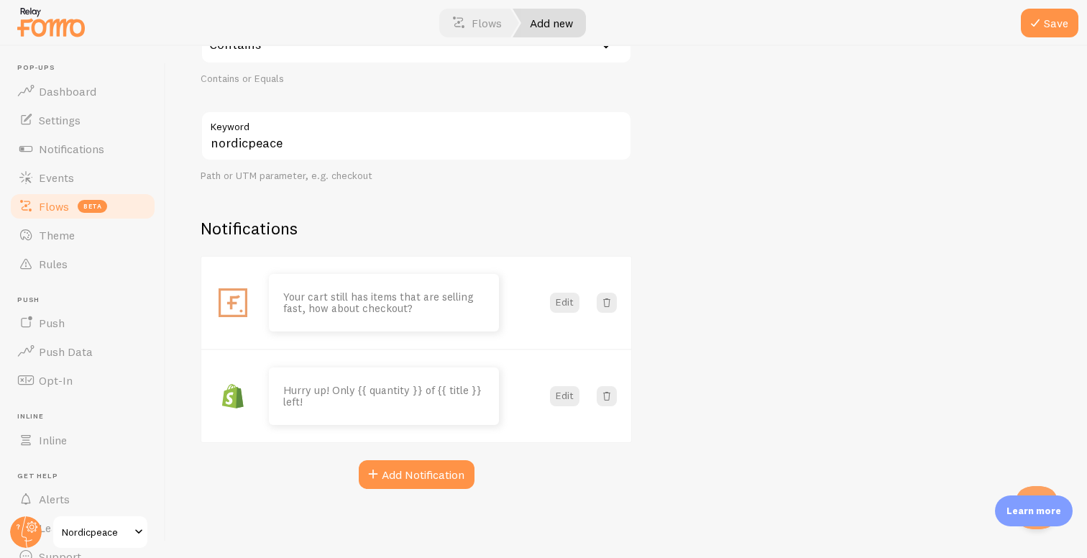
scroll to position [277, 0]
click at [443, 466] on button "Add Notification" at bounding box center [417, 474] width 116 height 29
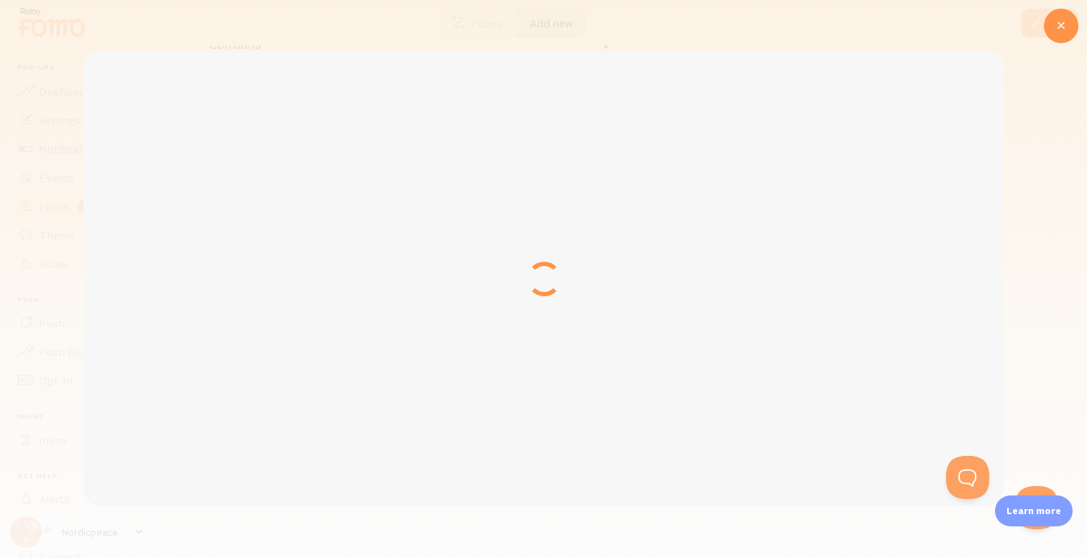
scroll to position [0, 0]
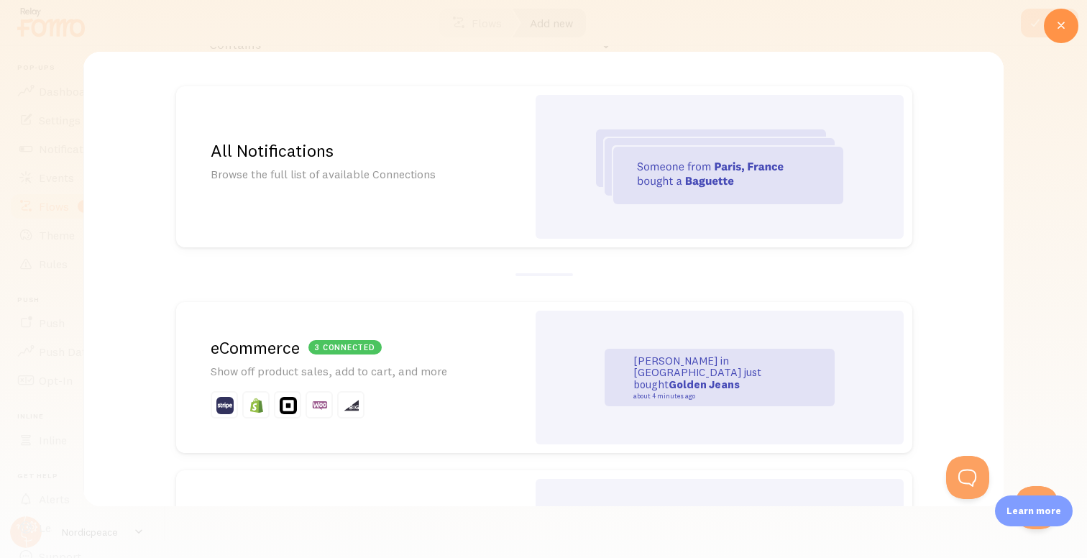
click at [571, 190] on div at bounding box center [719, 167] width 368 height 144
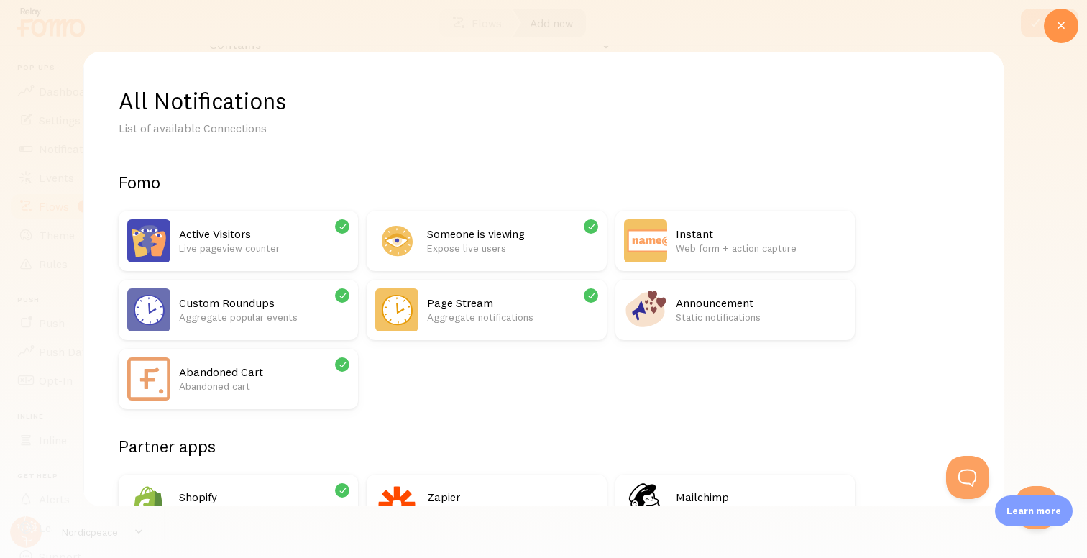
click at [349, 298] on icon at bounding box center [342, 295] width 13 height 13
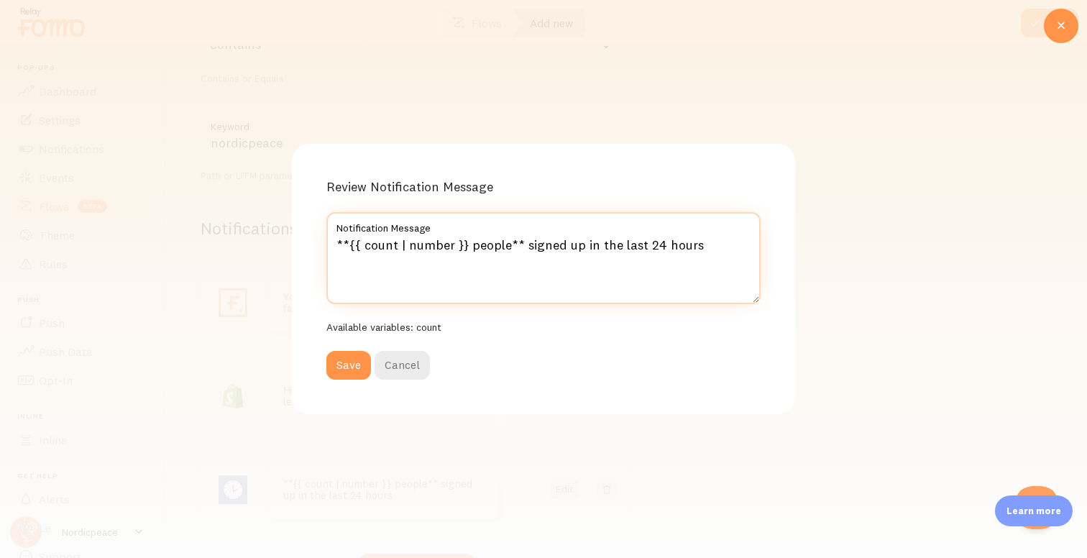
click at [533, 247] on textarea "**{{ count | number }} people** signed up in the last 24 hours" at bounding box center [543, 258] width 434 height 92
type textarea "**{{ count | number }} people** purchased in the last 24 hours"
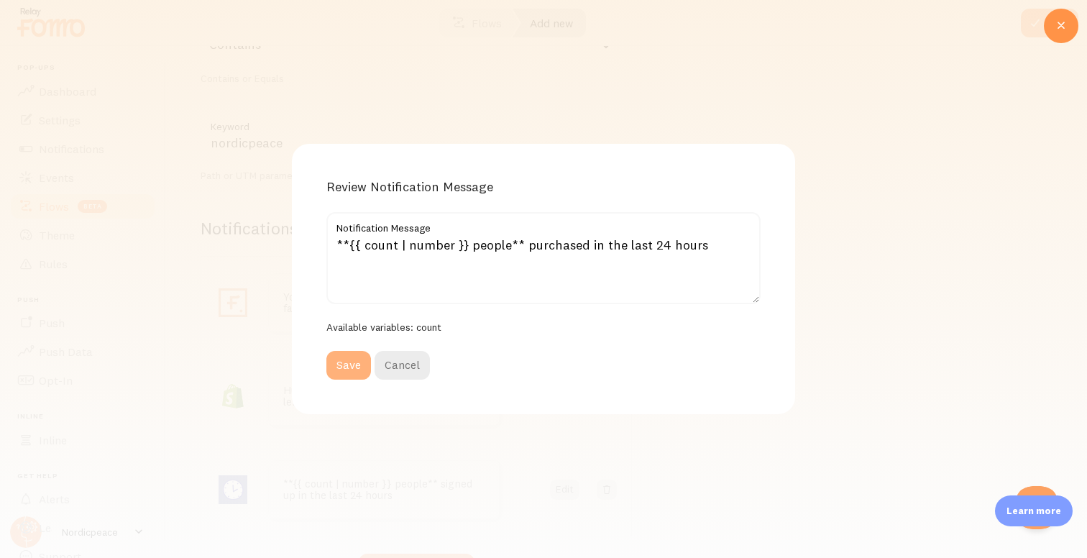
click at [349, 364] on button "Save" at bounding box center [348, 365] width 45 height 29
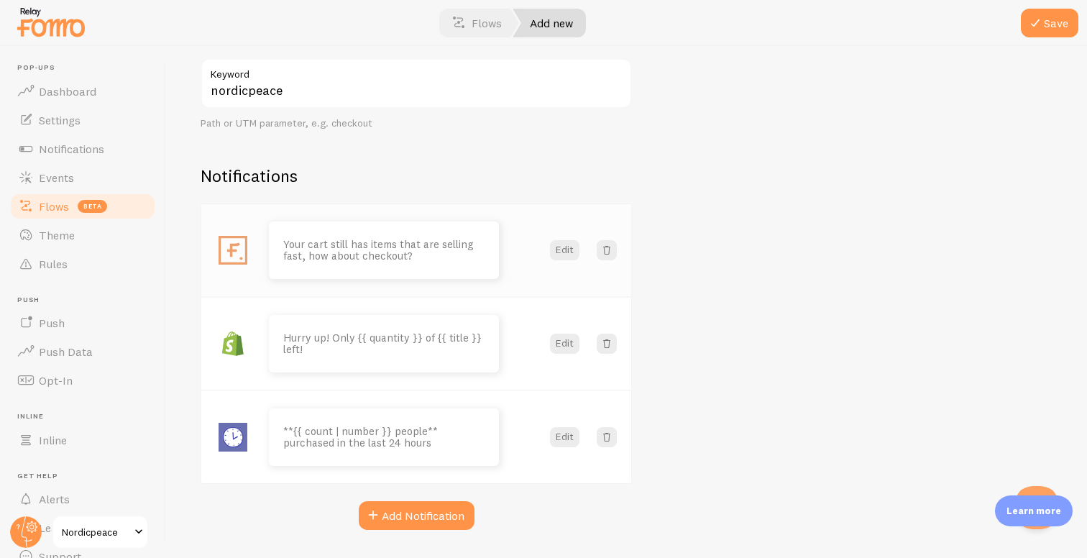
scroll to position [336, 0]
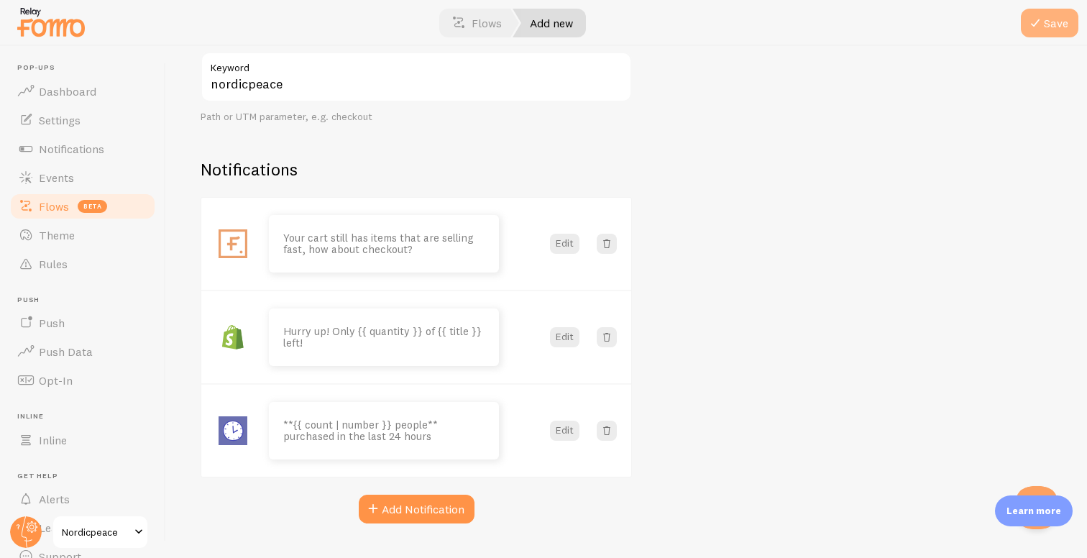
click at [1044, 24] on button "Save" at bounding box center [1049, 23] width 57 height 29
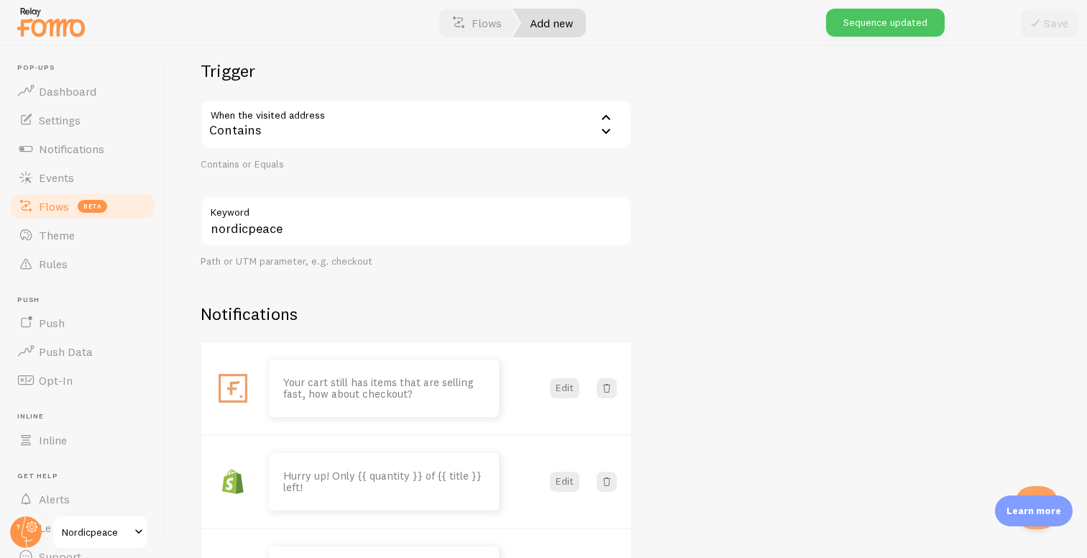
scroll to position [370, 0]
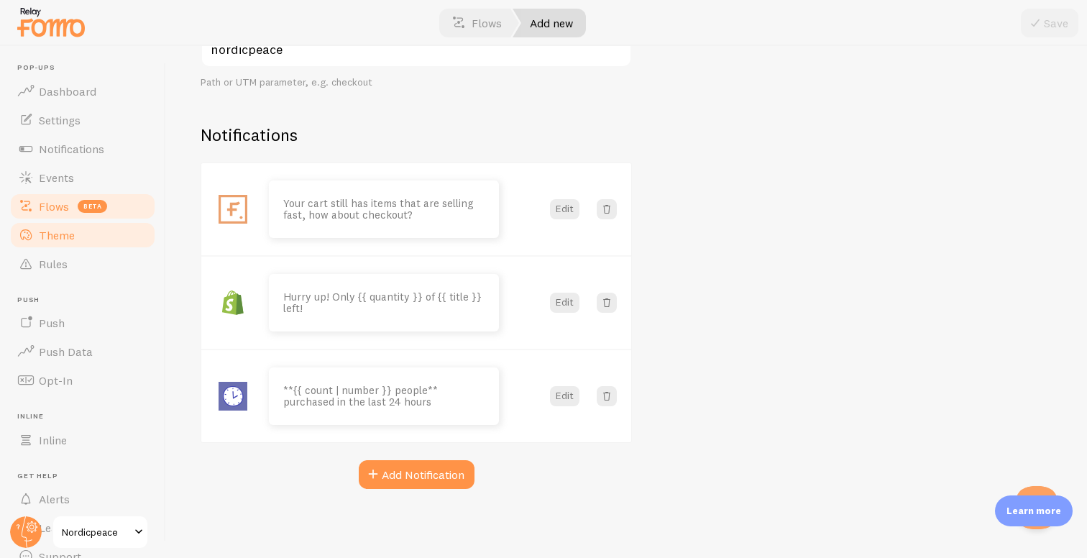
click at [88, 239] on link "Theme" at bounding box center [83, 235] width 148 height 29
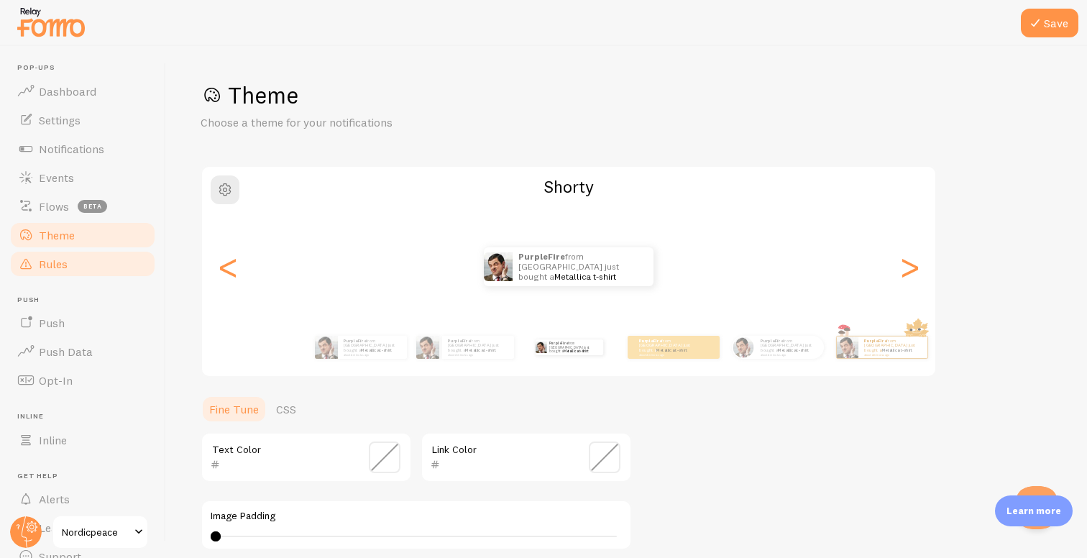
click at [81, 270] on link "Rules" at bounding box center [83, 263] width 148 height 29
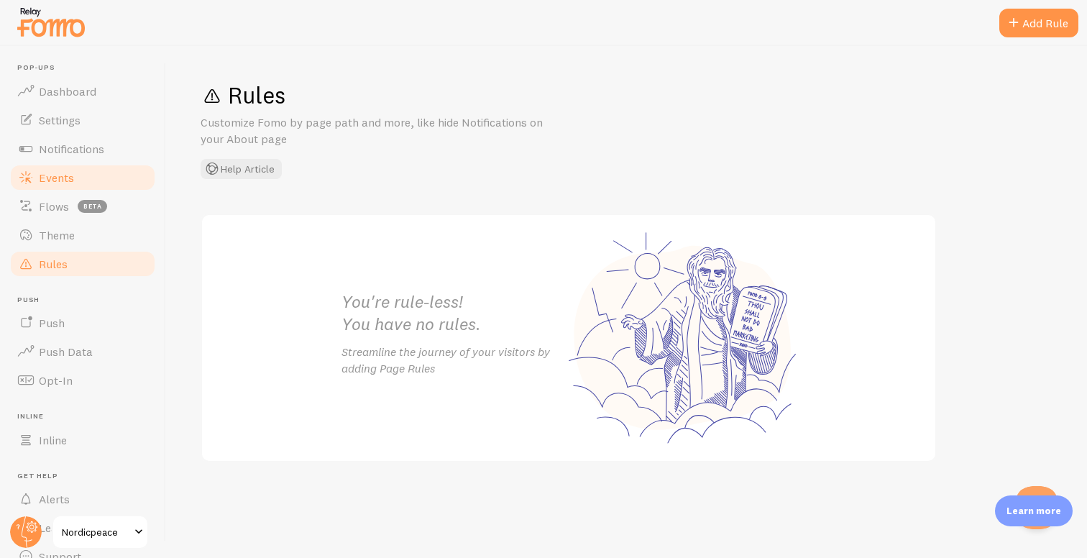
click at [88, 180] on link "Events" at bounding box center [83, 177] width 148 height 29
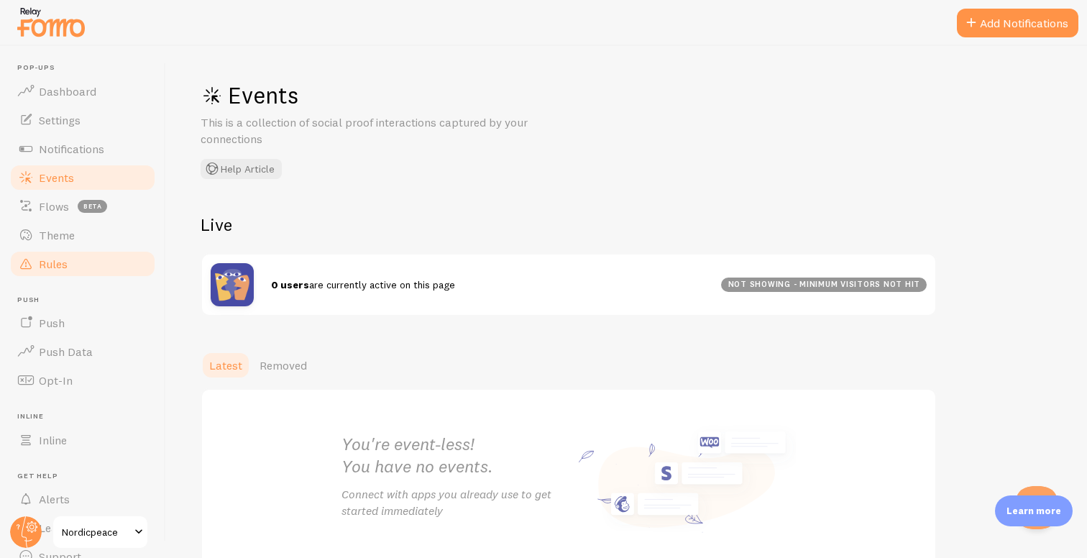
drag, startPoint x: 84, startPoint y: 244, endPoint x: 84, endPoint y: 256, distance: 11.5
click at [84, 245] on link "Theme" at bounding box center [83, 235] width 148 height 29
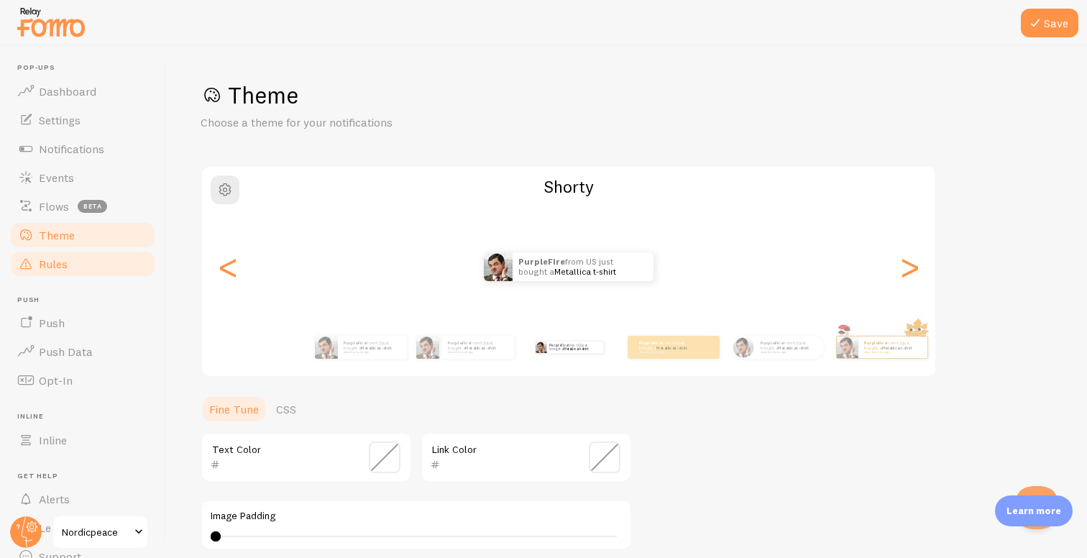
click at [84, 263] on link "Rules" at bounding box center [83, 263] width 148 height 29
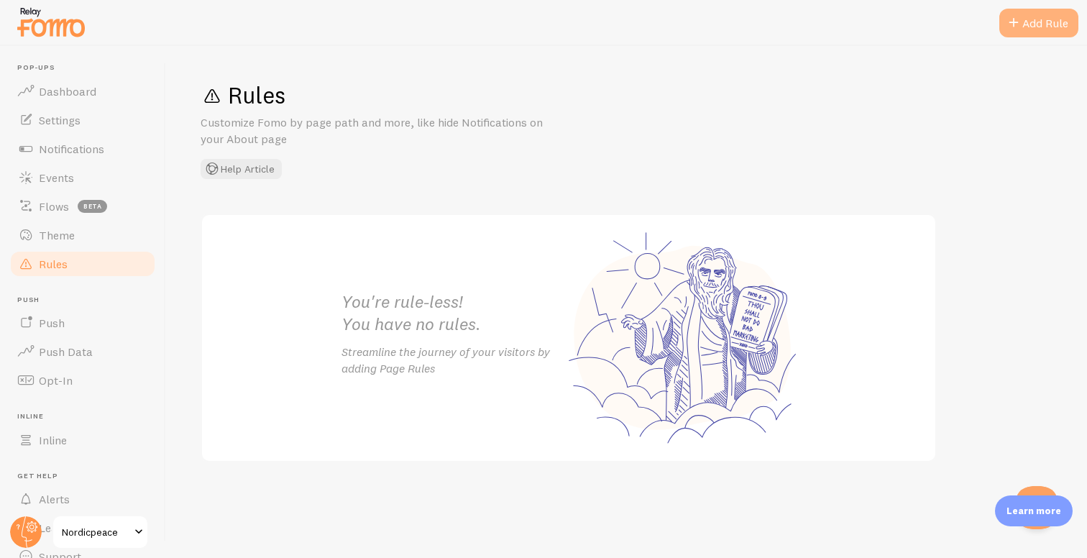
click at [1005, 24] on span at bounding box center [1013, 22] width 17 height 17
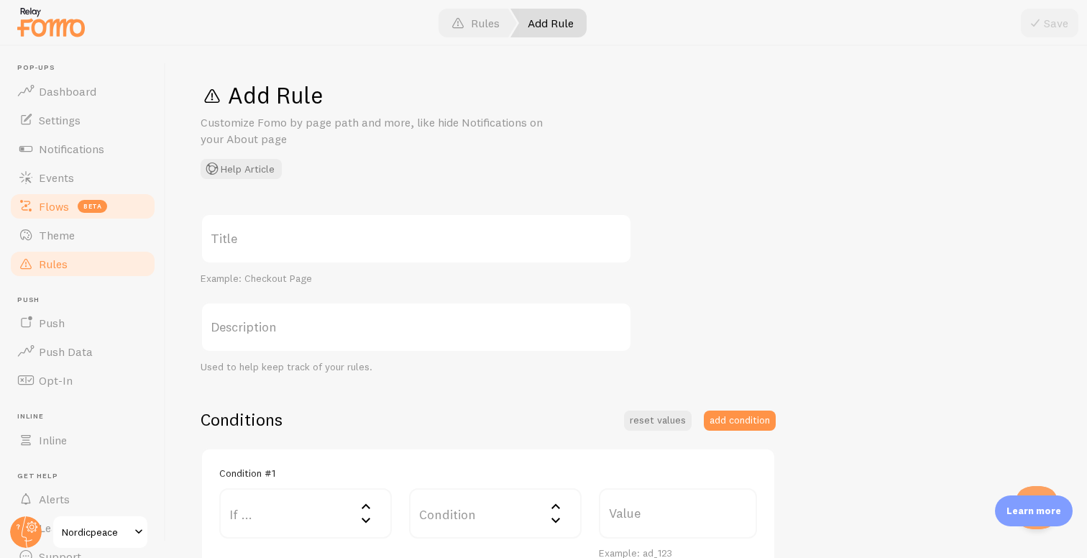
click at [54, 203] on span "Flows" at bounding box center [54, 206] width 30 height 14
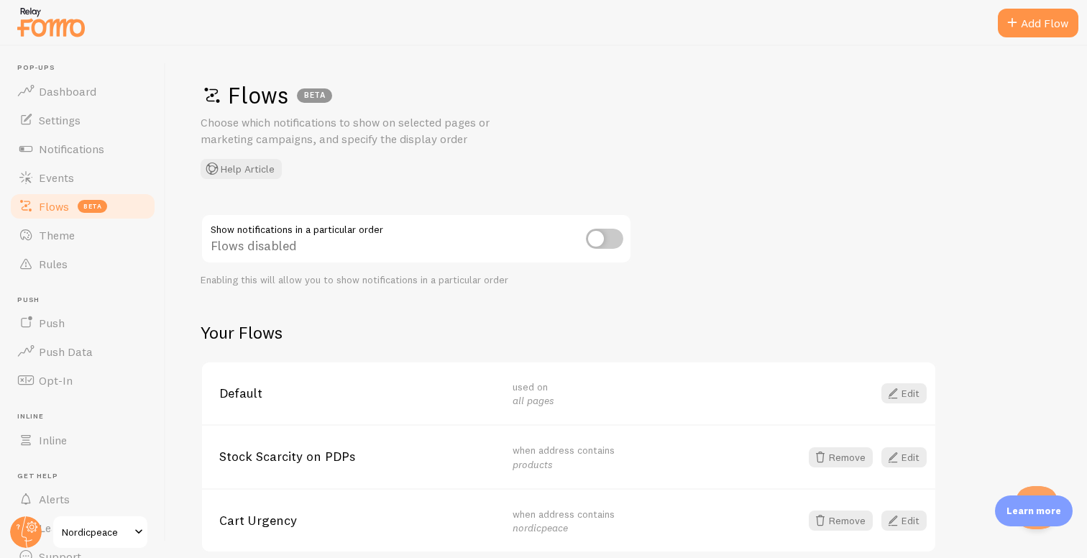
scroll to position [62, 0]
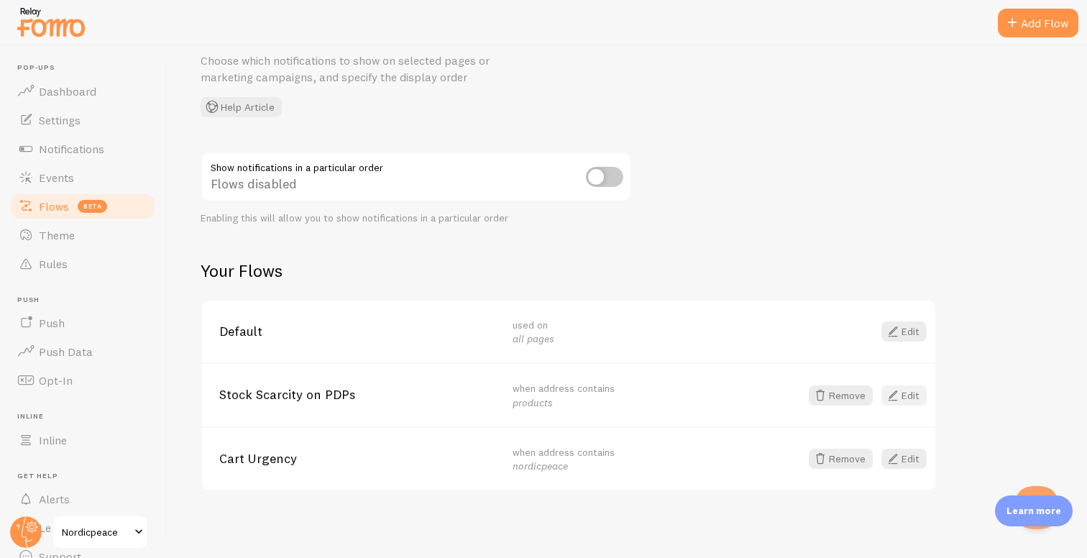
click at [897, 387] on span at bounding box center [892, 395] width 17 height 17
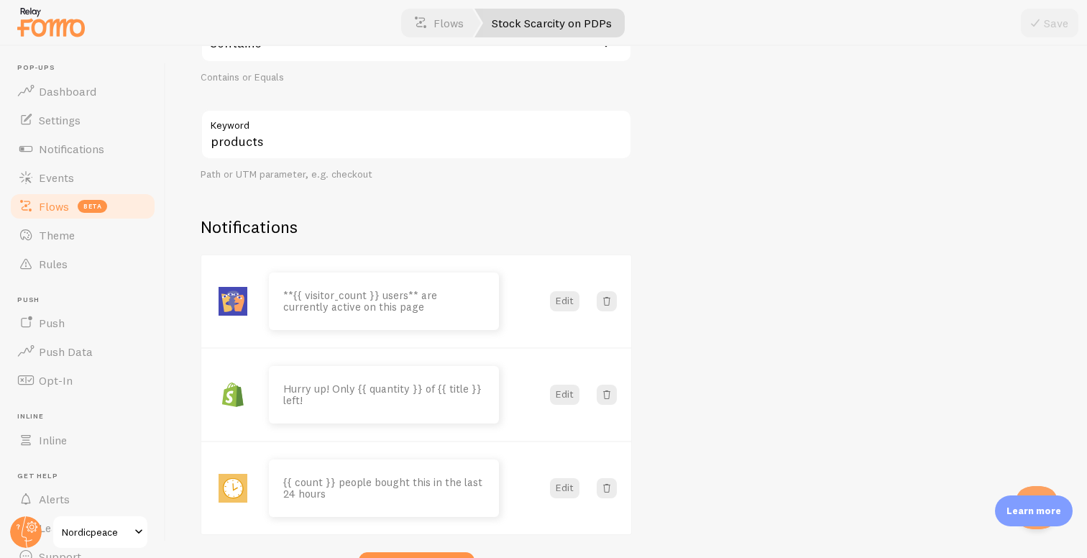
scroll to position [290, 0]
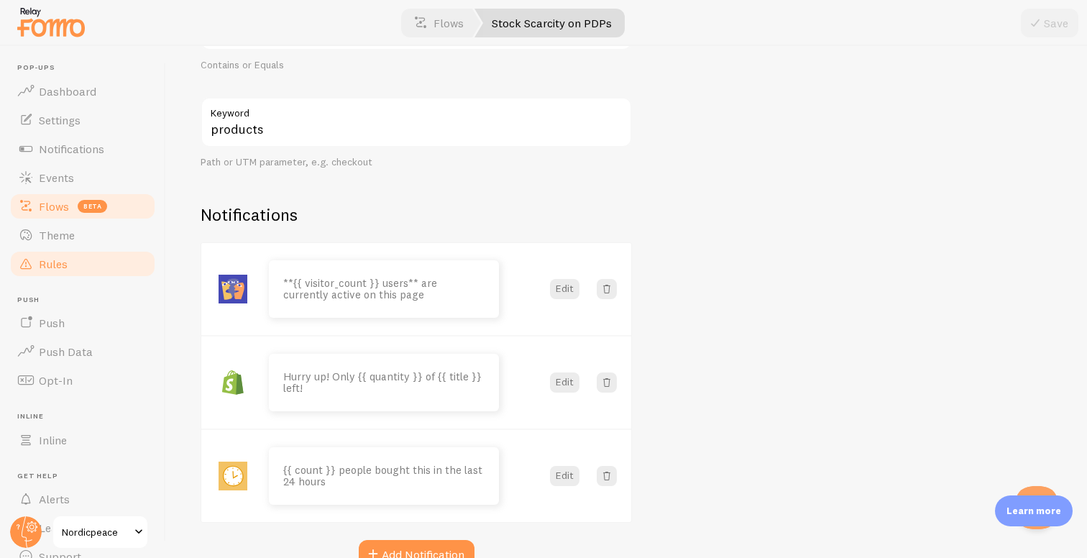
click at [91, 262] on link "Rules" at bounding box center [83, 263] width 148 height 29
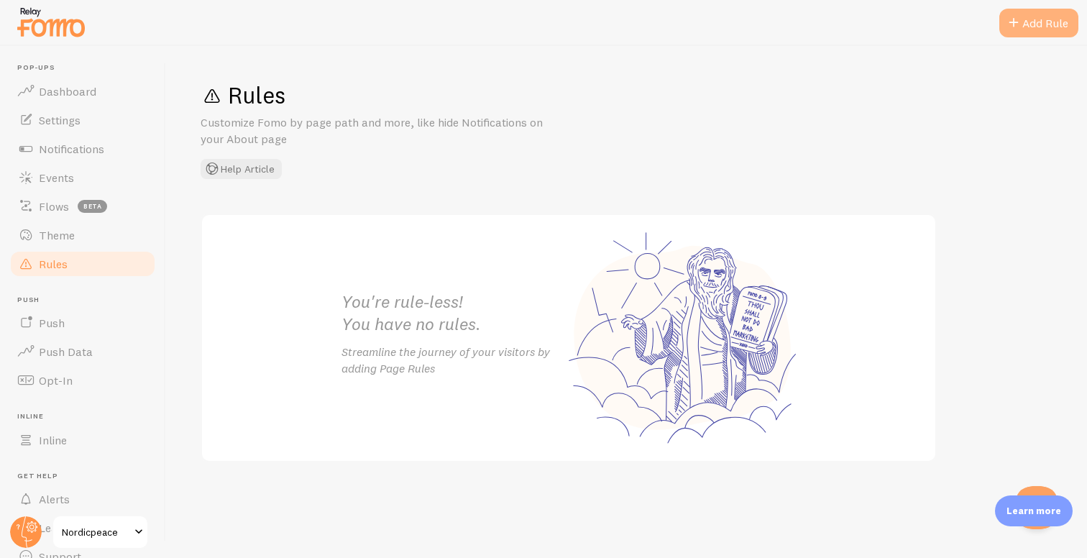
click at [1040, 27] on div "Add Rule" at bounding box center [1038, 23] width 79 height 29
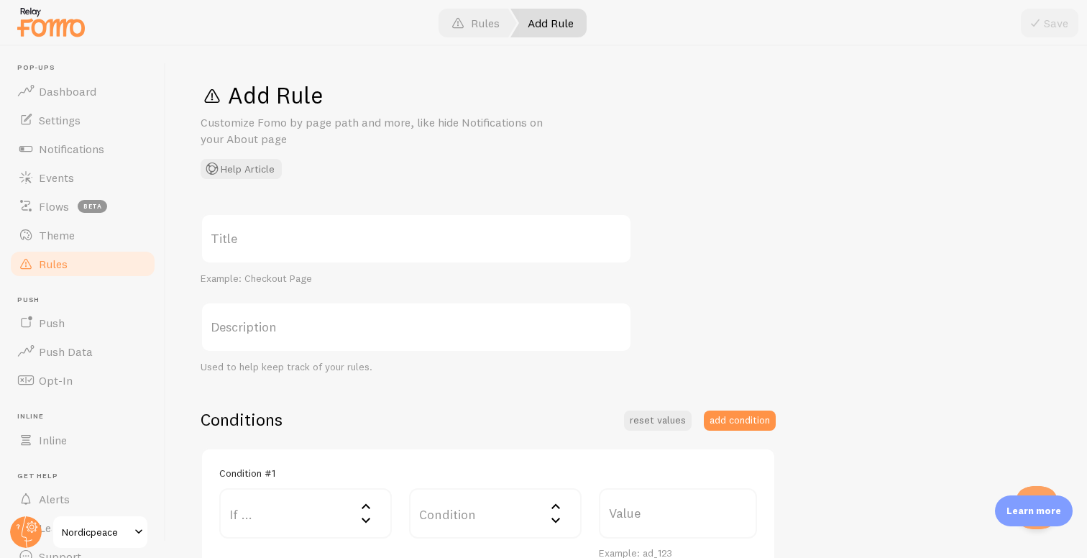
click at [451, 239] on label "Title" at bounding box center [416, 238] width 431 height 50
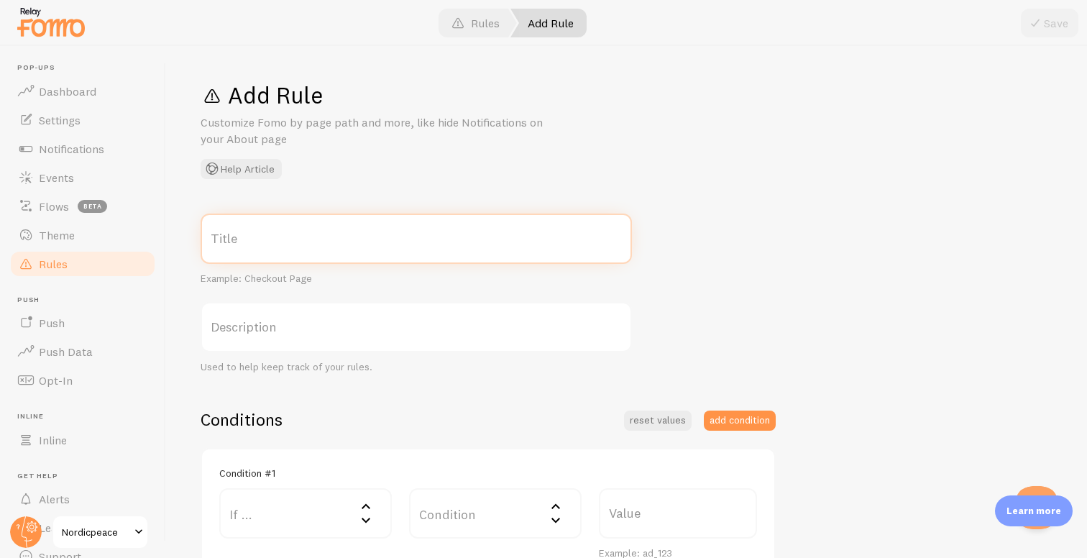
click at [451, 239] on input "Title" at bounding box center [416, 238] width 431 height 50
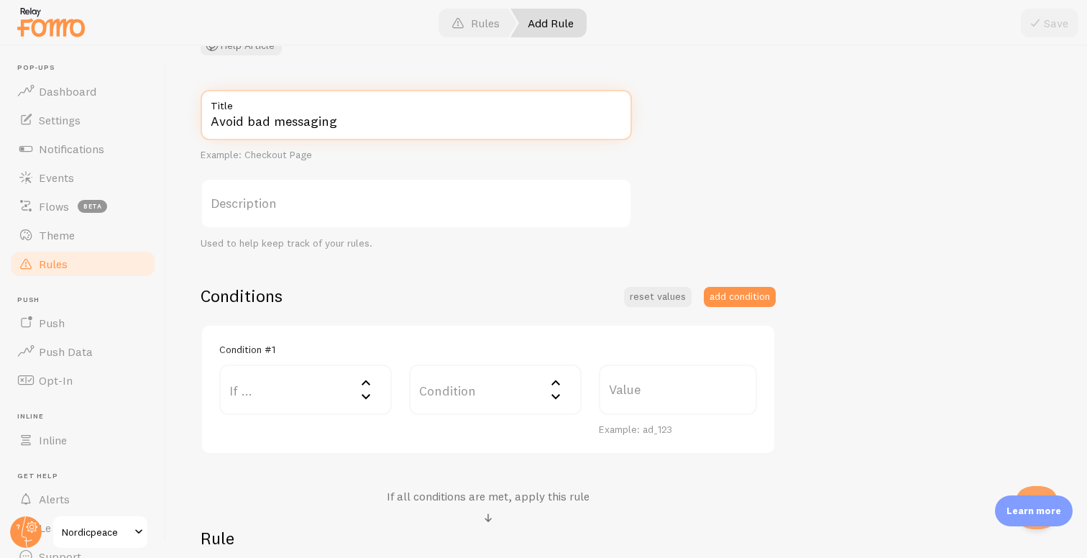
scroll to position [149, 0]
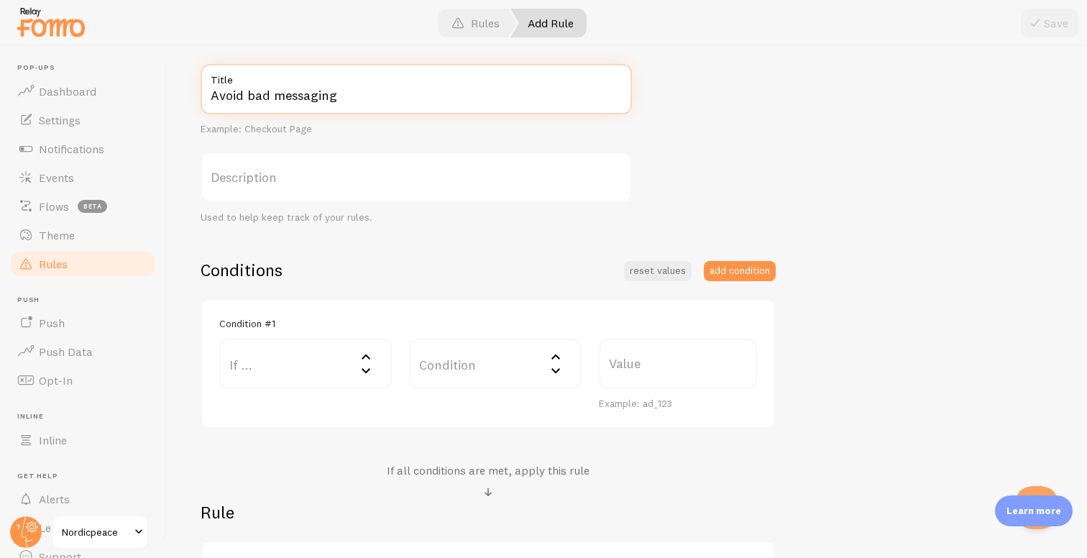
type input "Avoid bad messaging"
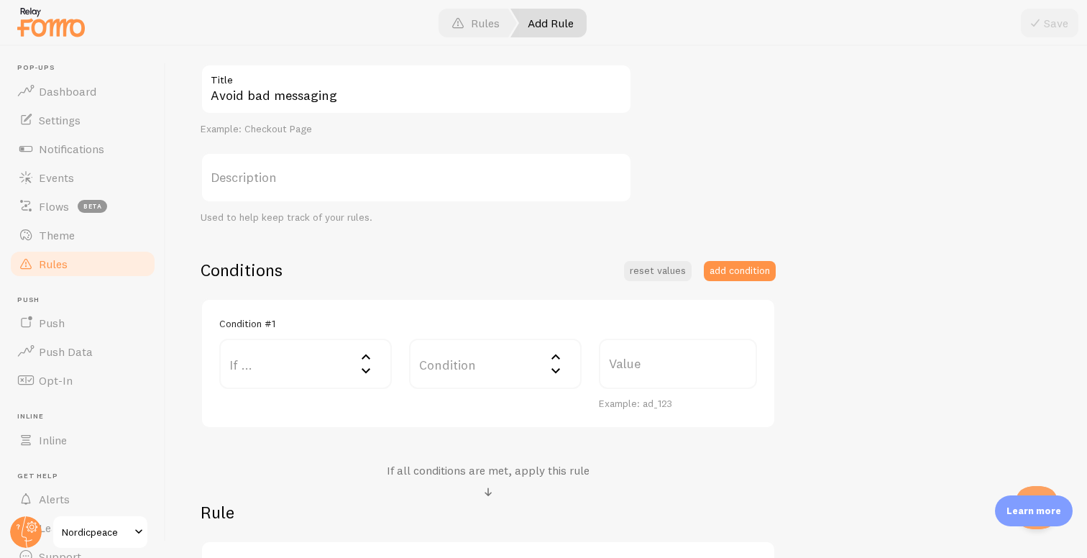
click at [331, 376] on label "If ..." at bounding box center [305, 364] width 172 height 50
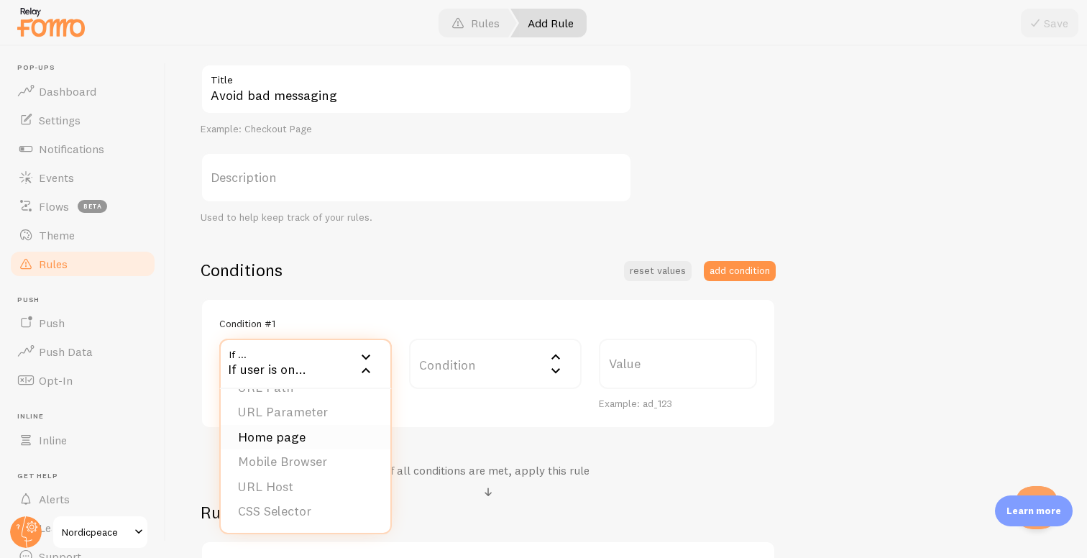
scroll to position [0, 0]
click at [312, 410] on li "URL Path" at bounding box center [306, 409] width 170 height 25
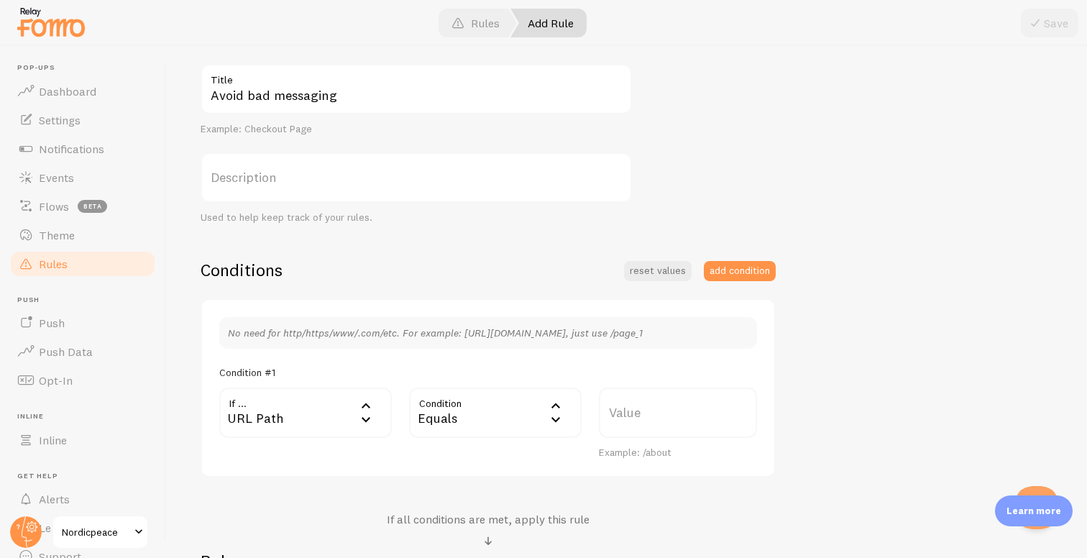
scroll to position [197, 0]
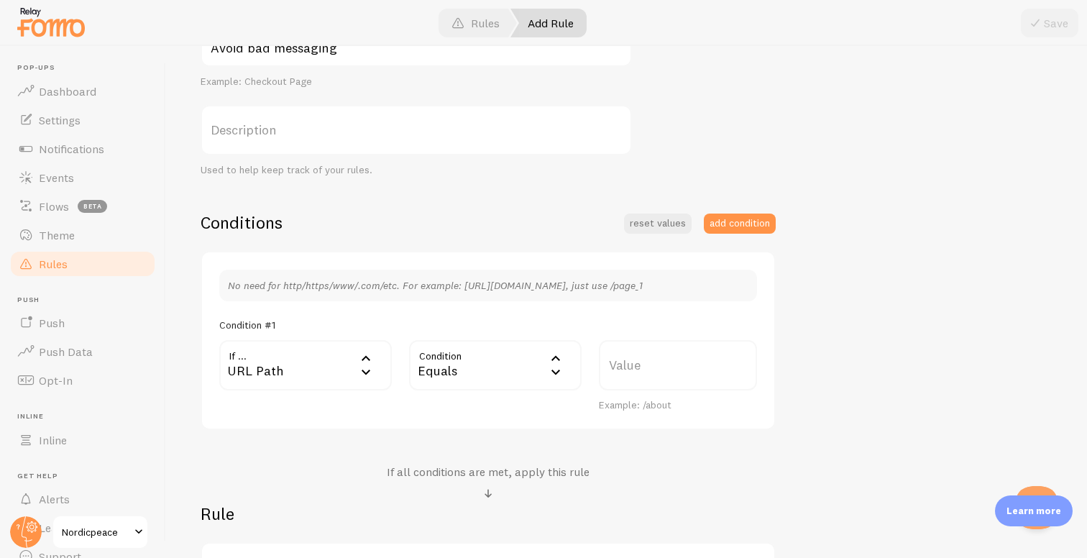
click at [645, 368] on label "Value" at bounding box center [678, 365] width 158 height 50
click at [645, 368] on input "Value" at bounding box center [678, 365] width 158 height 50
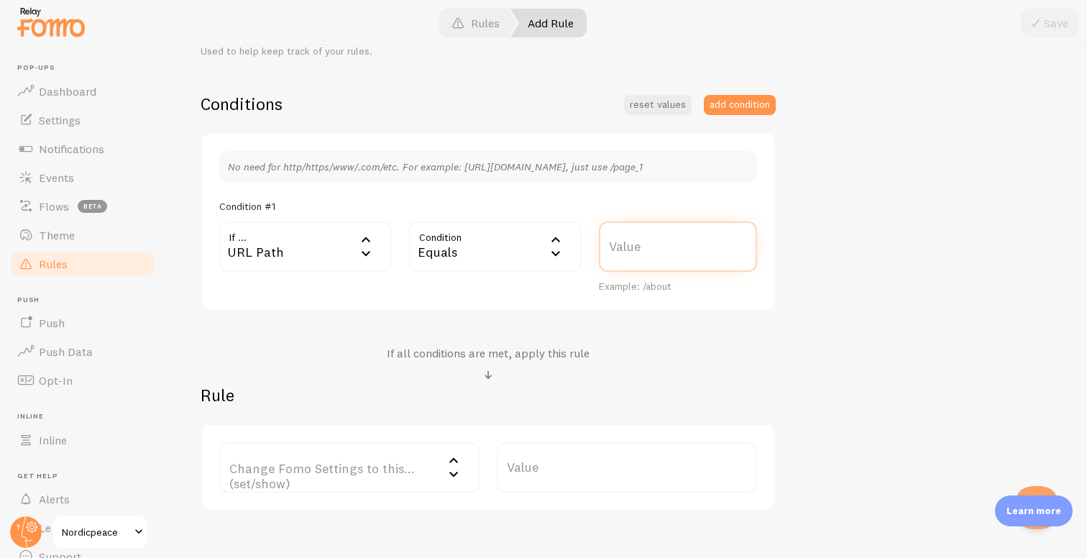
scroll to position [319, 0]
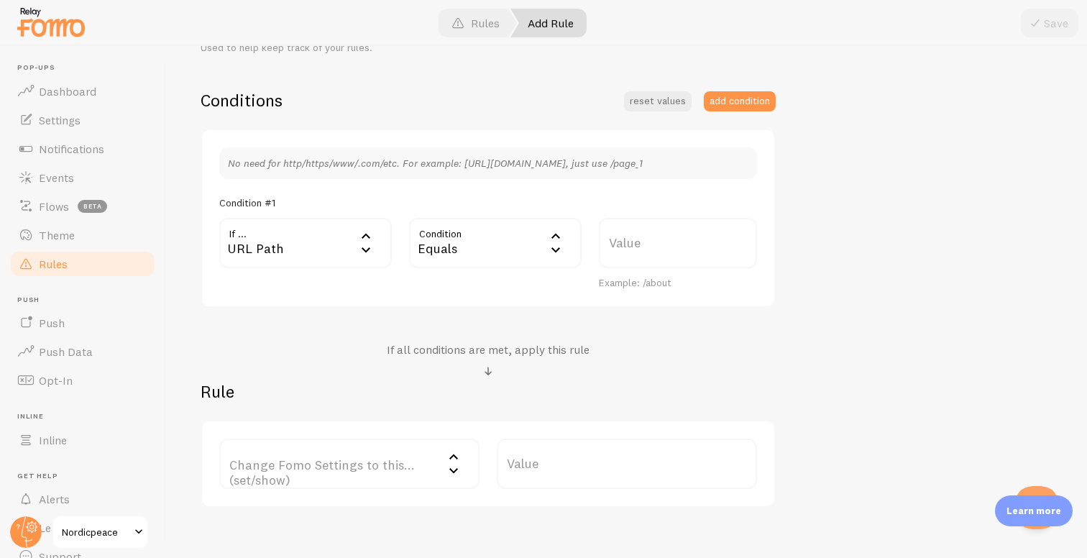
click at [388, 467] on label "Change Fomo Settings to this... (set/show)" at bounding box center [349, 463] width 260 height 50
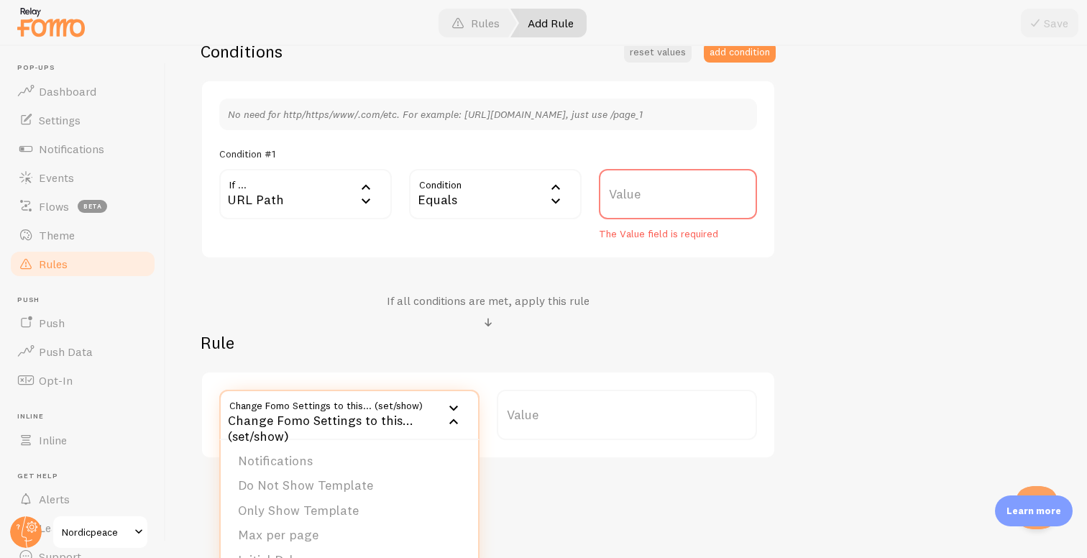
scroll to position [395, 0]
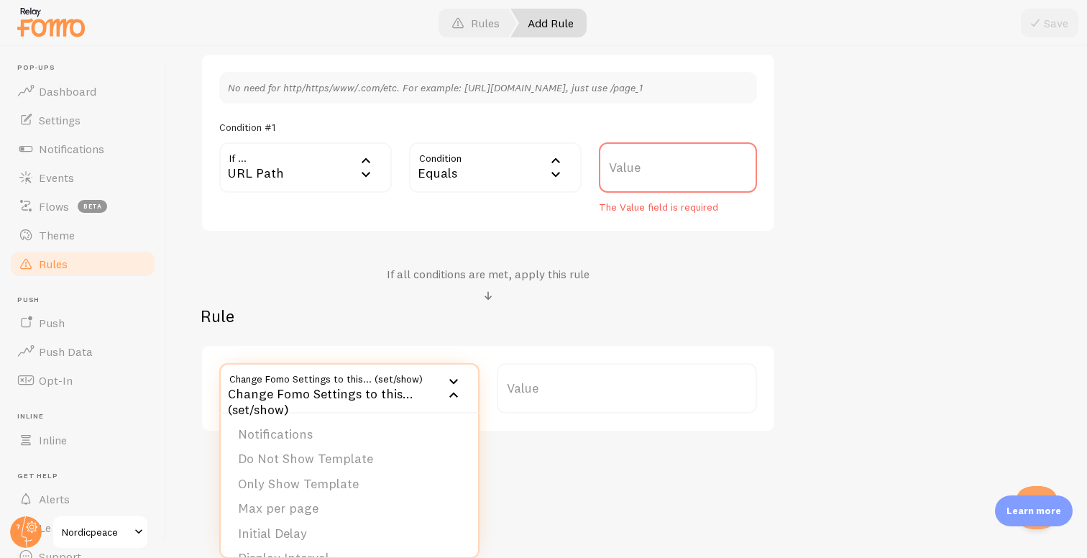
click at [303, 311] on h2 "Rule" at bounding box center [488, 316] width 575 height 22
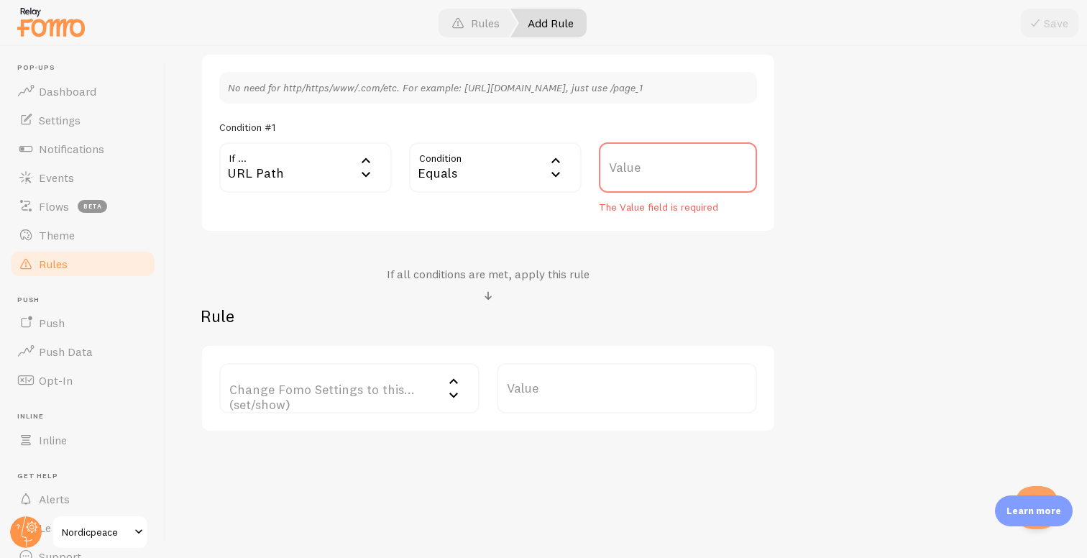
click at [335, 366] on label "Change Fomo Settings to this... (set/show)" at bounding box center [349, 388] width 260 height 50
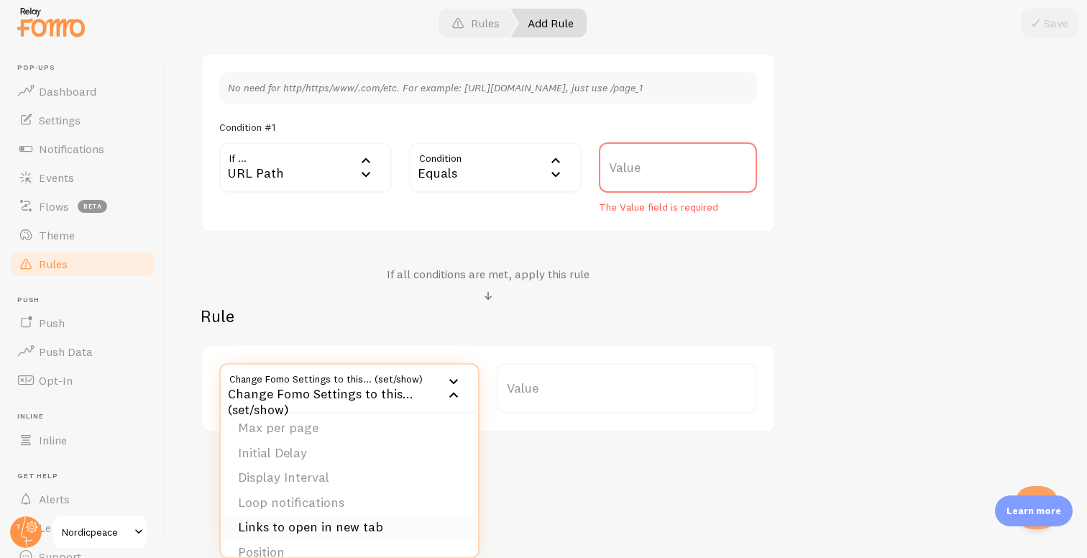
scroll to position [0, 0]
click at [310, 480] on li "Only Show Template" at bounding box center [349, 483] width 257 height 25
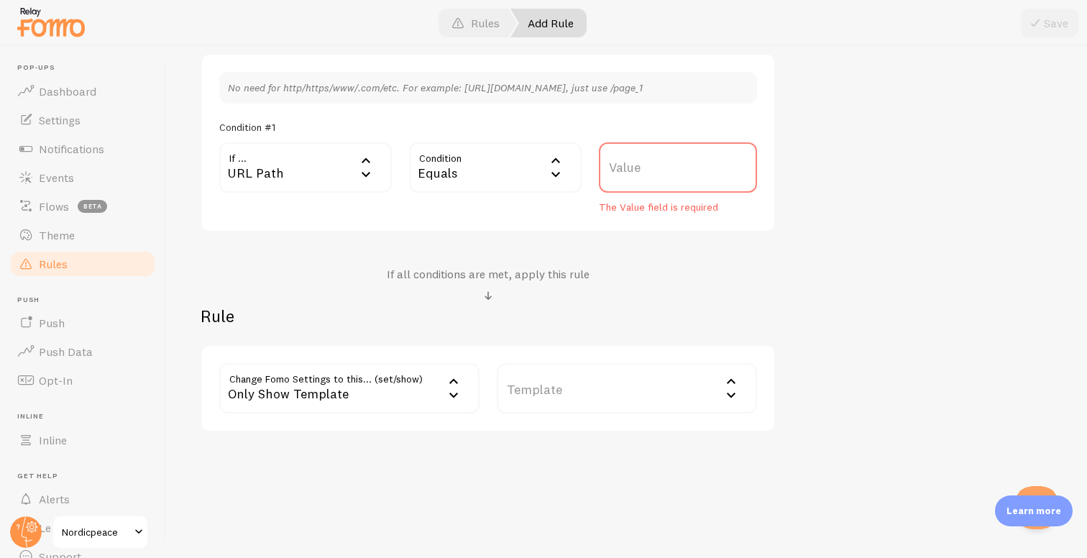
click at [584, 382] on label "Template" at bounding box center [627, 388] width 260 height 50
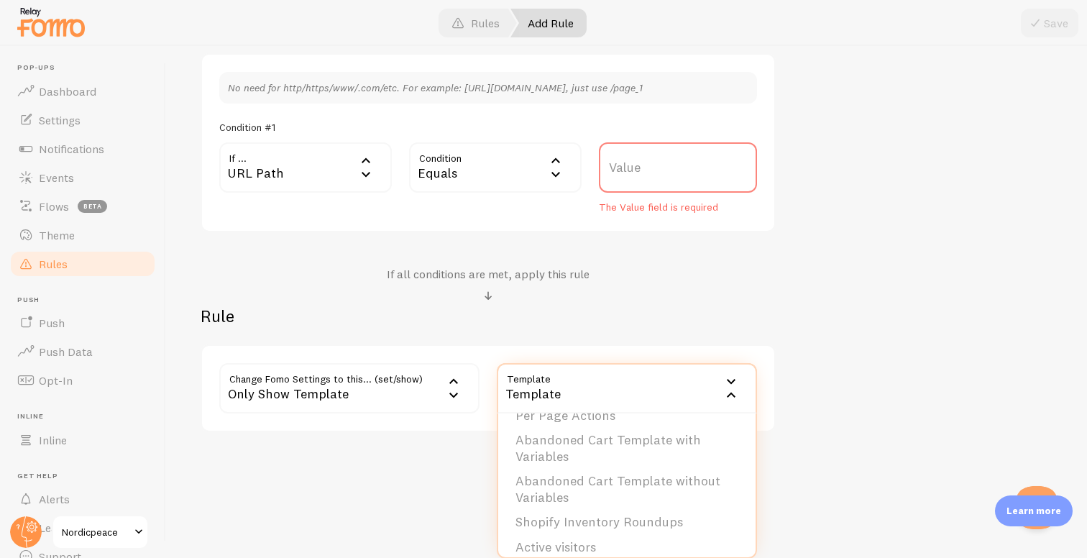
scroll to position [79, 0]
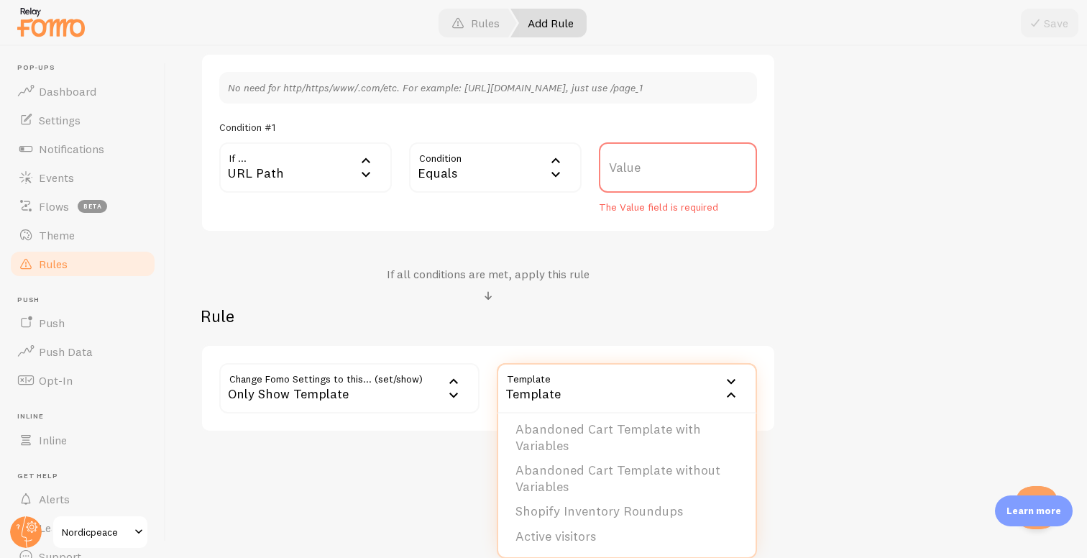
click at [370, 397] on div "Only Show Template" at bounding box center [349, 388] width 260 height 50
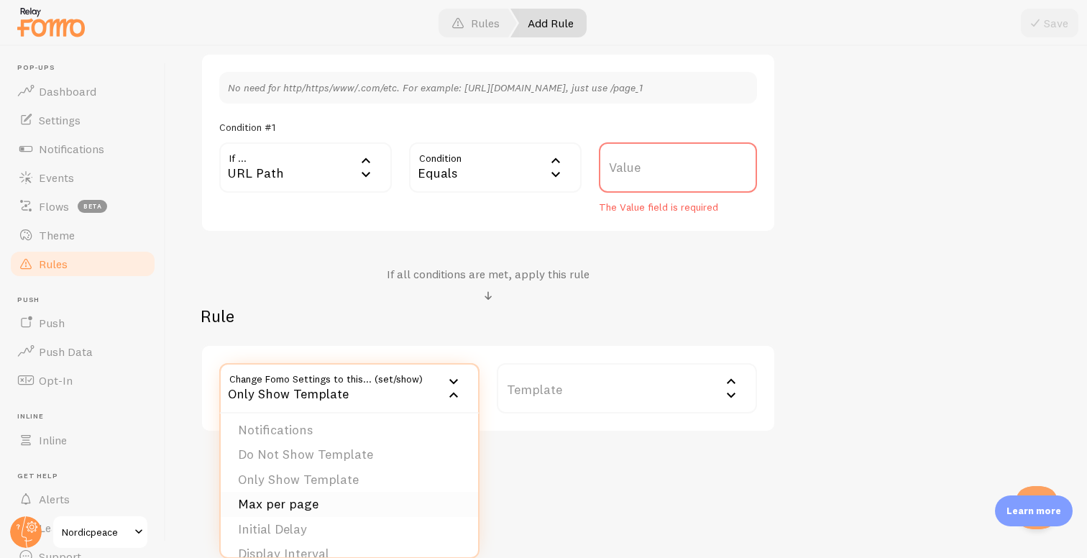
scroll to position [0, 0]
click at [349, 455] on li "Do Not Show Template" at bounding box center [349, 458] width 257 height 25
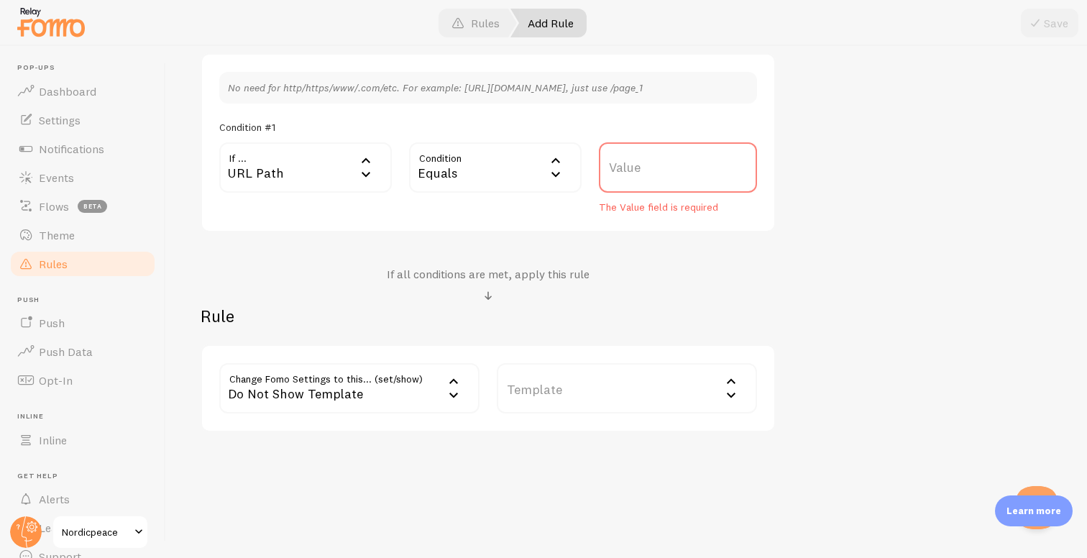
click at [509, 405] on label "Template" at bounding box center [627, 388] width 260 height 50
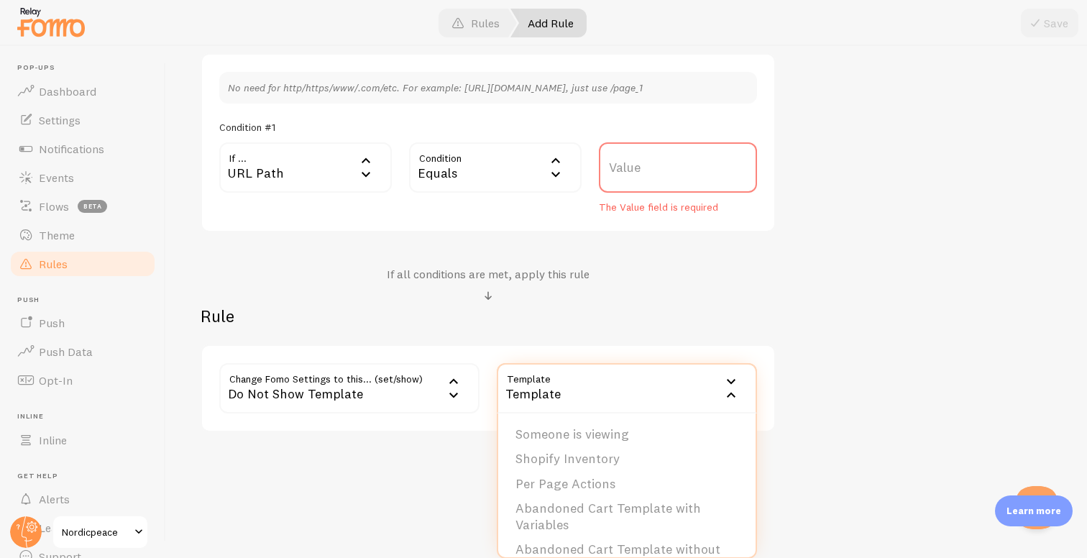
click at [796, 385] on div "Avoid bad messaging Title Example: Checkout Page Description Used to help keep …" at bounding box center [627, 125] width 852 height 613
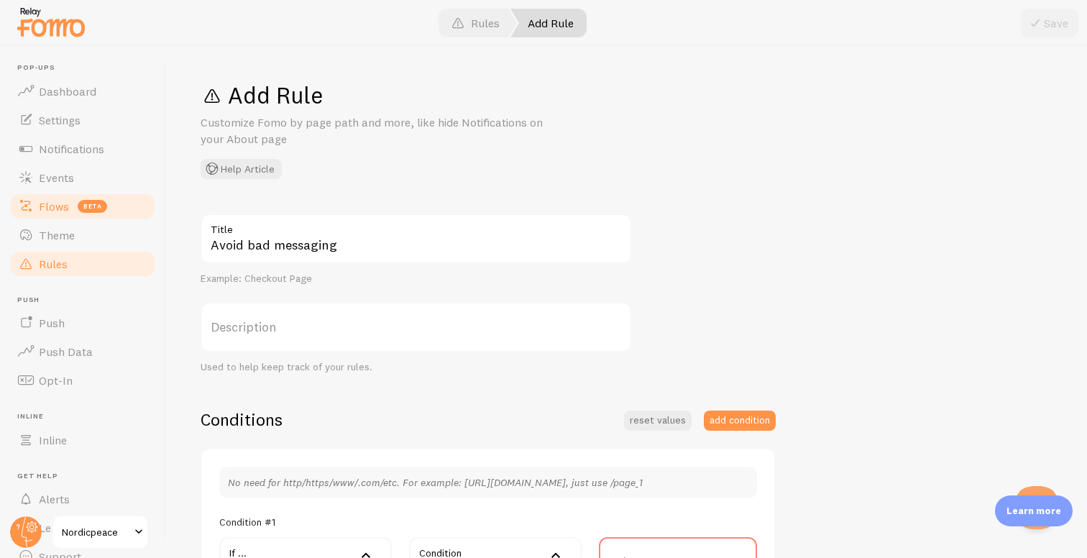
click at [73, 211] on link "Flows beta" at bounding box center [83, 206] width 148 height 29
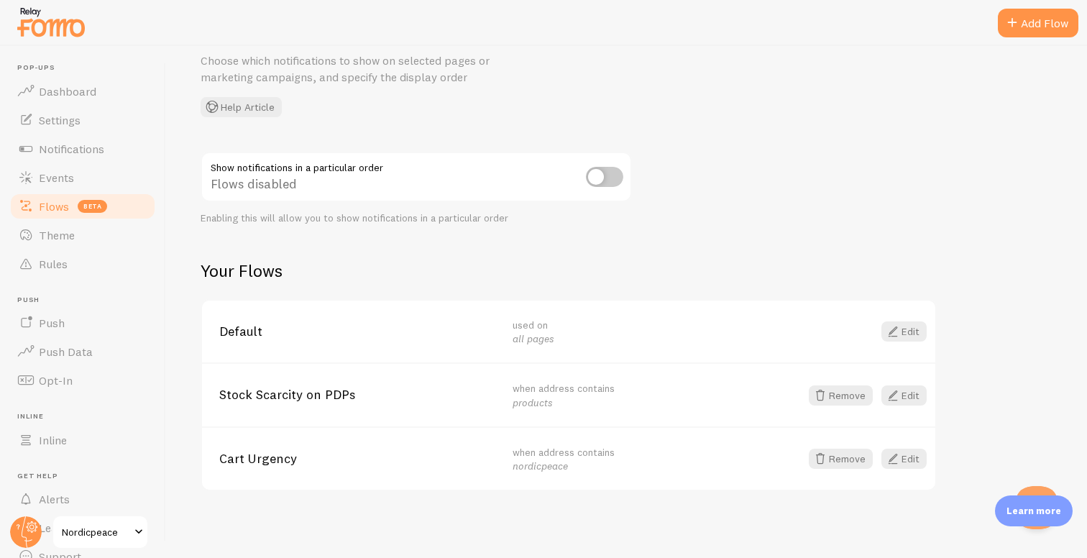
scroll to position [65, 0]
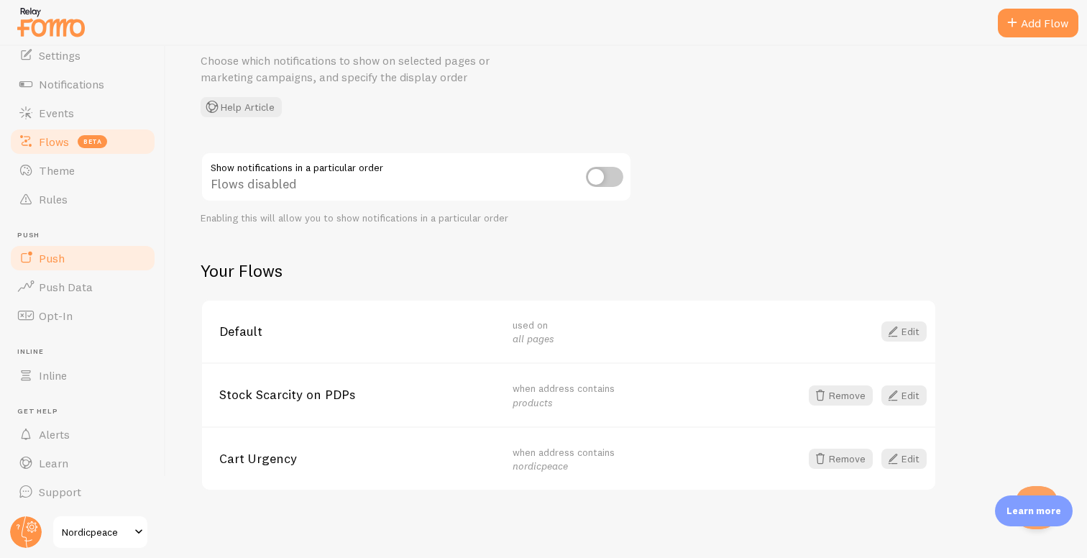
click at [95, 266] on link "Push" at bounding box center [83, 258] width 148 height 29
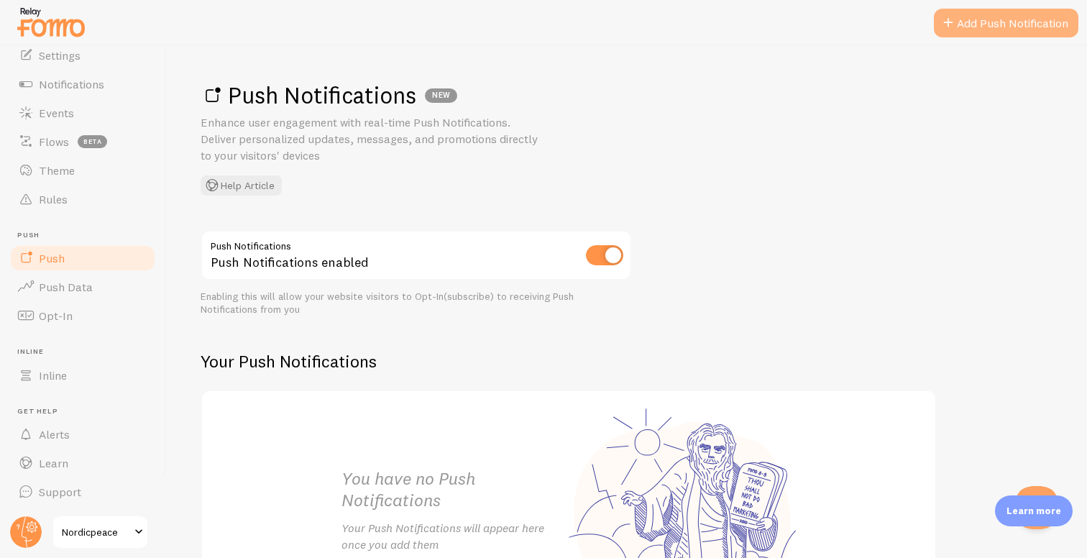
click at [985, 33] on link "Add Push Notification" at bounding box center [1006, 23] width 144 height 29
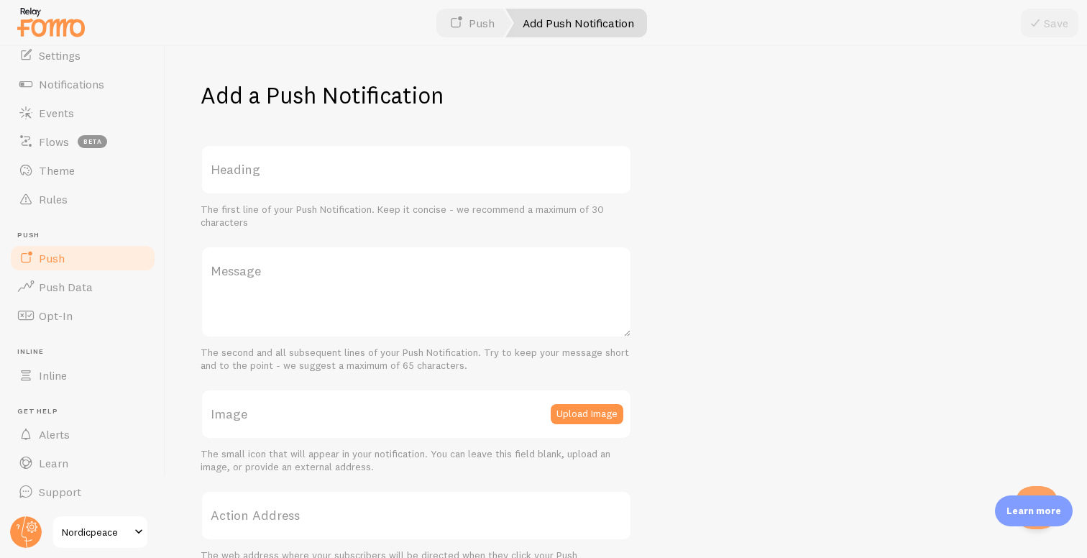
click at [419, 167] on label "Heading" at bounding box center [416, 169] width 431 height 50
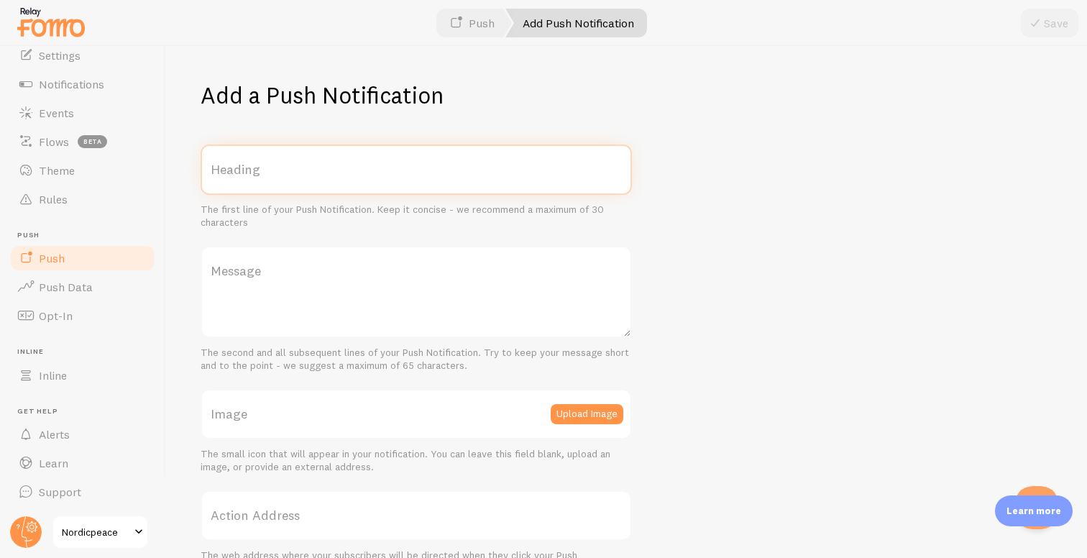
click at [419, 167] on input "Heading" at bounding box center [416, 169] width 431 height 50
type input "Cart Urgency"
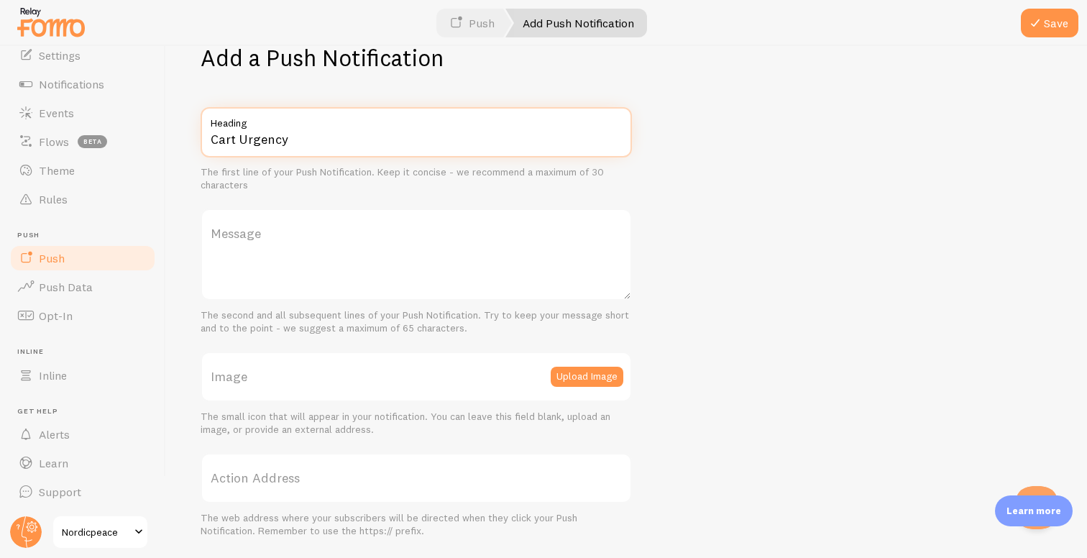
scroll to position [41, 0]
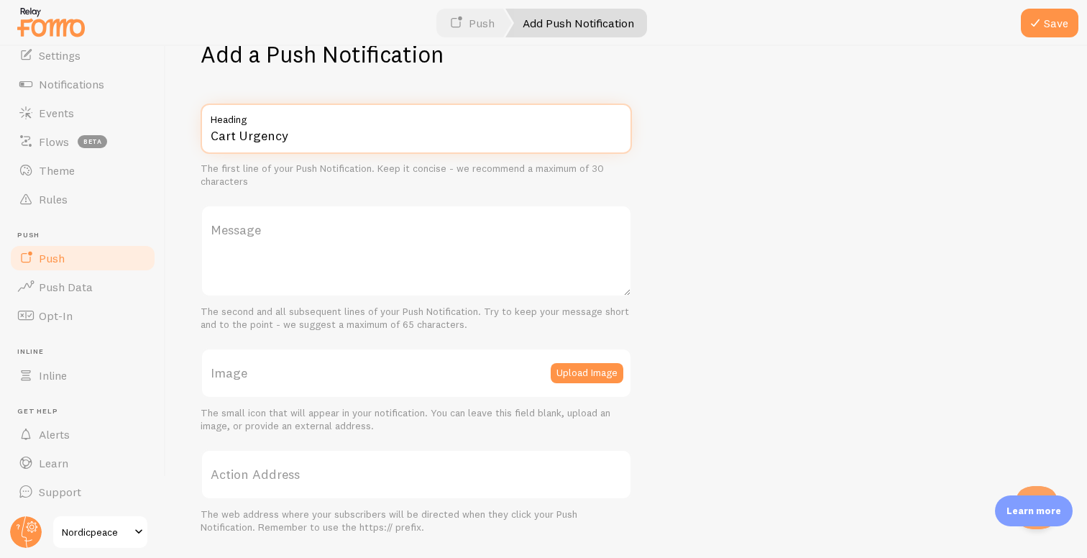
click at [306, 135] on input "Cart Urgency" at bounding box center [416, 128] width 431 height 50
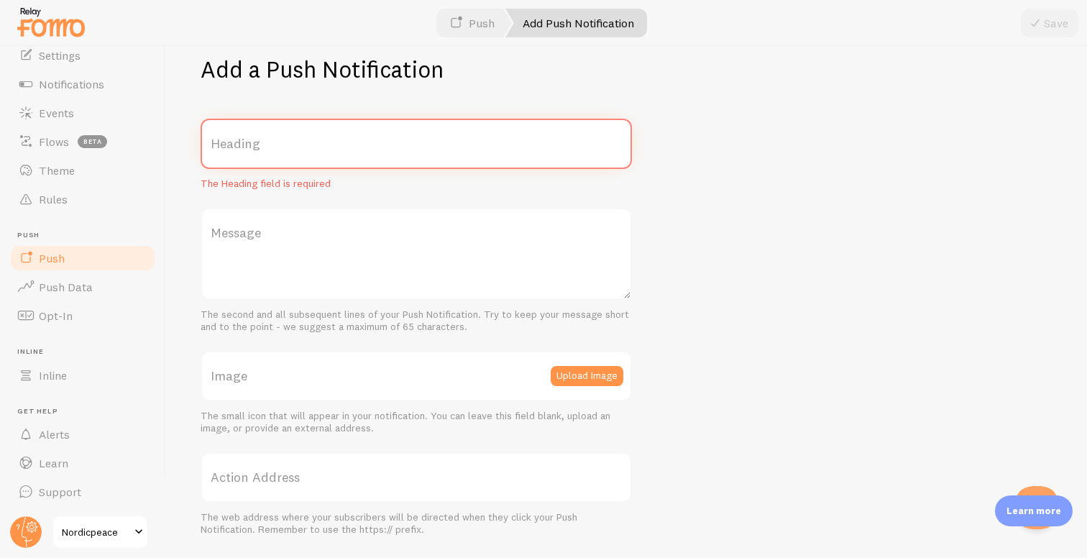
scroll to position [0, 0]
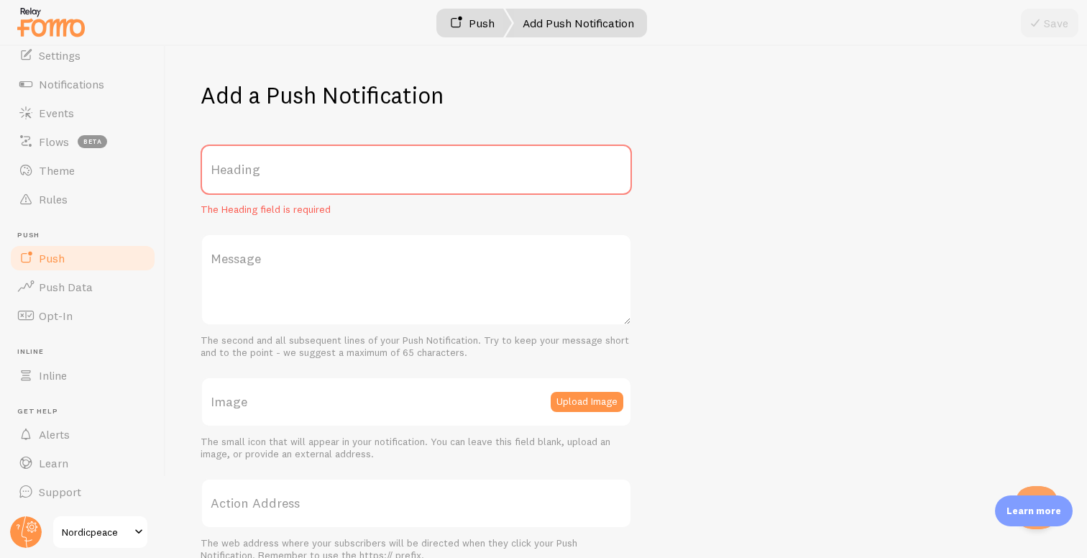
click at [469, 22] on link "Push" at bounding box center [472, 23] width 80 height 29
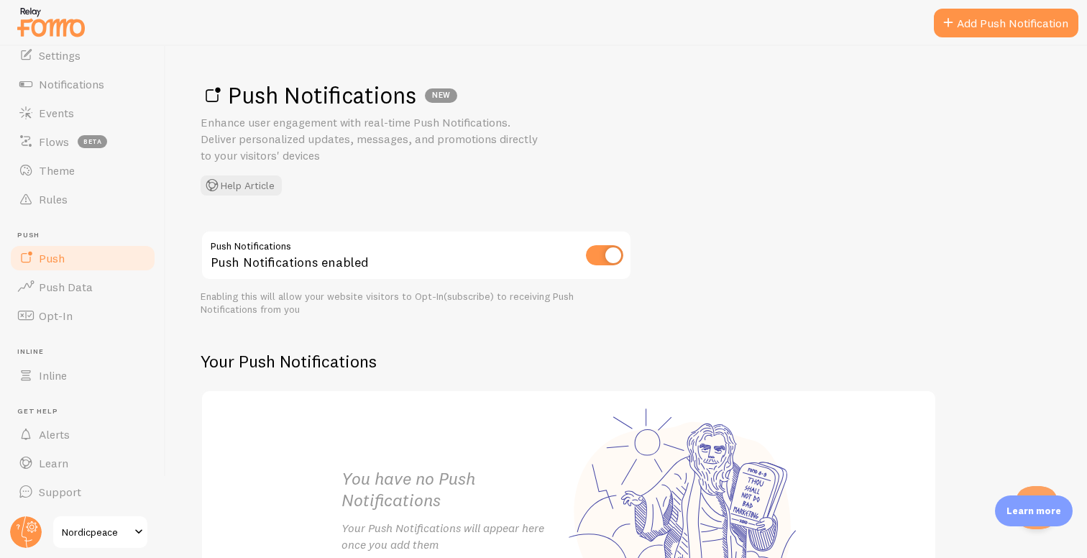
click at [616, 252] on input "checkbox" at bounding box center [604, 255] width 37 height 20
checkbox input "false"
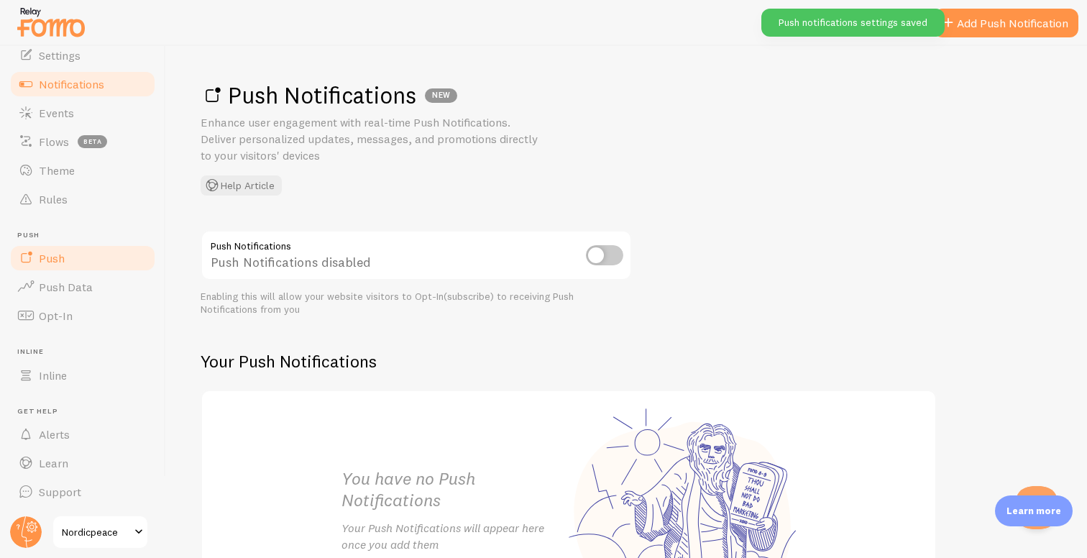
click at [78, 87] on span "Notifications" at bounding box center [71, 84] width 65 height 14
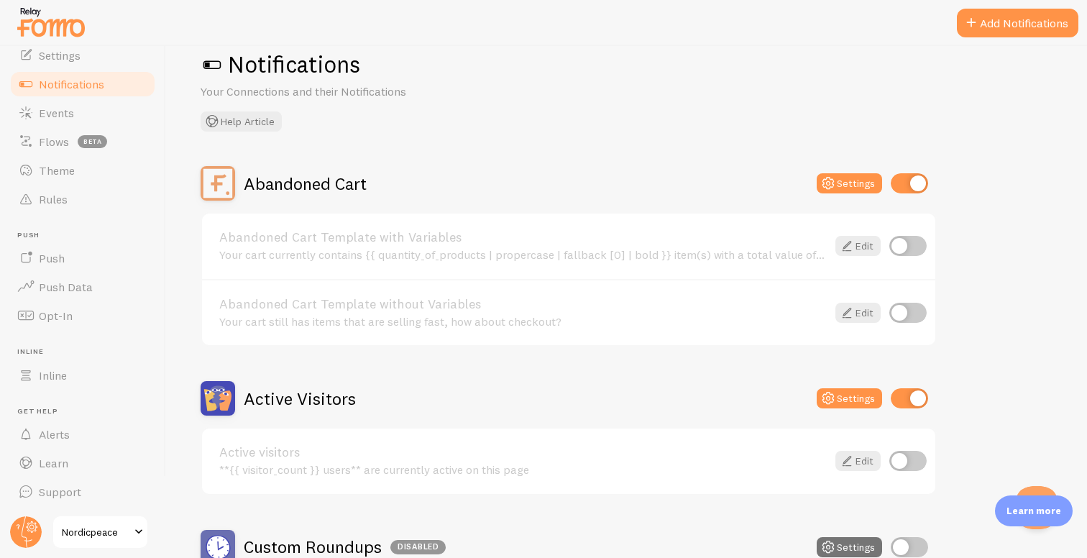
scroll to position [32, 0]
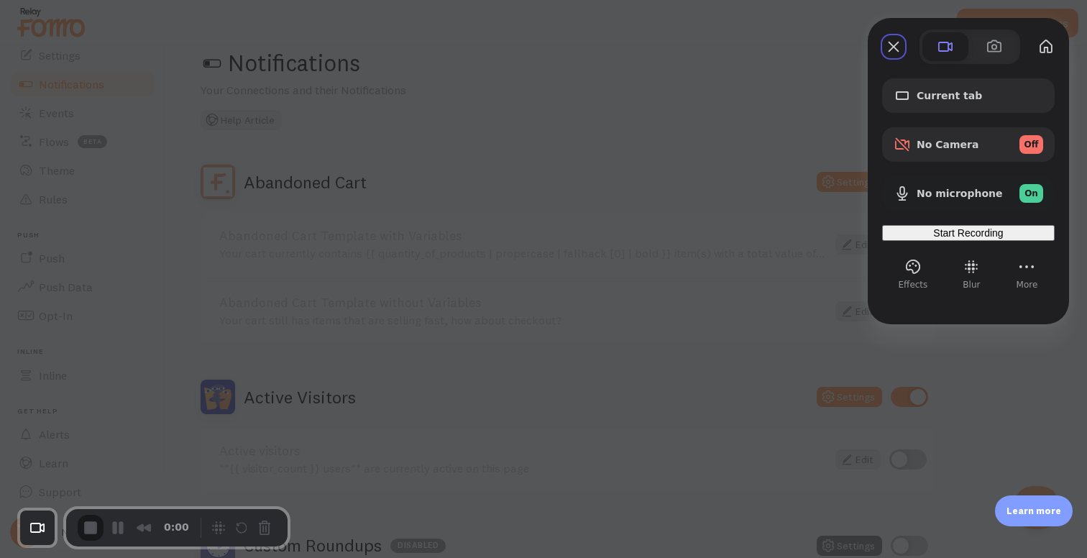
click at [931, 230] on div "Start Recording" at bounding box center [968, 232] width 161 height 11
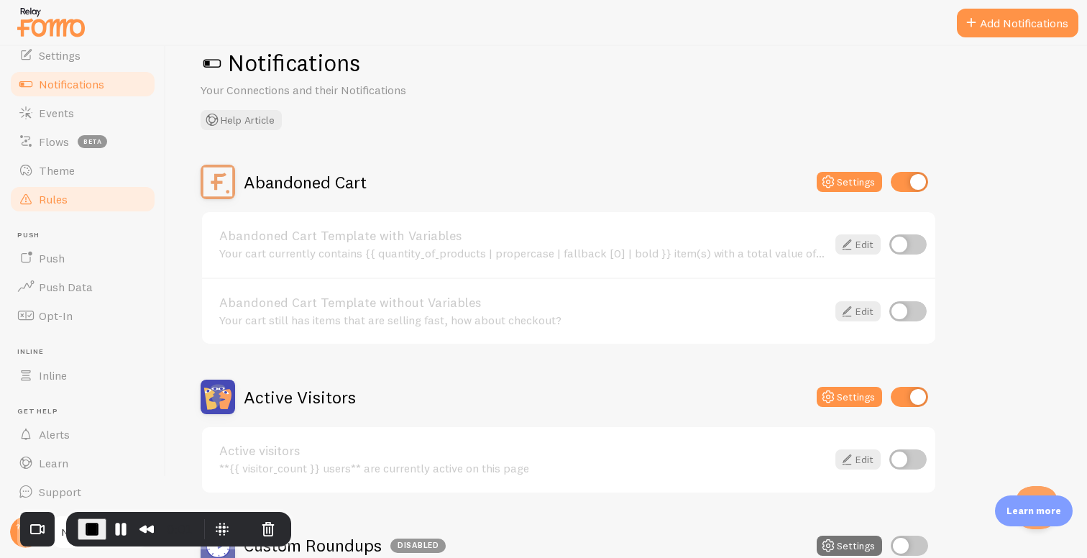
scroll to position [0, 0]
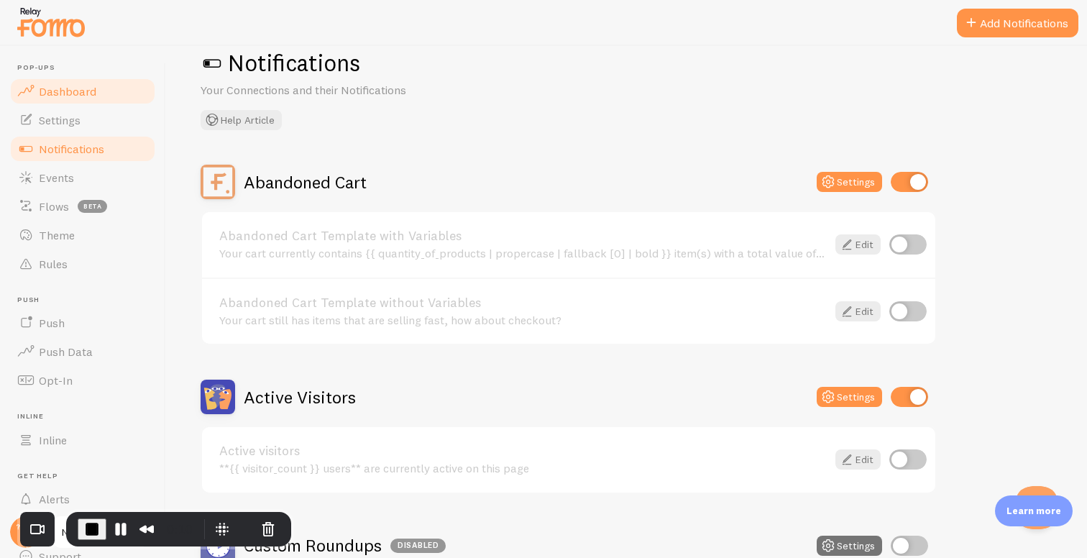
click at [104, 94] on link "Dashboard" at bounding box center [83, 91] width 148 height 29
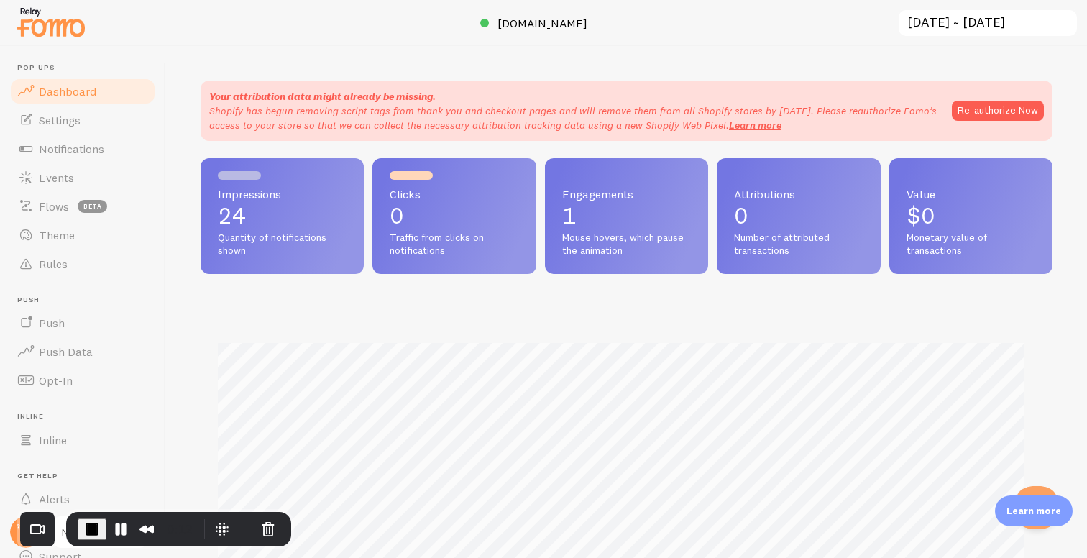
scroll to position [377, 841]
drag, startPoint x: 221, startPoint y: 211, endPoint x: 244, endPoint y: 224, distance: 27.4
click at [244, 224] on p "24" at bounding box center [282, 215] width 129 height 23
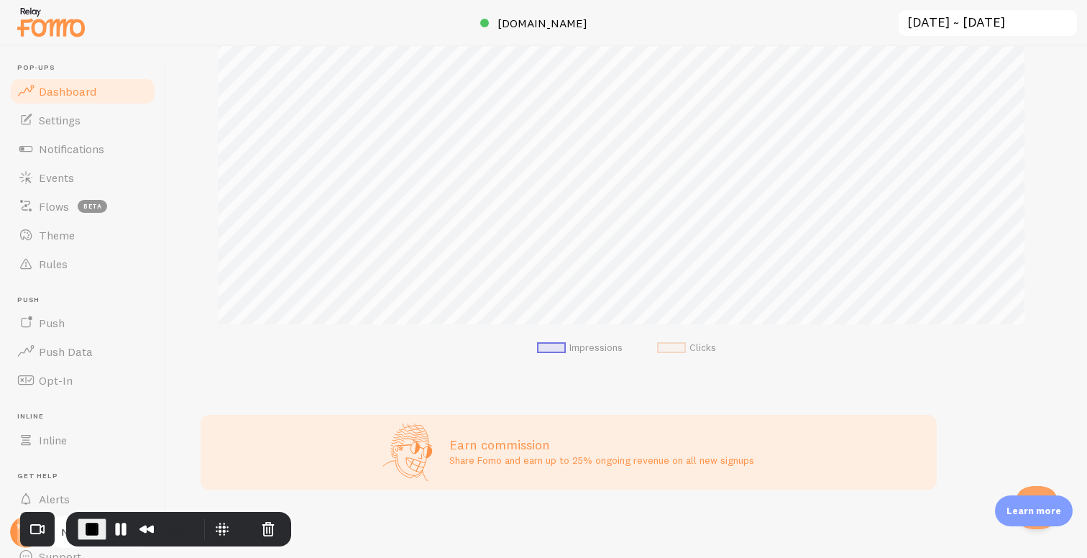
scroll to position [0, 0]
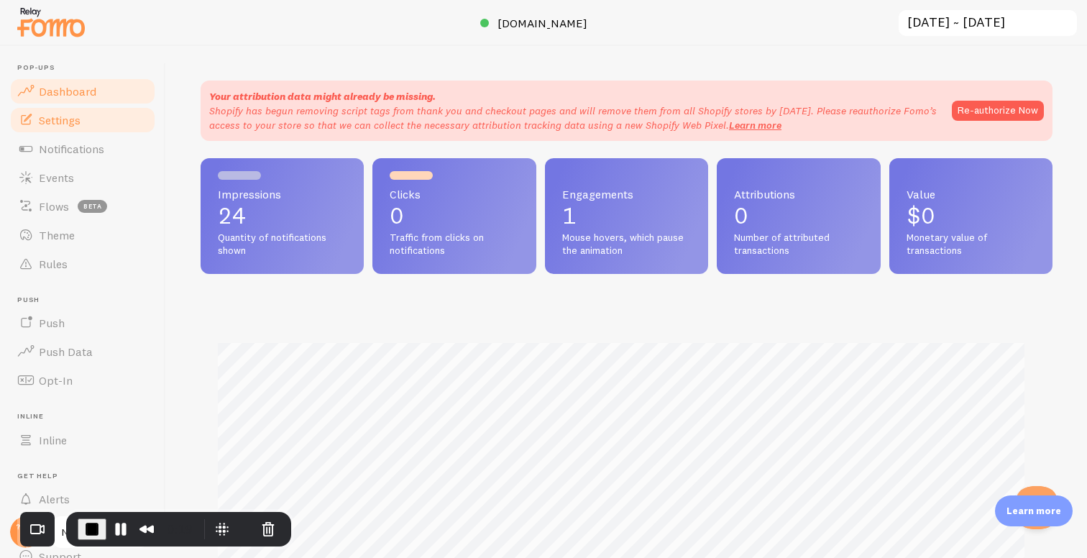
click at [74, 124] on span "Settings" at bounding box center [60, 120] width 42 height 14
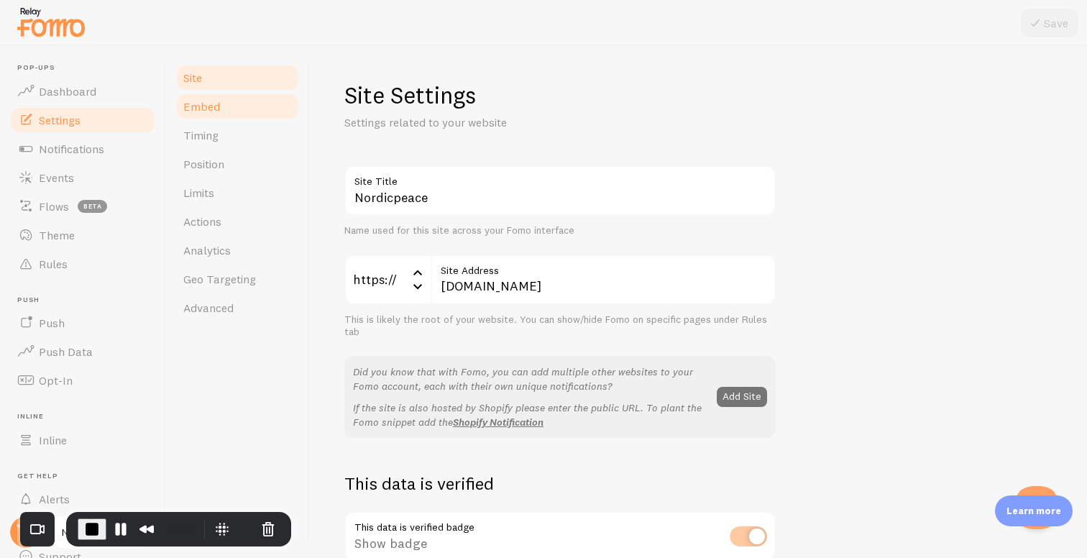
click at [233, 105] on link "Embed" at bounding box center [238, 106] width 126 height 29
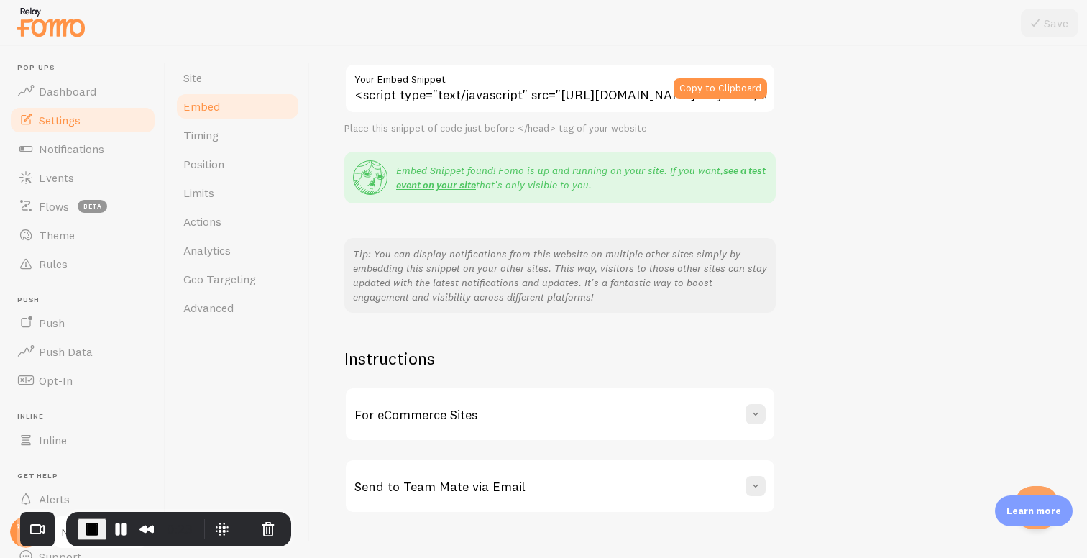
scroll to position [143, 0]
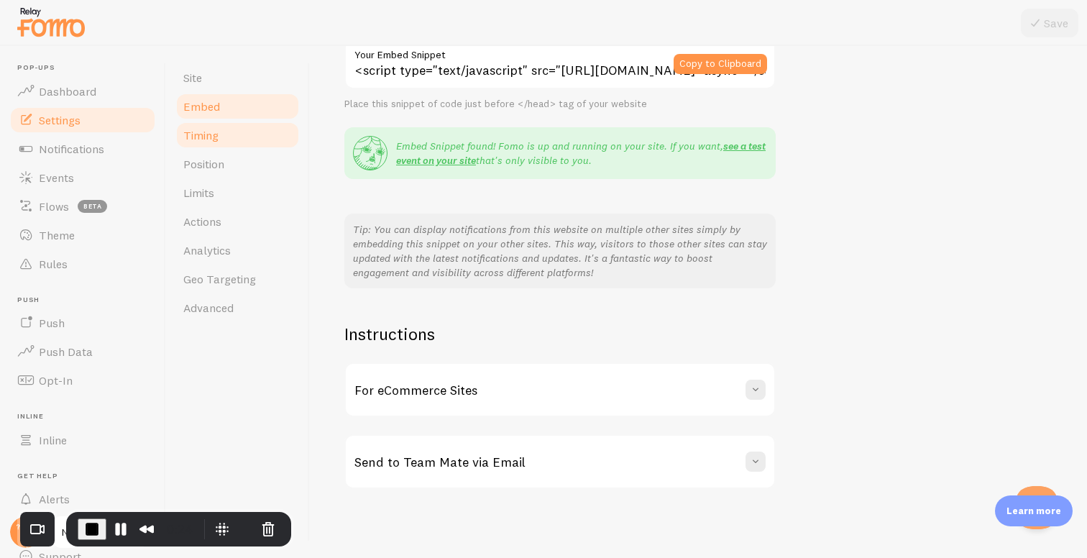
click at [218, 149] on ul "Site Embed Timing Position Limits Actions Analytics Geo Targeting Advanced" at bounding box center [238, 192] width 126 height 259
click at [280, 141] on link "Timing" at bounding box center [238, 135] width 126 height 29
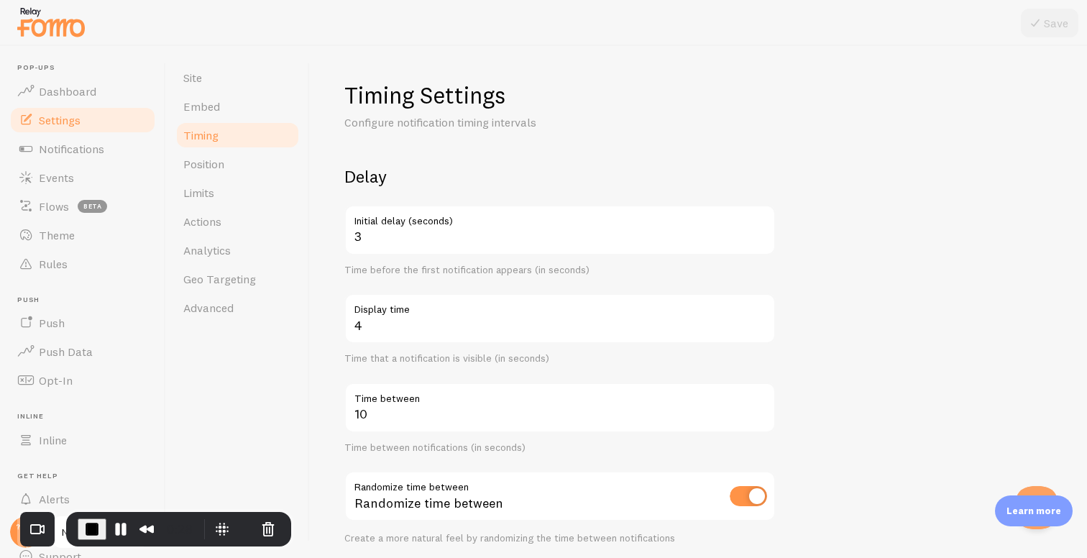
drag, startPoint x: 342, startPoint y: 175, endPoint x: 416, endPoint y: 175, distance: 74.0
click at [415, 175] on div "Timing Settings Configure notification timing intervals Delay 3 Initial delay (…" at bounding box center [698, 302] width 777 height 512
click at [416, 175] on h2 "Delay" at bounding box center [559, 176] width 431 height 22
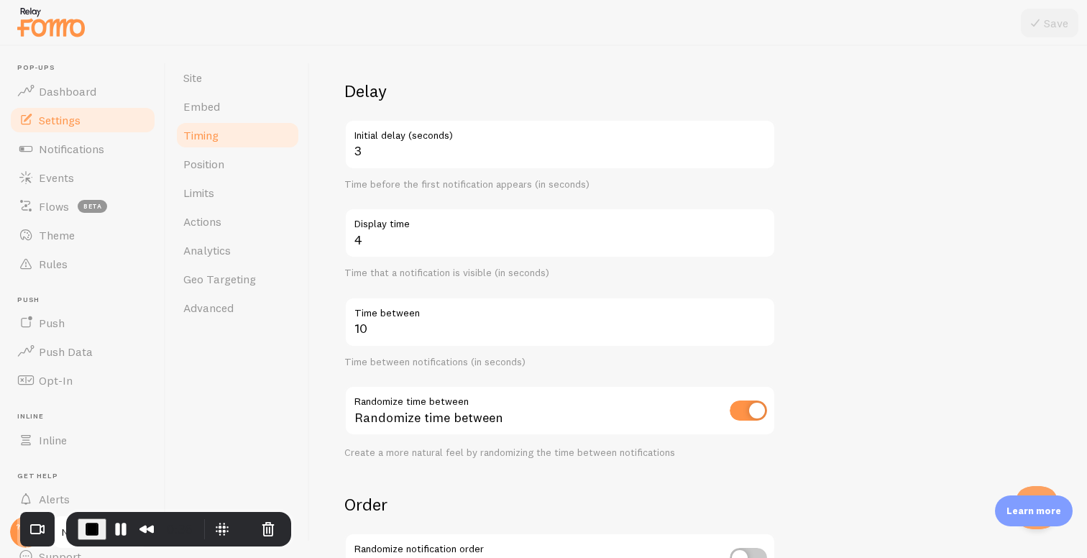
scroll to position [160, 0]
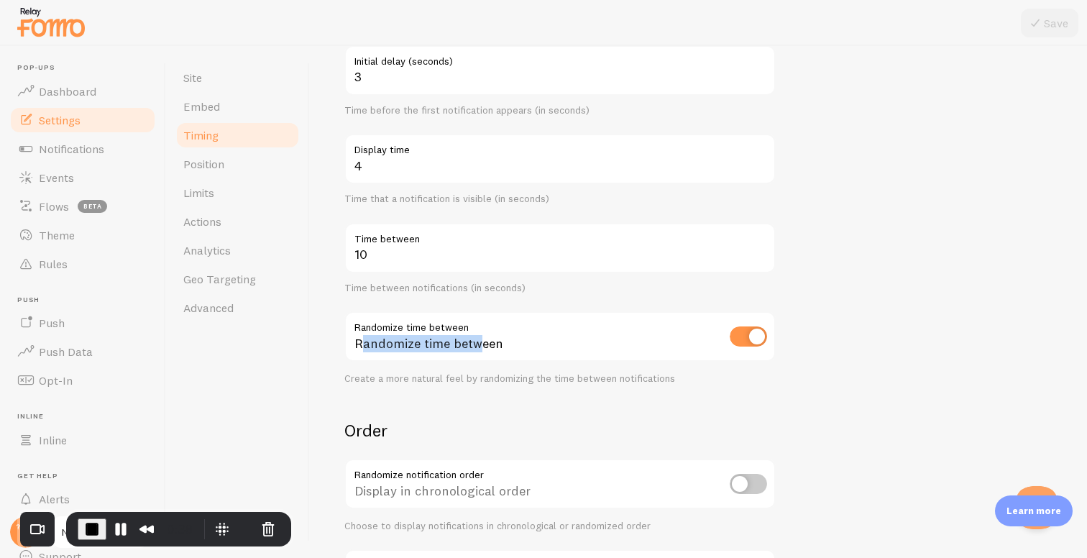
drag, startPoint x: 359, startPoint y: 343, endPoint x: 478, endPoint y: 346, distance: 119.3
click at [478, 346] on div "Randomize time between" at bounding box center [559, 337] width 431 height 52
click at [391, 351] on div "Randomize time between" at bounding box center [559, 337] width 431 height 52
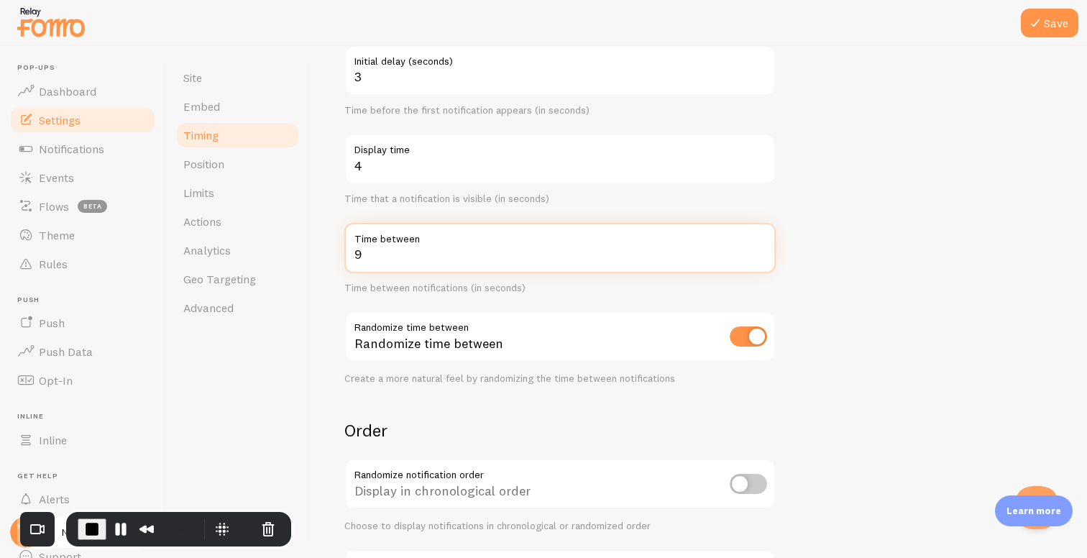
click at [758, 258] on input "9" at bounding box center [559, 248] width 431 height 50
type input "8"
click at [758, 258] on input "8" at bounding box center [559, 248] width 431 height 50
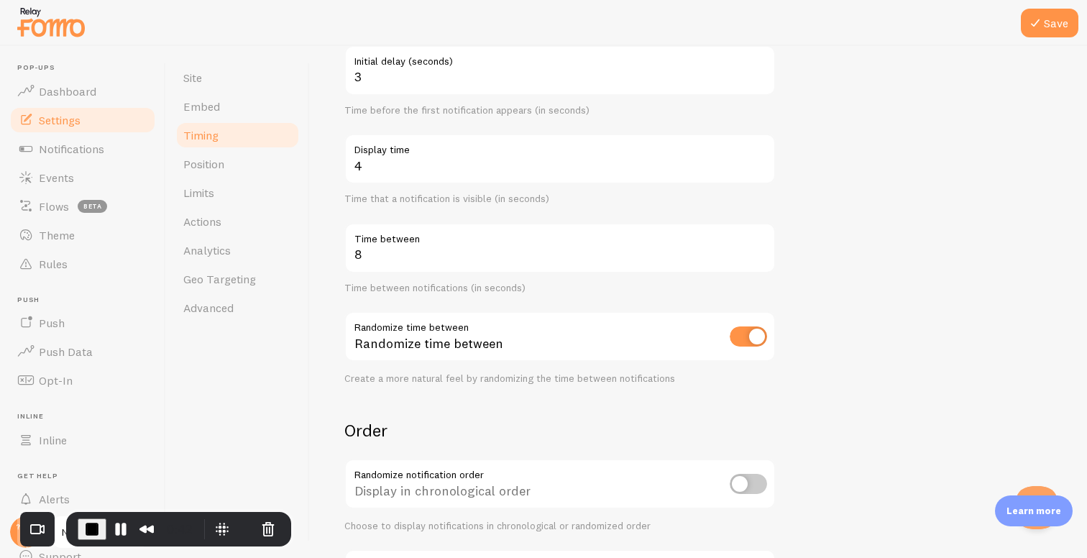
click at [523, 281] on div "8 Time between Time between notifications (in seconds)" at bounding box center [559, 259] width 431 height 72
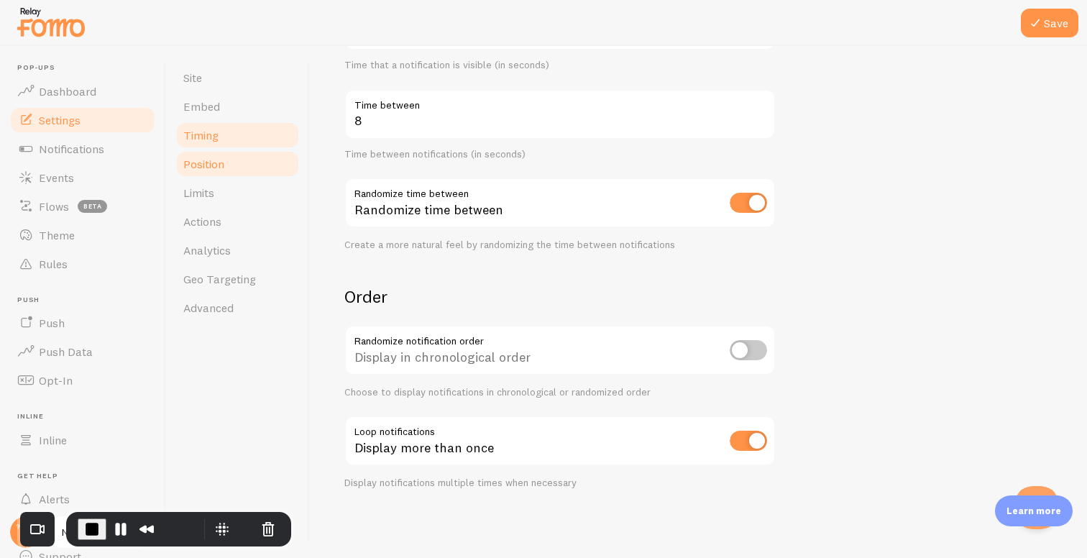
click at [254, 168] on link "Position" at bounding box center [238, 163] width 126 height 29
click at [1072, 19] on button "Save" at bounding box center [1049, 23] width 57 height 29
click at [227, 170] on link "Position" at bounding box center [238, 163] width 126 height 29
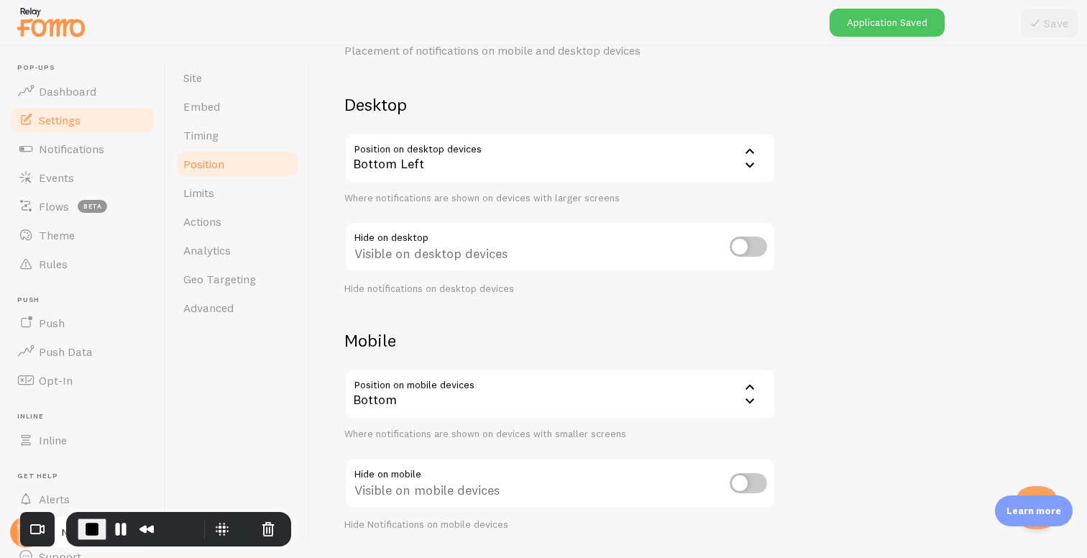
scroll to position [114, 0]
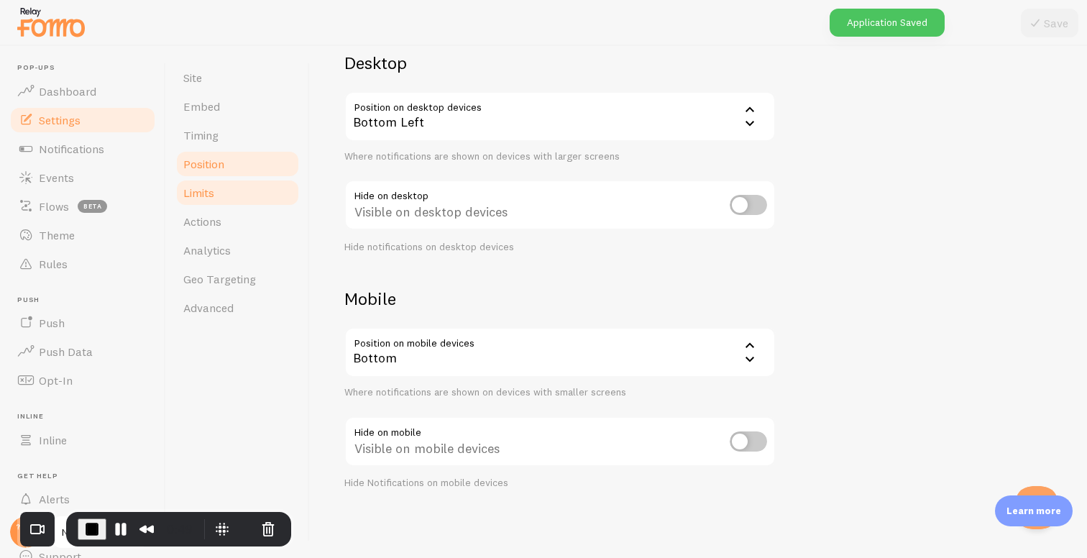
click at [201, 188] on span "Limits" at bounding box center [198, 192] width 31 height 14
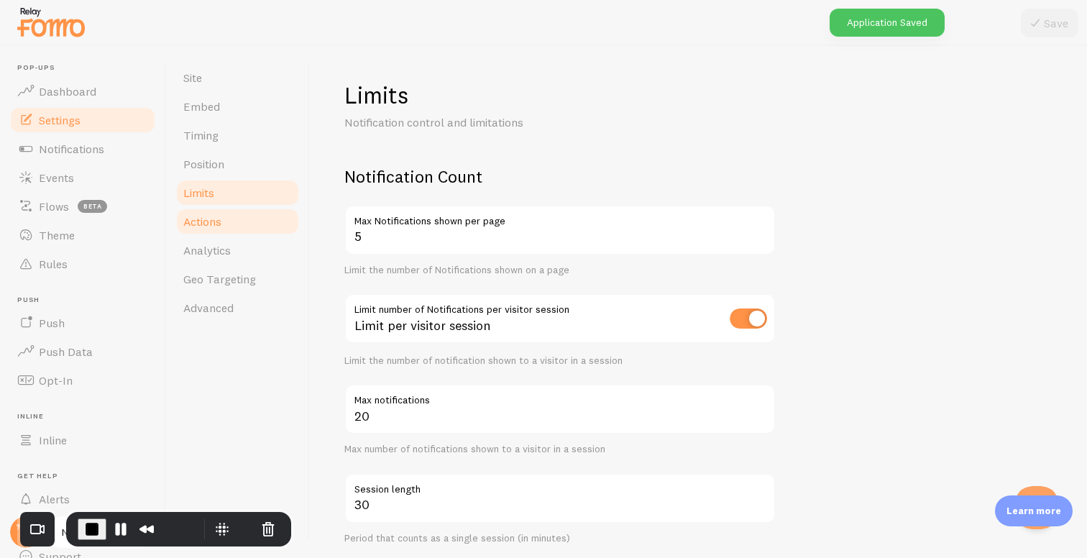
click at [208, 231] on link "Actions" at bounding box center [238, 221] width 126 height 29
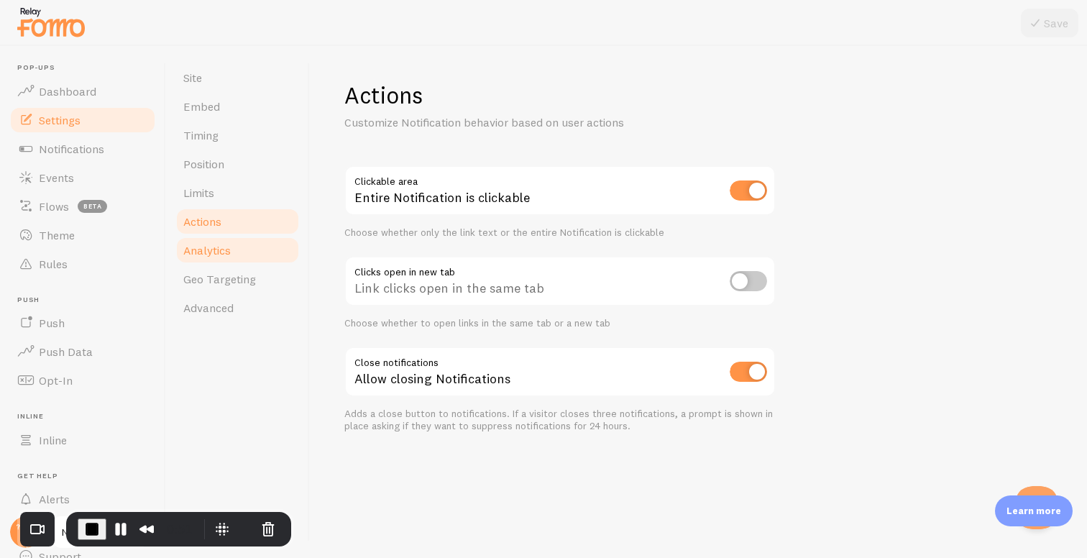
click at [235, 251] on link "Analytics" at bounding box center [238, 250] width 126 height 29
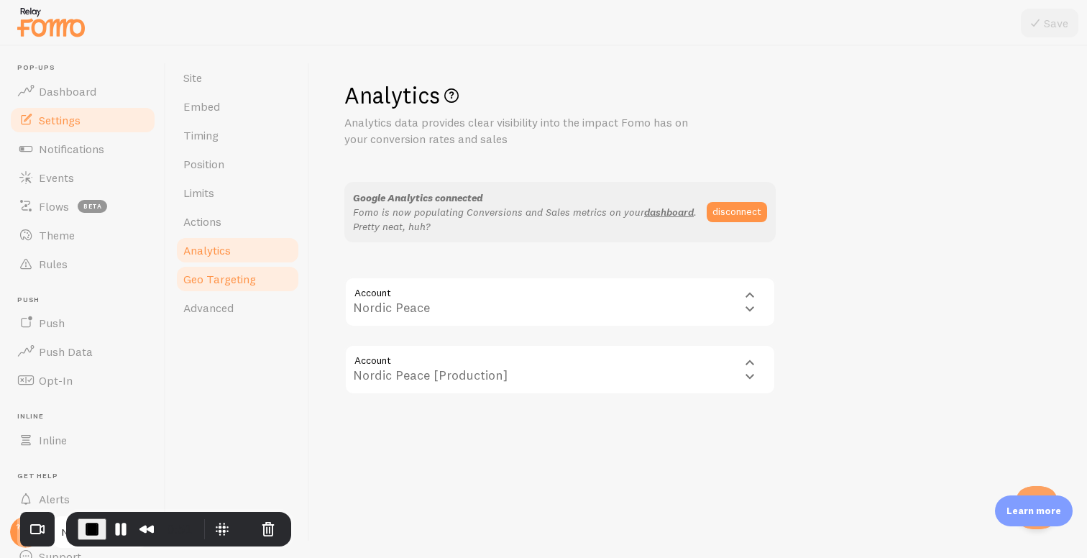
click at [232, 291] on link "Geo Targeting" at bounding box center [238, 278] width 126 height 29
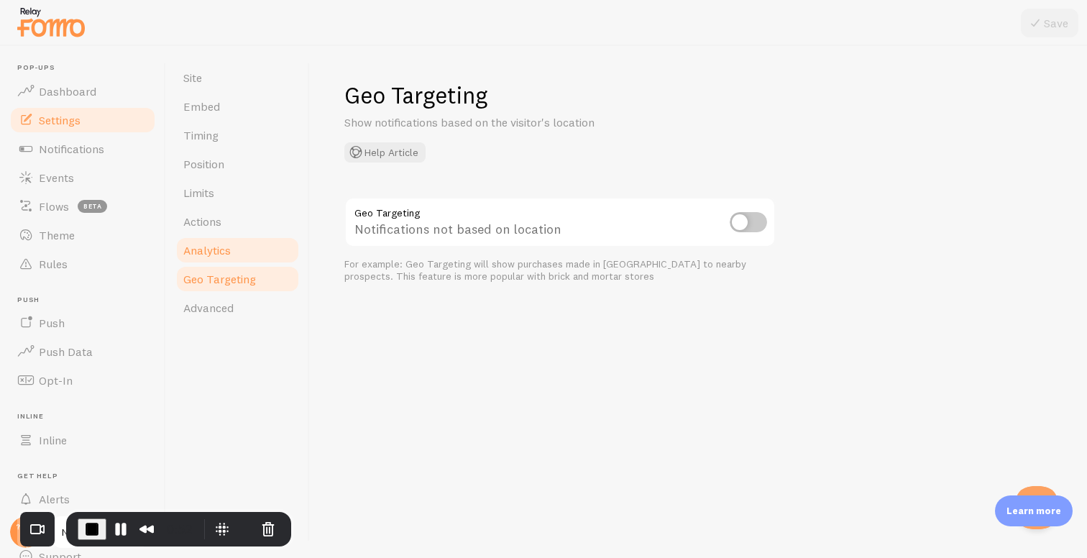
click at [224, 249] on span "Analytics" at bounding box center [206, 250] width 47 height 14
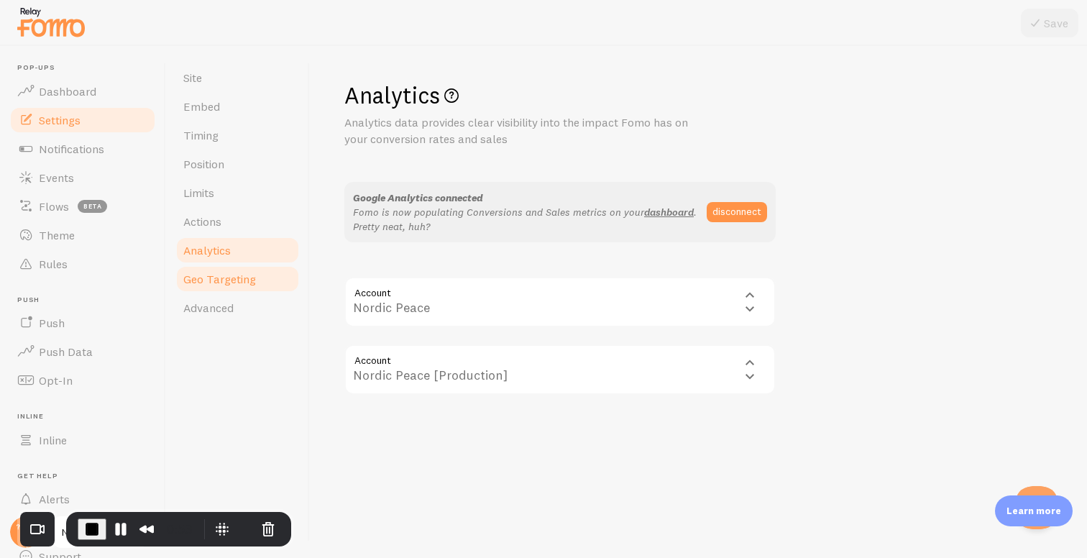
click at [237, 288] on link "Geo Targeting" at bounding box center [238, 278] width 126 height 29
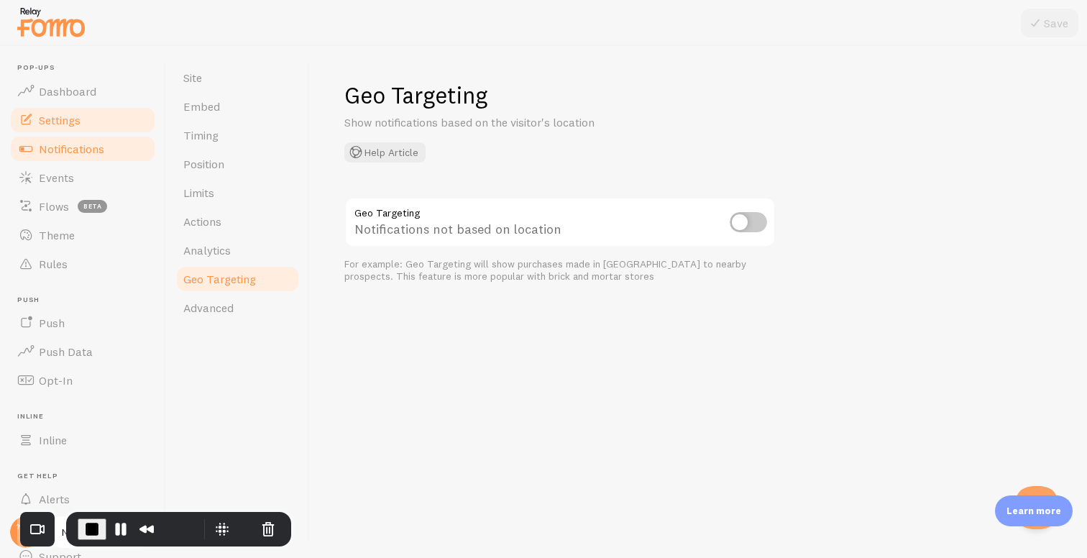
click at [87, 157] on link "Notifications" at bounding box center [83, 148] width 148 height 29
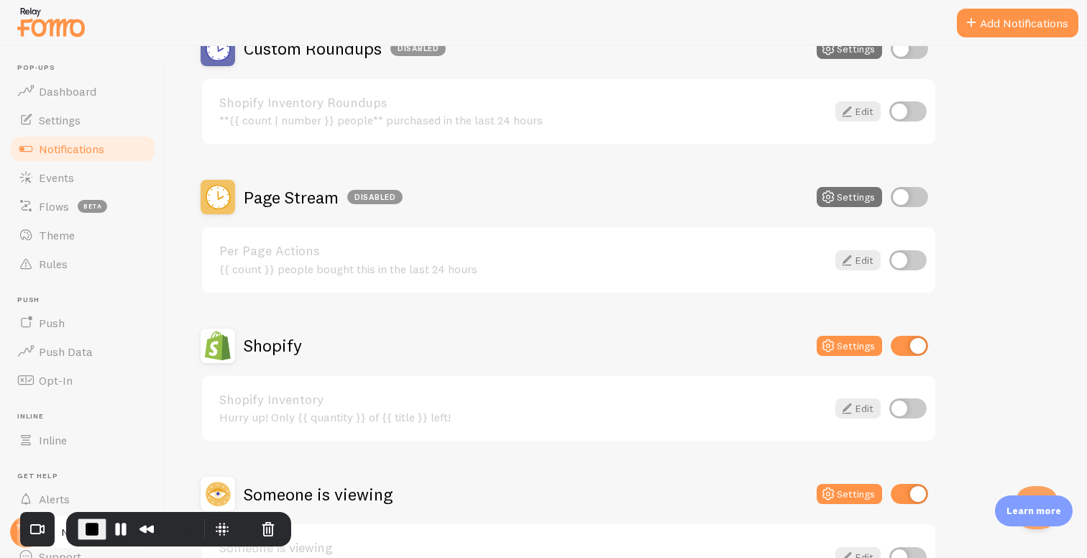
scroll to position [515, 0]
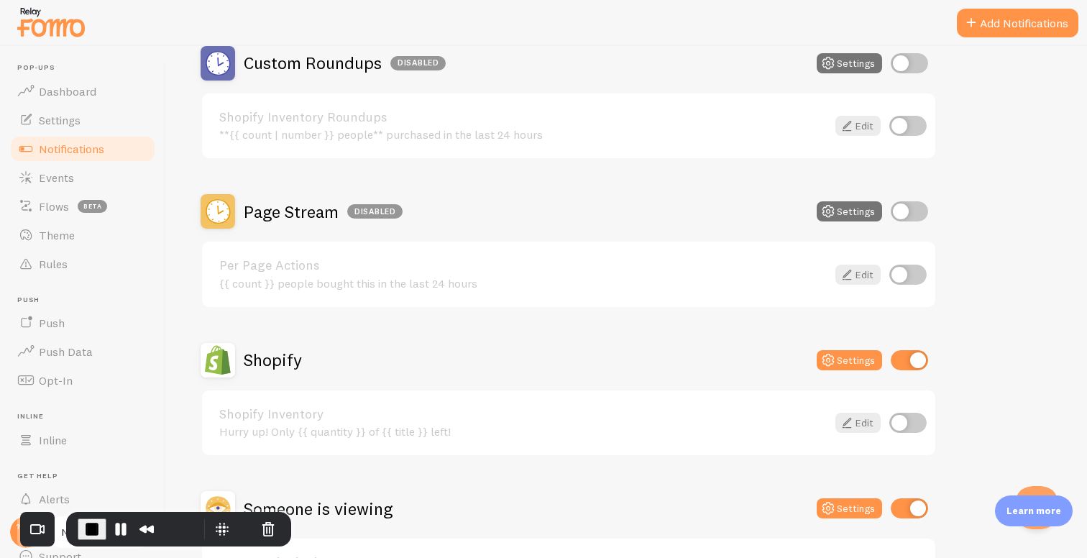
click at [906, 215] on input "checkbox" at bounding box center [908, 211] width 37 height 20
checkbox input "true"
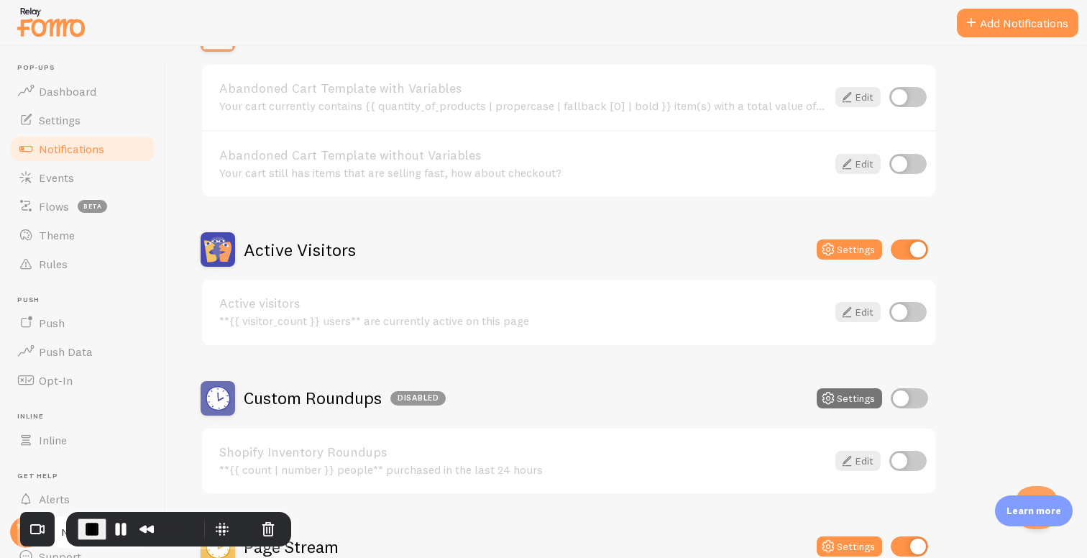
scroll to position [0, 0]
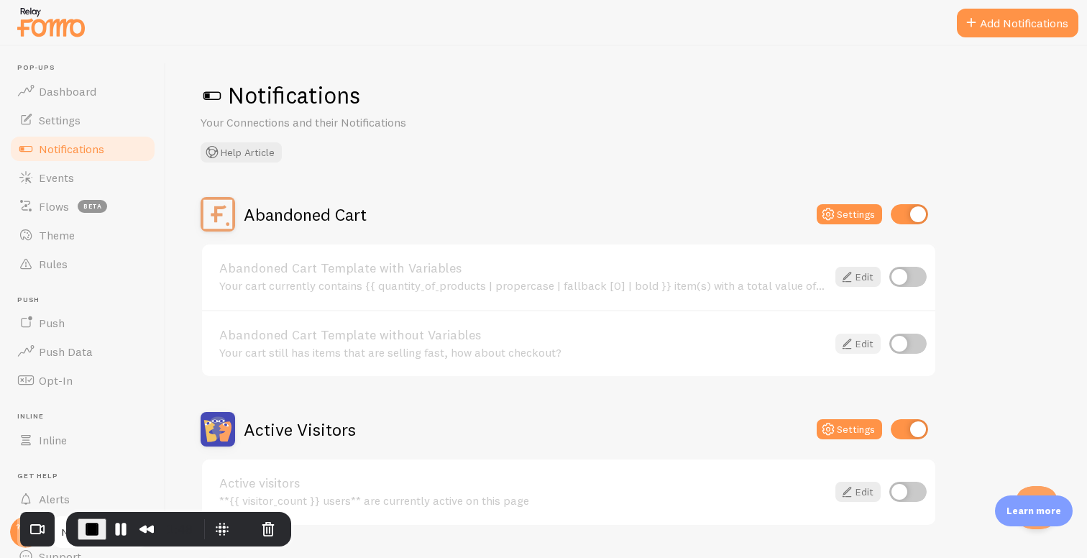
click at [847, 349] on icon at bounding box center [846, 343] width 17 height 17
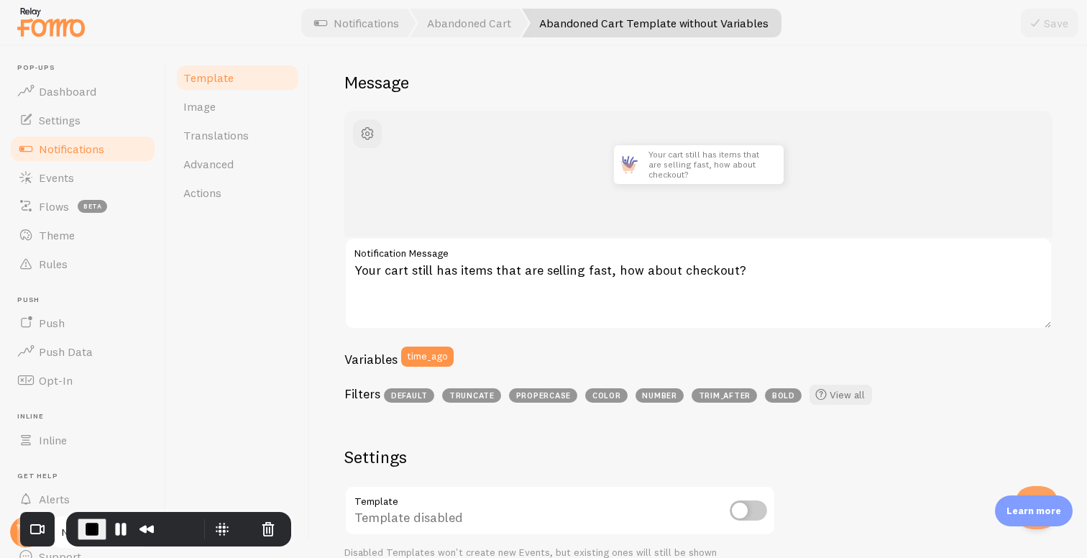
scroll to position [116, 0]
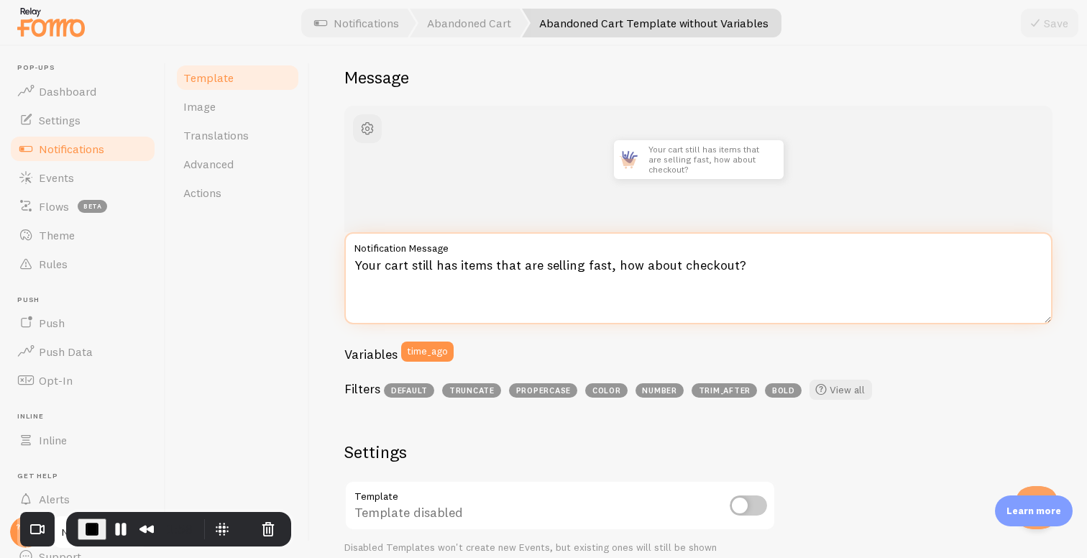
drag, startPoint x: 355, startPoint y: 267, endPoint x: 760, endPoint y: 262, distance: 405.4
click at [760, 262] on textarea "Your cart still has items that are selling fast, how about checkout?" at bounding box center [698, 278] width 708 height 92
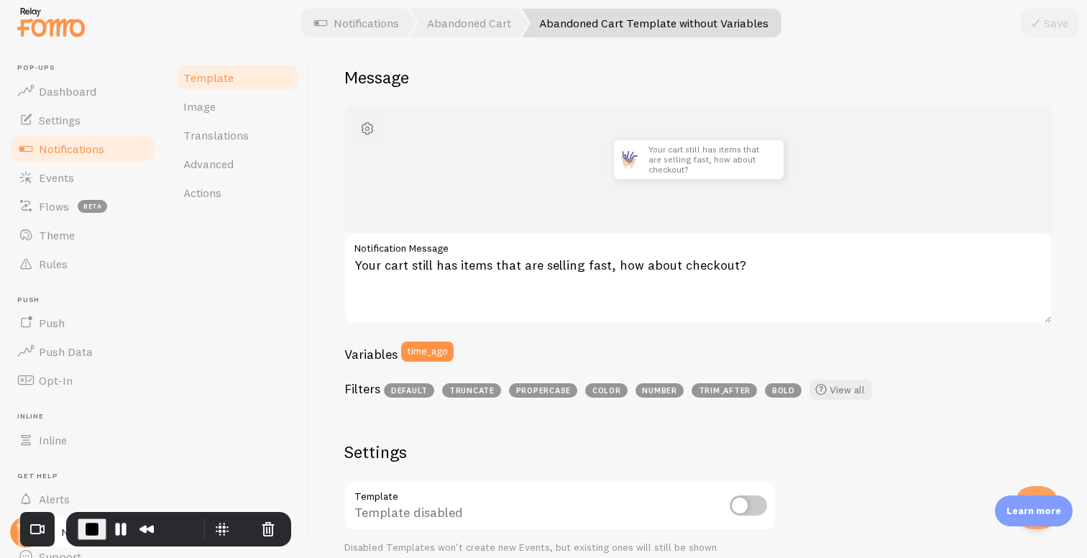
click at [375, 129] on span "button" at bounding box center [367, 128] width 17 height 17
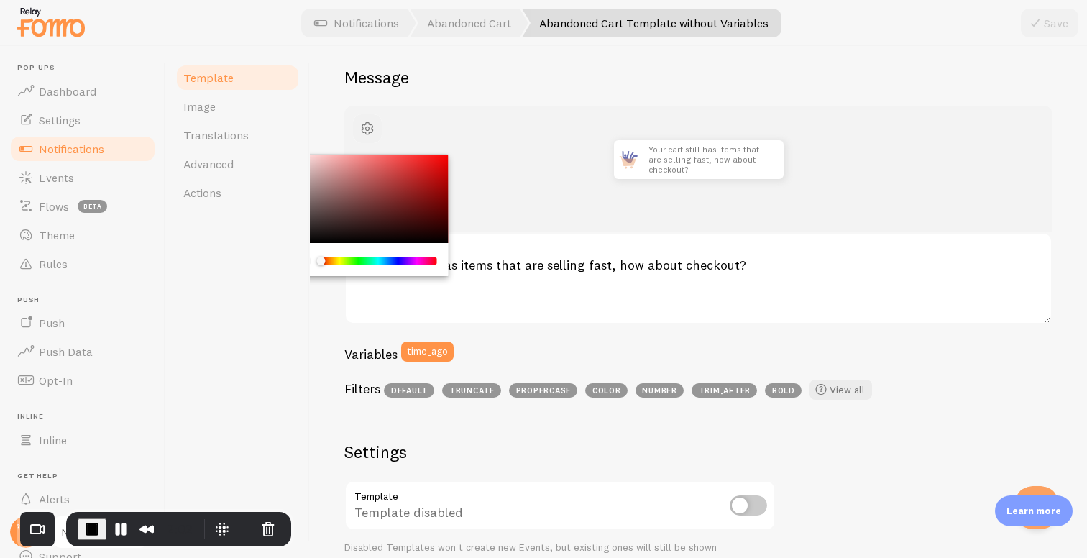
click at [375, 131] on span "button" at bounding box center [367, 128] width 17 height 17
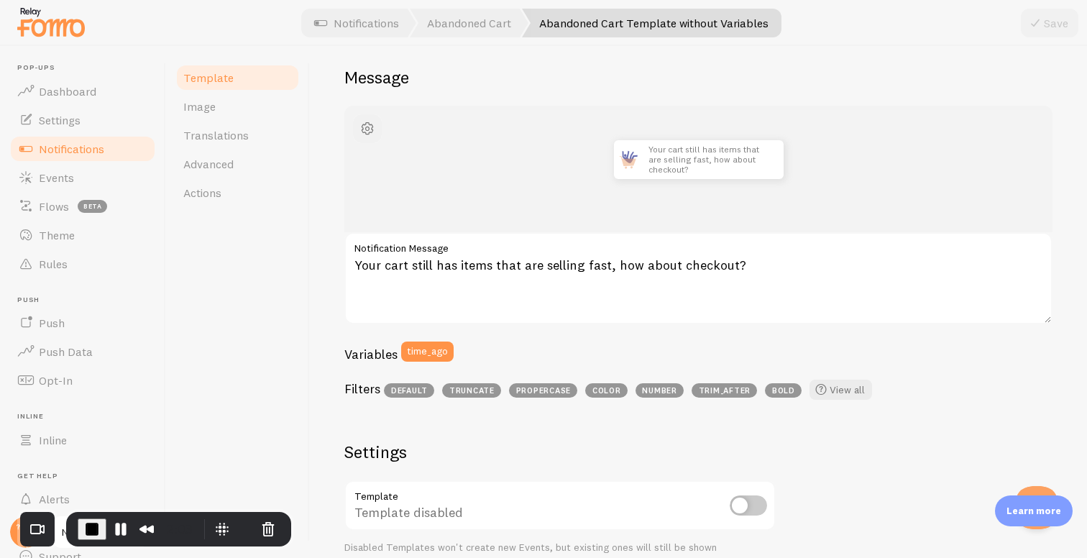
click at [368, 130] on span "button" at bounding box center [367, 128] width 17 height 17
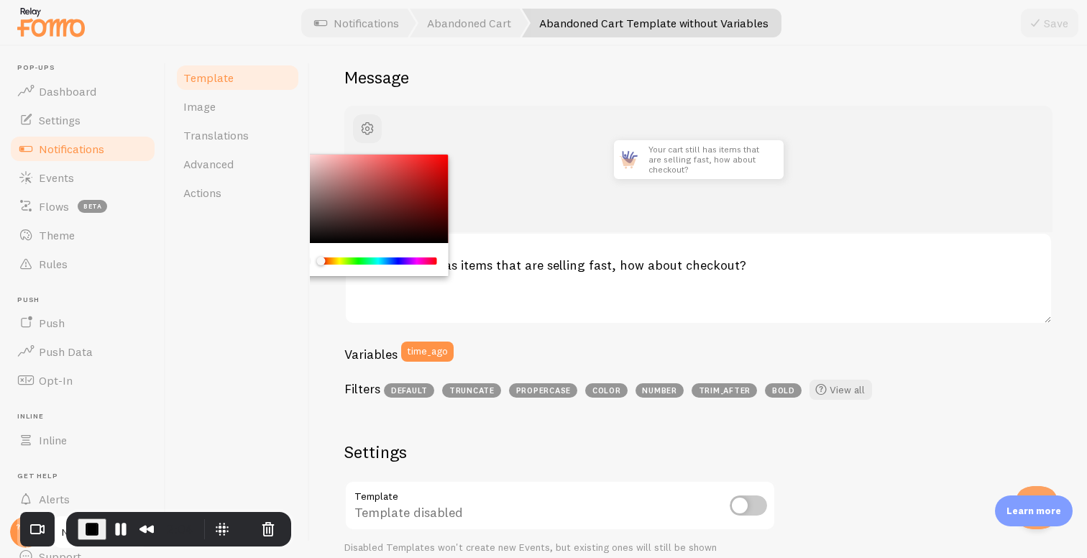
click at [263, 359] on div "Template Image Translations Advanced Actions" at bounding box center [238, 302] width 144 height 512
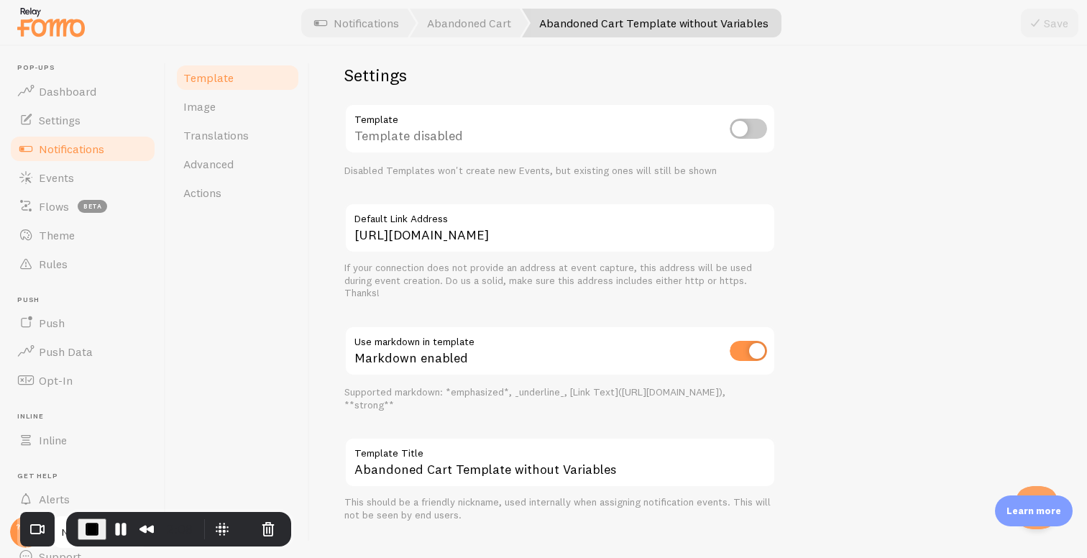
scroll to position [502, 0]
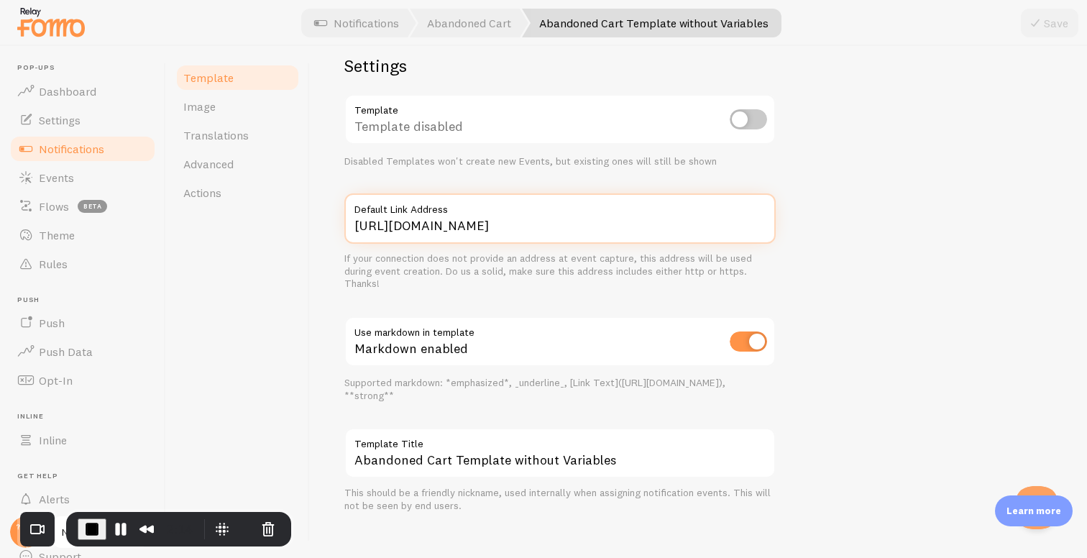
drag, startPoint x: 532, startPoint y: 228, endPoint x: 655, endPoint y: 226, distance: 123.6
click at [655, 226] on input "https://www.nordicpeace.com/cart" at bounding box center [559, 218] width 431 height 50
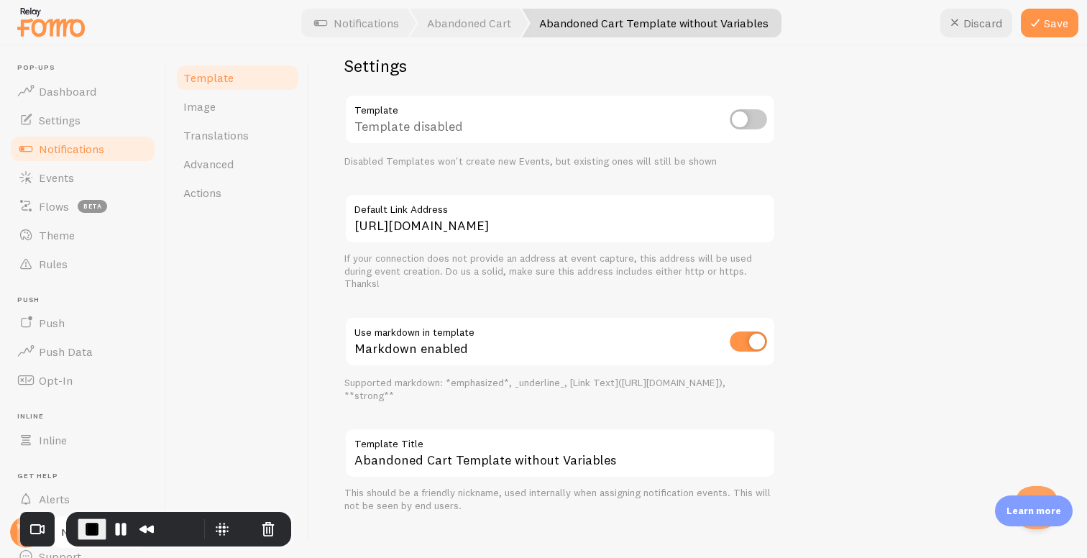
click at [566, 272] on div "If your connection does not provide an address at event capture, this address w…" at bounding box center [559, 271] width 431 height 38
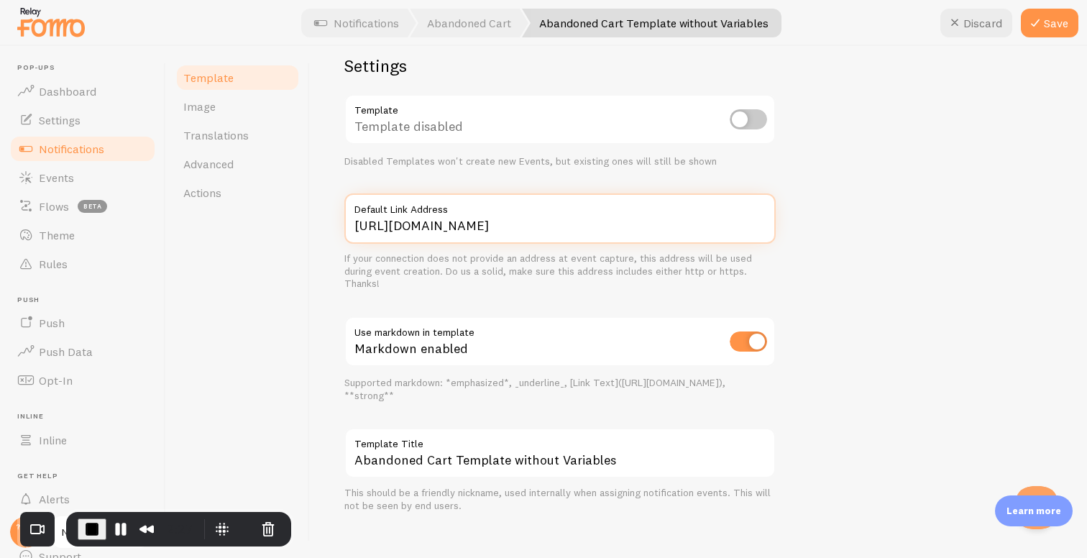
click at [540, 225] on input "https://www.nordicpeace.com/" at bounding box center [559, 218] width 431 height 50
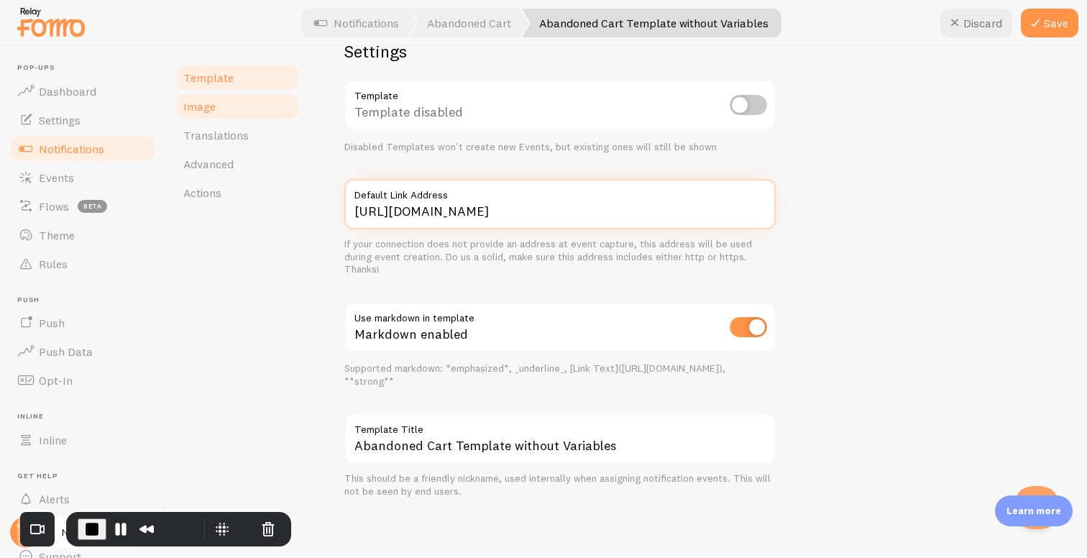
type input "https://www.nordicpeace.com"
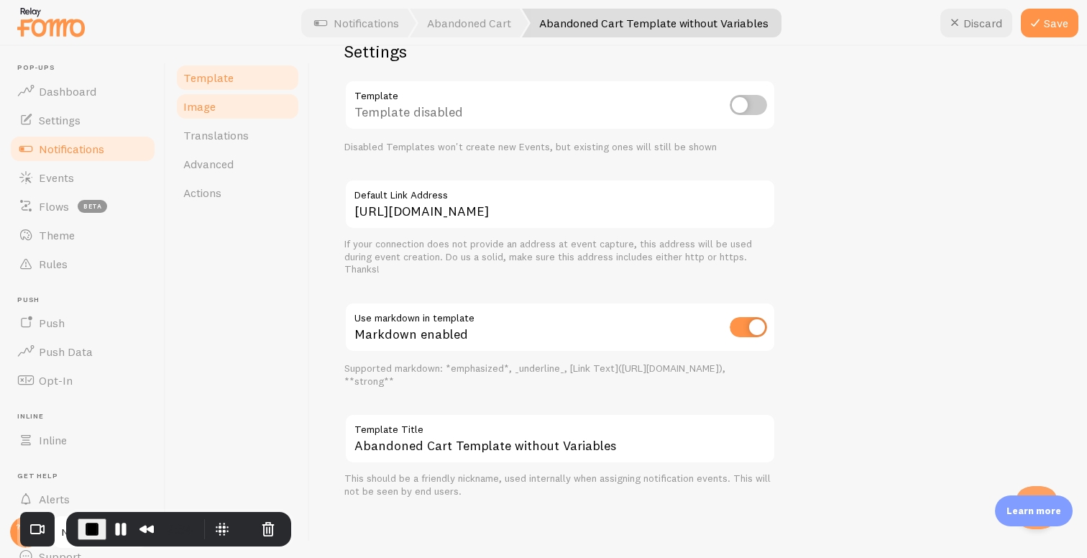
click at [254, 119] on link "Image" at bounding box center [238, 106] width 126 height 29
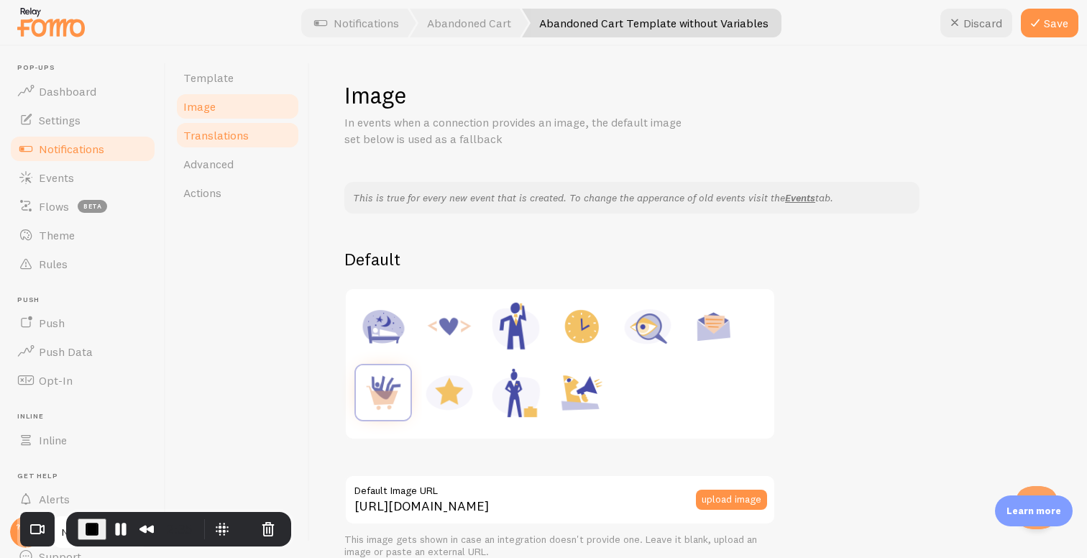
click at [266, 144] on link "Translations" at bounding box center [238, 135] width 126 height 29
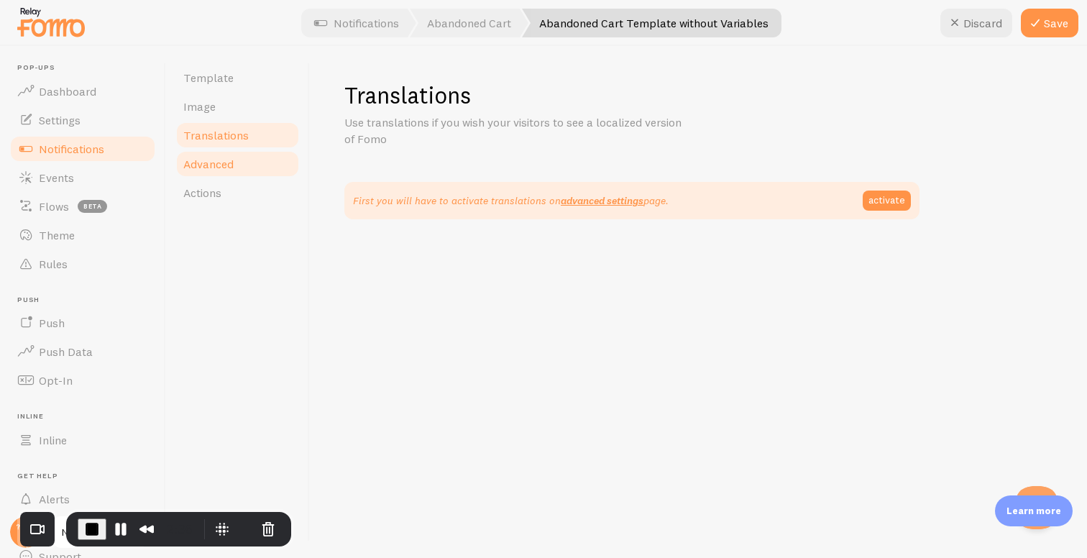
click at [237, 160] on link "Advanced" at bounding box center [238, 163] width 126 height 29
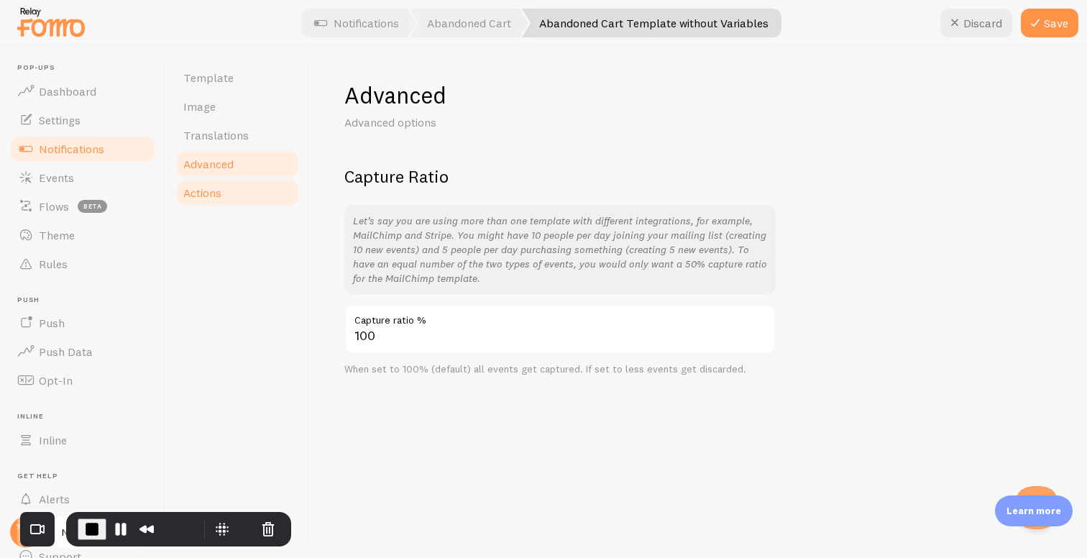
click at [235, 187] on link "Actions" at bounding box center [238, 192] width 126 height 29
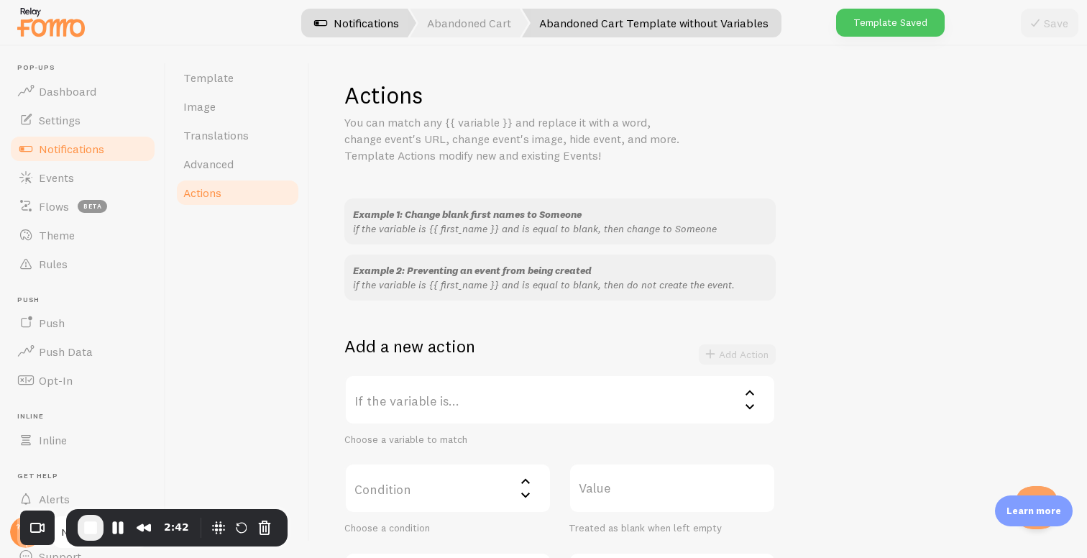
click at [354, 28] on link "Notifications" at bounding box center [356, 23] width 119 height 29
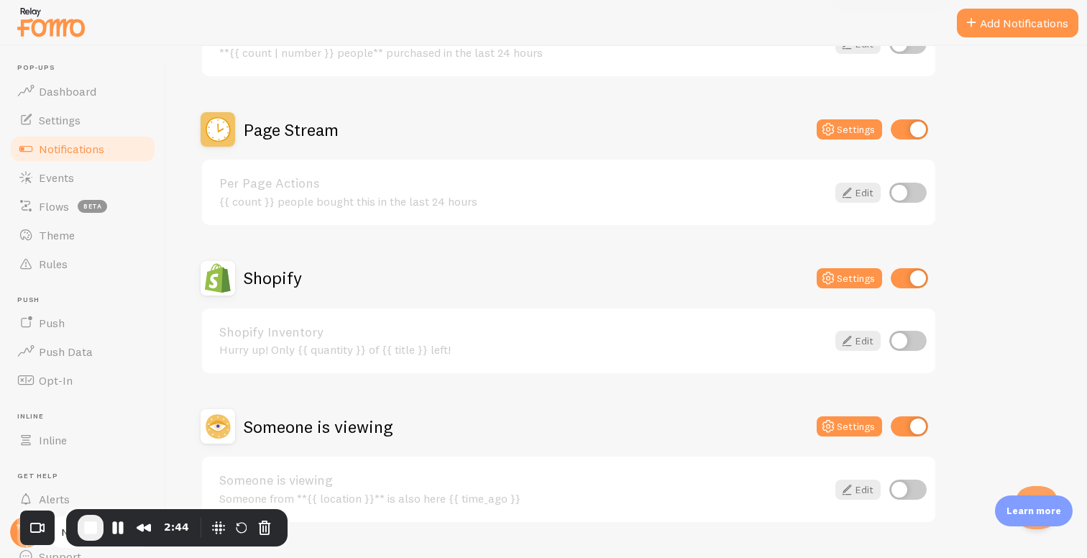
scroll to position [631, 0]
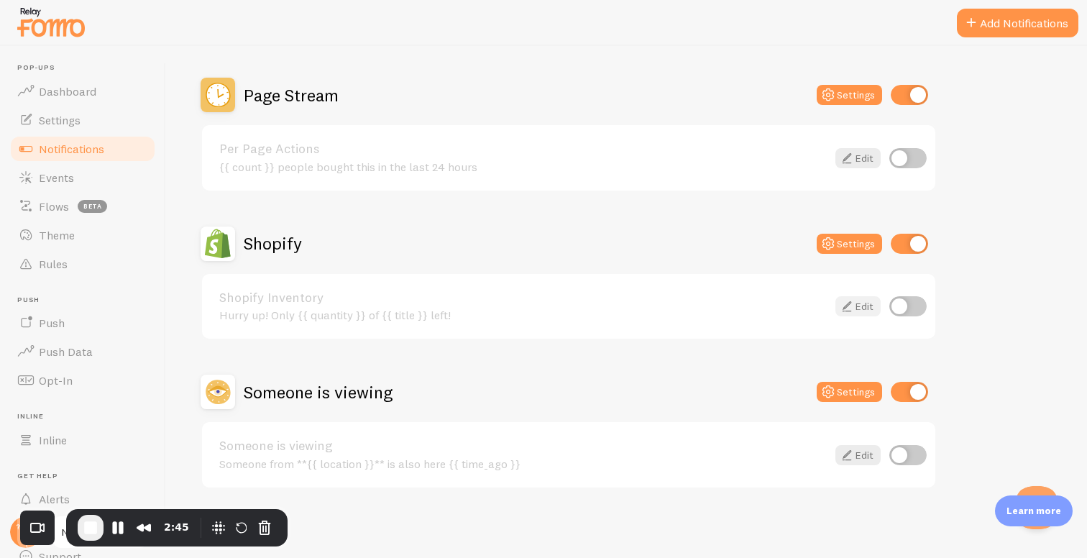
click at [863, 310] on link "Edit" at bounding box center [857, 306] width 45 height 20
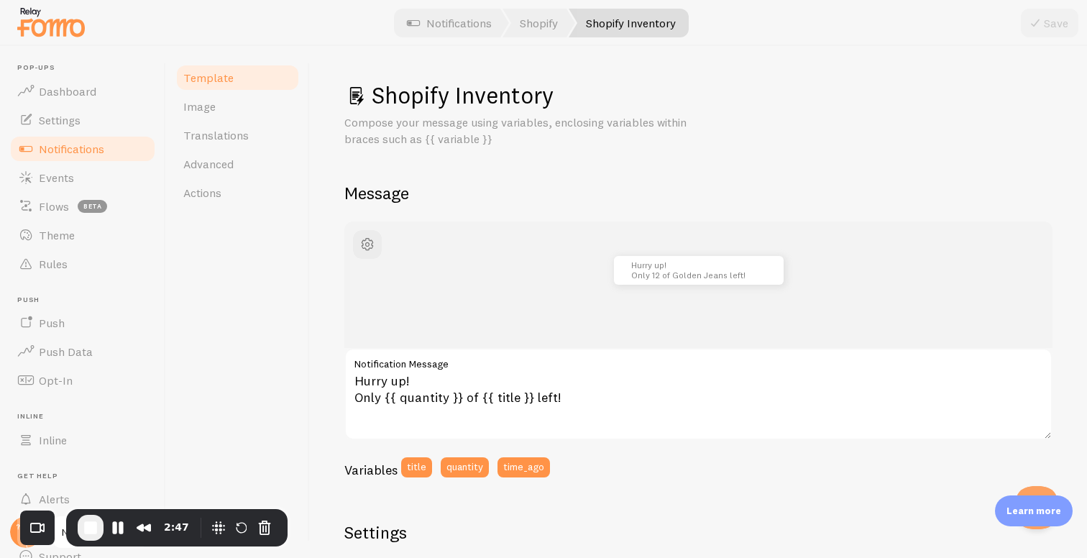
scroll to position [27, 0]
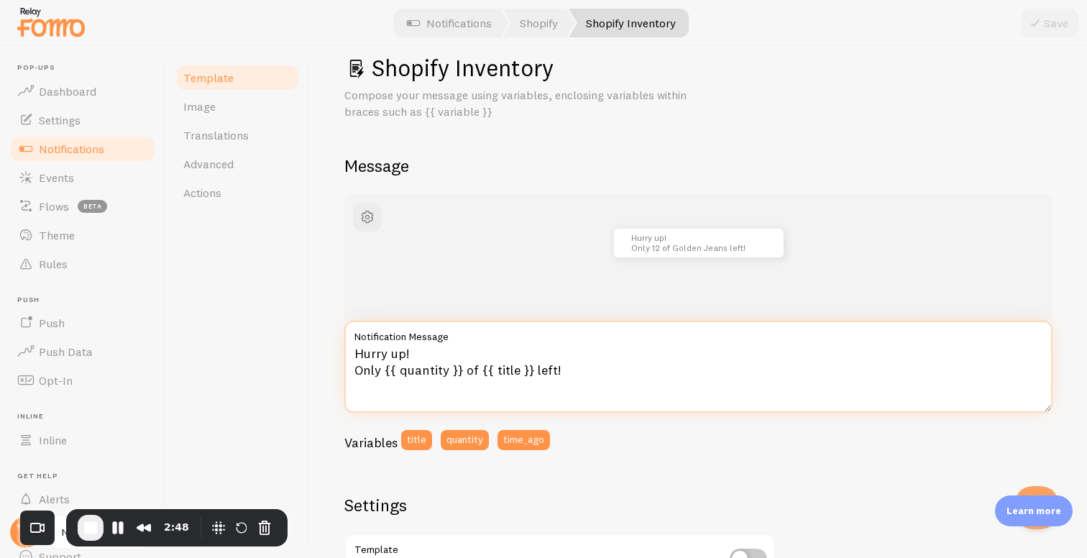
drag, startPoint x: 386, startPoint y: 370, endPoint x: 461, endPoint y: 368, distance: 74.8
click at [461, 368] on textarea "Hurry up! Only {{ quantity }} of {{ title }} left!" at bounding box center [698, 367] width 708 height 92
drag, startPoint x: 480, startPoint y: 373, endPoint x: 533, endPoint y: 374, distance: 53.2
click at [533, 374] on textarea "Hurry up! Only {{ quantity }} of {{ title }} left!" at bounding box center [698, 367] width 708 height 92
click at [546, 364] on textarea "Hurry up! Only {{ quantity }} of {{ title }} left!" at bounding box center [698, 367] width 708 height 92
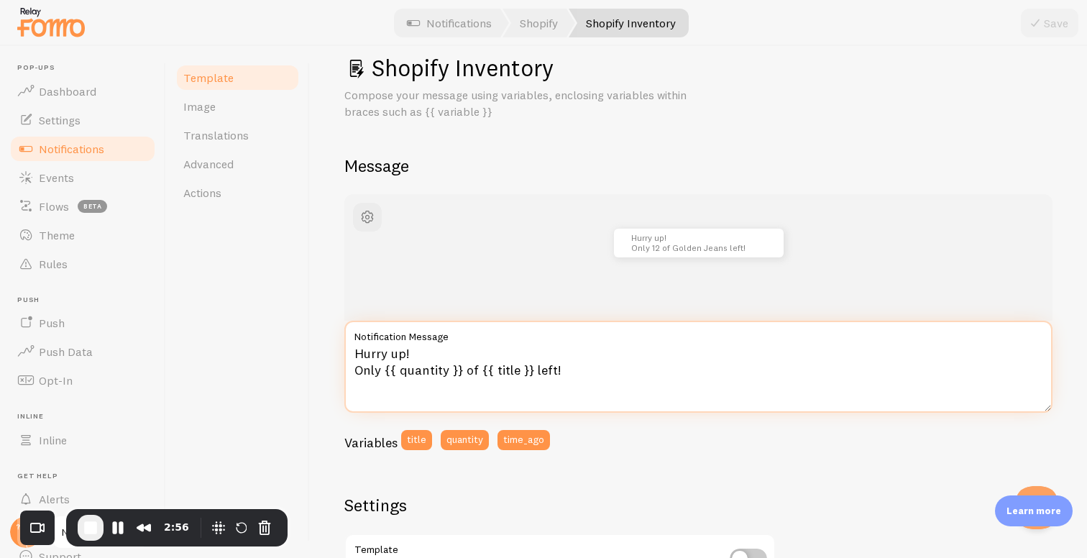
drag, startPoint x: 479, startPoint y: 372, endPoint x: 531, endPoint y: 369, distance: 51.8
click at [531, 369] on textarea "Hurry up! Only {{ quantity }} of {{ title }} left!" at bounding box center [698, 367] width 708 height 92
click at [544, 374] on textarea "Hurry up! Only {{ quantity }} of {{ title }} left!" at bounding box center [698, 367] width 708 height 92
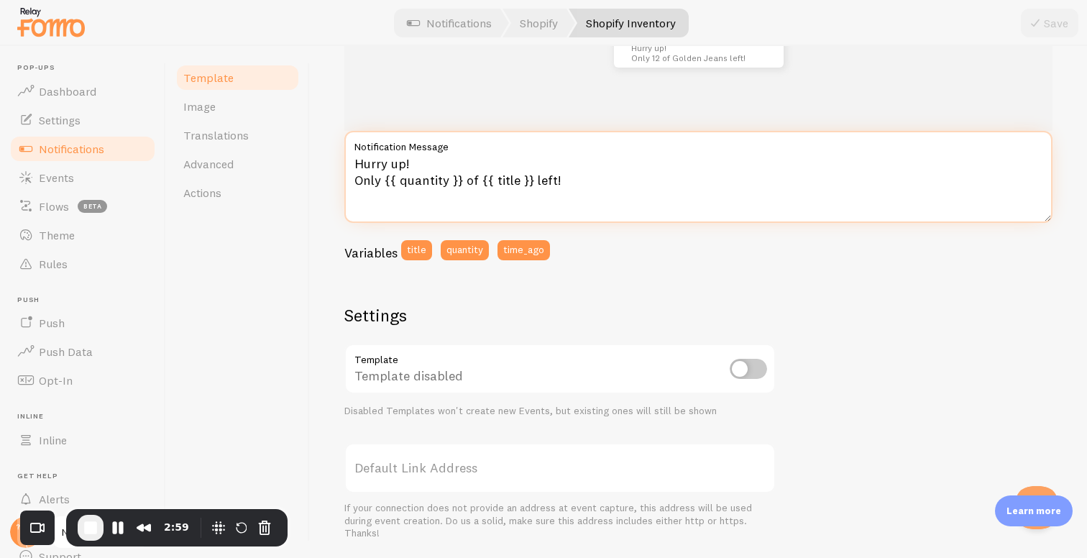
scroll to position [0, 0]
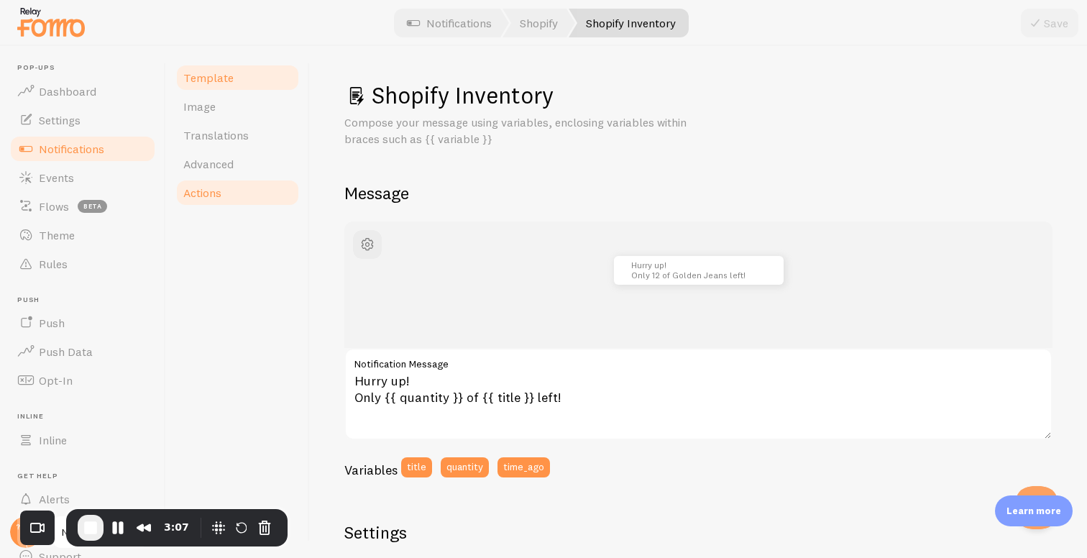
click at [242, 192] on link "Actions" at bounding box center [238, 192] width 126 height 29
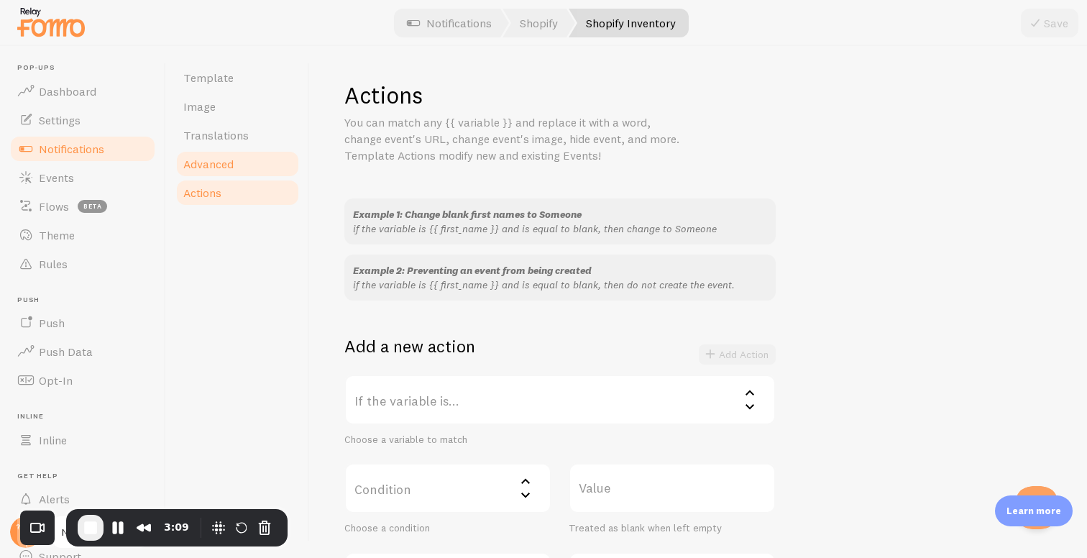
click at [234, 161] on span "Advanced" at bounding box center [208, 164] width 50 height 14
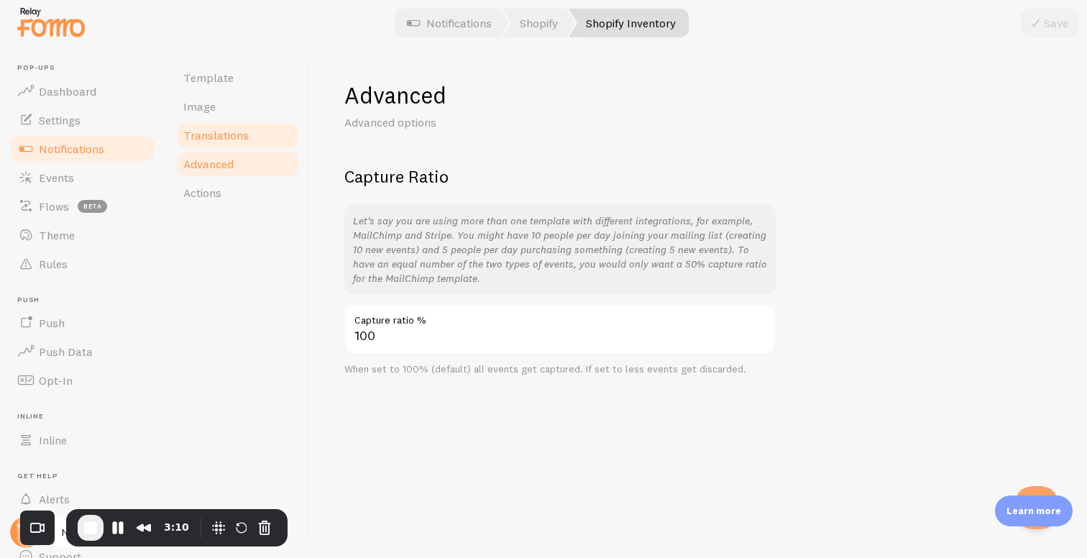
click at [231, 134] on span "Translations" at bounding box center [215, 135] width 65 height 14
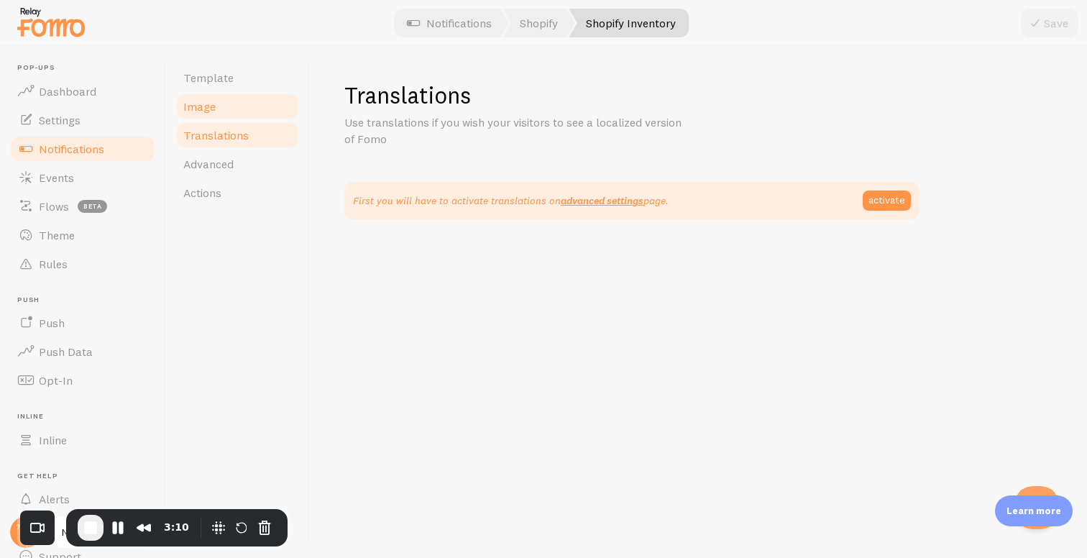
click at [234, 104] on link "Image" at bounding box center [238, 106] width 126 height 29
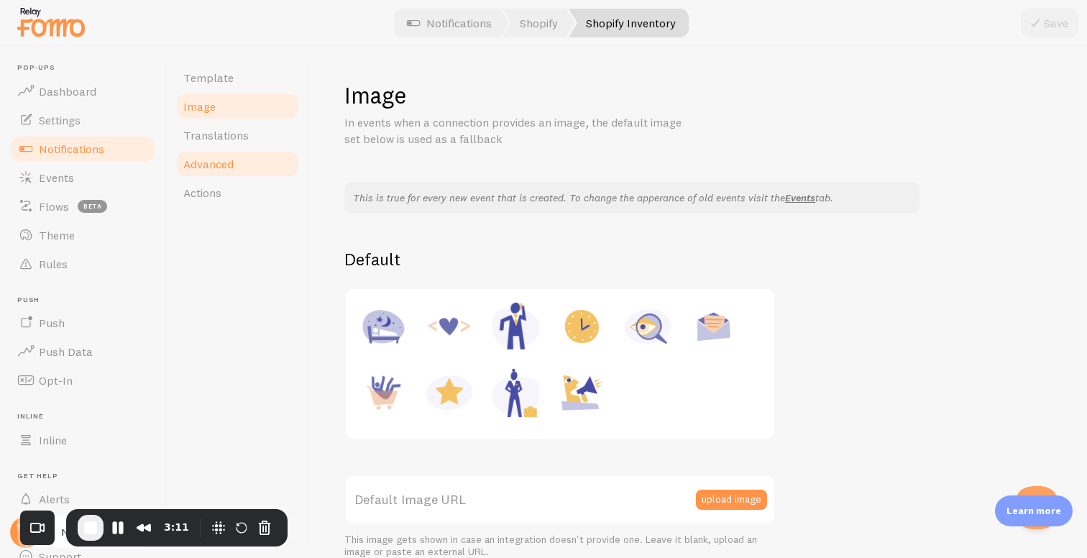
click at [234, 176] on link "Advanced" at bounding box center [238, 163] width 126 height 29
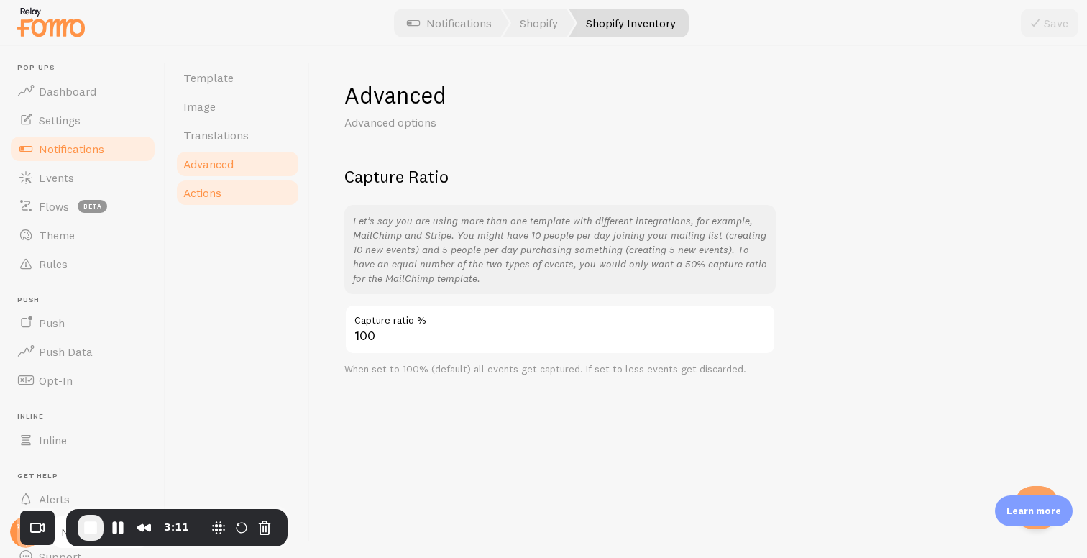
click at [234, 194] on link "Actions" at bounding box center [238, 192] width 126 height 29
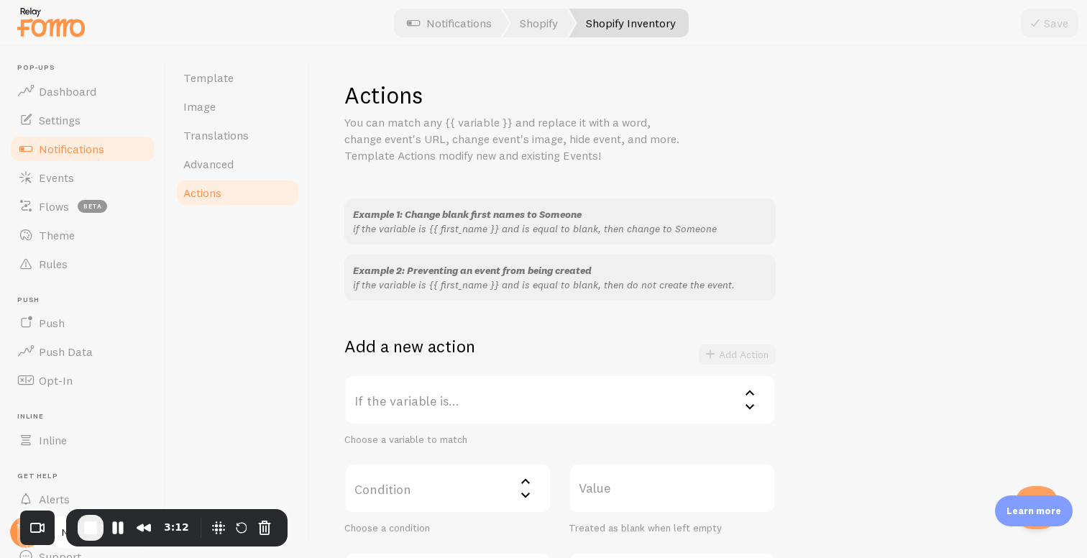
scroll to position [189, 0]
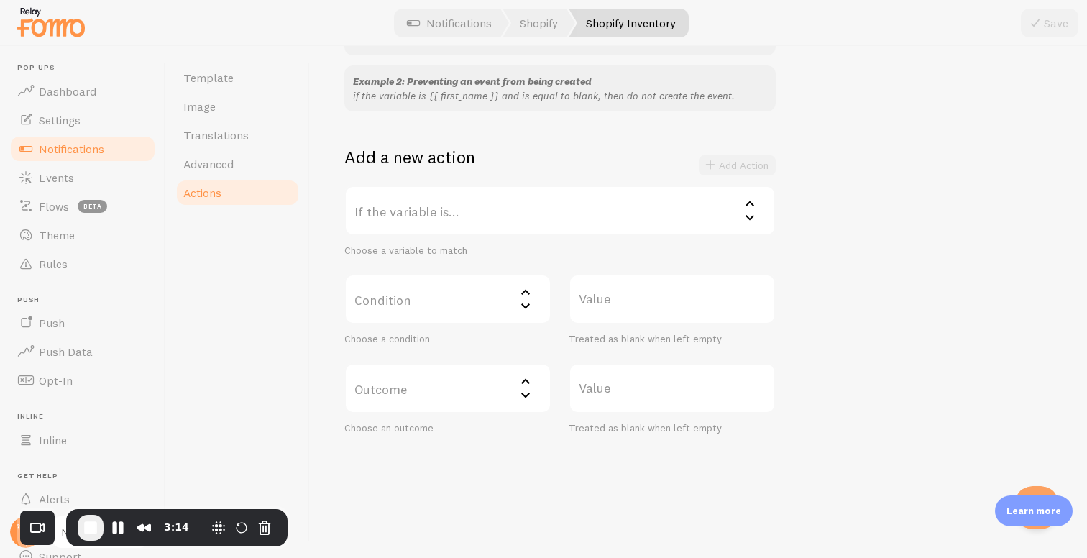
click at [496, 208] on label "If the variable is..." at bounding box center [559, 210] width 431 height 50
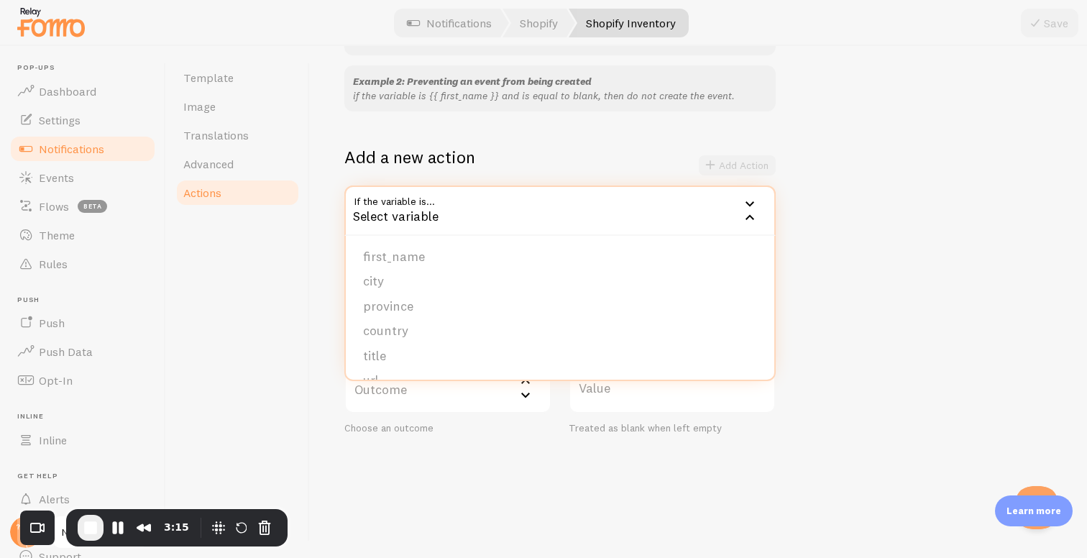
click at [817, 195] on div "Example 1: Change blank first names to Someone if the variable is {{ first_name…" at bounding box center [698, 221] width 708 height 425
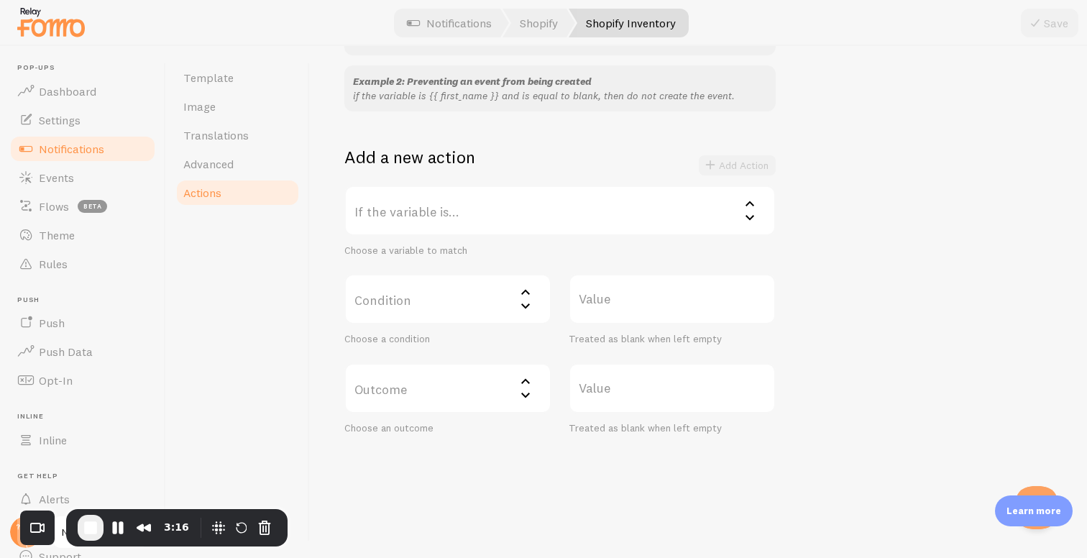
click at [475, 207] on label "If the variable is..." at bounding box center [559, 210] width 431 height 50
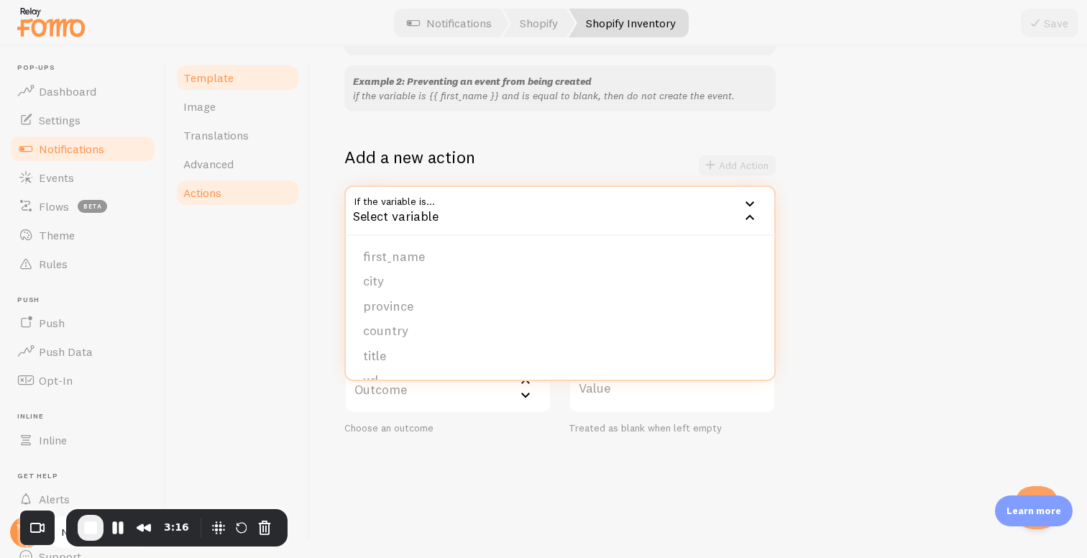
click at [248, 81] on link "Template" at bounding box center [238, 77] width 126 height 29
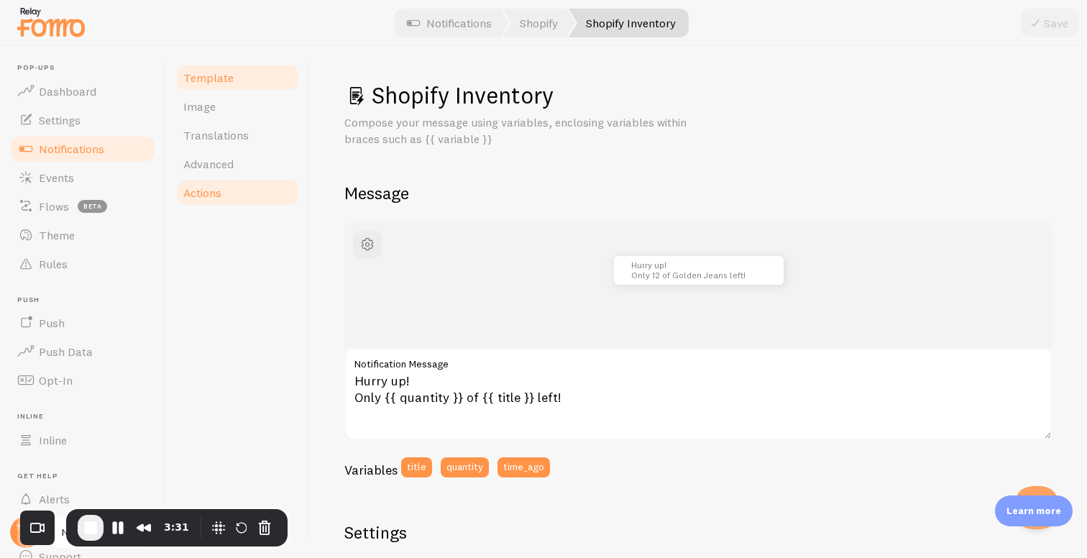
click at [237, 189] on link "Actions" at bounding box center [238, 192] width 126 height 29
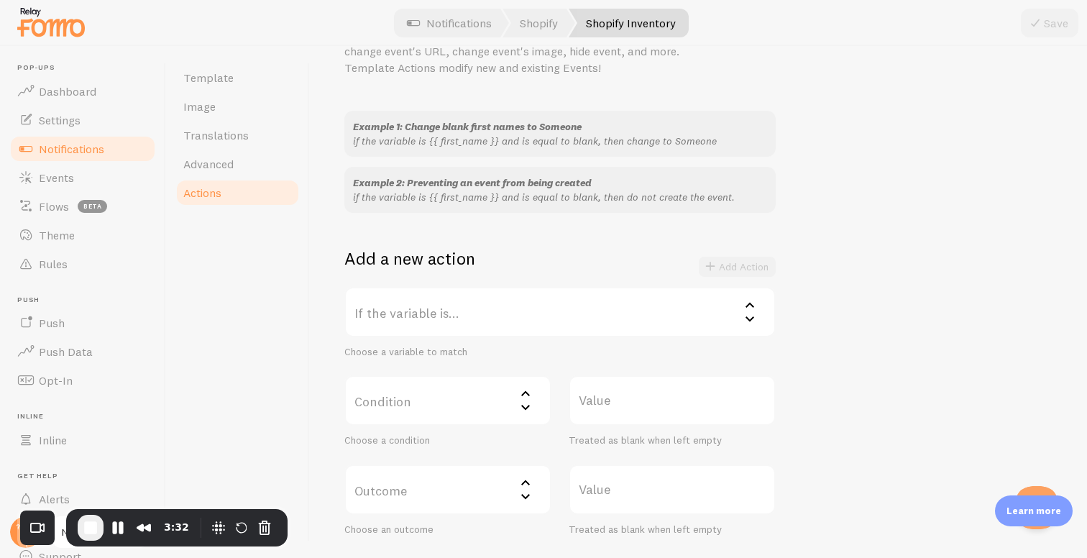
scroll to position [126, 0]
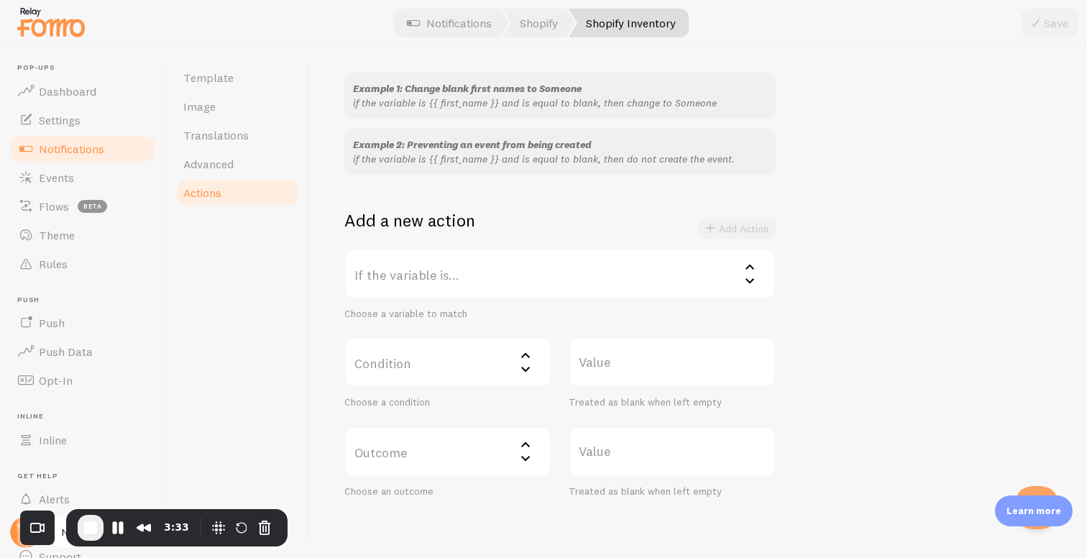
click at [503, 278] on label "If the variable is..." at bounding box center [559, 274] width 431 height 50
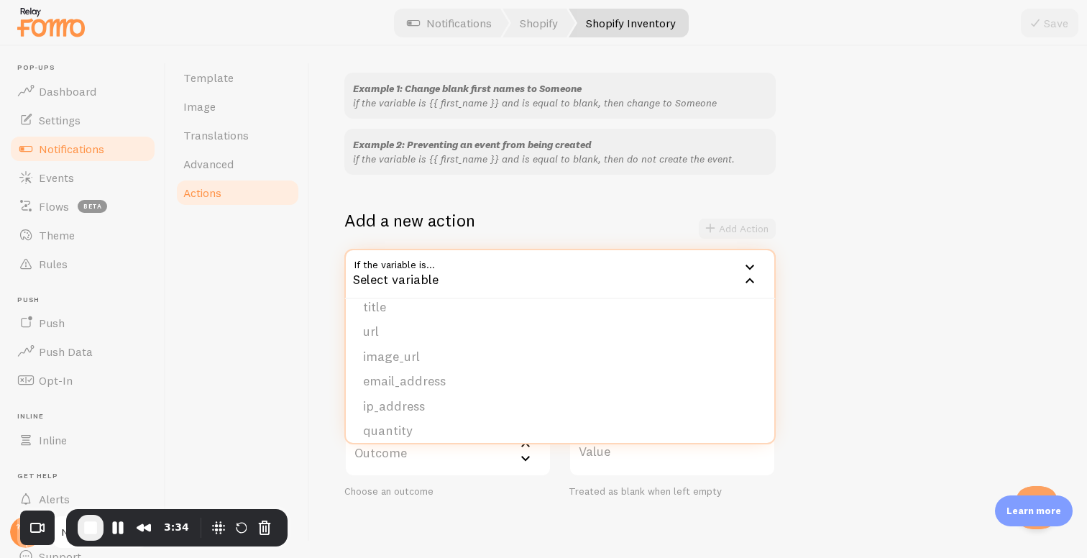
scroll to position [121, 0]
click at [417, 425] on li "quantity" at bounding box center [560, 421] width 428 height 25
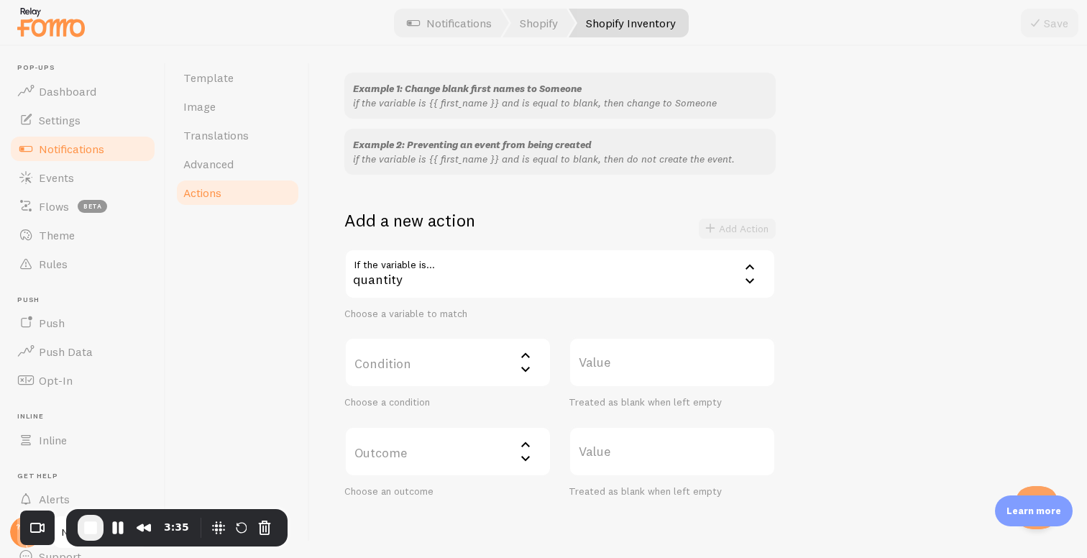
click at [443, 362] on label "Condition" at bounding box center [447, 362] width 207 height 50
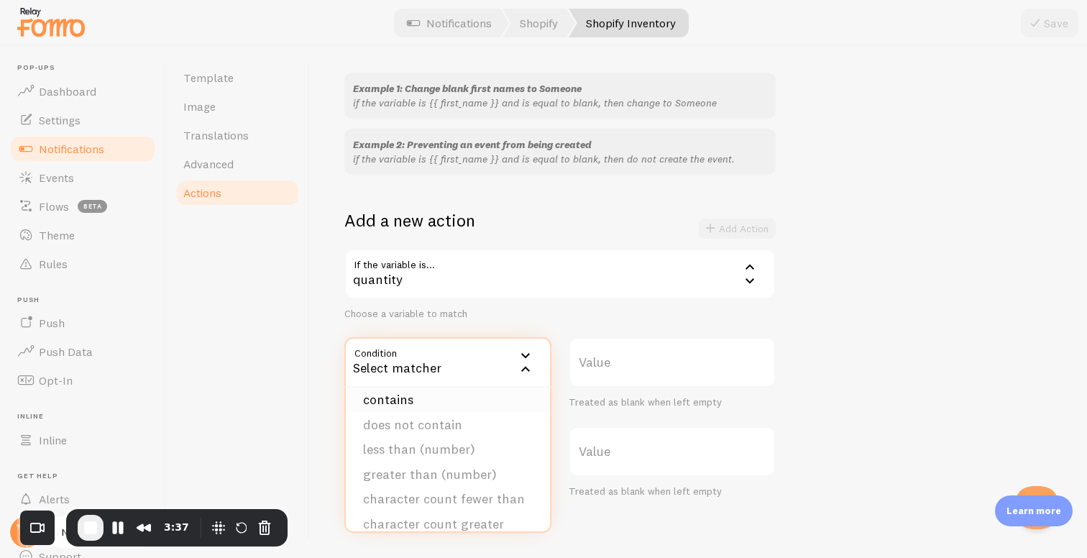
scroll to position [69, 0]
click at [423, 466] on li "greater than (number)" at bounding box center [448, 463] width 204 height 25
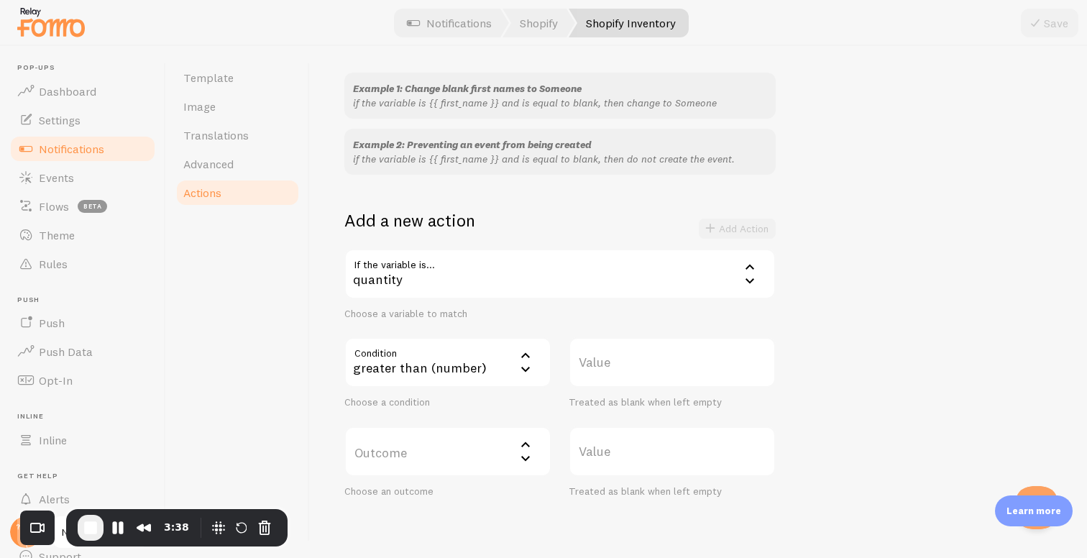
click at [621, 374] on label "Value" at bounding box center [672, 362] width 207 height 50
click at [621, 374] on input "Value" at bounding box center [672, 362] width 207 height 50
type input "25"
click at [451, 436] on label "Outcome" at bounding box center [447, 451] width 207 height 50
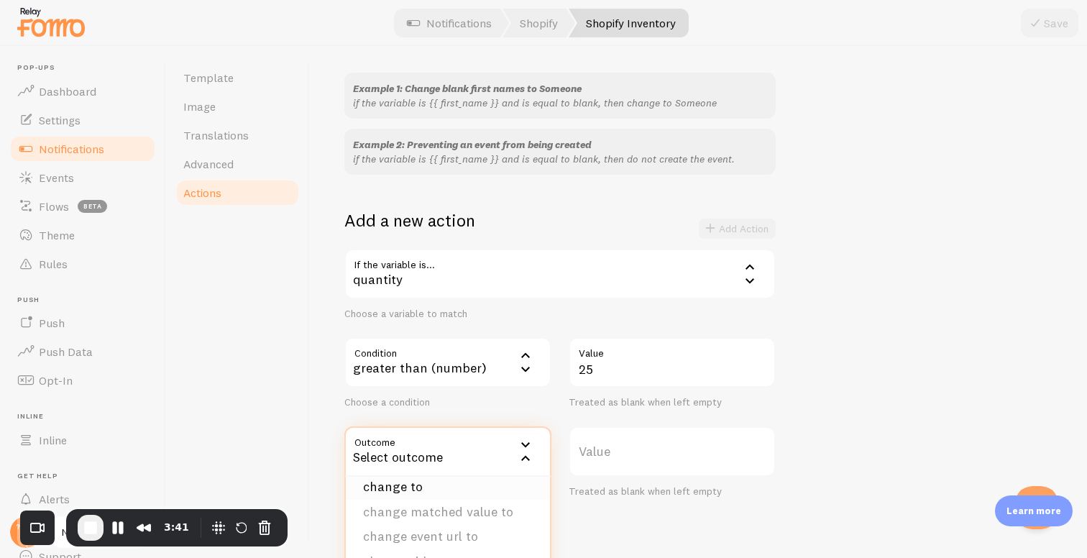
click at [413, 487] on li "change to" at bounding box center [448, 486] width 204 height 25
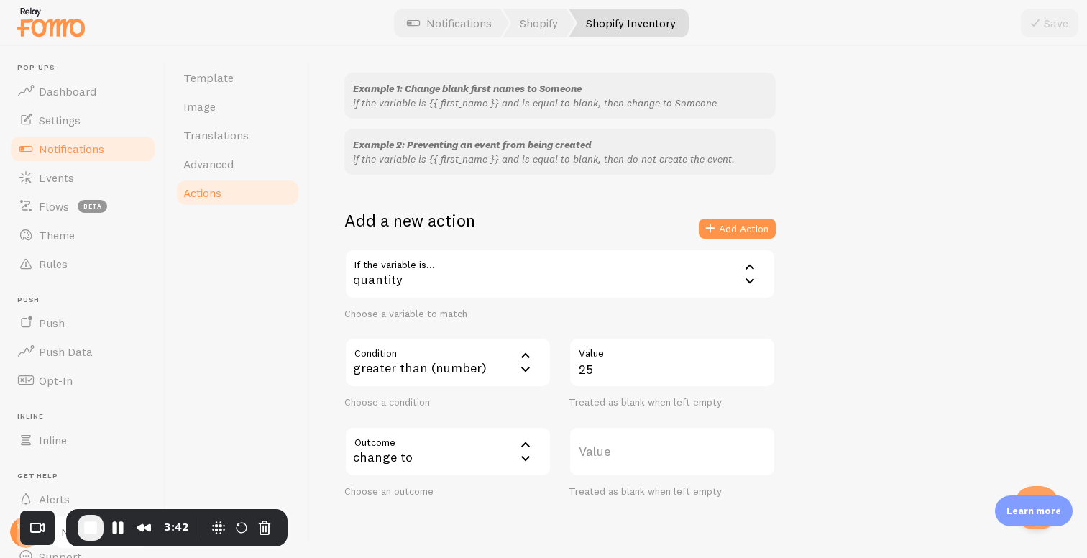
click at [638, 439] on label "Value" at bounding box center [672, 451] width 207 height 50
click at [638, 439] on input "Value" at bounding box center [672, 451] width 207 height 50
type input "5"
click at [745, 231] on button "Add Action" at bounding box center [737, 228] width 77 height 20
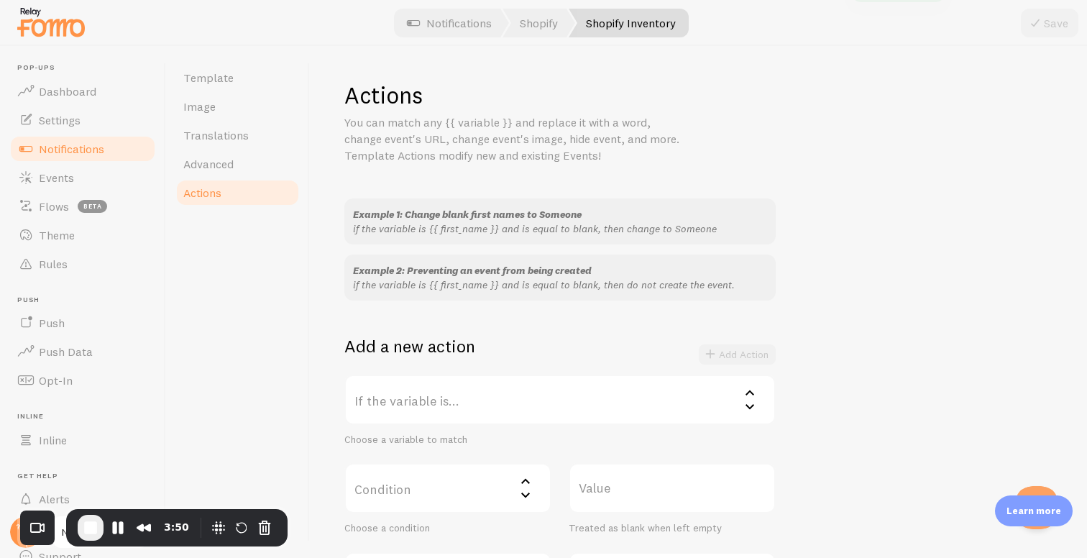
scroll to position [266, 0]
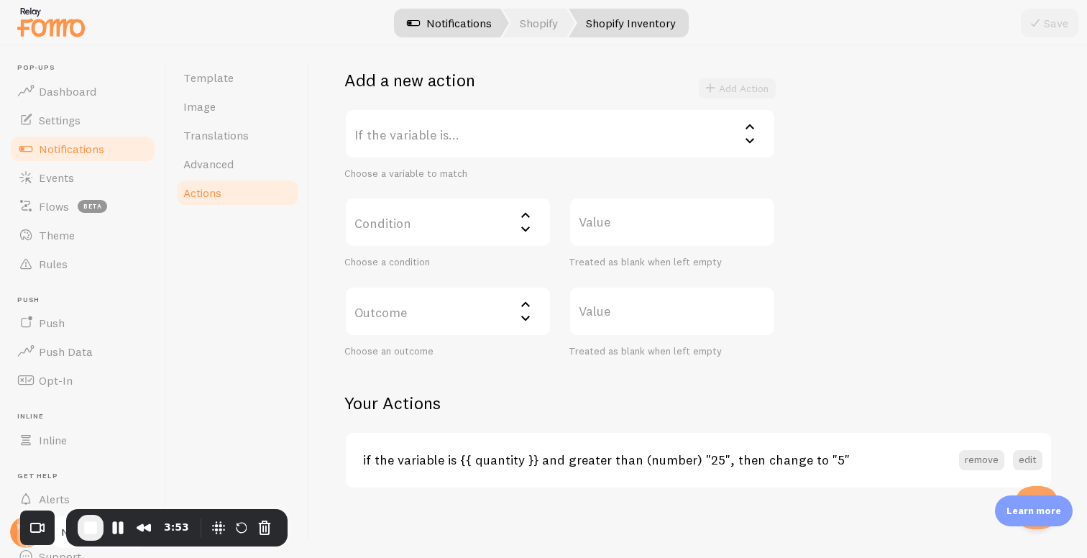
click at [459, 15] on link "Notifications" at bounding box center [449, 23] width 119 height 29
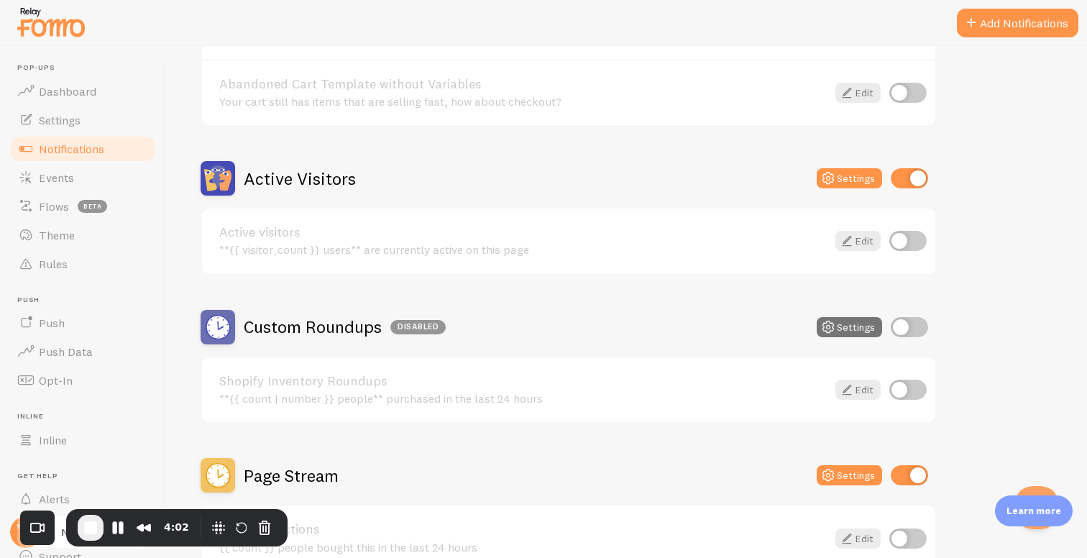
scroll to position [266, 0]
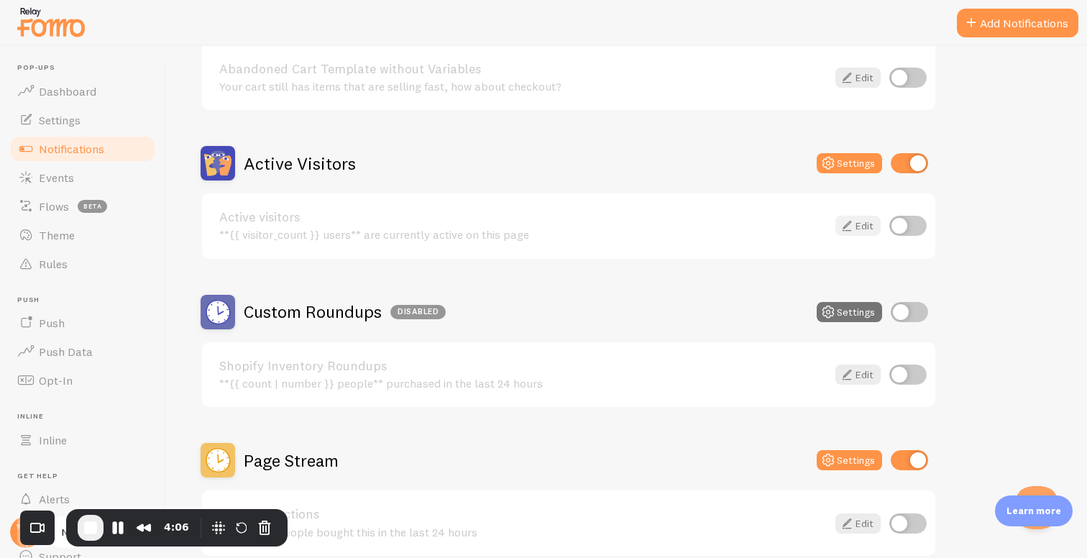
click at [857, 232] on link "Edit" at bounding box center [857, 226] width 45 height 20
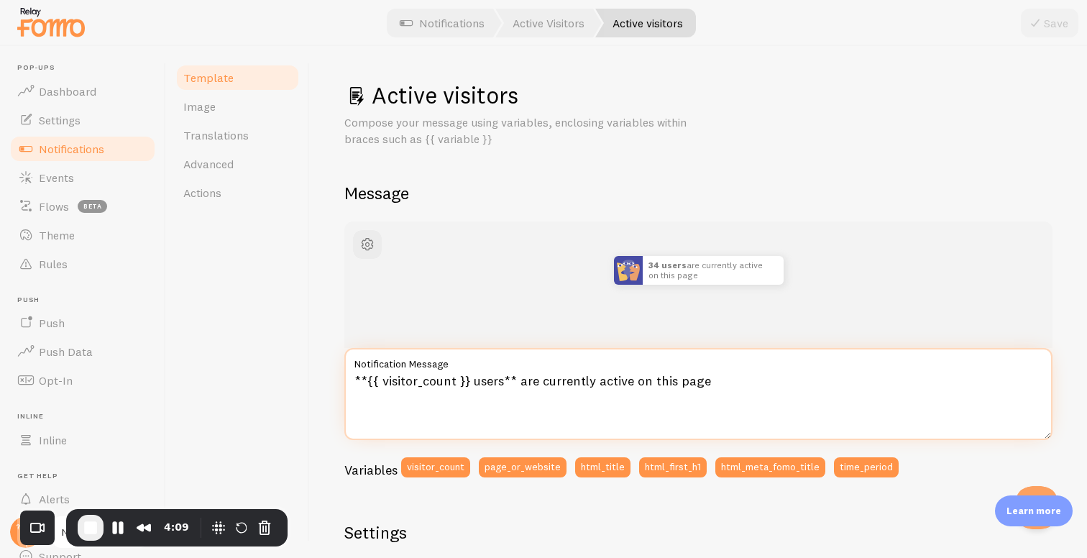
drag, startPoint x: 367, startPoint y: 384, endPoint x: 464, endPoint y: 382, distance: 97.1
click at [465, 382] on textarea "**{{ visitor_count }} users** are currently active on this page" at bounding box center [698, 394] width 708 height 92
click at [464, 382] on textarea "**{{ visitor_count }} users** are currently active on this page" at bounding box center [698, 394] width 708 height 92
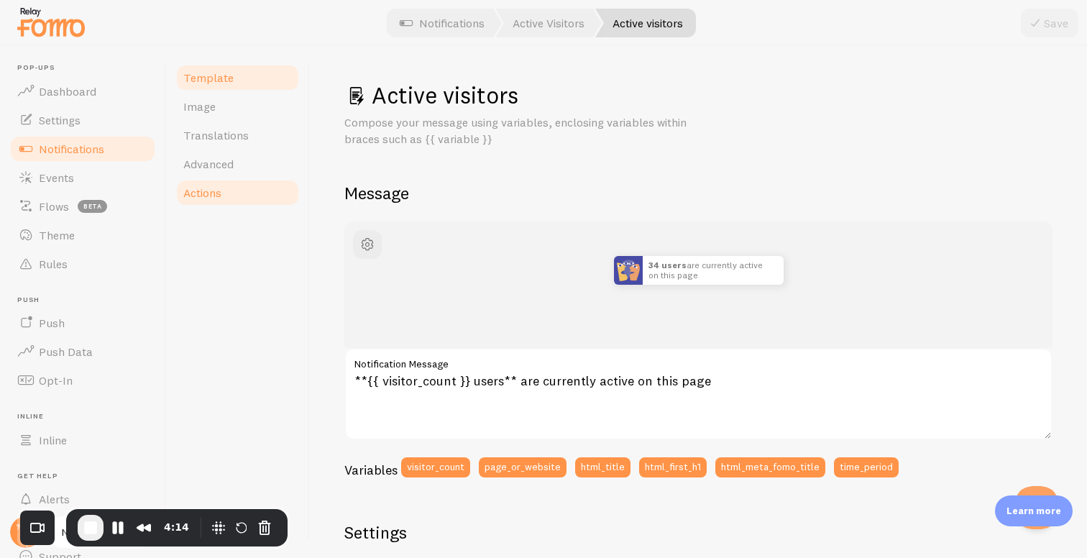
click at [238, 186] on link "Actions" at bounding box center [238, 192] width 126 height 29
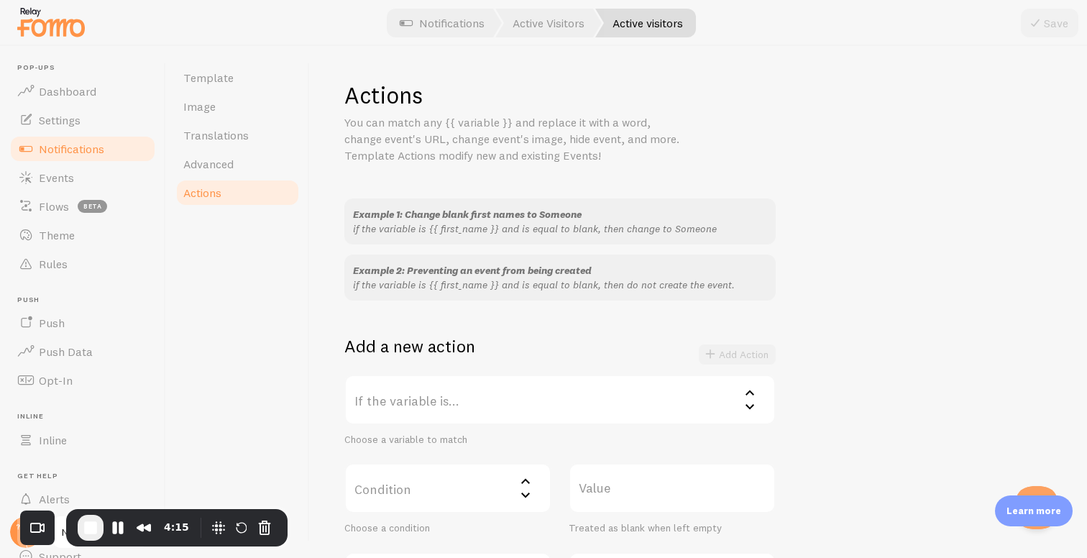
scroll to position [189, 0]
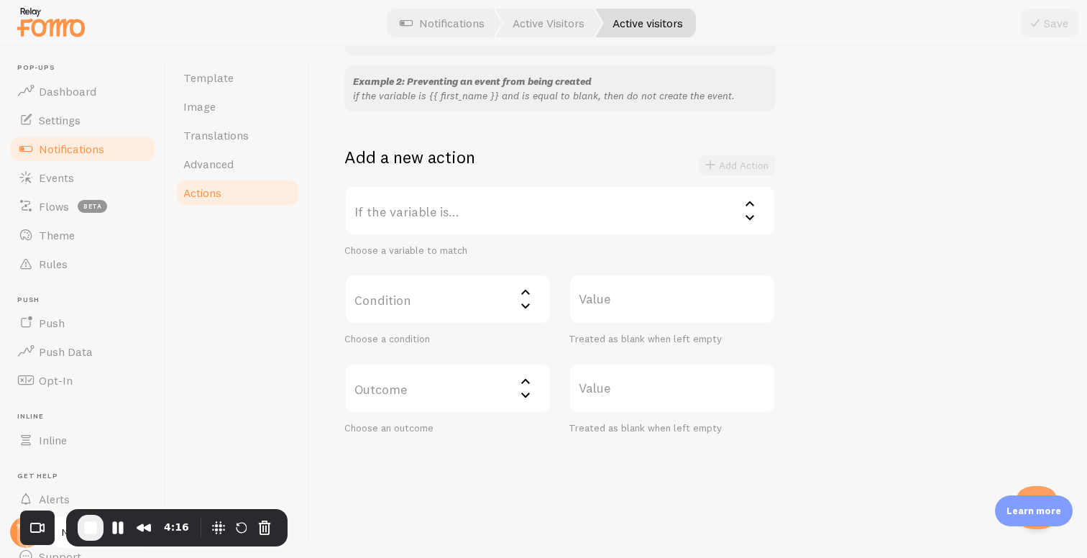
click at [464, 214] on label "If the variable is..." at bounding box center [559, 210] width 431 height 50
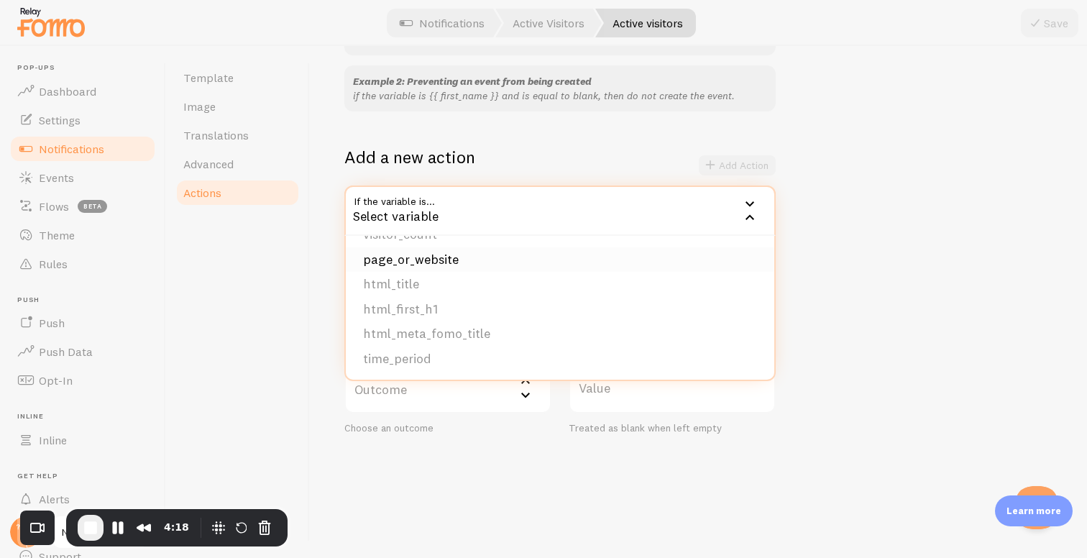
scroll to position [221, 0]
click at [423, 256] on li "visitor_count" at bounding box center [560, 259] width 428 height 25
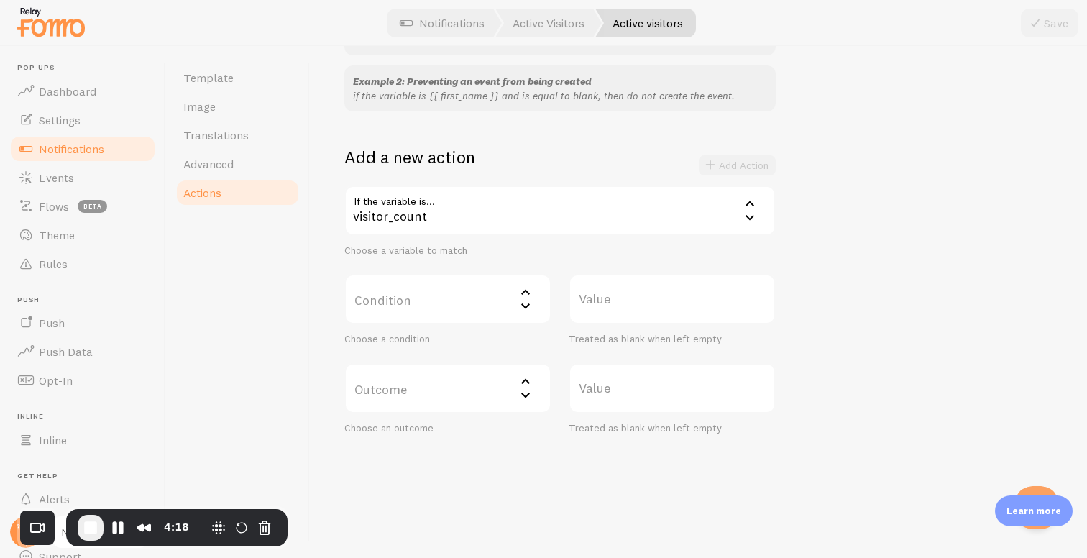
click at [438, 314] on label "Condition" at bounding box center [447, 299] width 207 height 50
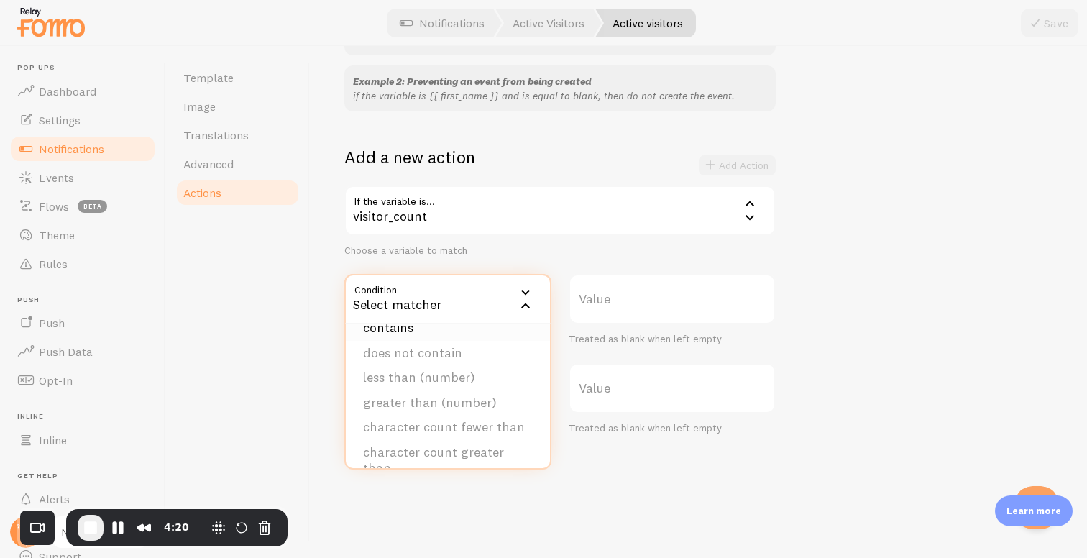
scroll to position [72, 0]
click at [414, 378] on li "less than (number)" at bounding box center [448, 372] width 204 height 25
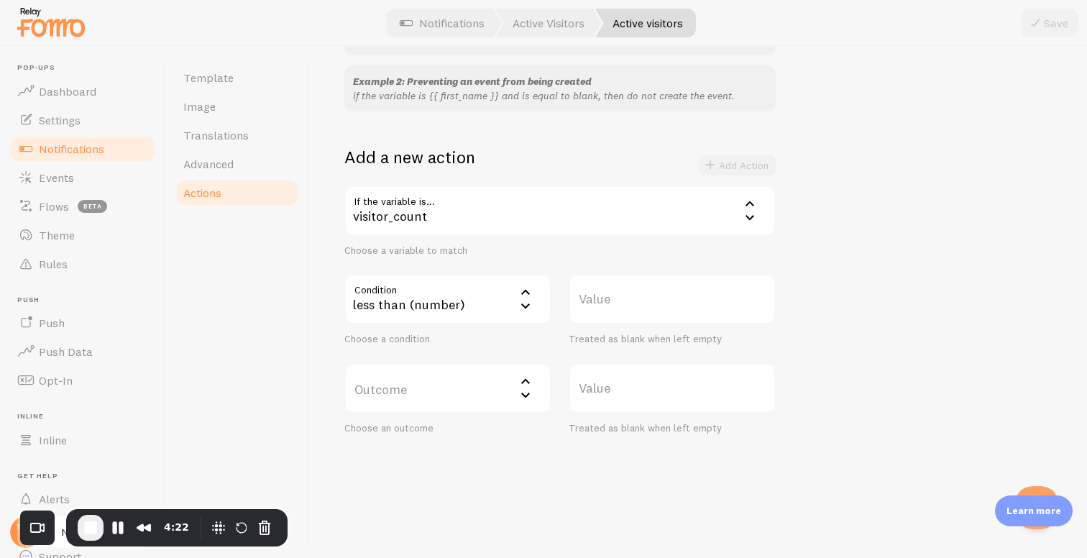
click at [614, 294] on label "Value" at bounding box center [672, 299] width 207 height 50
click at [614, 294] on input "Value" at bounding box center [672, 299] width 207 height 50
type input "5"
type input "25"
click at [466, 378] on label "Outcome" at bounding box center [447, 388] width 207 height 50
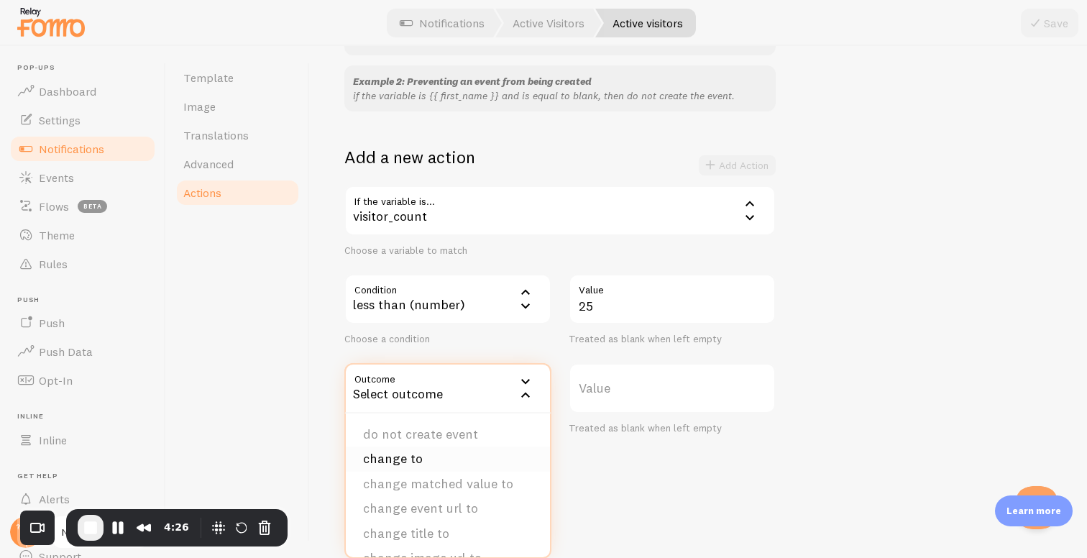
click at [425, 460] on li "change to" at bounding box center [448, 458] width 204 height 25
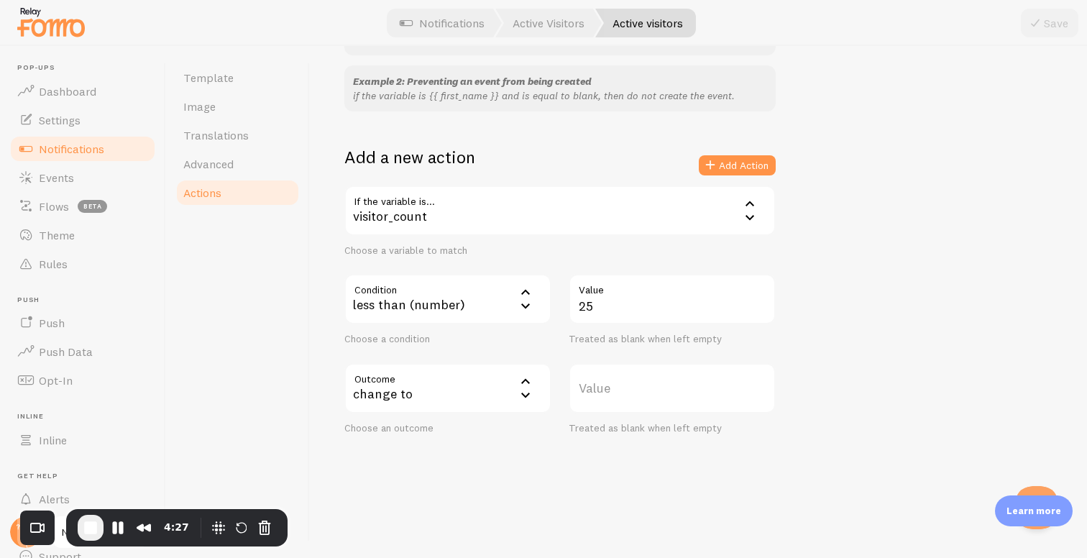
click at [642, 408] on label "Value" at bounding box center [672, 388] width 207 height 50
click at [642, 408] on input "Value" at bounding box center [672, 388] width 207 height 50
click at [625, 376] on label "Value" at bounding box center [672, 388] width 207 height 50
click at [625, 376] on input "Value" at bounding box center [672, 388] width 207 height 50
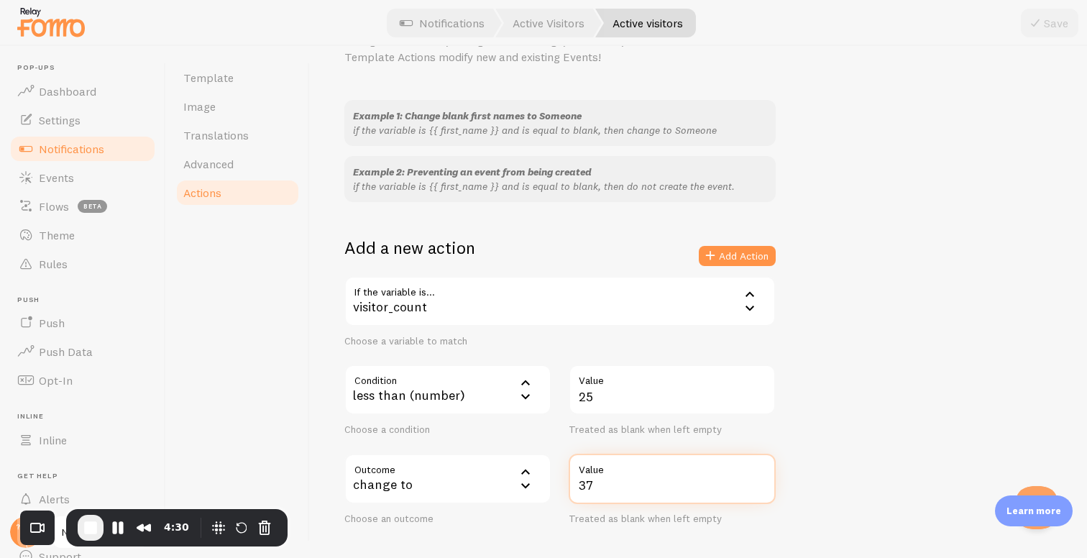
scroll to position [189, 0]
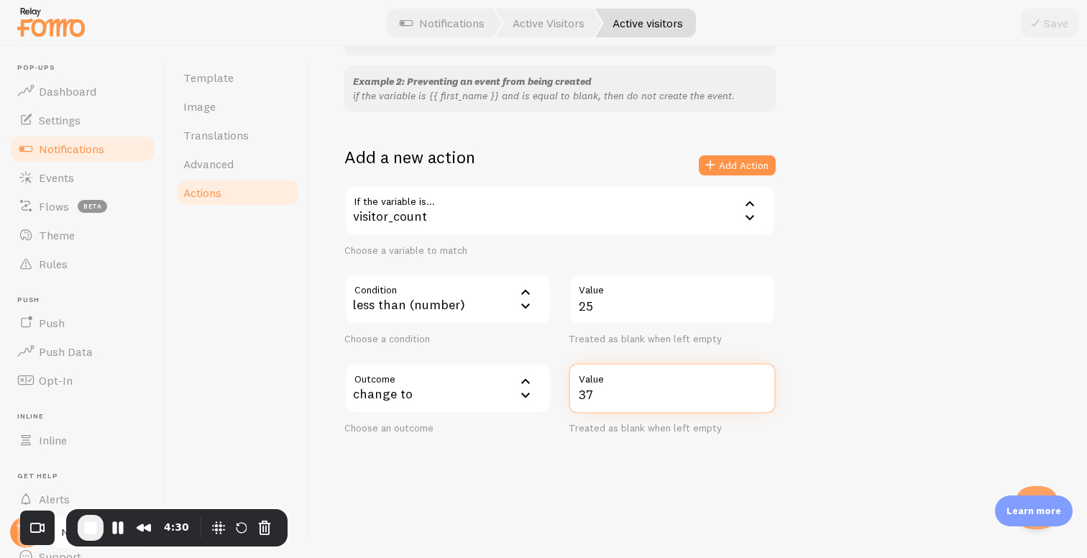
type input "37"
click at [869, 334] on div "Example 1: Change blank first names to Someone if the variable is {{ first_name…" at bounding box center [698, 221] width 708 height 425
click at [722, 163] on button "Add Action" at bounding box center [737, 165] width 77 height 20
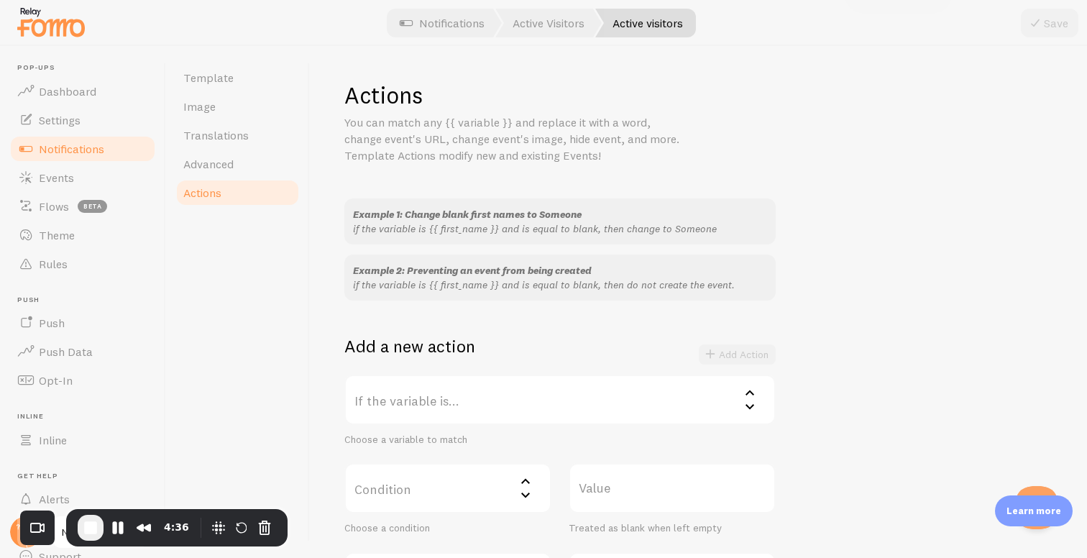
scroll to position [266, 0]
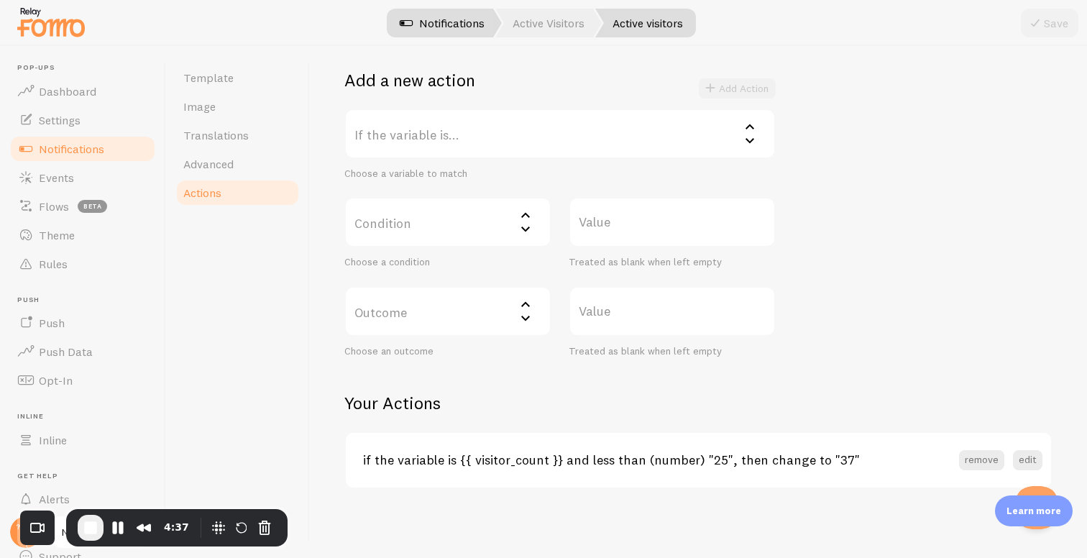
click at [448, 32] on link "Notifications" at bounding box center [441, 23] width 119 height 29
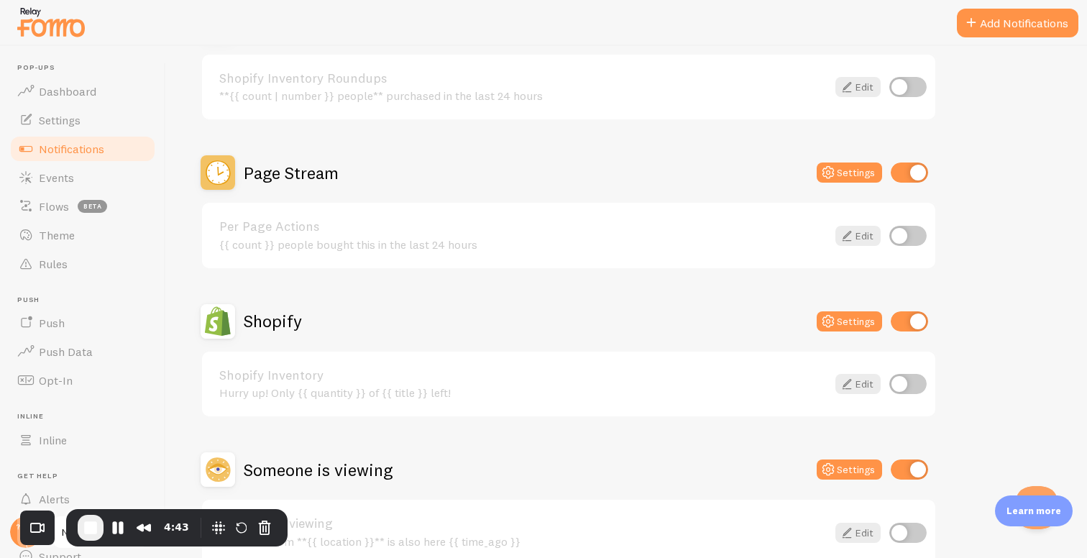
scroll to position [631, 0]
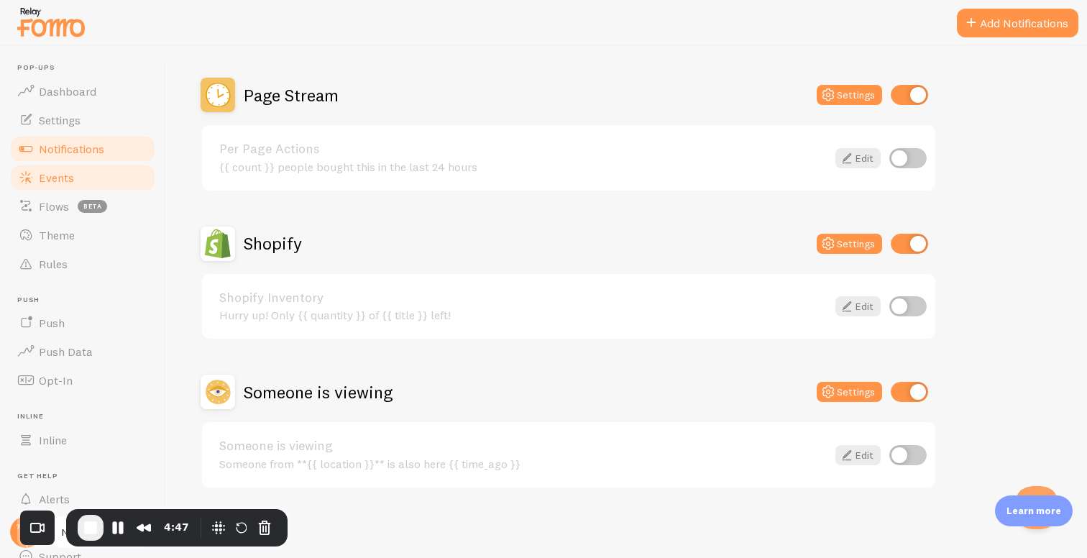
click at [107, 175] on link "Events" at bounding box center [83, 177] width 148 height 29
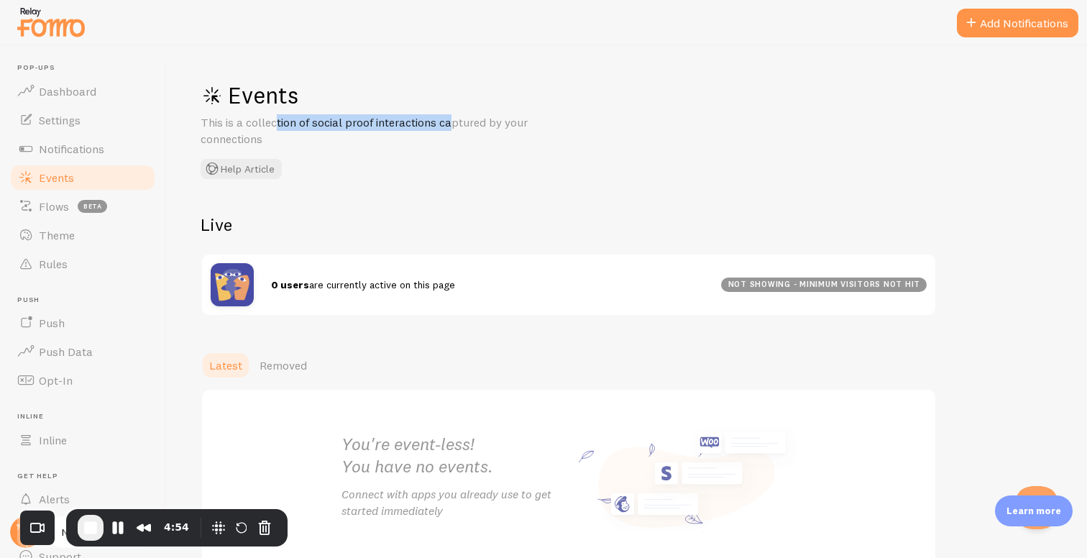
drag, startPoint x: 204, startPoint y: 121, endPoint x: 379, endPoint y: 129, distance: 174.9
click at [377, 129] on p "This is a collection of social proof interactions captured by your connections" at bounding box center [373, 130] width 345 height 33
click at [379, 129] on p "This is a collection of social proof interactions captured by your connections" at bounding box center [373, 130] width 345 height 33
drag, startPoint x: 425, startPoint y: 137, endPoint x: 202, endPoint y: 125, distance: 223.1
click at [202, 125] on p "This is a collection of social proof interactions captured by your connections" at bounding box center [373, 130] width 345 height 33
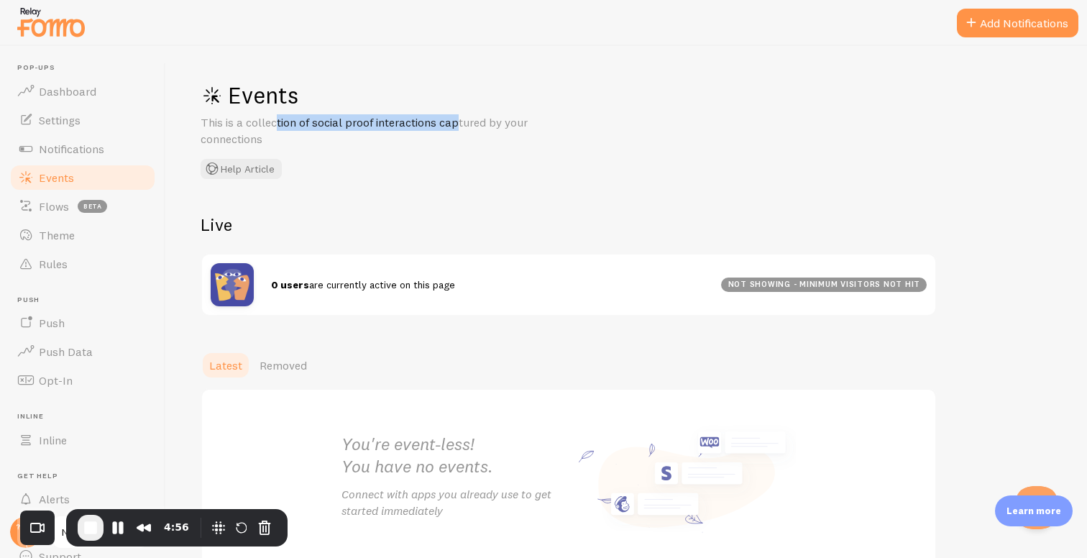
click at [202, 124] on p "This is a collection of social proof interactions captured by your connections" at bounding box center [373, 130] width 345 height 33
drag, startPoint x: 201, startPoint y: 121, endPoint x: 270, endPoint y: 134, distance: 70.2
click at [270, 134] on p "This is a collection of social proof interactions captured by your connections" at bounding box center [373, 130] width 345 height 33
drag, startPoint x: 269, startPoint y: 138, endPoint x: 198, endPoint y: 123, distance: 72.7
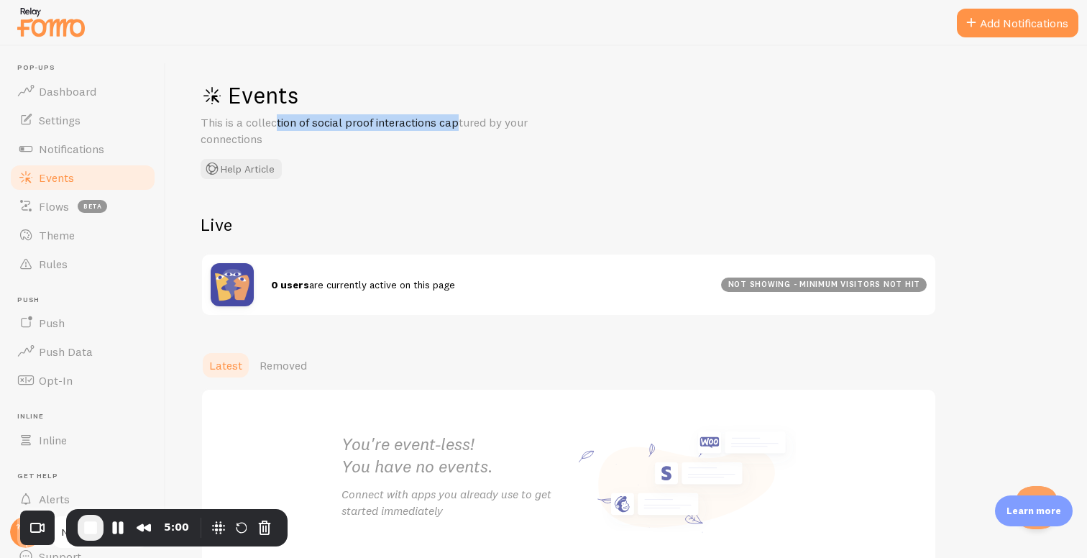
click at [198, 123] on div "Events This is a collection of social proof interactions captured by your conne…" at bounding box center [626, 302] width 921 height 512
drag, startPoint x: 195, startPoint y: 124, endPoint x: 298, endPoint y: 131, distance: 103.7
click at [298, 131] on div "Events This is a collection of social proof interactions captured by your conne…" at bounding box center [626, 302] width 921 height 512
click at [298, 131] on p "This is a collection of social proof interactions captured by your connections" at bounding box center [373, 130] width 345 height 33
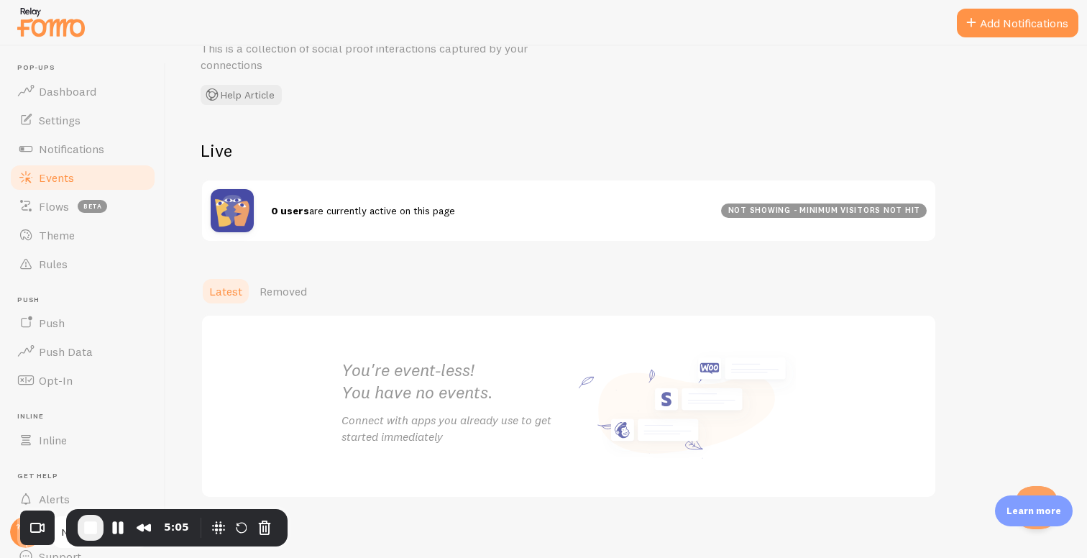
scroll to position [83, 0]
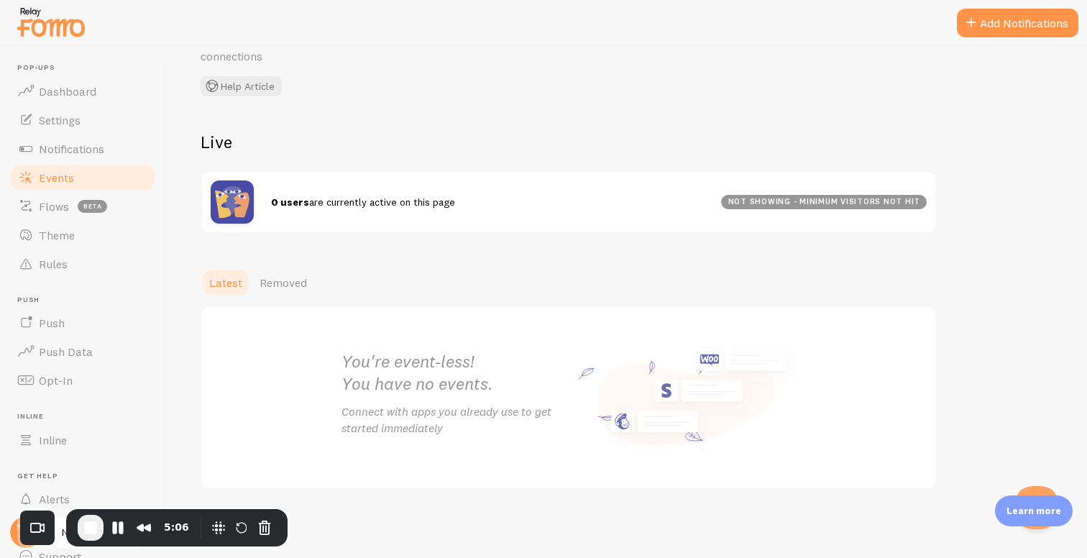
drag, startPoint x: 270, startPoint y: 200, endPoint x: 404, endPoint y: 200, distance: 133.7
click at [403, 200] on span "0 users are currently active on this page" at bounding box center [363, 201] width 184 height 13
drag, startPoint x: 738, startPoint y: 199, endPoint x: 917, endPoint y: 200, distance: 179.0
click at [917, 200] on div "not showing - minimum visitors not hit" at bounding box center [824, 202] width 206 height 14
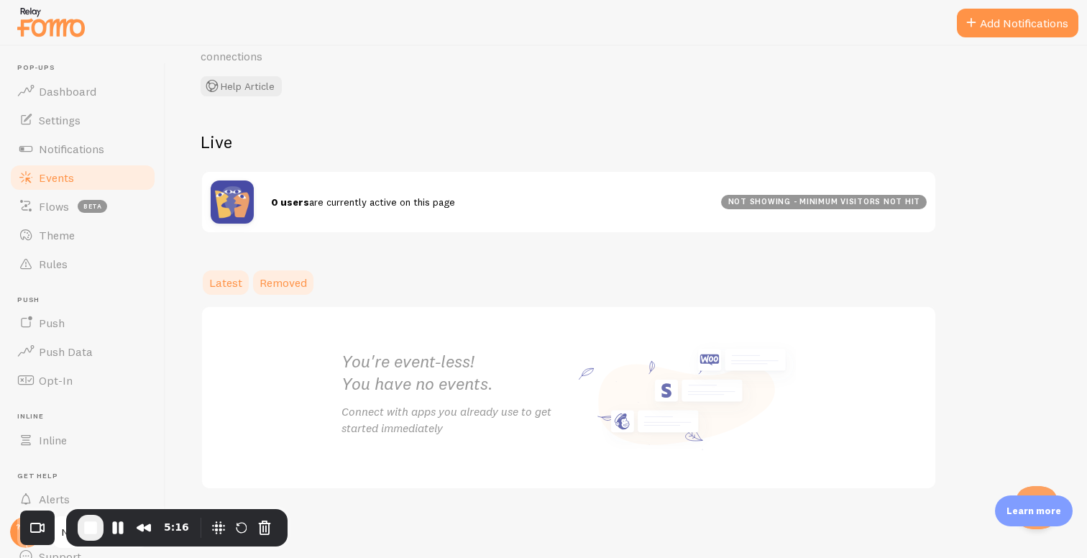
click at [287, 282] on span "Removed" at bounding box center [282, 282] width 47 height 14
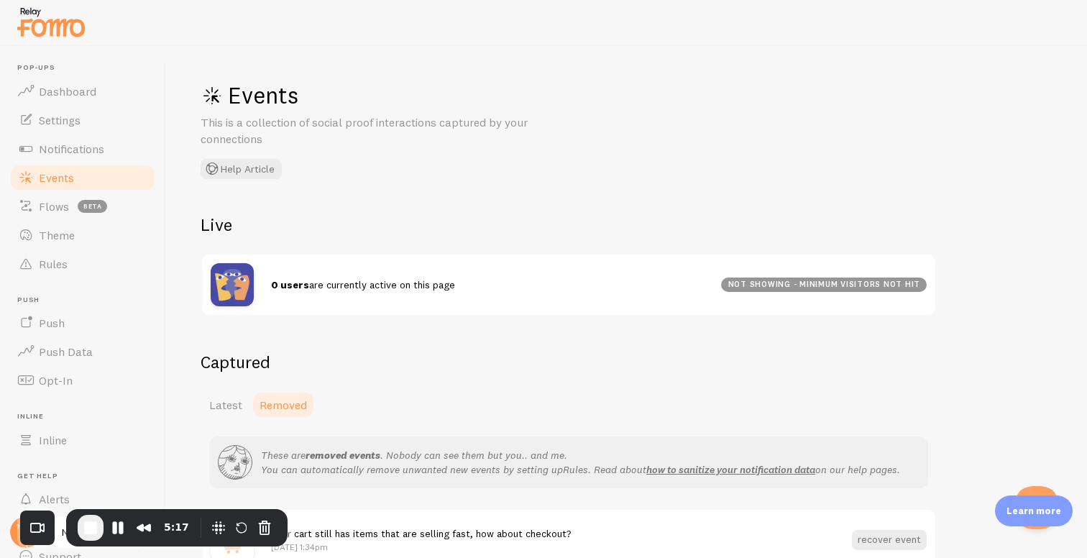
scroll to position [82, 0]
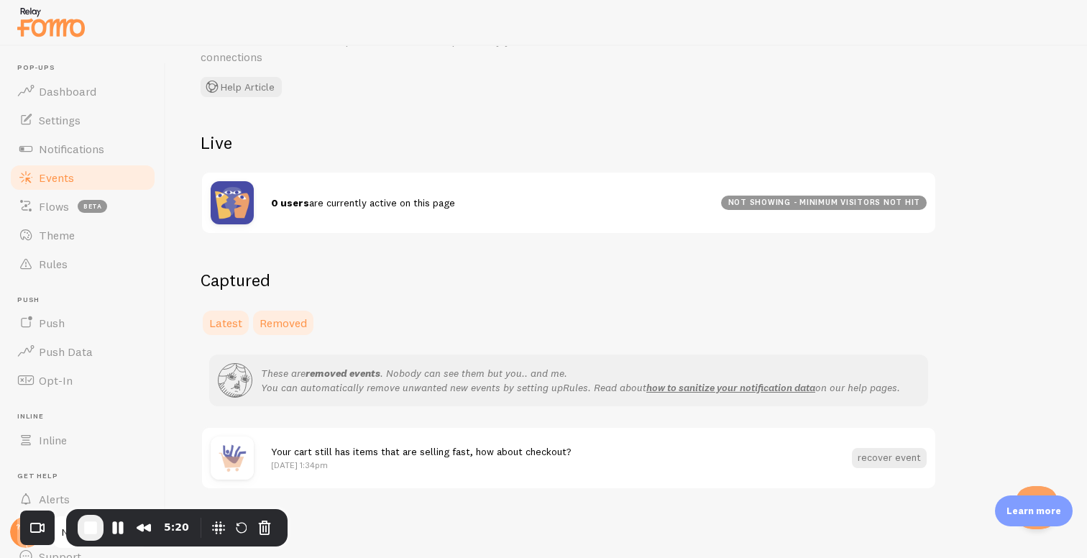
click at [226, 319] on span "Latest" at bounding box center [225, 323] width 33 height 14
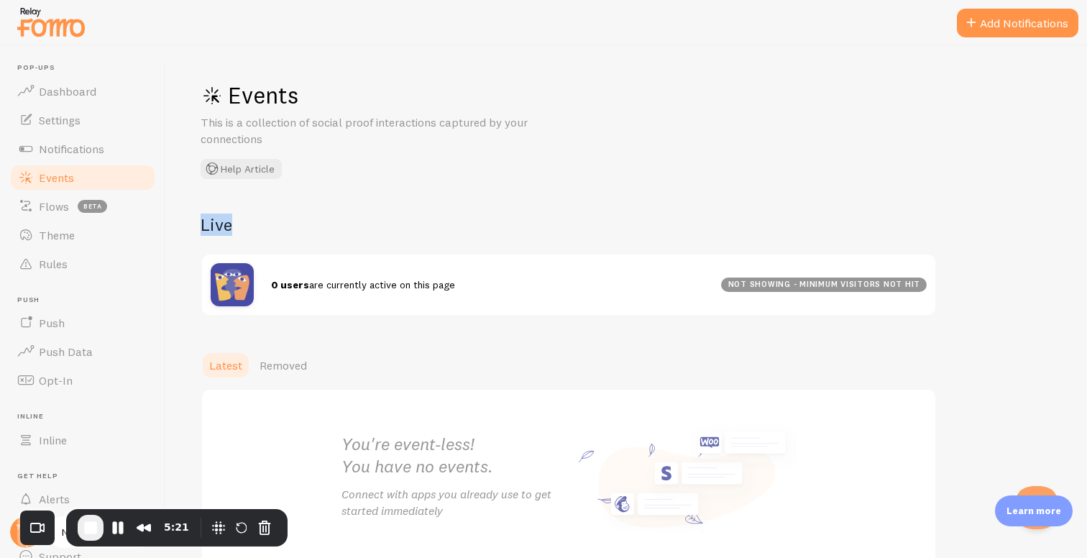
drag, startPoint x: 201, startPoint y: 231, endPoint x: 245, endPoint y: 231, distance: 43.8
click at [245, 231] on h2 "Live" at bounding box center [569, 224] width 736 height 22
click at [85, 142] on span "Notifications" at bounding box center [71, 149] width 65 height 14
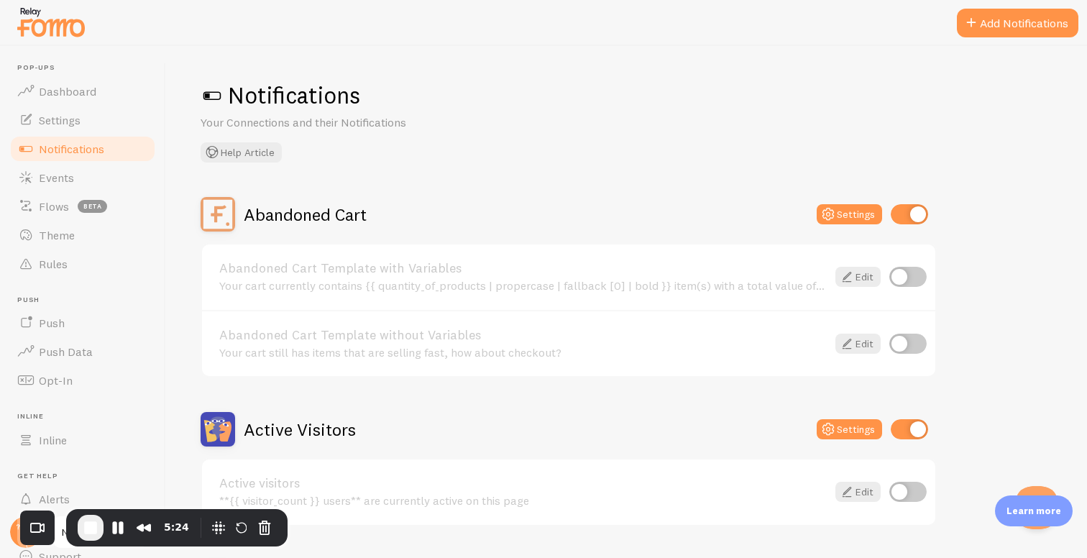
scroll to position [145, 0]
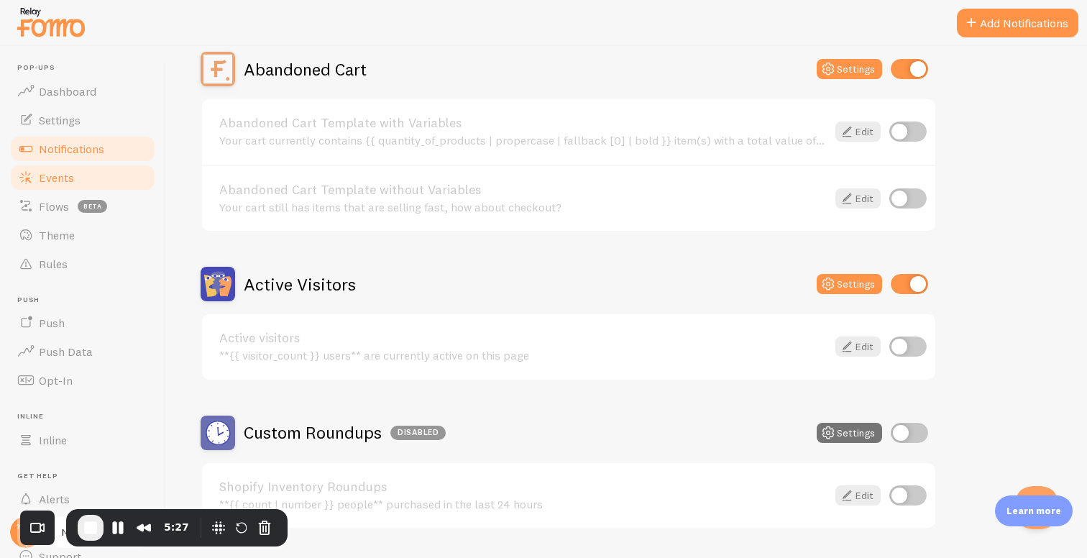
click at [75, 173] on link "Events" at bounding box center [83, 177] width 148 height 29
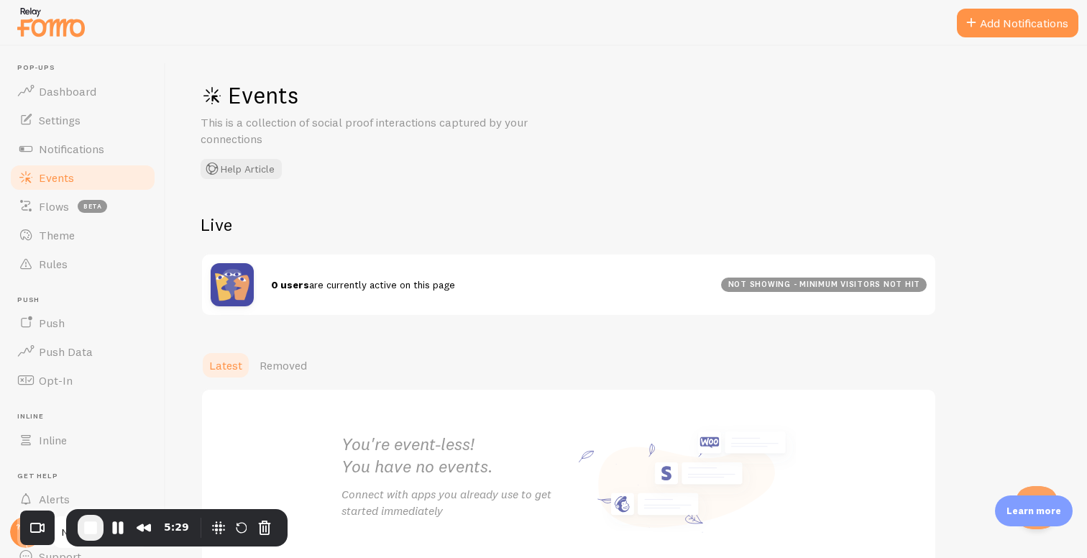
drag, startPoint x: 270, startPoint y: 280, endPoint x: 510, endPoint y: 279, distance: 239.3
click at [512, 279] on div "0 users are currently active on this page" at bounding box center [496, 284] width 450 height 14
drag, startPoint x: 271, startPoint y: 286, endPoint x: 287, endPoint y: 286, distance: 16.5
click at [287, 286] on strong "0 users" at bounding box center [290, 284] width 38 height 13
click at [898, 286] on div "not showing - minimum visitors not hit" at bounding box center [824, 284] width 206 height 14
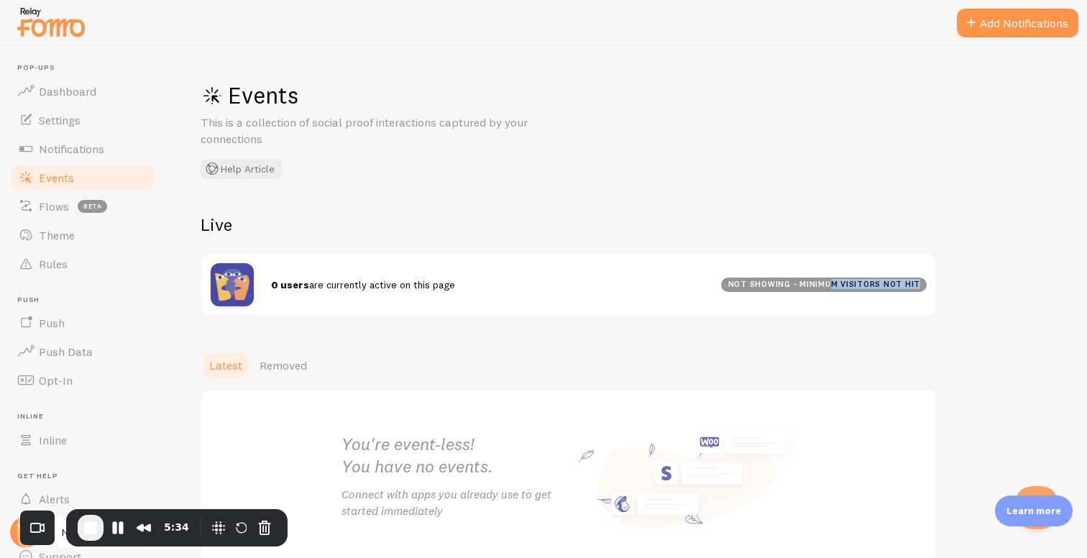
drag, startPoint x: 742, startPoint y: 283, endPoint x: 828, endPoint y: 283, distance: 86.2
click at [828, 283] on div "not showing - minimum visitors not hit" at bounding box center [824, 284] width 206 height 14
click at [813, 287] on div "not showing - minimum visitors not hit" at bounding box center [824, 284] width 206 height 14
drag, startPoint x: 807, startPoint y: 286, endPoint x: 918, endPoint y: 282, distance: 110.7
click at [918, 282] on div "not showing - minimum visitors not hit" at bounding box center [824, 284] width 206 height 14
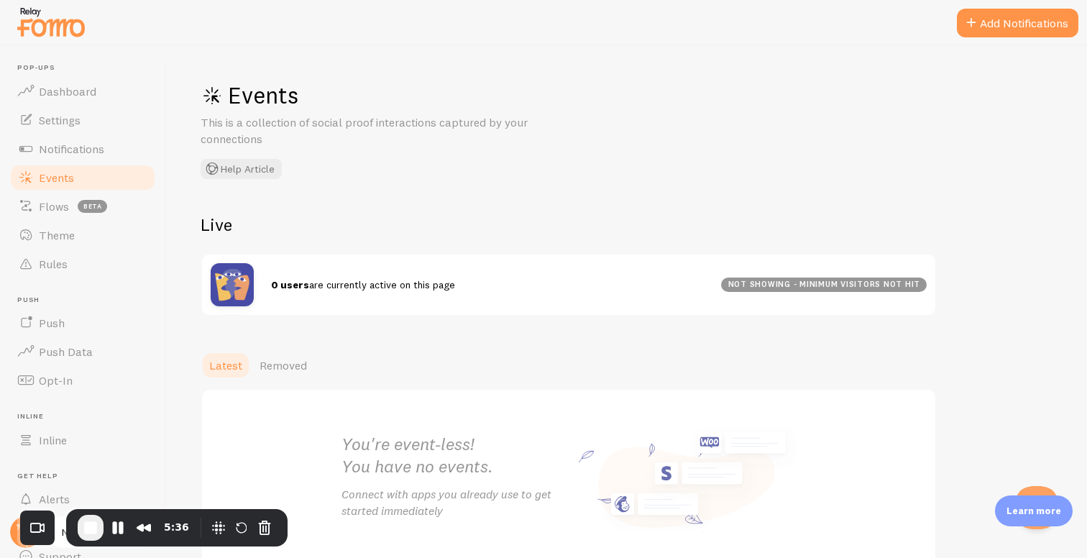
click at [918, 282] on div "not showing - minimum visitors not hit" at bounding box center [824, 284] width 206 height 14
click at [50, 154] on span "Notifications" at bounding box center [71, 149] width 65 height 14
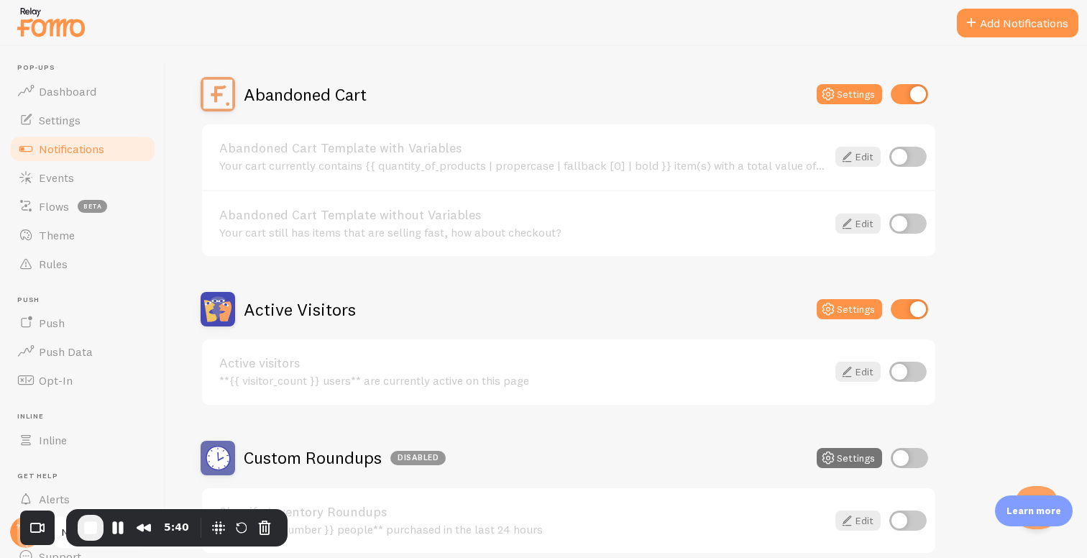
scroll to position [135, 0]
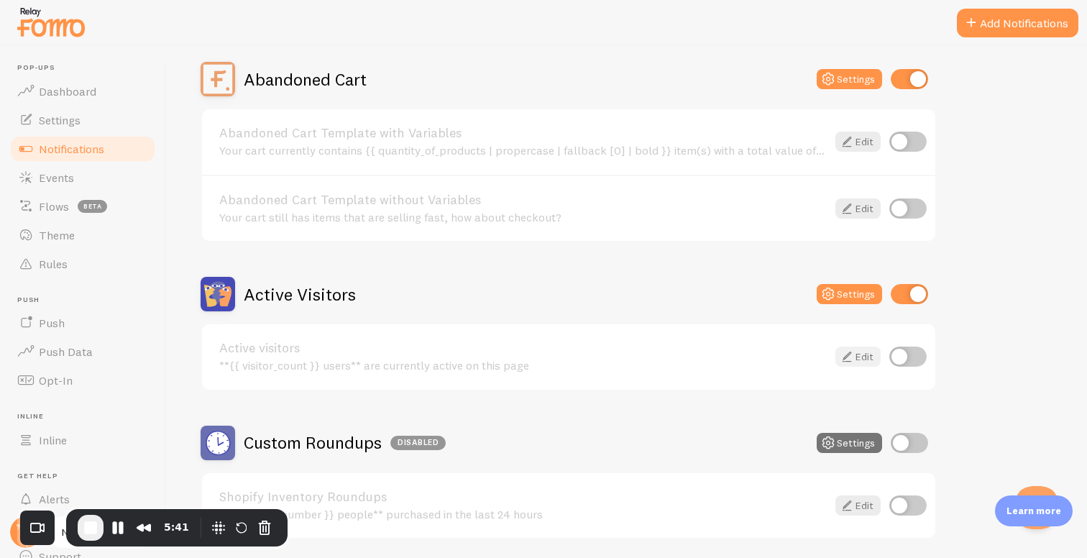
click at [860, 354] on link "Edit" at bounding box center [857, 356] width 45 height 20
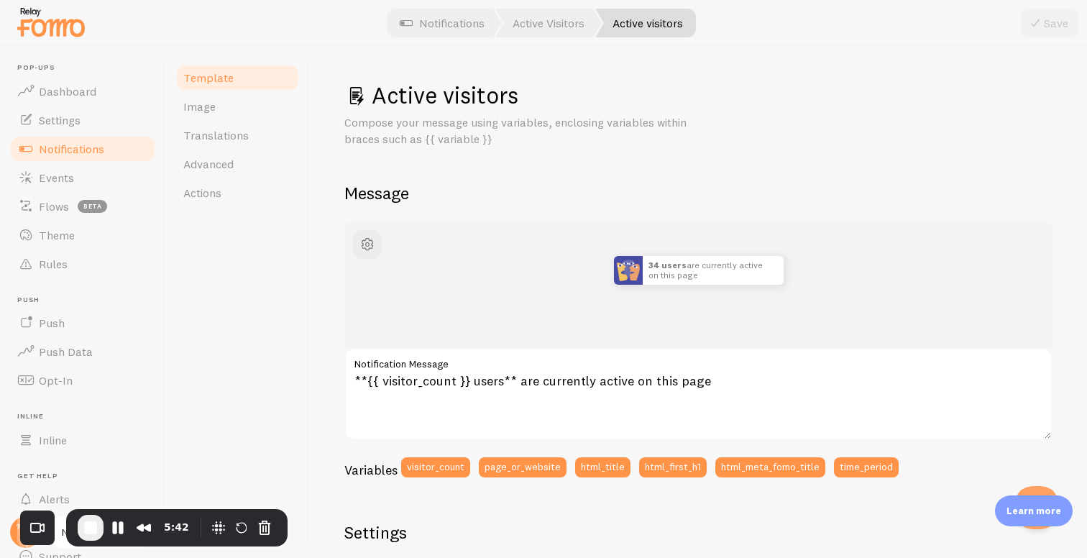
scroll to position [481, 0]
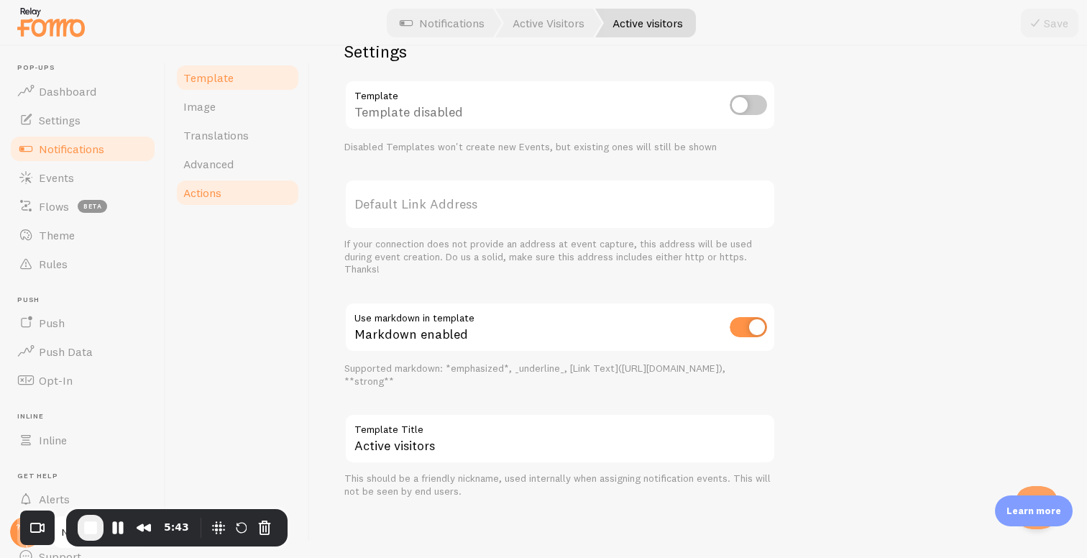
click at [213, 193] on span "Actions" at bounding box center [202, 192] width 38 height 14
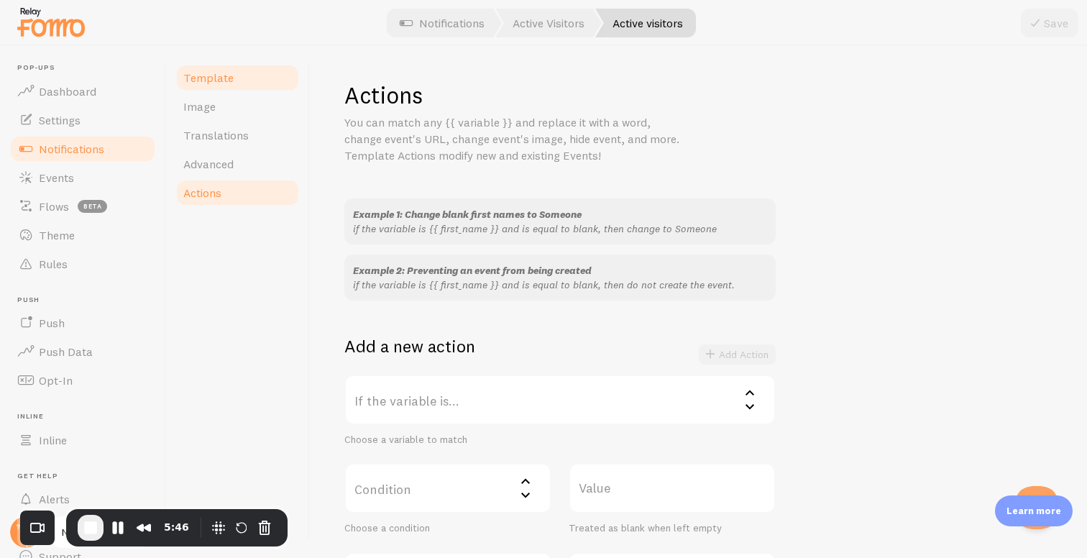
click at [218, 70] on span "Template" at bounding box center [208, 77] width 50 height 14
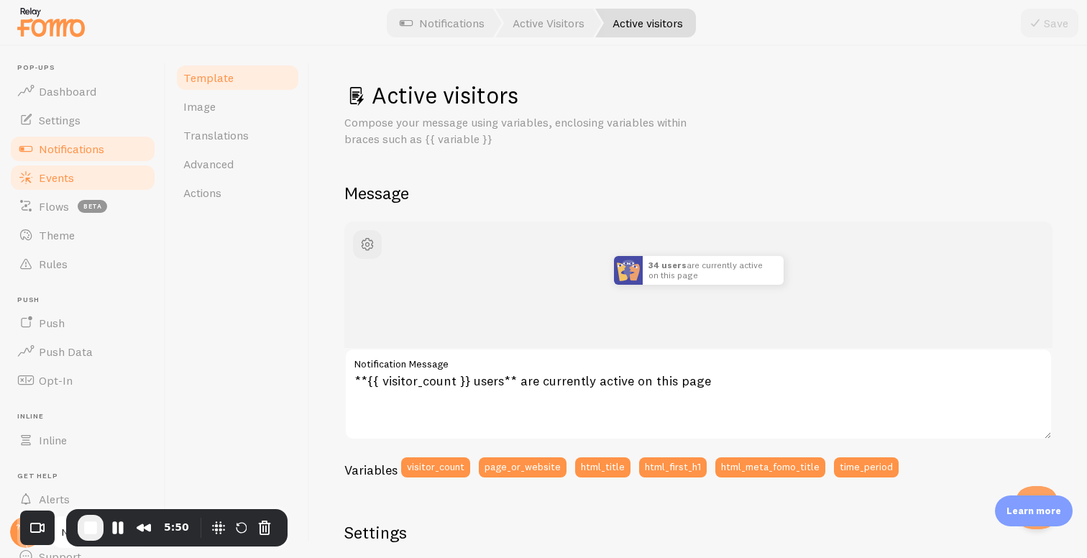
click at [83, 173] on link "Events" at bounding box center [83, 177] width 148 height 29
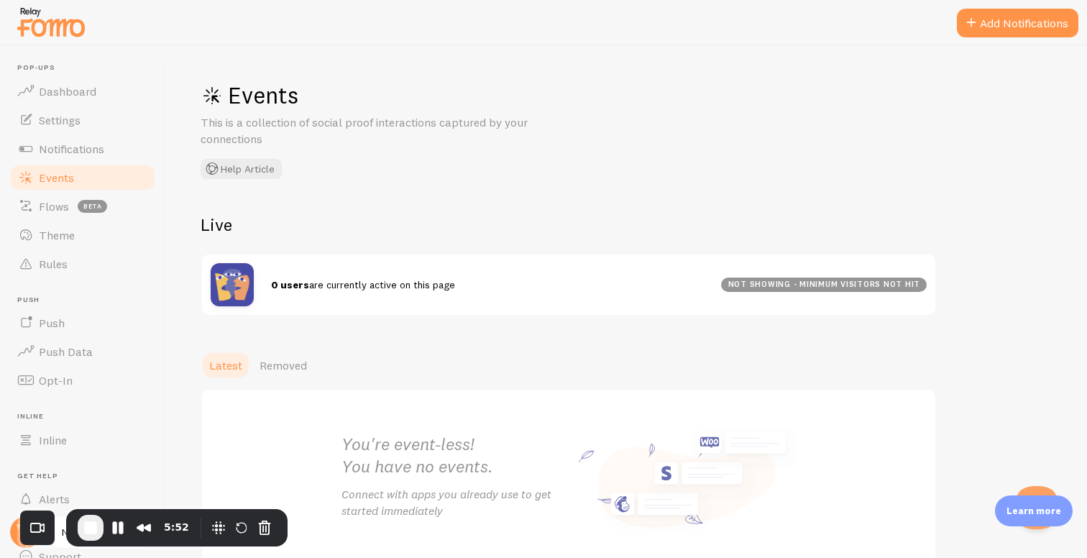
scroll to position [83, 0]
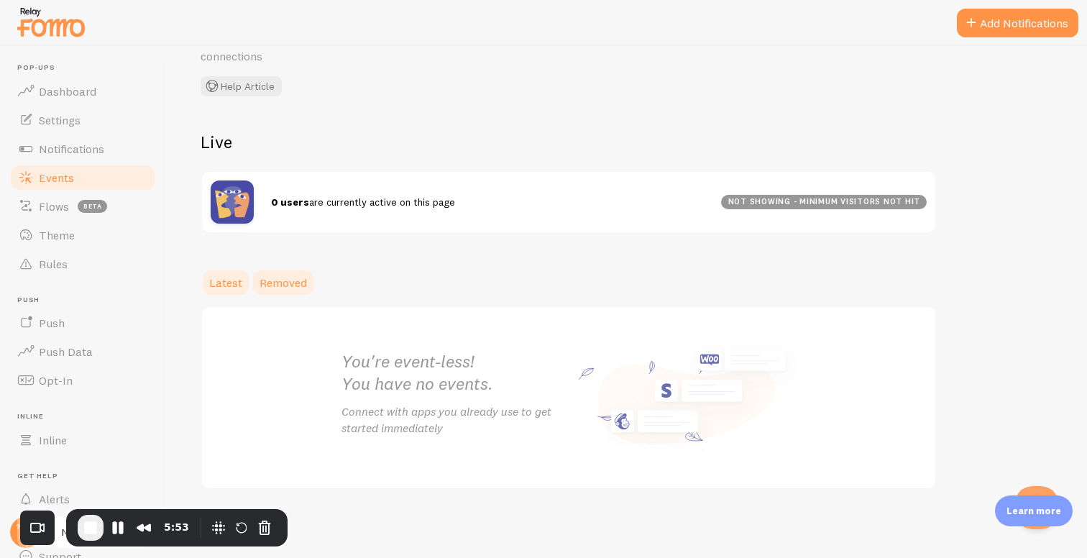
click at [273, 281] on span "Removed" at bounding box center [282, 282] width 47 height 14
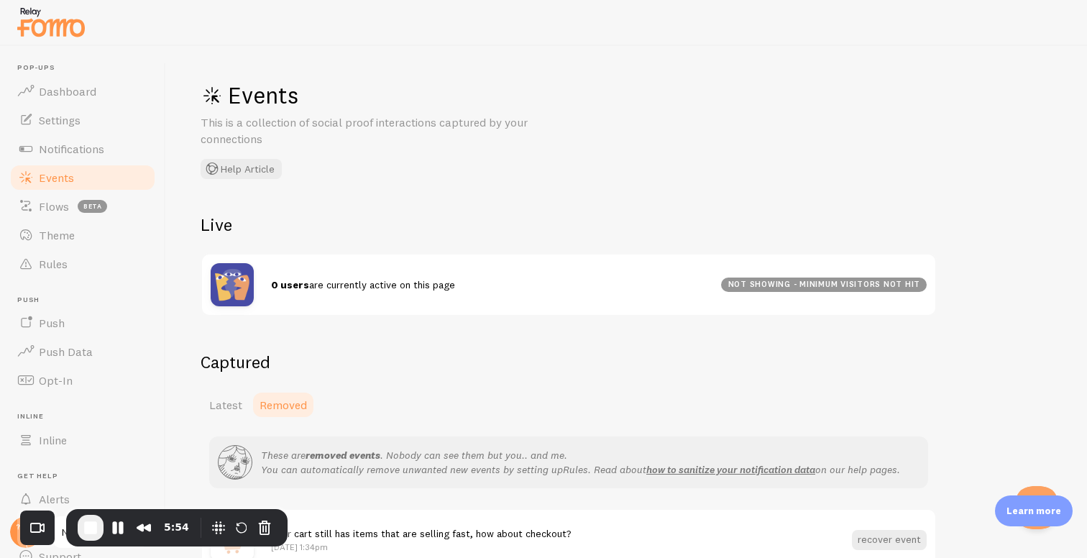
scroll to position [82, 0]
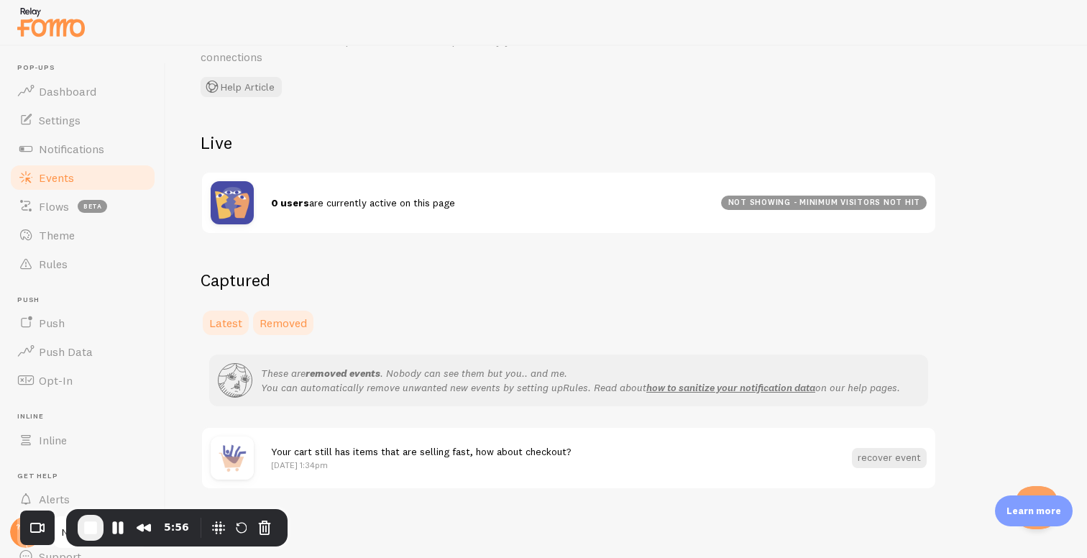
click at [219, 323] on span "Latest" at bounding box center [225, 323] width 33 height 14
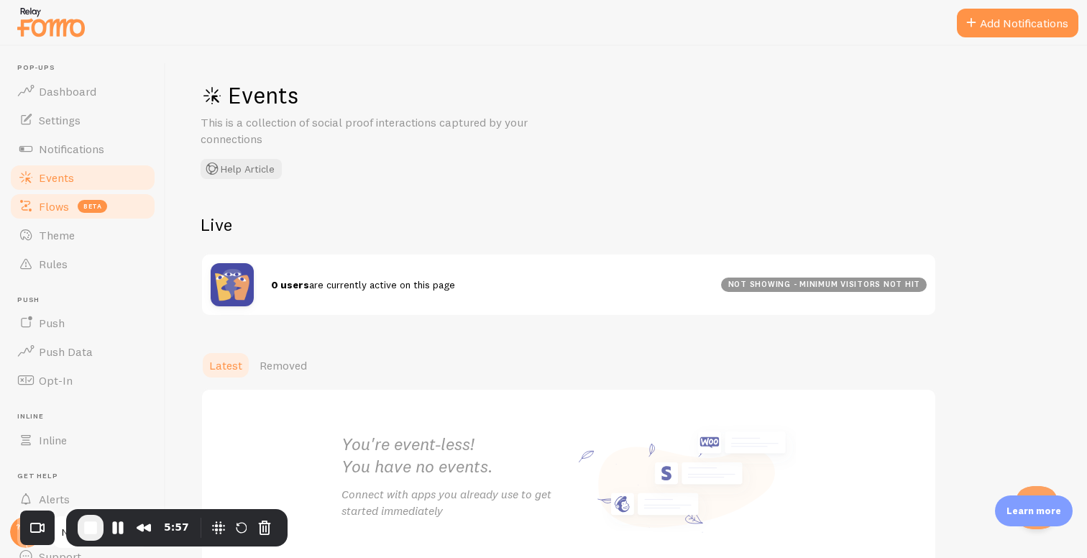
click at [57, 197] on link "Flows beta" at bounding box center [83, 206] width 148 height 29
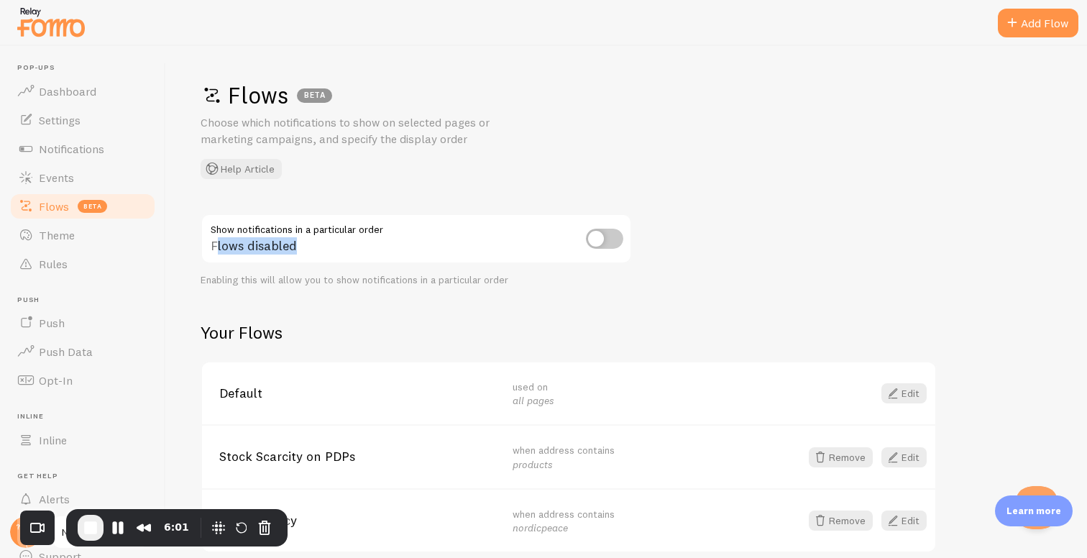
drag, startPoint x: 217, startPoint y: 248, endPoint x: 310, endPoint y: 248, distance: 92.7
click at [310, 248] on div "Flows disabled" at bounding box center [416, 239] width 431 height 52
drag, startPoint x: 310, startPoint y: 248, endPoint x: 203, endPoint y: 249, distance: 106.4
click at [203, 249] on div "Flows disabled" at bounding box center [416, 239] width 431 height 52
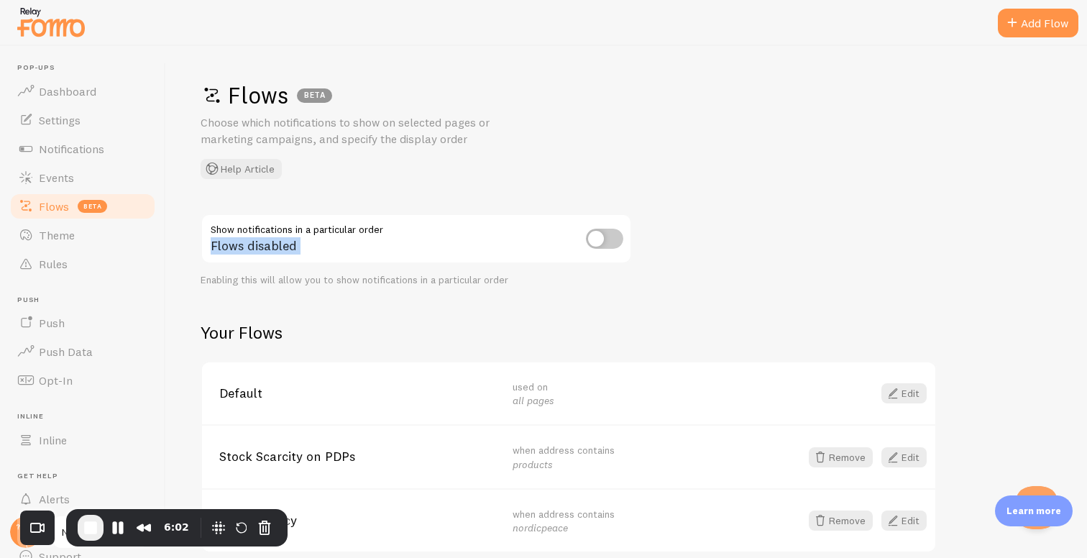
click at [204, 251] on div "Flows disabled" at bounding box center [416, 239] width 431 height 52
drag, startPoint x: 206, startPoint y: 229, endPoint x: 298, endPoint y: 242, distance: 93.0
click at [298, 241] on div "Flows disabled" at bounding box center [416, 239] width 431 height 52
click at [298, 242] on div "Flows disabled" at bounding box center [416, 239] width 431 height 52
drag, startPoint x: 298, startPoint y: 245, endPoint x: 210, endPoint y: 226, distance: 90.4
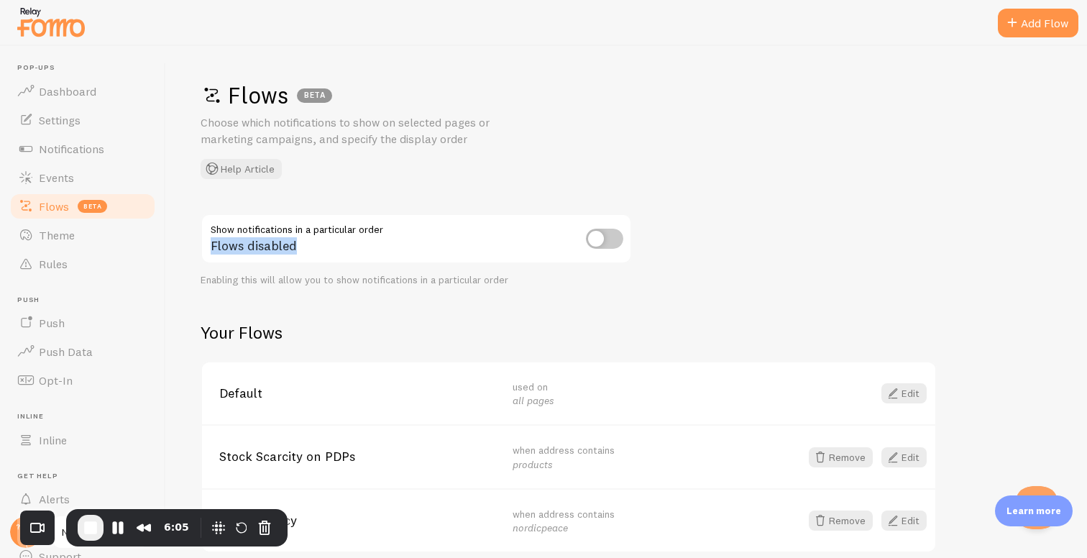
click at [210, 226] on div "Flows disabled" at bounding box center [416, 239] width 431 height 52
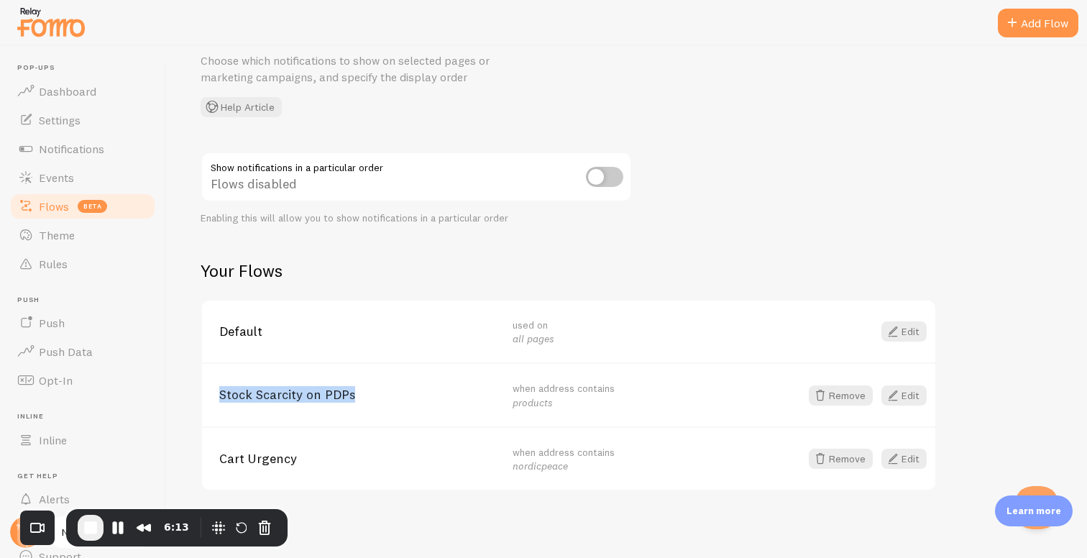
drag, startPoint x: 218, startPoint y: 392, endPoint x: 374, endPoint y: 395, distance: 155.3
click at [374, 395] on div "Stock Scarcity on PDPs when address contains products Remove Edit" at bounding box center [568, 394] width 733 height 64
drag, startPoint x: 212, startPoint y: 452, endPoint x: 298, endPoint y: 450, distance: 86.3
click at [298, 450] on div "Cart Urgency when address contains nordicpeace Remove Edit" at bounding box center [568, 458] width 733 height 64
click at [304, 388] on span "Stock Scarcity on PDPs" at bounding box center [357, 394] width 276 height 13
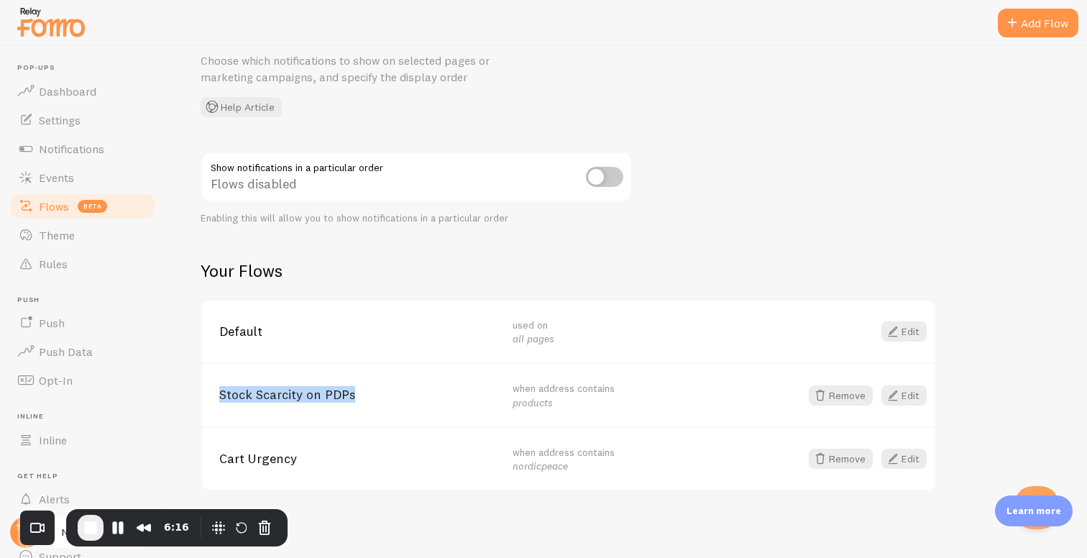
drag, startPoint x: 212, startPoint y: 394, endPoint x: 387, endPoint y: 394, distance: 175.4
click at [387, 394] on div "Stock Scarcity on PDPs when address contains products Remove Edit" at bounding box center [568, 394] width 733 height 64
drag, startPoint x: 511, startPoint y: 387, endPoint x: 561, endPoint y: 406, distance: 53.0
click at [561, 406] on div "Stock Scarcity on PDPs when address contains products Remove Edit" at bounding box center [568, 394] width 733 height 64
click at [542, 400] on em "products" at bounding box center [532, 402] width 40 height 13
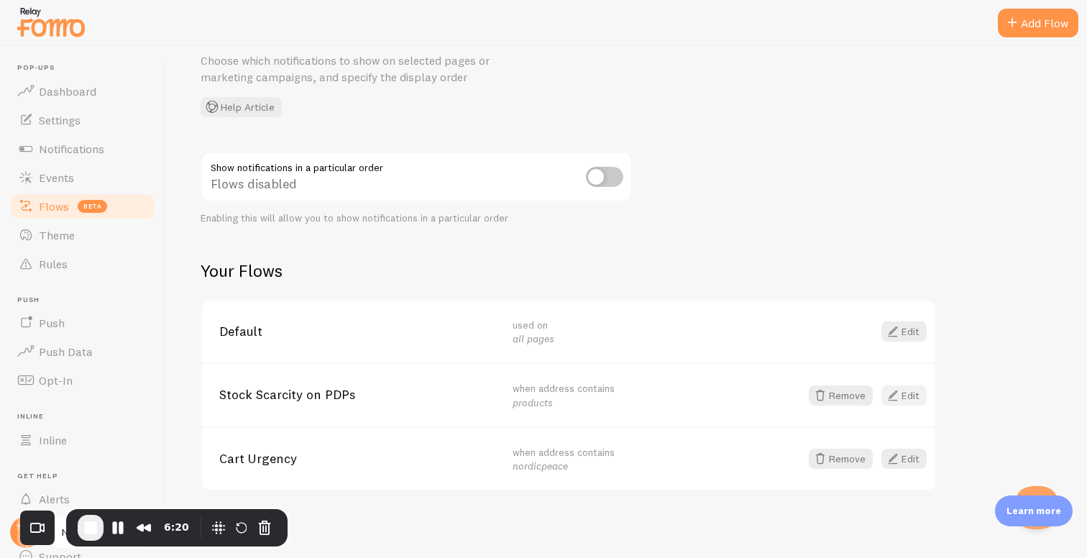
click at [900, 393] on span at bounding box center [892, 395] width 17 height 17
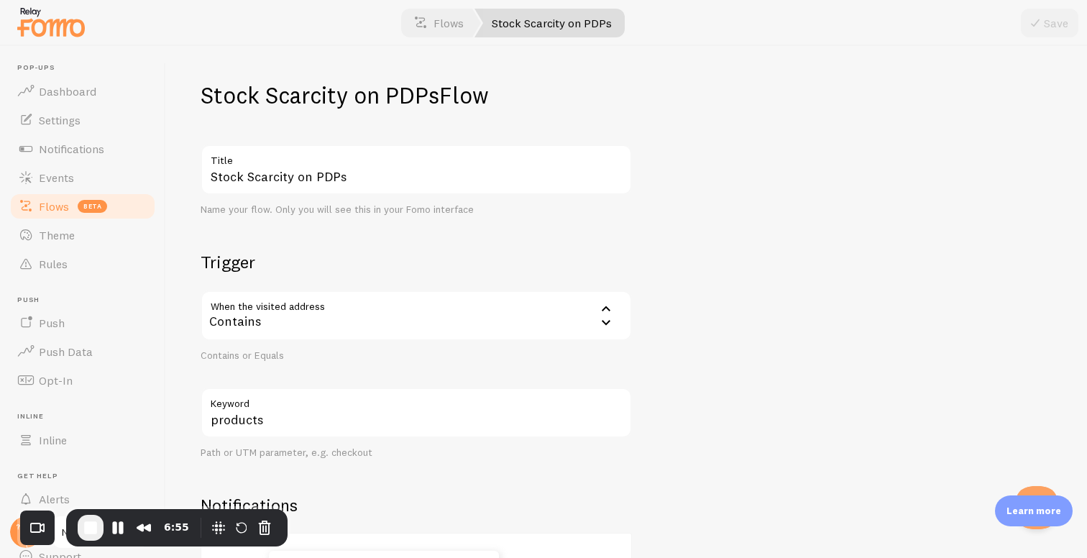
drag, startPoint x: 206, startPoint y: 100, endPoint x: 340, endPoint y: 103, distance: 134.4
click at [340, 103] on h1 "Stock Scarcity on PDPs Flow" at bounding box center [416, 94] width 431 height 29
drag, startPoint x: 343, startPoint y: 103, endPoint x: 271, endPoint y: 103, distance: 71.9
click at [271, 103] on h1 "Stock Scarcity on PDPs Flow" at bounding box center [416, 94] width 431 height 29
click at [262, 101] on h1 "Stock Scarcity on PDPs Flow" at bounding box center [416, 94] width 431 height 29
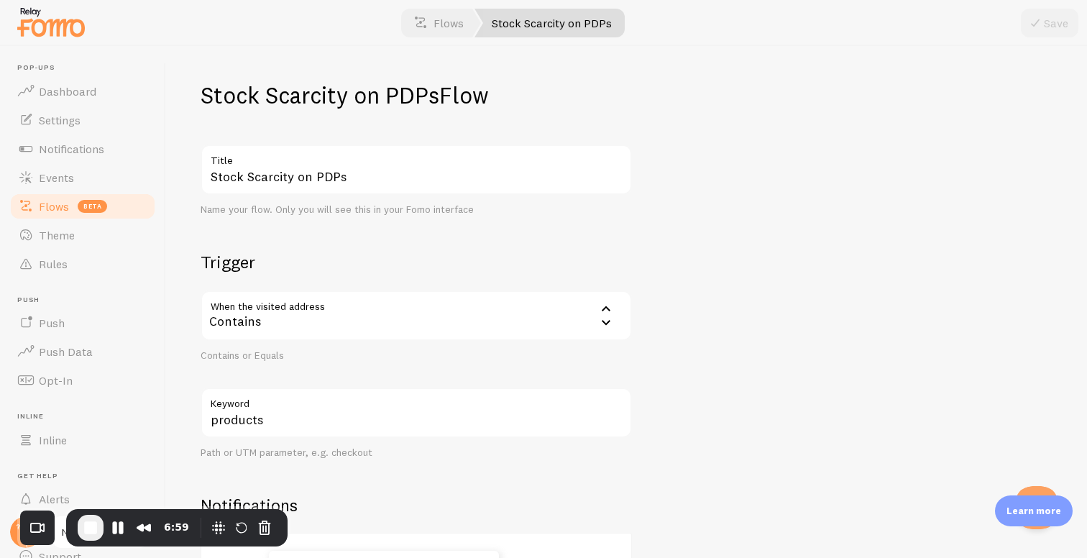
click at [106, 211] on link "Flows beta" at bounding box center [83, 206] width 148 height 29
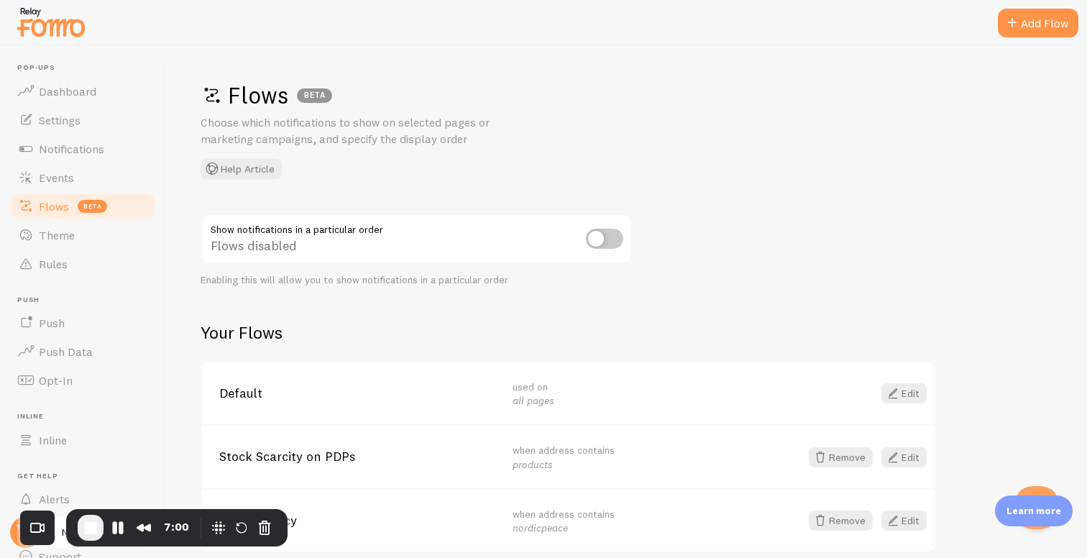
scroll to position [62, 0]
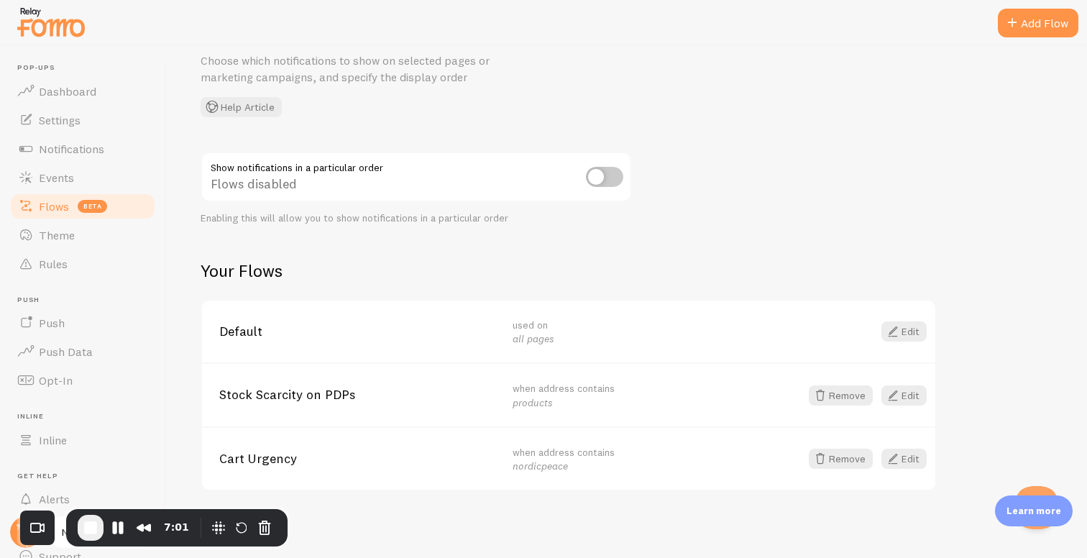
click at [523, 456] on div "when address contains nordicpeace" at bounding box center [650, 459] width 276 height 28
click at [910, 459] on link "Edit" at bounding box center [903, 458] width 45 height 20
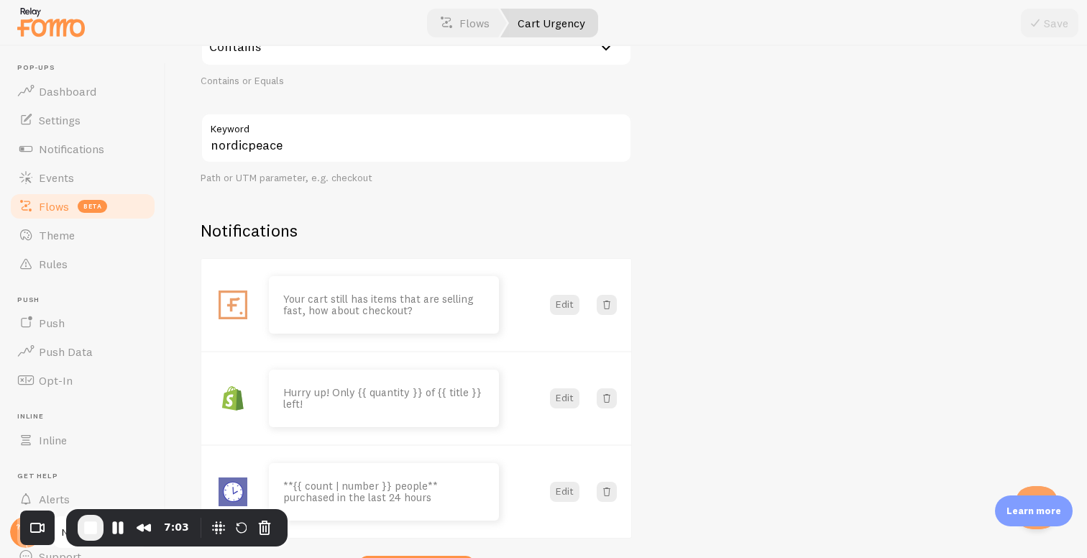
scroll to position [370, 0]
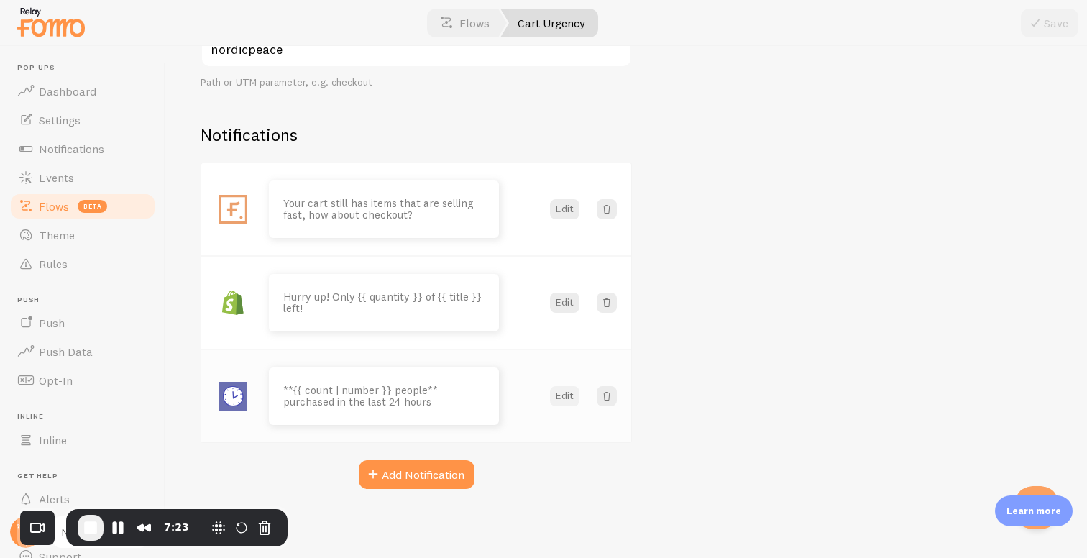
click at [561, 400] on button "Edit" at bounding box center [564, 396] width 29 height 20
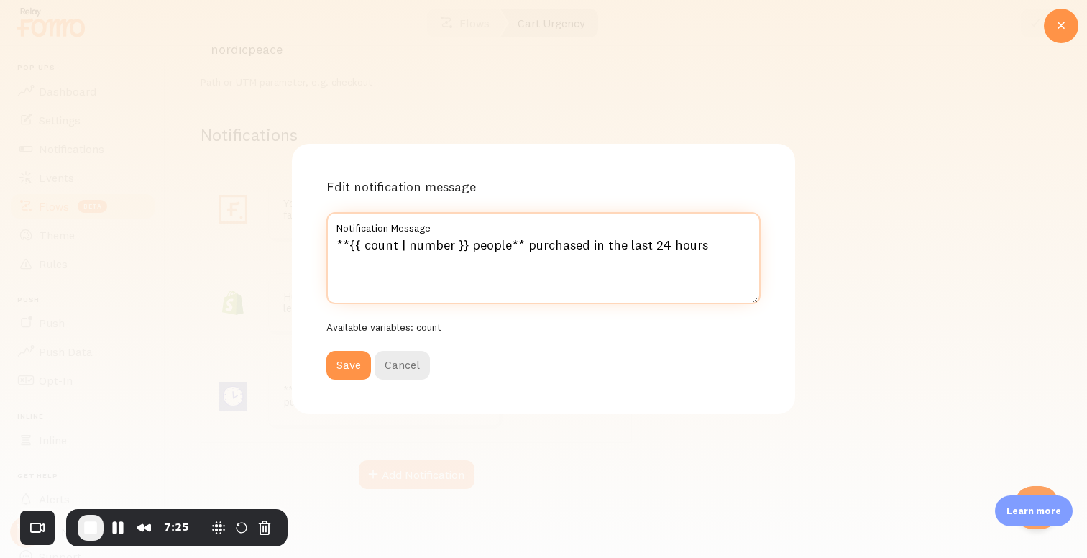
click at [584, 247] on textarea "**{{ count | number }} people** purchased in the last 24 hours" at bounding box center [543, 258] width 434 height 92
type textarea "**{{ count | number }} people** purchased the products you have in Cart in the …"
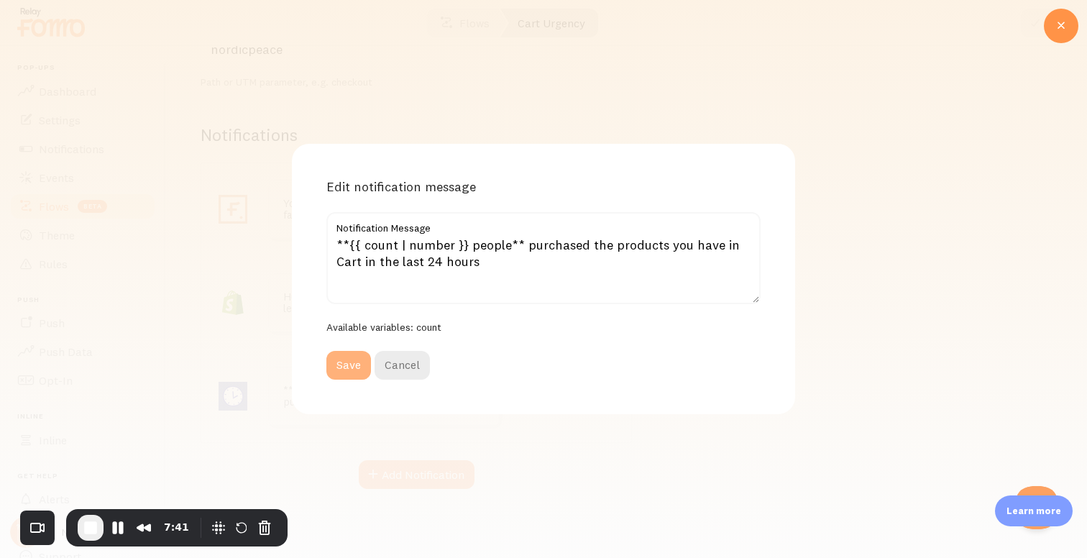
click at [344, 367] on button "Save" at bounding box center [348, 365] width 45 height 29
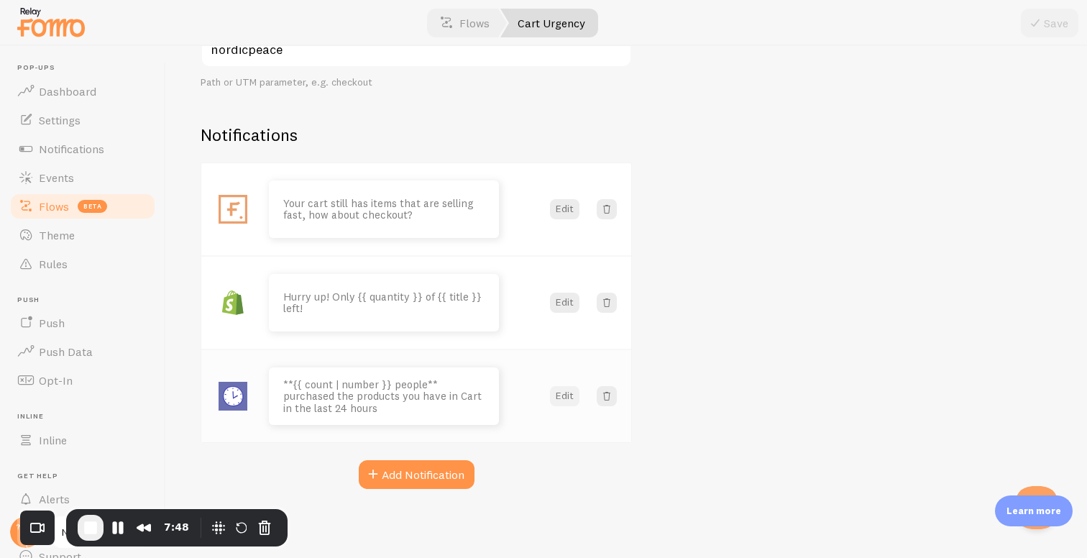
click at [563, 394] on button "Edit" at bounding box center [564, 396] width 29 height 20
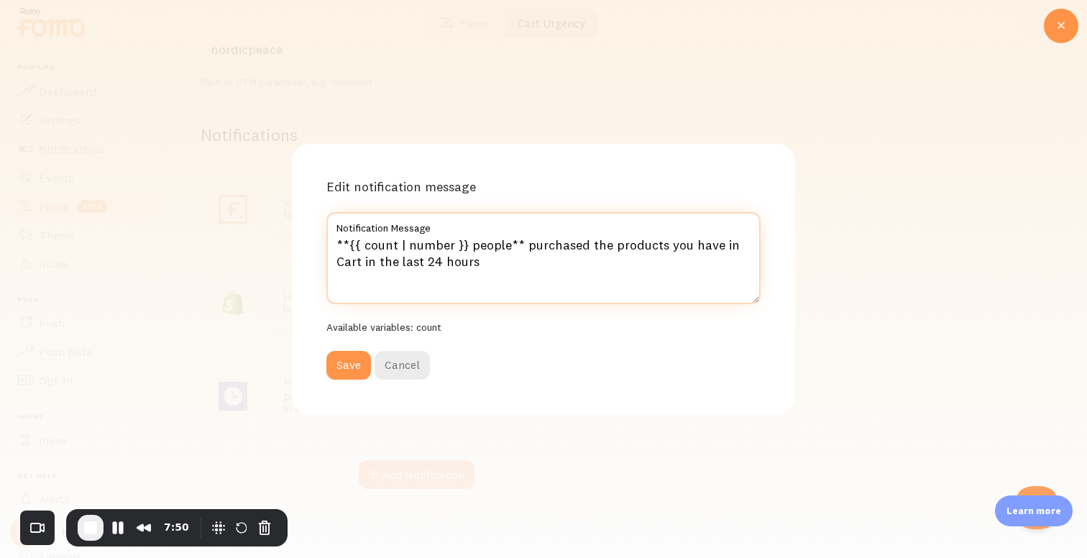
click at [328, 262] on textarea "**{{ count | number }} people** purchased the products you have in Cart in the …" at bounding box center [543, 258] width 434 height 92
type textarea "**{{ count | number }} people** purchased the products you have in the Cart in …"
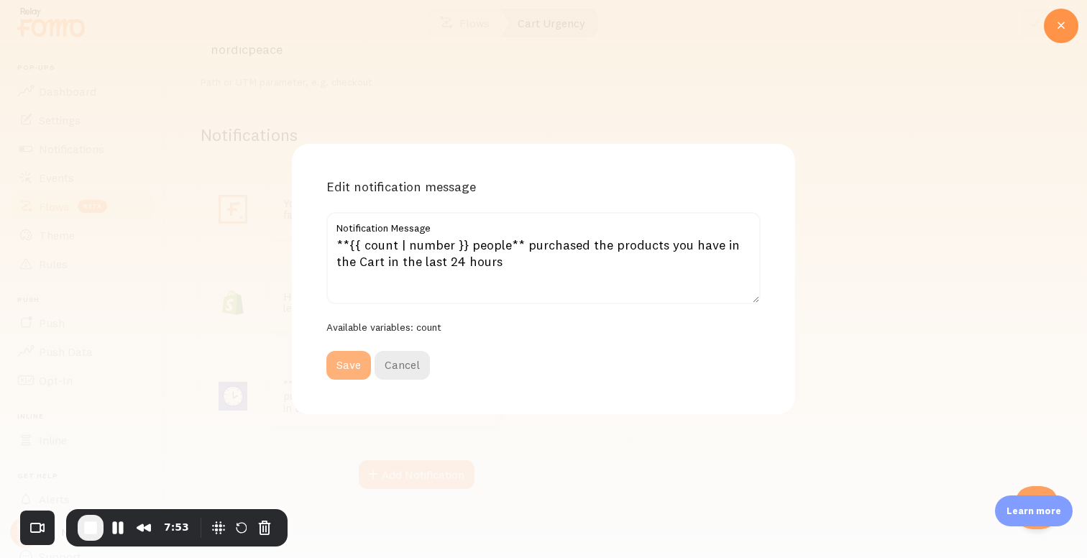
click at [349, 365] on button "Save" at bounding box center [348, 365] width 45 height 29
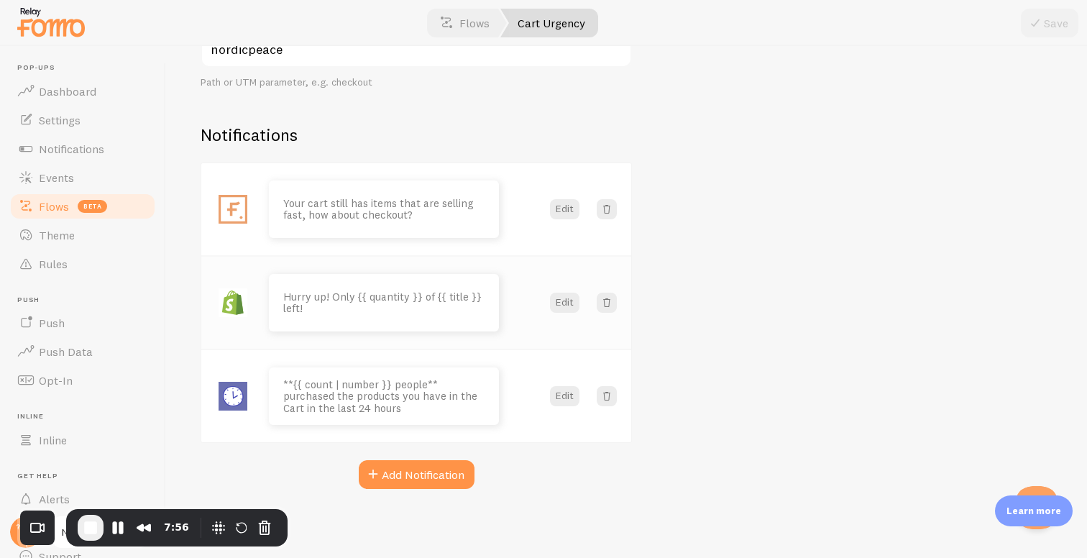
scroll to position [0, 0]
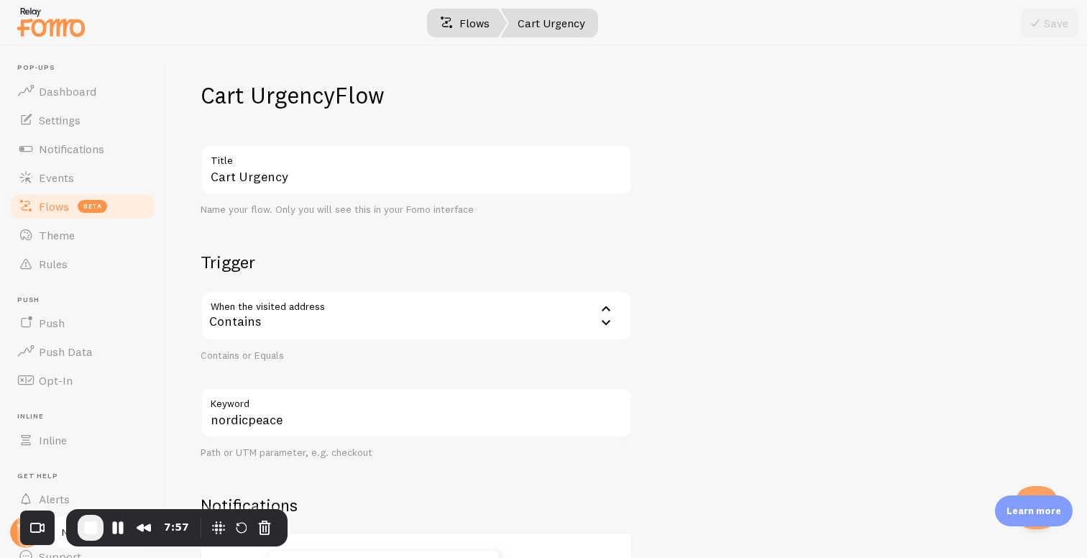
click at [466, 20] on link "Flows" at bounding box center [465, 23] width 84 height 29
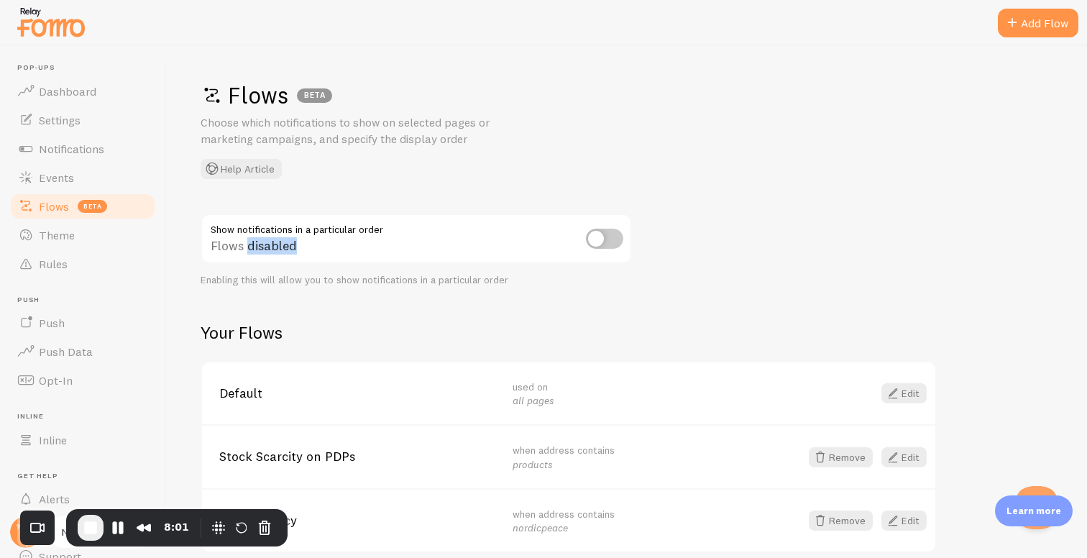
drag, startPoint x: 249, startPoint y: 249, endPoint x: 336, endPoint y: 249, distance: 87.0
click at [336, 249] on div "Flows disabled" at bounding box center [416, 239] width 431 height 52
click at [47, 236] on span "Theme" at bounding box center [57, 235] width 36 height 14
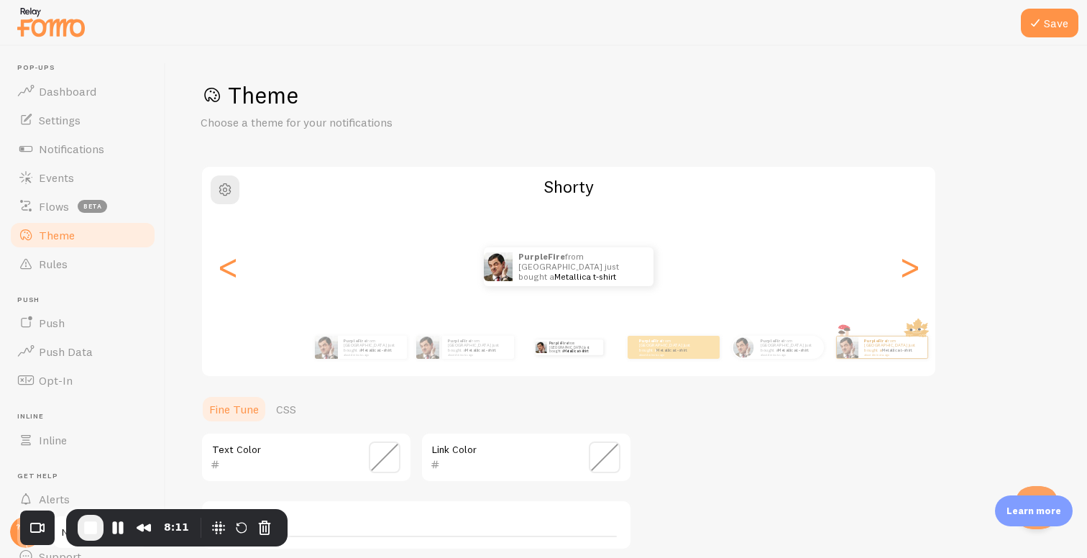
scroll to position [274, 0]
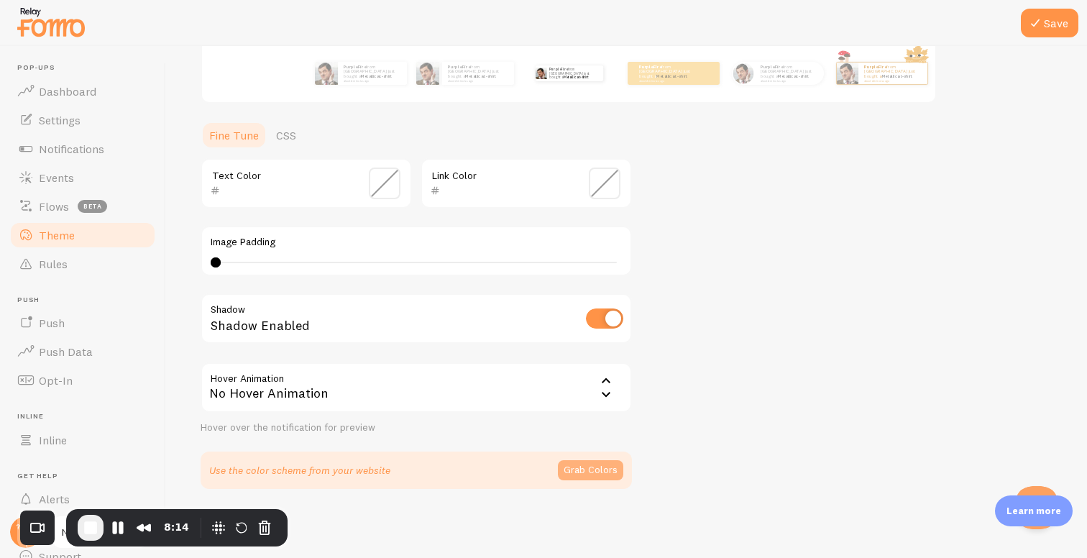
click at [568, 474] on button "Grab Colors" at bounding box center [590, 470] width 65 height 20
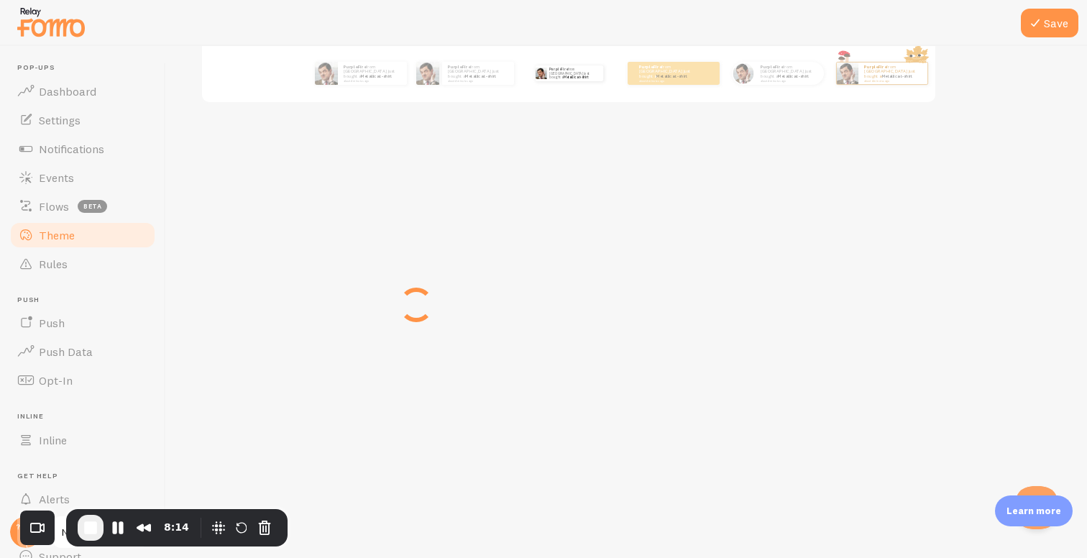
scroll to position [268, 0]
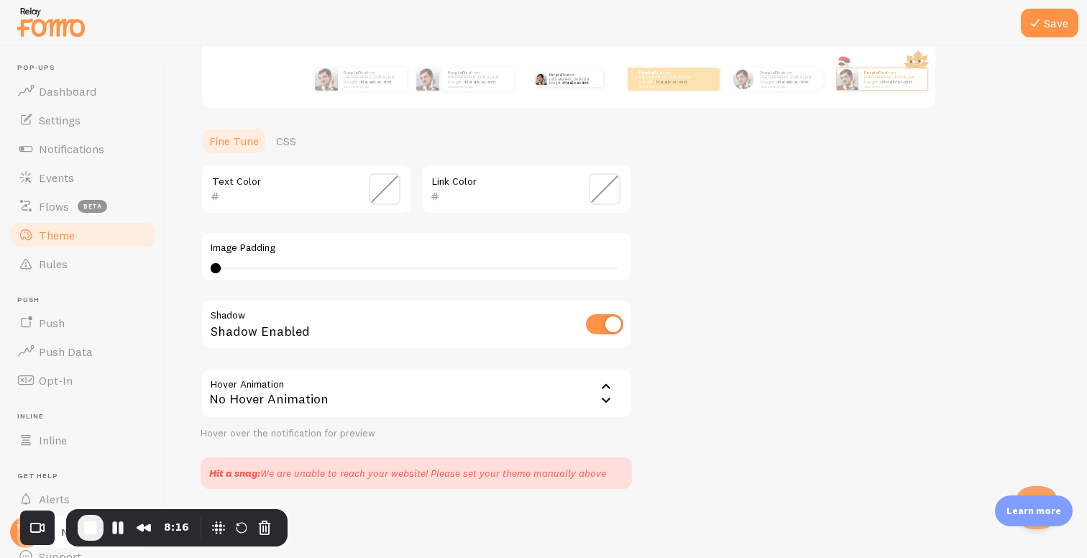
click at [482, 446] on section "Text Color Link Color Image Padding 0 Shadow Shadow Enabled Hover Animation non…" at bounding box center [416, 326] width 431 height 325
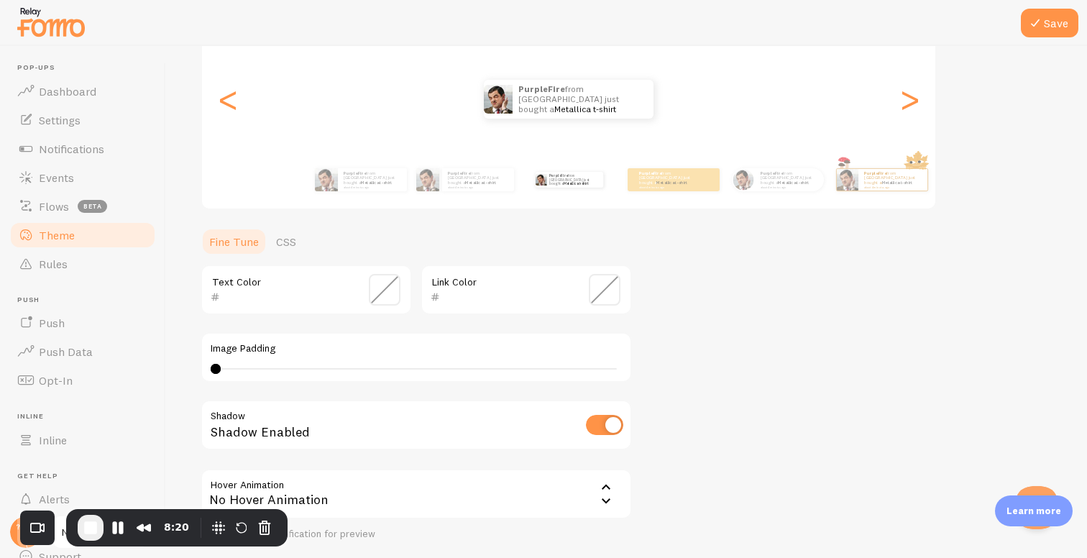
scroll to position [139, 0]
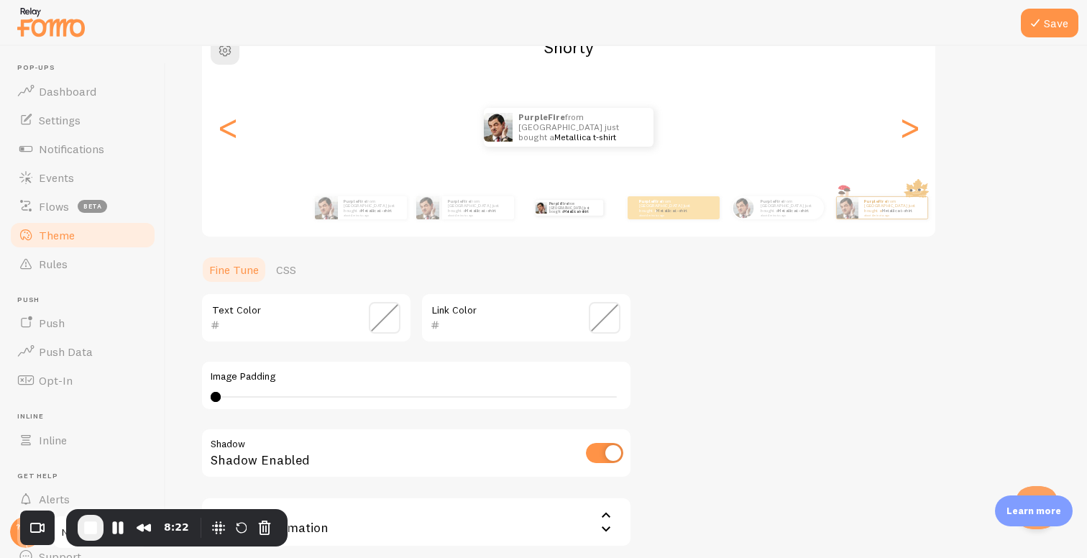
drag, startPoint x: 212, startPoint y: 313, endPoint x: 226, endPoint y: 313, distance: 14.4
click at [226, 313] on div "Text Color" at bounding box center [306, 318] width 211 height 50
click at [294, 260] on link "CSS" at bounding box center [285, 269] width 37 height 29
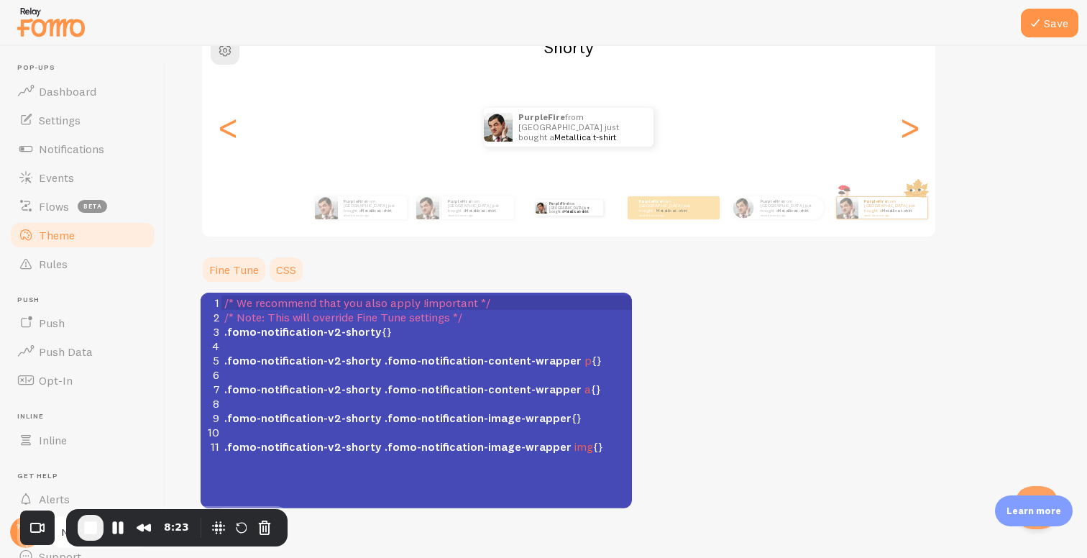
click at [226, 267] on link "Fine Tune" at bounding box center [234, 269] width 67 height 29
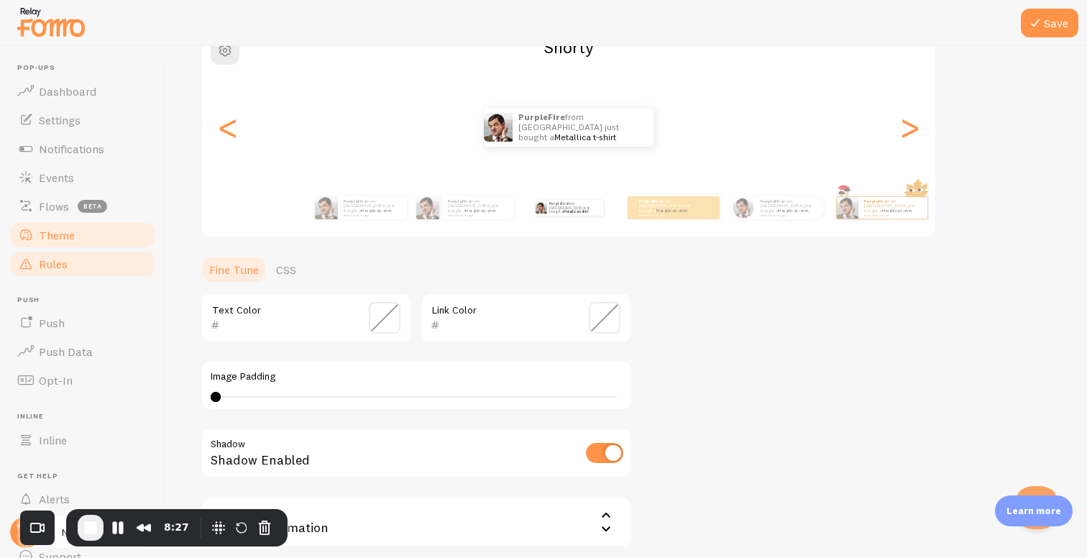
click at [78, 269] on link "Rules" at bounding box center [83, 263] width 148 height 29
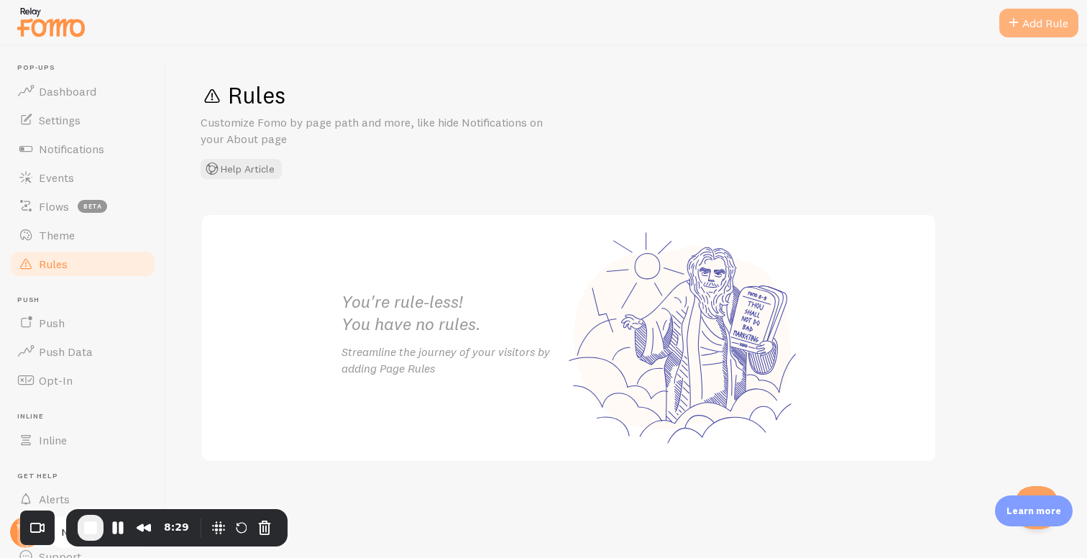
click at [1008, 24] on span at bounding box center [1013, 22] width 17 height 17
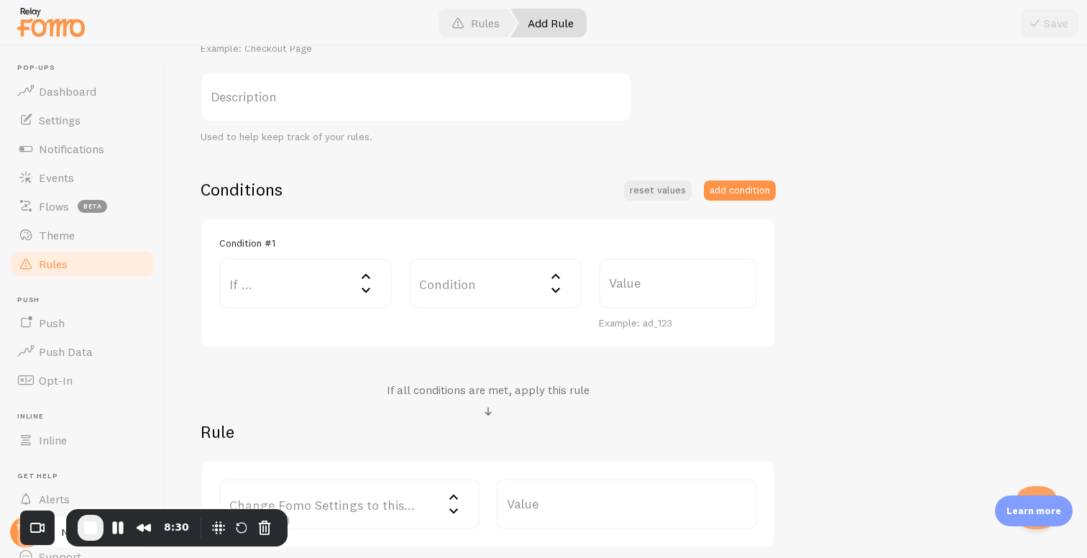
scroll to position [303, 0]
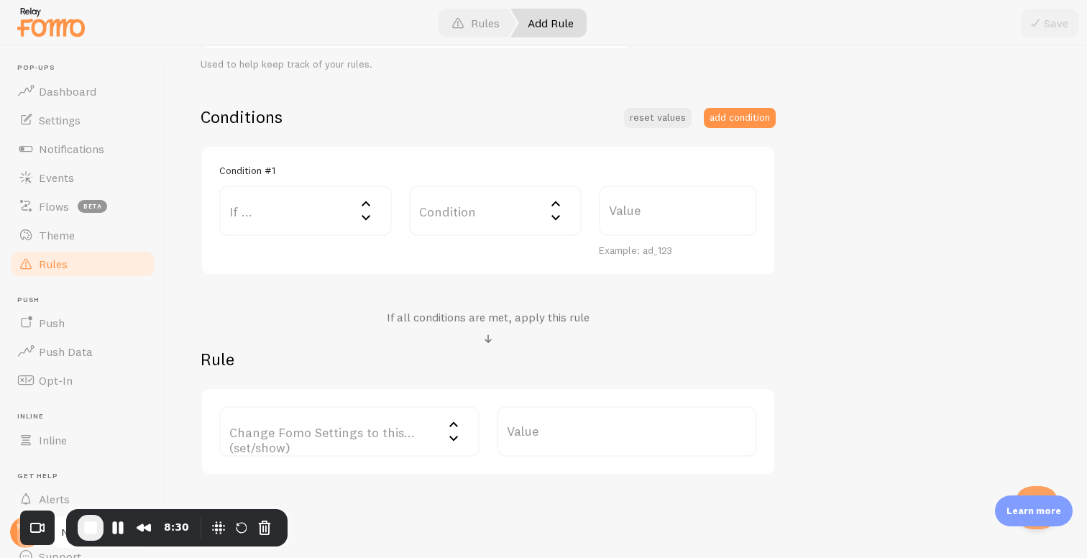
click at [333, 226] on label "If ..." at bounding box center [305, 210] width 172 height 50
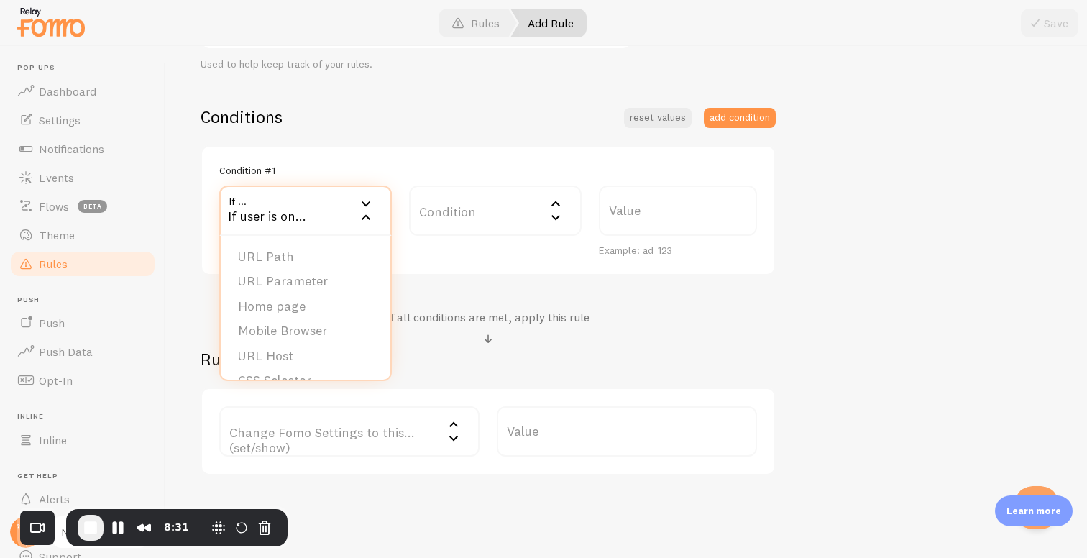
click at [437, 275] on div "Conditions reset values add condition Condition #1 If ... If user is on... URL …" at bounding box center [488, 290] width 575 height 369
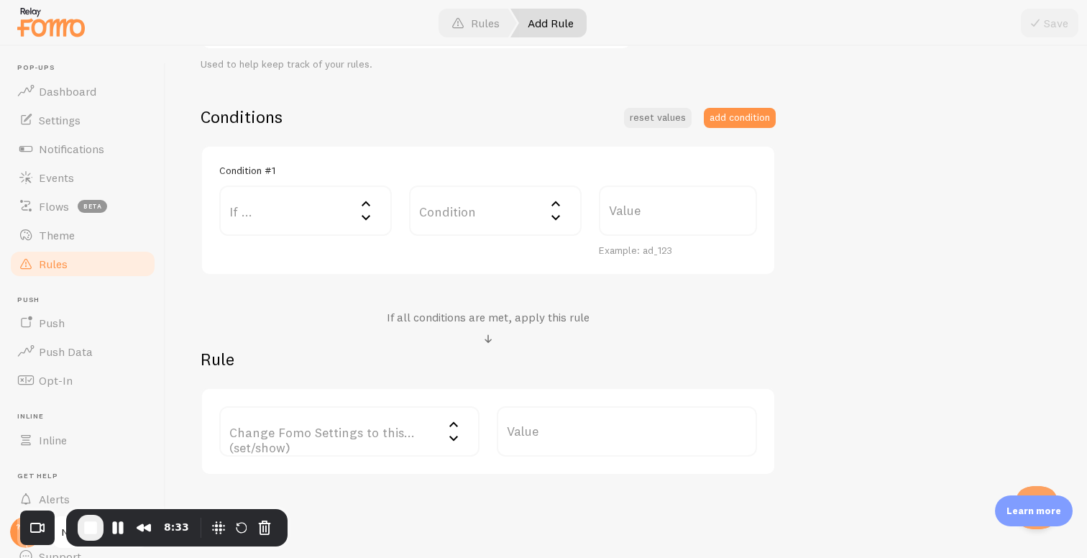
scroll to position [0, 0]
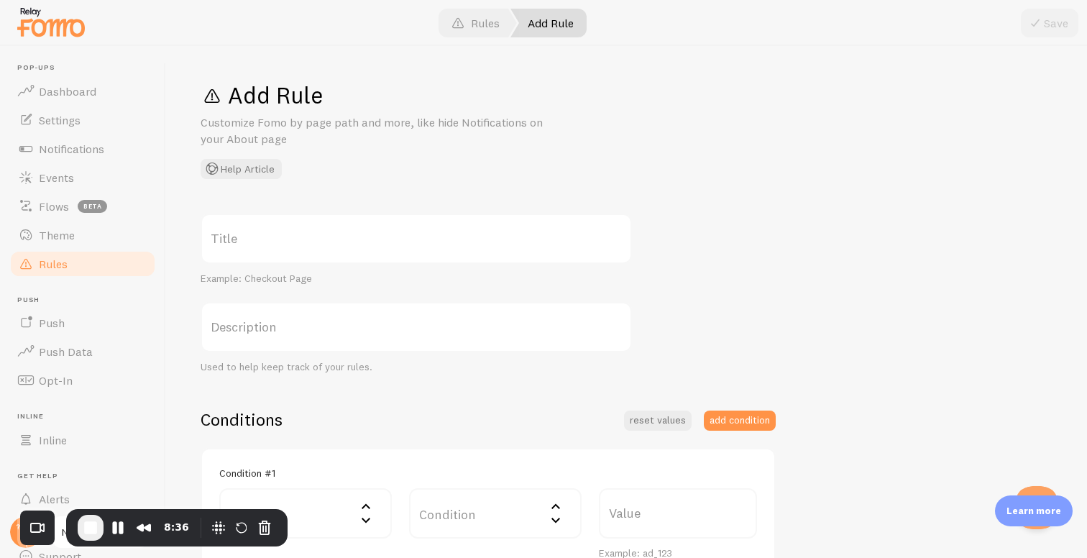
click at [75, 262] on link "Rules" at bounding box center [83, 263] width 148 height 29
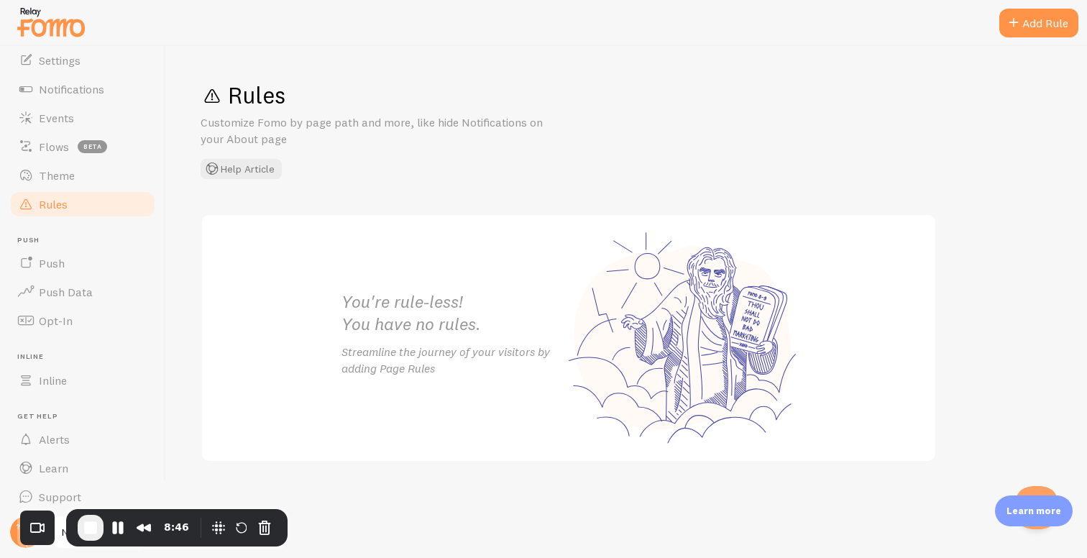
click at [49, 364] on li "Inline Inline" at bounding box center [83, 373] width 148 height 42
click at [49, 374] on span "Inline" at bounding box center [53, 375] width 28 height 14
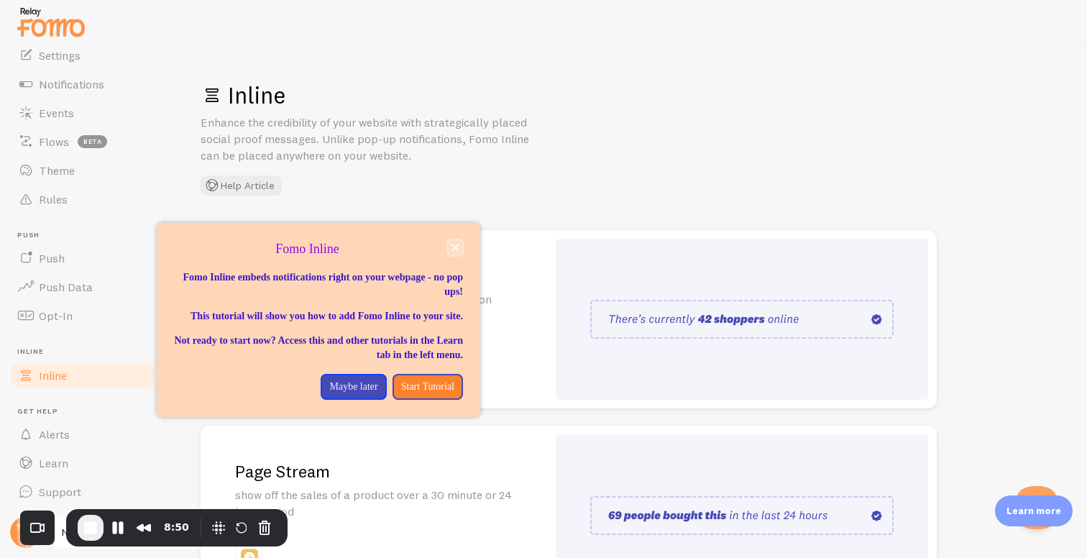
click at [455, 250] on icon "close," at bounding box center [455, 248] width 8 height 8
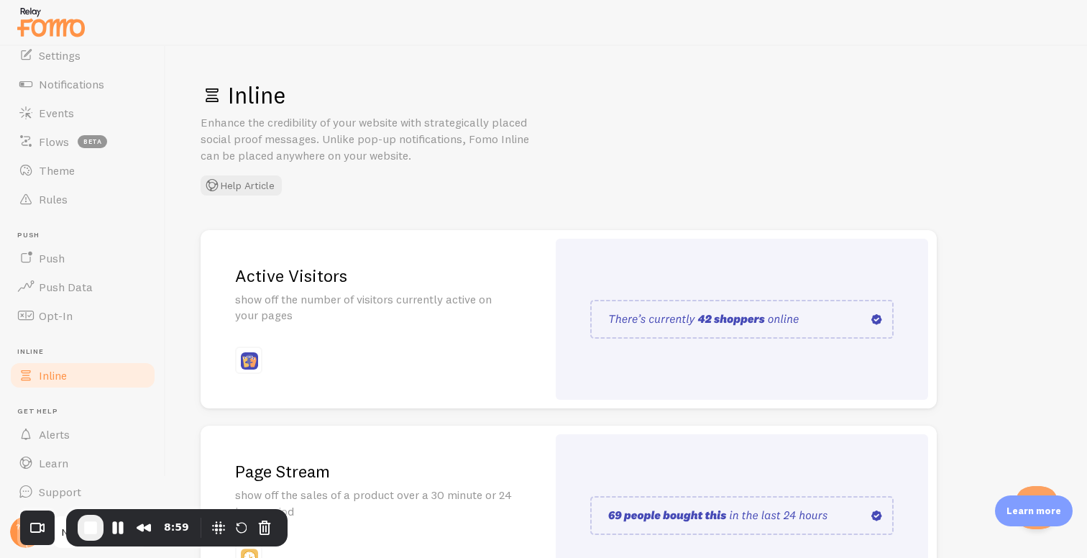
scroll to position [311, 0]
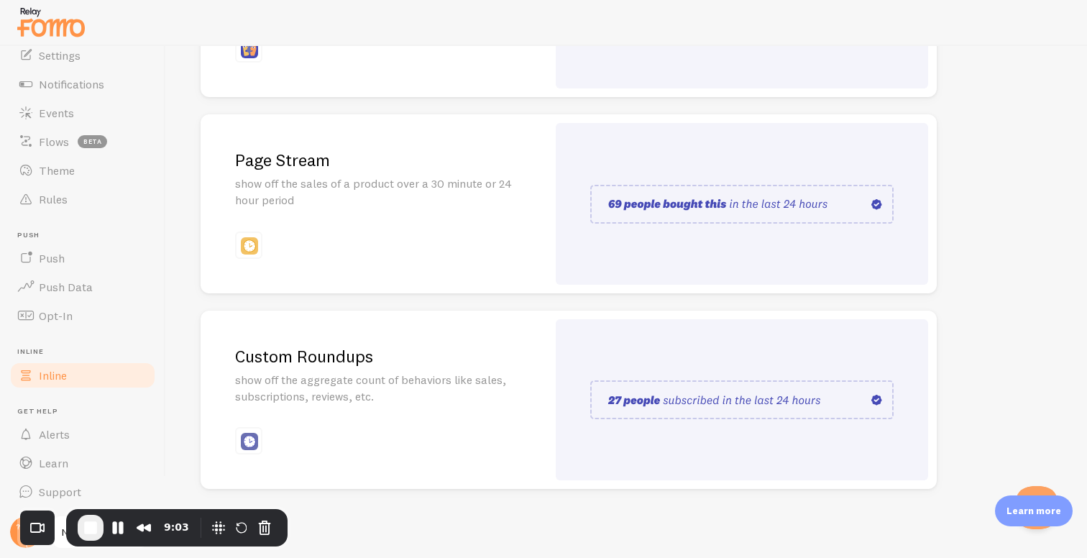
drag, startPoint x: 595, startPoint y: 186, endPoint x: 586, endPoint y: 1, distance: 184.9
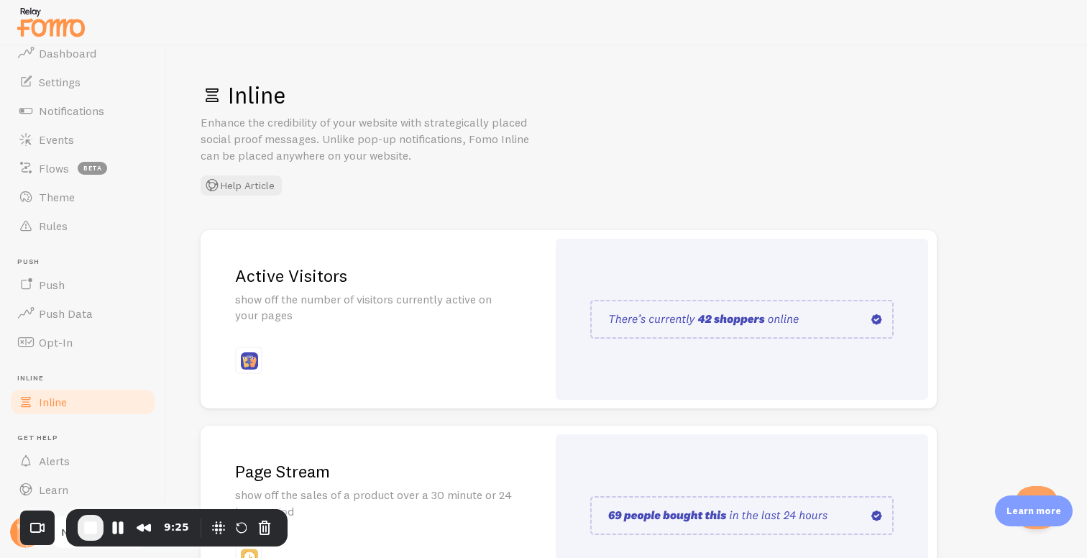
scroll to position [0, 0]
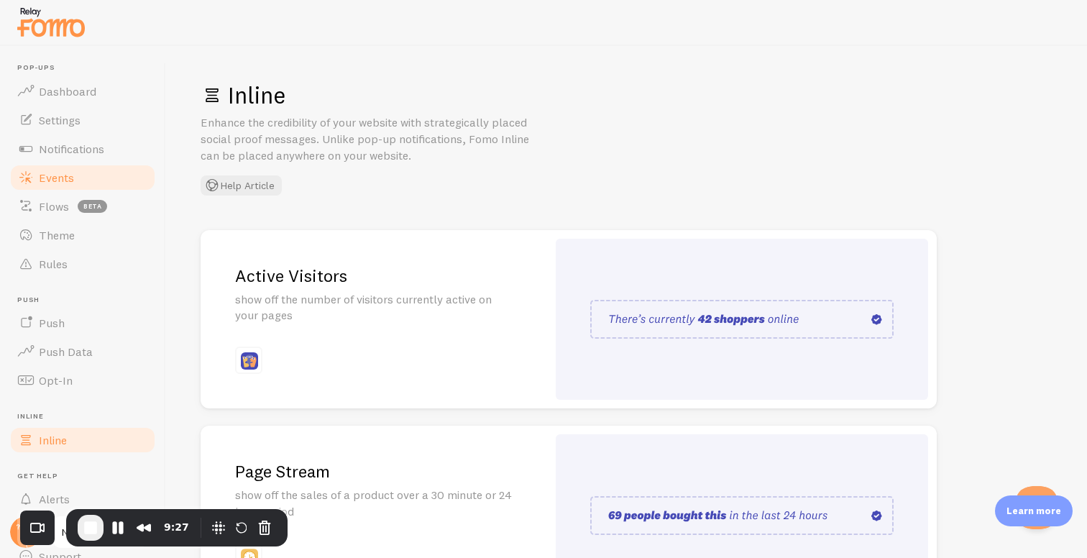
click at [64, 178] on span "Events" at bounding box center [56, 177] width 35 height 14
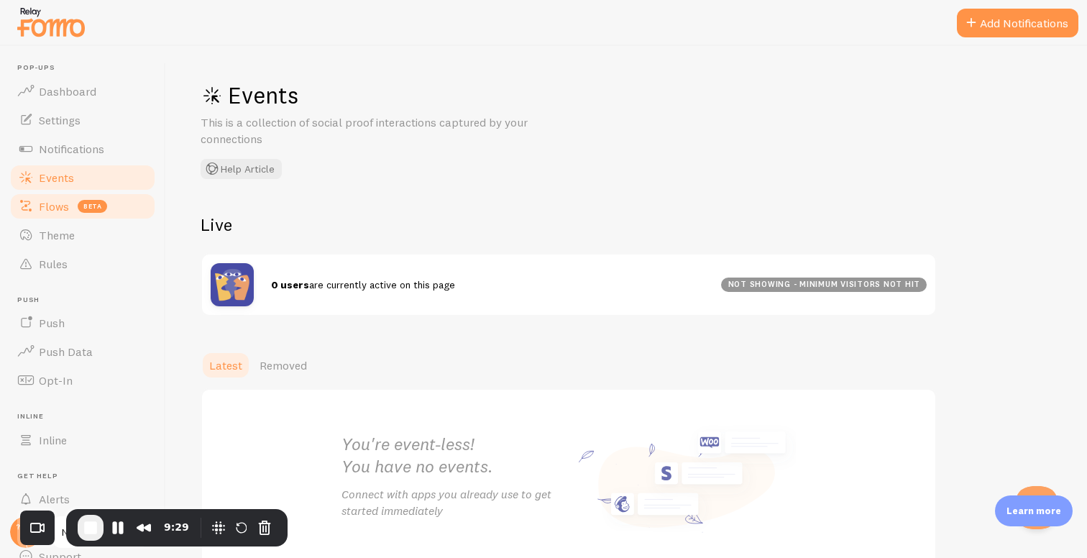
click at [53, 205] on span "Flows" at bounding box center [54, 206] width 30 height 14
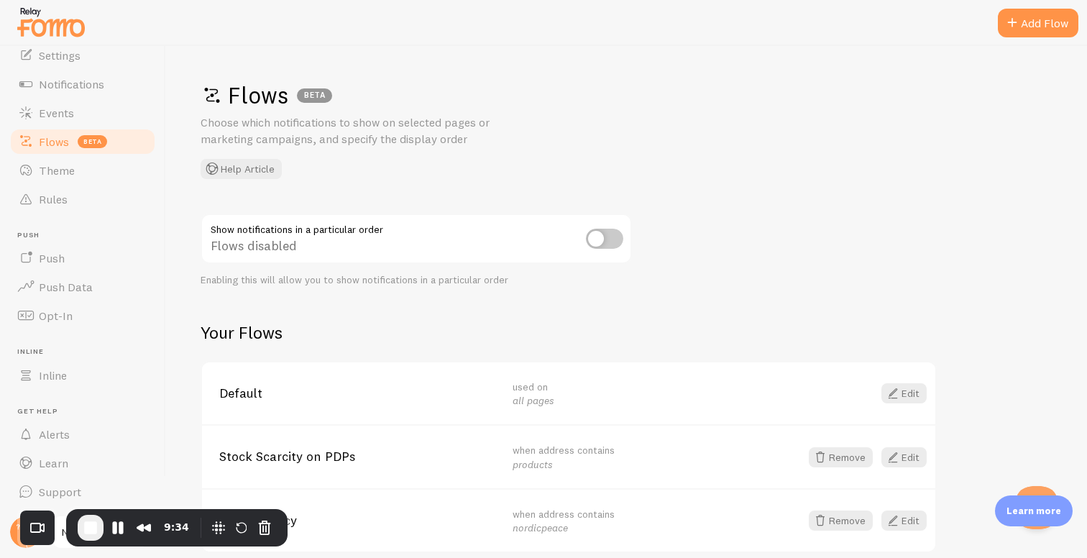
scroll to position [62, 0]
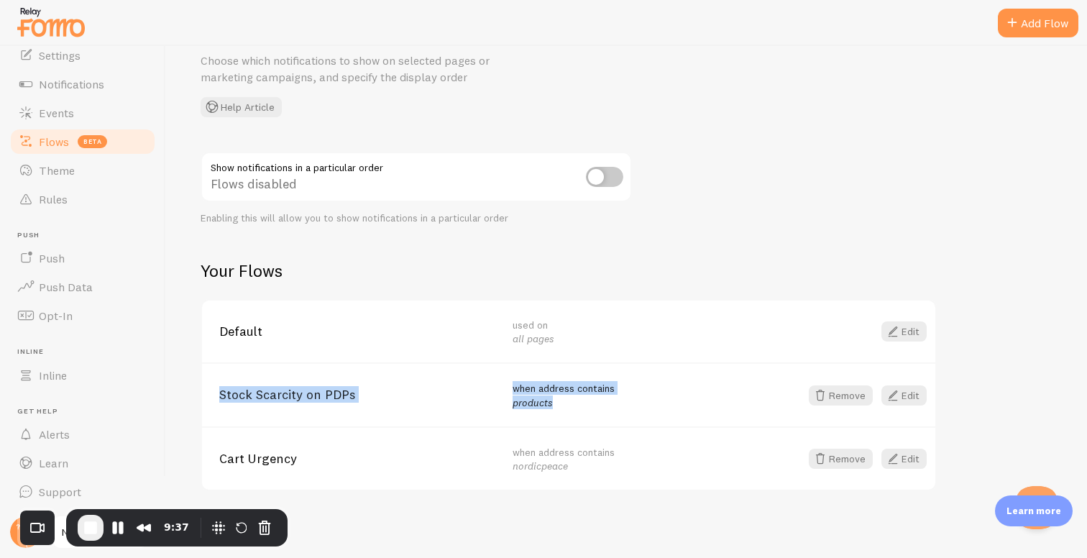
drag, startPoint x: 215, startPoint y: 390, endPoint x: 580, endPoint y: 408, distance: 365.6
click at [580, 408] on div "Stock Scarcity on PDPs when address contains products Remove Edit" at bounding box center [568, 394] width 733 height 64
click at [295, 394] on span "Stock Scarcity on PDPs" at bounding box center [357, 394] width 276 height 13
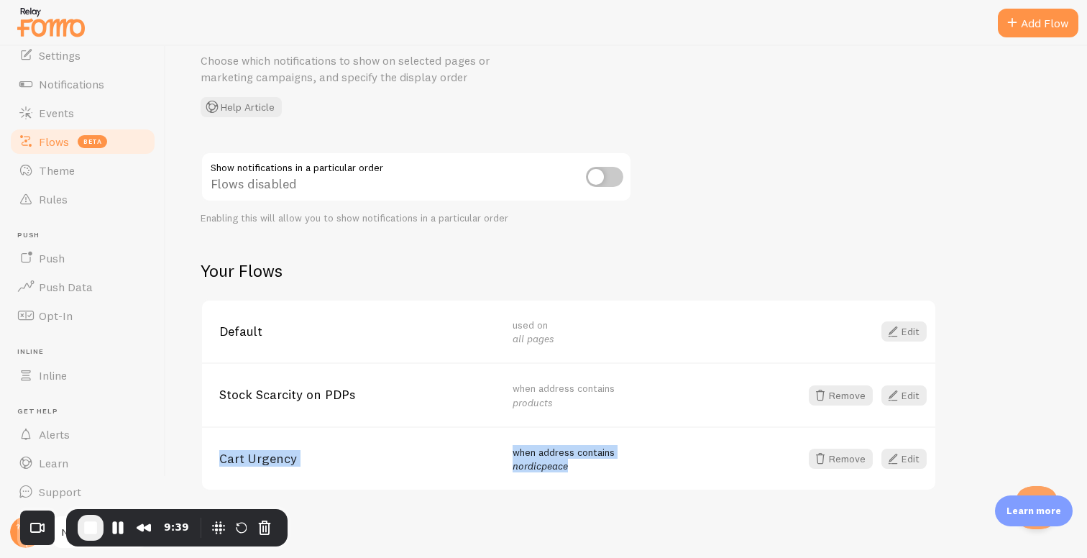
drag, startPoint x: 218, startPoint y: 458, endPoint x: 571, endPoint y: 469, distance: 352.3
click at [571, 469] on div "Cart Urgency when address contains nordicpeace Remove Edit" at bounding box center [568, 458] width 733 height 64
click at [571, 469] on div "when address contains nordicpeace" at bounding box center [650, 459] width 276 height 28
drag, startPoint x: 219, startPoint y: 459, endPoint x: 576, endPoint y: 472, distance: 357.4
click at [576, 471] on div "Cart Urgency when address contains nordicpeace Remove Edit" at bounding box center [568, 458] width 733 height 64
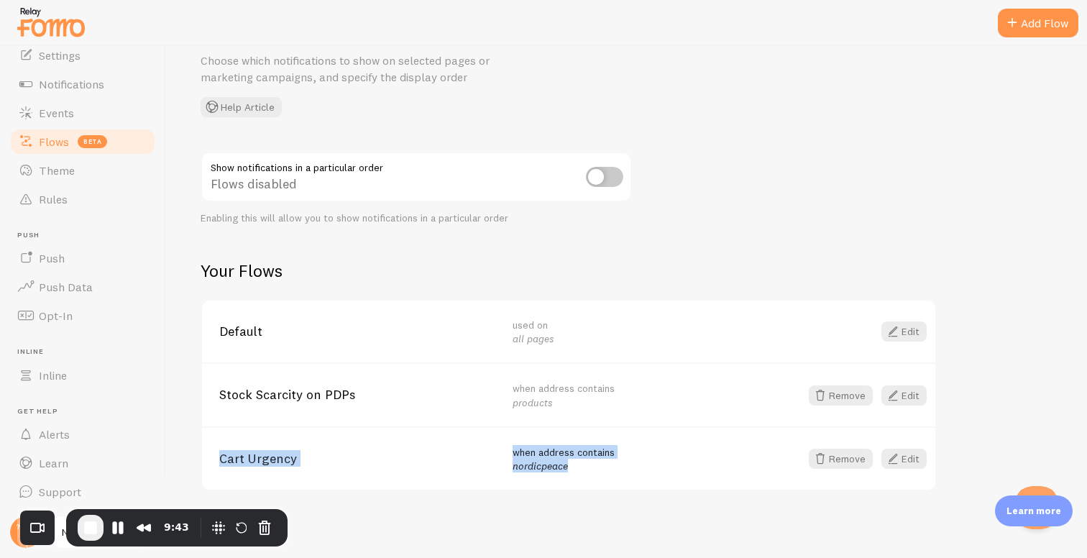
click at [576, 472] on div "Cart Urgency when address contains nordicpeace Remove Edit" at bounding box center [568, 458] width 733 height 64
drag, startPoint x: 216, startPoint y: 456, endPoint x: 572, endPoint y: 462, distance: 356.5
click at [572, 462] on div "Cart Urgency when address contains nordicpeace Remove Edit" at bounding box center [568, 458] width 733 height 64
click at [572, 462] on div "when address contains nordicpeace" at bounding box center [650, 459] width 276 height 28
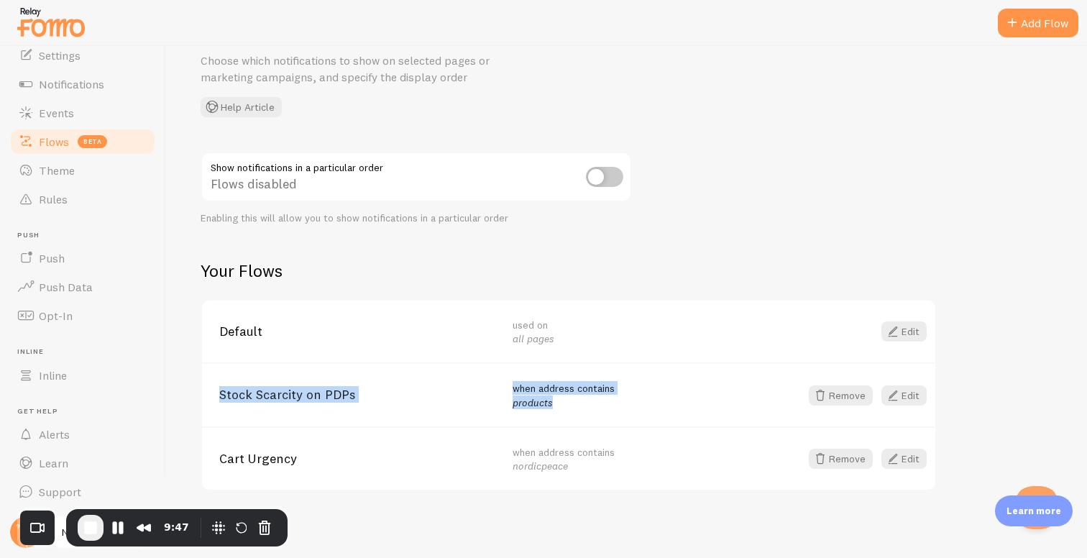
drag, startPoint x: 218, startPoint y: 392, endPoint x: 551, endPoint y: 398, distance: 332.1
click at [551, 398] on div "Stock Scarcity on PDPs when address contains products Remove Edit" at bounding box center [568, 394] width 733 height 64
click at [551, 398] on em "products" at bounding box center [532, 402] width 40 height 13
drag, startPoint x: 214, startPoint y: 394, endPoint x: 558, endPoint y: 401, distance: 344.3
click at [558, 401] on div "Stock Scarcity on PDPs when address contains products Remove Edit" at bounding box center [568, 394] width 733 height 64
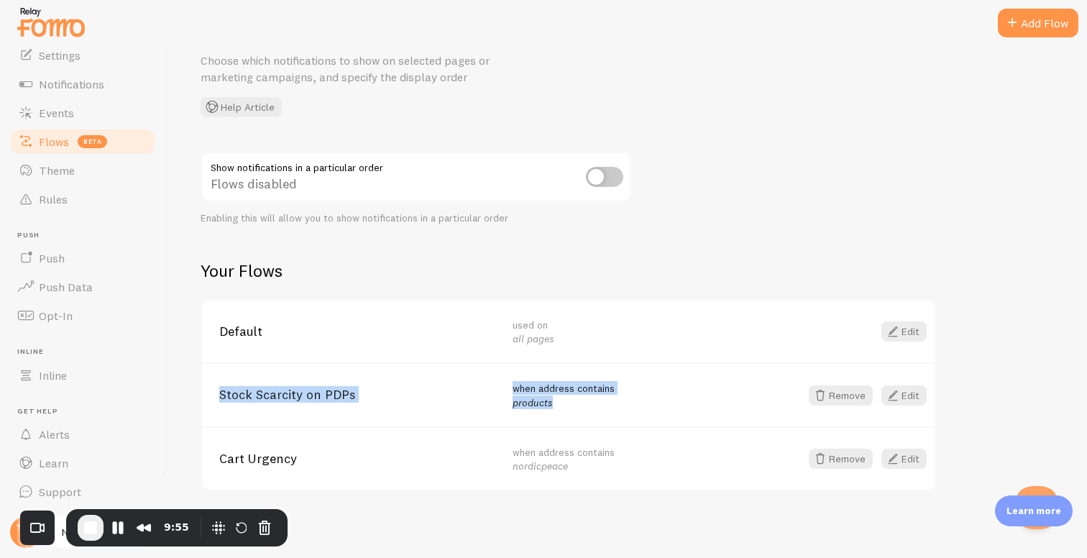
click at [558, 401] on div "when address contains products" at bounding box center [650, 395] width 276 height 28
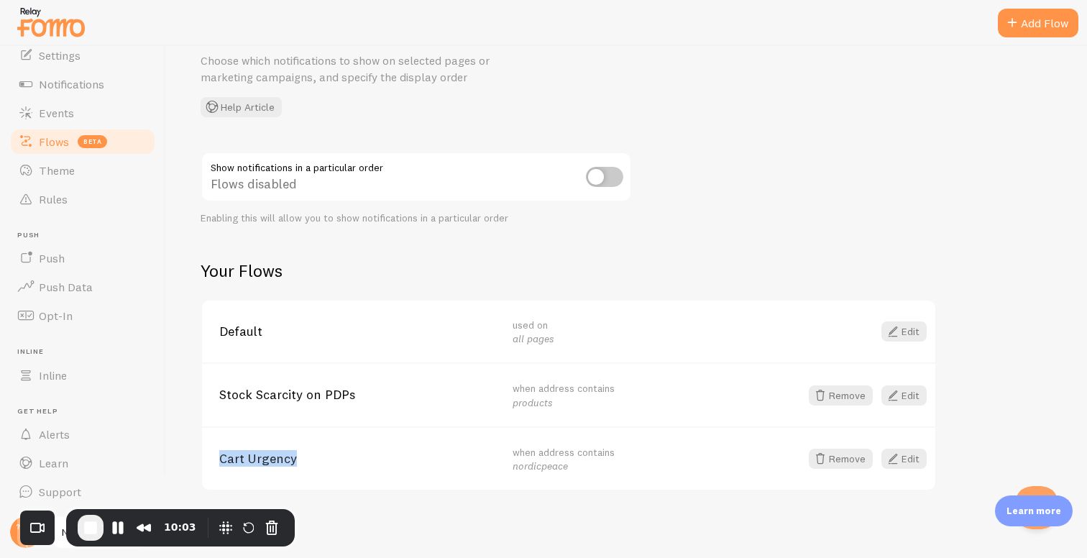
drag, startPoint x: 218, startPoint y: 456, endPoint x: 451, endPoint y: 458, distance: 232.2
click at [451, 458] on div "Cart Urgency when address contains nordicpeace Remove Edit" at bounding box center [568, 458] width 733 height 64
click at [451, 458] on span "Cart Urgency" at bounding box center [357, 458] width 276 height 13
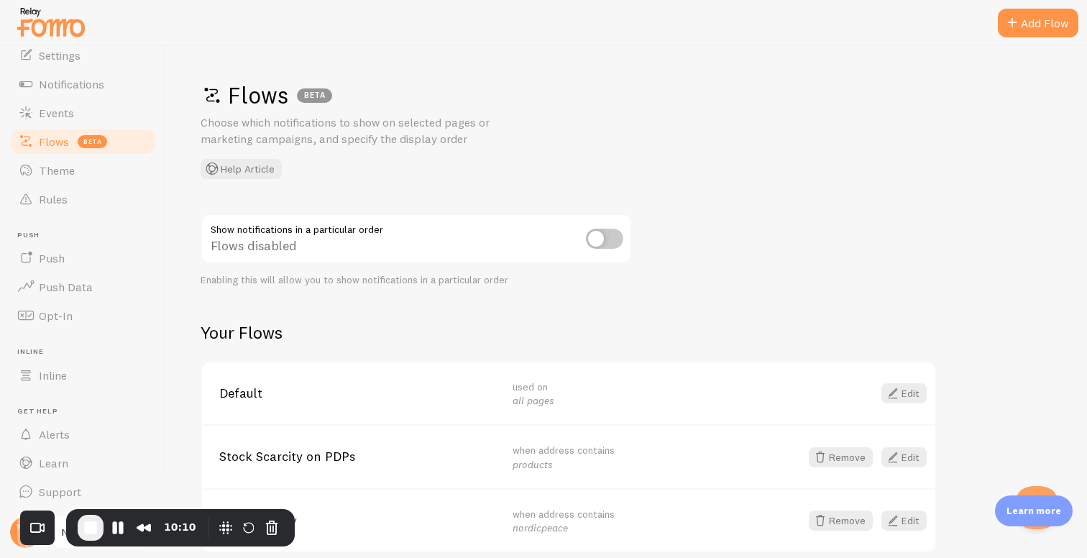
drag, startPoint x: 200, startPoint y: 93, endPoint x: 471, endPoint y: 149, distance: 276.7
click at [471, 149] on div "Flows BETA Choose which notifications to show on selected pages or marketing ca…" at bounding box center [626, 302] width 921 height 512
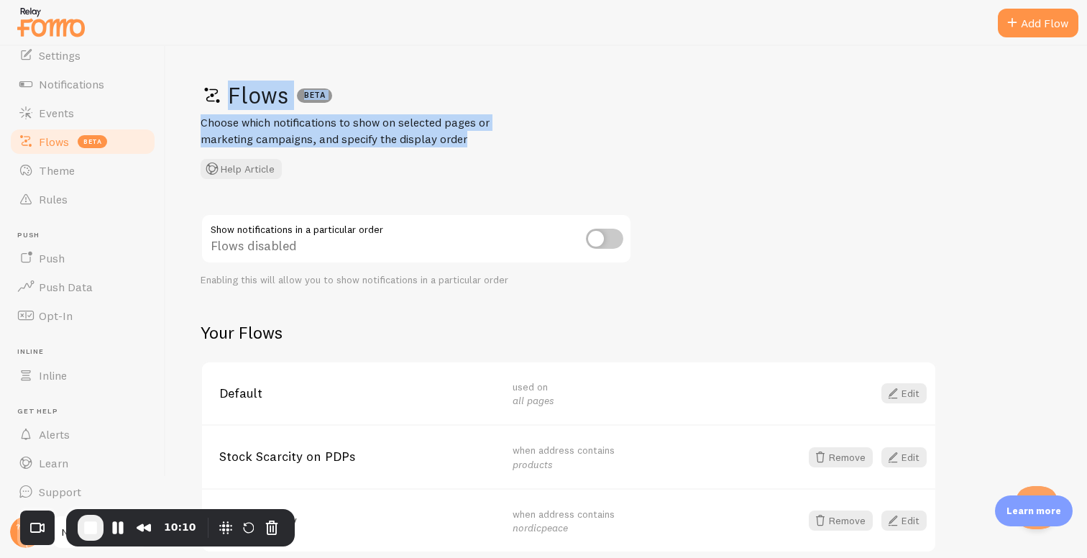
click at [471, 149] on div "Flows BETA Choose which notifications to show on selected pages or marketing ca…" at bounding box center [627, 129] width 852 height 98
drag, startPoint x: 475, startPoint y: 142, endPoint x: 197, endPoint y: 87, distance: 283.6
click at [197, 87] on div "Flows BETA Choose which notifications to show on selected pages or marketing ca…" at bounding box center [626, 302] width 921 height 512
click at [471, 116] on p "Choose which notifications to show on selected pages or marketing campaigns, an…" at bounding box center [373, 130] width 345 height 33
drag, startPoint x: 475, startPoint y: 138, endPoint x: 290, endPoint y: 144, distance: 184.8
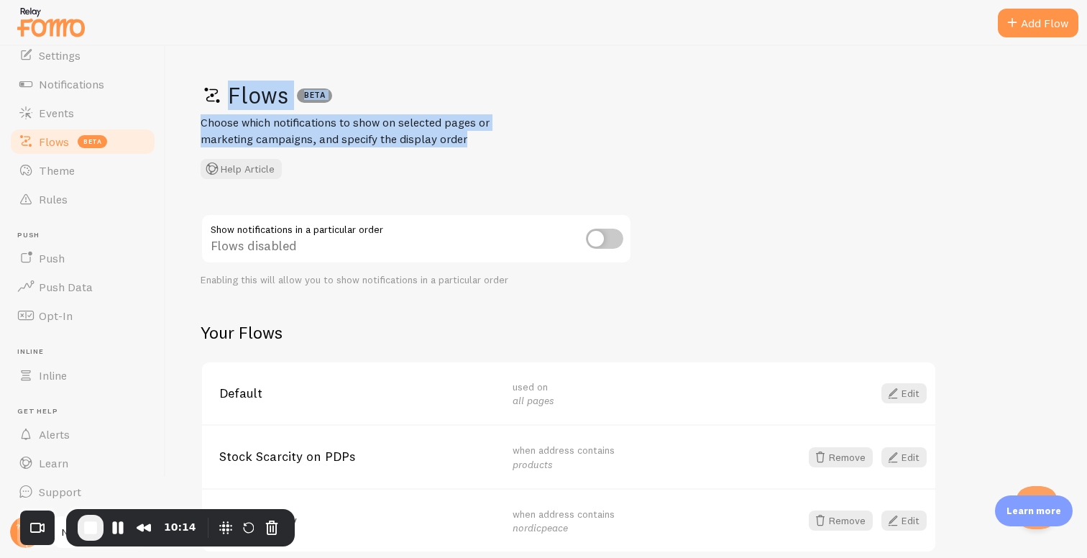
click at [290, 144] on p "Choose which notifications to show on selected pages or marketing campaigns, an…" at bounding box center [373, 130] width 345 height 33
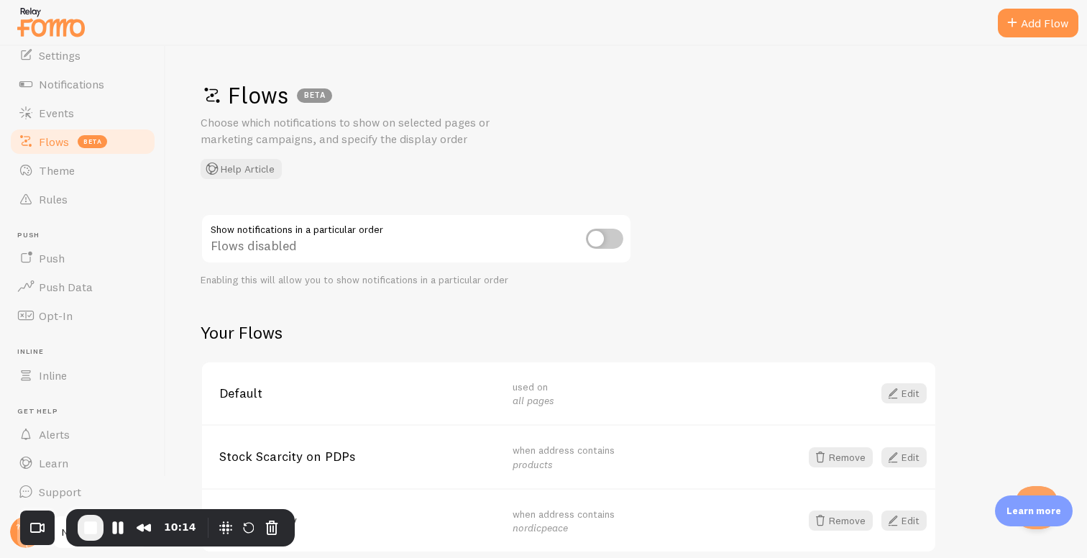
click at [363, 152] on div "Flows BETA Choose which notifications to show on selected pages or marketing ca…" at bounding box center [627, 129] width 852 height 98
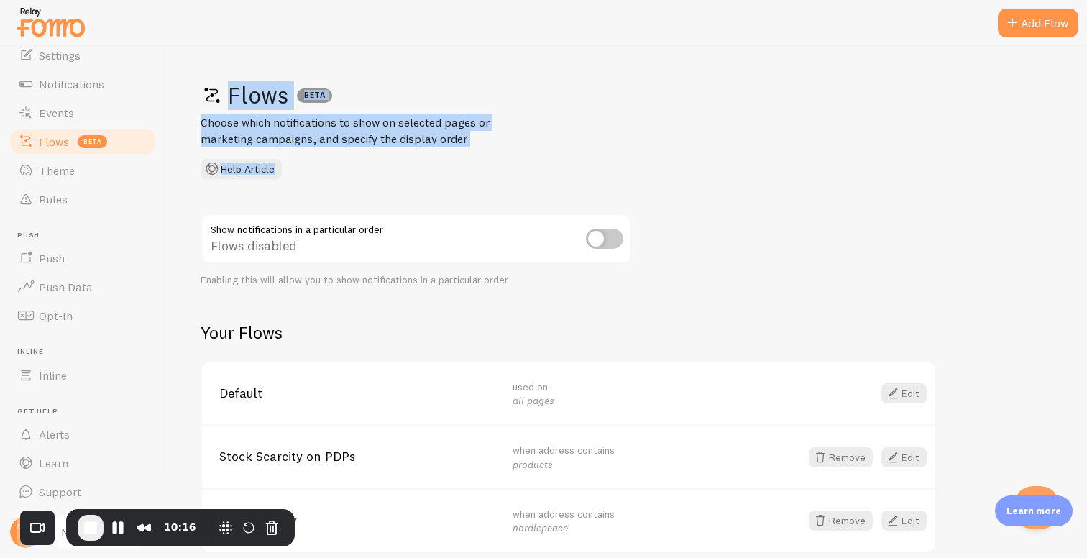
drag, startPoint x: 186, startPoint y: 88, endPoint x: 438, endPoint y: 175, distance: 266.2
click at [438, 175] on div "Flows BETA Choose which notifications to show on selected pages or marketing ca…" at bounding box center [626, 302] width 921 height 512
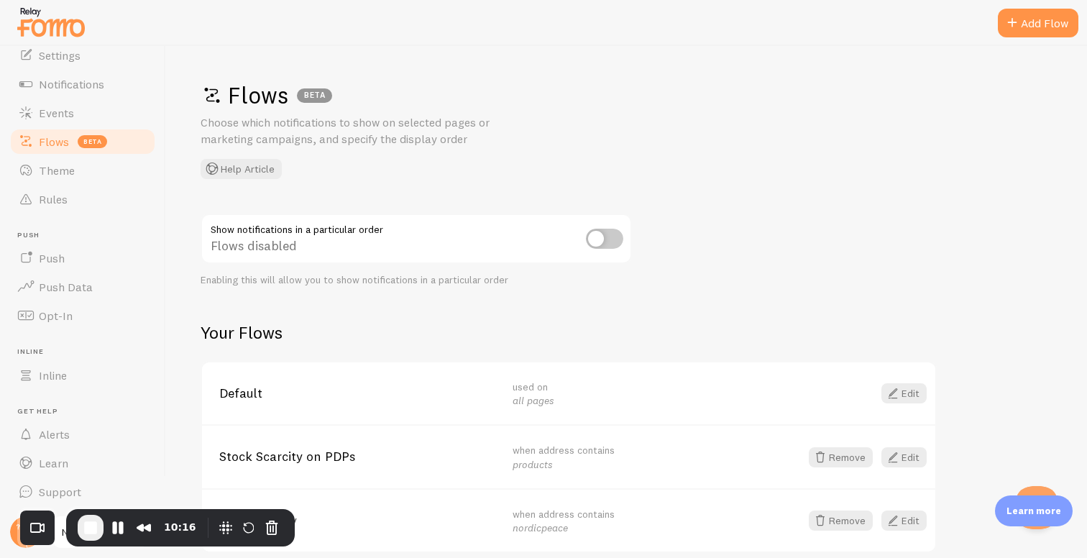
click at [438, 175] on div "Flows BETA Choose which notifications to show on selected pages or marketing ca…" at bounding box center [627, 129] width 852 height 98
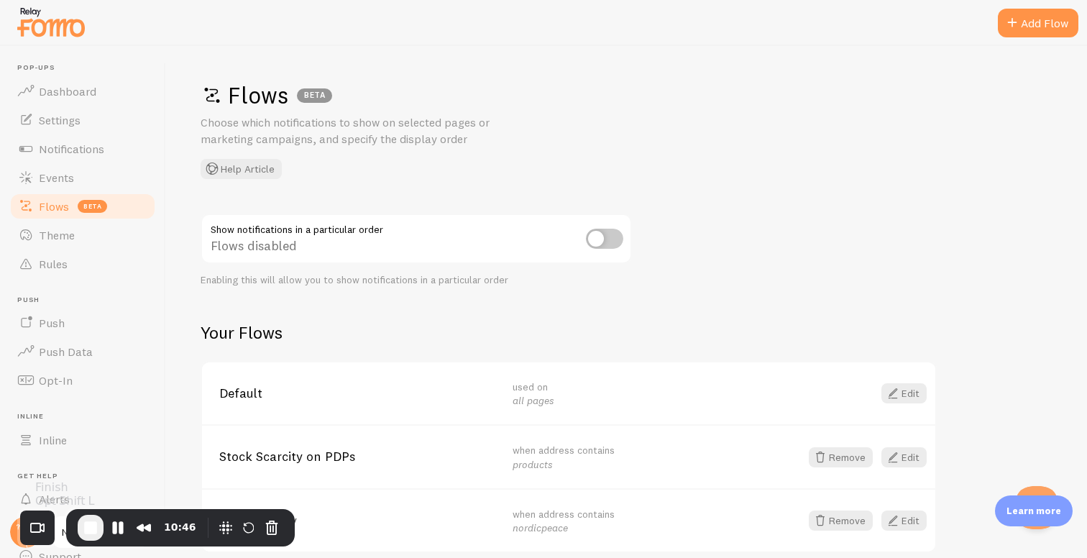
click at [88, 527] on span "End Recording" at bounding box center [90, 527] width 17 height 17
